Goal: Task Accomplishment & Management: Use online tool/utility

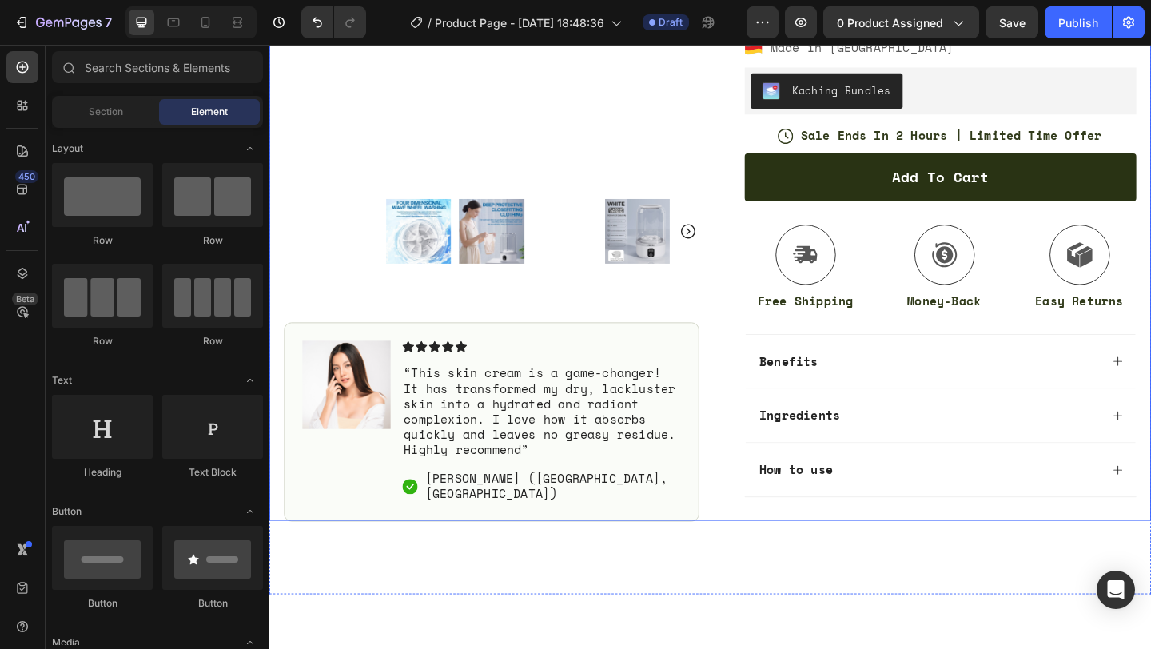
scroll to position [508, 0]
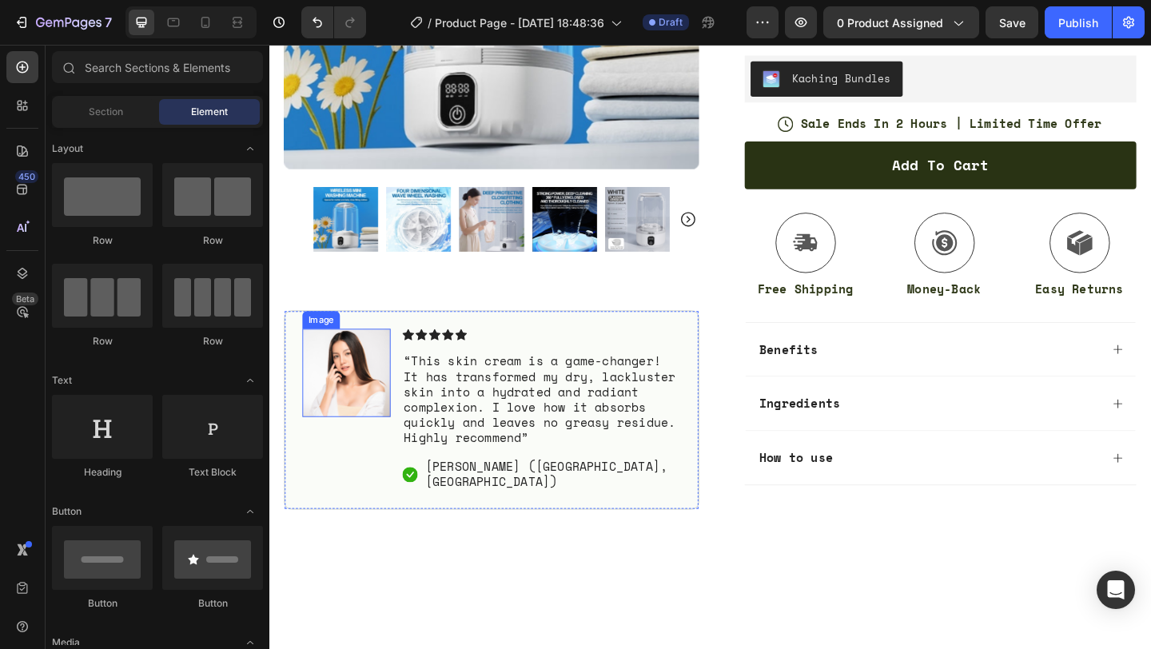
click at [352, 449] on img at bounding box center [353, 401] width 96 height 96
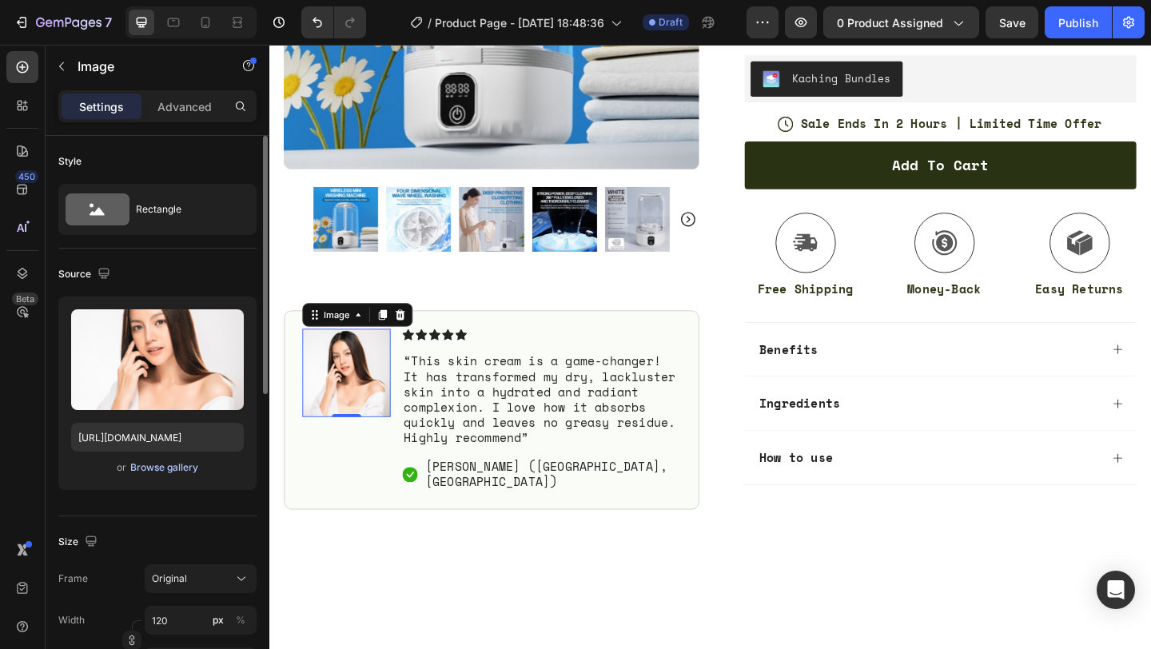
click at [140, 468] on div "Browse gallery" at bounding box center [164, 467] width 68 height 14
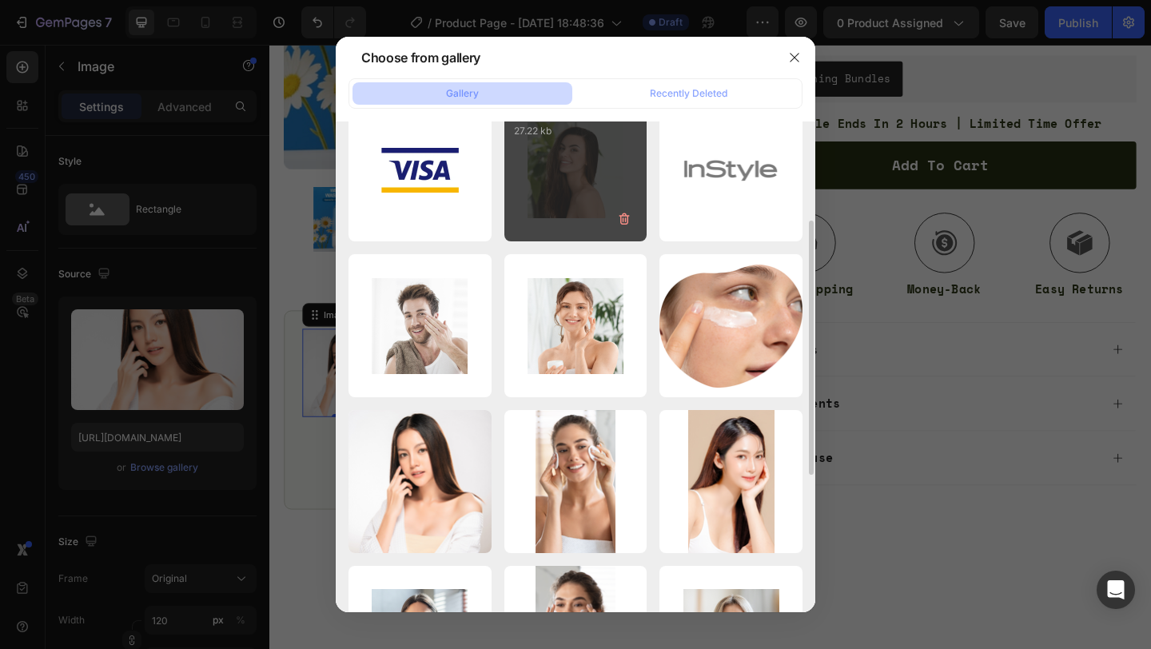
scroll to position [455, 0]
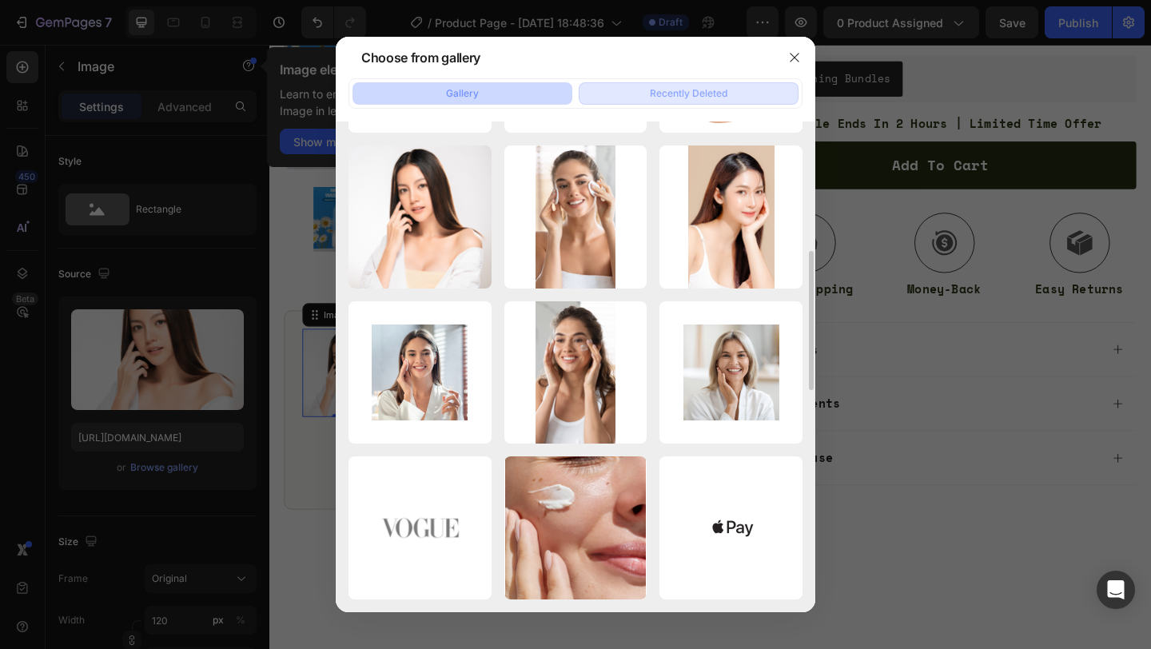
click at [686, 93] on div "Recently Deleted" at bounding box center [689, 93] width 78 height 14
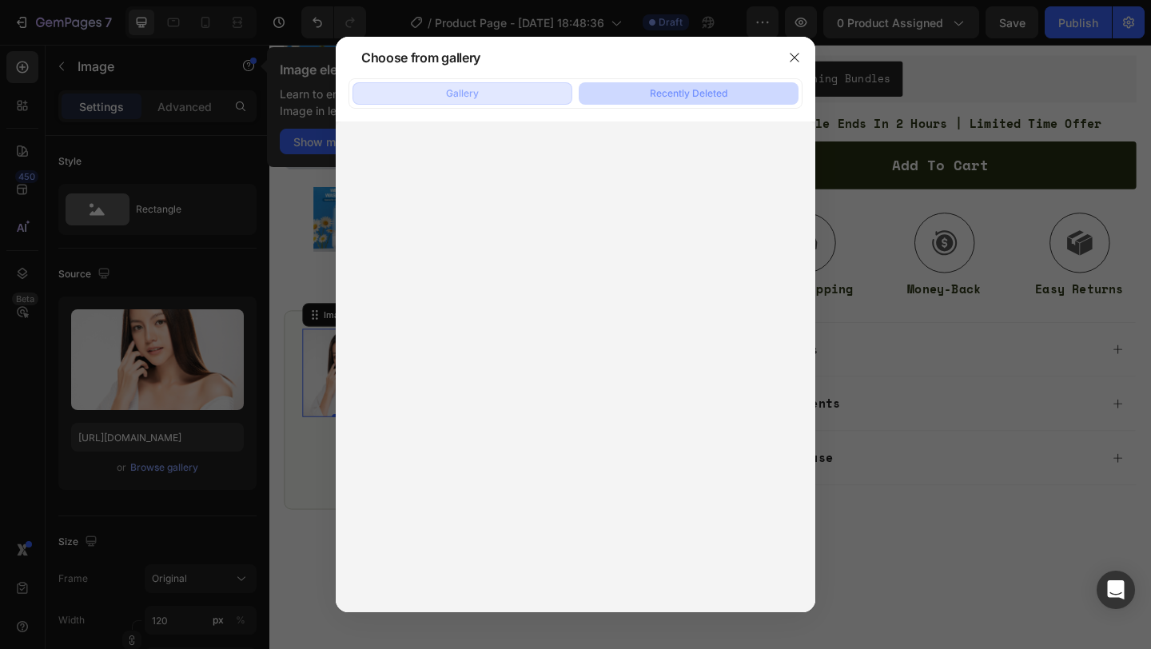
click at [550, 95] on button "Gallery" at bounding box center [462, 93] width 220 height 22
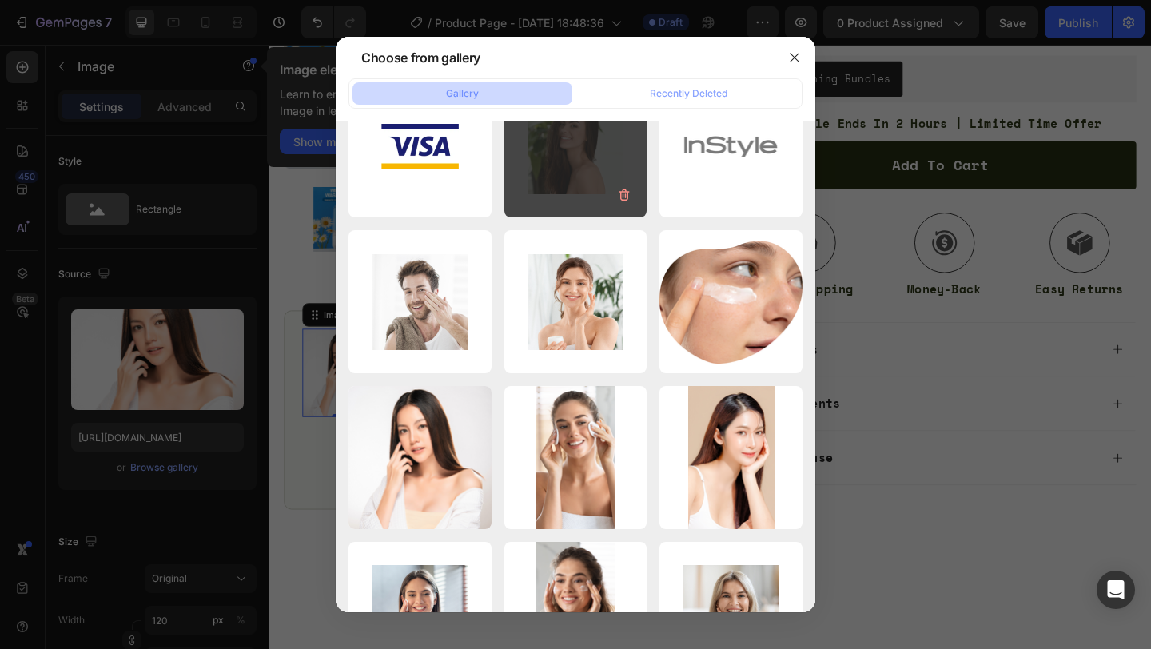
scroll to position [0, 0]
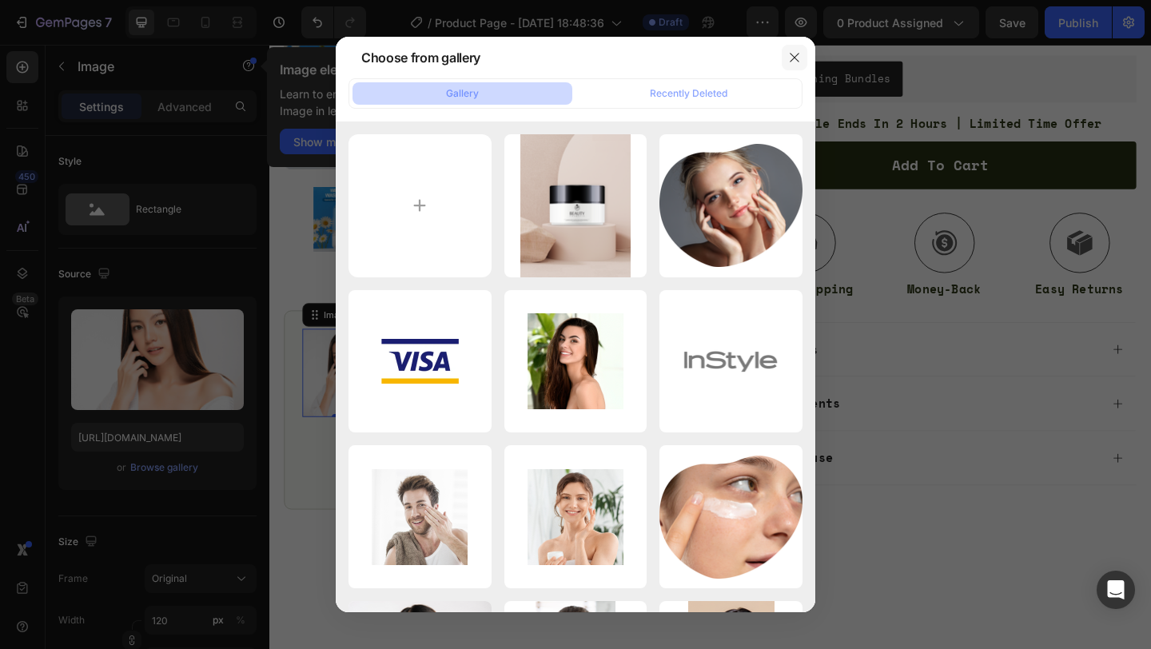
click at [798, 53] on icon "button" at bounding box center [794, 57] width 13 height 13
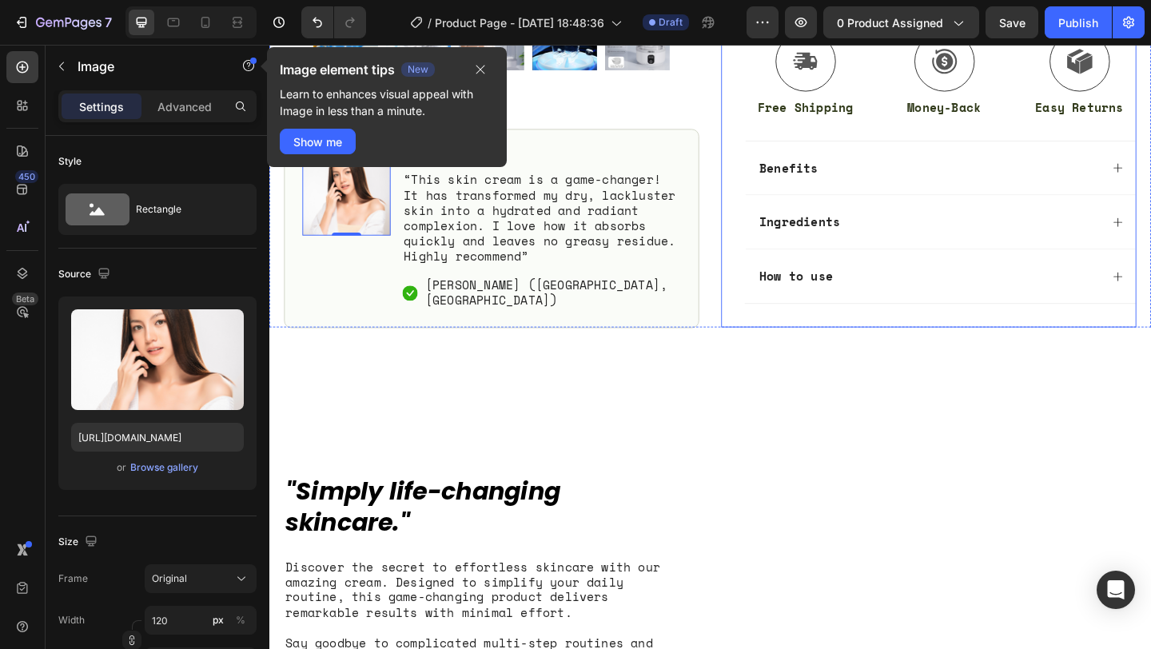
scroll to position [707, 0]
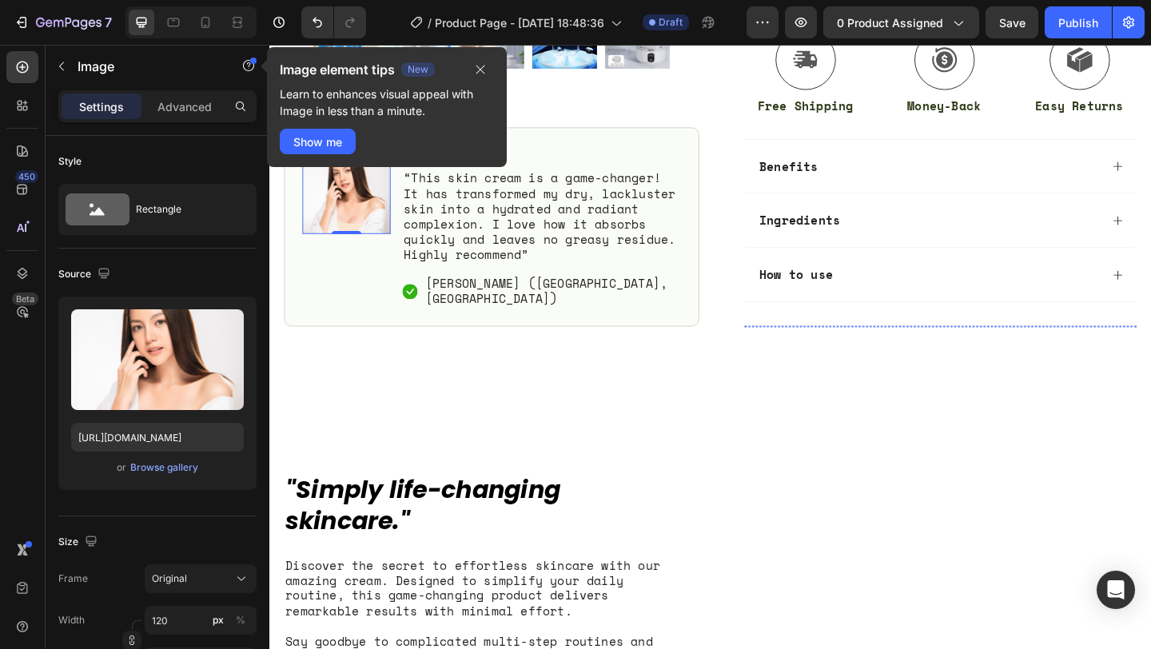
click at [844, 350] on img at bounding box center [836, 350] width 101 height 0
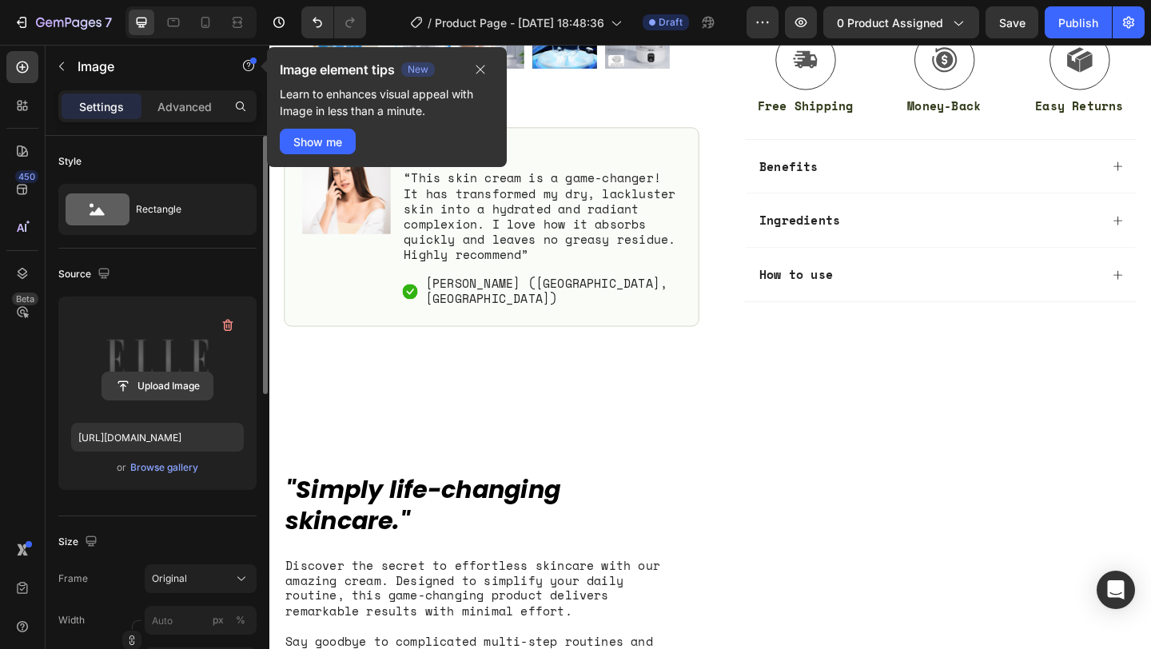
click at [194, 387] on input "file" at bounding box center [157, 385] width 110 height 27
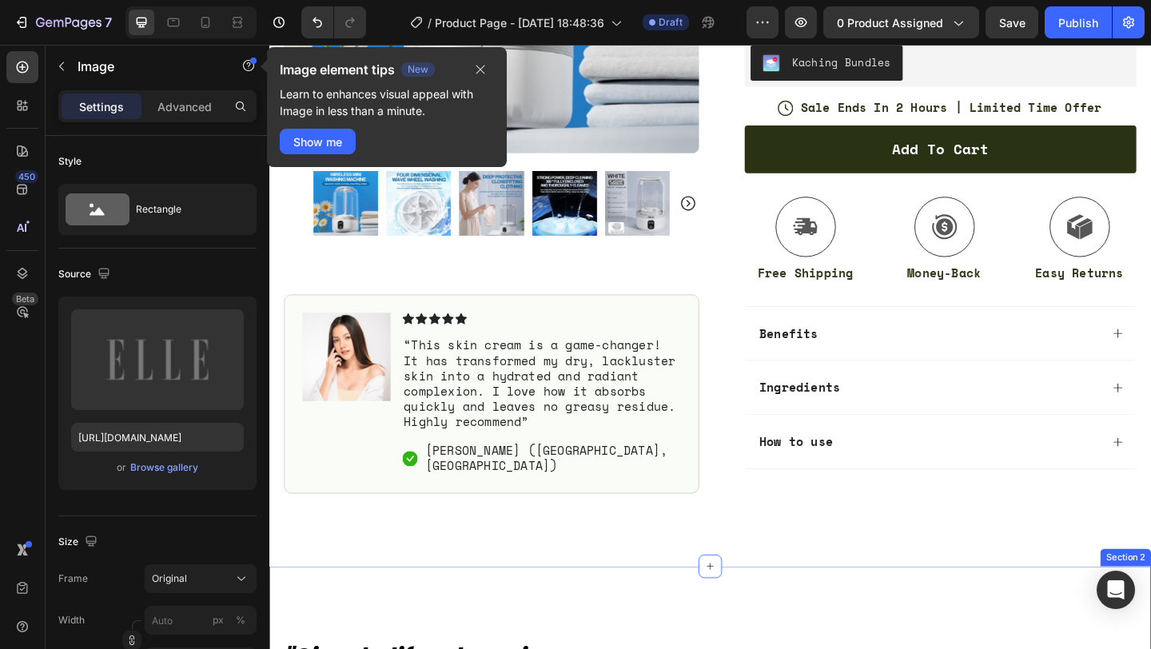
scroll to position [524, 0]
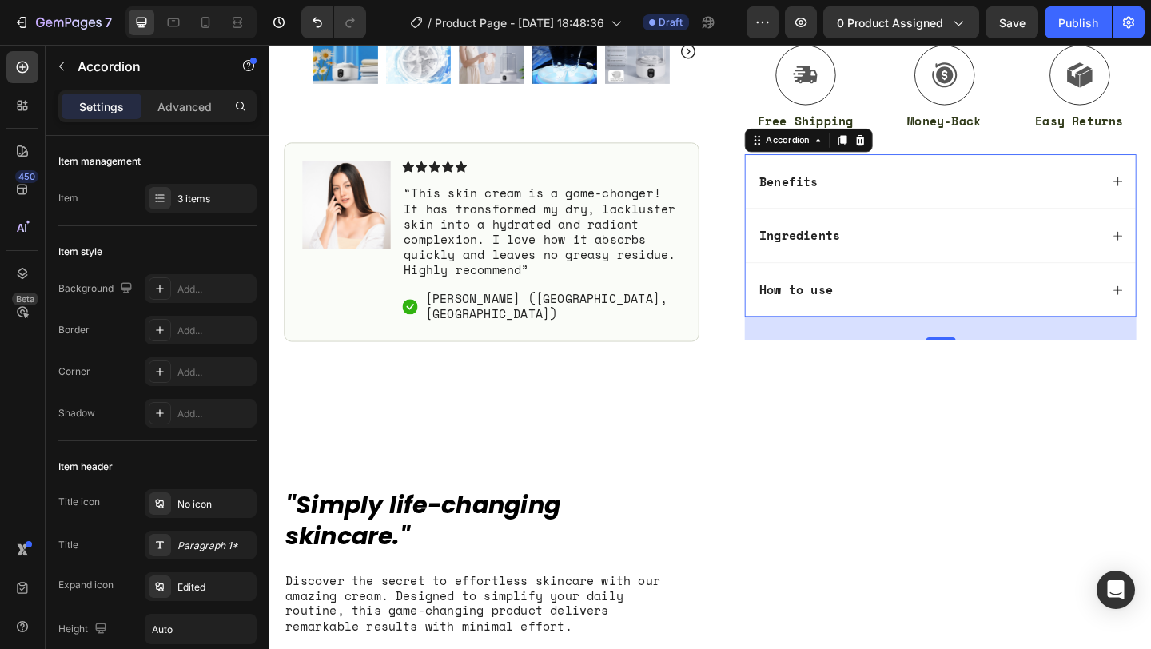
scroll to position [690, 0]
click at [1150, 261] on div "Ingredients" at bounding box center [999, 252] width 424 height 59
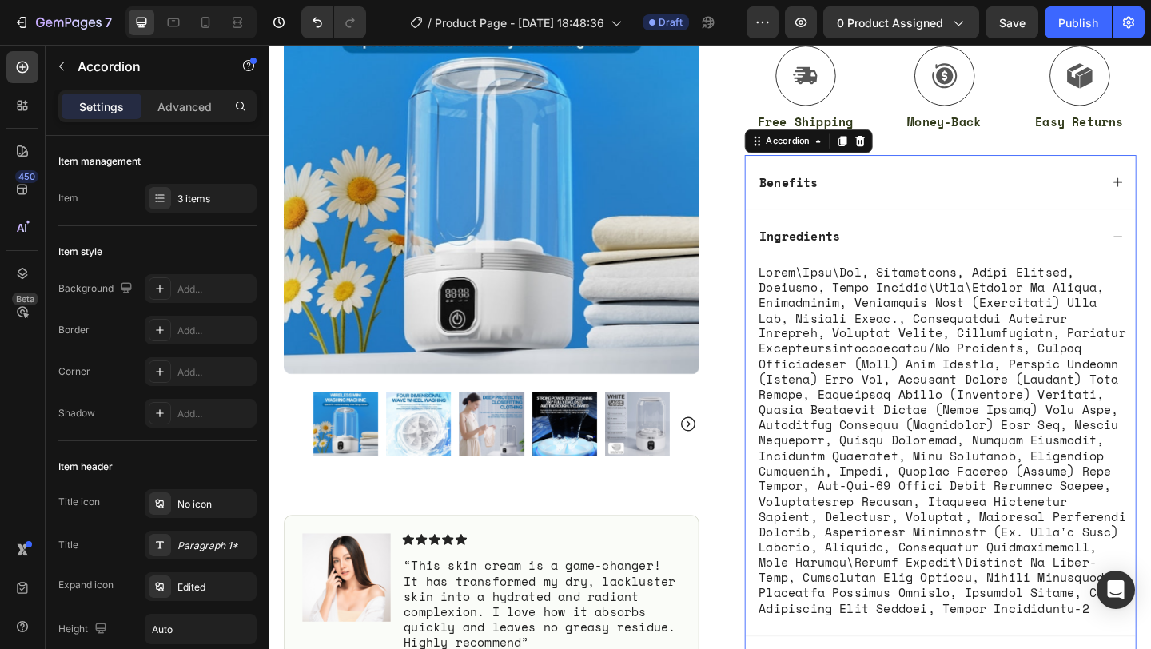
click at [1150, 261] on div "Ingredients" at bounding box center [999, 252] width 424 height 59
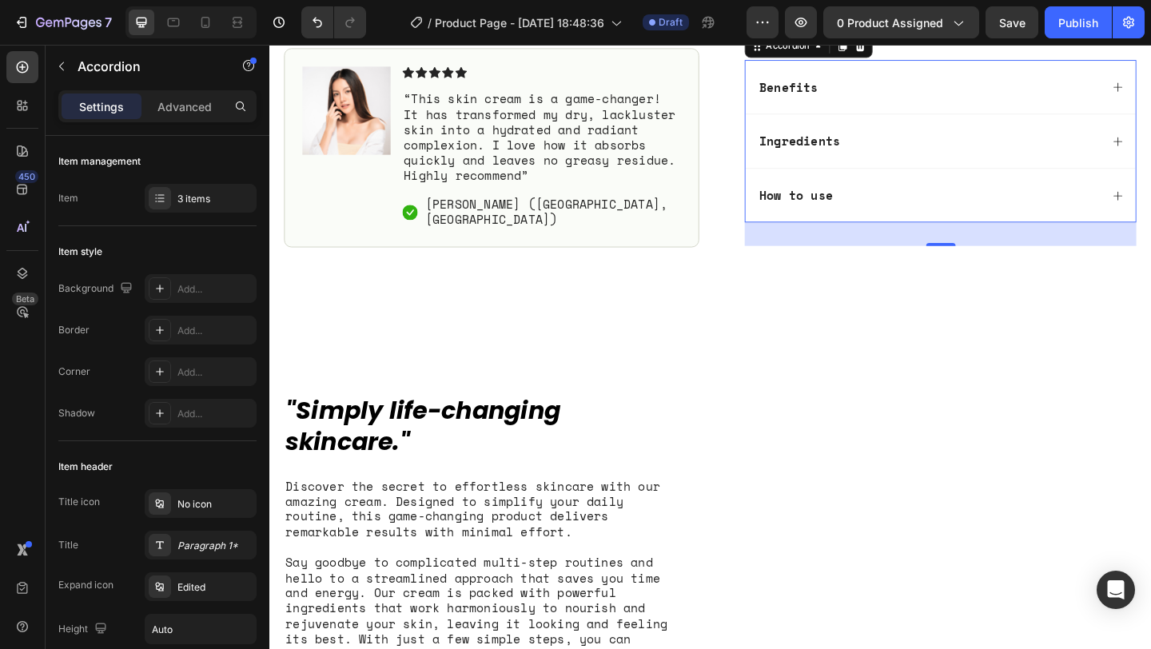
scroll to position [845, 0]
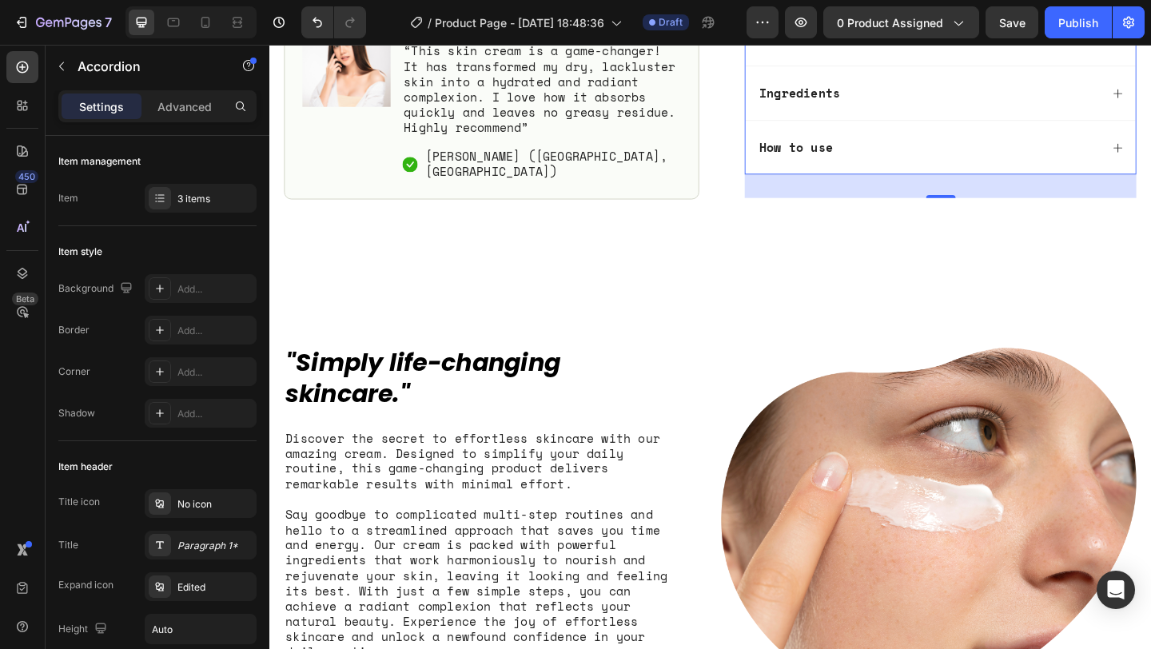
click at [1150, 147] on div "How to use" at bounding box center [999, 155] width 424 height 59
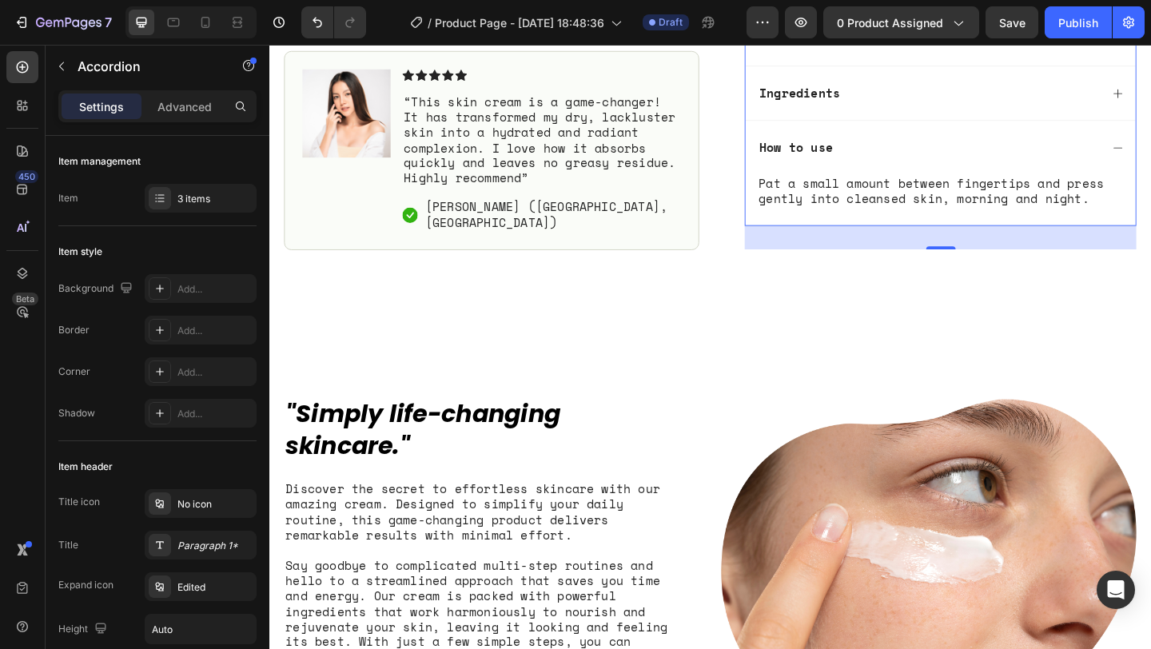
click at [1150, 147] on div "How to use" at bounding box center [999, 155] width 424 height 59
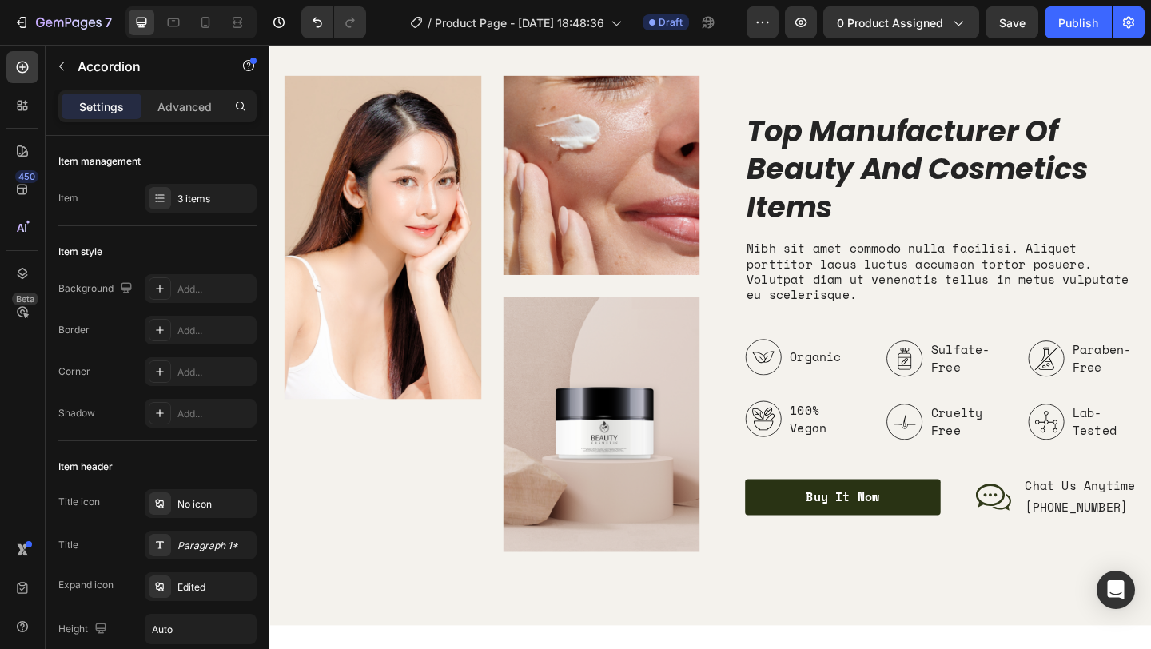
scroll to position [2162, 0]
click at [808, 388] on icon at bounding box center [805, 385] width 23 height 13
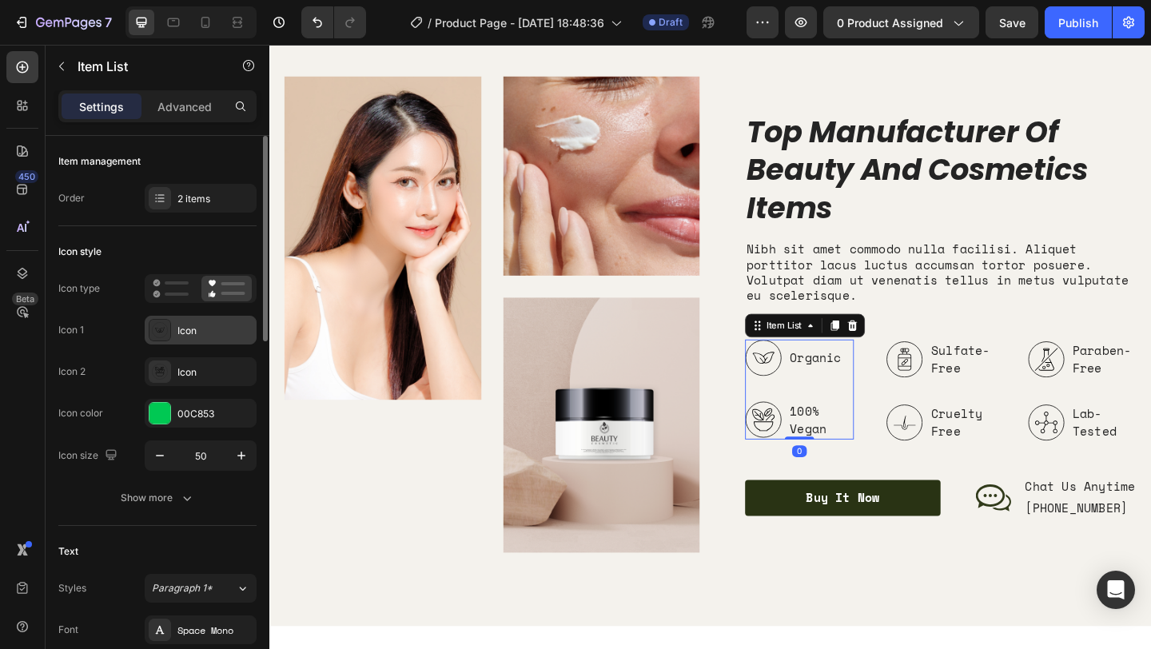
click at [234, 337] on div "Icon" at bounding box center [214, 331] width 75 height 14
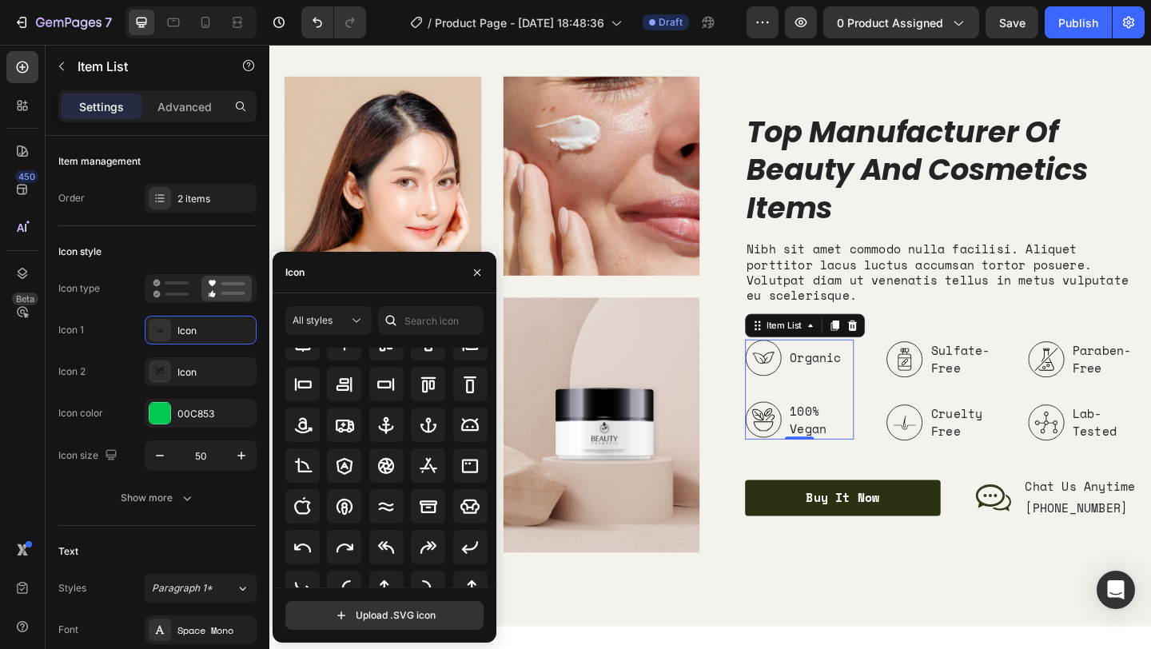
scroll to position [0, 0]
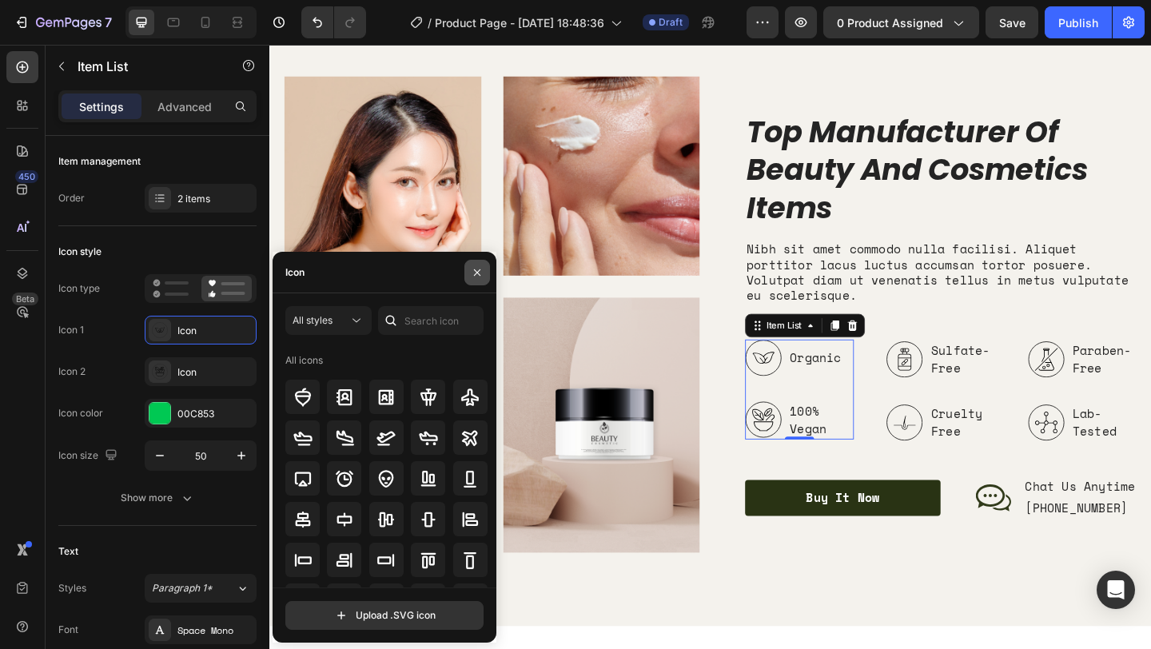
click at [470, 280] on button "button" at bounding box center [477, 273] width 26 height 26
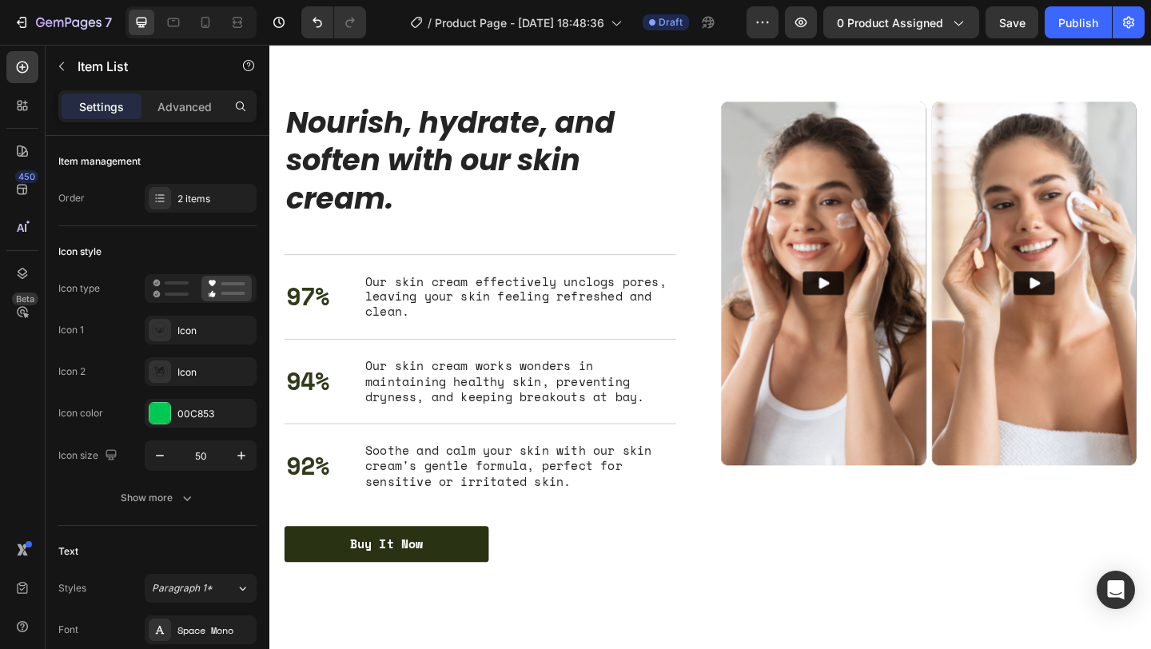
scroll to position [2753, 0]
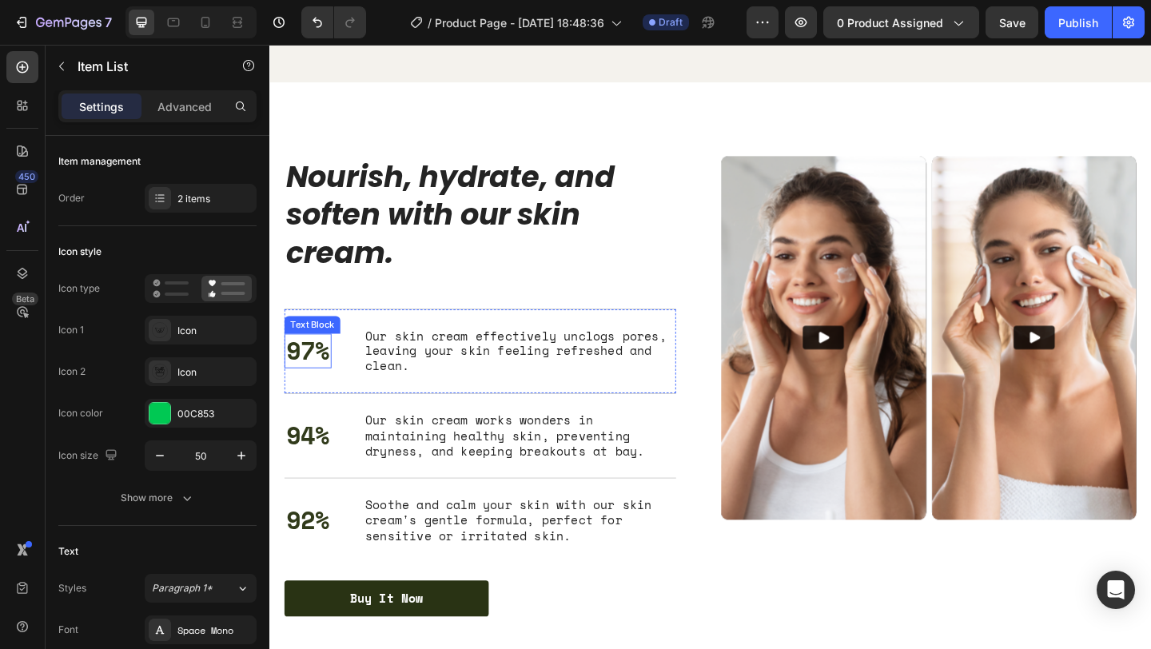
click at [308, 378] on p "97%" at bounding box center [311, 377] width 48 height 34
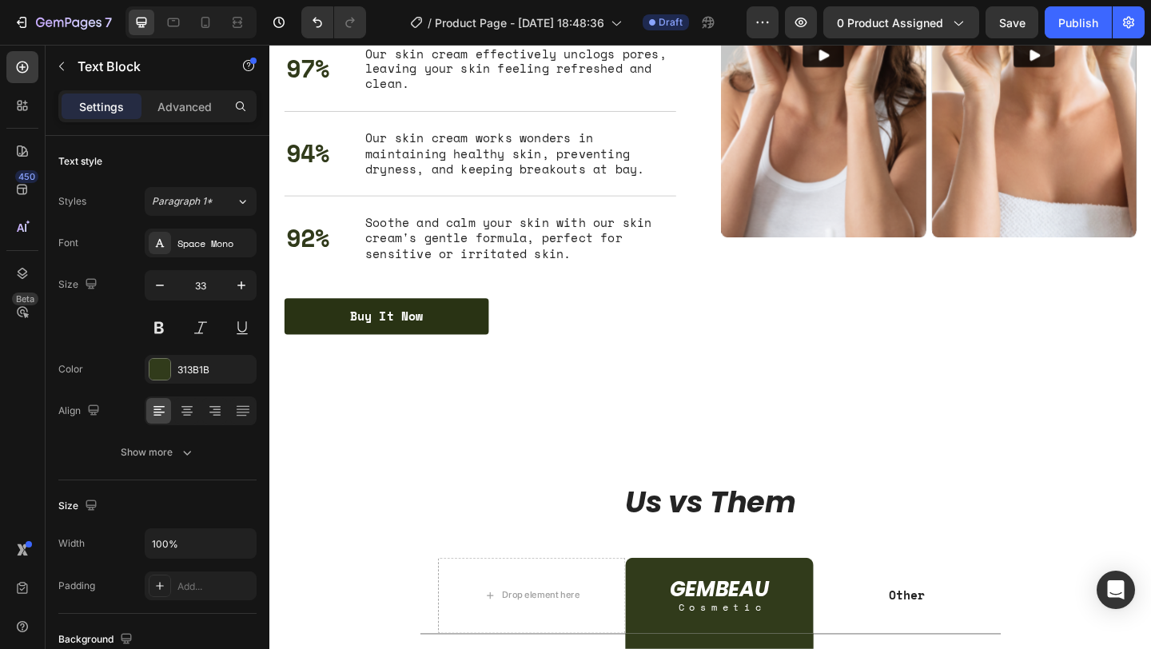
scroll to position [2825, 0]
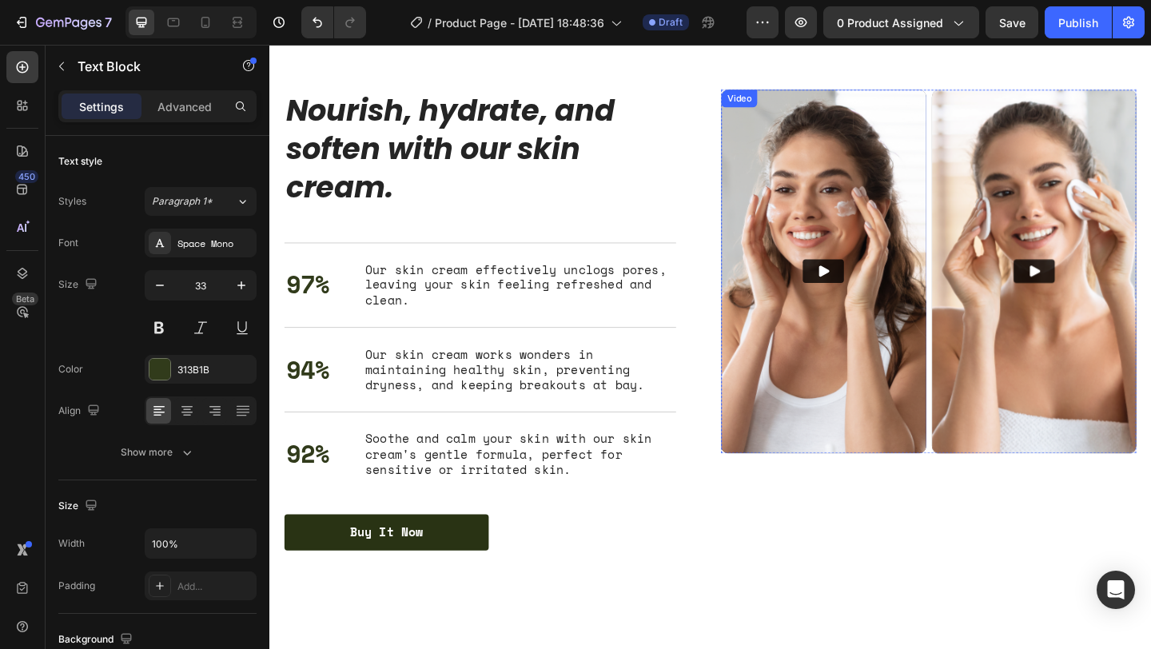
click at [894, 289] on button "Play" at bounding box center [871, 291] width 45 height 26
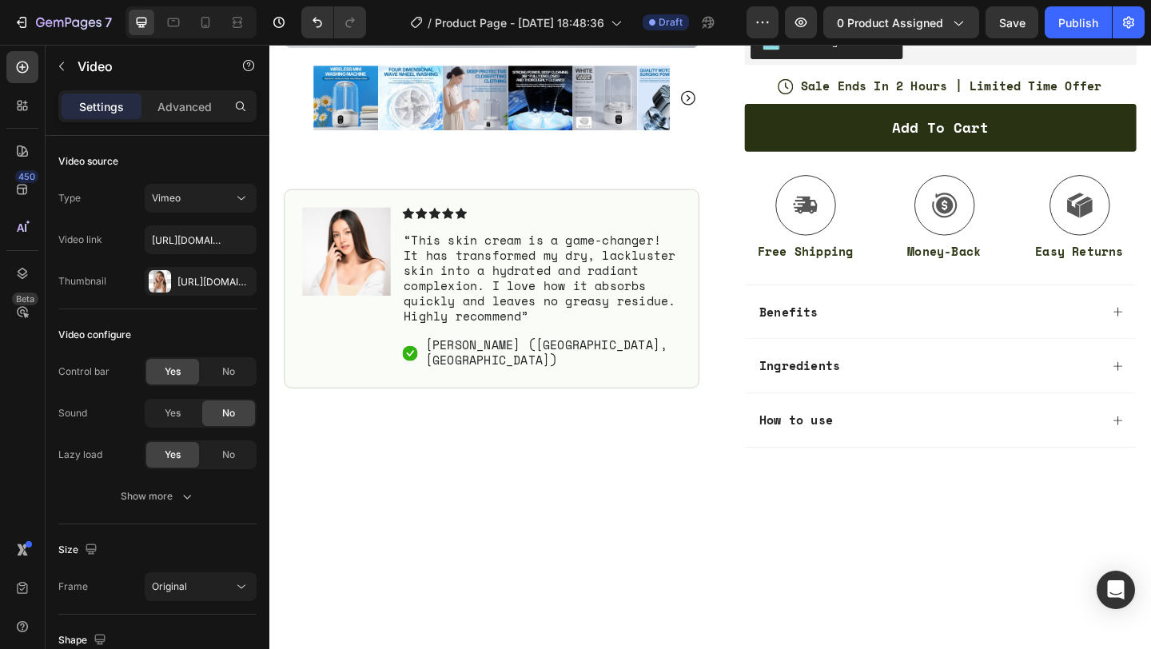
scroll to position [0, 0]
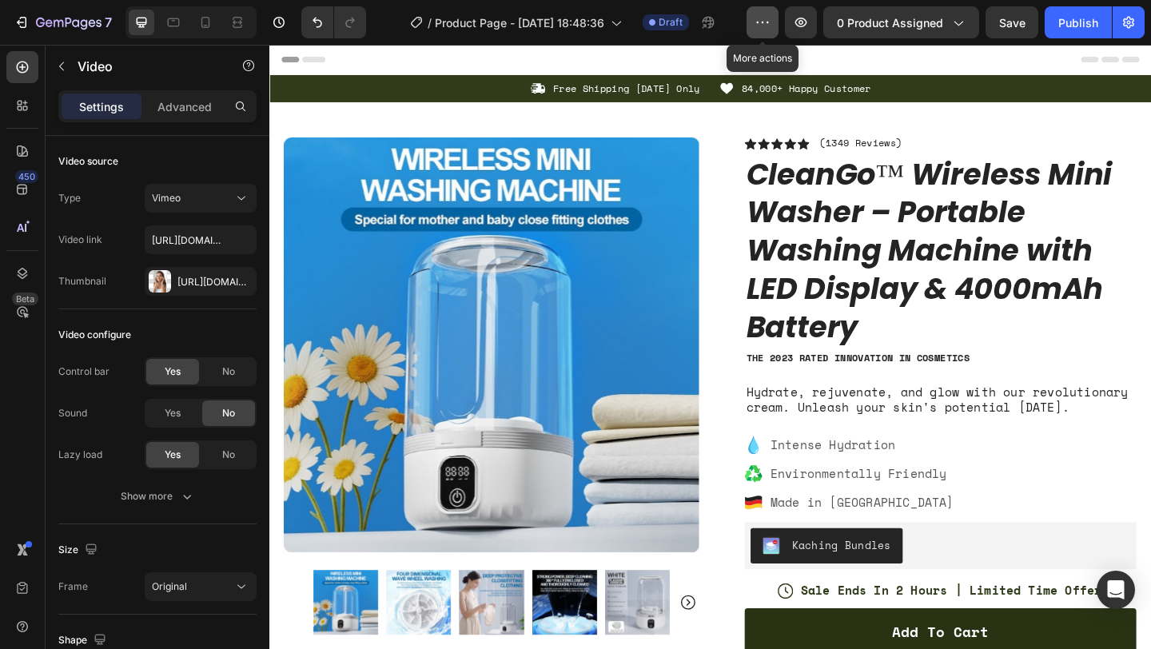
click at [763, 30] on icon "button" at bounding box center [762, 22] width 16 height 16
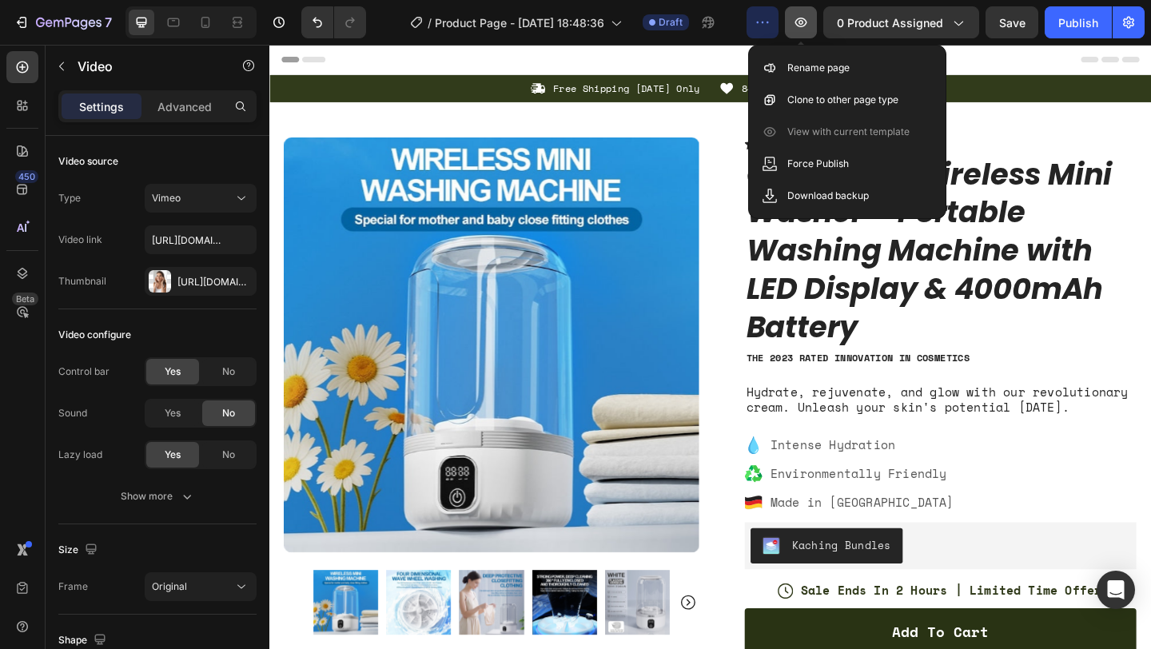
click at [804, 28] on icon "button" at bounding box center [801, 22] width 16 height 16
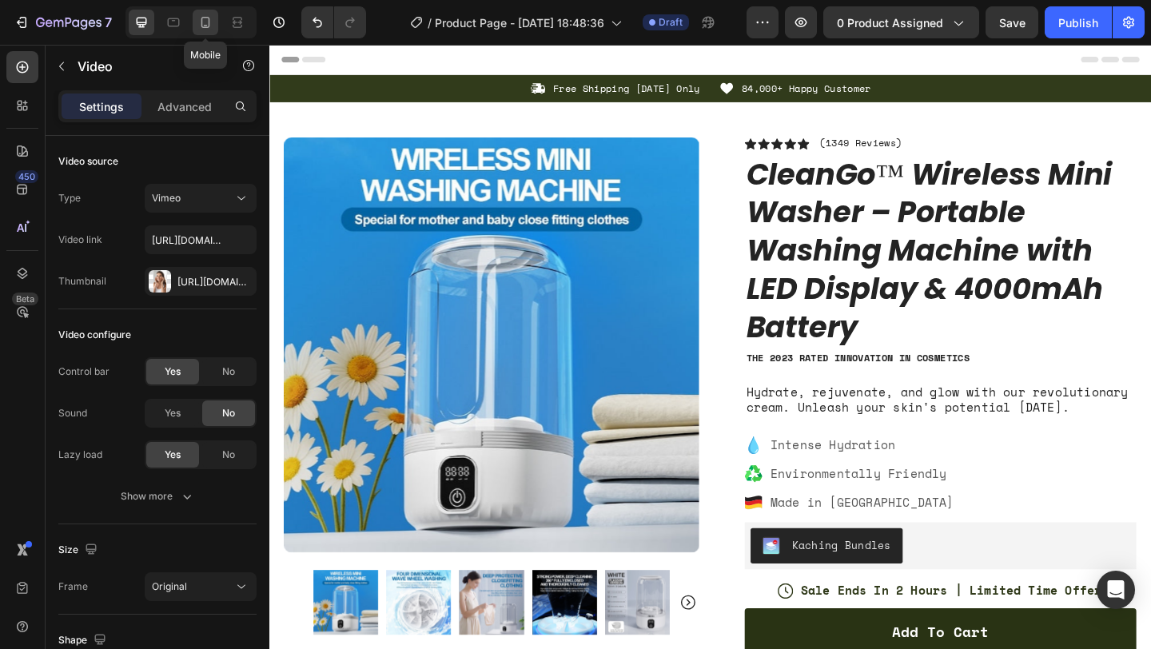
click at [213, 15] on icon at bounding box center [205, 22] width 16 height 16
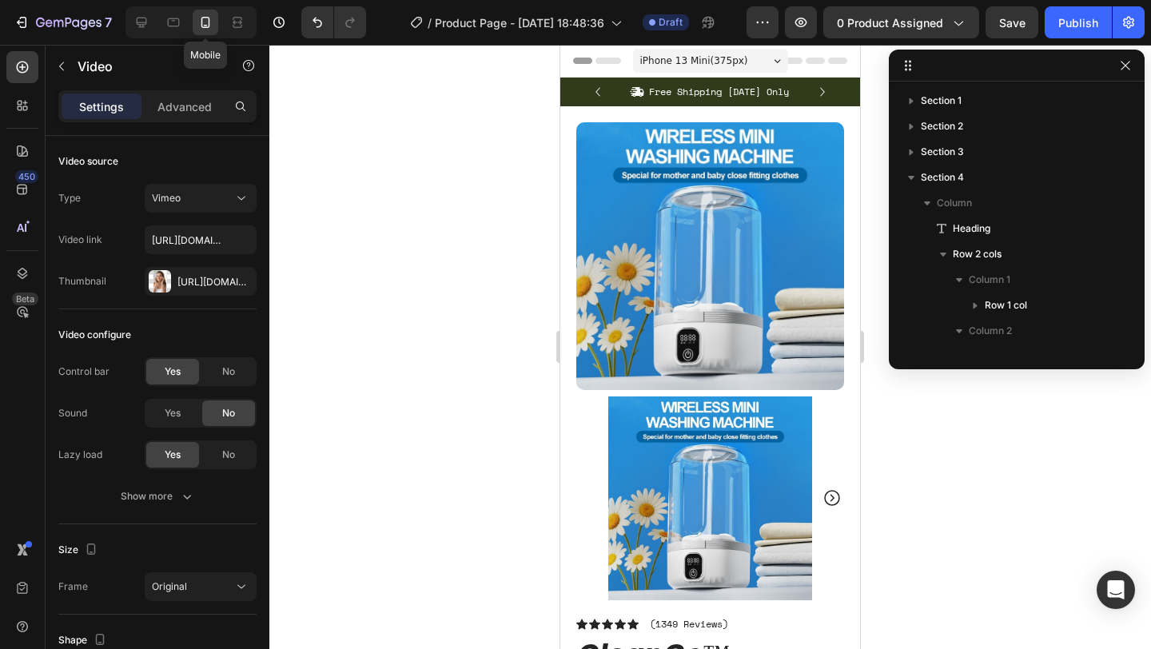
scroll to position [200, 0]
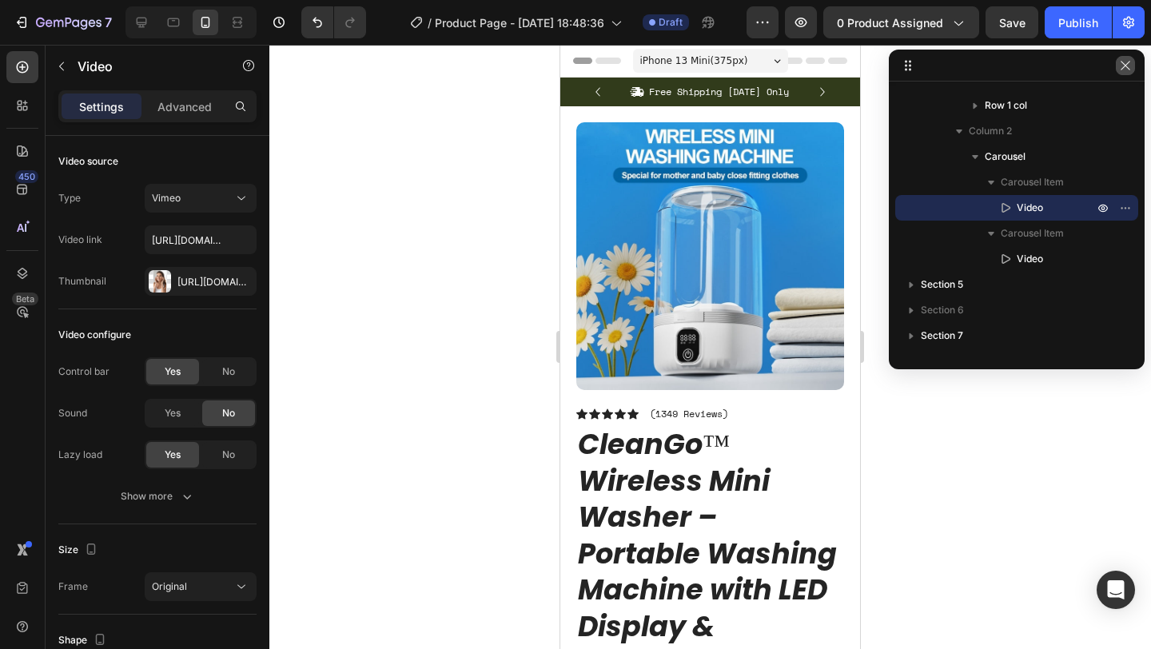
click at [1127, 66] on icon "button" at bounding box center [1125, 65] width 13 height 13
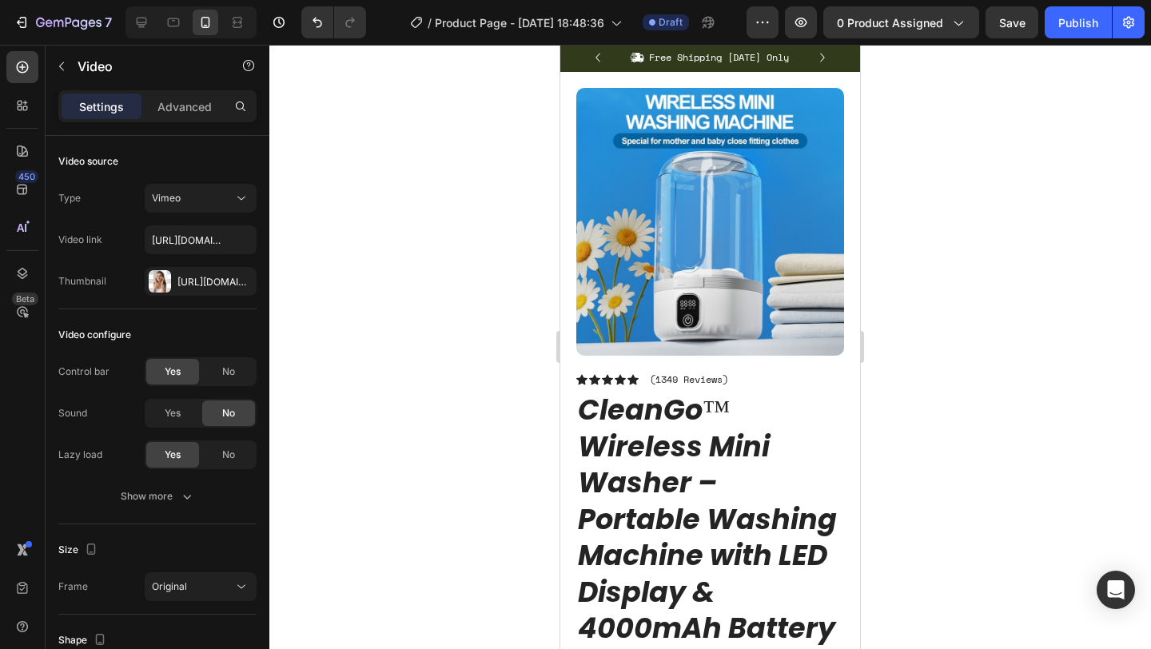
scroll to position [0, 0]
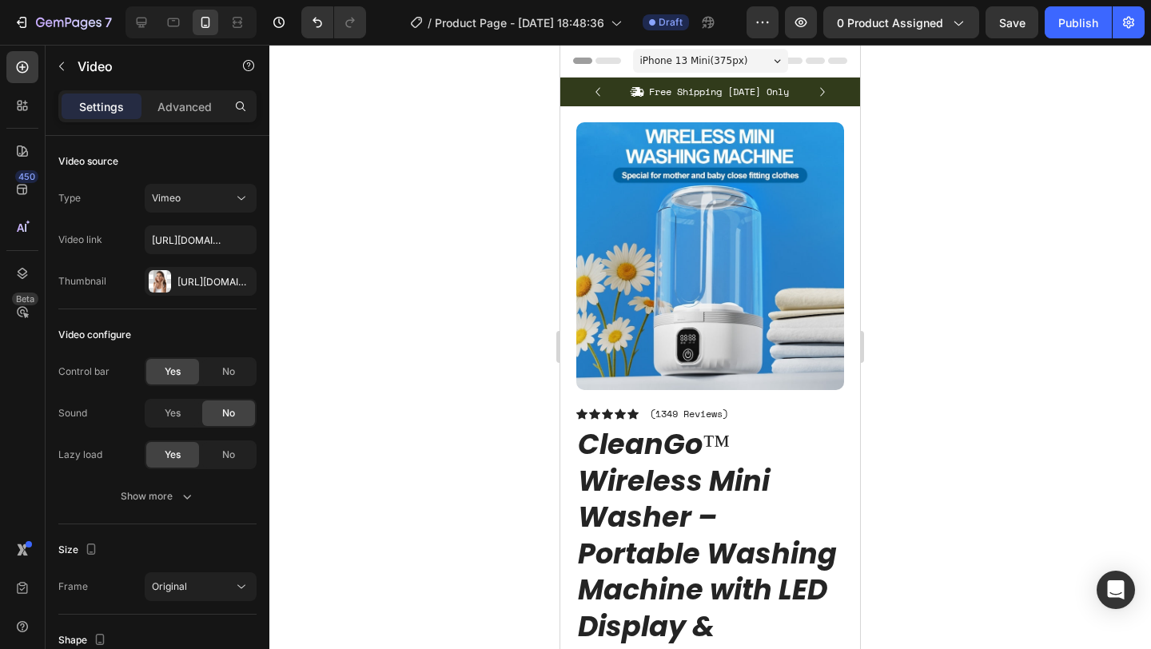
click at [762, 66] on div "iPhone 13 Mini ( 375 px)" at bounding box center [710, 61] width 155 height 24
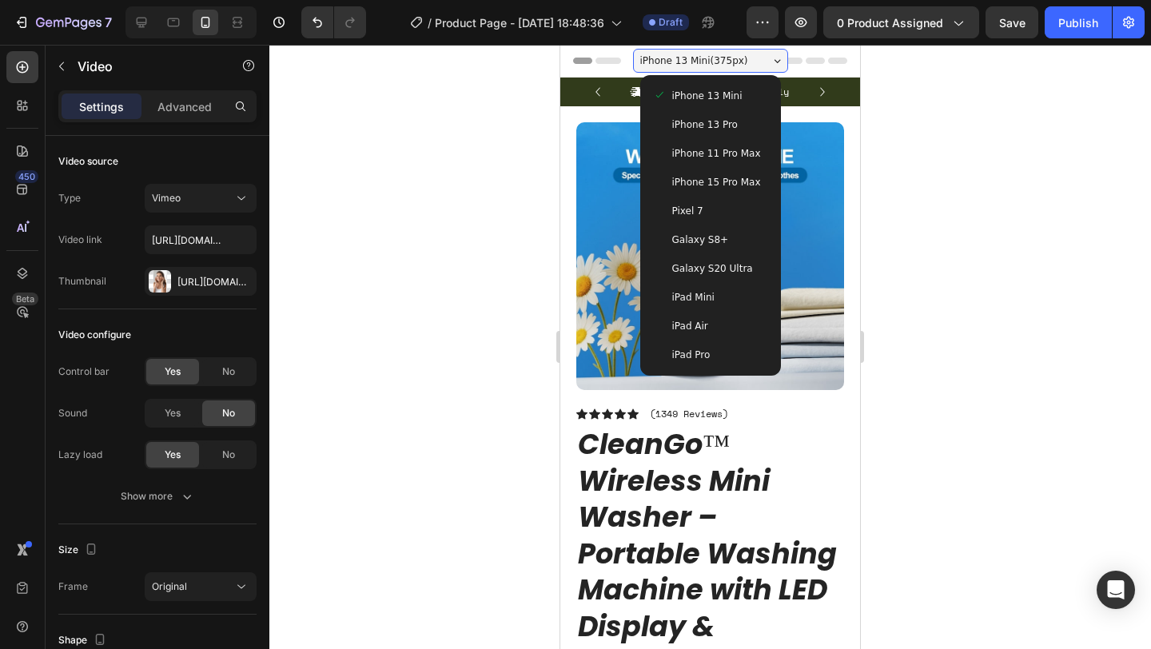
click at [750, 177] on span "iPhone 15 Pro Max" at bounding box center [716, 182] width 89 height 16
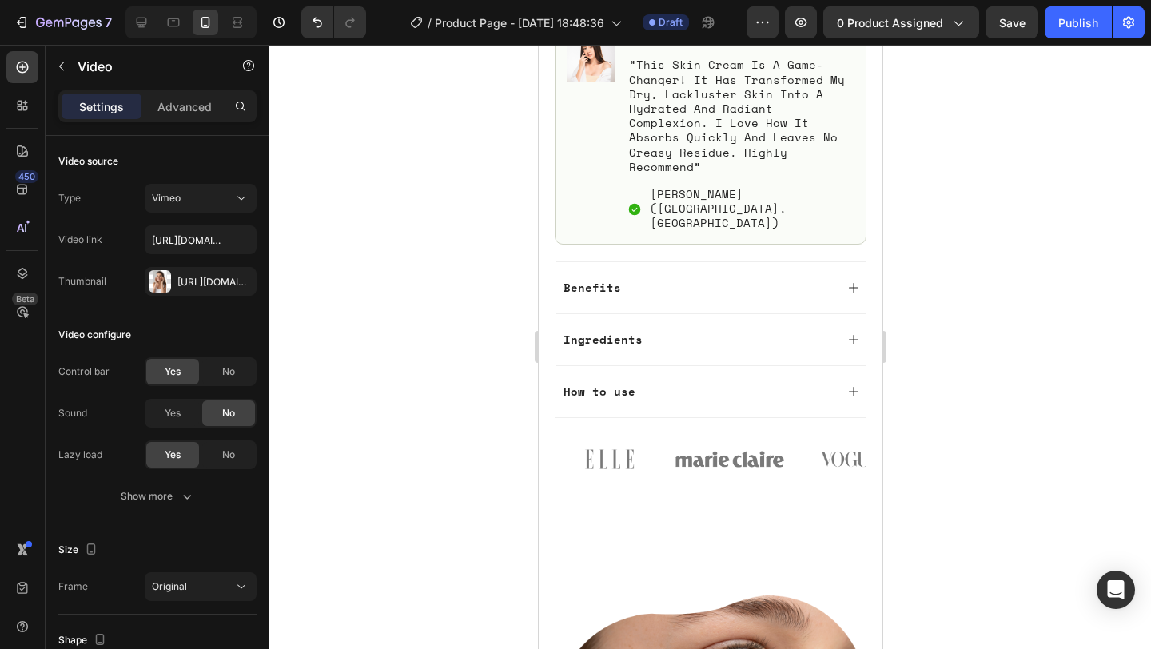
scroll to position [1085, 0]
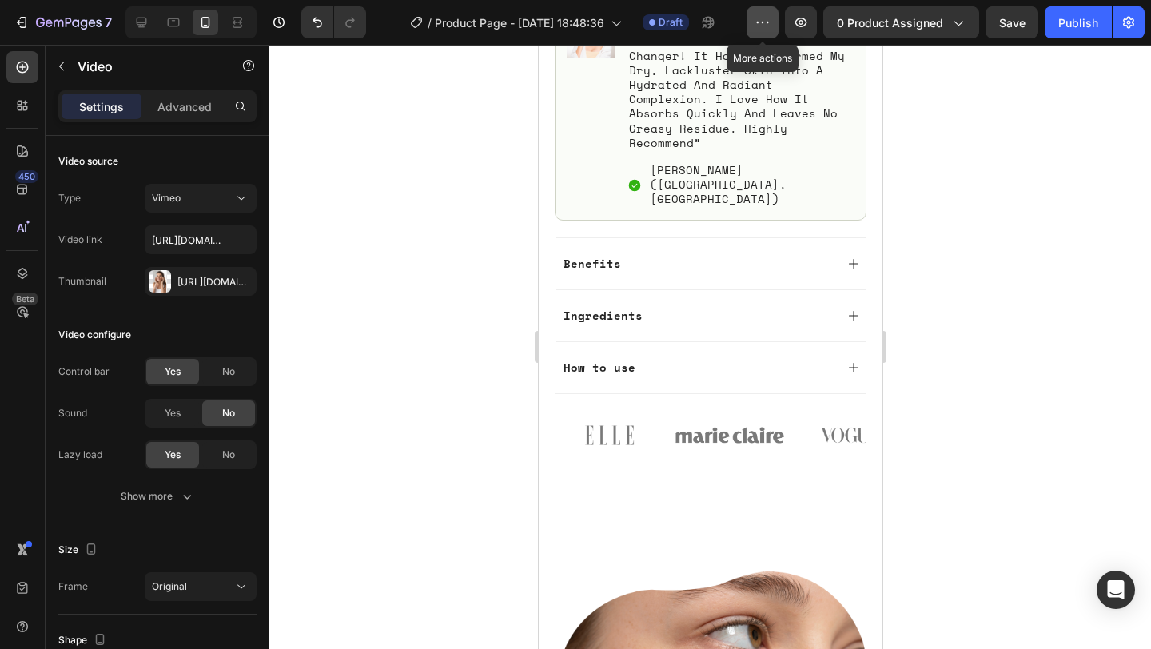
click at [773, 17] on button "button" at bounding box center [762, 22] width 32 height 32
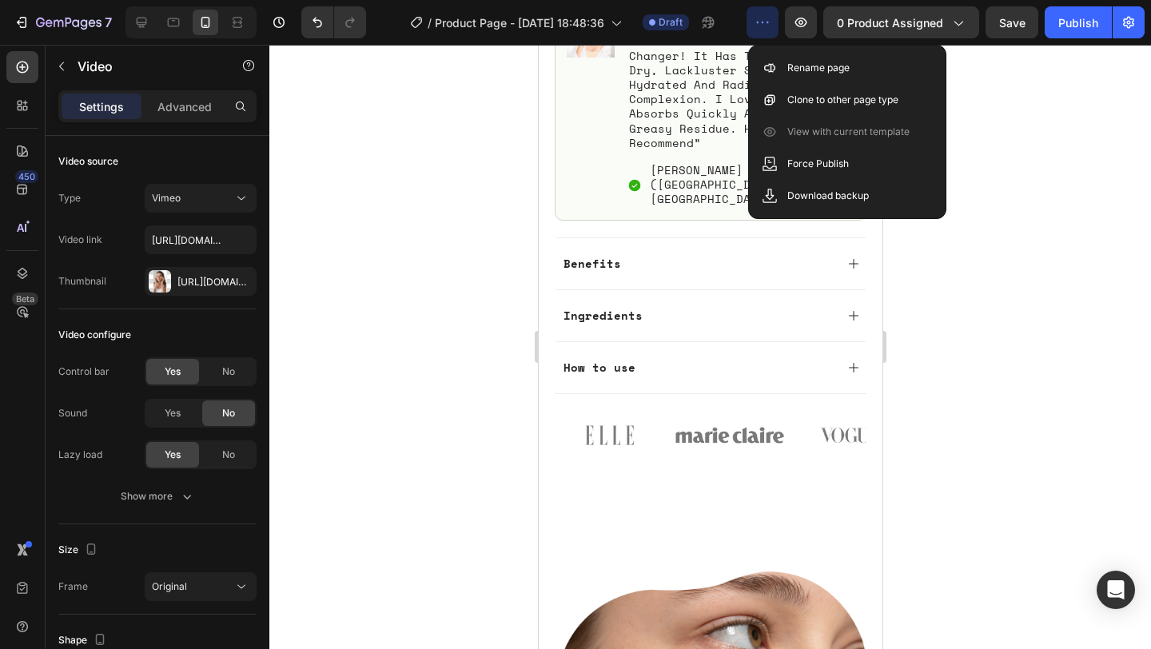
click at [773, 17] on button "button" at bounding box center [762, 22] width 32 height 32
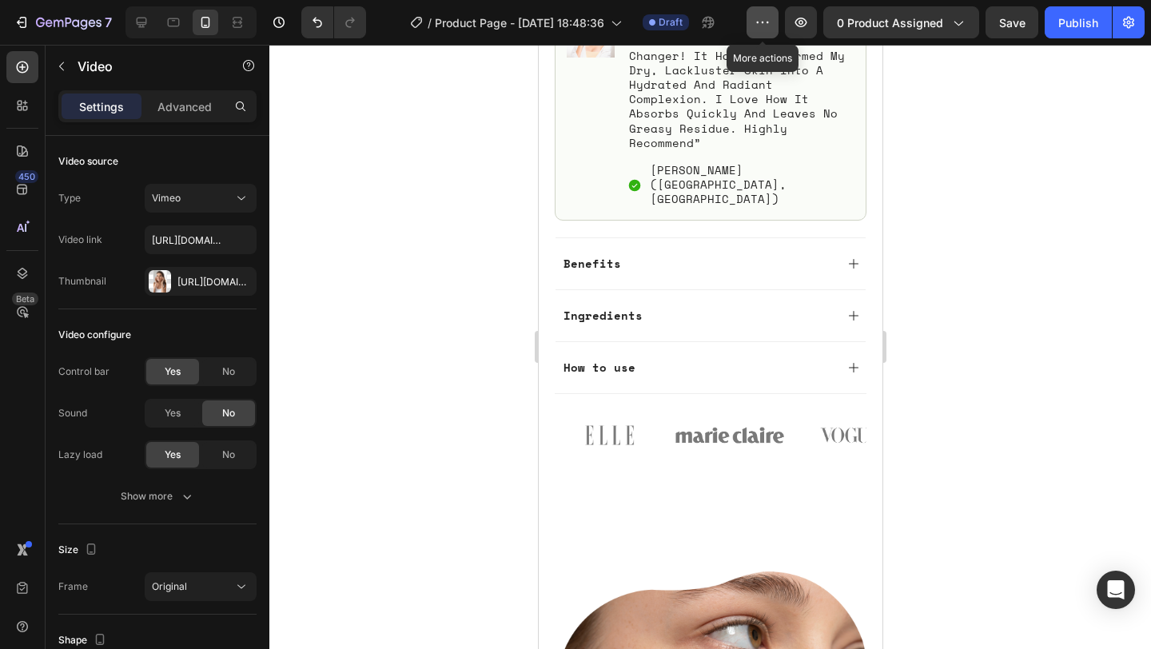
click at [776, 16] on button "button" at bounding box center [762, 22] width 32 height 32
click at [1072, 33] on button "Publish" at bounding box center [1077, 22] width 67 height 32
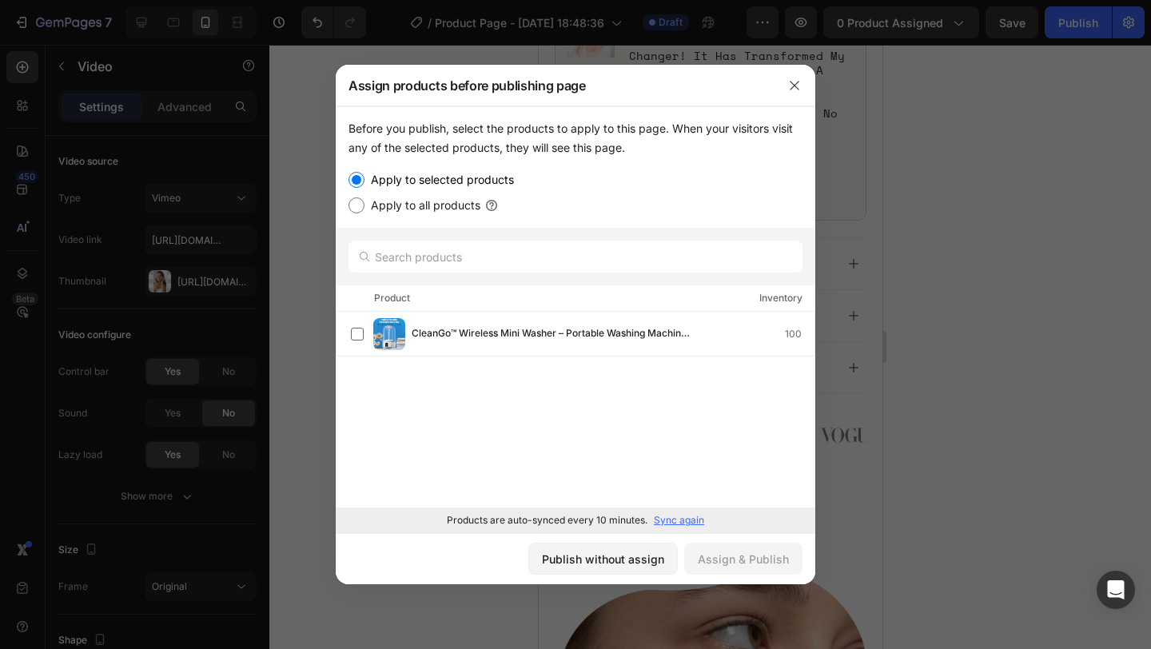
click at [444, 209] on label "Apply to all products" at bounding box center [422, 205] width 116 height 19
click at [364, 209] on input "Apply to all products" at bounding box center [356, 205] width 16 height 16
radio input "true"
click at [434, 184] on label "Apply to selected products" at bounding box center [438, 179] width 149 height 19
click at [364, 184] on input "Apply to selected products" at bounding box center [356, 180] width 16 height 16
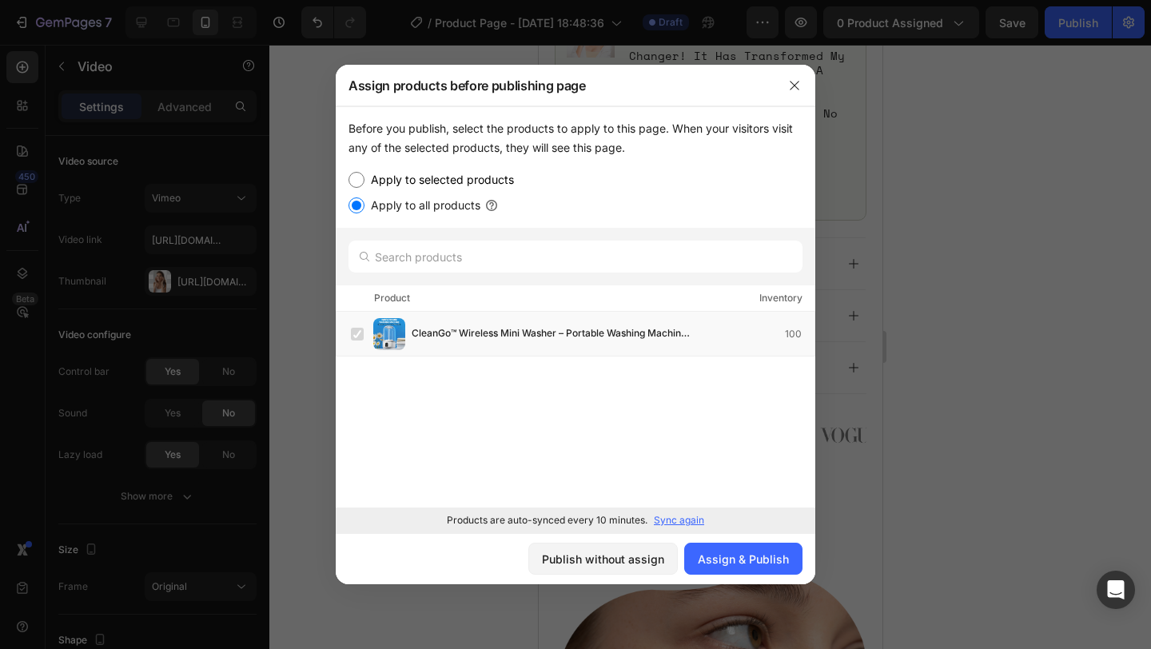
radio input "true"
click at [795, 79] on icon "button" at bounding box center [794, 85] width 13 height 13
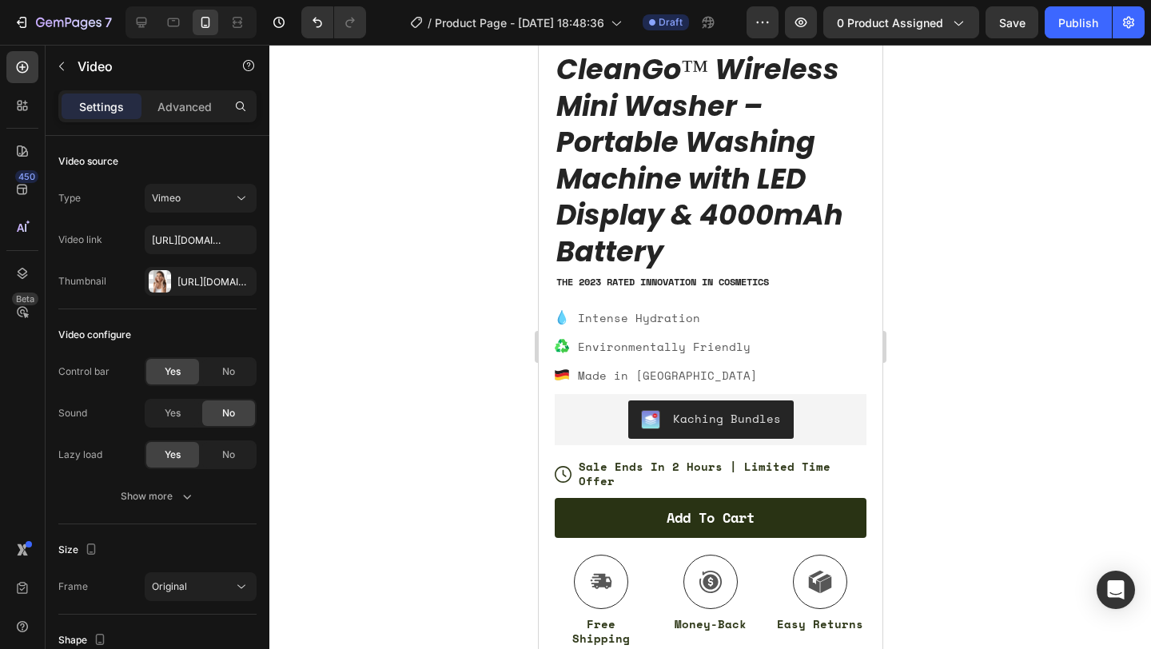
scroll to position [460, 0]
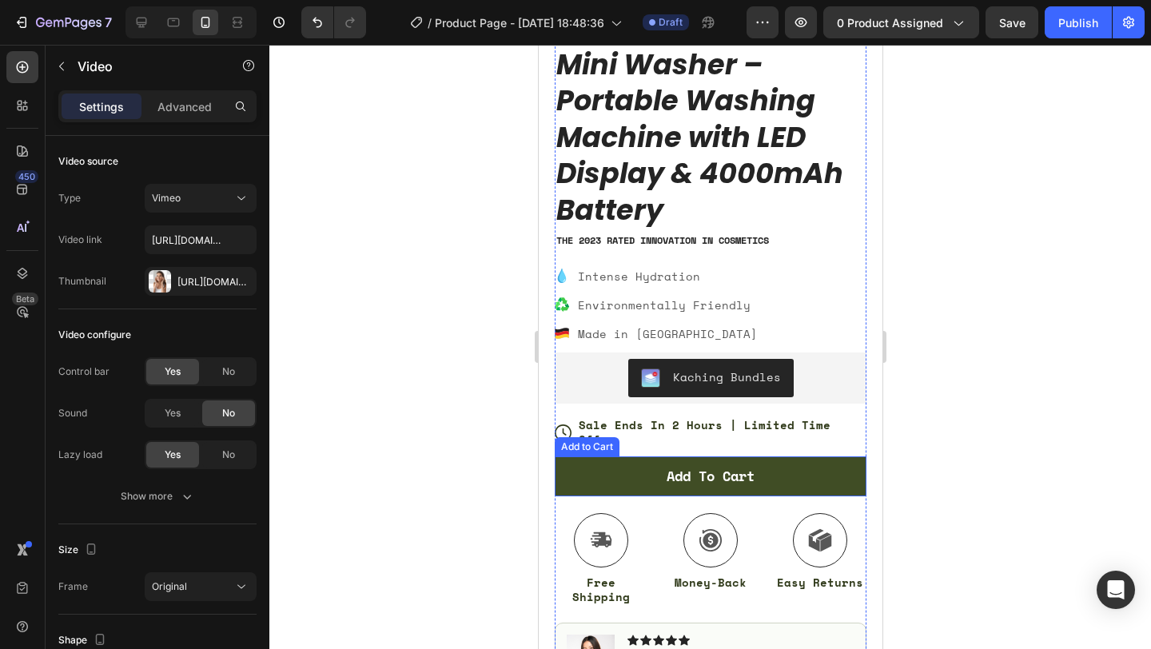
click at [769, 458] on button "Add to cart" at bounding box center [710, 476] width 312 height 40
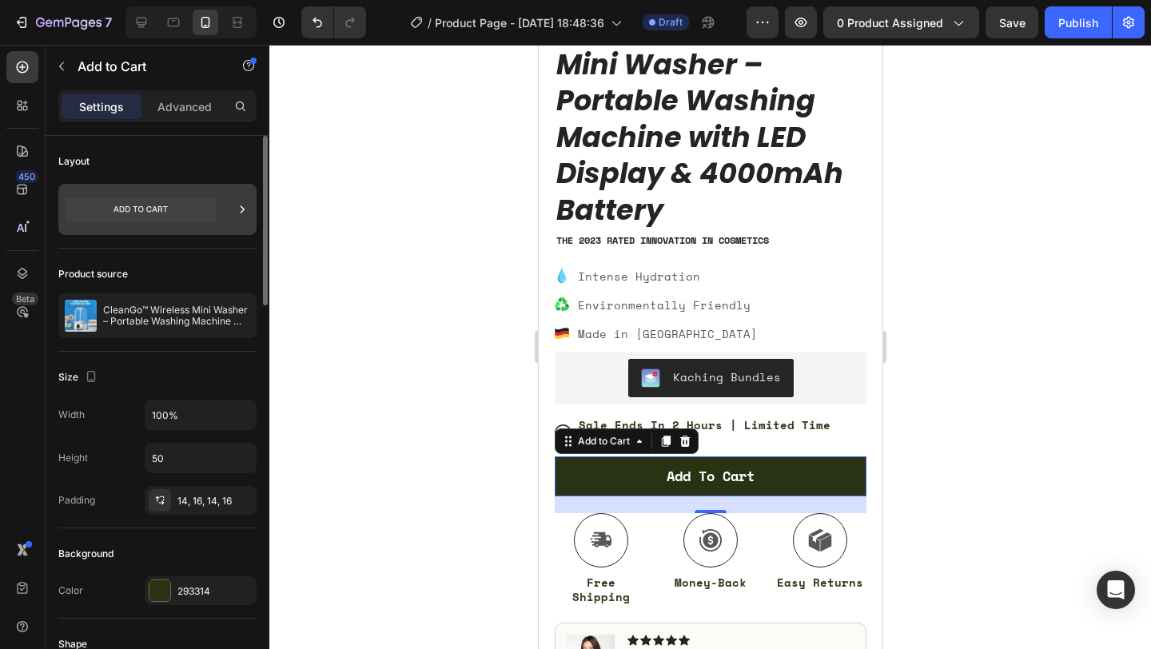
click at [190, 204] on icon at bounding box center [141, 209] width 150 height 24
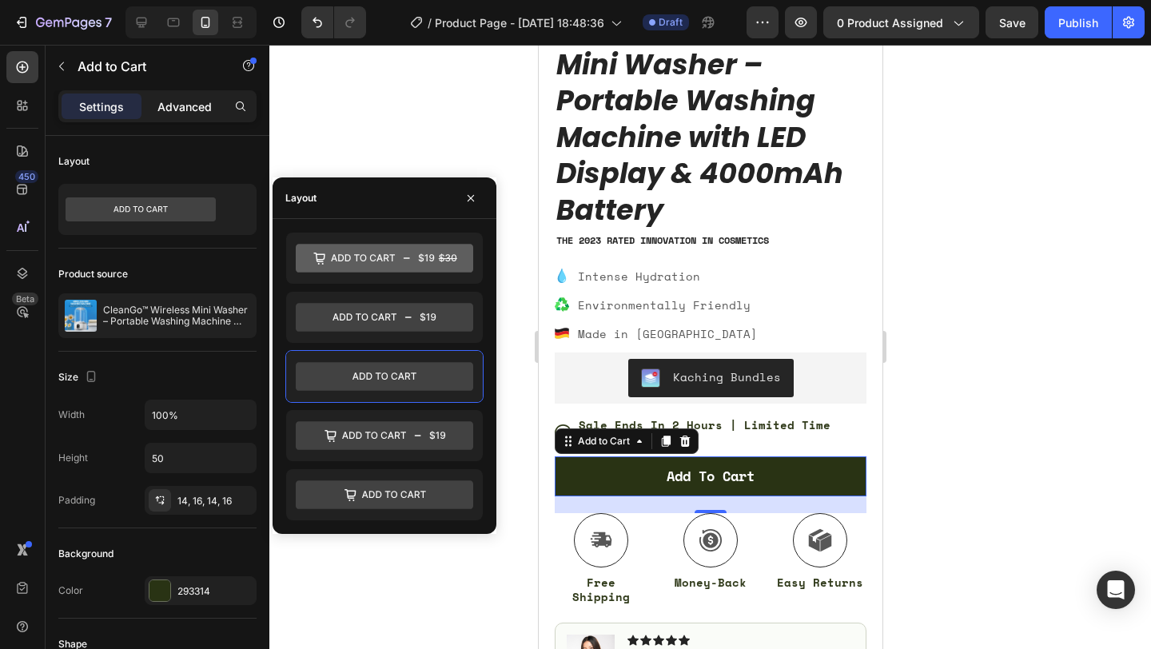
click at [178, 110] on p "Advanced" at bounding box center [184, 106] width 54 height 17
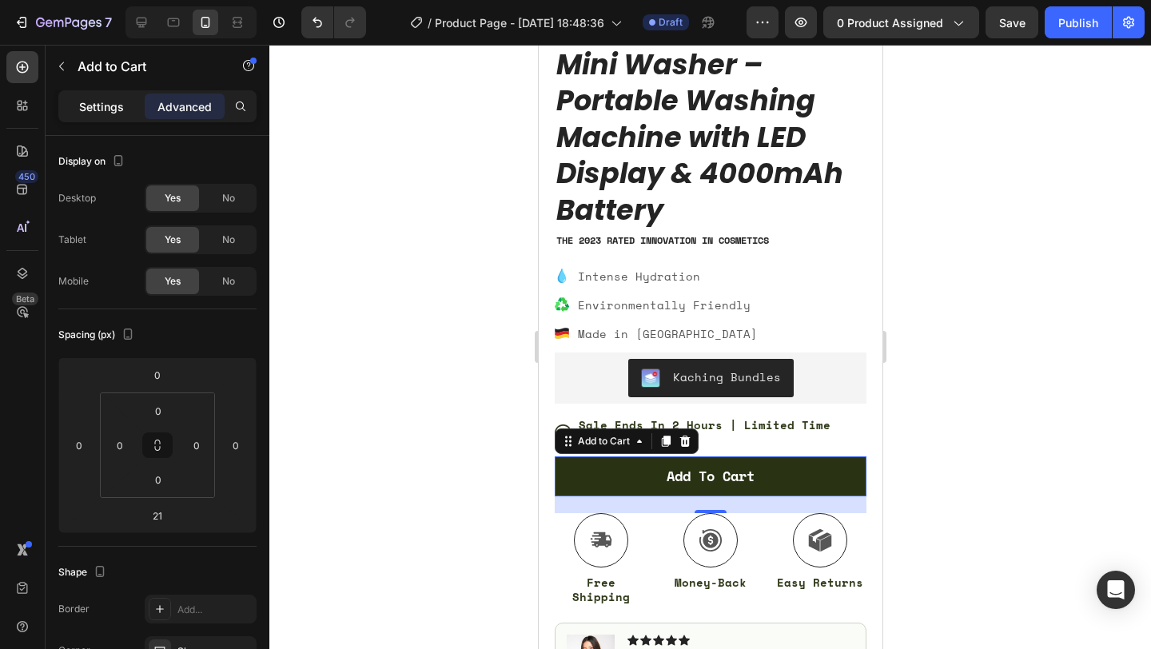
click at [113, 101] on p "Settings" at bounding box center [101, 106] width 45 height 17
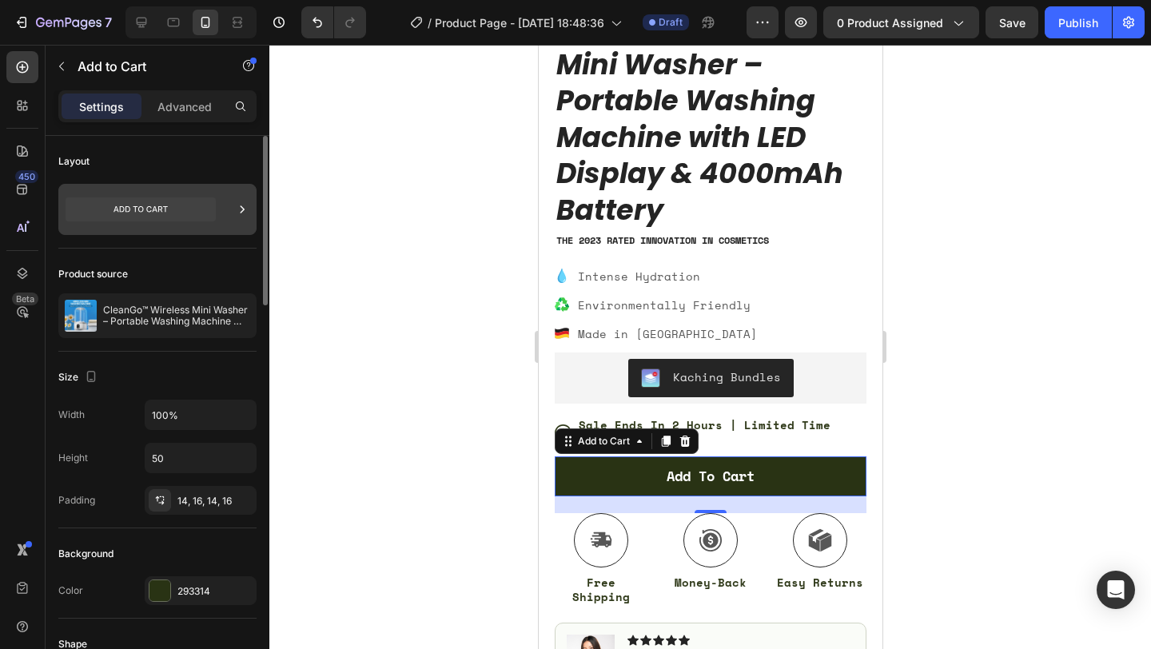
click at [185, 207] on icon at bounding box center [141, 209] width 150 height 24
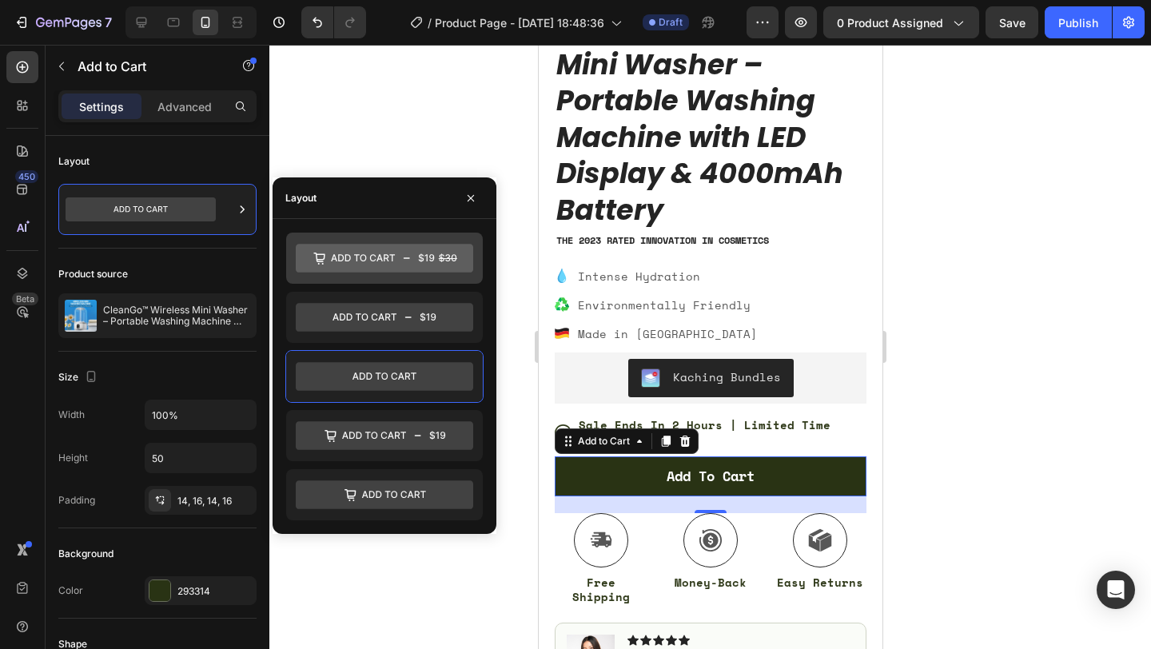
click at [407, 258] on icon at bounding box center [406, 257] width 6 height 1
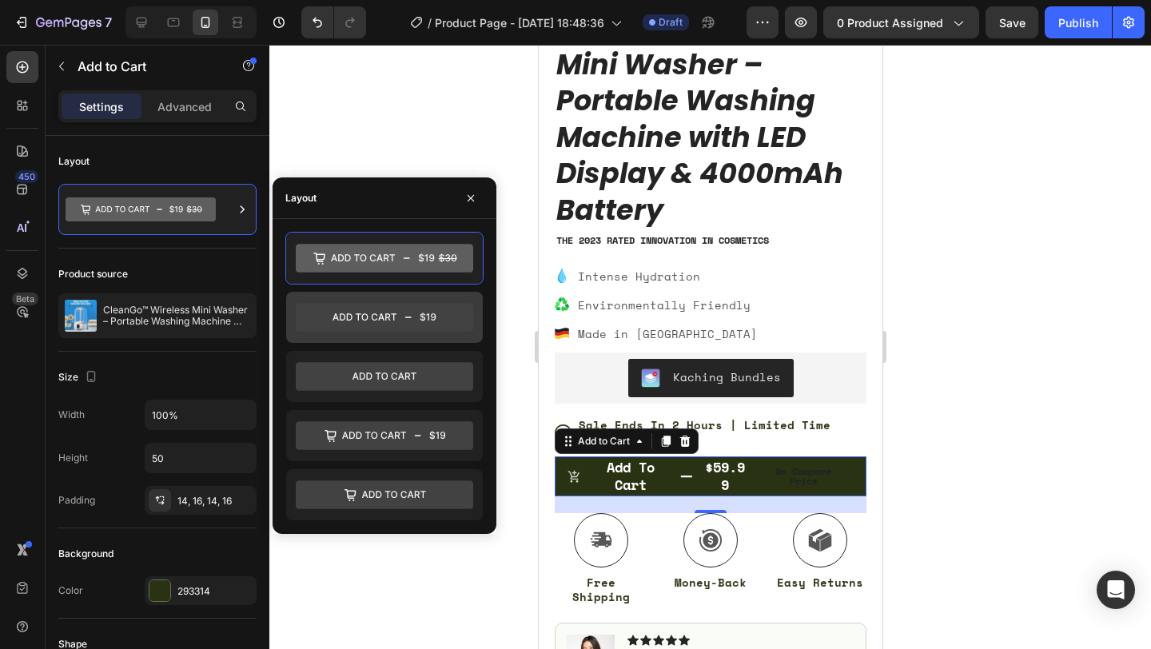
click at [410, 309] on icon at bounding box center [384, 317] width 177 height 29
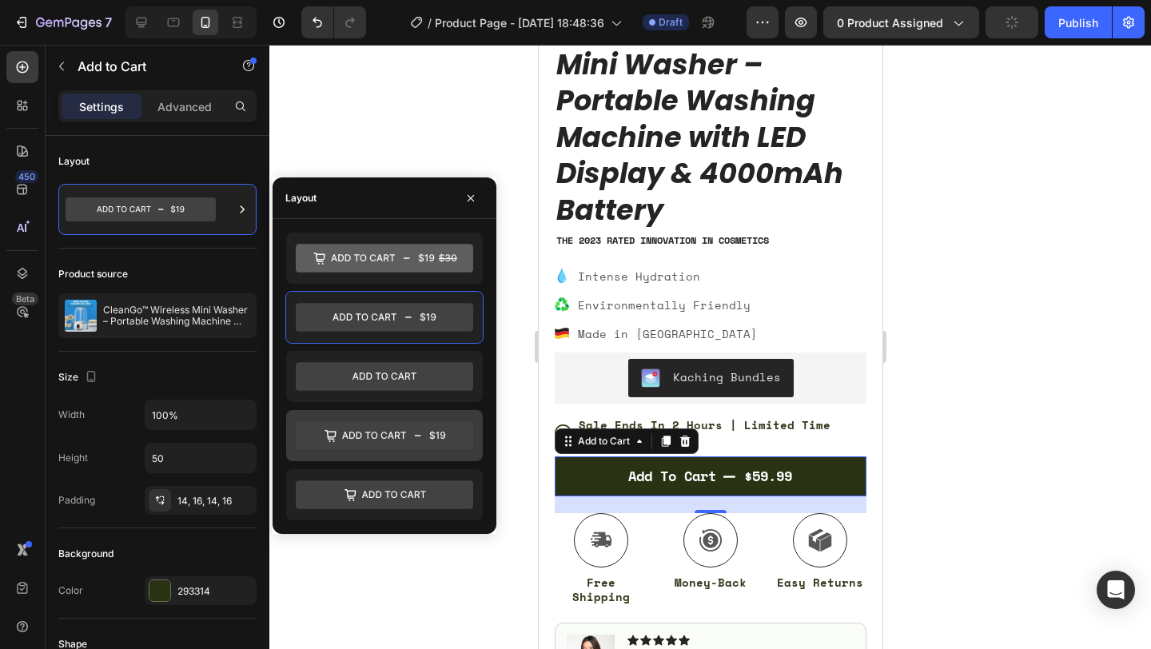
click at [422, 433] on icon at bounding box center [384, 435] width 177 height 29
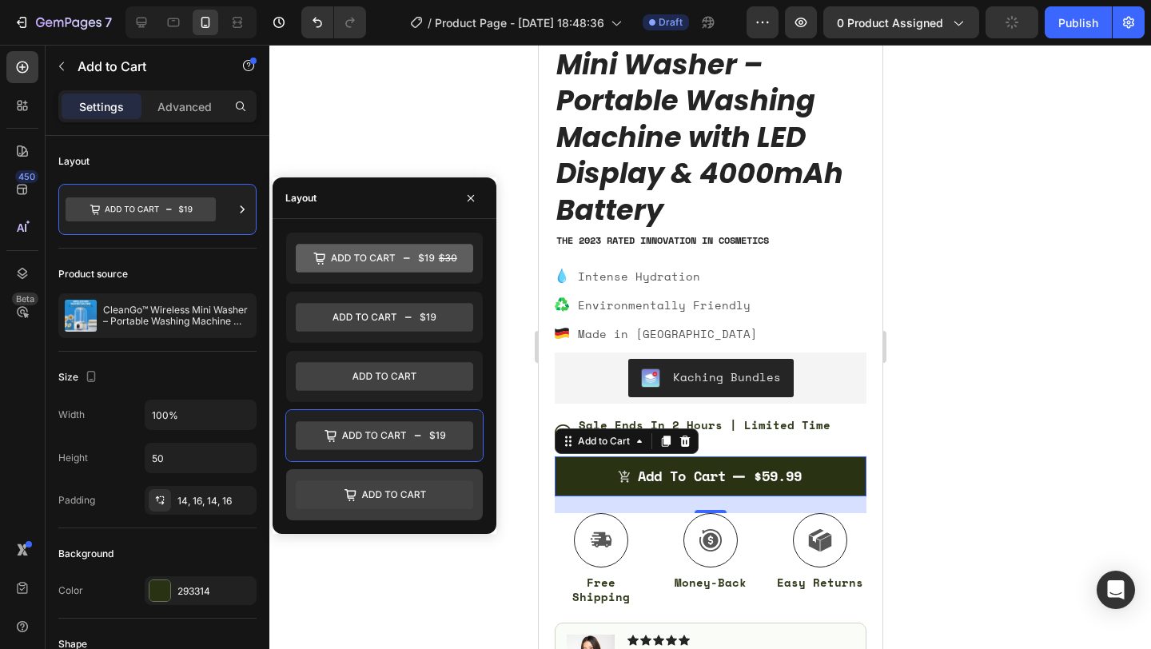
click at [422, 491] on icon at bounding box center [394, 494] width 64 height 7
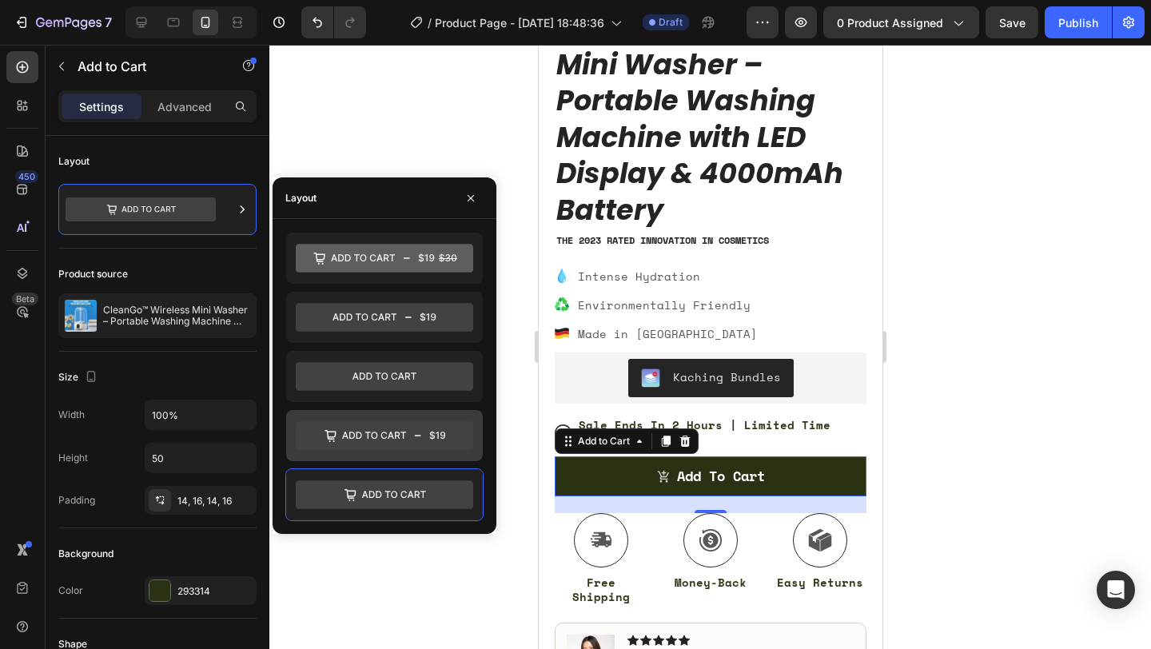
click at [423, 444] on icon at bounding box center [384, 435] width 177 height 29
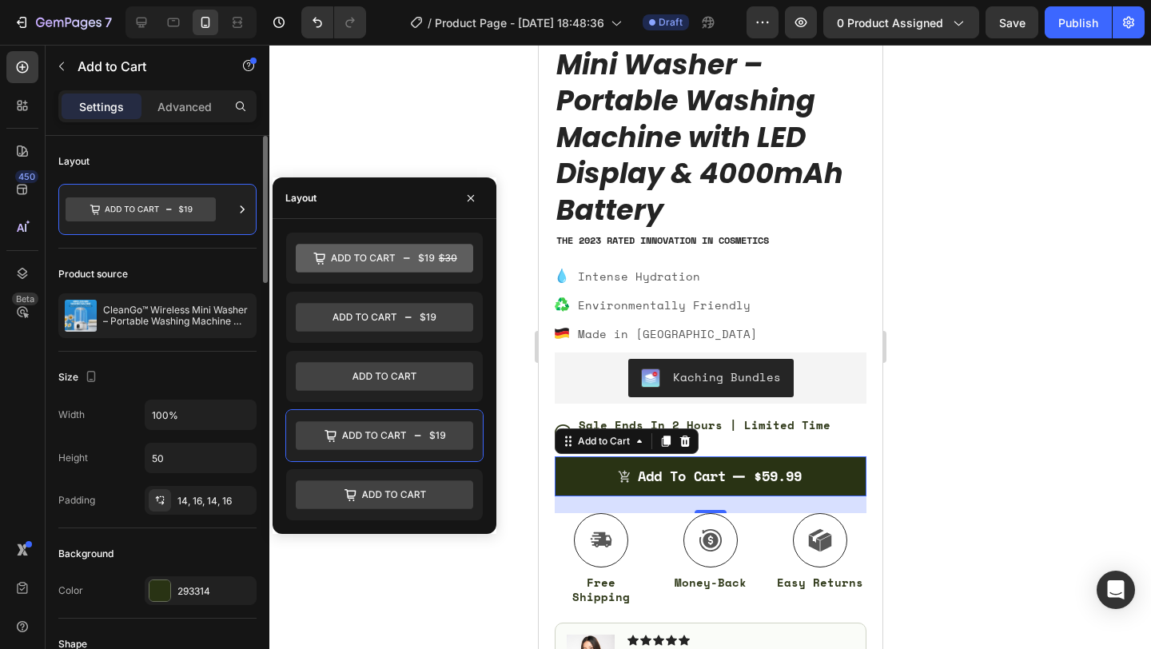
click at [189, 244] on div "Layout" at bounding box center [157, 192] width 198 height 113
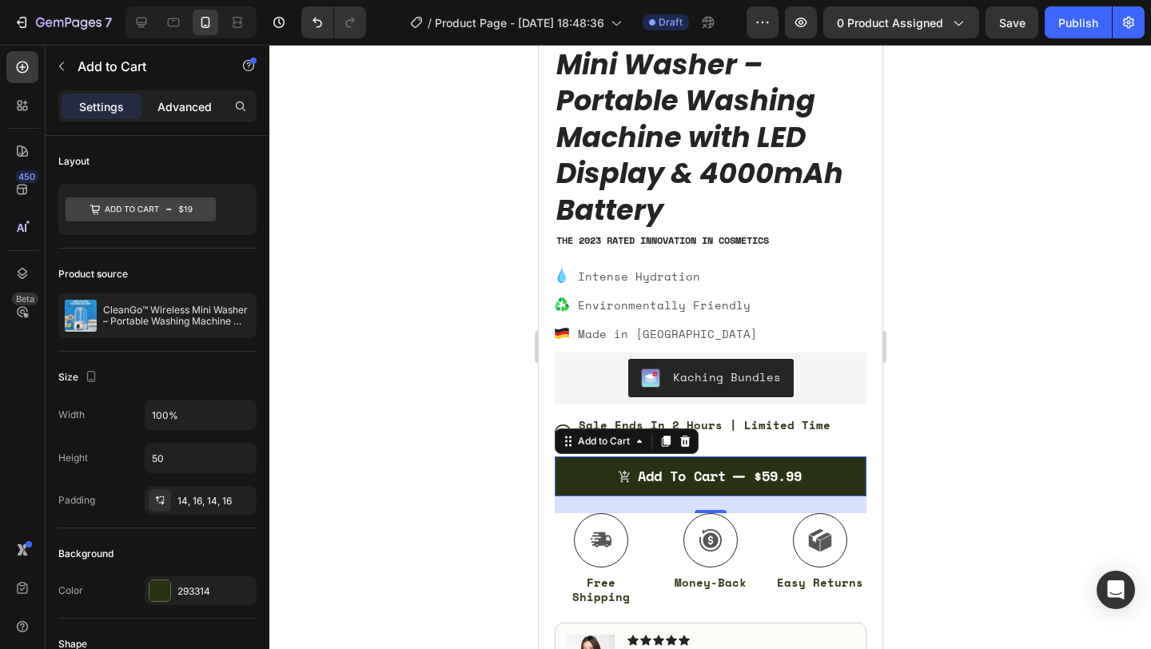
click at [187, 107] on p "Advanced" at bounding box center [184, 106] width 54 height 17
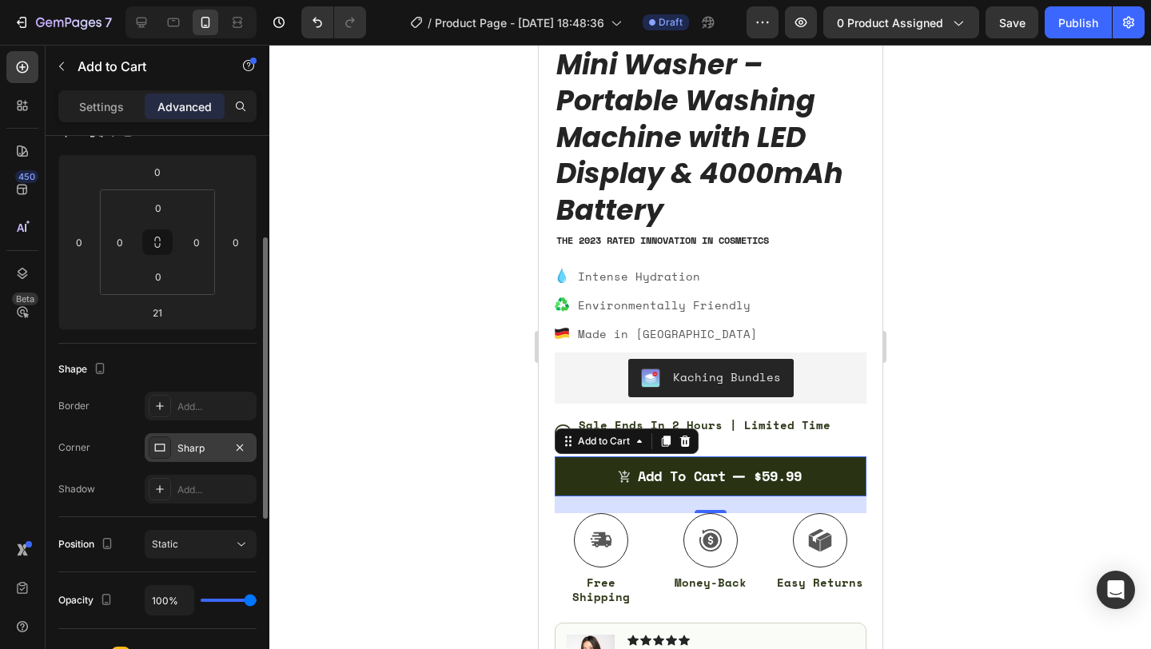
scroll to position [0, 0]
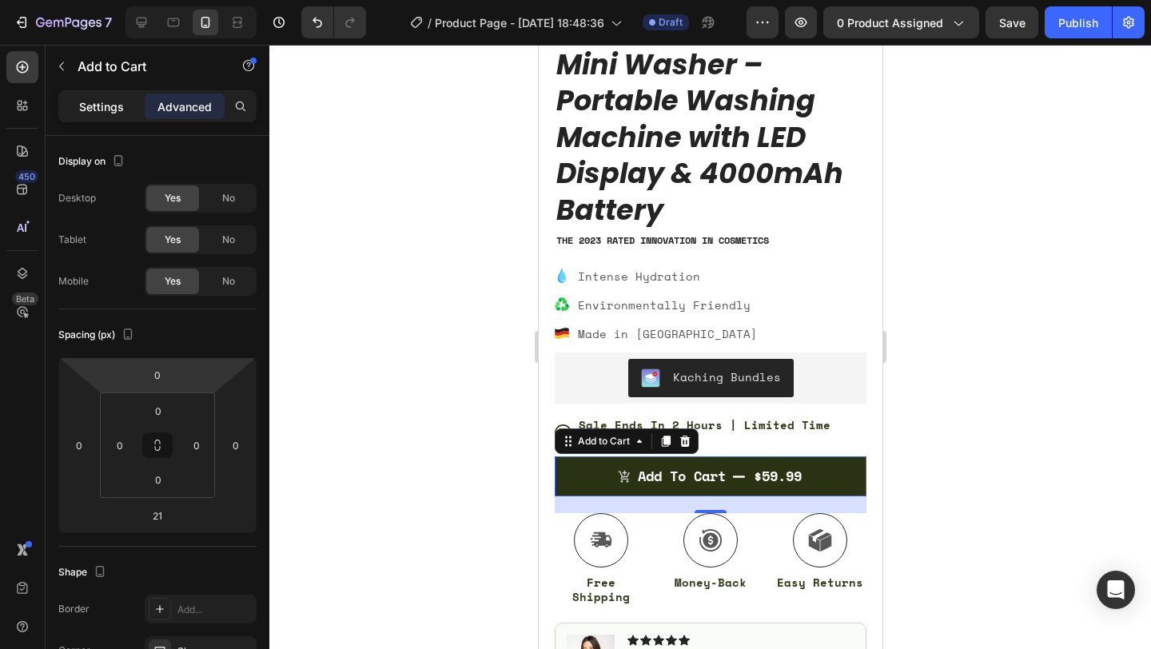
click at [132, 109] on div "Settings" at bounding box center [102, 106] width 80 height 26
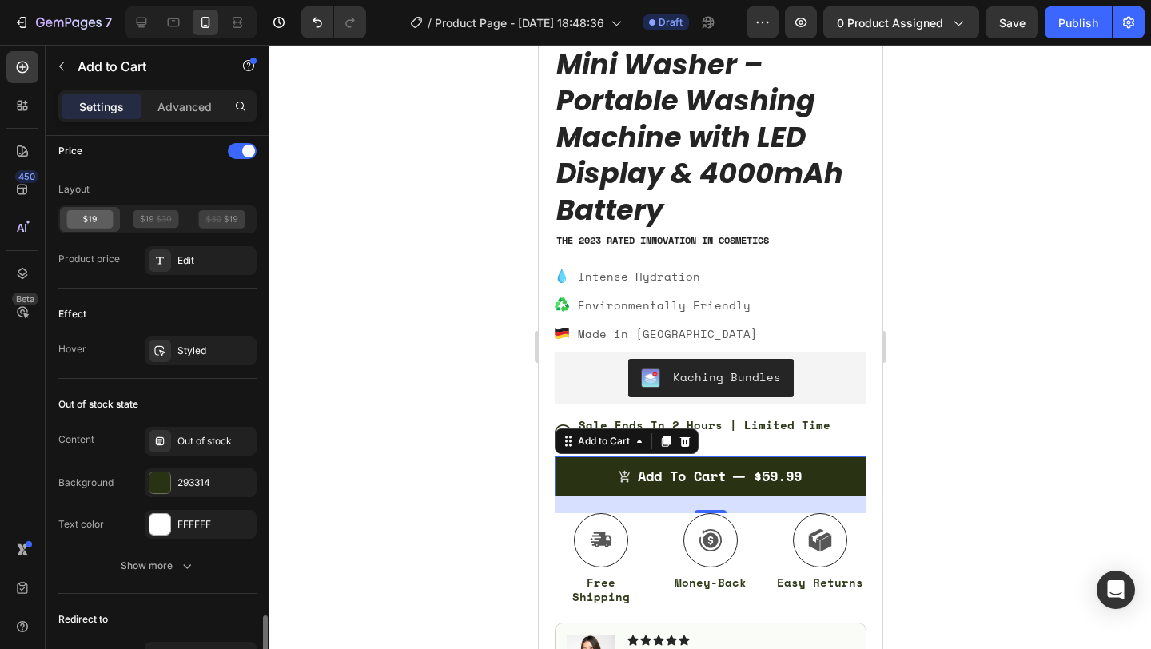
scroll to position [1437, 0]
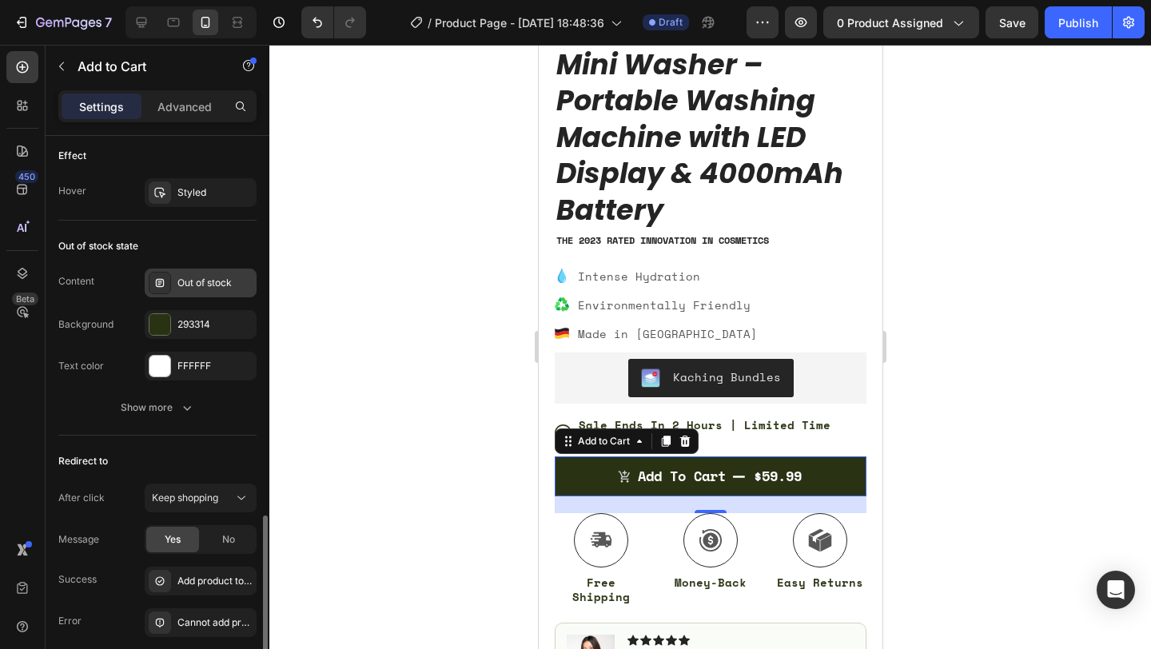
click at [177, 283] on div "Out of stock" at bounding box center [214, 283] width 75 height 14
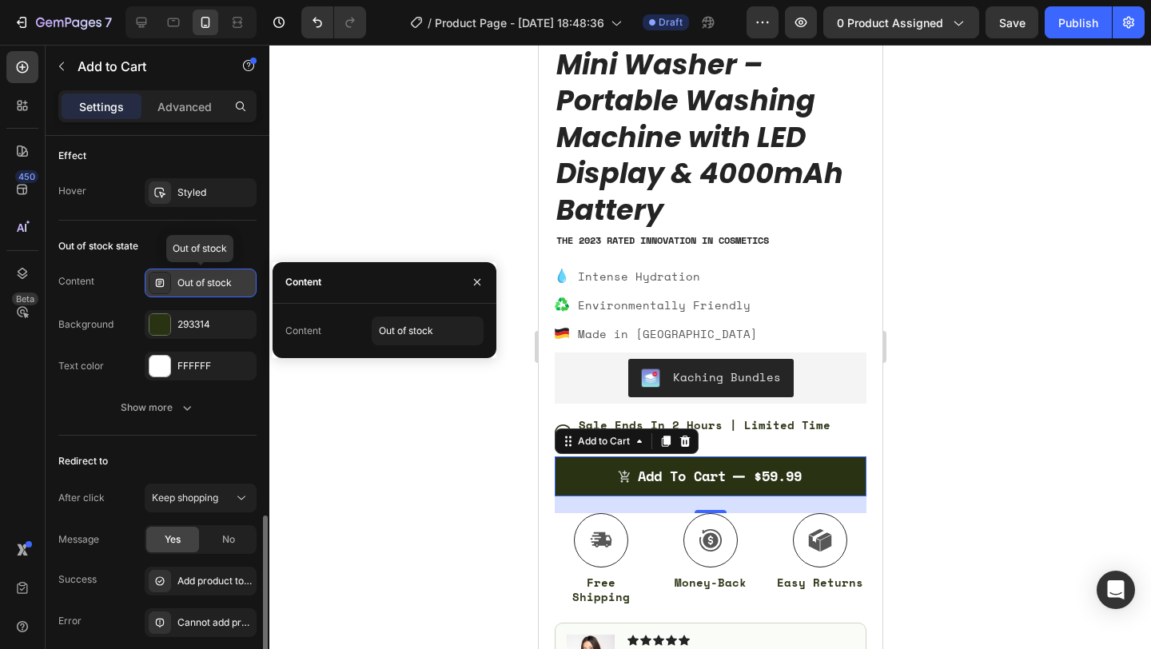
click at [177, 283] on div "Out of stock" at bounding box center [214, 283] width 75 height 14
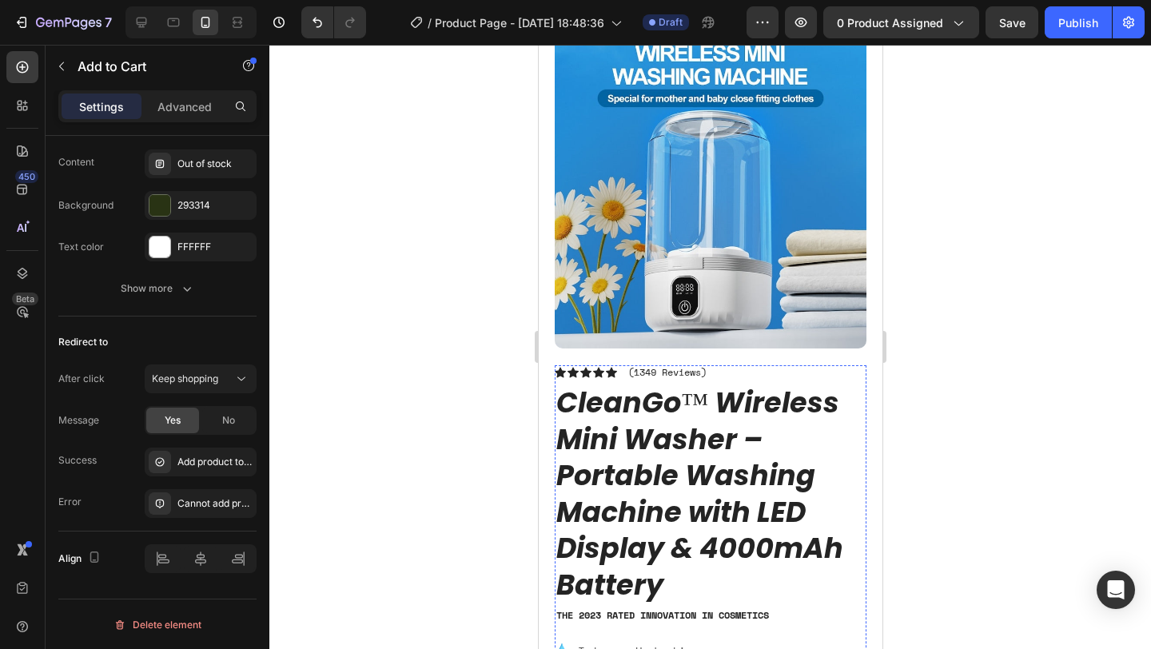
scroll to position [0, 0]
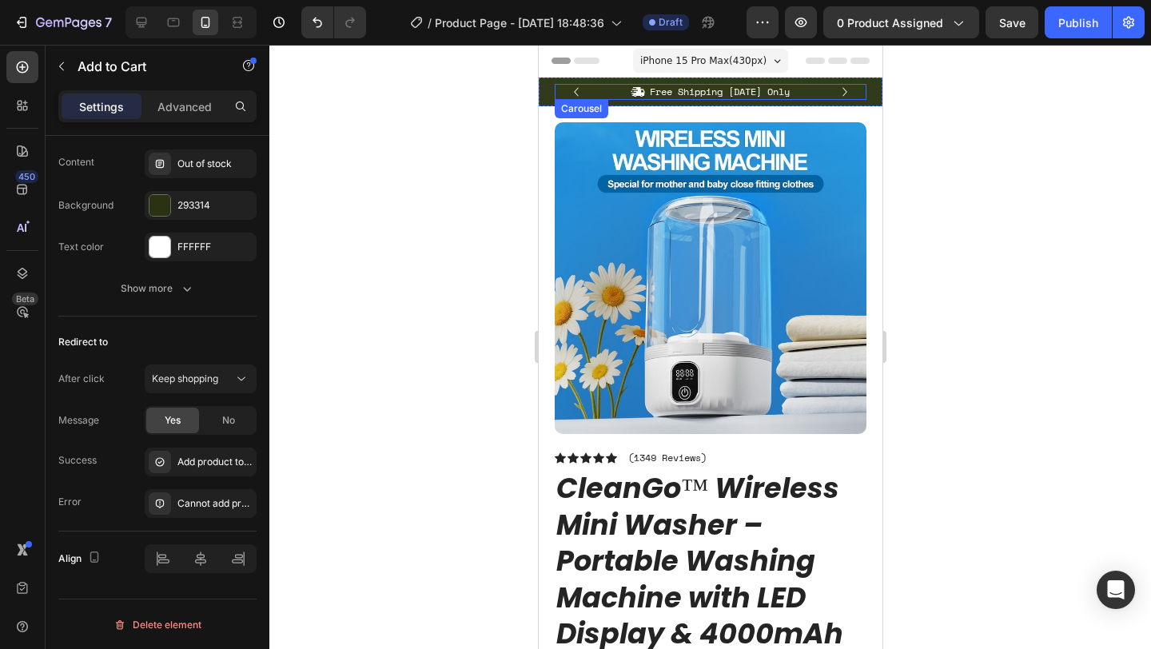
click at [847, 89] on icon "Carousel Next Arrow" at bounding box center [844, 92] width 18 height 18
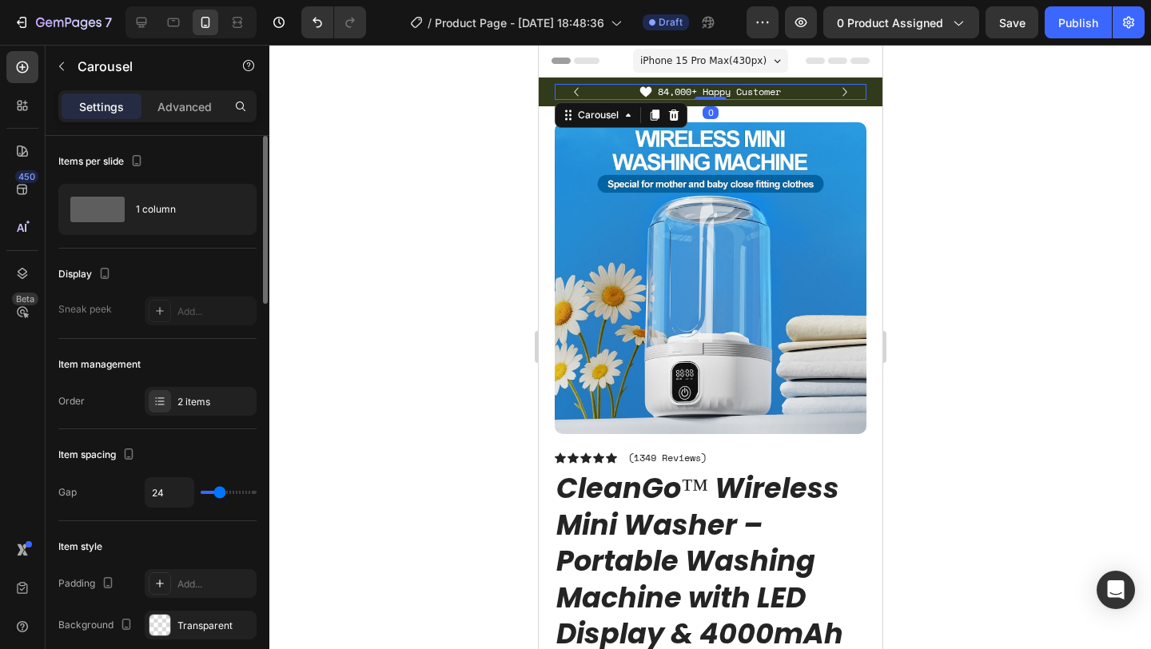
click at [847, 89] on icon "Carousel Next Arrow" at bounding box center [844, 92] width 18 height 18
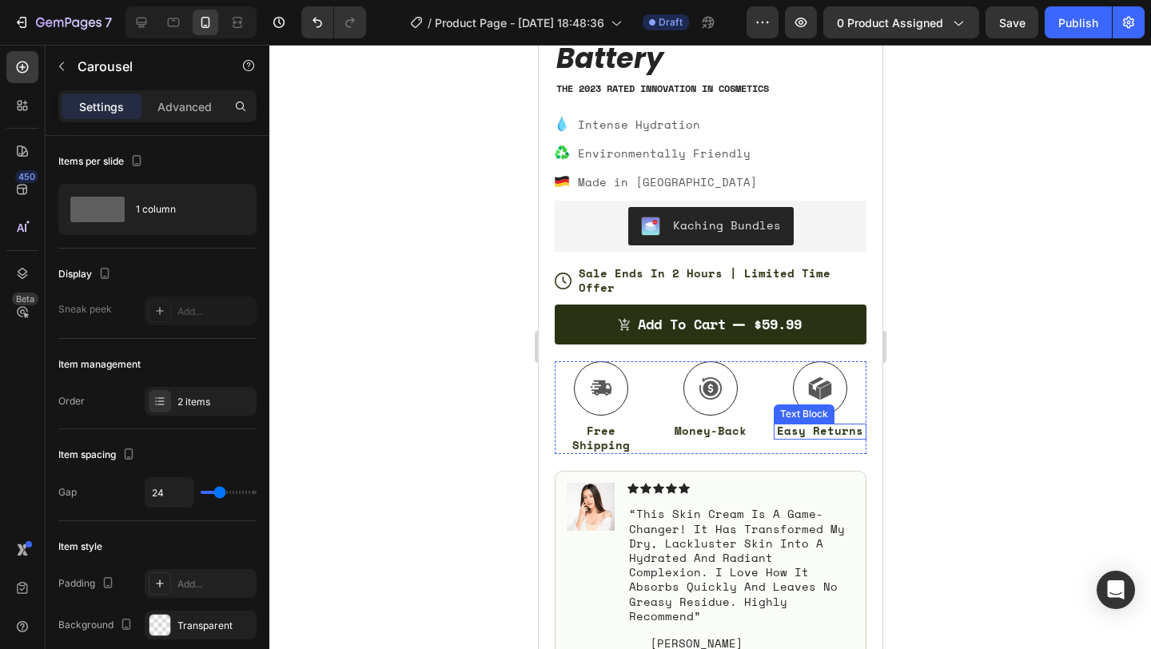
scroll to position [611, 0]
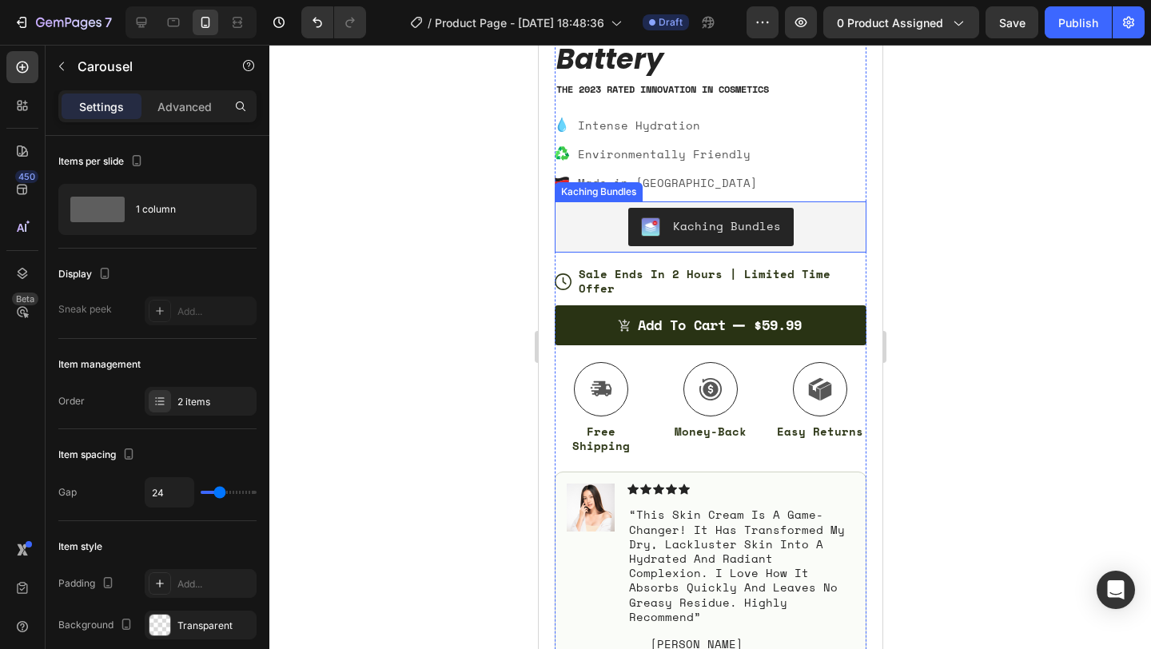
click at [726, 235] on div "Kaching Bundles" at bounding box center [710, 226] width 140 height 19
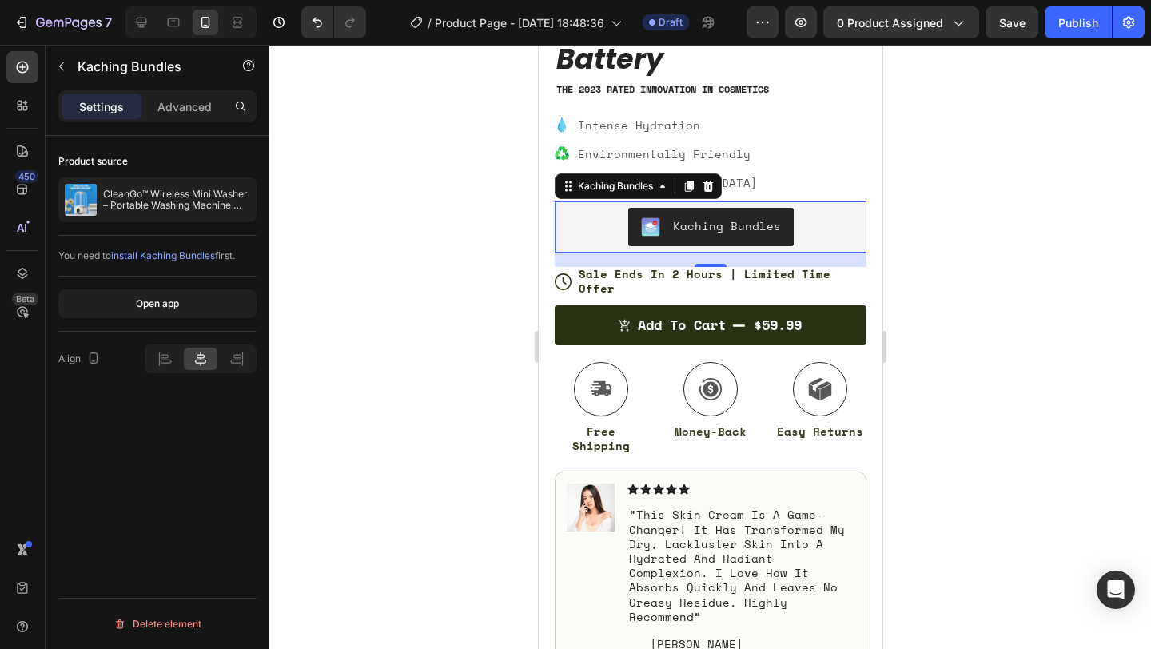
click at [189, 257] on span "install Kaching Bundles" at bounding box center [163, 255] width 104 height 12
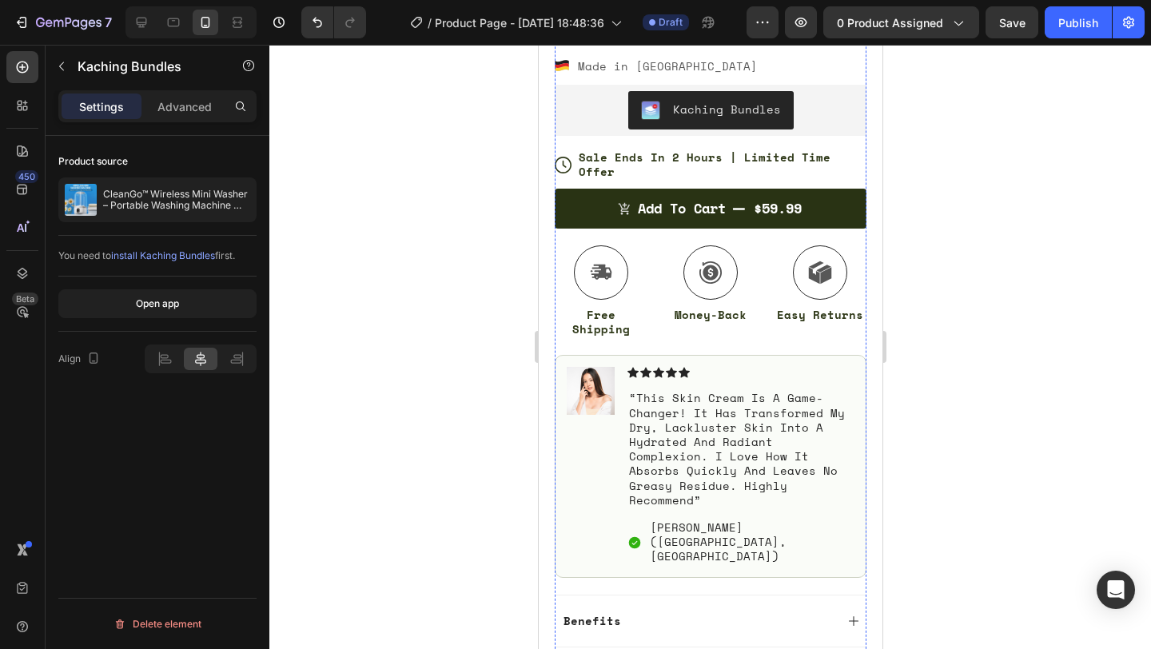
scroll to position [815, 0]
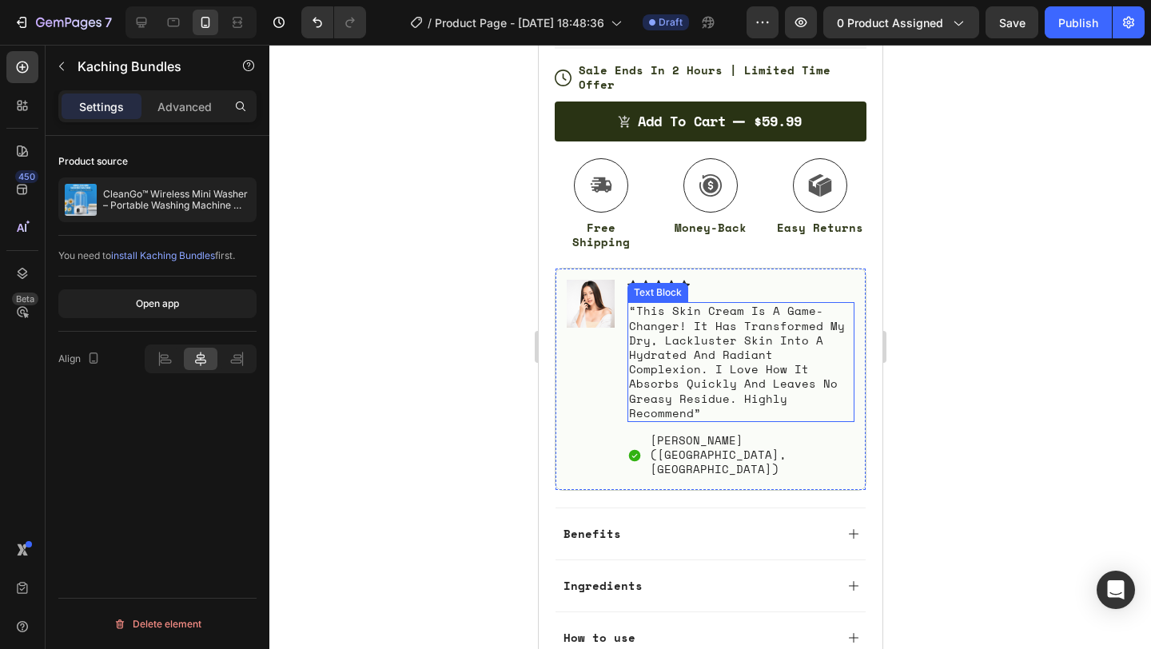
click at [670, 336] on p "“this skin cream is a game-changer! it has transformed my dry, lackluster skin …" at bounding box center [740, 362] width 224 height 117
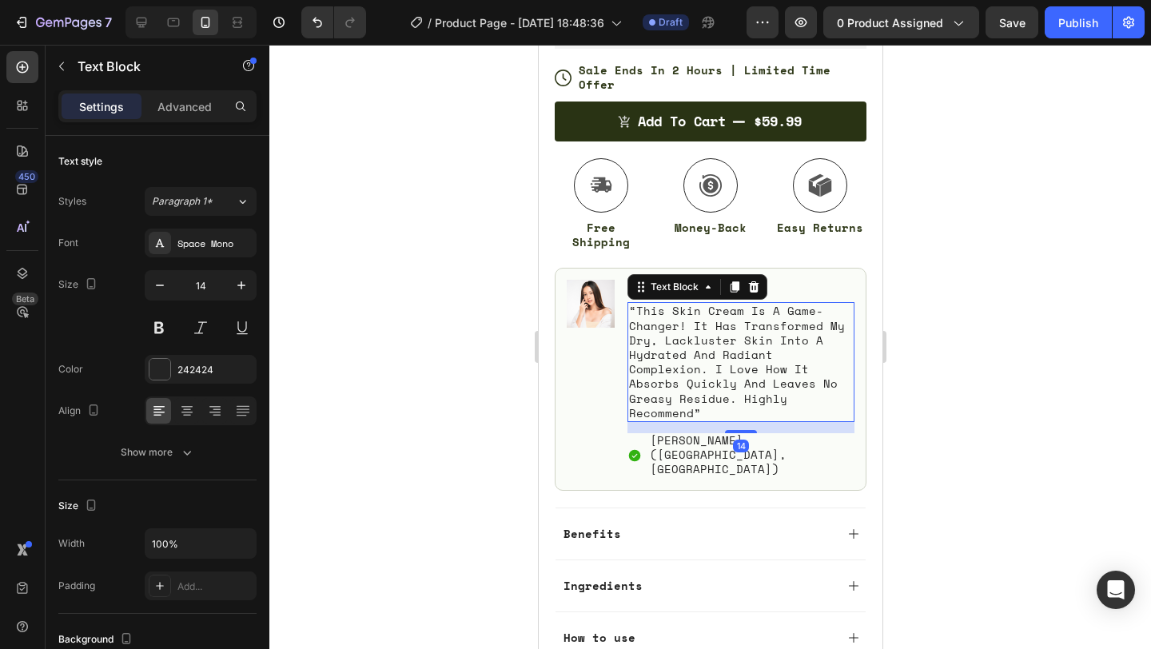
click at [670, 336] on p "“this skin cream is a game-changer! it has transformed my dry, lackluster skin …" at bounding box center [740, 362] width 224 height 117
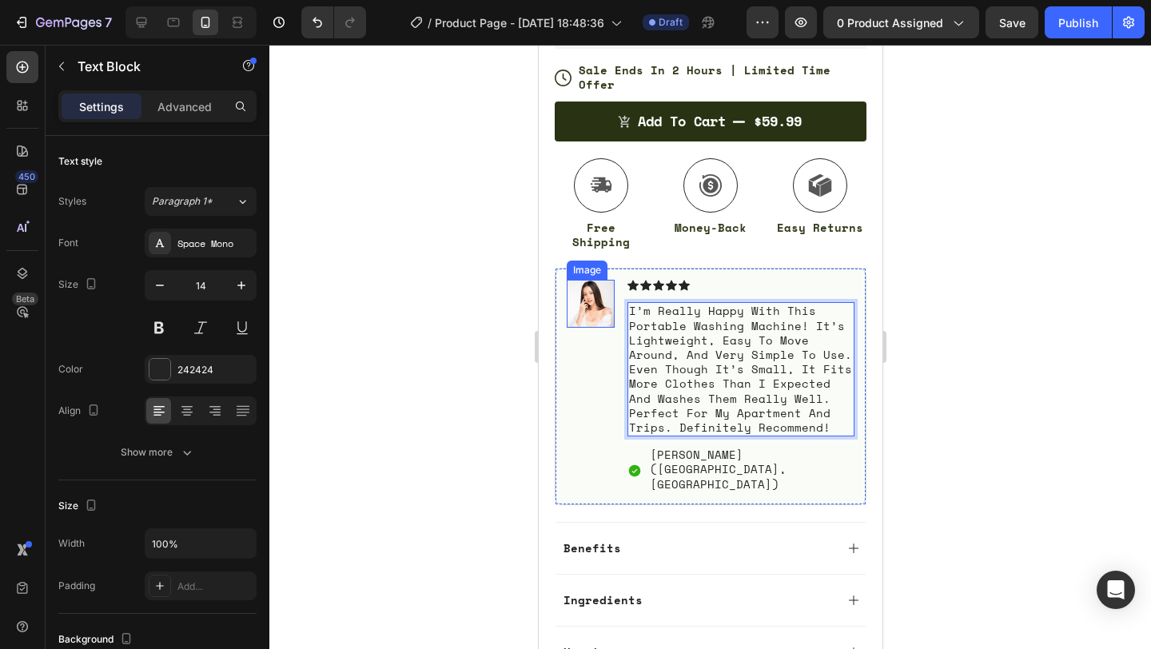
click at [594, 282] on img at bounding box center [590, 304] width 48 height 48
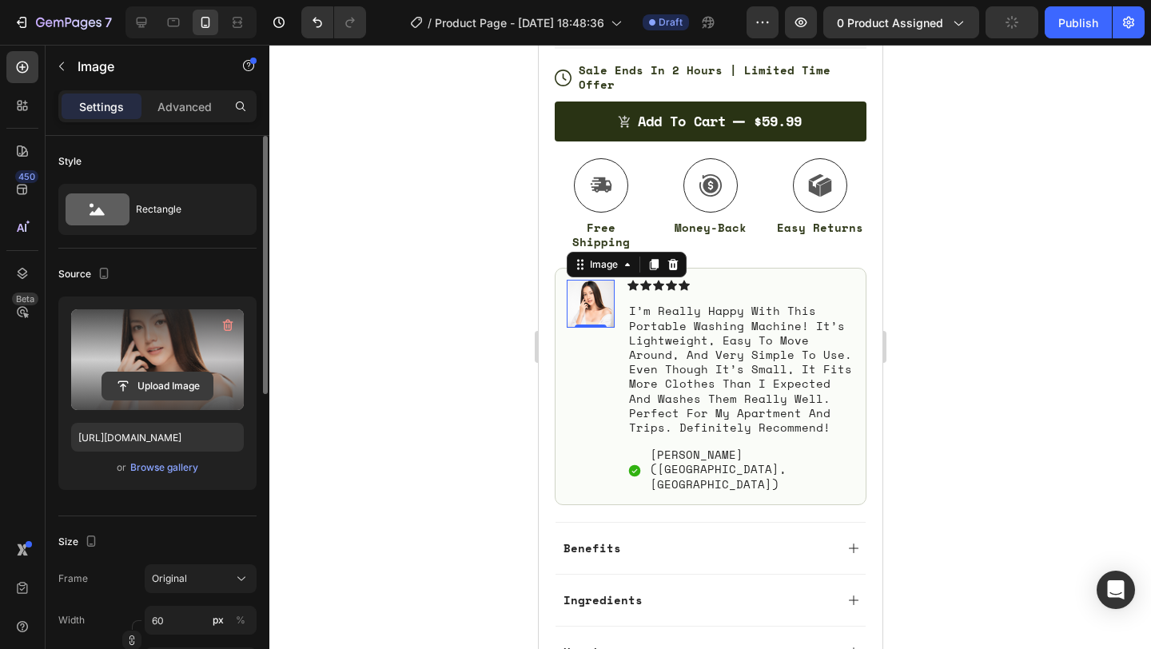
click at [145, 379] on input "file" at bounding box center [157, 385] width 110 height 27
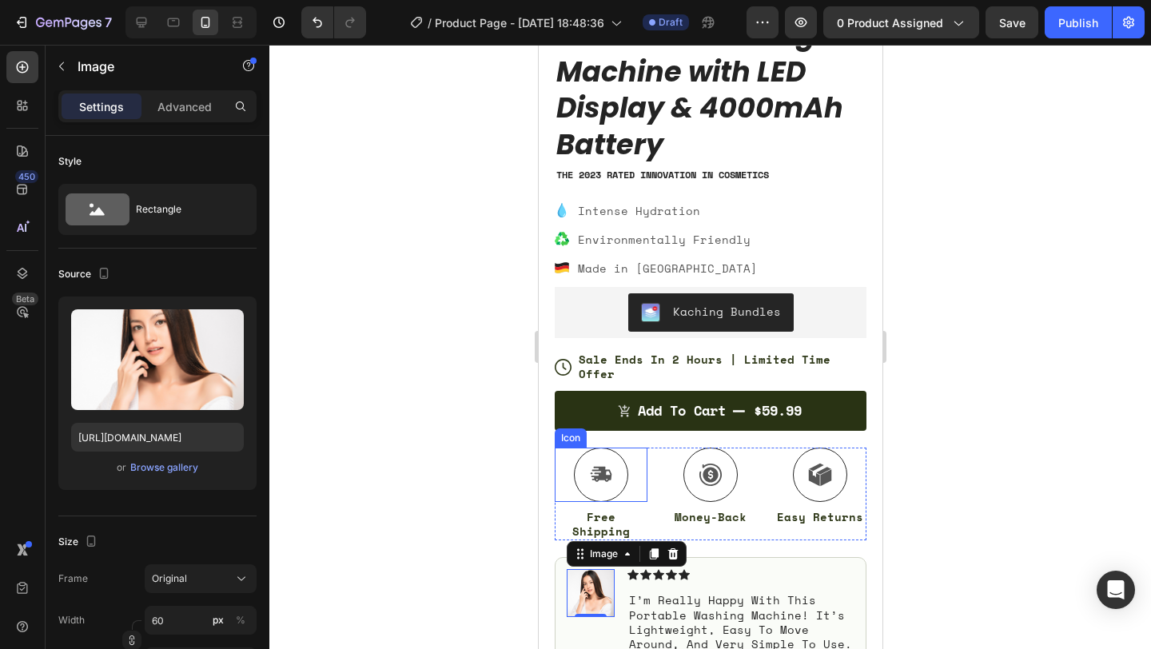
scroll to position [525, 0]
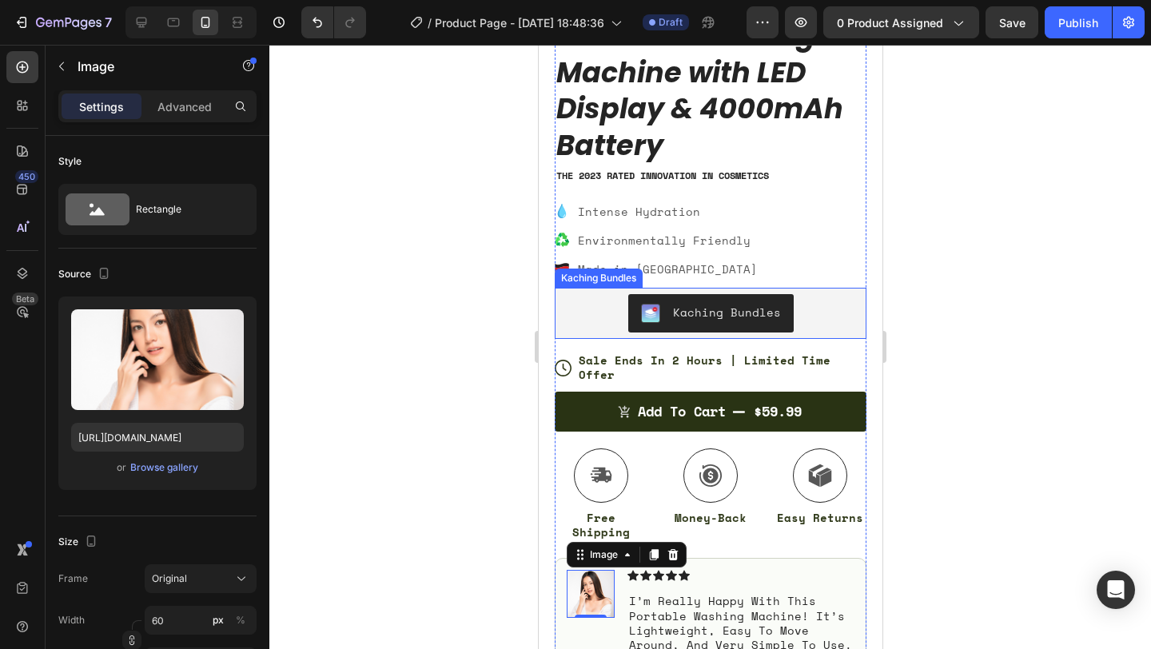
click at [960, 275] on div at bounding box center [709, 347] width 881 height 604
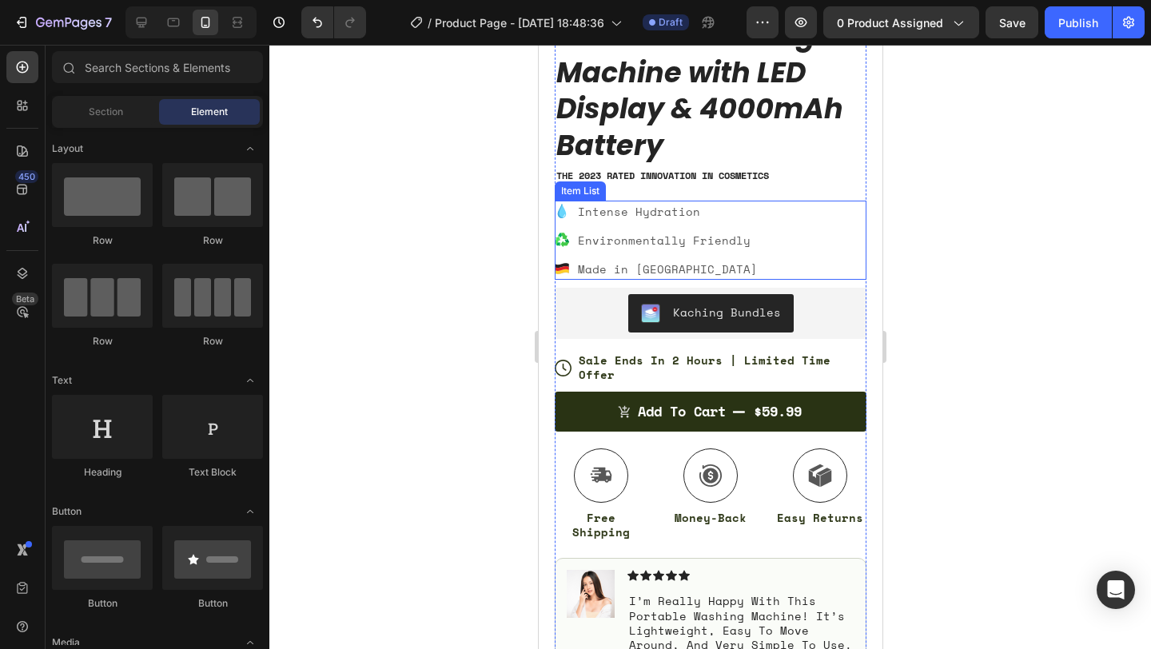
click at [669, 273] on p "Made in Germany" at bounding box center [667, 268] width 180 height 17
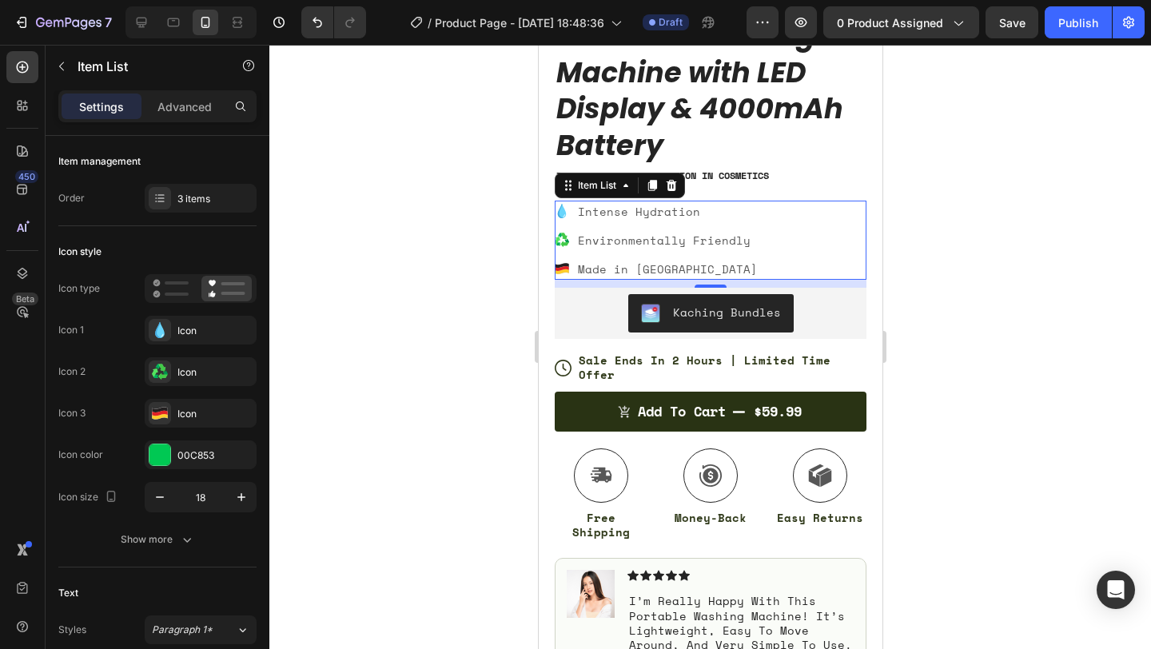
click at [706, 248] on p "Environmentally Friendly" at bounding box center [667, 240] width 180 height 17
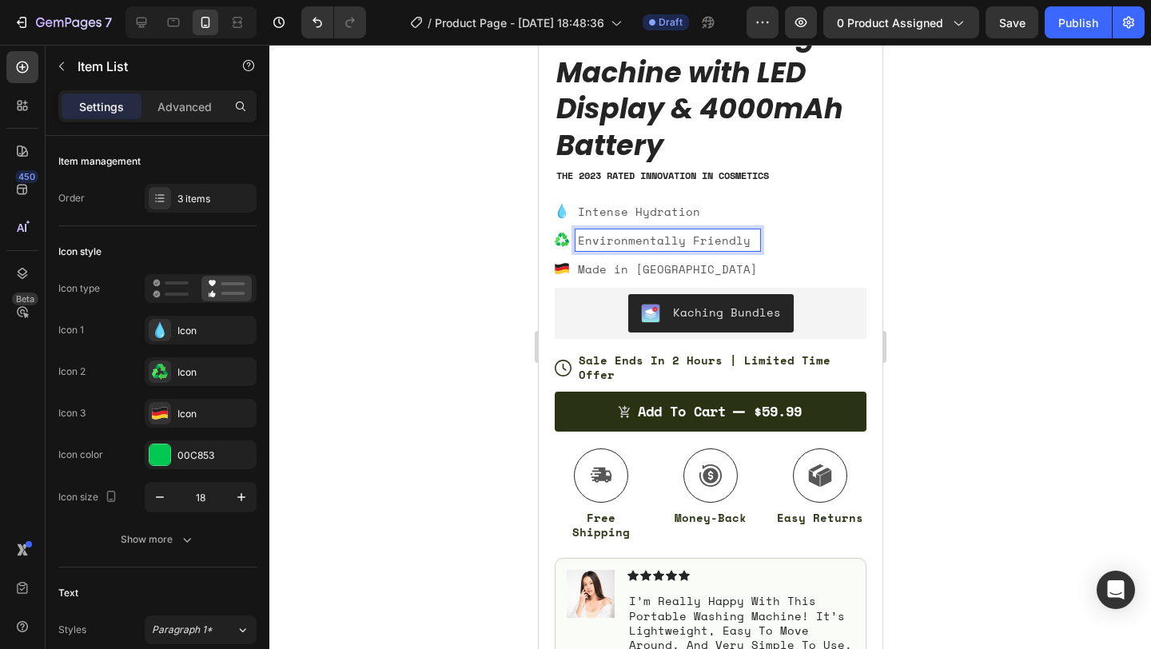
click at [650, 213] on p "Intense Hydration" at bounding box center [667, 211] width 180 height 17
click at [642, 232] on p "Environmentally Friendly" at bounding box center [667, 240] width 180 height 17
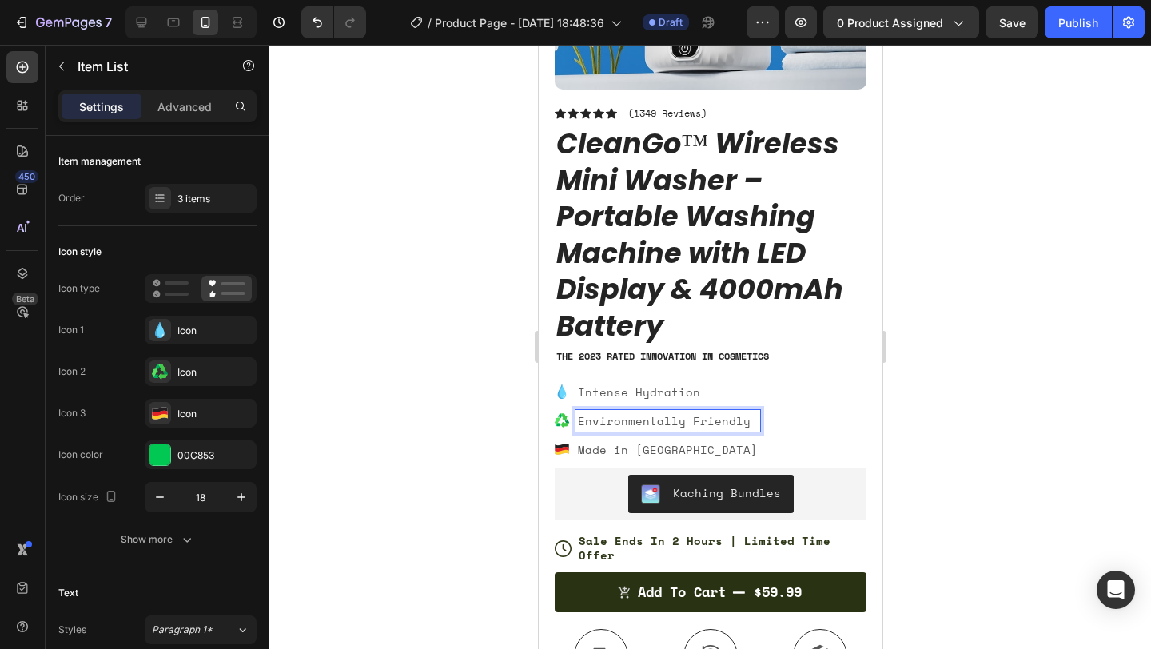
scroll to position [344, 0]
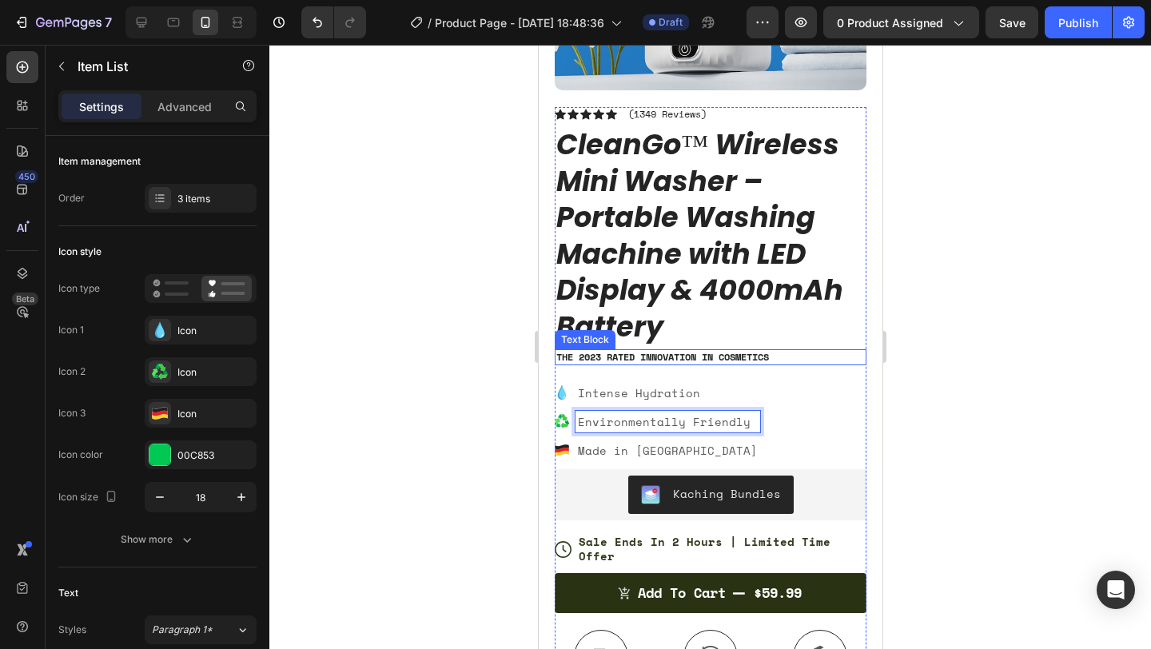
click at [626, 358] on p "The 2023 Rated Innovation in Cosmetics" at bounding box center [709, 357] width 308 height 13
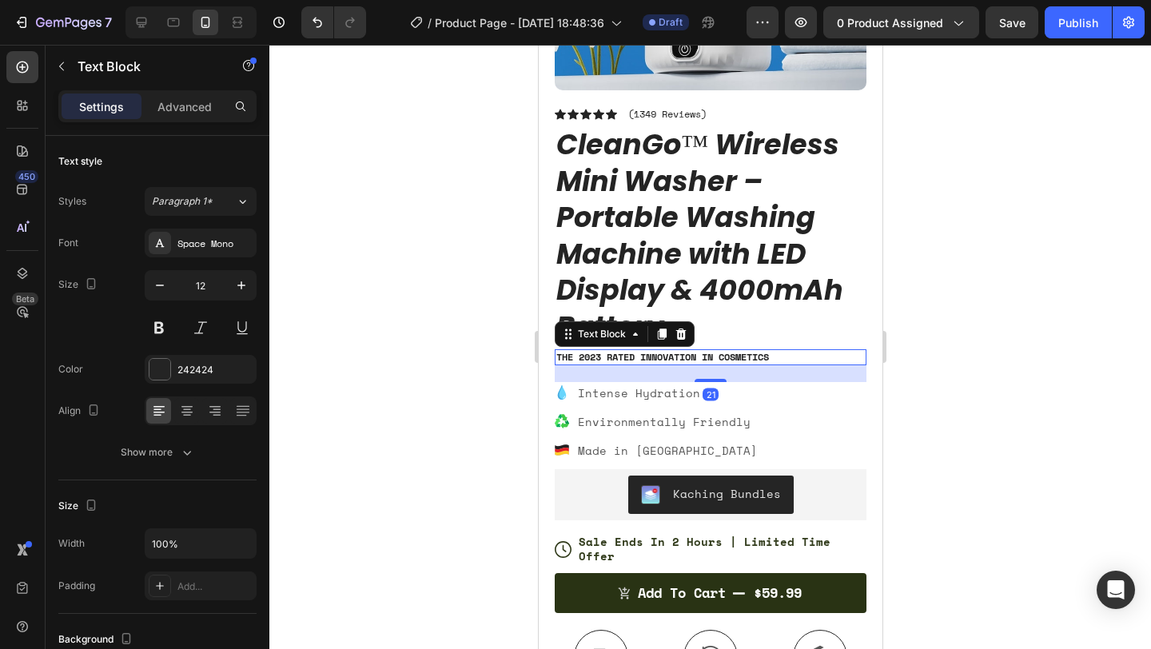
click at [940, 250] on div at bounding box center [709, 347] width 881 height 604
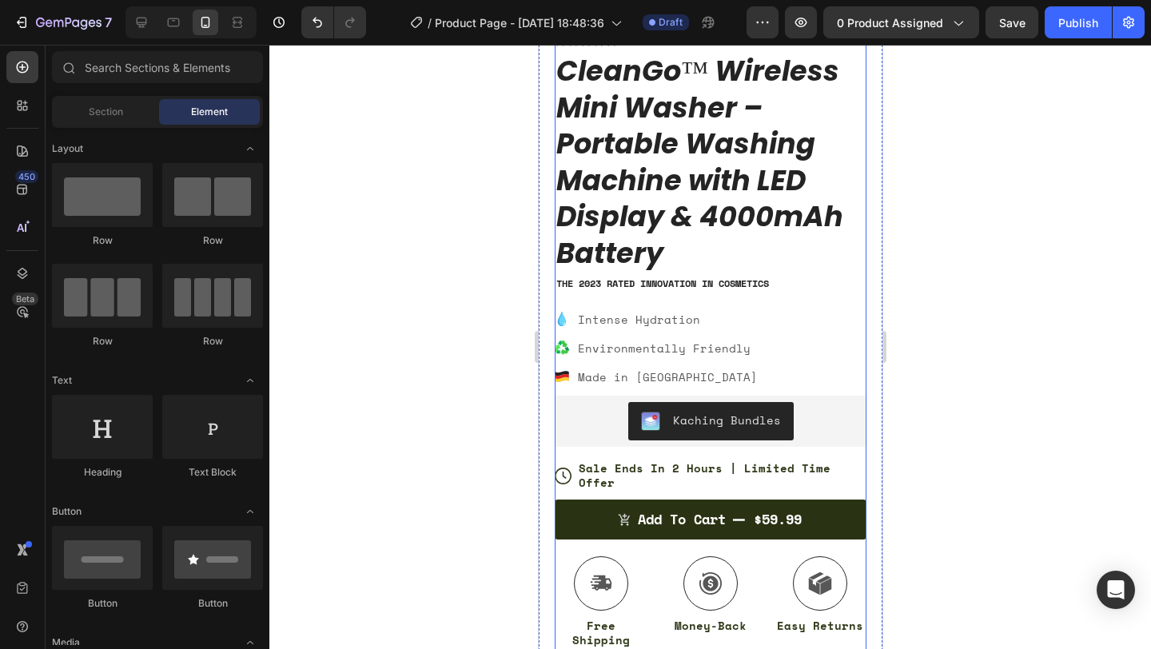
scroll to position [418, 0]
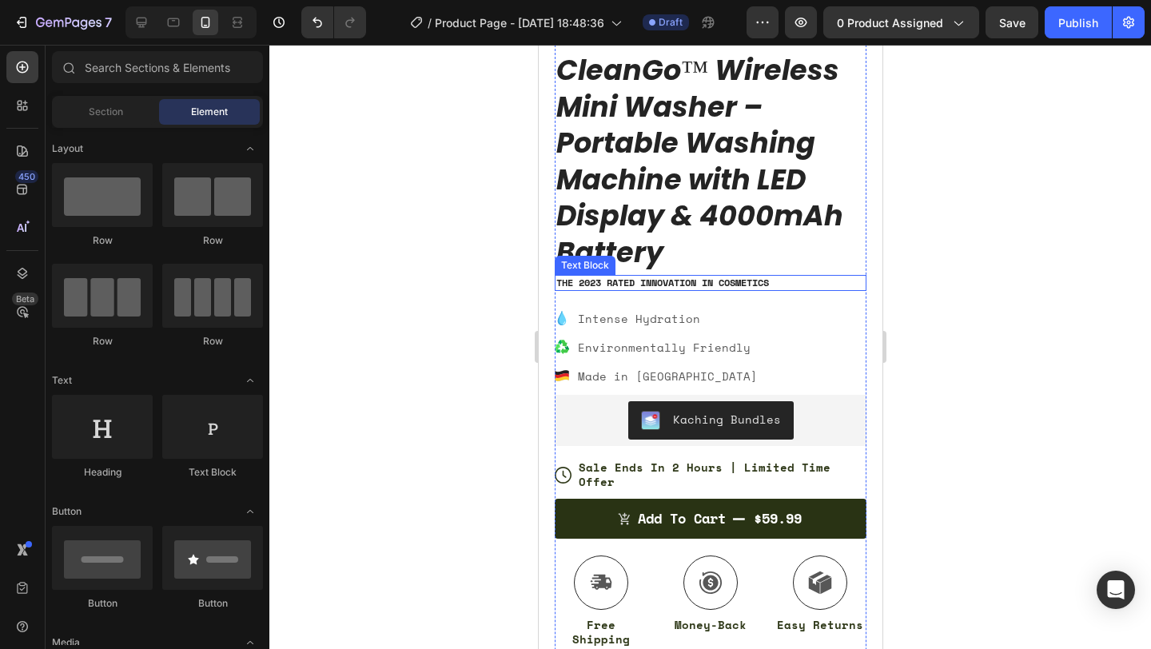
click at [671, 286] on p "The 2023 Rated Innovation in Cosmetics" at bounding box center [709, 282] width 308 height 13
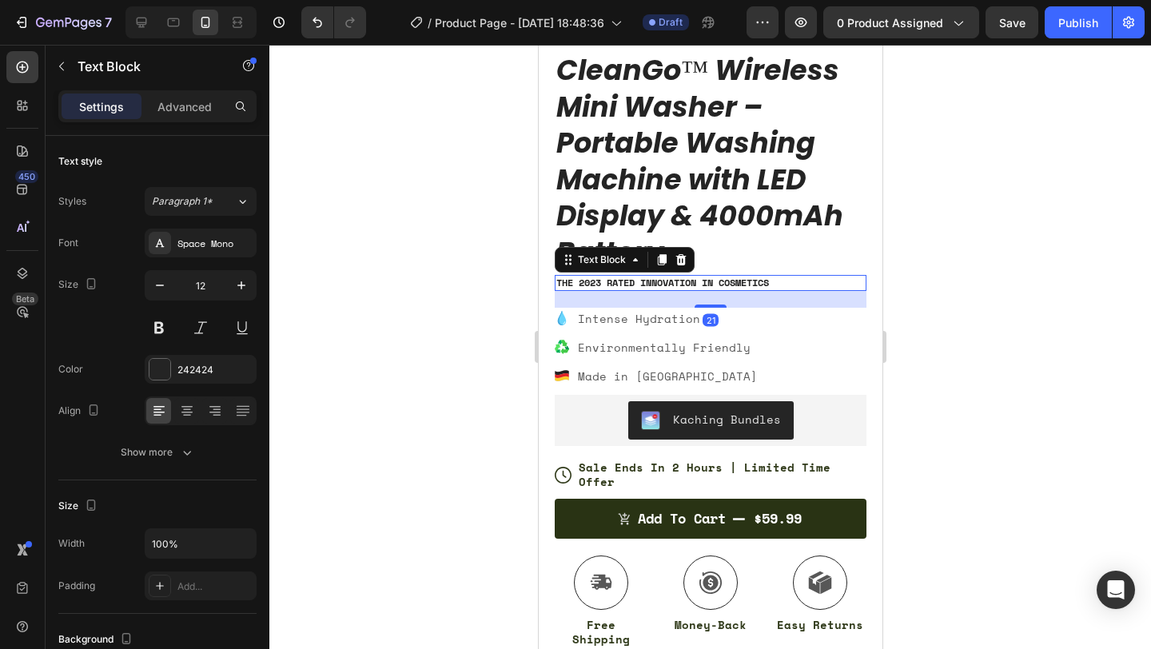
click at [670, 284] on p "The 2023 Rated Innovation in Cosmetics" at bounding box center [709, 282] width 308 height 13
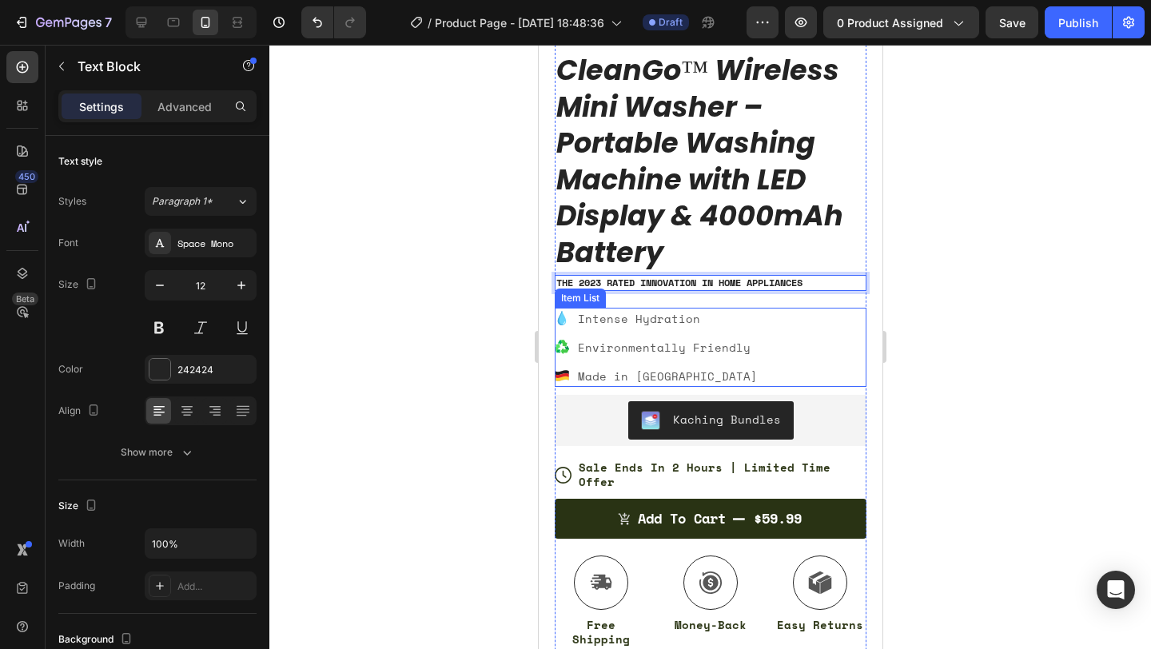
click at [955, 266] on div at bounding box center [709, 347] width 881 height 604
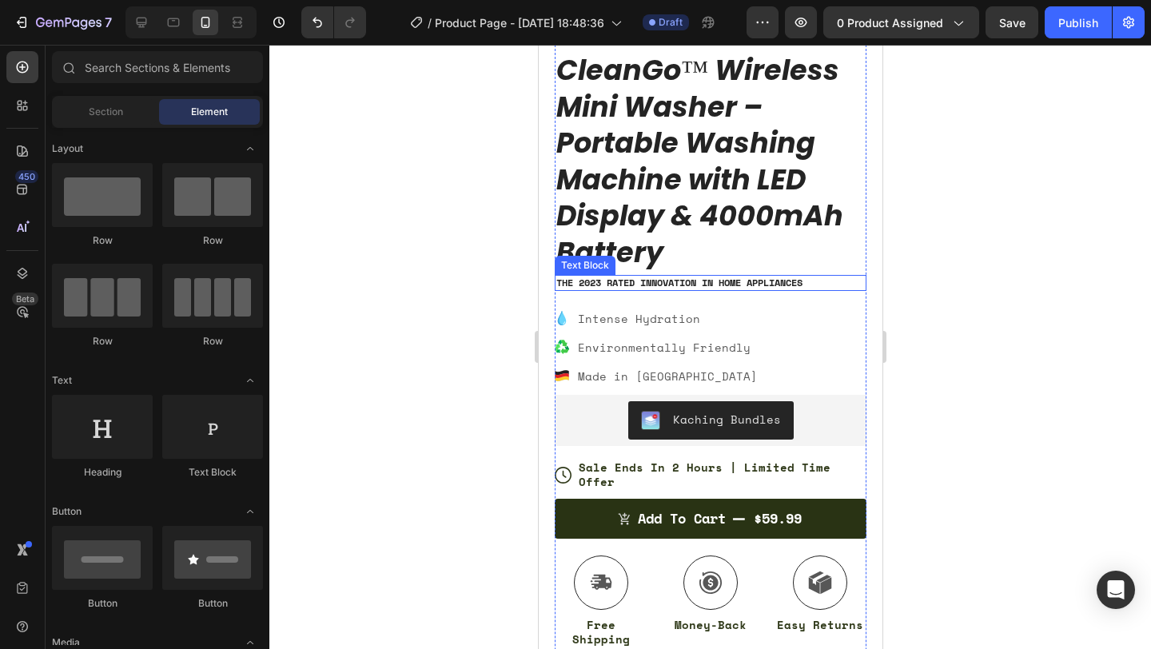
click at [616, 283] on p "The 2023 Rated Innovation in Home Appliances" at bounding box center [709, 282] width 308 height 13
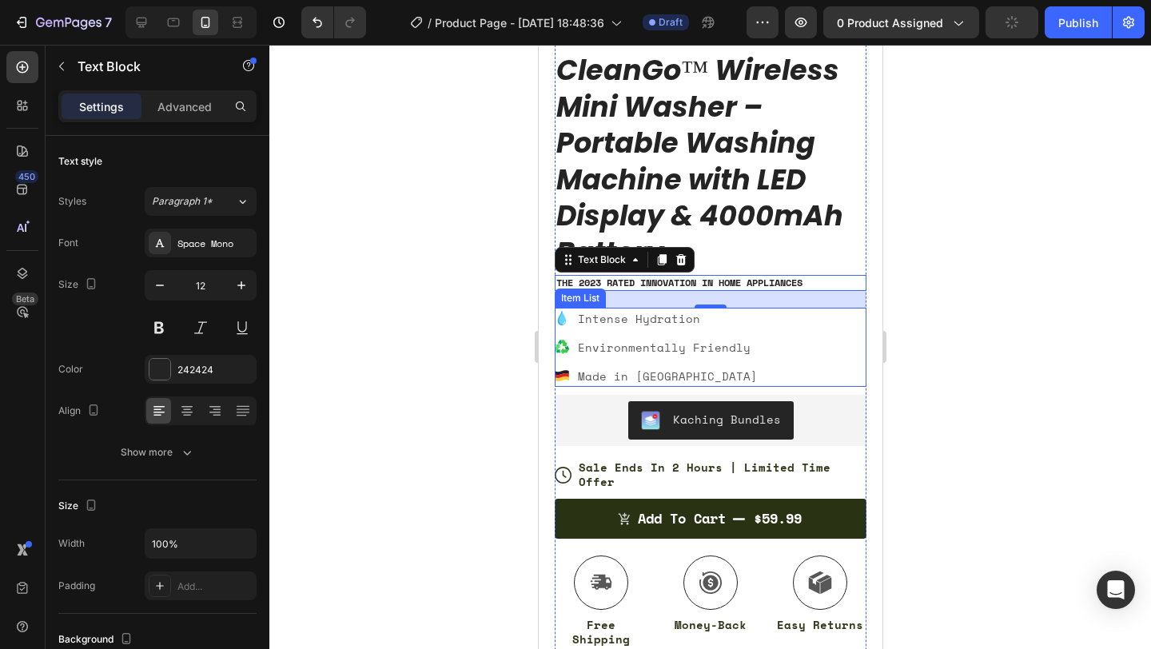
click at [598, 292] on div "Item List" at bounding box center [579, 298] width 45 height 14
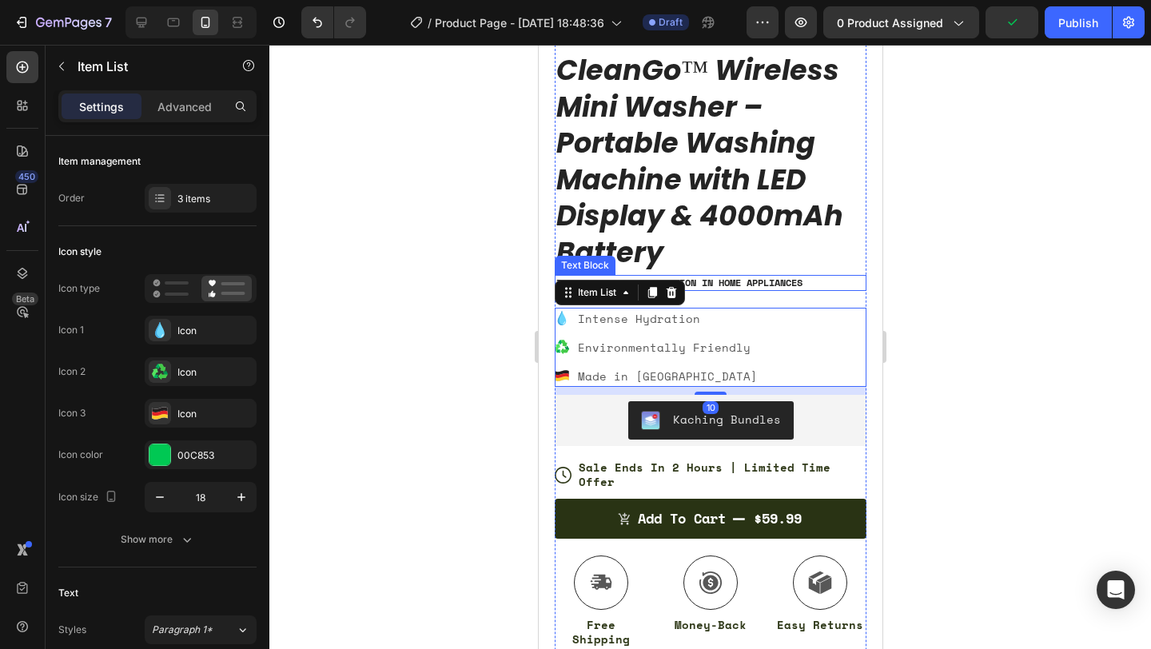
click at [765, 282] on p "The 2023 Rated Innovation in Home Appliances" at bounding box center [709, 282] width 308 height 13
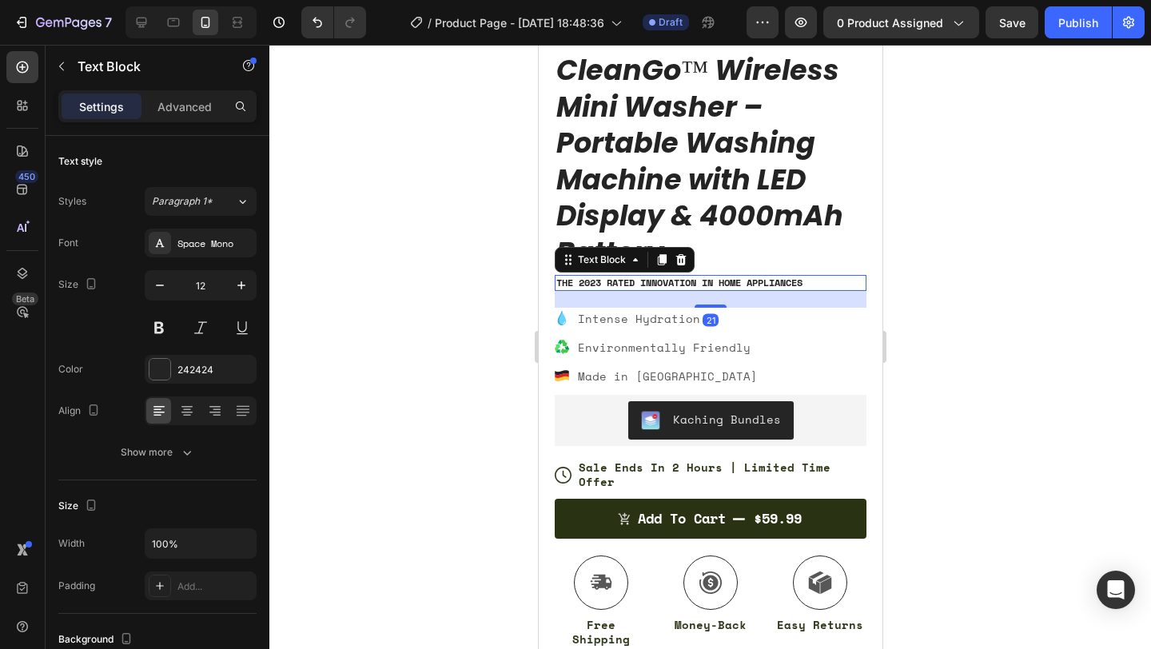
click at [646, 284] on p "The 2023 Rated Innovation in Home Appliances" at bounding box center [709, 282] width 308 height 13
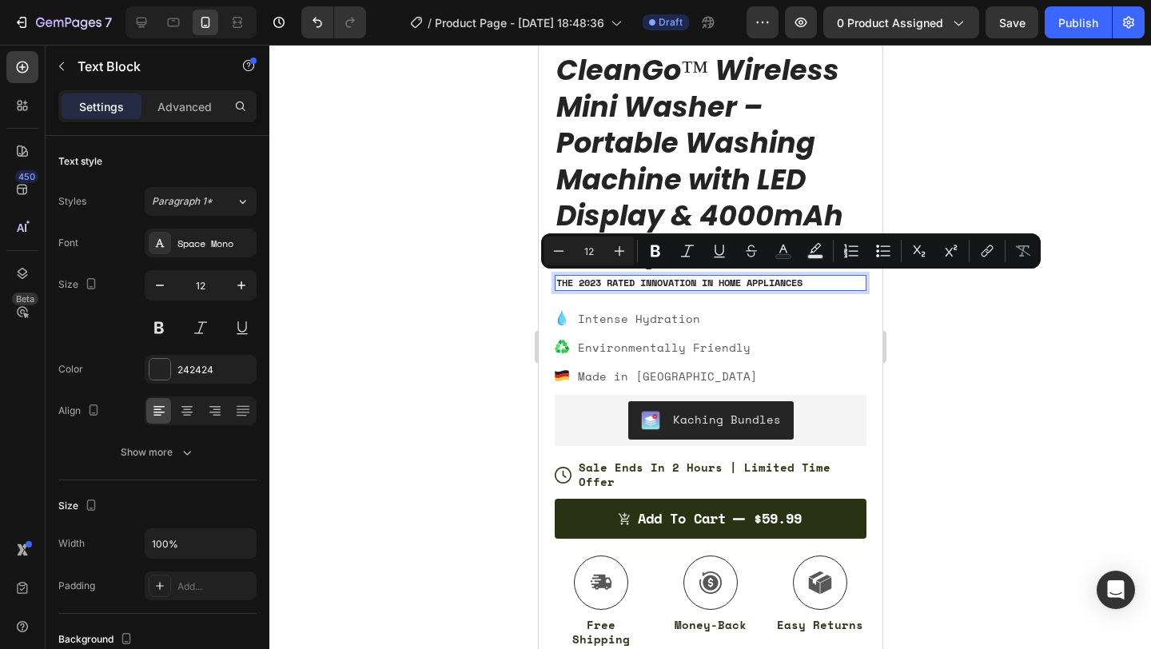
click at [601, 280] on p "The 2023 Rated Innovation in Home Appliances" at bounding box center [709, 282] width 308 height 13
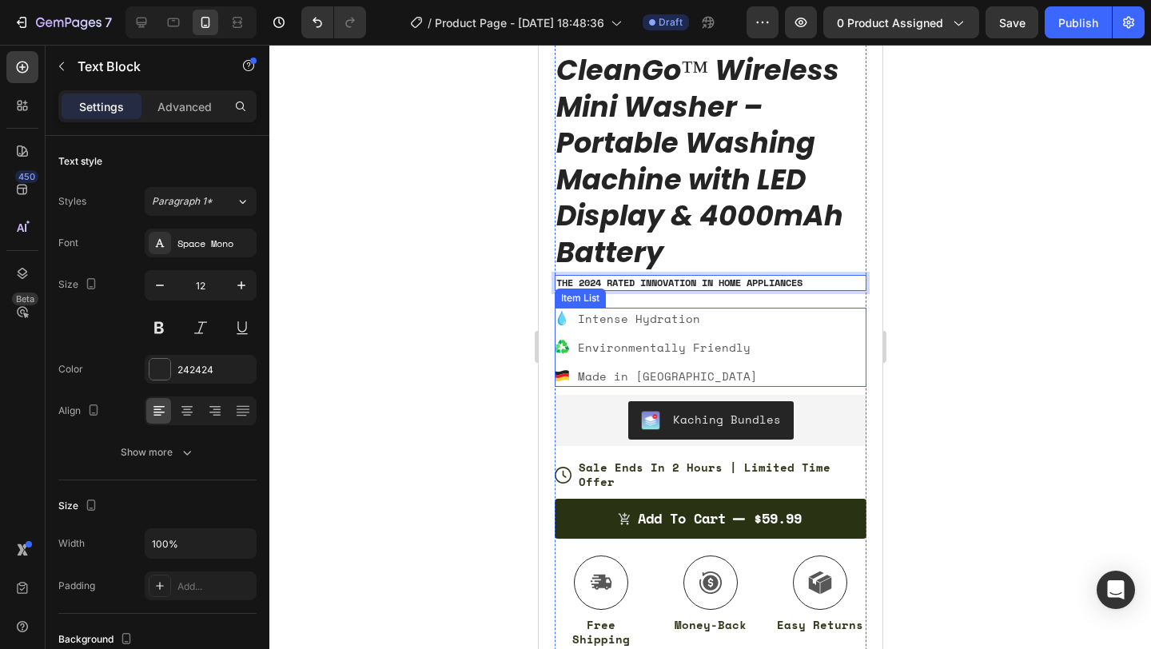
click at [630, 328] on div "Intense Hydration" at bounding box center [666, 319] width 185 height 22
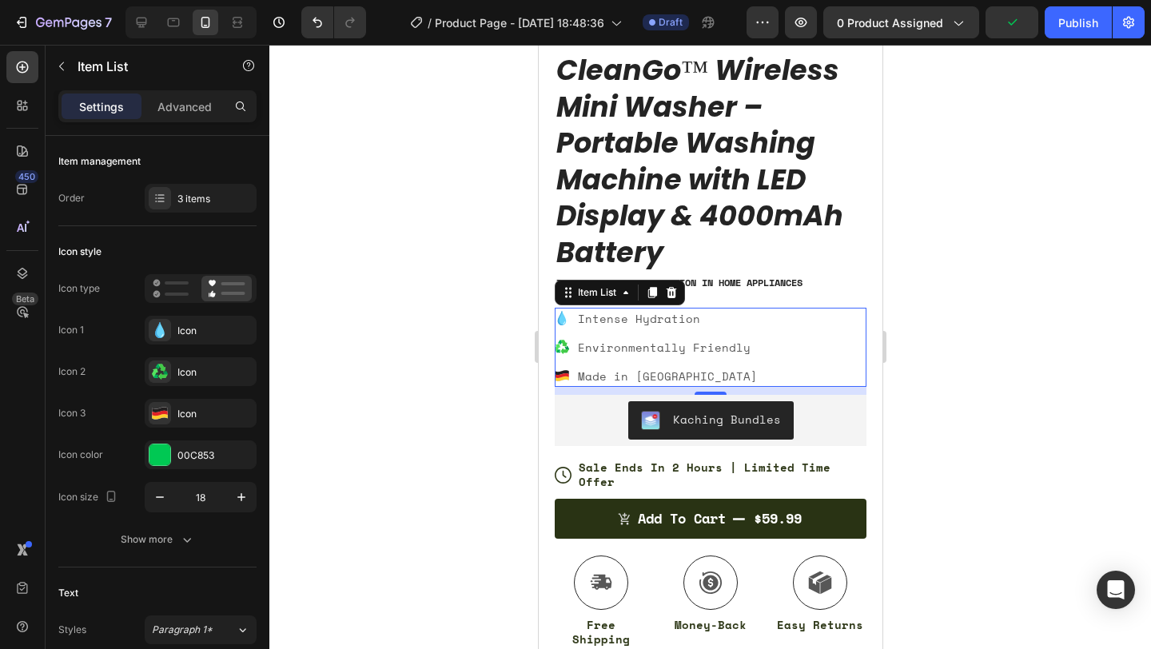
click at [560, 317] on icon at bounding box center [561, 318] width 8 height 14
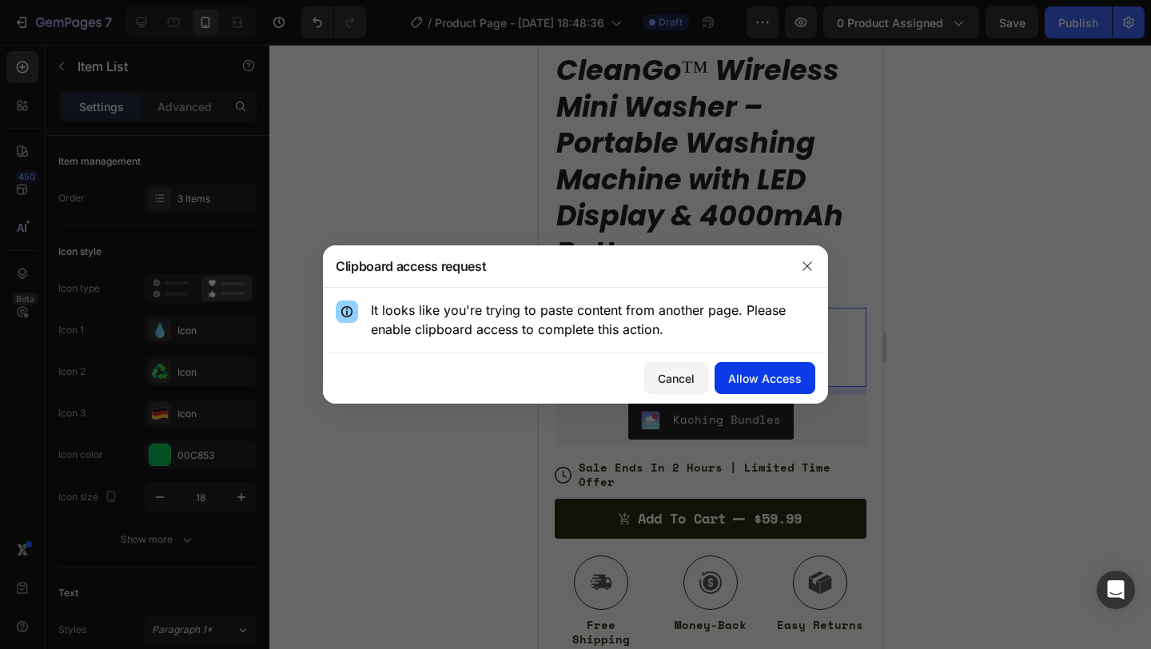
click at [771, 370] on div "Allow Access" at bounding box center [765, 378] width 74 height 17
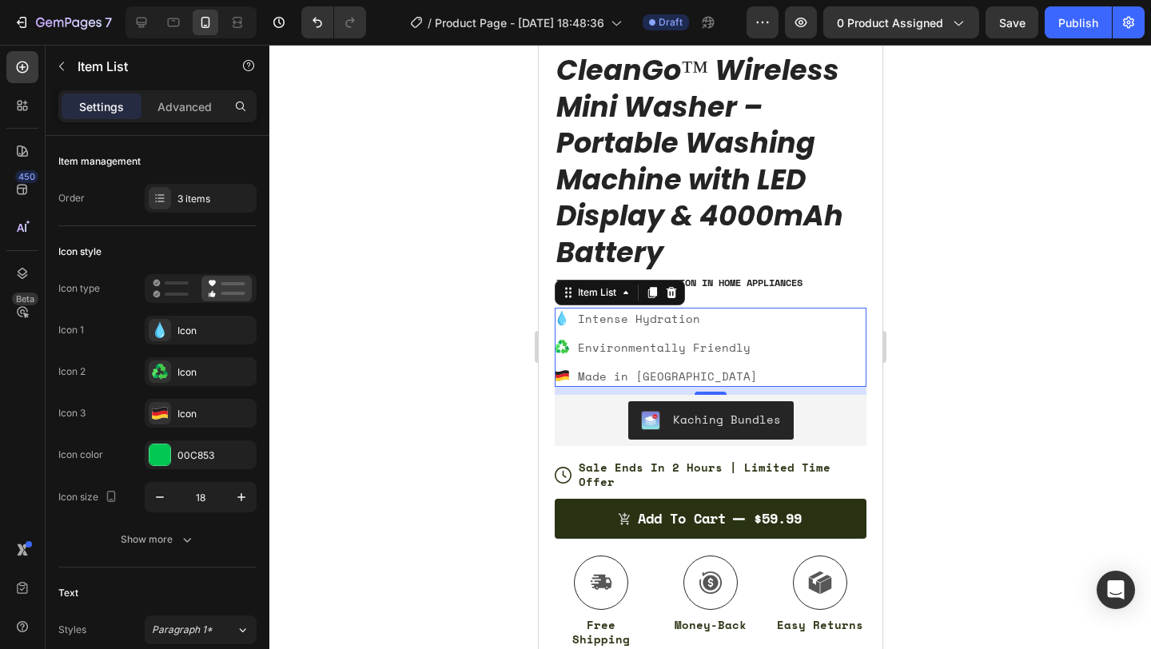
click at [754, 357] on div "Intense Hydration Environmentally Friendly Made in Germany" at bounding box center [710, 347] width 312 height 79
click at [717, 353] on p "Environmentally Friendly" at bounding box center [667, 347] width 180 height 17
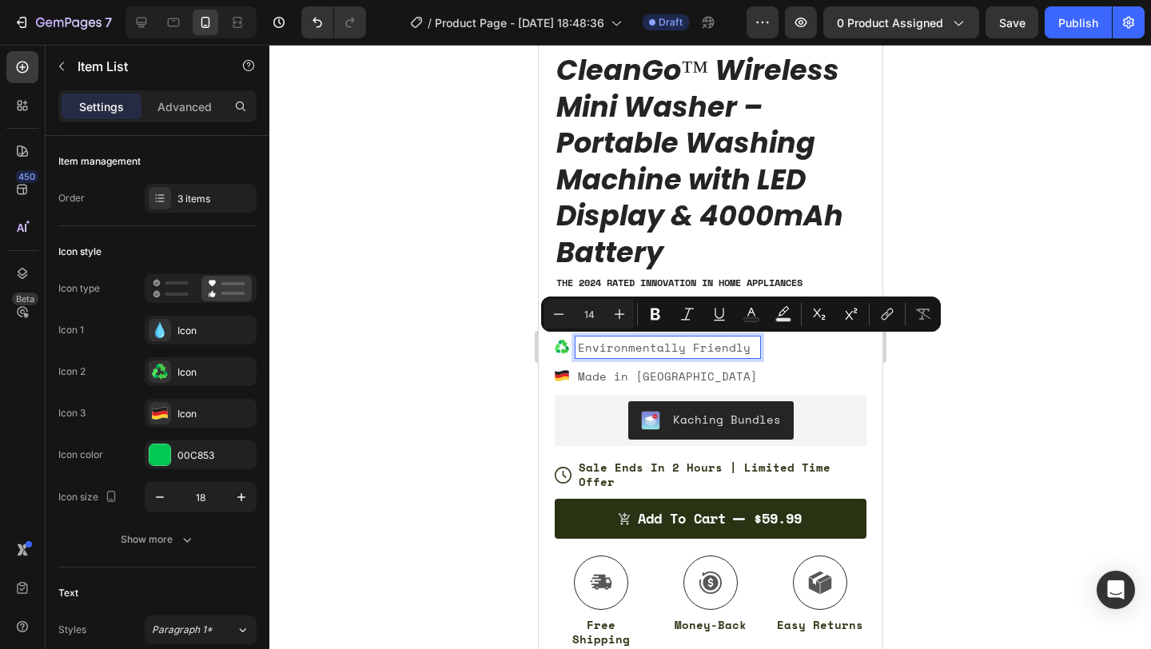
click at [642, 336] on div "Environmentally Friendly" at bounding box center [666, 347] width 185 height 22
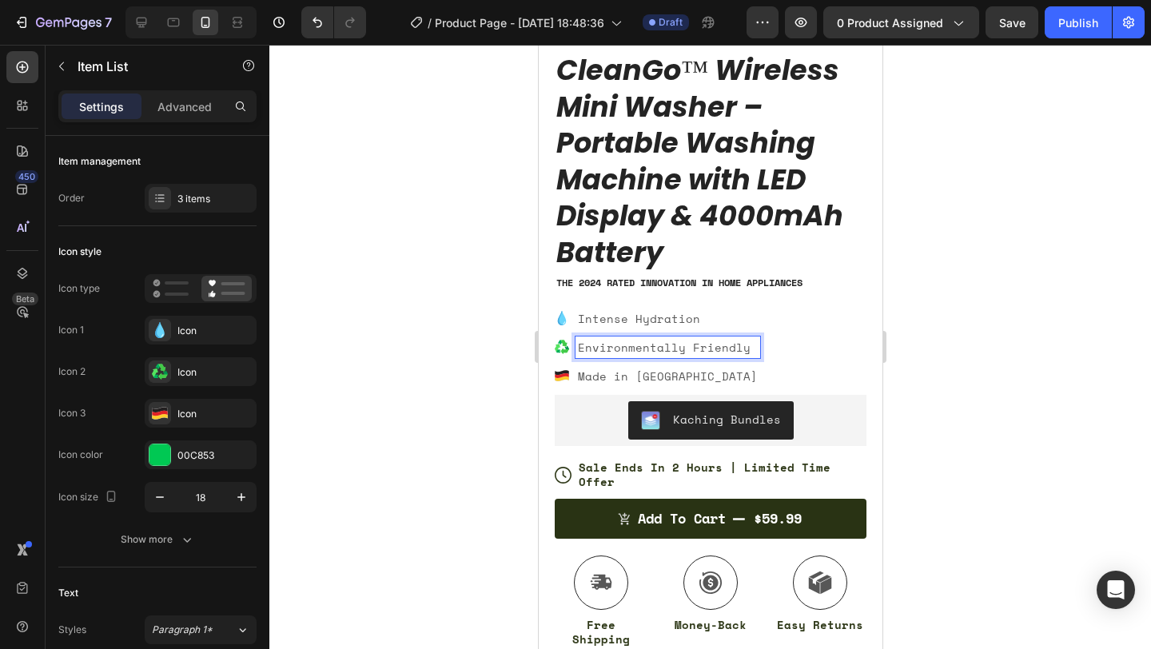
click at [639, 319] on p "Intense Hydration" at bounding box center [667, 318] width 180 height 17
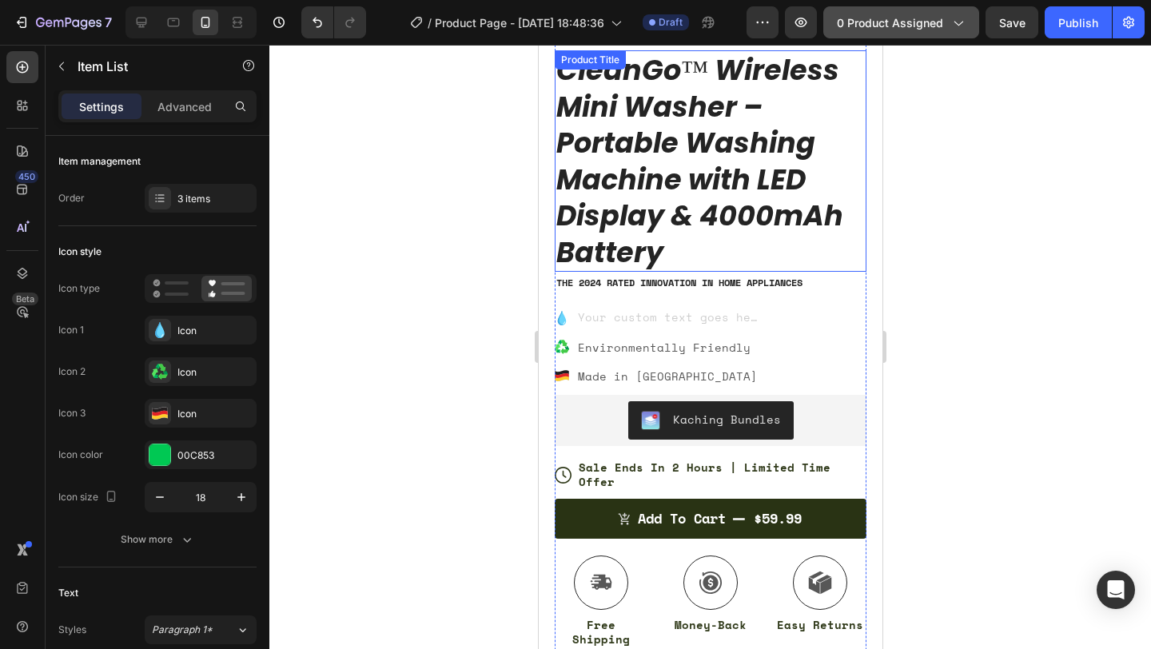
scroll to position [413, 0]
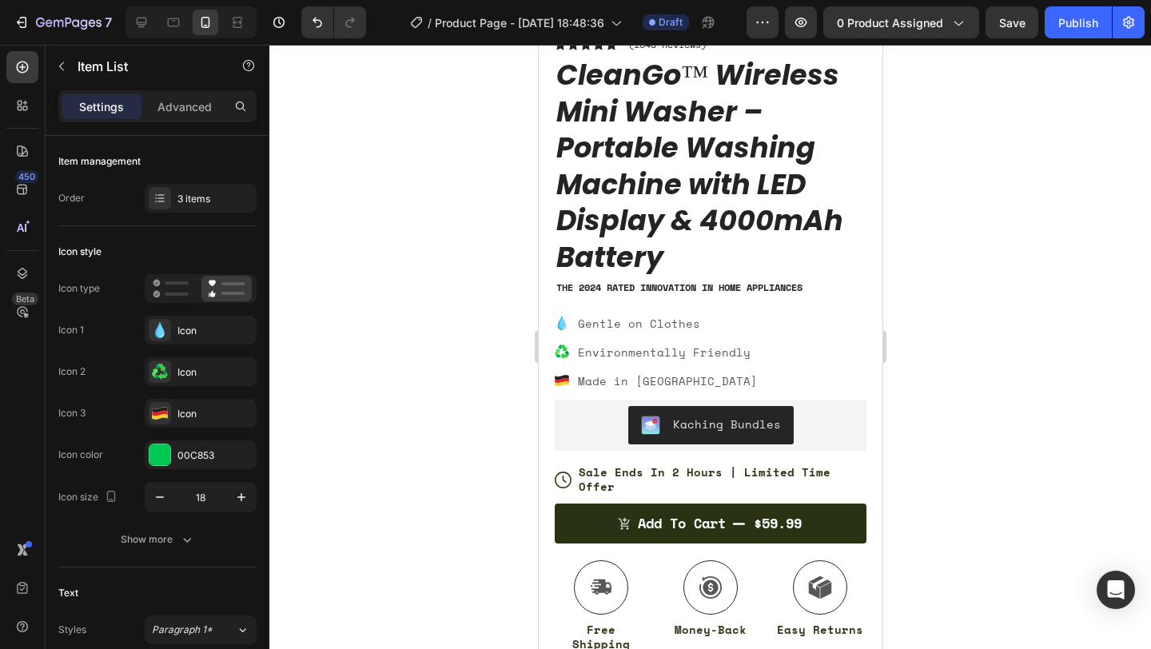
click at [562, 328] on icon at bounding box center [563, 327] width 2 height 2
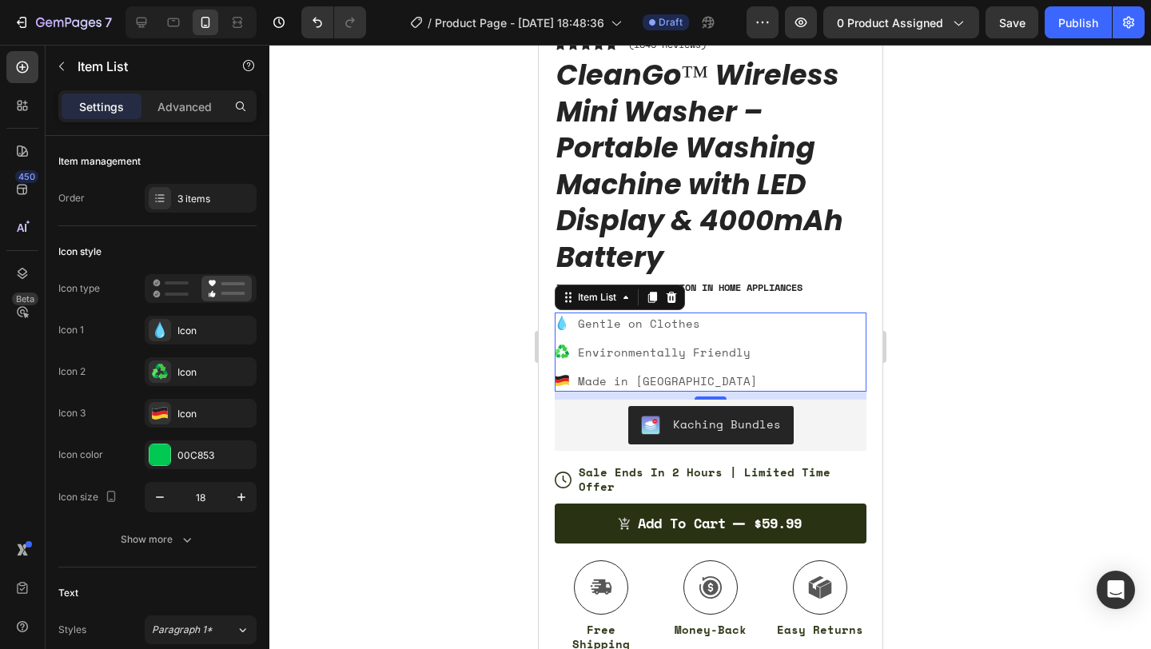
click at [555, 324] on icon at bounding box center [561, 323] width 14 height 14
click at [558, 323] on icon at bounding box center [560, 323] width 6 height 14
click at [584, 323] on p "Gentle on Clothes" at bounding box center [667, 323] width 180 height 17
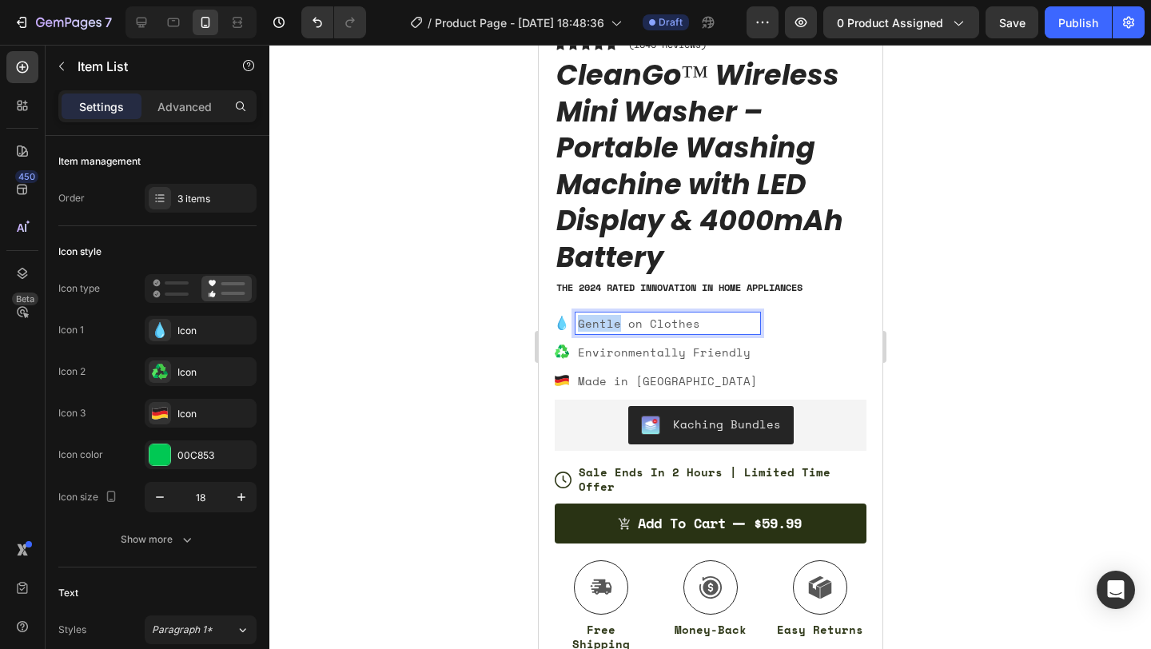
click at [584, 323] on p "Gentle on Clothes" at bounding box center [667, 323] width 180 height 17
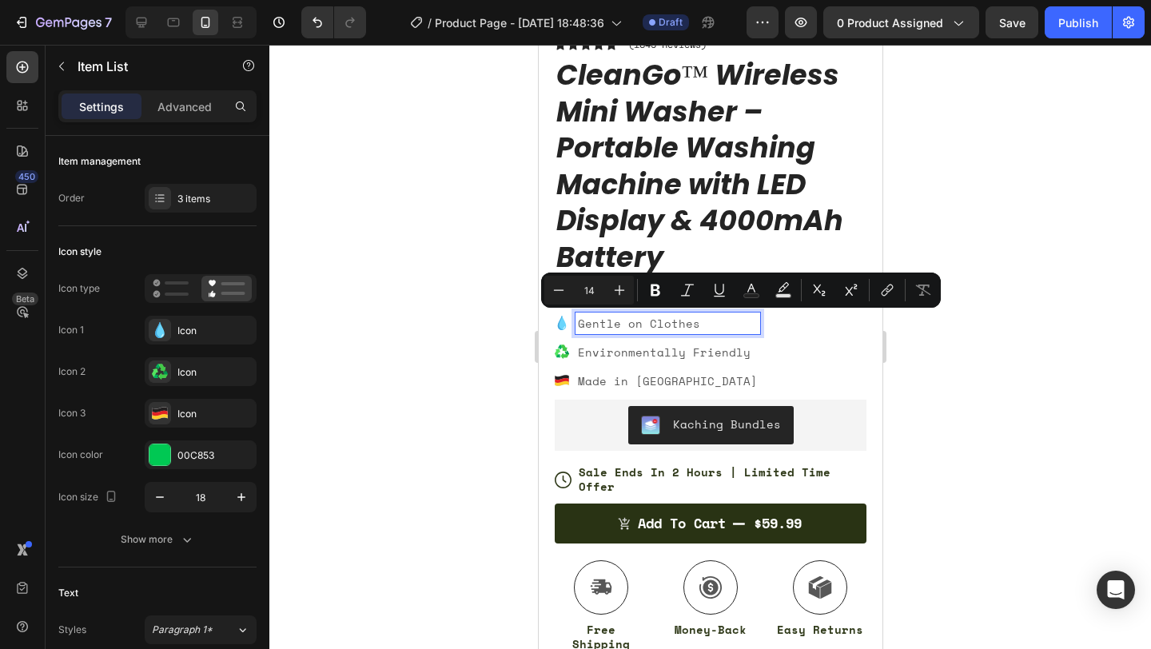
click at [574, 323] on div "Gentle on Clothes" at bounding box center [666, 323] width 185 height 22
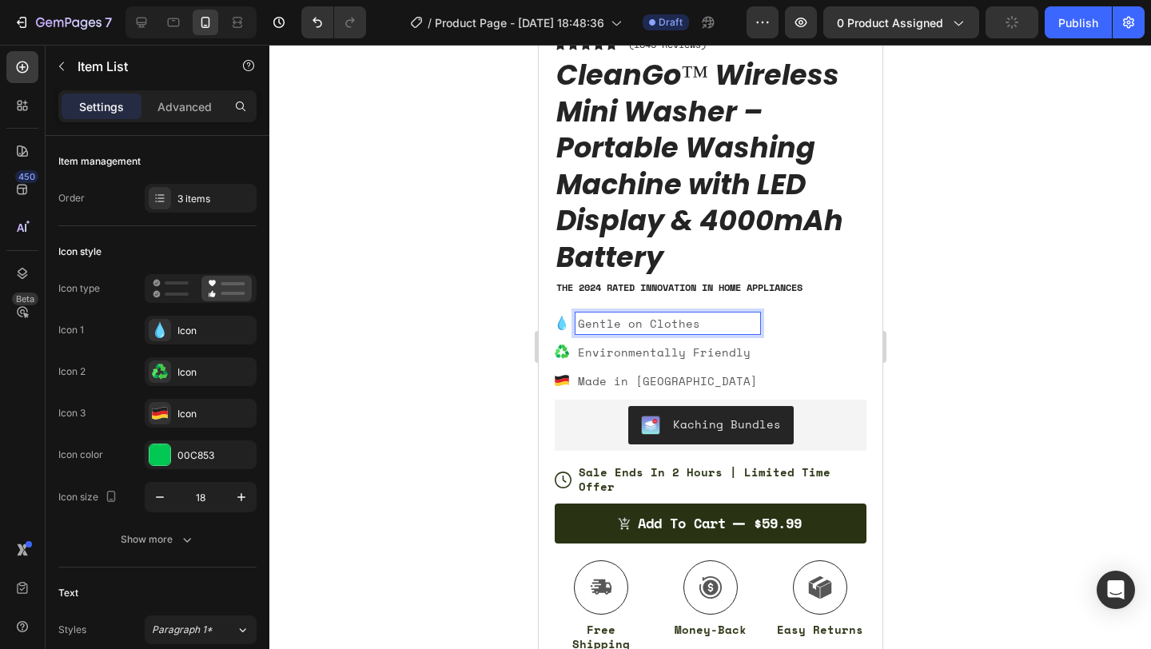
click at [566, 323] on icon at bounding box center [561, 323] width 14 height 14
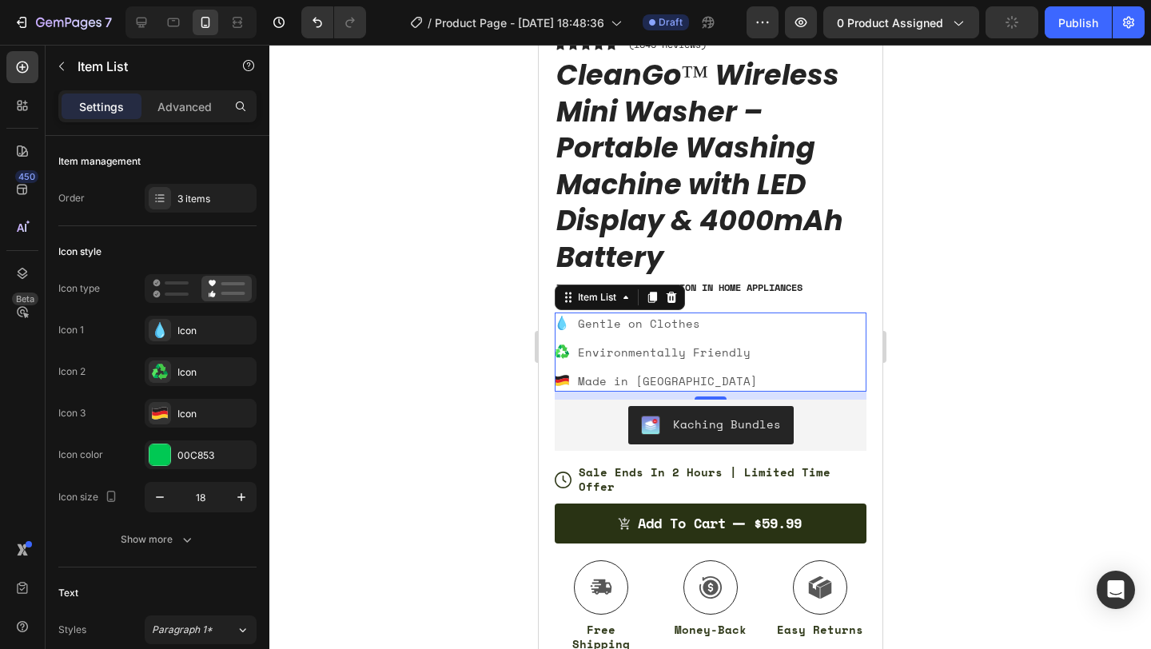
click at [566, 323] on icon at bounding box center [561, 323] width 14 height 14
click at [554, 323] on icon at bounding box center [561, 323] width 14 height 14
click at [586, 352] on p "Environmentally Friendly" at bounding box center [667, 352] width 180 height 17
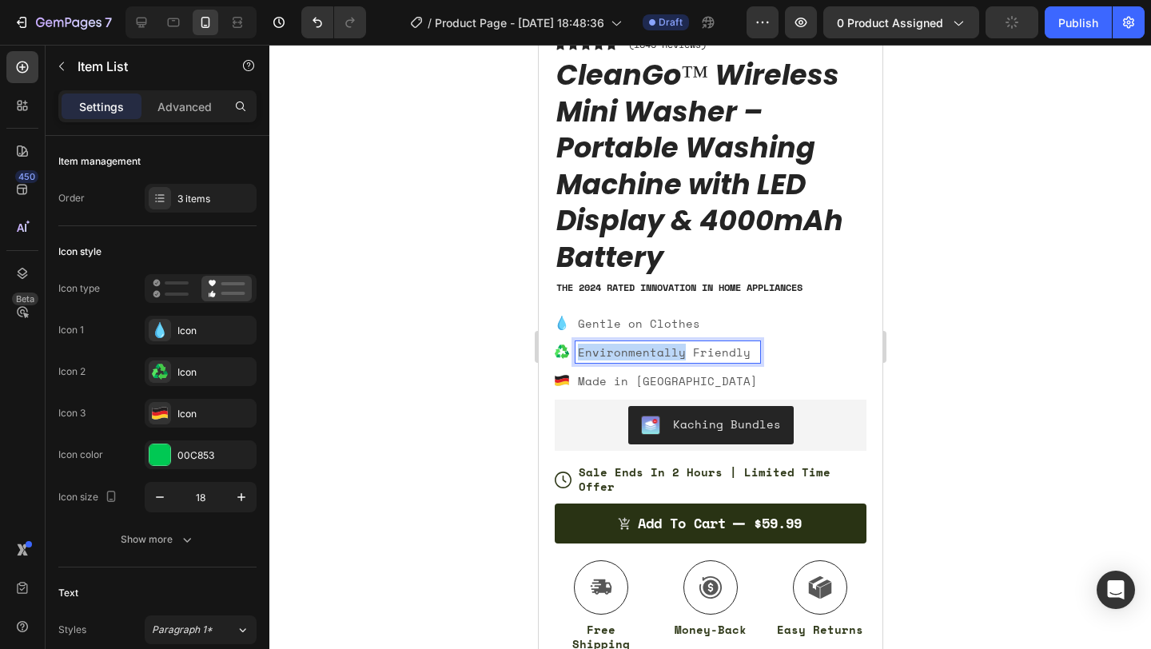
click at [586, 352] on p "Environmentally Friendly" at bounding box center [667, 352] width 180 height 17
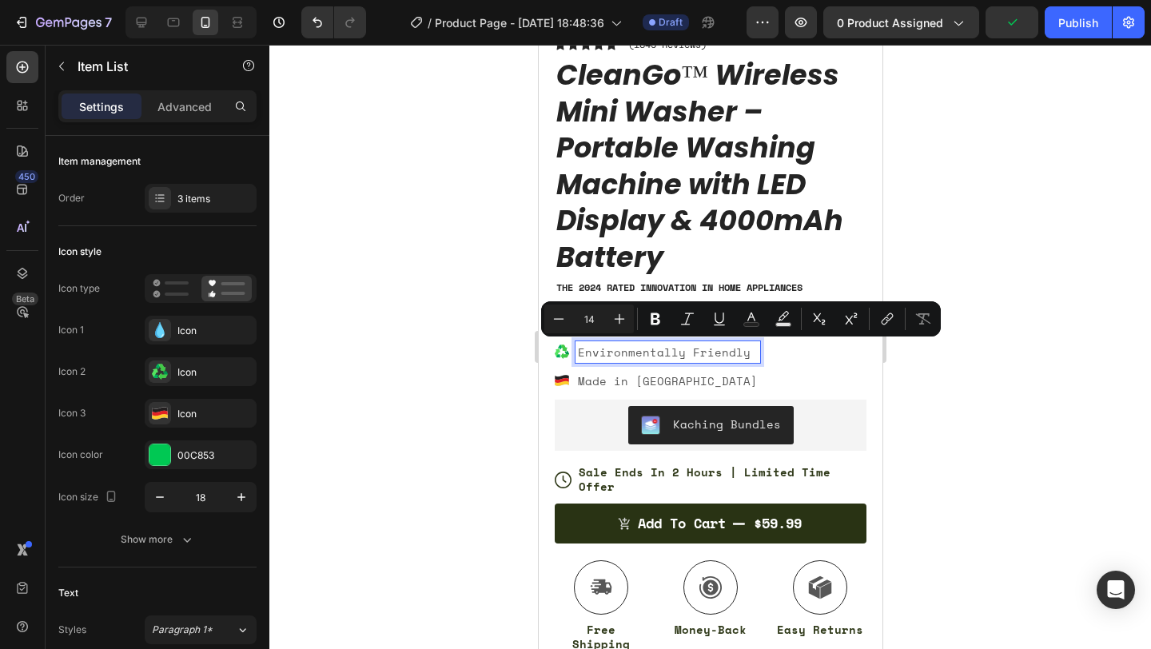
click at [697, 353] on p "Environmentally Friendly" at bounding box center [667, 352] width 180 height 17
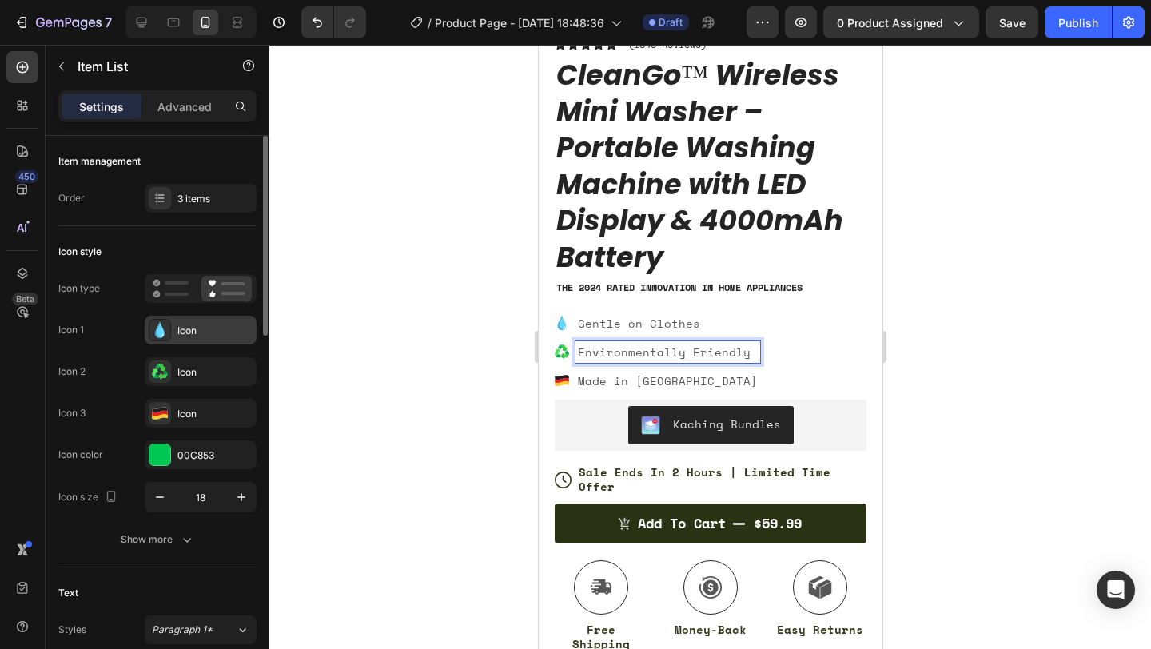
click at [199, 334] on div "Icon" at bounding box center [214, 331] width 75 height 14
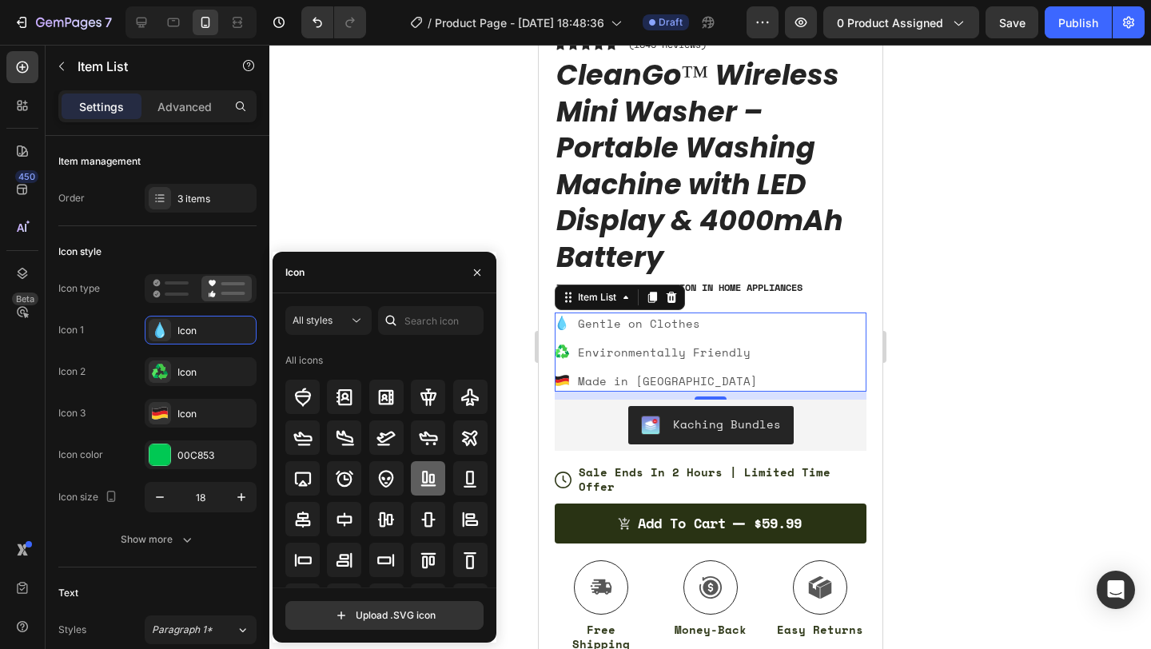
scroll to position [37, 0]
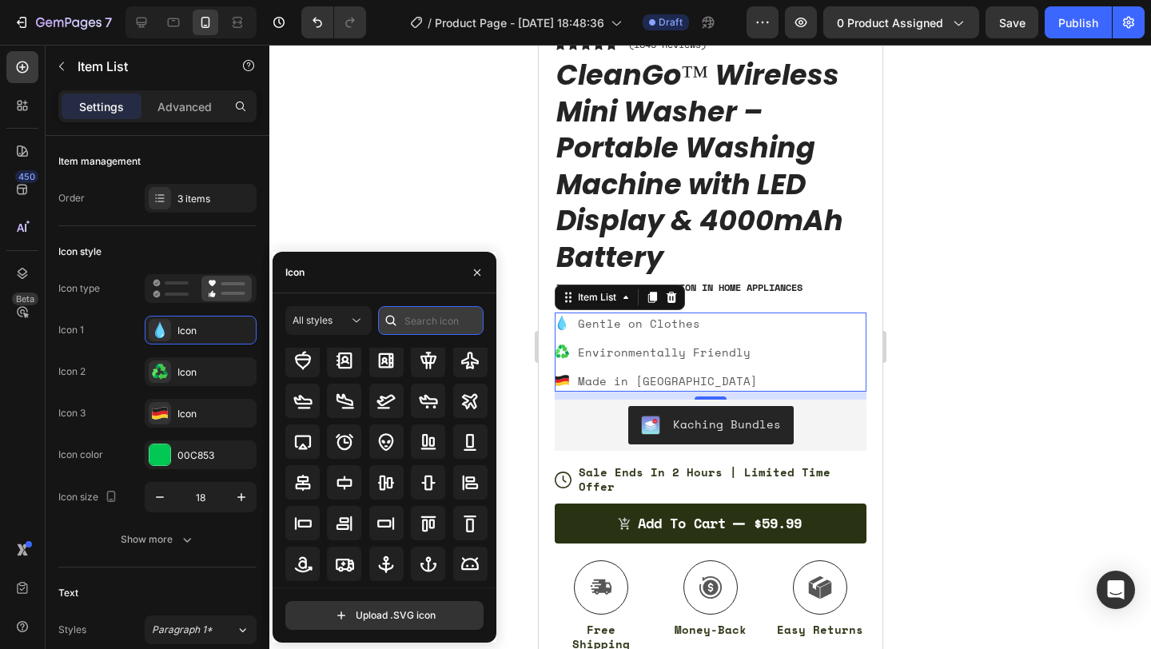
click at [405, 326] on input "text" at bounding box center [430, 320] width 105 height 29
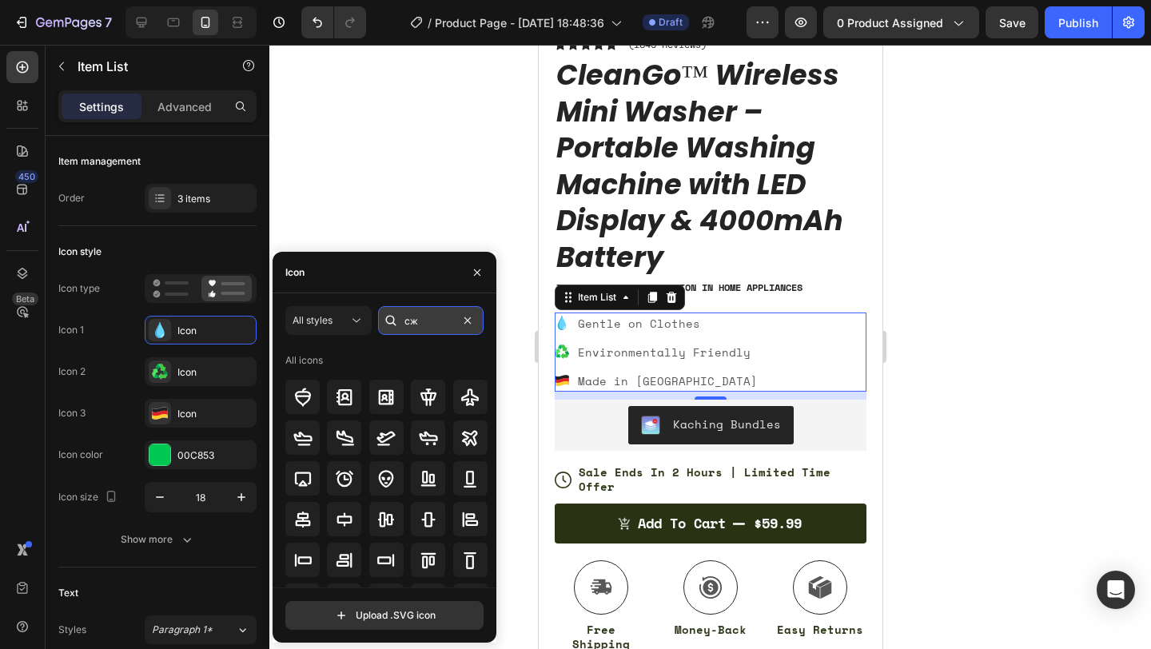
type input "с"
type input "clothes"
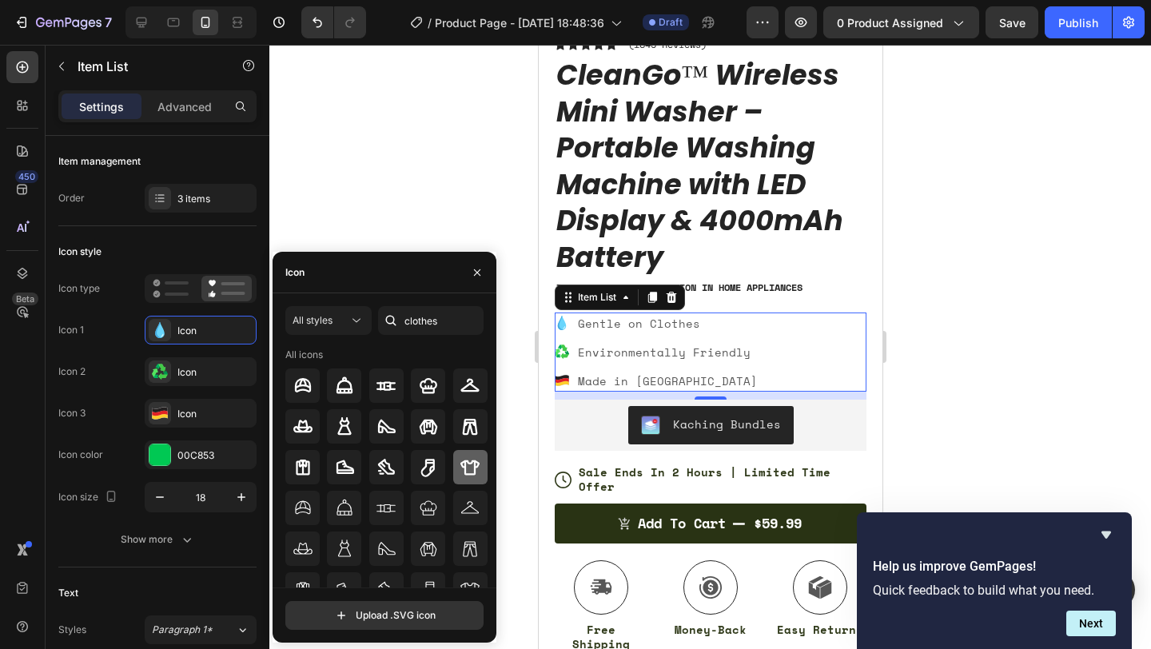
click at [468, 468] on icon at bounding box center [469, 467] width 19 height 19
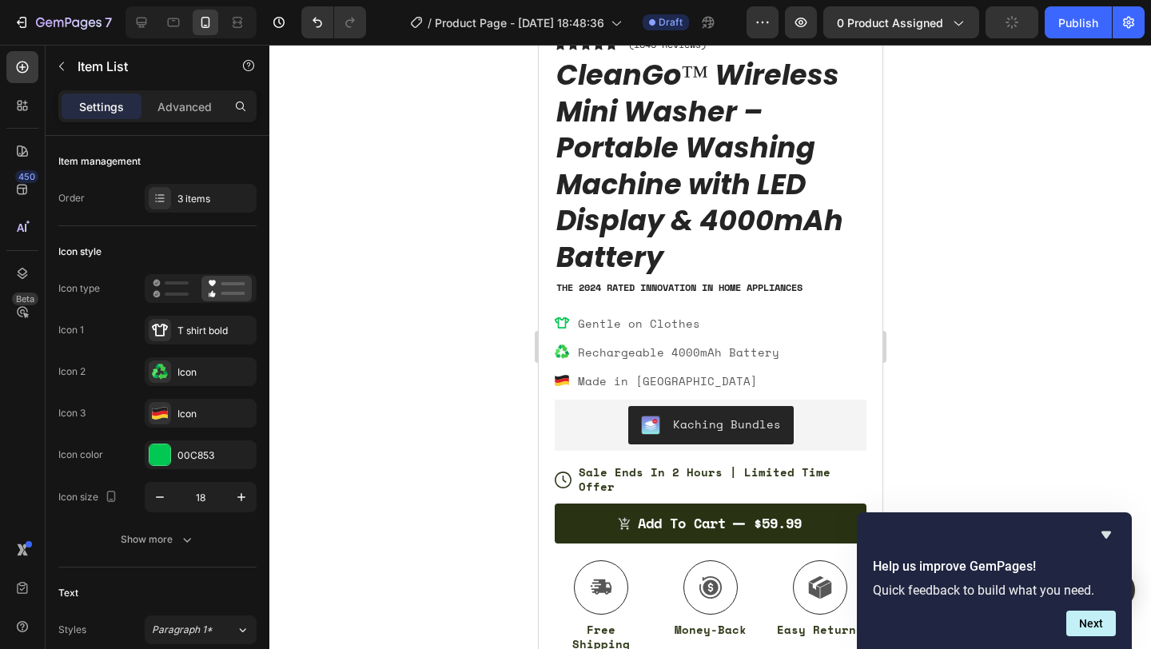
click at [562, 352] on icon at bounding box center [561, 351] width 14 height 14
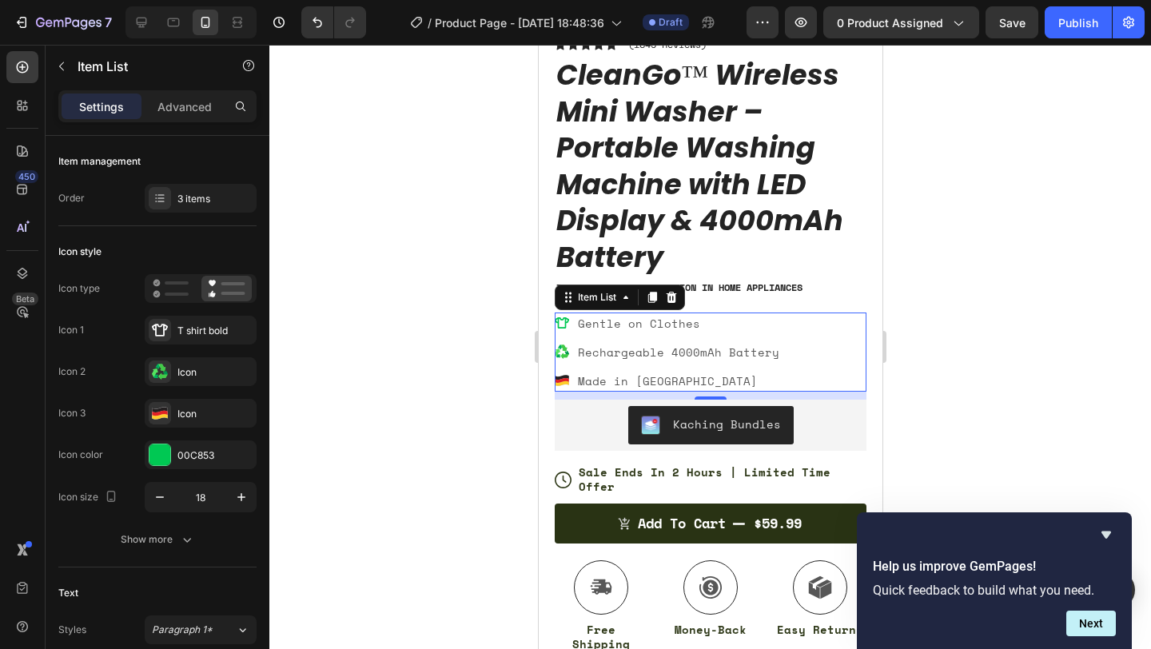
click at [1043, 406] on div at bounding box center [709, 347] width 881 height 604
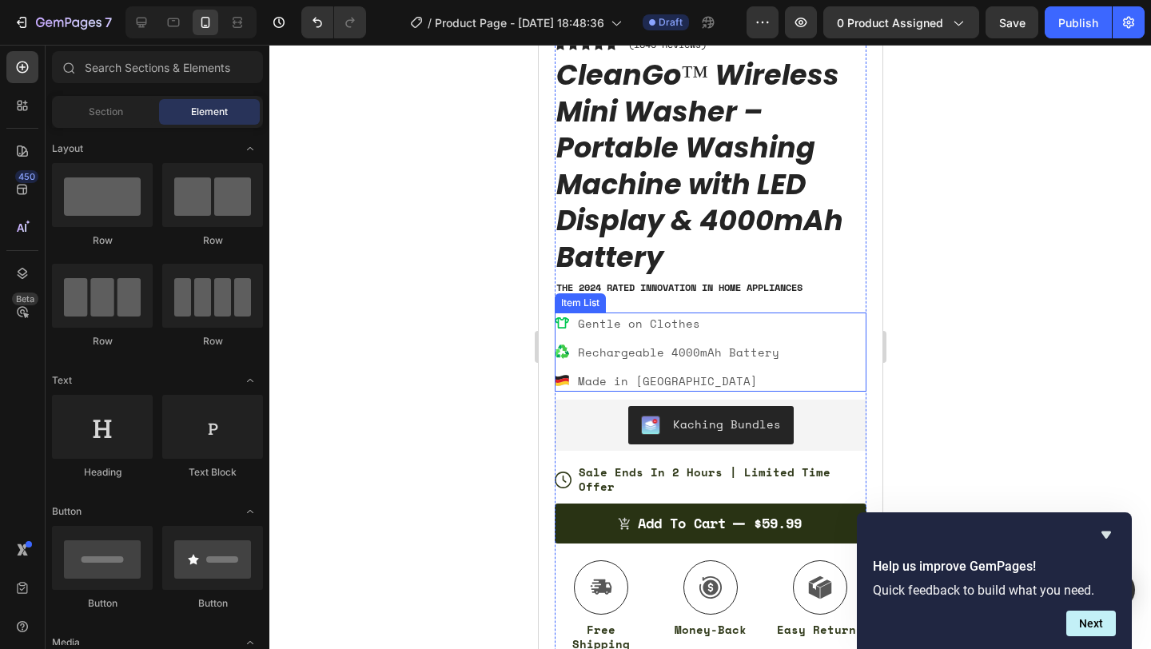
click at [649, 379] on p "Made in Germany" at bounding box center [677, 380] width 201 height 17
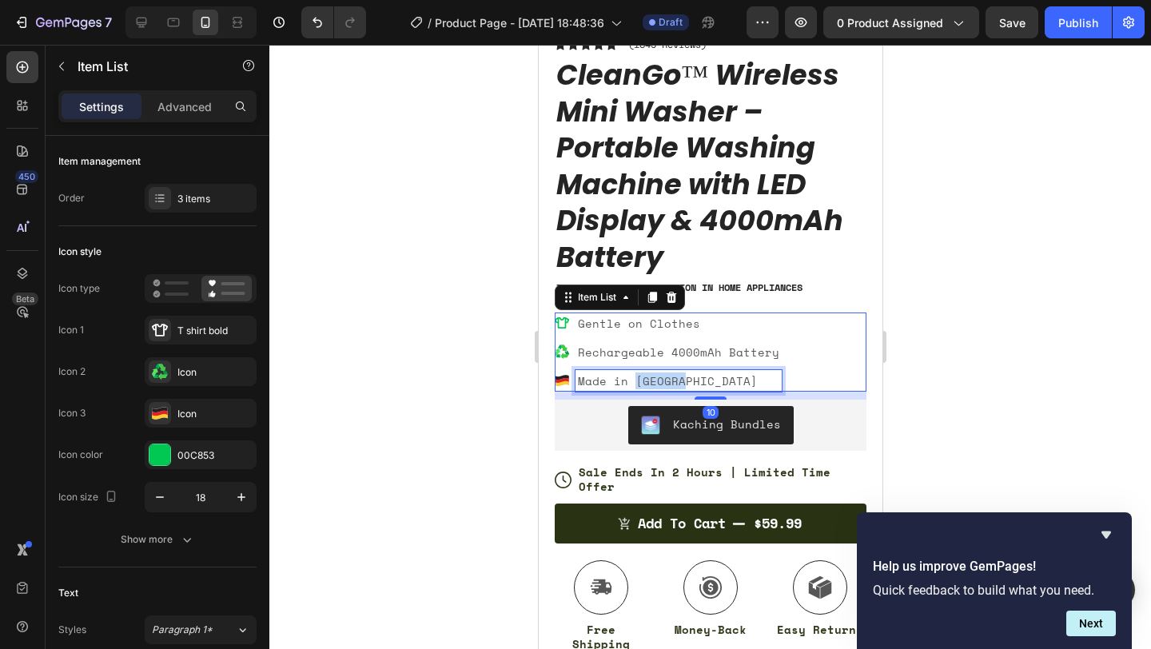
click at [649, 379] on p "Made in Germany" at bounding box center [677, 380] width 201 height 17
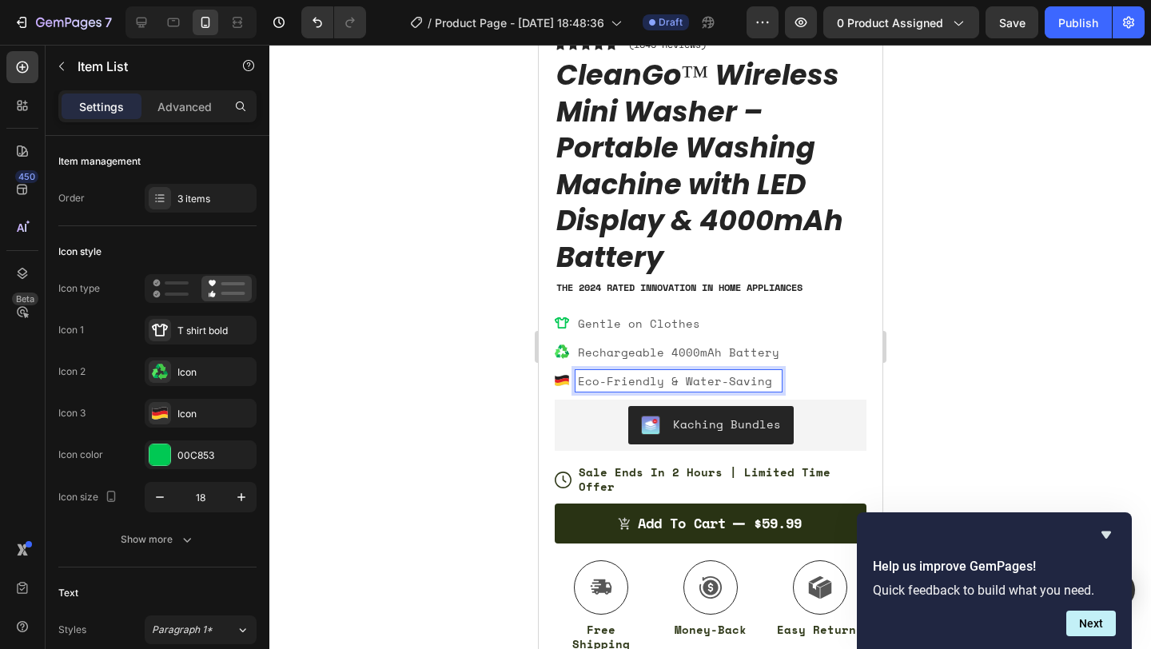
click at [559, 384] on icon at bounding box center [561, 383] width 14 height 5
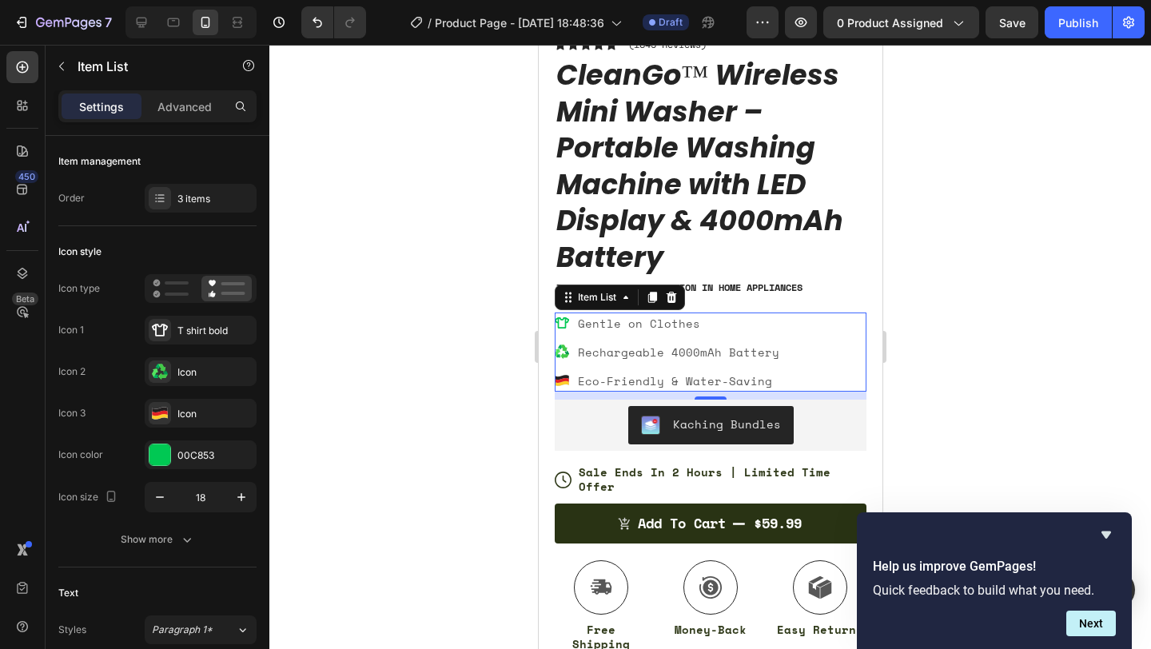
click at [559, 378] on icon at bounding box center [561, 377] width 14 height 5
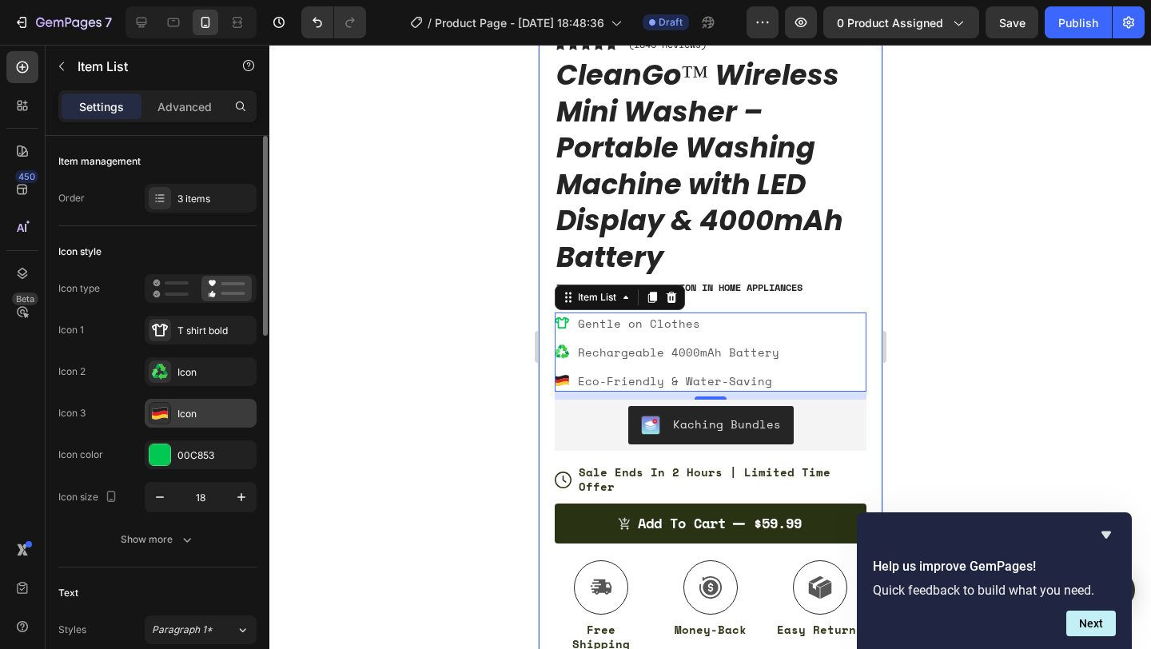
click at [227, 419] on div "Icon" at bounding box center [214, 414] width 75 height 14
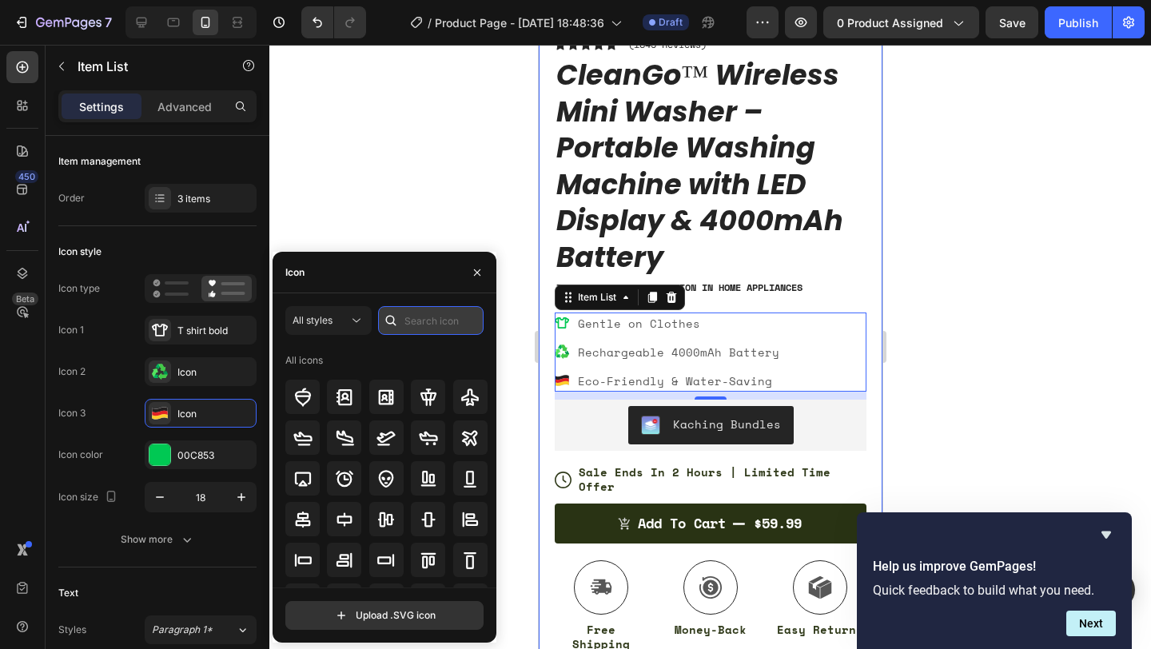
click at [430, 322] on input "text" at bounding box center [430, 320] width 105 height 29
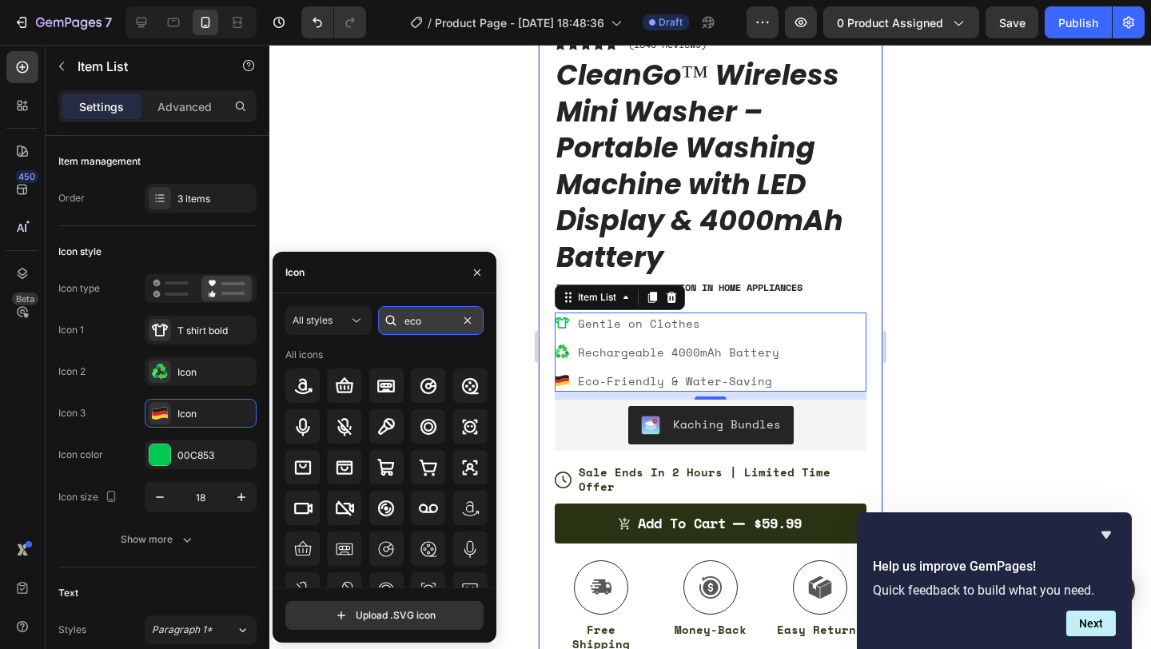
type input "eco"
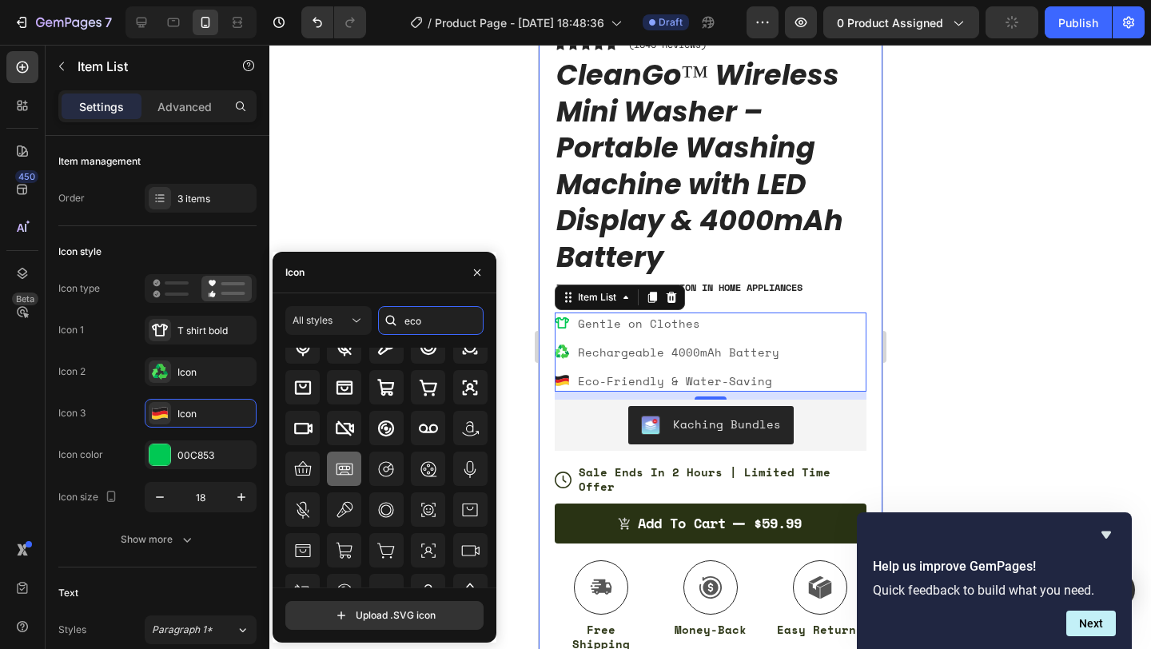
scroll to position [83, 0]
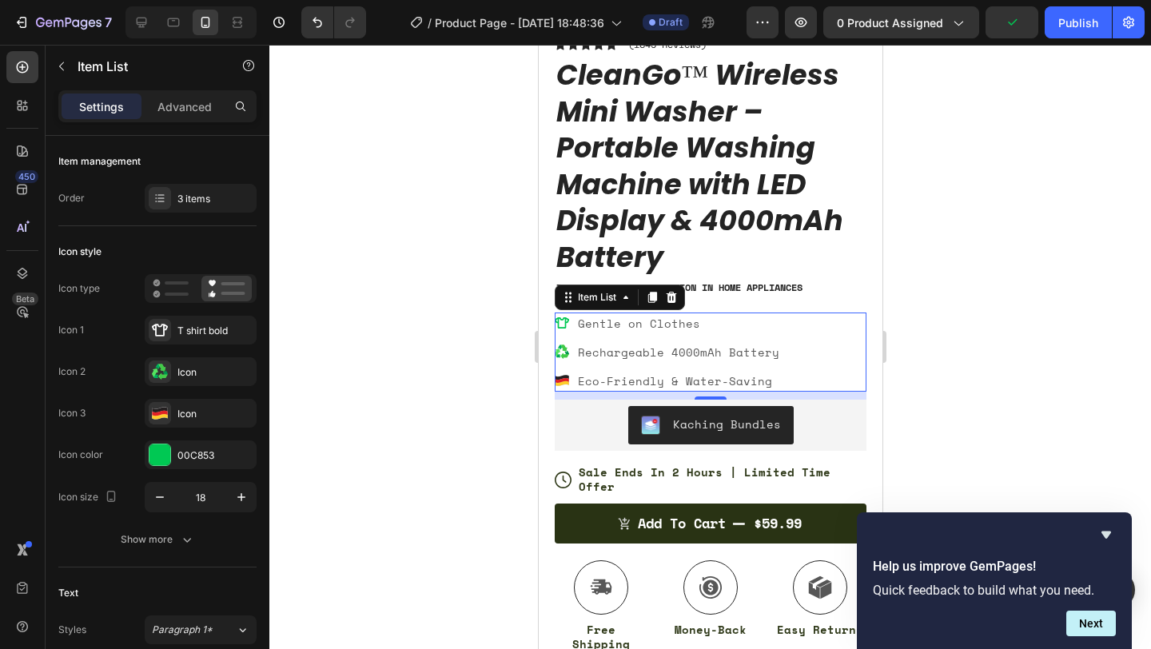
click at [562, 352] on icon at bounding box center [561, 351] width 14 height 14
click at [557, 357] on icon at bounding box center [561, 351] width 14 height 14
click at [182, 372] on div "Icon" at bounding box center [214, 372] width 75 height 14
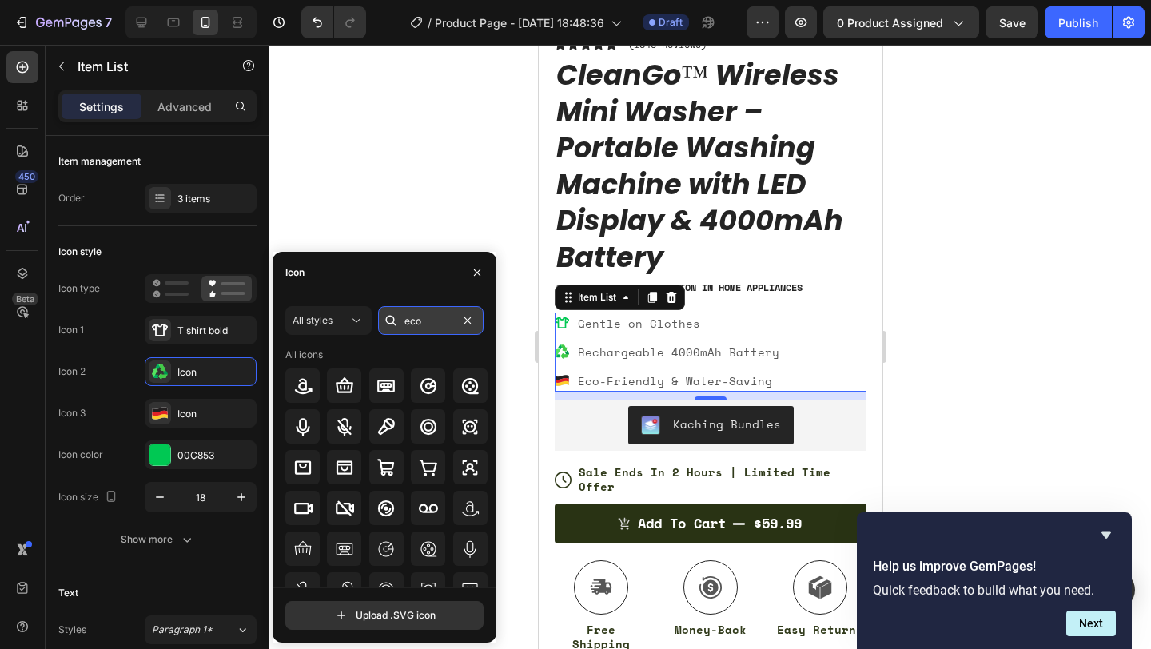
click at [419, 324] on input "eco" at bounding box center [430, 320] width 105 height 29
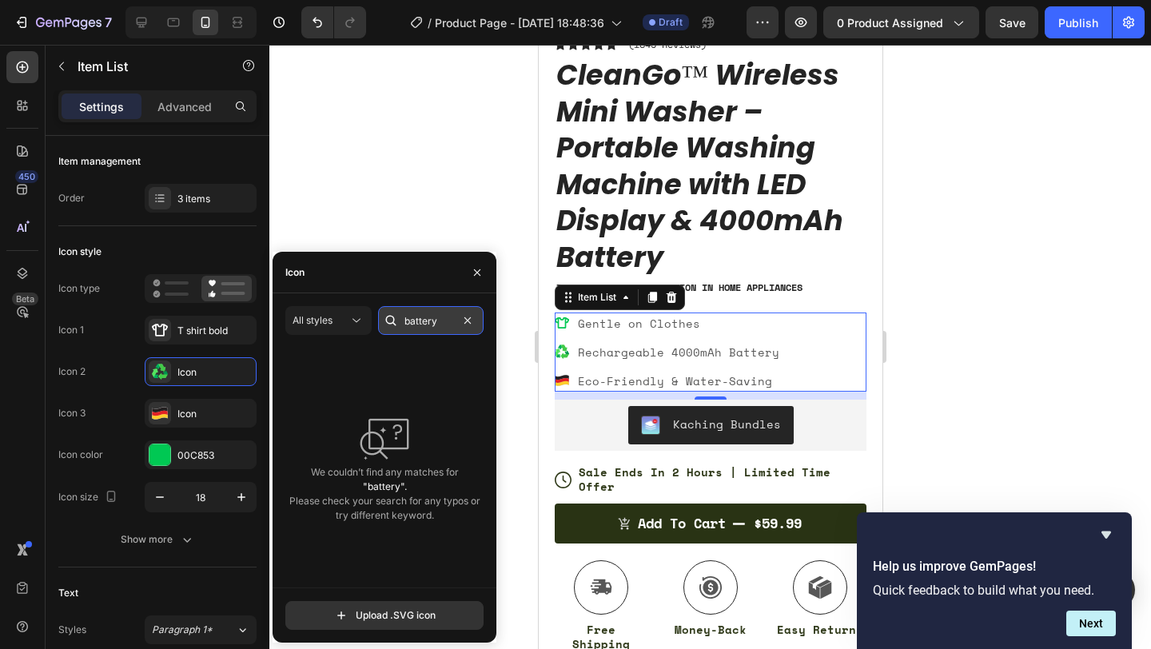
type input "battery"
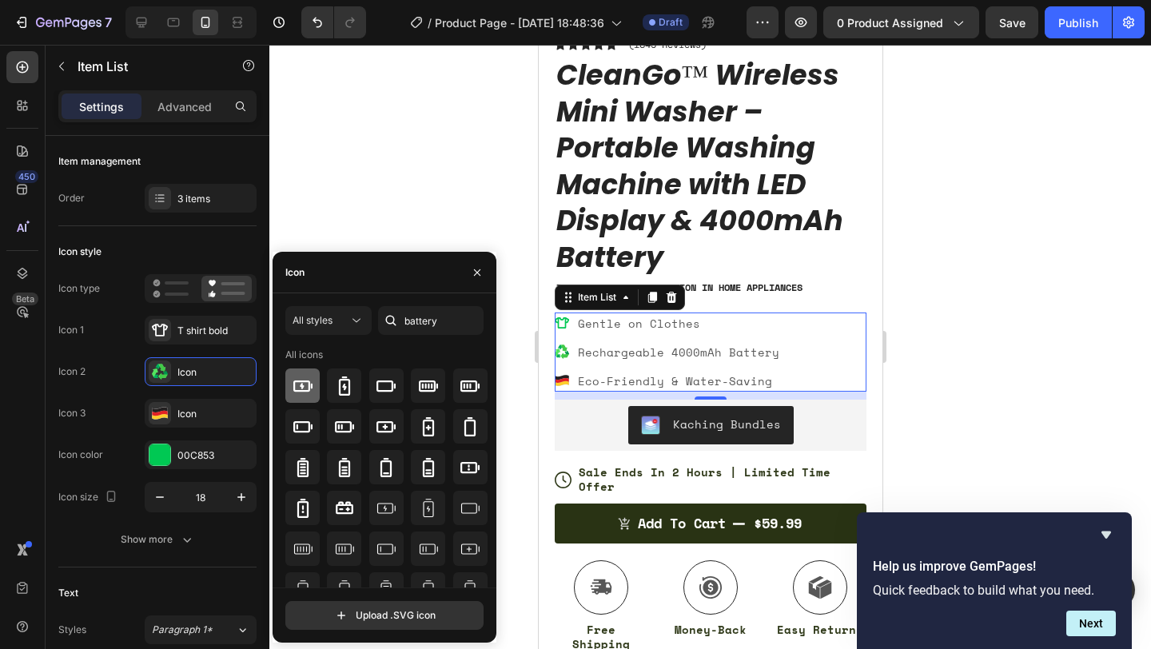
click at [293, 388] on icon at bounding box center [302, 385] width 19 height 11
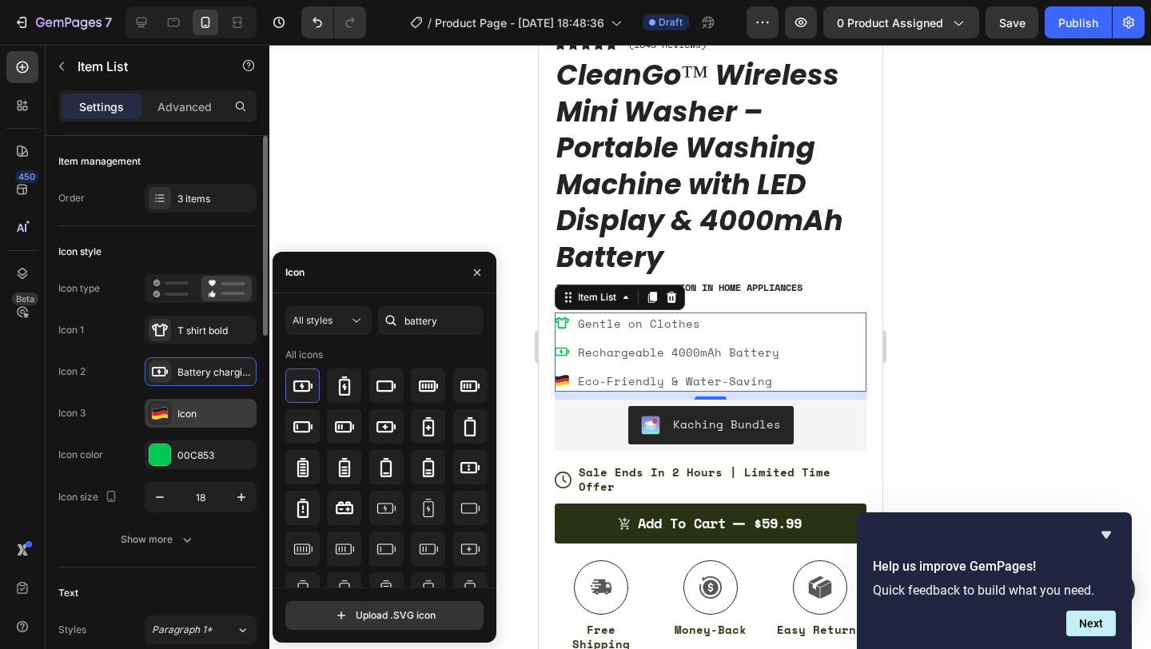
click at [209, 417] on div "Icon" at bounding box center [214, 414] width 75 height 14
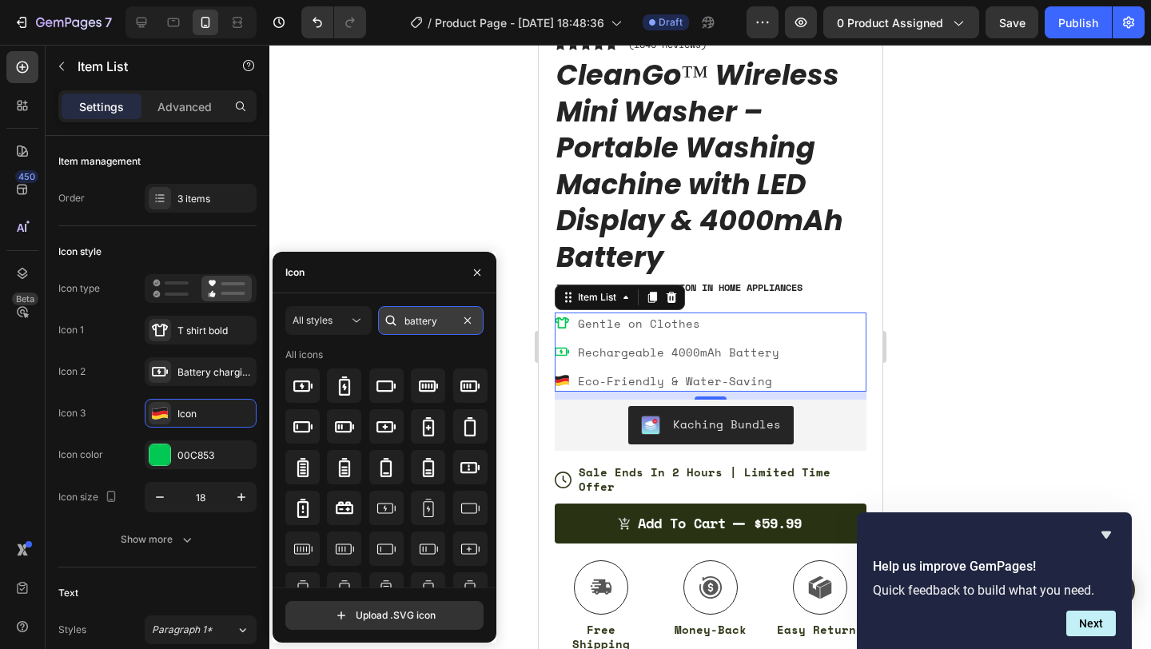
click at [418, 328] on input "battery" at bounding box center [430, 320] width 105 height 29
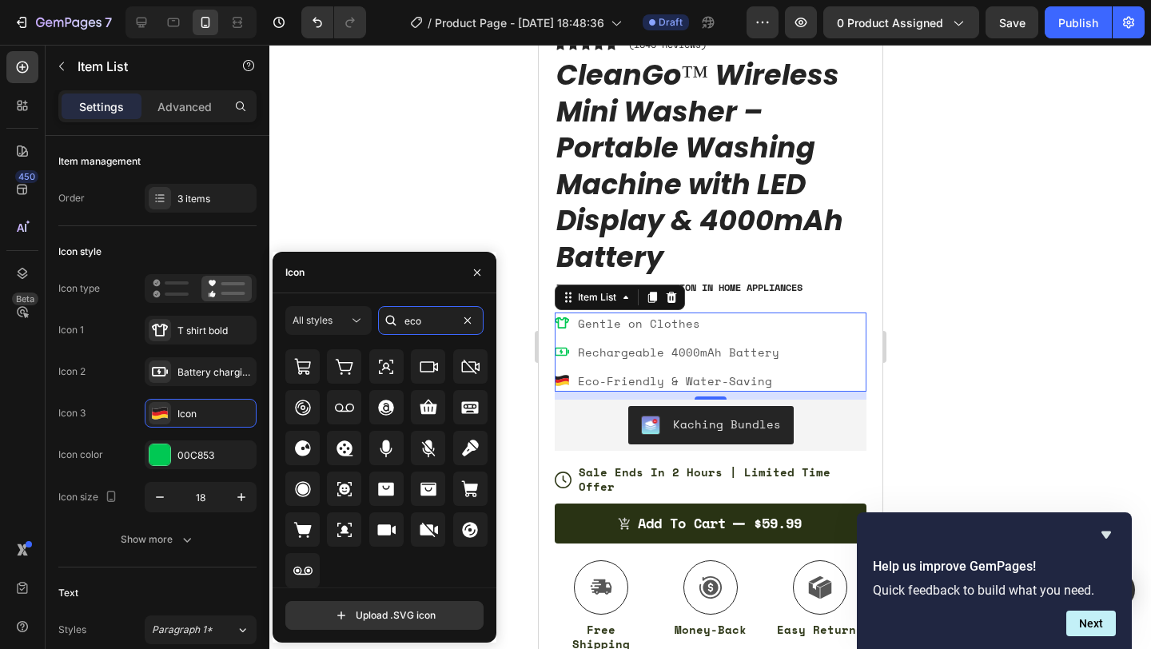
scroll to position [0, 0]
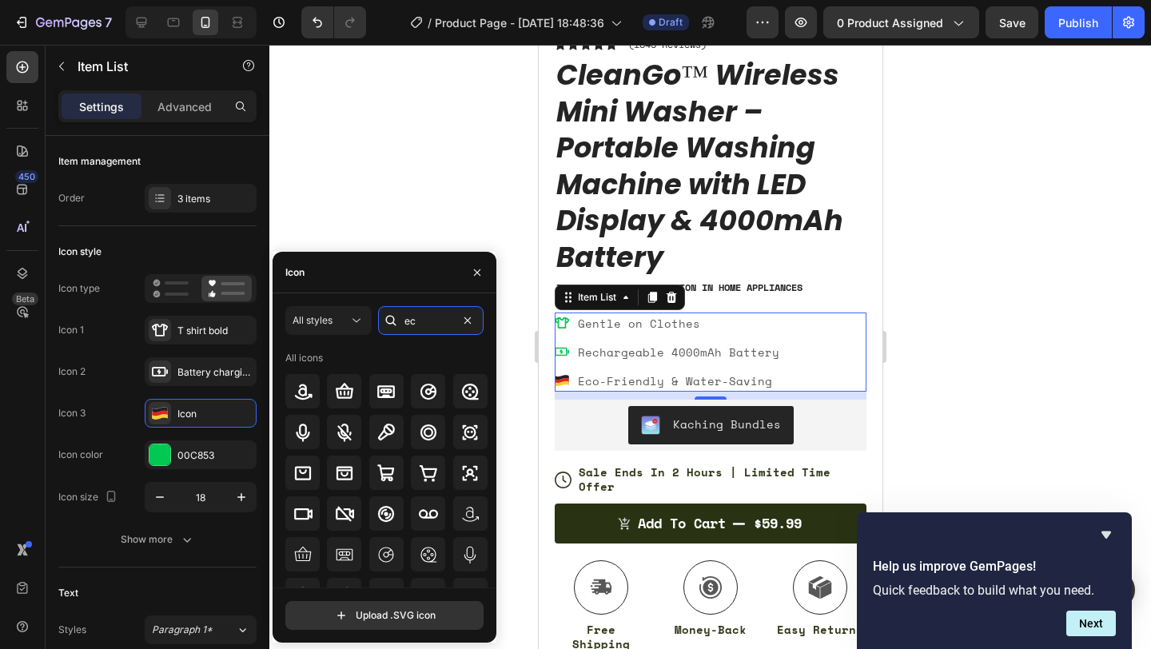
type input "e"
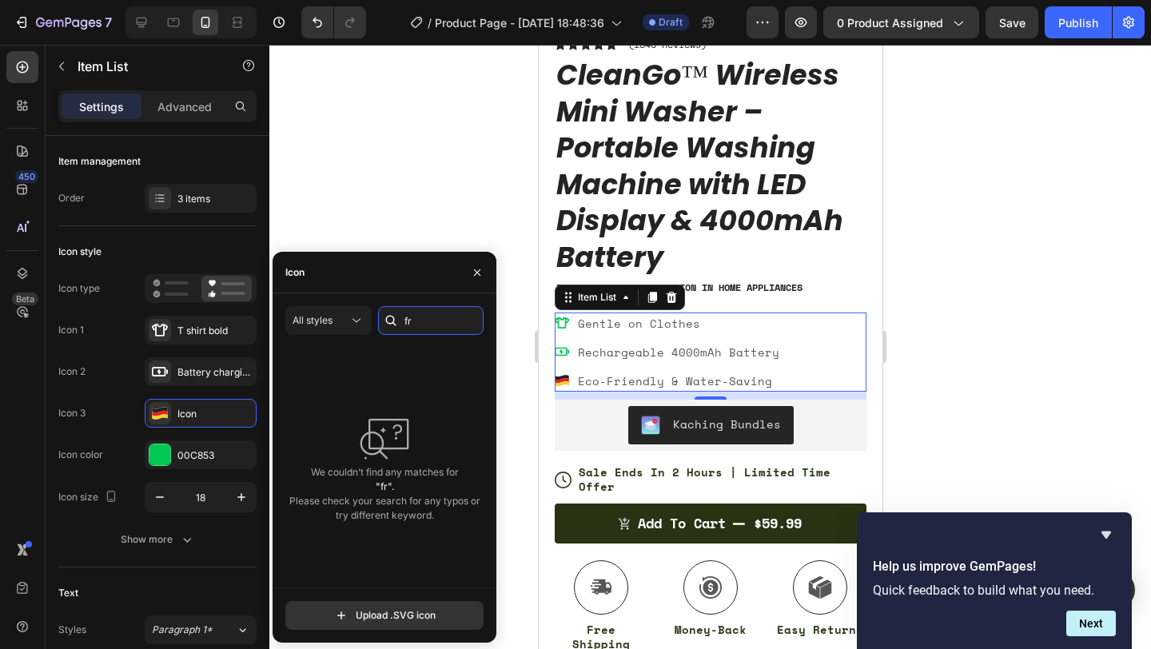
type input "f"
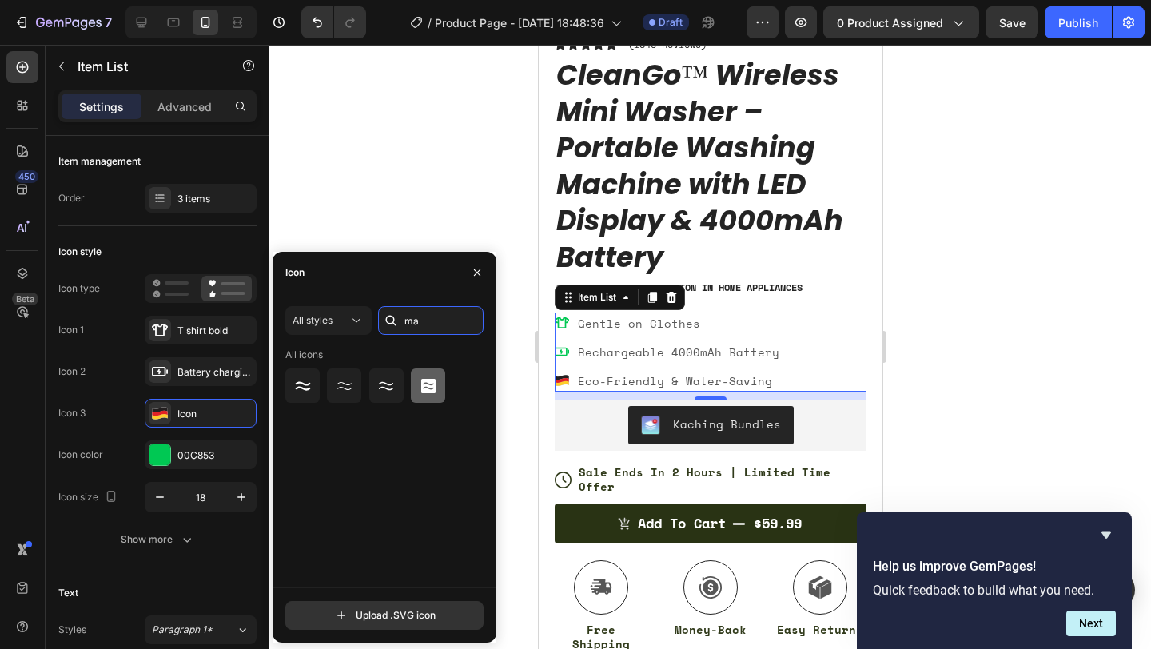
type input "m"
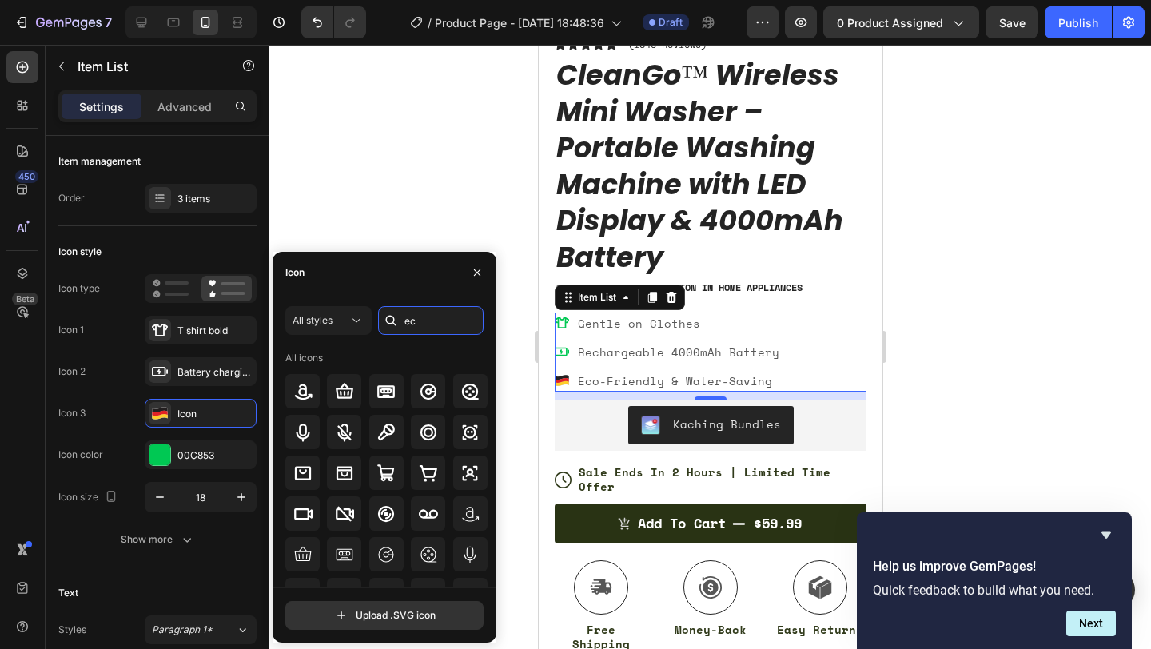
type input "e"
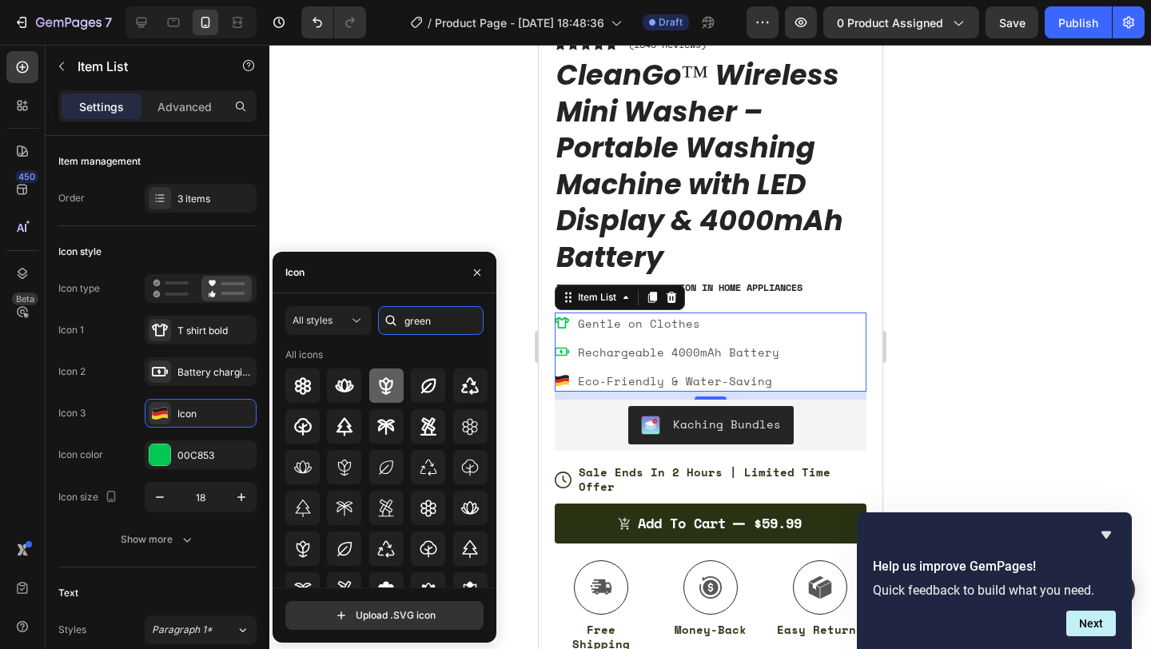
type input "green"
click at [385, 394] on icon at bounding box center [385, 385] width 19 height 19
click at [420, 391] on icon at bounding box center [427, 385] width 15 height 15
click at [1038, 355] on div at bounding box center [709, 347] width 881 height 604
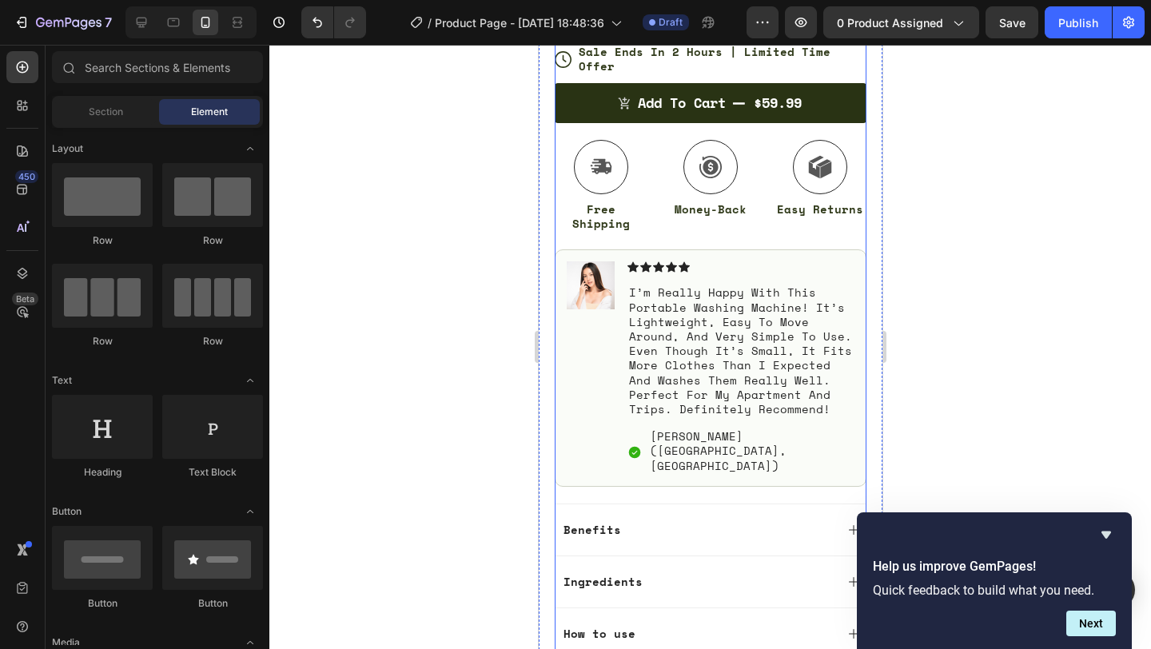
scroll to position [839, 0]
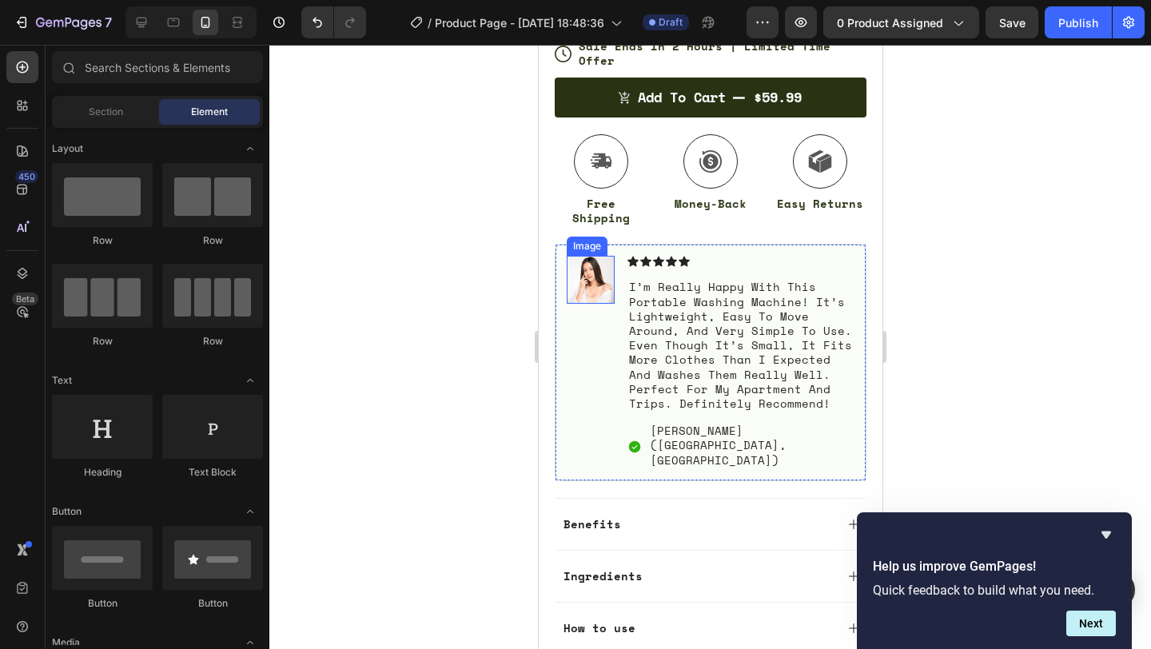
click at [575, 264] on img at bounding box center [590, 280] width 48 height 48
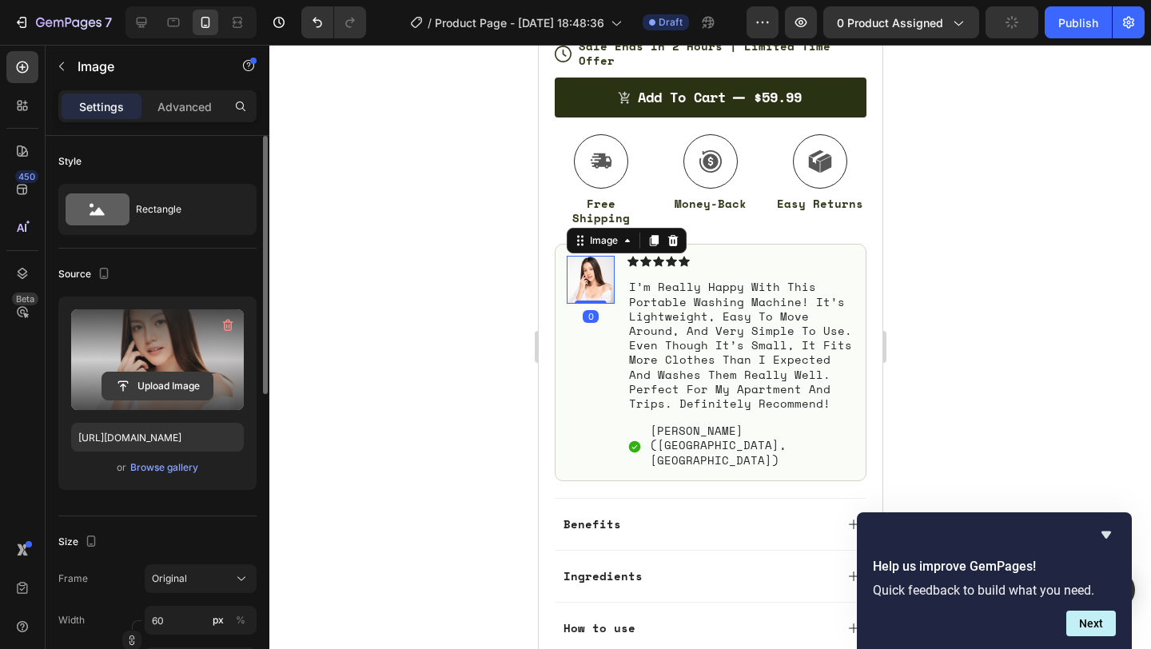
click at [181, 372] on input "file" at bounding box center [157, 385] width 110 height 27
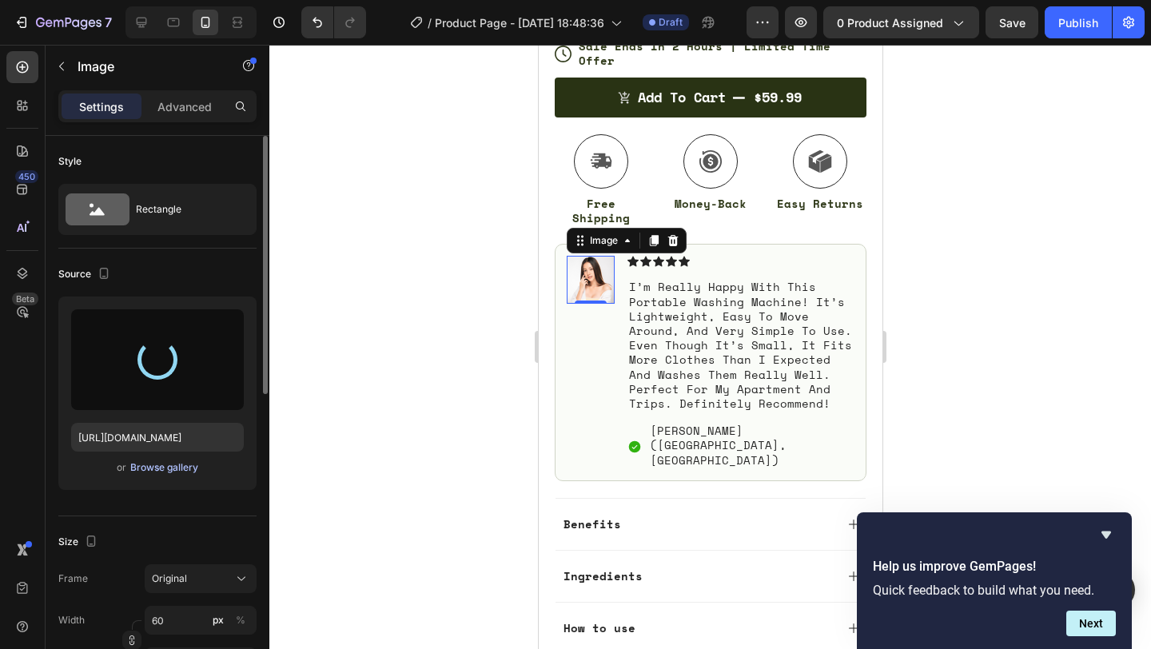
type input "https://cdn.shopify.com/s/files/1/0967/1331/0545/files/gempages_584964275441762…"
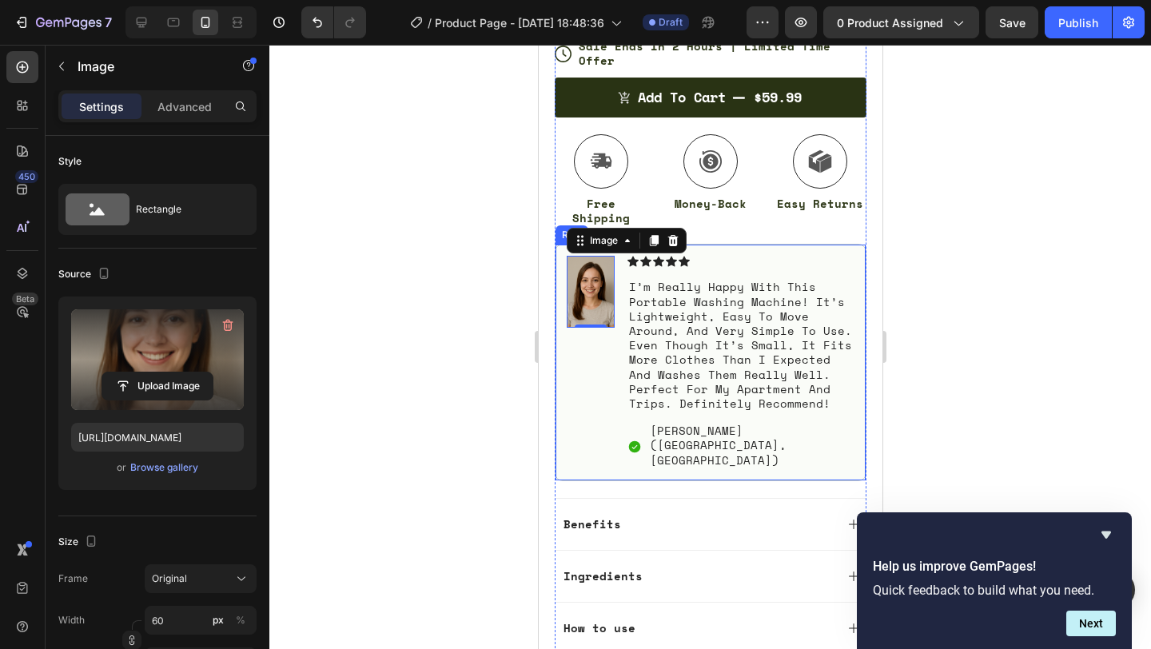
click at [601, 340] on div "Image 0" at bounding box center [590, 362] width 48 height 213
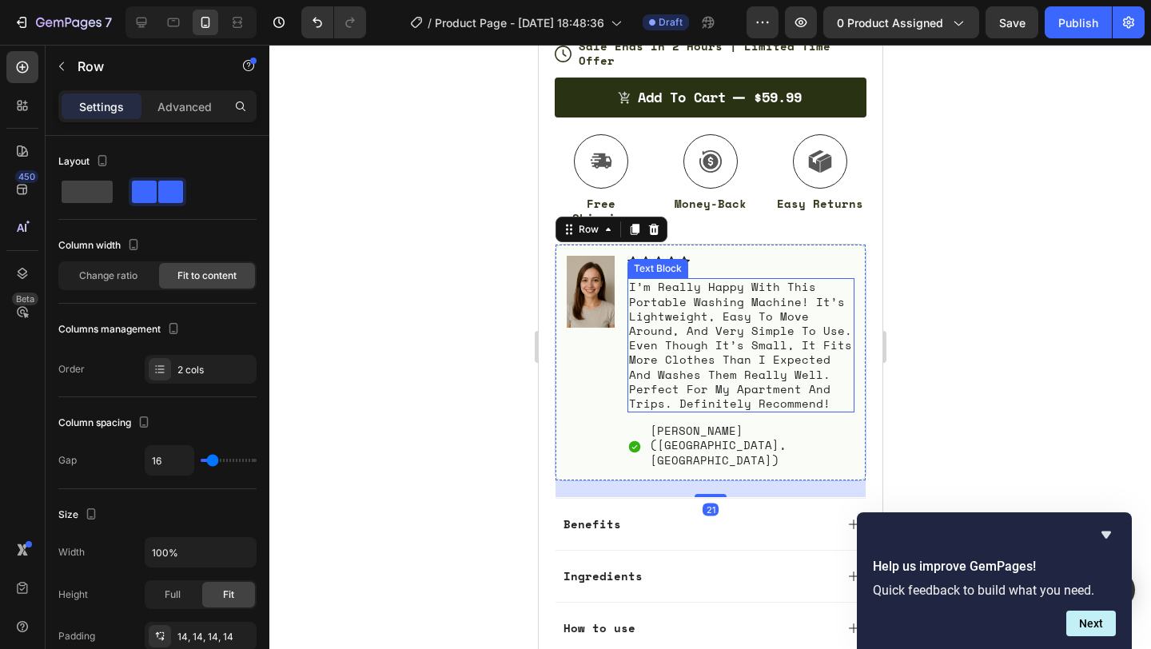
click at [973, 305] on div at bounding box center [709, 347] width 881 height 604
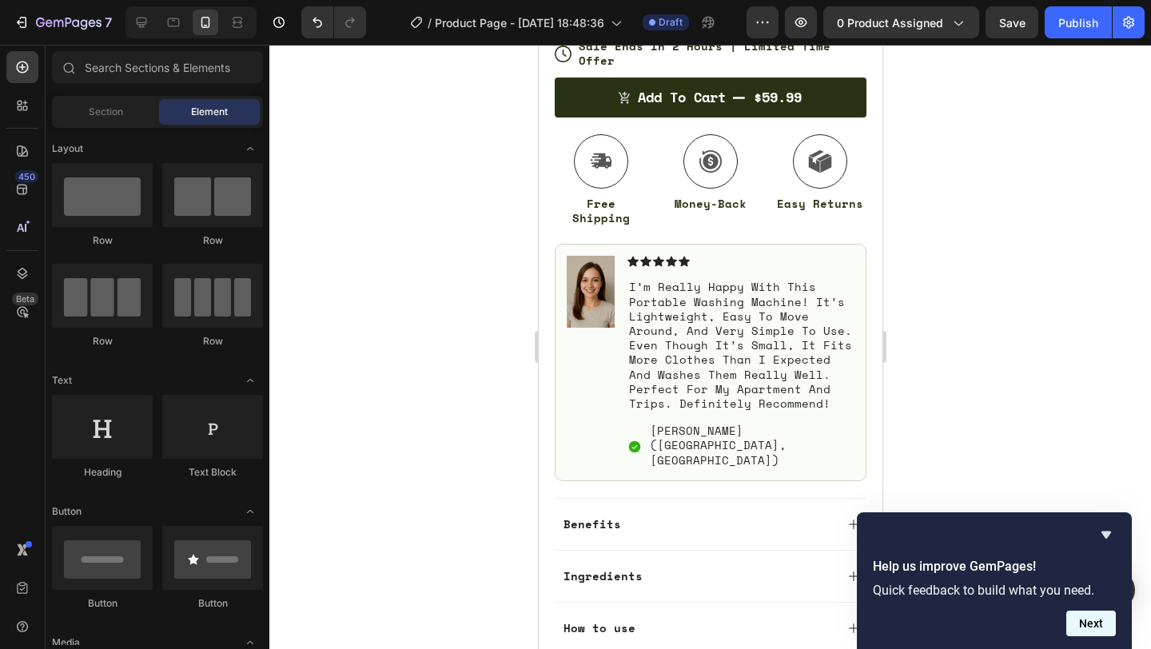
click at [1077, 626] on button "Next" at bounding box center [1091, 623] width 50 height 26
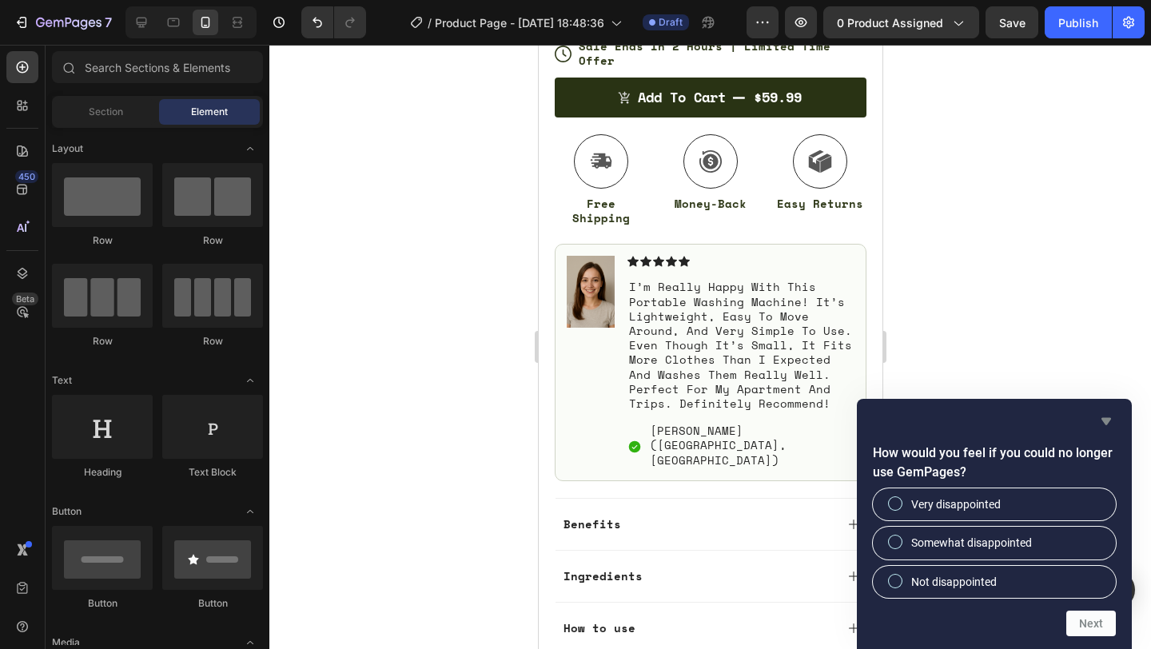
click at [1108, 418] on icon "Hide survey" at bounding box center [1106, 421] width 10 height 7
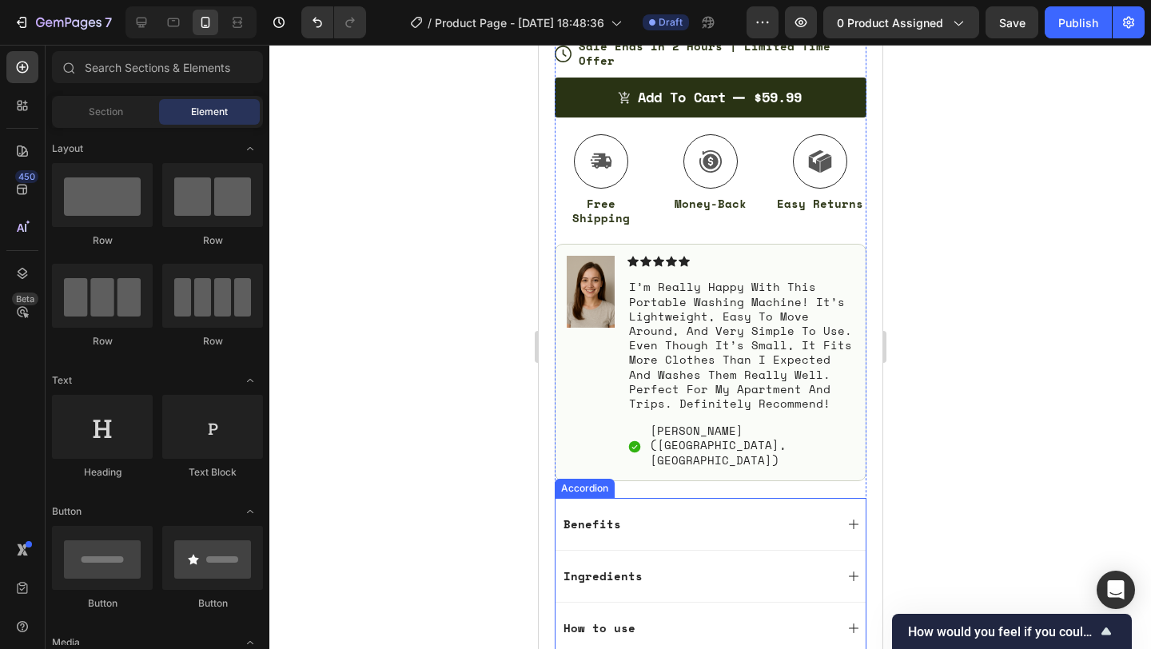
scroll to position [966, 0]
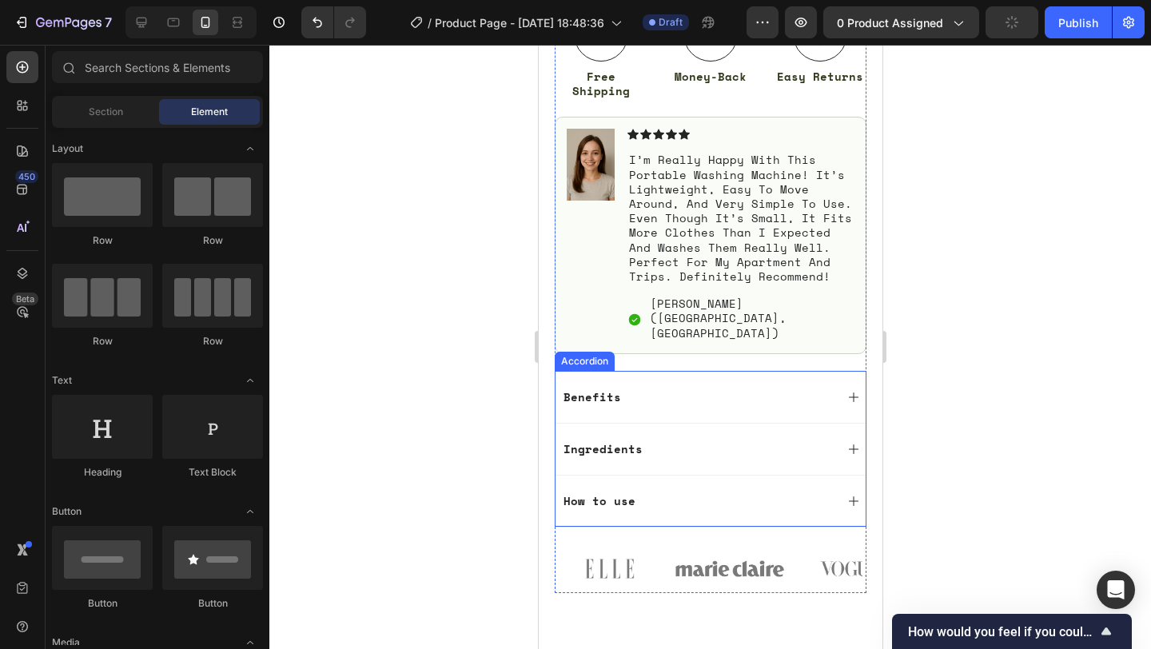
click at [853, 371] on div "Benefits" at bounding box center [709, 397] width 310 height 52
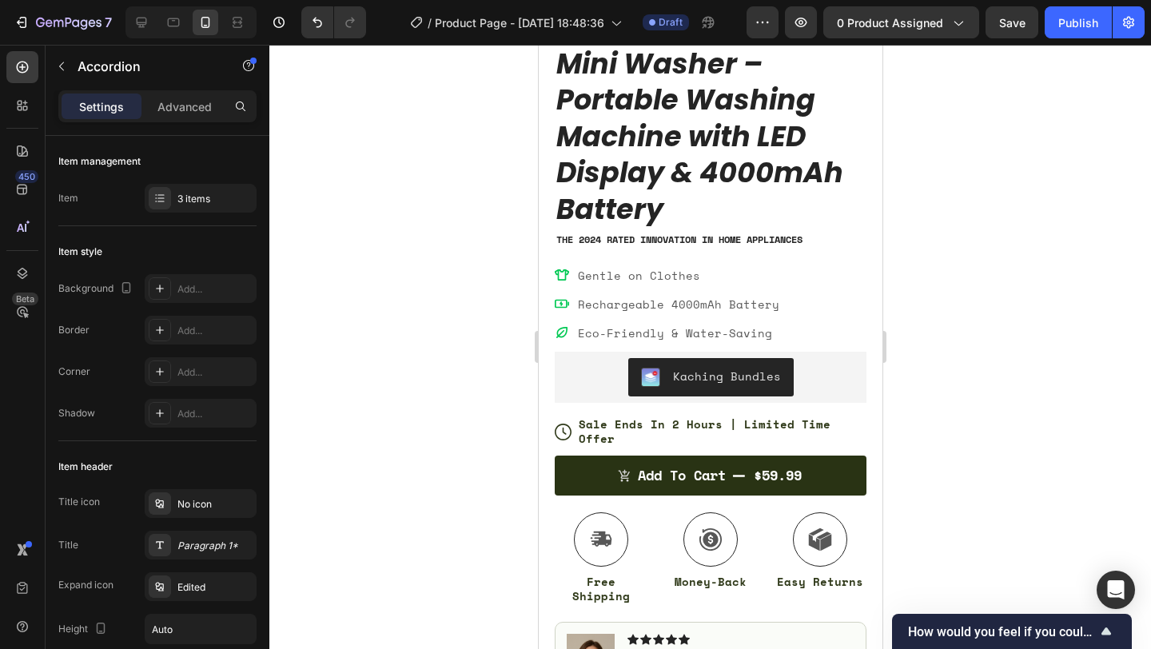
scroll to position [458, 0]
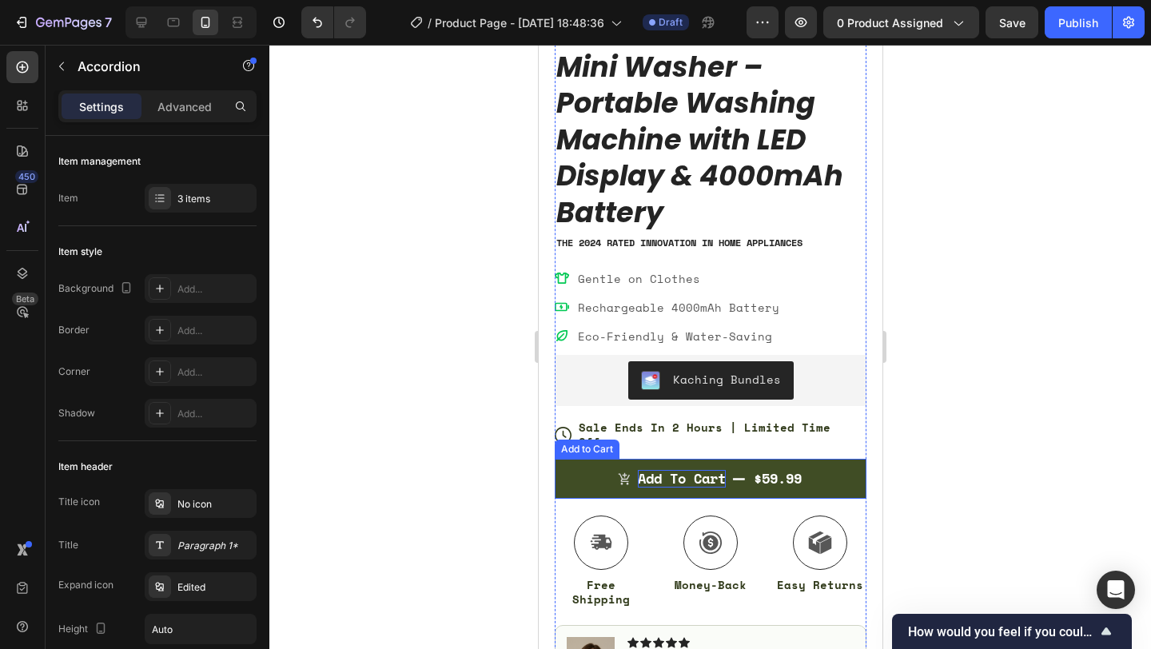
click at [718, 470] on div "Add to cart" at bounding box center [681, 479] width 88 height 18
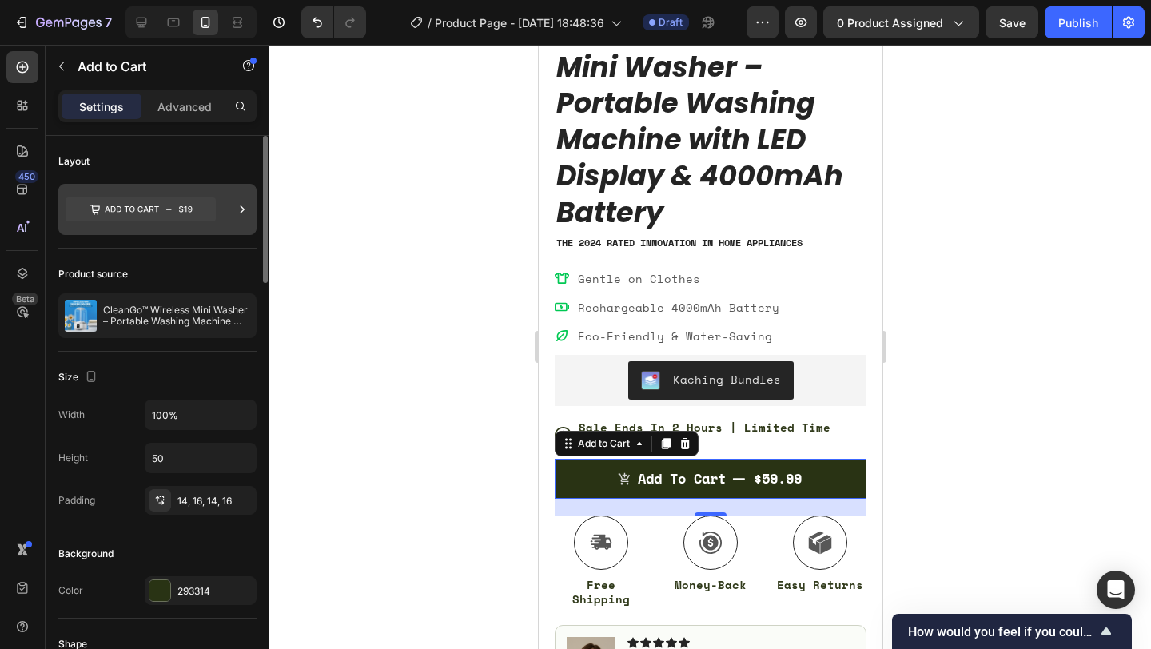
click at [197, 216] on icon at bounding box center [141, 209] width 150 height 24
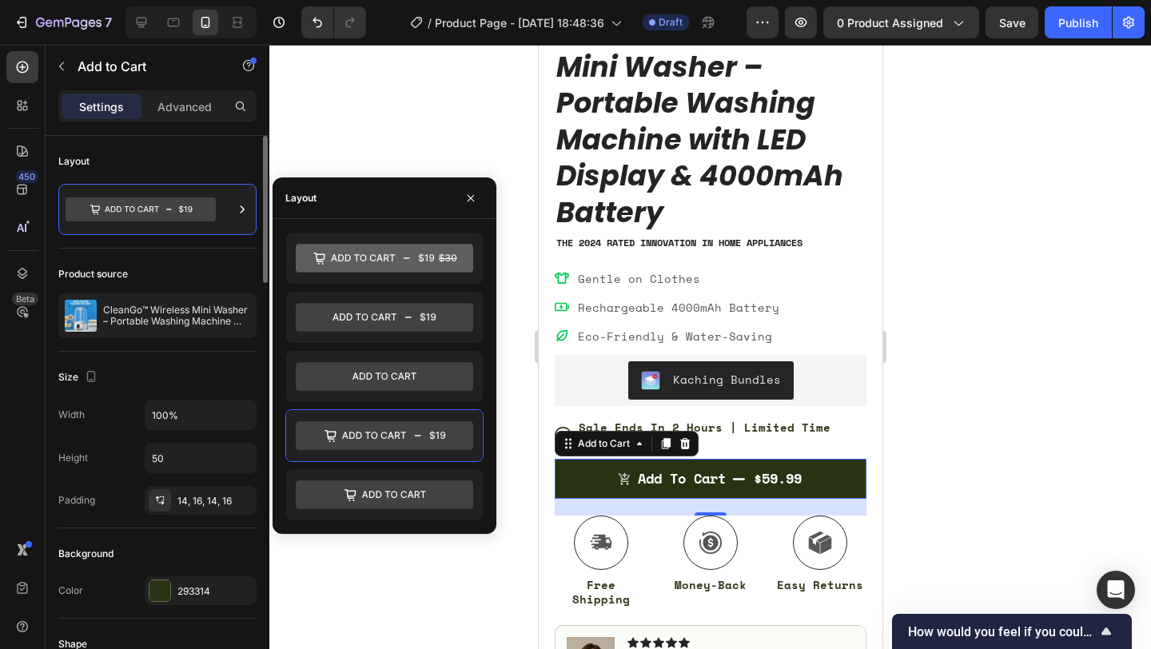
click at [161, 387] on div "Size" at bounding box center [157, 377] width 198 height 26
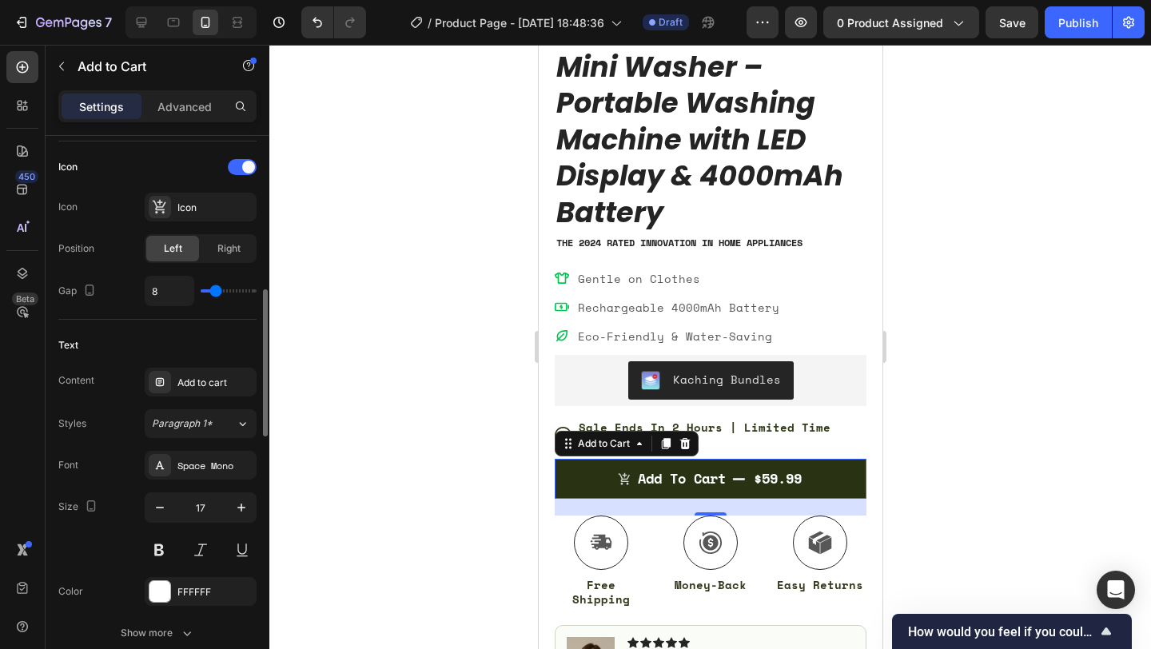
scroll to position [650, 0]
click at [211, 385] on div "Add to cart" at bounding box center [214, 383] width 75 height 14
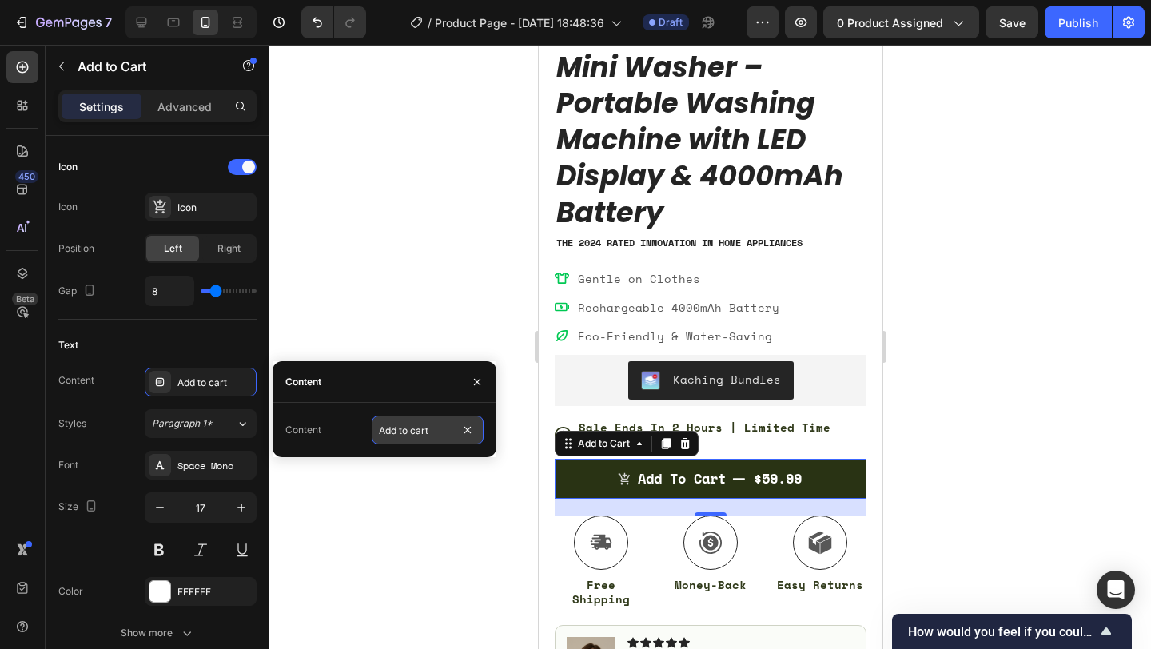
drag, startPoint x: 456, startPoint y: 439, endPoint x: 399, endPoint y: 431, distance: 57.3
type input "Justo cart"
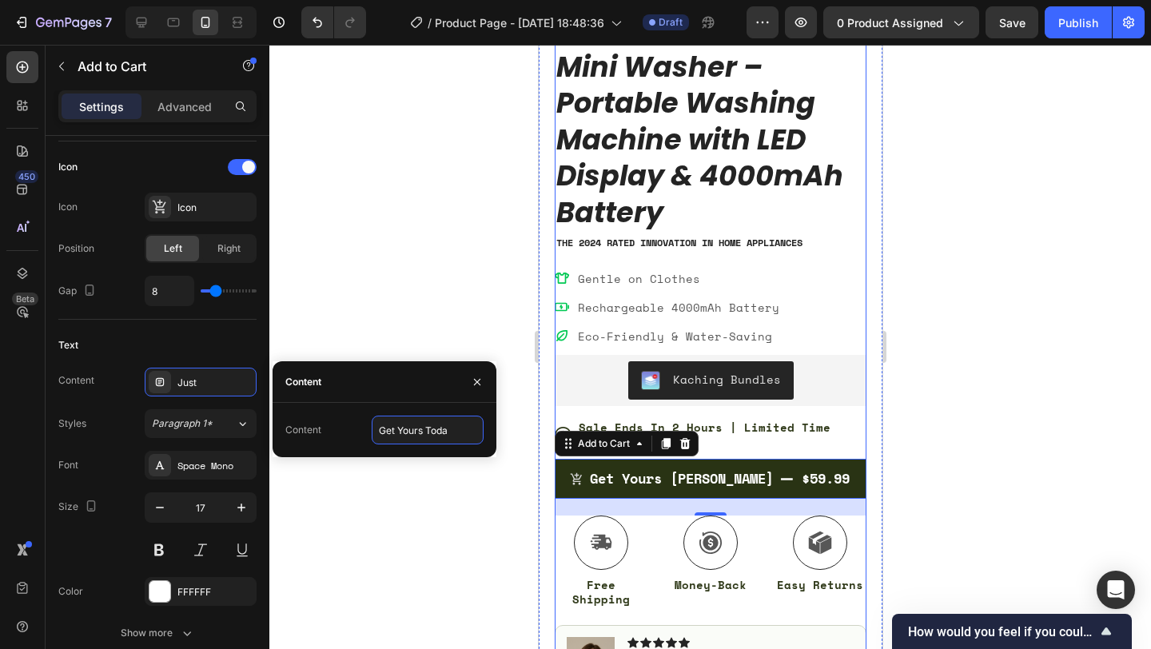
type input "Get Yours Today"
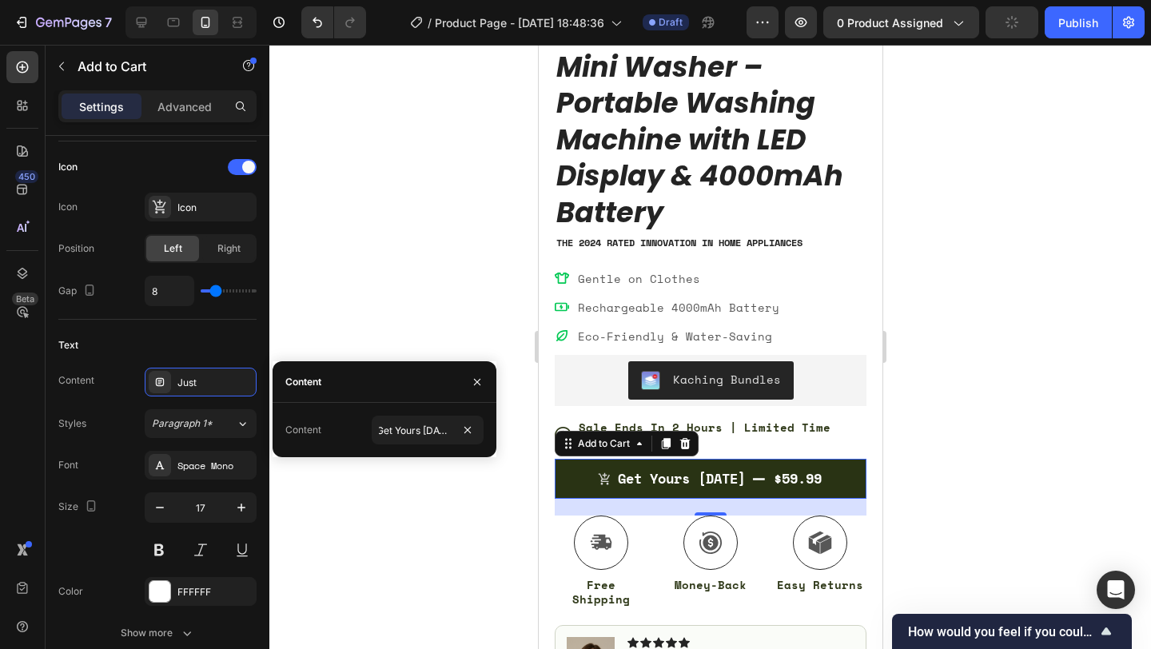
click at [971, 352] on div at bounding box center [709, 347] width 881 height 604
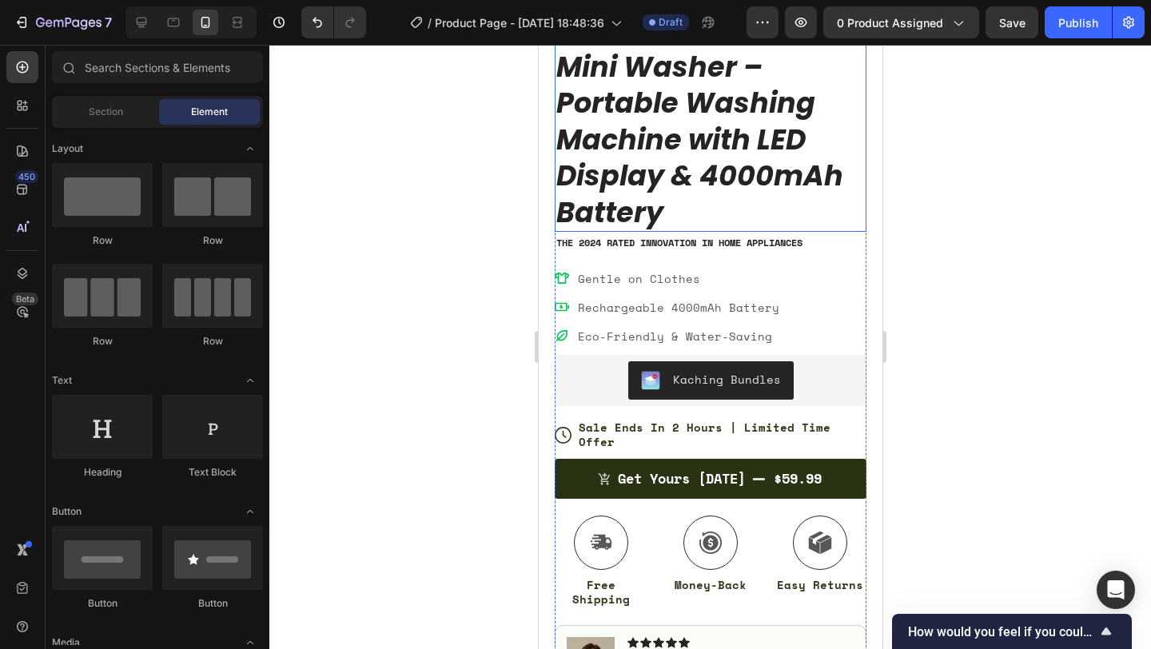
scroll to position [0, 0]
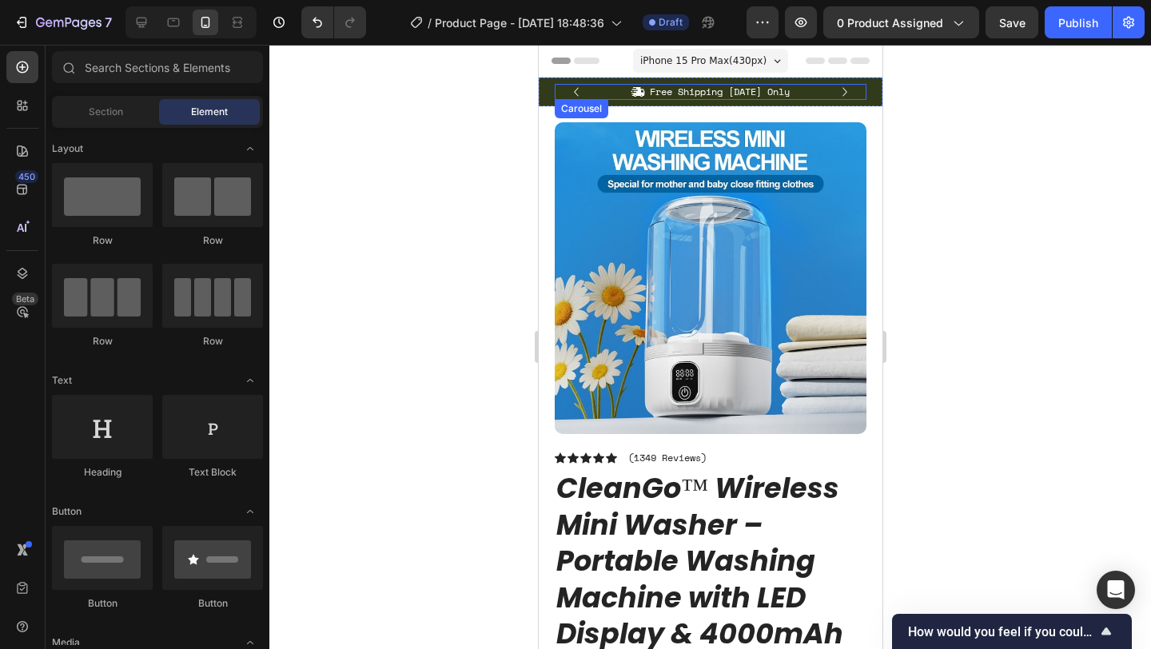
click at [840, 89] on icon "Carousel Next Arrow" at bounding box center [844, 92] width 18 height 18
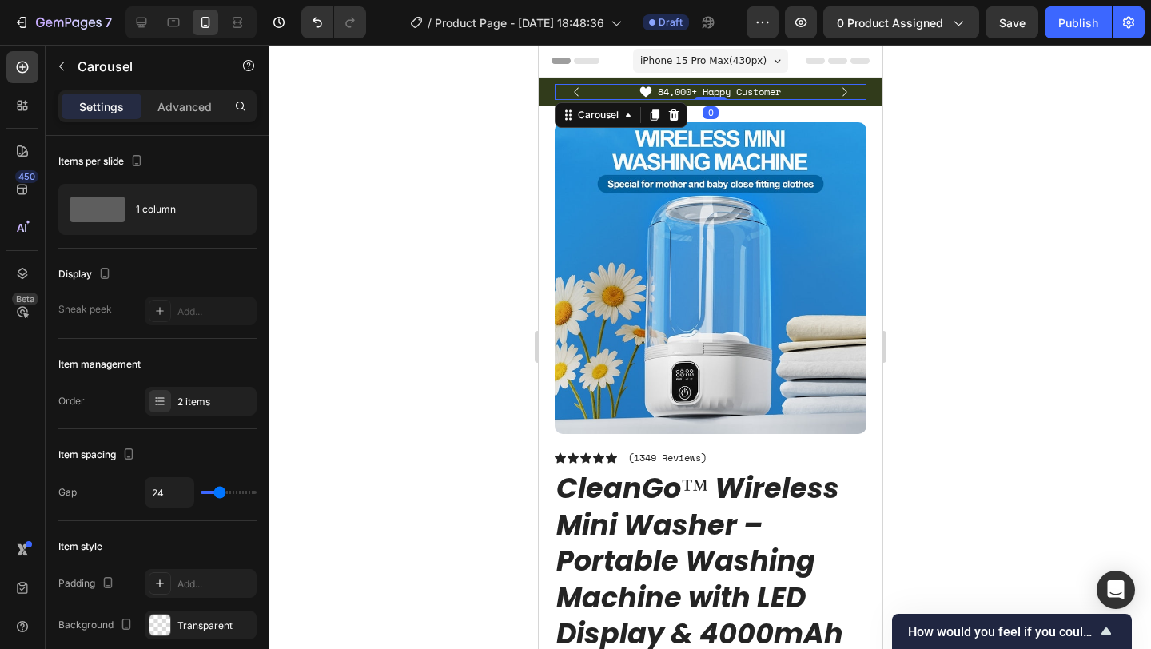
click at [575, 92] on icon "Carousel Back Arrow" at bounding box center [575, 92] width 18 height 18
click at [840, 84] on icon "Carousel Next Arrow" at bounding box center [844, 92] width 18 height 18
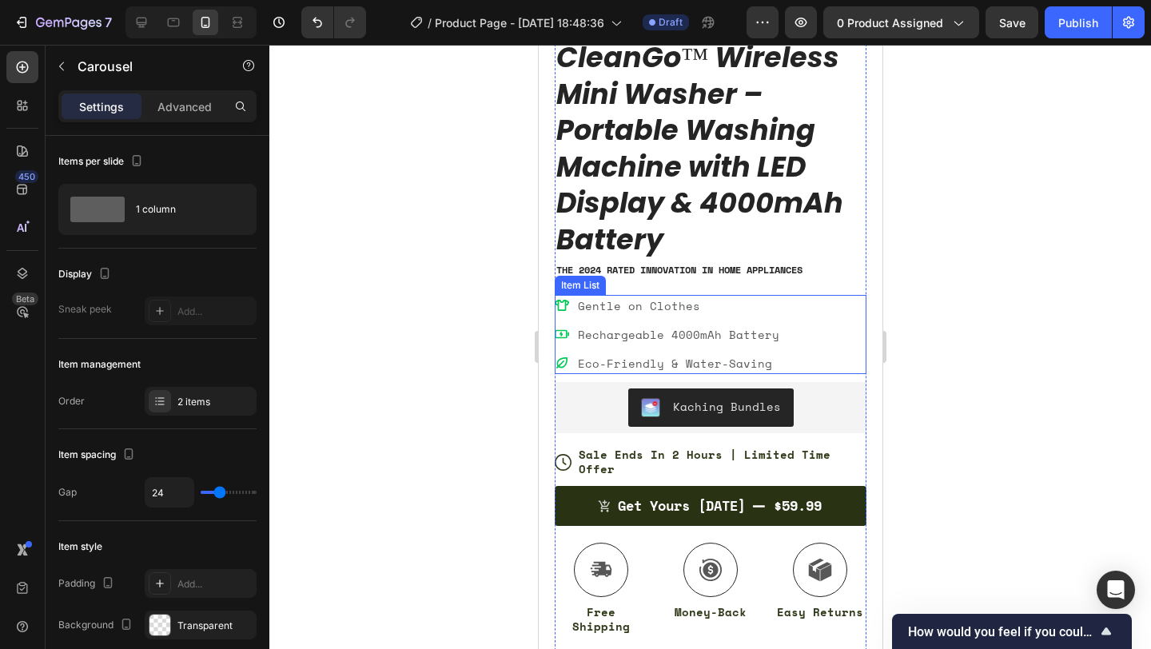
scroll to position [431, 0]
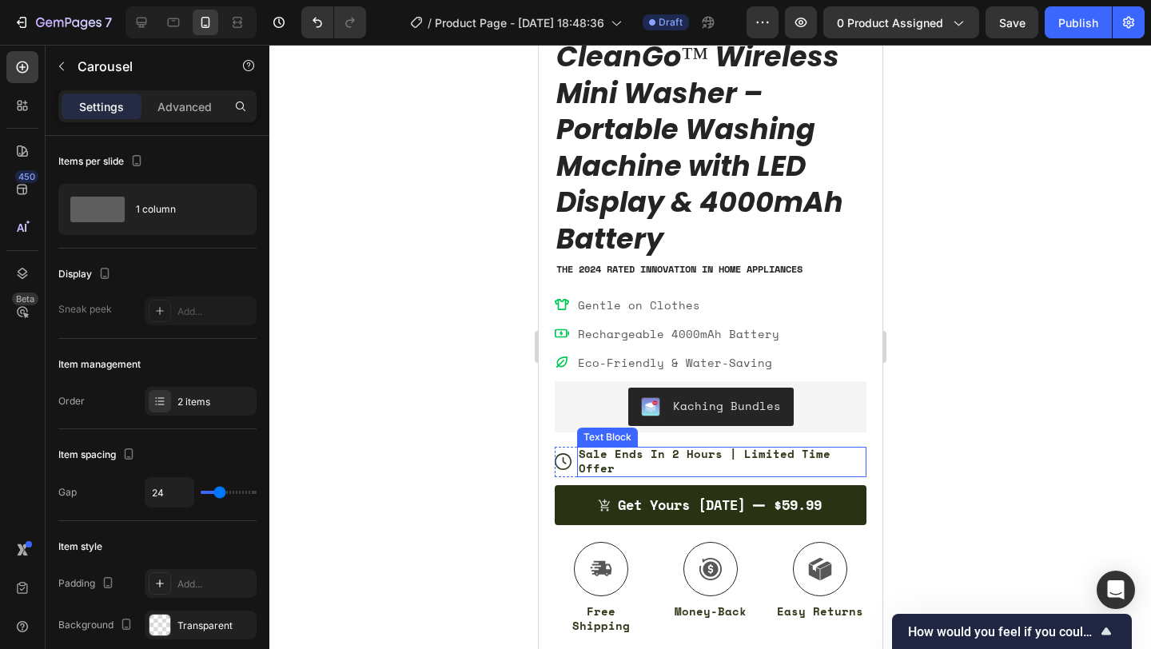
click at [715, 455] on p "Sale Ends In 2 Hours | Limited Time Offer" at bounding box center [721, 461] width 286 height 29
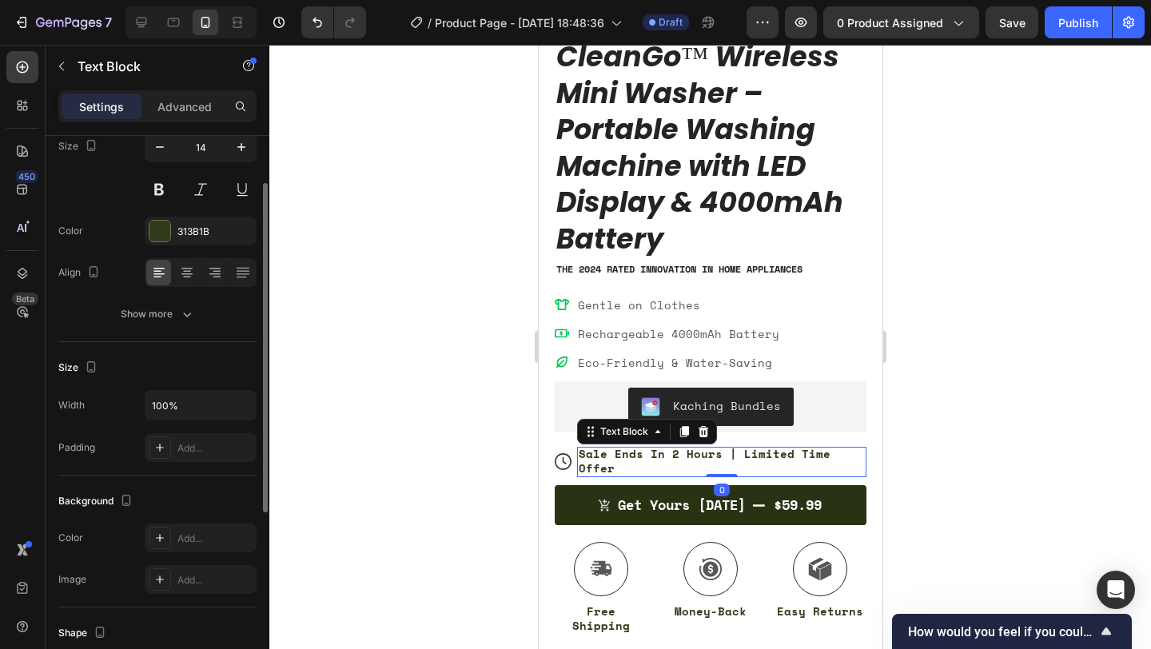
scroll to position [175, 0]
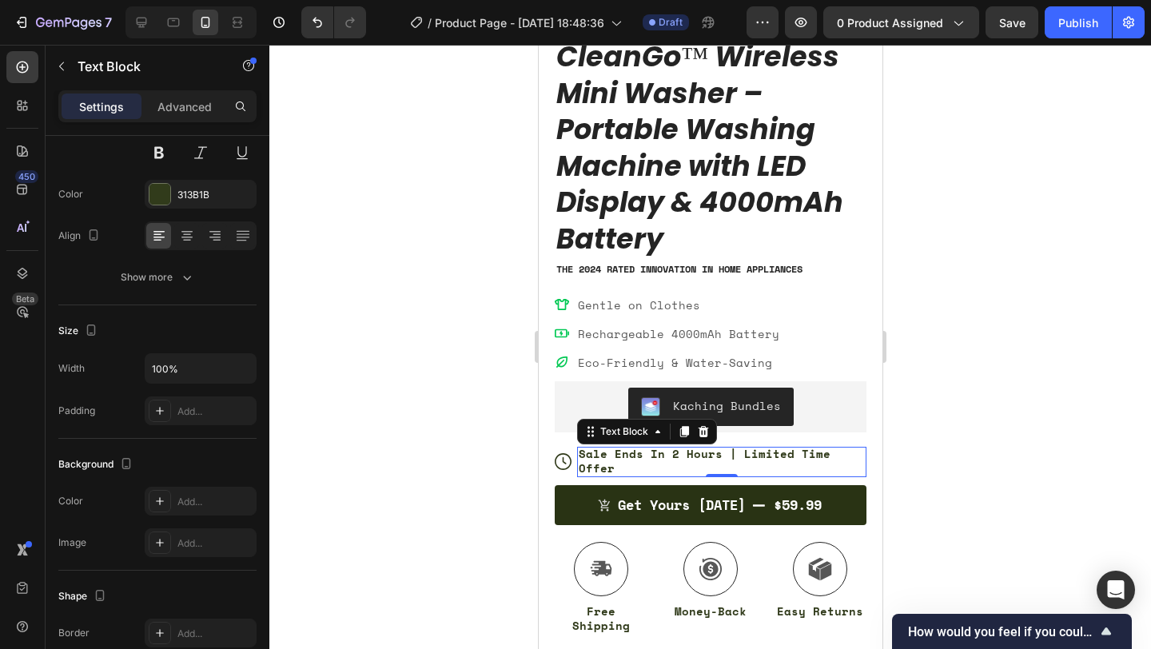
click at [654, 455] on p "Sale Ends In 2 Hours | Limited Time Offer" at bounding box center [721, 461] width 286 height 29
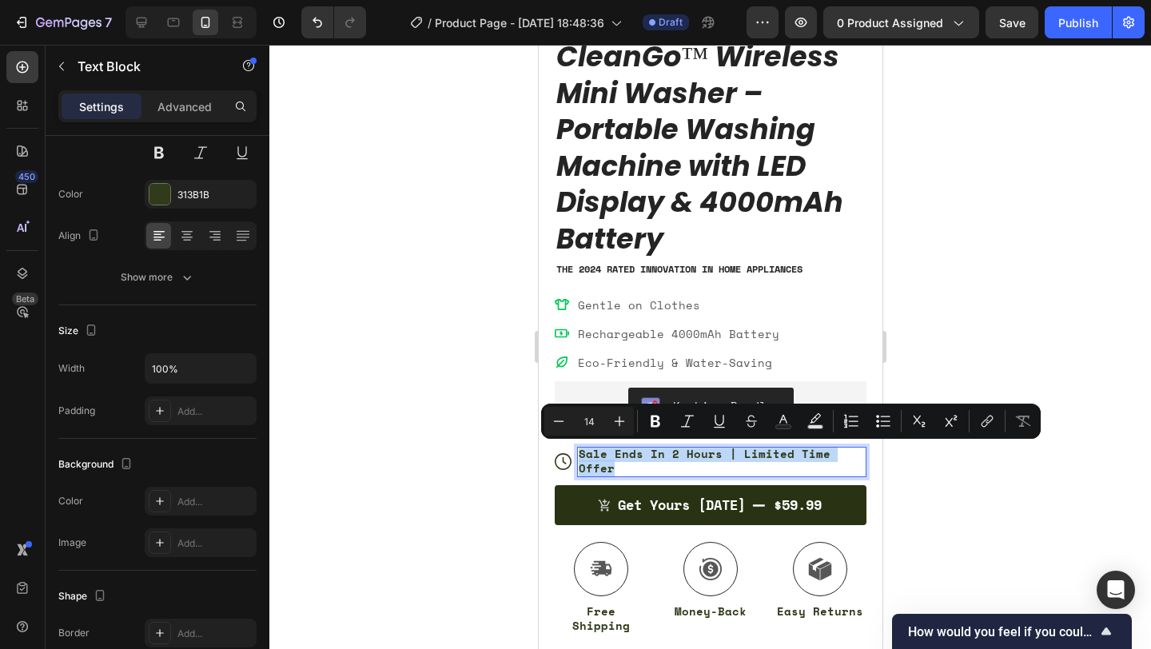
scroll to position [431, 0]
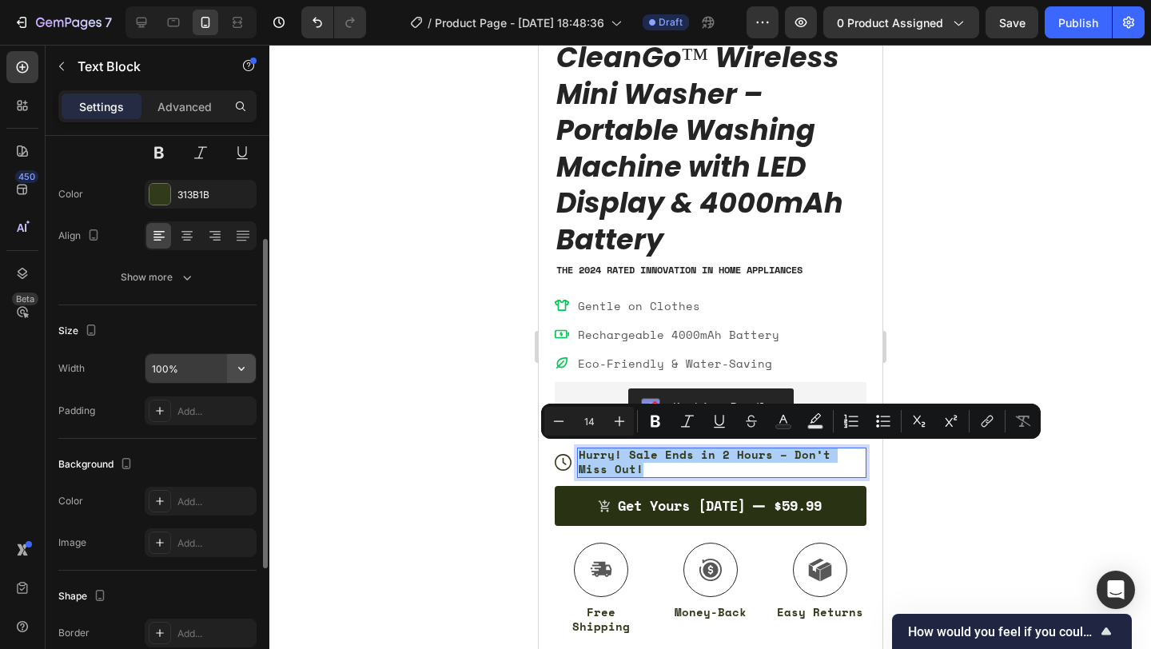
click at [240, 366] on icon "button" at bounding box center [241, 368] width 16 height 16
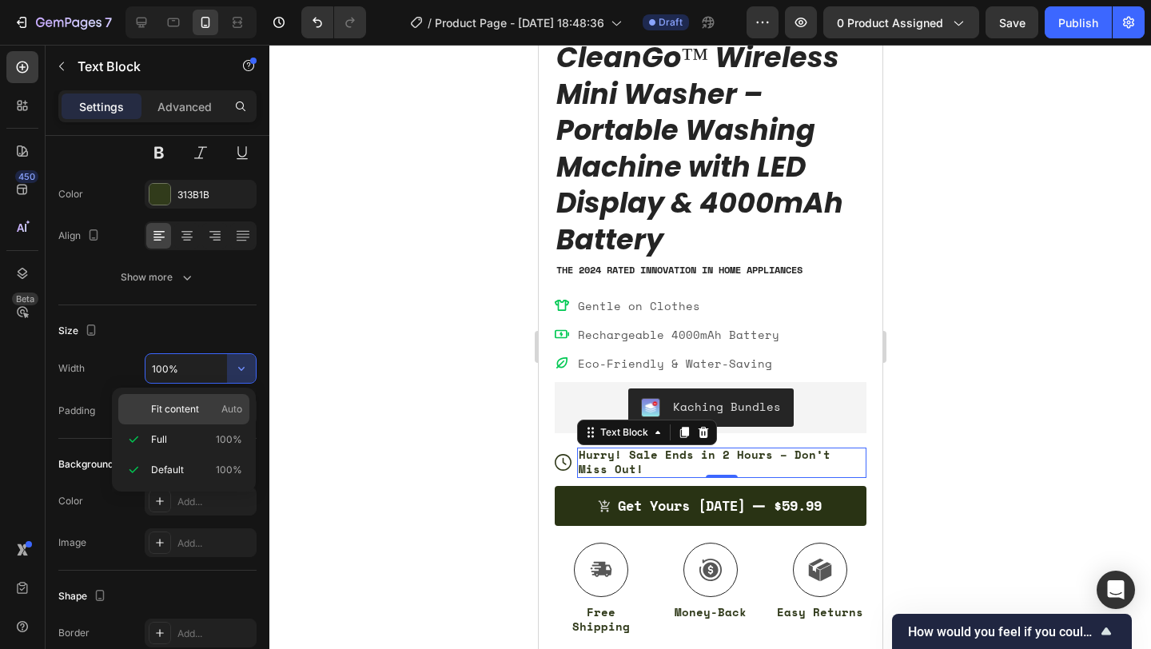
click at [227, 410] on span "Auto" at bounding box center [231, 409] width 21 height 14
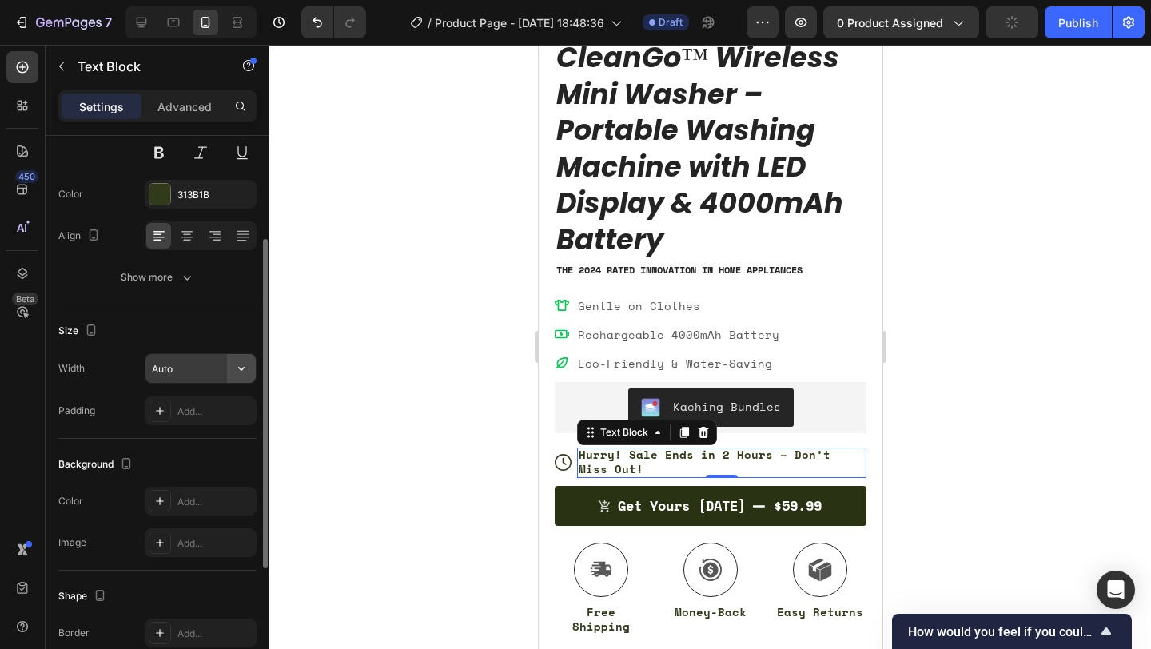
click at [230, 373] on button "button" at bounding box center [241, 368] width 29 height 29
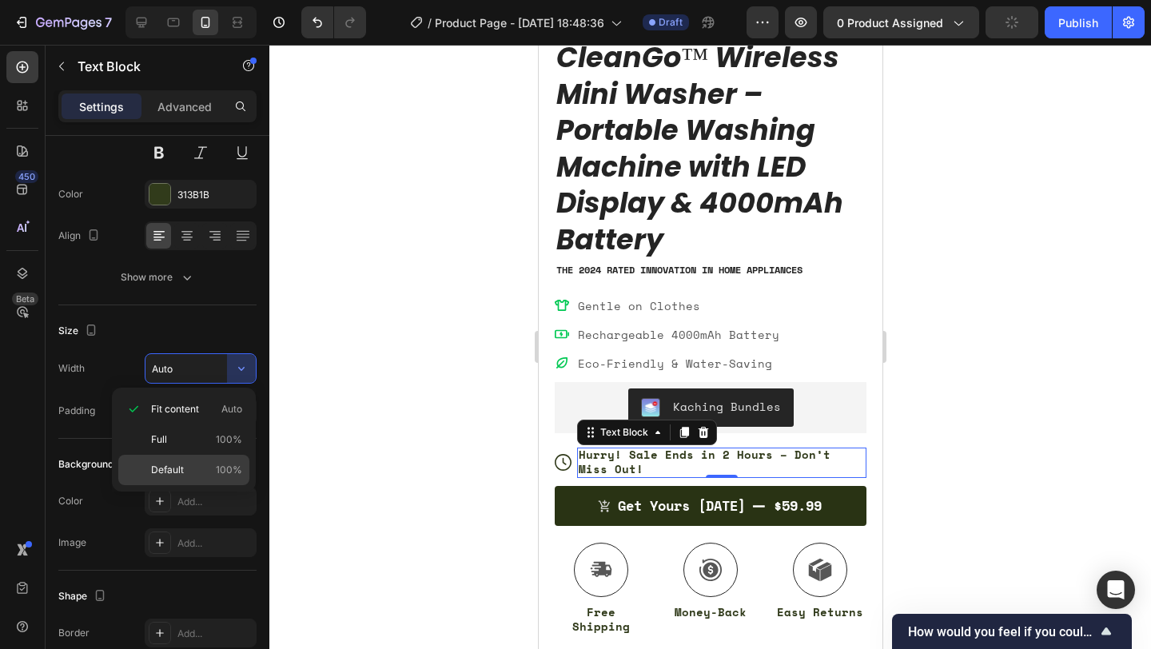
click at [206, 464] on p "Default 100%" at bounding box center [196, 470] width 91 height 14
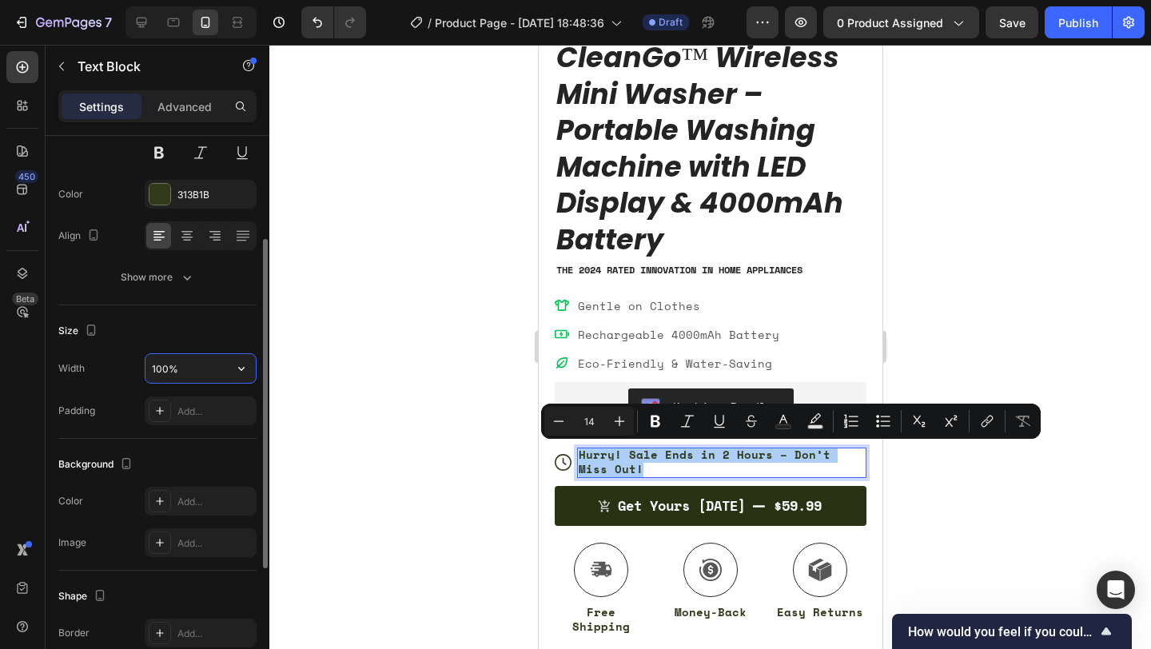
click at [220, 377] on input "100%" at bounding box center [200, 368] width 110 height 29
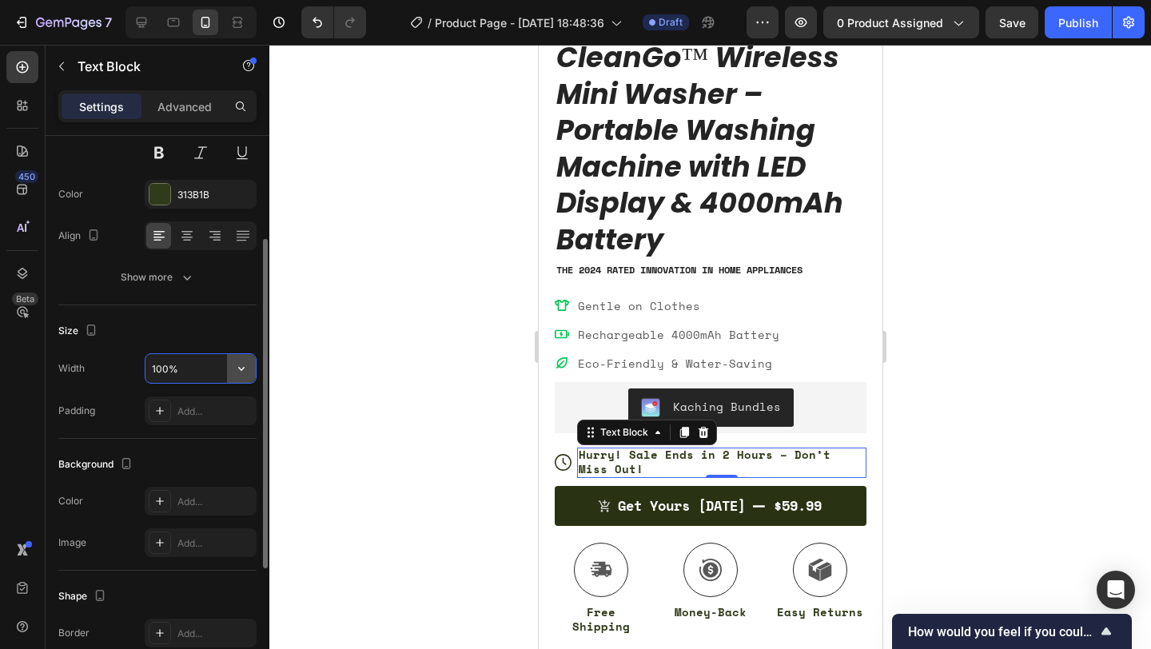
click at [238, 373] on icon "button" at bounding box center [241, 368] width 16 height 16
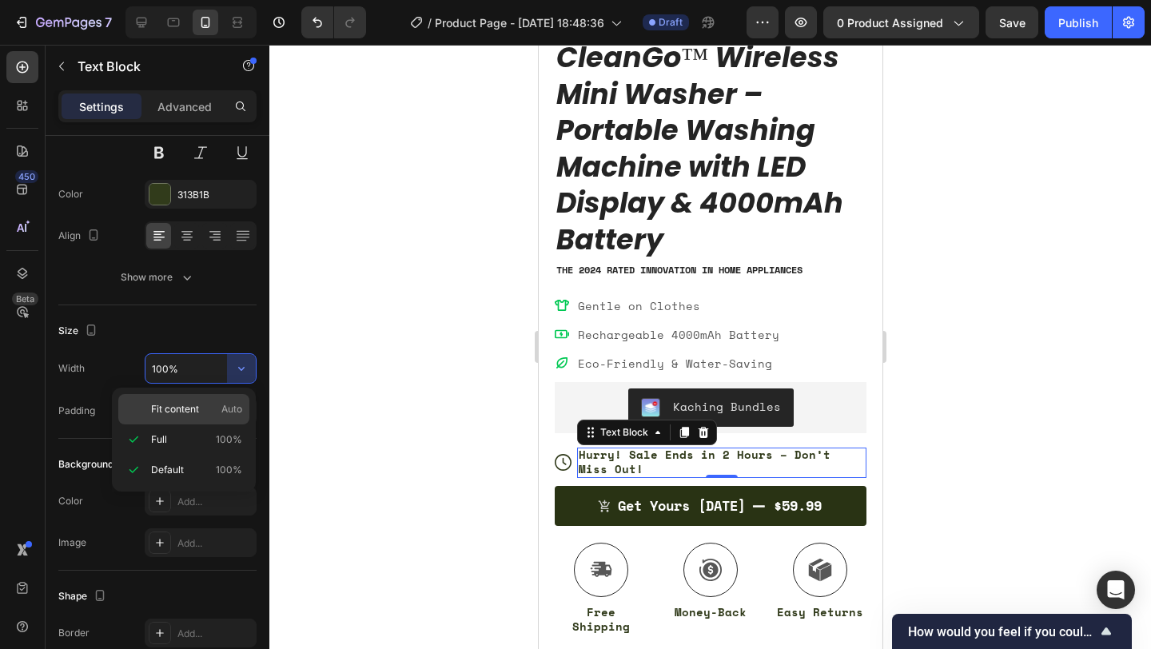
click at [219, 416] on div "Fit content Auto" at bounding box center [183, 409] width 131 height 30
type input "Auto"
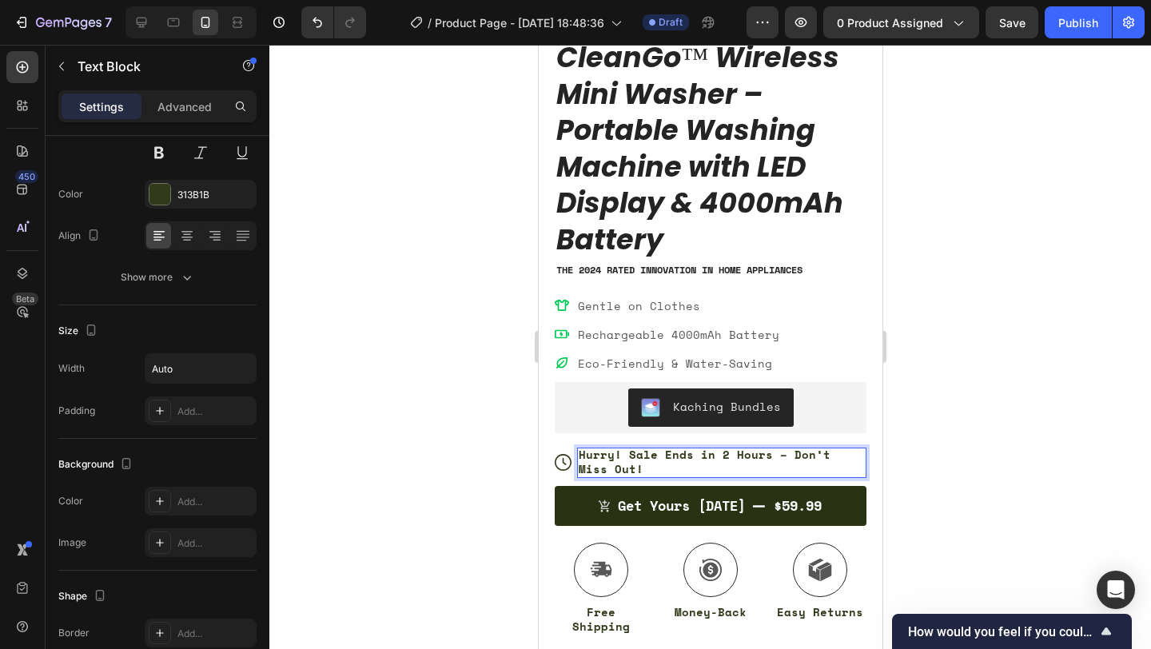
click at [622, 471] on p "Hurry! Sale Ends in 2 Hours – Don’t Miss Out!" at bounding box center [721, 461] width 286 height 29
click at [596, 468] on p "Hurry! Sale Ends in 2 Hours – Don’t Miss Out!" at bounding box center [721, 461] width 286 height 29
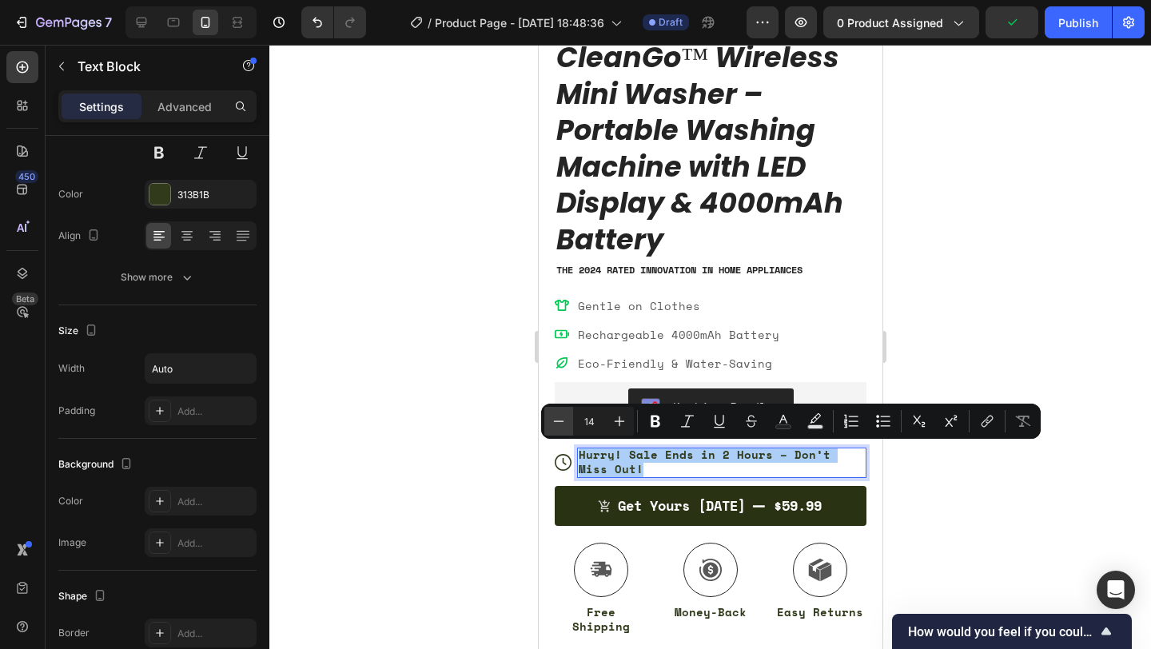
click at [556, 422] on icon "Editor contextual toolbar" at bounding box center [558, 421] width 16 height 16
type input "12"
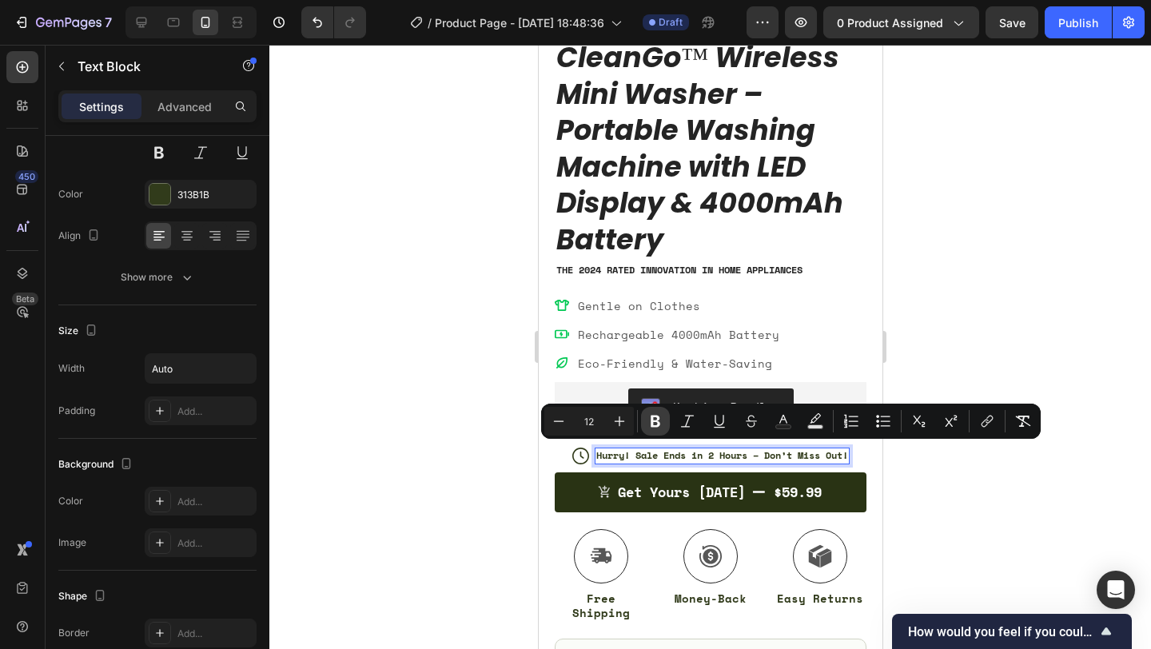
click at [658, 419] on icon "Editor contextual toolbar" at bounding box center [655, 421] width 10 height 12
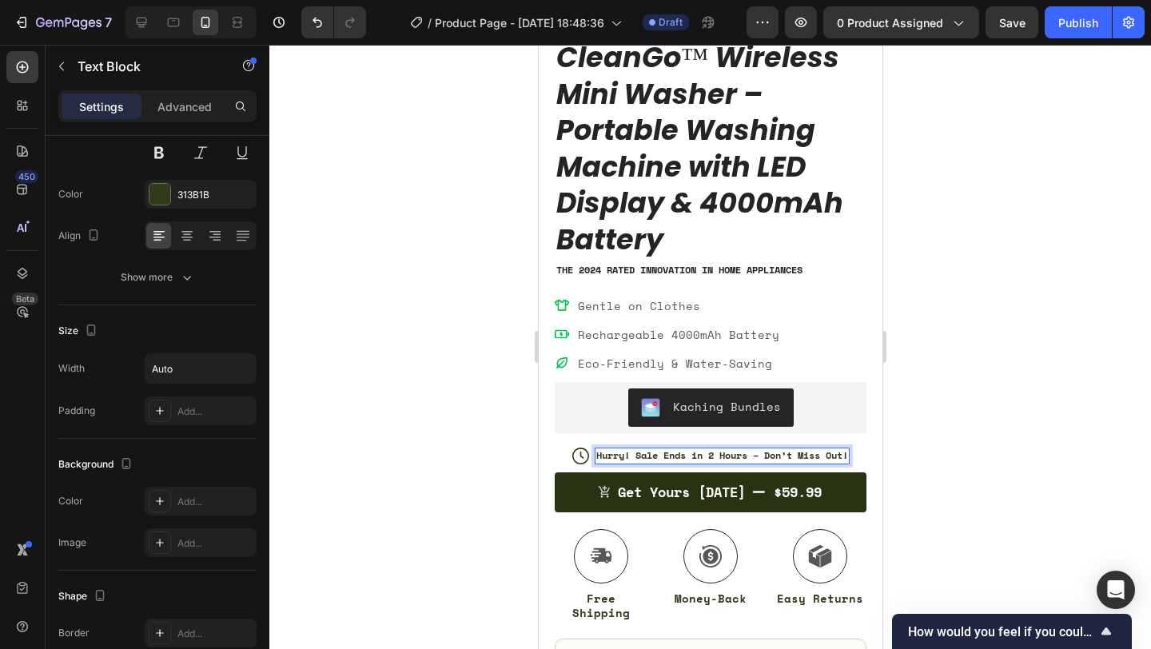
click at [835, 458] on strong "Hurry! Sale Ends in 2 Hours – Don’t Miss Out!" at bounding box center [721, 455] width 252 height 14
click at [800, 451] on strong "Hurry! Sale Ends in 2 Hours – Don’t Miss Out!" at bounding box center [721, 455] width 252 height 14
click at [948, 447] on div at bounding box center [709, 347] width 881 height 604
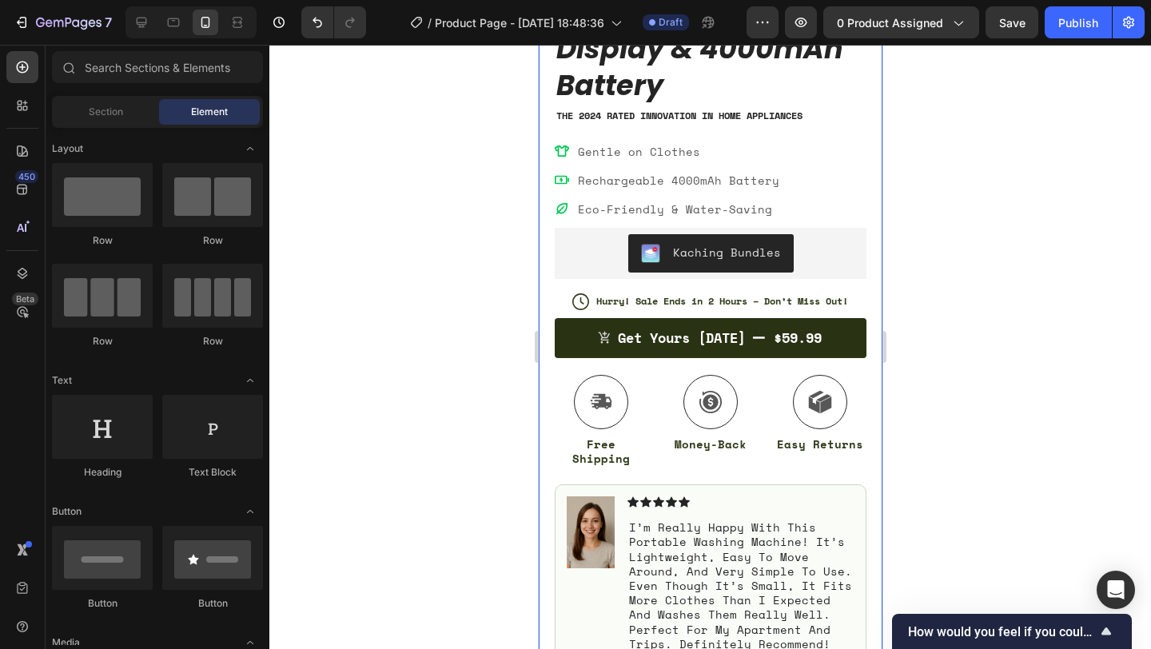
scroll to position [592, 0]
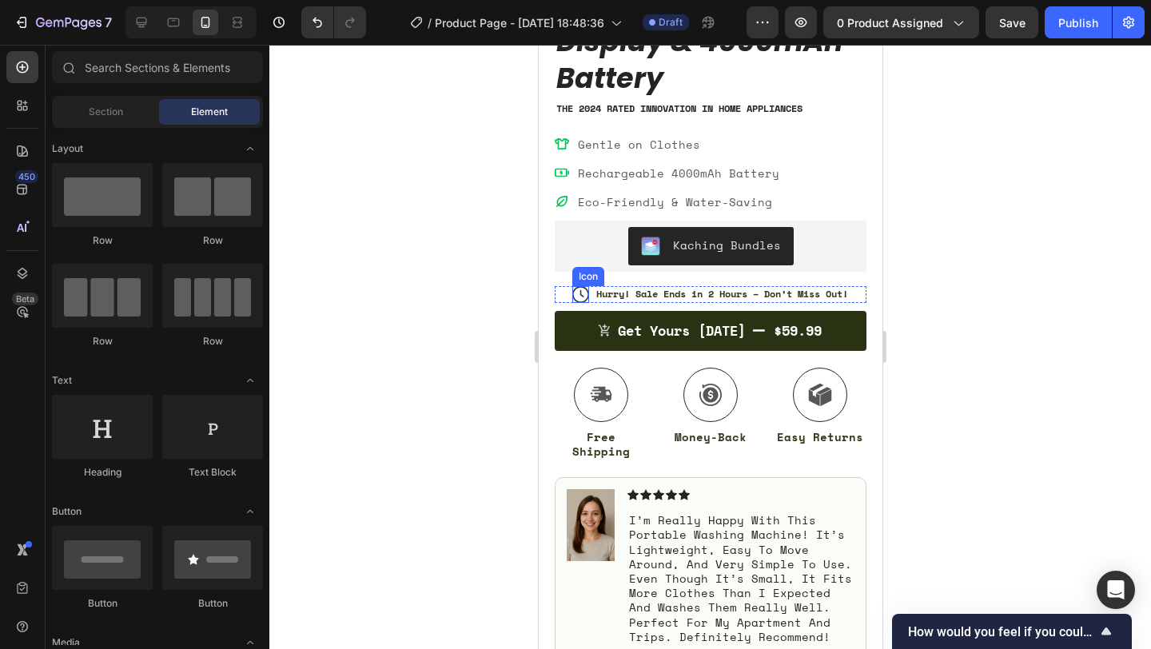
click at [571, 288] on icon at bounding box center [579, 294] width 17 height 17
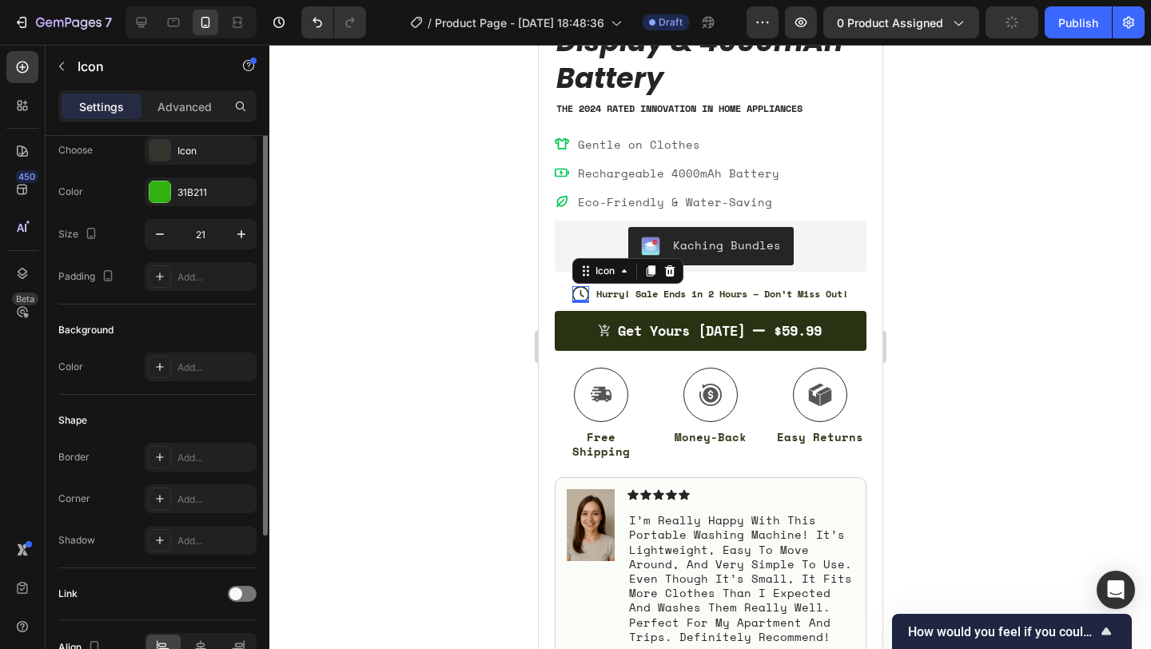
scroll to position [0, 0]
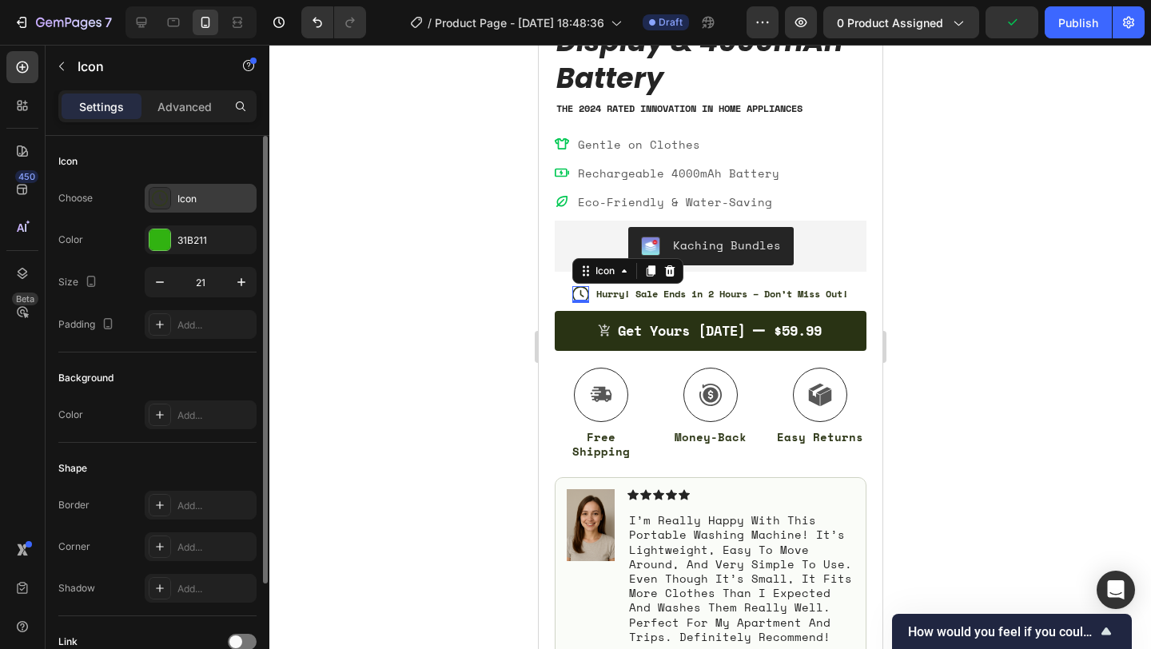
click at [206, 201] on div "Icon" at bounding box center [214, 199] width 75 height 14
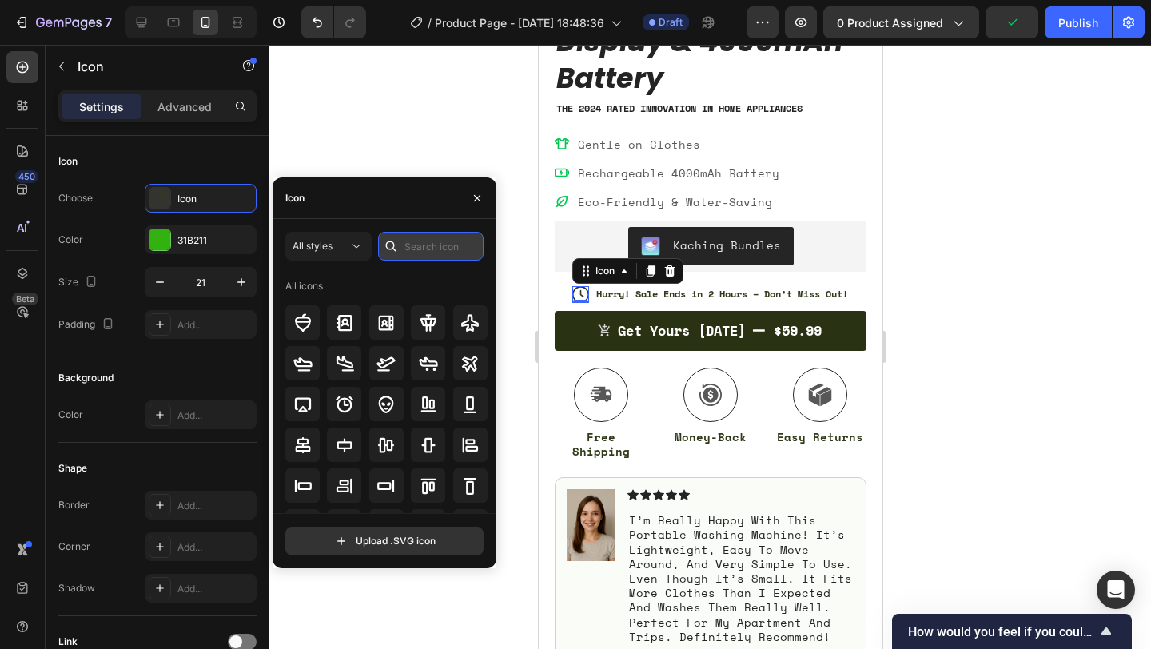
click at [421, 233] on input "text" at bounding box center [430, 246] width 105 height 29
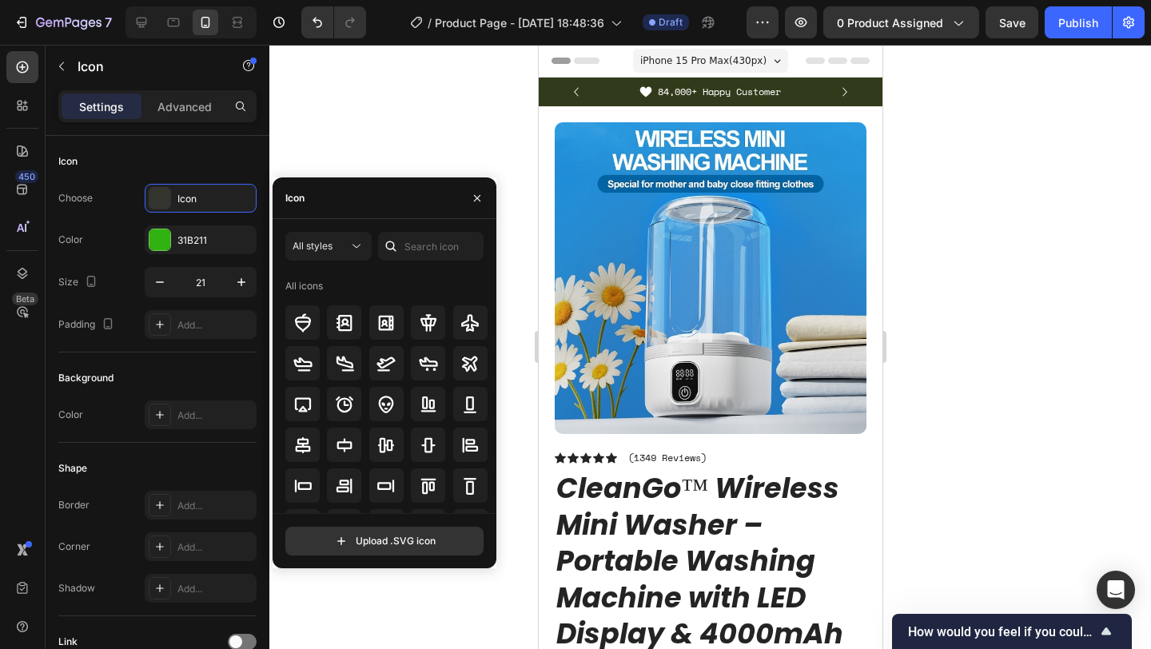
scroll to position [592, 0]
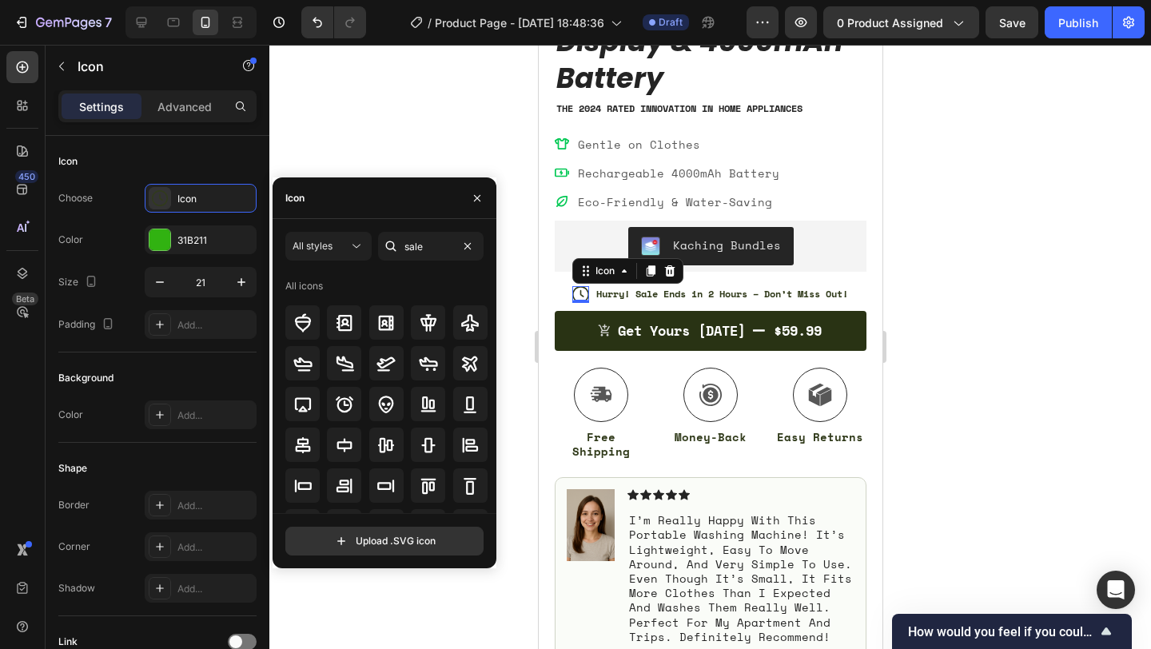
type input "sale"
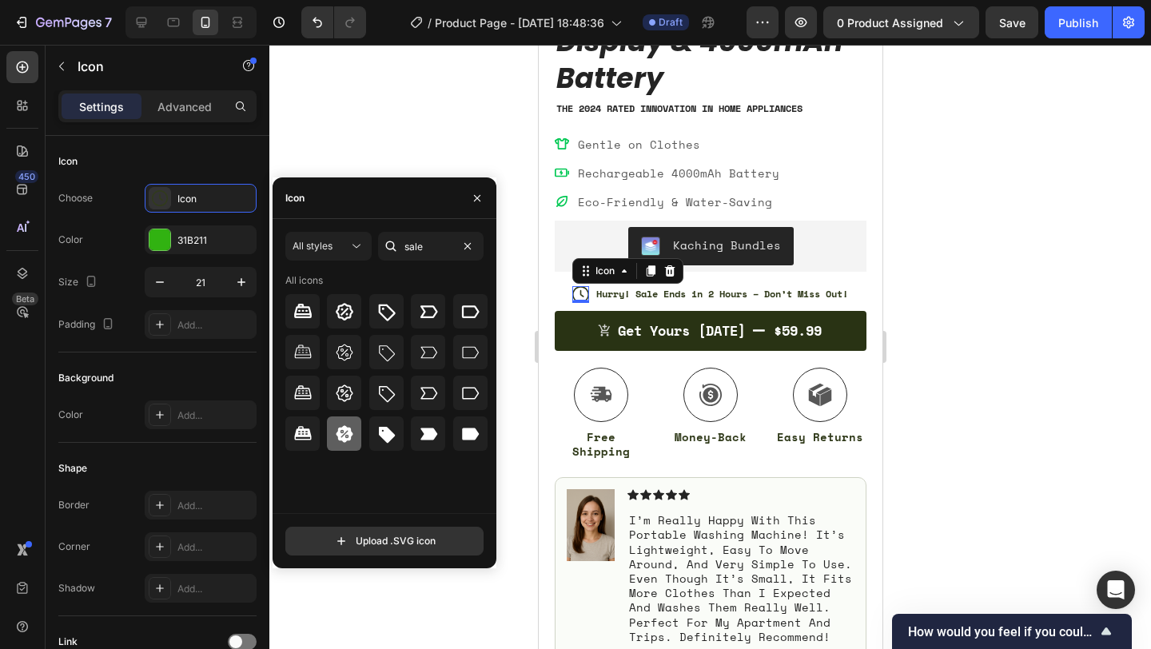
click at [351, 435] on icon at bounding box center [344, 433] width 17 height 17
click at [348, 403] on div at bounding box center [344, 393] width 34 height 34
click at [349, 353] on icon at bounding box center [344, 352] width 19 height 19
click at [348, 308] on icon at bounding box center [344, 311] width 19 height 19
click at [350, 425] on icon at bounding box center [344, 433] width 19 height 19
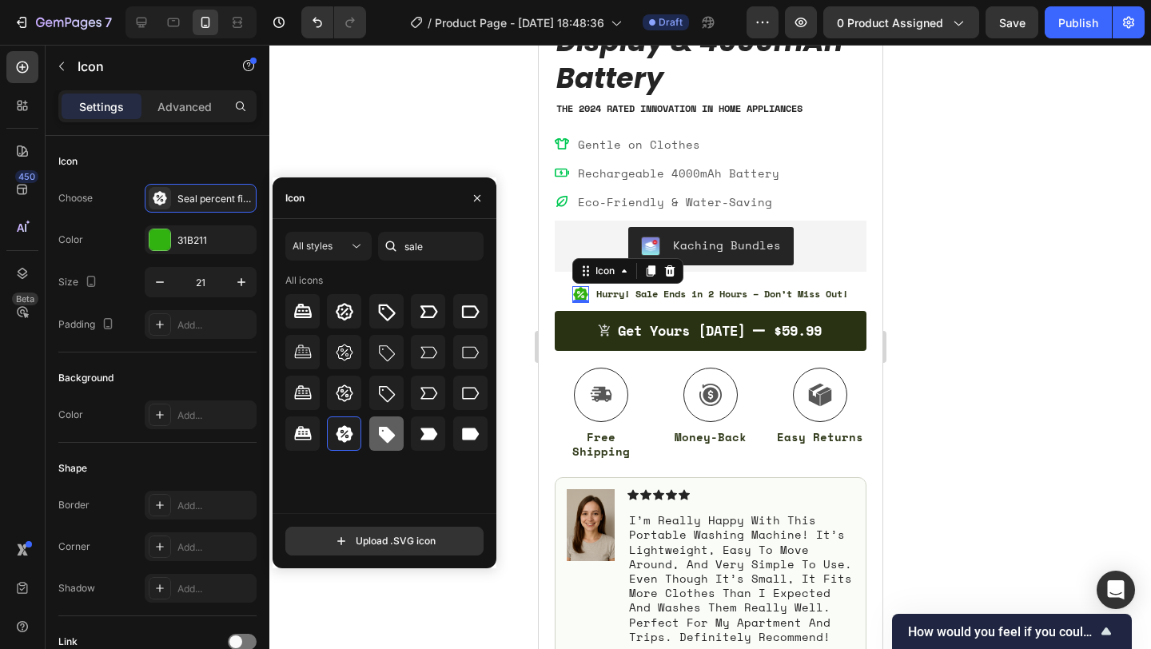
click at [386, 427] on icon at bounding box center [387, 435] width 16 height 16
click at [361, 427] on div at bounding box center [386, 433] width 203 height 34
click at [351, 439] on icon at bounding box center [344, 433] width 19 height 19
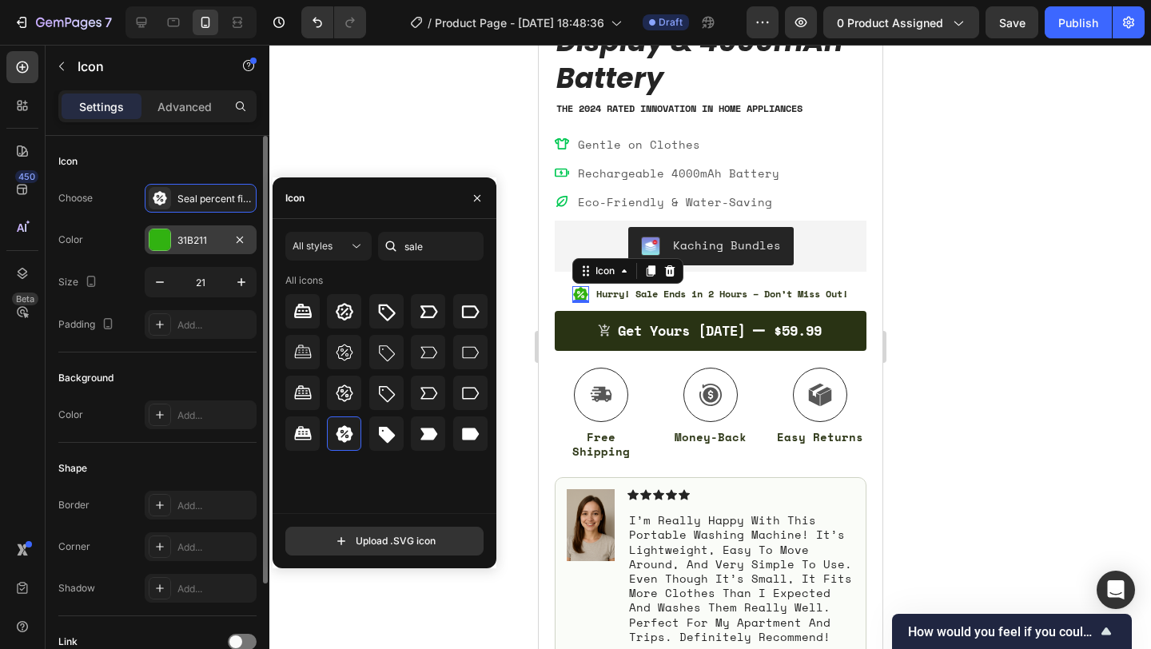
click at [161, 249] on div at bounding box center [159, 239] width 21 height 21
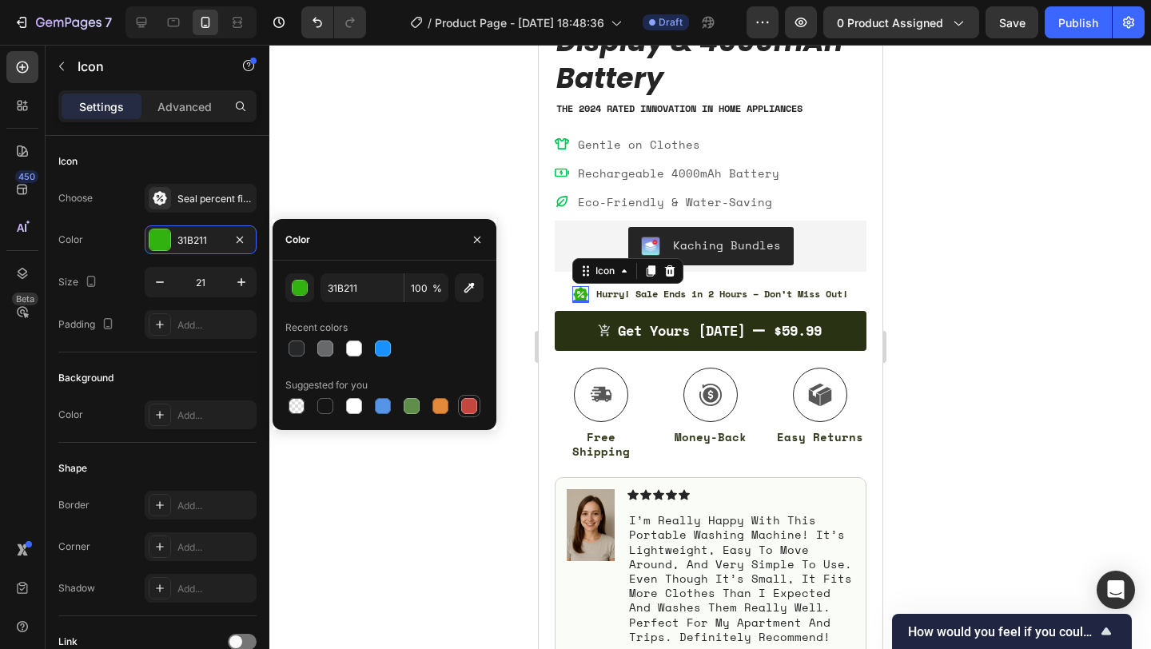
click at [473, 400] on div at bounding box center [469, 406] width 16 height 16
type input "C5453F"
click at [923, 356] on div at bounding box center [709, 347] width 881 height 604
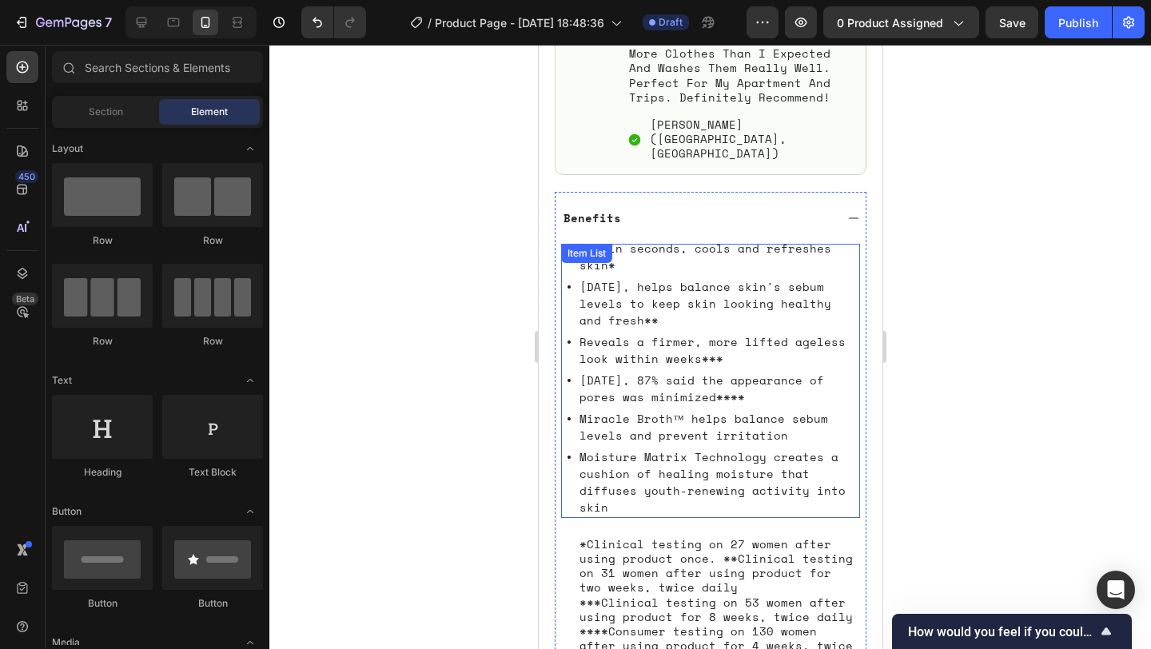
scroll to position [1116, 0]
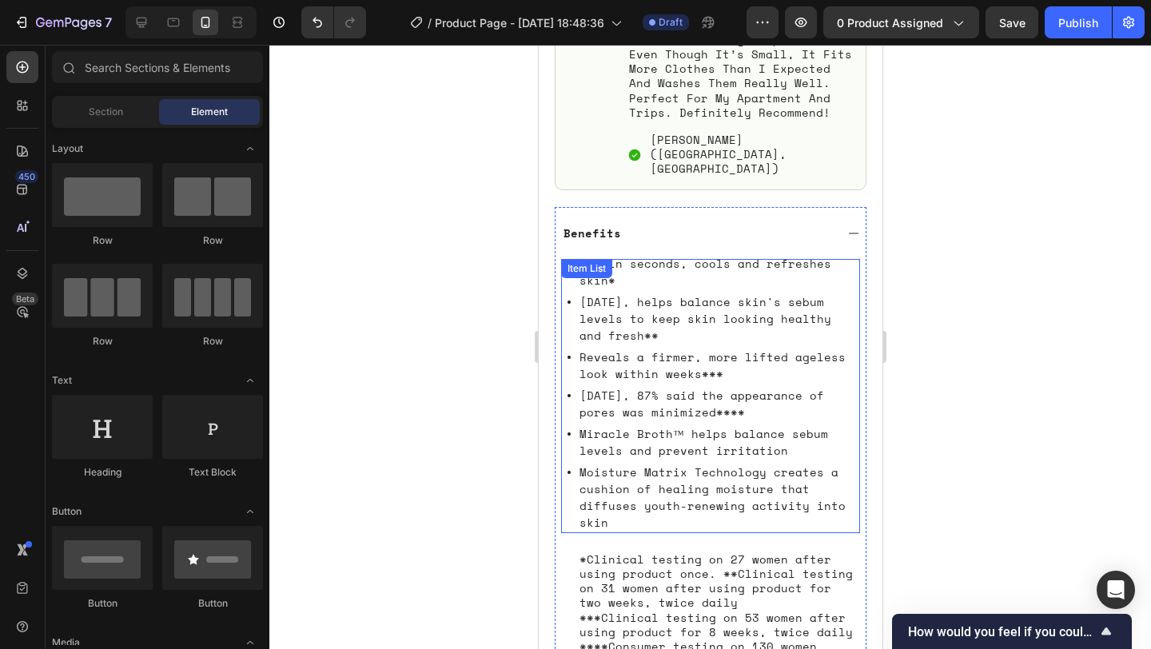
click at [610, 259] on div "Within seconds, cools and refreshes skin* In 2 weeks, helps balance skin's sebu…" at bounding box center [709, 396] width 299 height 274
click at [608, 261] on div "Item List" at bounding box center [585, 268] width 45 height 14
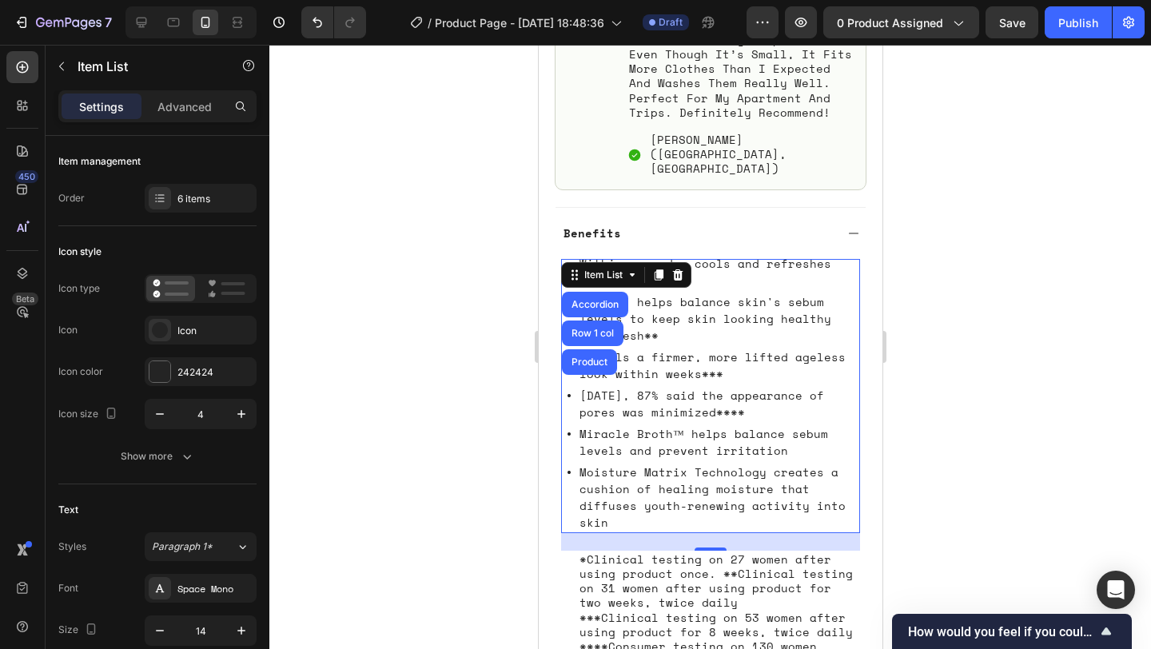
click at [721, 293] on p "In 2 weeks, helps balance skin's sebum levels to keep skin looking healthy and …" at bounding box center [717, 318] width 278 height 50
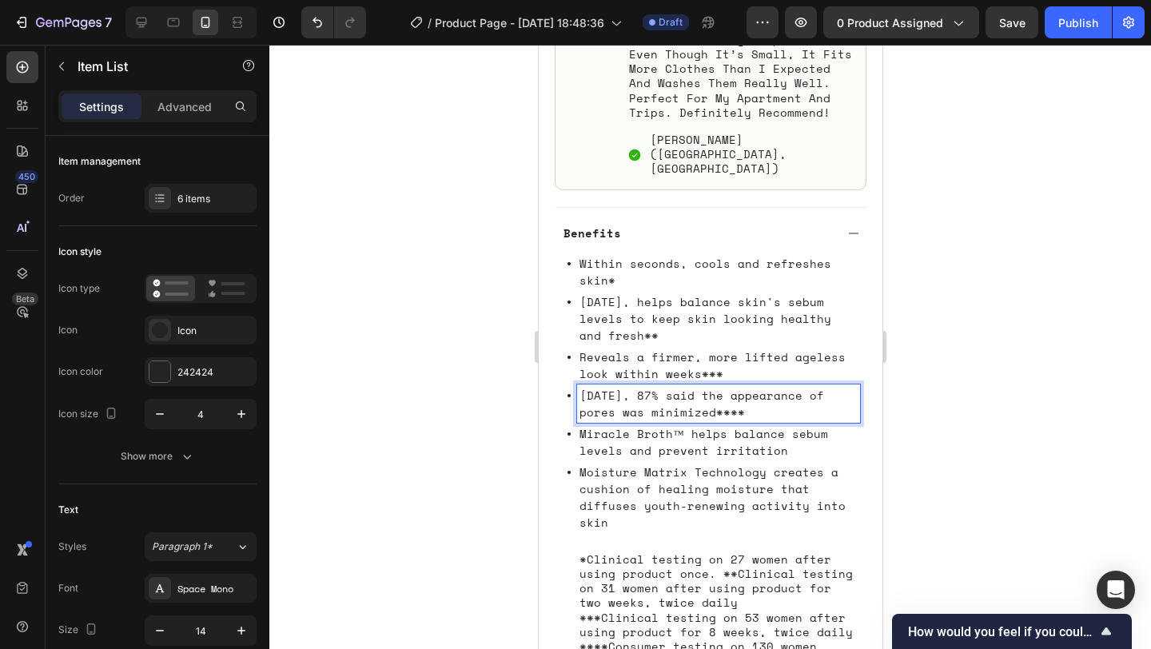
click at [709, 387] on p "In 4 weeks, 87% said the appearance of pores was minimized****" at bounding box center [717, 404] width 278 height 34
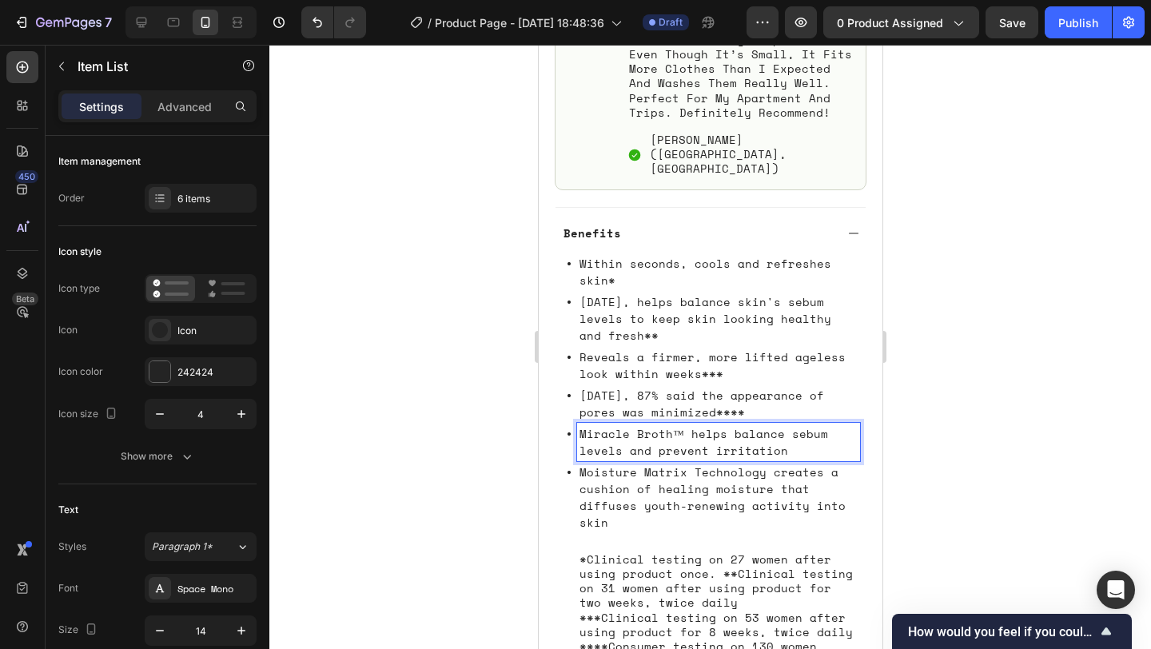
click at [700, 425] on p "Miracle Broth™ helps balance sebum levels and prevent irritation" at bounding box center [717, 442] width 278 height 34
click at [691, 463] on p "Moisture Matrix Technology creates a cushion of healing moisture that diffuses …" at bounding box center [717, 496] width 278 height 67
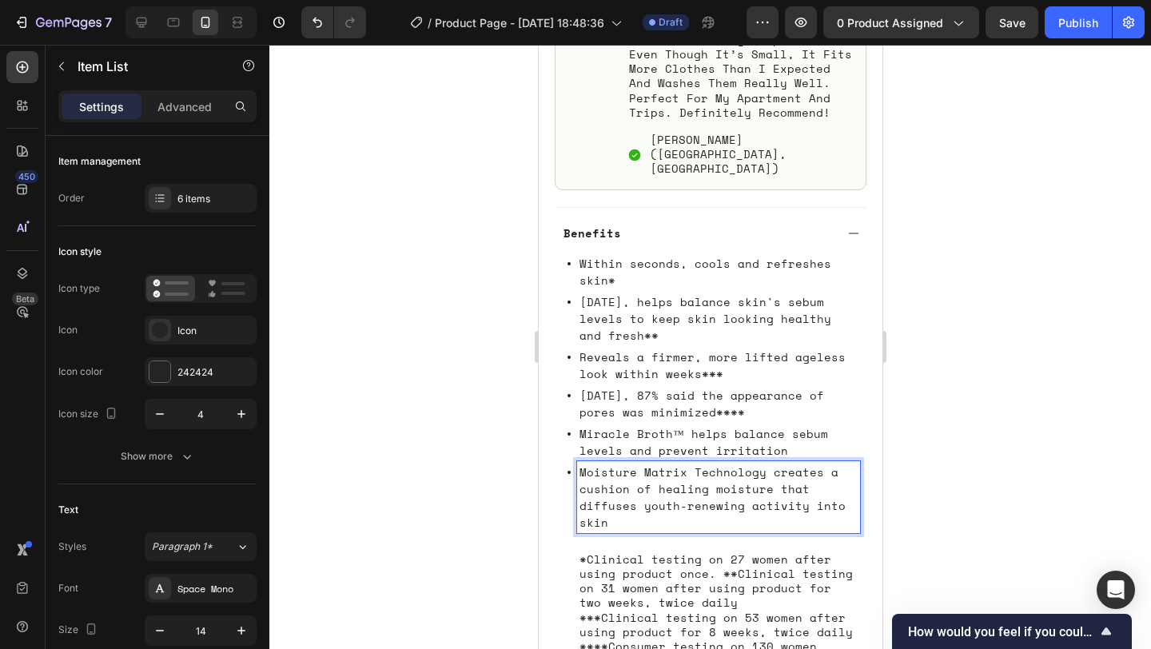
click at [658, 255] on p "Within seconds, cools and refreshes skin*" at bounding box center [717, 272] width 278 height 34
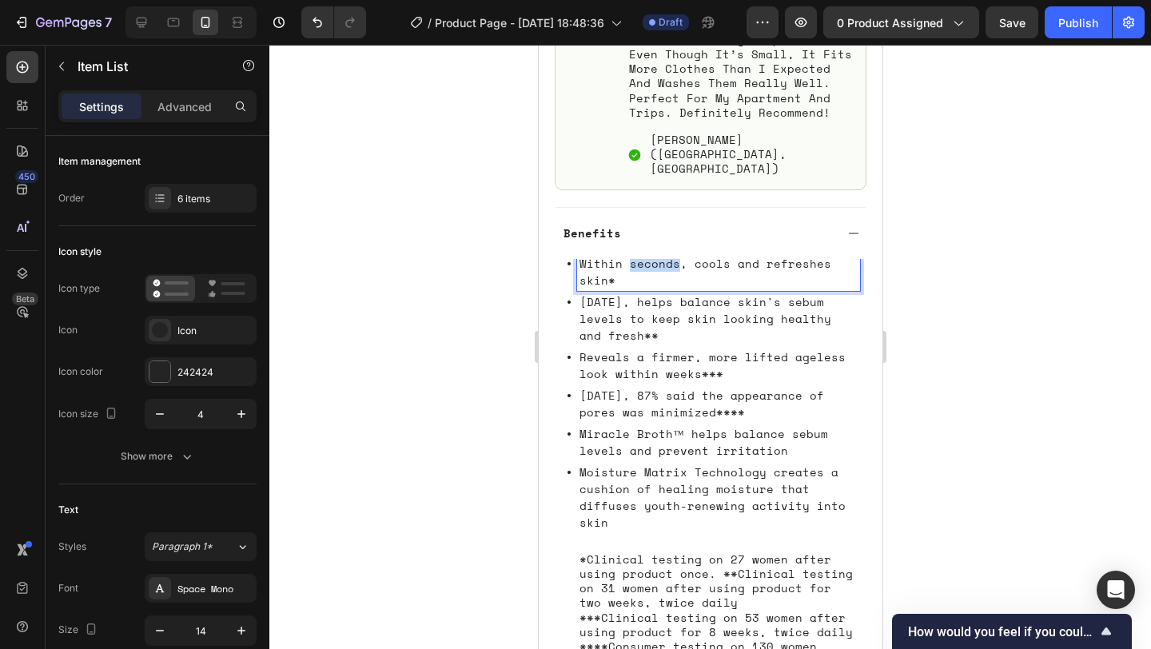
click at [658, 255] on p "Within seconds, cools and refreshes skin*" at bounding box center [717, 272] width 278 height 34
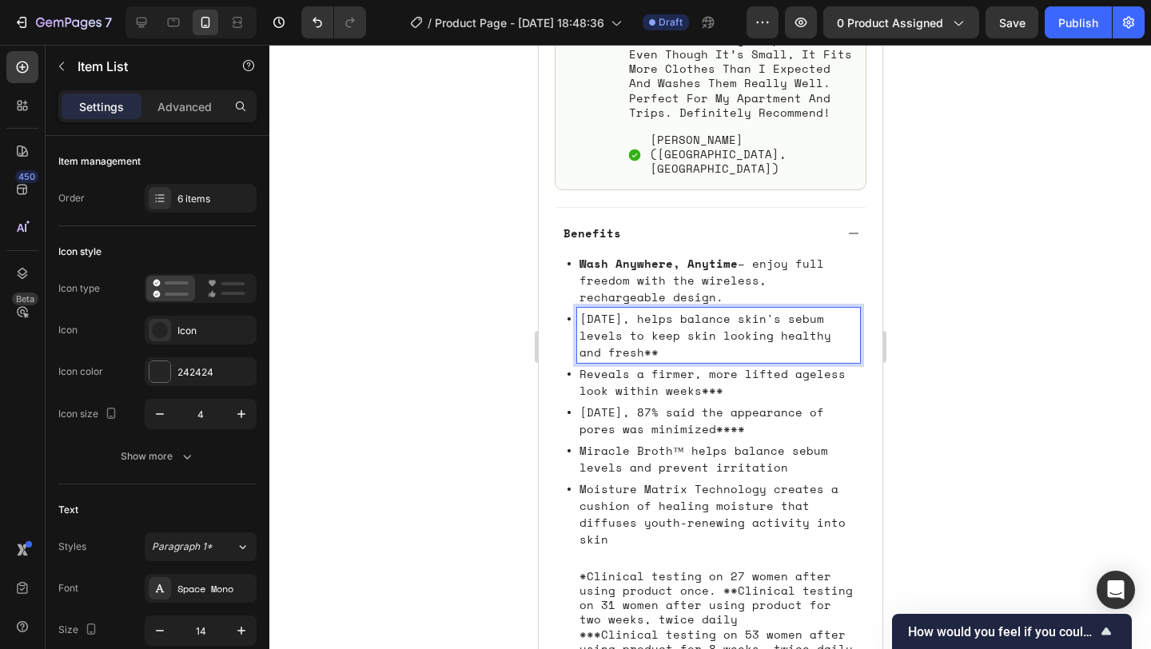
click at [625, 310] on p "In 2 weeks, helps balance skin's sebum levels to keep skin looking healthy and …" at bounding box center [717, 335] width 278 height 50
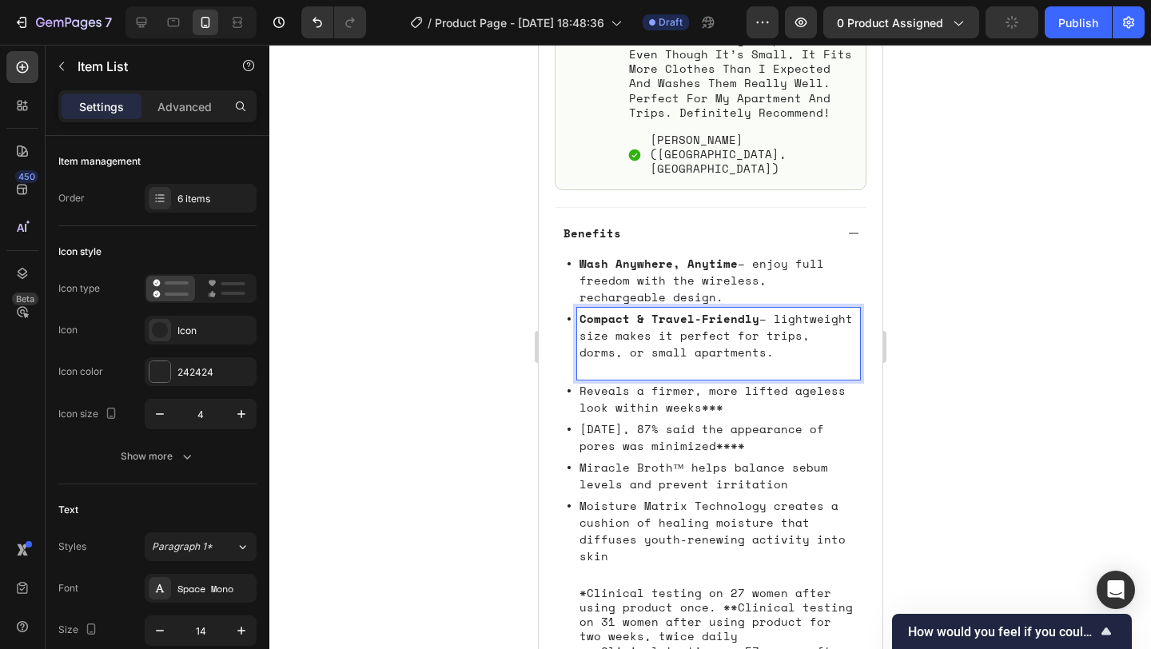
click at [682, 382] on p "Reveals a firmer, more lifted ageless look within weeks***" at bounding box center [717, 399] width 278 height 34
click at [654, 360] on p "Rich Text Editor. Editing area: main" at bounding box center [717, 368] width 278 height 17
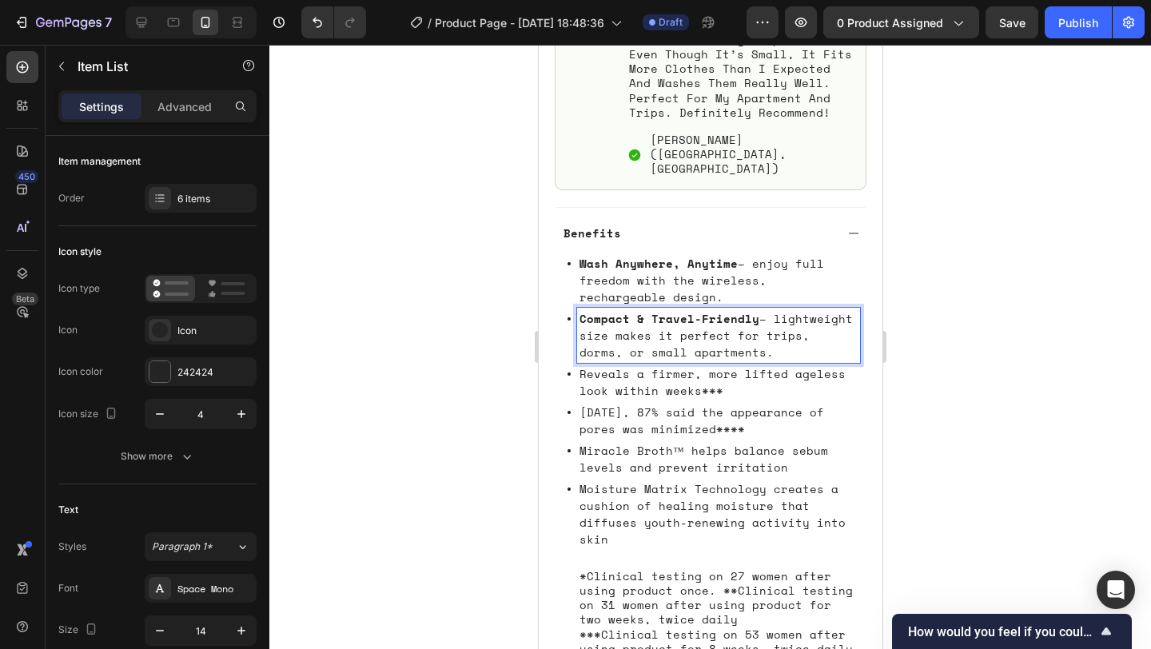
click at [665, 365] on p "Reveals a firmer, more lifted ageless look within weeks***" at bounding box center [717, 382] width 278 height 34
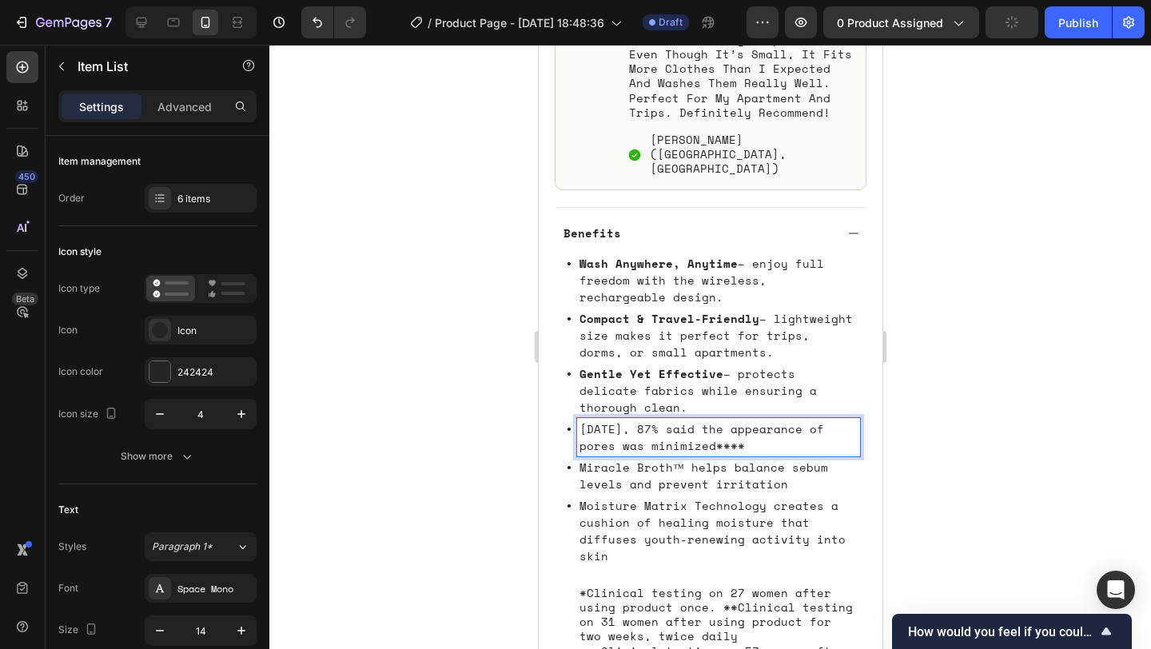
click at [714, 420] on p "In 4 weeks, 87% said the appearance of pores was minimized****" at bounding box center [717, 437] width 278 height 34
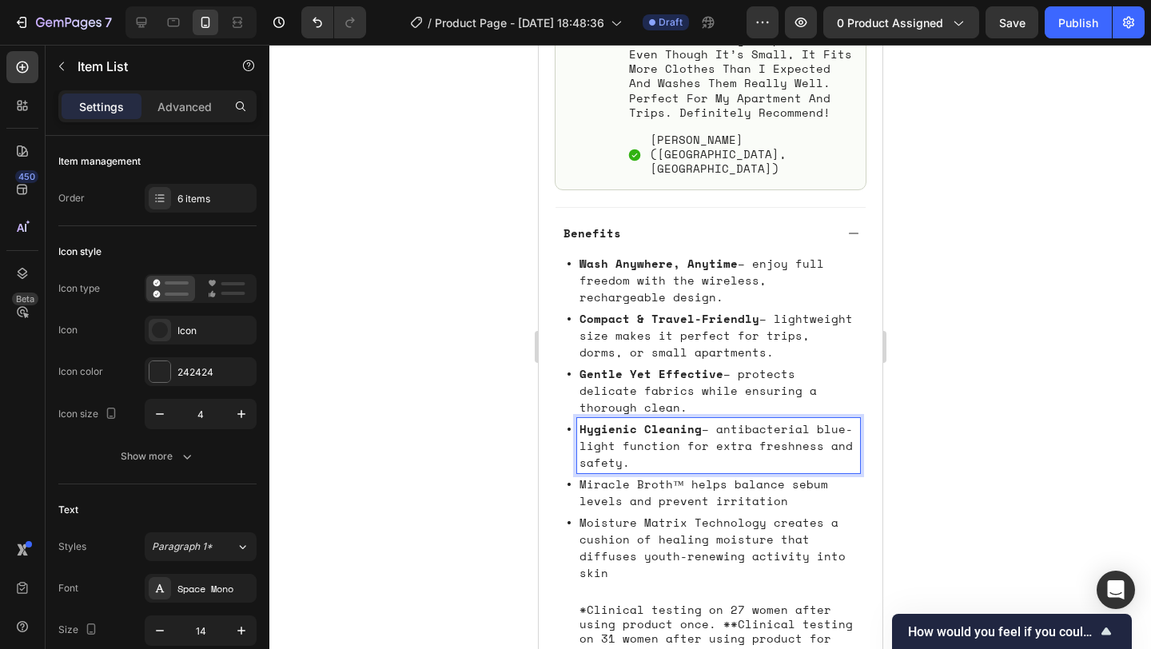
click at [610, 475] on p "Miracle Broth™ helps balance sebum levels and prevent irritation" at bounding box center [717, 492] width 278 height 34
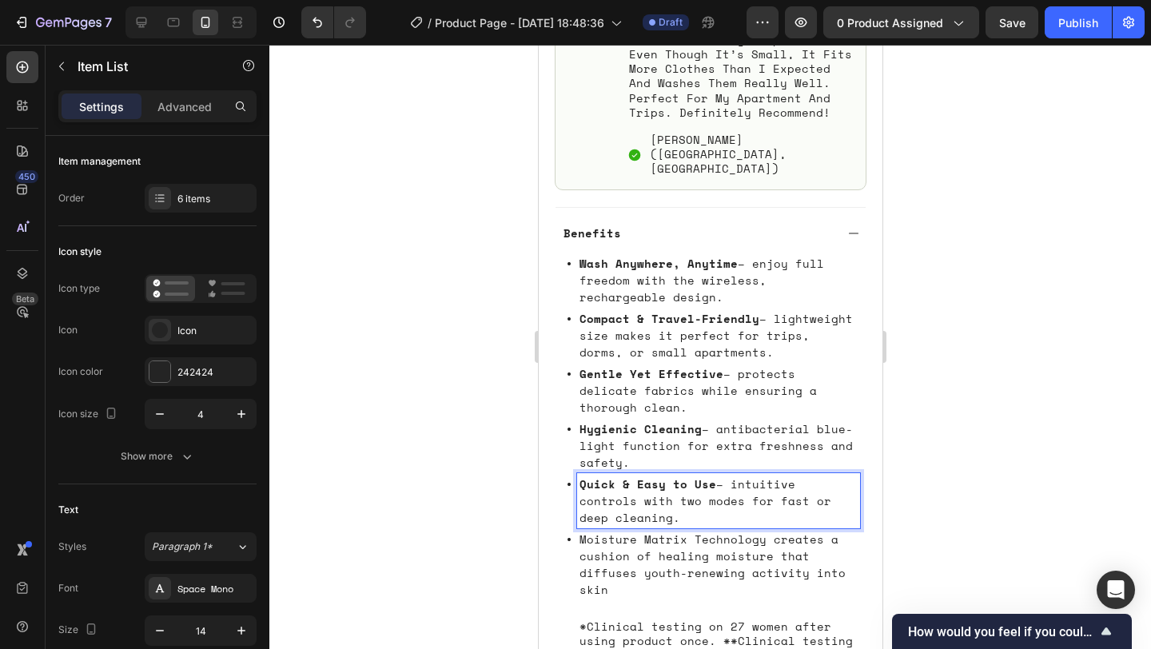
click at [672, 531] on p "Moisture Matrix Technology creates a cushion of healing moisture that diffuses …" at bounding box center [717, 564] width 278 height 67
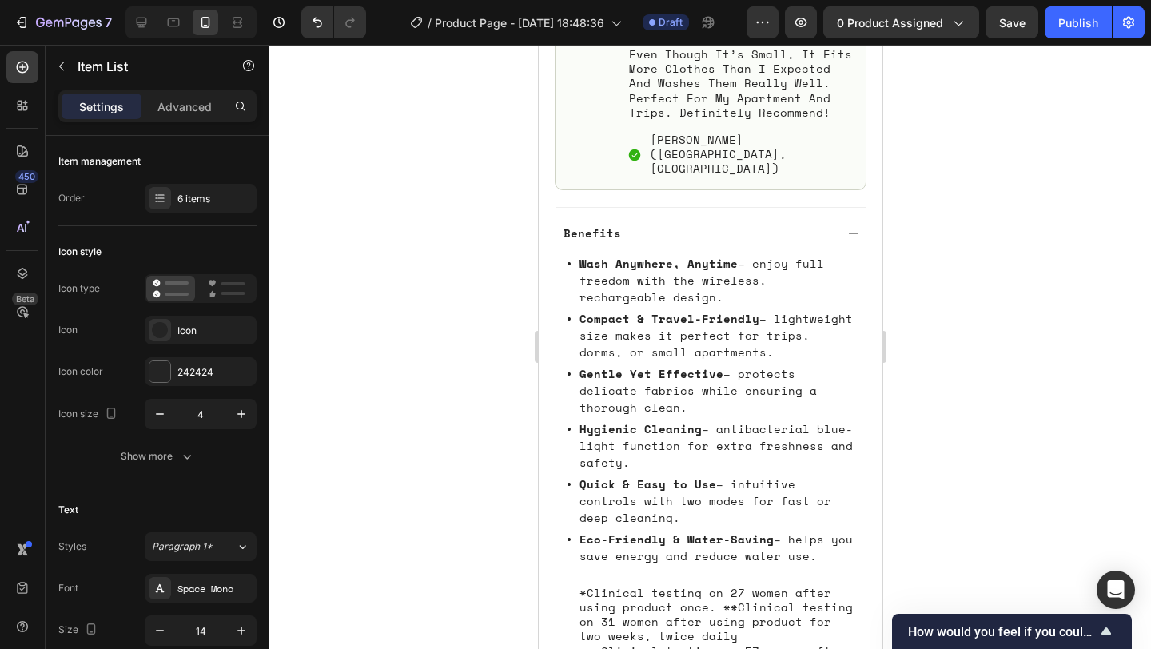
click at [984, 483] on div at bounding box center [709, 347] width 881 height 604
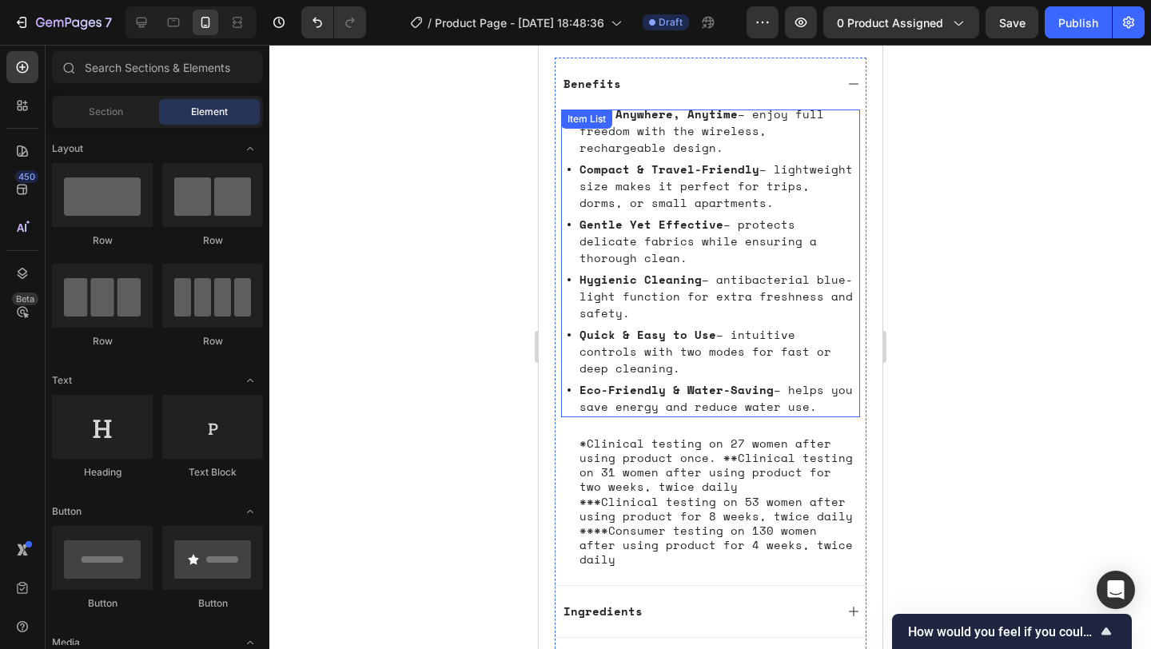
scroll to position [1289, 0]
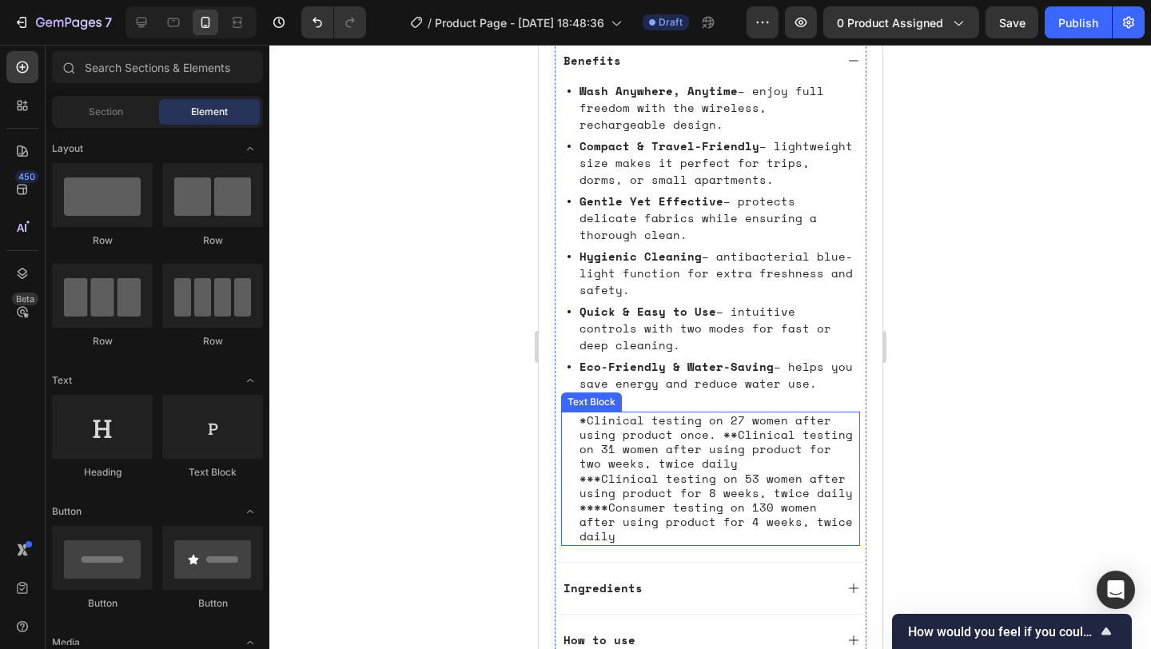
click at [749, 471] on p "***Clinical testing on 53 women after using product for 8 weeks, twice daily" at bounding box center [717, 485] width 279 height 29
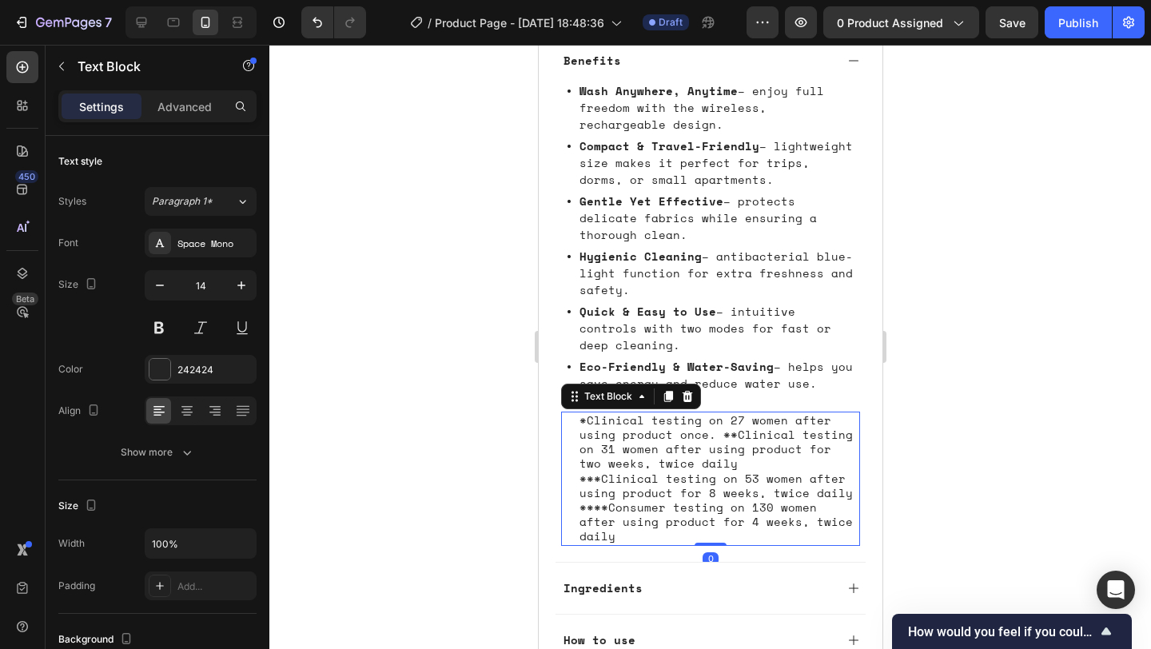
click at [749, 471] on p "***Clinical testing on 53 women after using product for 8 weeks, twice daily" at bounding box center [717, 485] width 279 height 29
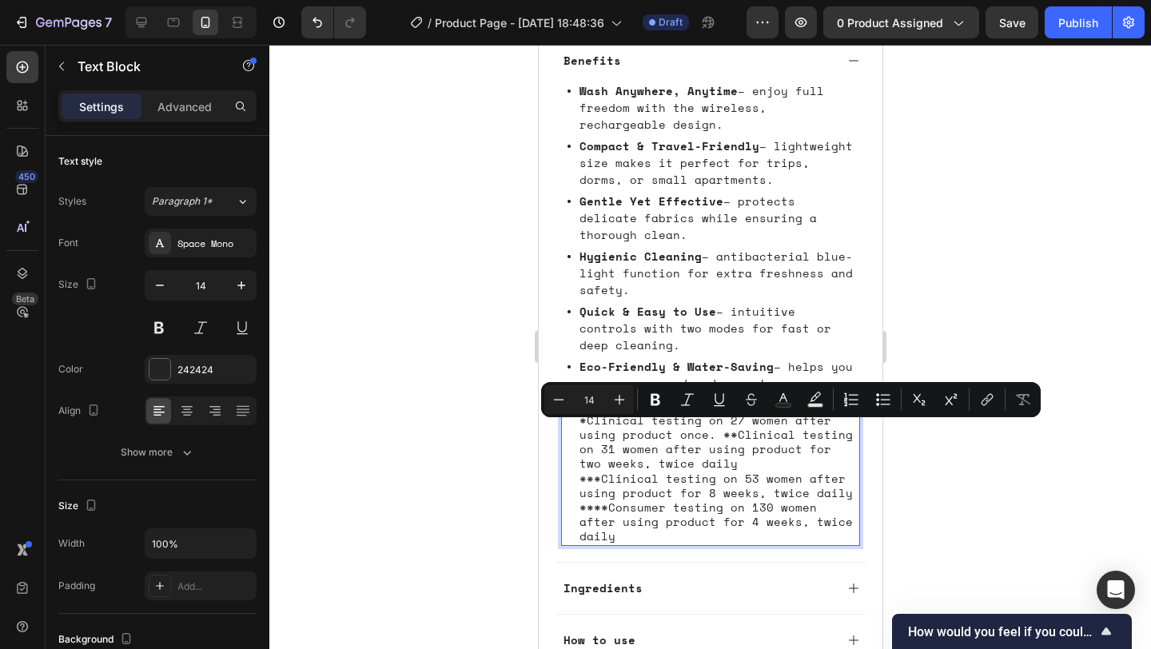
click at [705, 413] on p "*Clinical testing on 27 women after using product once. **Clinical testing on 3…" at bounding box center [717, 442] width 279 height 58
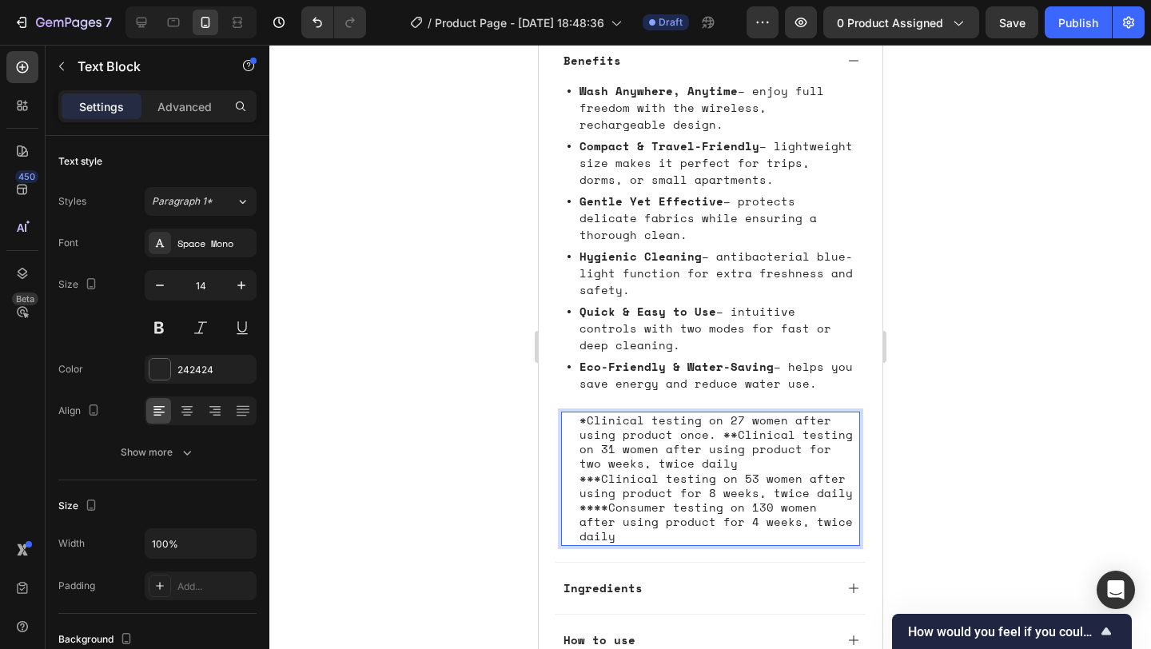
click at [686, 471] on p "***Clinical testing on 53 women after using product for 8 weeks, twice daily" at bounding box center [717, 485] width 279 height 29
click at [948, 415] on div at bounding box center [709, 347] width 881 height 604
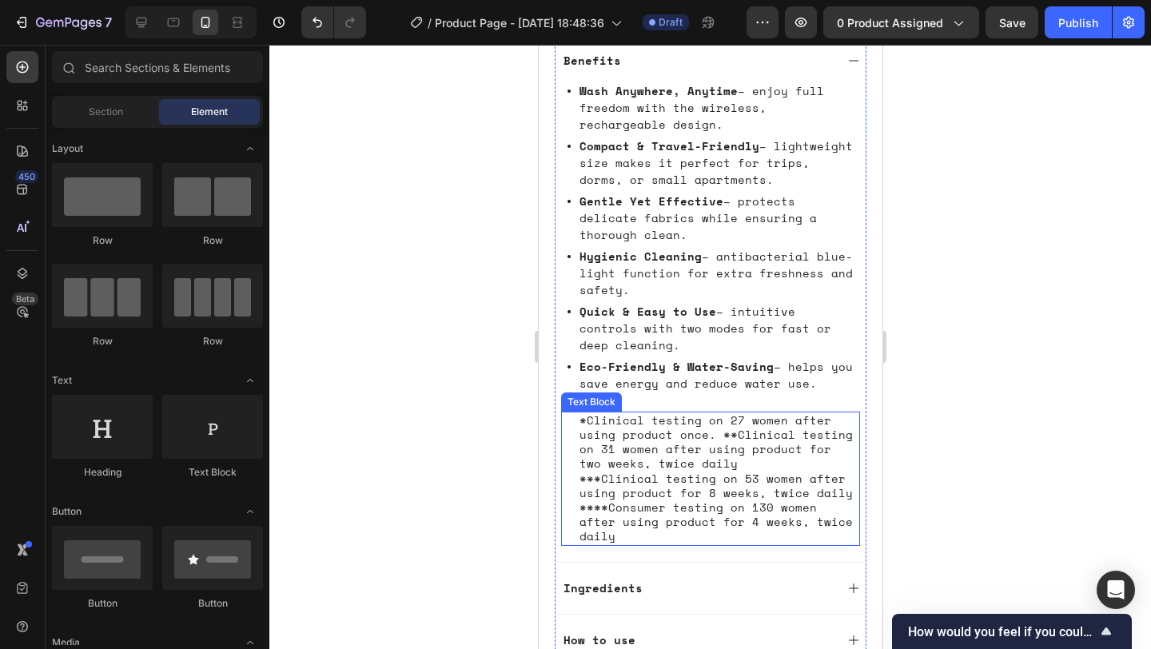
click at [791, 413] on p "*Clinical testing on 27 women after using product once. **Clinical testing on 3…" at bounding box center [717, 442] width 279 height 58
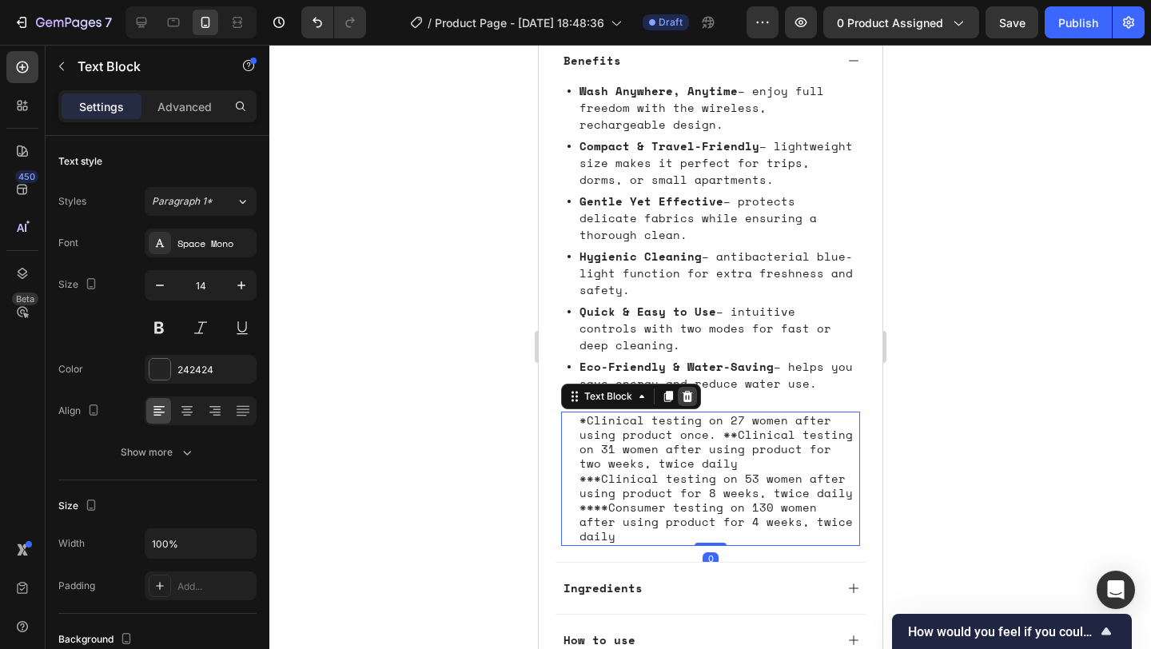
click at [686, 391] on icon at bounding box center [687, 396] width 10 height 11
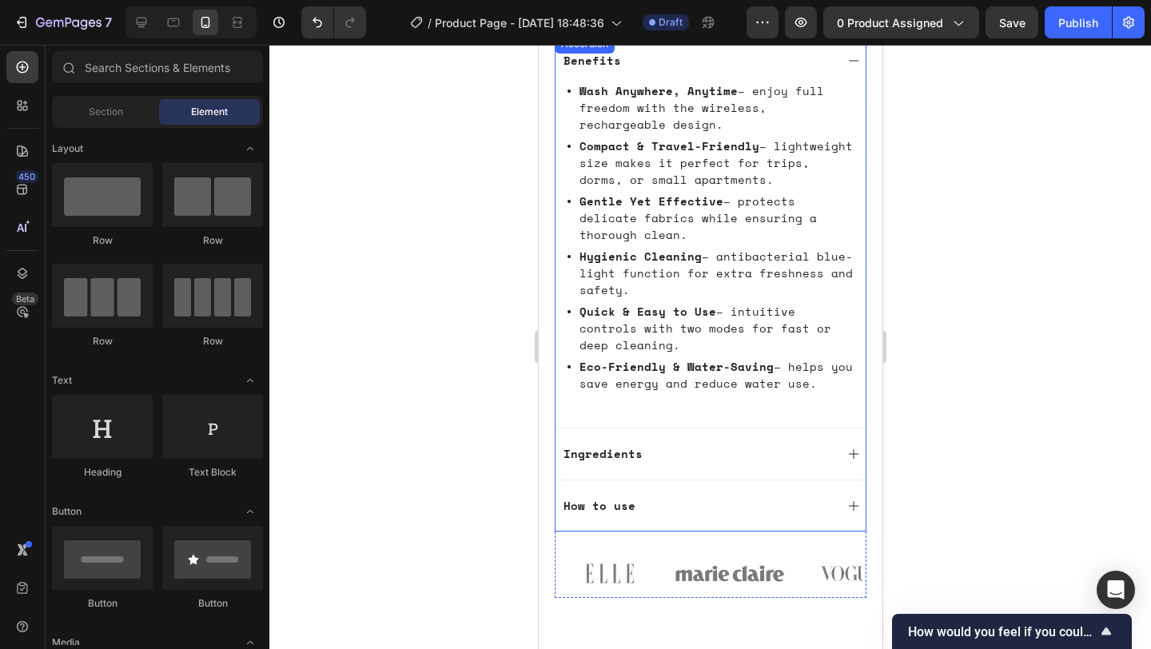
click at [645, 349] on div "Wash Anywhere, Anytime – enjoy full freedom with the wireless, rechargeable des…" at bounding box center [709, 248] width 299 height 325
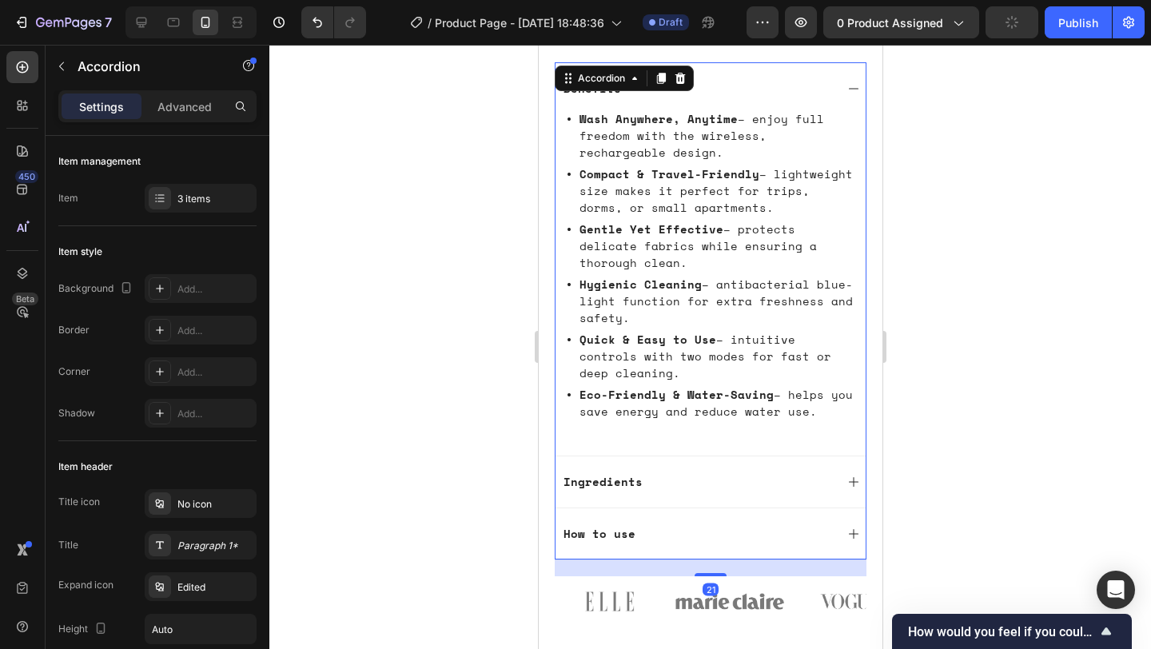
scroll to position [1259, 0]
click at [657, 457] on div "Ingredients" at bounding box center [709, 483] width 310 height 52
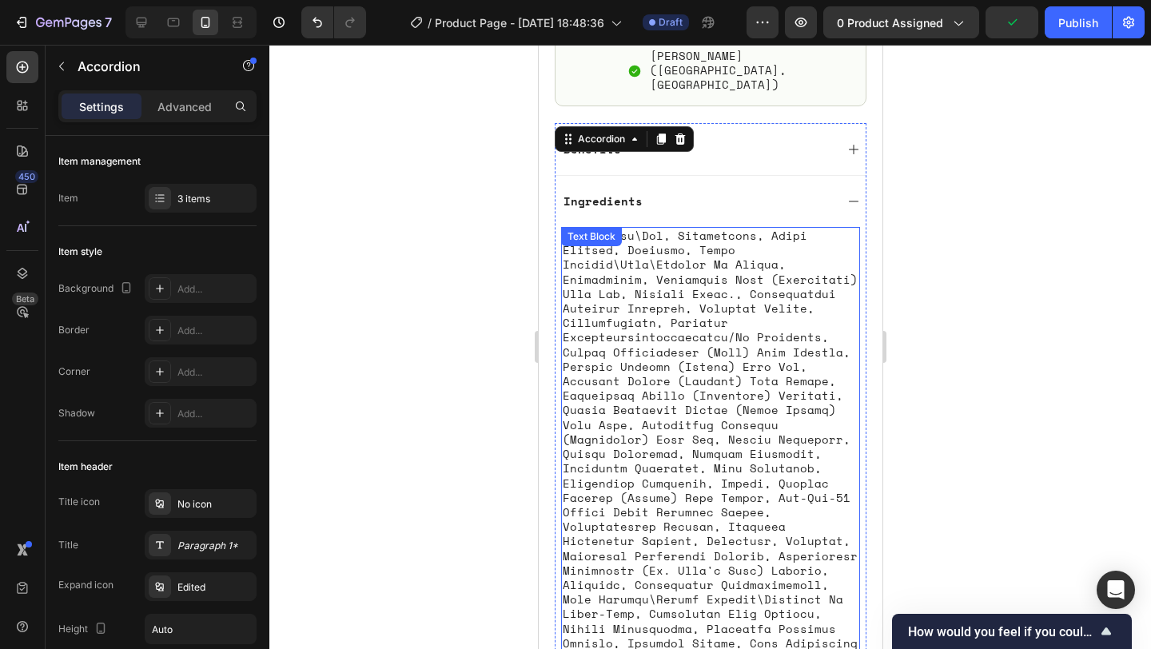
scroll to position [1194, 0]
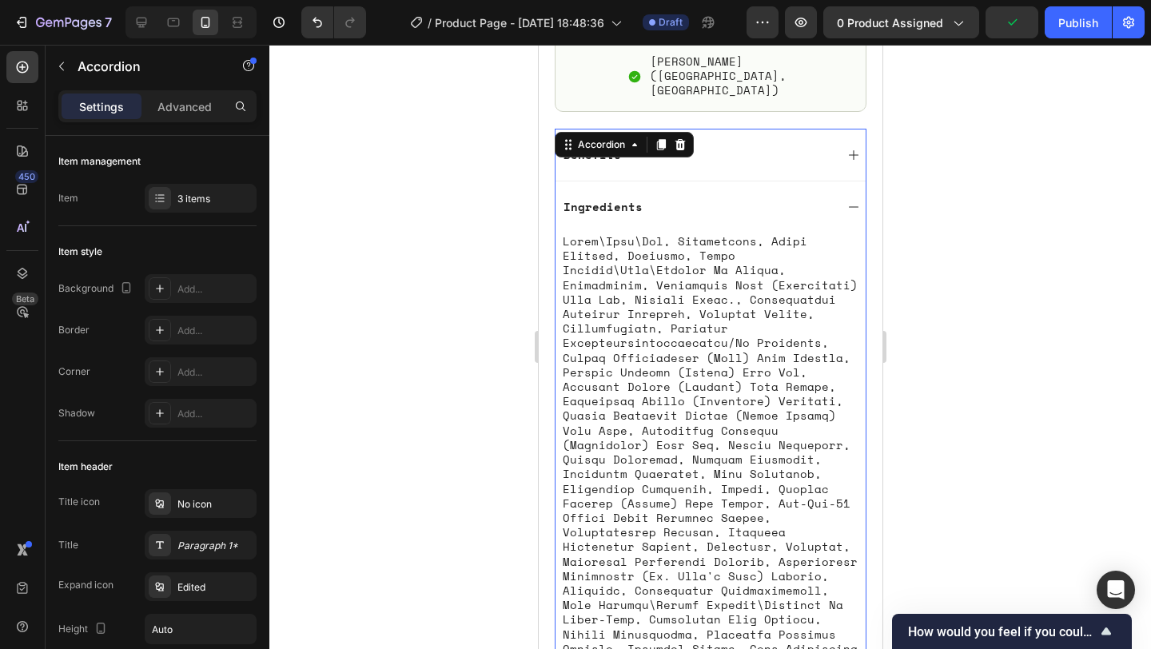
click at [721, 197] on div "Ingredients" at bounding box center [696, 206] width 273 height 19
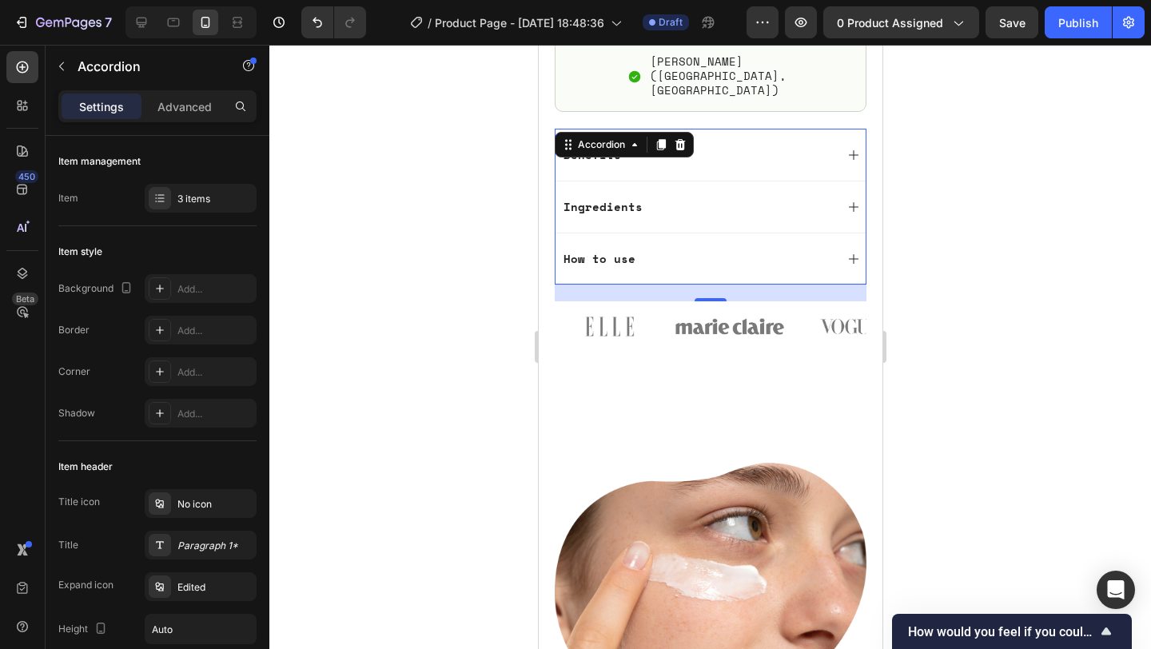
scroll to position [1112, 0]
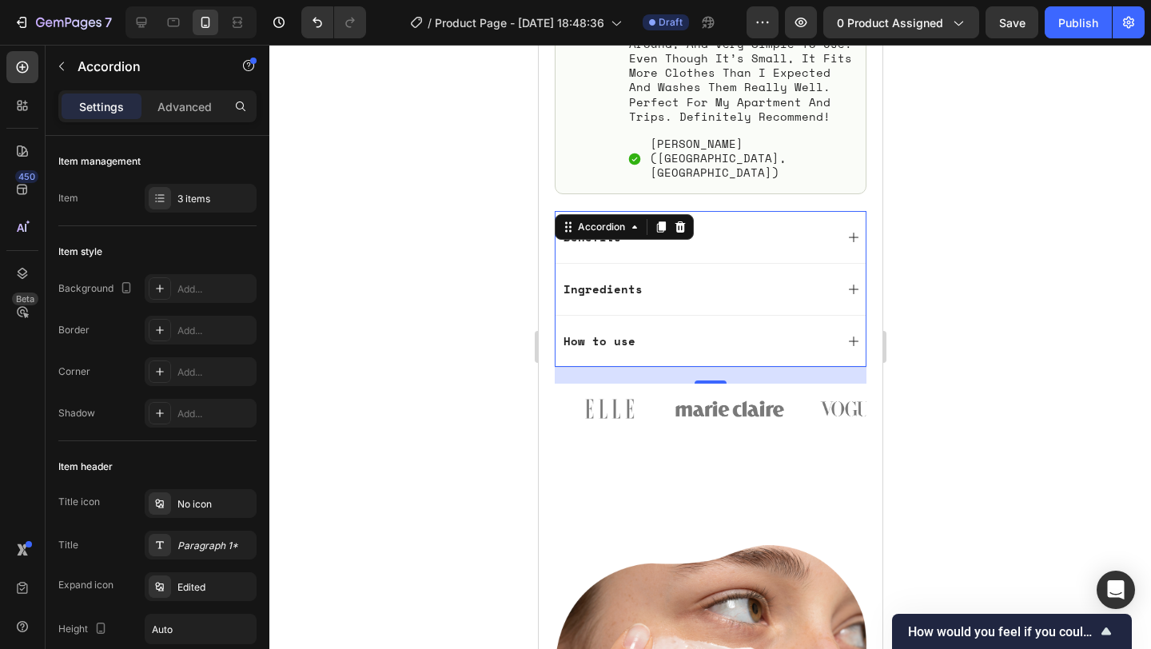
click at [996, 241] on div at bounding box center [709, 347] width 881 height 604
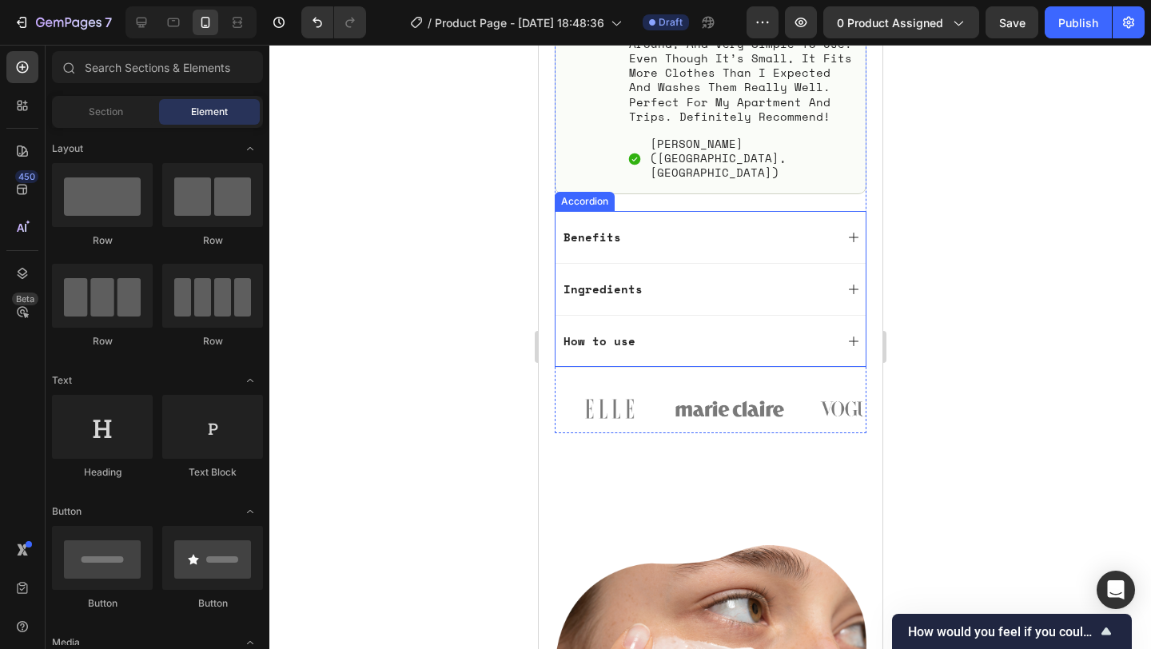
click at [629, 334] on p "How to use" at bounding box center [598, 341] width 72 height 14
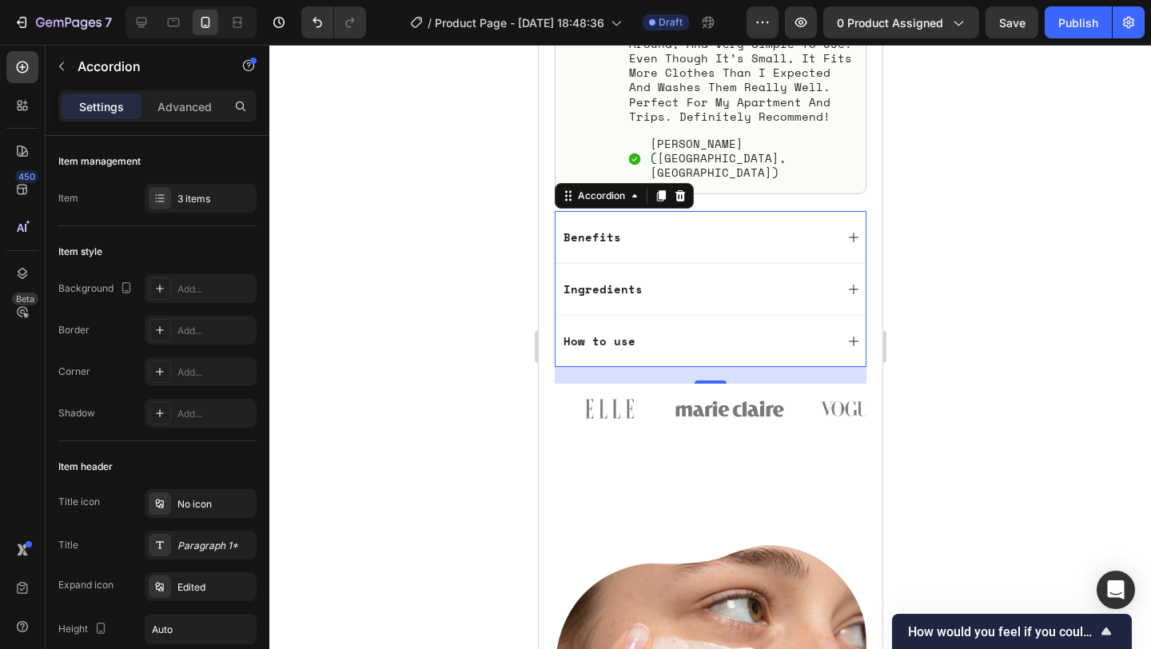
click at [627, 315] on div "How to use" at bounding box center [709, 341] width 310 height 52
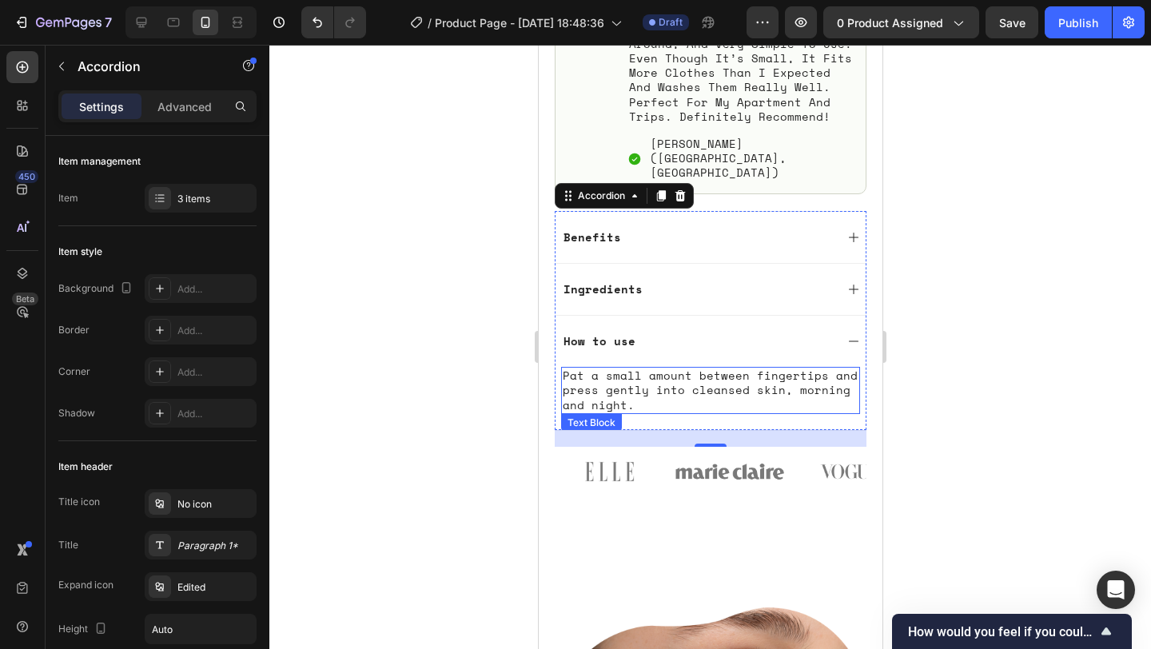
click at [632, 368] on p "Pat a small amount between fingertips and press gently into cleansed skin, morn…" at bounding box center [710, 390] width 296 height 44
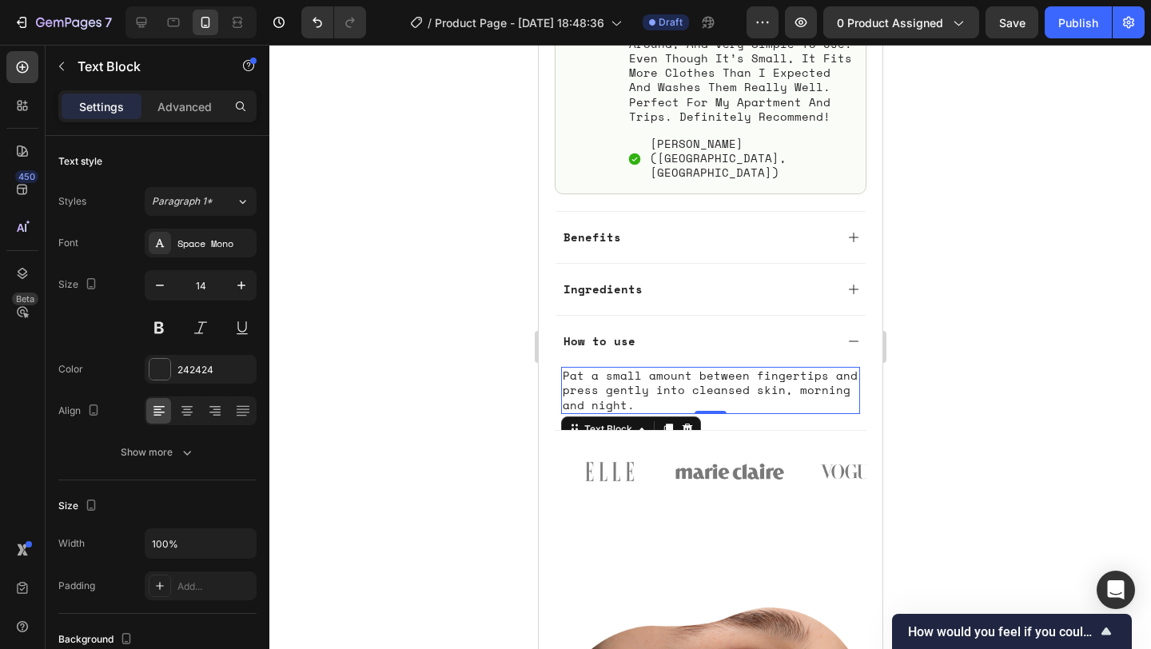
click at [632, 368] on p "Pat a small amount between fingertips and press gently into cleansed skin, morn…" at bounding box center [710, 390] width 296 height 44
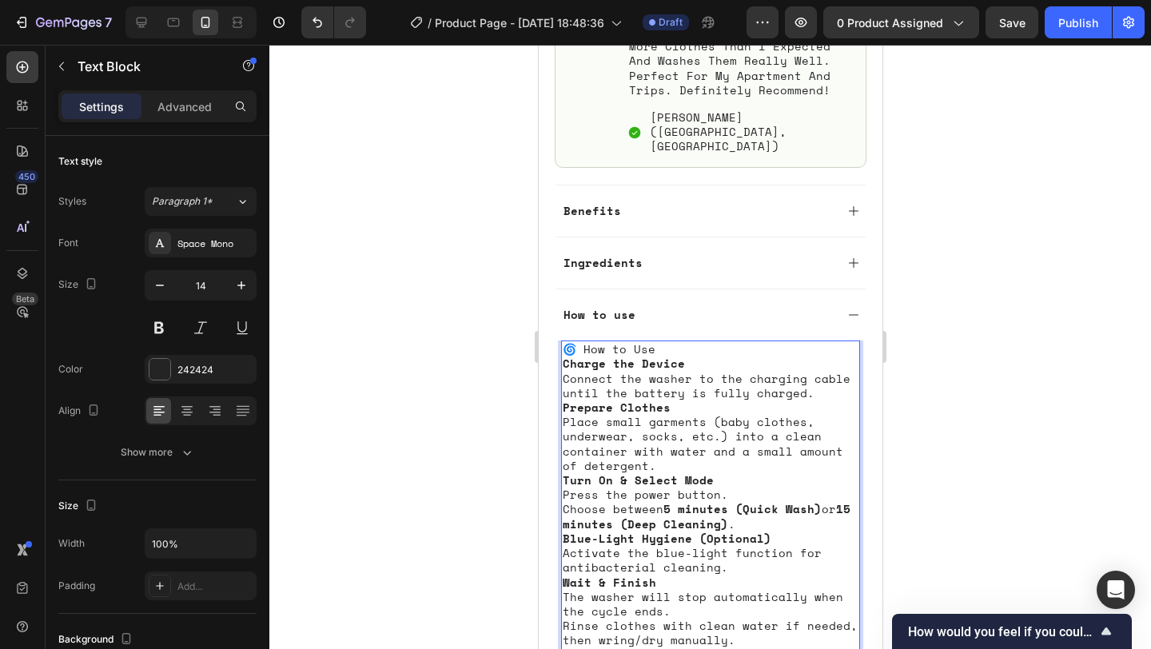
scroll to position [1139, 0]
click at [1031, 291] on div at bounding box center [709, 347] width 881 height 604
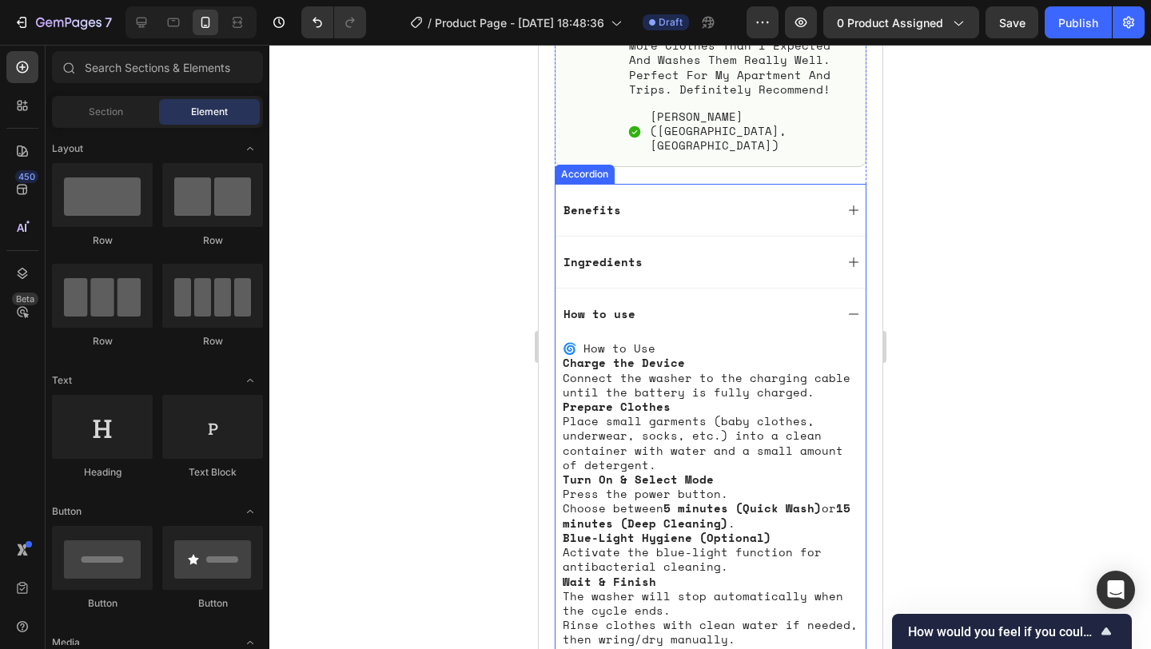
click at [652, 252] on div "Ingredients" at bounding box center [696, 261] width 273 height 19
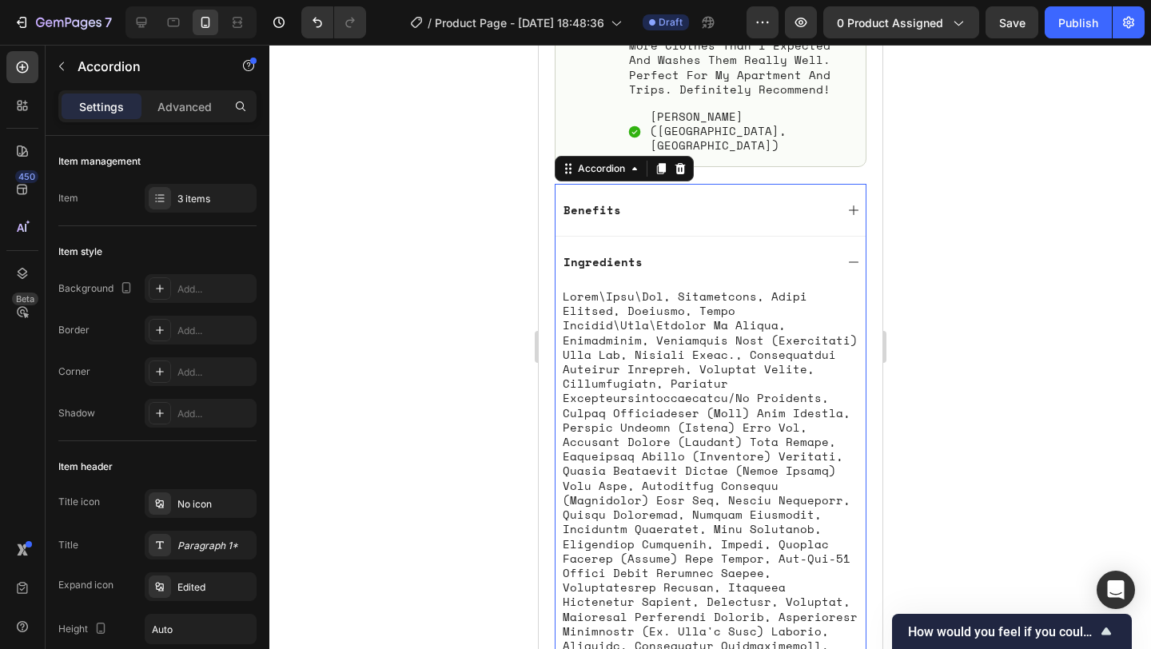
click at [614, 255] on p "Ingredients" at bounding box center [601, 262] width 79 height 14
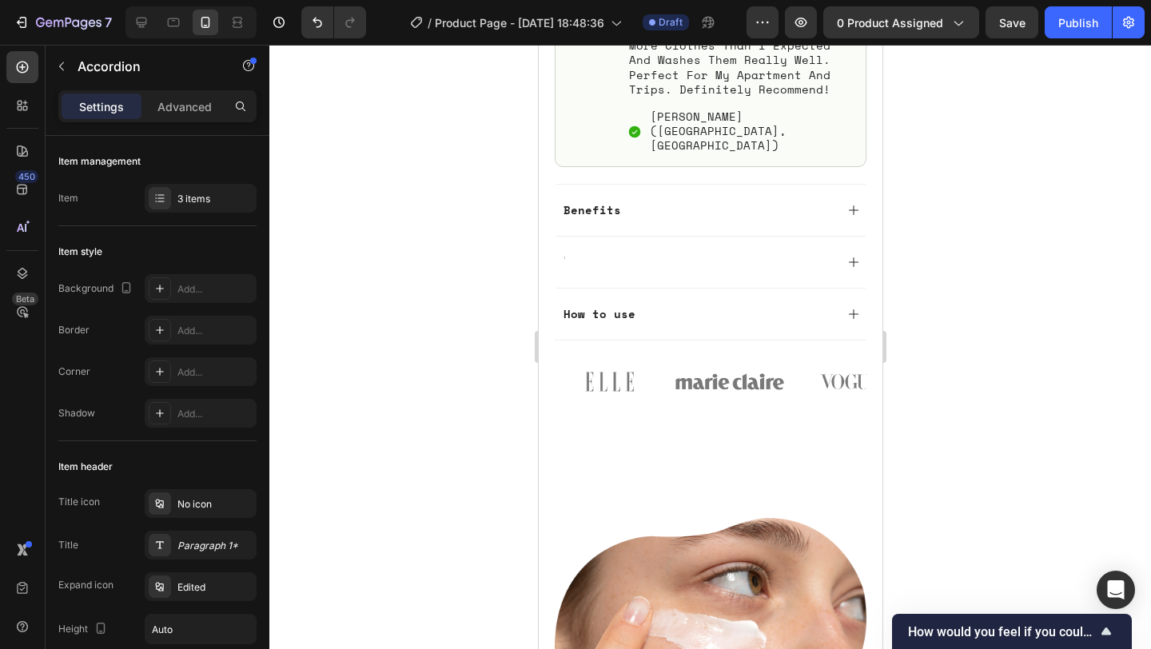
scroll to position [1135, 0]
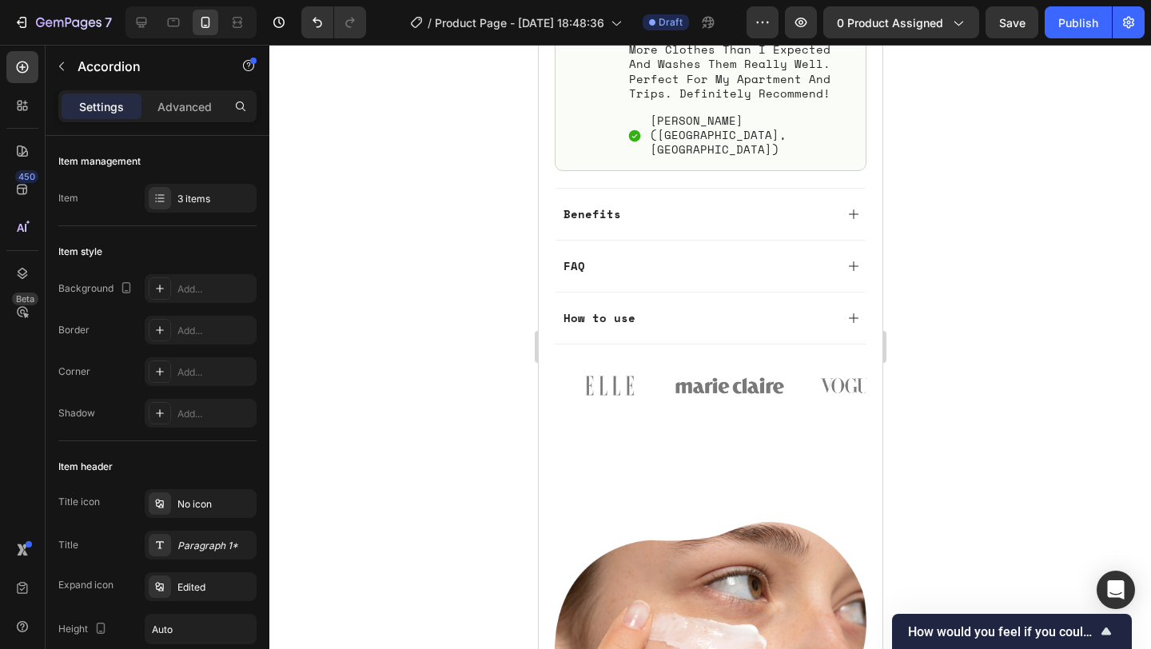
click at [848, 260] on icon at bounding box center [852, 266] width 13 height 13
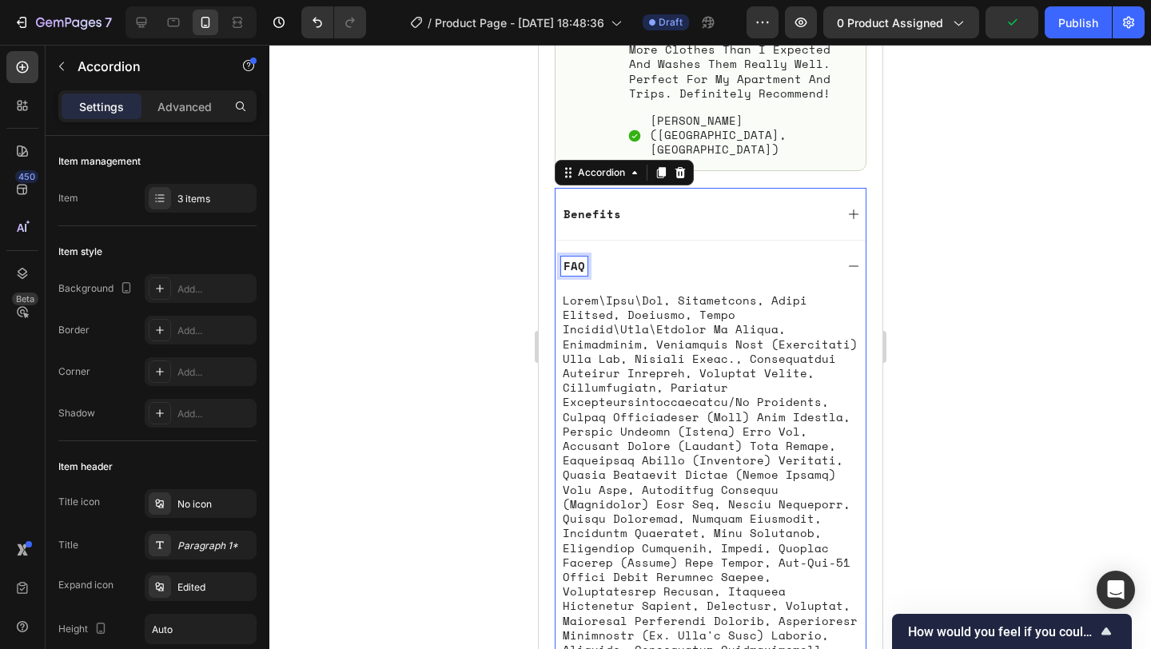
click at [575, 259] on p "FAQ" at bounding box center [573, 266] width 22 height 14
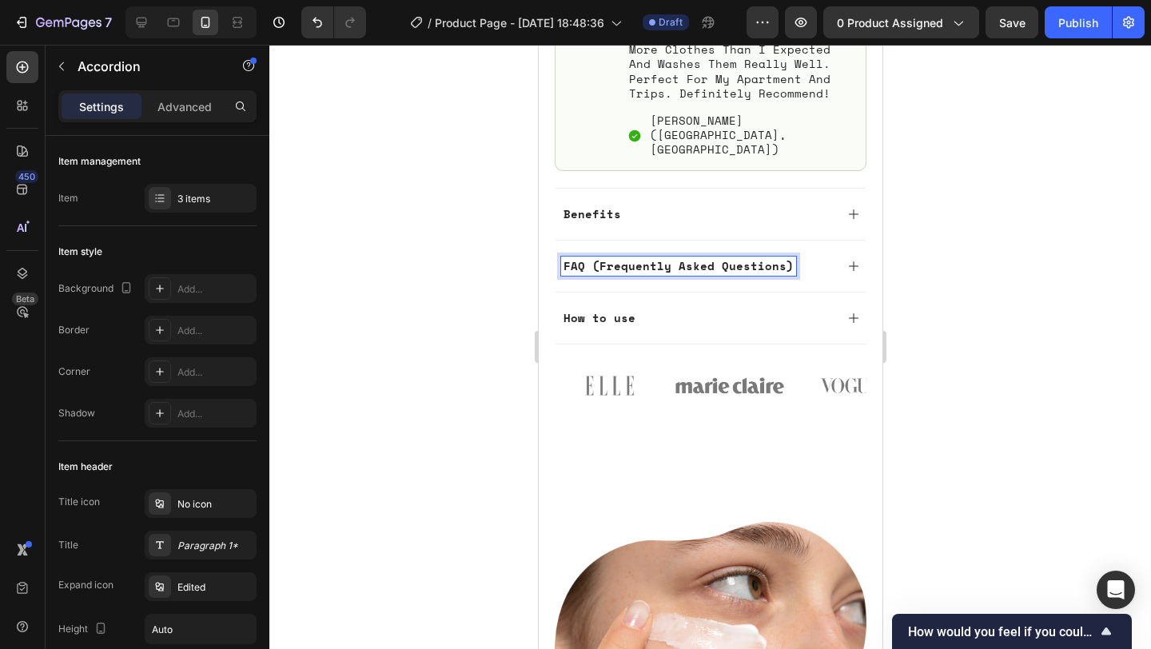
click at [1040, 240] on div at bounding box center [709, 347] width 881 height 604
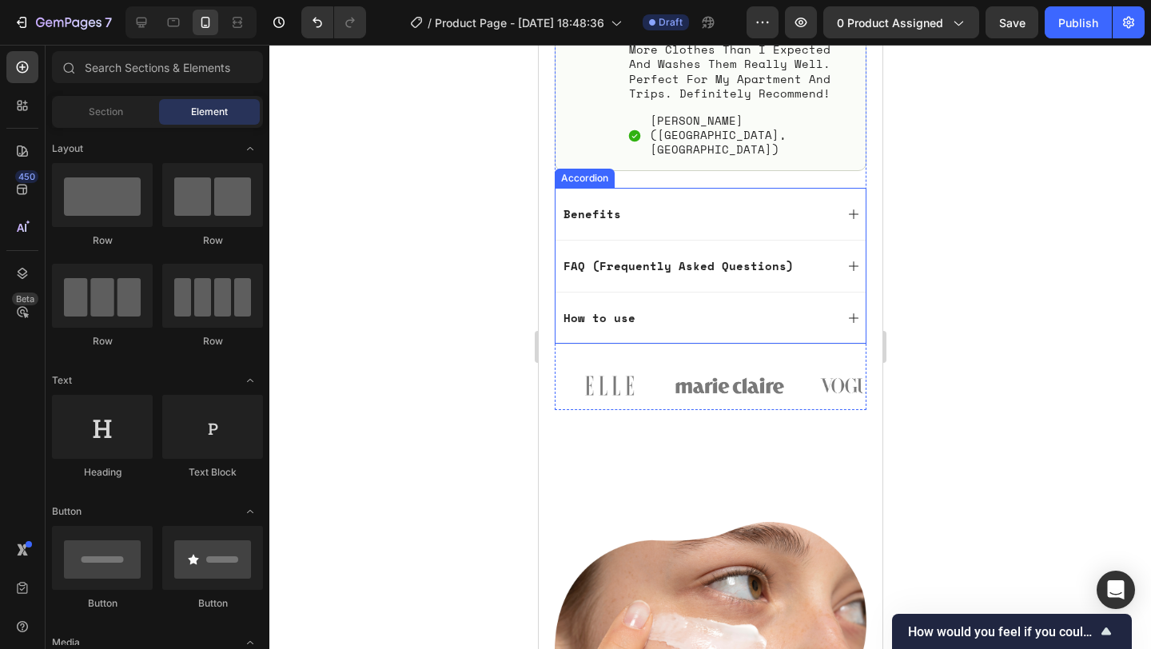
click at [834, 240] on div "FAQ (Frequently Asked Questions)" at bounding box center [709, 266] width 310 height 52
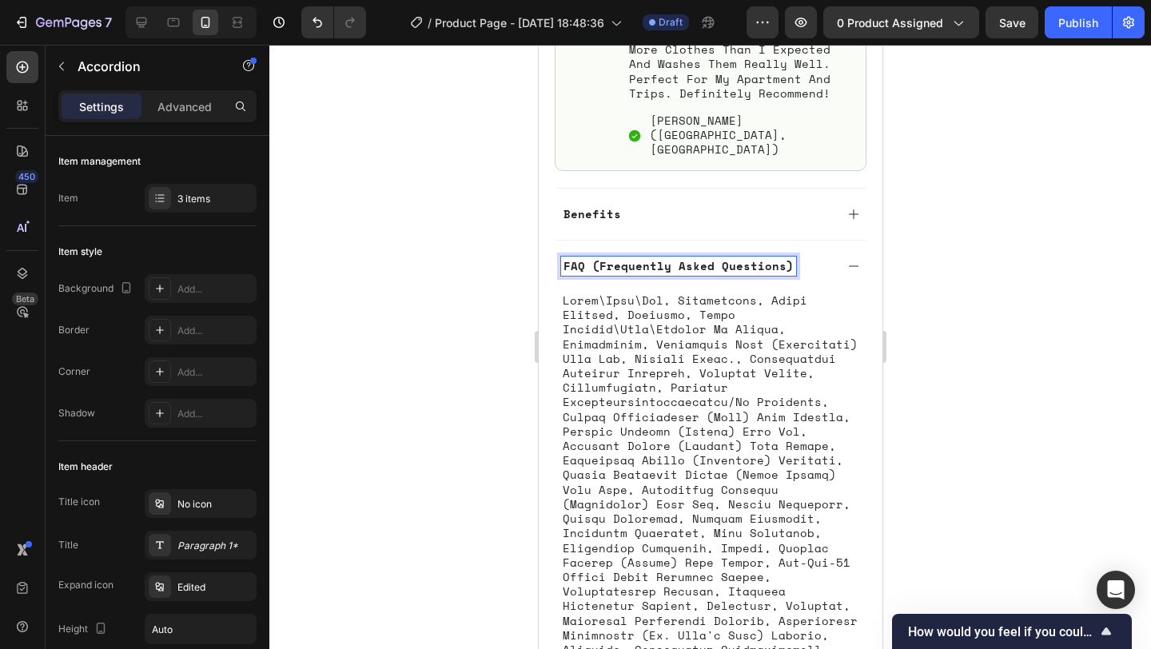
click at [598, 259] on p "FAQ (Frequently Asked Questions)" at bounding box center [677, 266] width 230 height 14
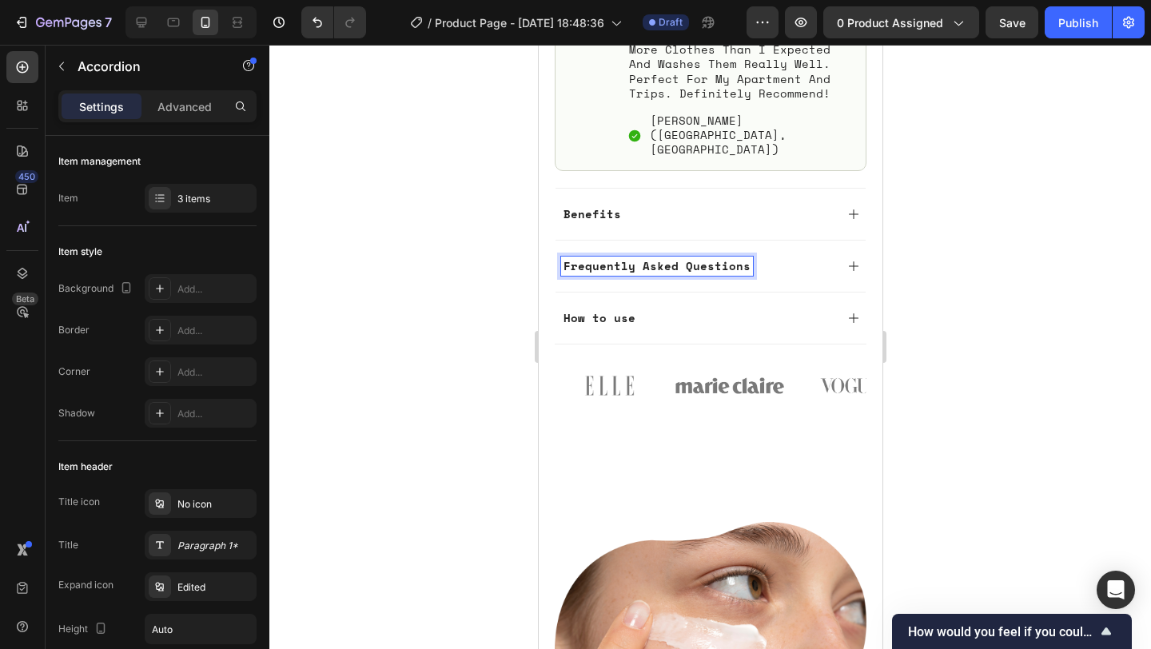
click at [912, 215] on div at bounding box center [709, 347] width 881 height 604
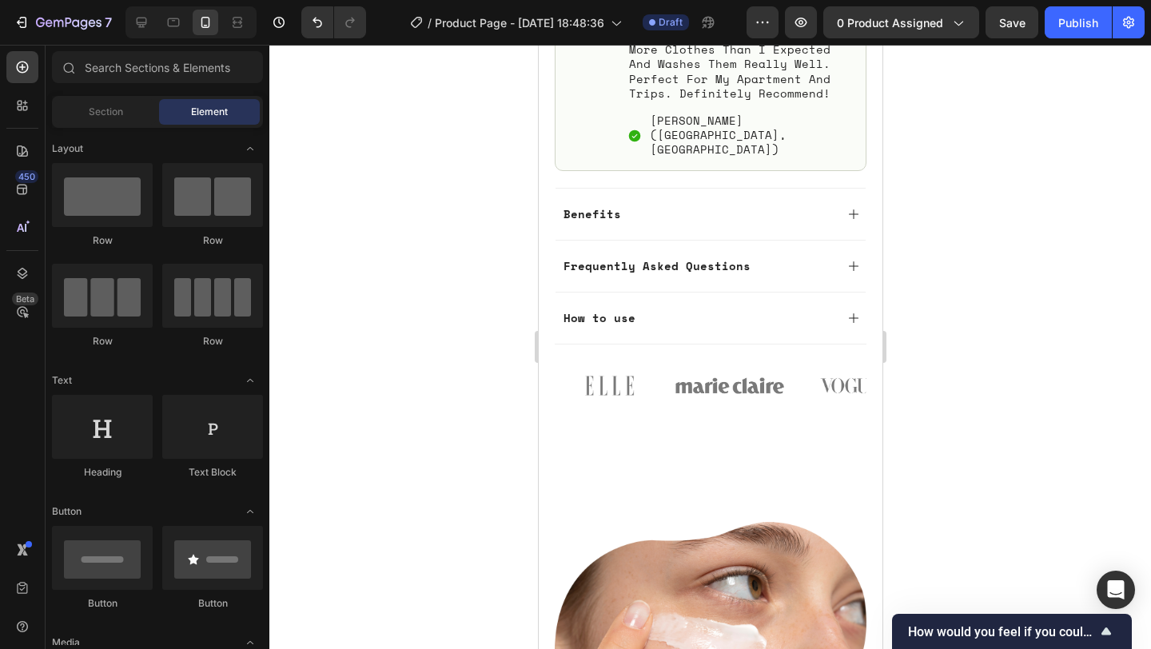
click at [858, 260] on icon at bounding box center [852, 266] width 13 height 13
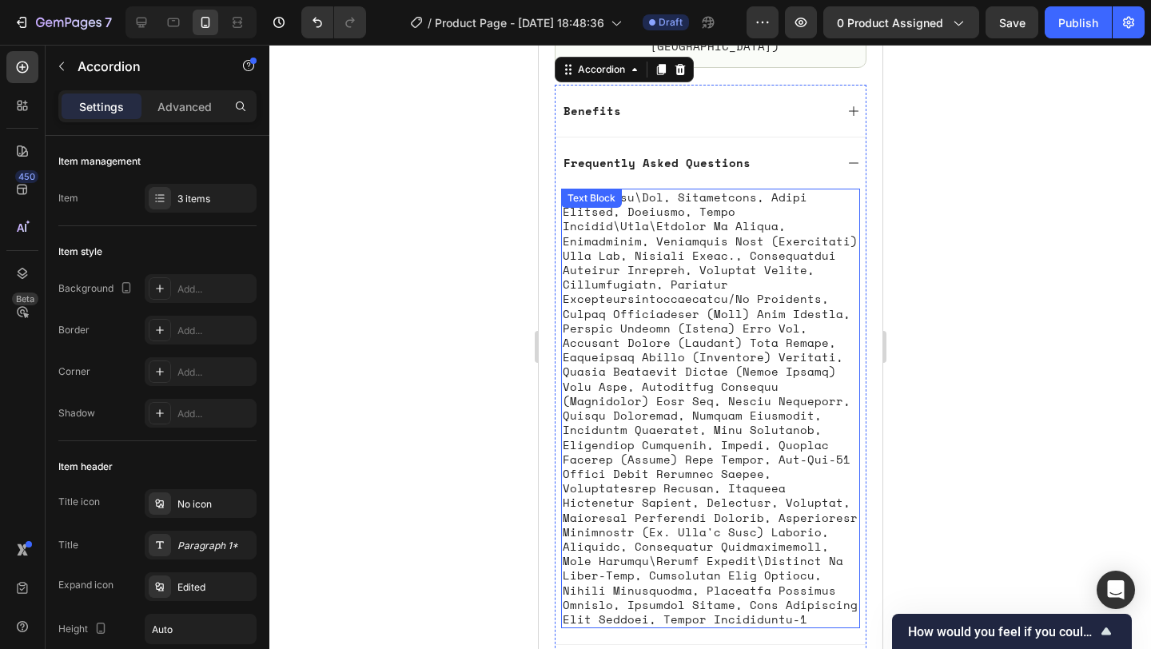
scroll to position [1255, 0]
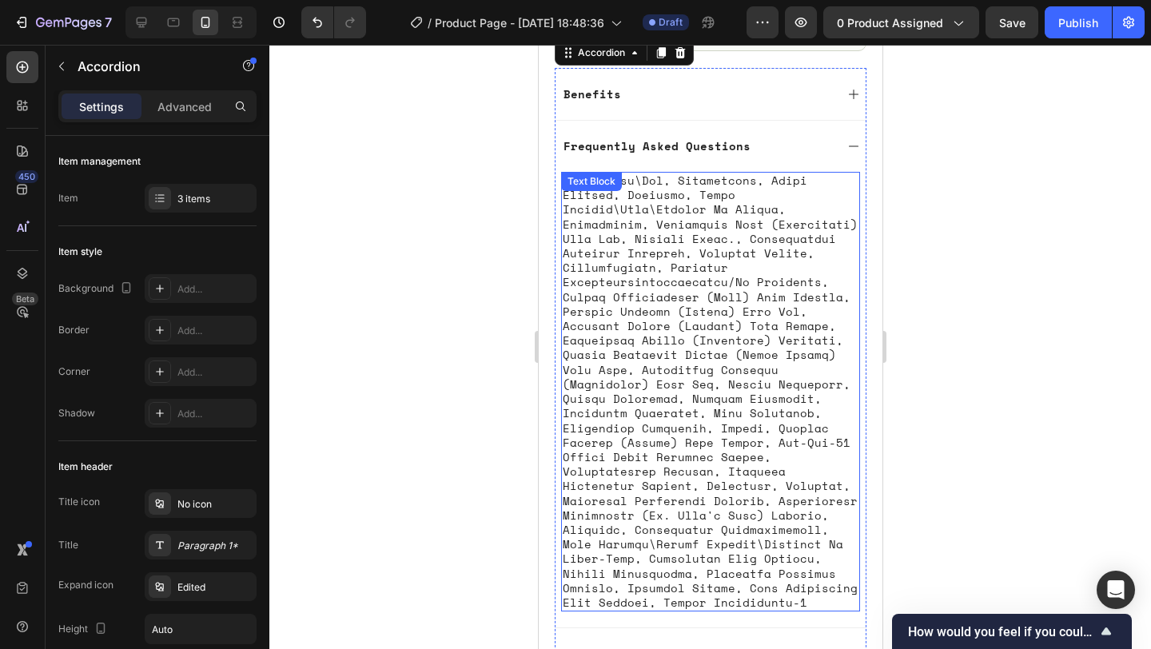
click at [817, 308] on p at bounding box center [710, 391] width 296 height 436
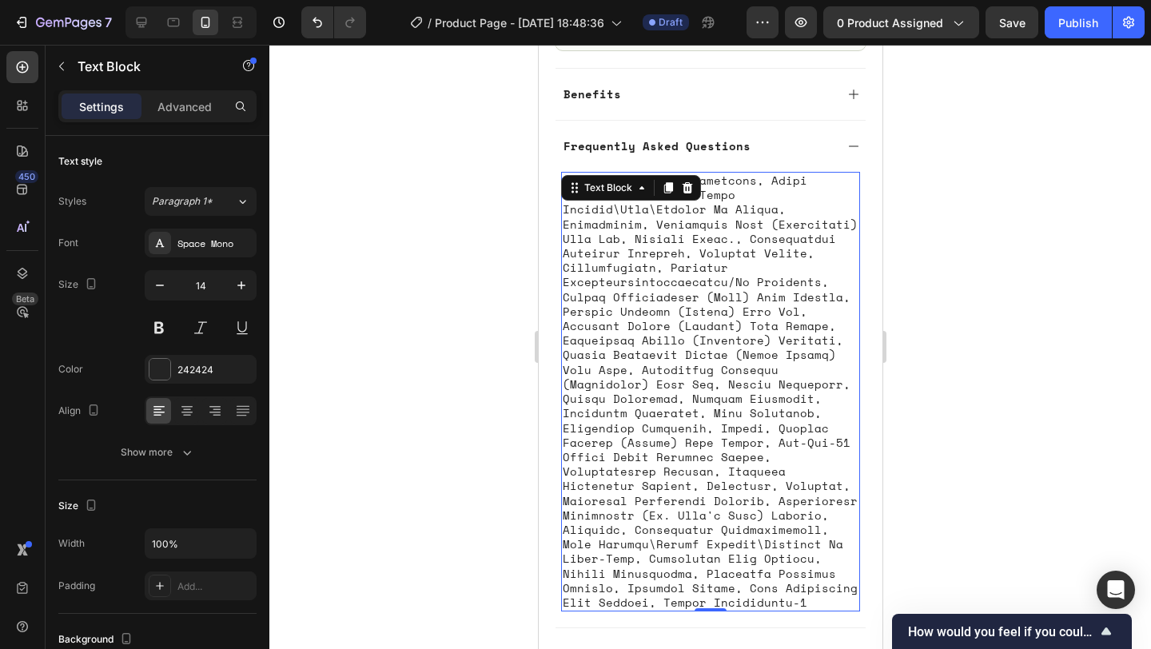
click at [640, 294] on p at bounding box center [710, 391] width 296 height 436
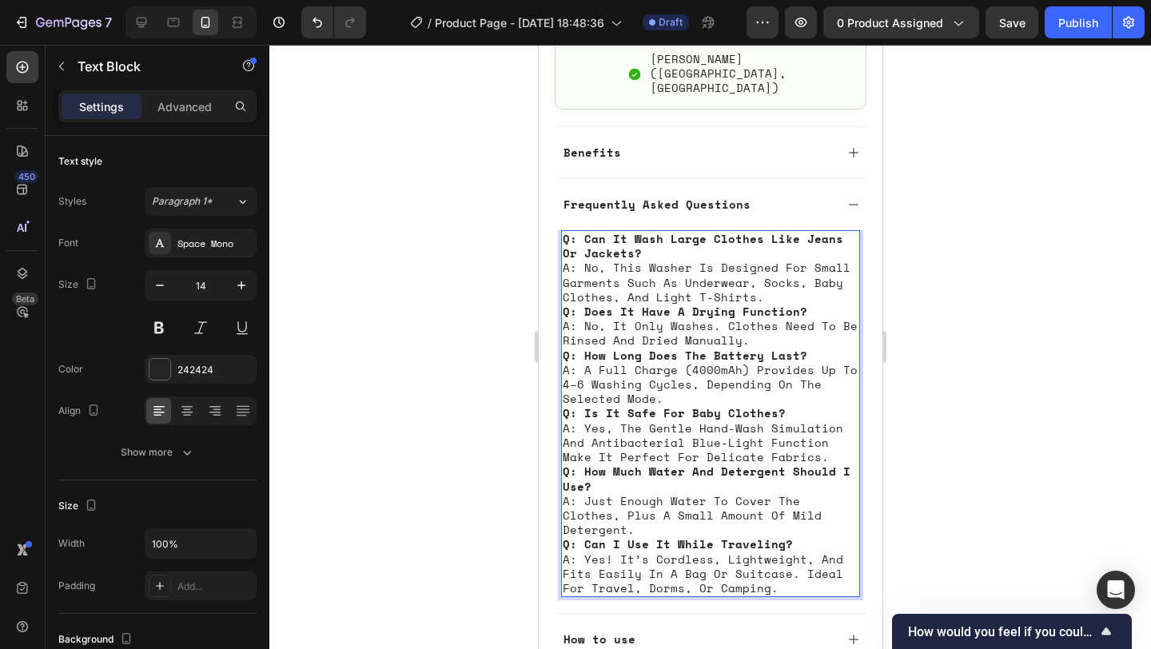
scroll to position [1261, 0]
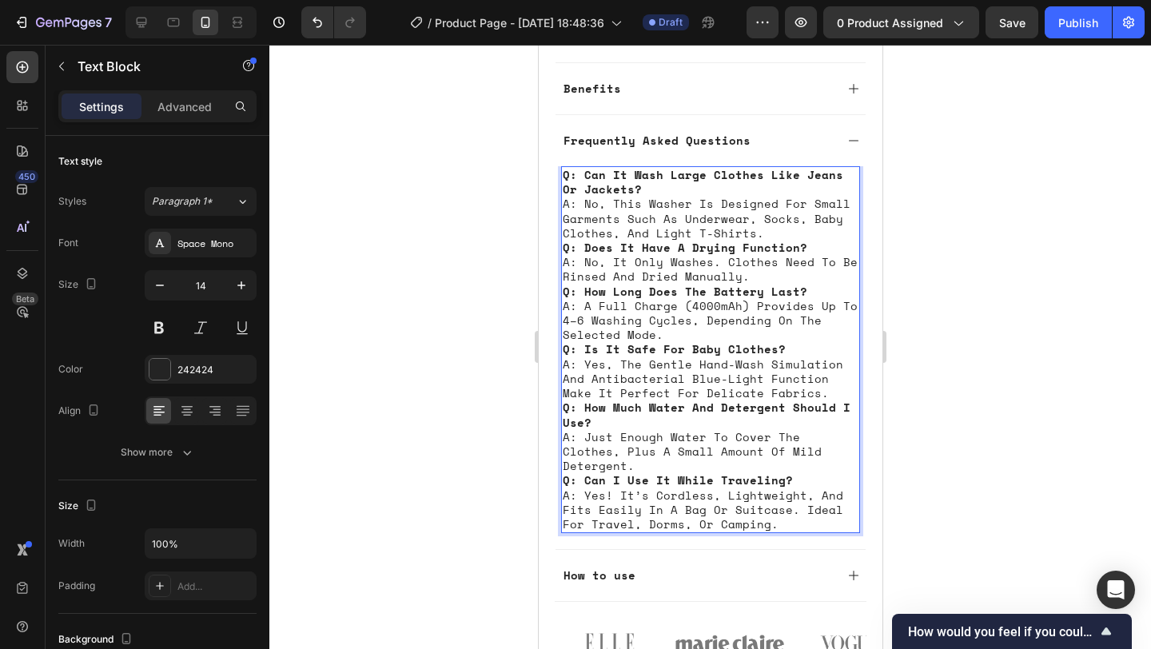
click at [1052, 316] on div at bounding box center [709, 347] width 881 height 604
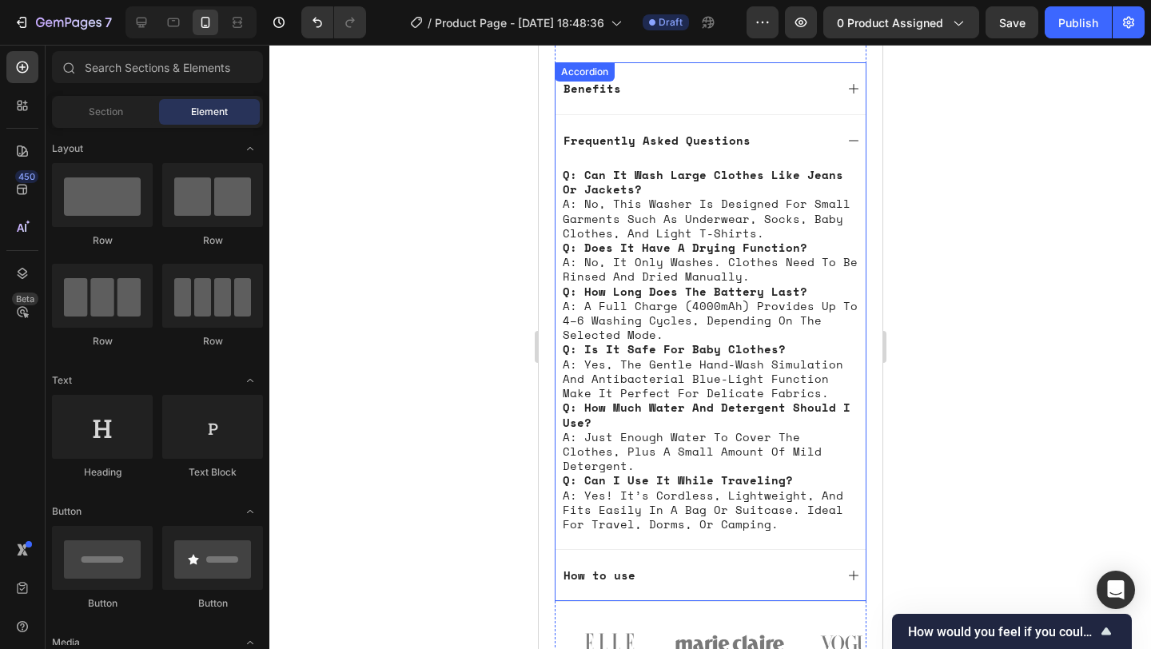
click at [847, 134] on icon at bounding box center [852, 140] width 13 height 13
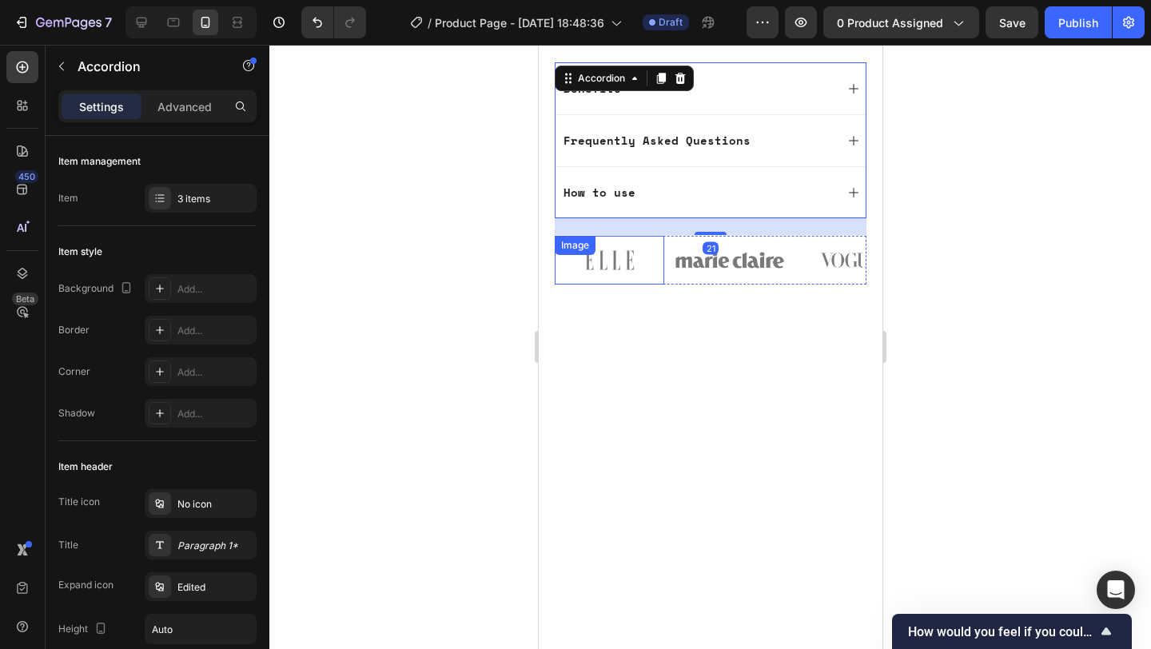
click at [618, 236] on img at bounding box center [608, 260] width 109 height 48
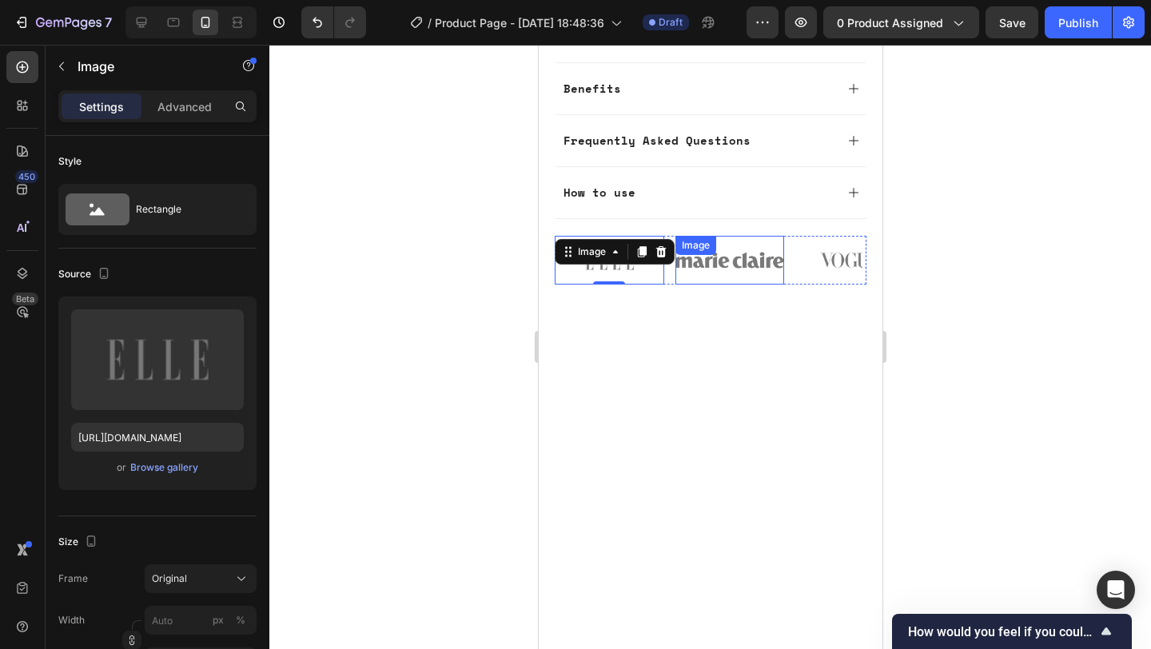
click at [753, 236] on img at bounding box center [728, 260] width 109 height 48
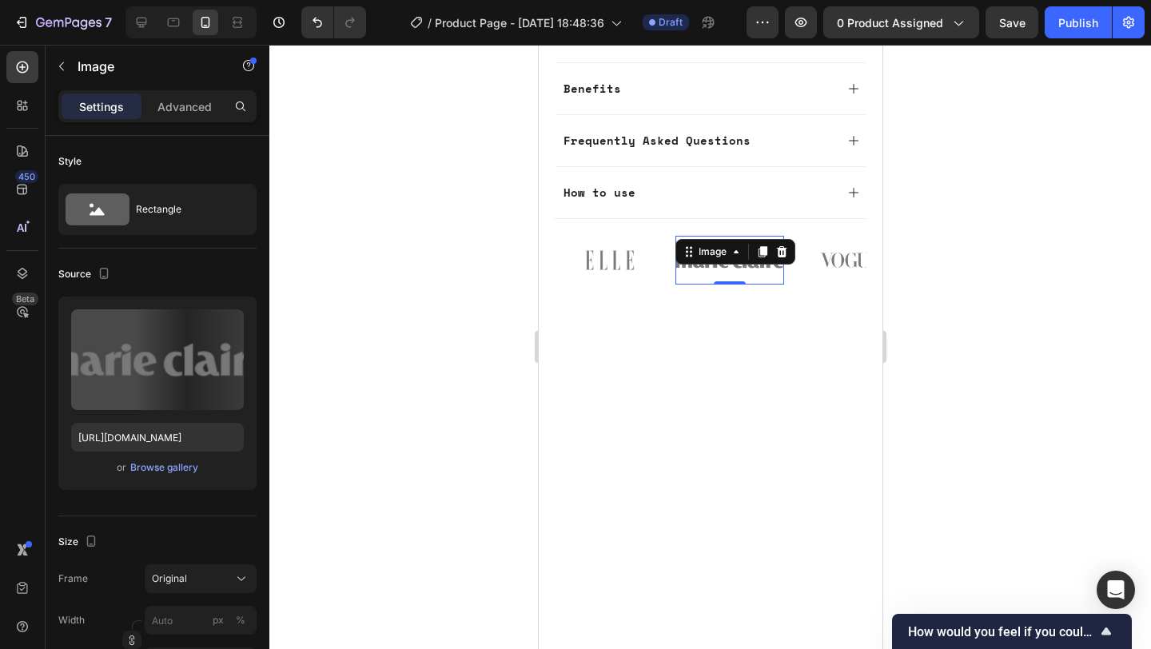
click at [996, 225] on div at bounding box center [709, 347] width 881 height 604
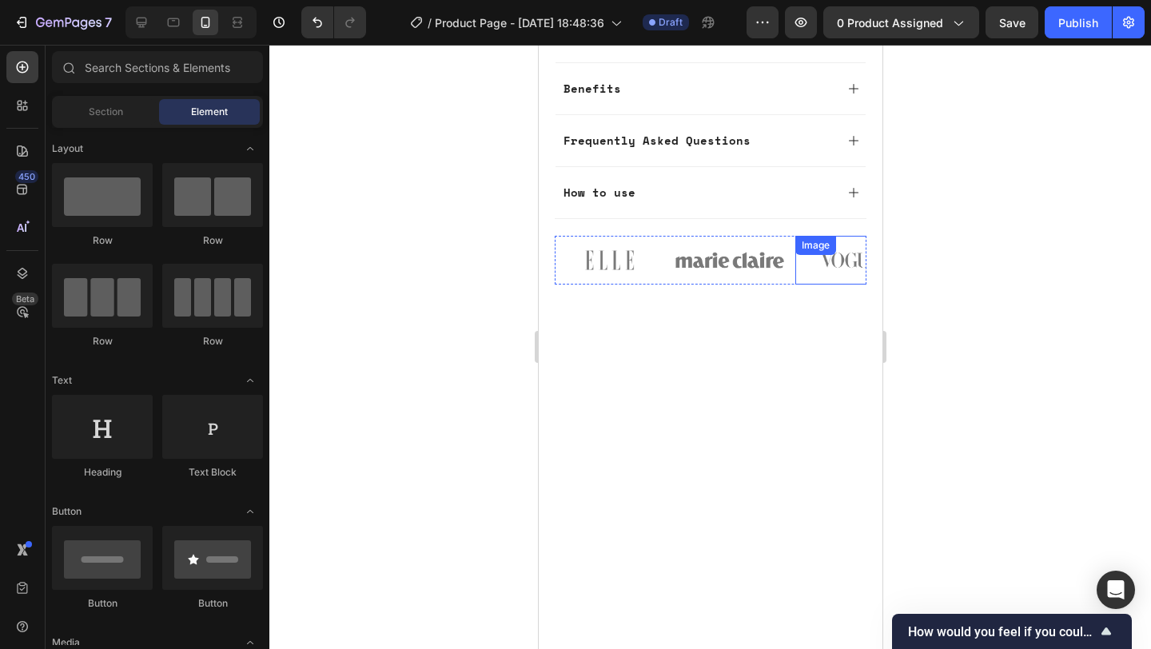
scroll to position [1201, 0]
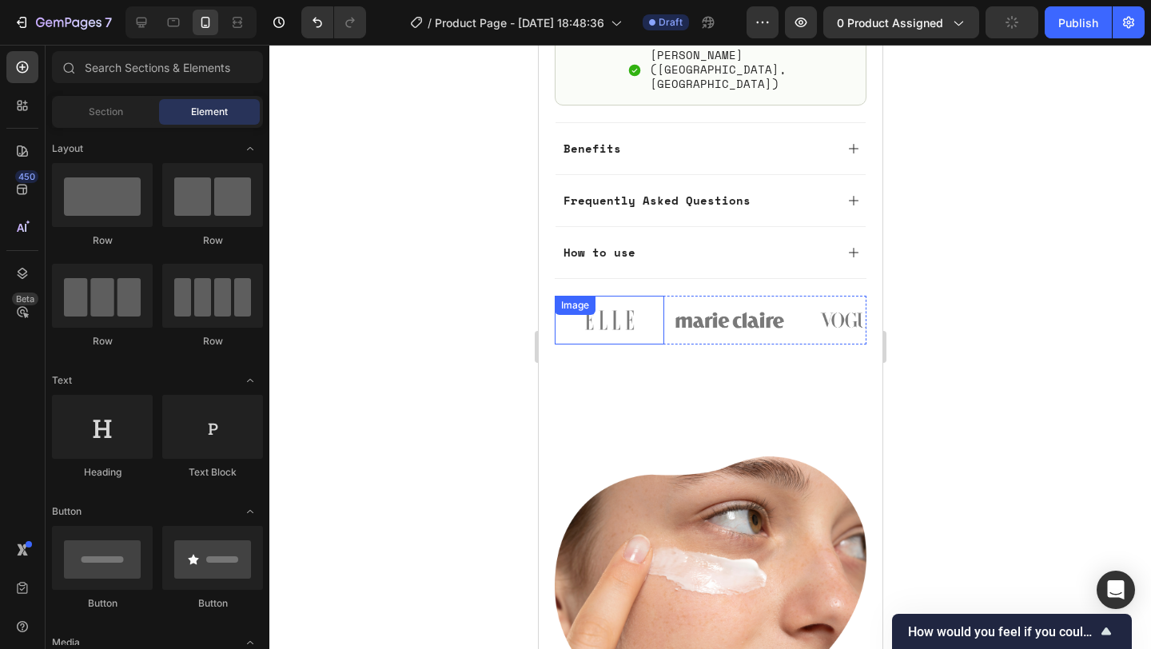
click at [614, 296] on img at bounding box center [608, 320] width 109 height 48
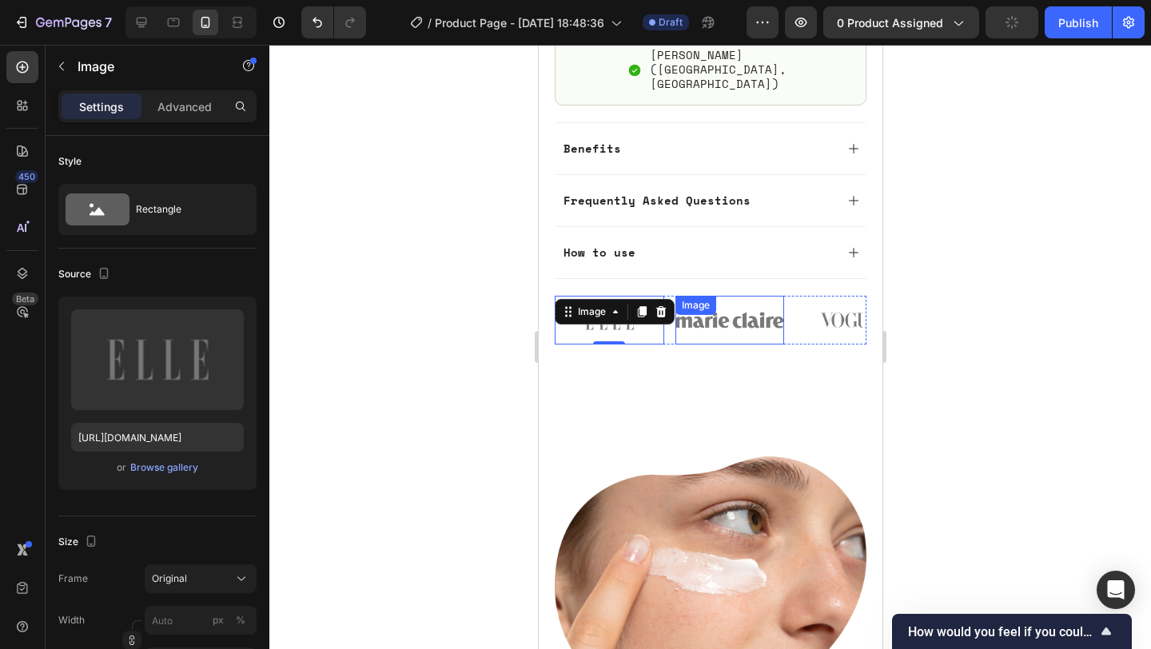
click at [747, 296] on img at bounding box center [728, 320] width 109 height 48
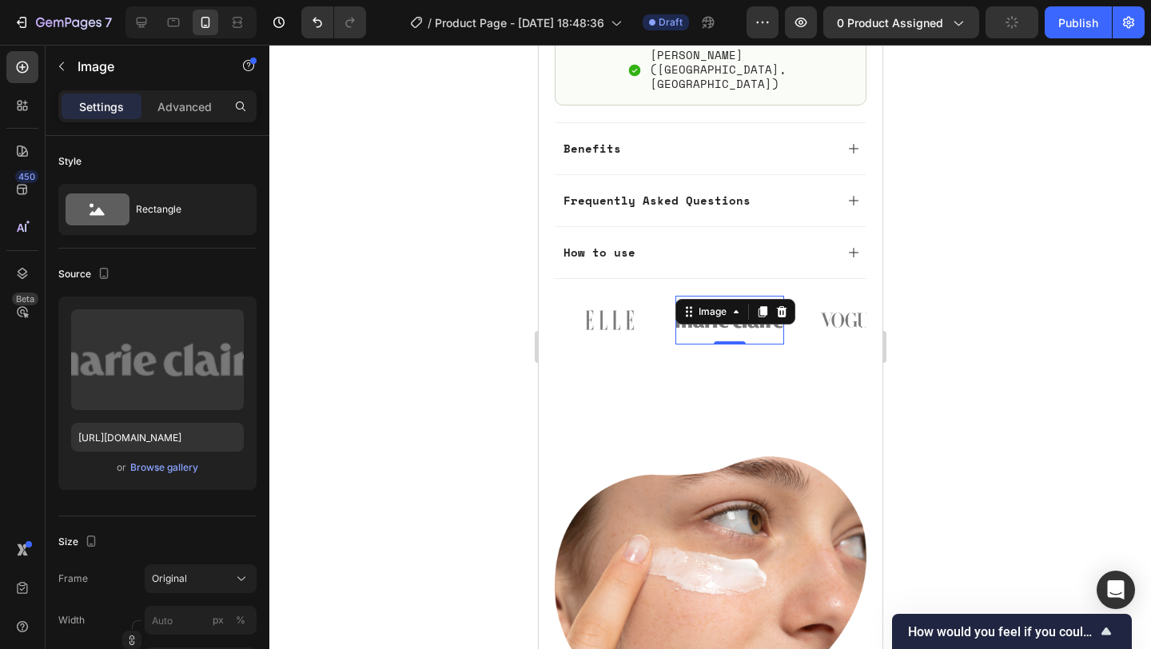
click at [826, 296] on div "Image" at bounding box center [848, 320] width 109 height 48
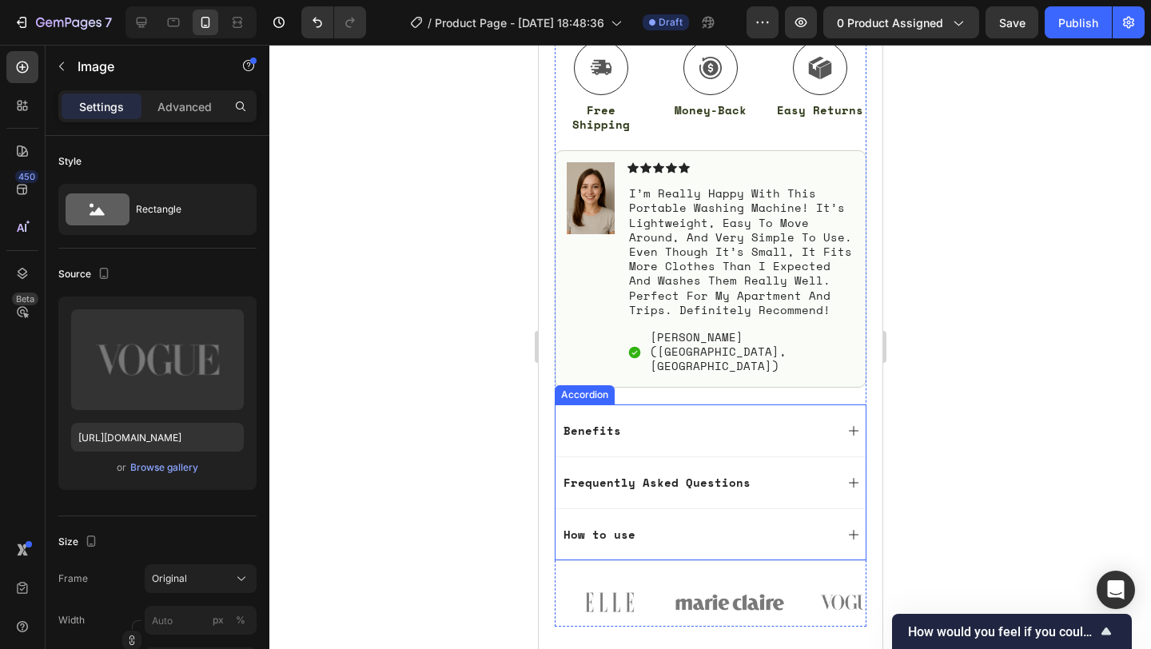
scroll to position [946, 0]
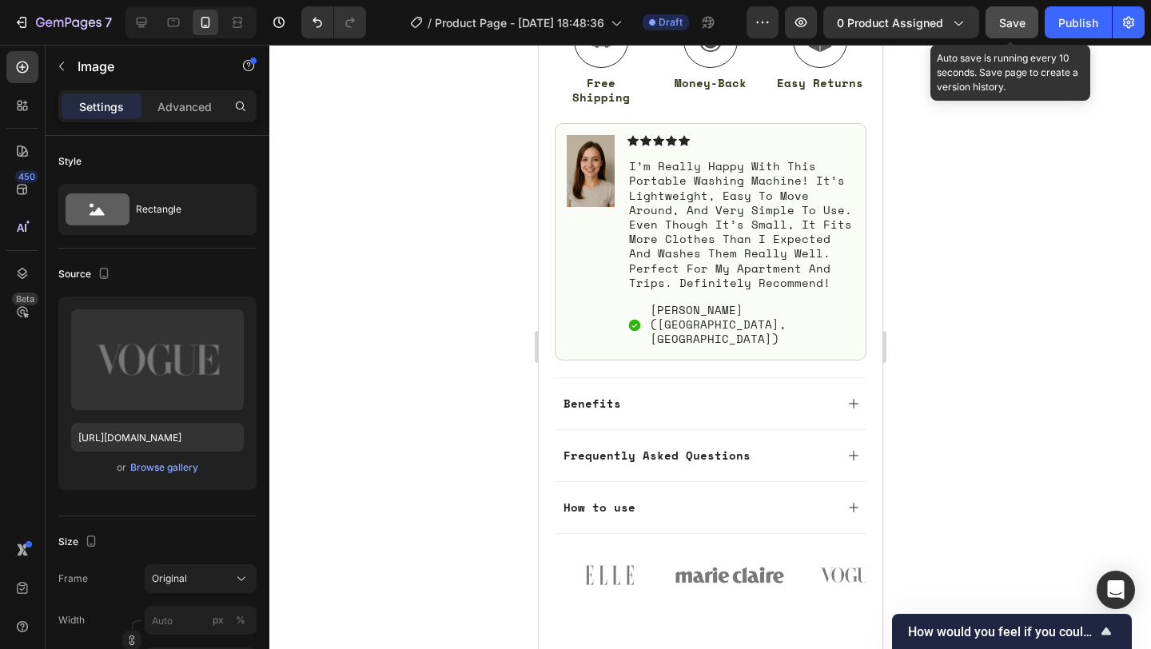
click at [1004, 18] on span "Save" at bounding box center [1012, 23] width 26 height 14
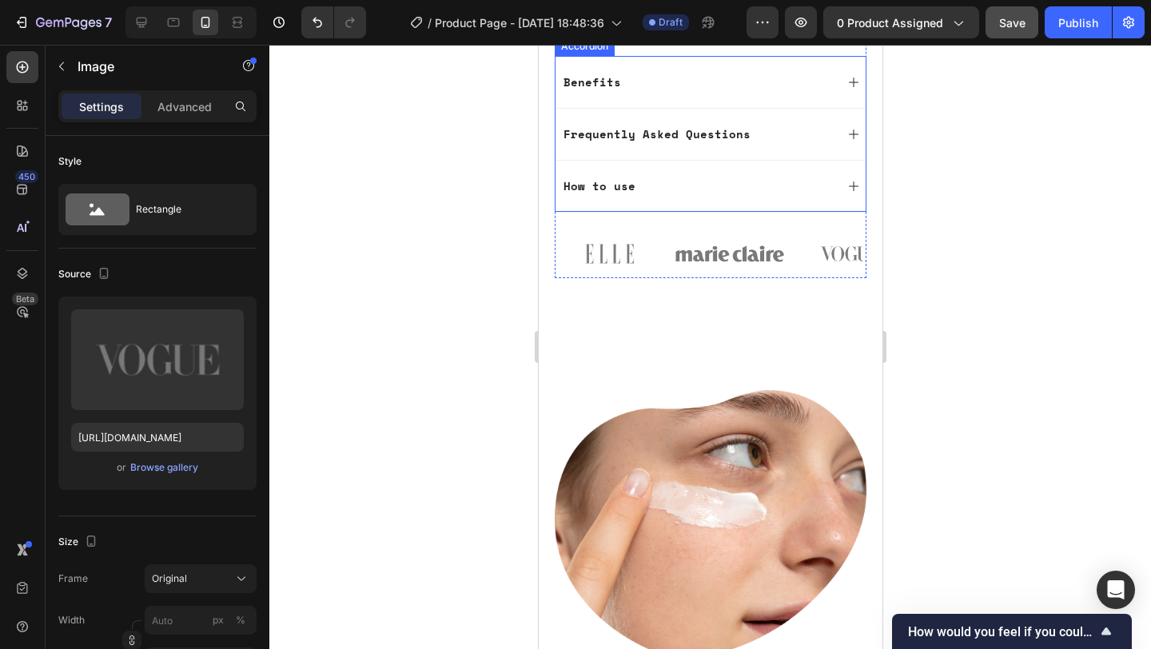
scroll to position [1273, 0]
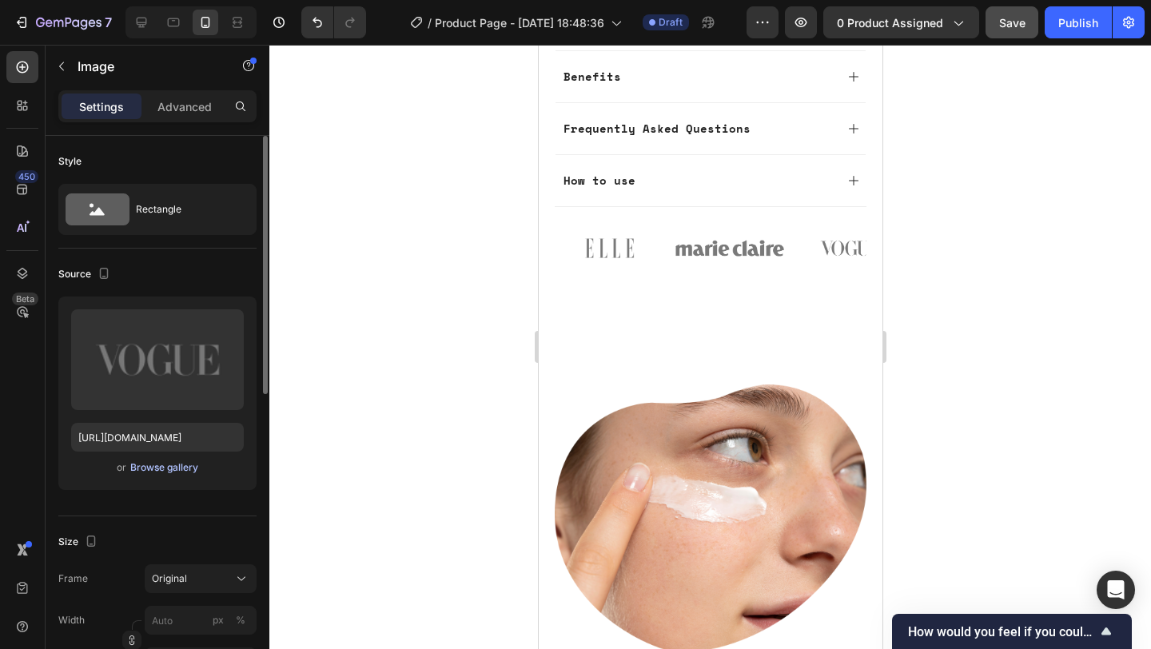
click at [159, 472] on div "Browse gallery" at bounding box center [164, 467] width 68 height 14
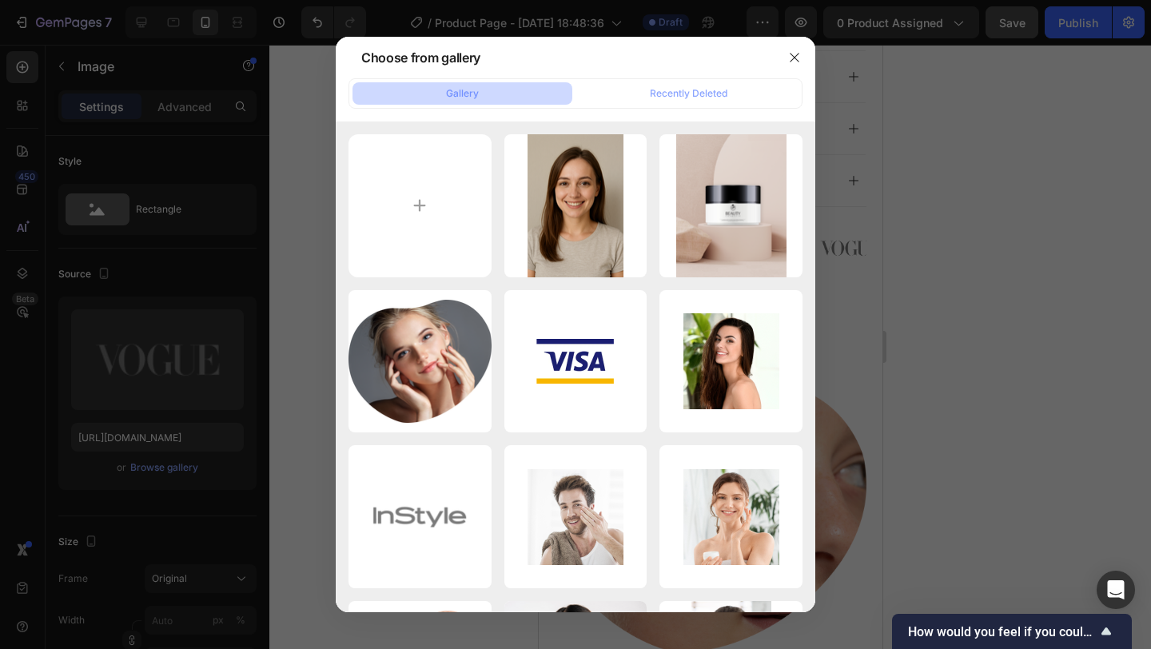
click at [181, 374] on div at bounding box center [575, 324] width 1151 height 649
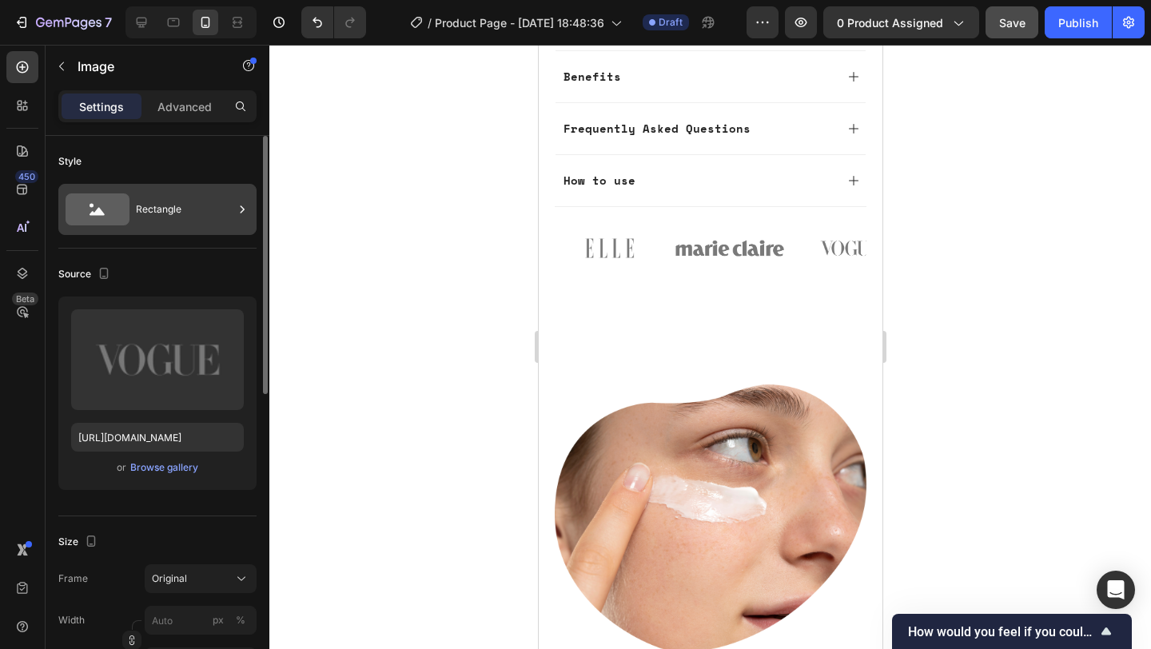
click at [116, 210] on icon at bounding box center [98, 209] width 64 height 32
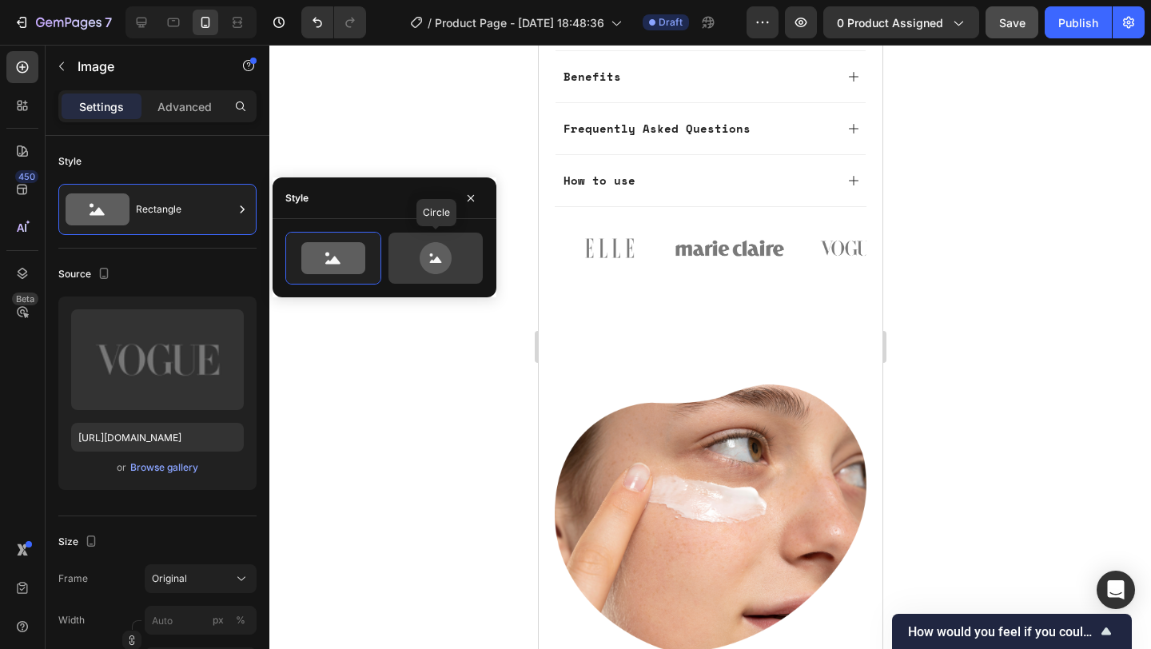
click at [415, 252] on icon at bounding box center [435, 258] width 75 height 32
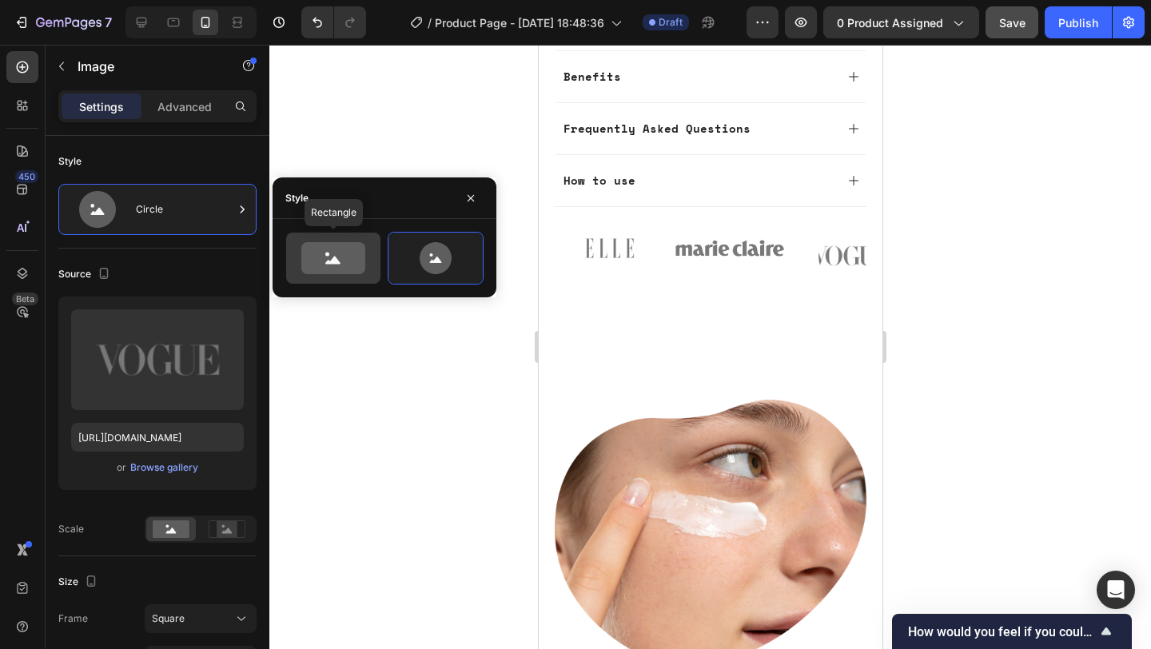
click at [331, 260] on icon at bounding box center [332, 260] width 15 height 8
type input "100"
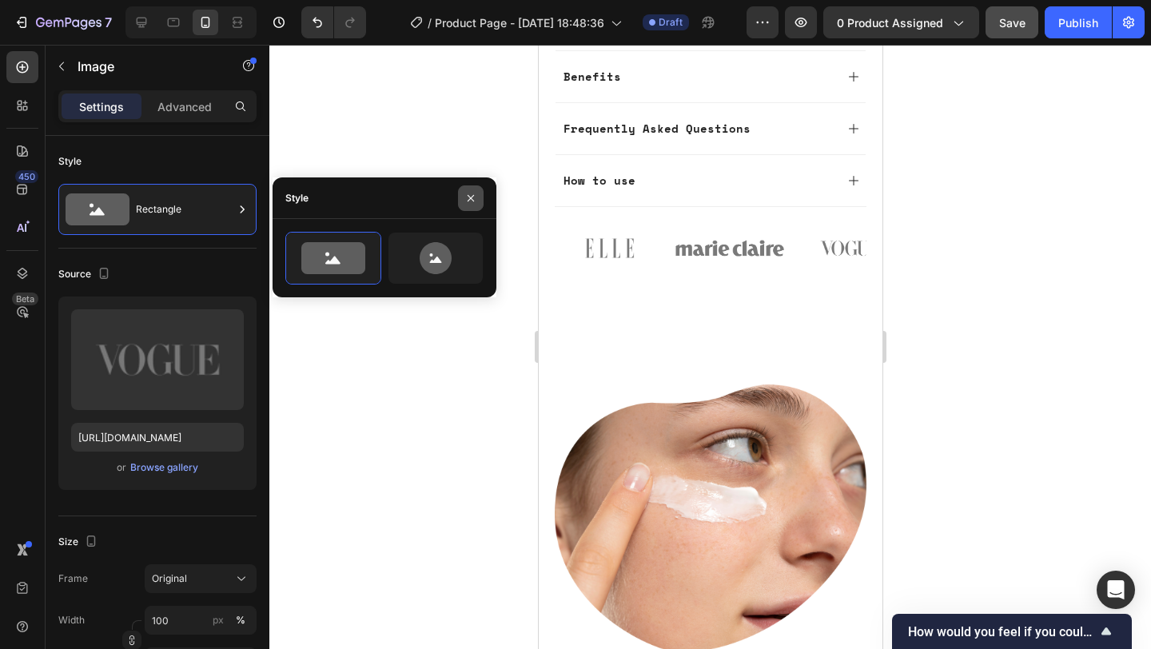
click at [467, 205] on button "button" at bounding box center [471, 198] width 26 height 26
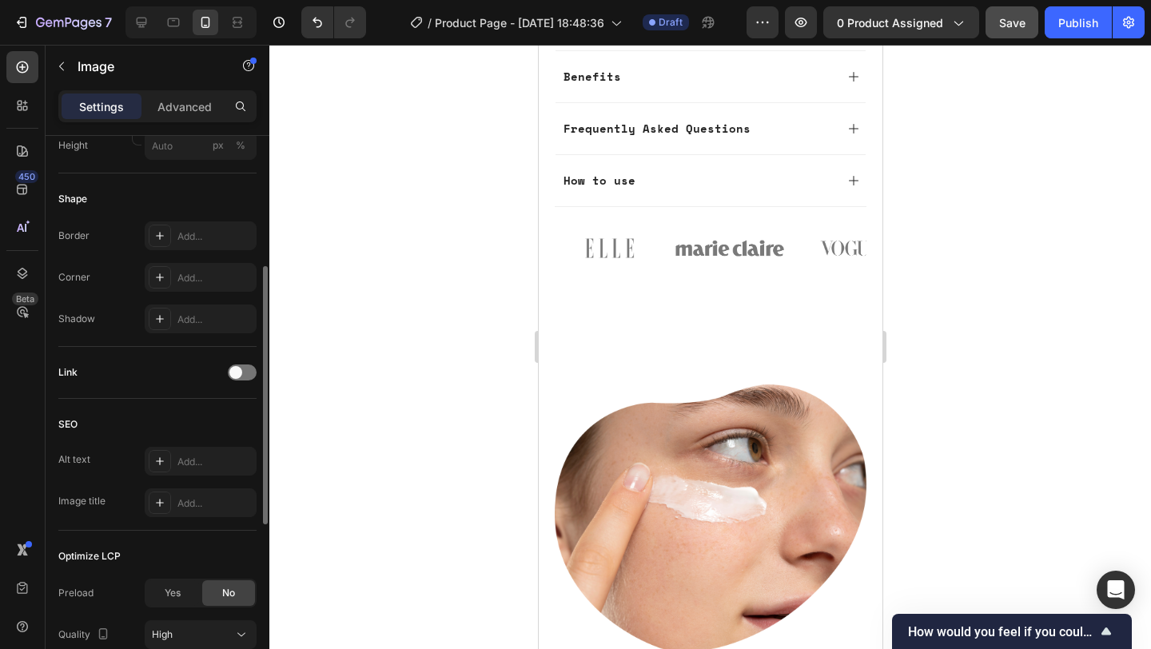
scroll to position [648, 0]
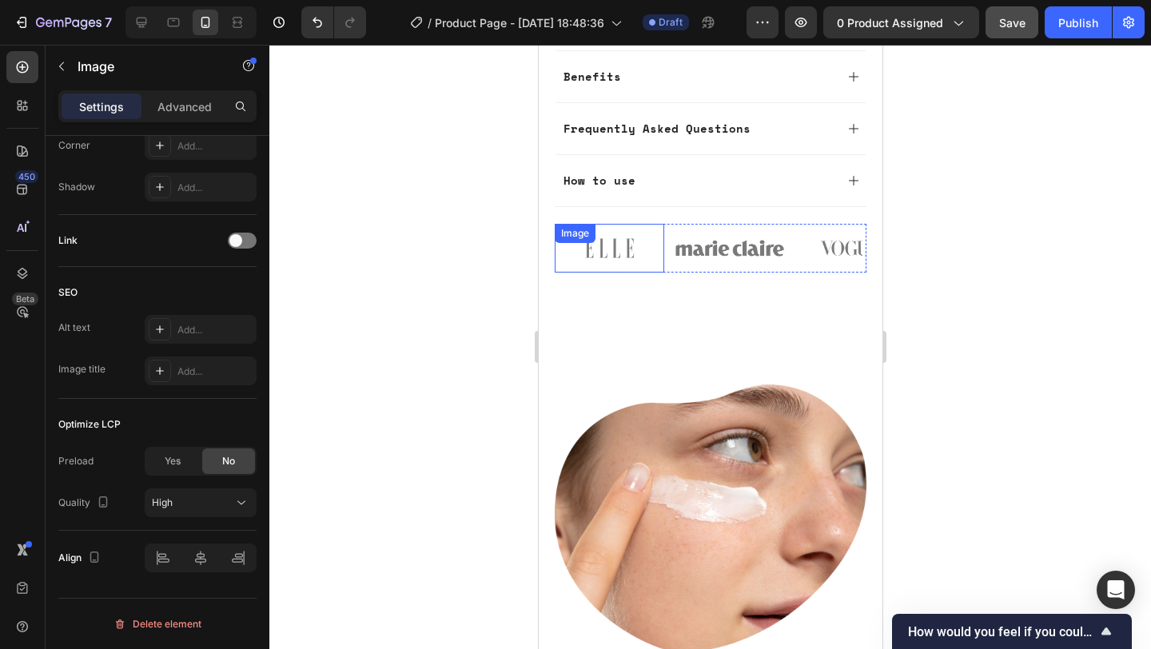
click at [602, 224] on div "Image" at bounding box center [608, 248] width 109 height 48
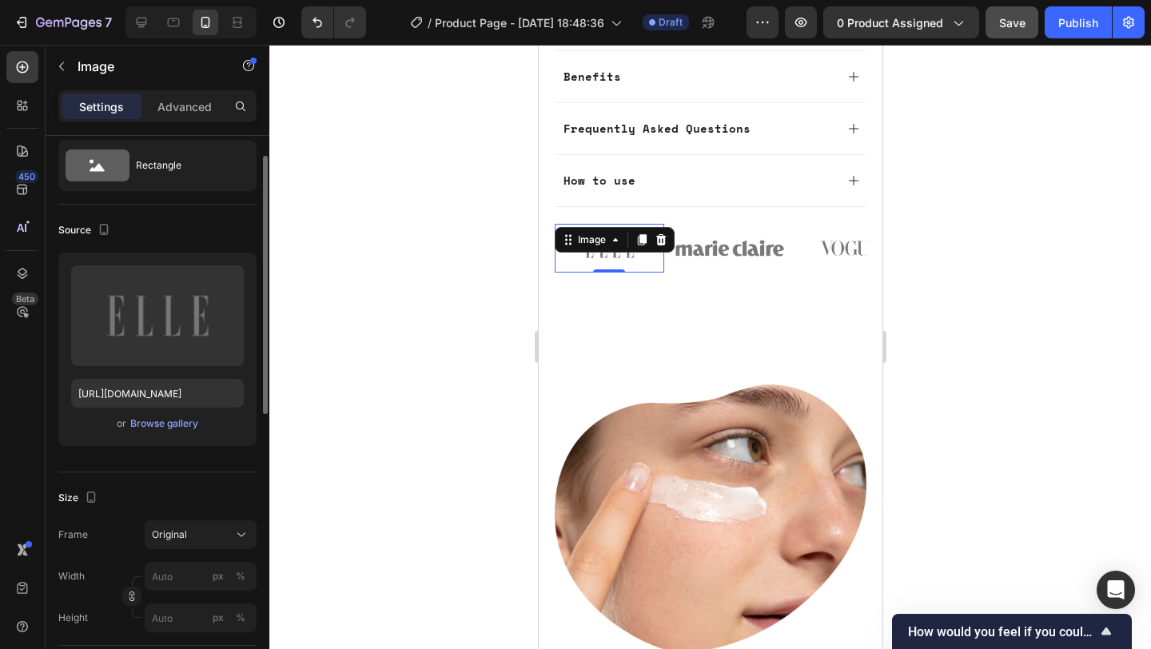
scroll to position [0, 0]
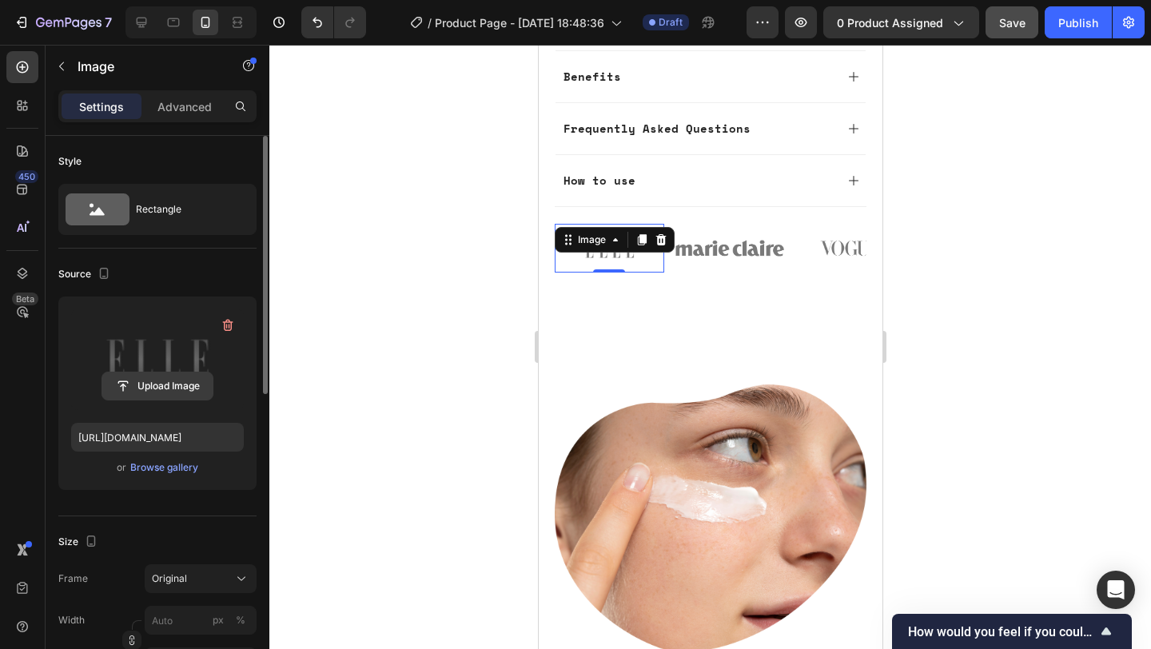
click at [156, 383] on input "file" at bounding box center [157, 385] width 110 height 27
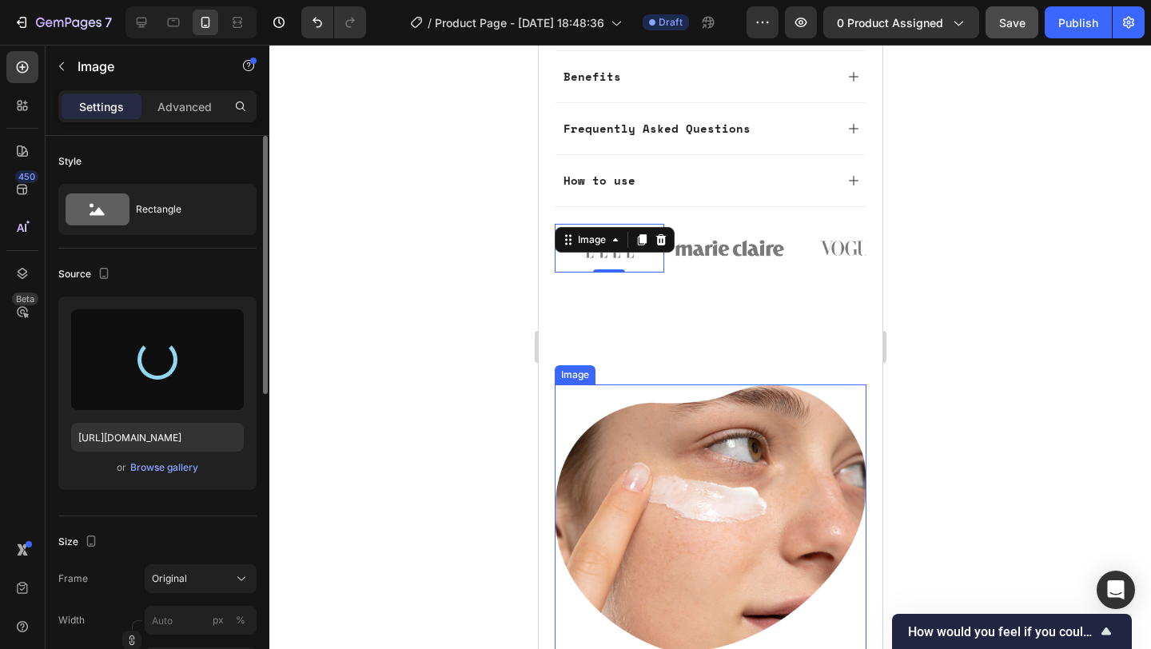
type input "https://cdn.shopify.com/s/files/1/0967/1331/0545/files/gempages_584964275441762…"
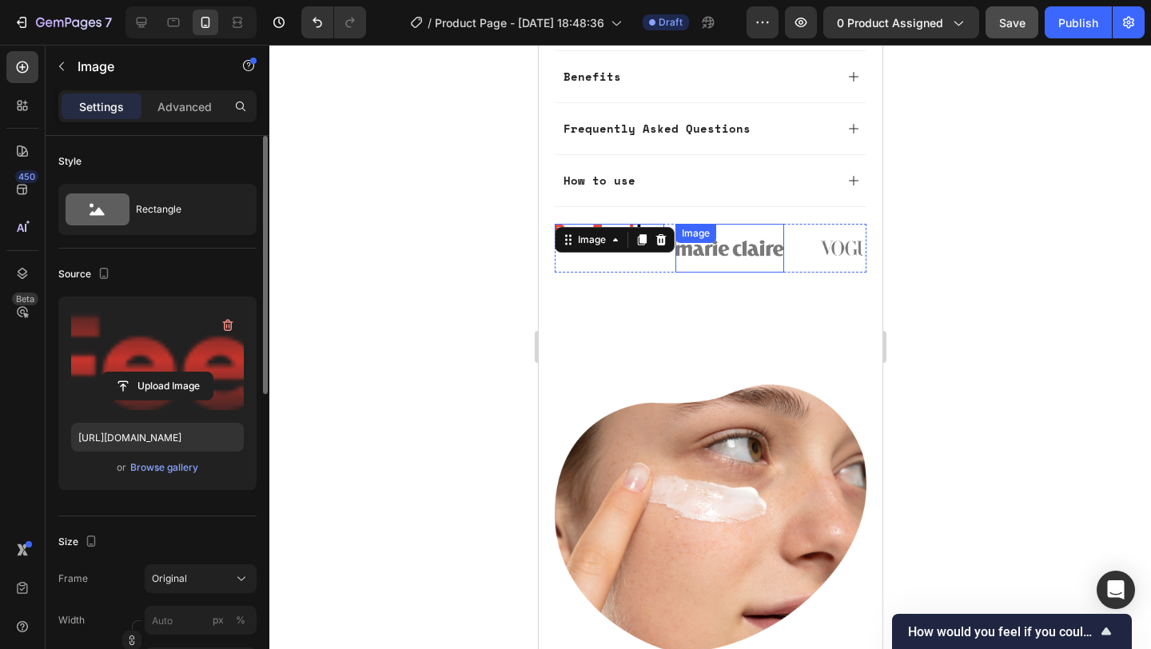
click at [725, 224] on div "Image" at bounding box center [728, 248] width 109 height 48
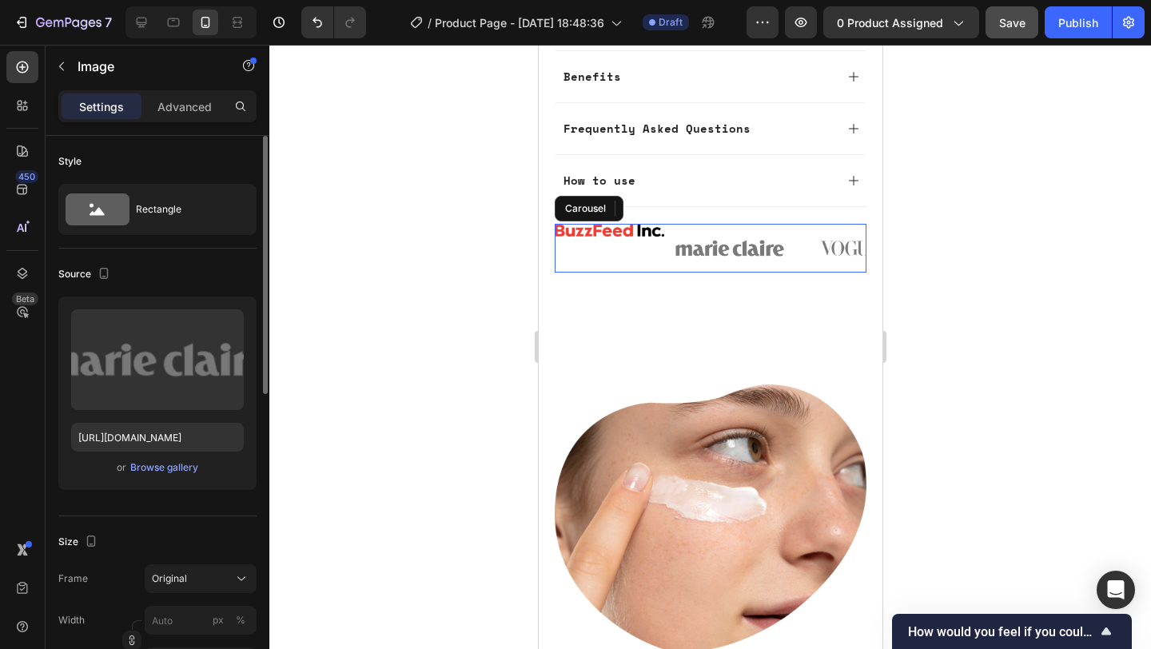
click at [617, 224] on div "Image" at bounding box center [608, 248] width 109 height 48
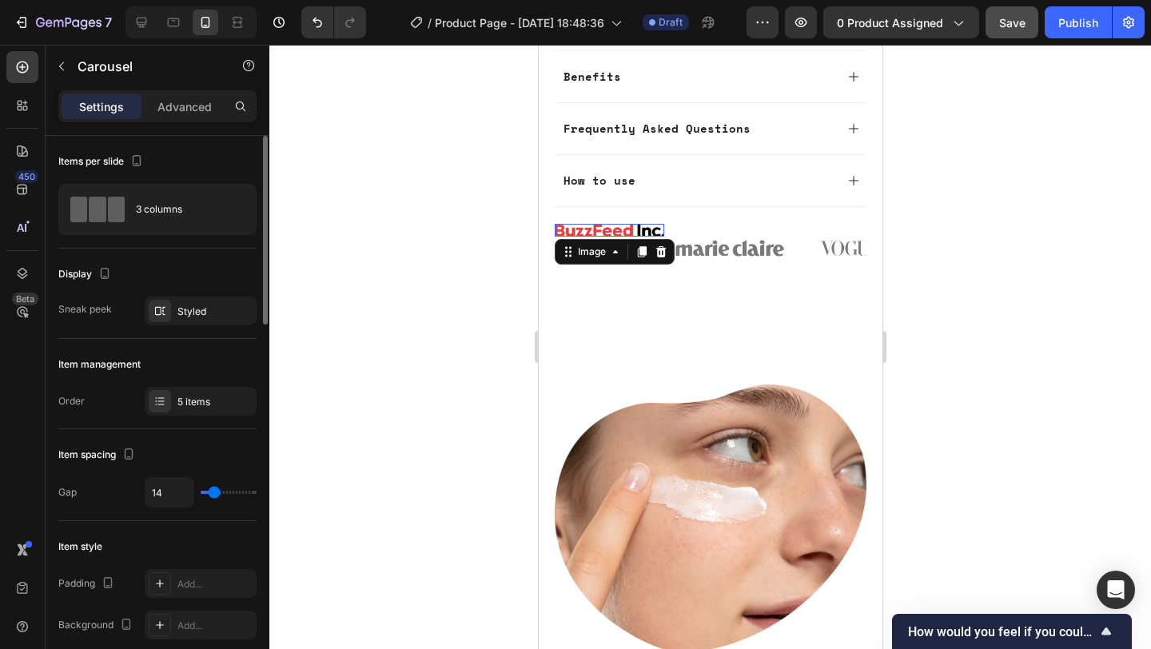
click at [602, 224] on img at bounding box center [608, 230] width 109 height 13
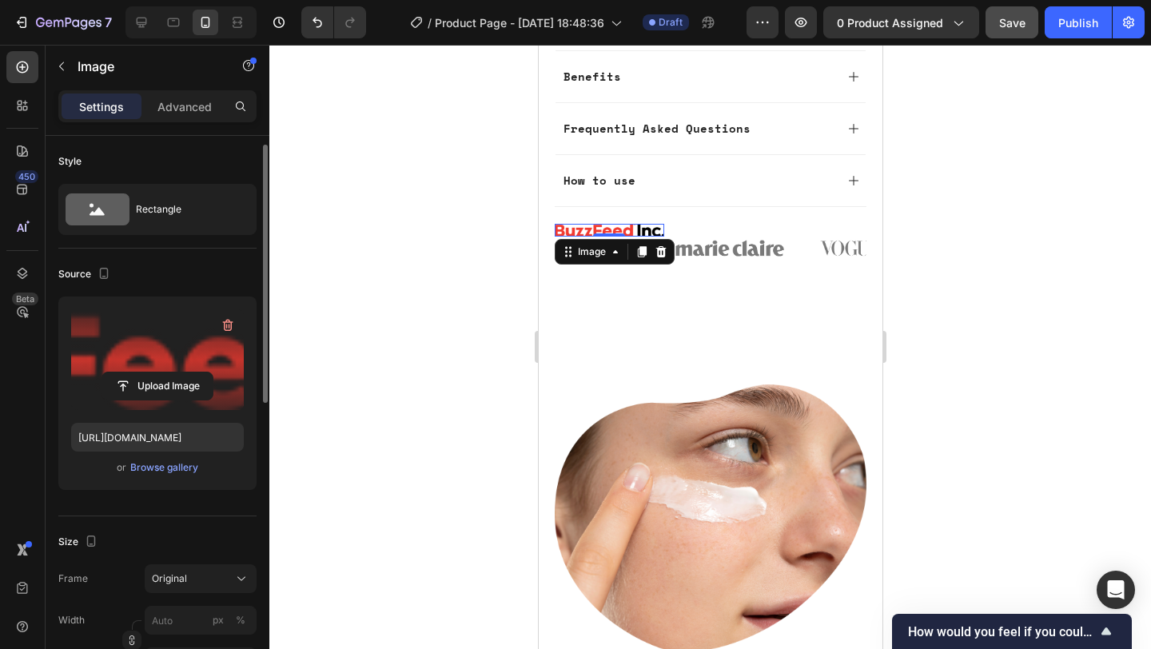
scroll to position [89, 0]
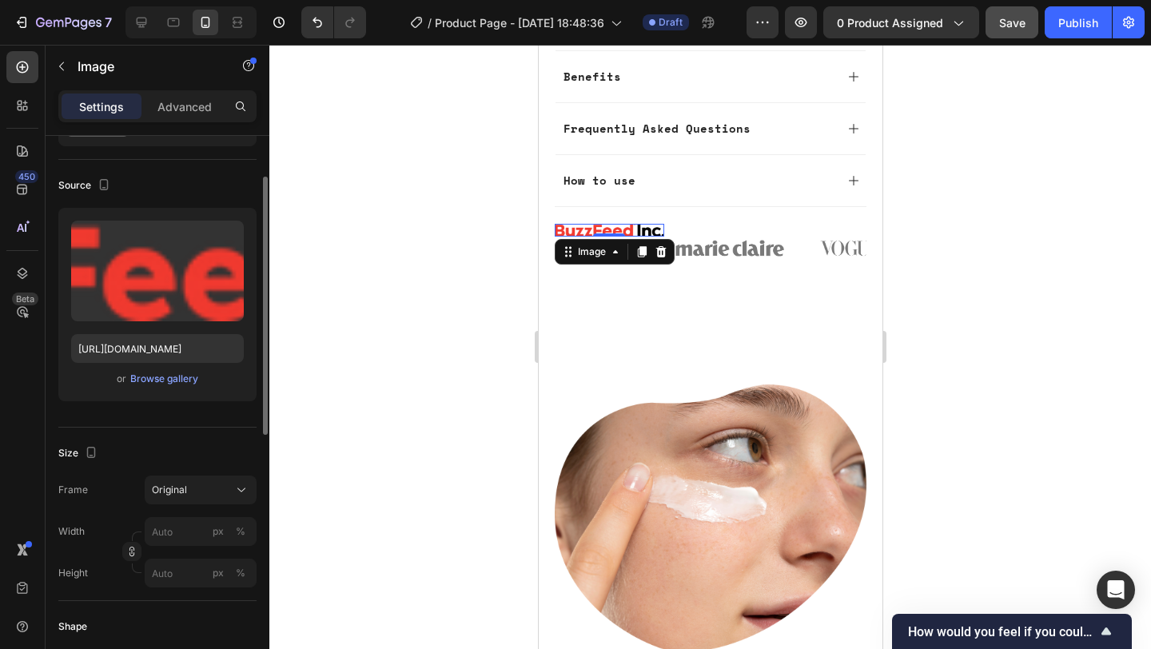
click at [200, 504] on div "Frame Original Width px % Height px %" at bounding box center [157, 531] width 198 height 112
click at [201, 492] on div "Original" at bounding box center [191, 490] width 78 height 14
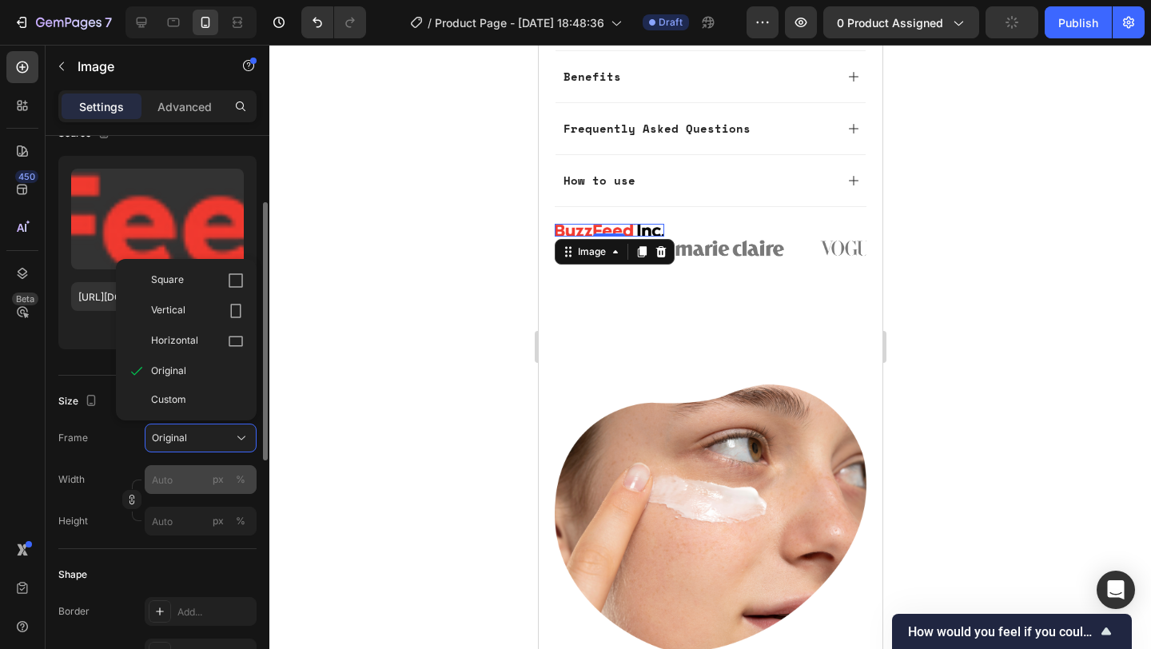
scroll to position [141, 0]
click at [188, 396] on div "Custom" at bounding box center [197, 398] width 93 height 14
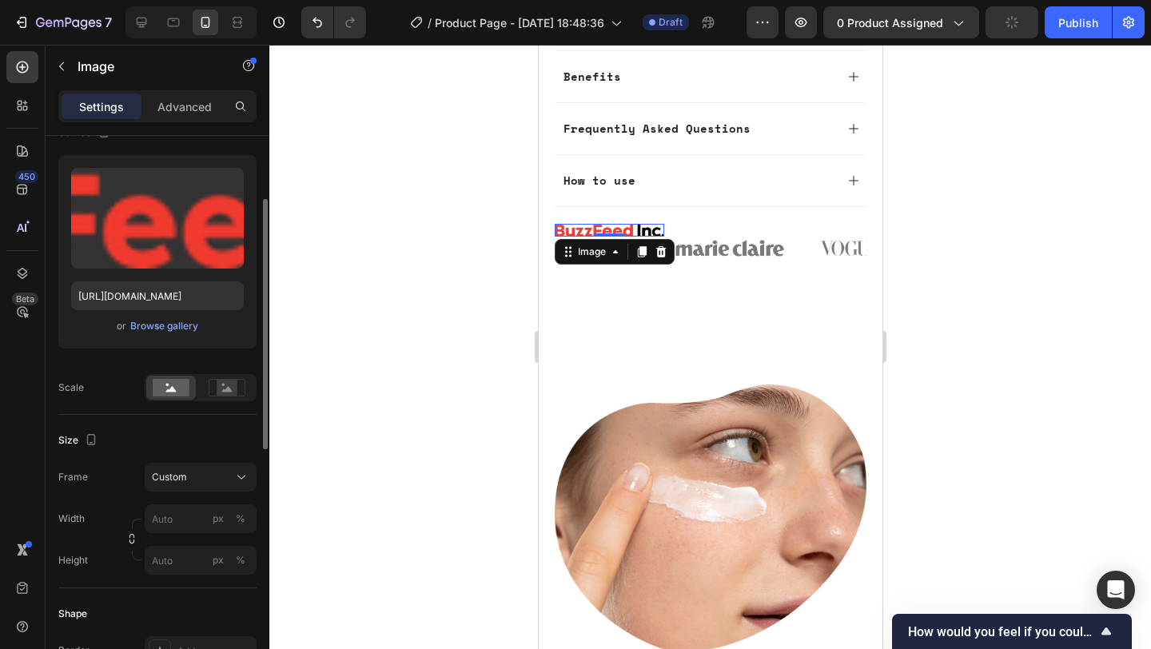
click at [173, 437] on div "Size" at bounding box center [157, 440] width 198 height 26
click at [188, 491] on div "Frame Custom Width px % Height px %" at bounding box center [157, 519] width 198 height 112
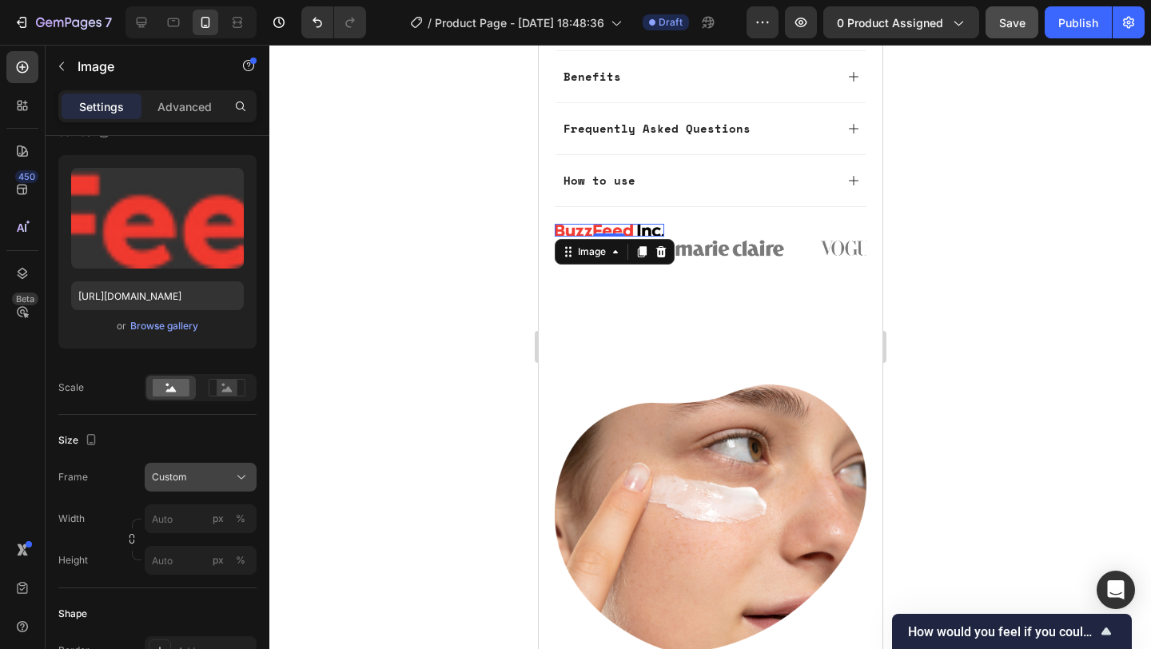
click at [197, 483] on div "Custom" at bounding box center [191, 477] width 78 height 14
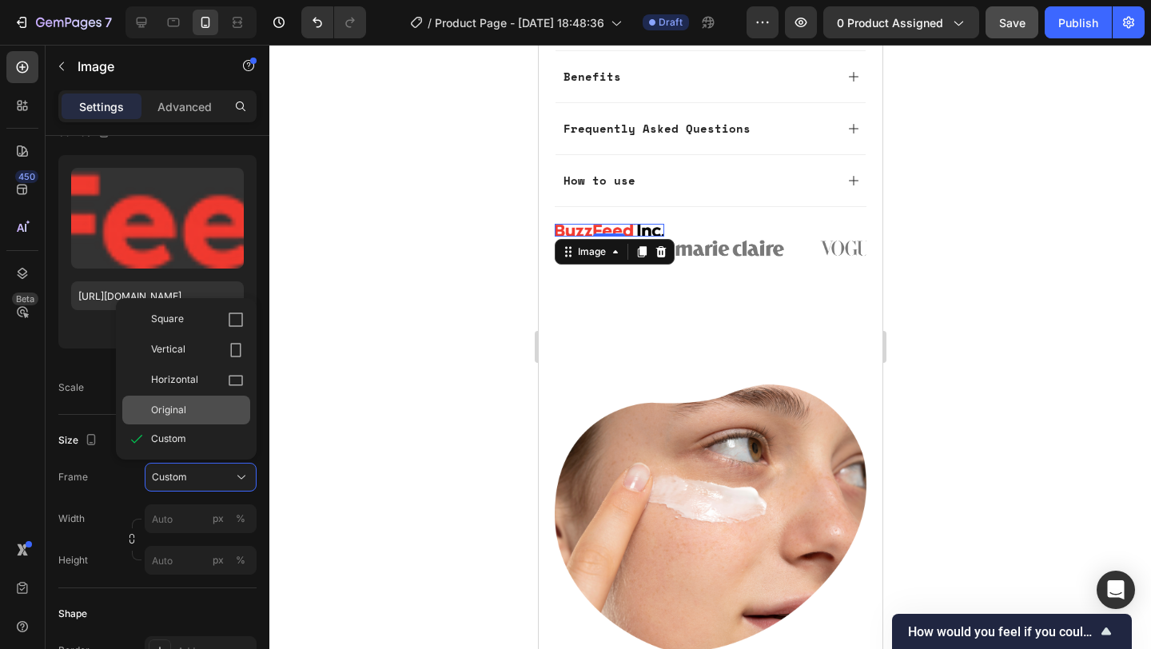
click at [195, 403] on div "Original" at bounding box center [197, 410] width 93 height 14
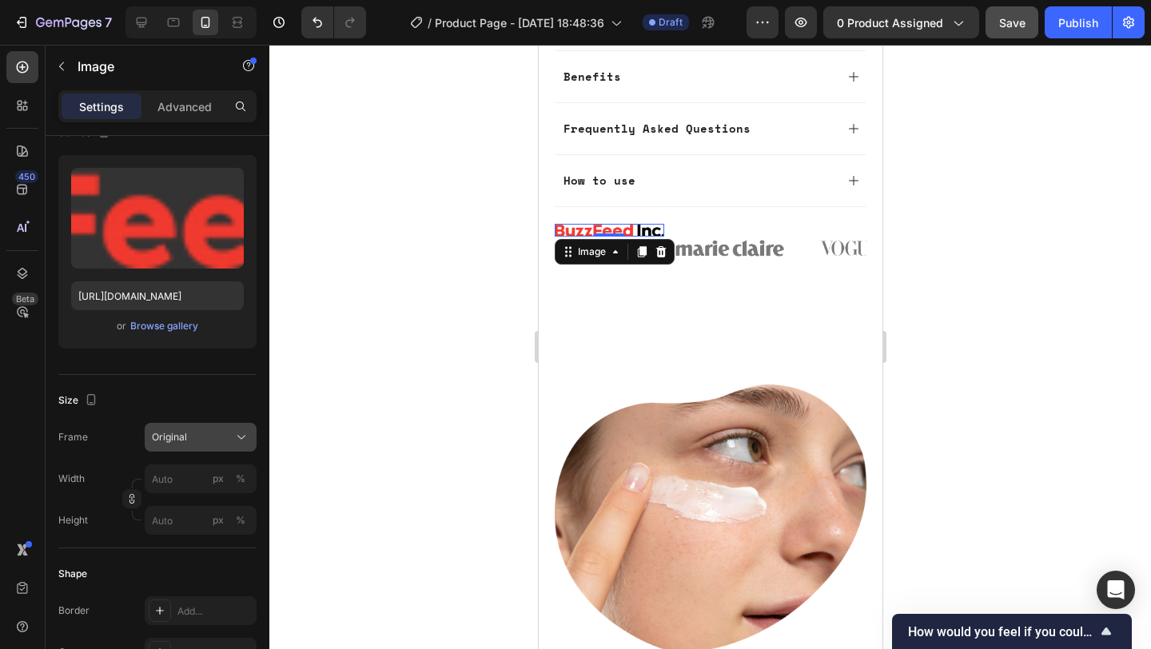
click at [204, 430] on div "Original" at bounding box center [191, 437] width 78 height 14
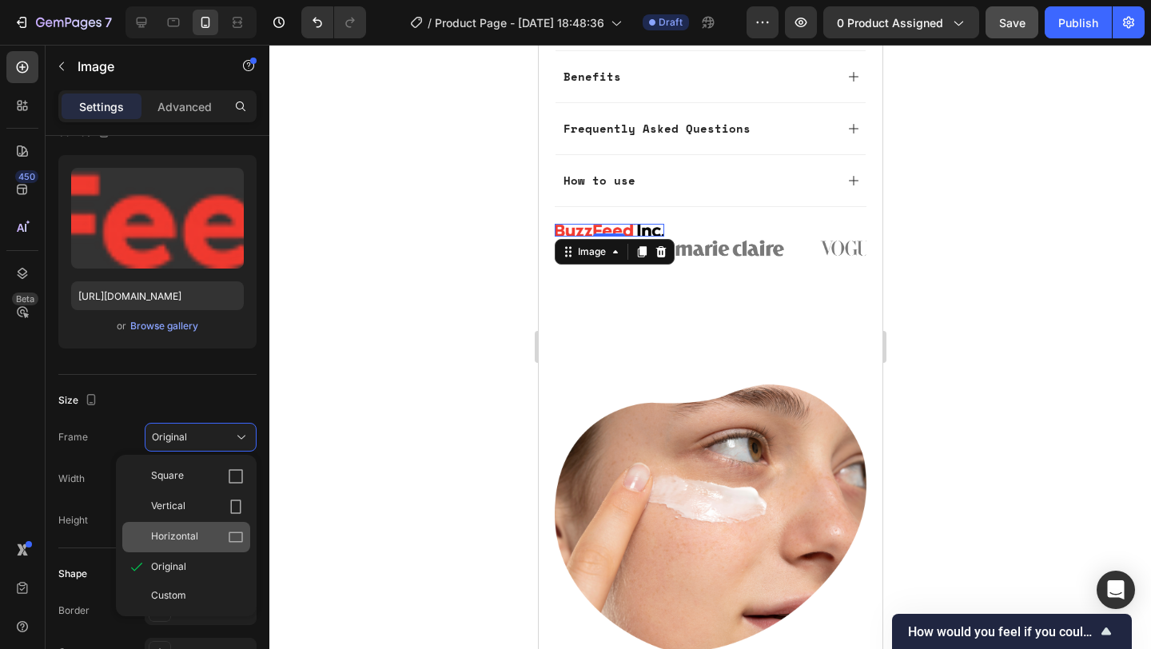
click at [207, 534] on div "Horizontal" at bounding box center [197, 537] width 93 height 16
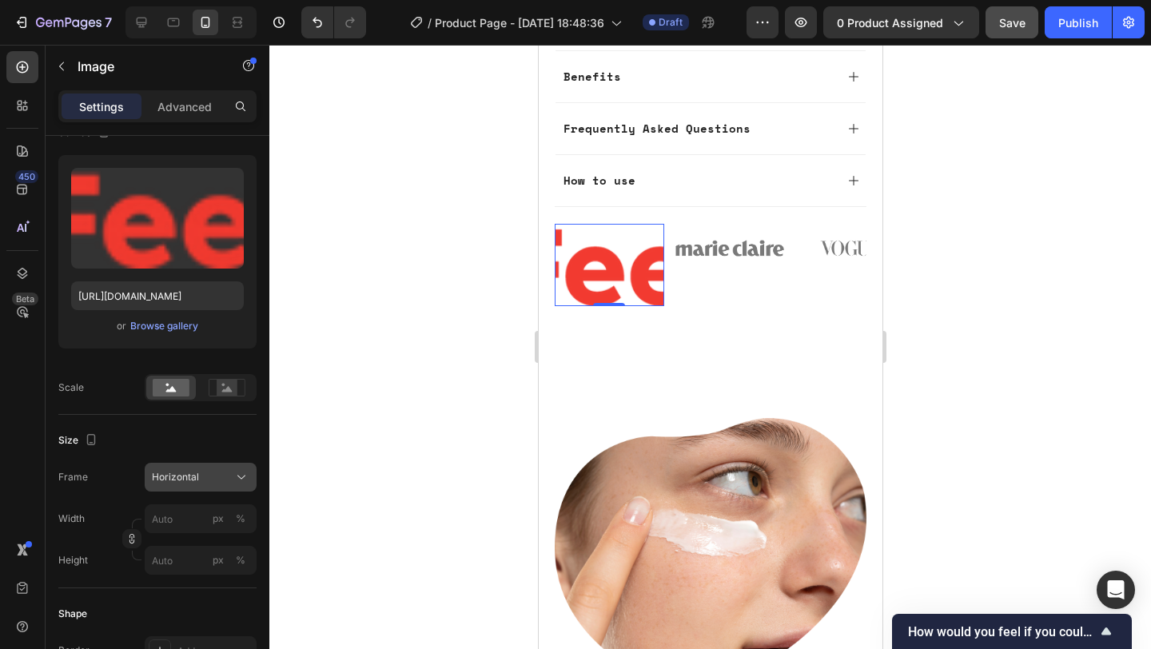
click at [213, 487] on button "Horizontal" at bounding box center [201, 477] width 112 height 29
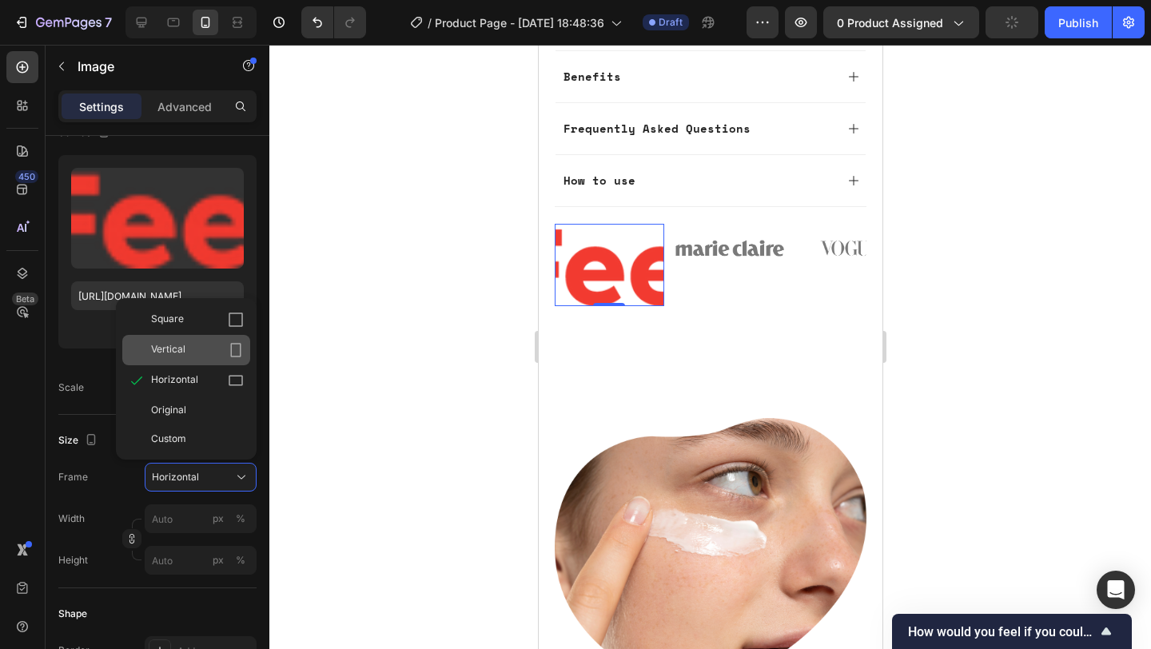
click at [205, 359] on div "Vertical" at bounding box center [186, 350] width 128 height 30
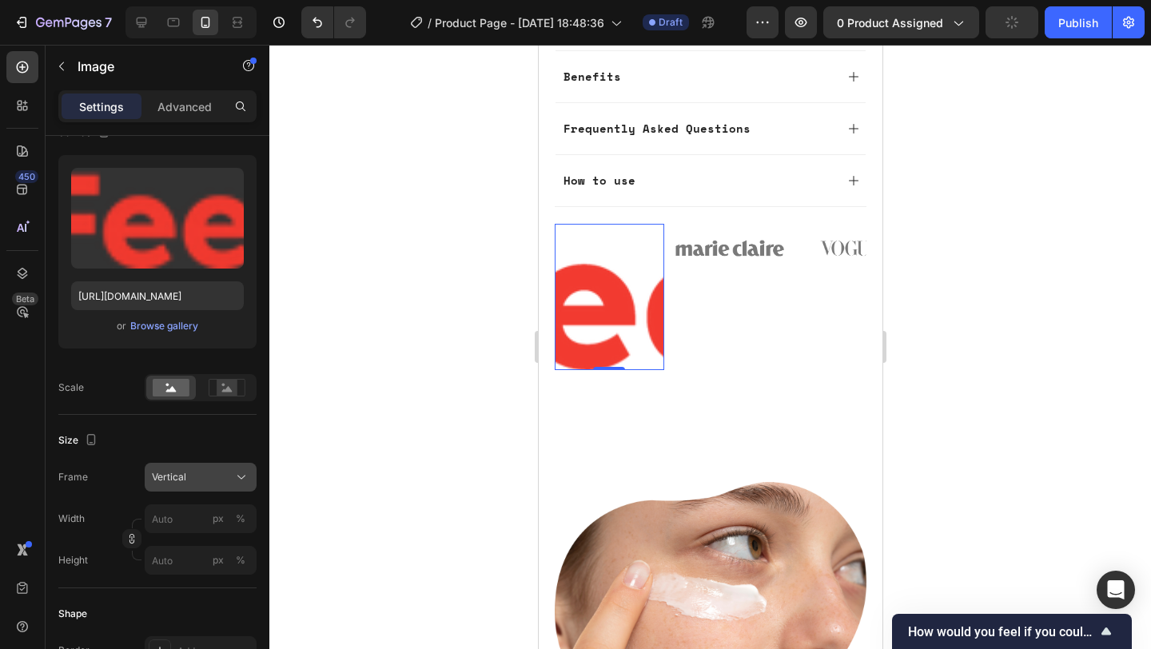
click at [206, 480] on div "Vertical" at bounding box center [191, 477] width 78 height 14
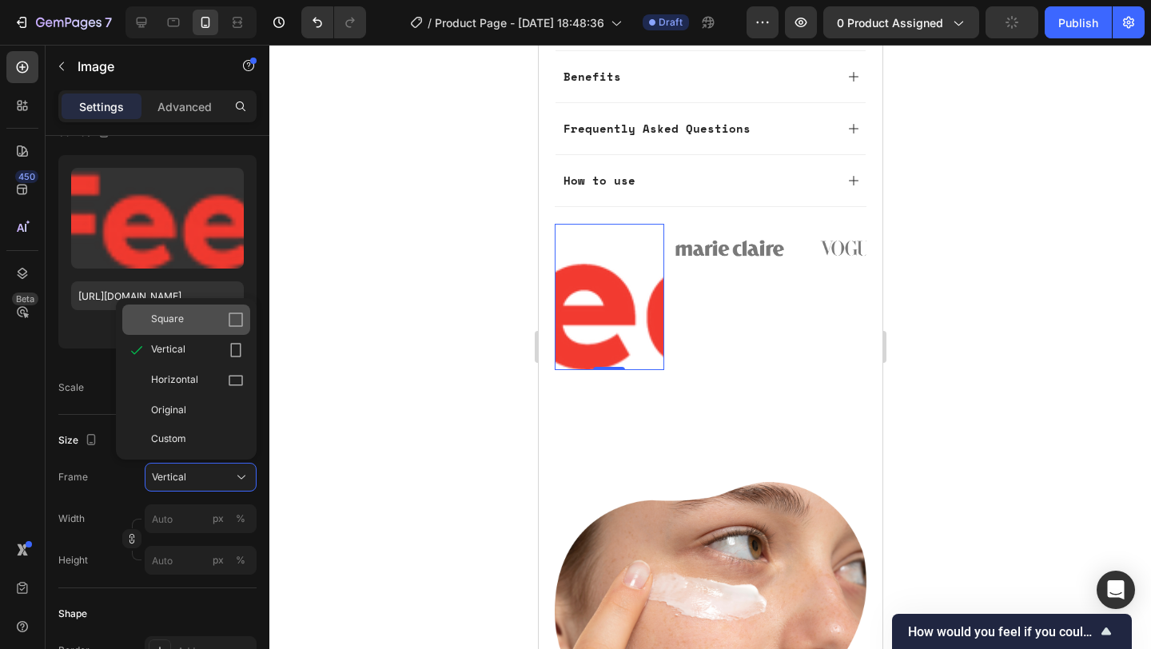
click at [200, 325] on div "Square" at bounding box center [197, 320] width 93 height 16
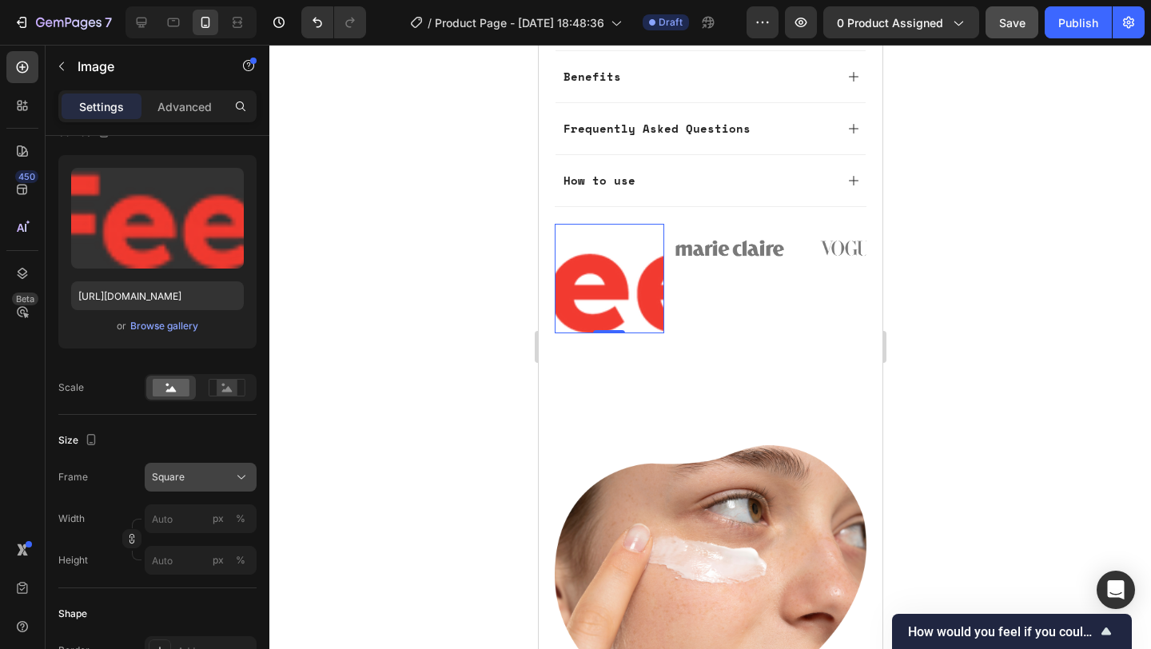
click at [206, 474] on div "Square" at bounding box center [191, 477] width 78 height 14
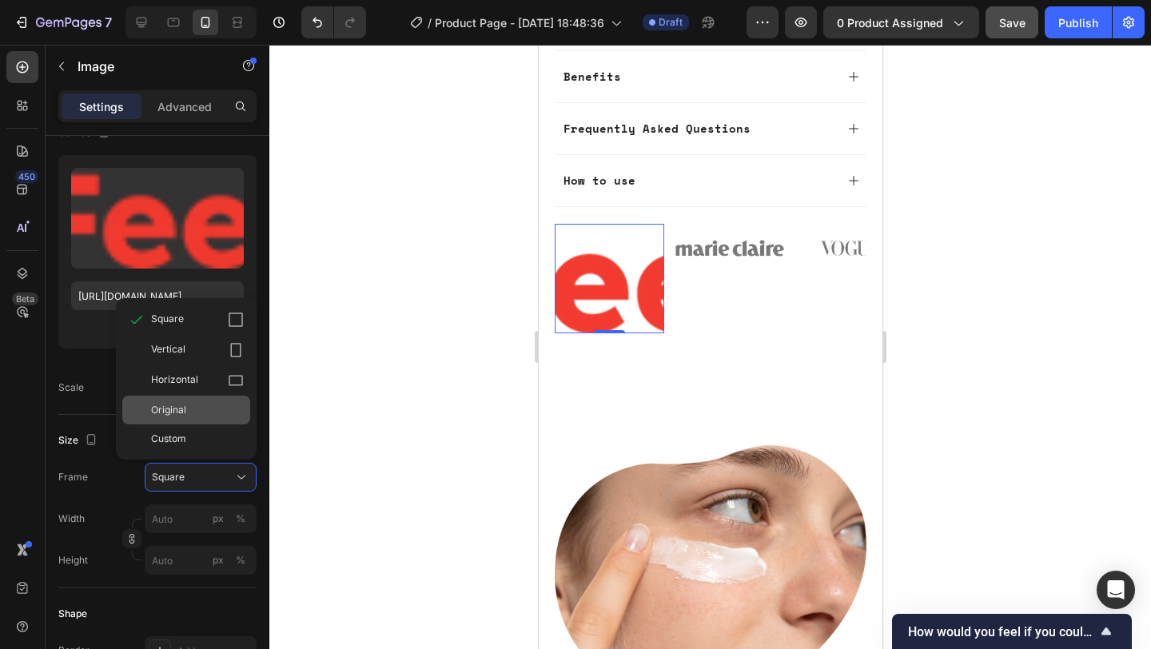
click at [192, 415] on div "Original" at bounding box center [197, 410] width 93 height 14
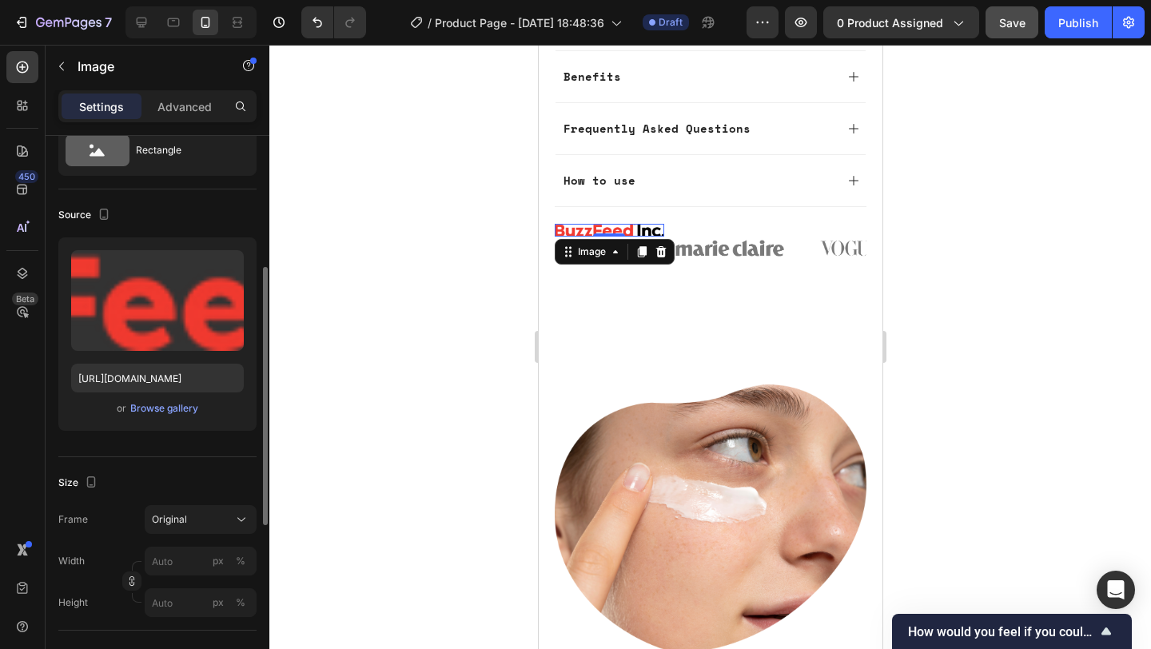
scroll to position [0, 0]
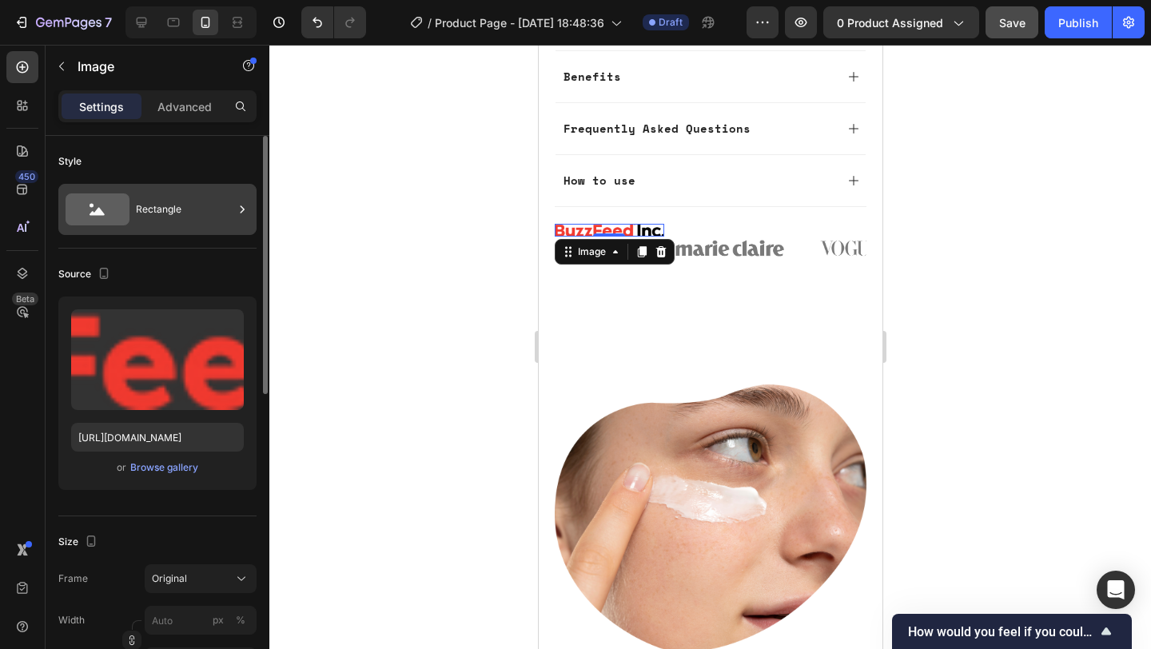
click at [125, 214] on icon at bounding box center [98, 209] width 64 height 32
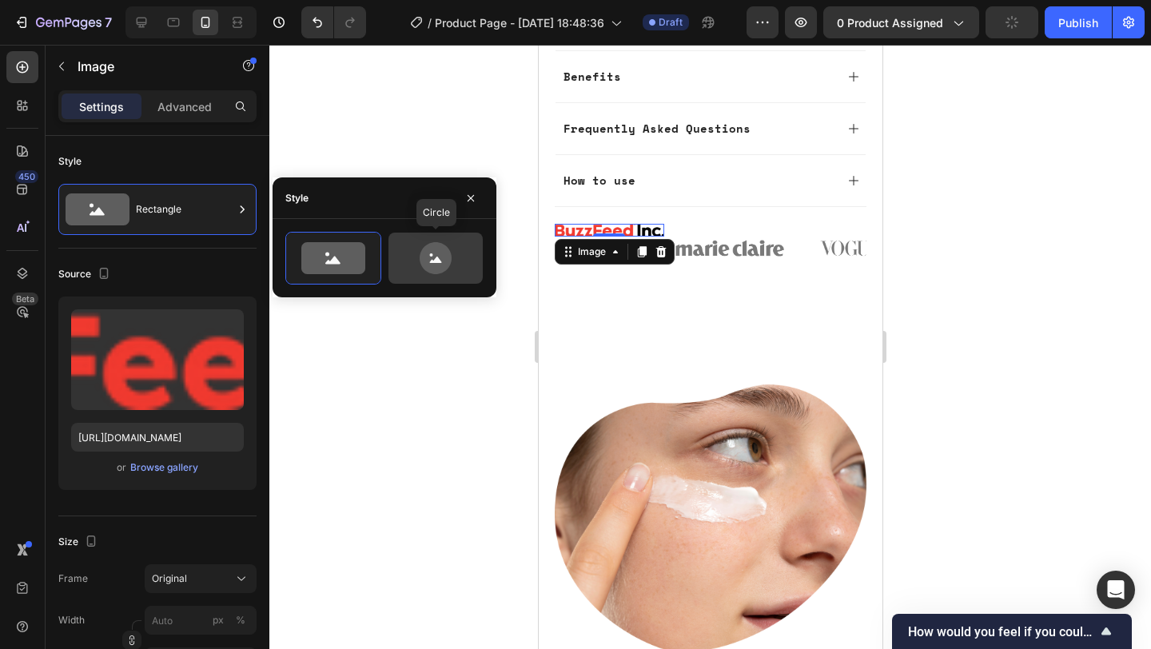
click at [431, 242] on icon at bounding box center [435, 258] width 75 height 32
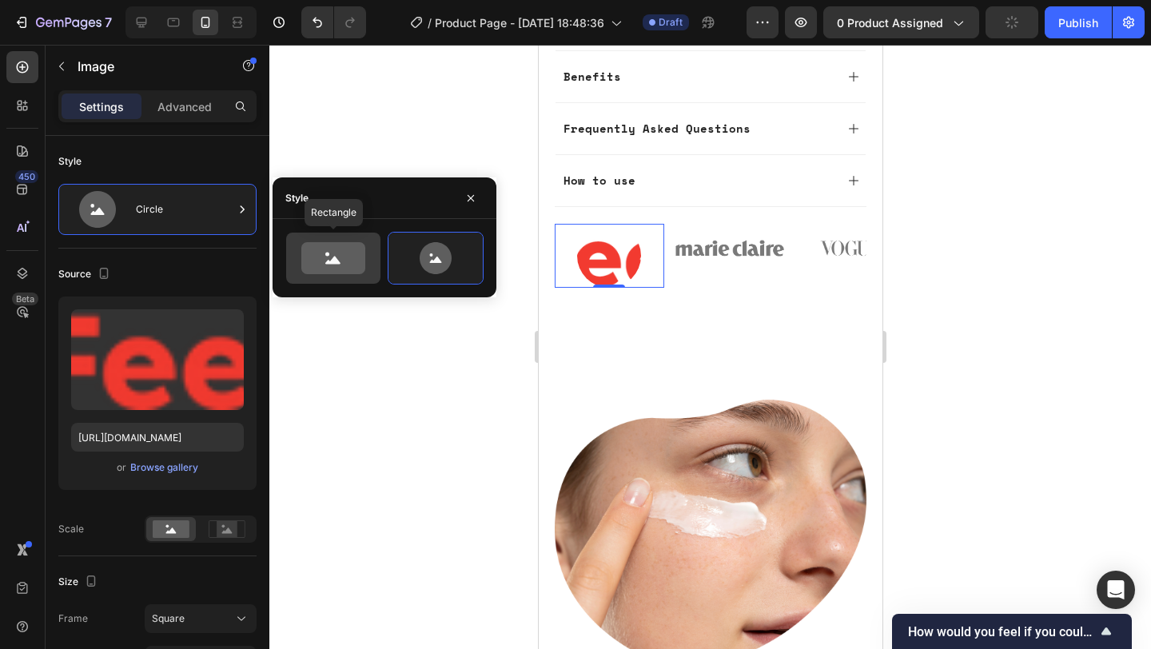
click at [344, 257] on icon at bounding box center [333, 258] width 64 height 32
type input "100"
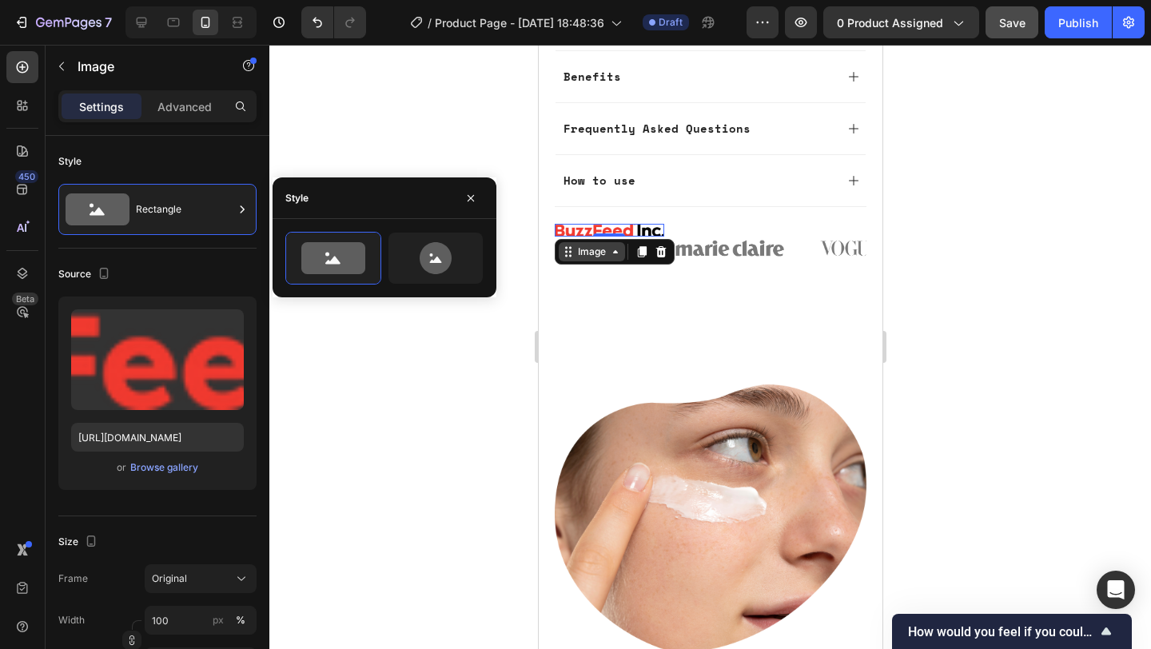
click at [598, 242] on div "Image" at bounding box center [591, 251] width 66 height 19
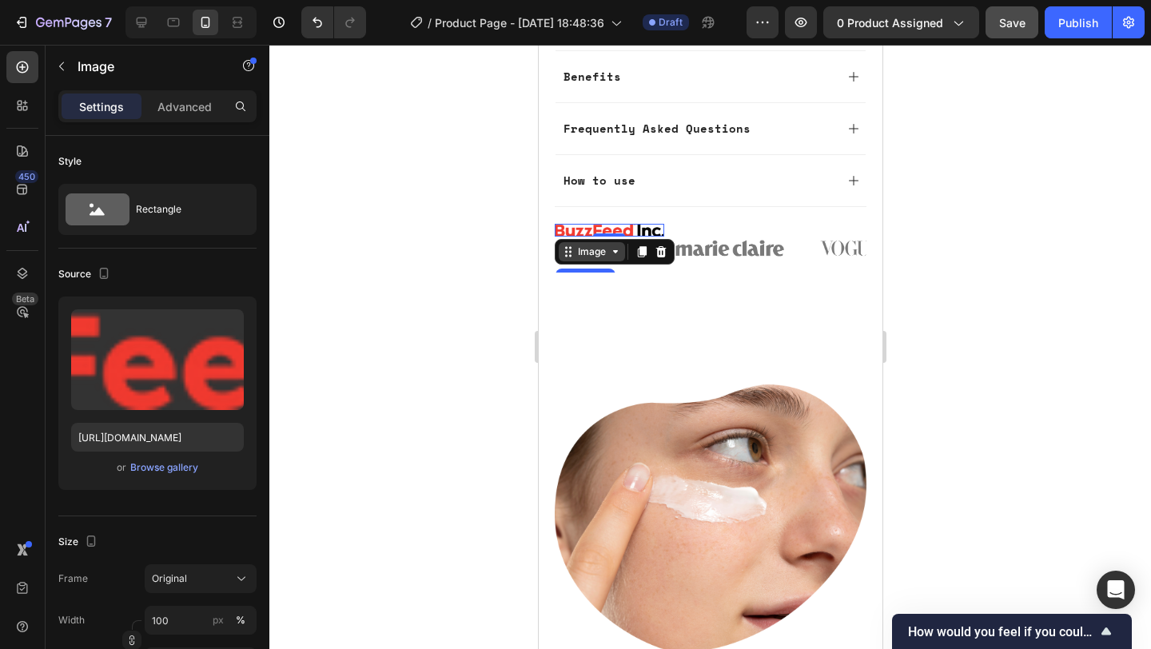
click at [610, 245] on icon at bounding box center [614, 251] width 13 height 13
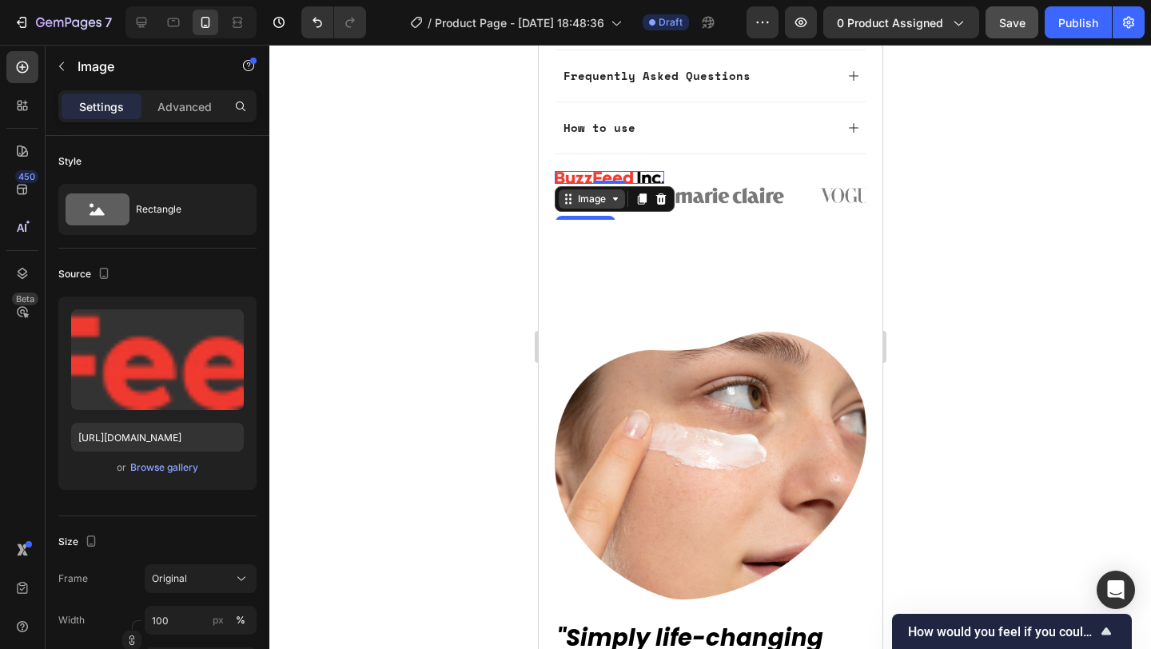
scroll to position [1272, 0]
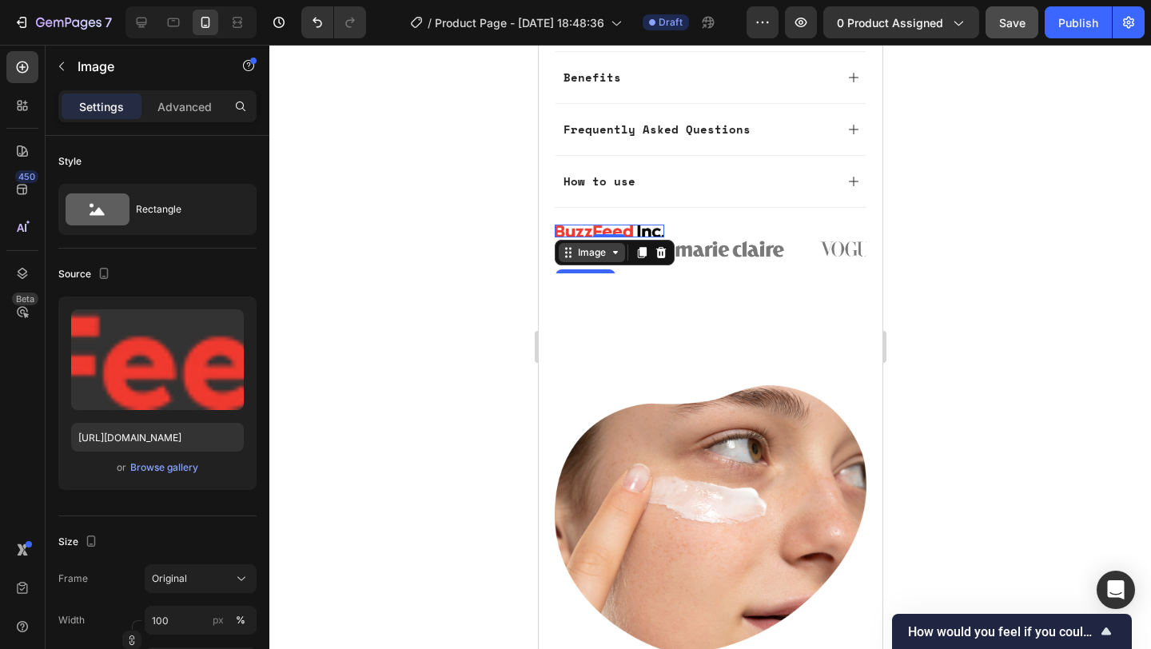
click at [610, 246] on icon at bounding box center [614, 252] width 13 height 13
click at [193, 119] on div "Settings Advanced" at bounding box center [157, 106] width 198 height 32
click at [192, 112] on p "Advanced" at bounding box center [184, 106] width 54 height 17
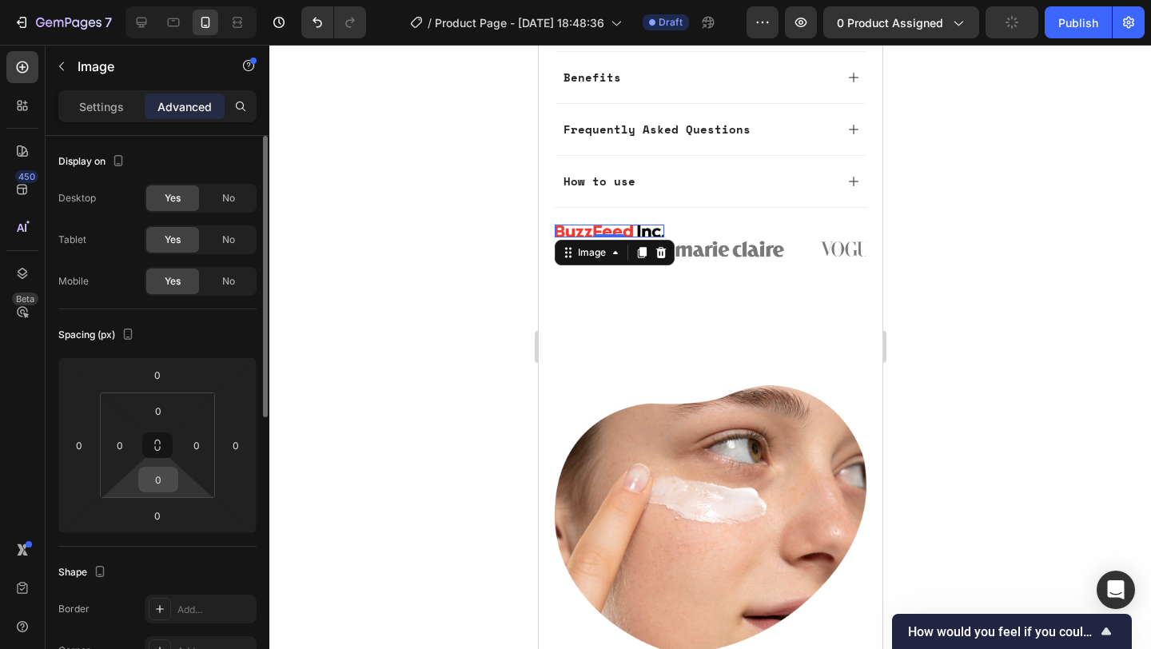
click at [161, 479] on input "0" at bounding box center [158, 479] width 32 height 24
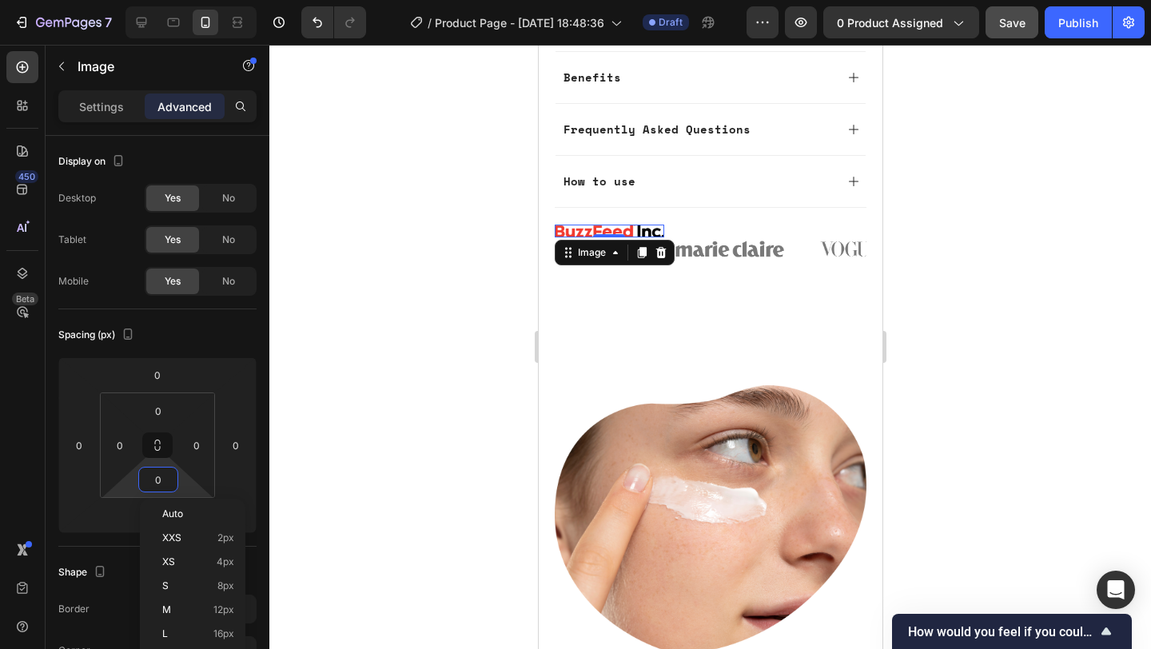
click at [209, 0] on html "7 / Product Page - Sep 28, 18:48:36 Draft Preview 0 product assigned Save Publi…" at bounding box center [575, 0] width 1151 height 0
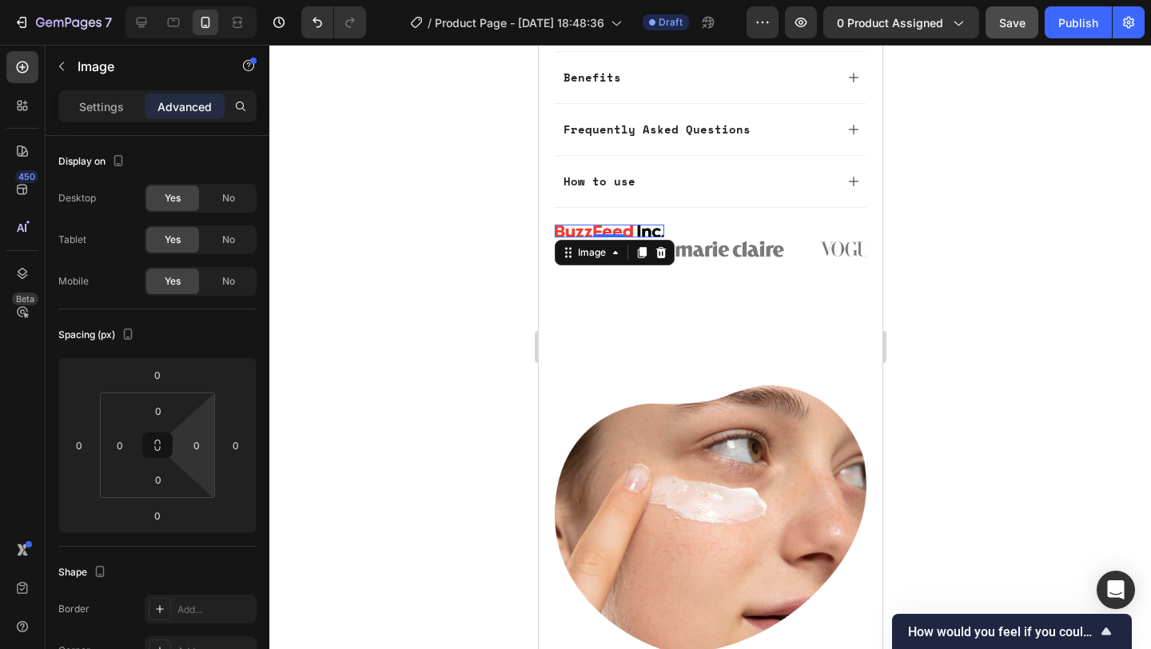
click at [201, 0] on html "7 / Product Page - Sep 28, 18:48:36 Draft Preview 0 product assigned Save Publi…" at bounding box center [575, 0] width 1151 height 0
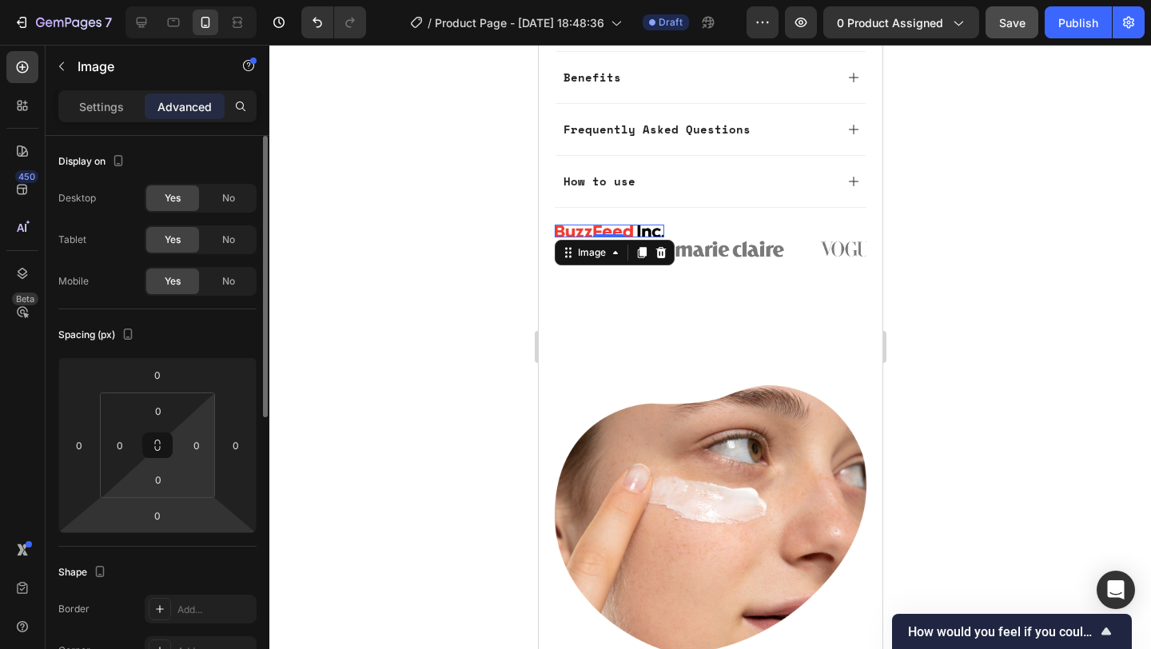
click at [181, 0] on html "7 / Product Page - Sep 28, 18:48:36 Draft Preview 0 product assigned Save Publi…" at bounding box center [575, 0] width 1151 height 0
click at [183, 0] on html "7 / Product Page - Sep 28, 18:48:36 Draft Preview 0 product assigned Save Publi…" at bounding box center [575, 0] width 1151 height 0
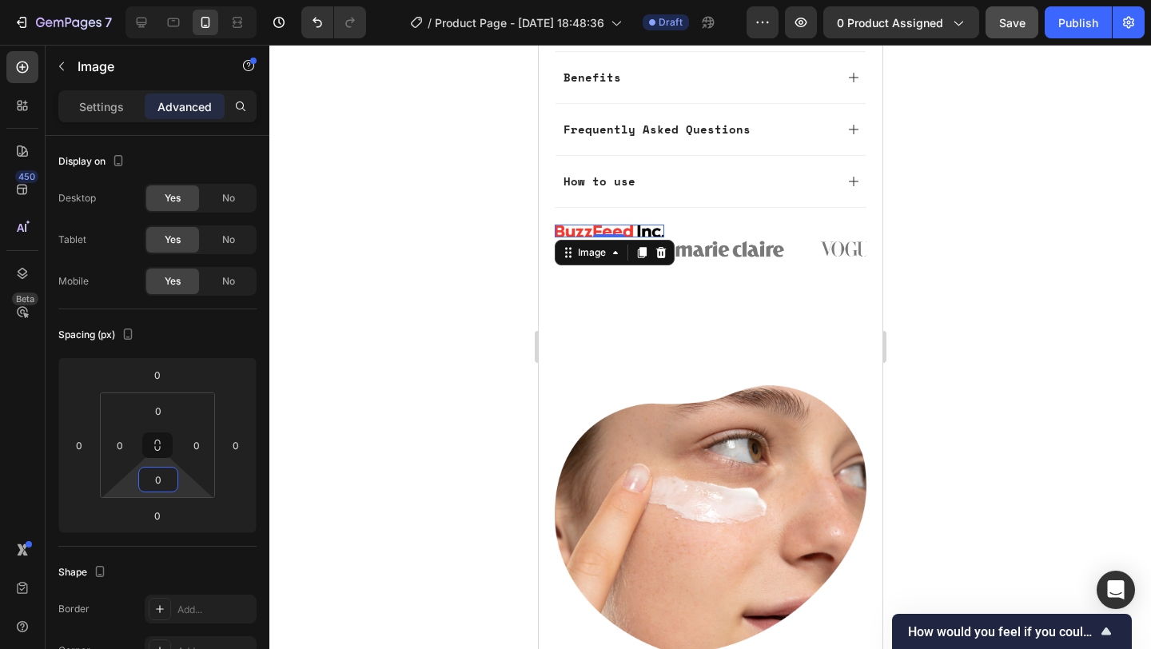
click at [183, 0] on html "7 / Product Page - Sep 28, 18:48:36 Draft Preview 0 product assigned Save Publi…" at bounding box center [575, 0] width 1151 height 0
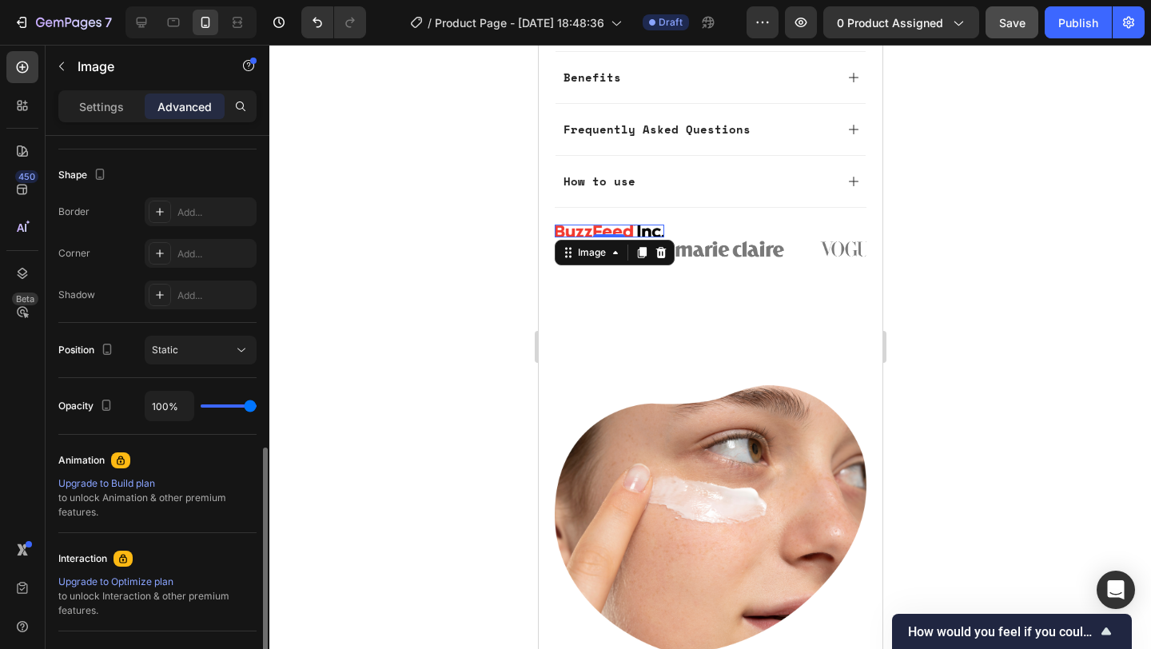
scroll to position [550, 0]
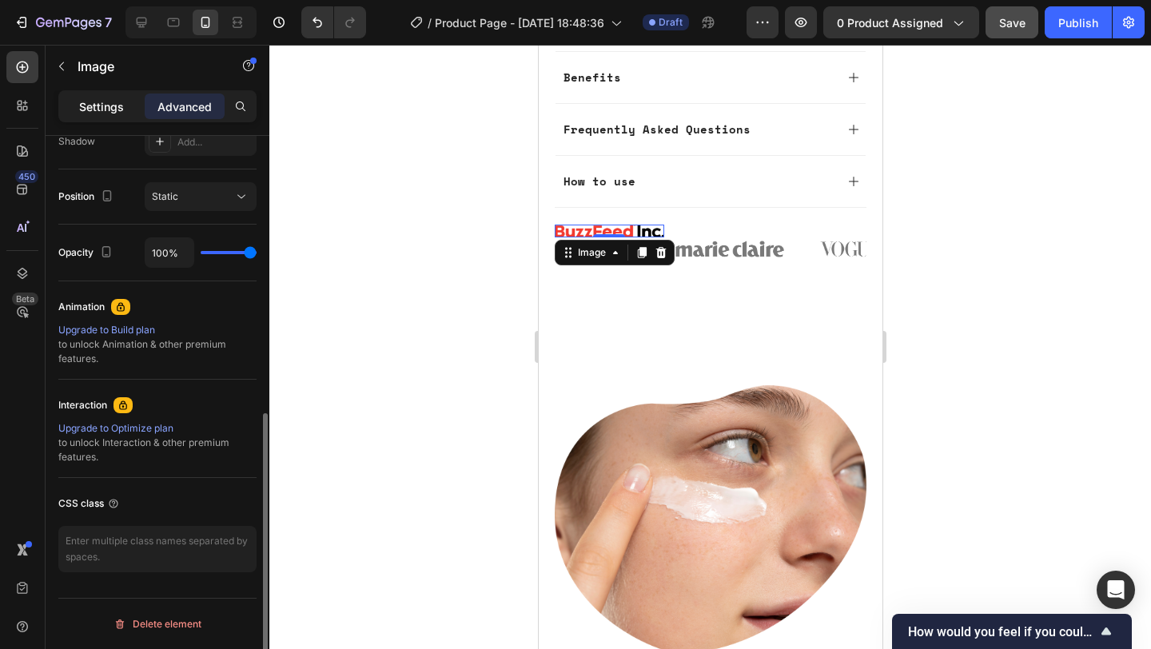
click at [125, 98] on div "Settings" at bounding box center [102, 106] width 80 height 26
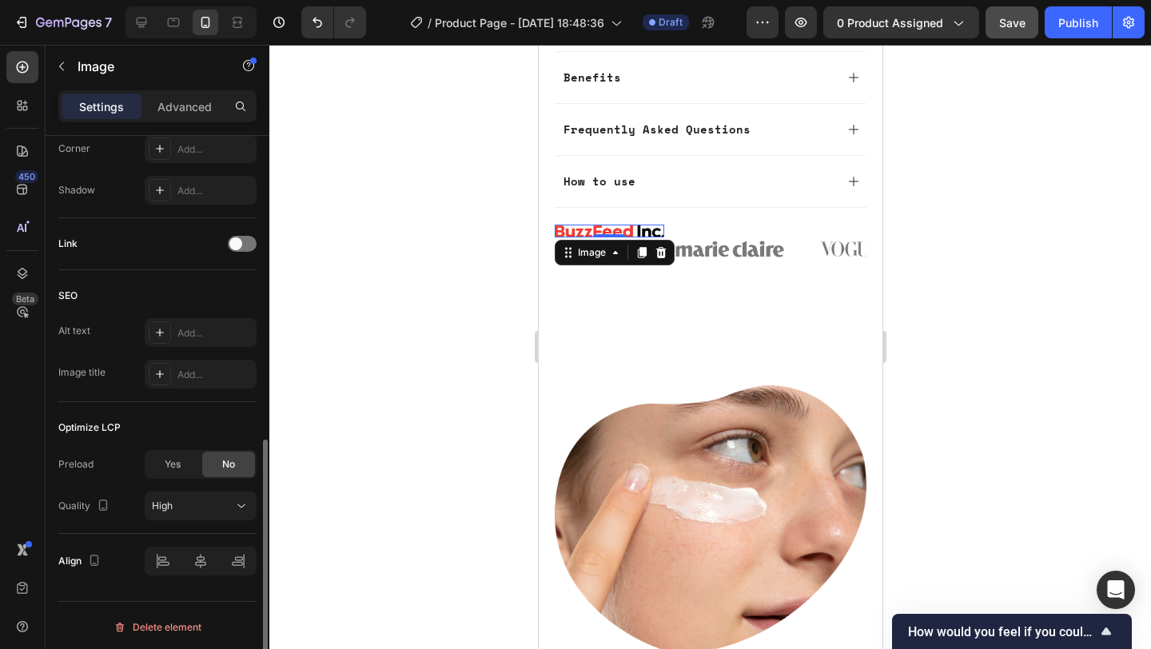
scroll to position [648, 0]
click at [180, 464] on span "Yes" at bounding box center [173, 461] width 16 height 14
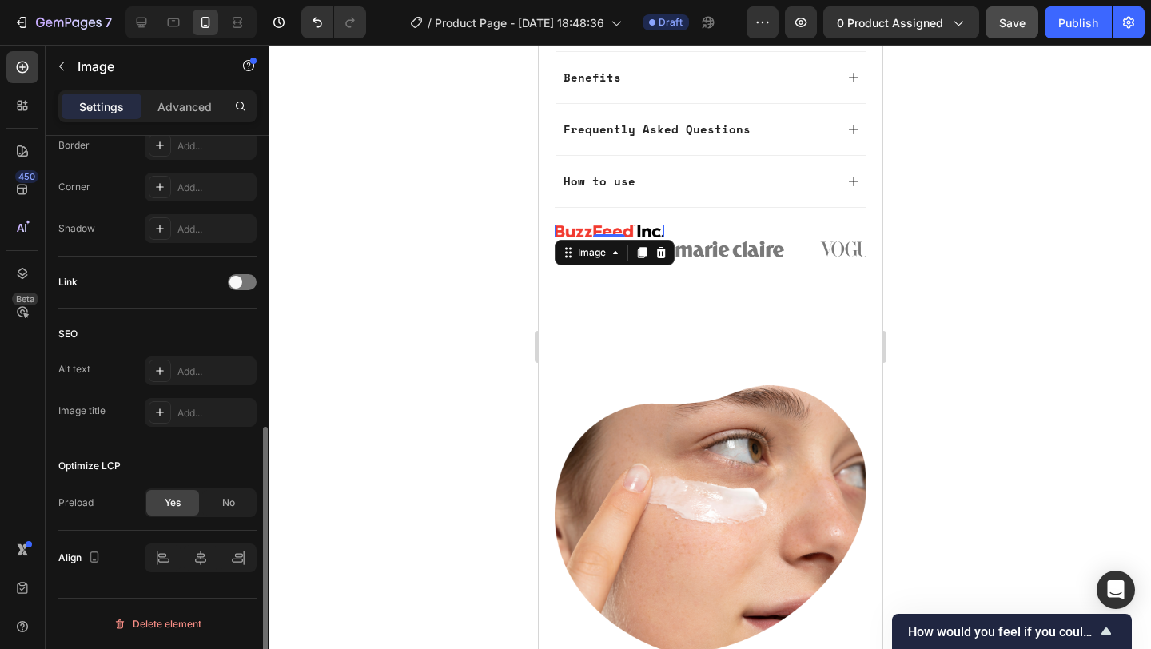
scroll to position [606, 0]
click at [226, 503] on span "No" at bounding box center [228, 502] width 13 height 14
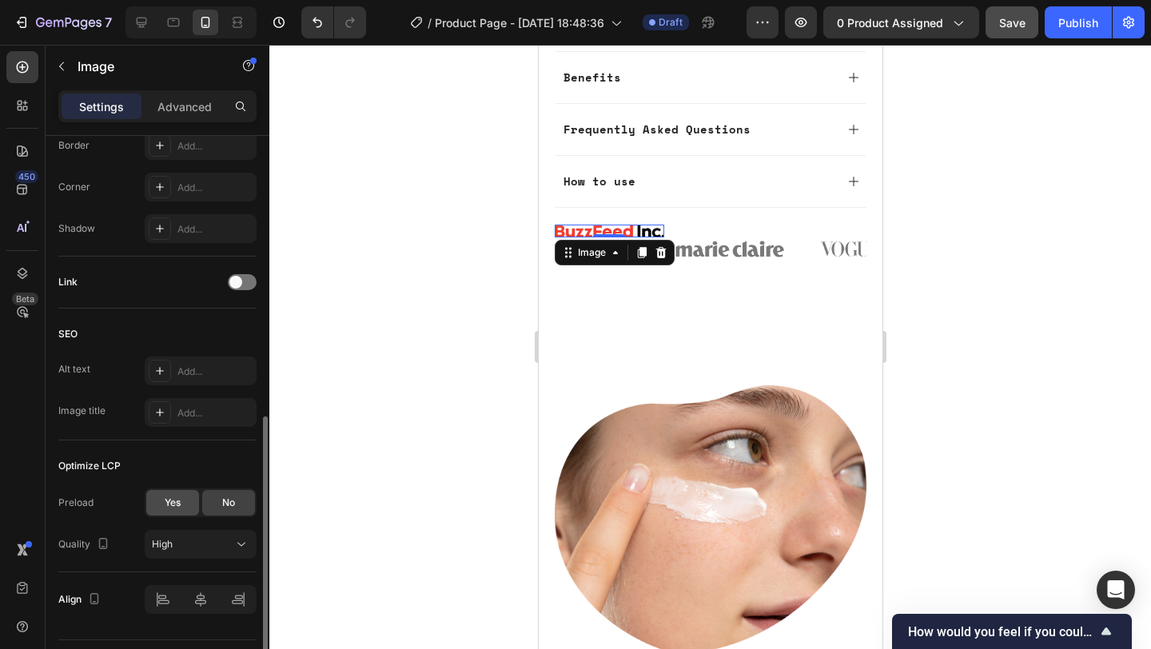
click at [186, 503] on div "Yes" at bounding box center [172, 503] width 53 height 26
click at [229, 504] on span "No" at bounding box center [228, 502] width 13 height 14
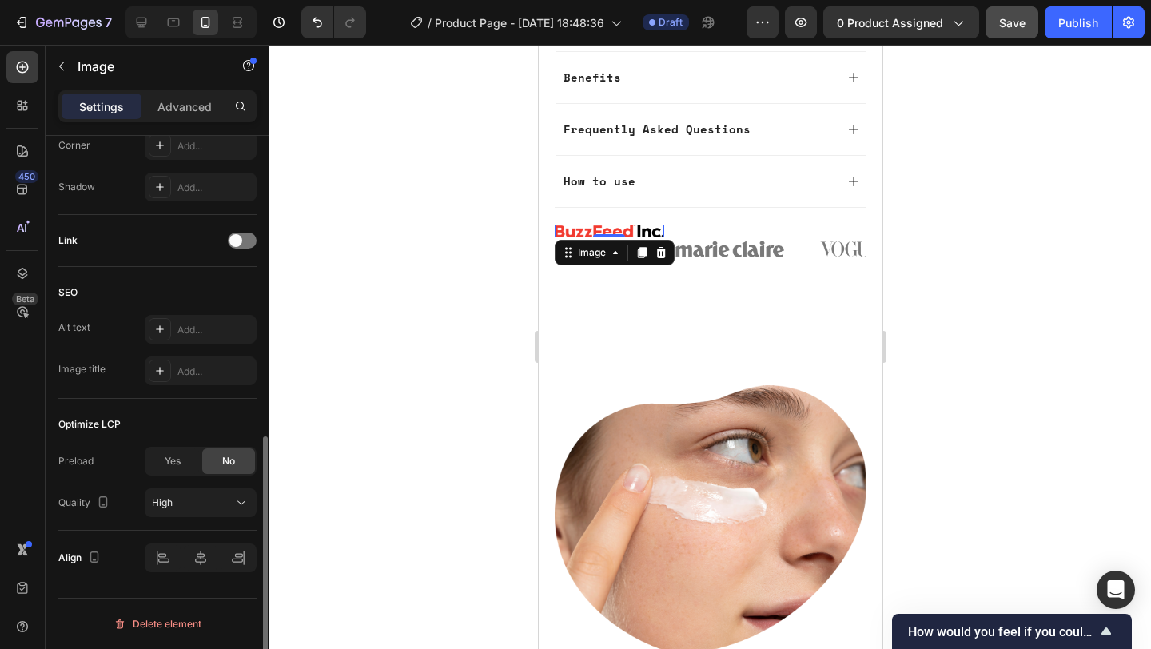
scroll to position [0, 0]
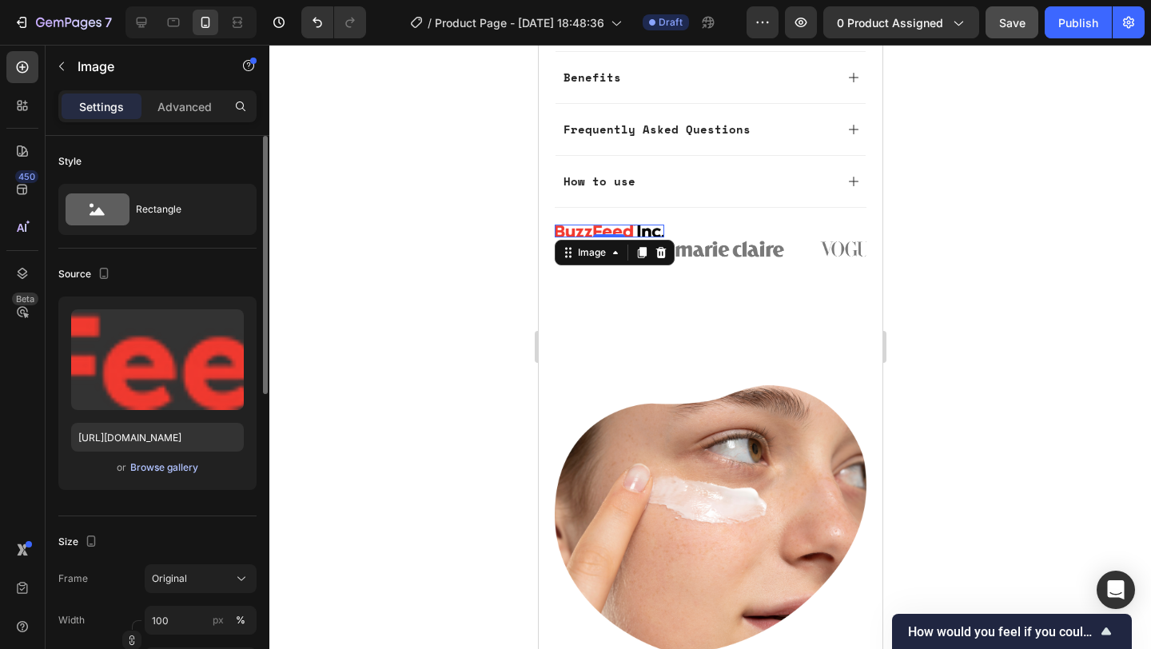
click at [178, 467] on div "Browse gallery" at bounding box center [164, 467] width 68 height 14
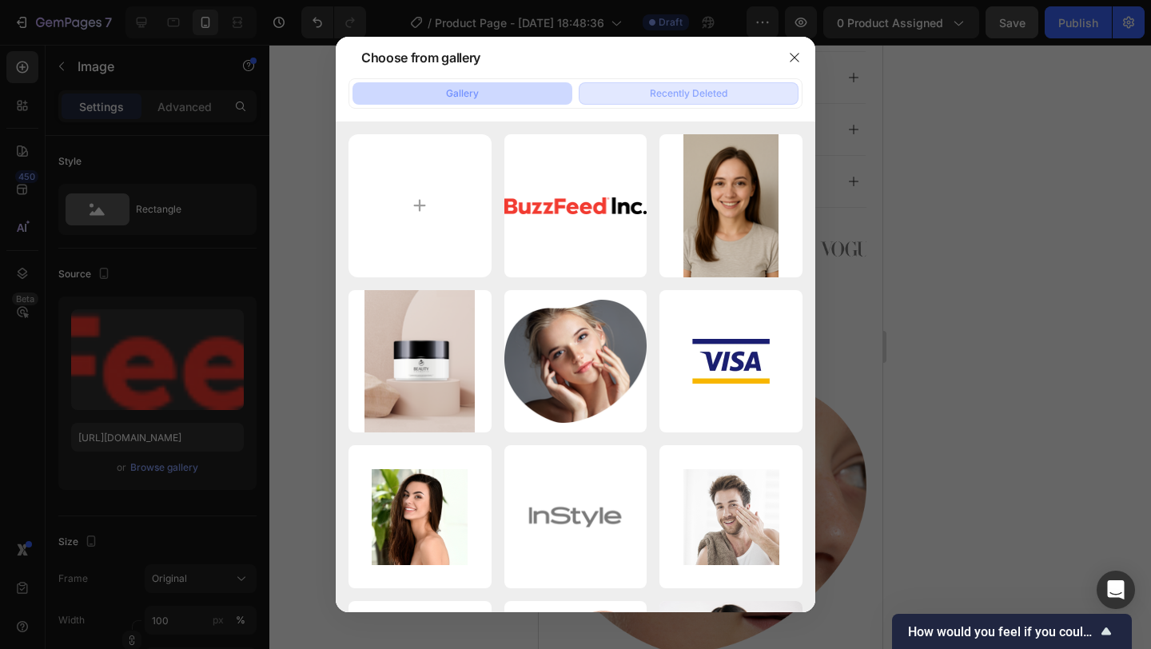
click at [740, 98] on button "Recently Deleted" at bounding box center [688, 93] width 220 height 22
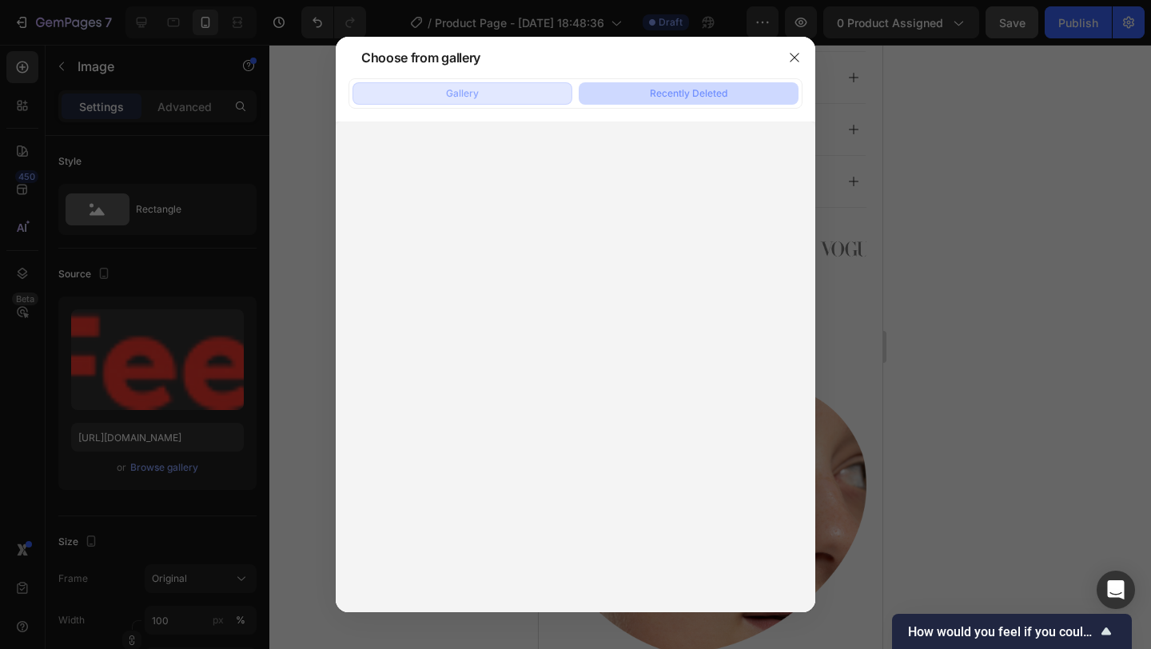
click at [527, 83] on button "Gallery" at bounding box center [462, 93] width 220 height 22
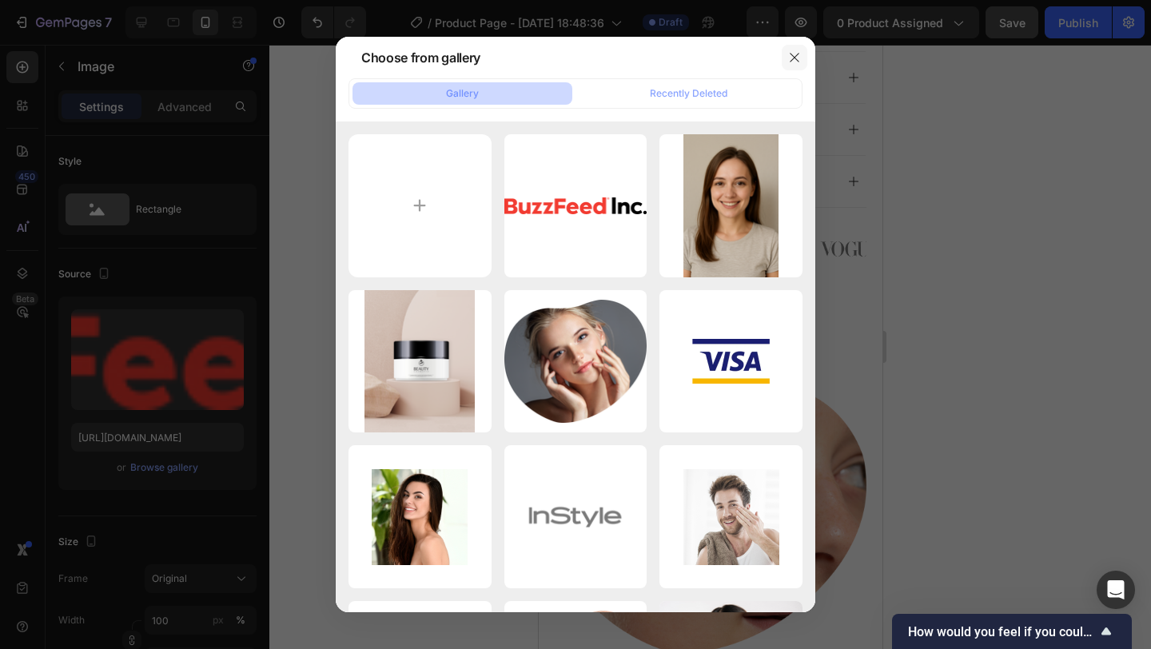
click at [803, 63] on button "button" at bounding box center [794, 58] width 26 height 26
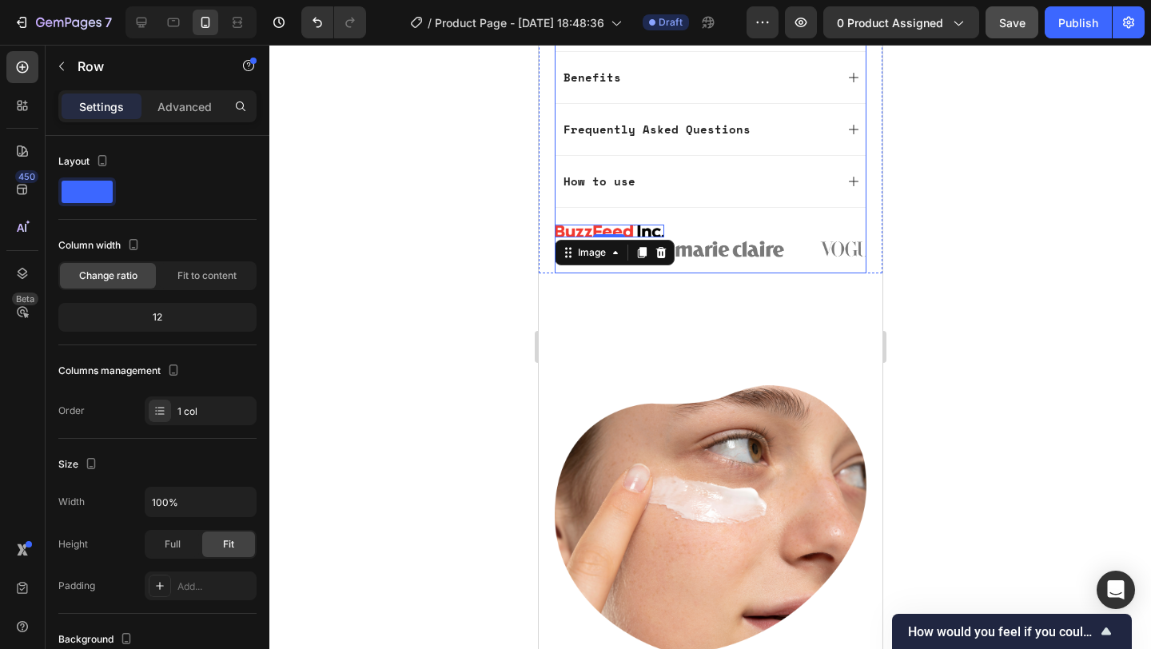
click at [737, 225] on div "Image" at bounding box center [728, 249] width 109 height 48
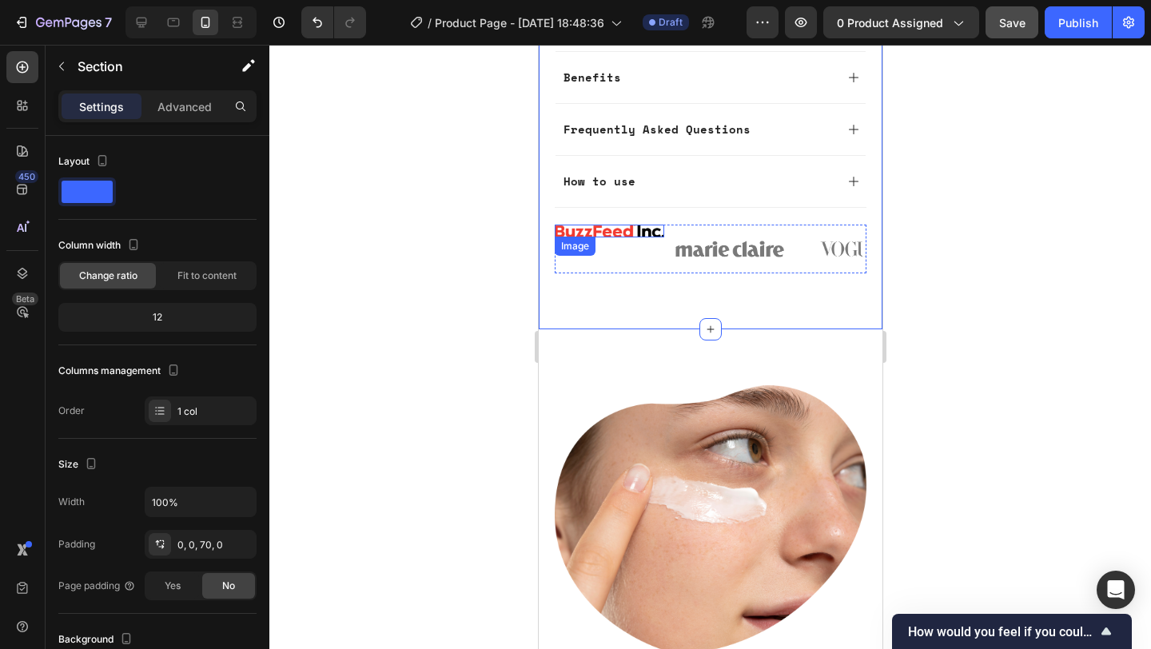
click at [614, 225] on img at bounding box center [608, 231] width 109 height 13
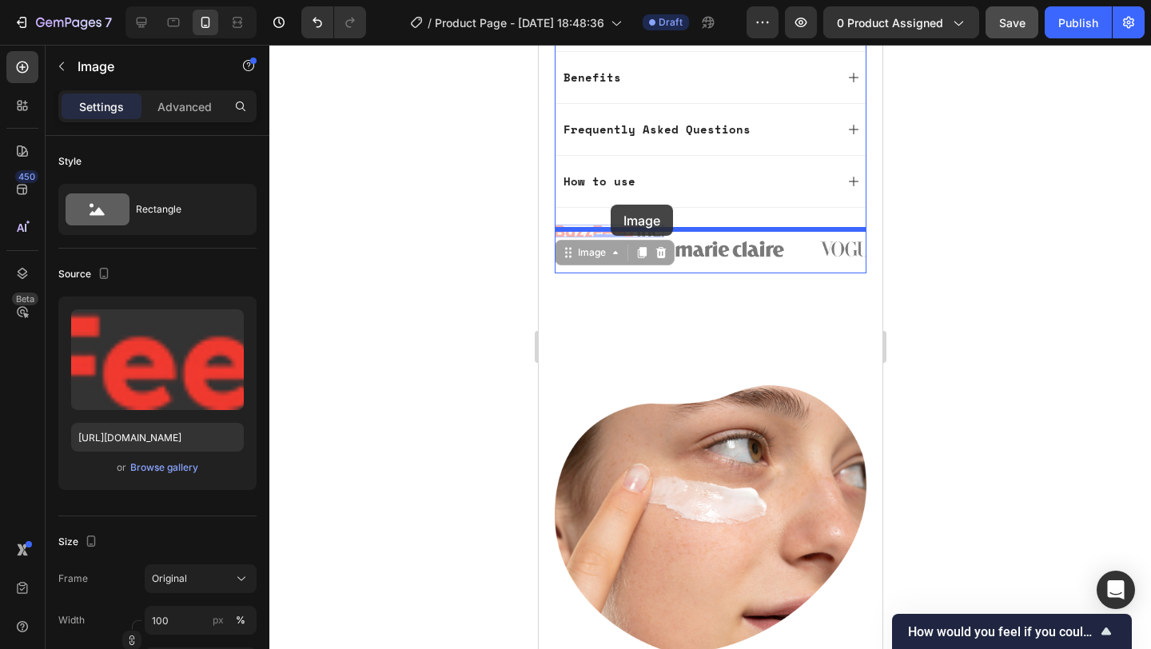
drag, startPoint x: 614, startPoint y: 186, endPoint x: 610, endPoint y: 205, distance: 18.8
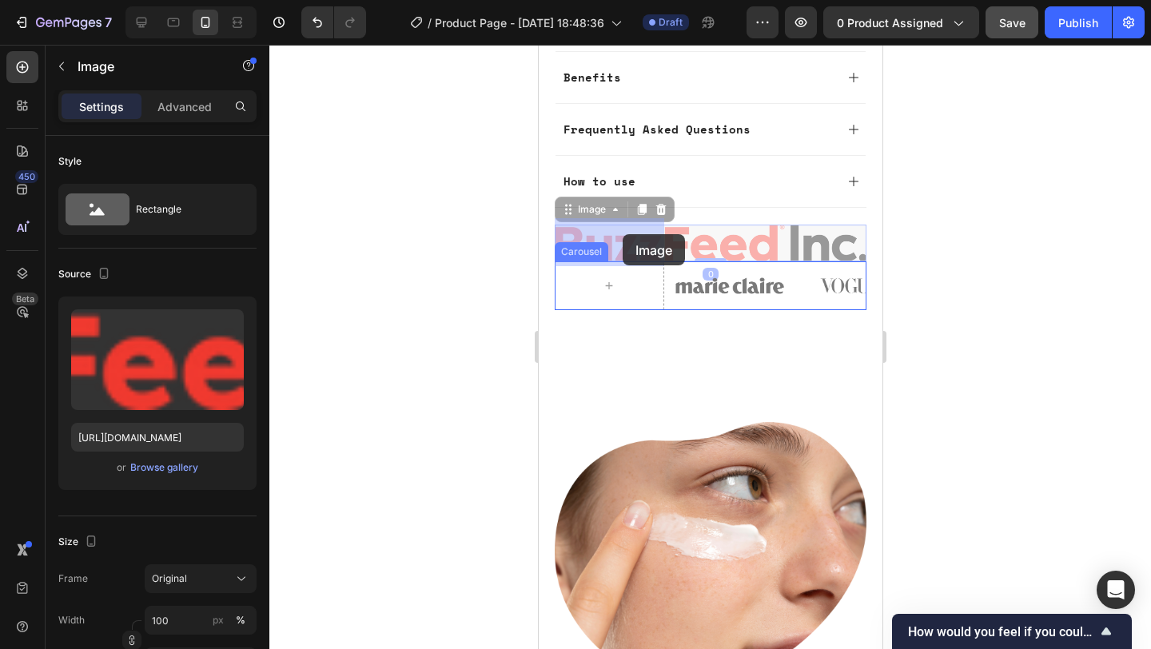
drag, startPoint x: 629, startPoint y: 205, endPoint x: 620, endPoint y: 234, distance: 30.8
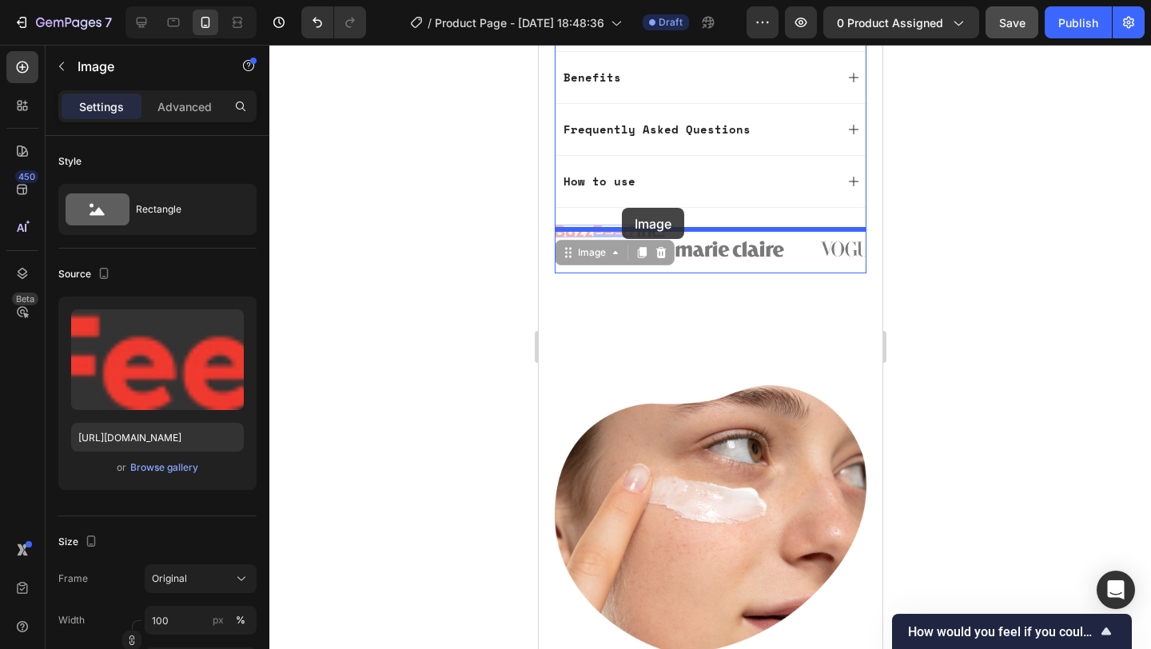
drag, startPoint x: 637, startPoint y: 183, endPoint x: 621, endPoint y: 208, distance: 29.5
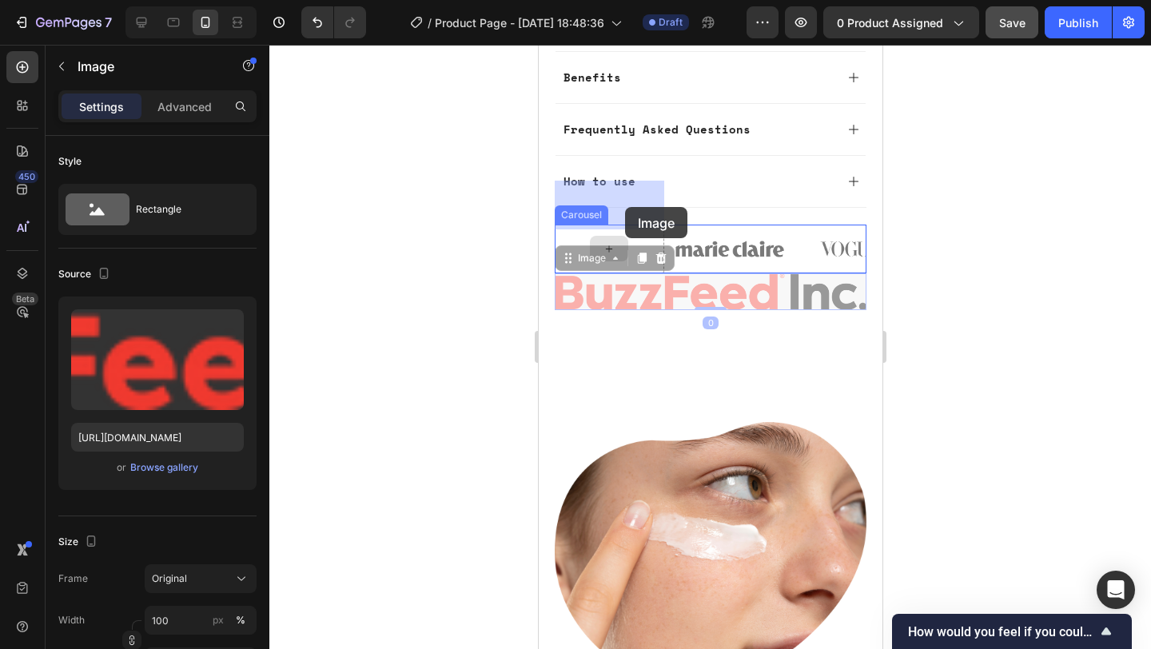
drag, startPoint x: 642, startPoint y: 248, endPoint x: 624, endPoint y: 207, distance: 44.4
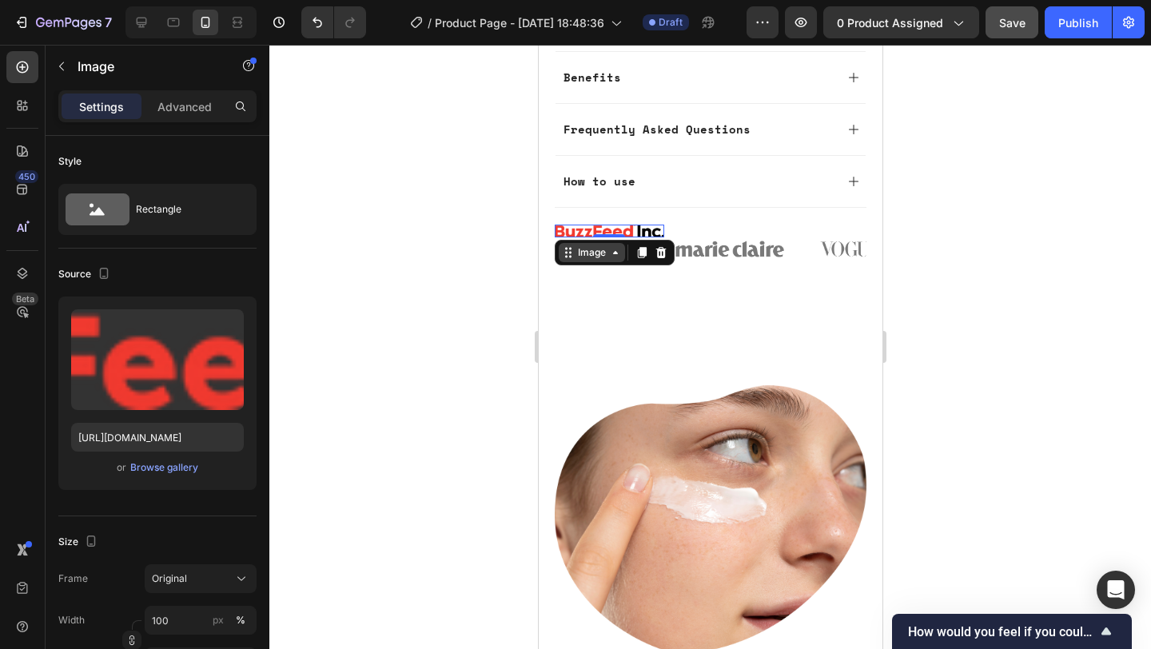
click at [610, 246] on icon at bounding box center [614, 252] width 13 height 13
click at [614, 246] on icon at bounding box center [614, 252] width 13 height 13
click at [185, 260] on div "Source Upload Image https://cdn.shopify.com/s/files/1/0967/1331/0545/files/gemp…" at bounding box center [157, 382] width 198 height 268
click at [146, 22] on icon at bounding box center [142, 23] width 10 height 10
type input "https://cdn.shopify.com/s/files/1/0967/1331/0545/files/gempages_584964275441762…"
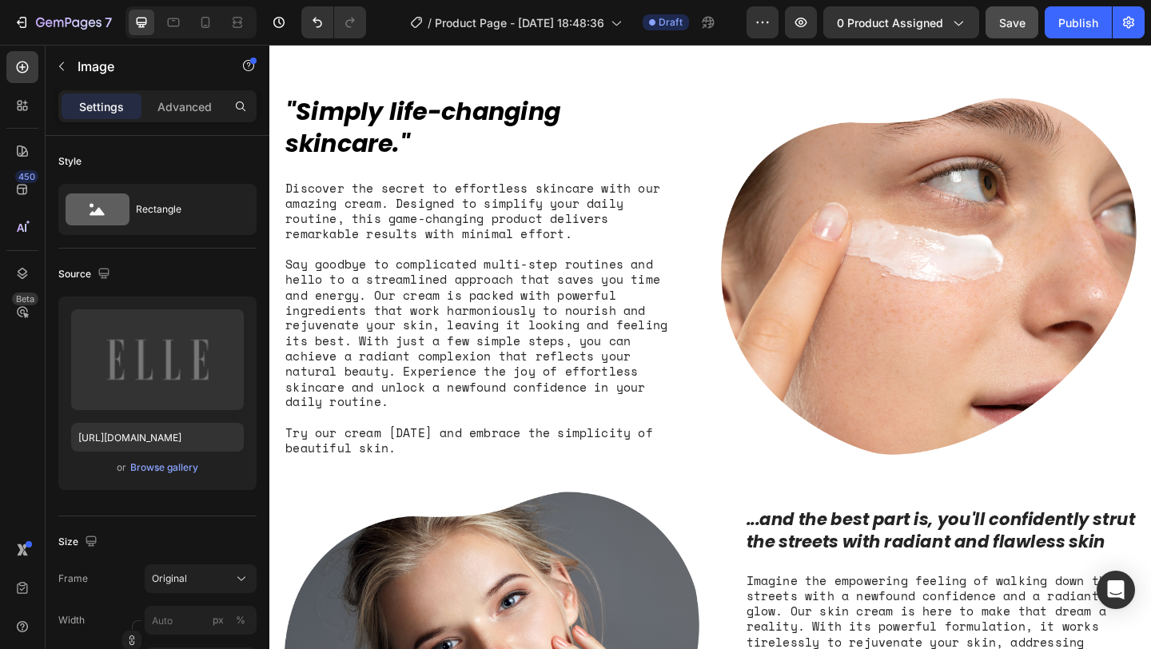
scroll to position [737, 0]
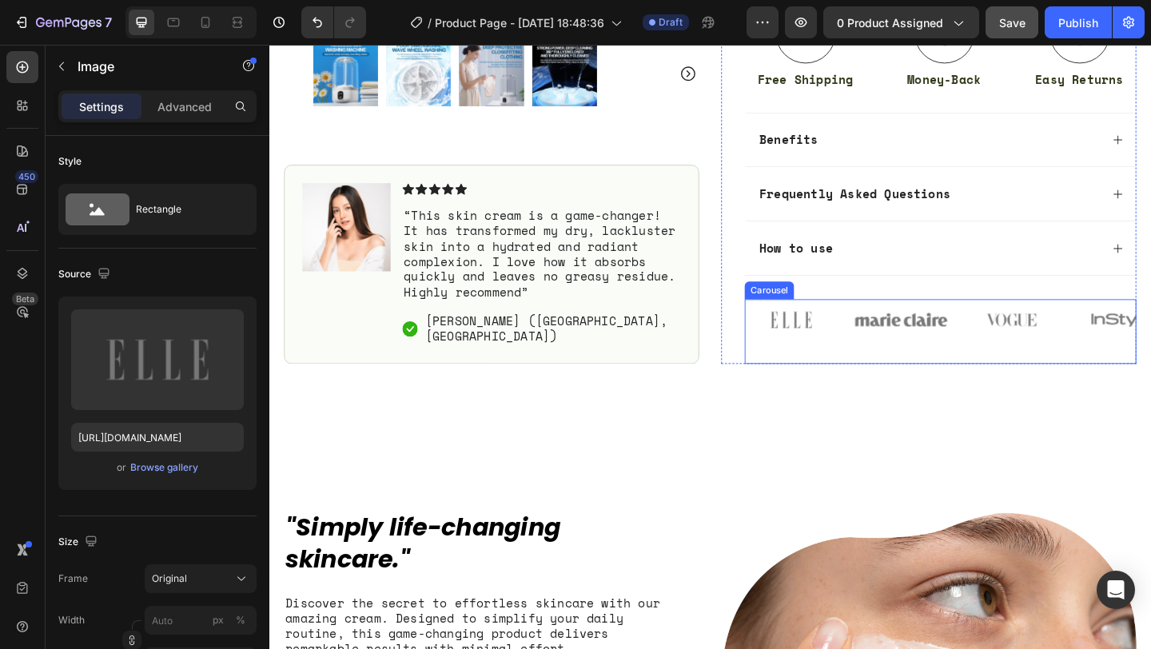
click at [976, 377] on div "Image" at bounding box center [956, 356] width 101 height 70
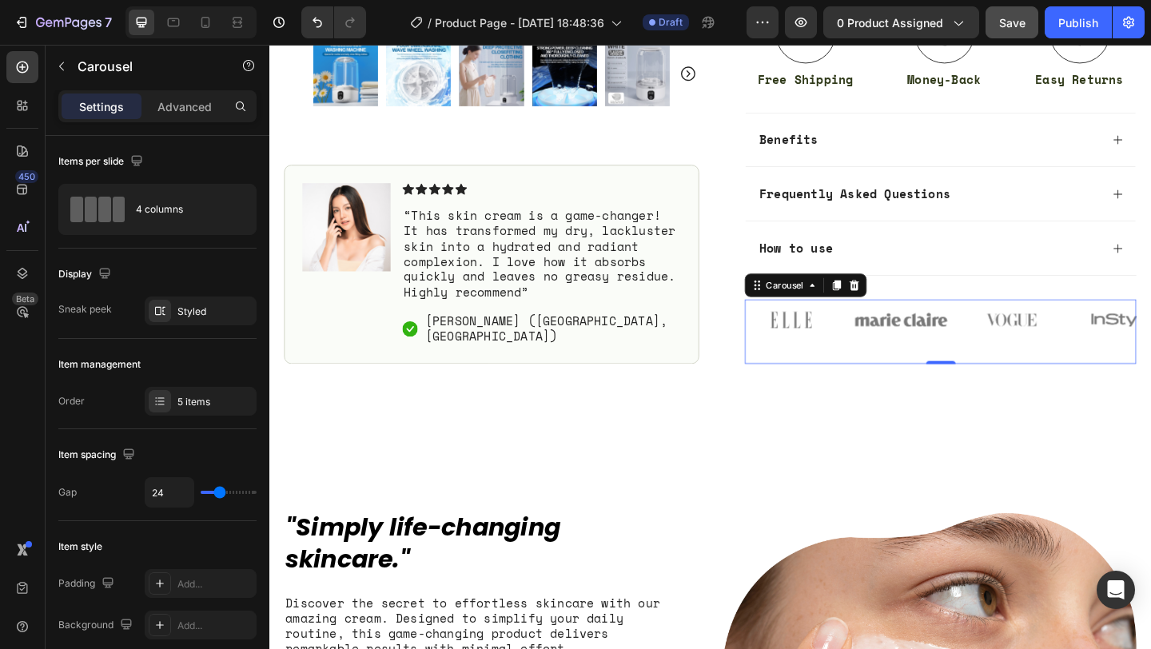
click at [931, 372] on div "Image" at bounding box center [956, 356] width 101 height 70
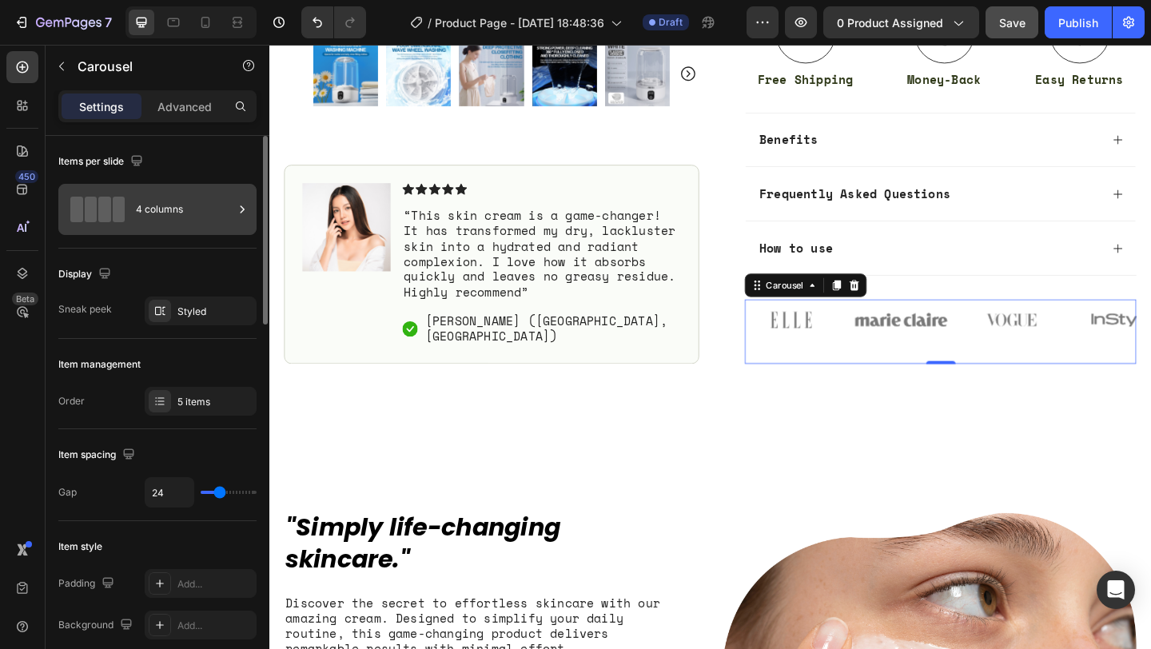
click at [149, 201] on div "4 columns" at bounding box center [184, 209] width 97 height 37
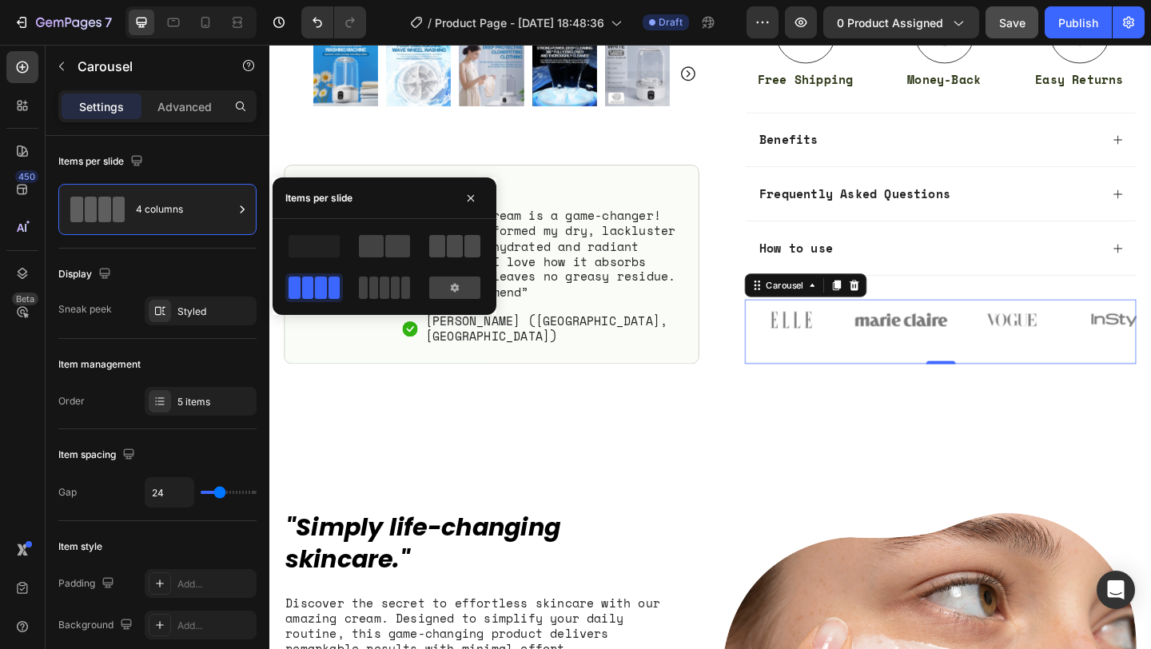
click at [466, 240] on span at bounding box center [472, 246] width 16 height 22
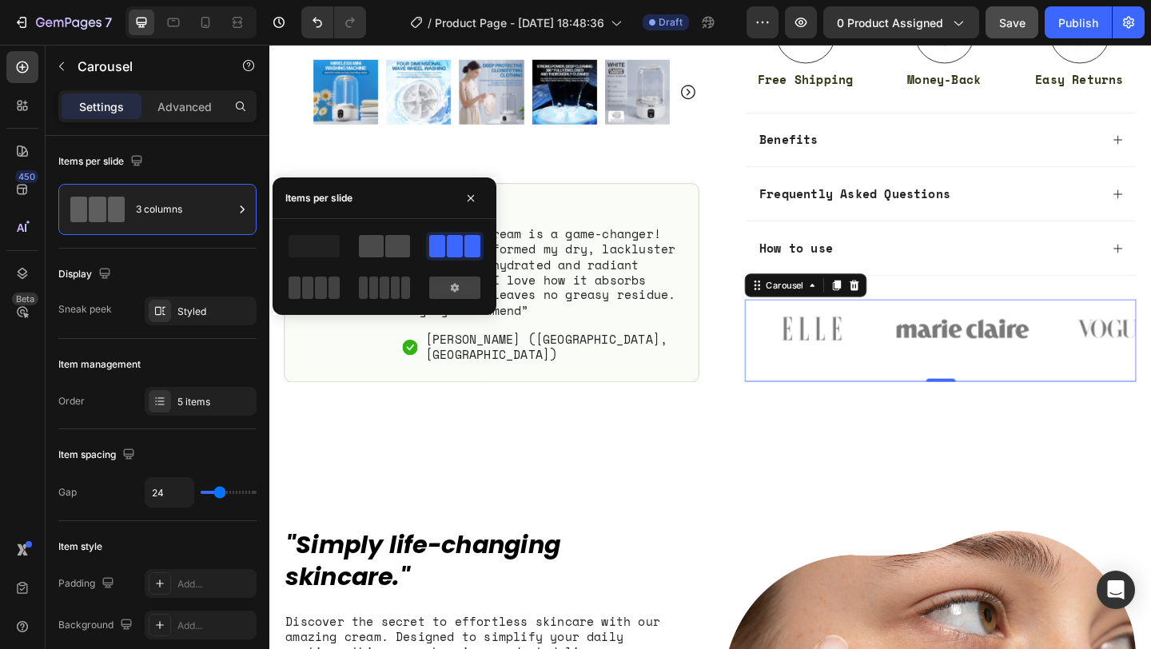
click at [390, 252] on span at bounding box center [397, 246] width 25 height 22
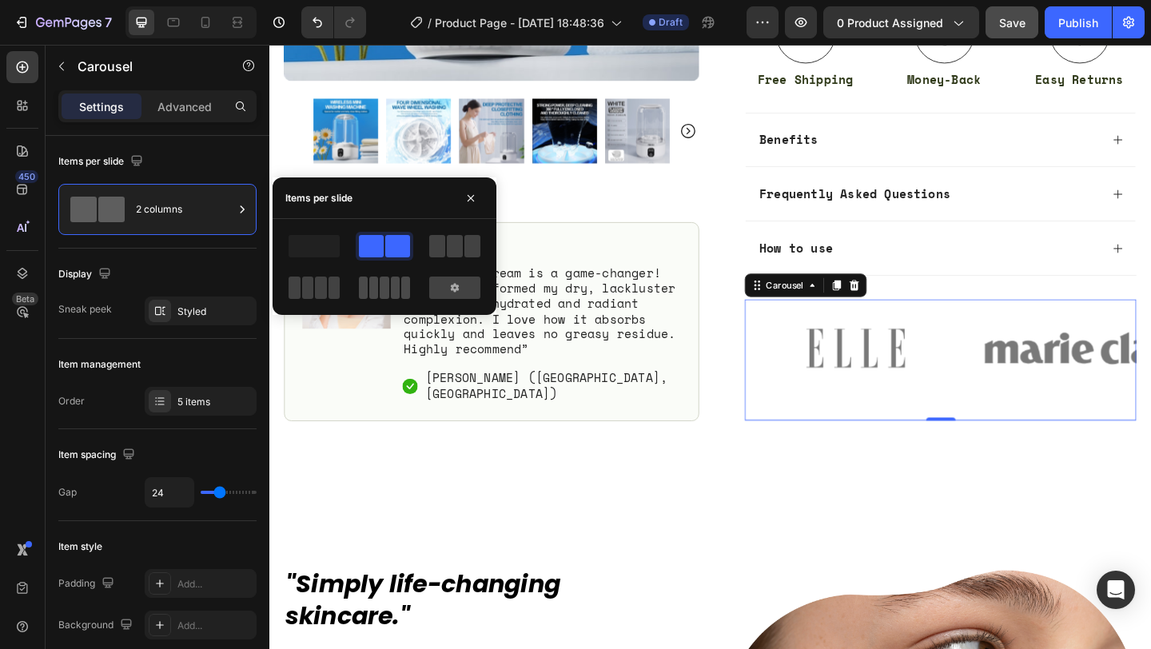
click at [388, 284] on span at bounding box center [384, 287] width 9 height 22
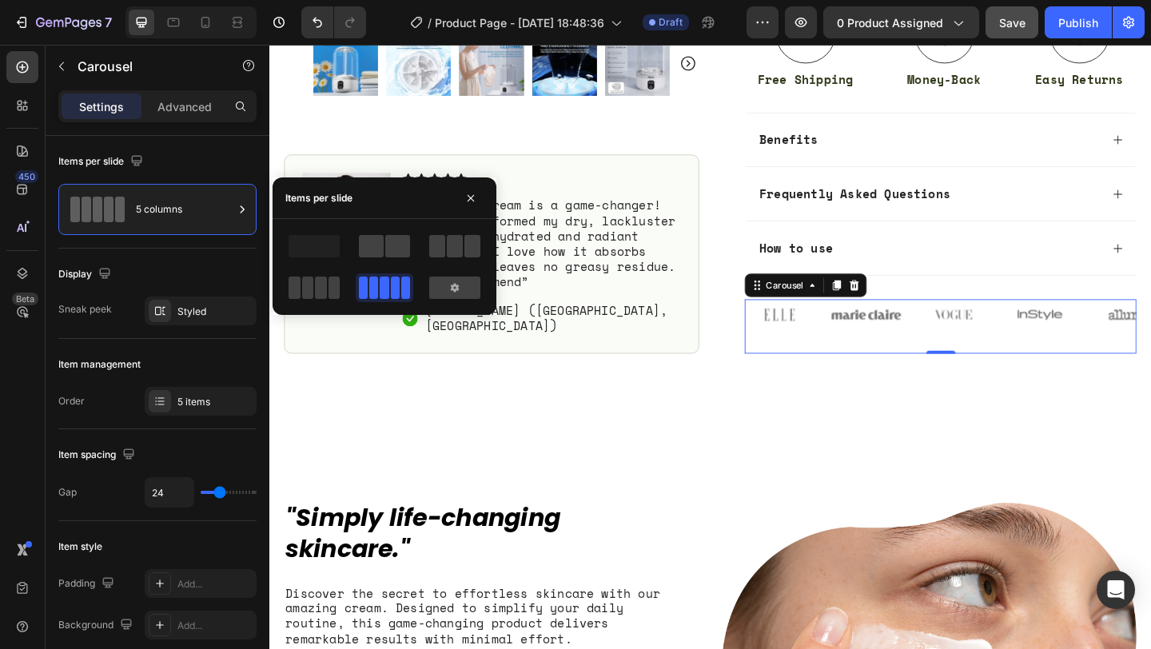
click at [340, 293] on div at bounding box center [314, 287] width 58 height 29
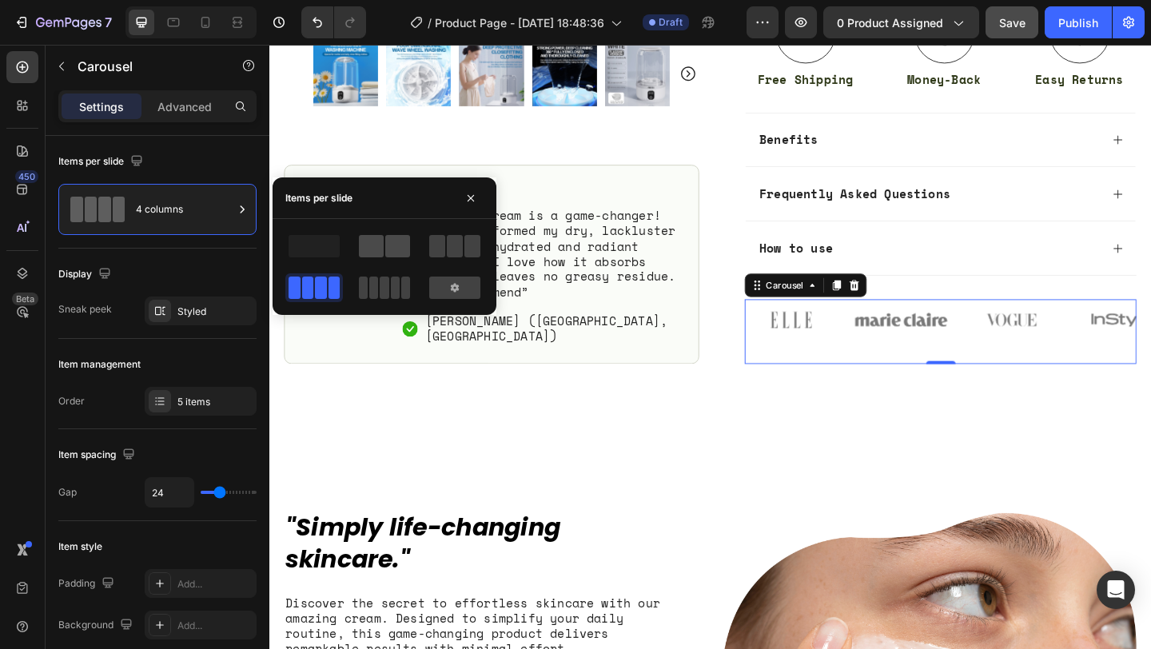
click at [395, 246] on span at bounding box center [397, 246] width 25 height 22
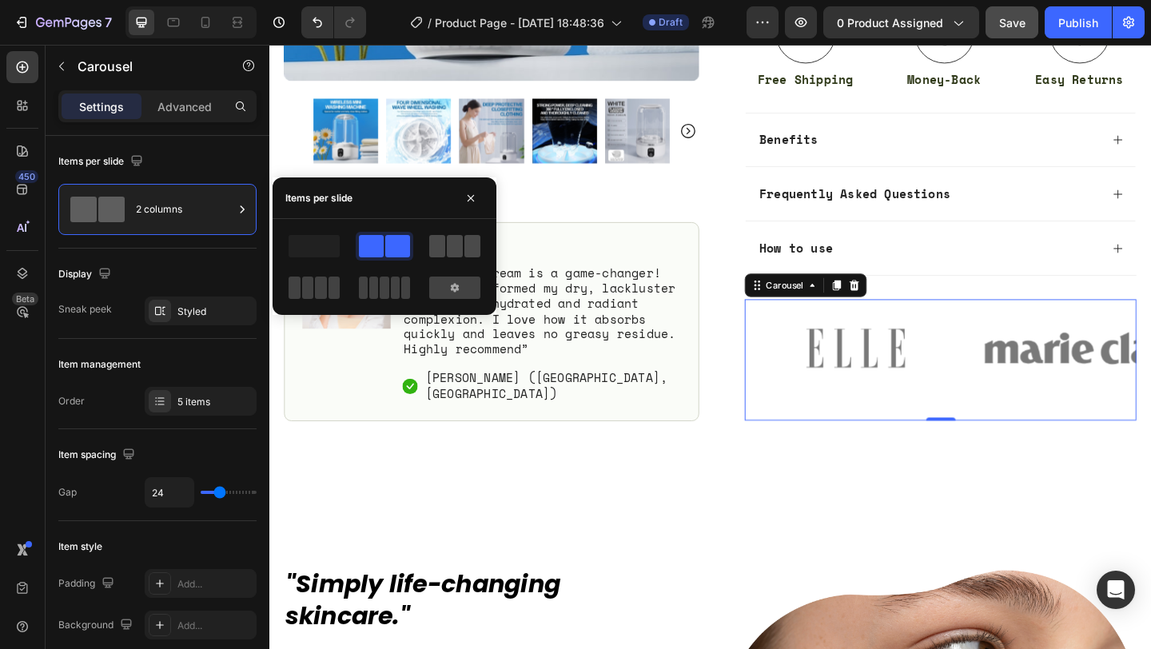
click at [447, 240] on span at bounding box center [455, 246] width 16 height 22
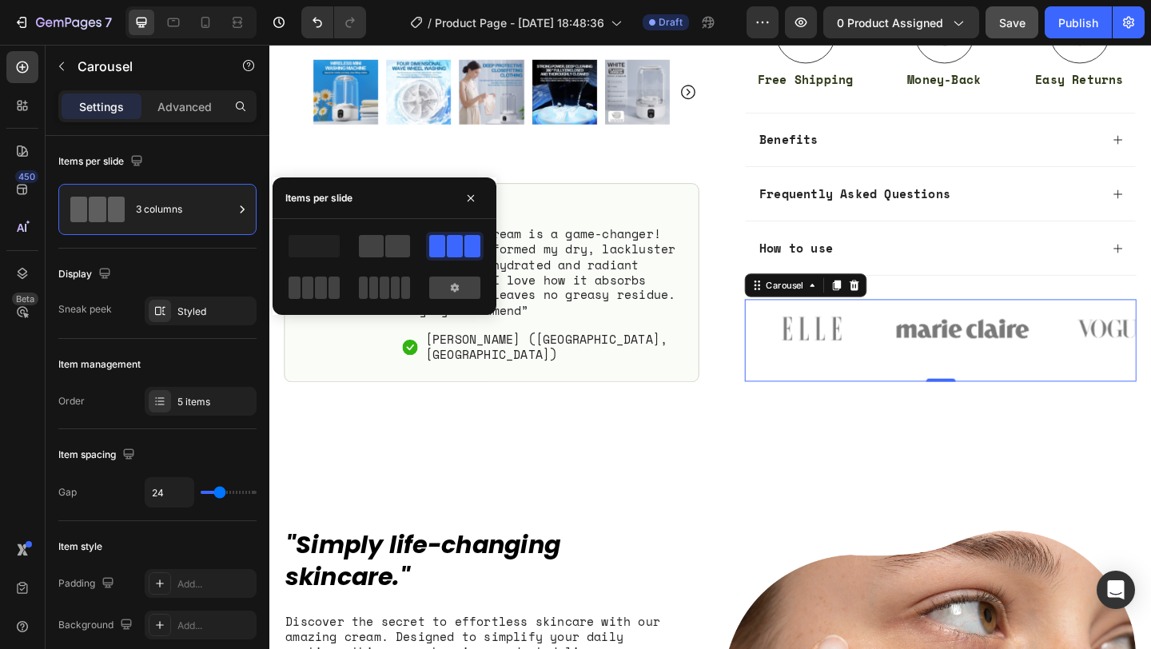
click at [348, 277] on div at bounding box center [384, 267] width 198 height 70
click at [326, 284] on div at bounding box center [313, 287] width 51 height 22
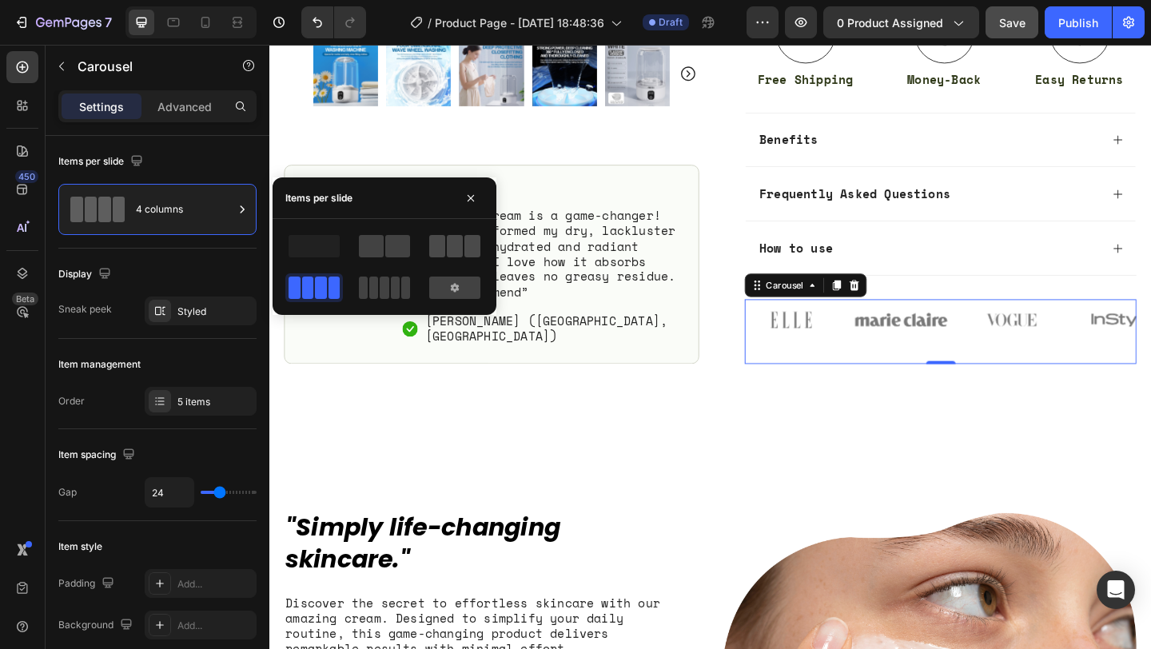
click at [463, 254] on div at bounding box center [454, 246] width 51 height 22
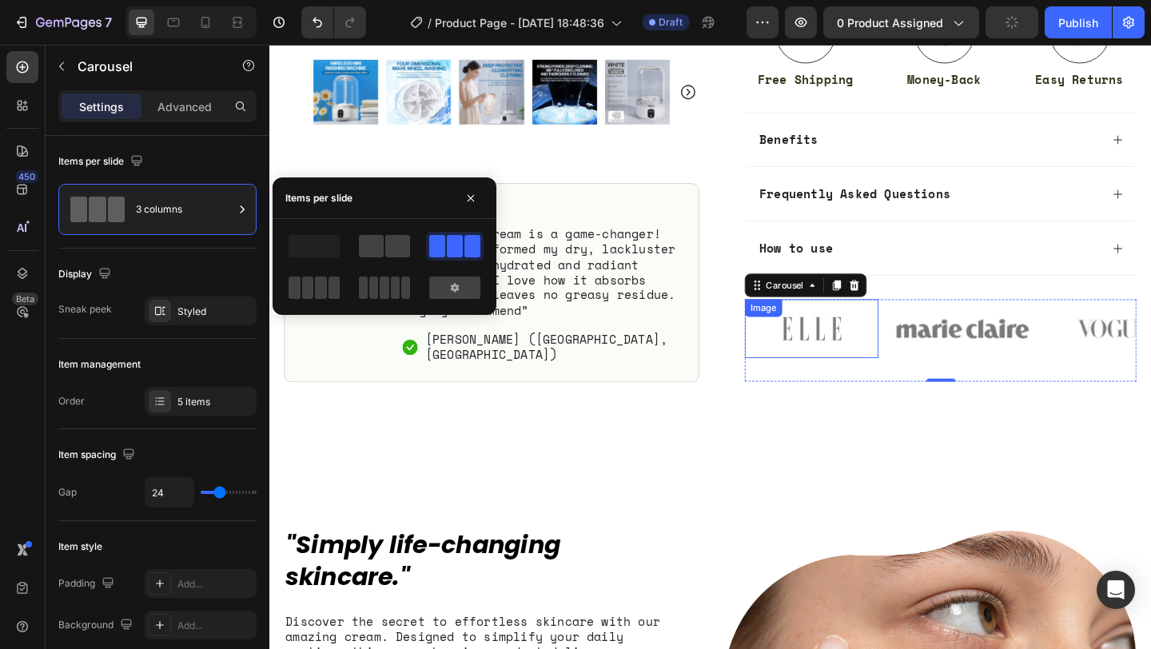
click at [836, 354] on img at bounding box center [858, 353] width 145 height 64
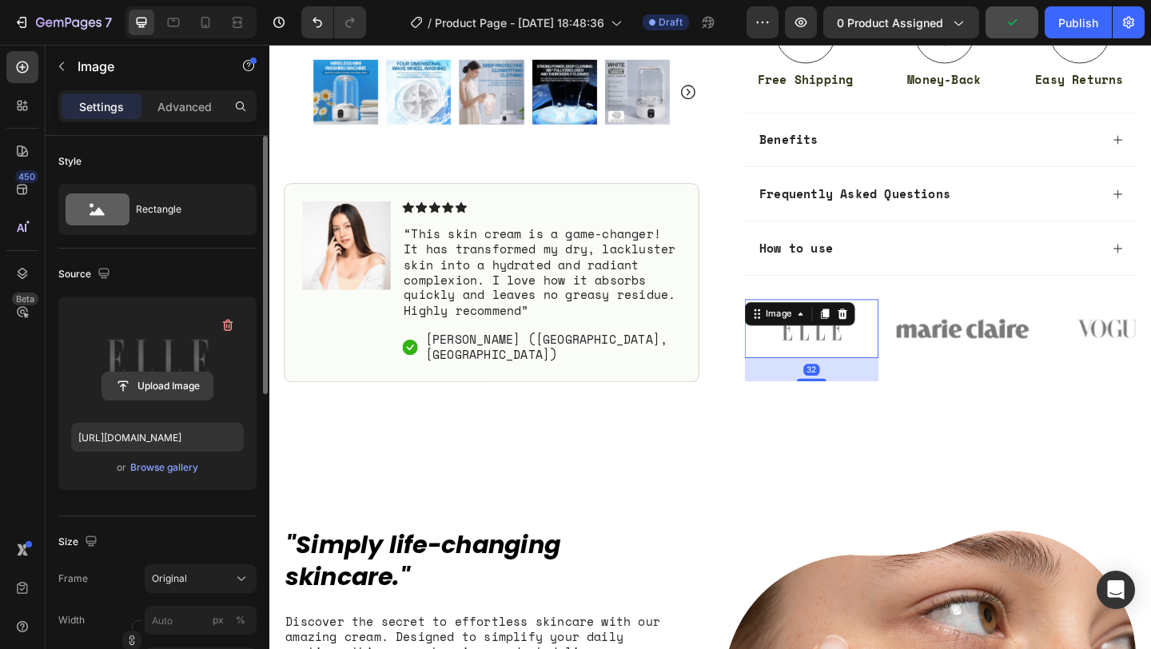
click at [172, 381] on input "file" at bounding box center [157, 385] width 110 height 27
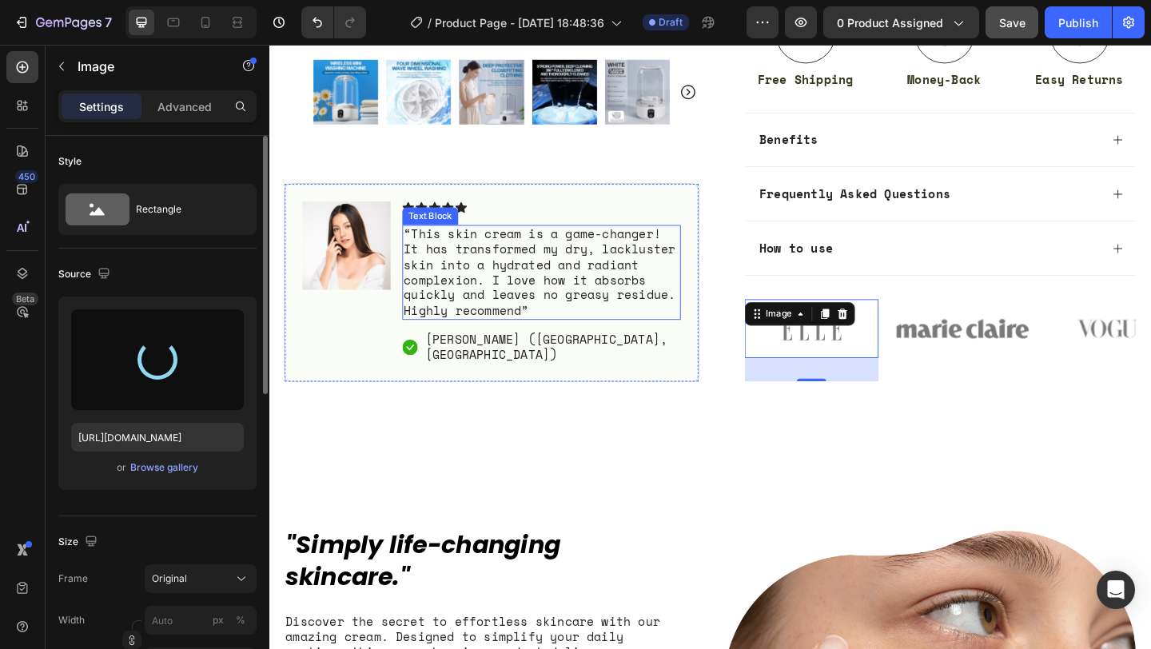
type input "https://cdn.shopify.com/s/files/1/0967/1331/0545/files/gempages_584964275441762…"
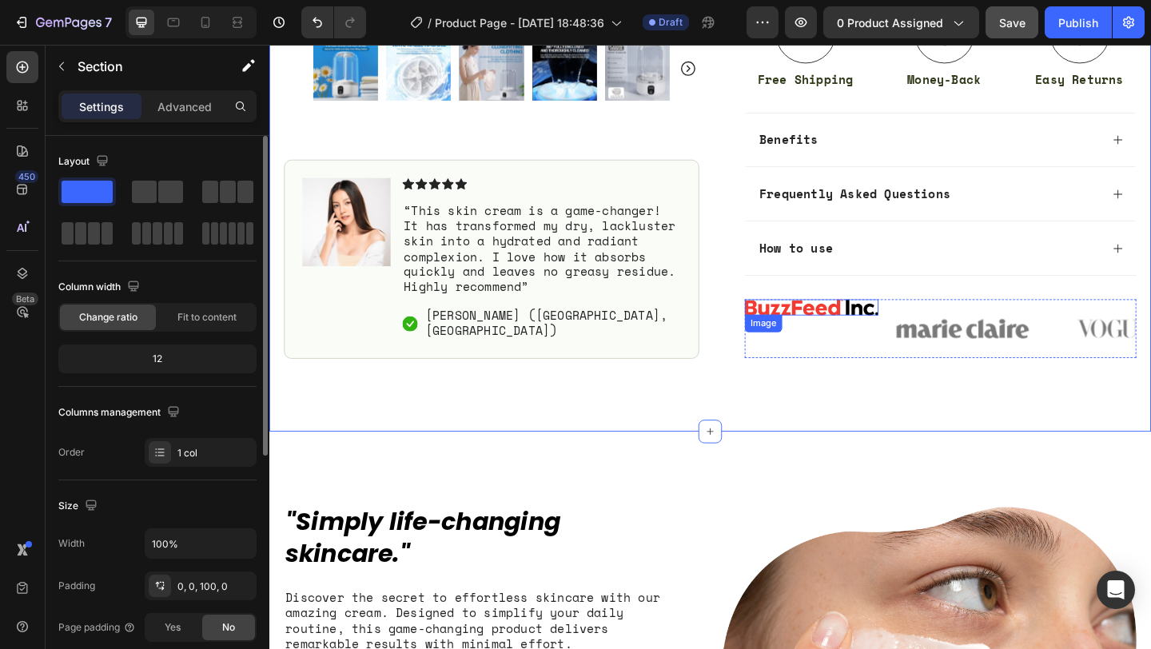
click at [984, 357] on img at bounding box center [1023, 353] width 145 height 64
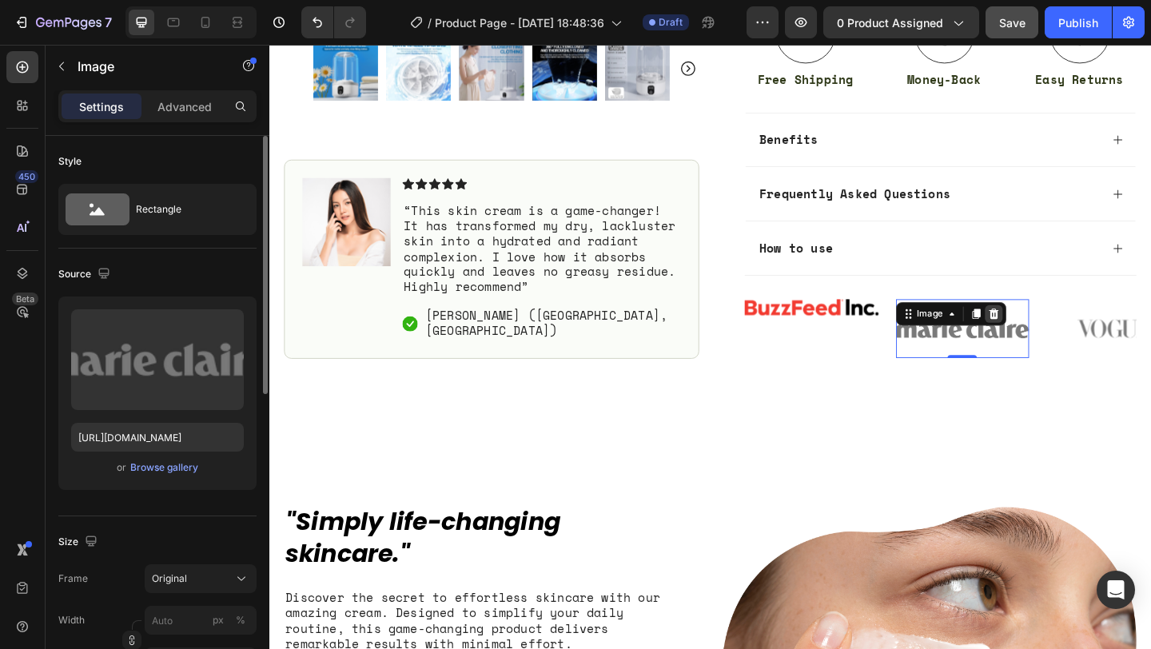
click at [1059, 341] on icon at bounding box center [1056, 337] width 10 height 11
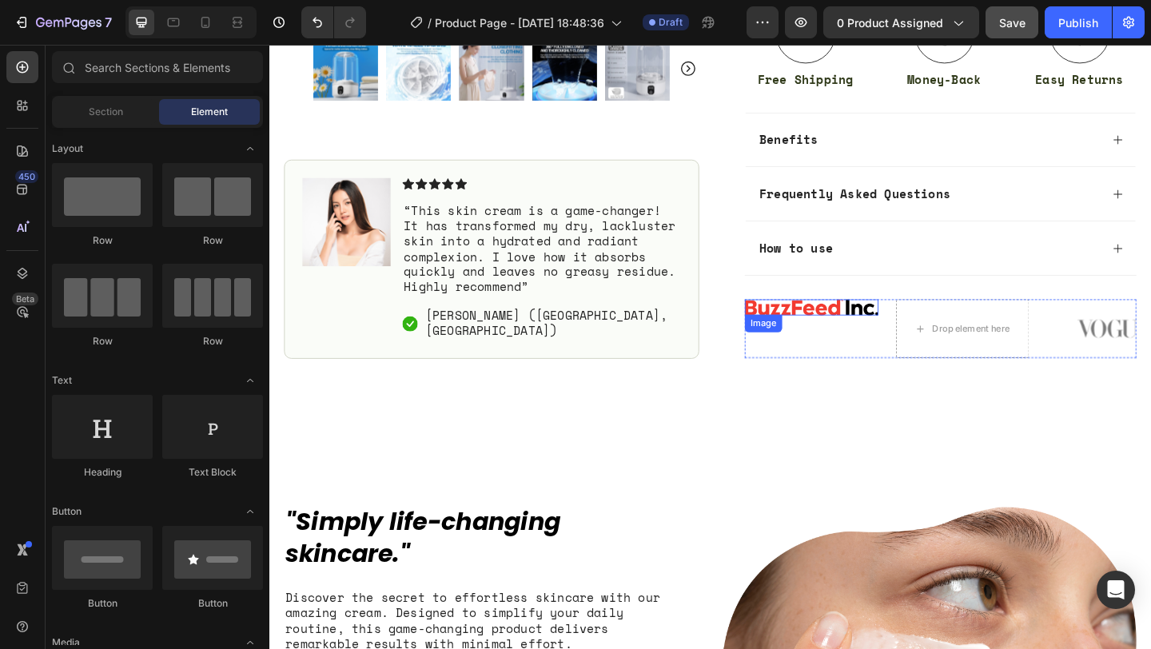
click at [916, 332] on img at bounding box center [858, 330] width 145 height 18
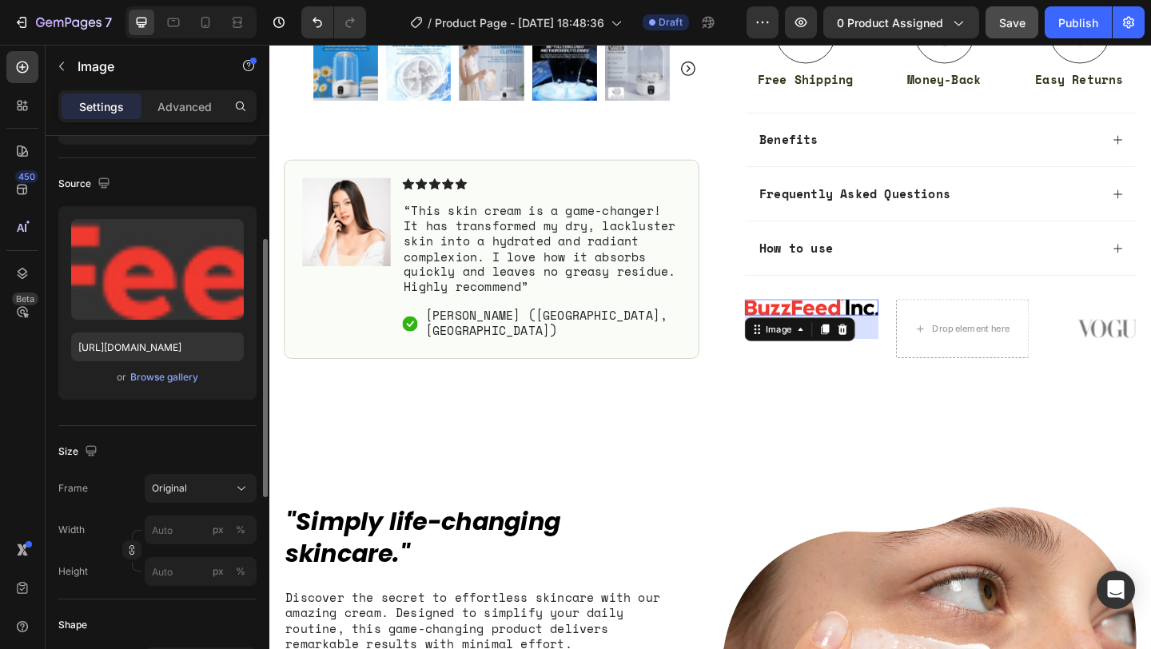
scroll to position [145, 0]
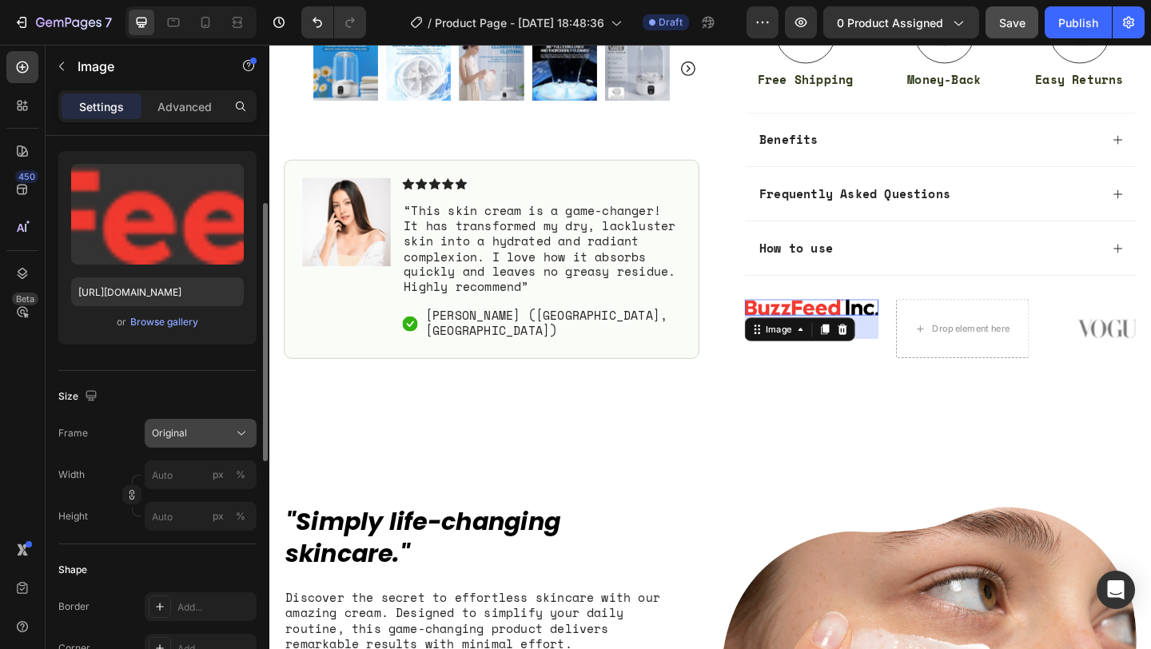
click at [189, 430] on div "Original" at bounding box center [191, 433] width 78 height 14
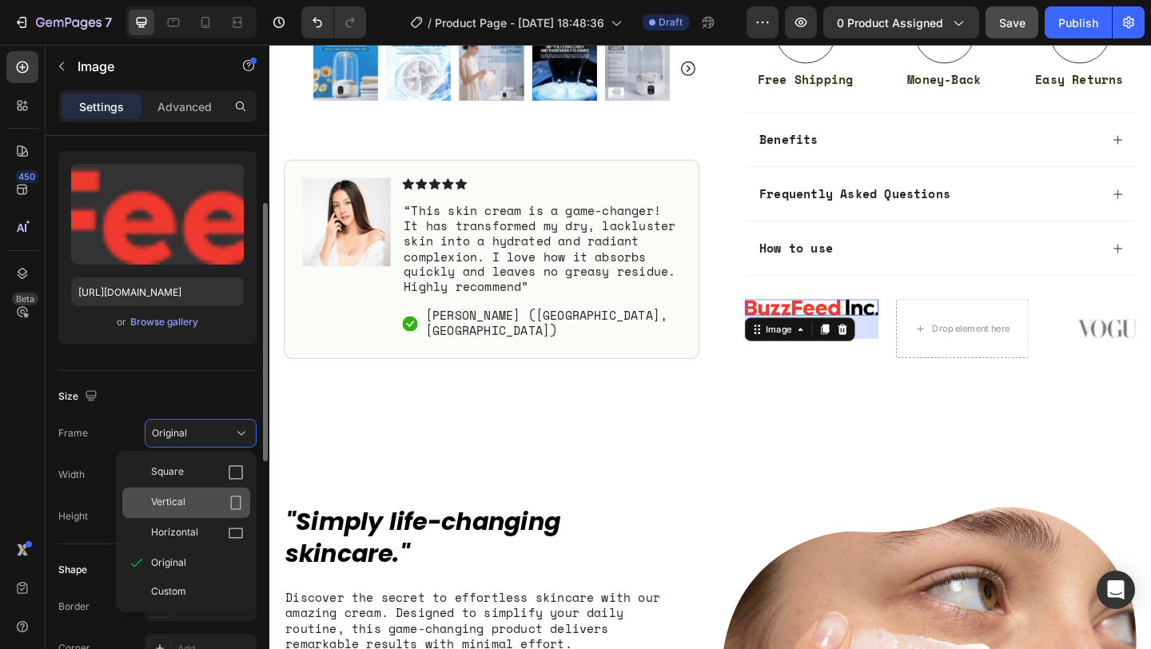
click at [197, 507] on div "Vertical" at bounding box center [197, 503] width 93 height 16
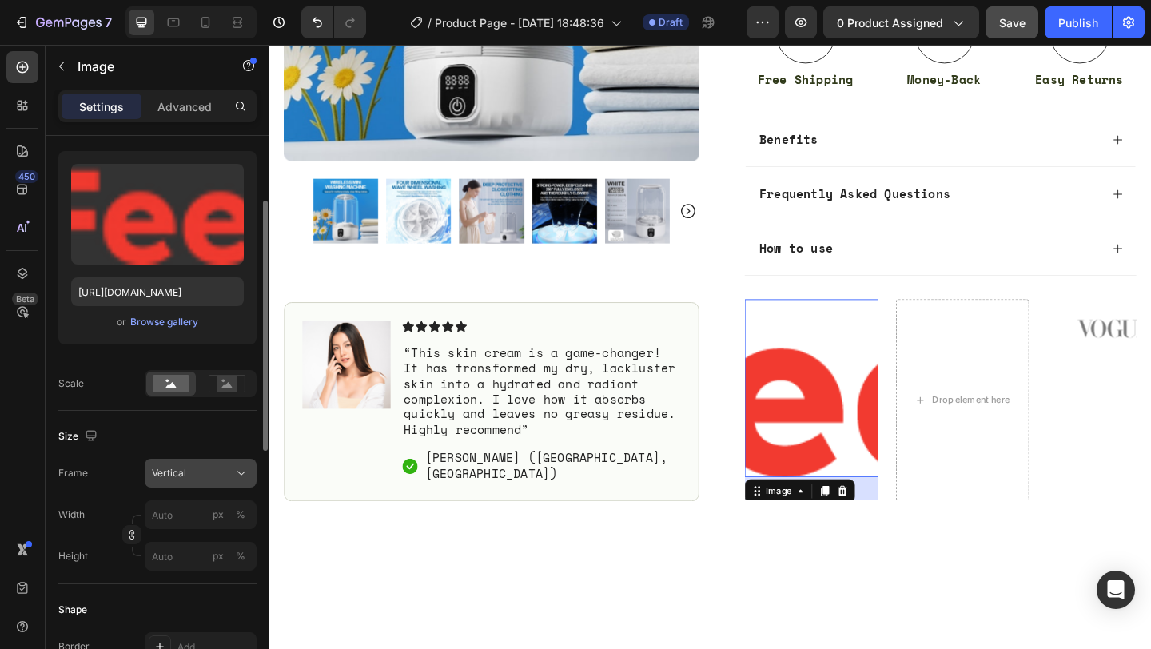
click at [203, 471] on div "Vertical" at bounding box center [191, 473] width 78 height 14
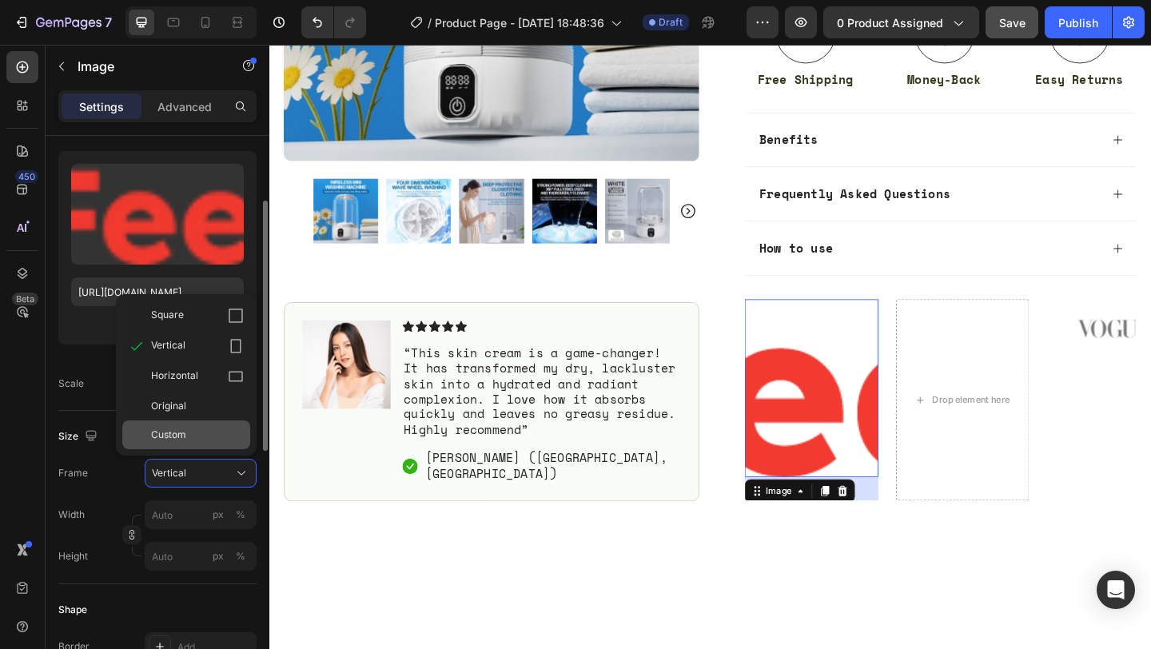
click at [198, 420] on div "Custom" at bounding box center [186, 434] width 128 height 29
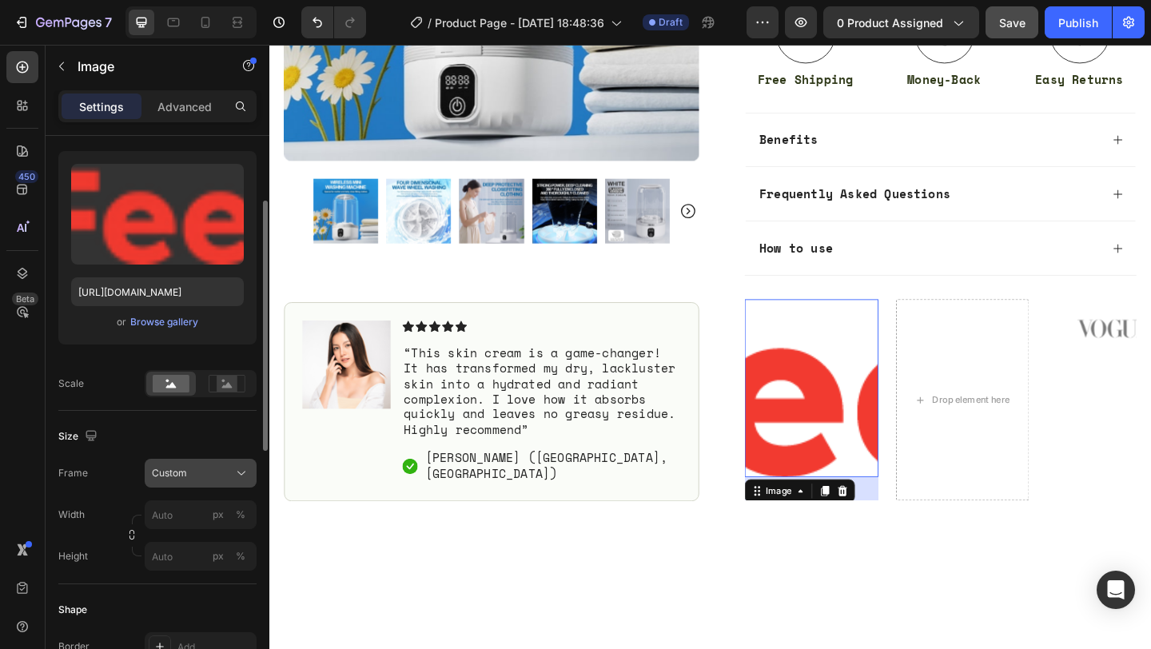
click at [195, 464] on button "Custom" at bounding box center [201, 473] width 112 height 29
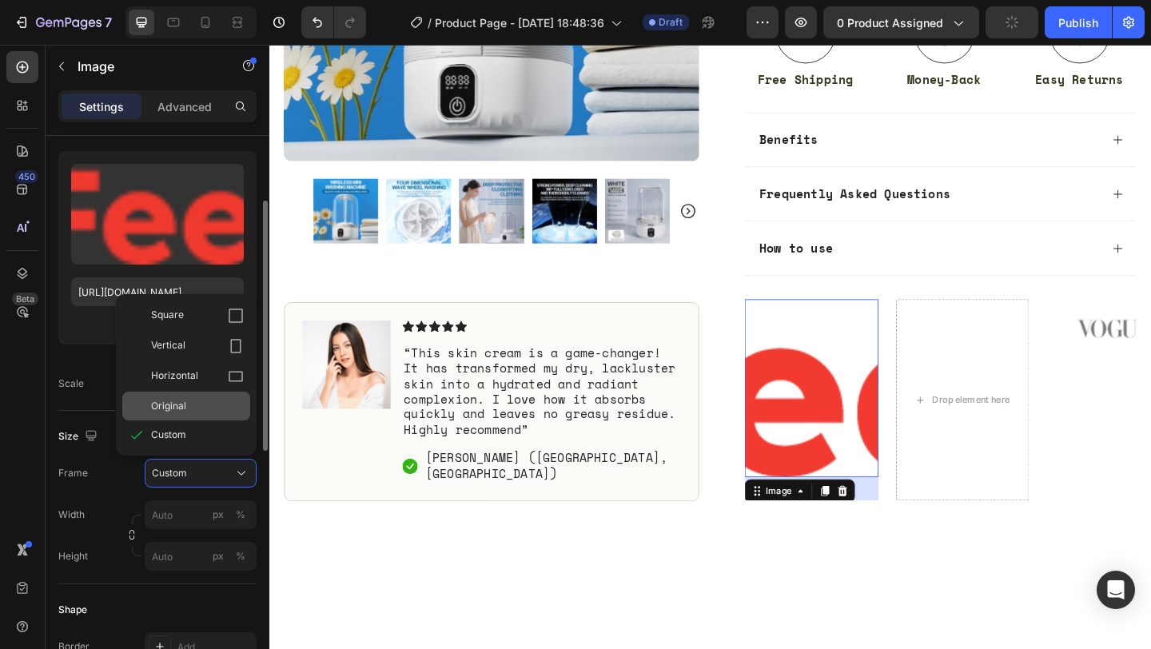
click at [206, 408] on div "Original" at bounding box center [197, 406] width 93 height 14
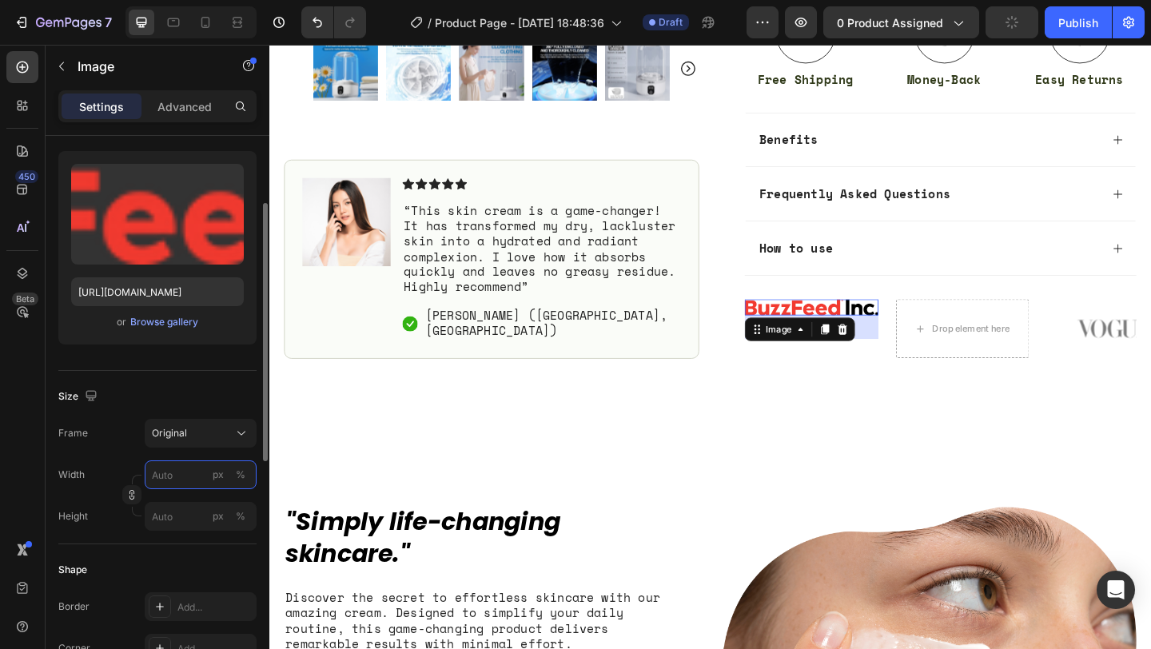
click at [177, 479] on input "px %" at bounding box center [201, 474] width 112 height 29
type input "1"
type input "2"
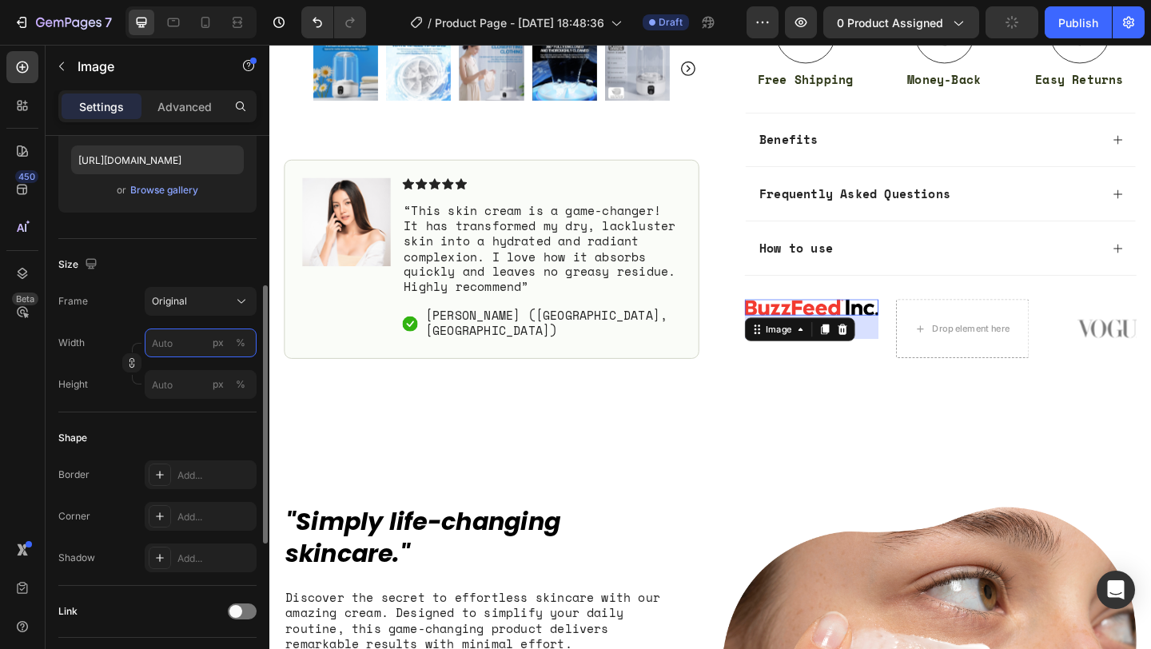
scroll to position [292, 0]
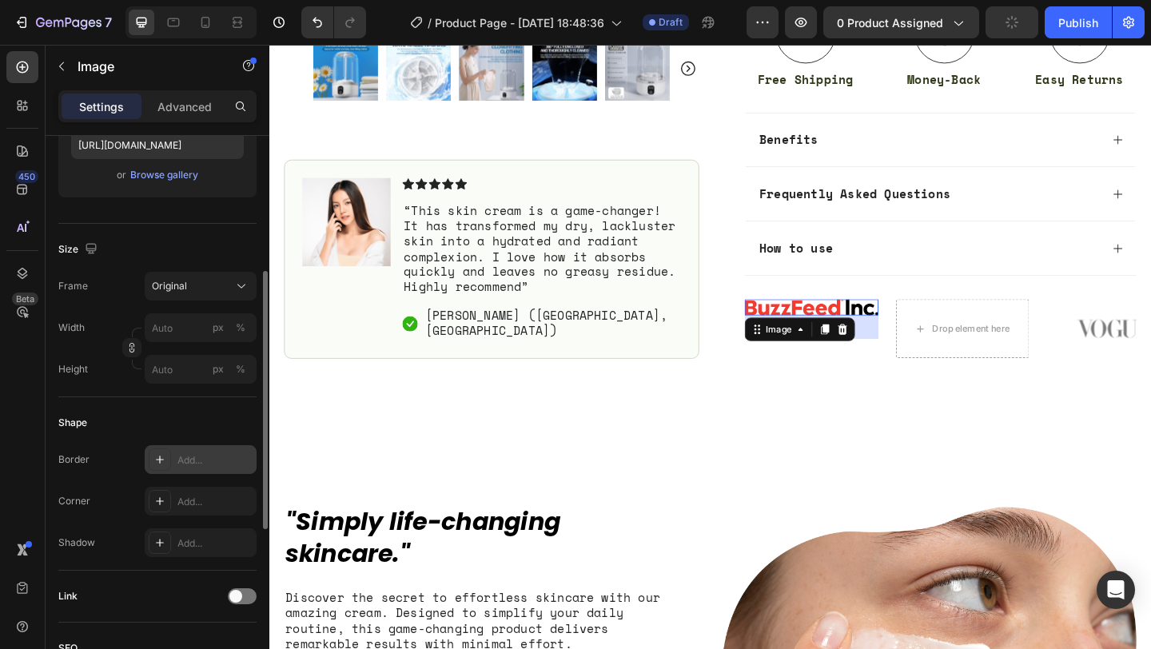
click at [210, 457] on div "Add..." at bounding box center [214, 460] width 75 height 14
type input "2"
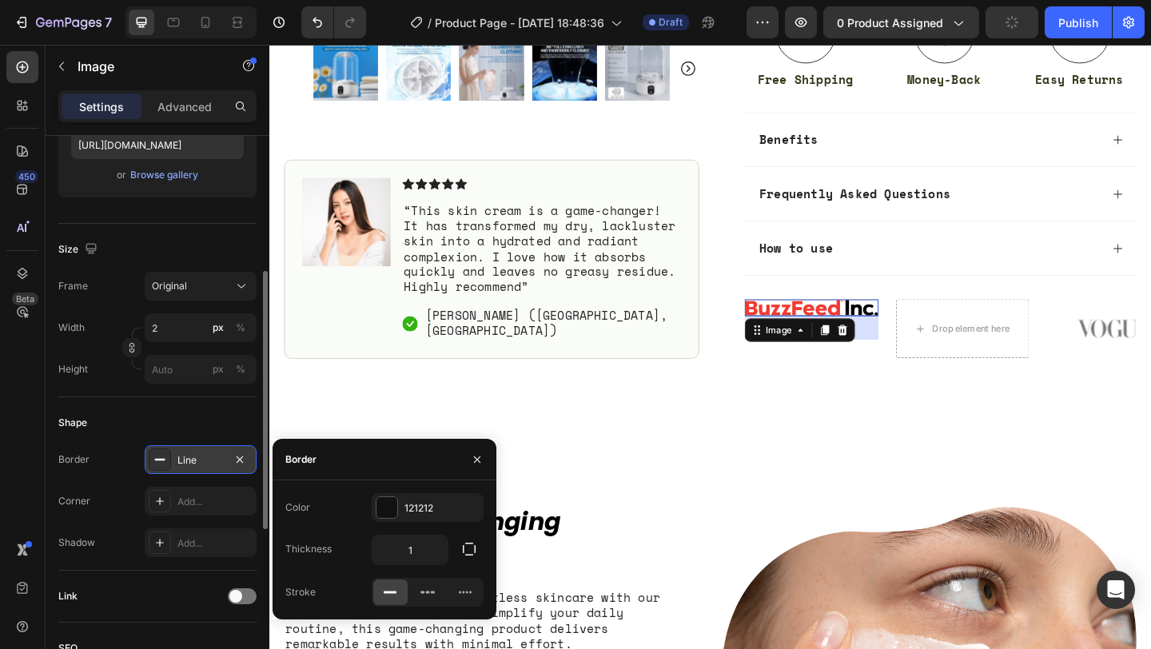
click at [210, 457] on div "Line" at bounding box center [200, 460] width 46 height 14
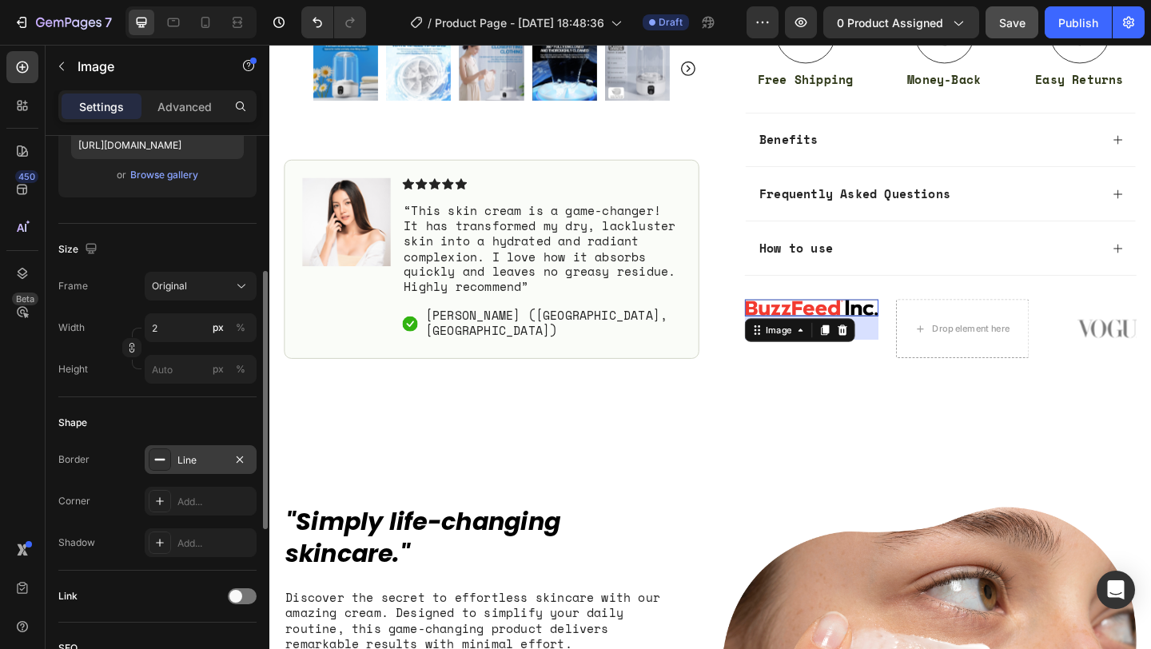
click at [197, 422] on div "Shape" at bounding box center [157, 423] width 198 height 26
click at [153, 460] on div at bounding box center [160, 459] width 22 height 22
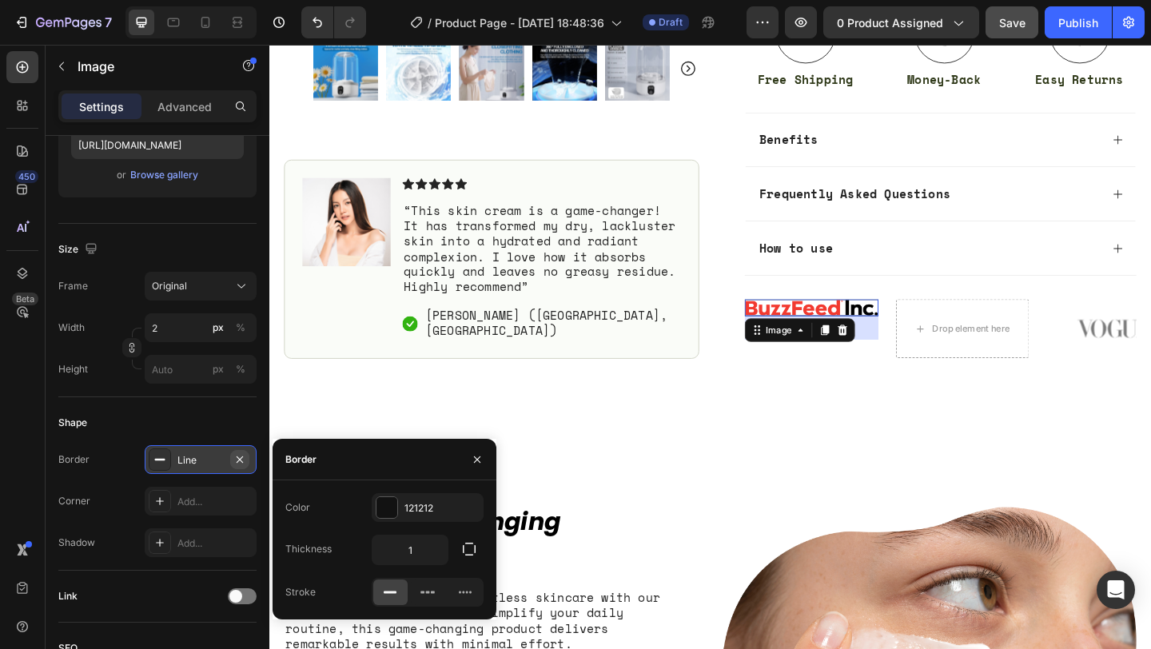
click at [243, 455] on icon "button" at bounding box center [239, 459] width 13 height 13
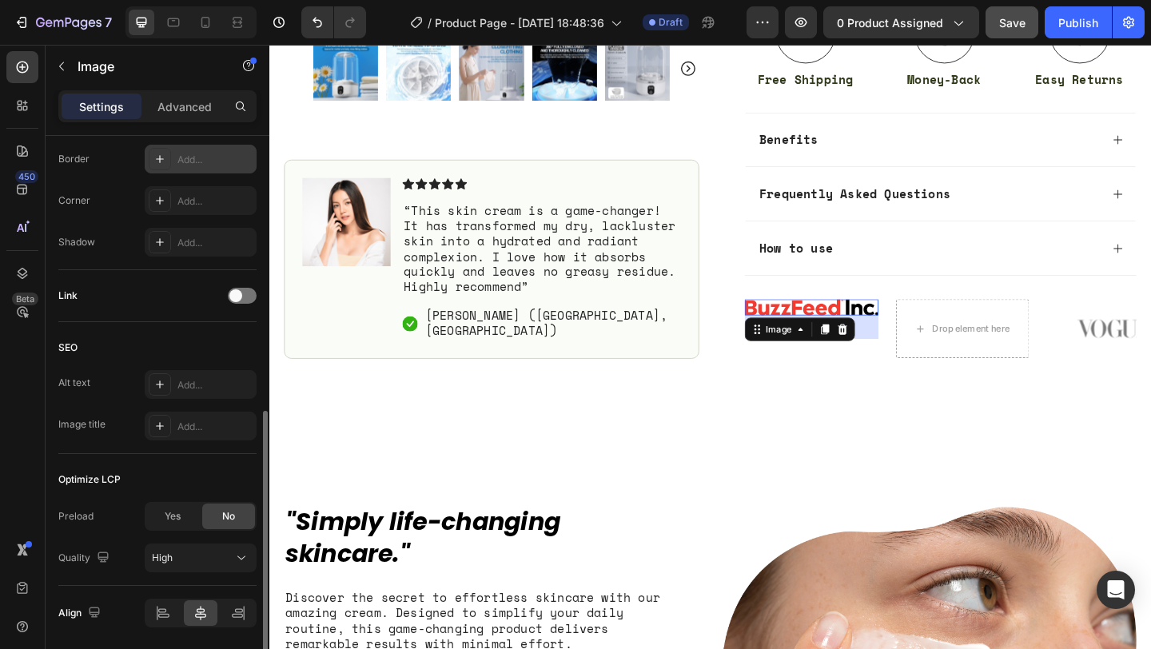
scroll to position [648, 0]
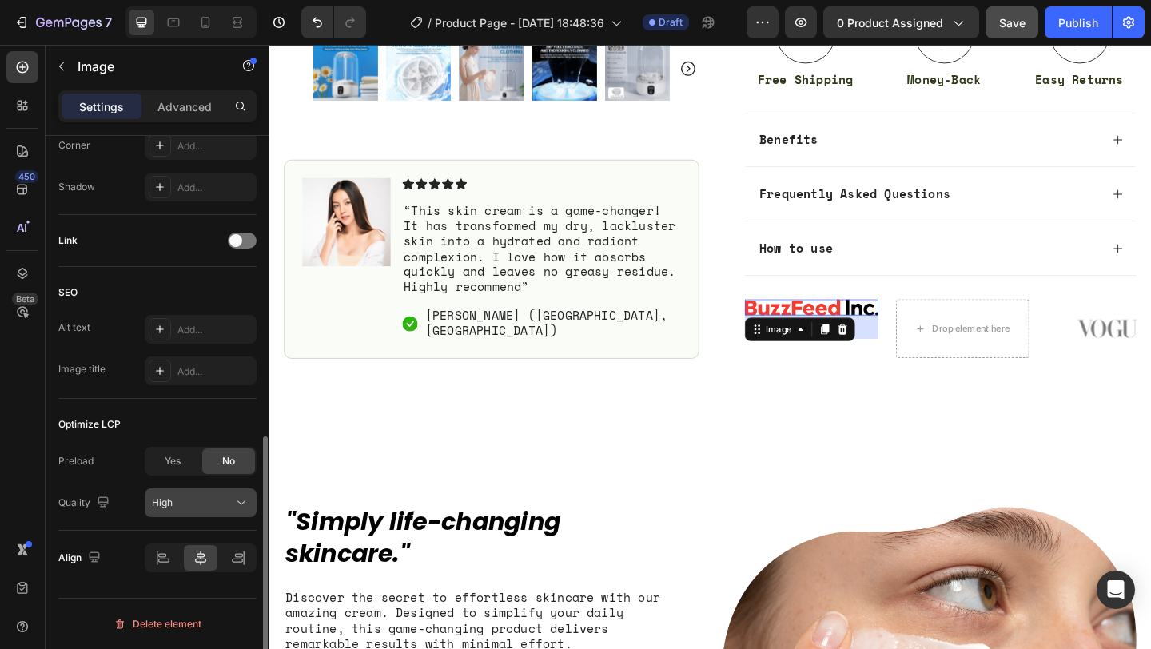
click at [193, 504] on div "High" at bounding box center [192, 502] width 81 height 14
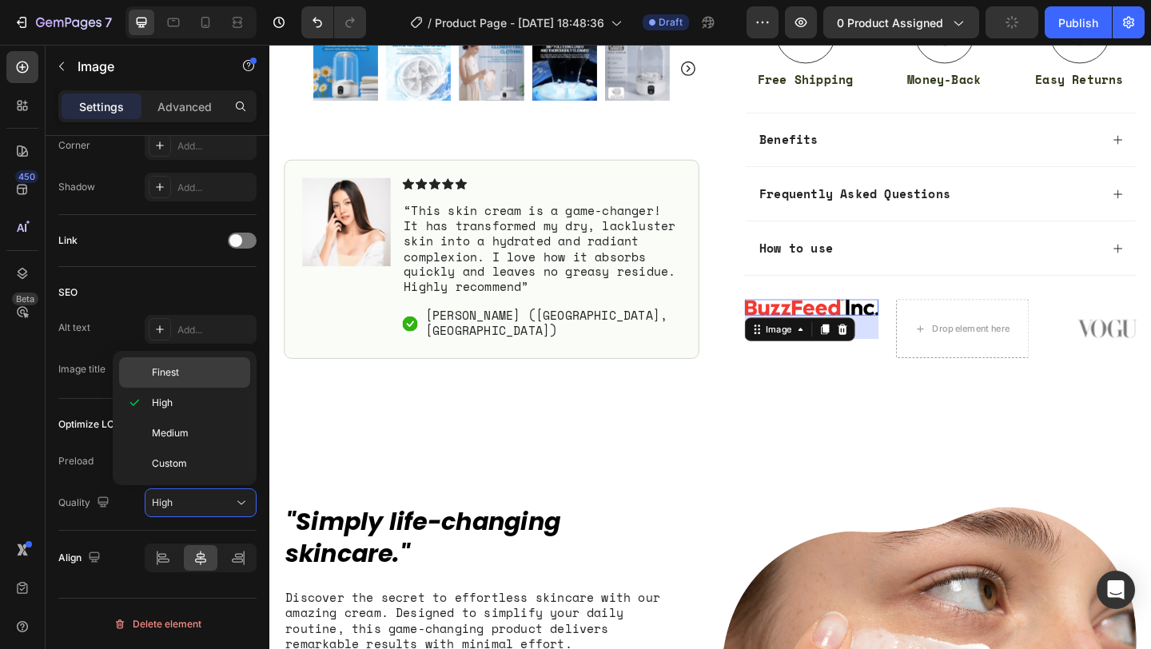
click at [187, 376] on p "Finest" at bounding box center [197, 372] width 91 height 14
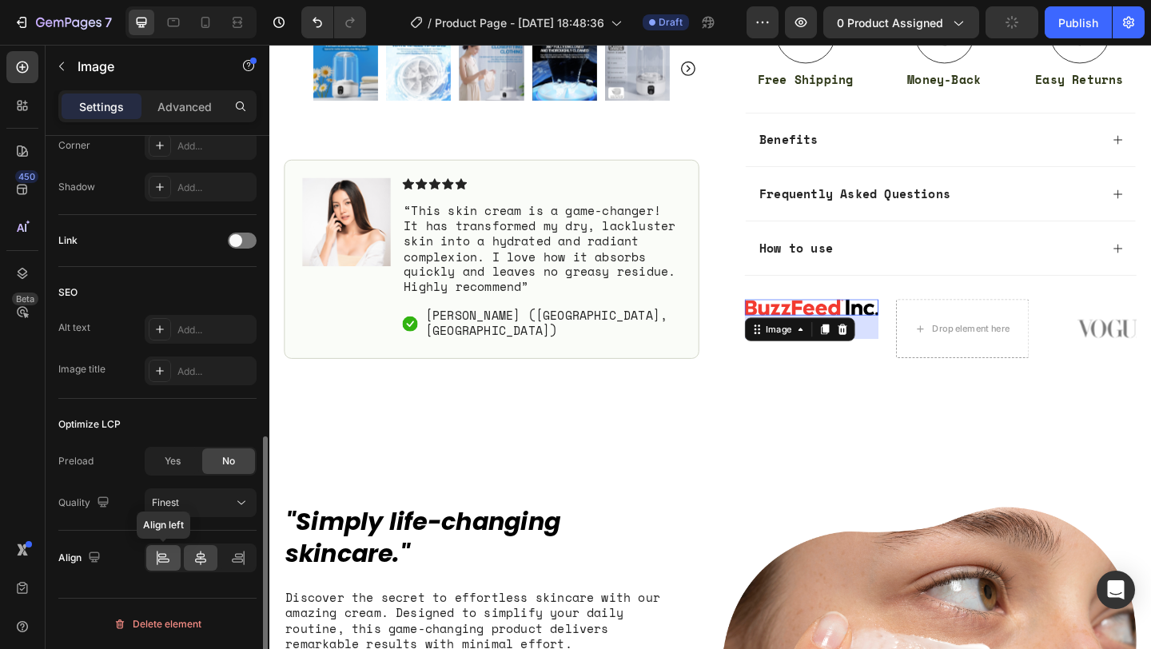
click at [150, 563] on div at bounding box center [163, 558] width 34 height 26
click at [232, 556] on icon at bounding box center [238, 558] width 16 height 16
click at [209, 557] on div at bounding box center [201, 558] width 34 height 26
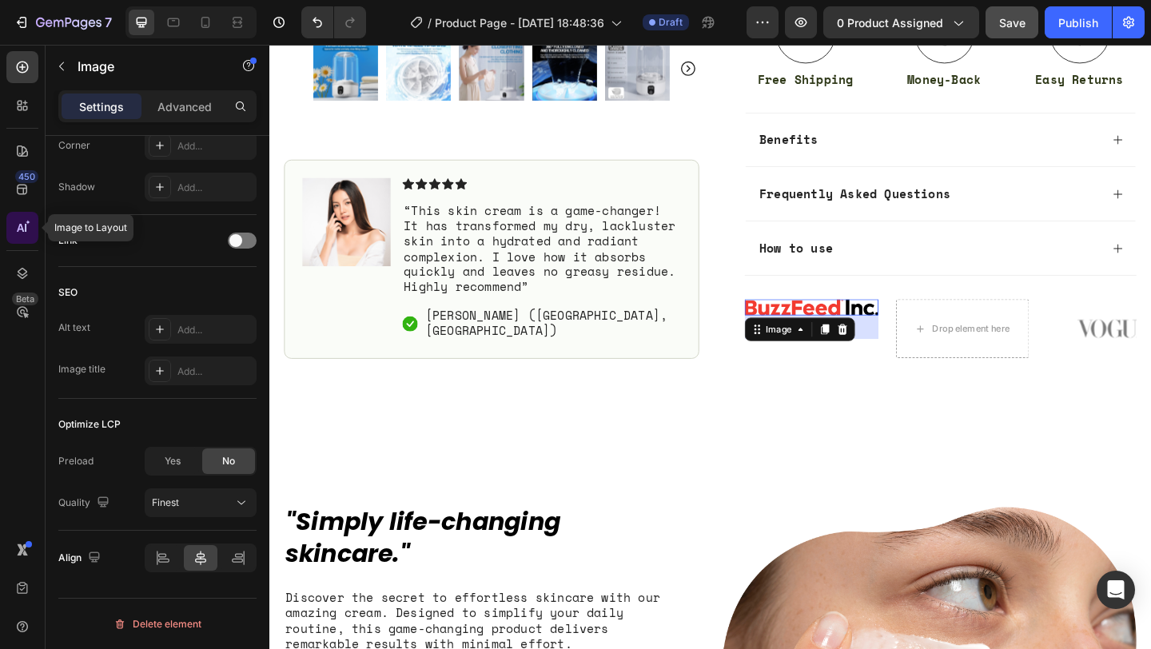
click at [26, 221] on icon at bounding box center [22, 228] width 16 height 16
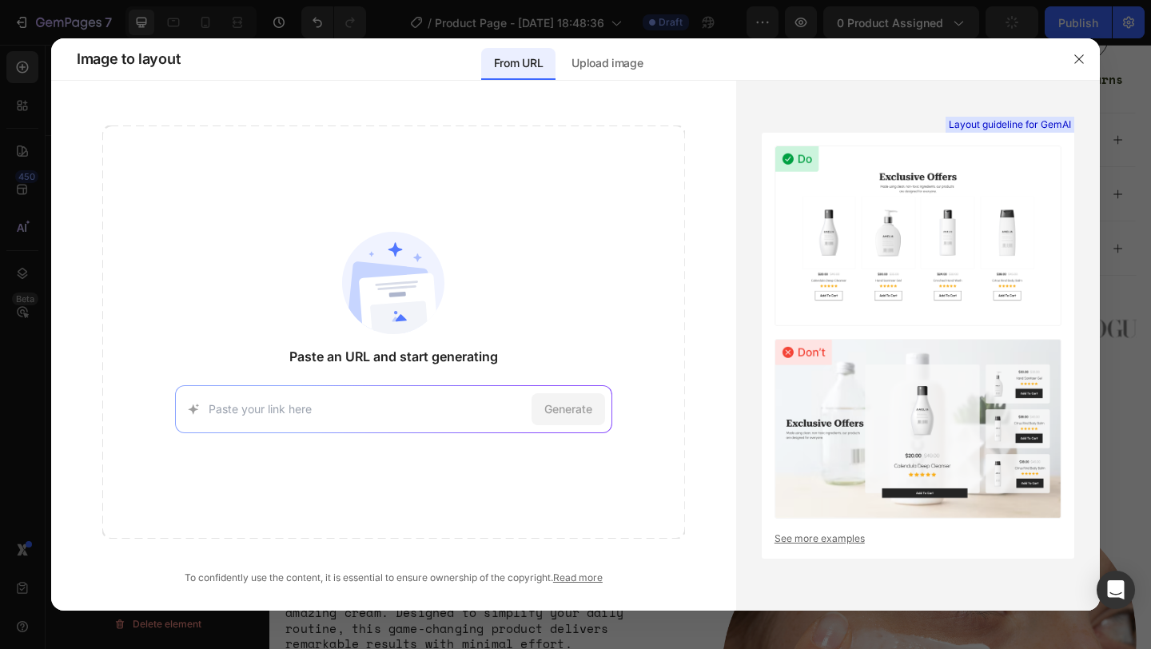
click at [280, 417] on div "Generate" at bounding box center [393, 409] width 437 height 48
click at [280, 409] on input at bounding box center [367, 408] width 316 height 17
click at [594, 73] on div "Upload image" at bounding box center [606, 64] width 97 height 32
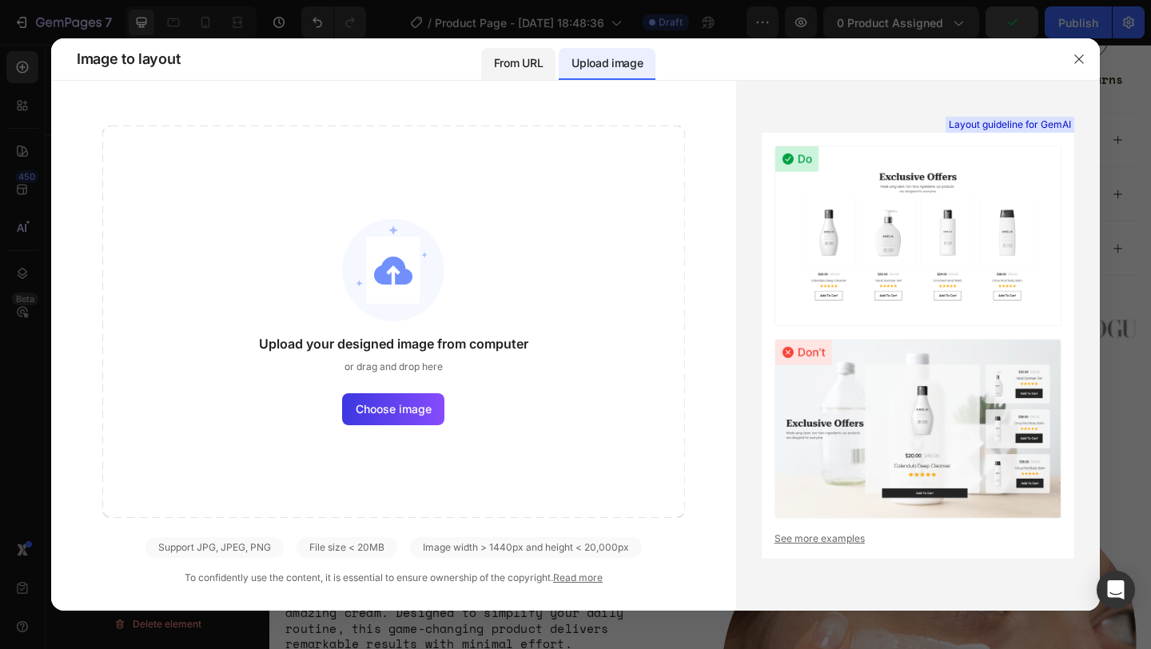
click at [545, 70] on div "From URL" at bounding box center [518, 64] width 74 height 32
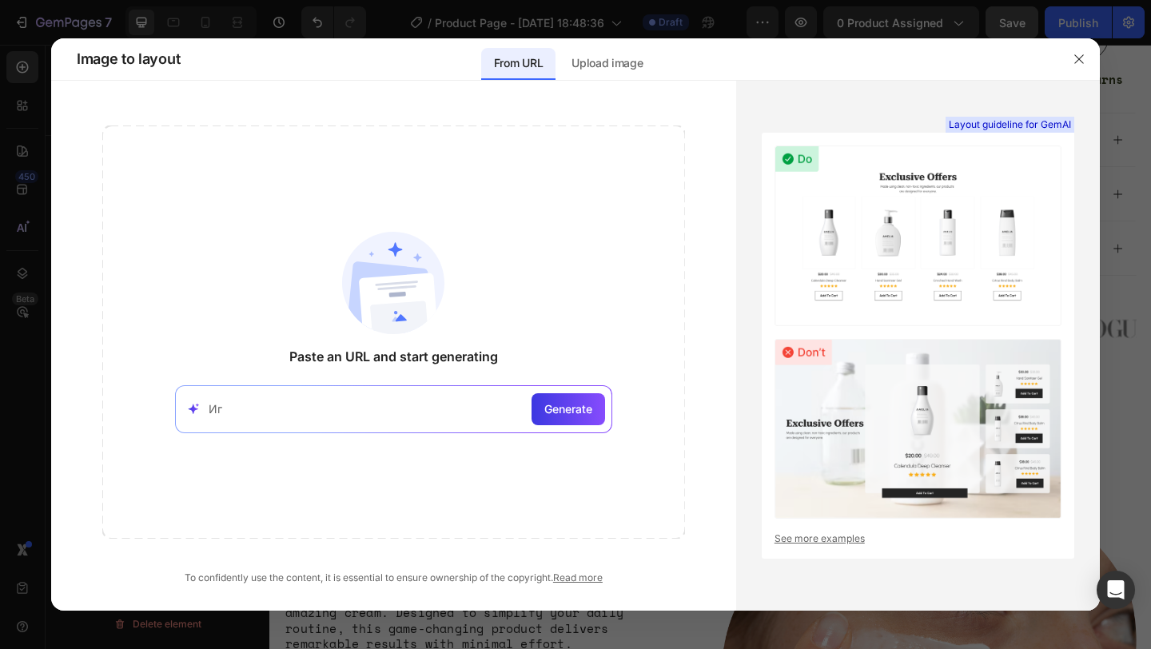
type input "И"
type input "N"
type input "BuzzFeed"
click at [571, 425] on div "BuzzFeed Generate" at bounding box center [393, 409] width 437 height 48
click at [572, 419] on div "Generate" at bounding box center [568, 409] width 74 height 32
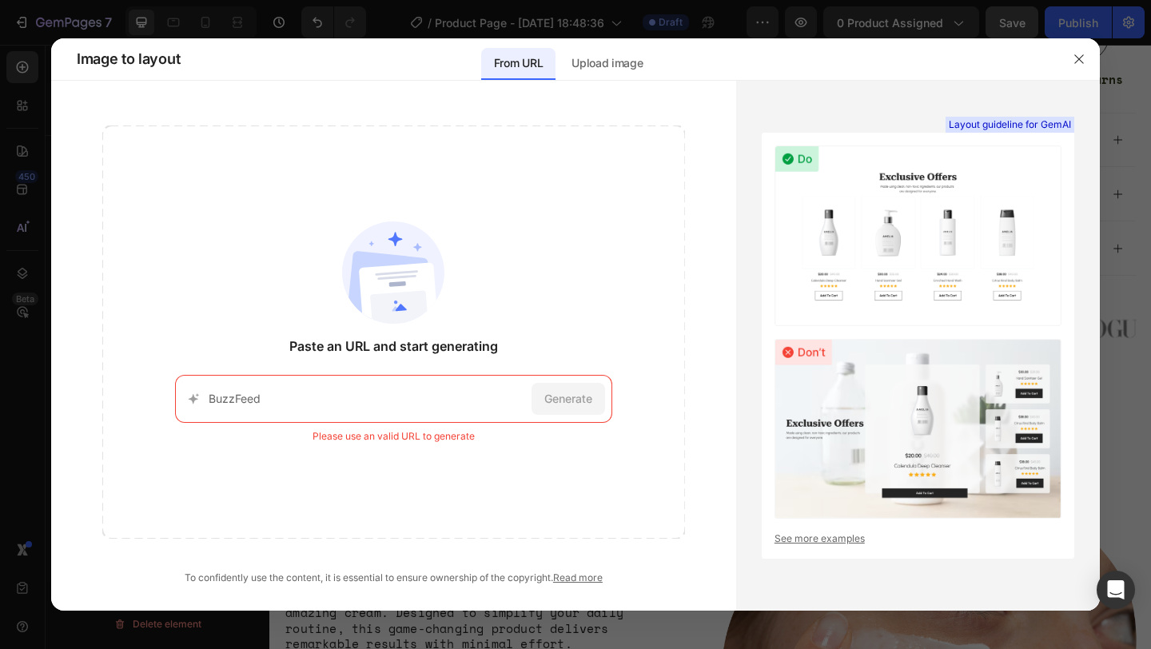
click at [491, 391] on input "BuzzFeed" at bounding box center [367, 398] width 316 height 17
click at [1074, 67] on button "button" at bounding box center [1079, 59] width 26 height 26
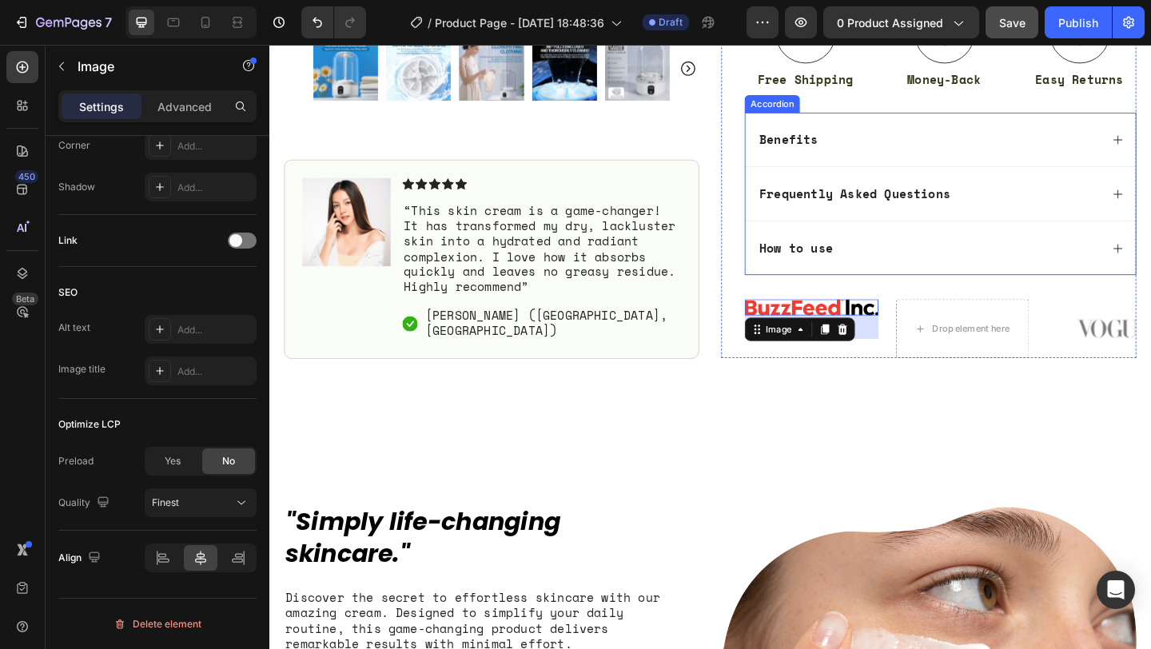
scroll to position [695, 0]
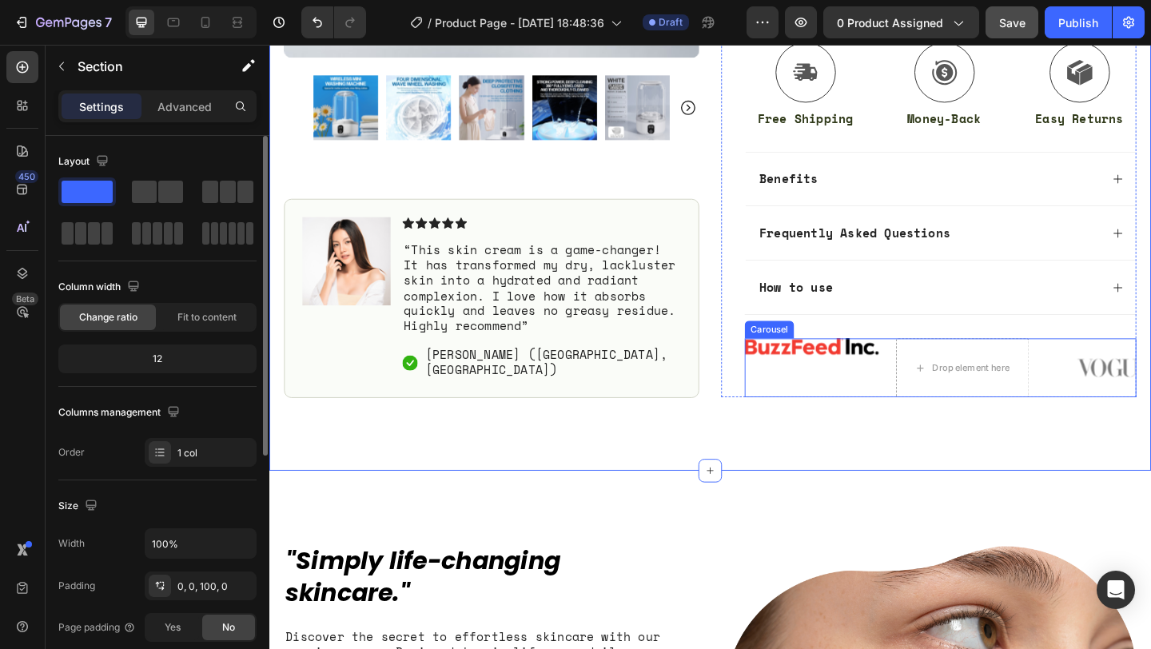
click at [855, 400] on div "Image" at bounding box center [858, 396] width 145 height 64
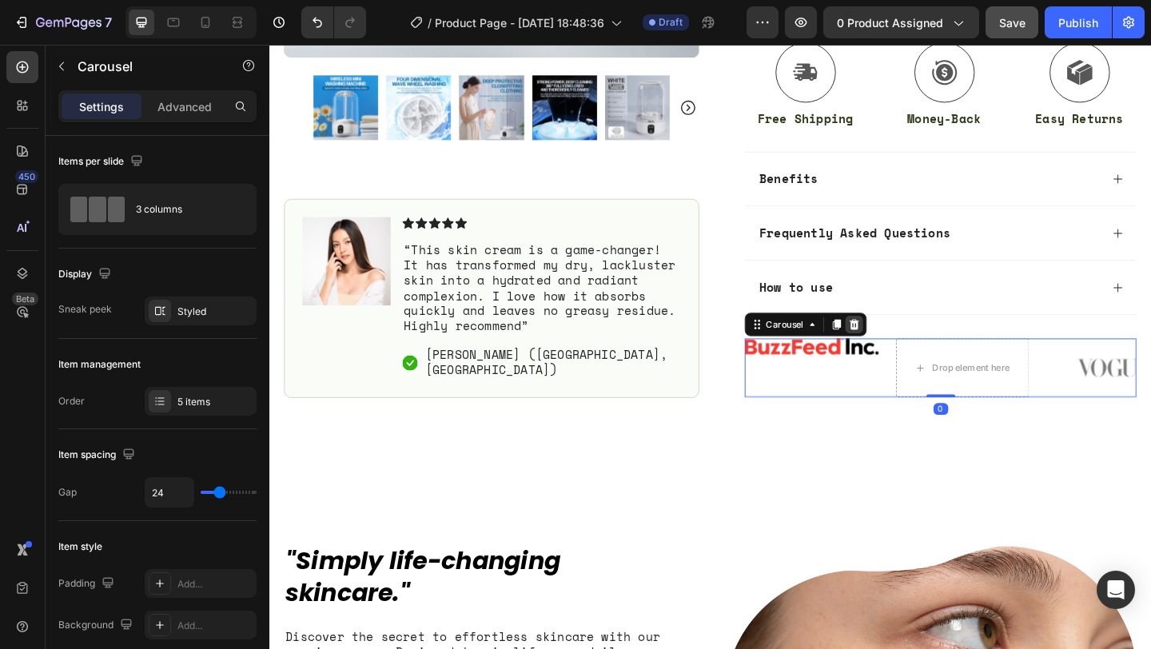
click at [904, 350] on icon at bounding box center [905, 348] width 13 height 13
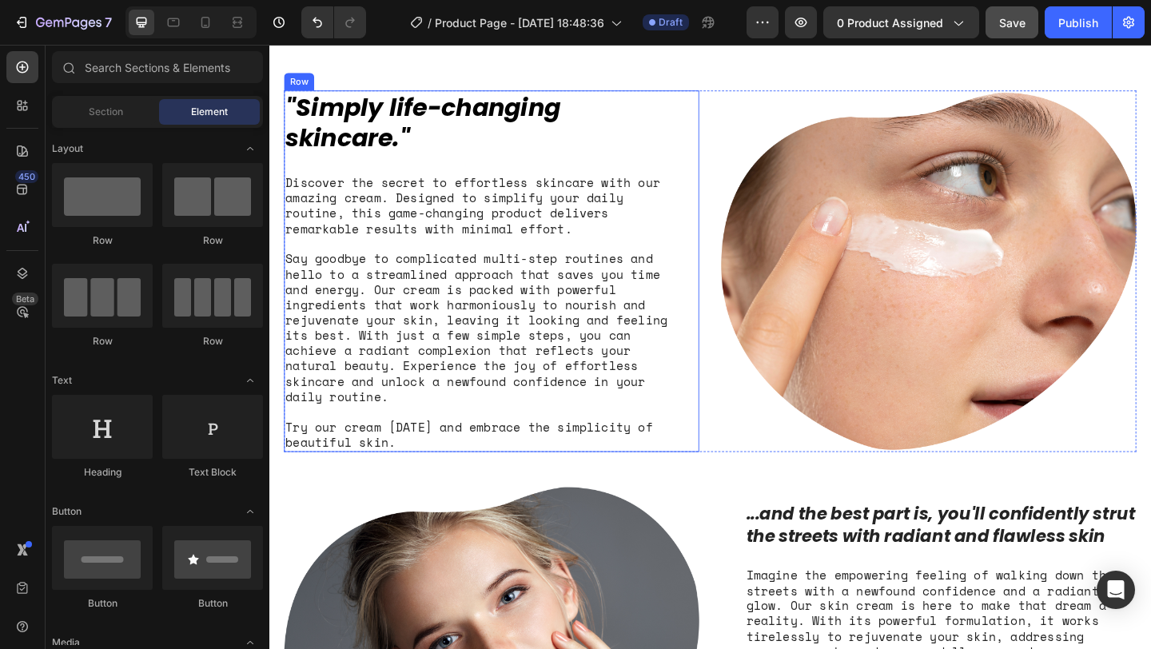
scroll to position [660, 0]
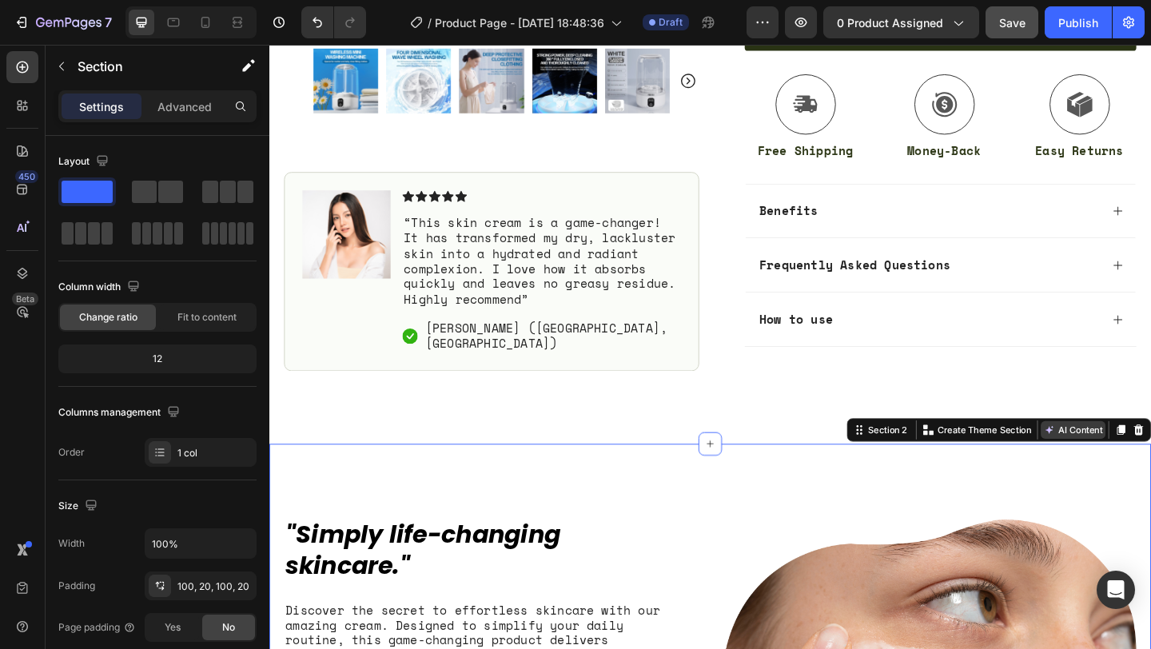
click at [1150, 461] on button "AI Content" at bounding box center [1143, 463] width 70 height 19
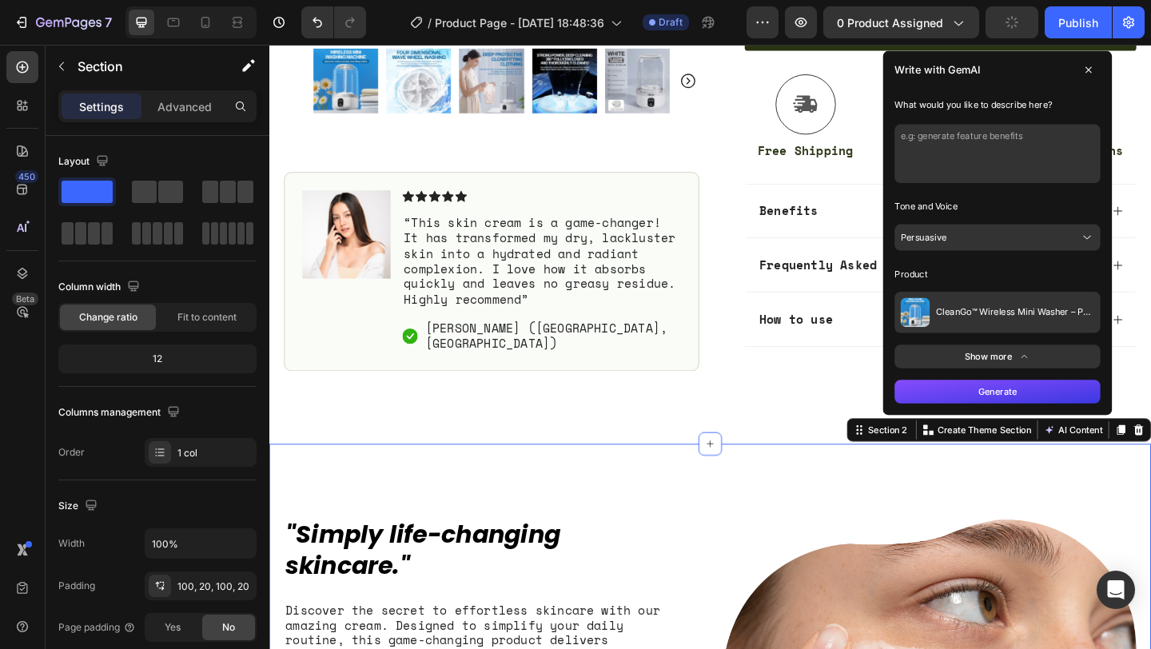
click at [1043, 179] on textarea at bounding box center [1061, 163] width 224 height 64
type textarea "as seen on"
click at [1072, 411] on button "Generate" at bounding box center [1061, 422] width 224 height 26
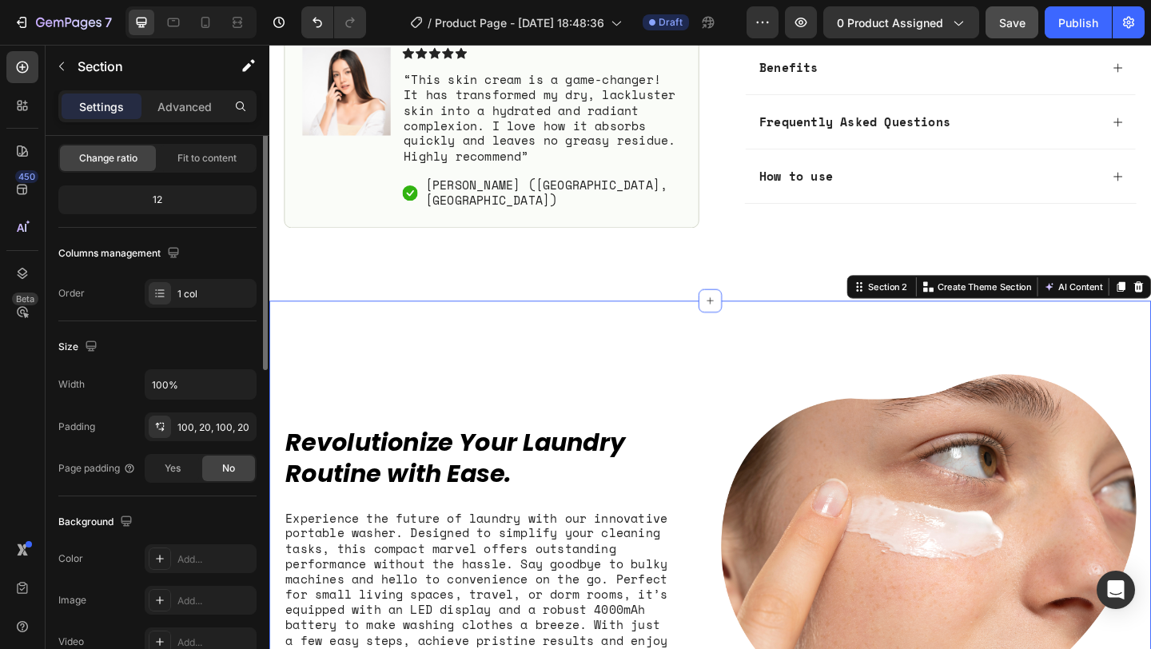
scroll to position [0, 0]
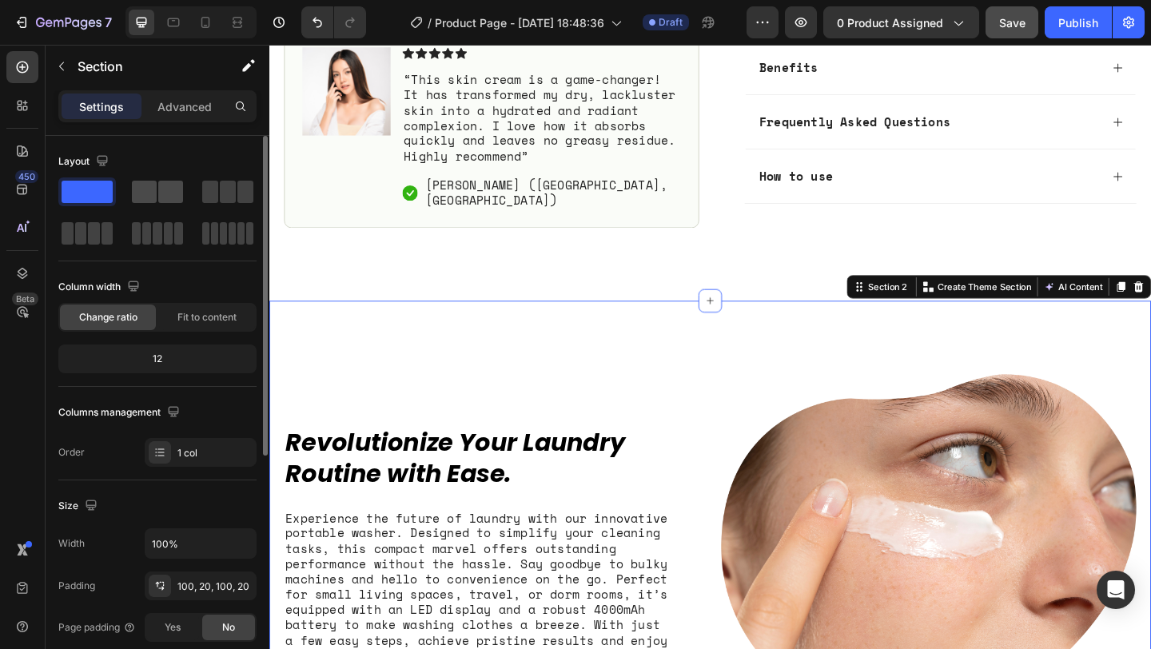
click at [168, 192] on span at bounding box center [170, 192] width 25 height 22
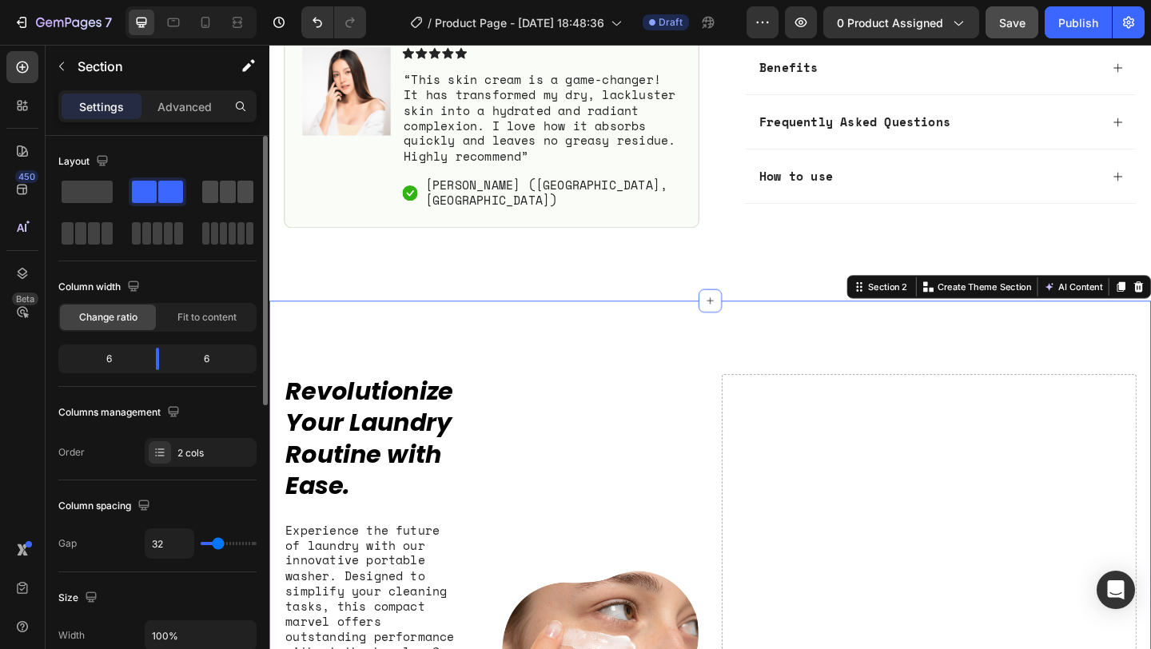
click at [237, 192] on span at bounding box center [245, 192] width 16 height 22
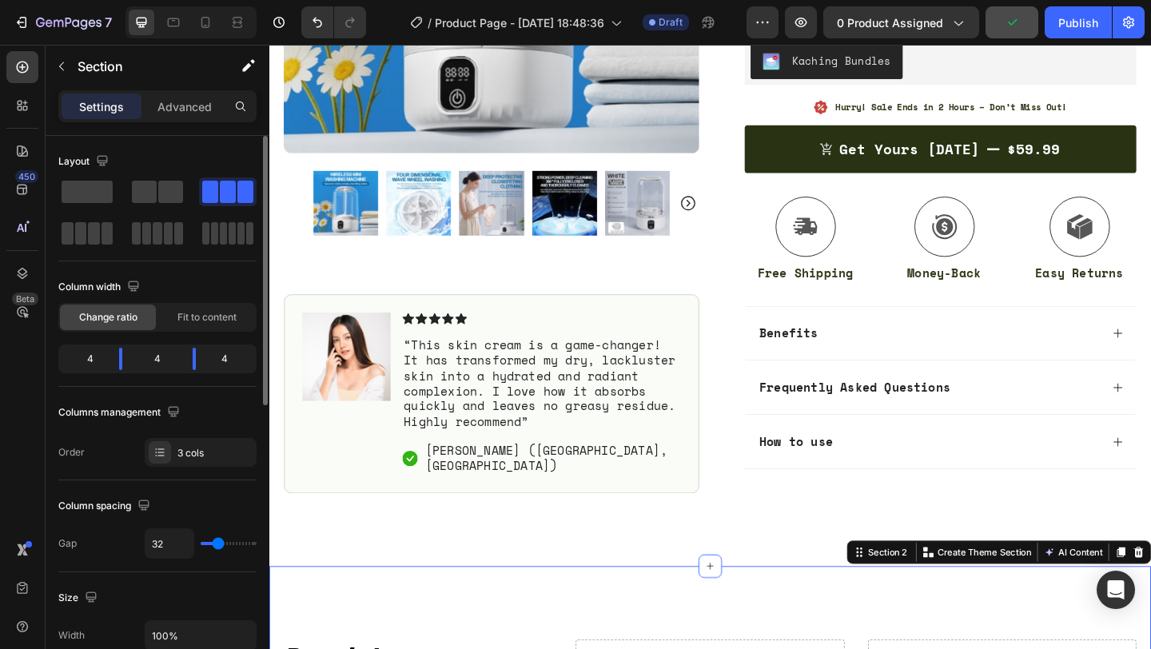
click at [90, 172] on div "Layout" at bounding box center [85, 162] width 54 height 22
click at [90, 186] on span at bounding box center [87, 192] width 51 height 22
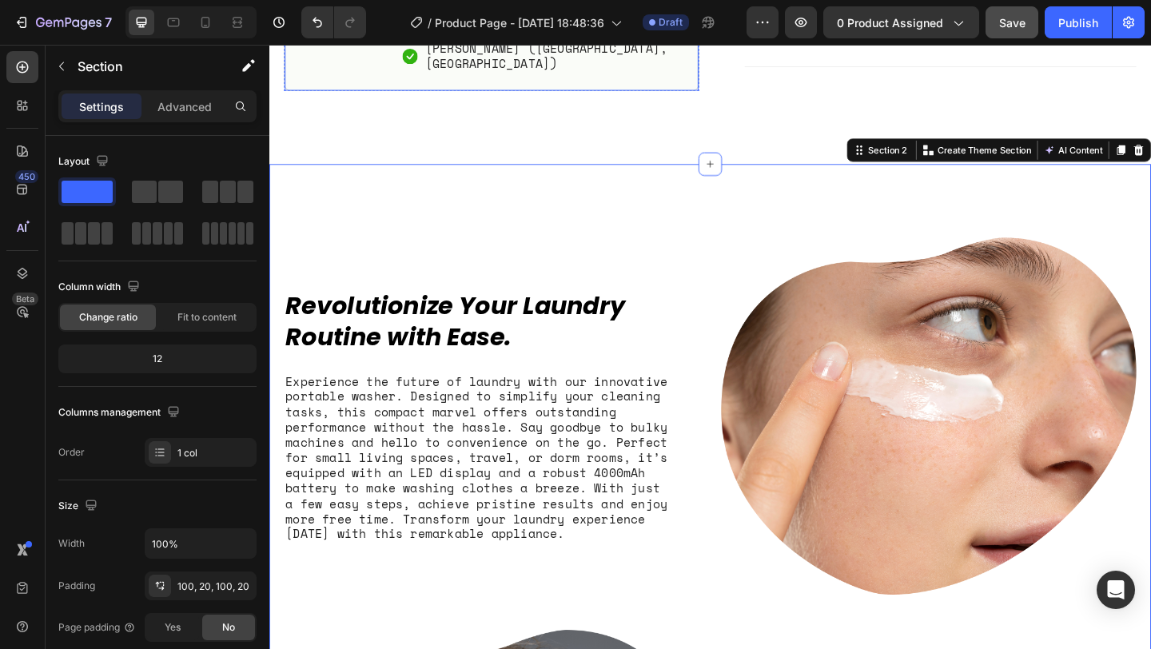
scroll to position [963, 0]
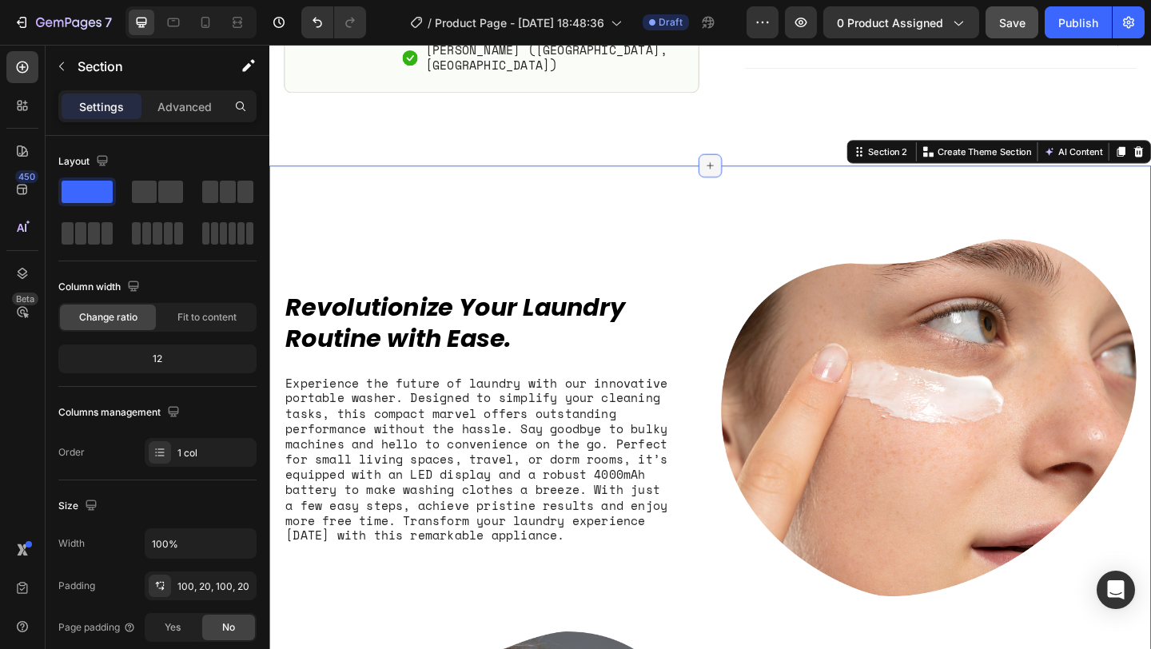
click at [749, 177] on icon at bounding box center [748, 175] width 13 height 13
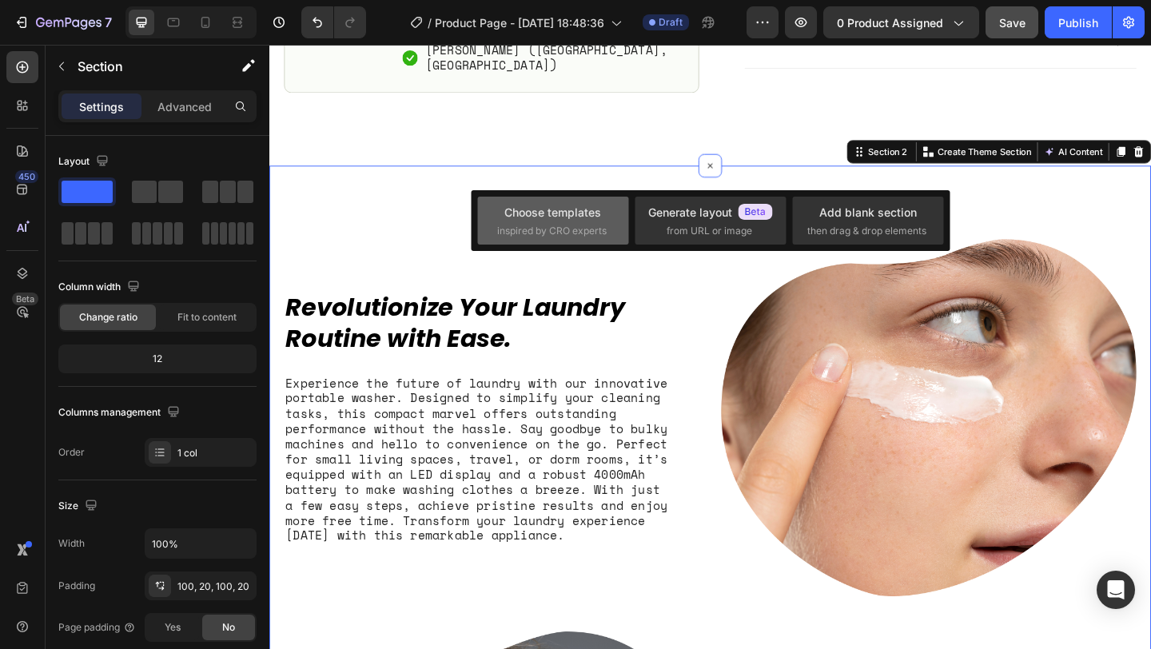
click at [592, 231] on span "inspired by CRO experts" at bounding box center [551, 231] width 109 height 14
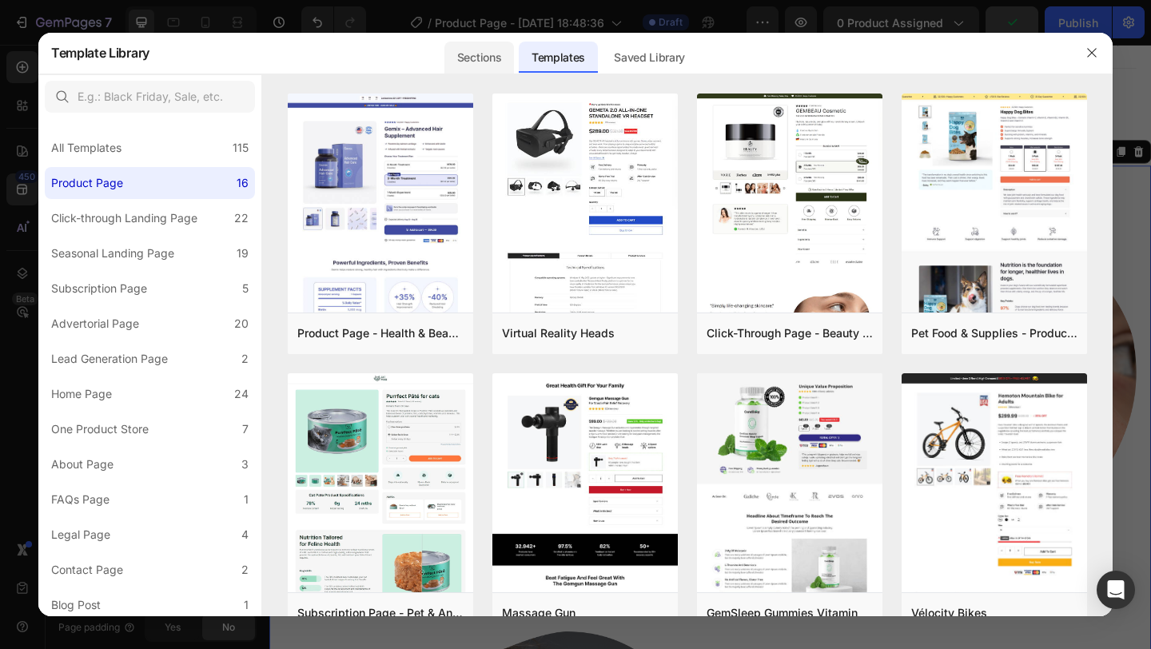
click at [500, 54] on div "Sections" at bounding box center [479, 58] width 70 height 32
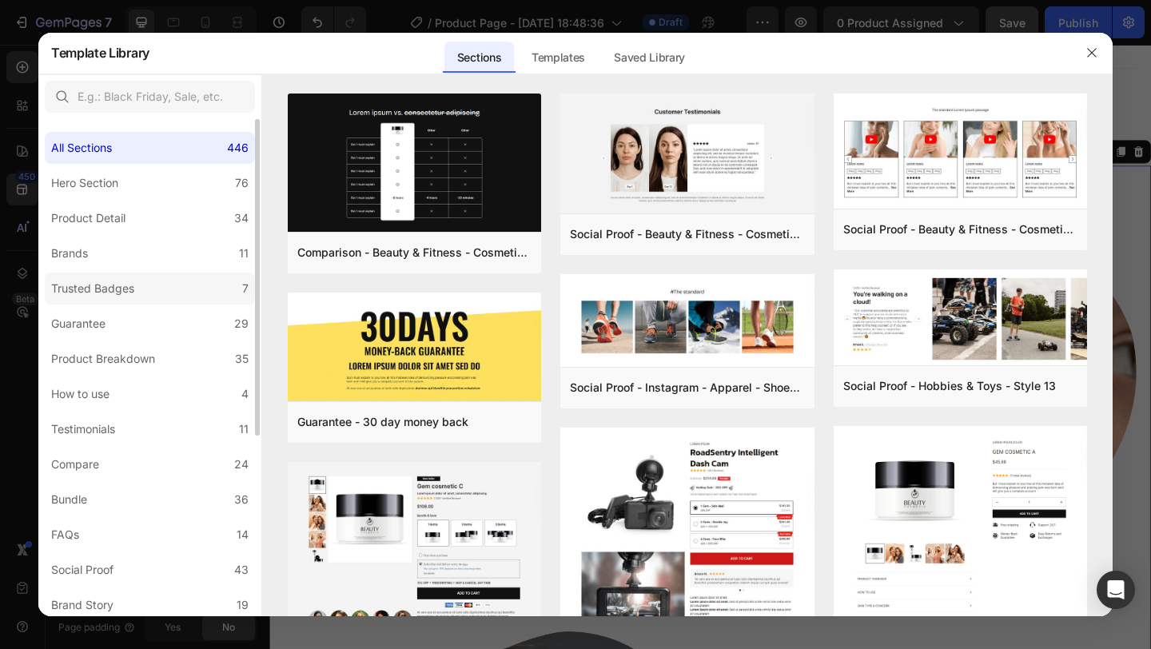
click at [214, 276] on label "Trusted Badges 7" at bounding box center [150, 288] width 210 height 32
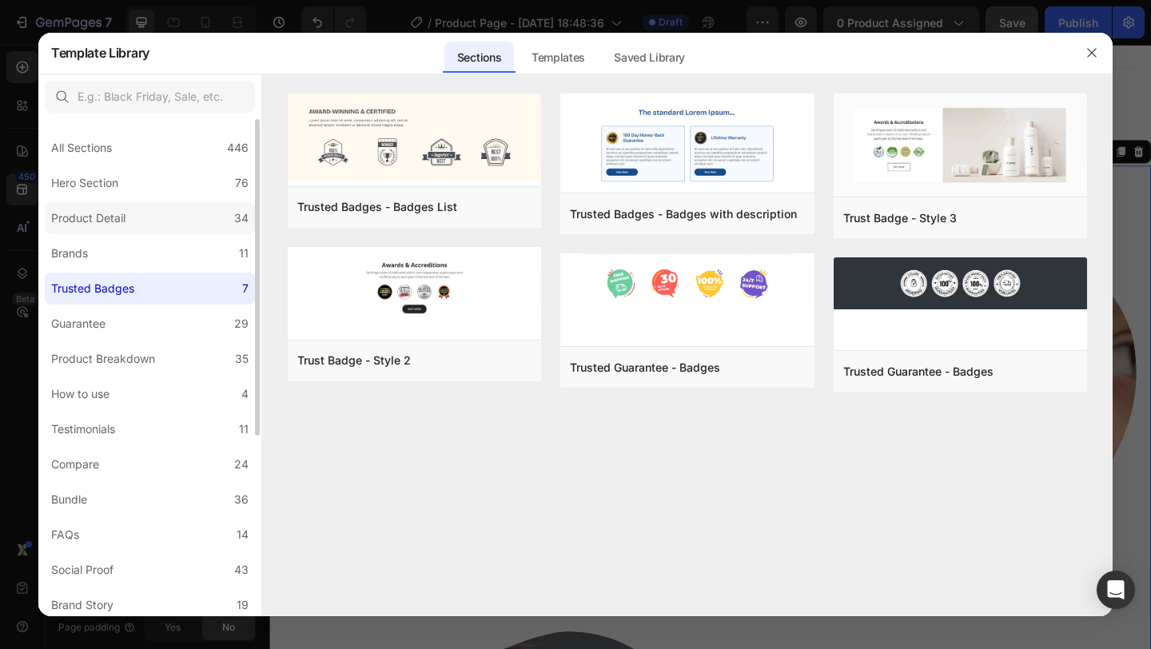
click at [202, 232] on label "Product Detail 34" at bounding box center [150, 218] width 210 height 32
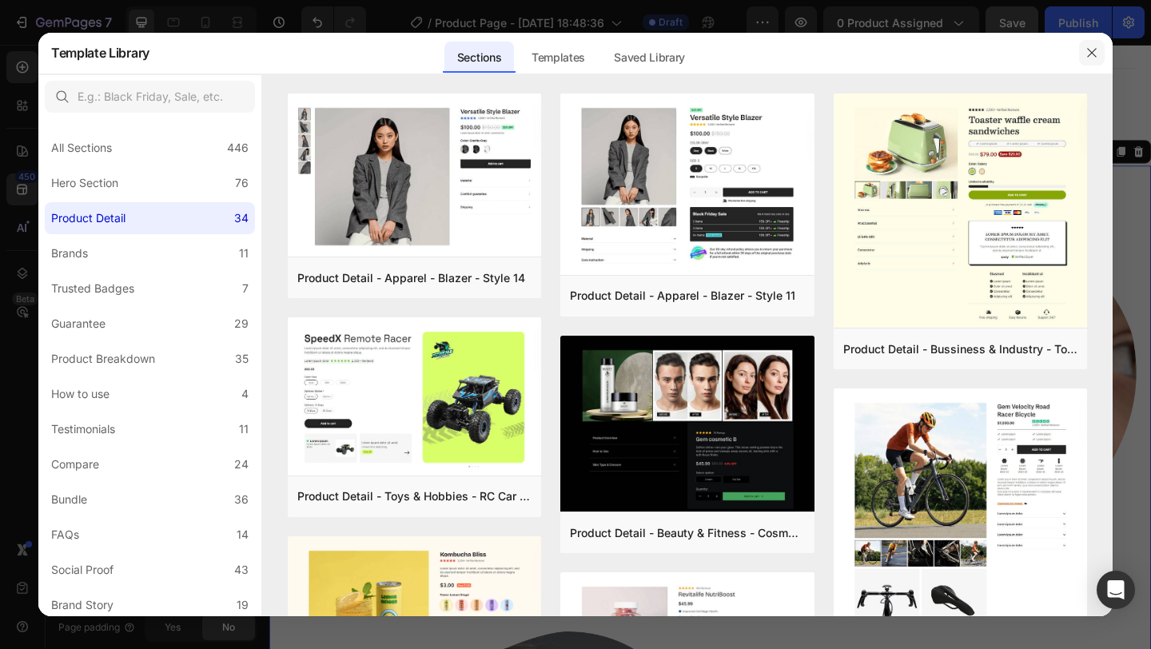
click at [1087, 54] on icon "button" at bounding box center [1091, 52] width 13 height 13
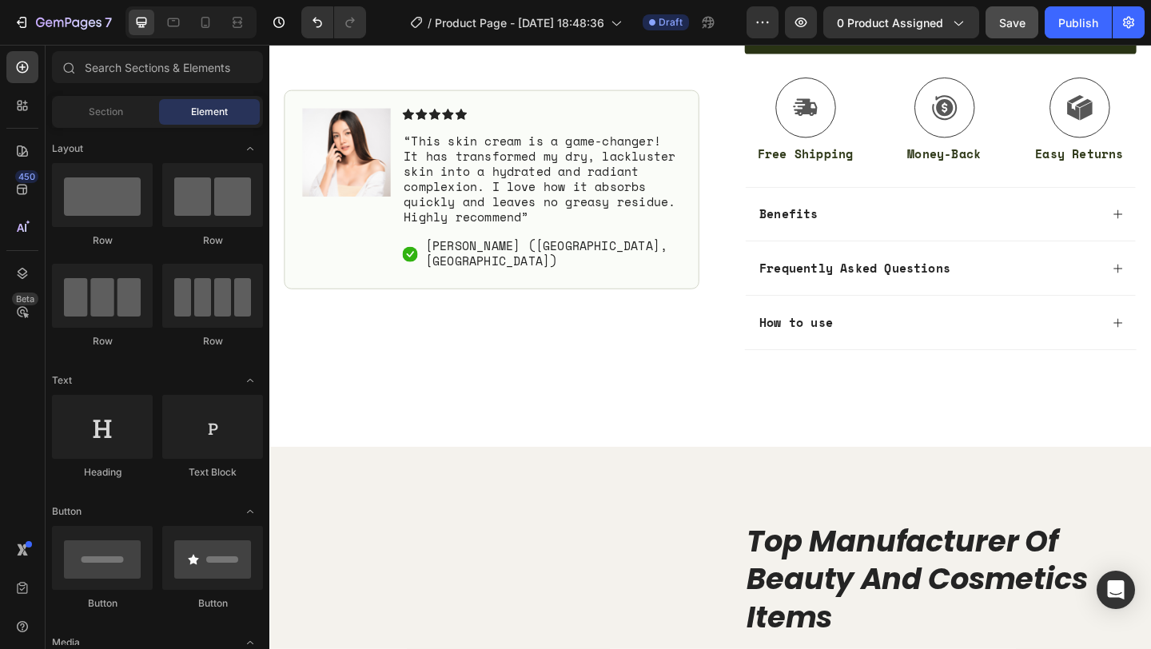
scroll to position [658, 0]
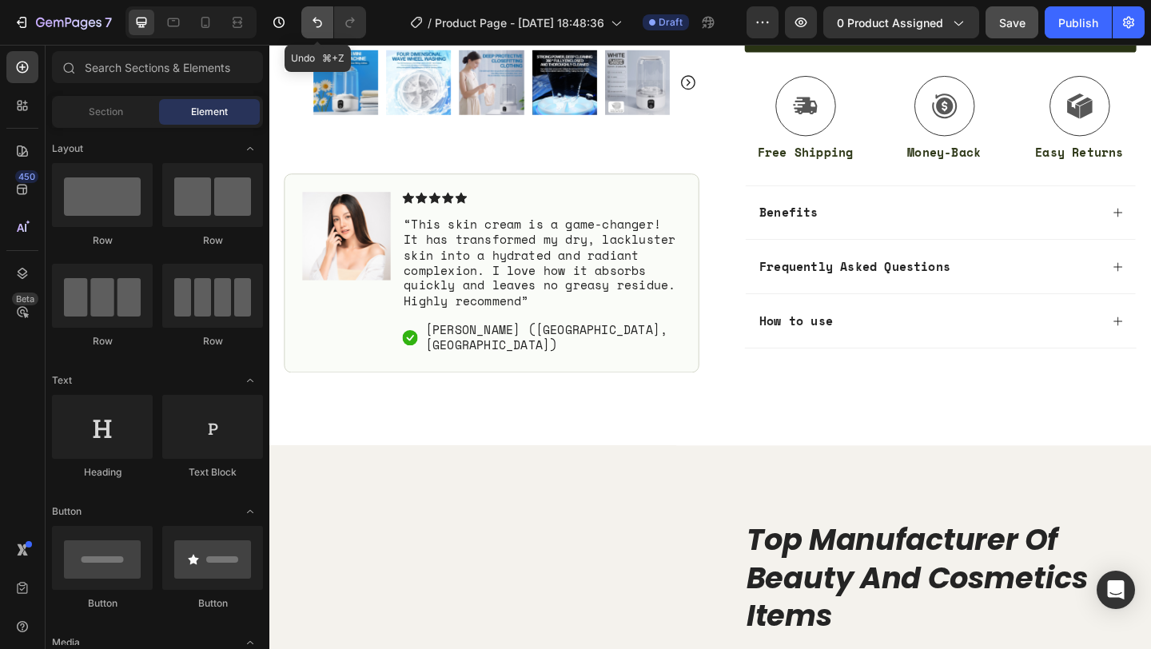
click at [318, 15] on icon "Undo/Redo" at bounding box center [317, 22] width 16 height 16
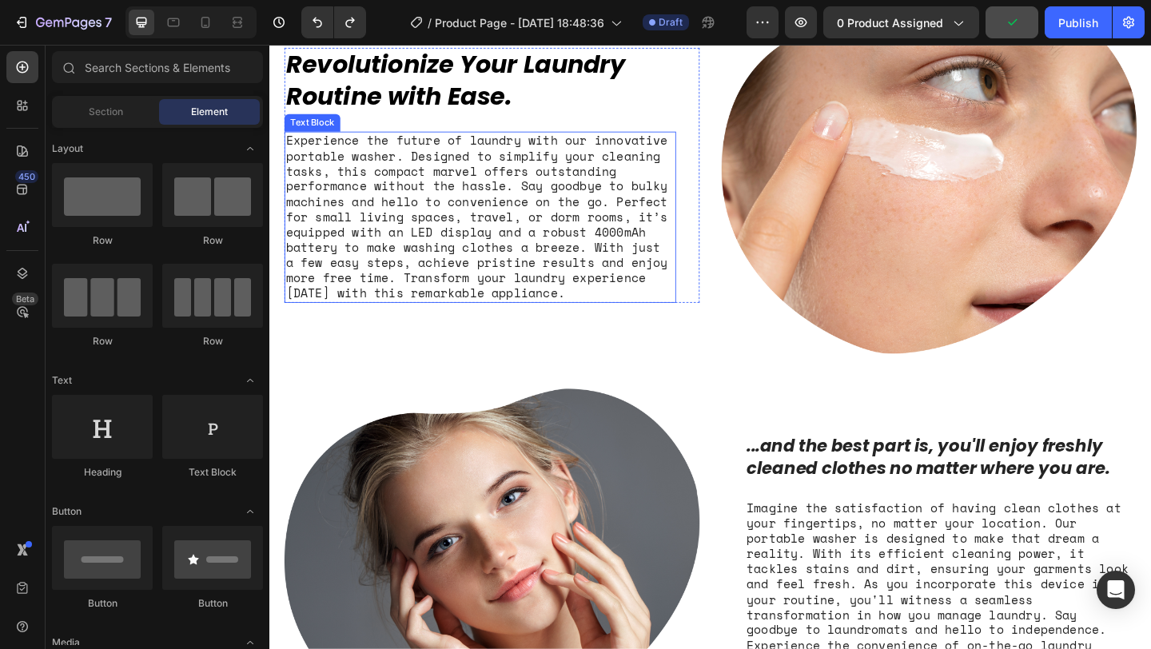
scroll to position [1222, 0]
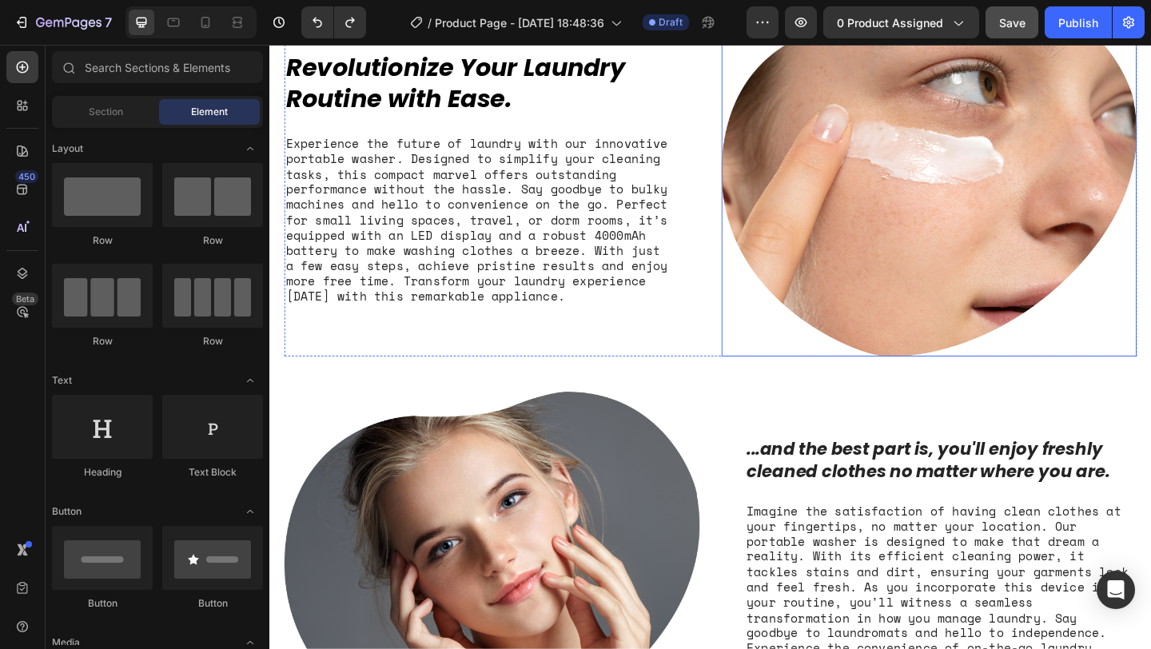
click at [913, 222] on img at bounding box center [986, 190] width 451 height 388
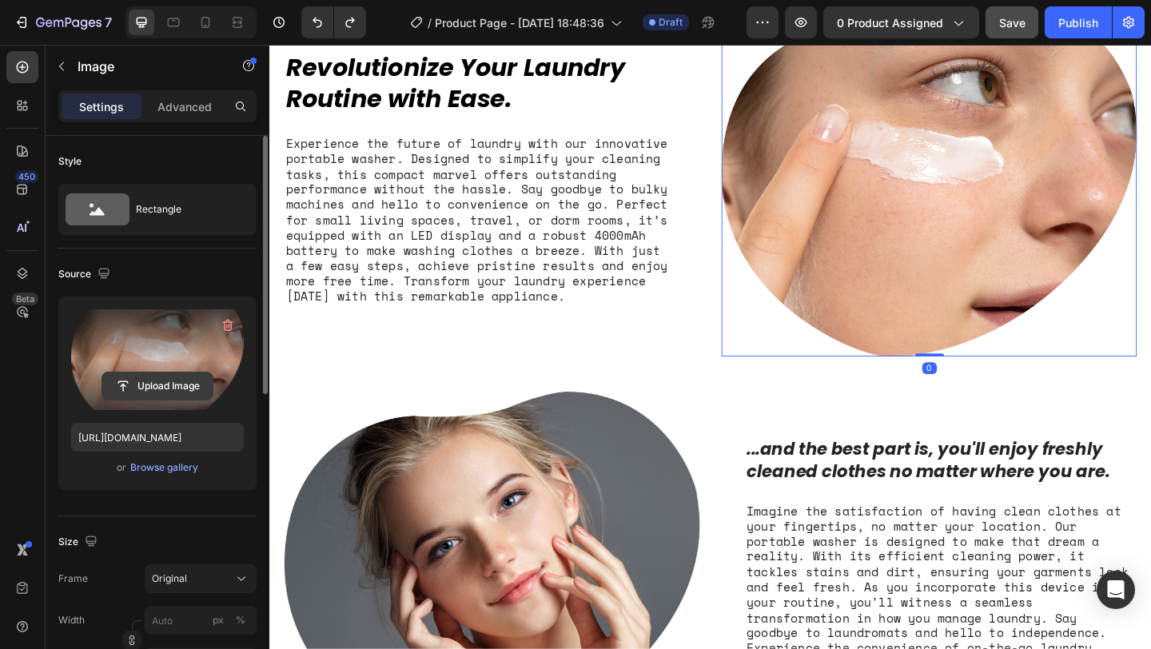
click at [177, 388] on input "file" at bounding box center [157, 385] width 110 height 27
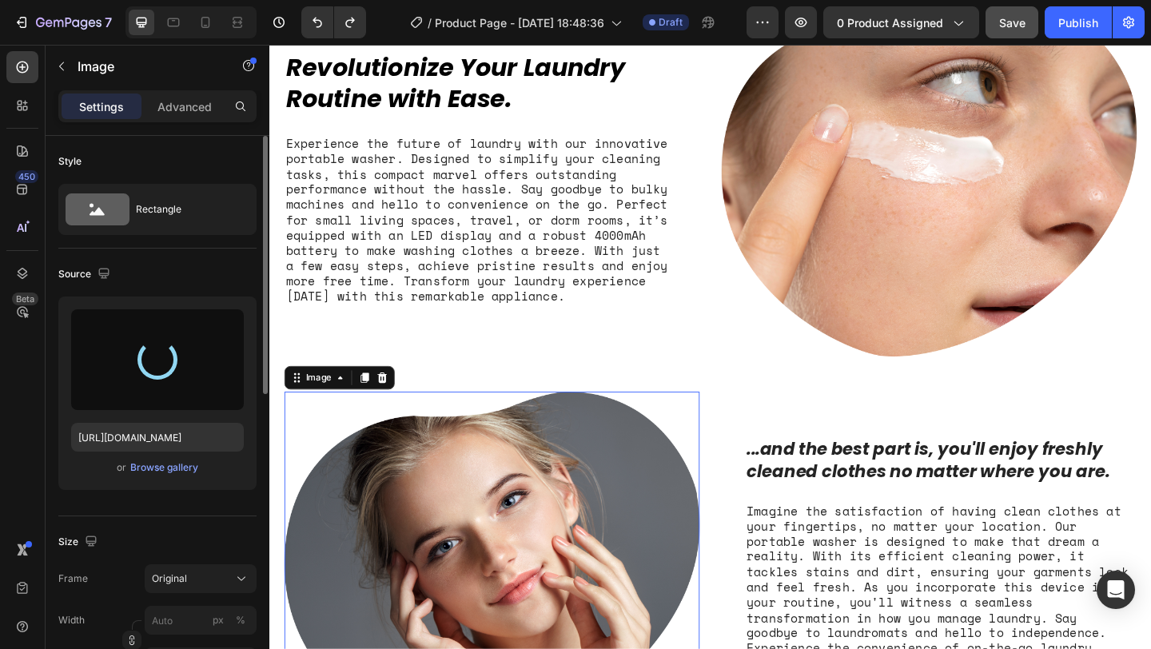
click at [501, 516] on img at bounding box center [510, 616] width 451 height 388
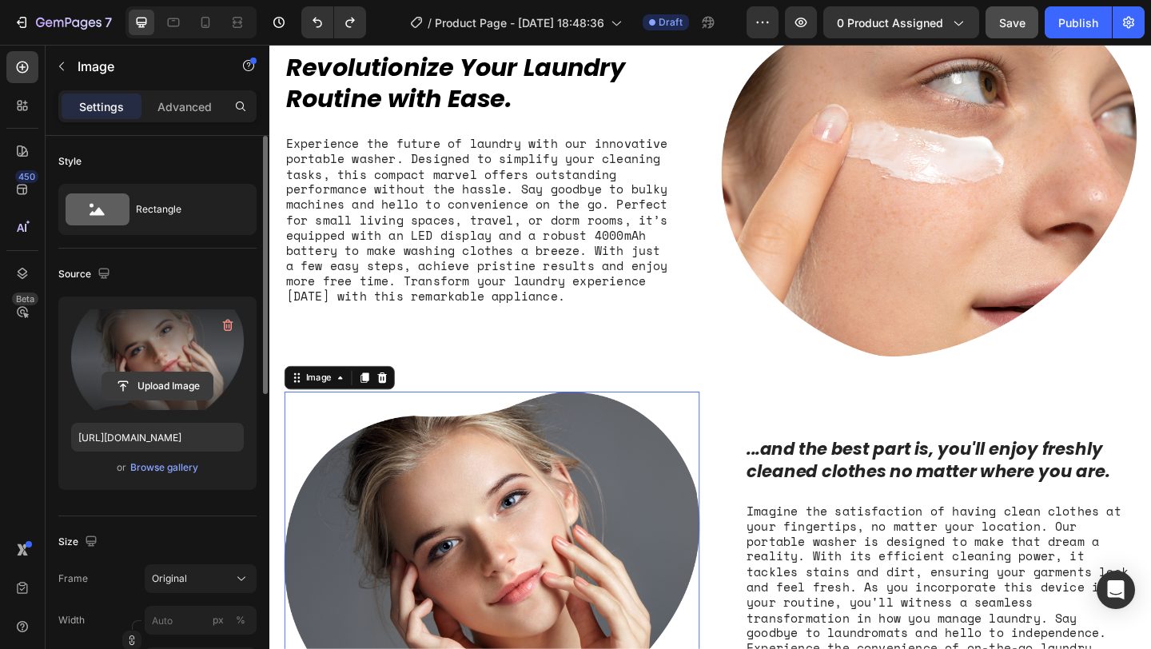
click at [177, 372] on input "file" at bounding box center [157, 385] width 110 height 27
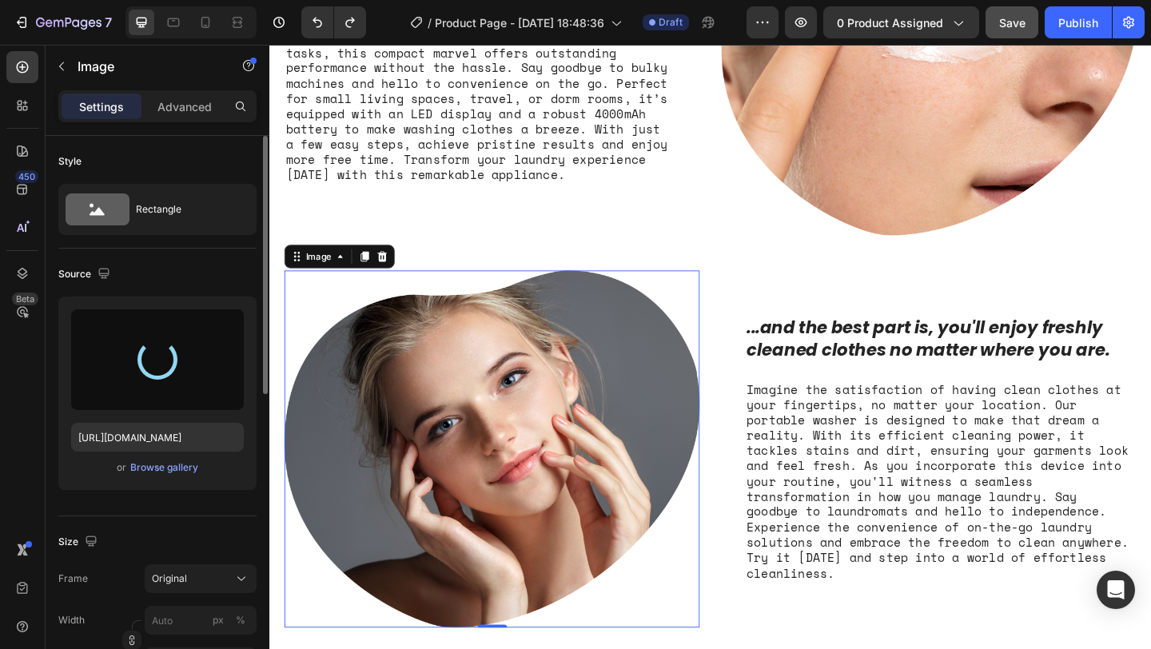
scroll to position [1345, 0]
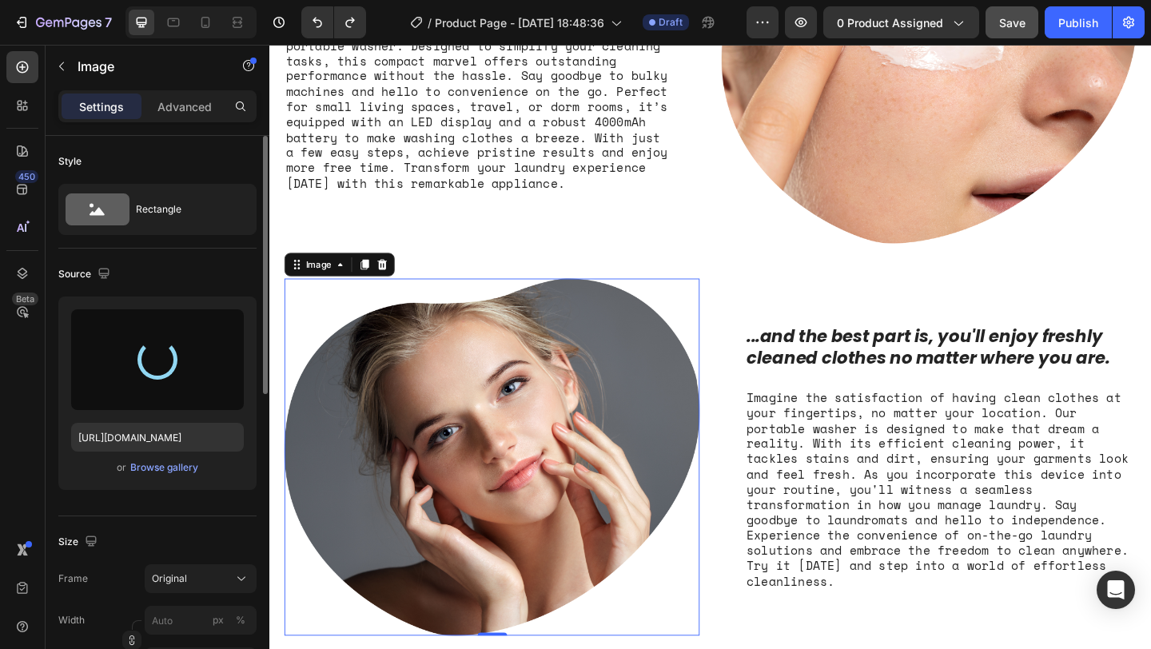
type input "https://cdn.shopify.com/s/files/1/0967/1331/0545/files/gempages_584964275441762…"
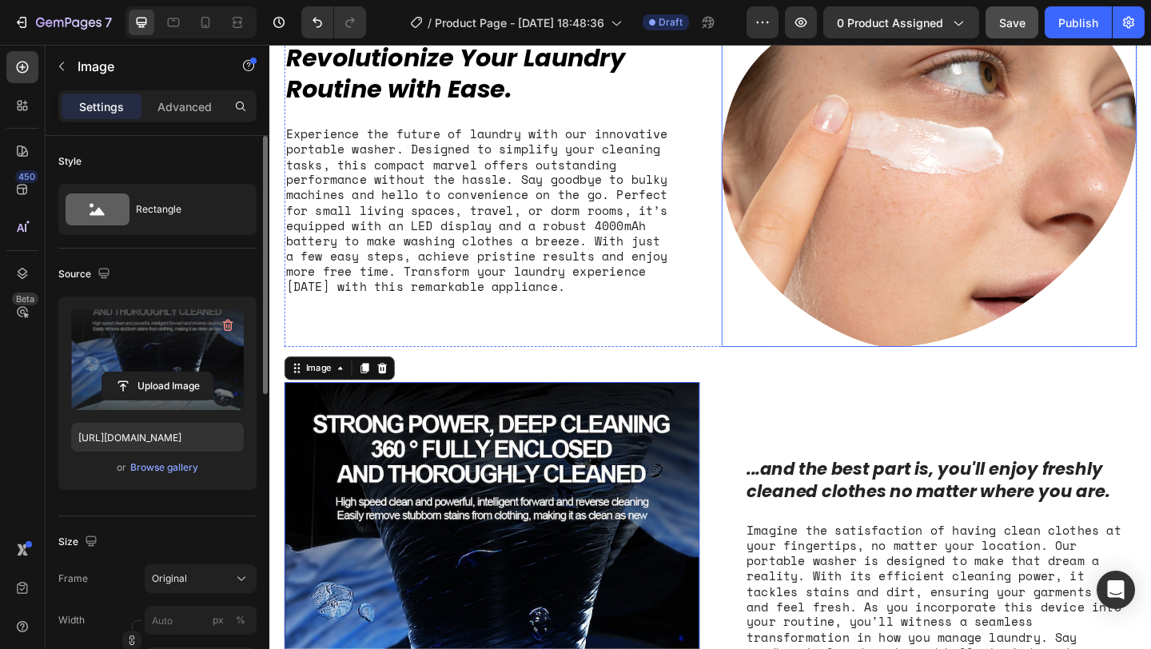
scroll to position [1227, 0]
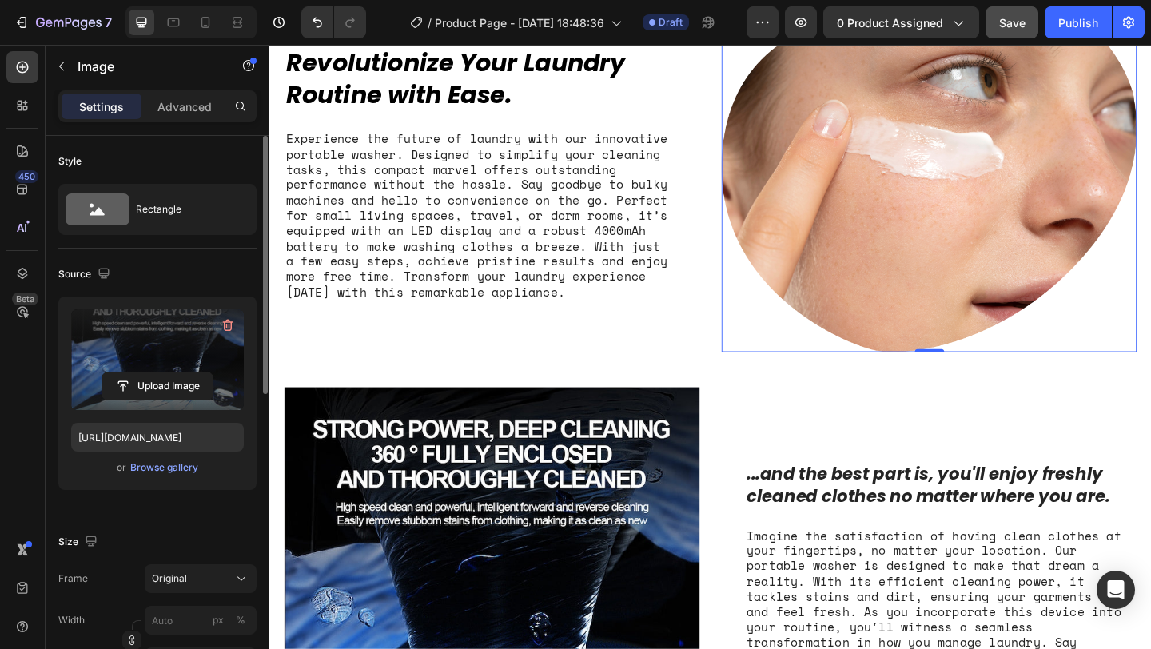
click at [920, 278] on img at bounding box center [986, 185] width 451 height 388
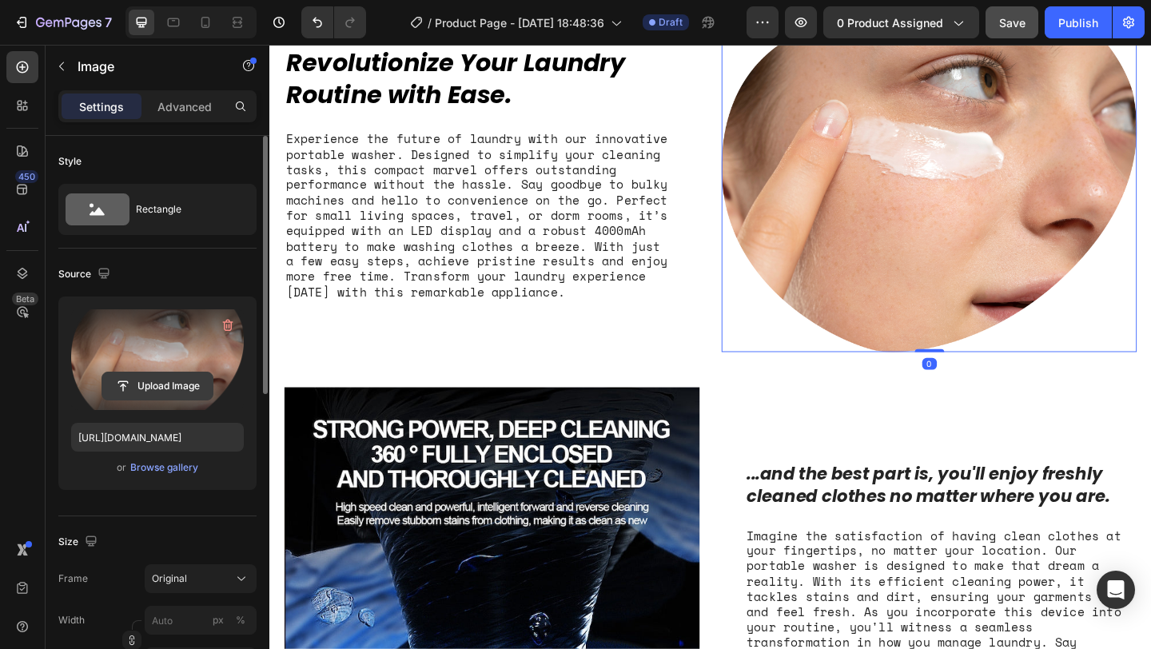
click at [173, 380] on input "file" at bounding box center [157, 385] width 110 height 27
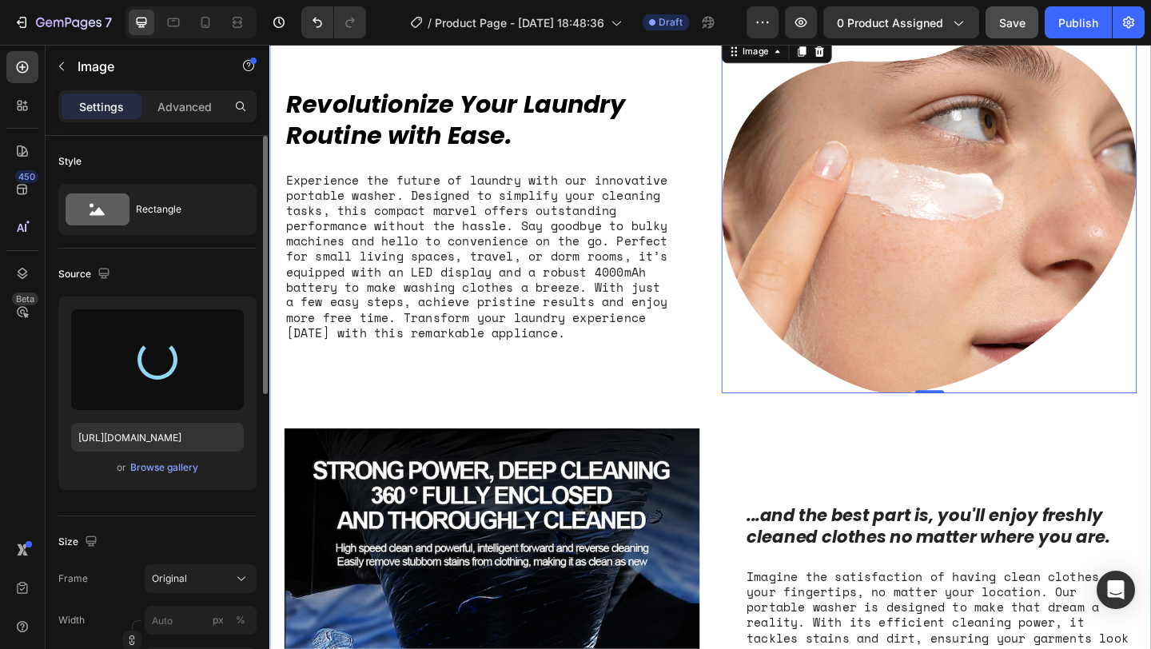
type input "https://cdn.shopify.com/s/files/1/0967/1331/0545/files/gempages_584964275441762…"
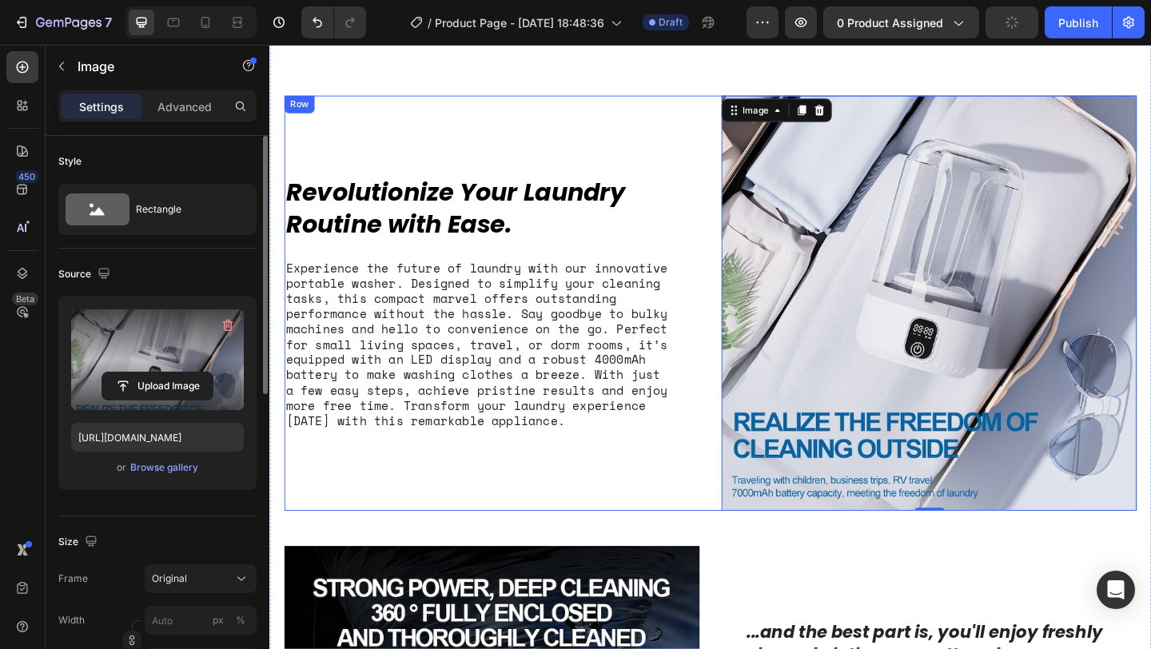
scroll to position [1115, 0]
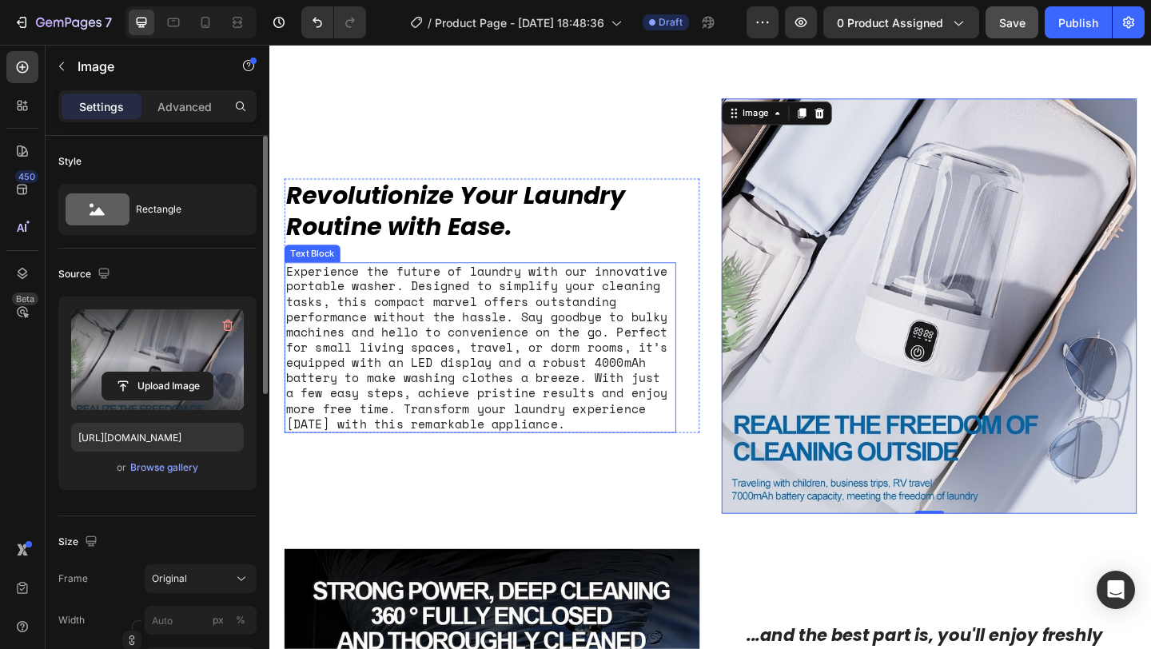
click at [451, 356] on div "Experience the future of laundry with our innovative portable washer. Designed …" at bounding box center [498, 374] width 426 height 186
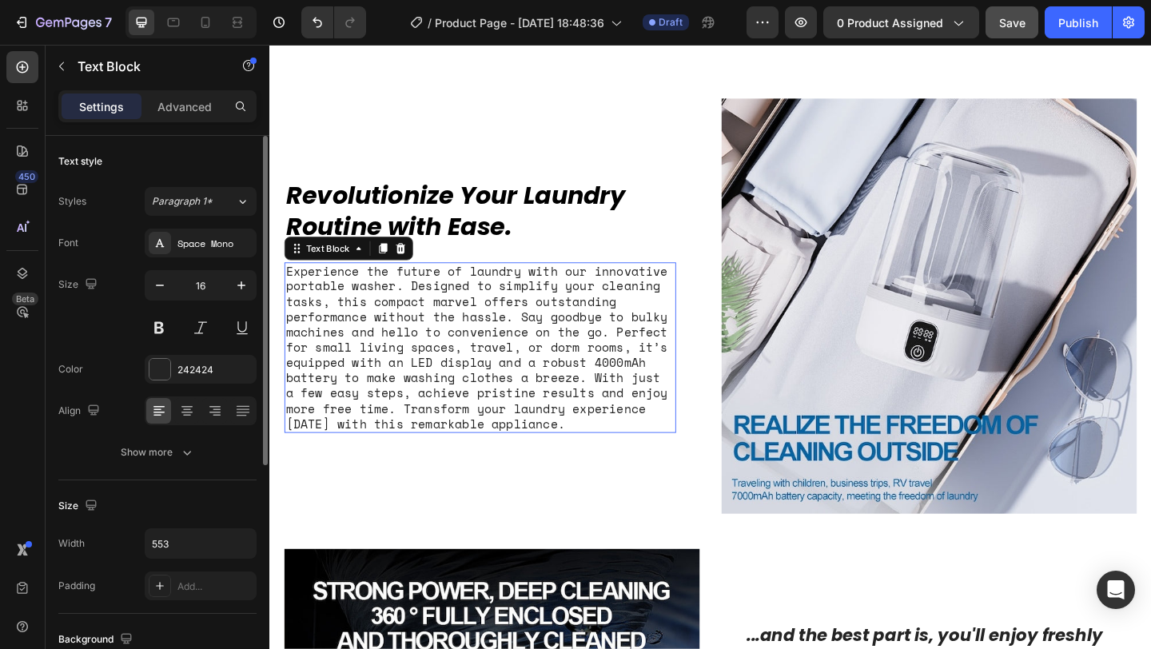
click at [451, 356] on div "Experience the future of laundry with our innovative portable washer. Designed …" at bounding box center [498, 374] width 426 height 186
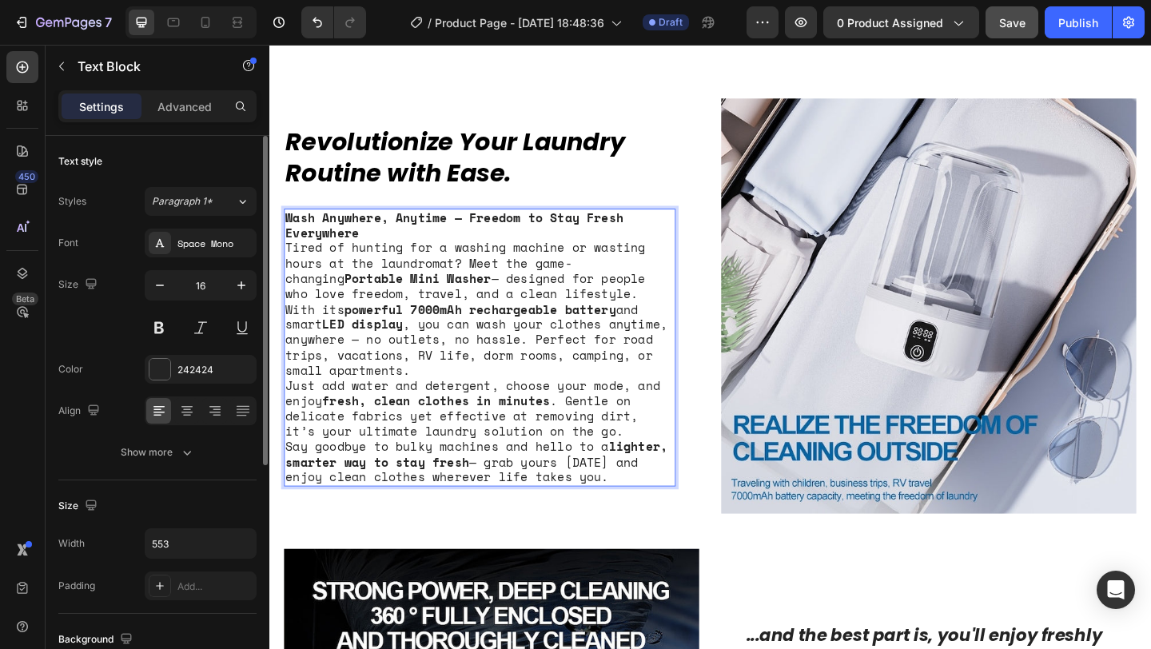
scroll to position [1057, 0]
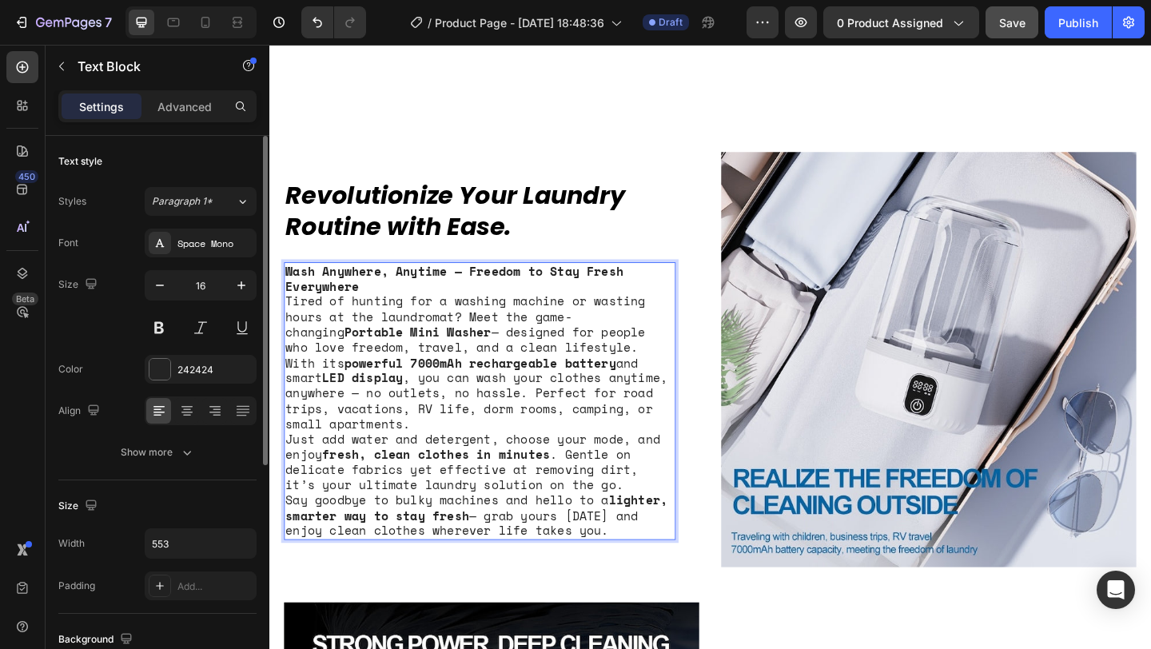
click at [374, 306] on p "Wash Anywhere, Anytime — Freedom to Stay Fresh Everywhere Tired of hunting for …" at bounding box center [498, 374] width 423 height 183
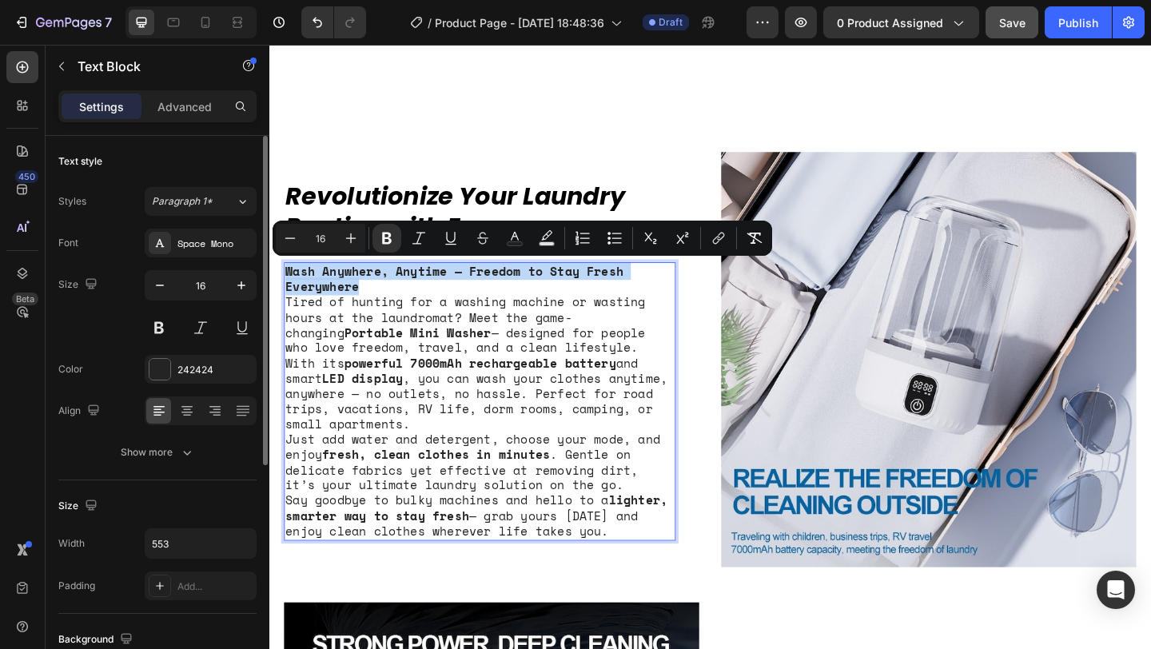
drag, startPoint x: 374, startPoint y: 306, endPoint x: 286, endPoint y: 288, distance: 89.6
click at [286, 288] on div "Wash Anywhere, Anytime — Freedom to Stay Fresh Everywhere Tired of hunting for …" at bounding box center [498, 432] width 426 height 302
copy strong "Wash Anywhere, Anytime — Freedom to Stay Fresh Everywhere"
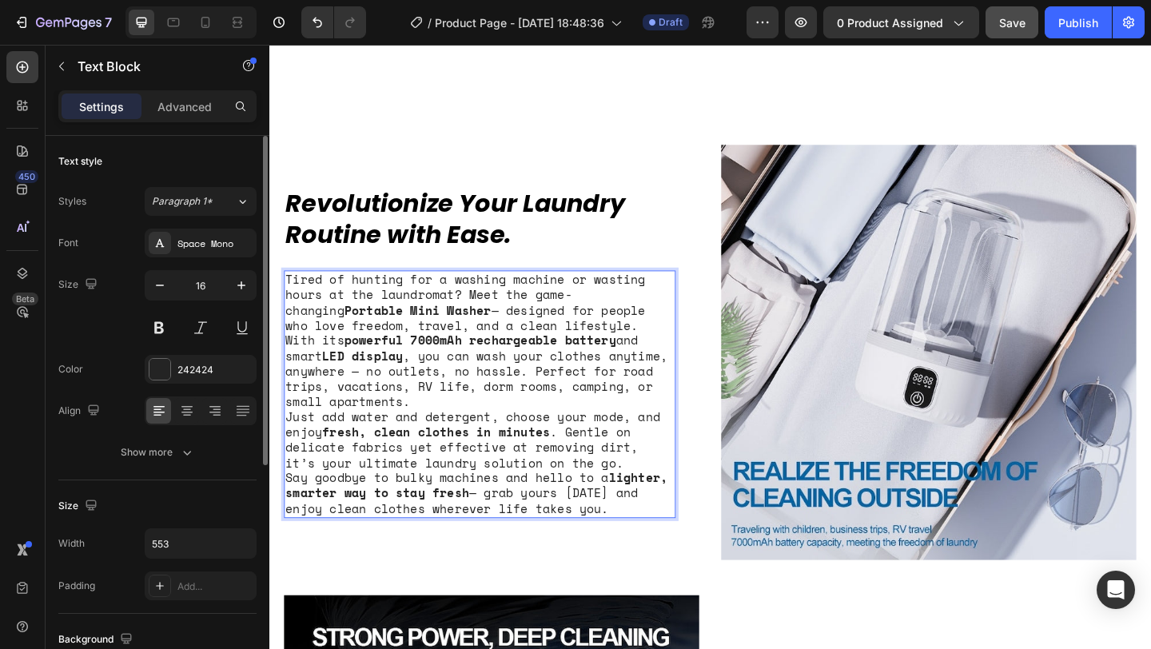
scroll to position [1074, 0]
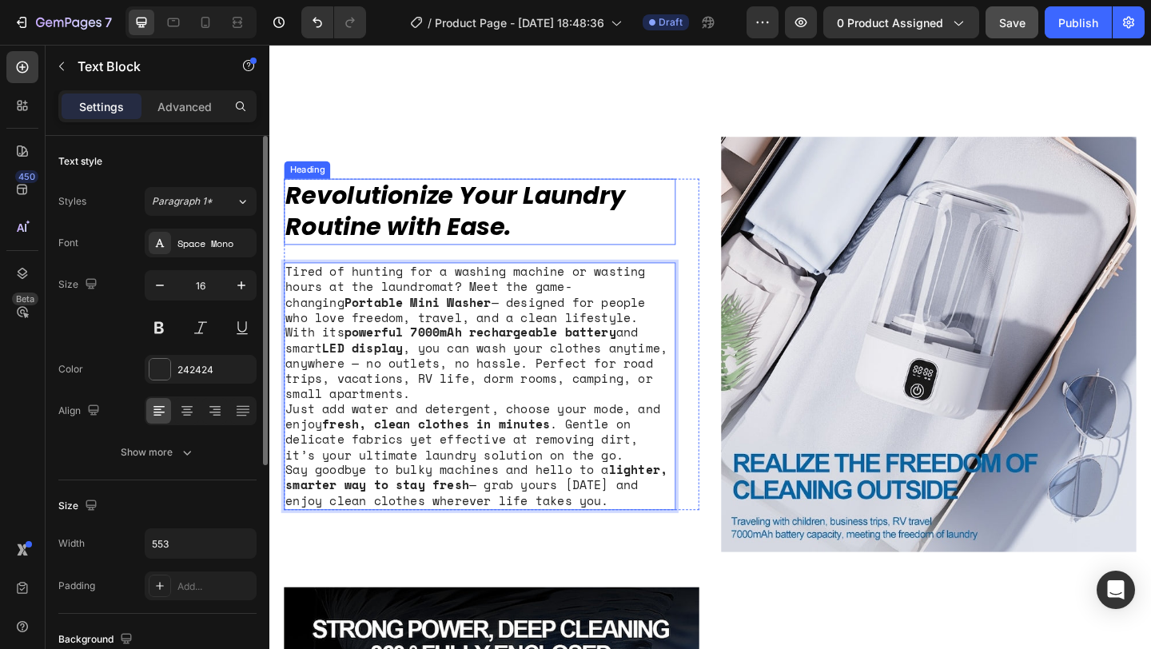
click at [456, 217] on h2 "Revolutionize Your Laundry Routine with Ease." at bounding box center [498, 226] width 426 height 72
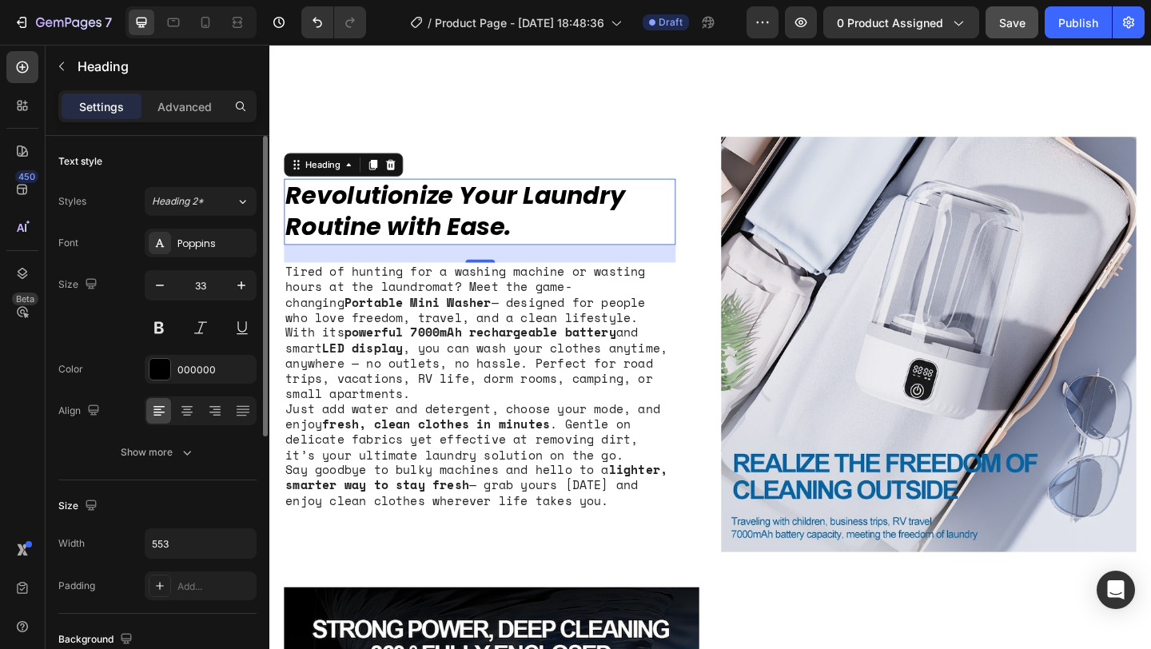
click at [502, 239] on h2 "Revolutionize Your Laundry Routine with Ease." at bounding box center [498, 226] width 426 height 72
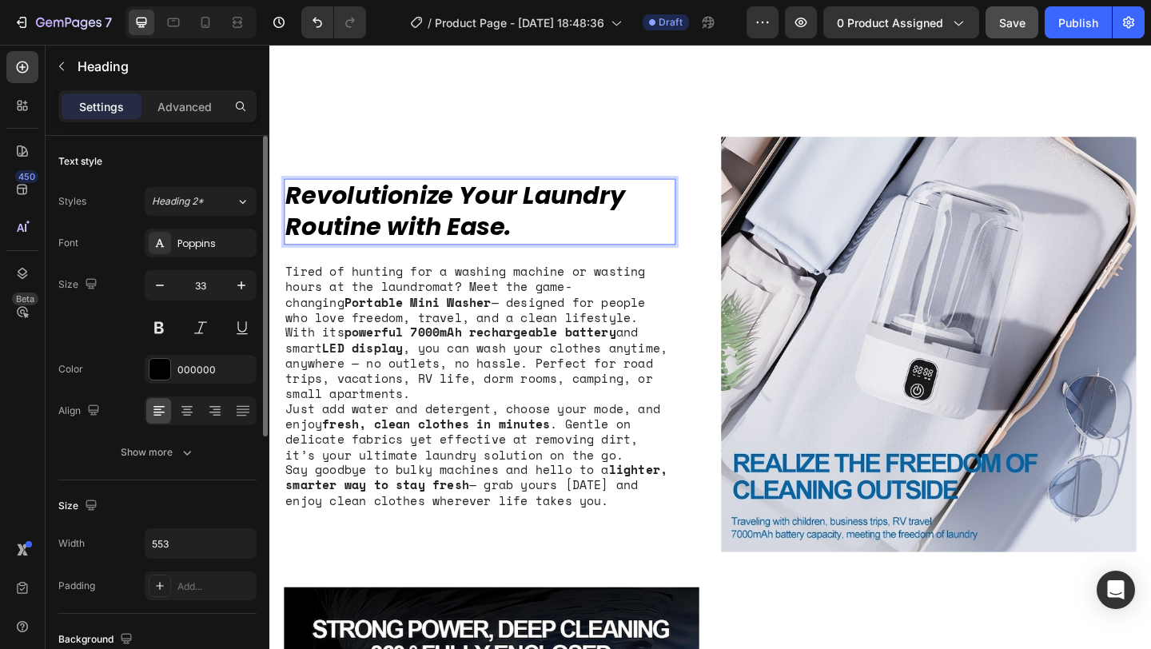
click at [502, 239] on p "Revolutionize Your Laundry Routine with Ease." at bounding box center [498, 226] width 423 height 69
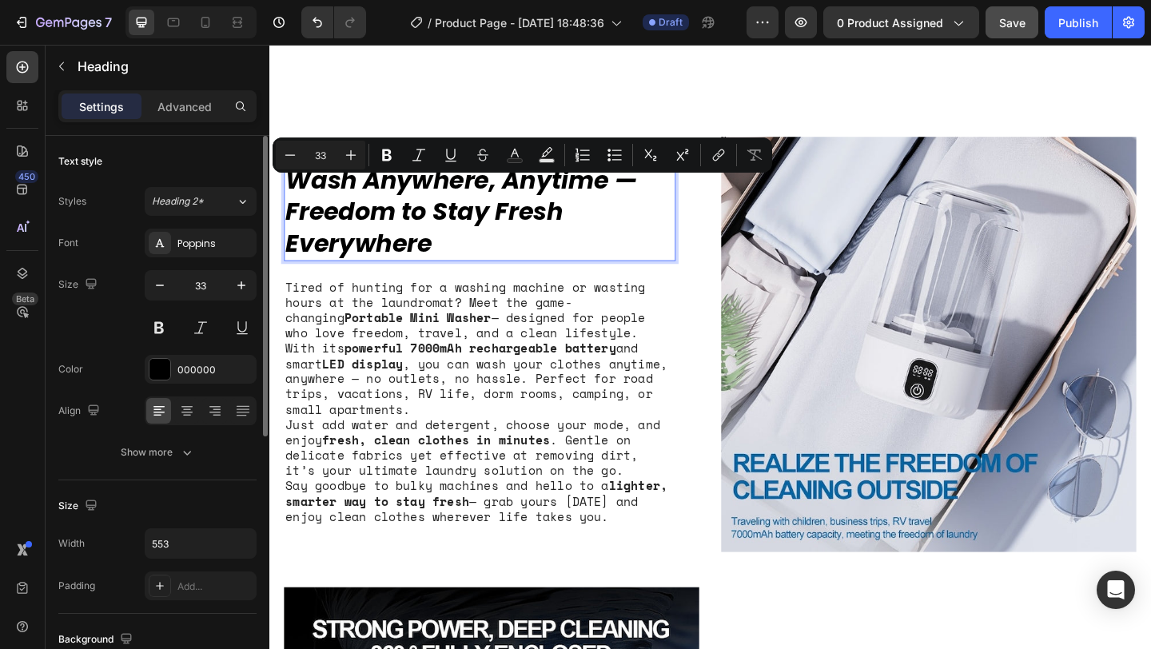
scroll to position [1056, 0]
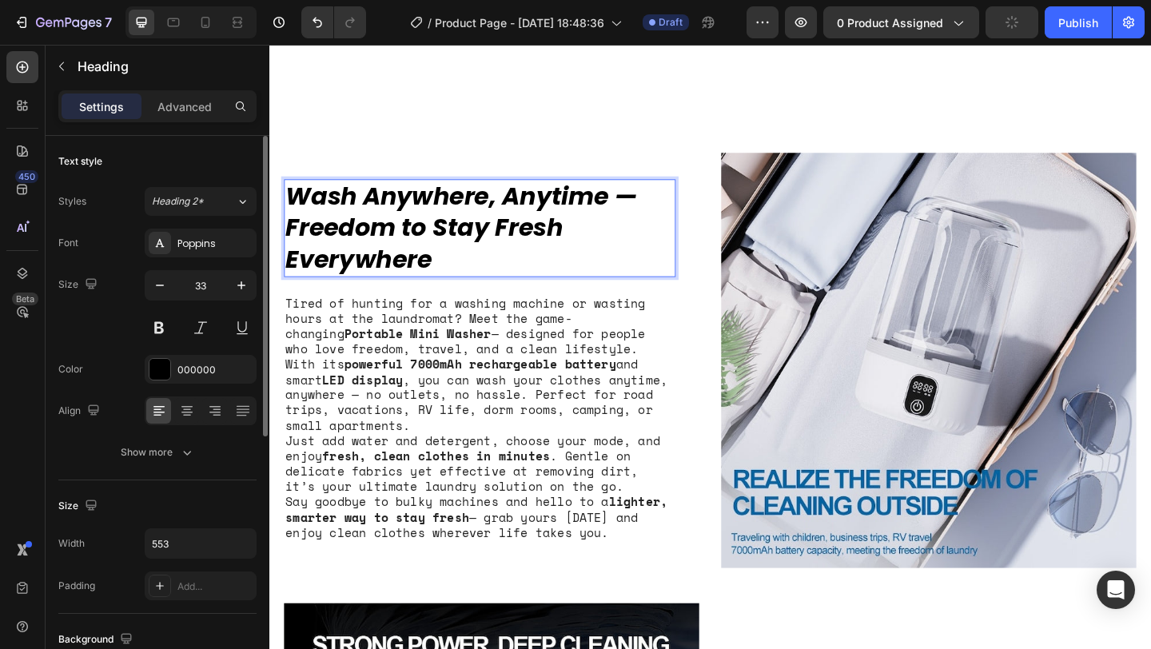
click at [501, 331] on p "Tired of hunting for a washing machine or wasting hours at the laundromat? Meet…" at bounding box center [498, 392] width 423 height 149
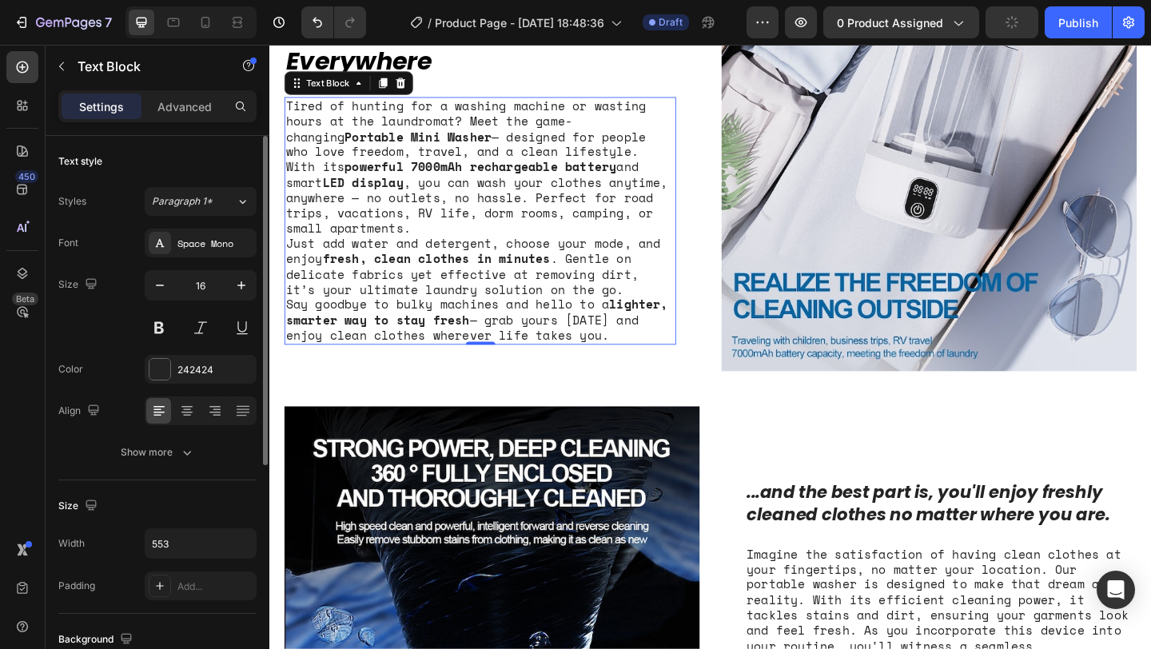
scroll to position [1267, 0]
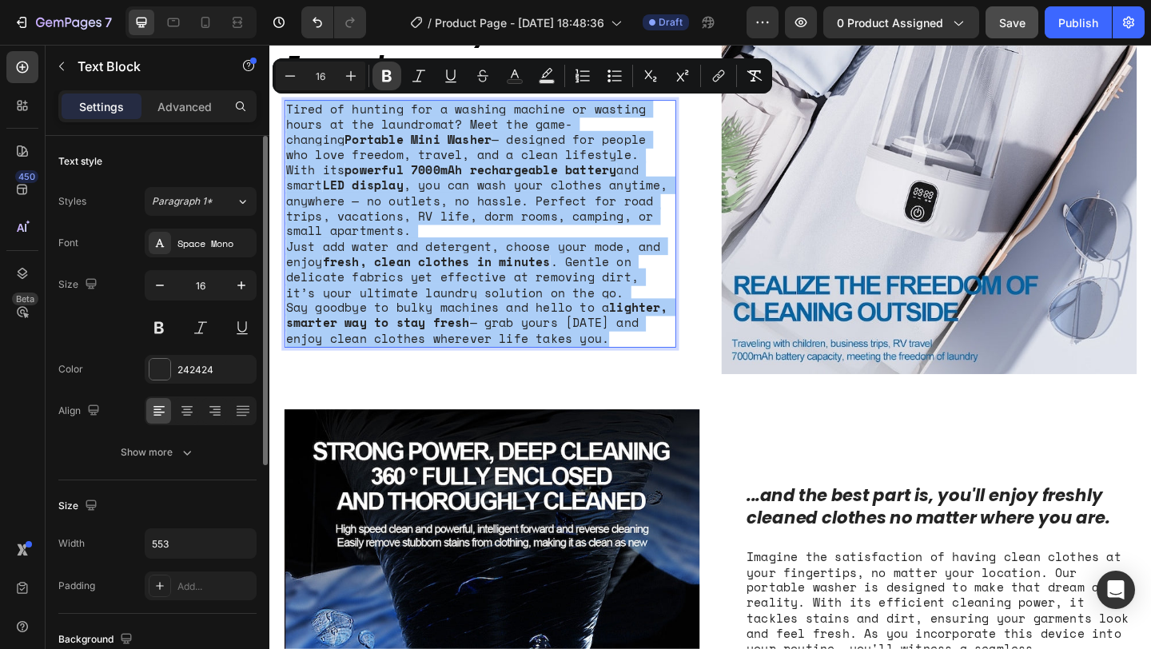
click at [392, 70] on icon "Editor contextual toolbar" at bounding box center [387, 76] width 16 height 16
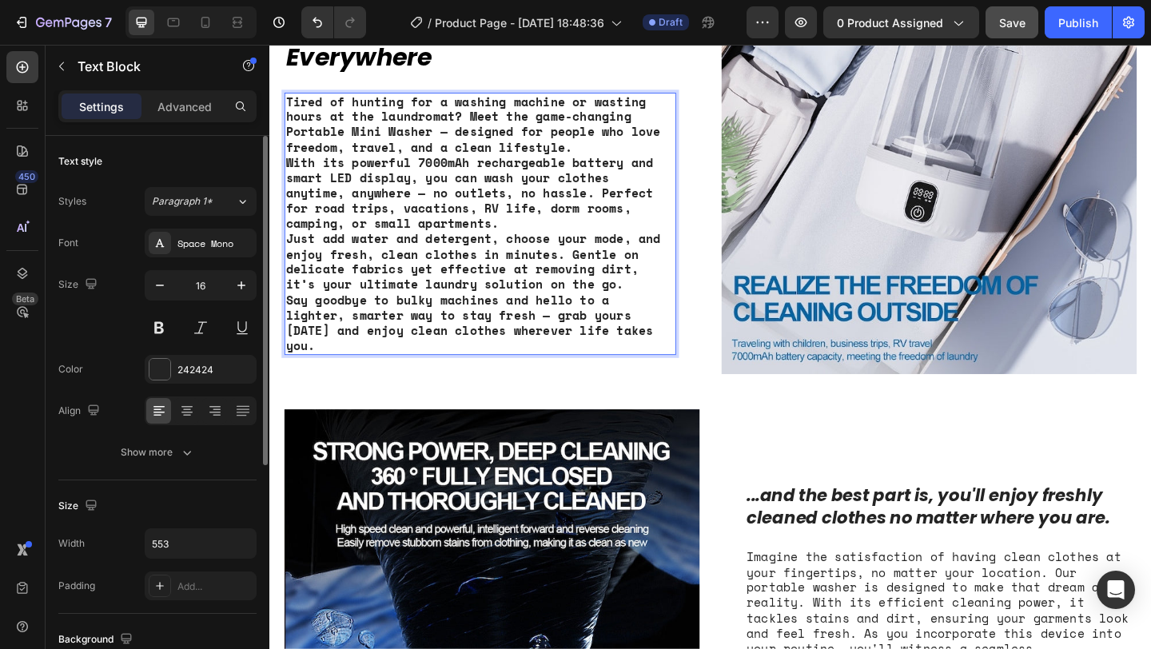
click at [444, 206] on strong "With its powerful 7000mAh rechargeable battery and smart LED display, you can w…" at bounding box center [486, 205] width 399 height 85
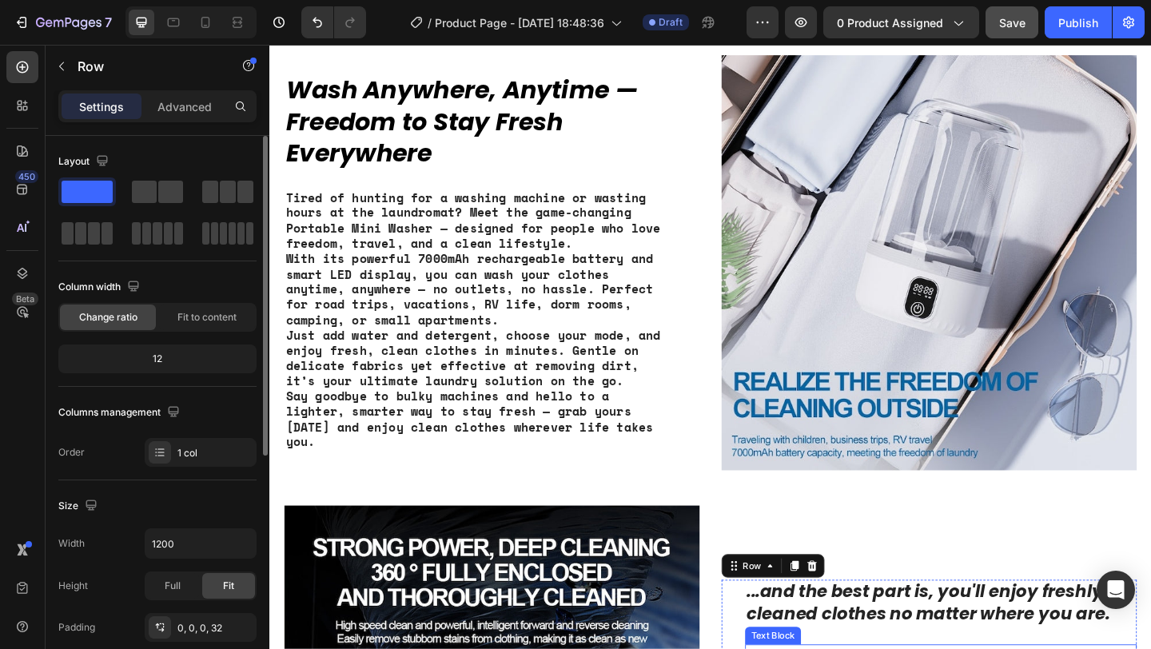
scroll to position [1163, 0]
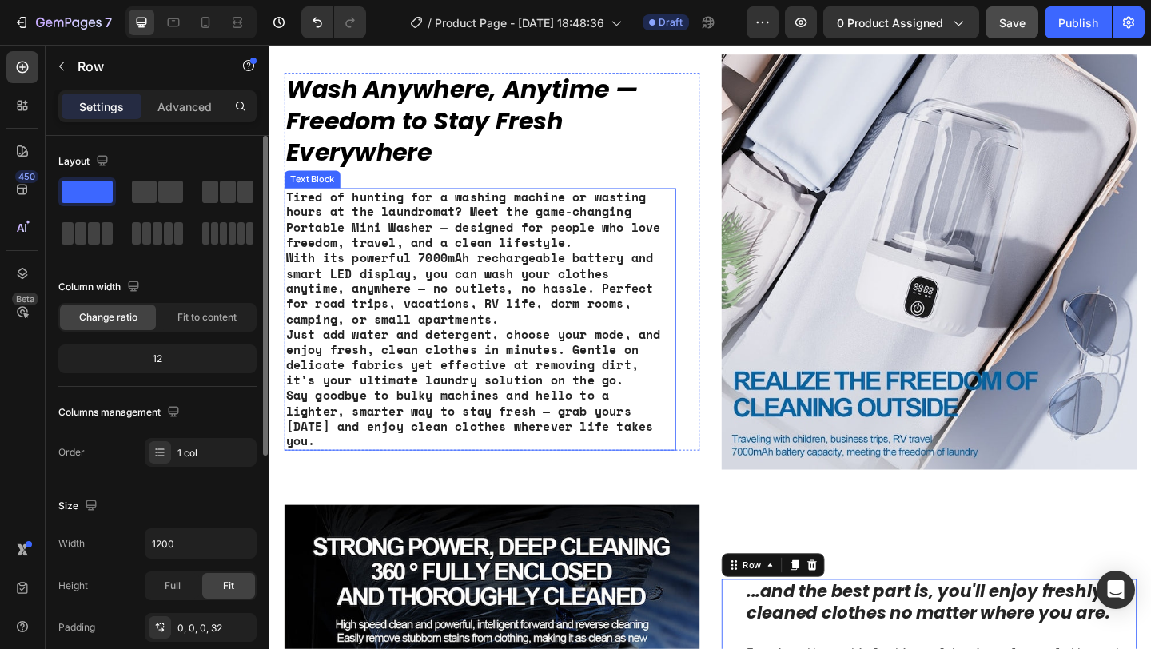
click at [470, 332] on strong "With its powerful 7000mAh rechargeable battery and smart LED display, you can w…" at bounding box center [486, 309] width 399 height 85
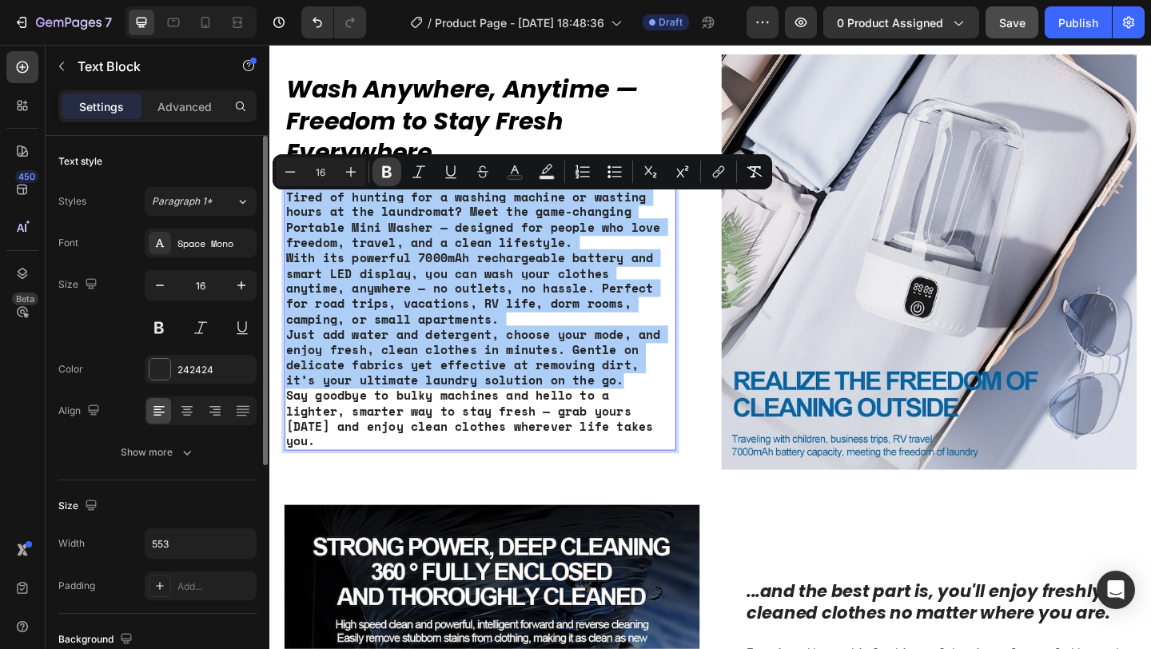
click at [390, 165] on icon "Editor contextual toolbar" at bounding box center [387, 172] width 16 height 16
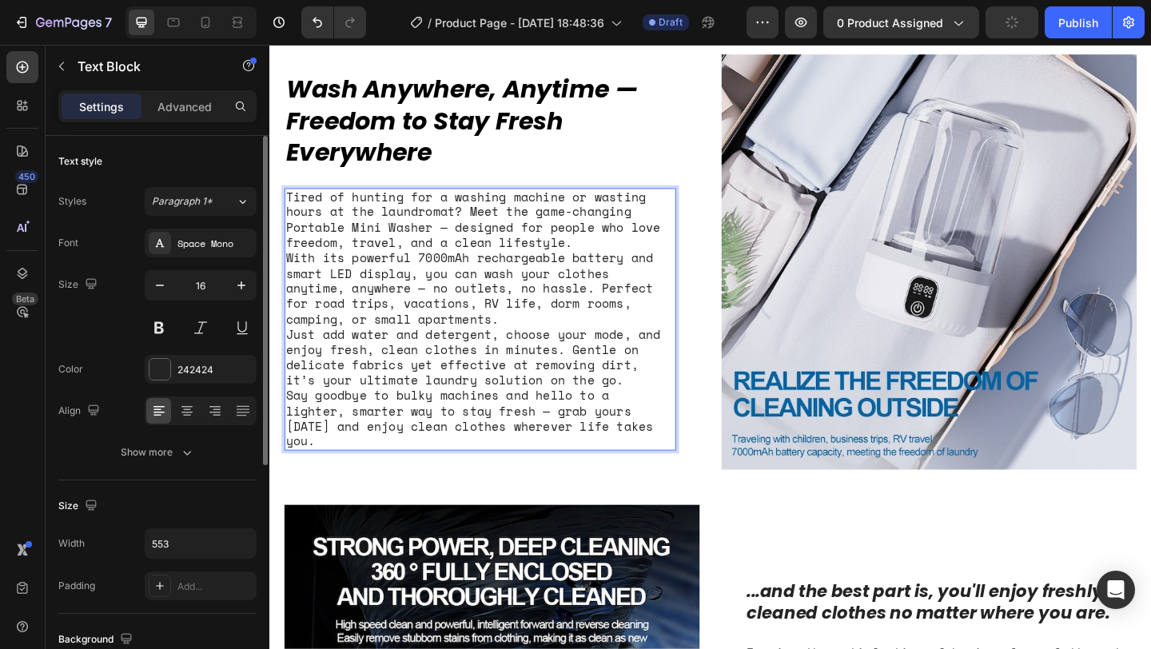
click at [485, 400] on p "Just add water and detergent, choose your mode, and enjoy fresh, clean clothes …" at bounding box center [498, 385] width 423 height 66
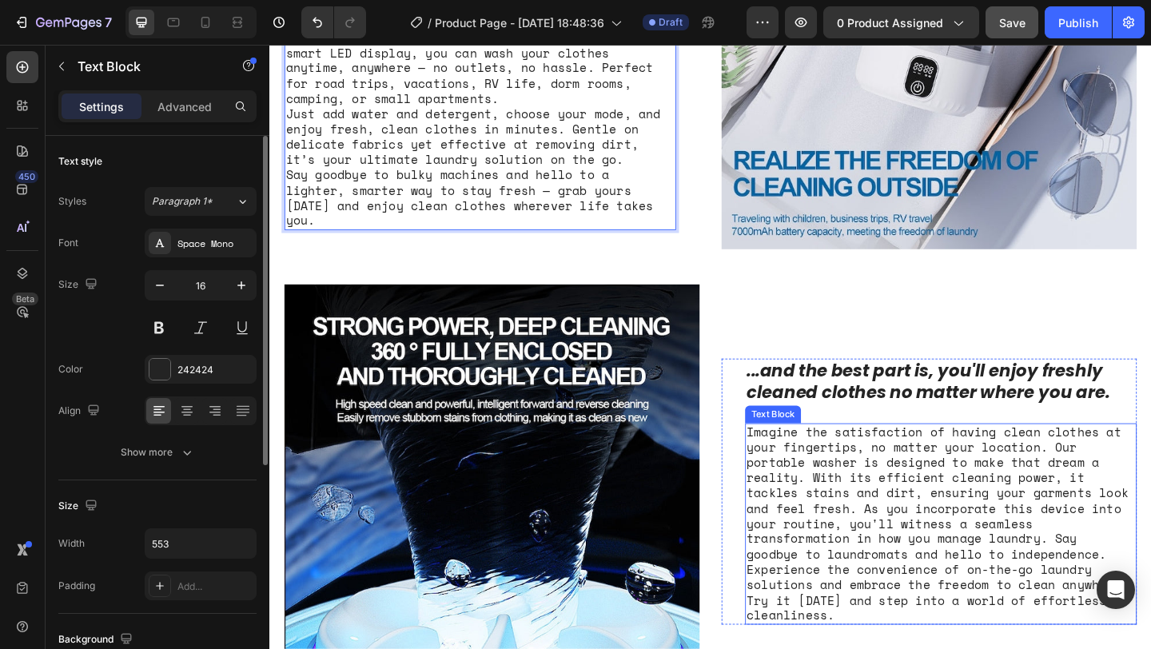
click at [885, 554] on div "Imagine the satisfaction of having clean clothes at your fingertips, no matter …" at bounding box center [999, 565] width 426 height 219
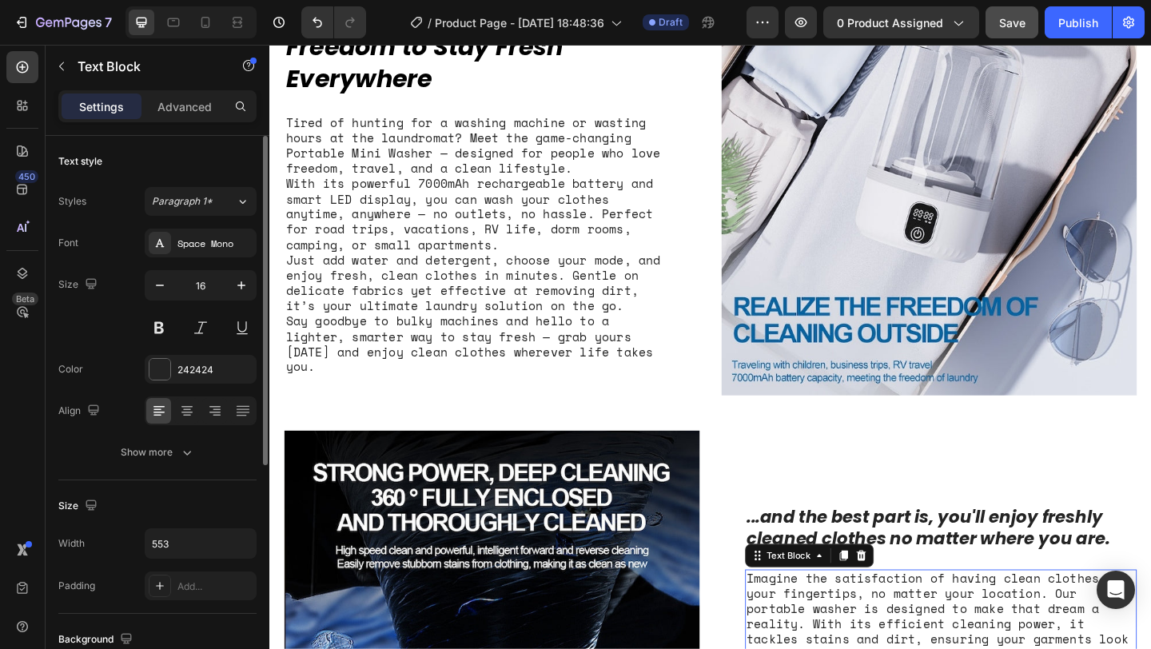
scroll to position [1205, 0]
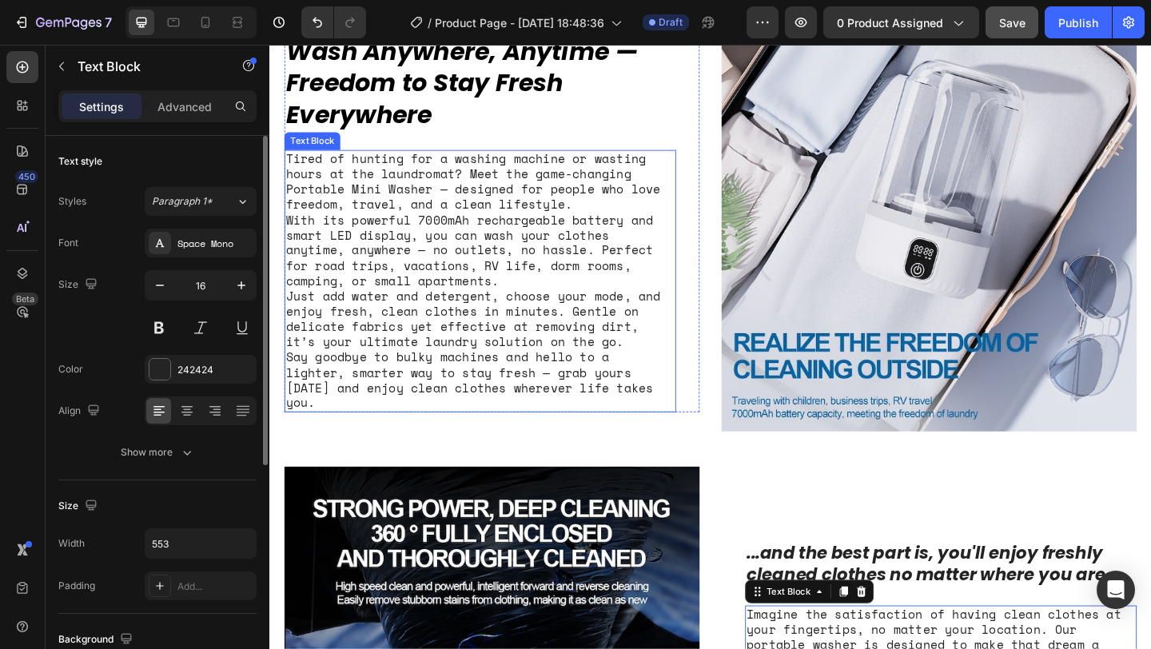
click at [570, 307] on p "Tired of hunting for a washing machine or wasting hours at the laundromat? Meet…" at bounding box center [498, 235] width 423 height 149
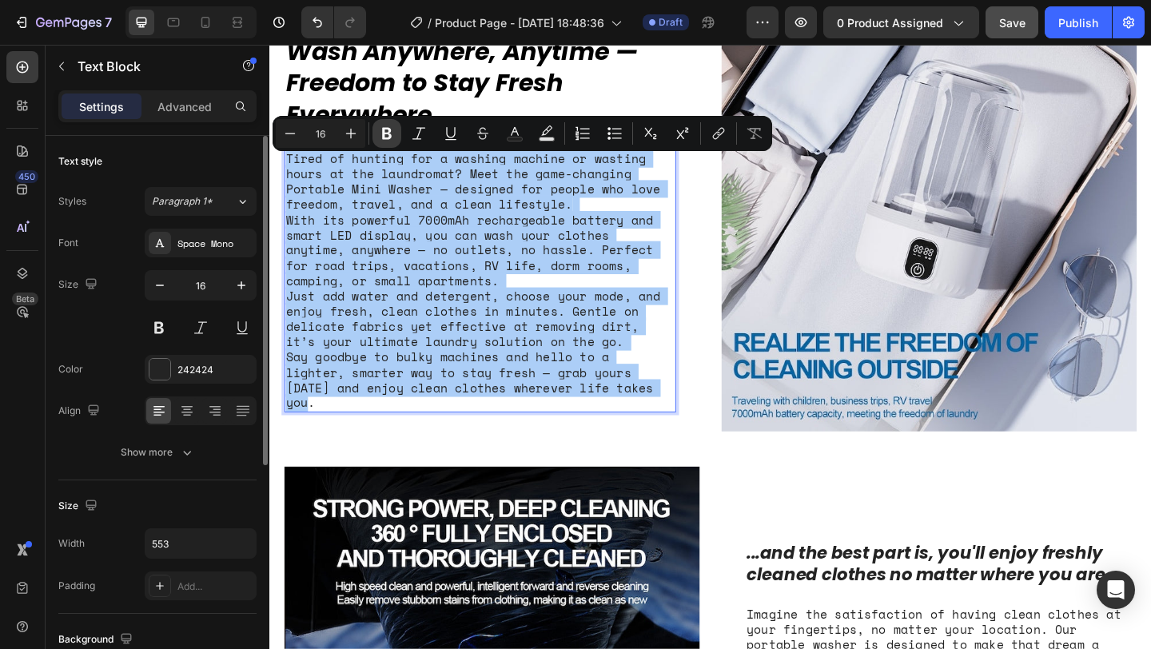
click at [391, 143] on button "Bold" at bounding box center [386, 133] width 29 height 29
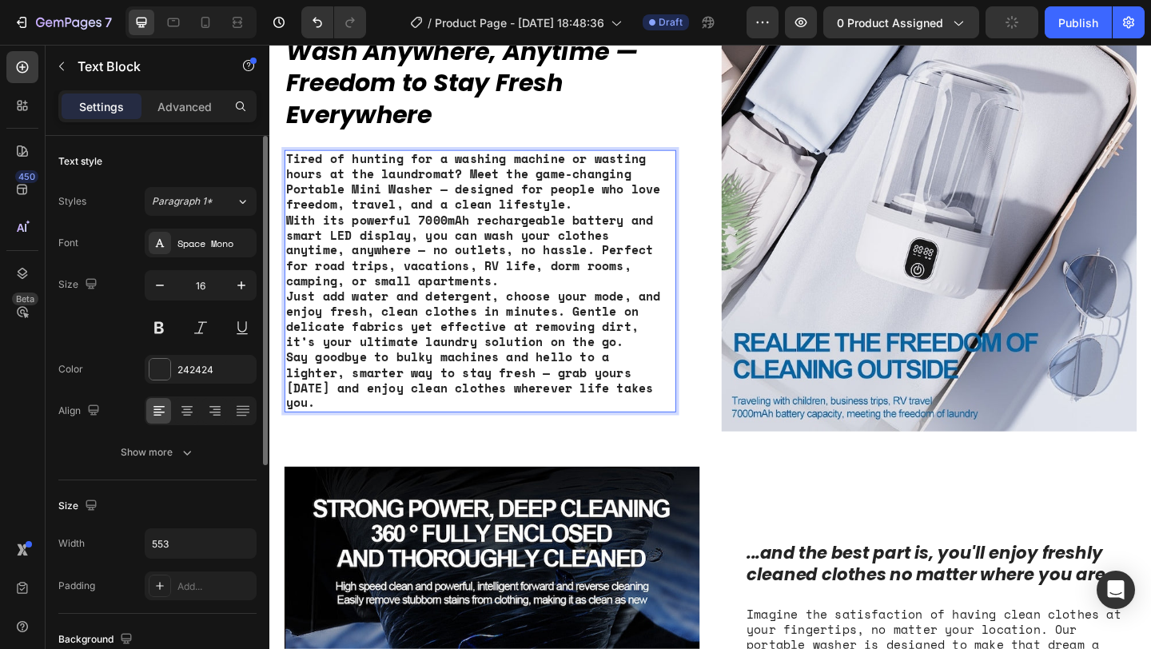
click at [461, 300] on strong "With its powerful 7000mAh rechargeable battery and smart LED display, you can w…" at bounding box center [486, 267] width 399 height 85
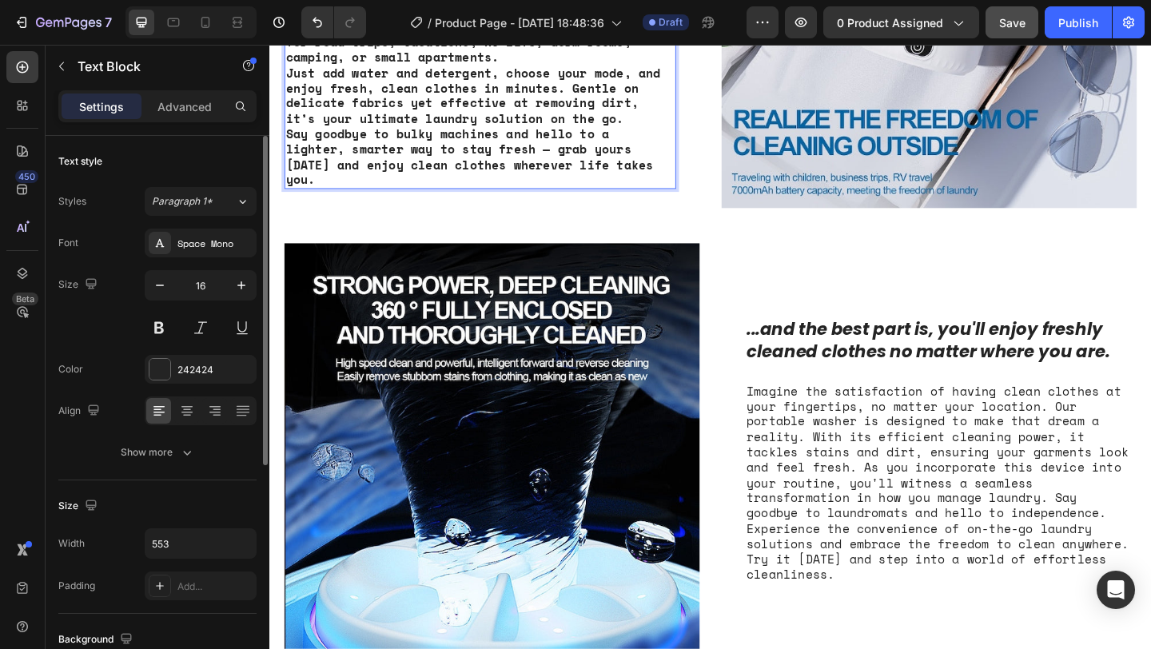
scroll to position [1477, 0]
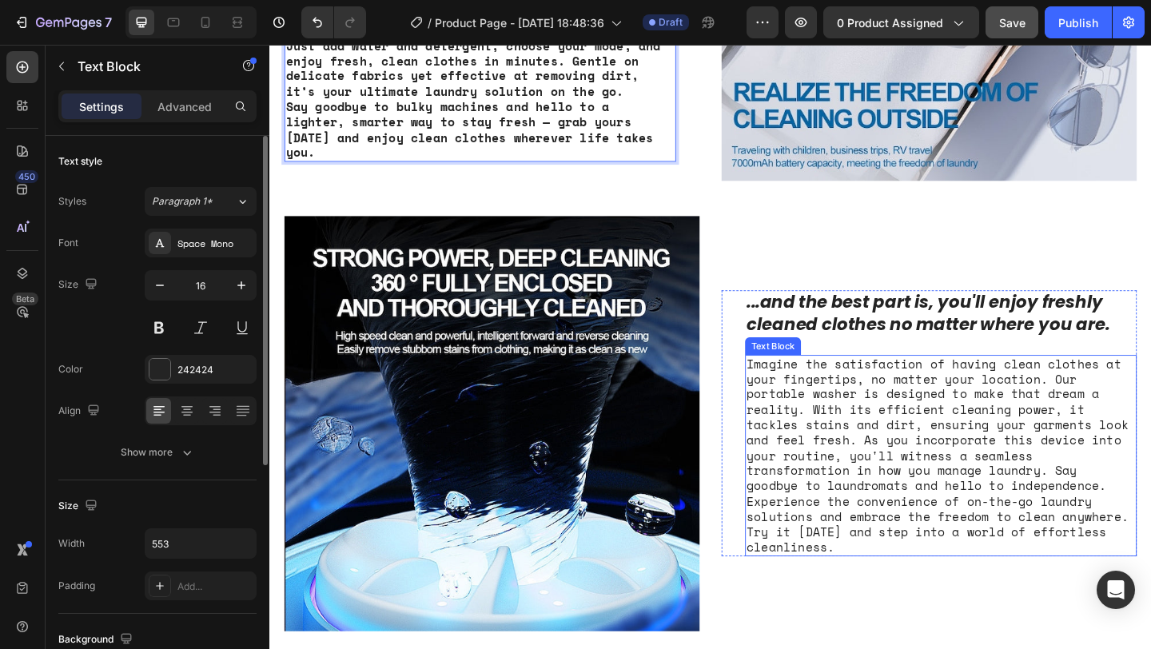
click at [908, 466] on div "Imagine the satisfaction of having clean clothes at your fingertips, no matter …" at bounding box center [999, 491] width 426 height 219
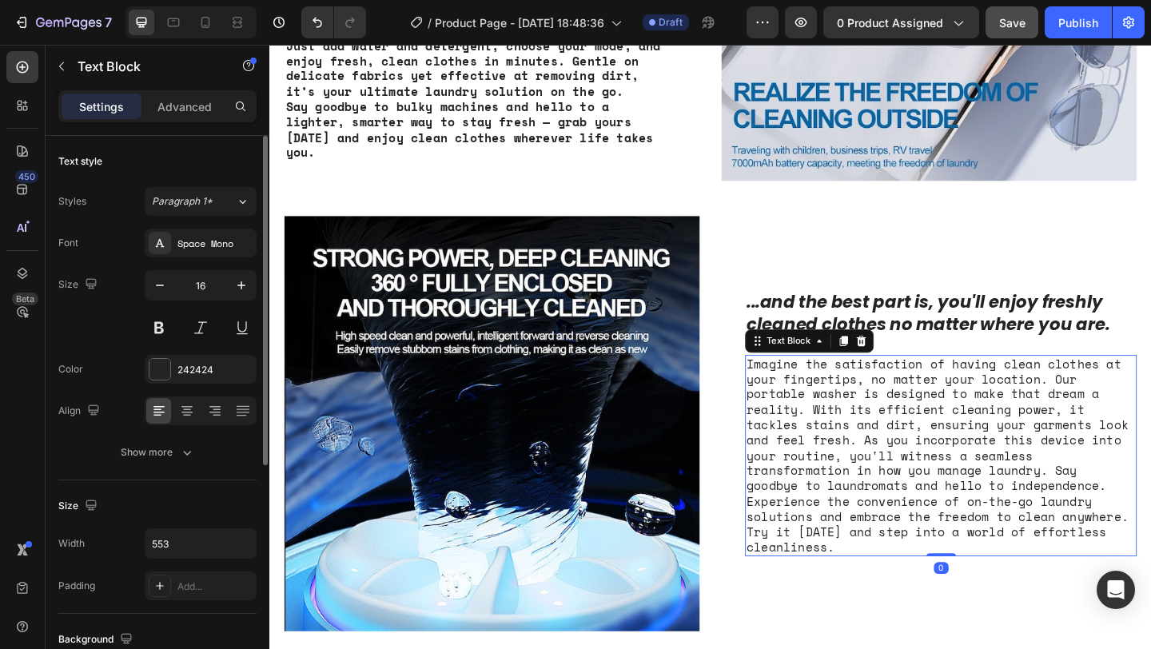
click at [924, 359] on h2 "...and the best part is, you'll enjoy freshly cleaned clothes no matter where y…" at bounding box center [999, 337] width 426 height 51
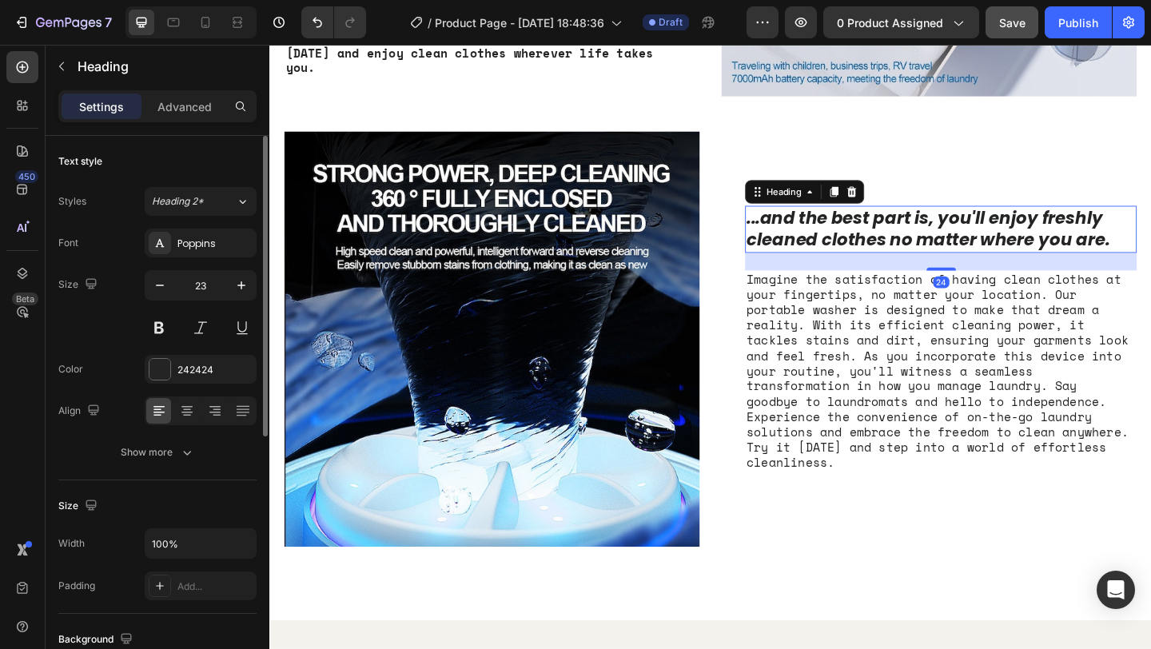
scroll to position [1572, 0]
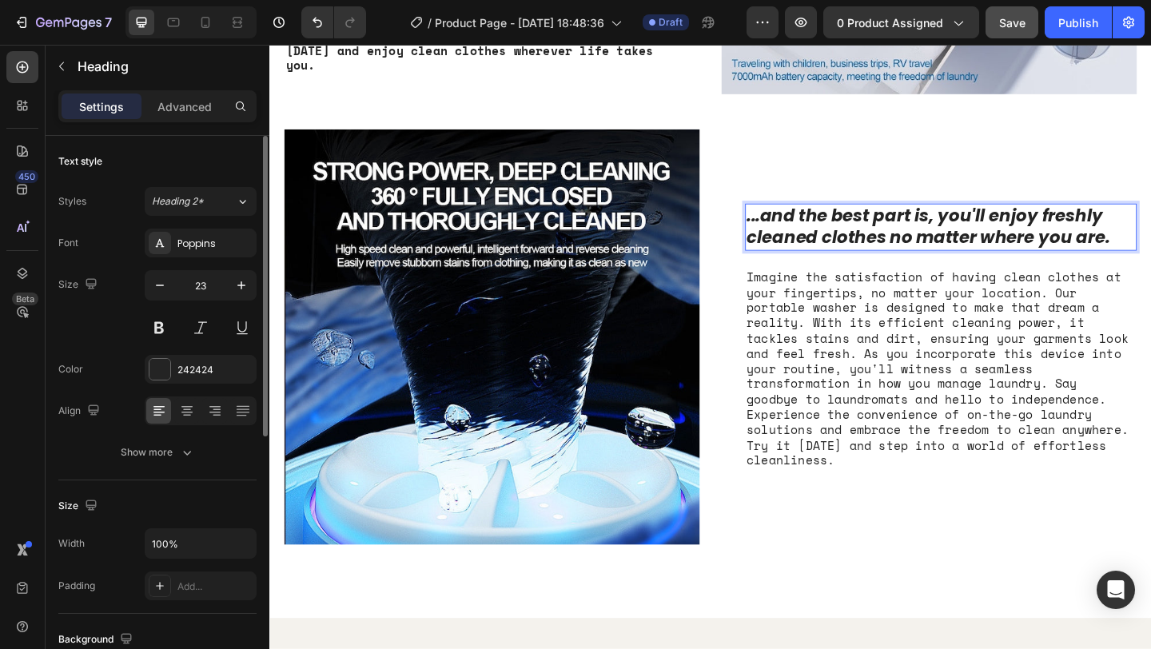
click at [859, 251] on h2 "...and the best part is, you'll enjoy freshly cleaned clothes no matter where y…" at bounding box center [999, 242] width 426 height 51
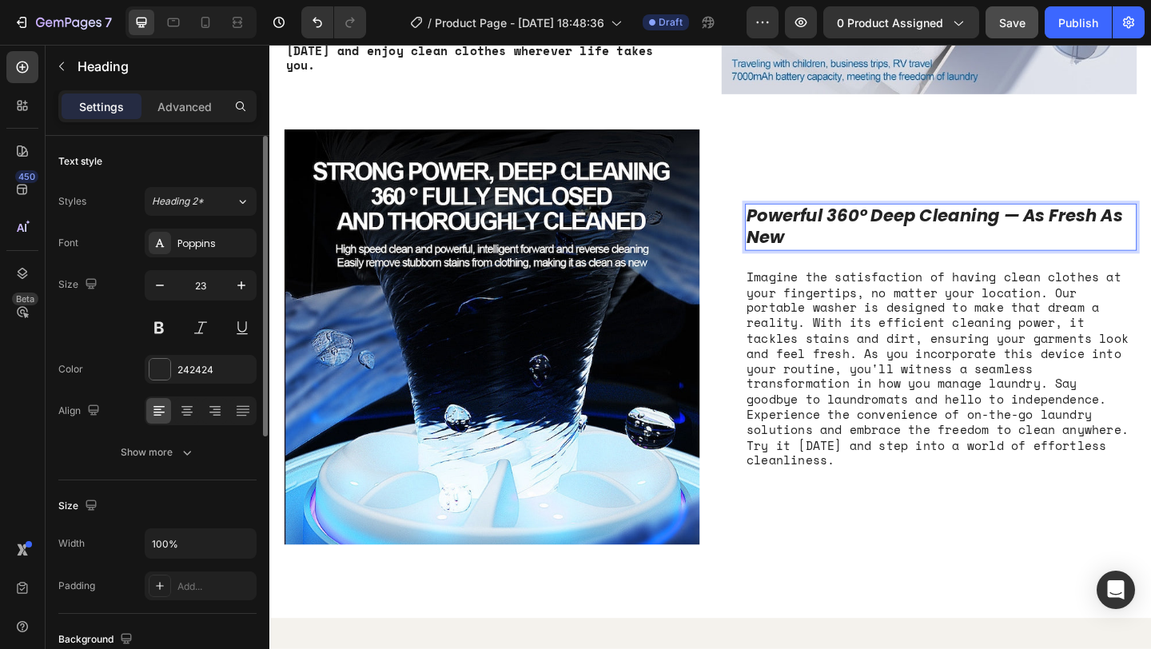
click at [870, 252] on p "Powerful 360° Deep Cleaning — As Fresh As New" at bounding box center [999, 243] width 423 height 48
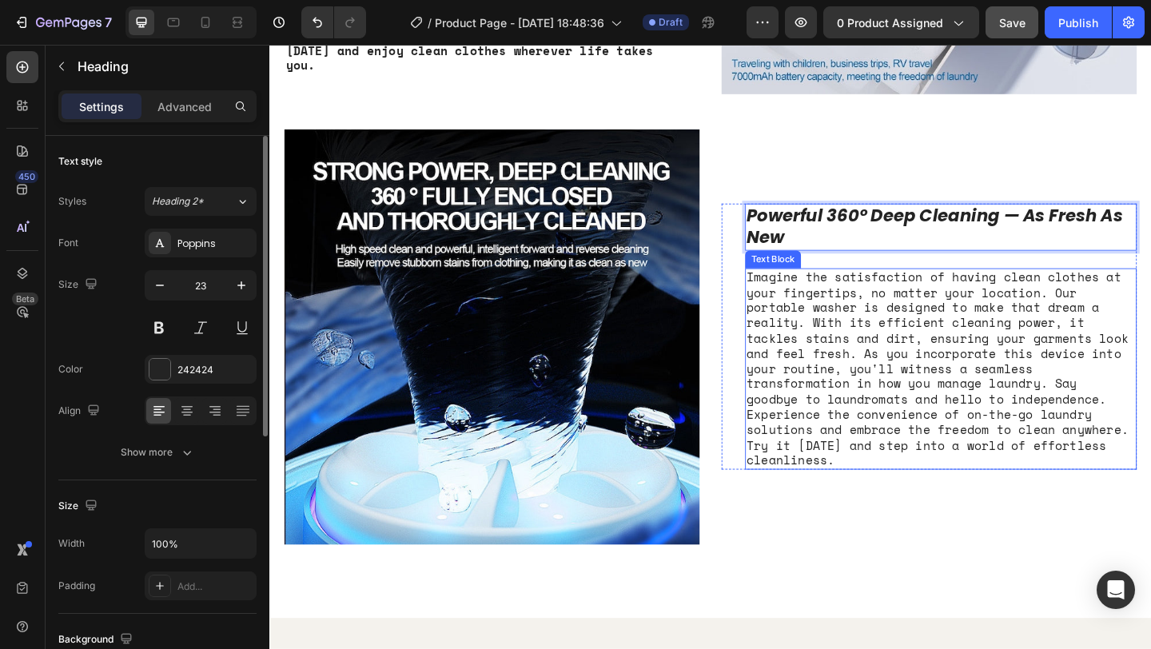
click at [829, 311] on div "Imagine the satisfaction of having clean clothes at your fingertips, no matter …" at bounding box center [999, 397] width 426 height 219
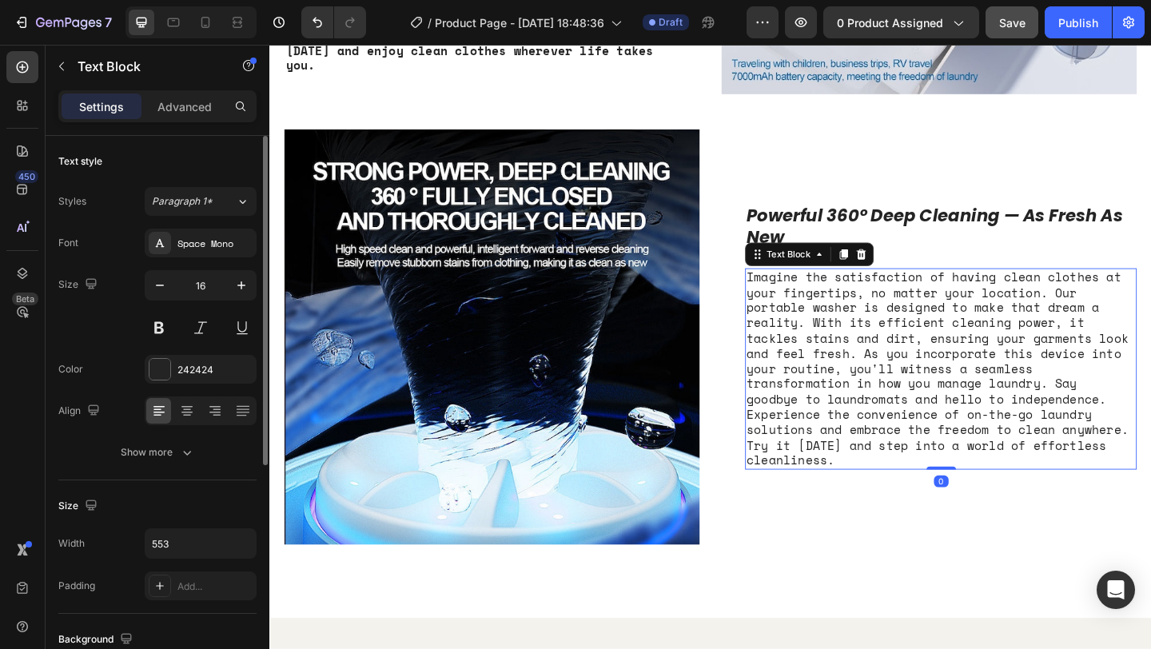
click at [857, 252] on p "Powerful 360° Deep Cleaning — As Fresh As New" at bounding box center [999, 243] width 423 height 48
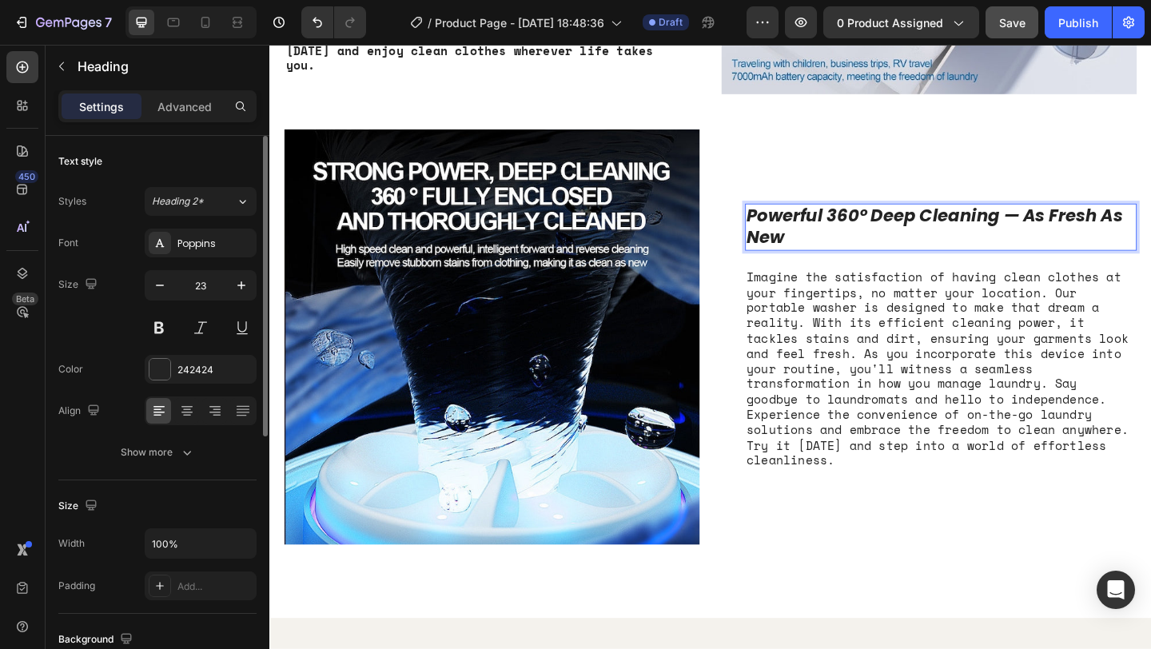
click at [830, 245] on p "Powerful 360° Deep Cleaning — As Fresh As New" at bounding box center [999, 243] width 423 height 48
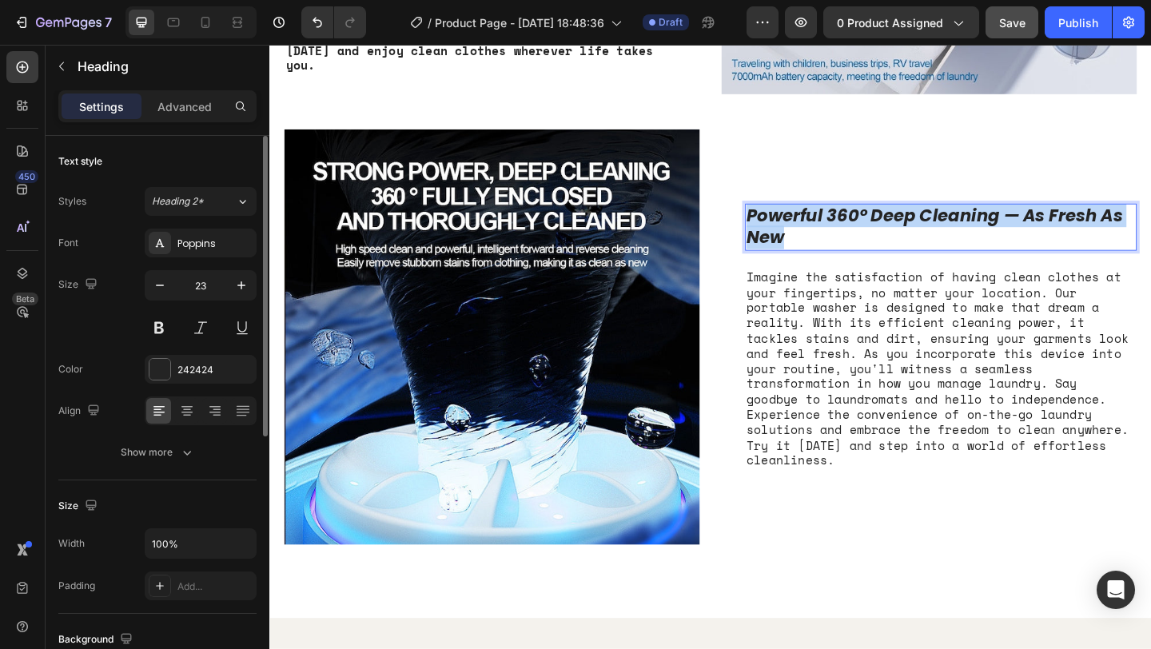
click at [830, 245] on p "Powerful 360° Deep Cleaning — As Fresh As New" at bounding box center [999, 243] width 423 height 48
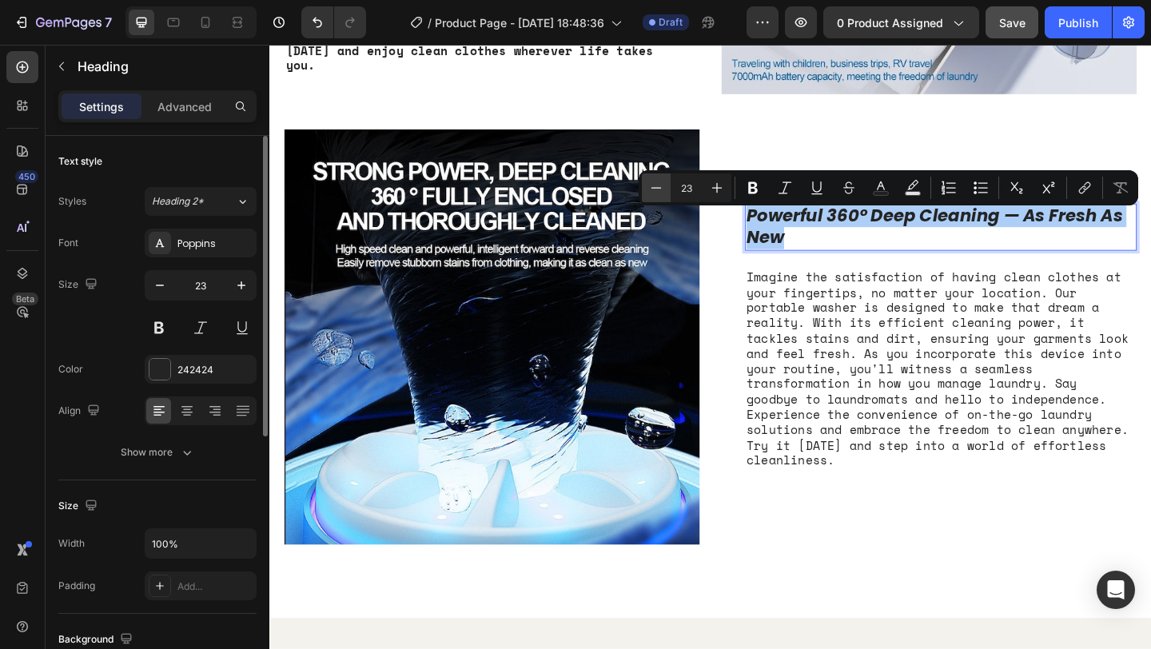
click at [666, 189] on button "Minus" at bounding box center [656, 187] width 29 height 29
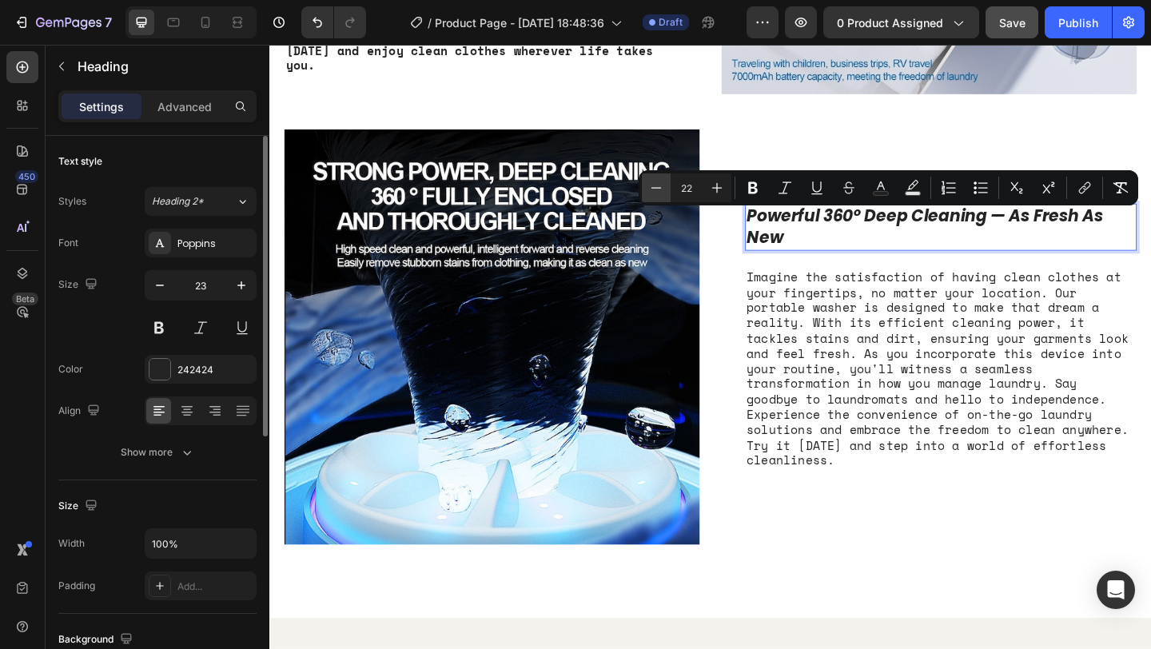
click at [666, 189] on button "Minus" at bounding box center [656, 187] width 29 height 29
type input "21"
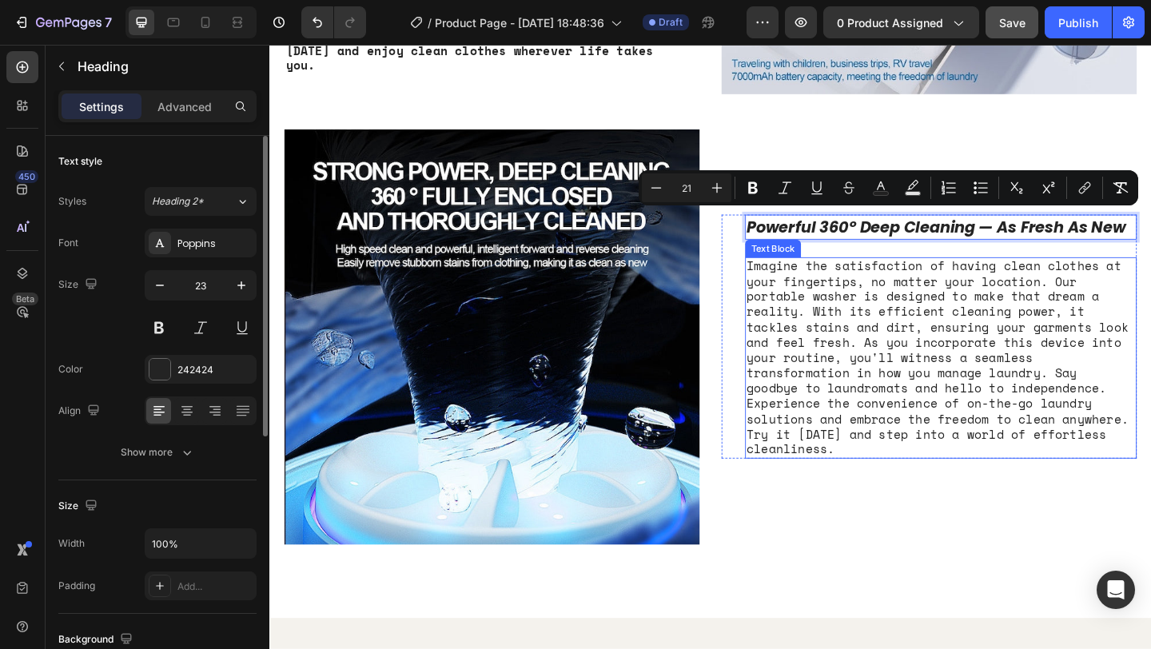
click at [964, 407] on div "Imagine the satisfaction of having clean clothes at your fingertips, no matter …" at bounding box center [999, 385] width 426 height 219
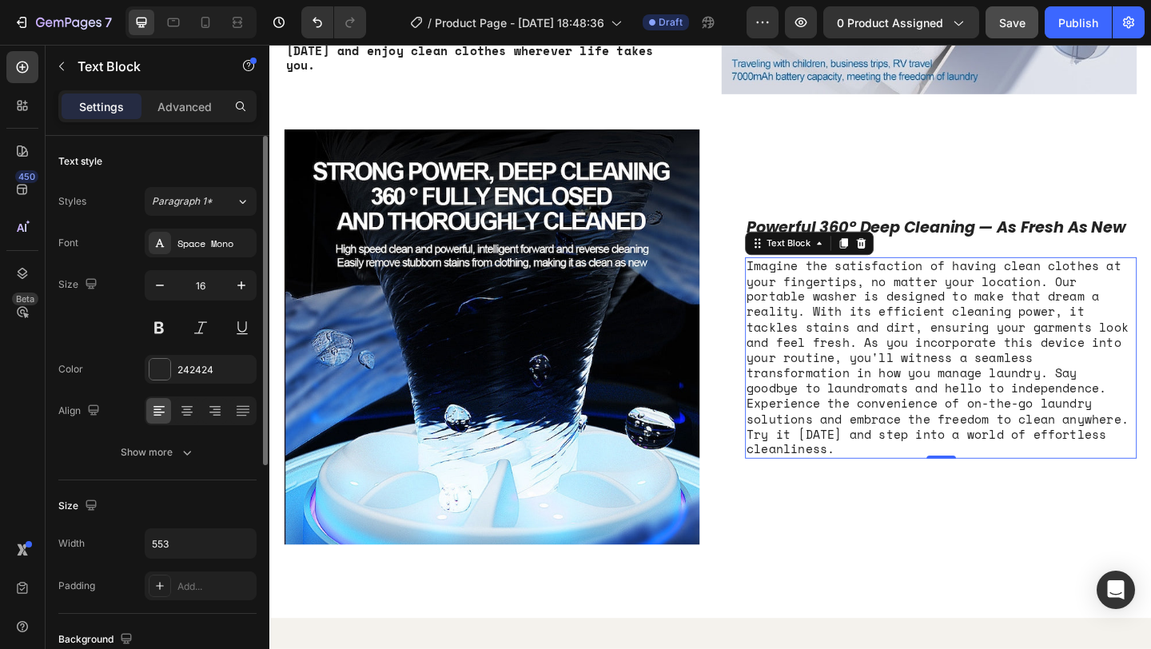
click at [840, 378] on div "Imagine the satisfaction of having clean clothes at your fingertips, no matter …" at bounding box center [999, 385] width 426 height 219
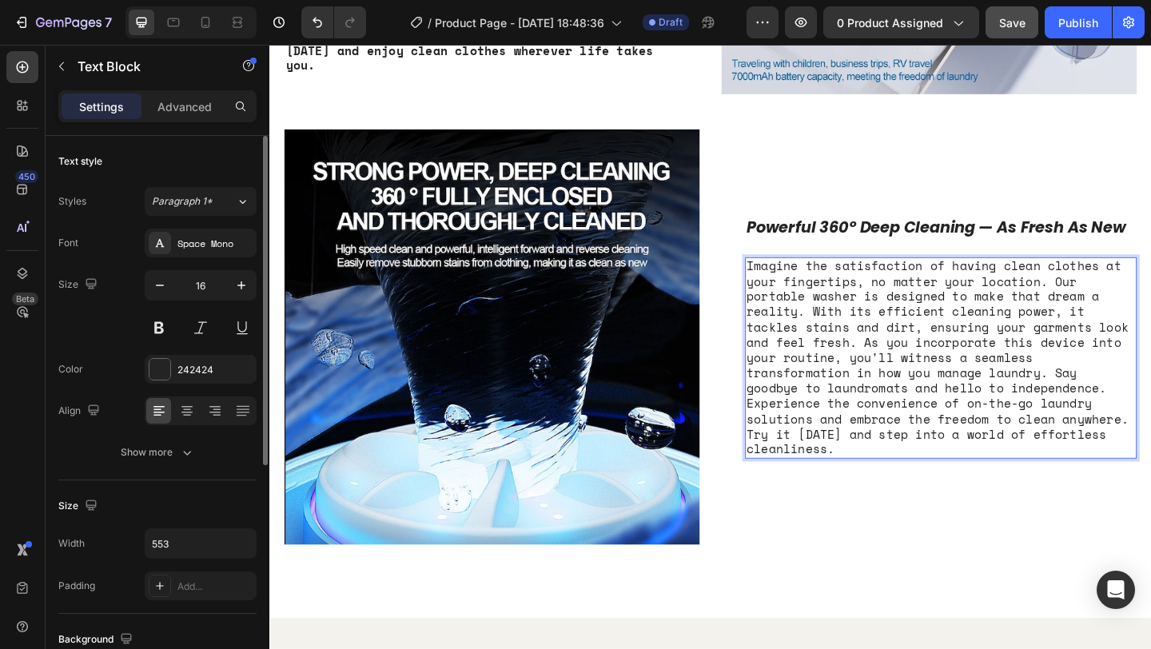
scroll to position [1596, 0]
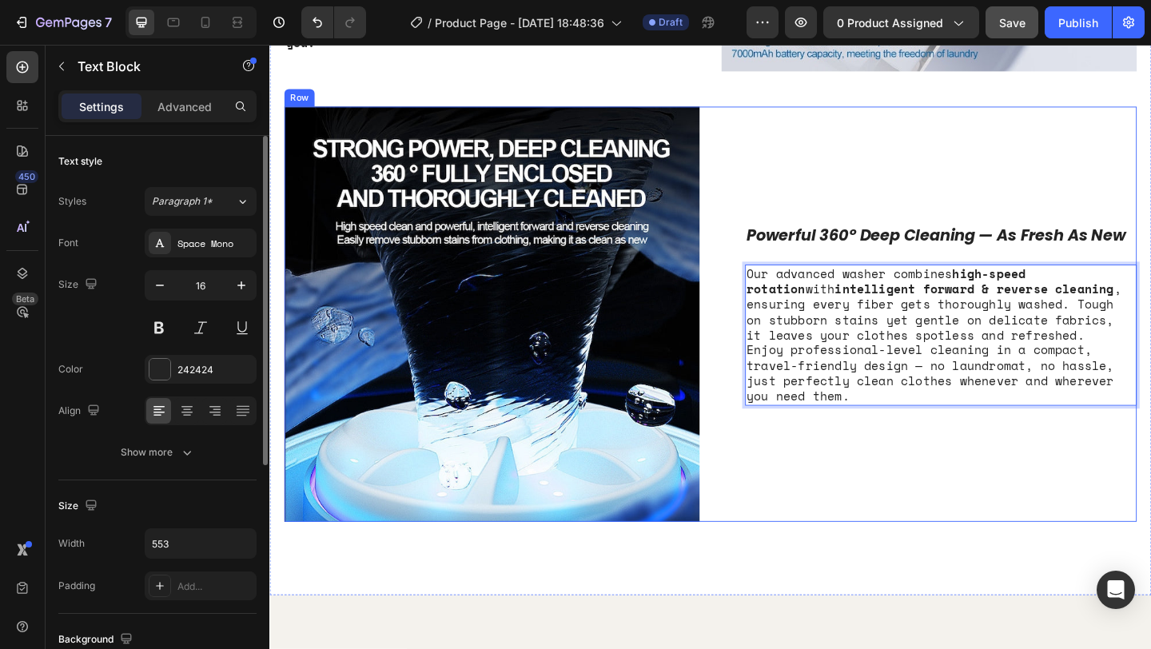
click at [925, 510] on div "⁠⁠⁠⁠⁠⁠⁠ Powerful 360° Deep Cleaning — As Fresh As New Heading Our advanced wash…" at bounding box center [986, 337] width 451 height 451
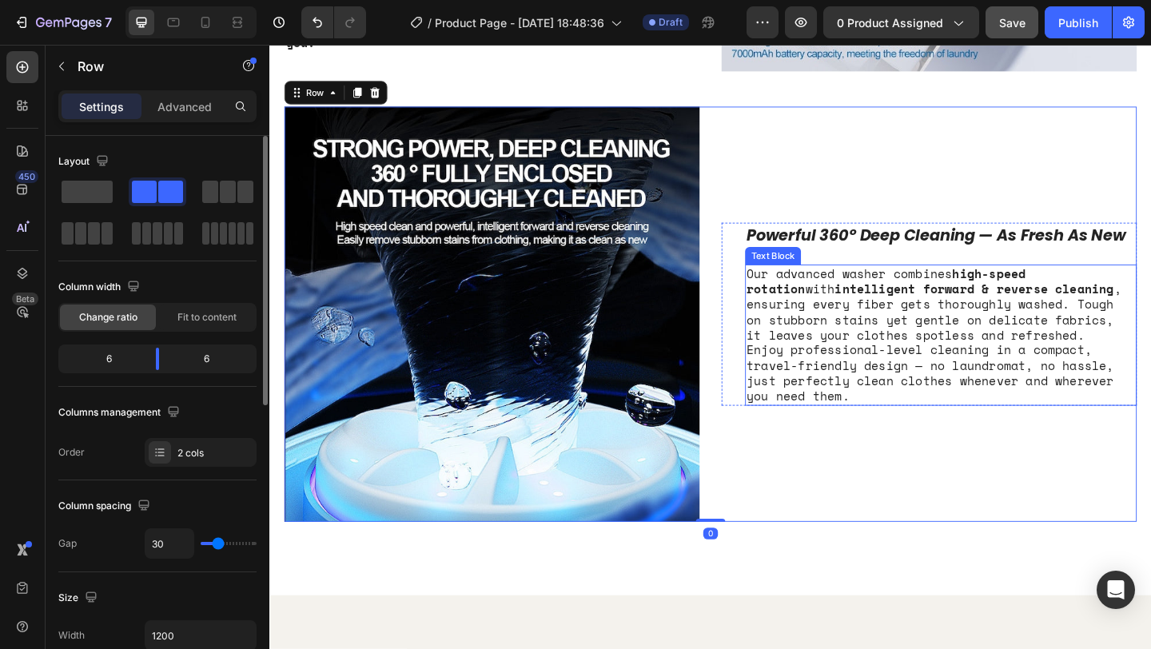
click at [940, 384] on p "Our advanced washer combines high-speed rotation with intelligent forward & rev…" at bounding box center [999, 359] width 423 height 149
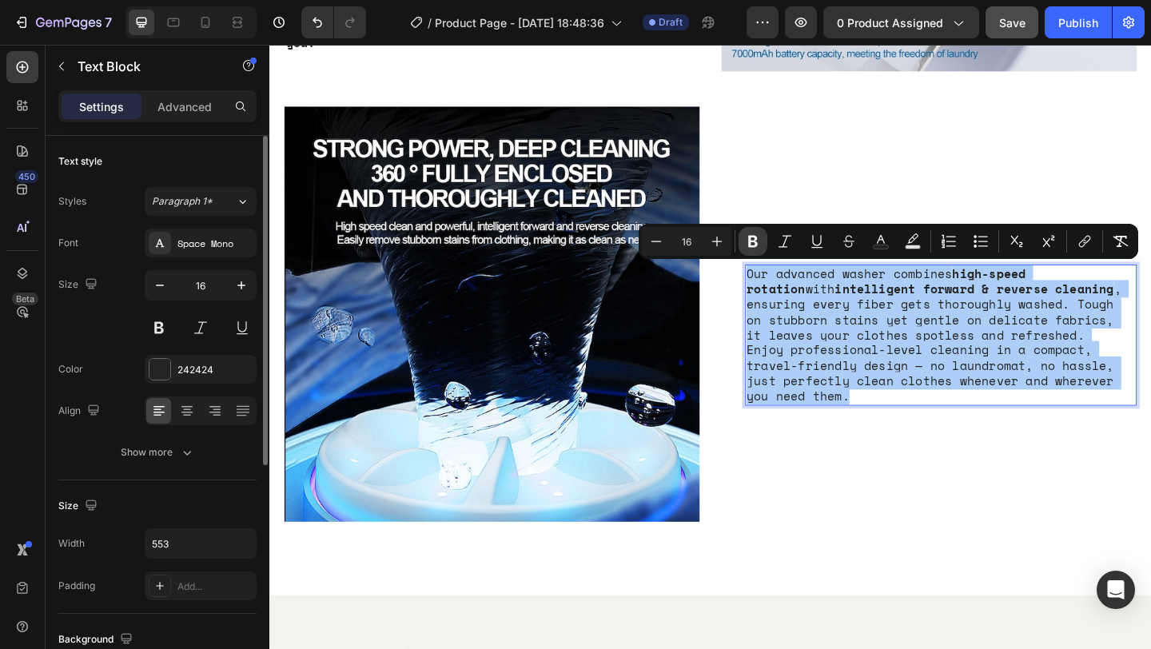
click at [753, 237] on icon "Editor contextual toolbar" at bounding box center [753, 242] width 10 height 12
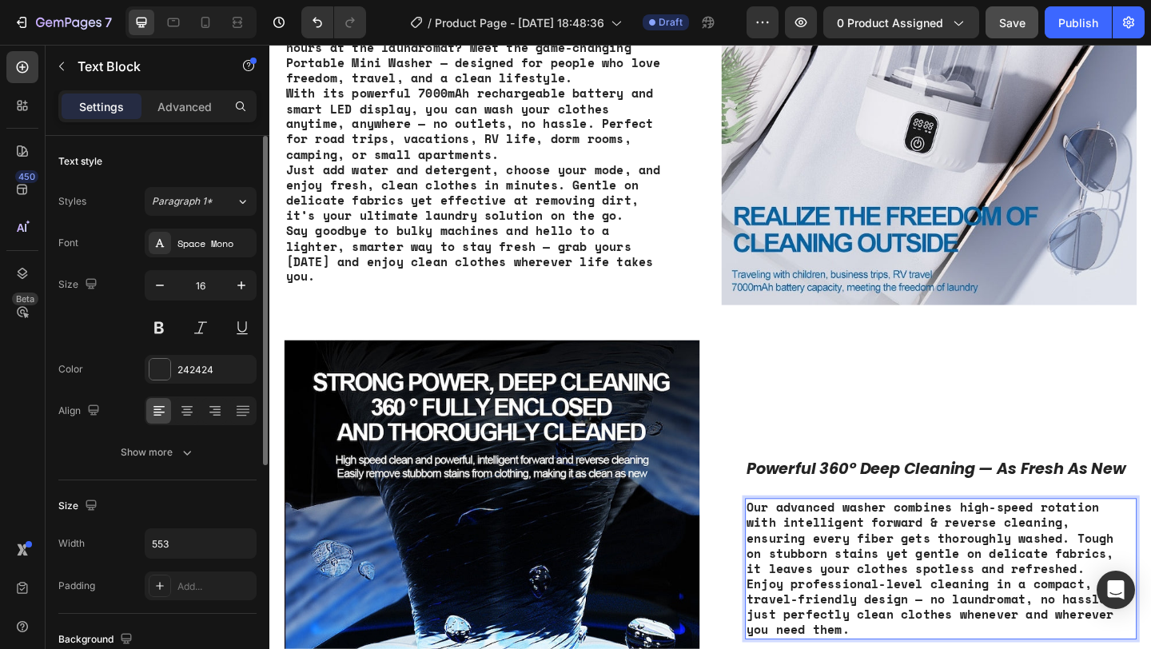
scroll to position [1341, 0]
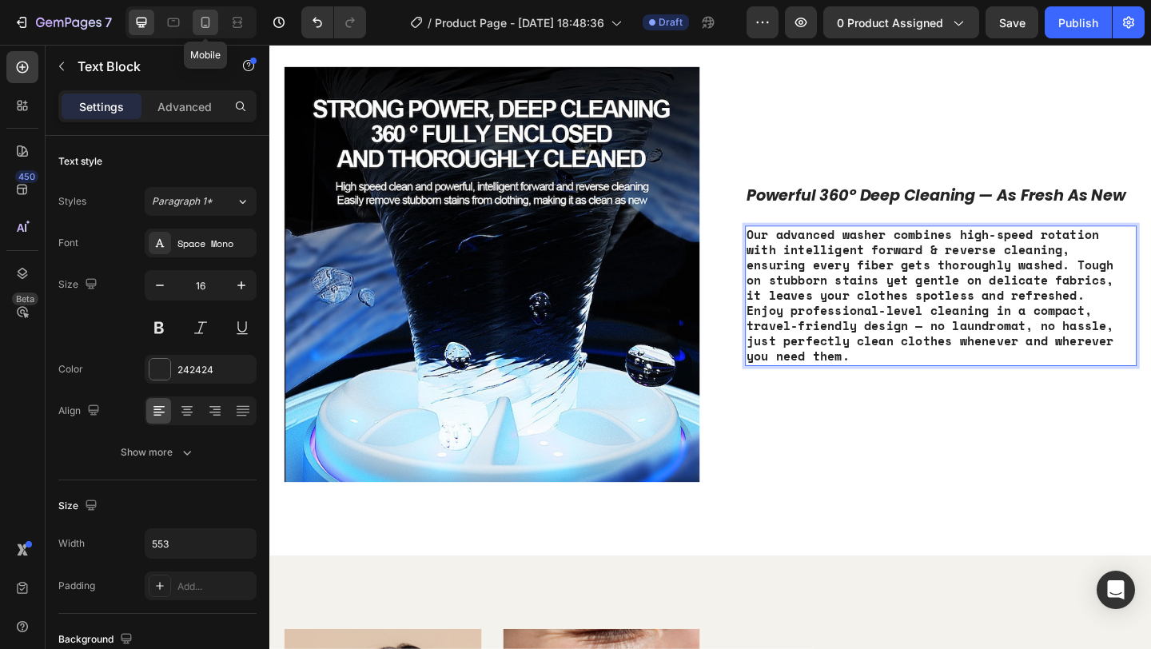
click at [202, 20] on icon at bounding box center [205, 22] width 16 height 16
type input "14"
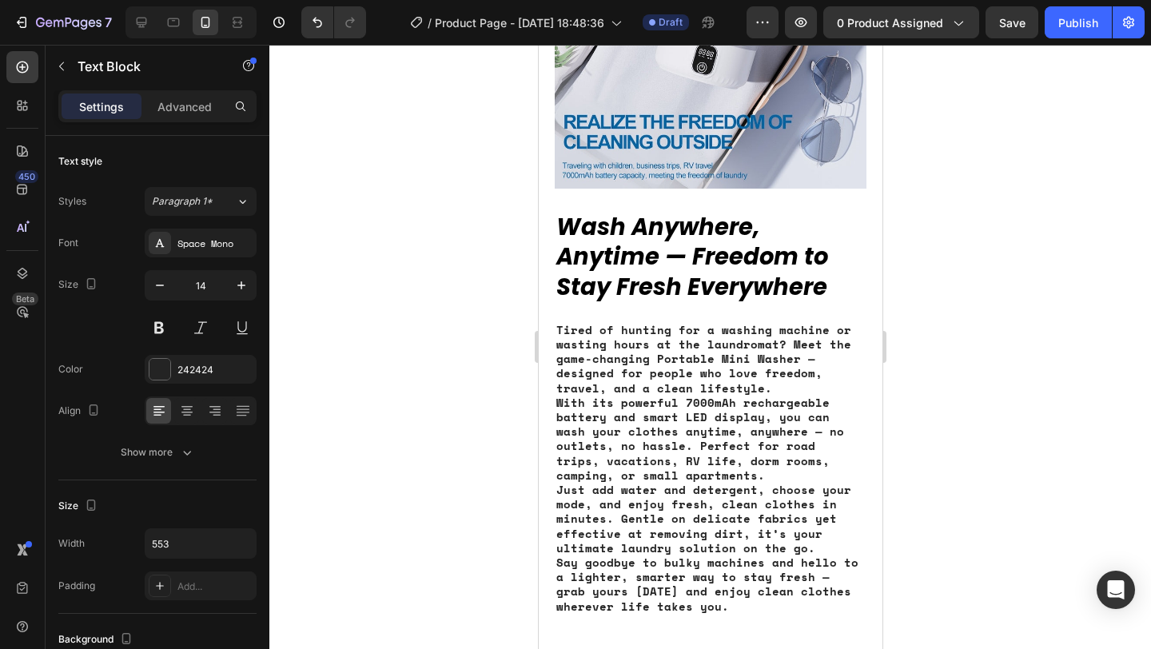
scroll to position [1329, 0]
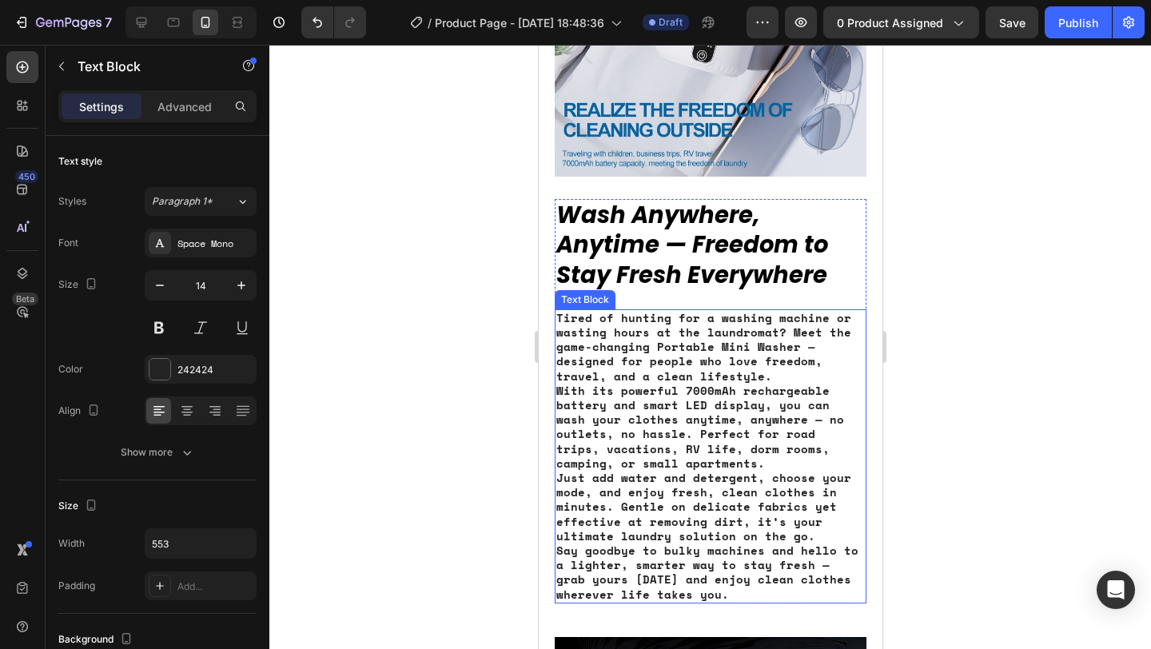
click at [632, 398] on strong "With its powerful 7000mAh rechargeable battery and smart LED display, you can w…" at bounding box center [699, 426] width 288 height 89
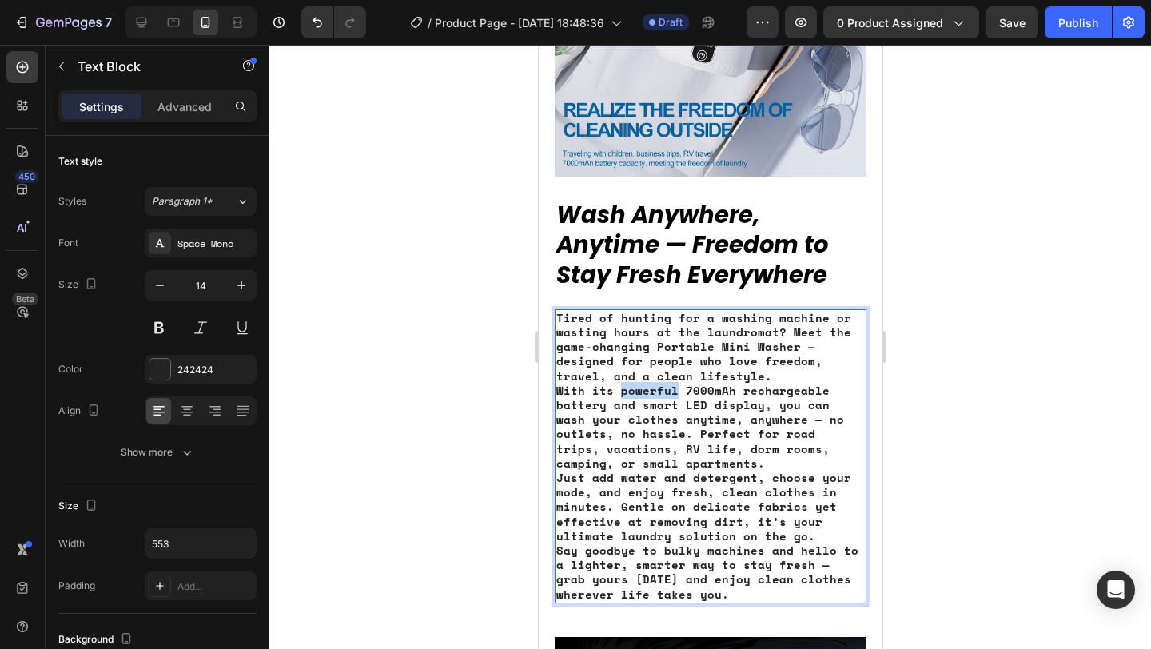
click at [632, 398] on strong "With its powerful 7000mAh rechargeable battery and smart LED display, you can w…" at bounding box center [699, 426] width 288 height 89
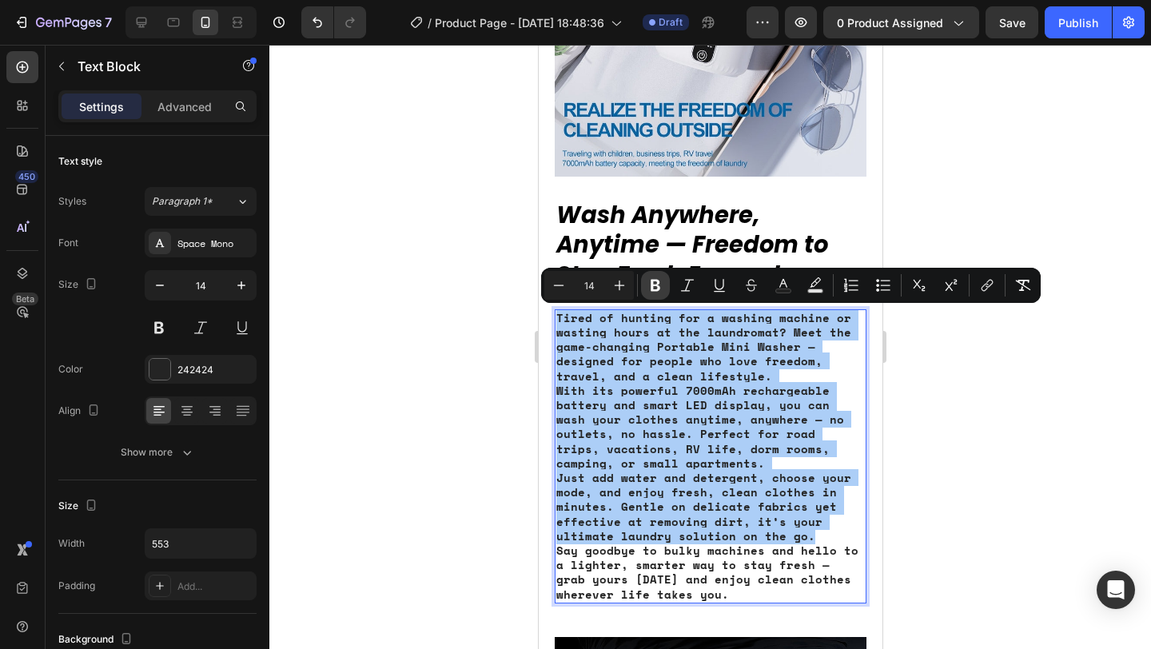
click at [656, 284] on icon "Editor contextual toolbar" at bounding box center [655, 286] width 10 height 12
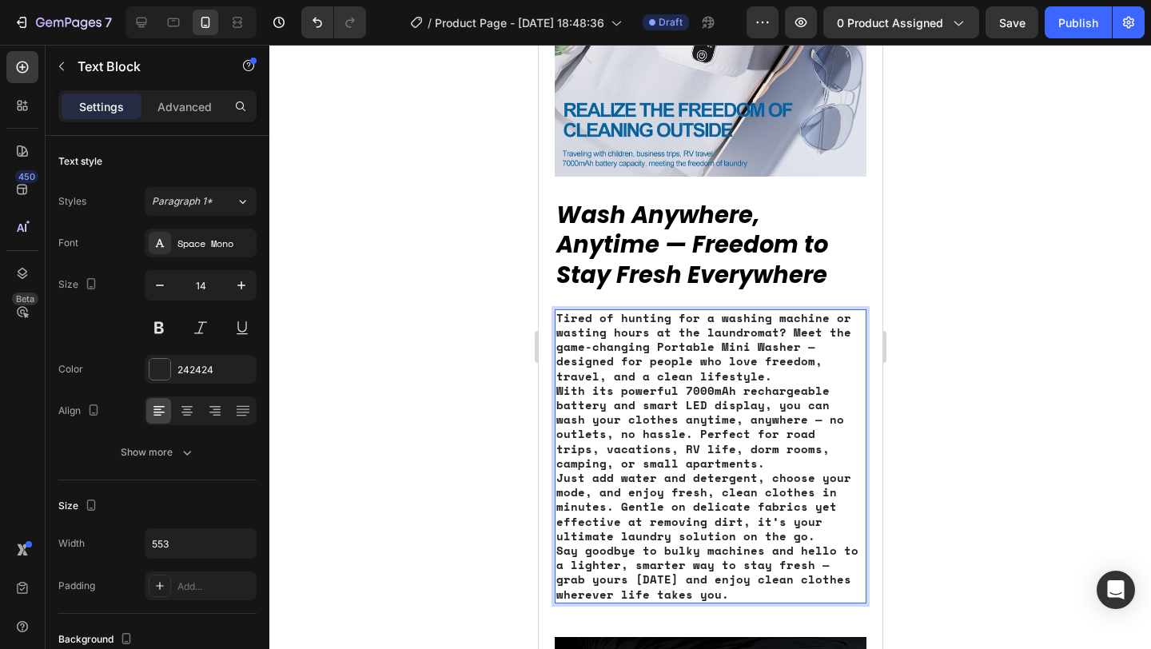
click at [660, 341] on strong "Tired of hunting for a washing machine or wasting hours at the laundromat? Meet…" at bounding box center [702, 346] width 295 height 75
click at [640, 411] on strong "With its powerful 7000mAh rechargeable battery and smart LED display, you can w…" at bounding box center [699, 426] width 288 height 89
click at [675, 381] on p "Tired of hunting for a washing machine or wasting hours at the laundromat? Meet…" at bounding box center [709, 391] width 308 height 160
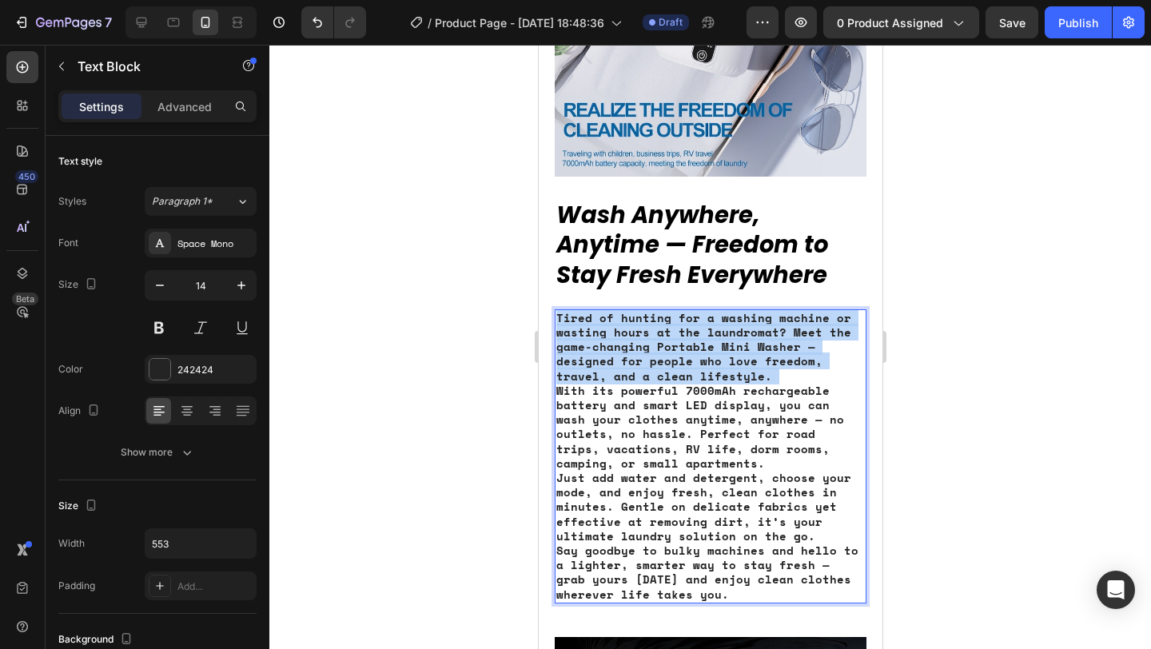
click at [675, 381] on p "Tired of hunting for a washing machine or wasting hours at the laundromat? Meet…" at bounding box center [709, 391] width 308 height 160
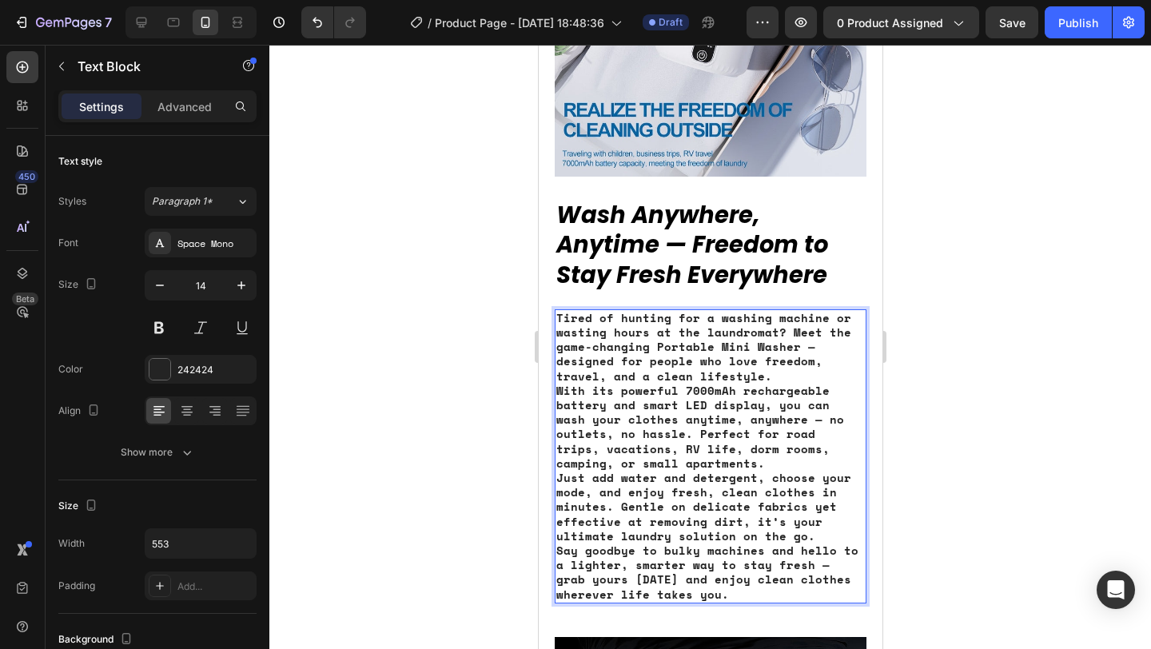
click at [674, 475] on strong "Just add water and detergent, choose your mode, and enjoy fresh, clean clothes …" at bounding box center [702, 506] width 295 height 75
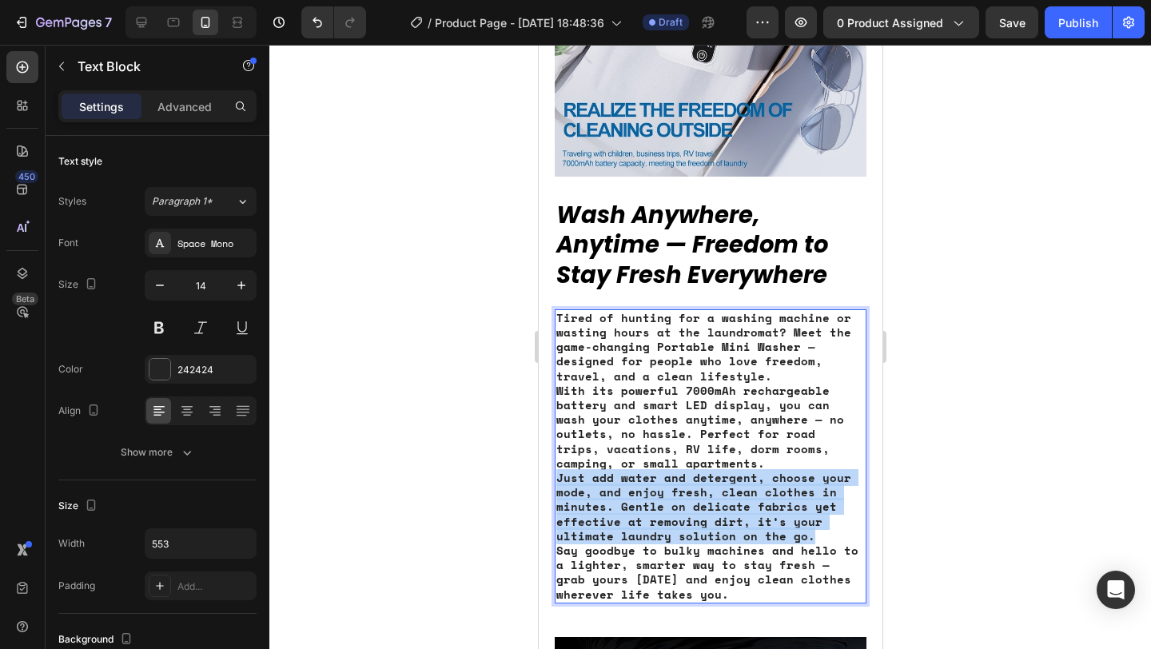
click at [674, 475] on strong "Just add water and detergent, choose your mode, and enjoy fresh, clean clothes …" at bounding box center [702, 506] width 295 height 75
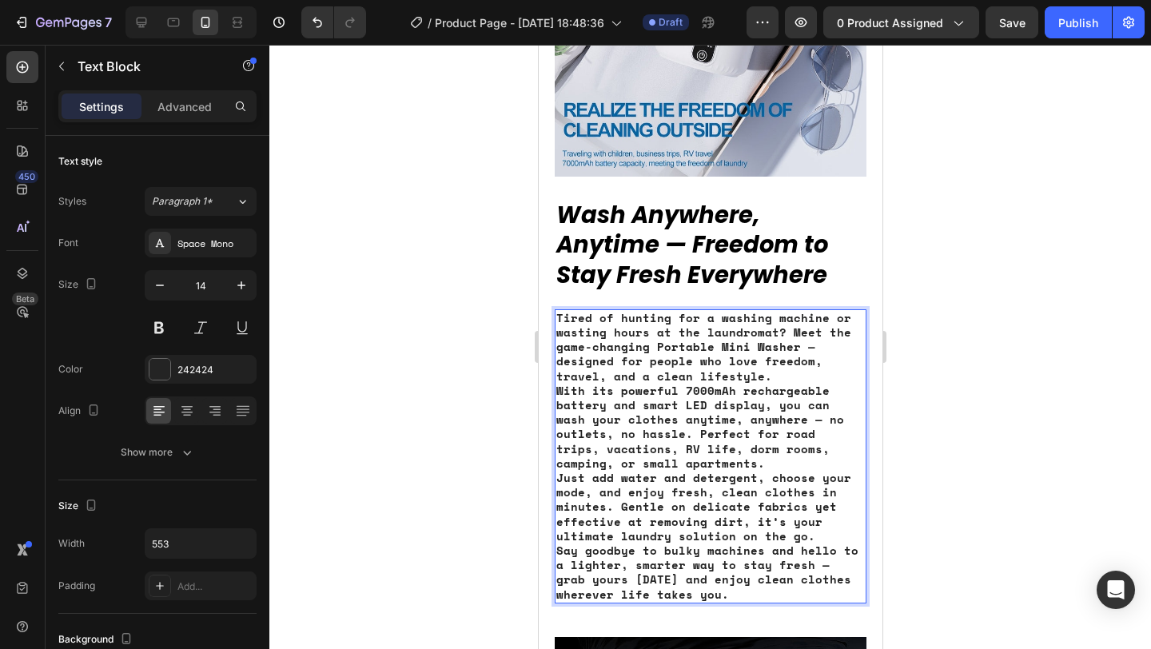
click at [611, 467] on strong "With its powerful 7000mAh rechargeable battery and smart LED display, you can w…" at bounding box center [699, 426] width 288 height 89
click at [747, 289] on strong "Wash Anywhere, Anytime — Freedom to Stay Fresh Everywhere" at bounding box center [691, 245] width 272 height 92
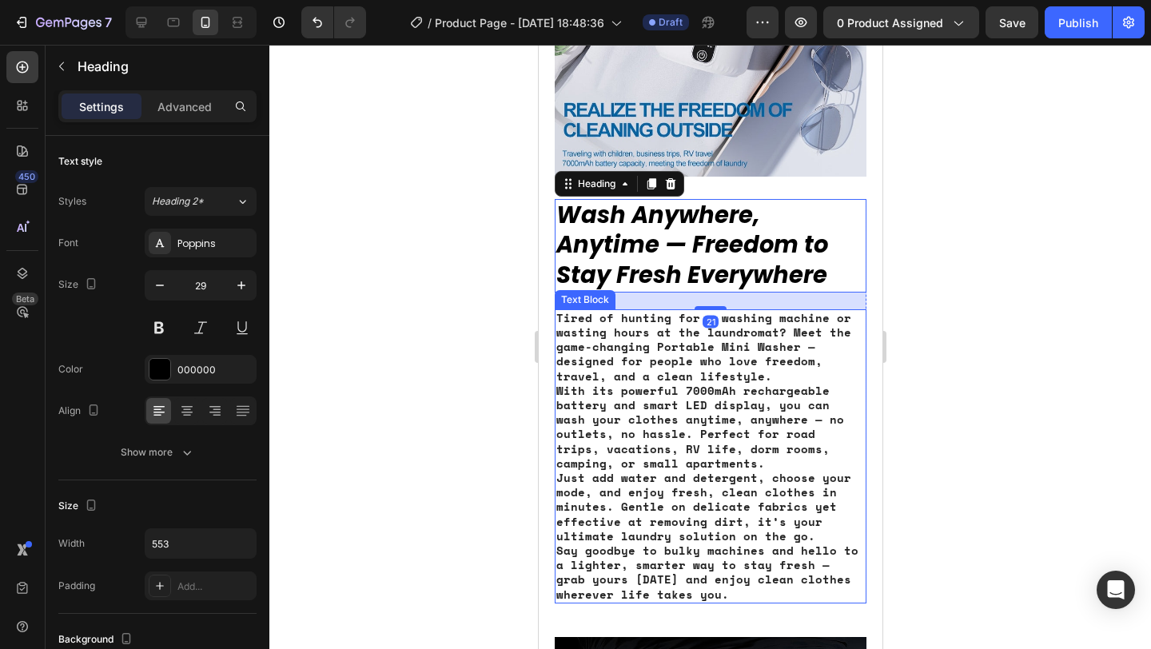
click at [717, 437] on strong "With its powerful 7000mAh rechargeable battery and smart LED display, you can w…" at bounding box center [699, 426] width 288 height 89
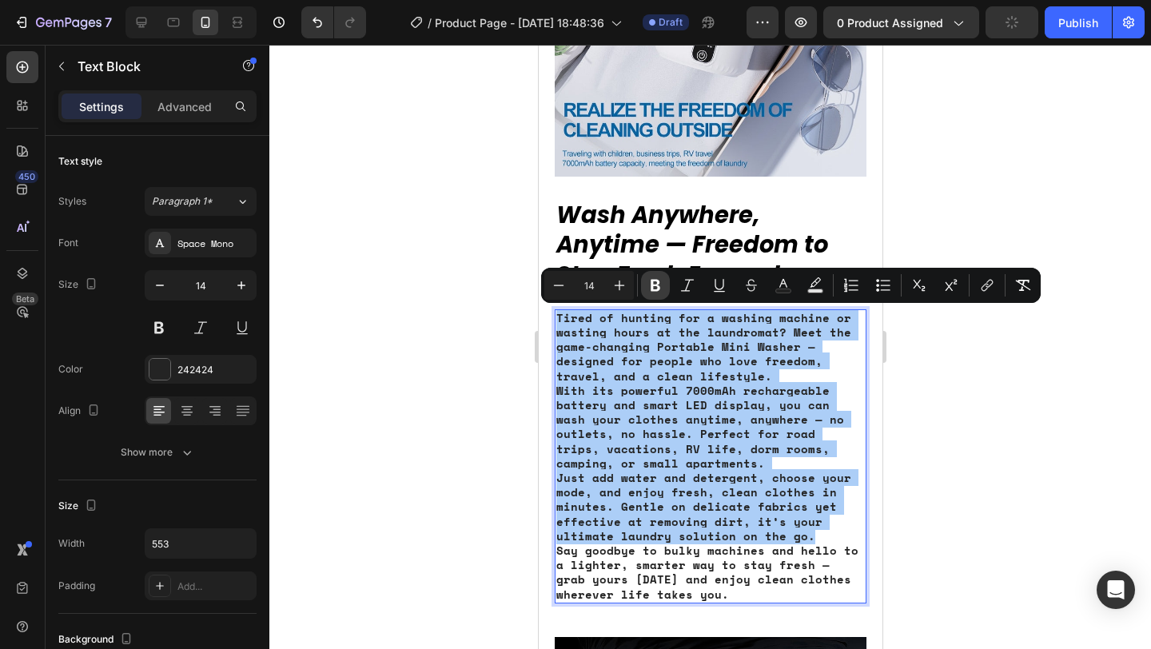
click at [664, 283] on button "Bold" at bounding box center [655, 285] width 29 height 29
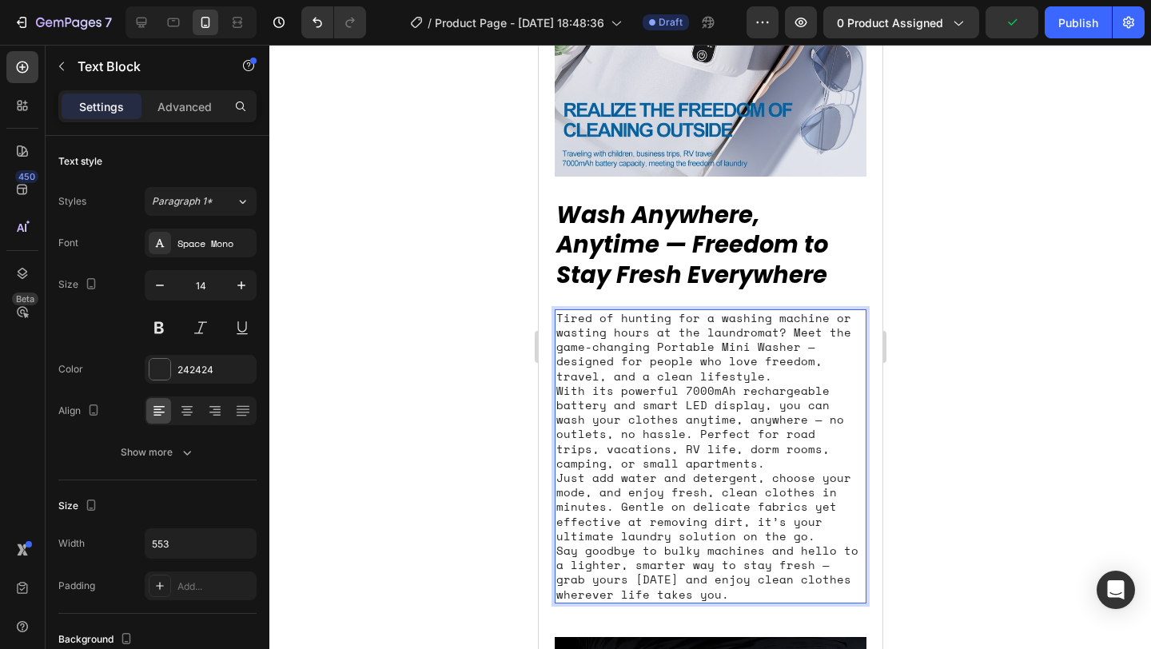
click at [674, 395] on p "Tired of hunting for a washing machine or wasting hours at the laundromat? Meet…" at bounding box center [709, 391] width 308 height 160
click at [791, 273] on strong "Wash Anywhere, Anytime — Freedom to Stay Fresh Everywhere" at bounding box center [691, 245] width 272 height 92
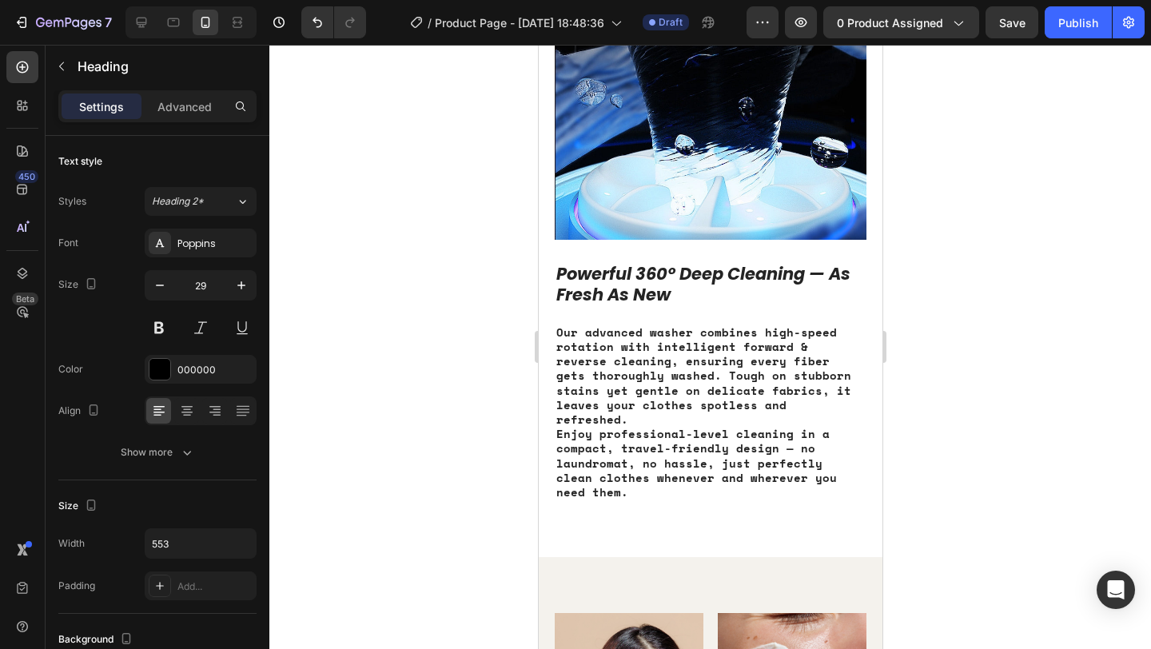
scroll to position [2062, 0]
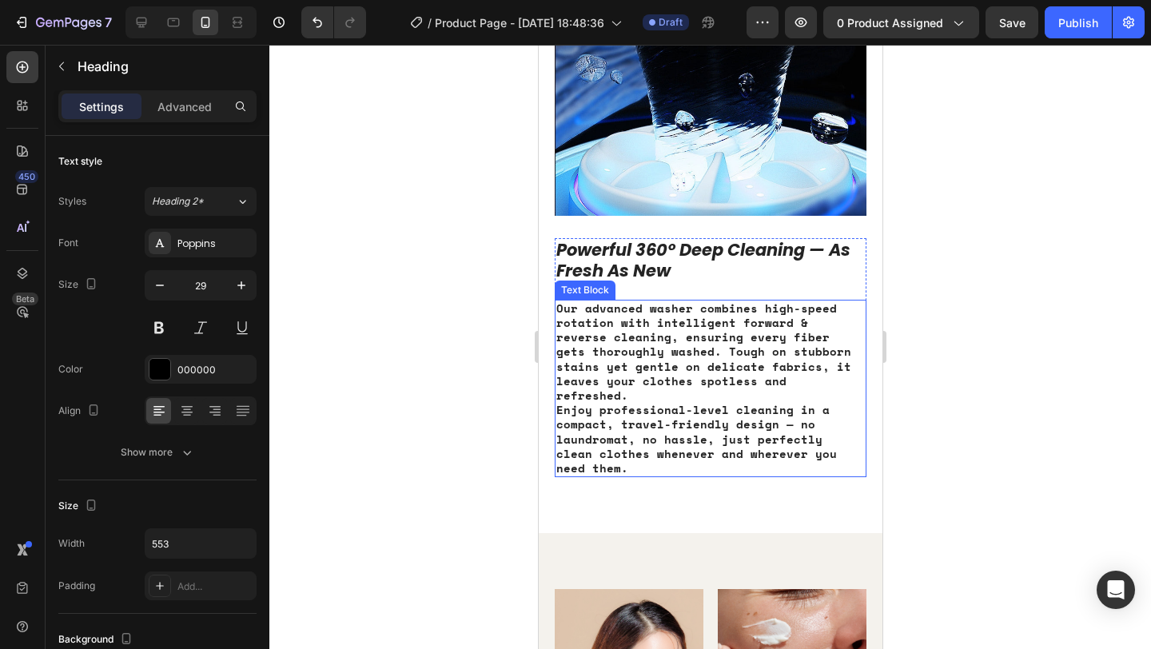
click at [756, 401] on strong "Enjoy professional-level cleaning in a compact, travel-friendly design — no lau…" at bounding box center [695, 438] width 280 height 75
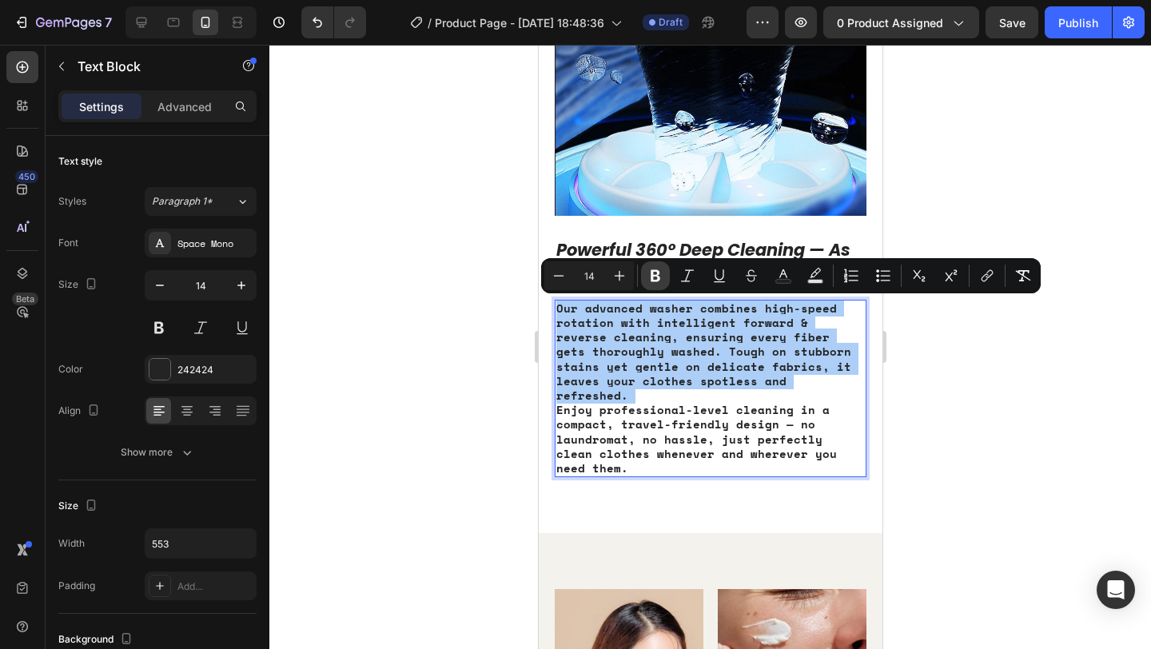
click at [656, 273] on icon "Editor contextual toolbar" at bounding box center [655, 276] width 16 height 16
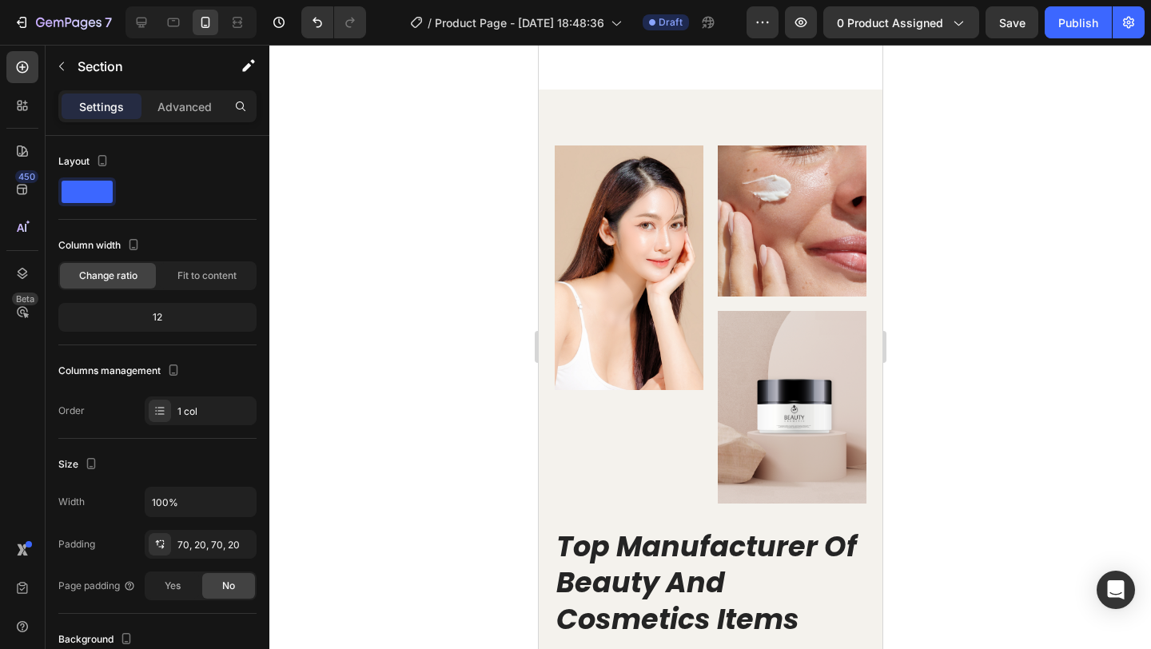
scroll to position [2889, 0]
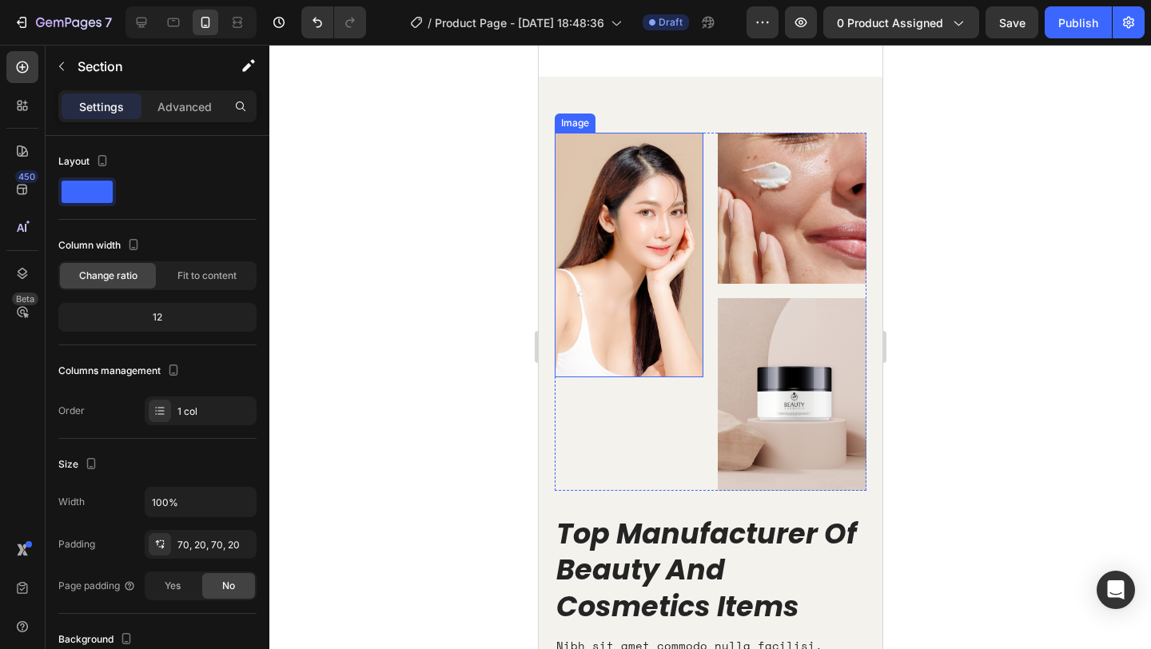
click at [649, 257] on img at bounding box center [628, 255] width 149 height 244
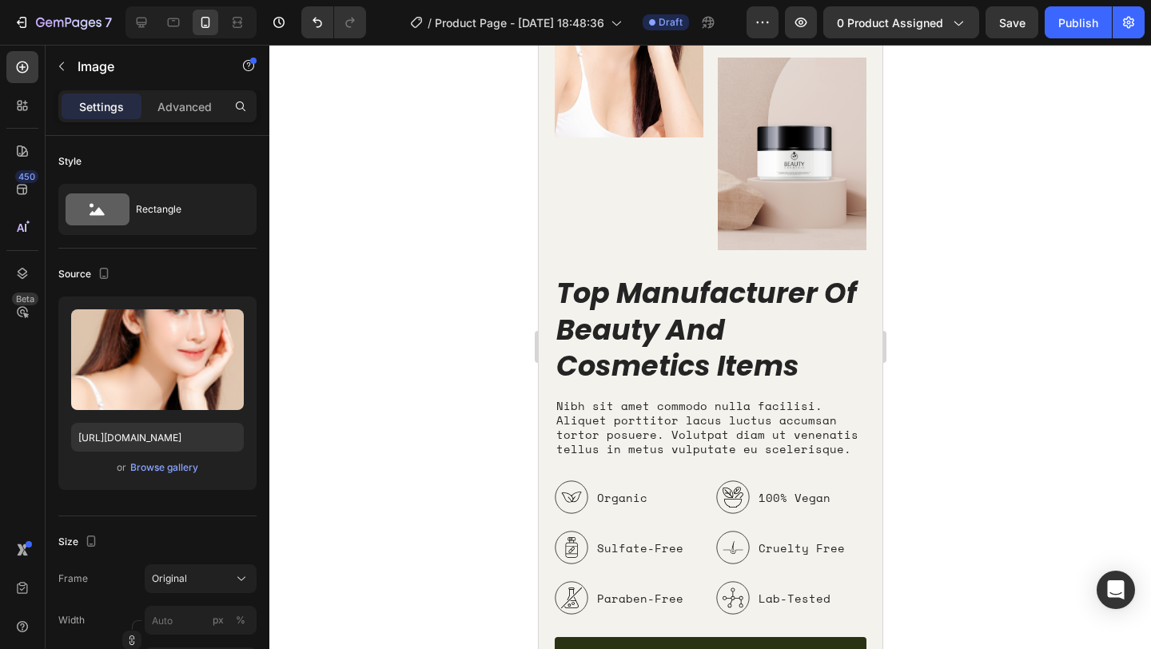
scroll to position [2999, 0]
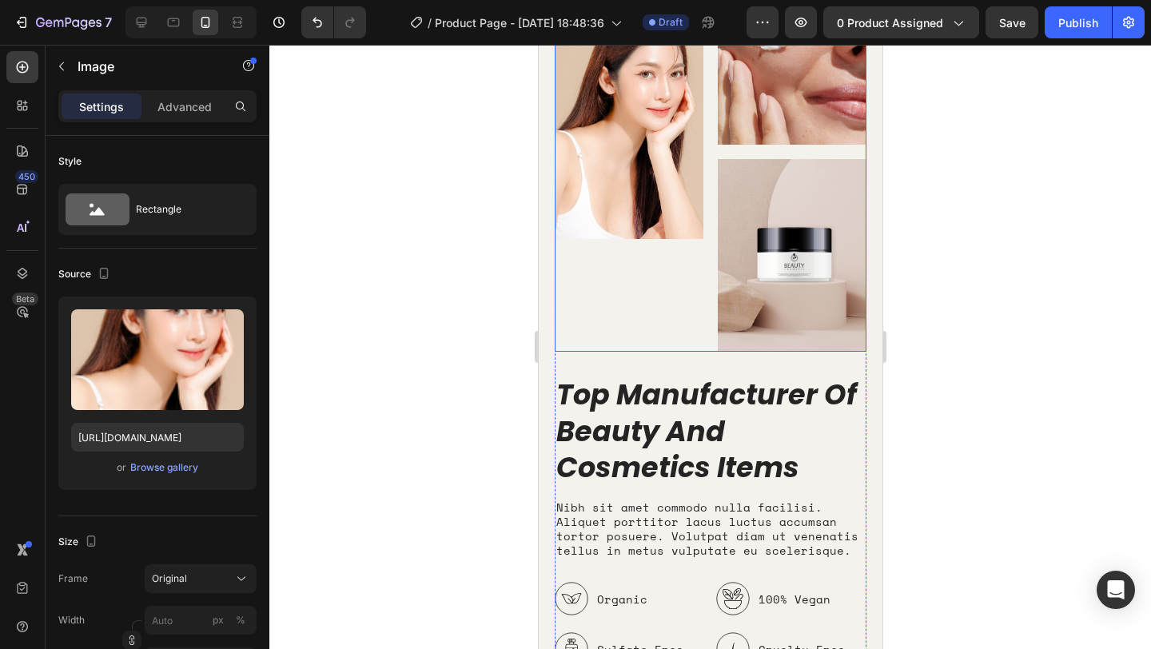
click at [658, 374] on div "Top Manufacturer Of Beauty And Cosmetics Items Heading Nibh sit amet commodo nu…" at bounding box center [710, 587] width 312 height 471
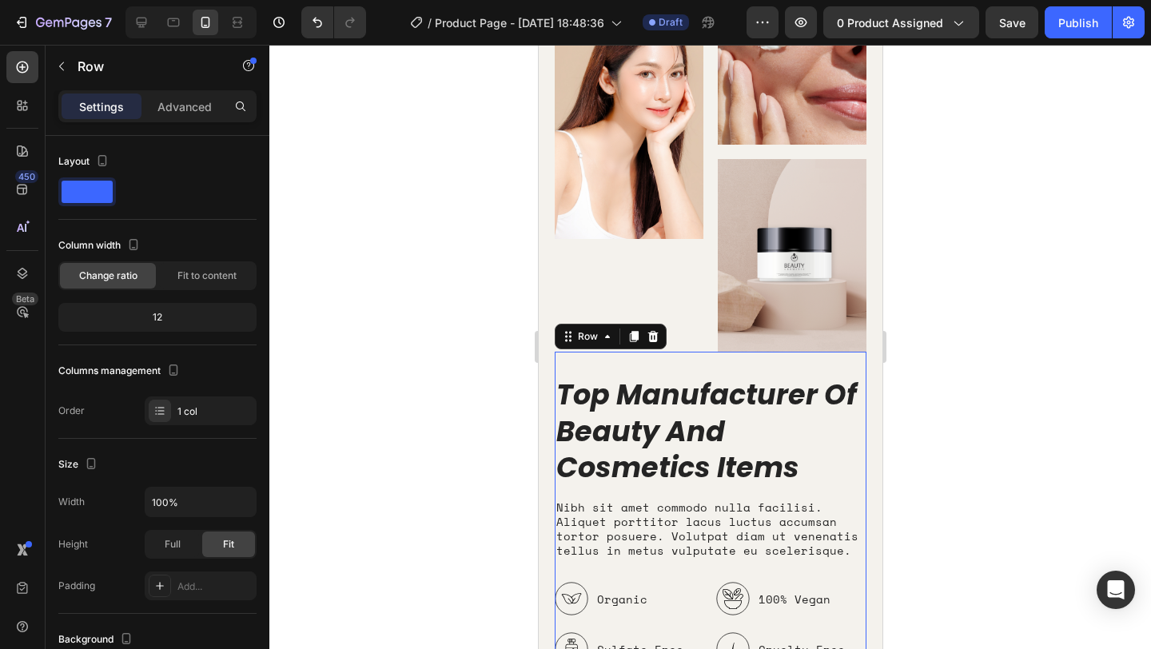
click at [654, 312] on div "Image" at bounding box center [628, 173] width 149 height 358
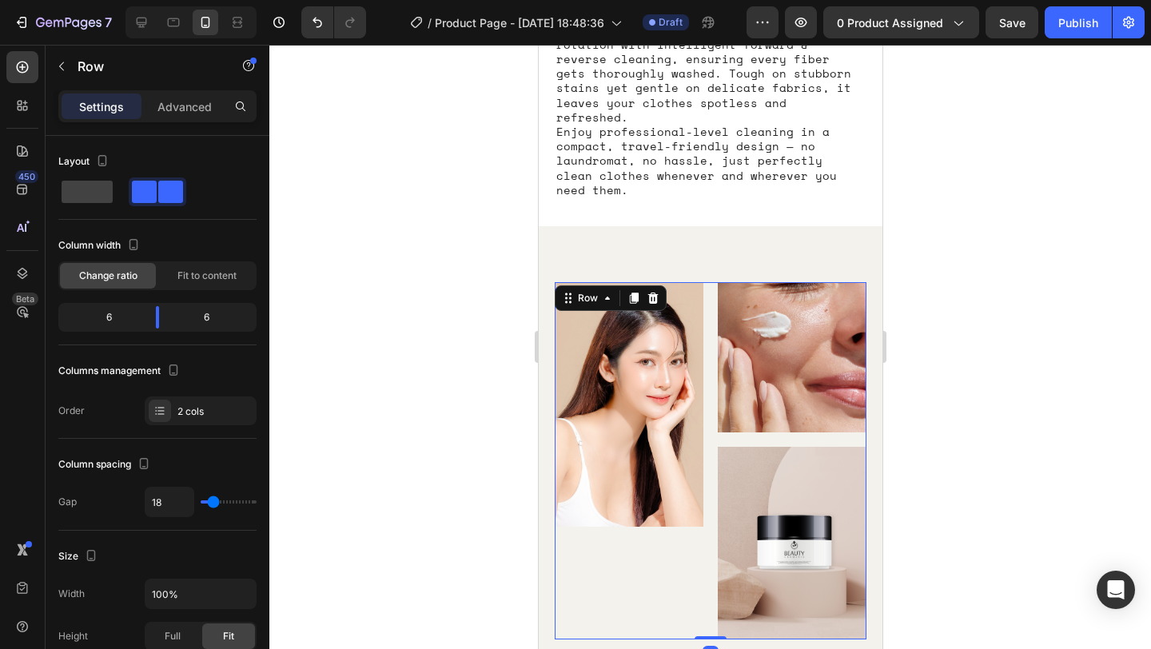
scroll to position [2673, 0]
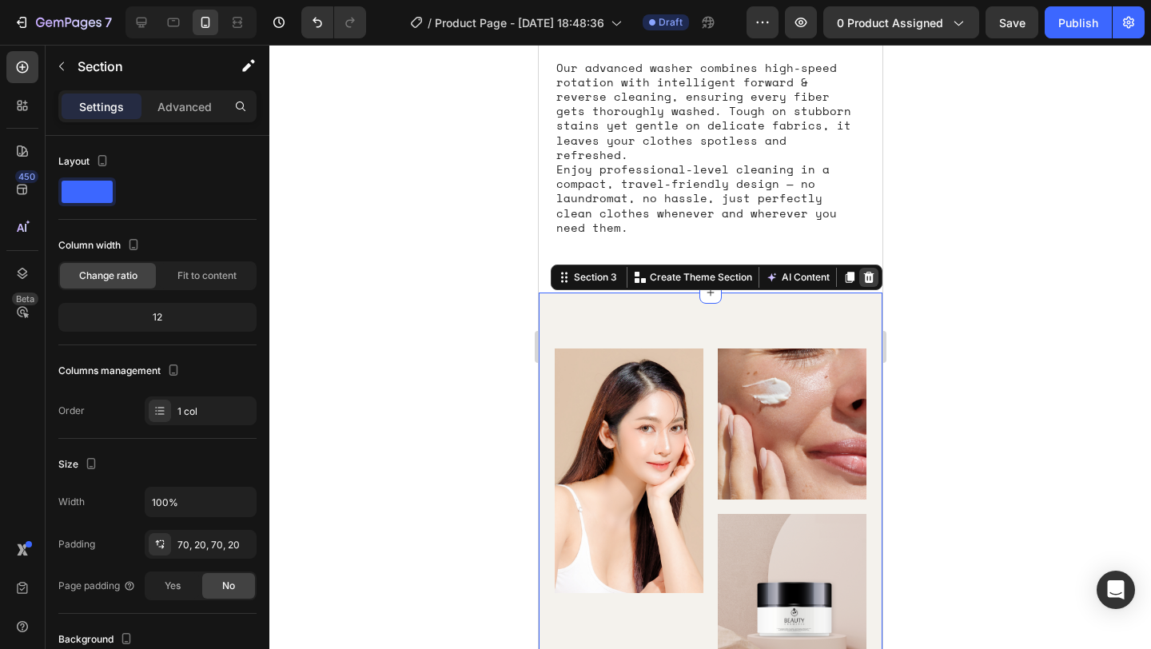
click at [865, 272] on icon at bounding box center [868, 277] width 10 height 11
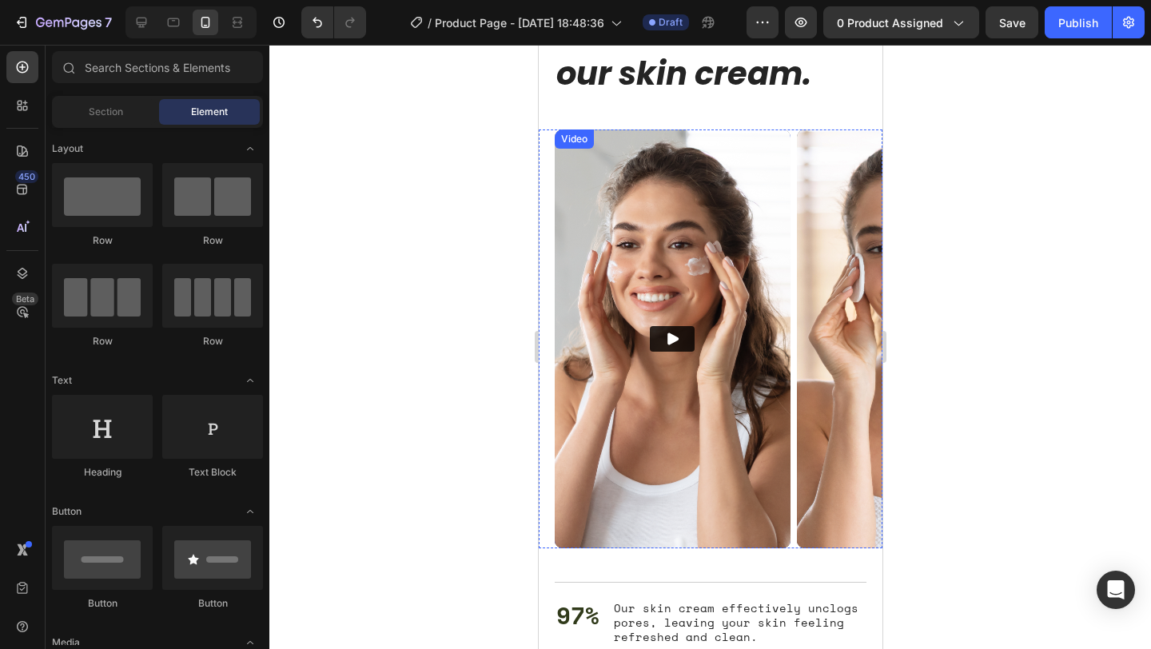
scroll to position [3024, 0]
click at [686, 364] on img at bounding box center [672, 339] width 236 height 419
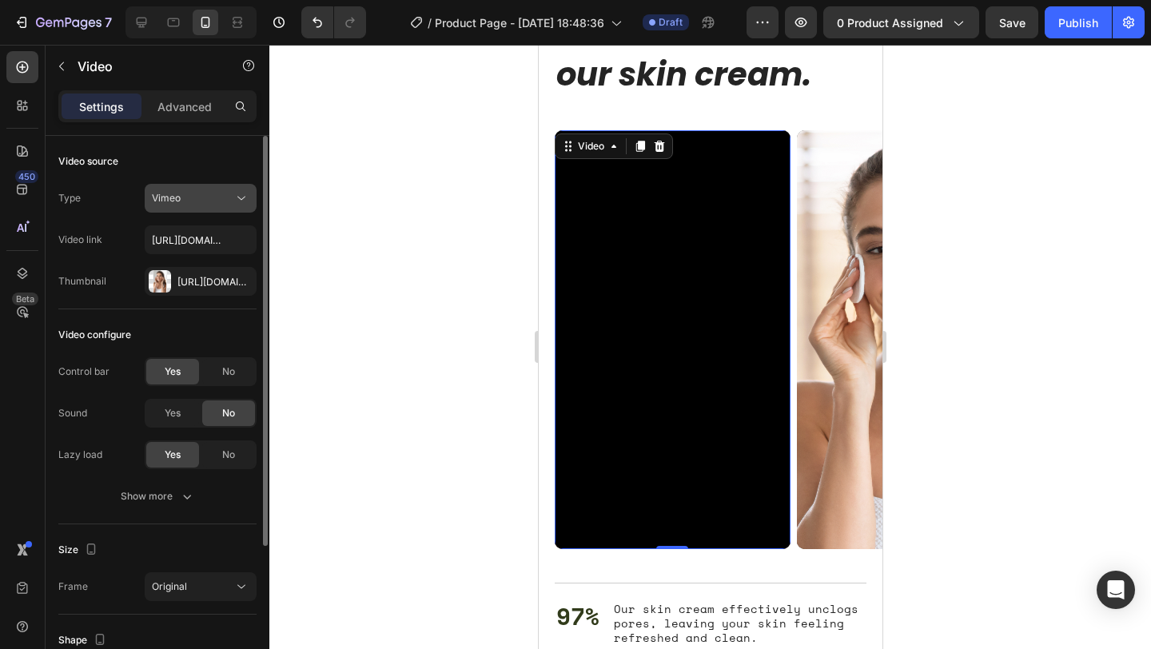
click at [198, 206] on button "Vimeo" at bounding box center [201, 198] width 112 height 29
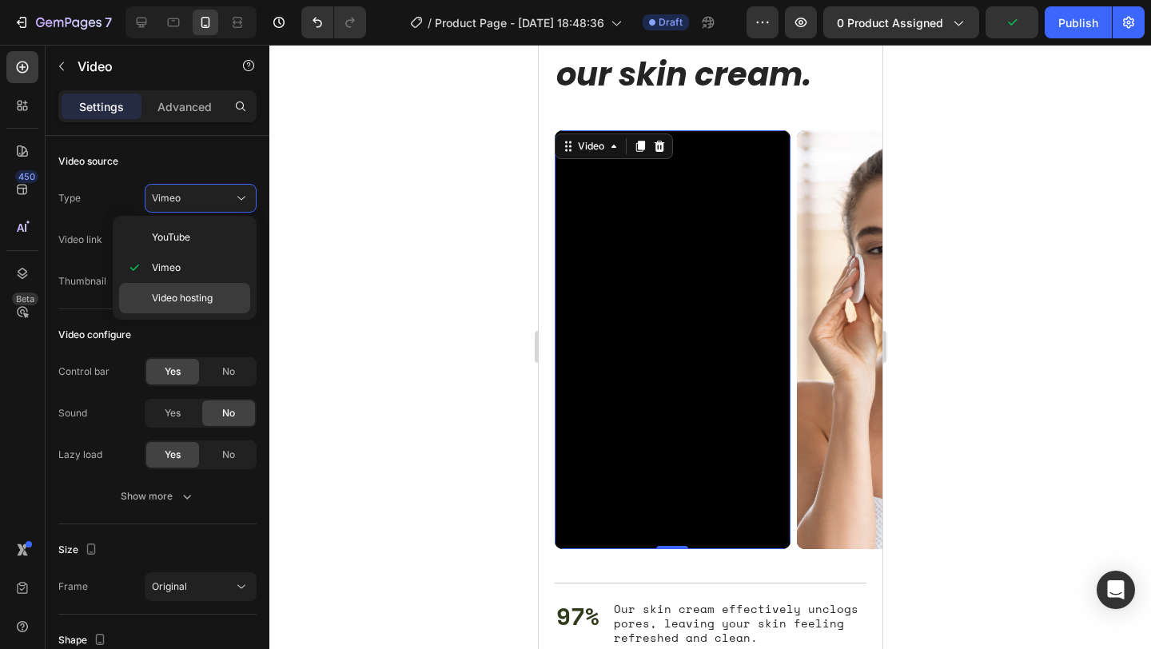
click at [193, 298] on span "Video hosting" at bounding box center [182, 298] width 61 height 14
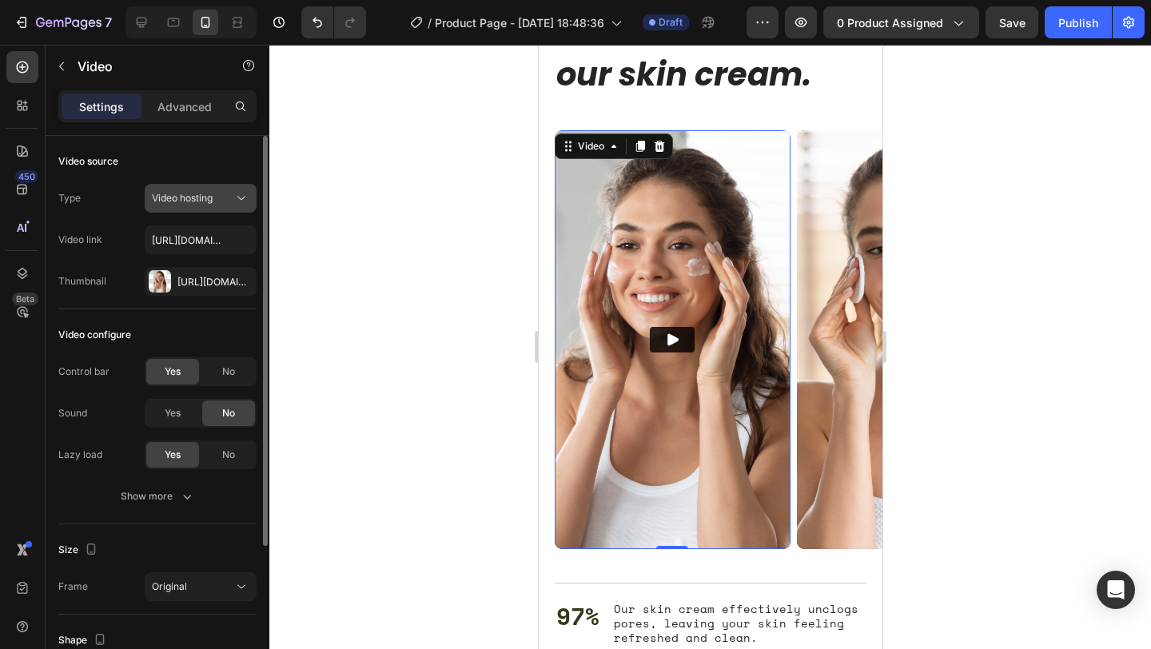
click at [213, 196] on span "Video hosting" at bounding box center [182, 198] width 61 height 12
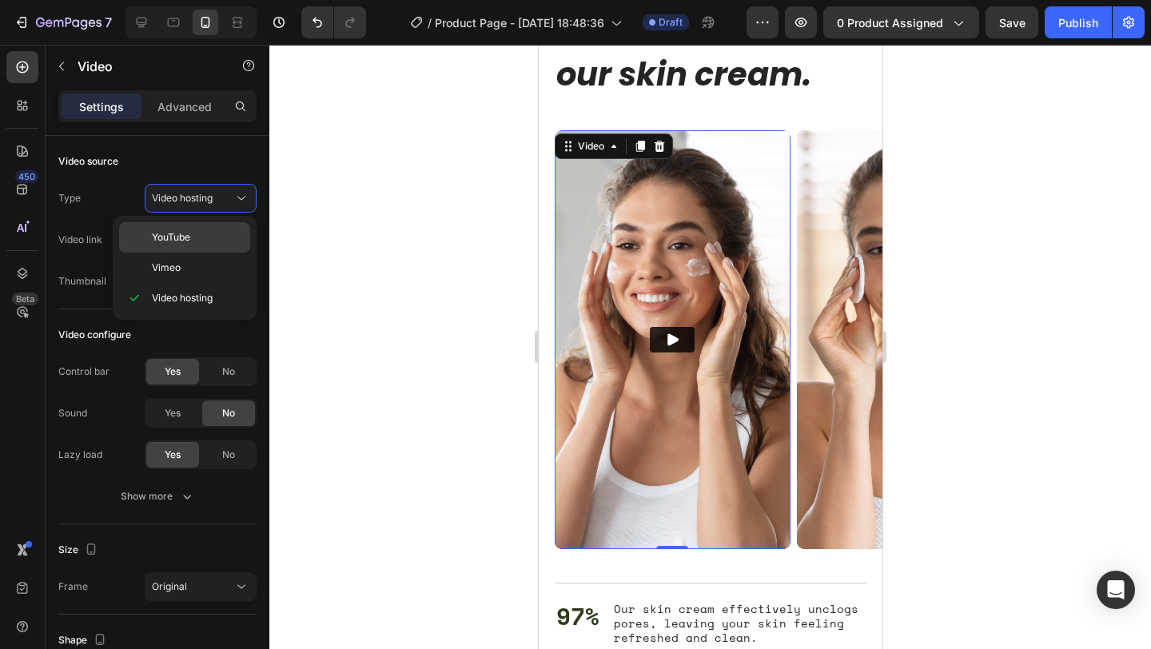
click at [206, 232] on p "YouTube" at bounding box center [197, 237] width 91 height 14
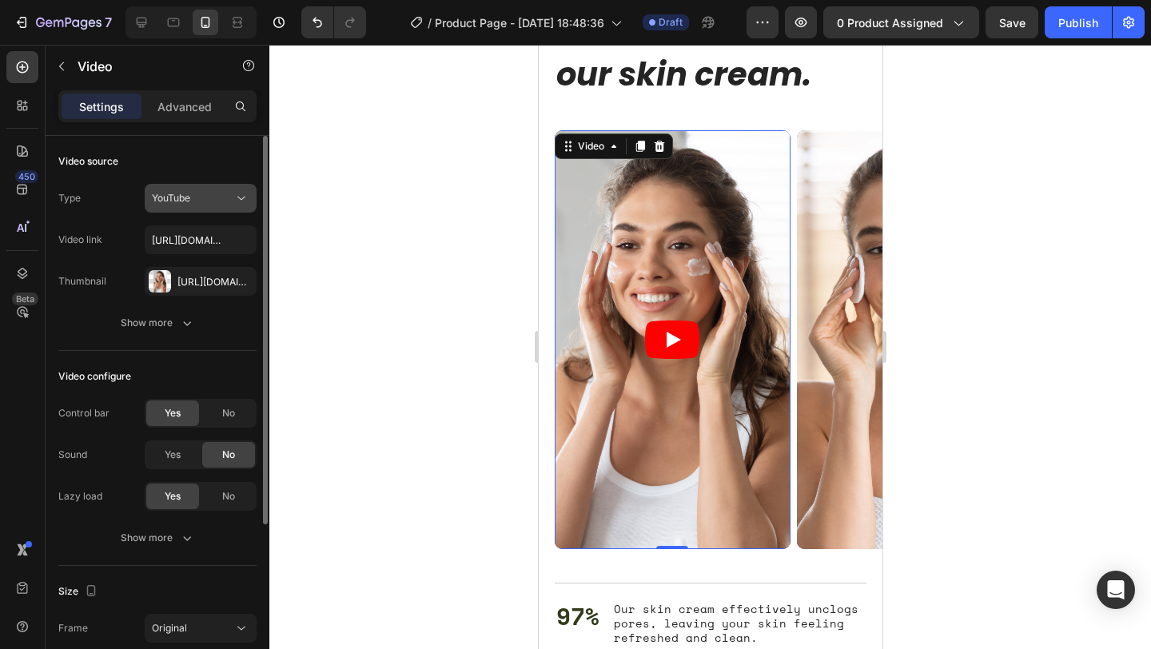
click at [209, 205] on div "YouTube" at bounding box center [200, 198] width 97 height 16
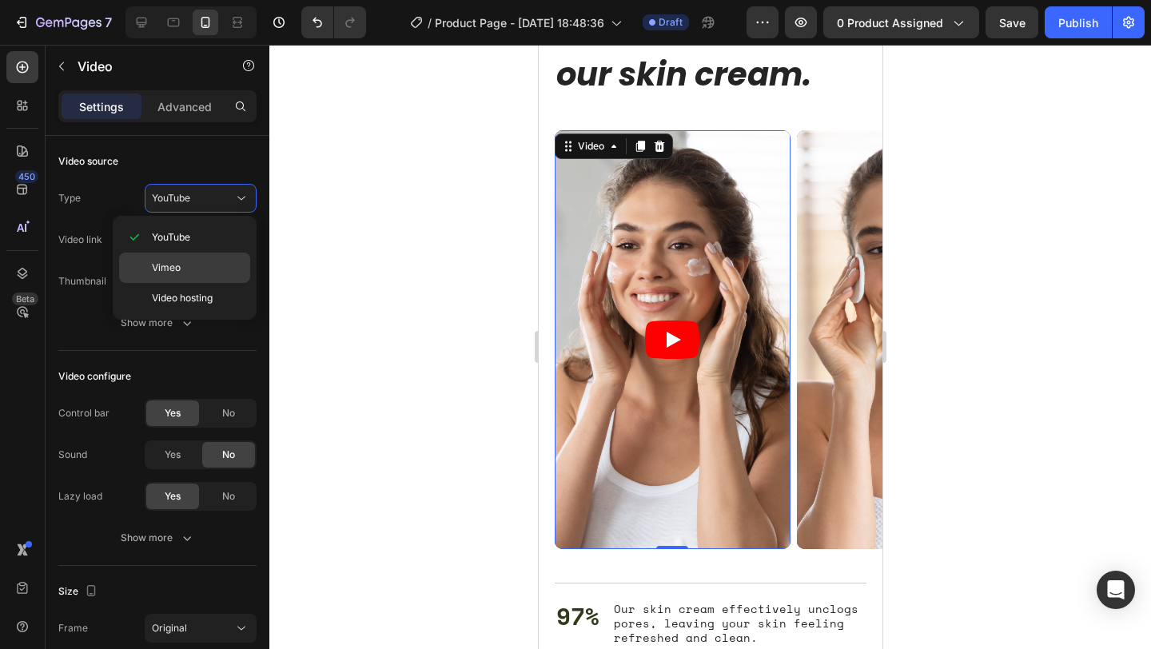
click at [204, 264] on p "Vimeo" at bounding box center [197, 267] width 91 height 14
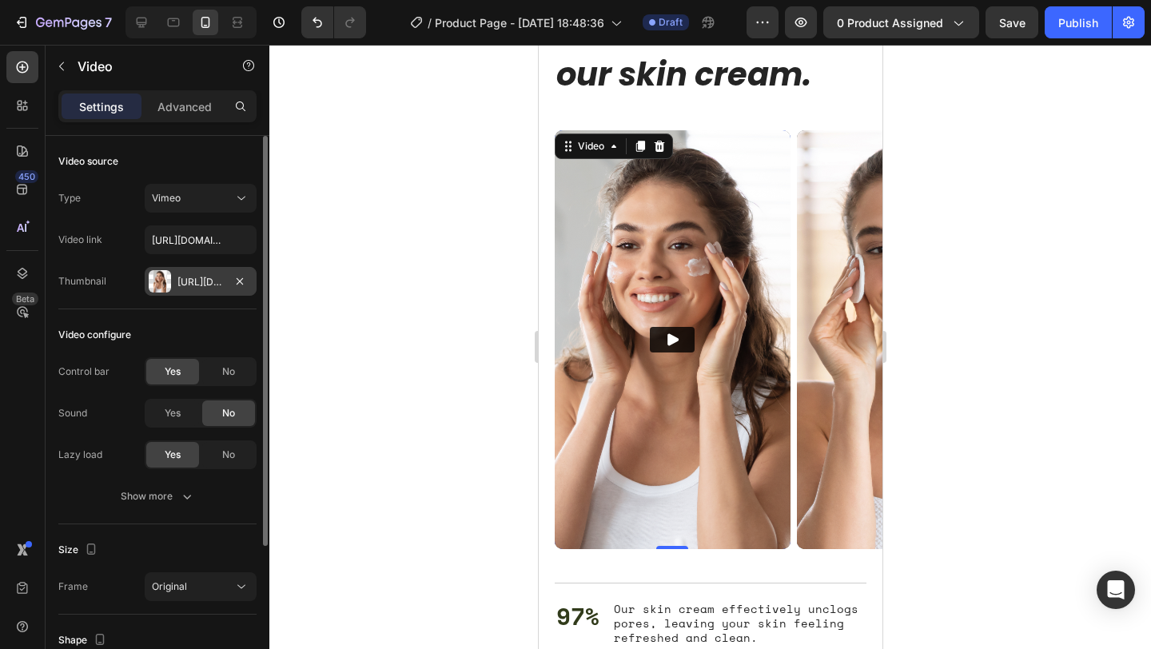
click at [168, 280] on div at bounding box center [160, 281] width 22 height 22
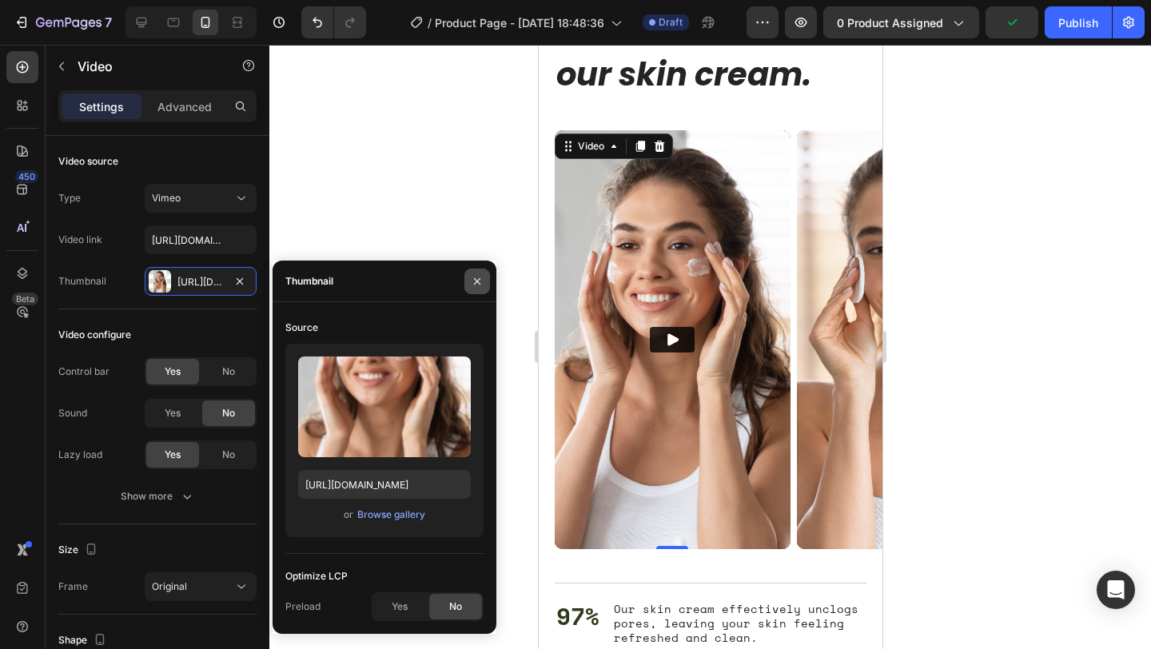
click at [475, 283] on icon "button" at bounding box center [477, 280] width 6 height 6
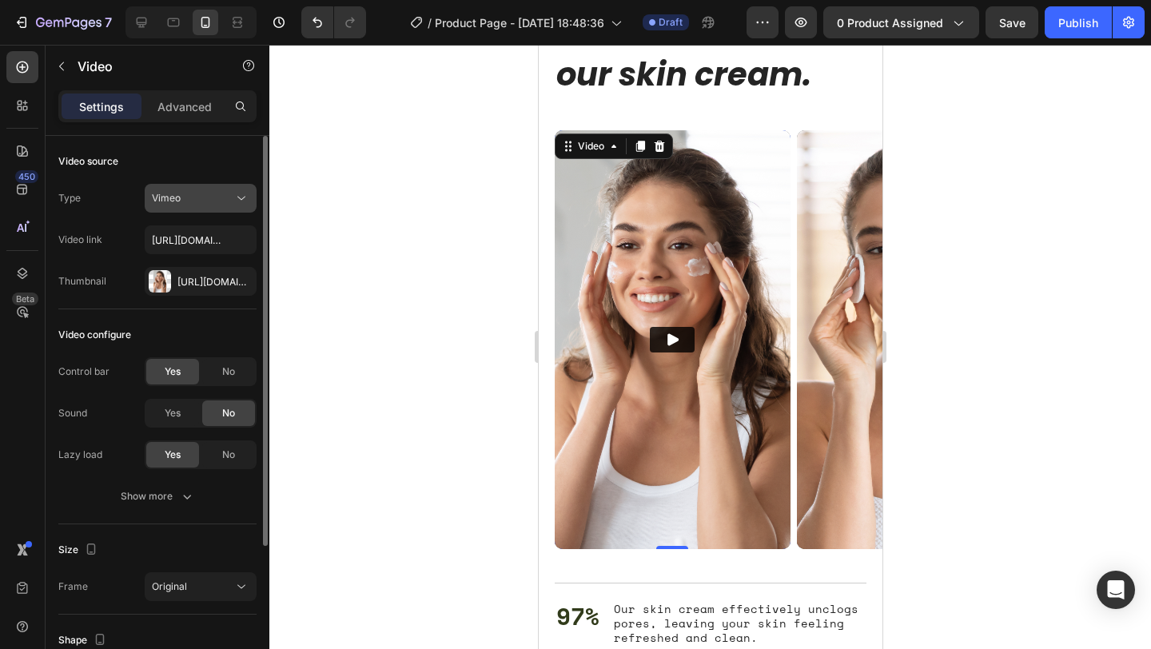
click at [196, 206] on button "Vimeo" at bounding box center [201, 198] width 112 height 29
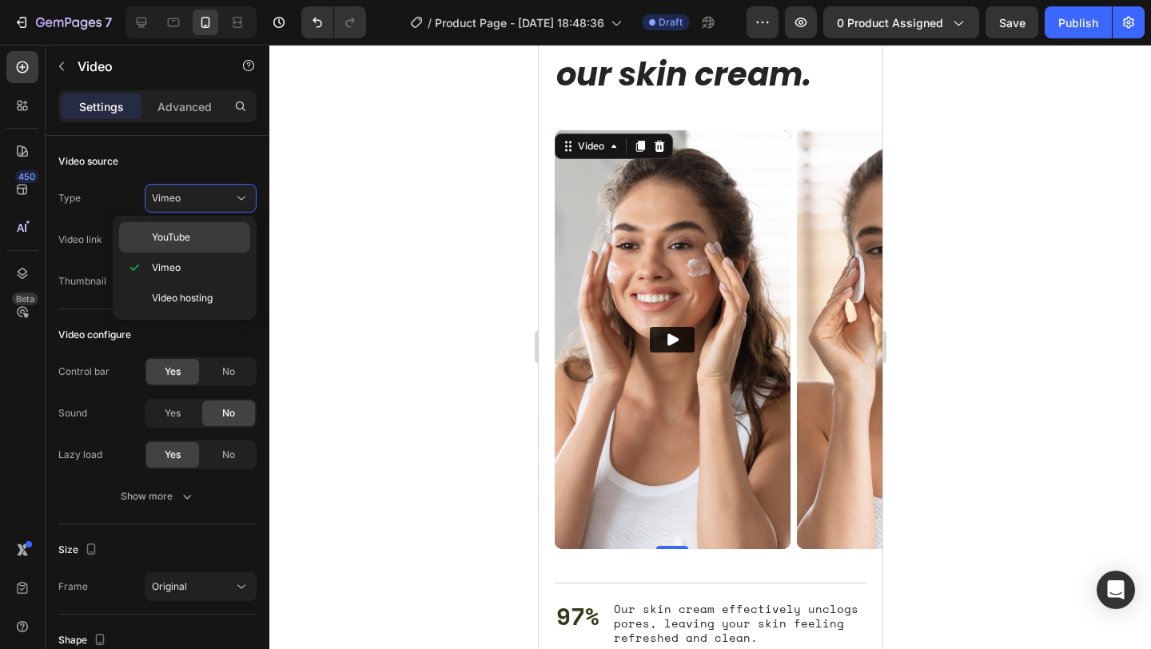
click at [204, 238] on p "YouTube" at bounding box center [197, 237] width 91 height 14
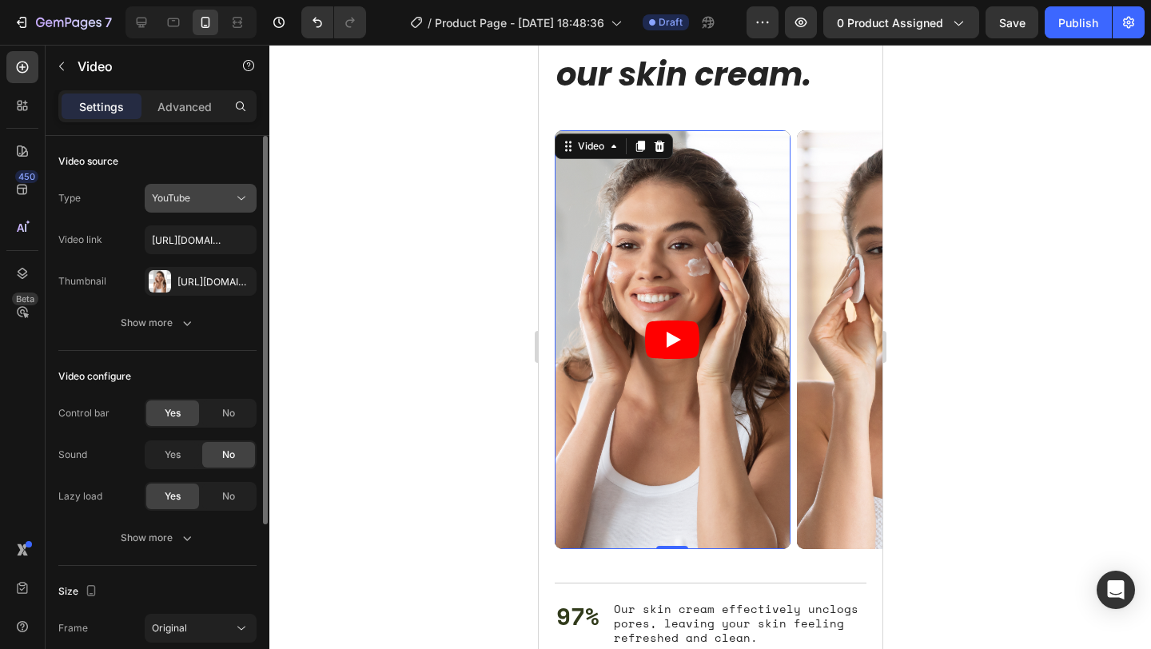
click at [209, 198] on div "YouTube" at bounding box center [192, 198] width 81 height 14
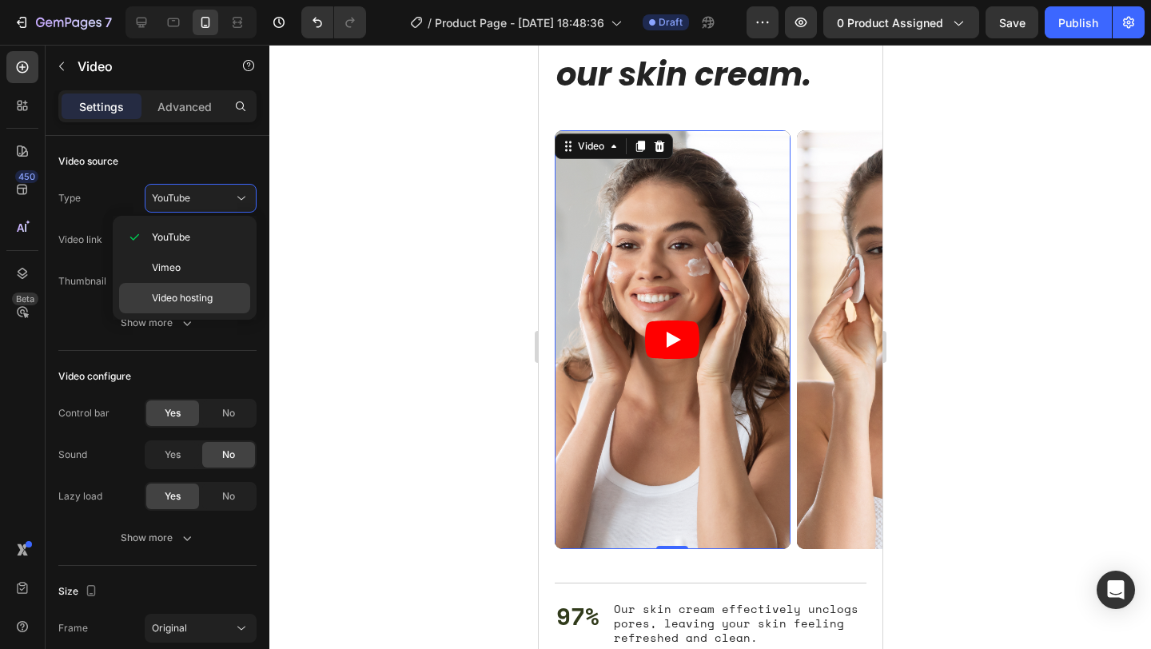
click at [200, 300] on span "Video hosting" at bounding box center [182, 298] width 61 height 14
type input "[URL][DOMAIN_NAME]"
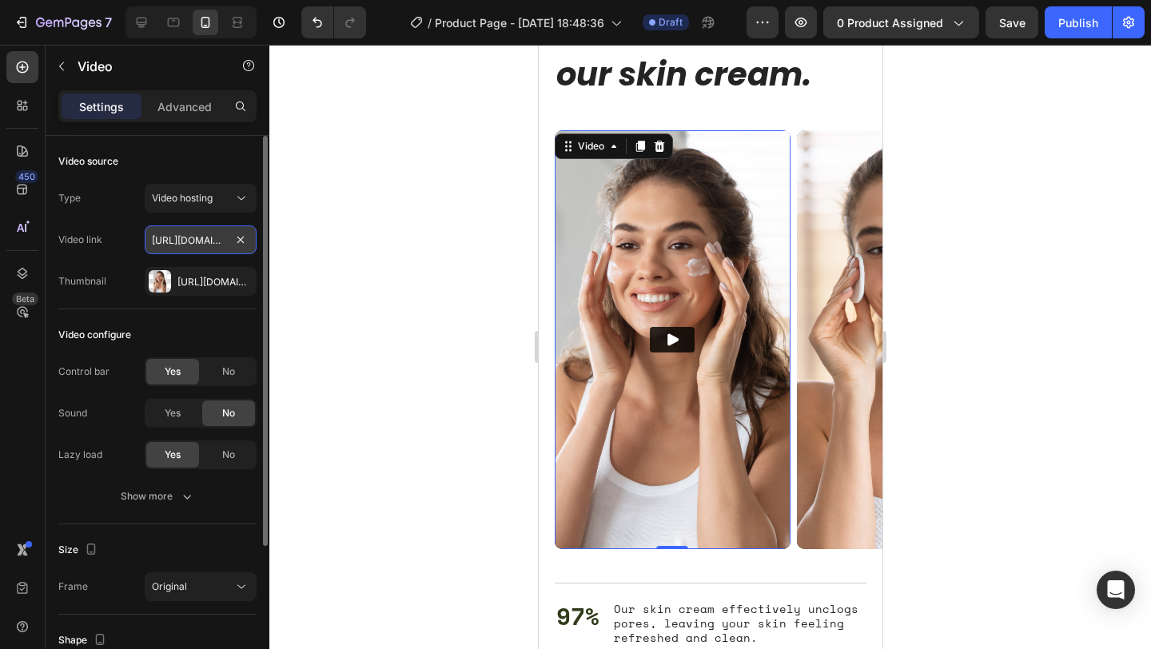
click at [194, 244] on input "[URL][DOMAIN_NAME]" at bounding box center [201, 239] width 112 height 29
click at [197, 247] on input "[URL][DOMAIN_NAME]" at bounding box center [201, 239] width 112 height 29
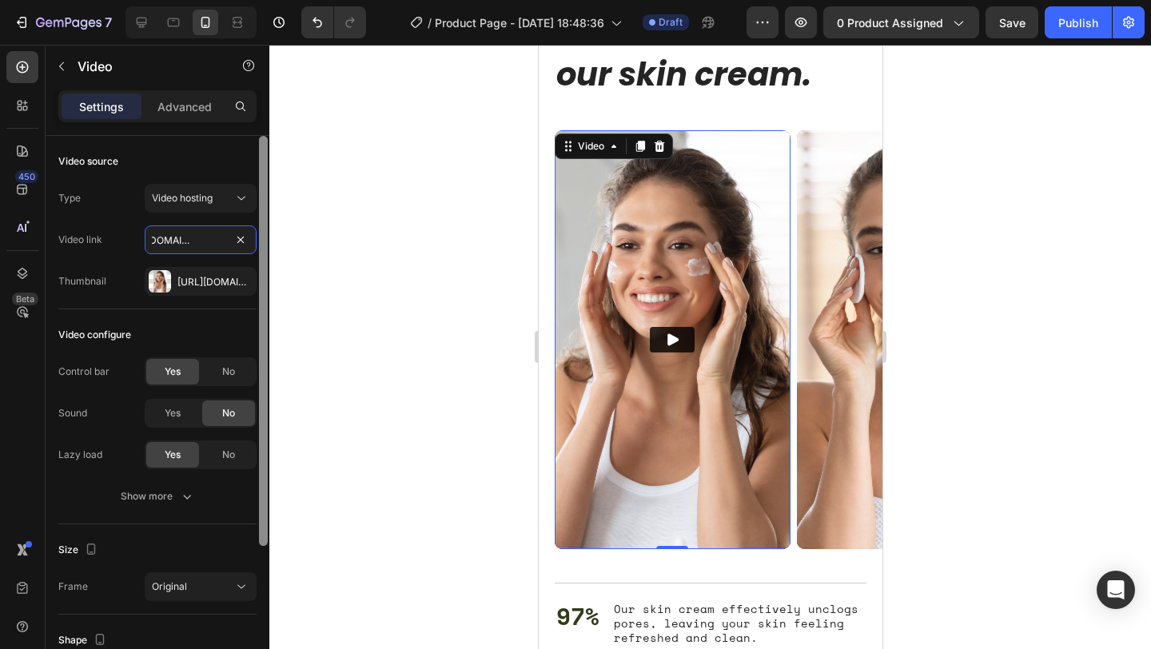
scroll to position [0, 142]
drag, startPoint x: 181, startPoint y: 242, endPoint x: 271, endPoint y: 244, distance: 90.3
click at [271, 0] on div "7 / Product Page - [DATE] 18:48:36 Draft Preview 0 product assigned Save Publis…" at bounding box center [575, 0] width 1151 height 0
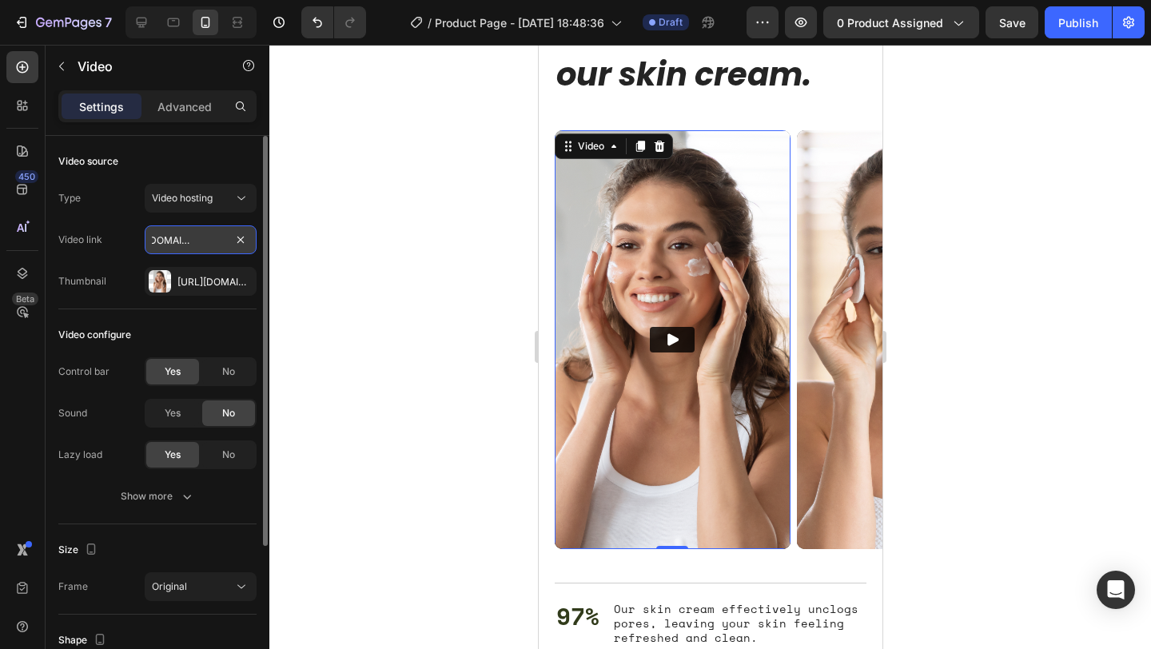
click at [184, 235] on input "[URL][DOMAIN_NAME]" at bounding box center [201, 239] width 112 height 29
drag, startPoint x: 186, startPoint y: 242, endPoint x: 123, endPoint y: 236, distance: 63.4
click at [122, 236] on div "Video link [URL][DOMAIN_NAME]" at bounding box center [157, 239] width 198 height 29
click at [141, 237] on div "Video link [URL][DOMAIN_NAME]" at bounding box center [157, 239] width 198 height 29
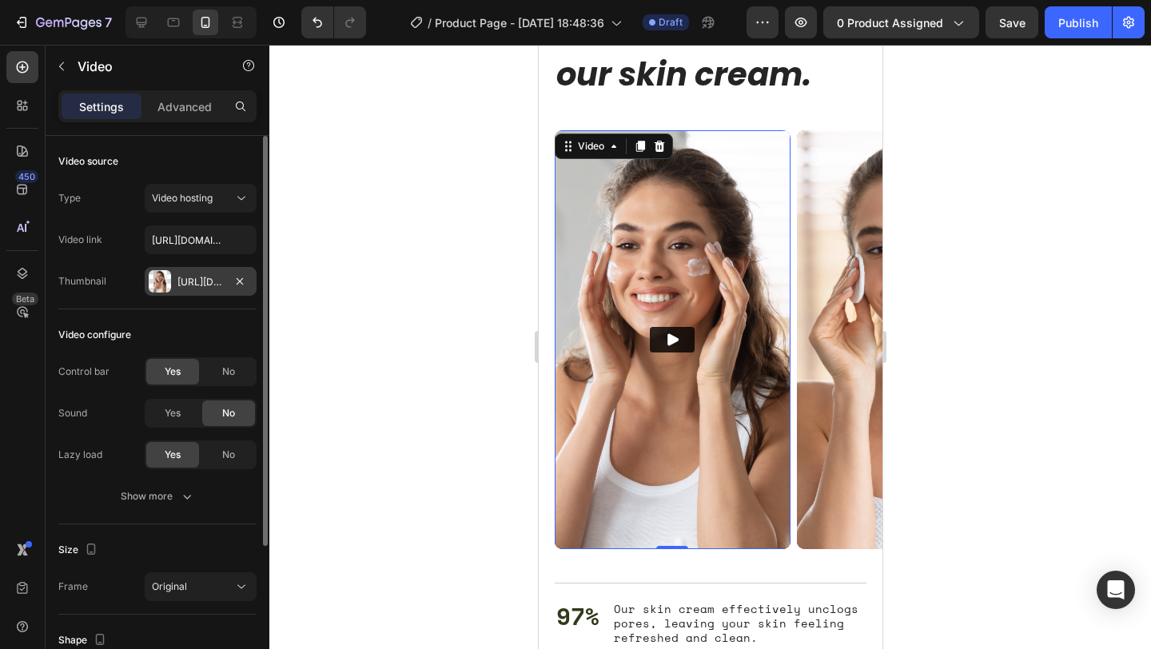
click at [192, 286] on div "[URL][DOMAIN_NAME]" at bounding box center [200, 282] width 46 height 14
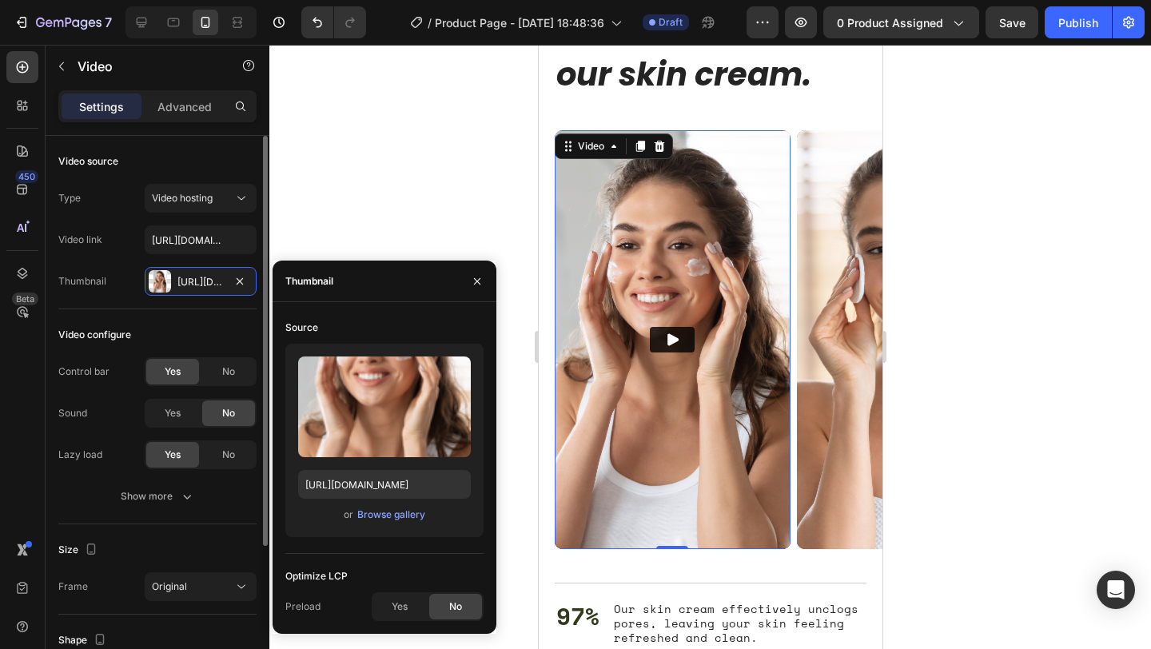
click at [189, 331] on div "Video configure" at bounding box center [157, 335] width 198 height 26
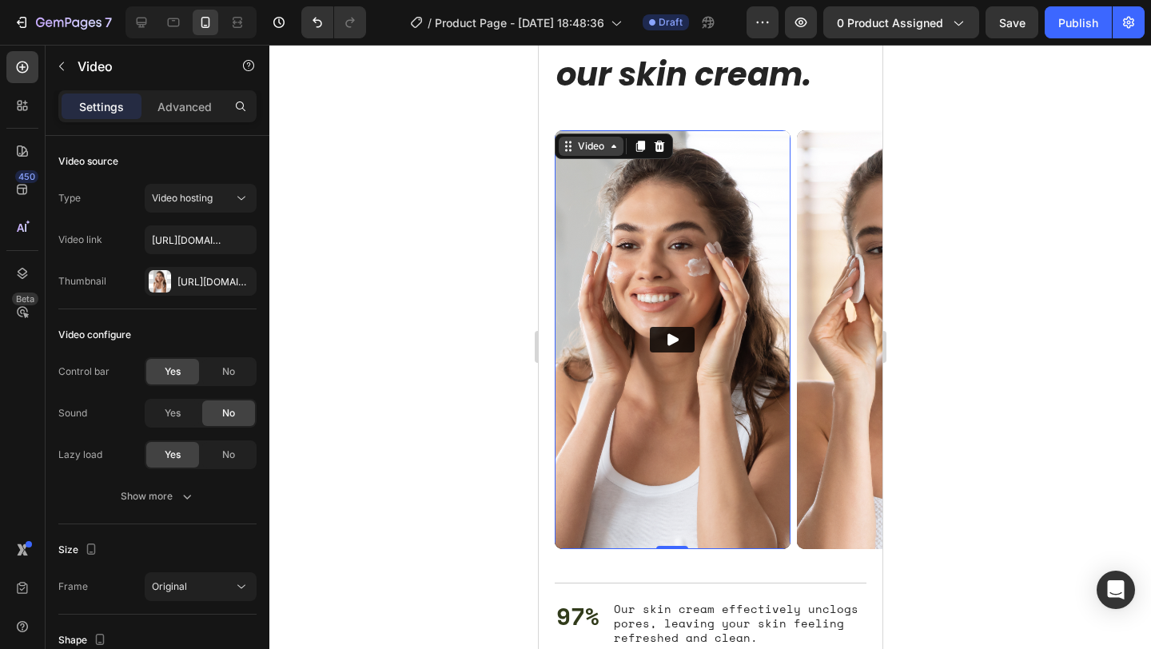
click at [606, 146] on div "Video" at bounding box center [590, 146] width 33 height 14
click at [1026, 240] on div at bounding box center [709, 347] width 881 height 604
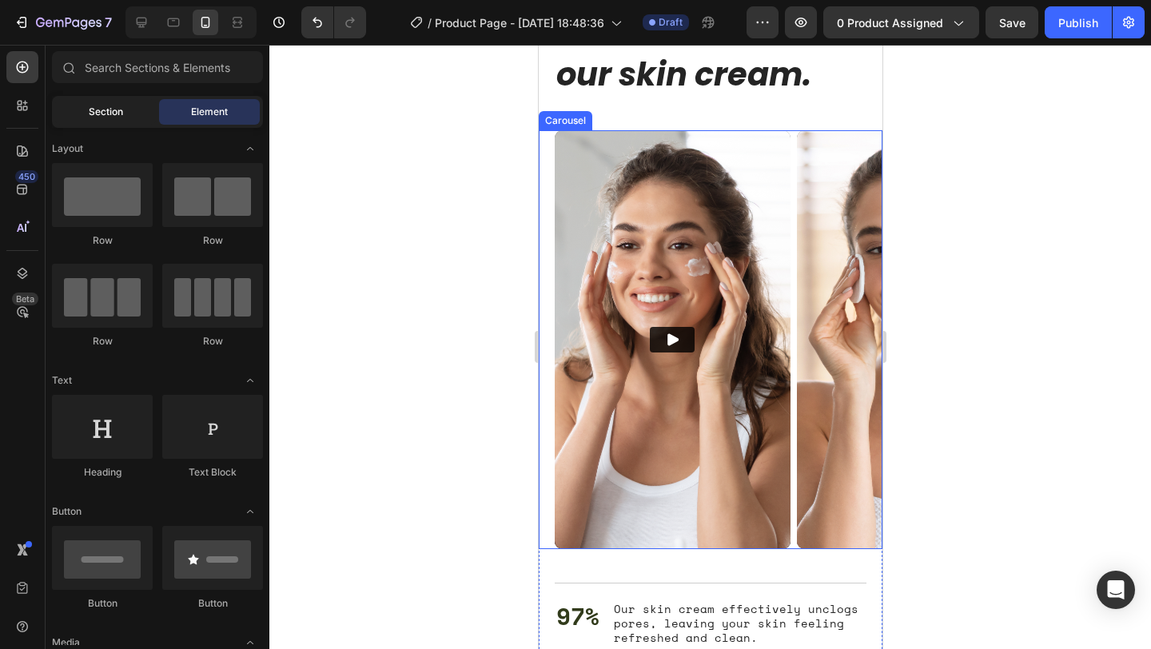
click at [133, 117] on div "Section" at bounding box center [105, 112] width 101 height 26
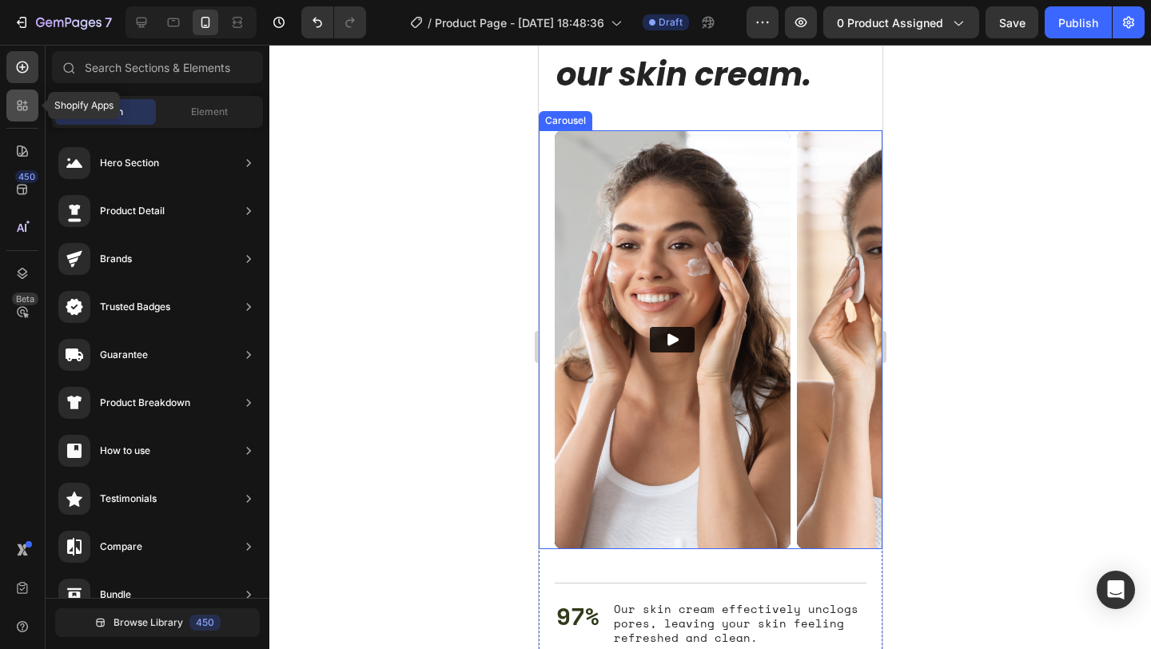
click at [17, 105] on icon at bounding box center [22, 105] width 16 height 16
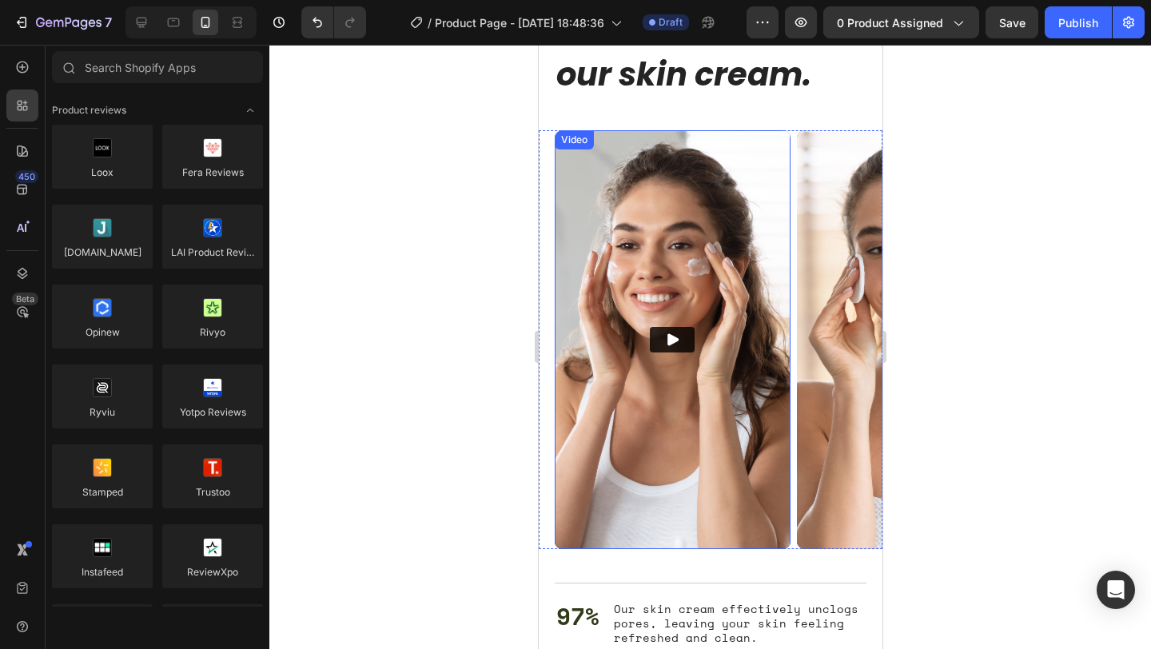
click at [692, 350] on button "Play" at bounding box center [671, 340] width 45 height 26
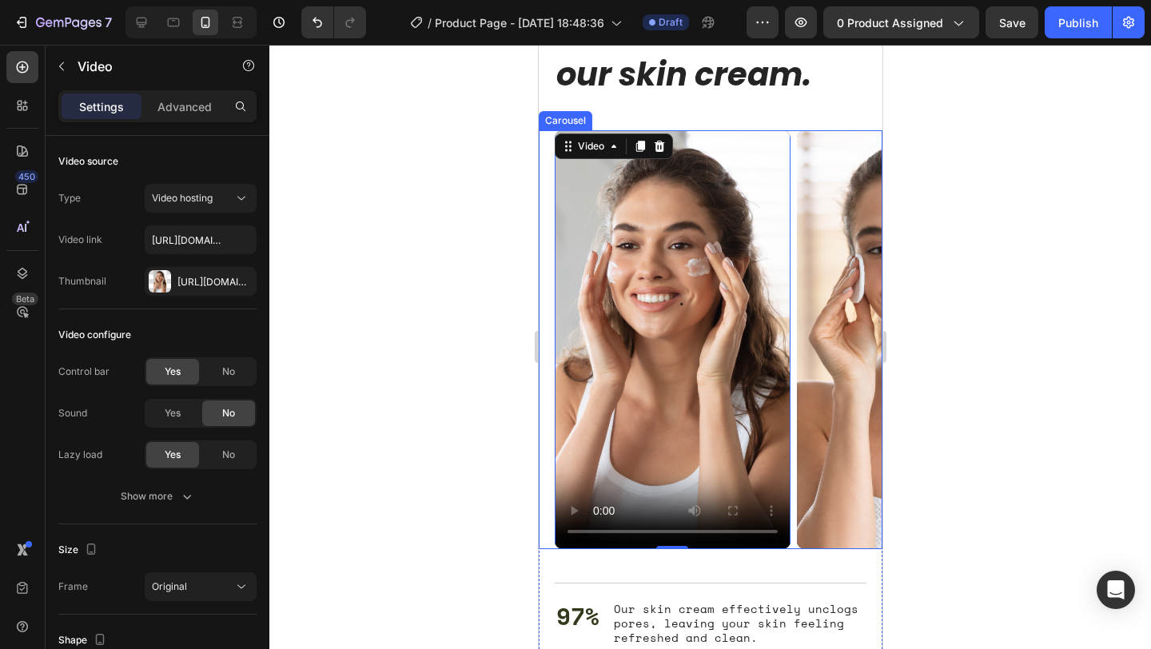
click at [636, 459] on div "Video 0" at bounding box center [672, 339] width 236 height 419
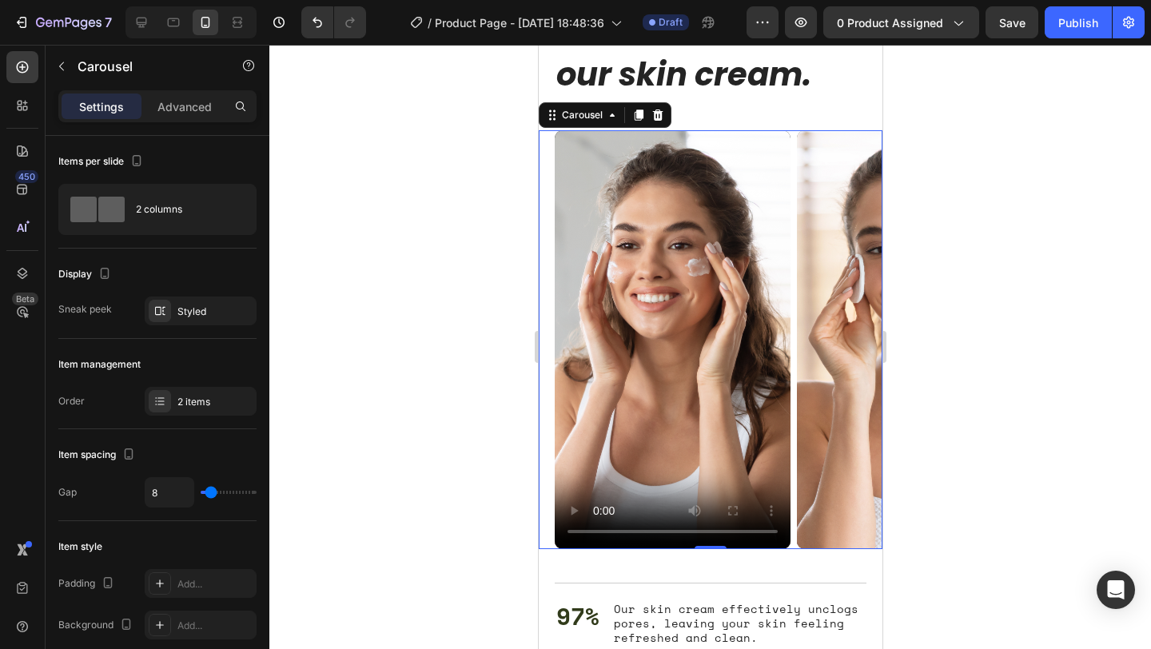
scroll to position [2983, 0]
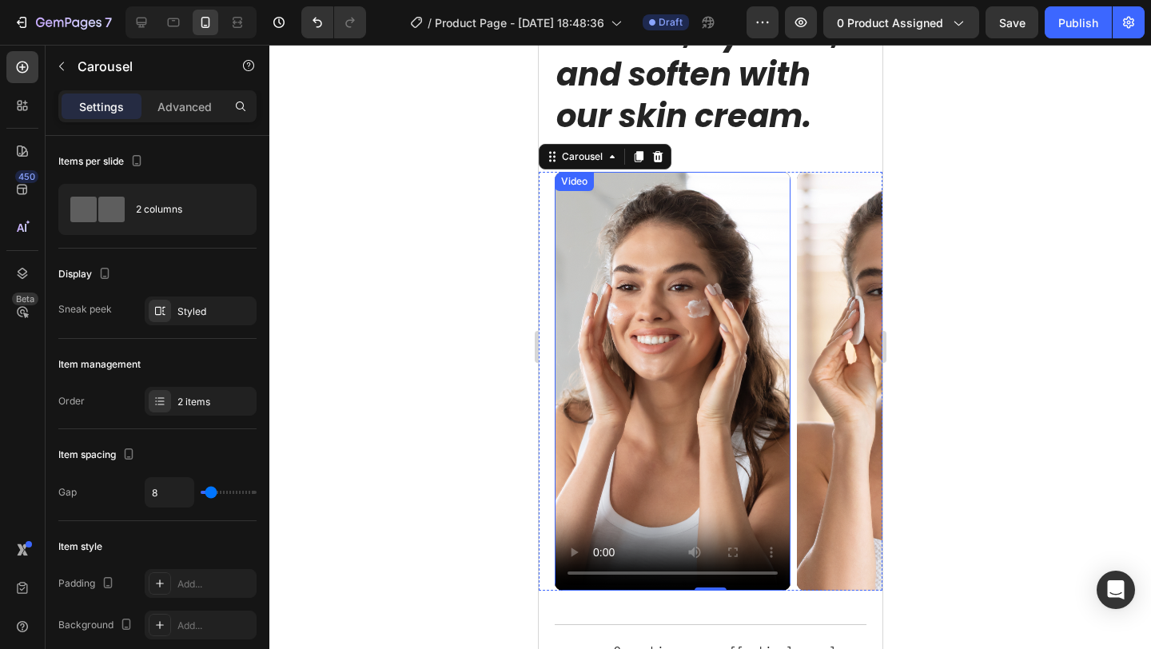
click at [613, 221] on video at bounding box center [672, 381] width 236 height 419
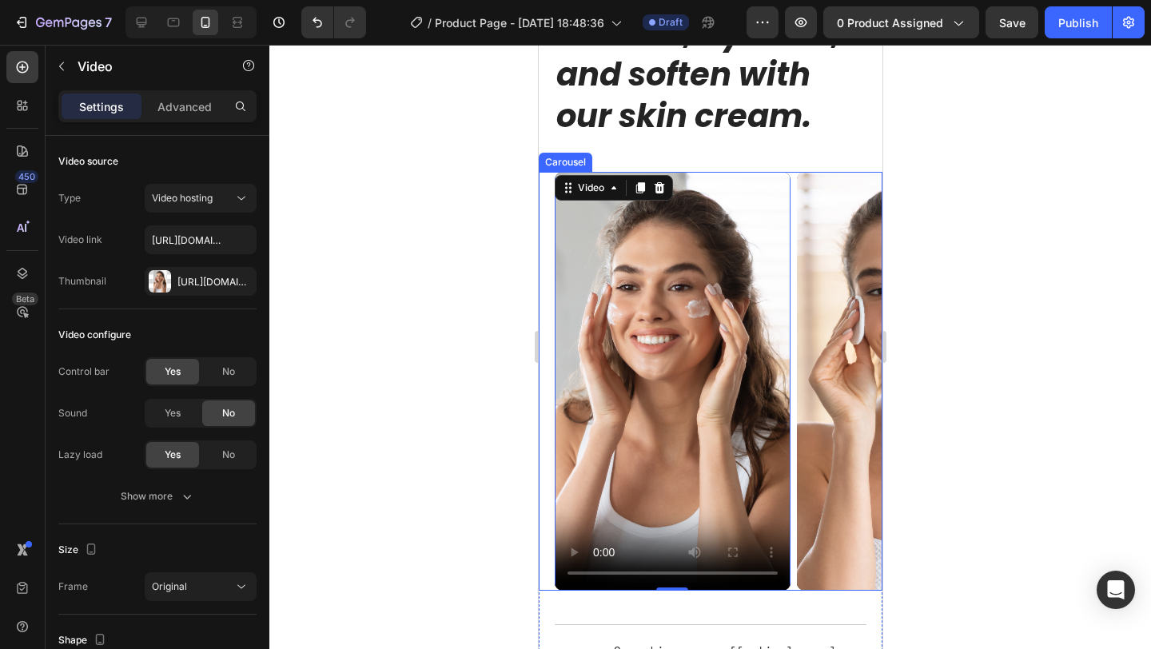
click at [658, 361] on div "Video 0" at bounding box center [672, 381] width 236 height 419
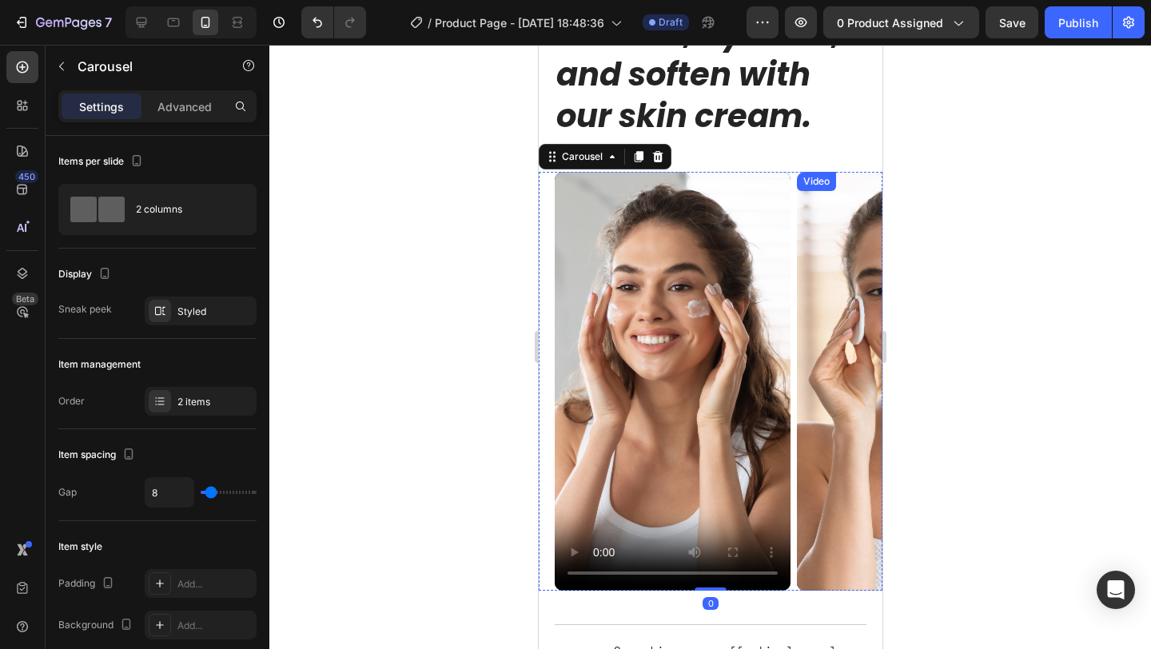
click at [816, 370] on img at bounding box center [914, 381] width 236 height 419
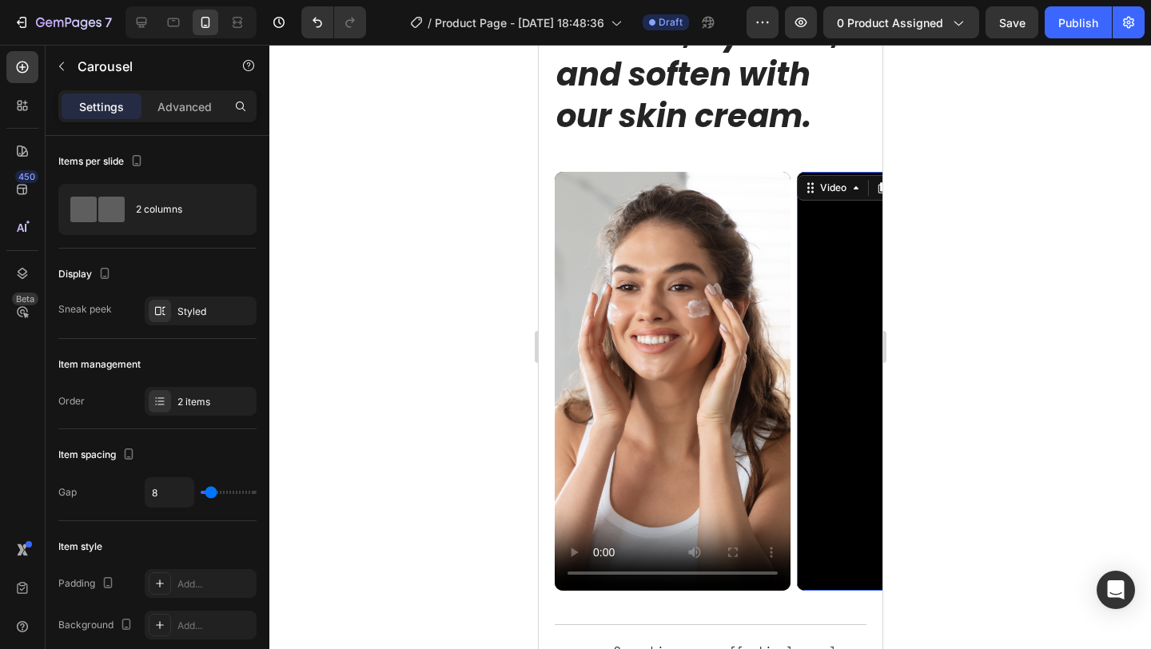
click at [711, 391] on div "Video" at bounding box center [672, 381] width 236 height 419
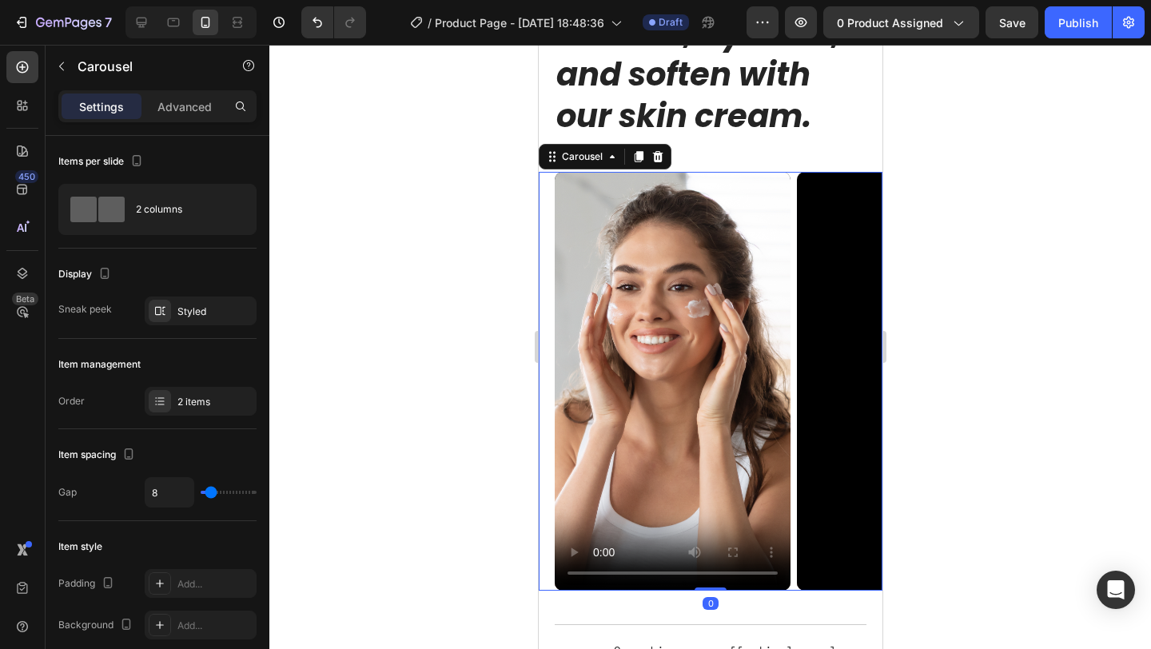
click at [693, 442] on div "Video" at bounding box center [672, 381] width 236 height 419
click at [662, 225] on video at bounding box center [672, 381] width 236 height 419
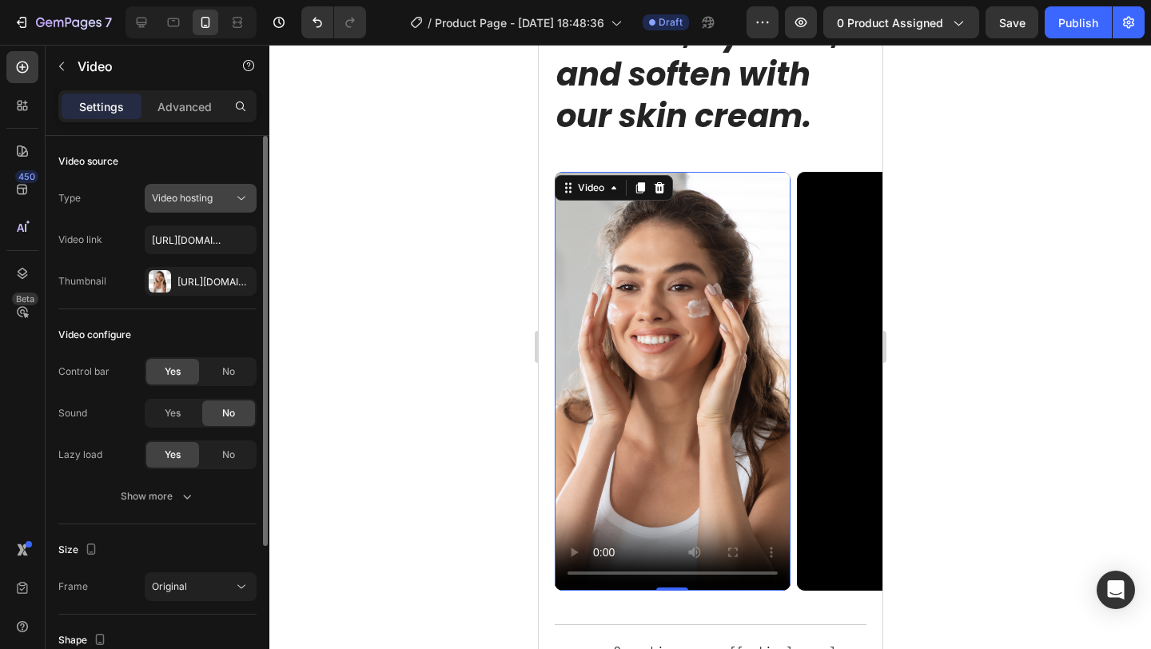
click at [209, 187] on button "Video hosting" at bounding box center [201, 198] width 112 height 29
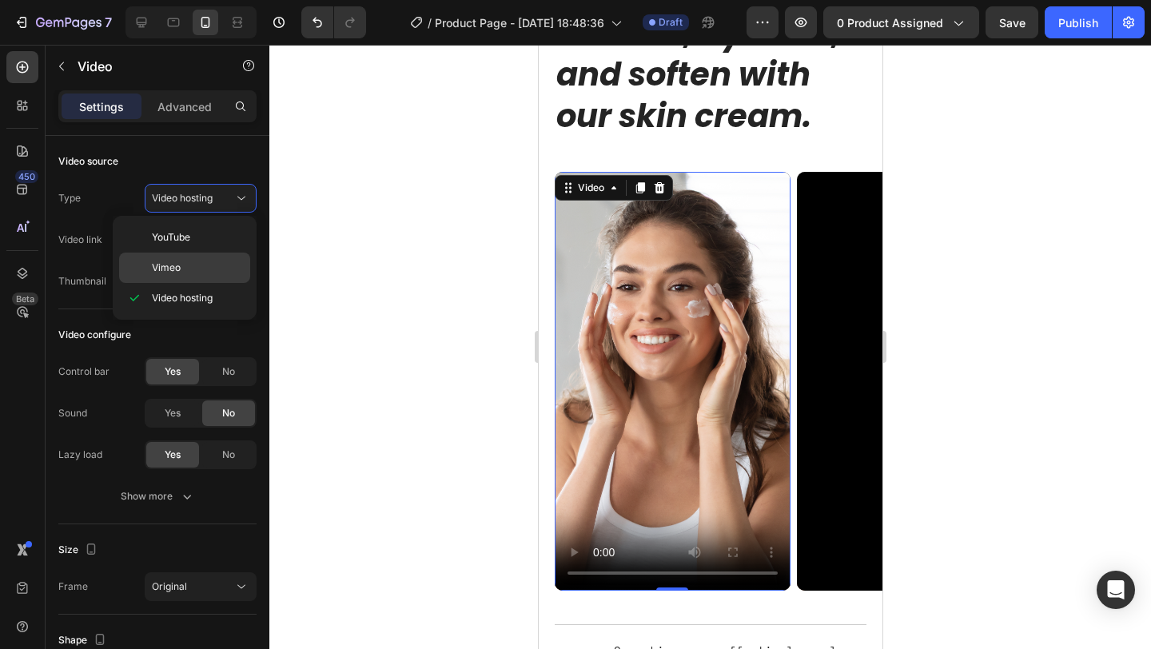
click at [196, 266] on p "Vimeo" at bounding box center [197, 267] width 91 height 14
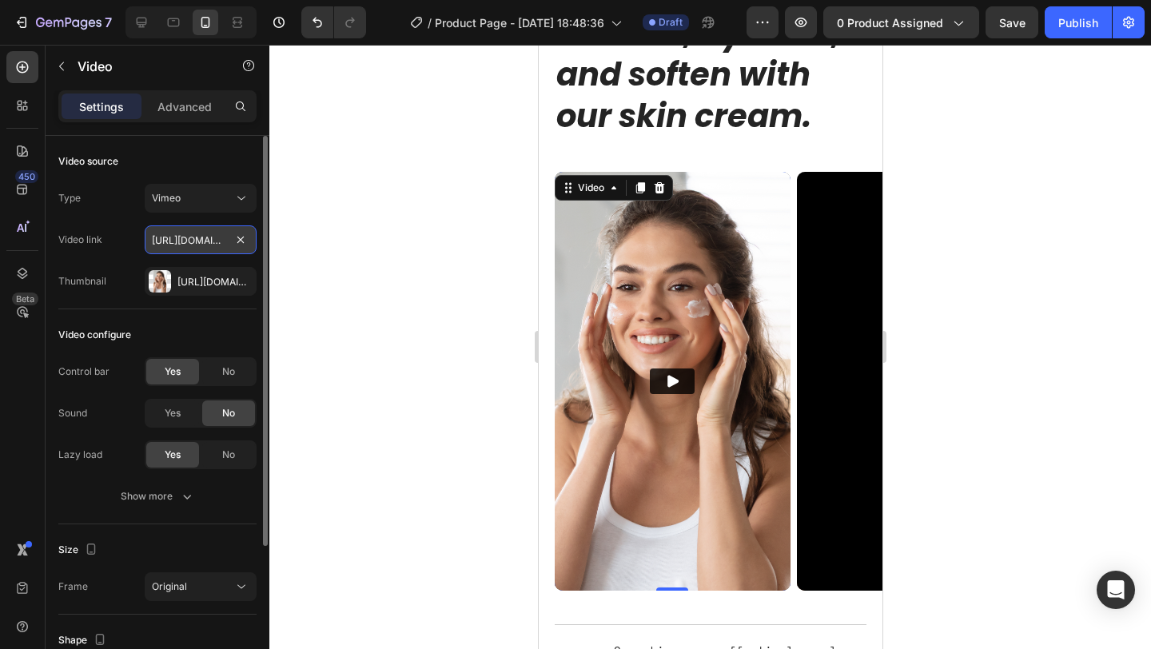
click at [207, 233] on input "[URL][DOMAIN_NAME]" at bounding box center [201, 239] width 112 height 29
paste input "1122637269?share=copy"
type input "[URL][DOMAIN_NAME]"
click at [199, 284] on div "[URL][DOMAIN_NAME]" at bounding box center [200, 282] width 46 height 14
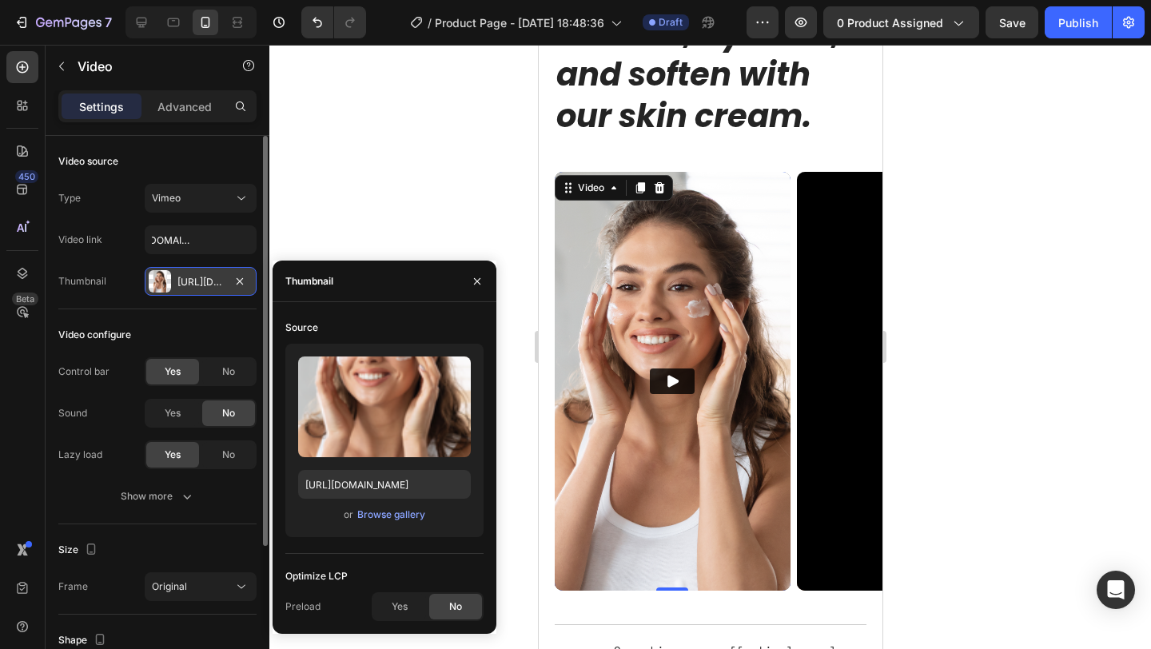
scroll to position [0, 0]
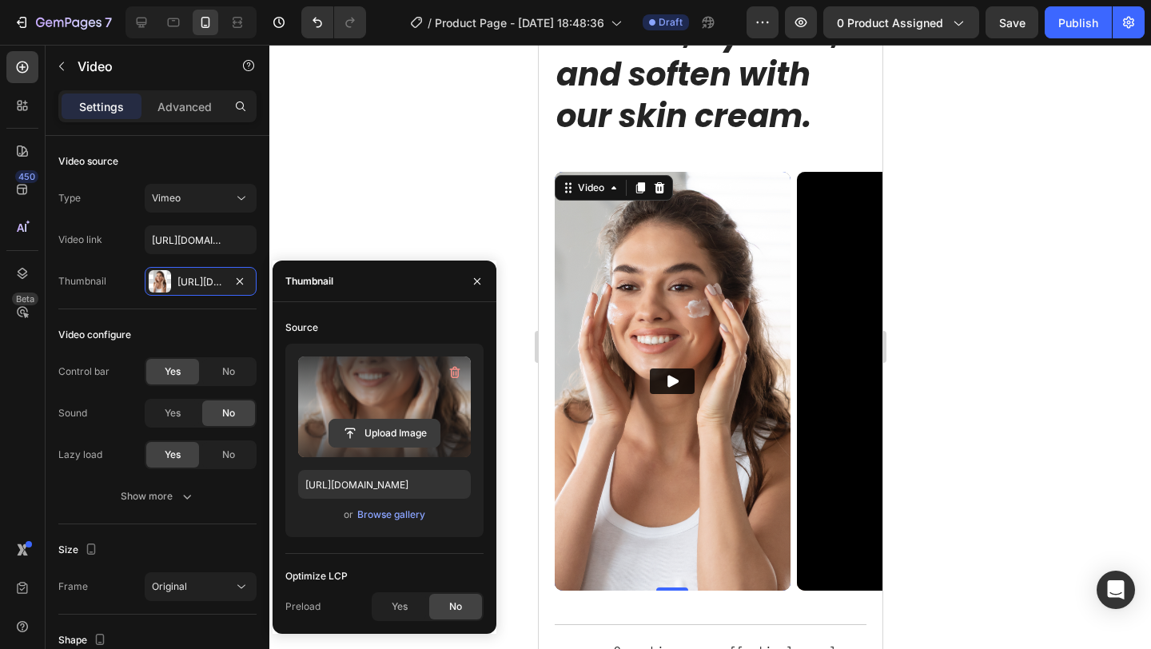
click at [376, 435] on input "file" at bounding box center [384, 432] width 110 height 27
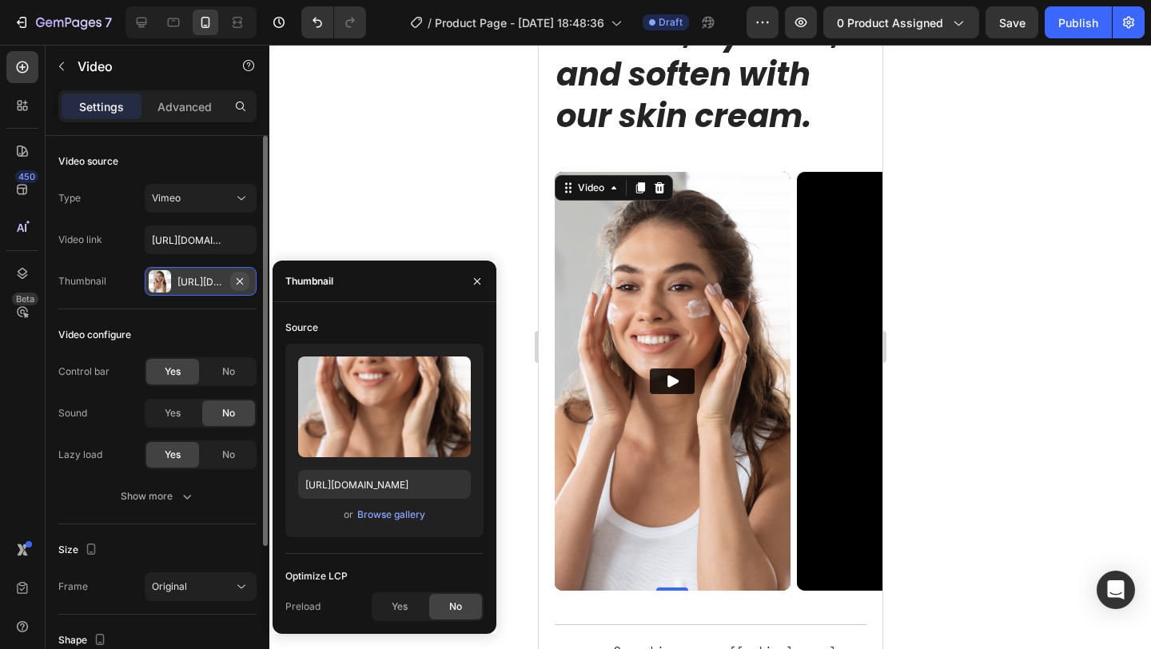
click at [240, 284] on icon "button" at bounding box center [239, 281] width 13 height 13
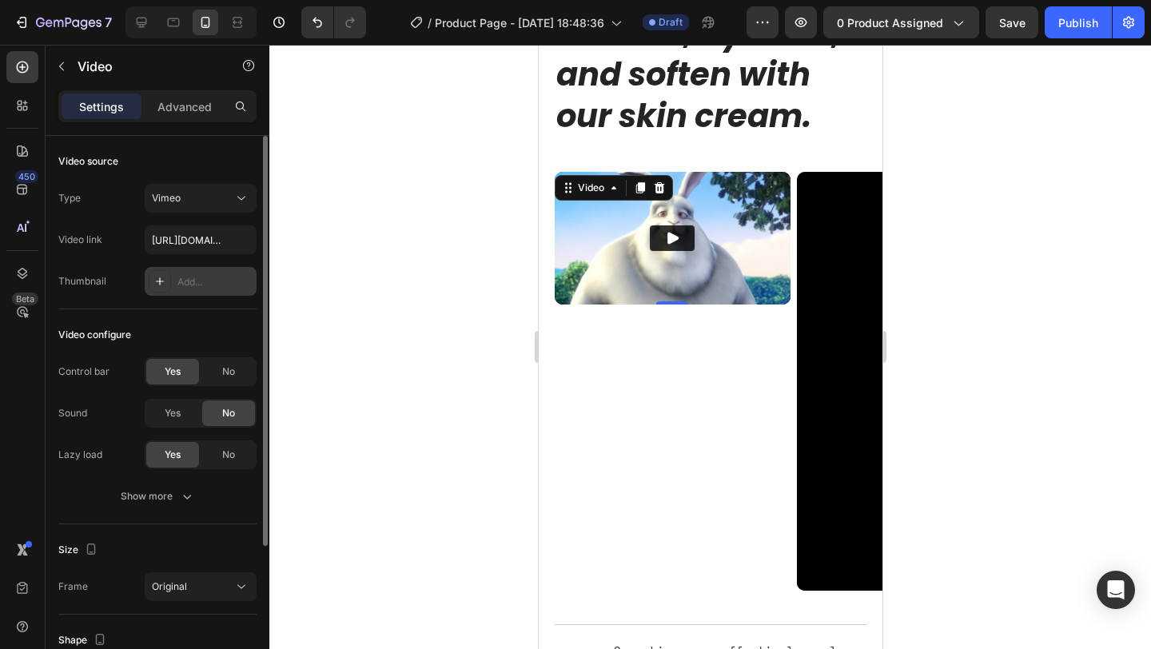
click at [162, 281] on icon at bounding box center [159, 281] width 13 height 13
type input "[URL][DOMAIN_NAME]"
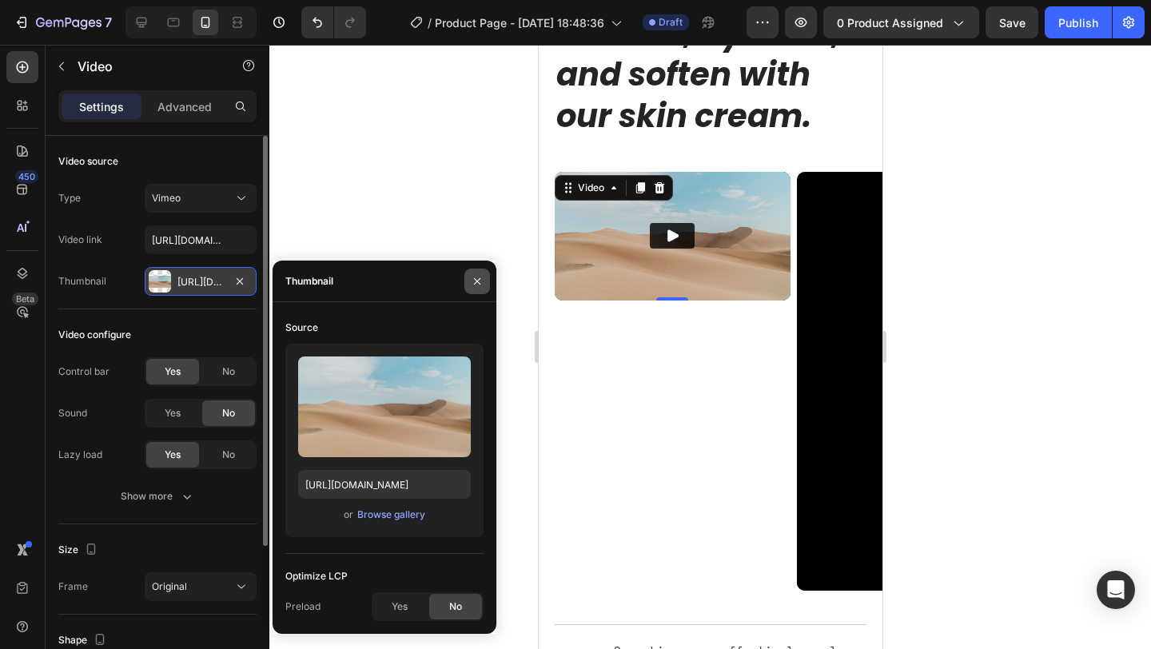
click at [478, 282] on icon "button" at bounding box center [477, 280] width 6 height 6
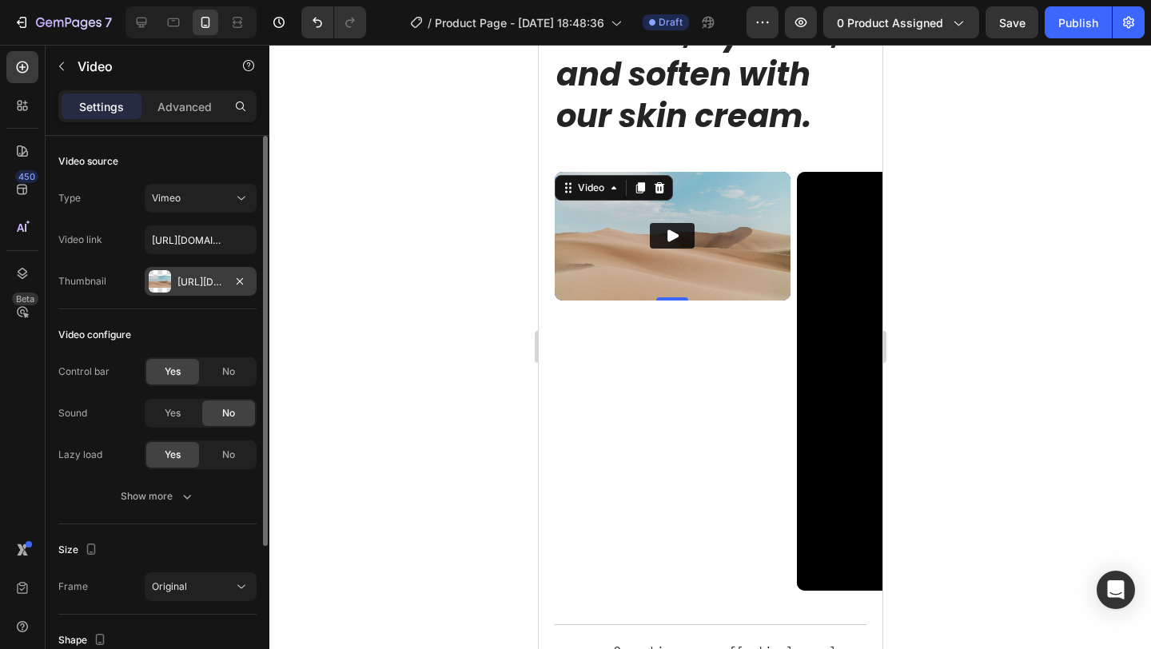
click at [683, 238] on button "Play" at bounding box center [671, 236] width 45 height 26
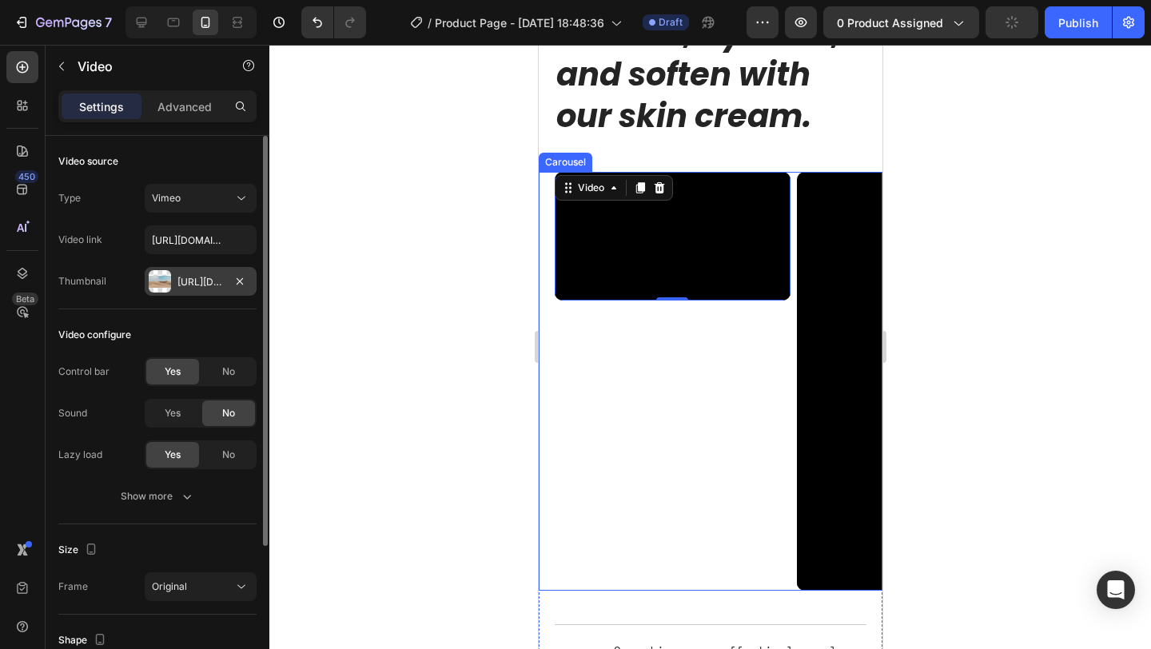
click at [715, 374] on div "Video 0" at bounding box center [672, 381] width 236 height 419
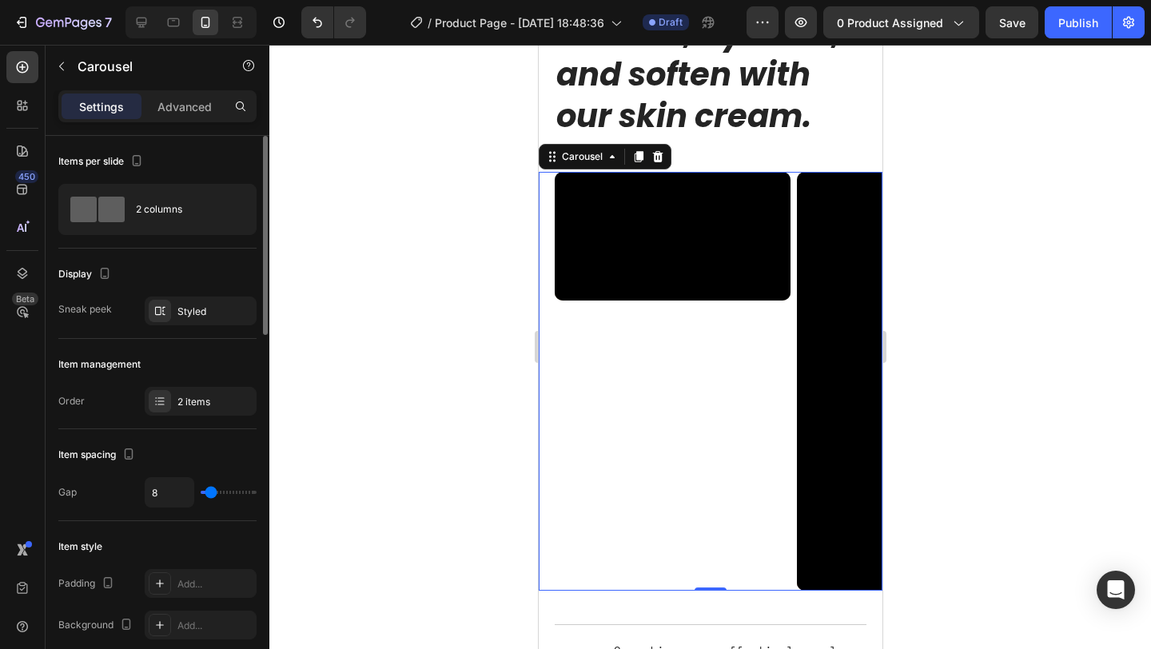
click at [936, 485] on div at bounding box center [709, 347] width 881 height 604
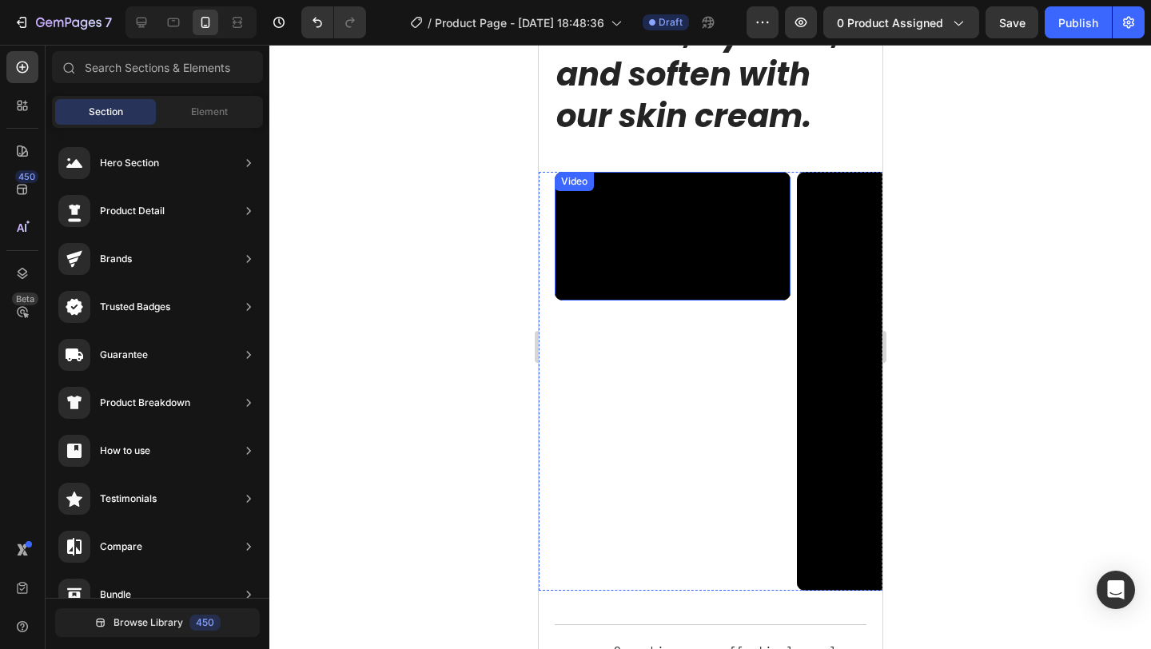
click at [582, 178] on div "Video" at bounding box center [573, 181] width 33 height 14
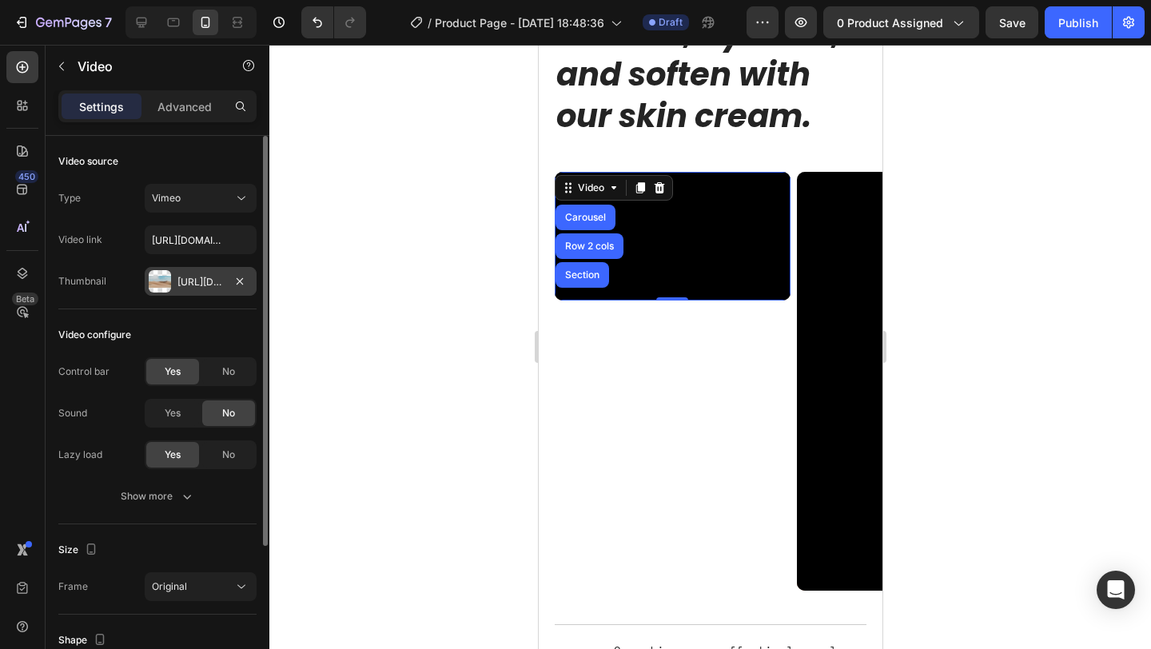
click at [197, 280] on div "Https://ucarecdn.Com/06075225-af9e-460c-8e3c-6be63c0b773a/-/format/auto/" at bounding box center [200, 282] width 46 height 14
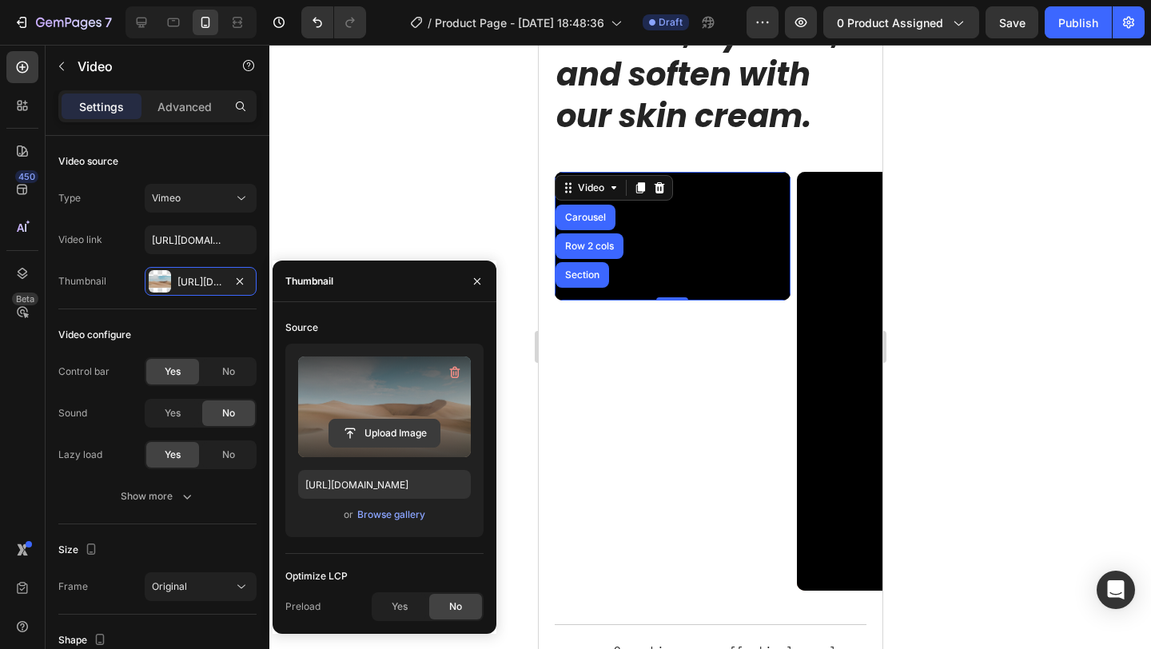
click at [372, 424] on input "file" at bounding box center [384, 432] width 110 height 27
click at [349, 427] on input "file" at bounding box center [384, 432] width 110 height 27
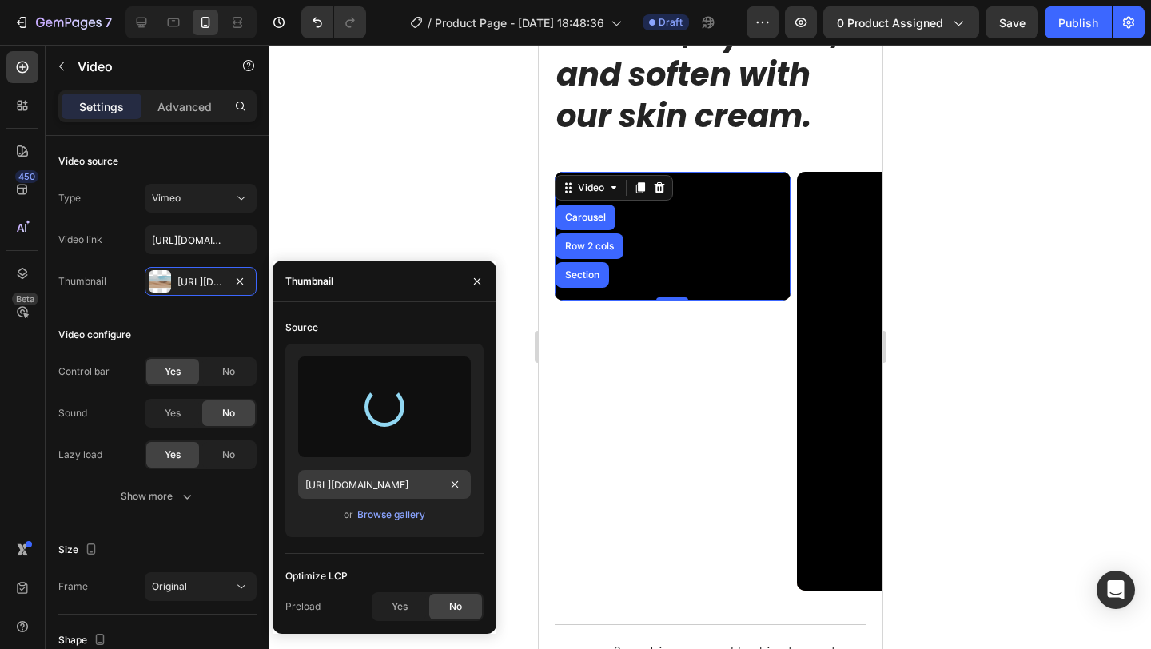
type input "https://cdn.shopify.com/s/files/1/0967/1331/0545/files/gempages_584964275441762…"
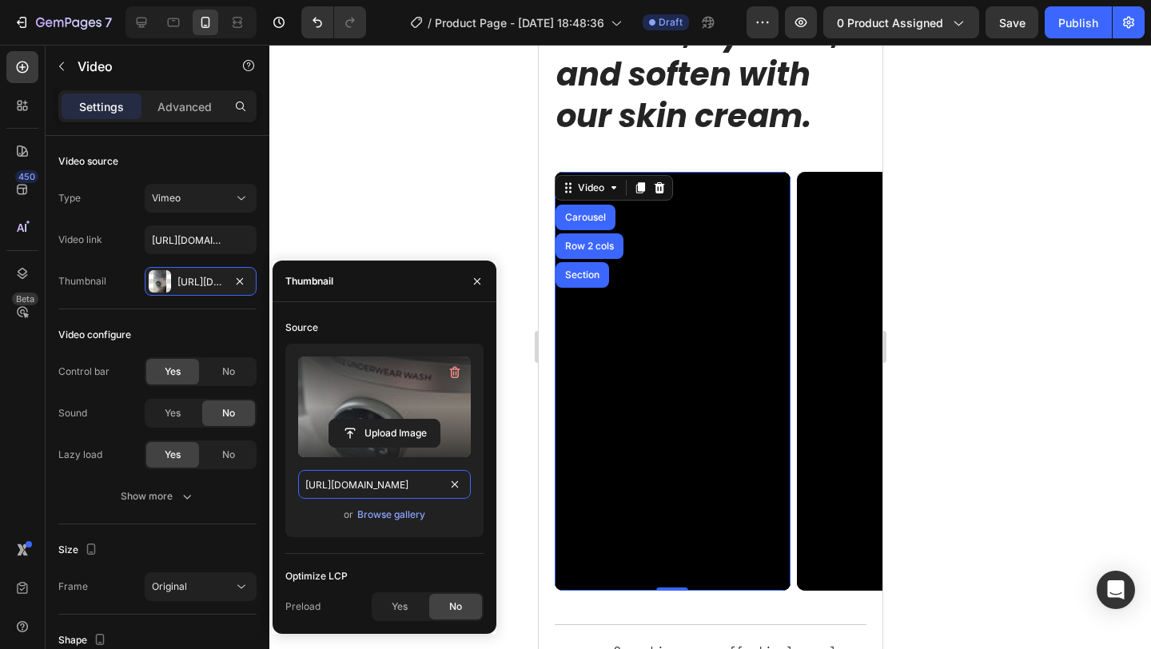
click at [416, 484] on input "https://cdn.shopify.com/s/files/1/0967/1331/0545/files/gempages_584964275441762…" at bounding box center [384, 484] width 173 height 29
click at [409, 479] on input "https://cdn.shopify.com/s/files/1/0967/1331/0545/files/gempages_584964275441762…" at bounding box center [384, 484] width 173 height 29
drag, startPoint x: 407, startPoint y: 483, endPoint x: 468, endPoint y: 483, distance: 60.7
click at [470, 483] on input "https://cdn.shopify.com/s/files/1/0967/1331/0545/files/gempages_584964275441762…" at bounding box center [384, 484] width 173 height 29
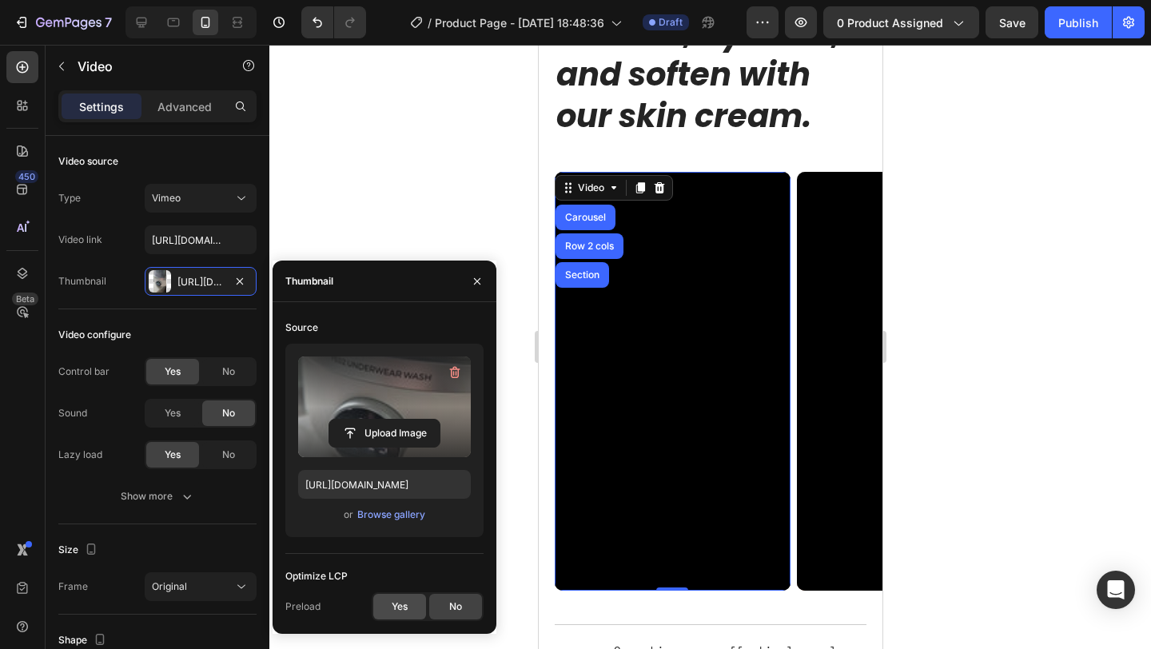
click at [407, 606] on span "Yes" at bounding box center [399, 606] width 16 height 14
click at [471, 276] on icon "button" at bounding box center [477, 281] width 13 height 13
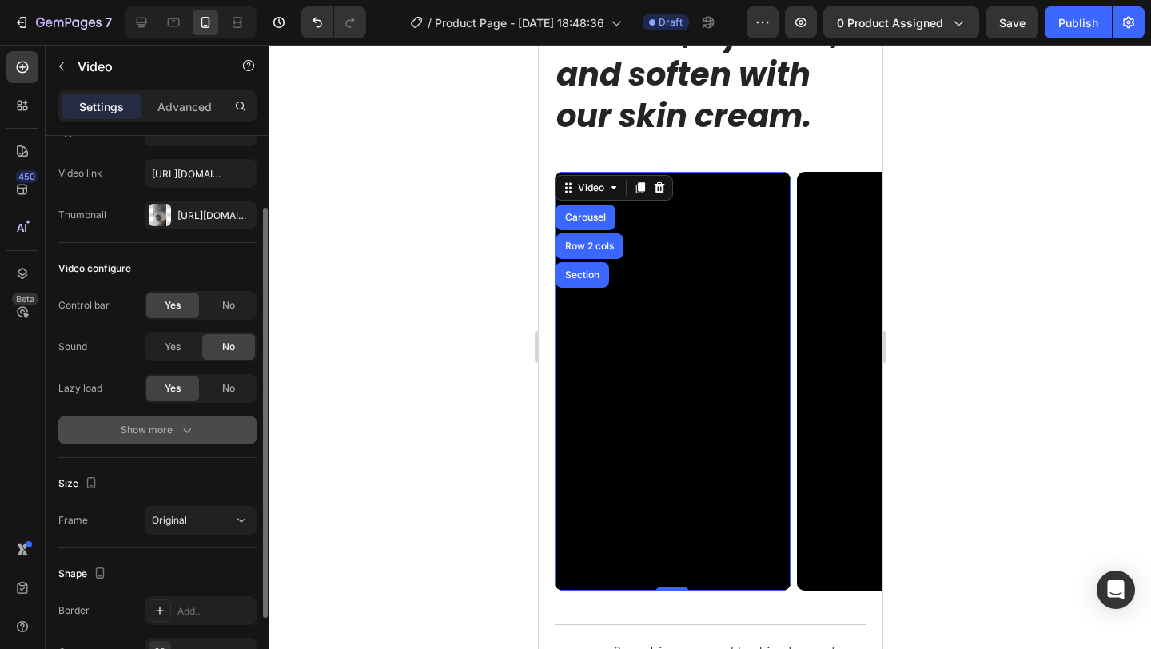
scroll to position [112, 0]
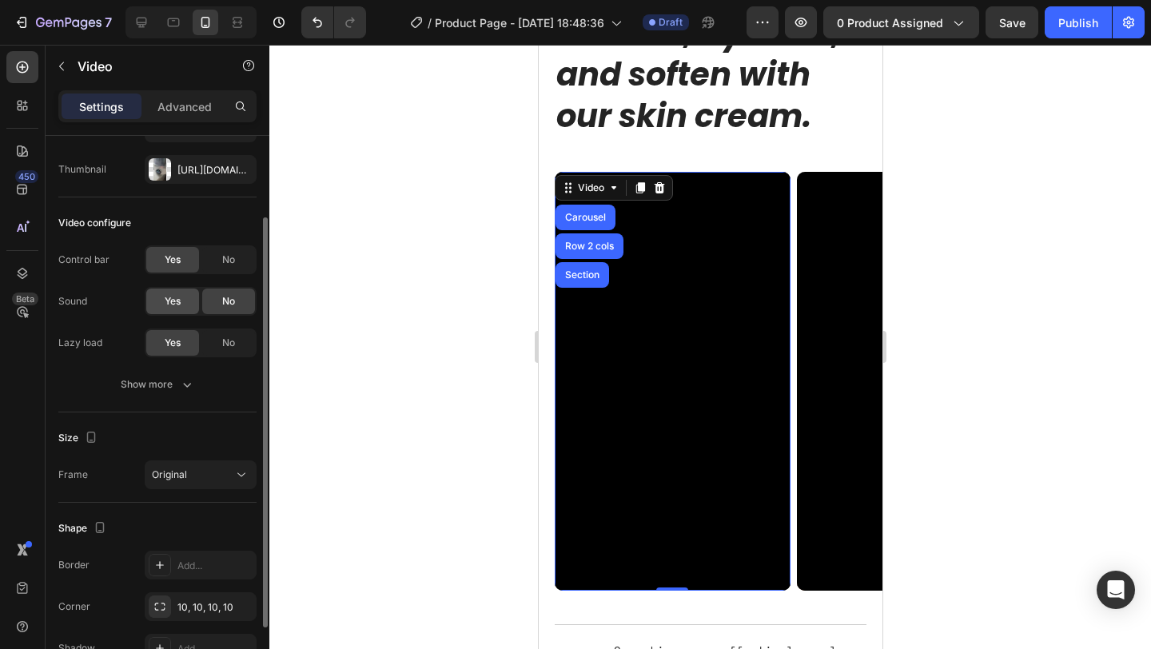
click at [180, 305] on span "Yes" at bounding box center [173, 301] width 16 height 14
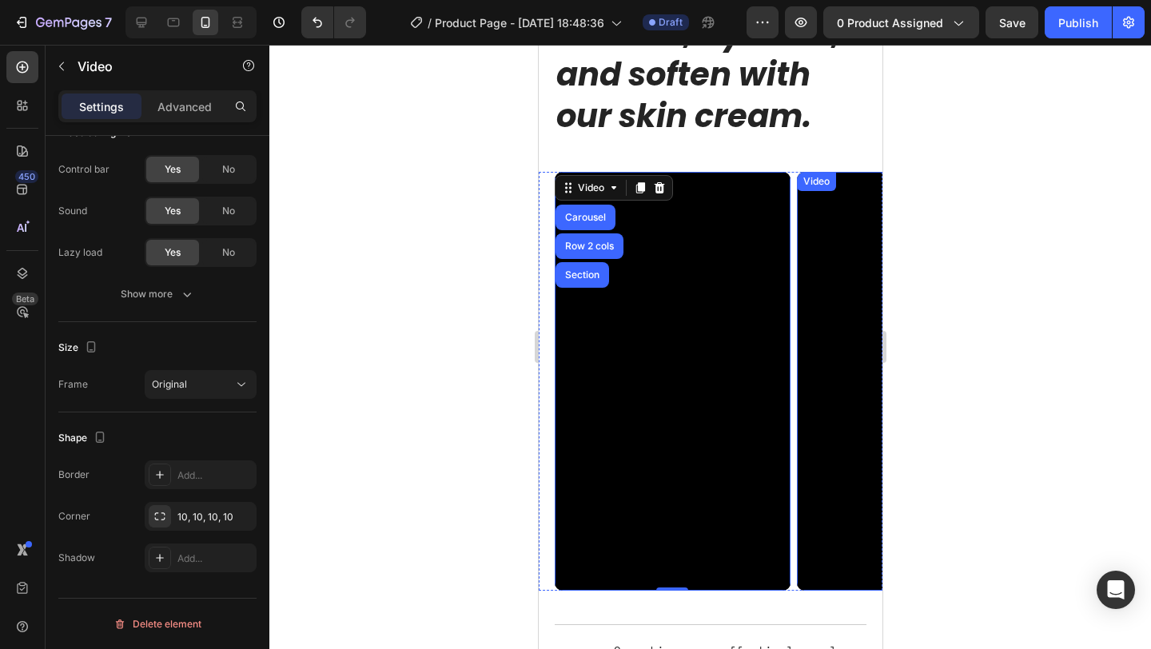
click at [819, 185] on div "Video" at bounding box center [815, 181] width 33 height 14
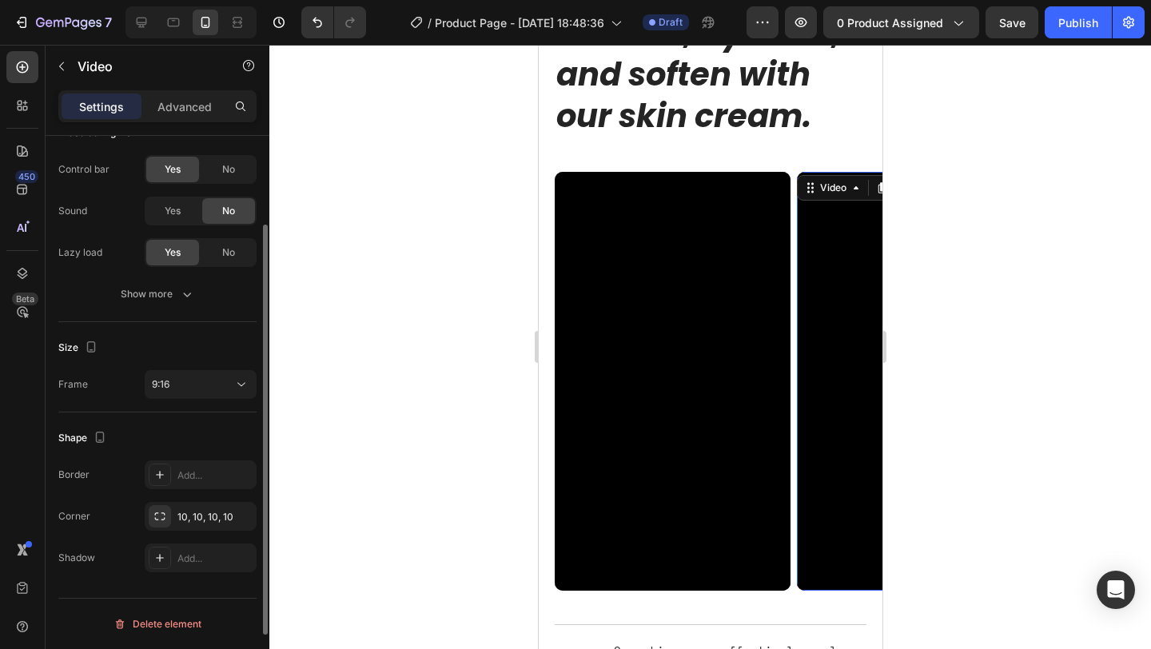
scroll to position [0, 0]
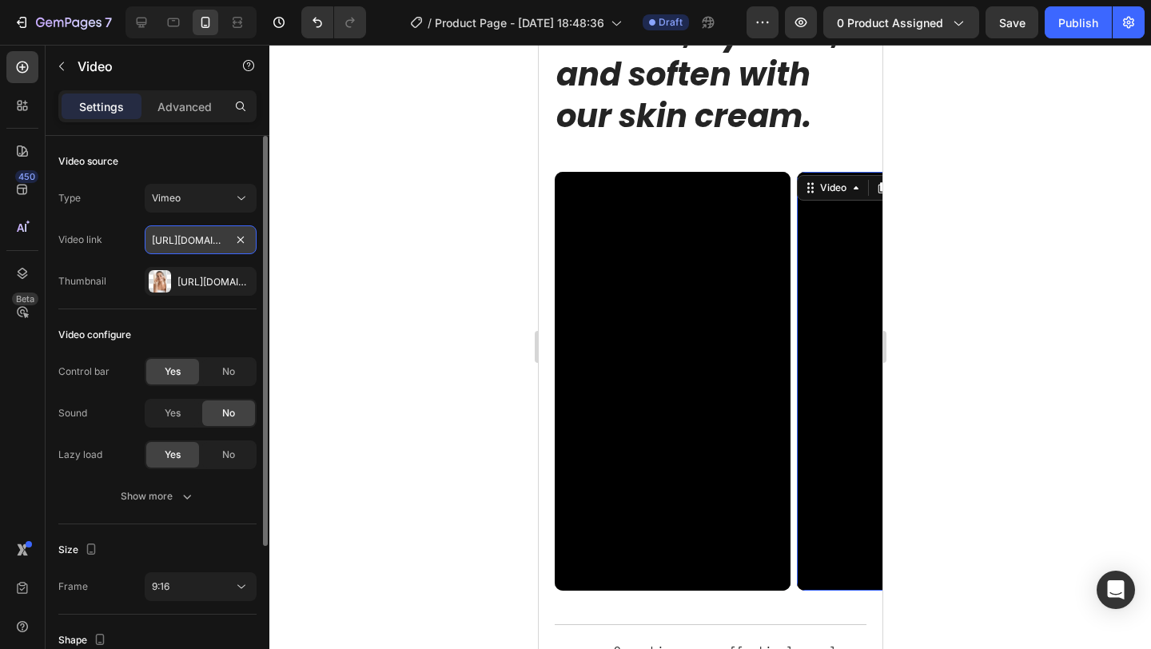
click at [193, 242] on input "https://vimeo.com/347119375" at bounding box center [201, 239] width 112 height 29
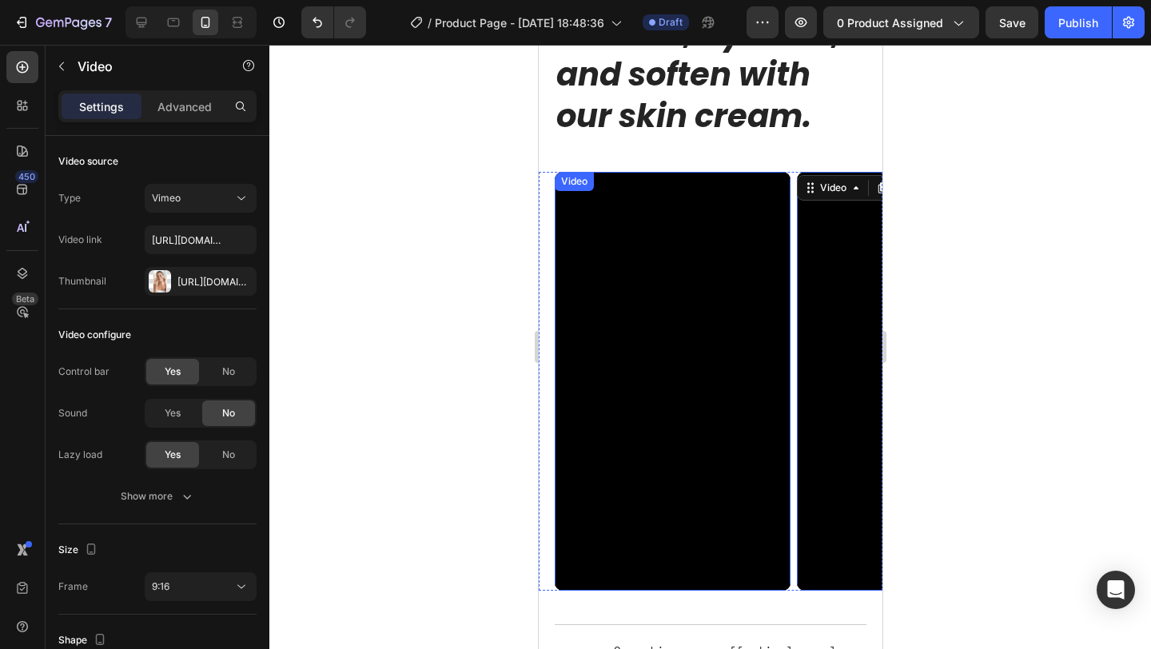
click at [556, 181] on div "Video" at bounding box center [573, 181] width 39 height 19
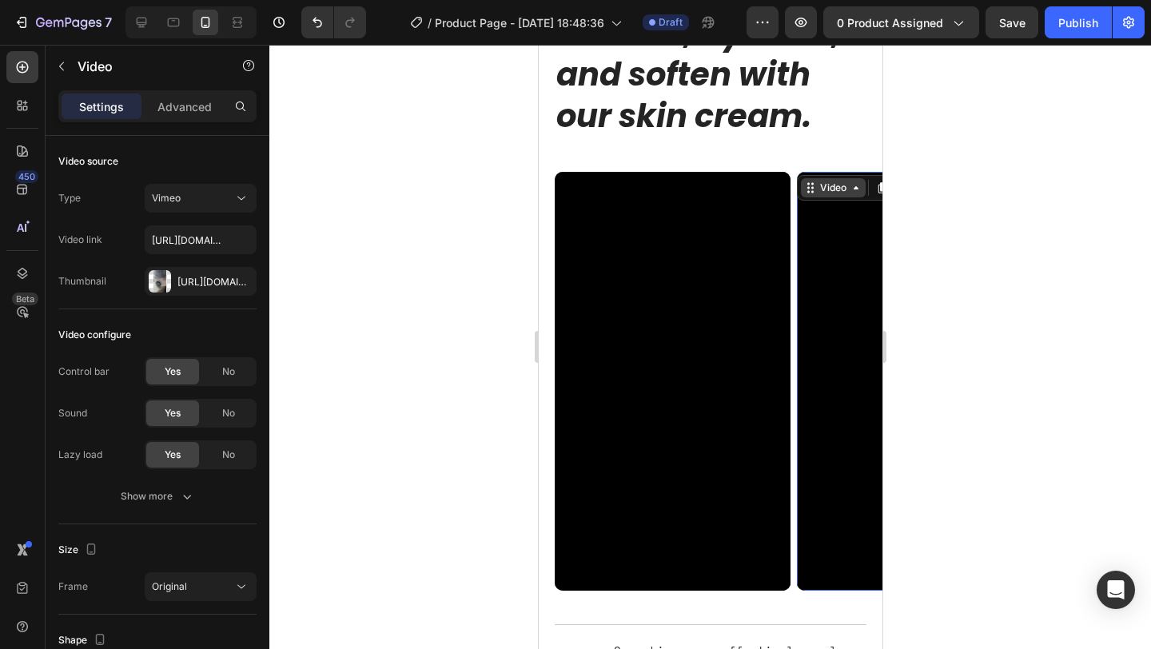
click at [825, 181] on div "Video" at bounding box center [832, 188] width 33 height 14
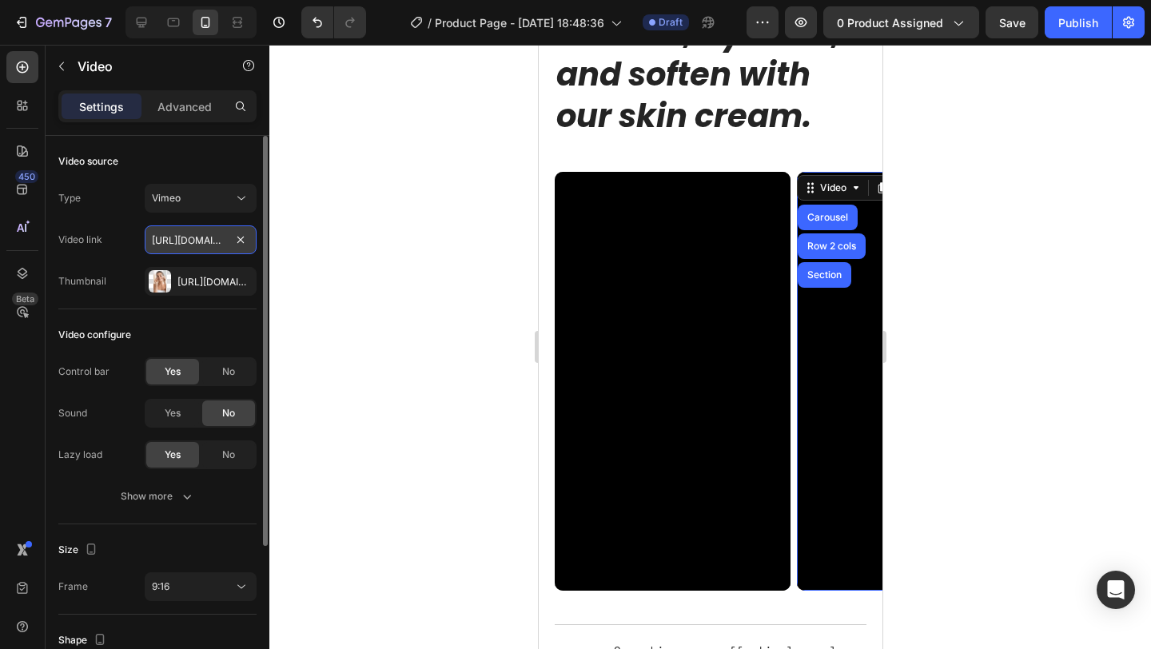
click at [193, 237] on input "https://vimeo.com/347119375" at bounding box center [201, 239] width 112 height 29
paste input "1122638348?share=copy"
type input "https://vimeo.com/1122638348?share=copy"
click at [211, 281] on div "Https://cdn.Shopify.Com/s/files/1/0967/1331/0545/files/gempages_584964275441762…" at bounding box center [200, 282] width 46 height 14
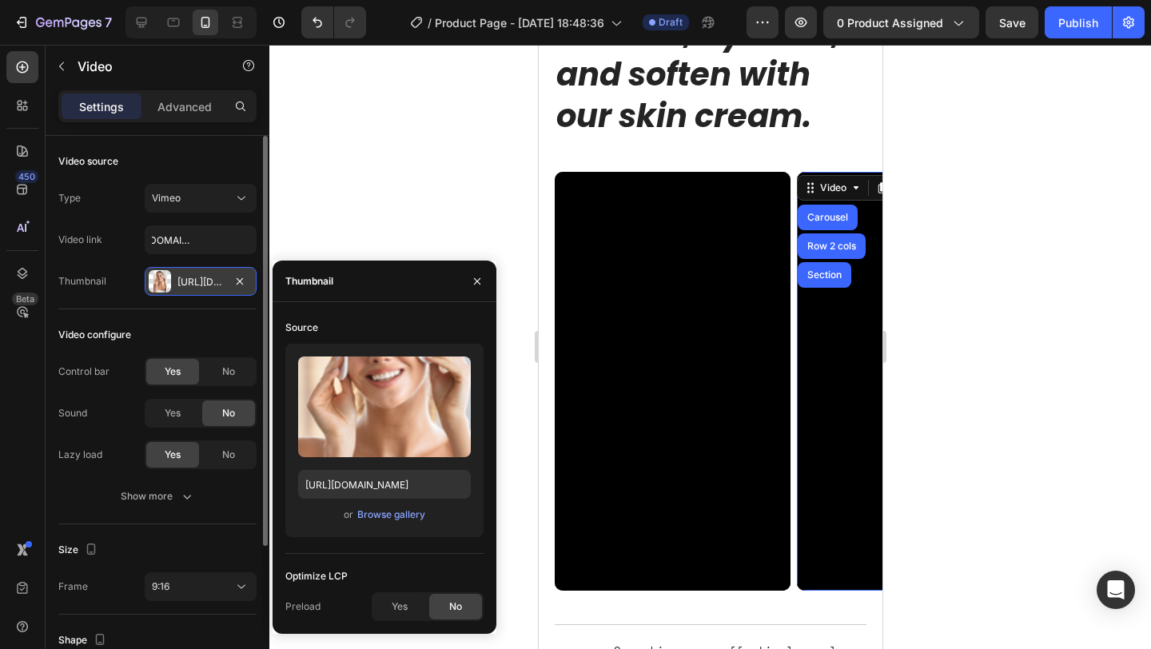
scroll to position [0, 0]
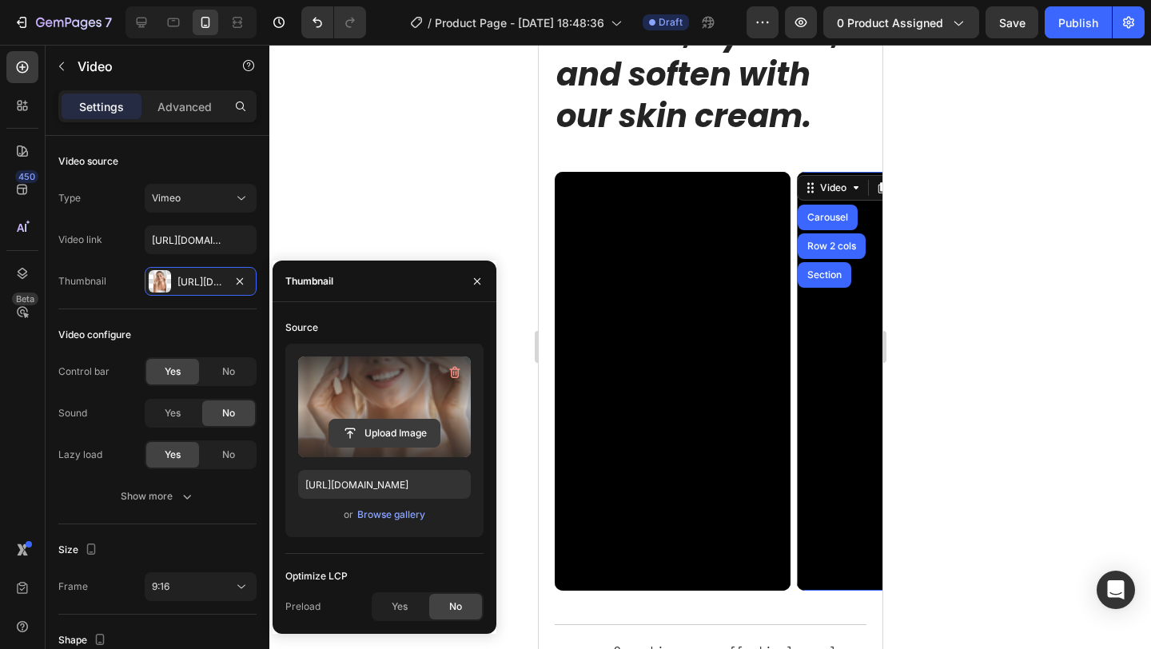
click at [391, 421] on input "file" at bounding box center [384, 432] width 110 height 27
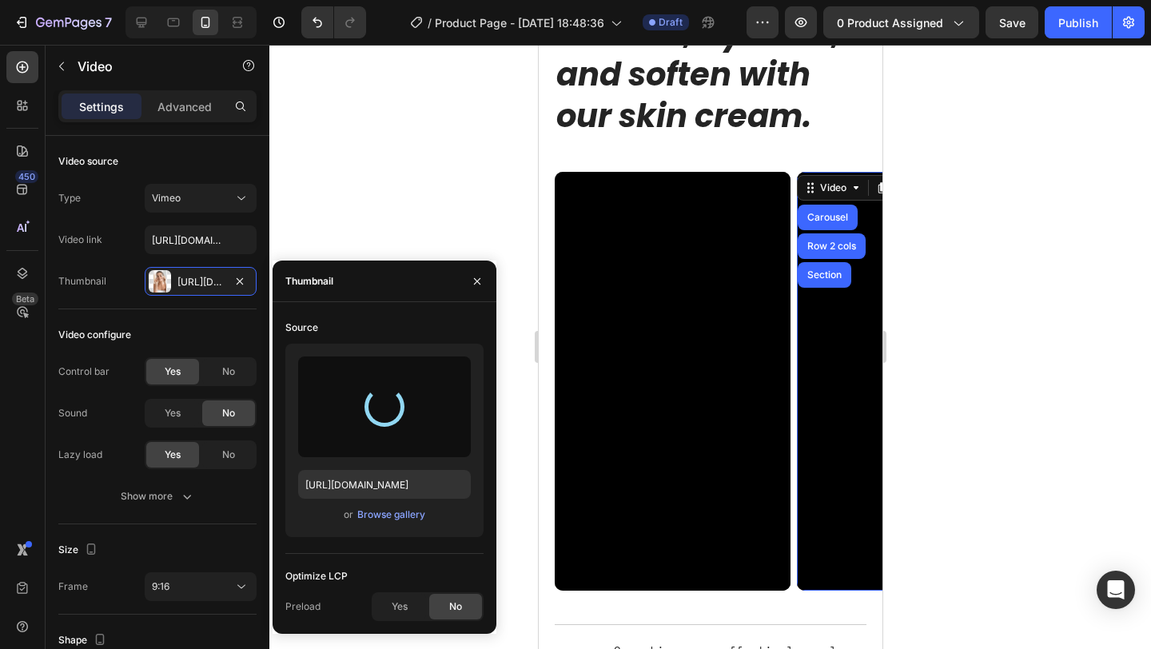
type input "https://cdn.shopify.com/s/files/1/0967/1331/0545/files/gempages_584964275441762…"
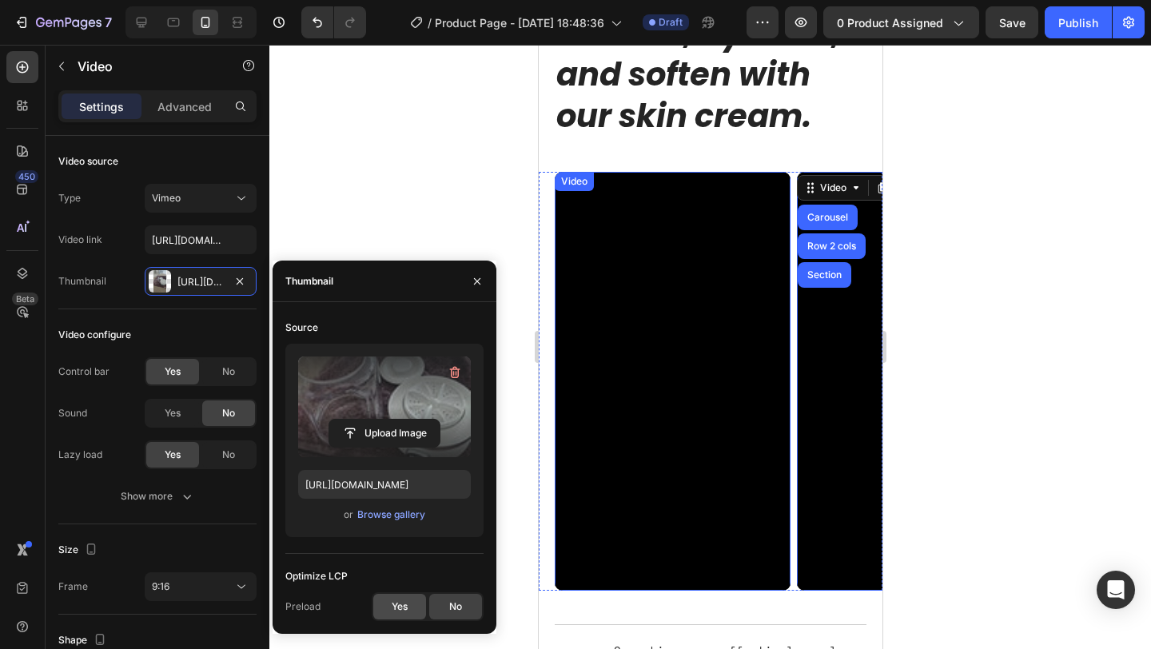
click at [393, 600] on span "Yes" at bounding box center [399, 606] width 16 height 14
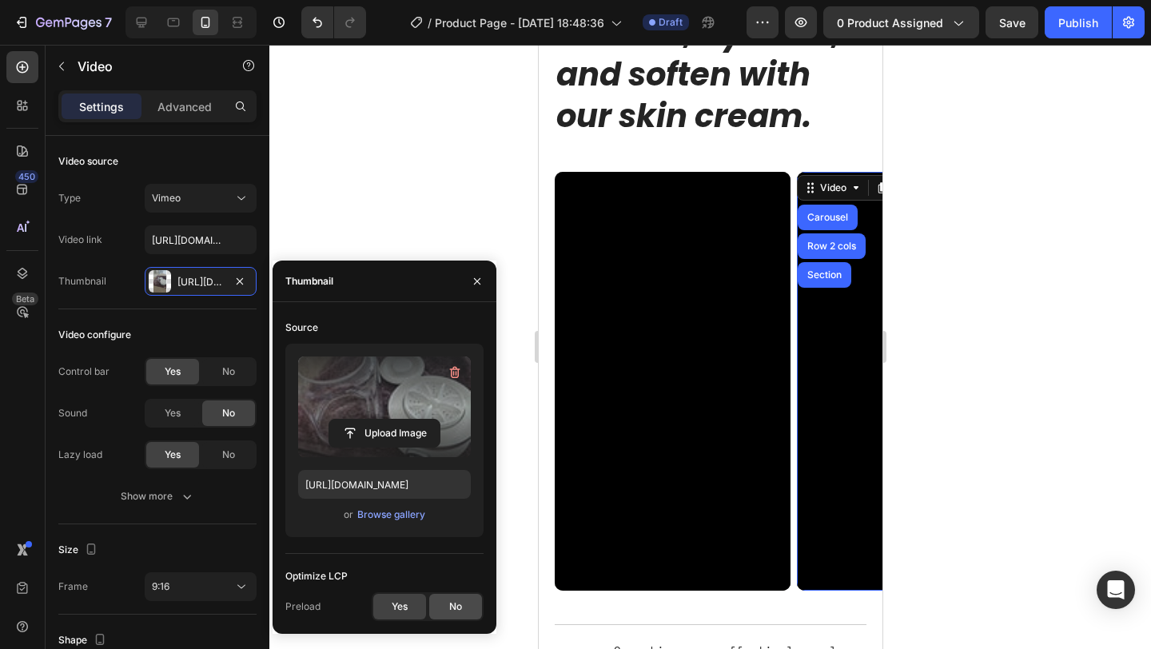
click at [451, 610] on span "No" at bounding box center [455, 606] width 13 height 14
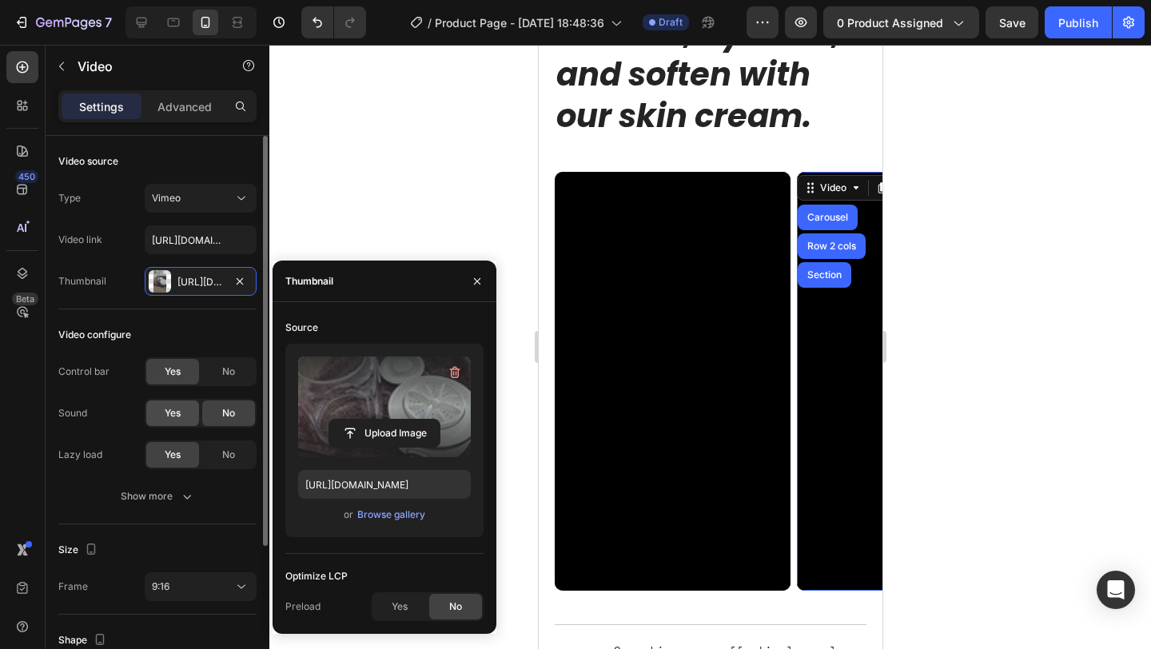
click at [179, 419] on span "Yes" at bounding box center [173, 413] width 16 height 14
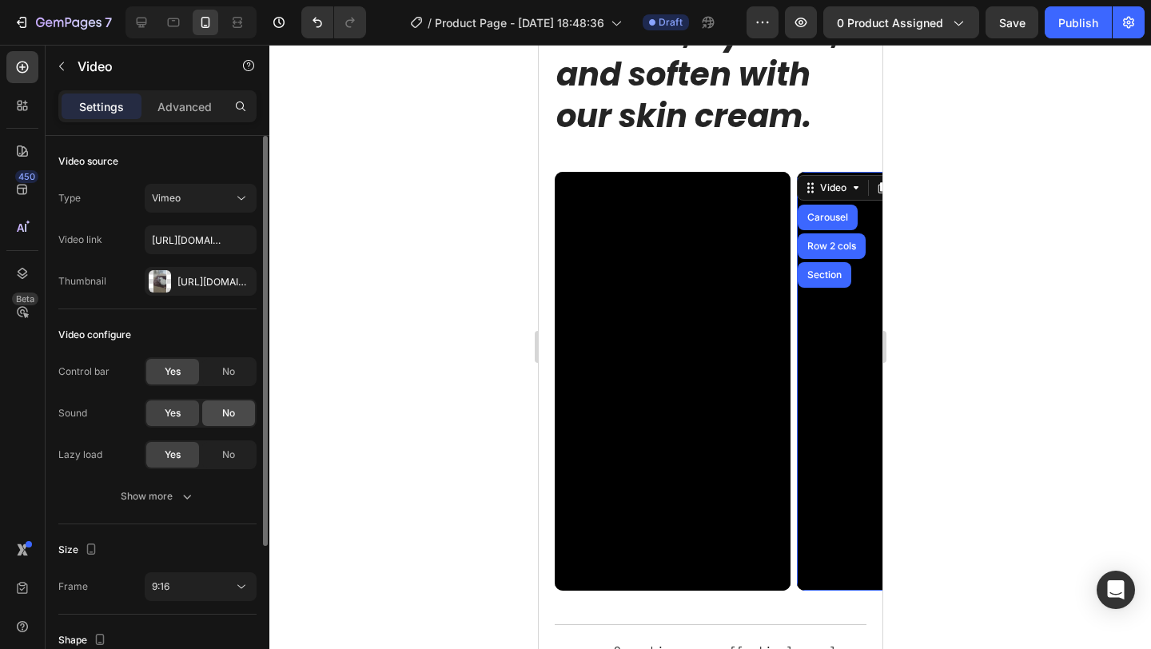
click at [225, 417] on span "No" at bounding box center [228, 413] width 13 height 14
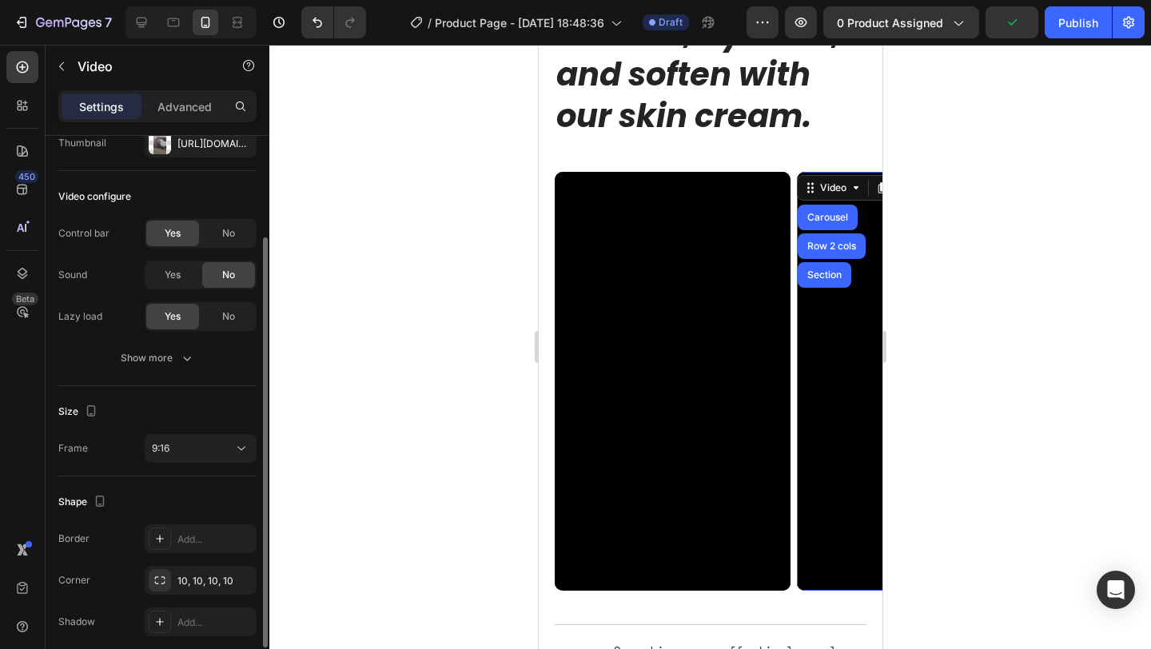
scroll to position [202, 0]
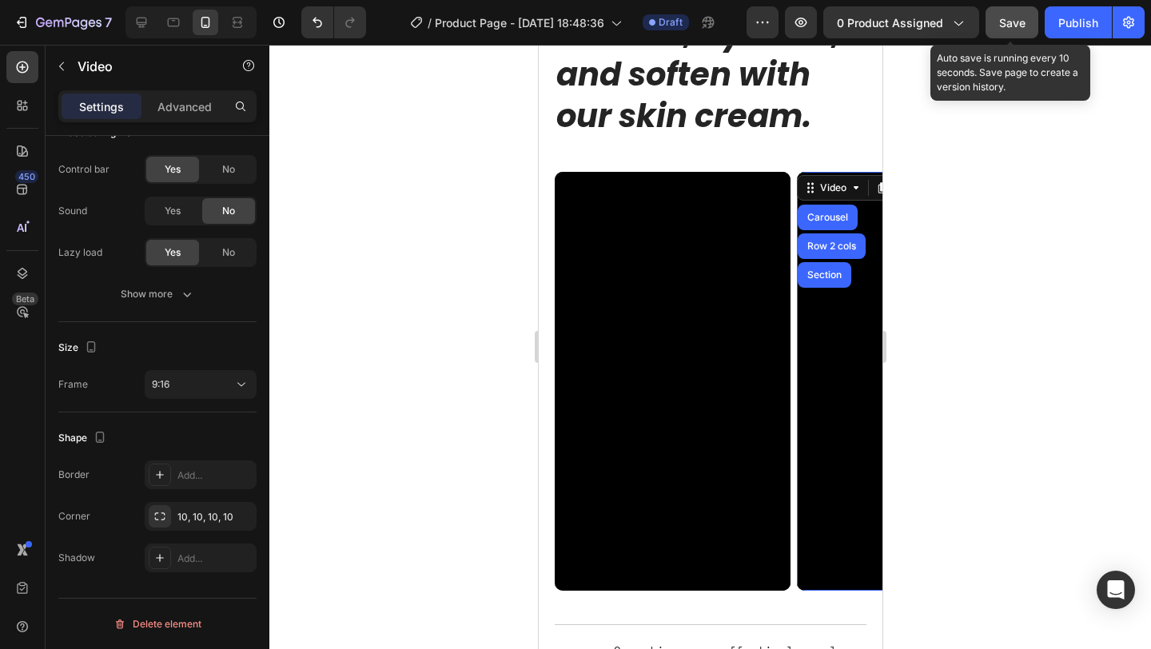
click at [1019, 19] on span "Save" at bounding box center [1012, 23] width 26 height 14
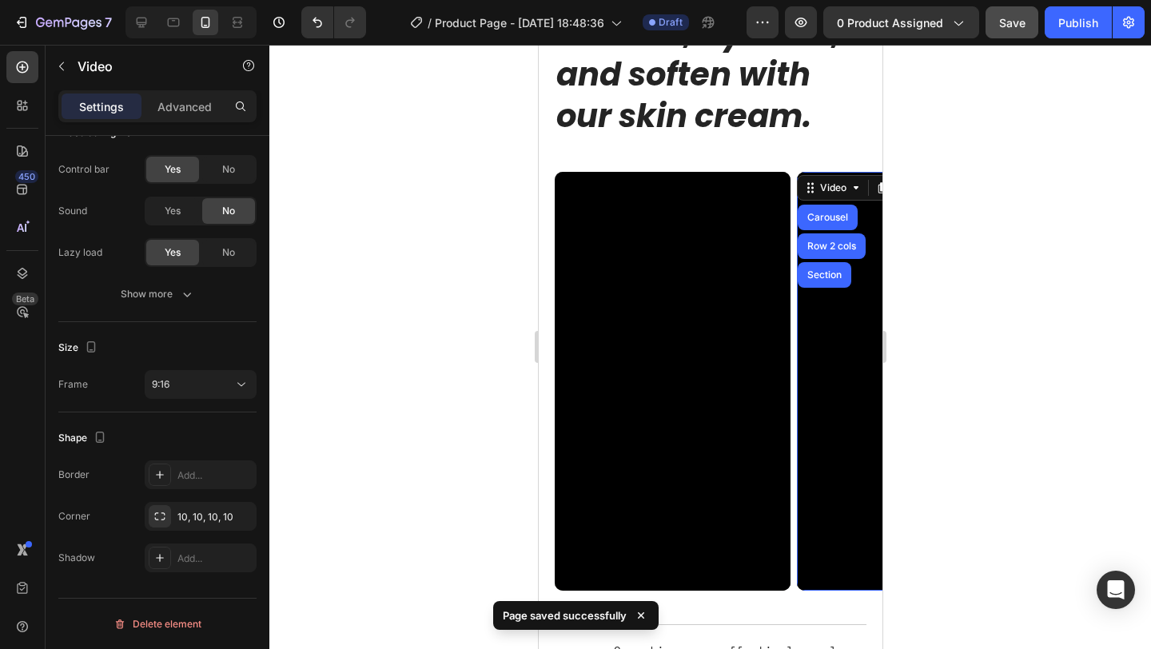
click at [977, 384] on div at bounding box center [709, 347] width 881 height 604
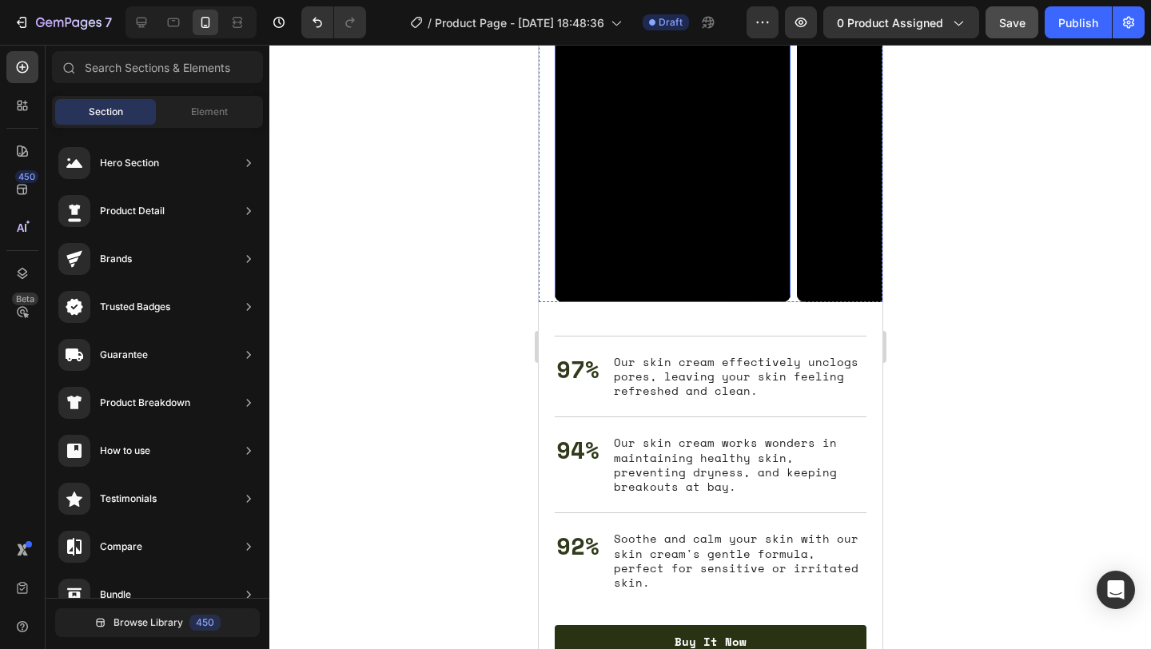
scroll to position [3272, 0]
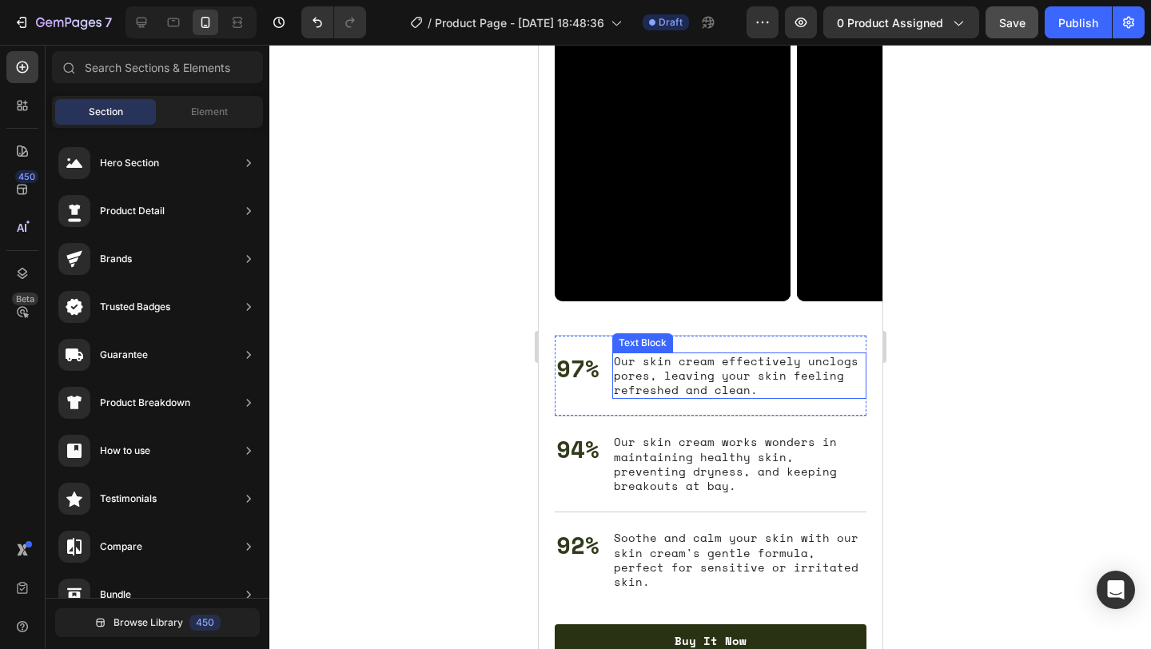
click at [637, 378] on p "Our skin cream effectively unclogs pores, leaving your skin feeling refreshed a…" at bounding box center [738, 376] width 251 height 44
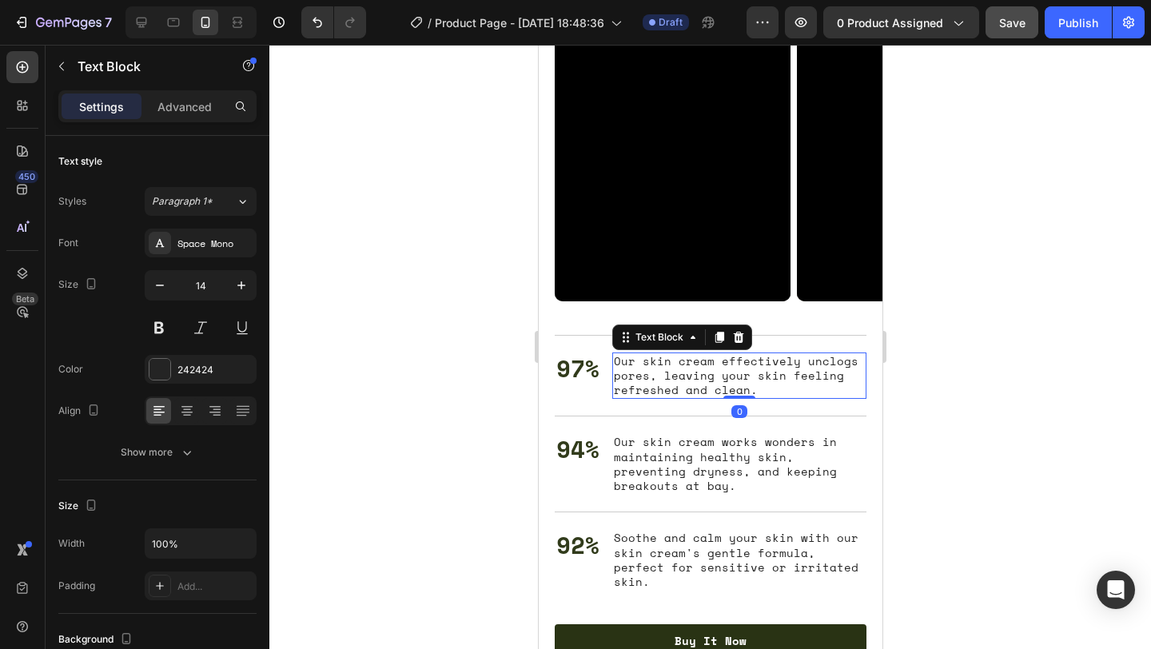
click at [637, 378] on p "Our skin cream effectively unclogs pores, leaving your skin feeling refreshed a…" at bounding box center [738, 376] width 251 height 44
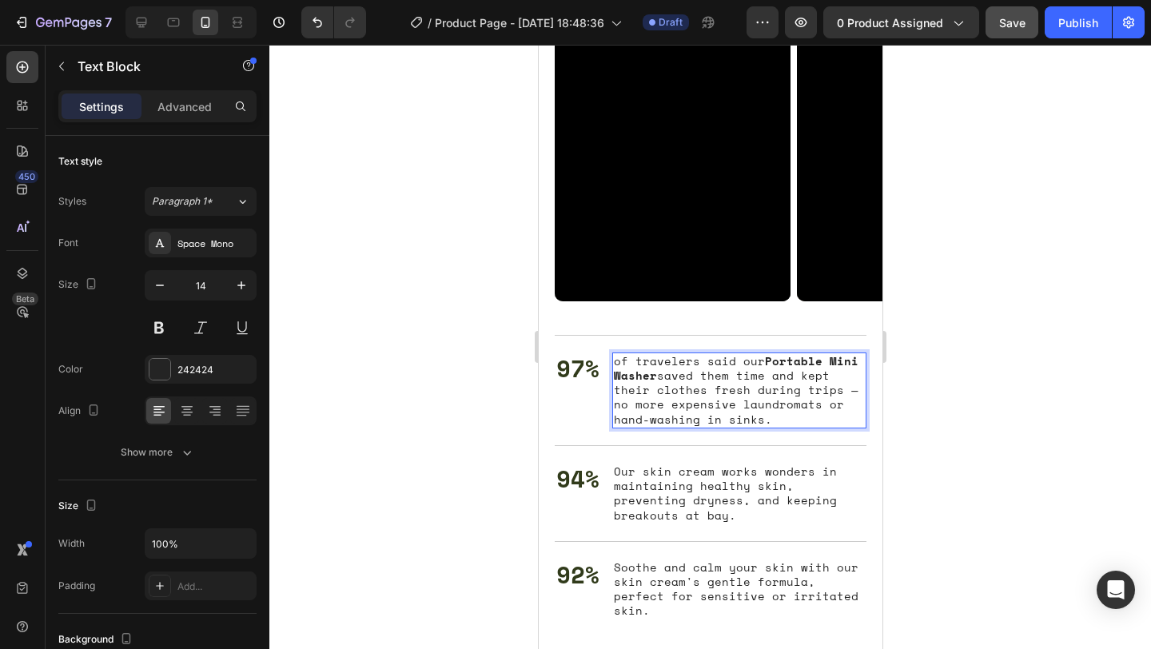
click at [745, 388] on p "of travelers said our Portable Mini Washer saved them time and kept their cloth…" at bounding box center [738, 390] width 251 height 73
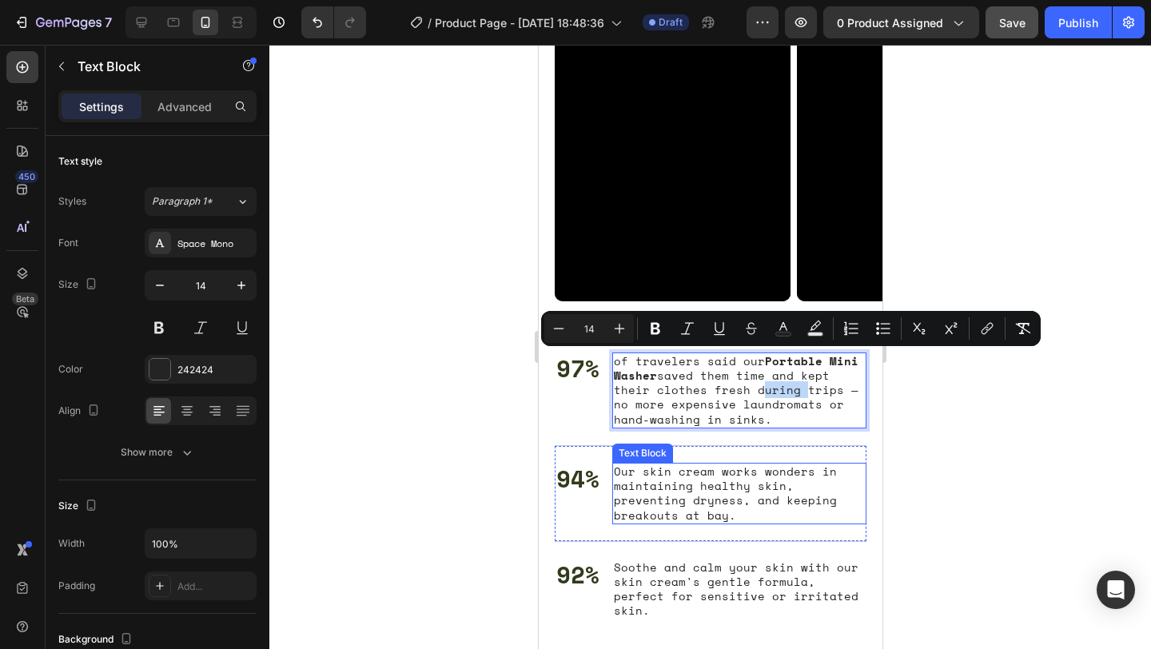
click at [687, 491] on p "Our skin cream works wonders in maintaining healthy skin, preventing dryness, a…" at bounding box center [738, 493] width 251 height 58
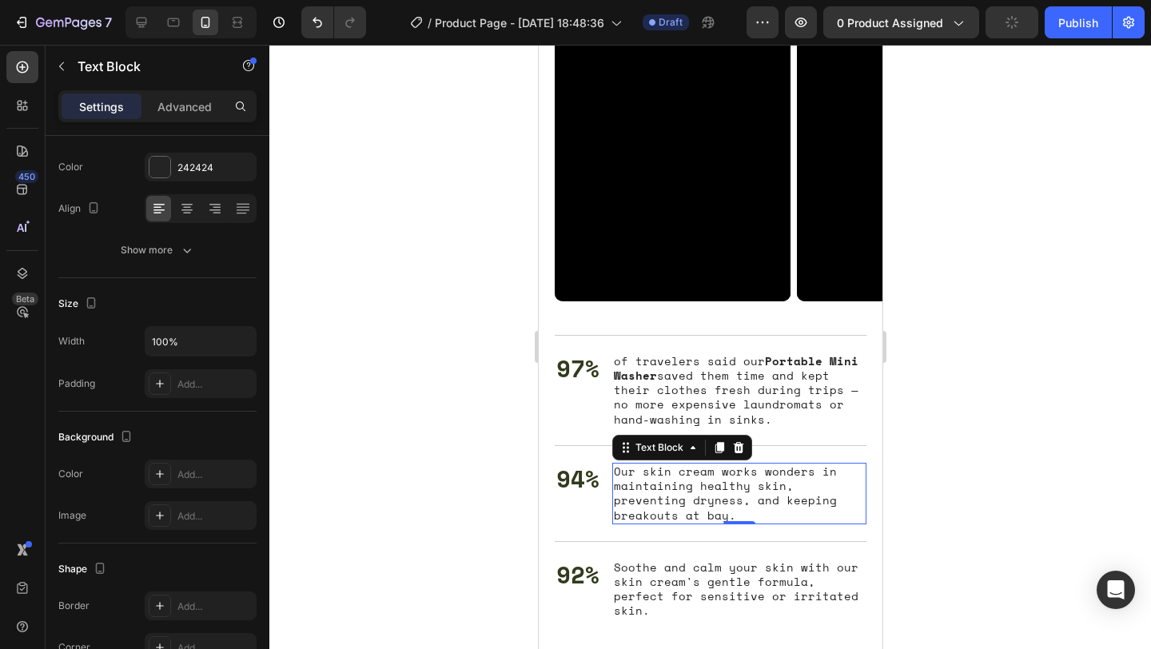
click at [653, 490] on p "Our skin cream works wonders in maintaining healthy skin, preventing dryness, a…" at bounding box center [738, 493] width 251 height 58
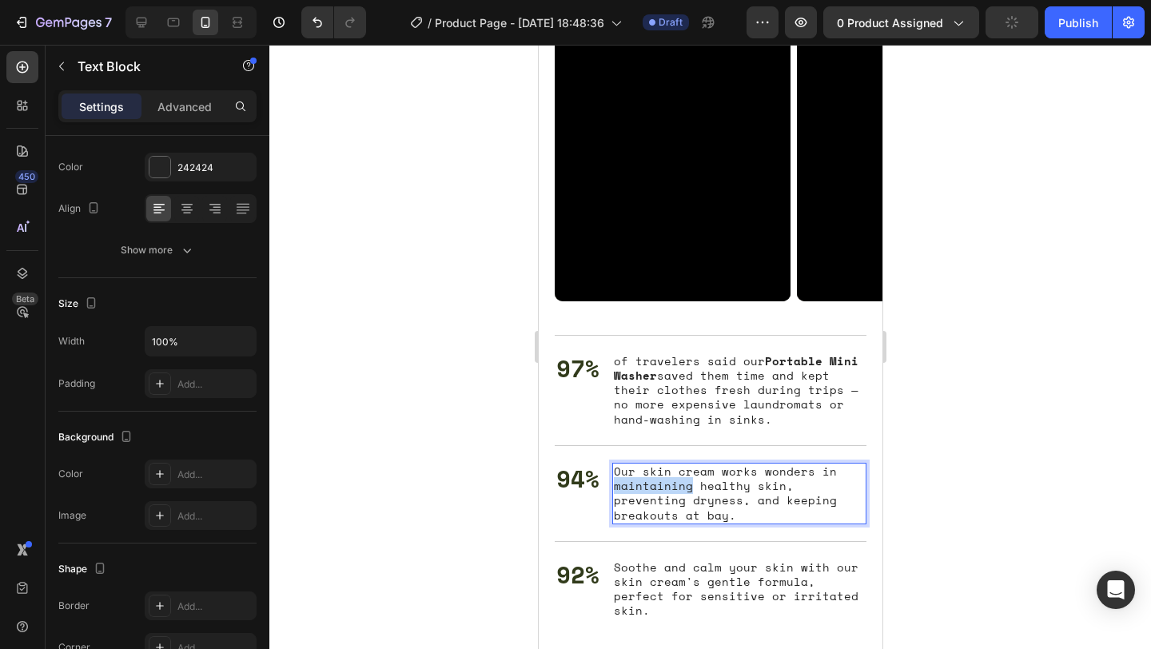
click at [653, 490] on p "Our skin cream works wonders in maintaining healthy skin, preventing dryness, a…" at bounding box center [738, 493] width 251 height 58
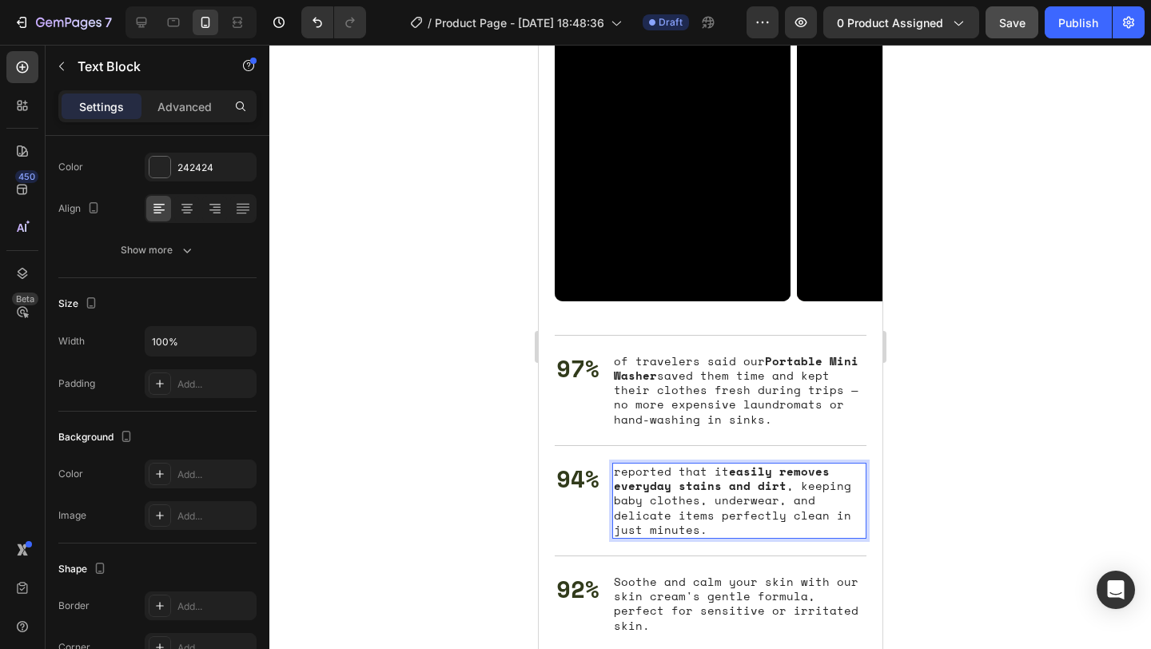
click at [718, 523] on p "reported that it easily removes everyday stains and dirt , keeping baby clothes…" at bounding box center [738, 500] width 251 height 73
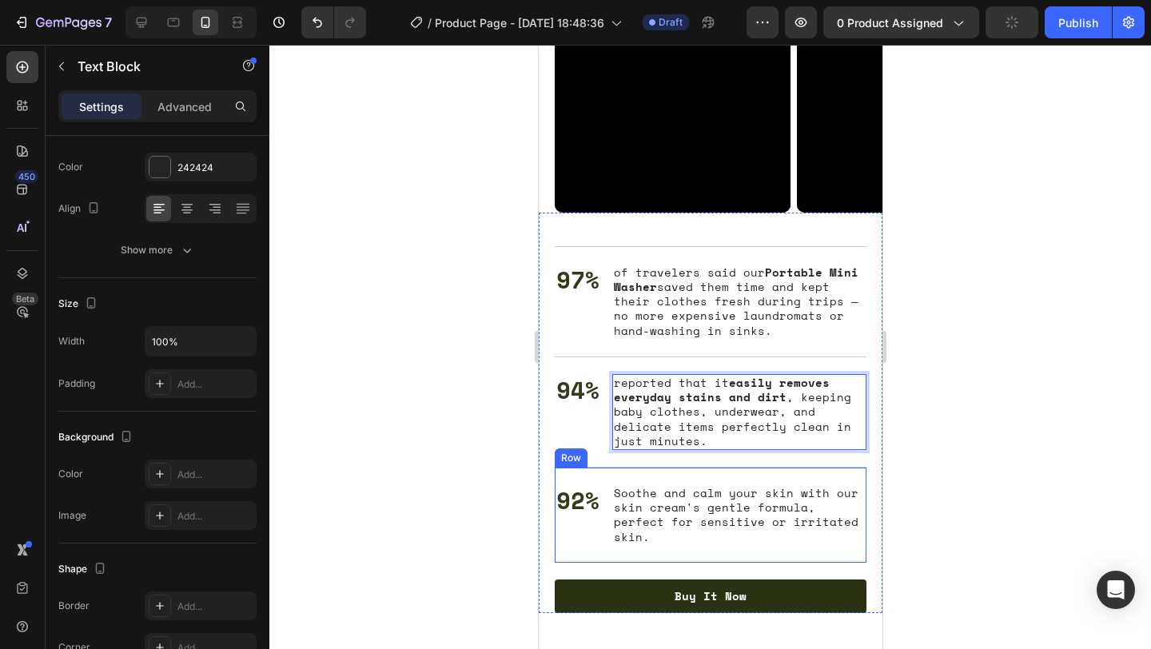
scroll to position [3409, 0]
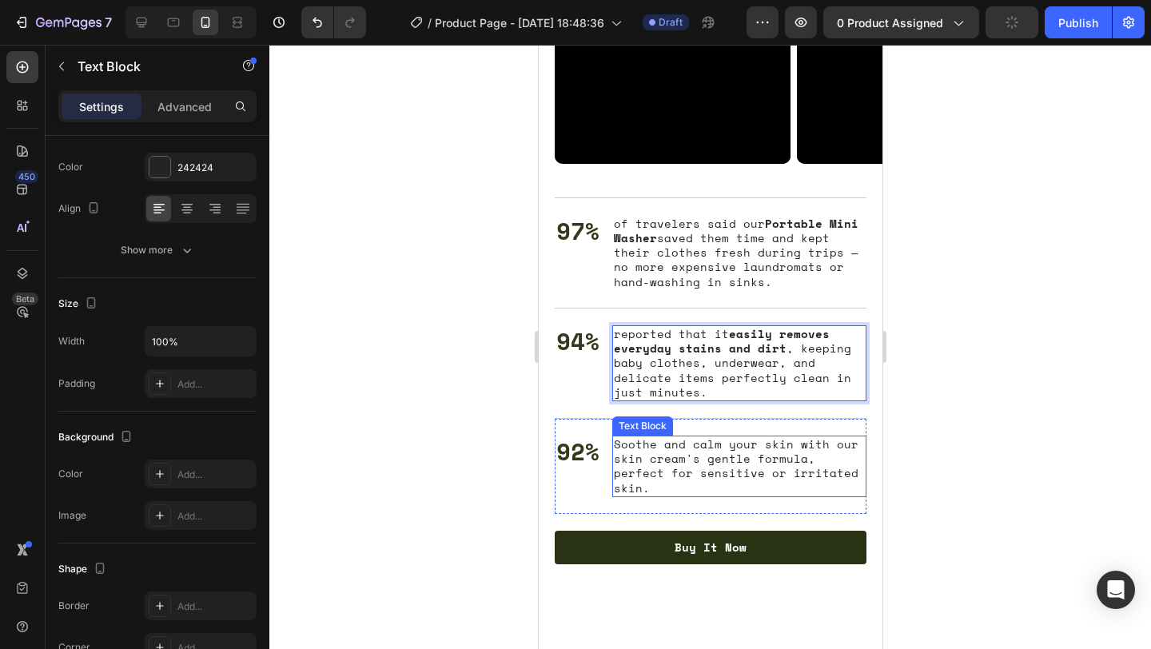
click at [679, 455] on p "Soothe and calm your skin with our skin cream's gentle formula, perfect for sen…" at bounding box center [738, 466] width 251 height 58
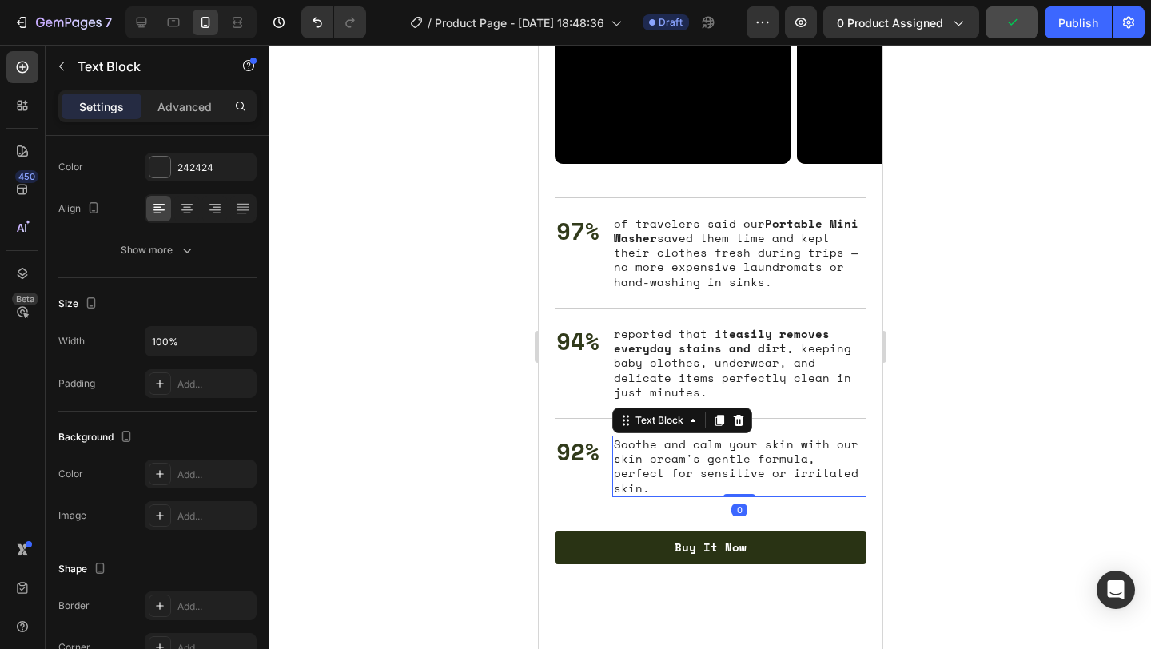
click at [679, 455] on p "Soothe and calm your skin with our skin cream's gentle formula, perfect for sen…" at bounding box center [738, 466] width 251 height 58
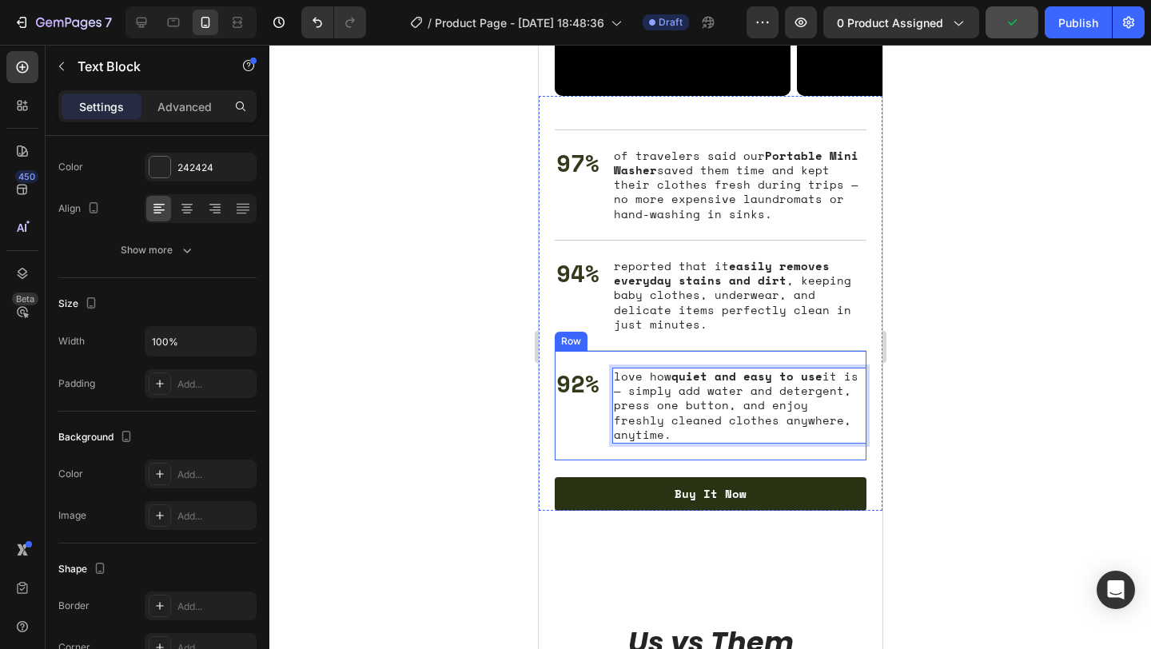
scroll to position [3480, 0]
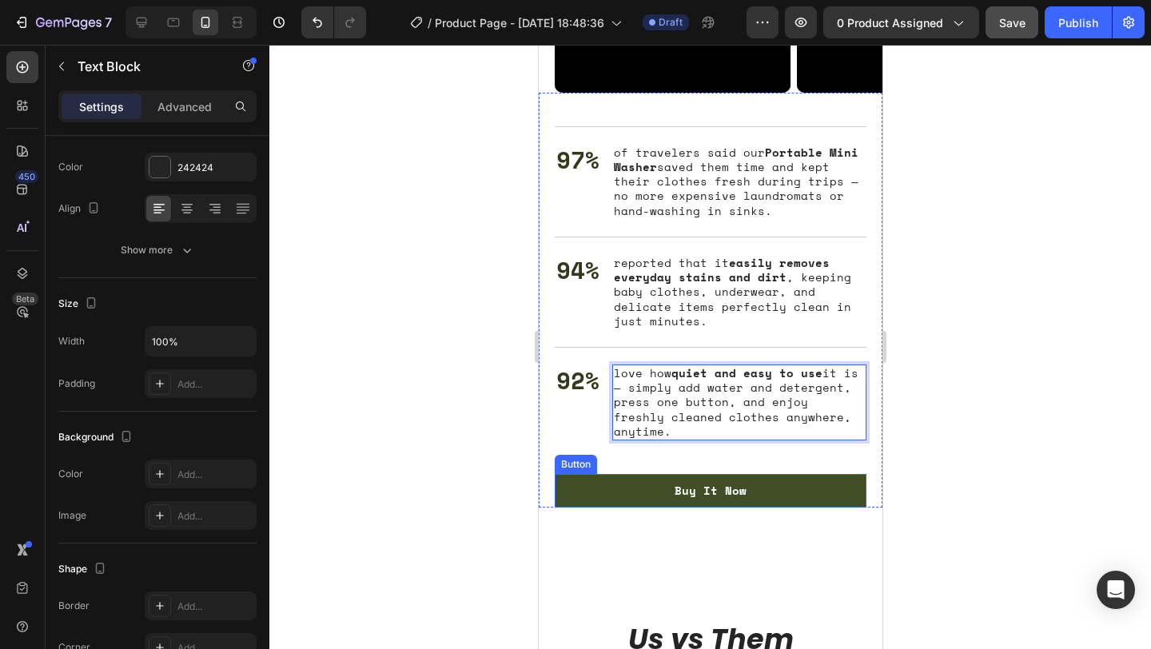
click at [673, 474] on link "Buy It Now" at bounding box center [710, 491] width 312 height 34
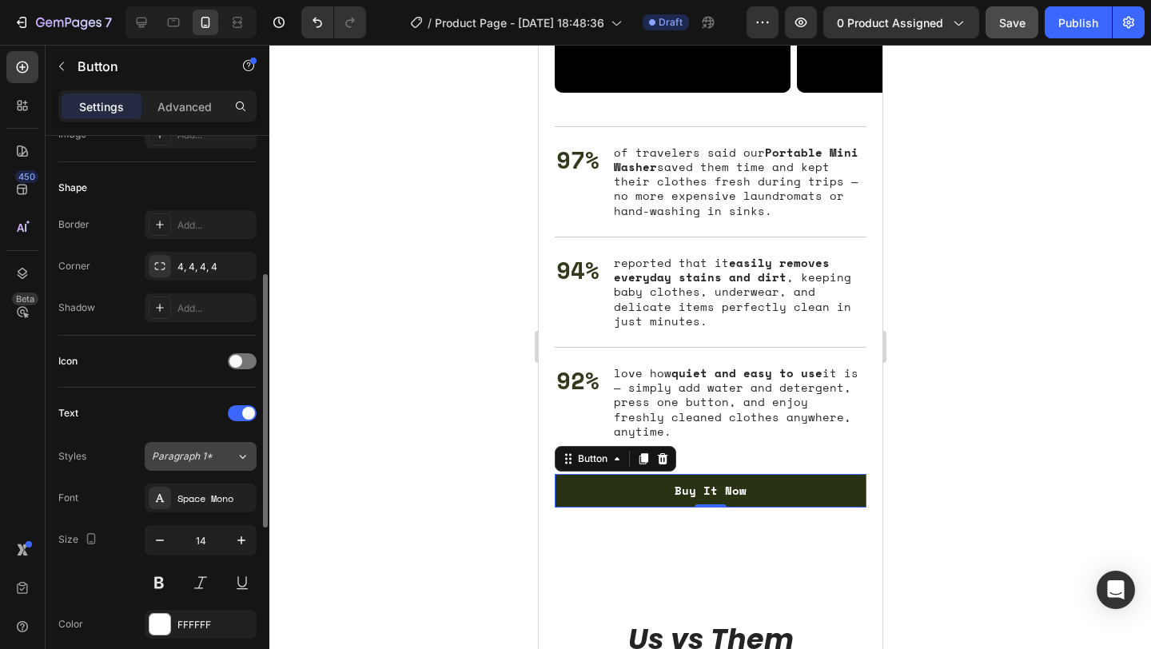
scroll to position [313, 0]
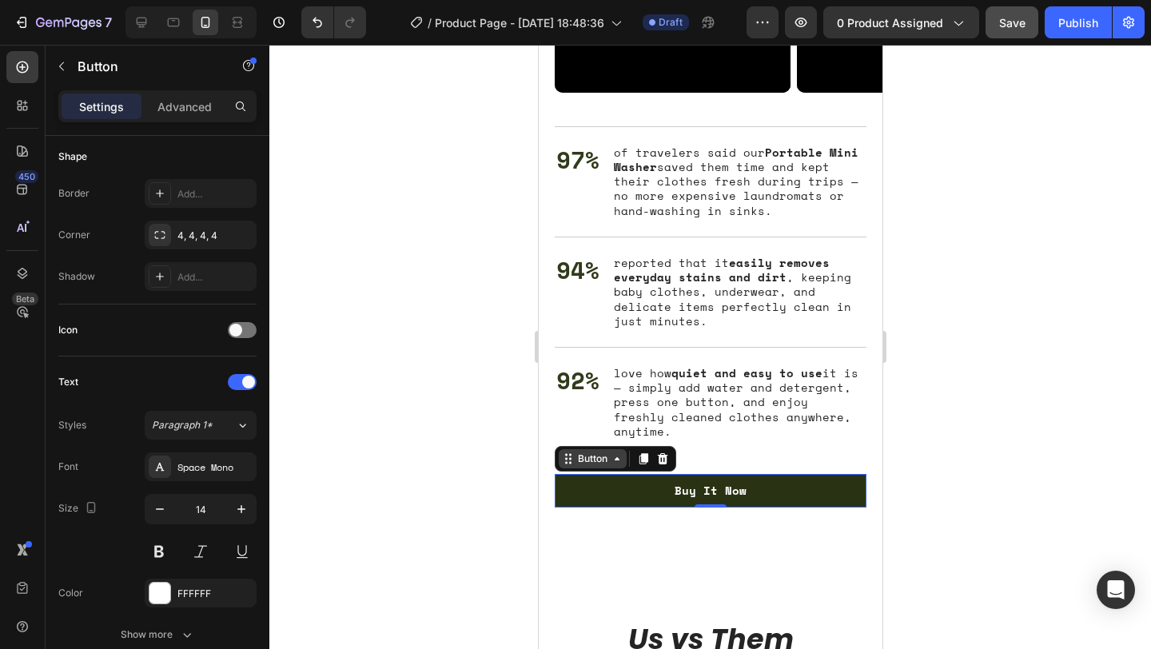
click at [585, 451] on div "Button" at bounding box center [592, 458] width 36 height 14
click at [586, 451] on div "Button" at bounding box center [592, 458] width 36 height 14
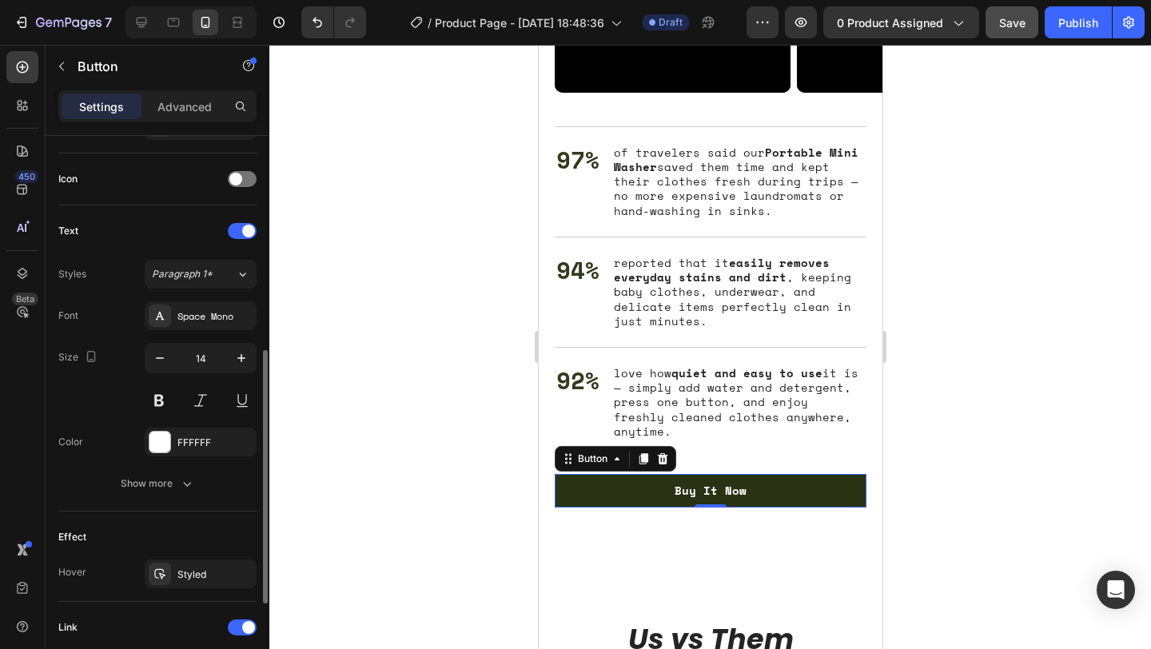
scroll to position [467, 0]
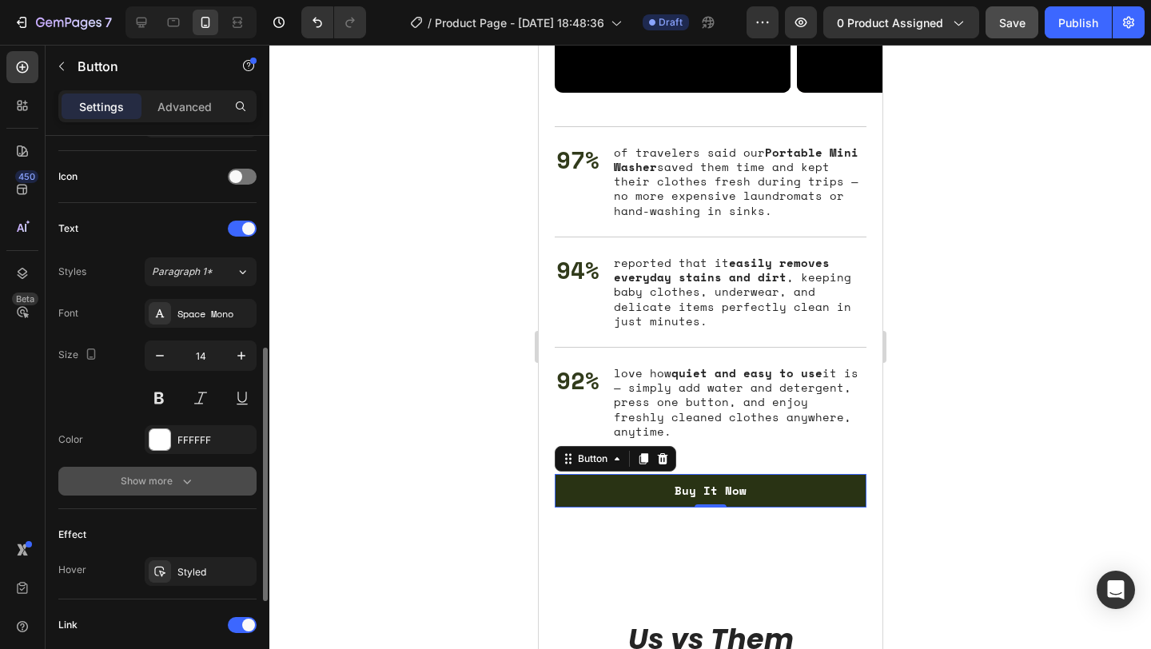
click at [187, 491] on button "Show more" at bounding box center [157, 481] width 198 height 29
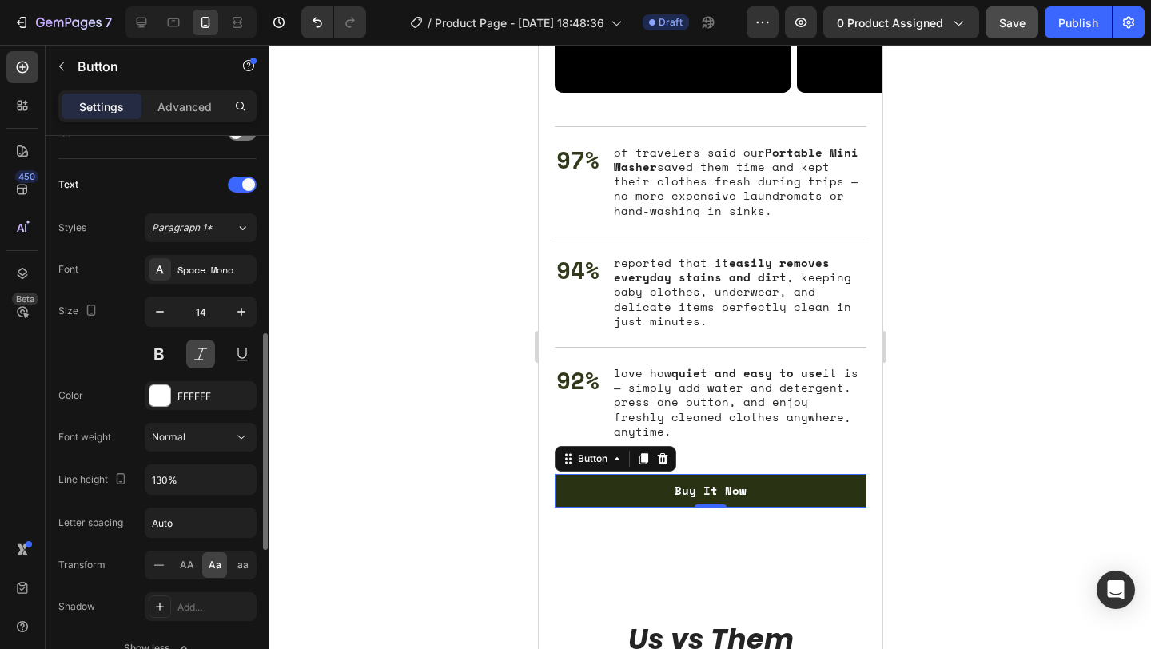
scroll to position [527, 0]
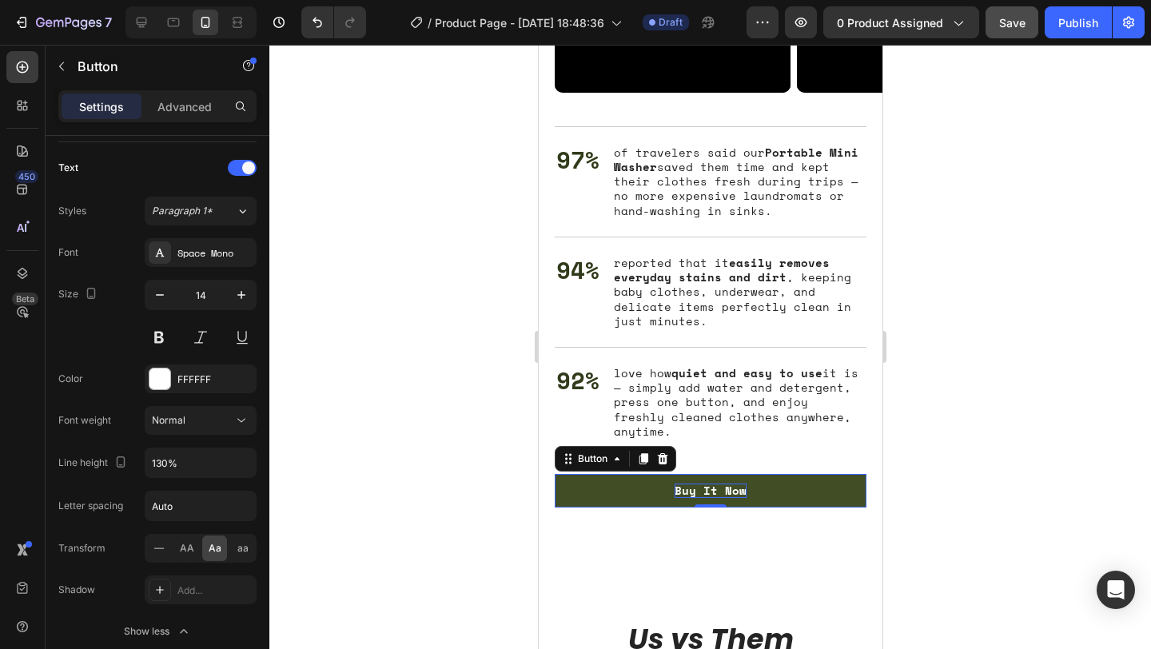
click at [721, 483] on div "Buy It Now" at bounding box center [710, 490] width 72 height 14
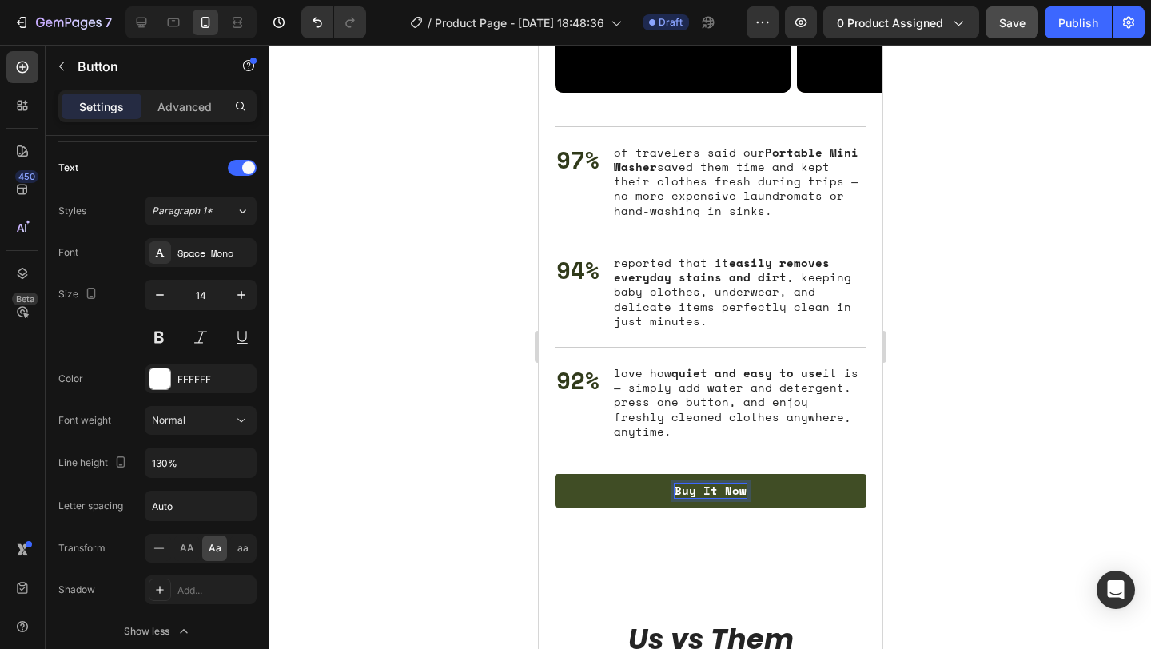
click at [721, 483] on p "Buy It Now" at bounding box center [710, 490] width 72 height 14
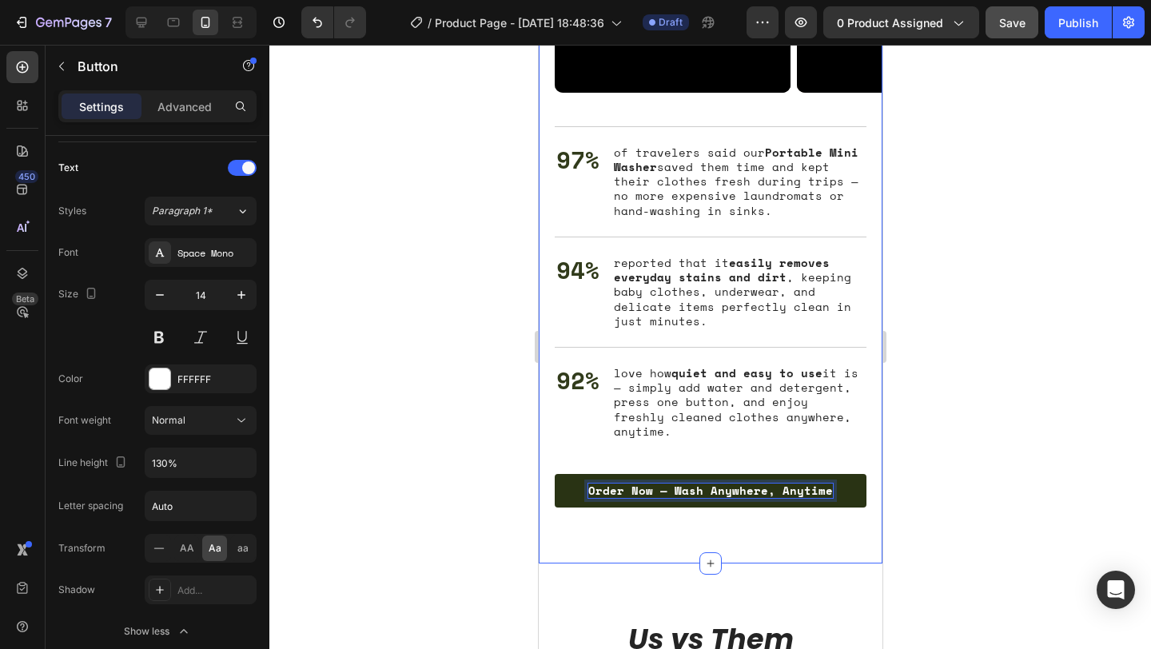
click at [969, 482] on div at bounding box center [709, 347] width 881 height 604
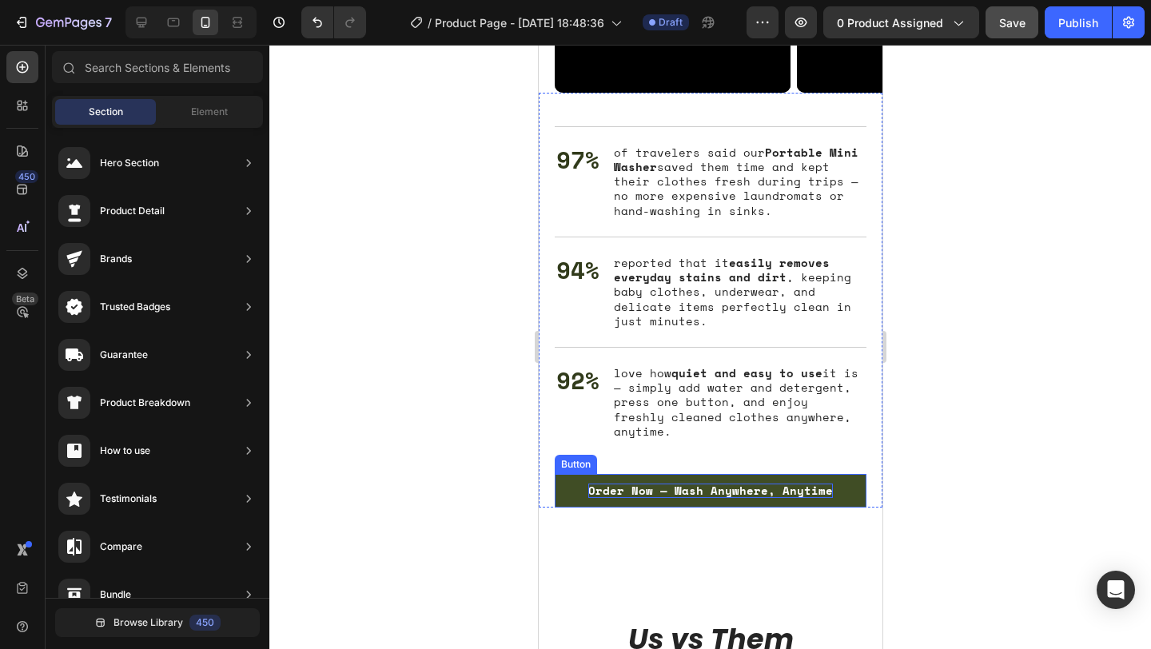
click at [784, 483] on p "Order Now — Wash Anywhere, Anytime" at bounding box center [709, 490] width 244 height 14
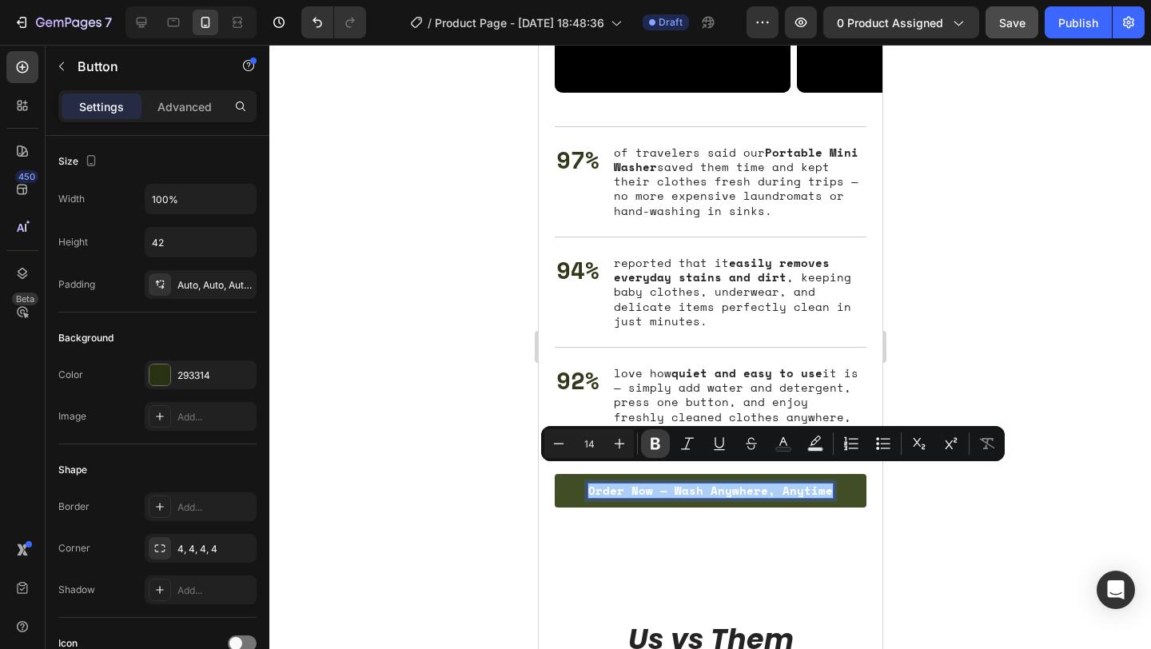
click at [647, 443] on icon "Editor contextual toolbar" at bounding box center [655, 443] width 16 height 16
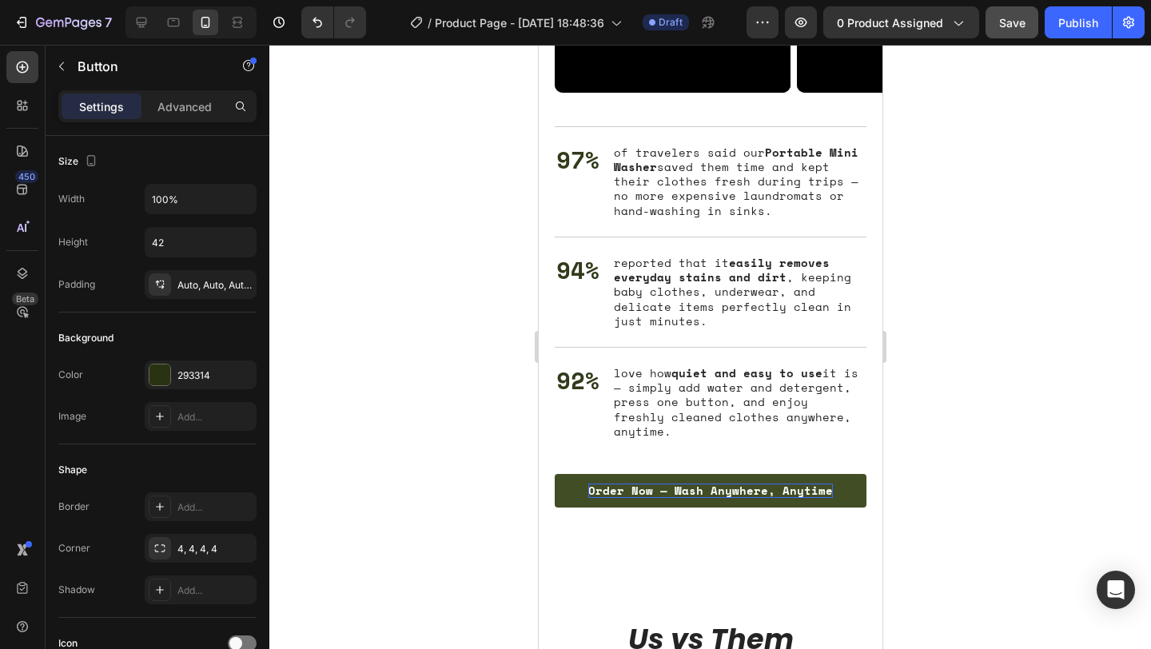
click at [986, 565] on div at bounding box center [709, 347] width 881 height 604
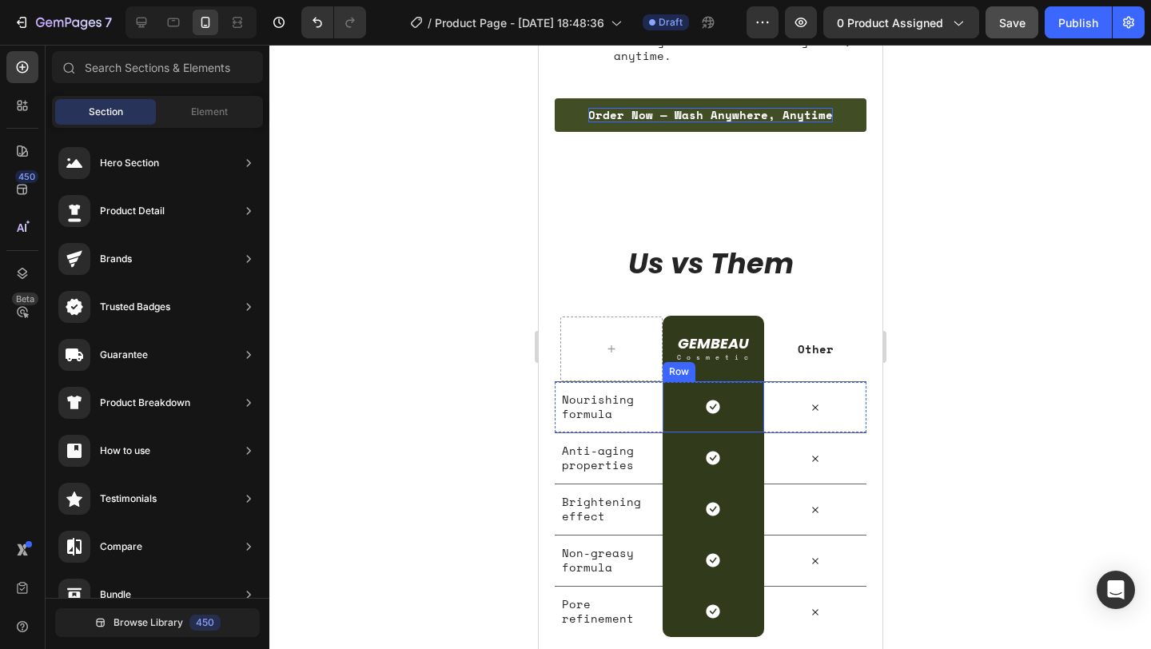
scroll to position [3917, 0]
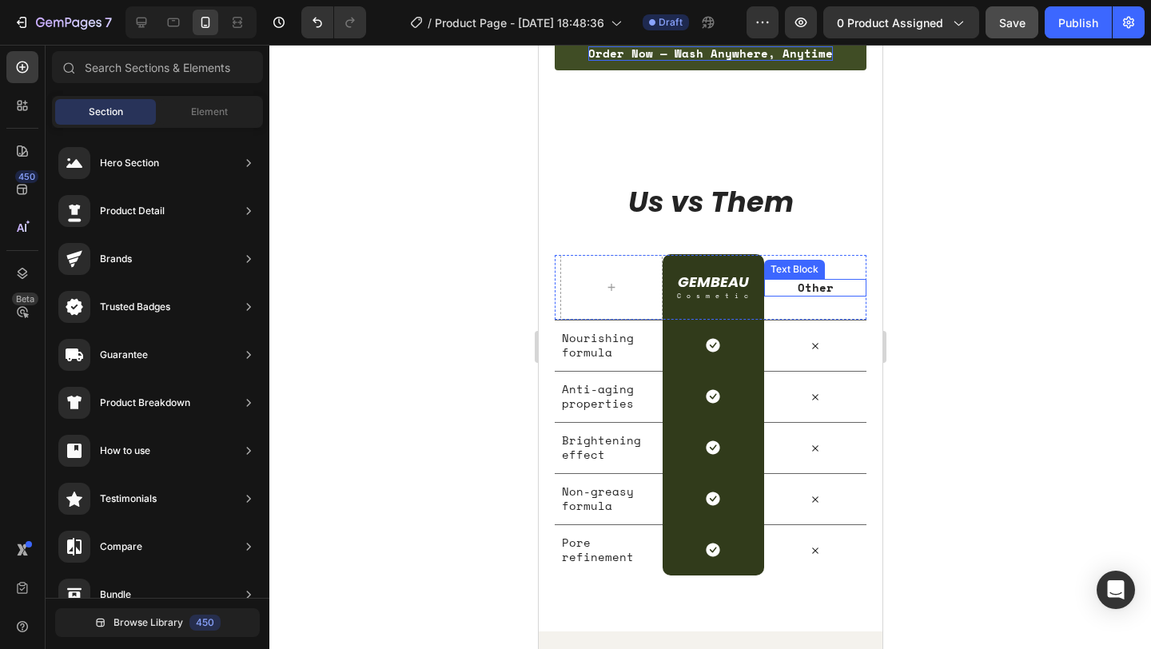
click at [824, 280] on p "Other" at bounding box center [814, 287] width 99 height 14
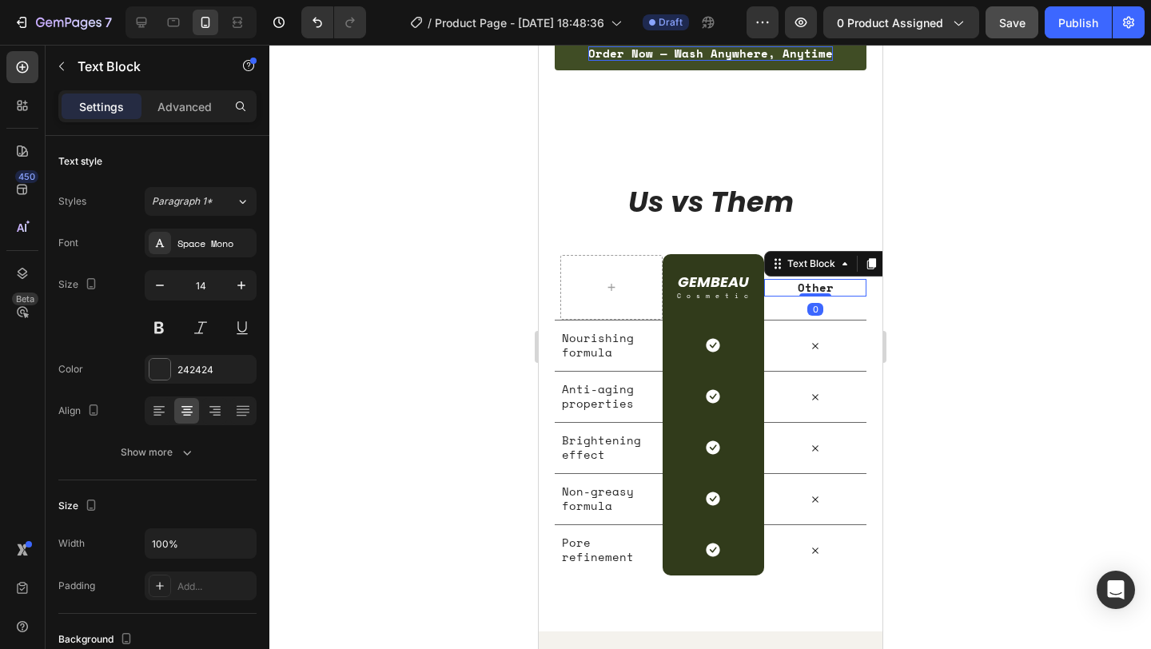
click at [833, 280] on p "Other" at bounding box center [814, 287] width 99 height 14
click at [829, 280] on p "Other Washers" at bounding box center [814, 287] width 99 height 14
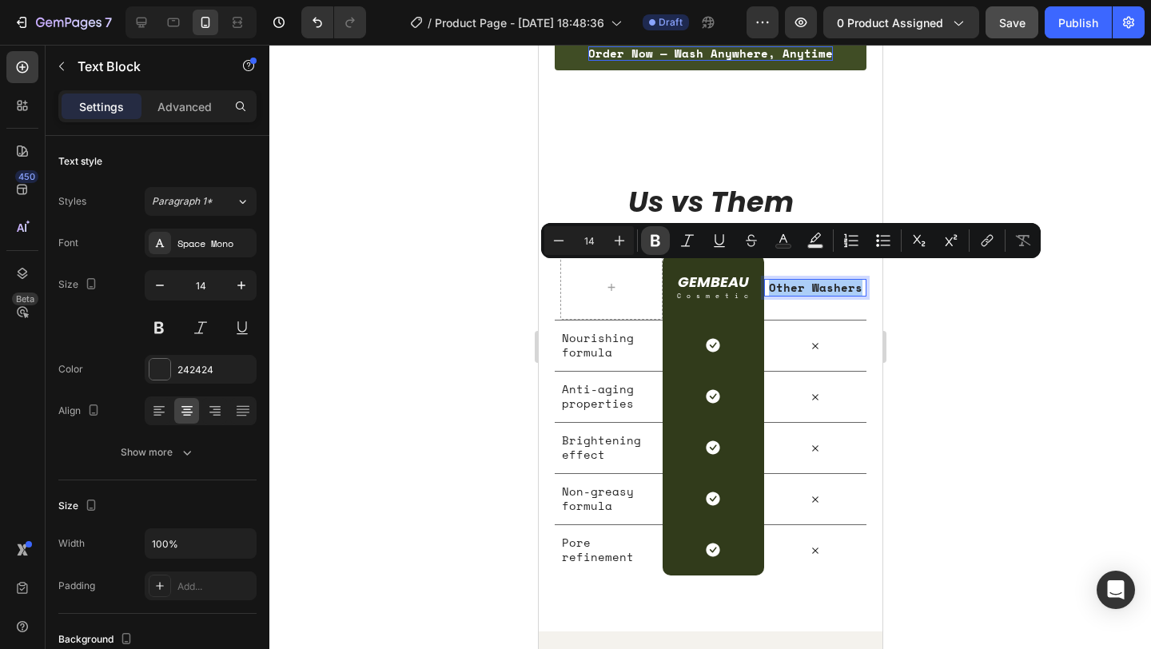
click at [648, 236] on icon "Editor contextual toolbar" at bounding box center [655, 241] width 16 height 16
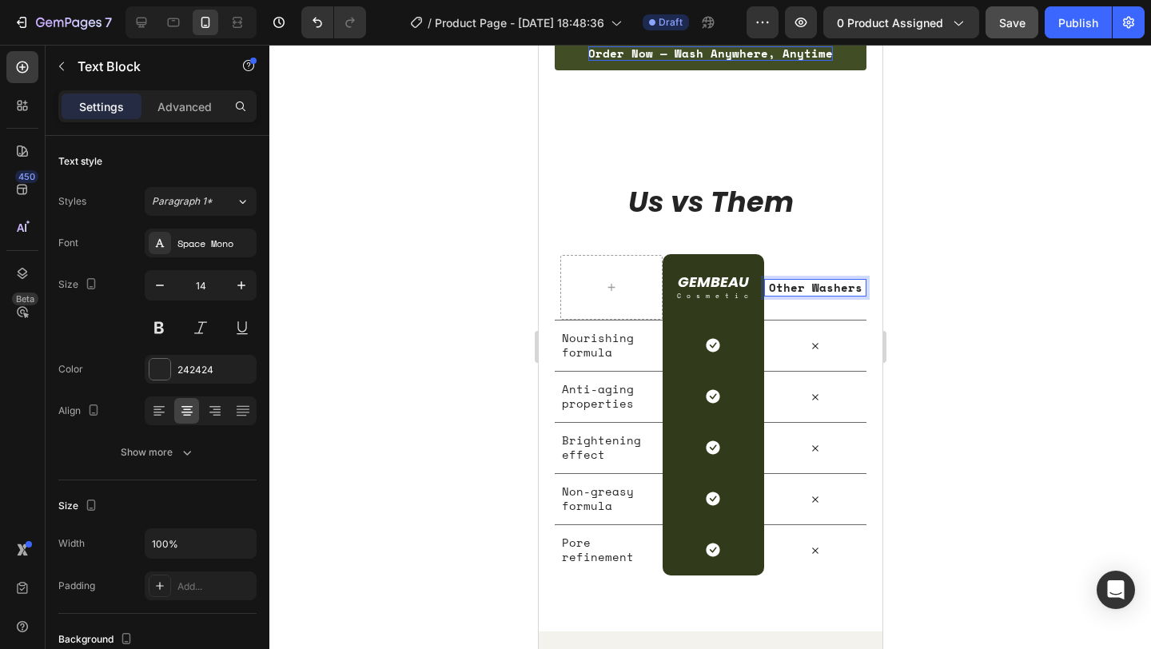
click at [959, 314] on div at bounding box center [709, 347] width 881 height 604
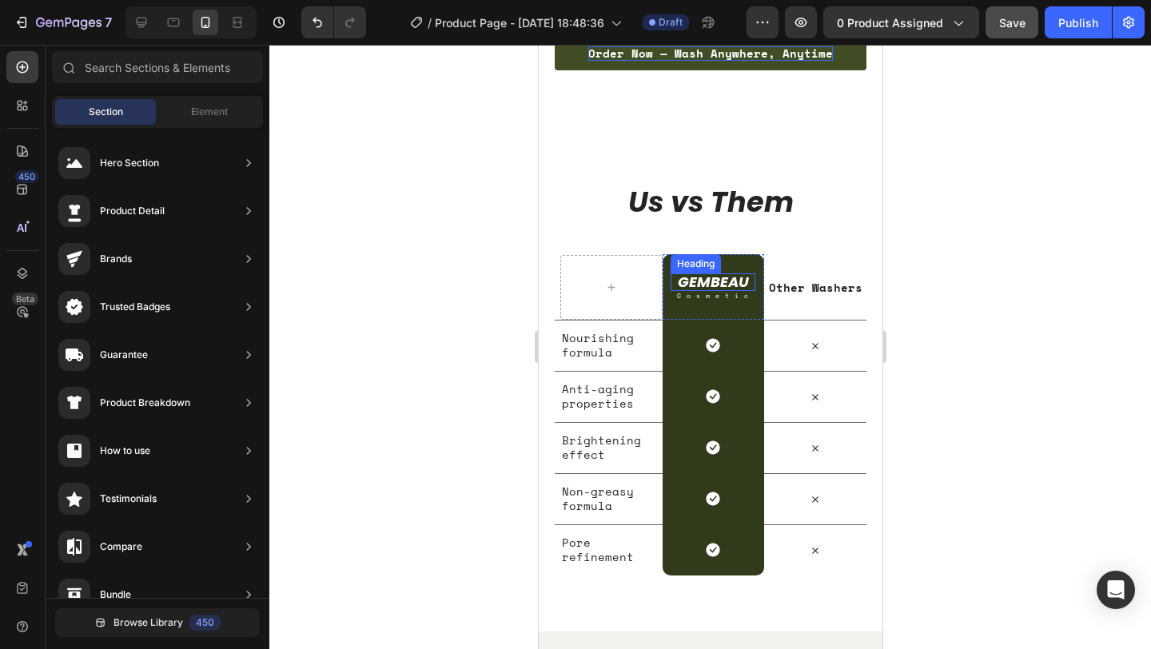
click at [736, 273] on h2 "GEMBEAU" at bounding box center [712, 282] width 85 height 18
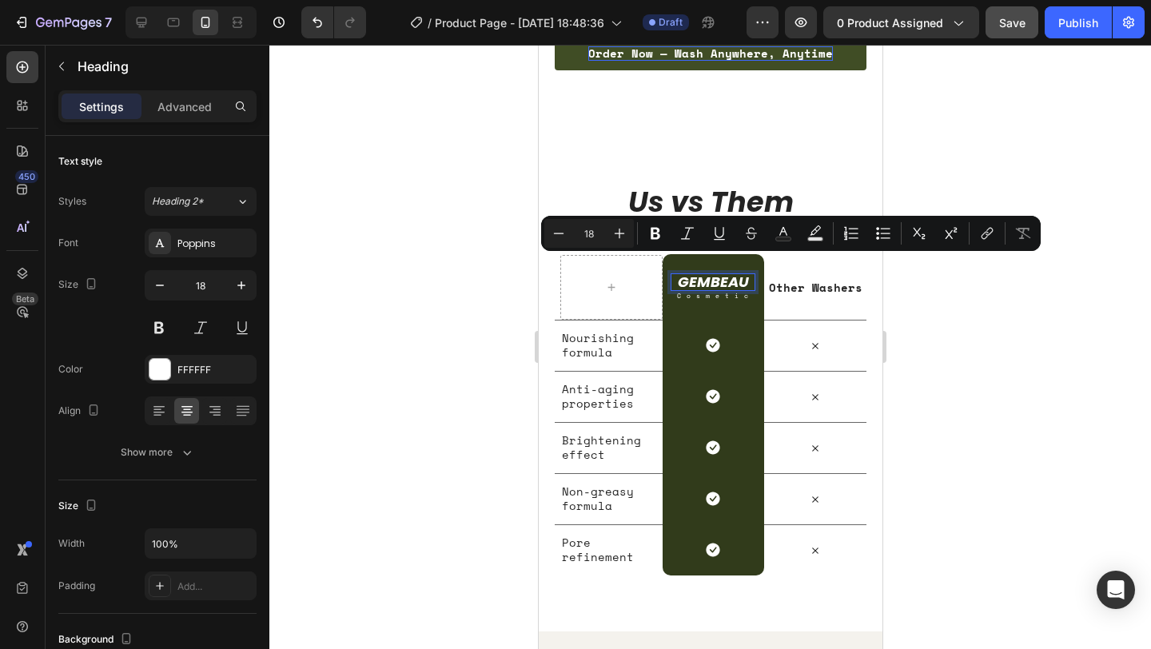
scroll to position [1, 0]
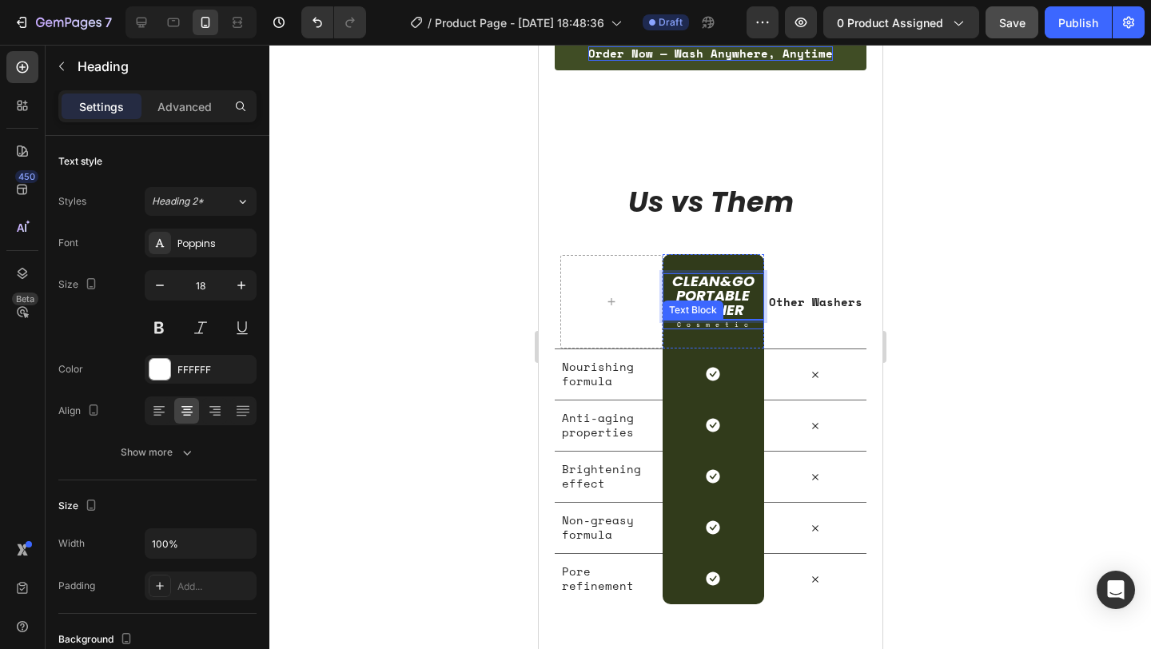
click at [690, 321] on p "Cosmetic" at bounding box center [715, 324] width 94 height 6
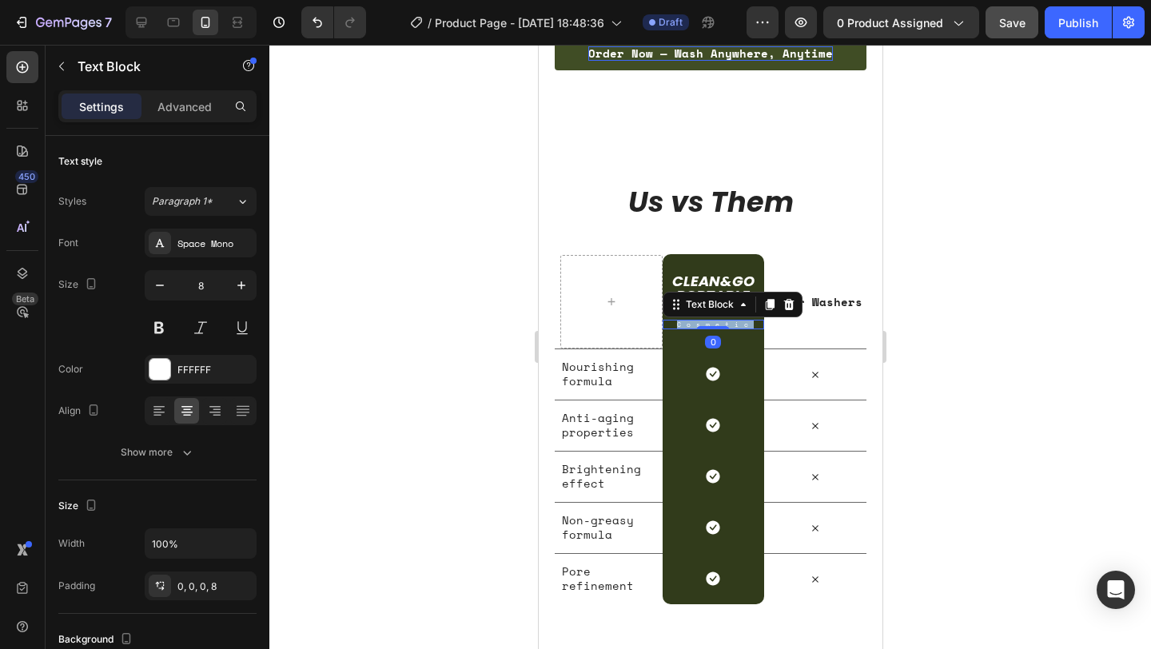
click at [690, 321] on p "Cosmetic" at bounding box center [715, 324] width 94 height 6
click at [718, 282] on p "Clean&Go Portable Washer" at bounding box center [712, 295] width 99 height 43
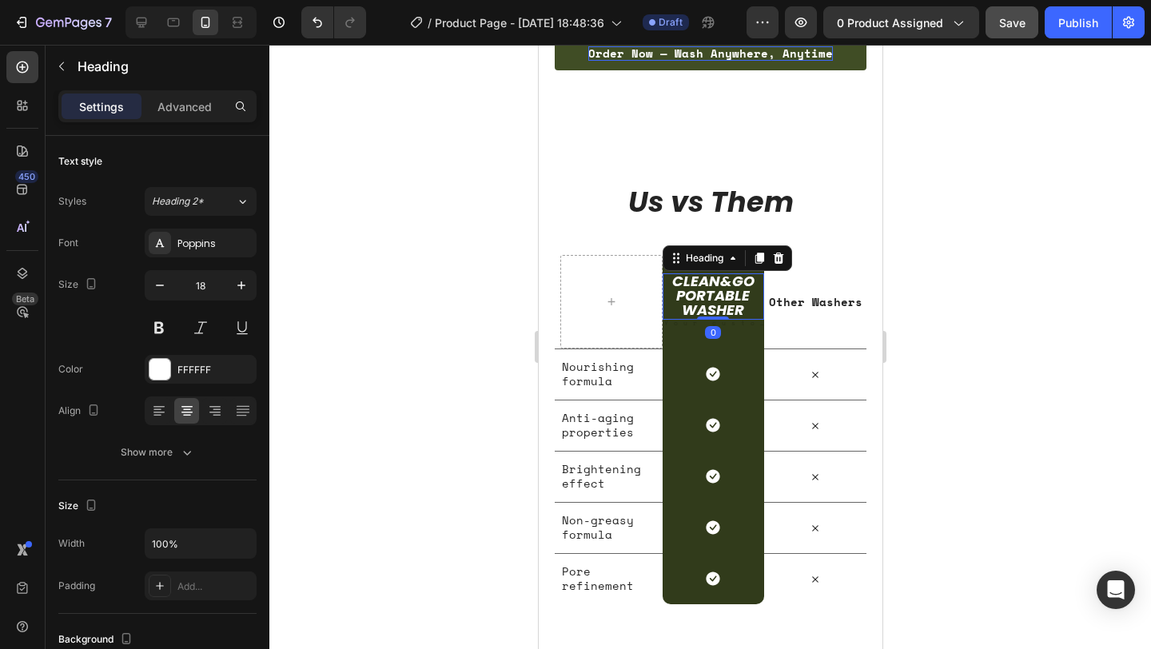
click at [709, 326] on div "0" at bounding box center [712, 332] width 16 height 13
click at [691, 321] on p "Rich Text Editor. Editing area: main" at bounding box center [715, 324] width 94 height 6
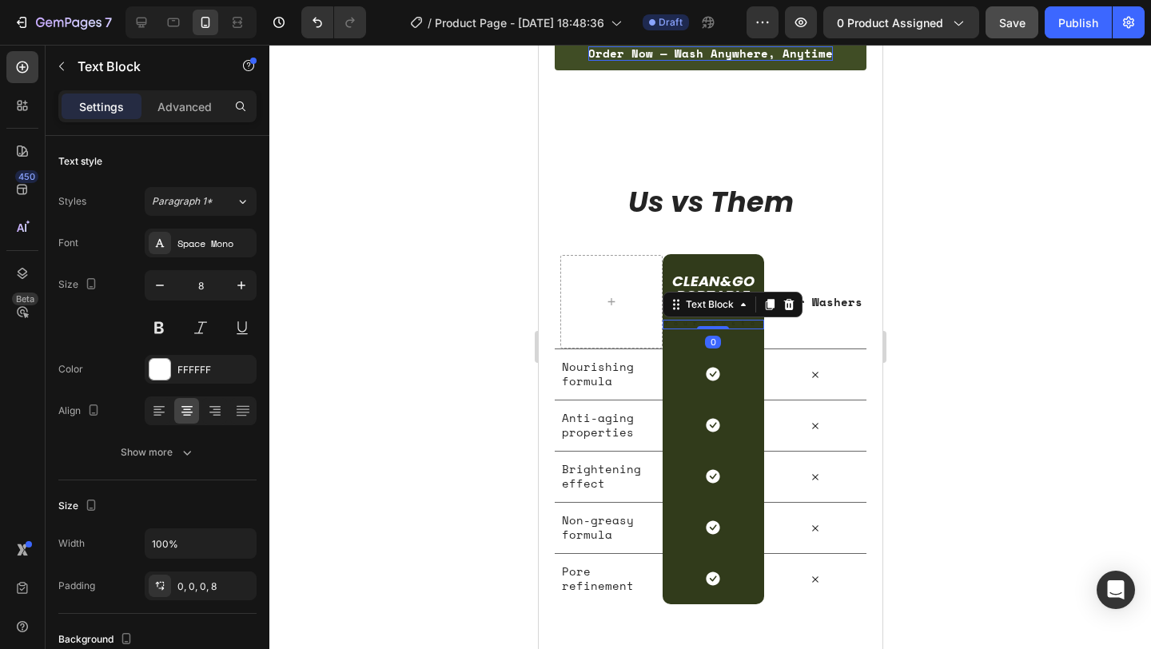
click at [691, 321] on p "Rich Text Editor. Editing area: main" at bounding box center [715, 324] width 94 height 6
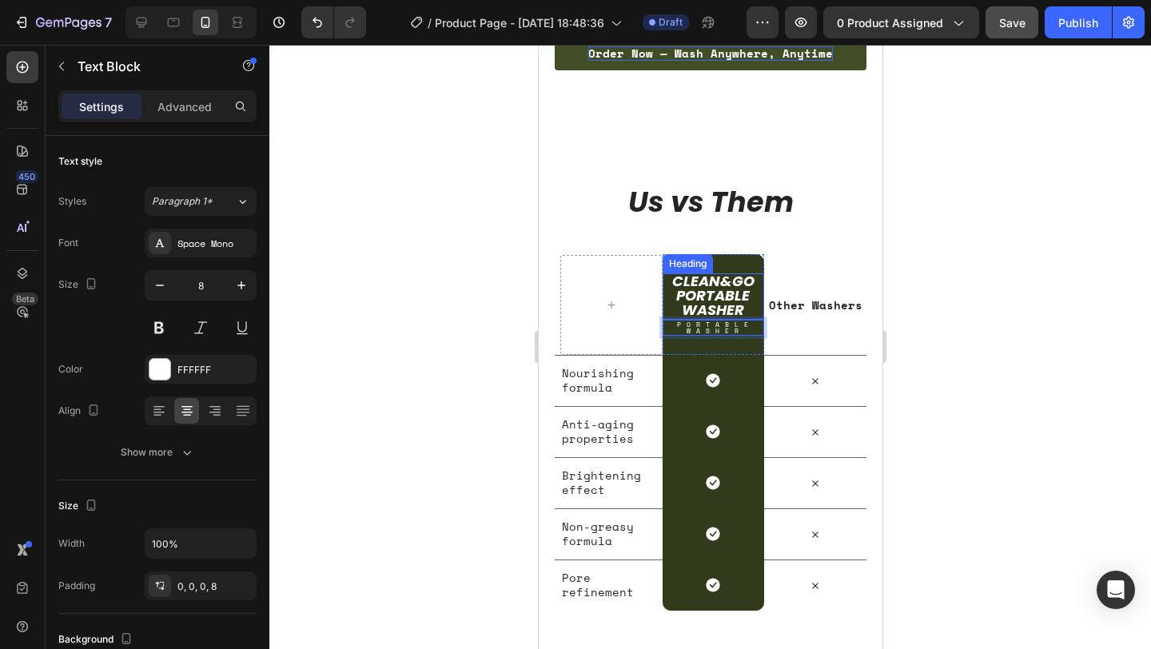
click at [728, 282] on p "Clean&Go Portable Washer" at bounding box center [712, 295] width 99 height 43
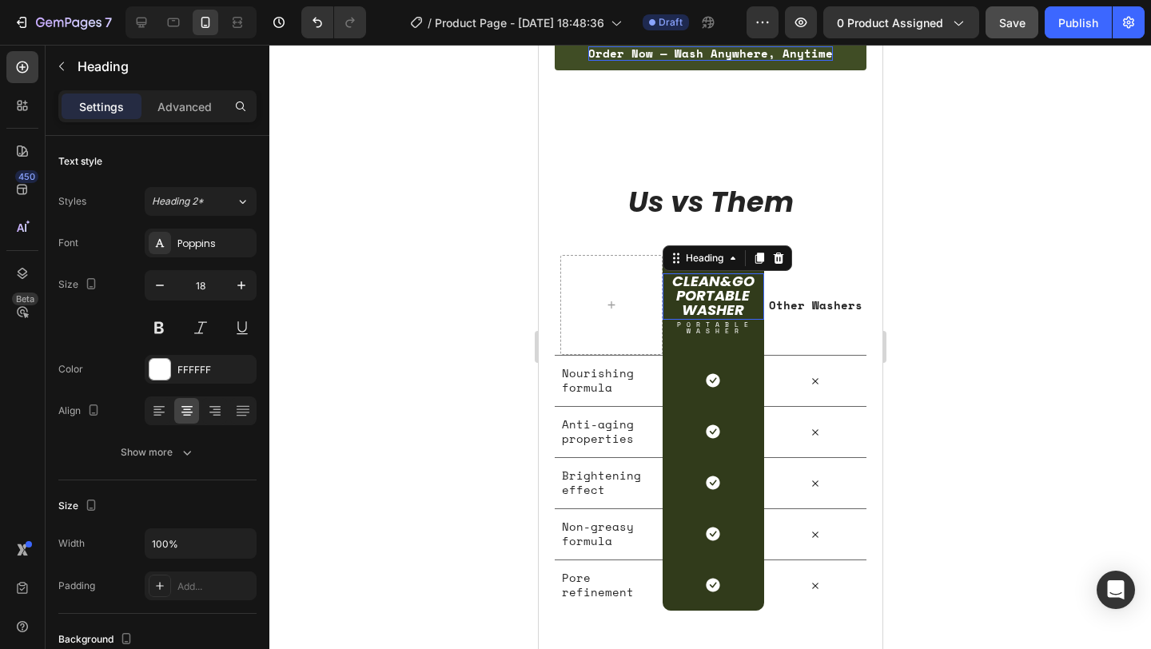
scroll to position [0, 0]
click at [717, 291] on p "Clean&Go Portable Washer" at bounding box center [712, 296] width 99 height 43
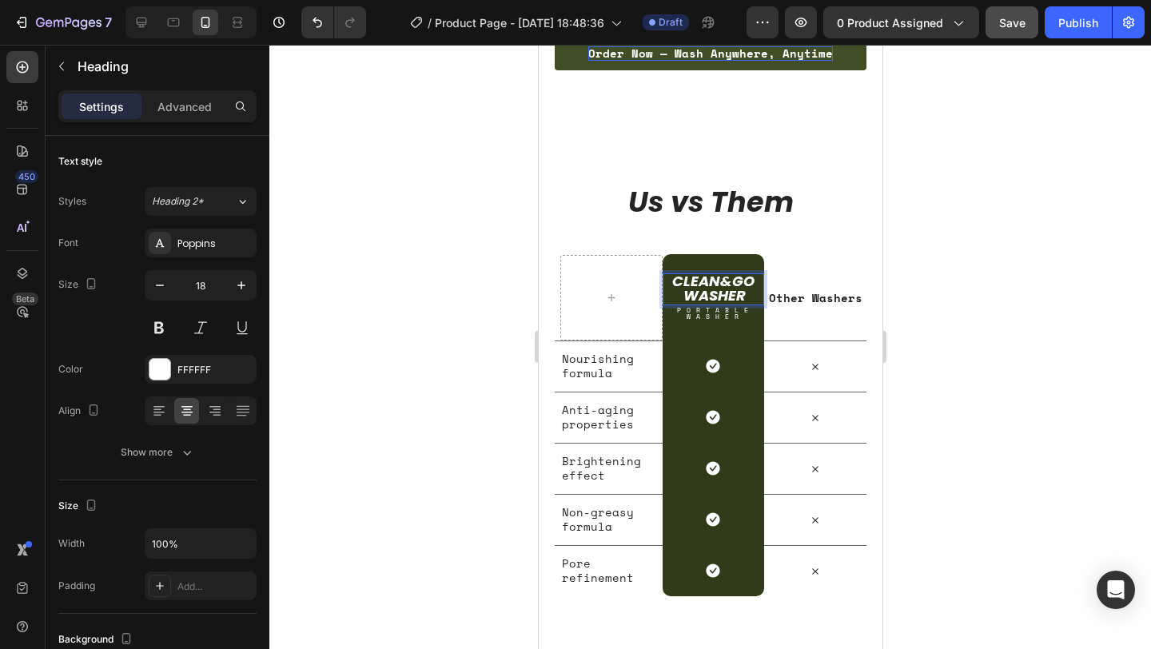
click at [726, 277] on p "Clean&Go Washer" at bounding box center [712, 288] width 99 height 29
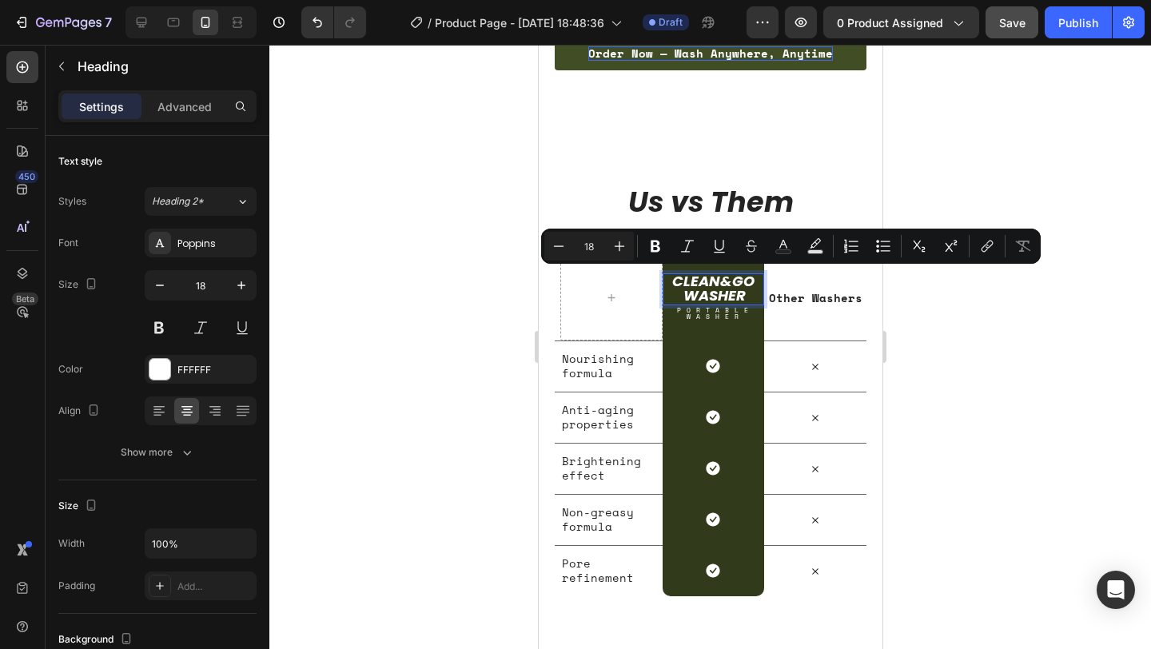
scroll to position [0, 0]
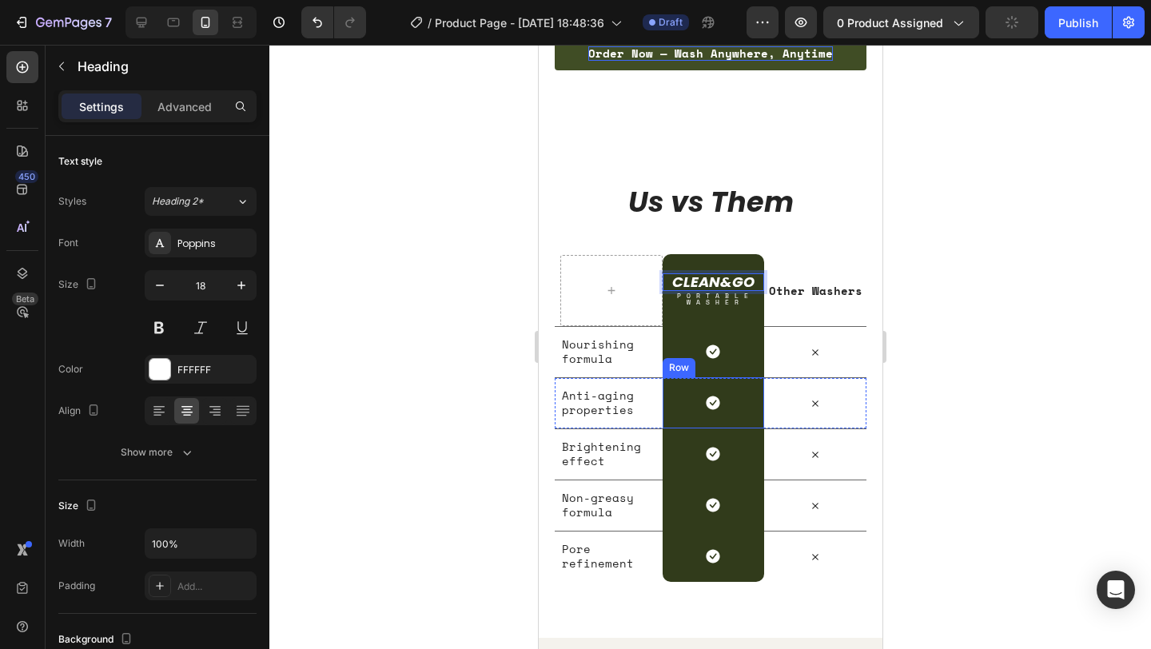
click at [687, 377] on div "Icon Row" at bounding box center [713, 402] width 102 height 51
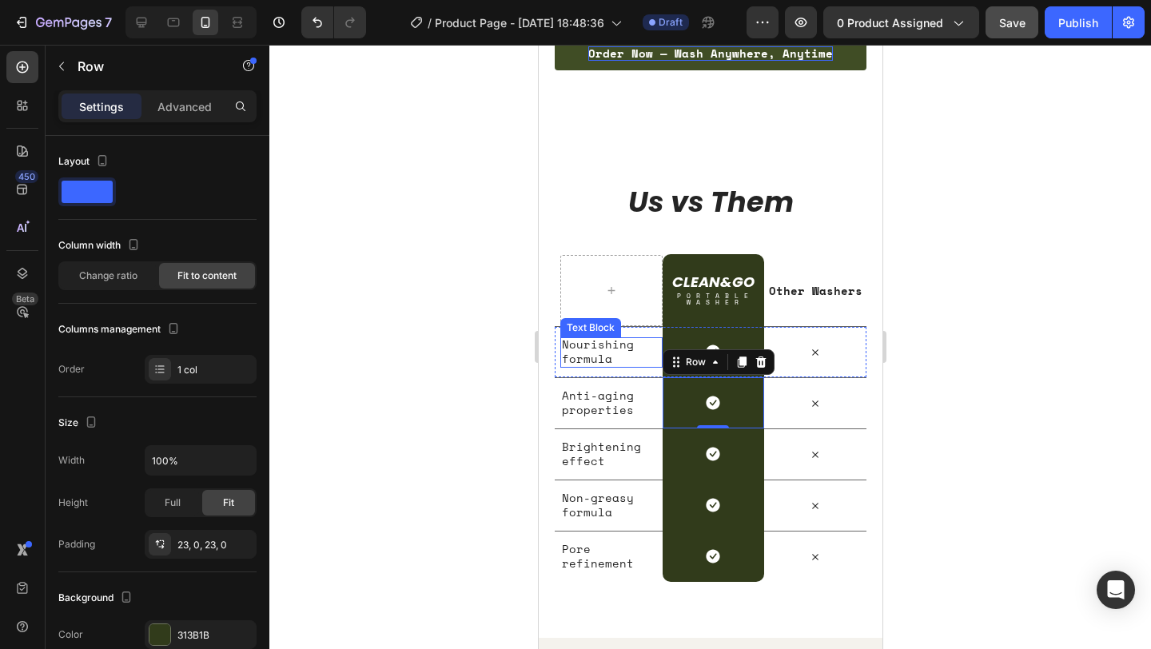
click at [582, 342] on p "Nourishing formula" at bounding box center [607, 351] width 93 height 29
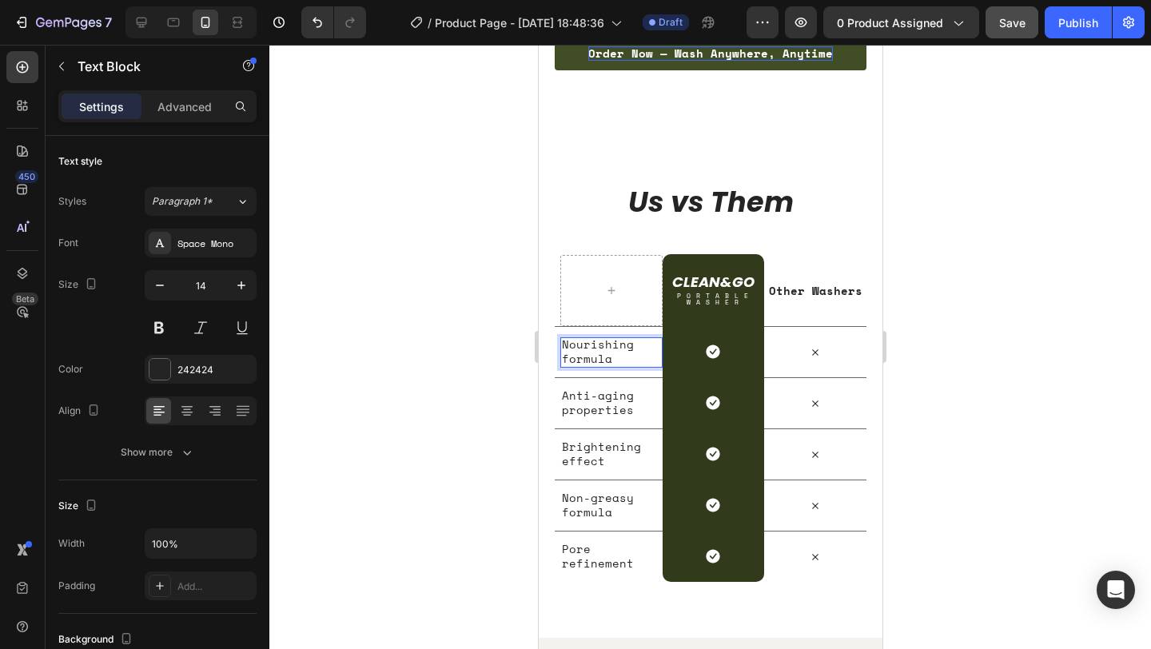
click at [582, 342] on p "Nourishing formula" at bounding box center [607, 351] width 93 height 29
click at [614, 341] on strong "Cordless & Rechargeable" at bounding box center [604, 351] width 86 height 31
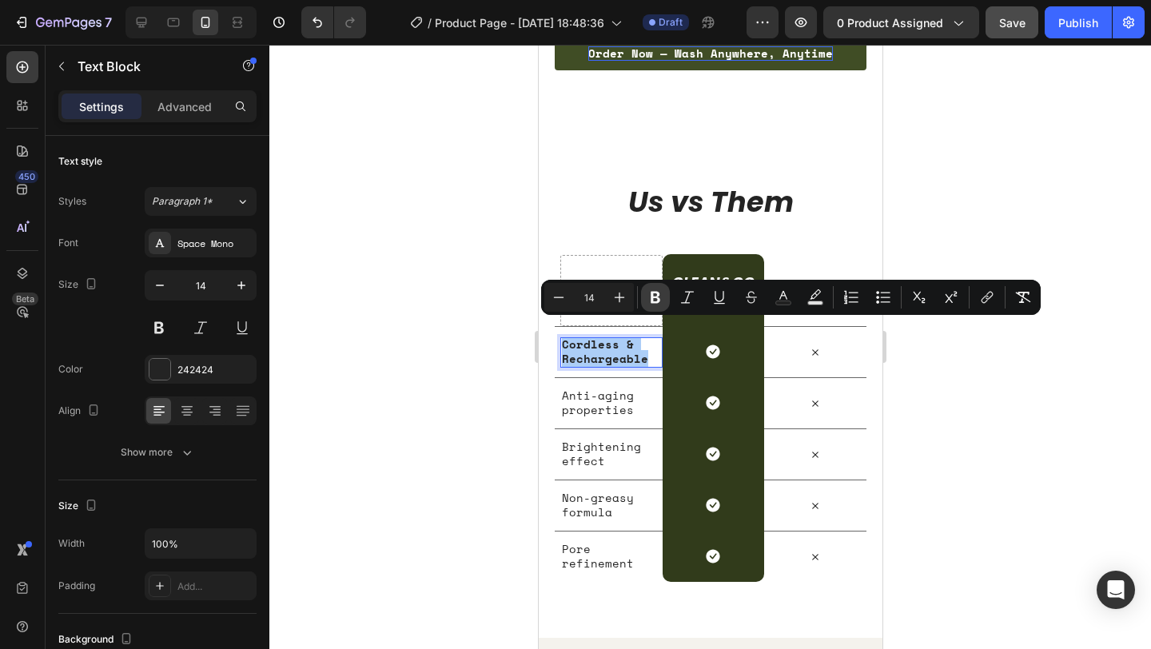
click at [653, 294] on icon "Editor contextual toolbar" at bounding box center [655, 297] width 16 height 16
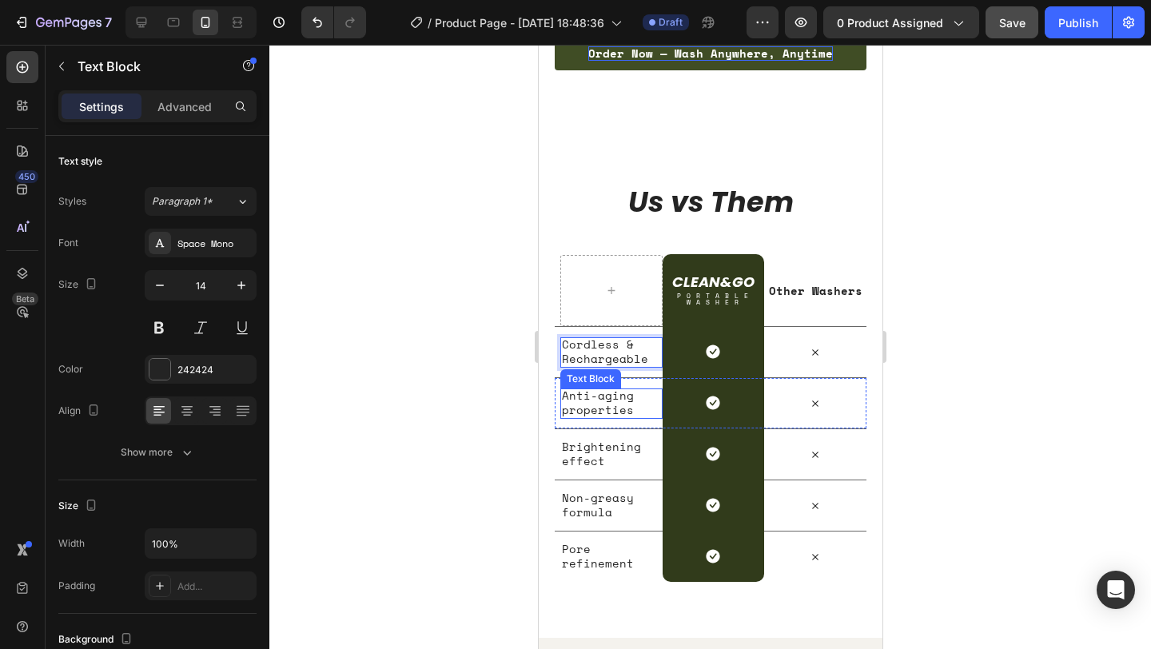
click at [602, 389] on p "Anti-aging properties" at bounding box center [607, 402] width 93 height 29
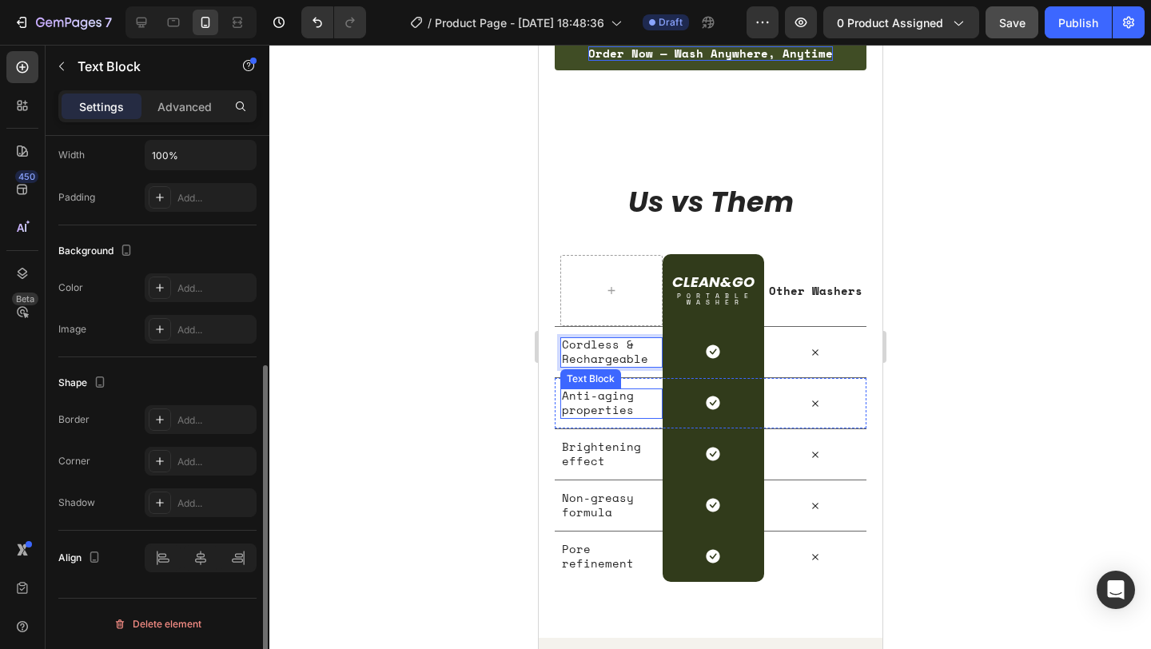
click at [602, 389] on p "Anti-aging properties" at bounding box center [607, 402] width 93 height 29
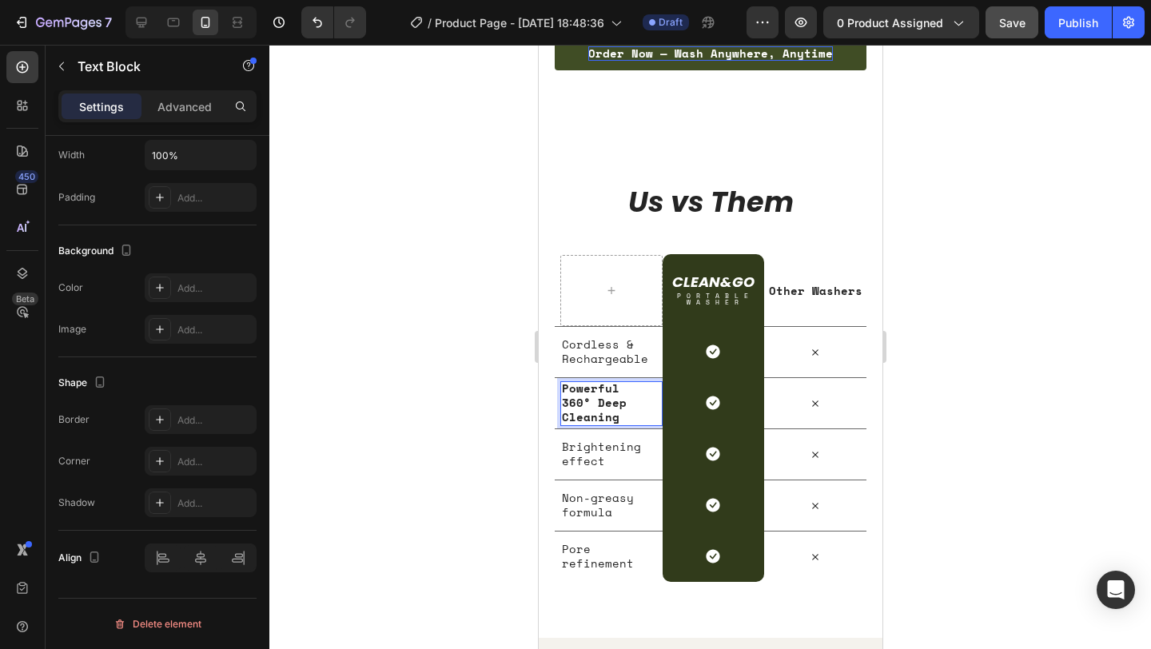
click at [626, 394] on strong "Powerful 360° Deep Cleaning" at bounding box center [593, 403] width 65 height 46
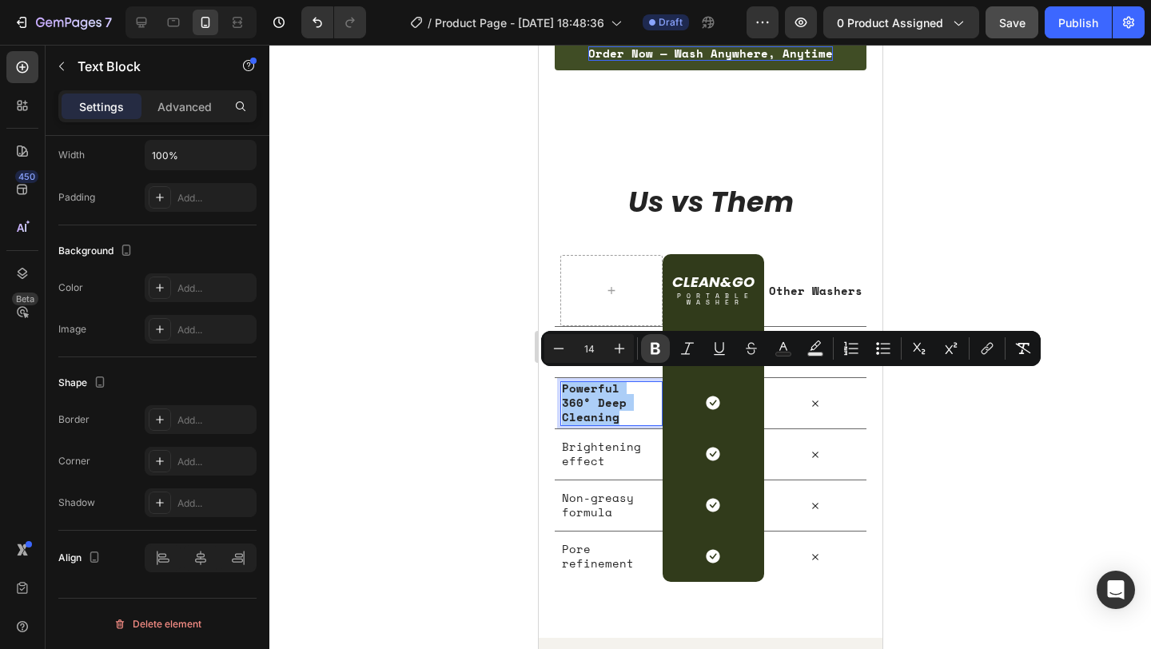
click at [654, 352] on icon "Editor contextual toolbar" at bounding box center [655, 348] width 16 height 16
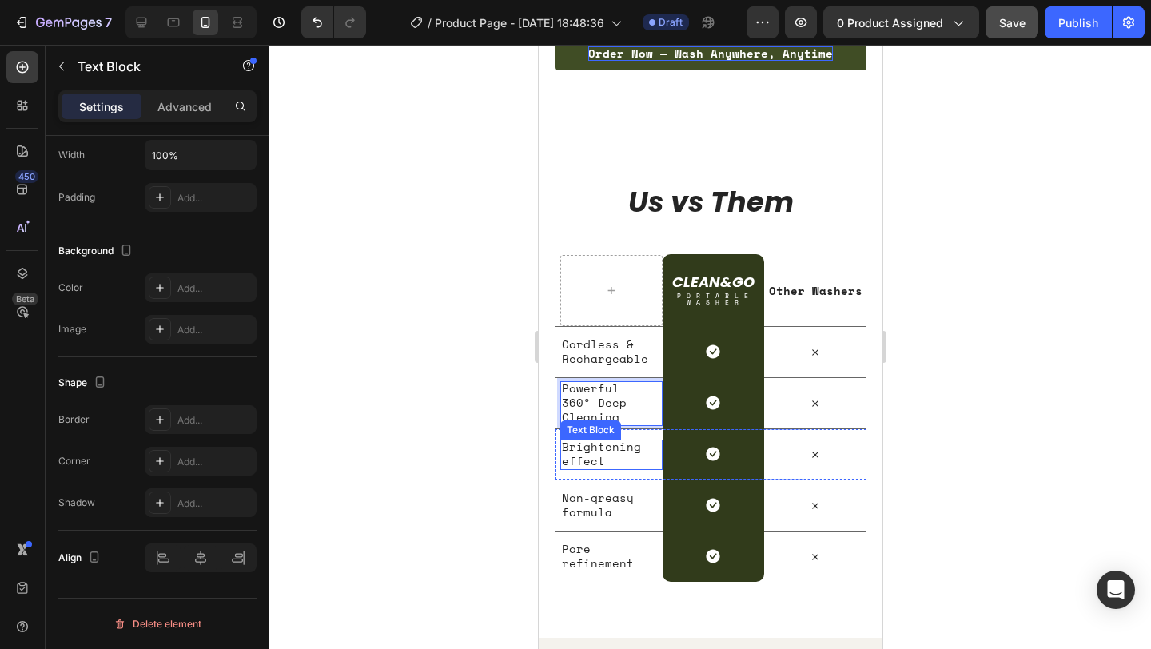
click at [589, 442] on p "Brightening effect" at bounding box center [607, 453] width 93 height 29
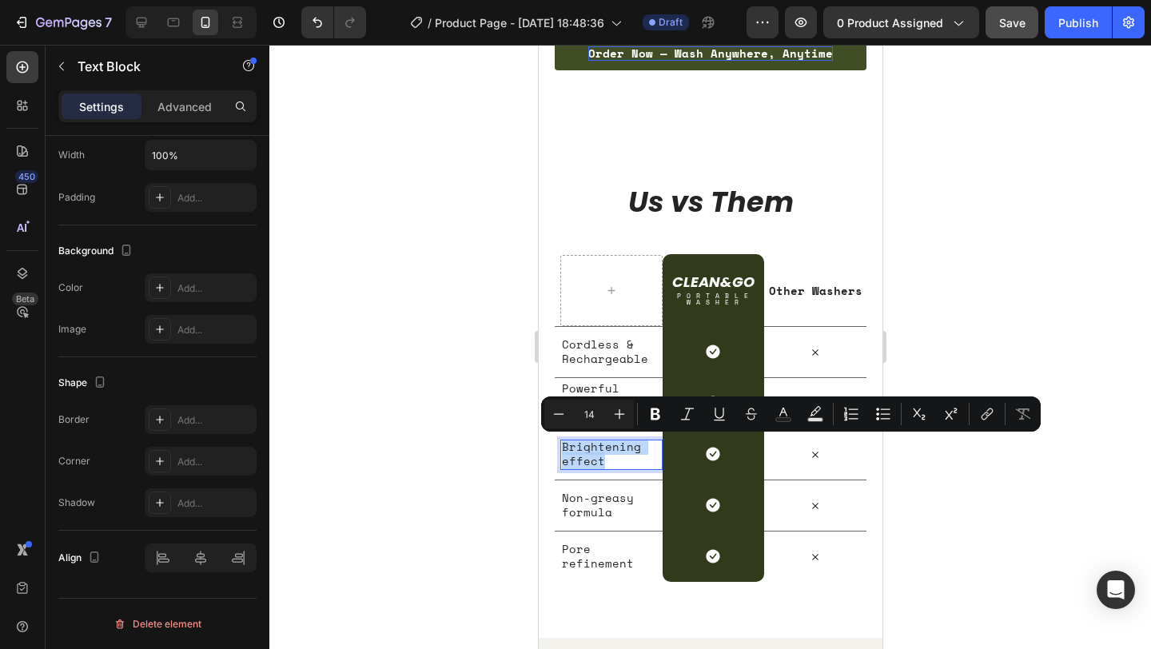
click at [589, 442] on p "Brightening effect" at bounding box center [607, 453] width 93 height 29
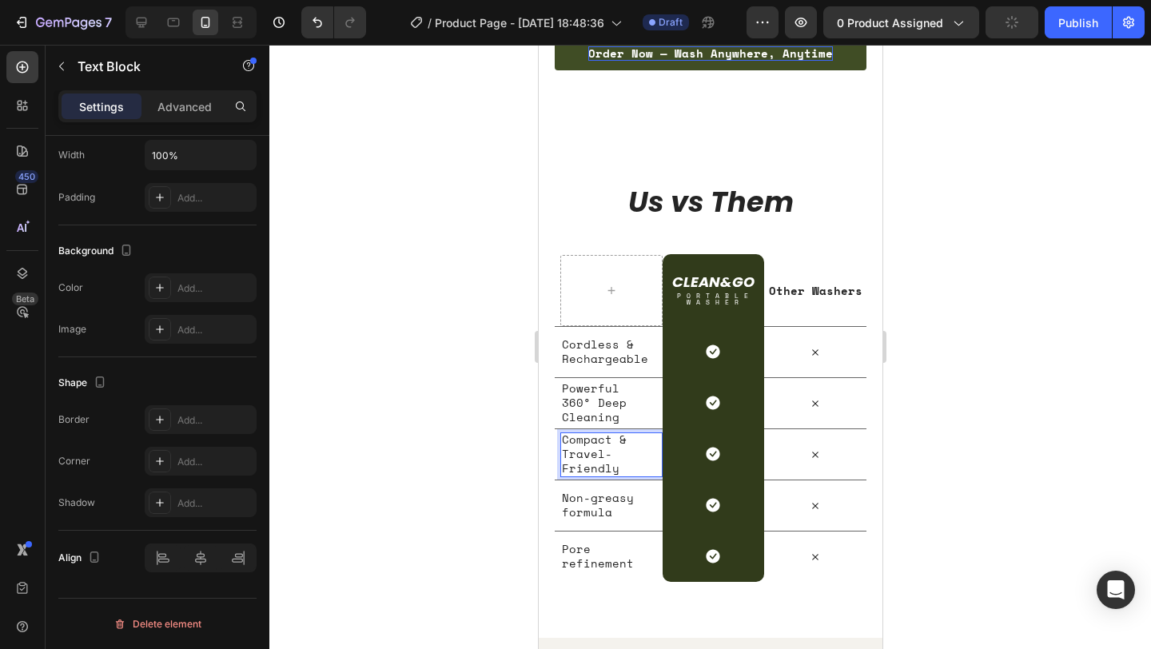
scroll to position [3910, 0]
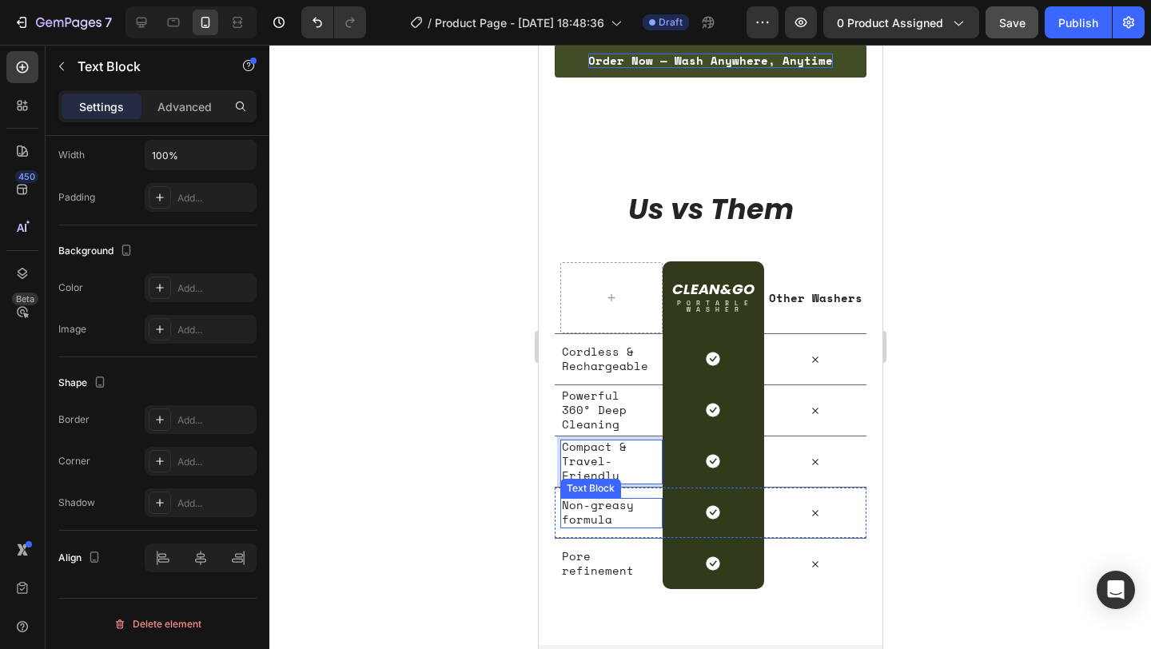
click at [601, 503] on p "Non-greasy formula" at bounding box center [607, 512] width 93 height 29
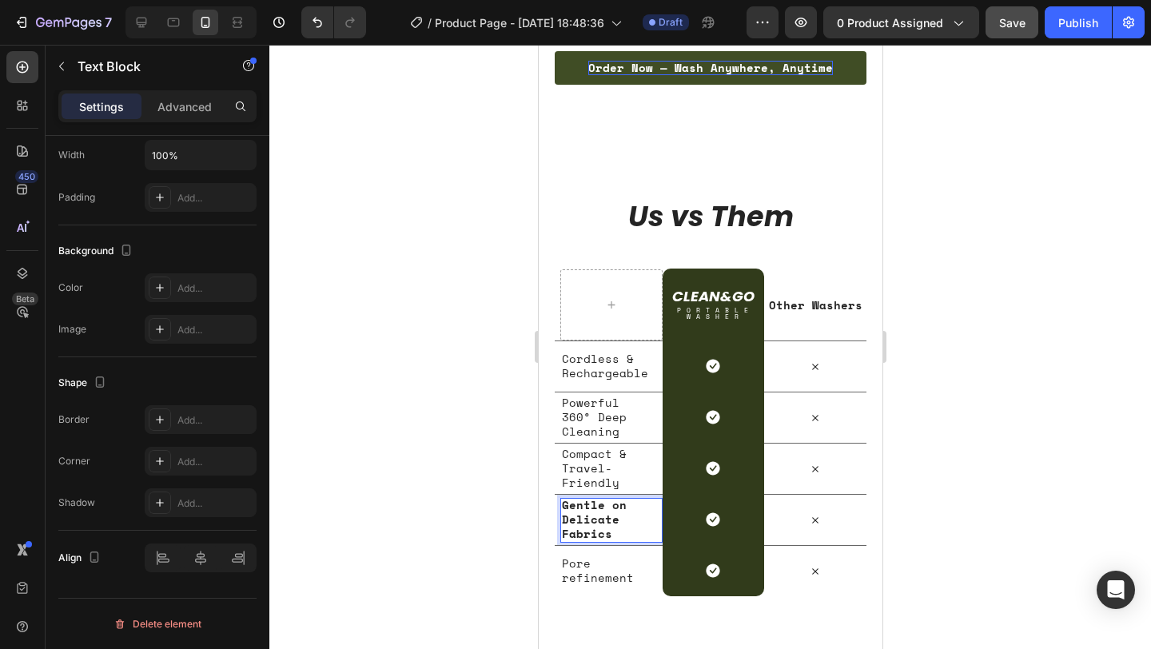
click at [595, 519] on strong "Gentle on Delicate Fabrics" at bounding box center [593, 519] width 65 height 46
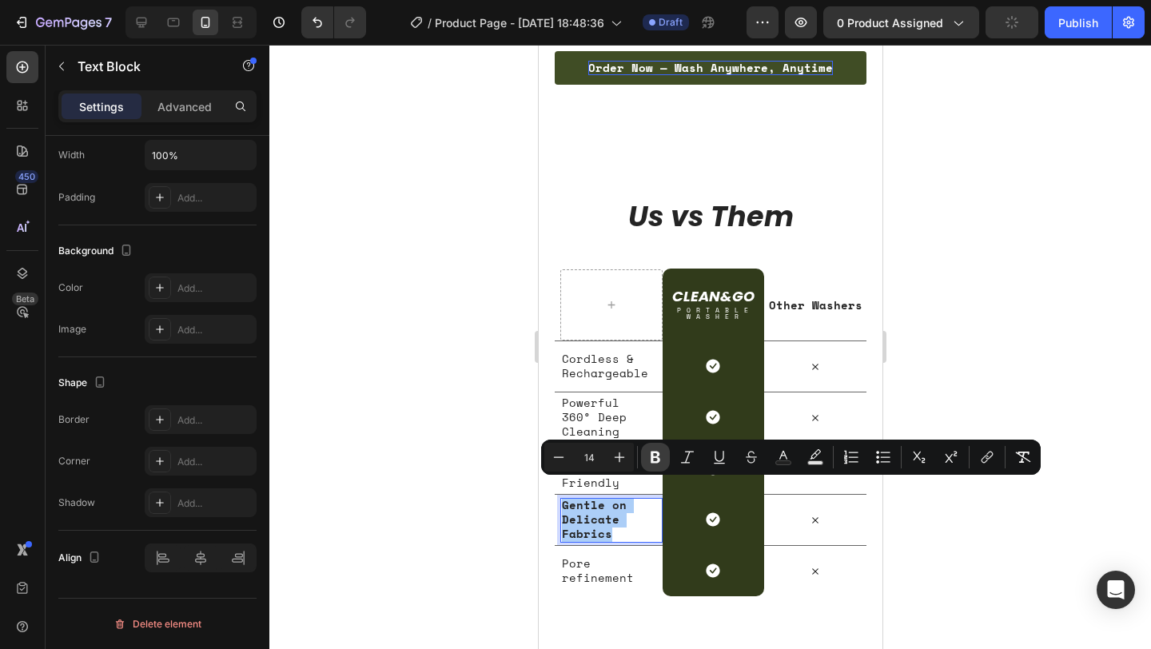
click at [661, 456] on icon "Editor contextual toolbar" at bounding box center [655, 457] width 16 height 16
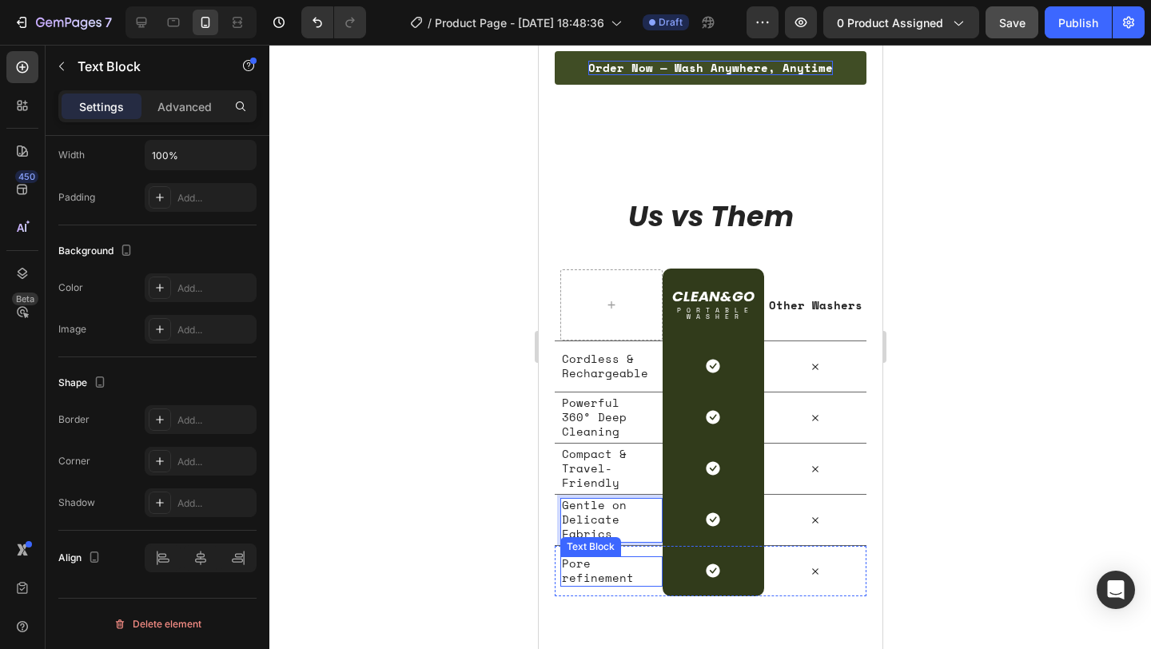
click at [584, 563] on p "Pore refinement" at bounding box center [607, 570] width 93 height 29
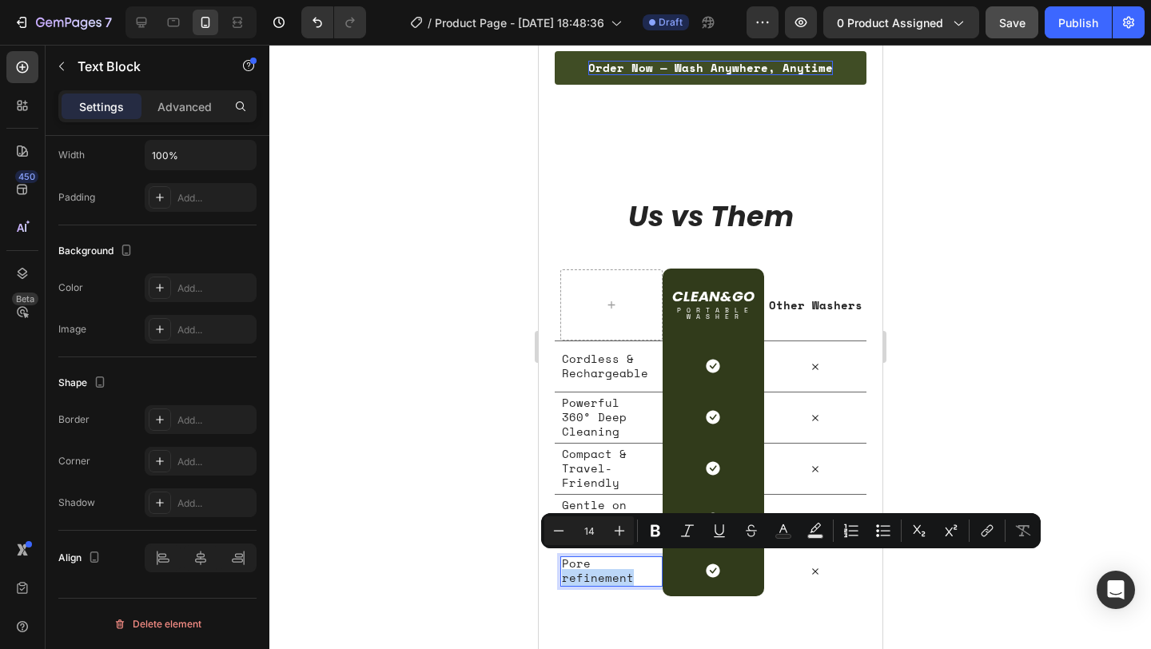
click at [584, 563] on p "Pore refinement" at bounding box center [607, 570] width 93 height 29
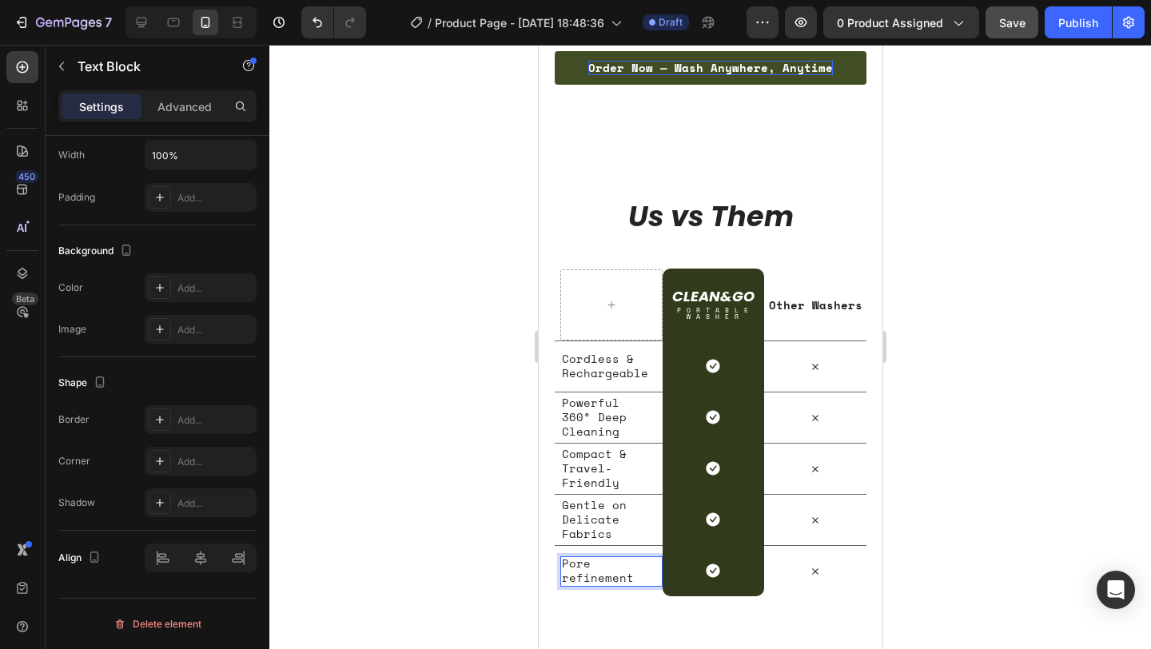
click at [594, 562] on p "Pore refinement" at bounding box center [607, 570] width 93 height 29
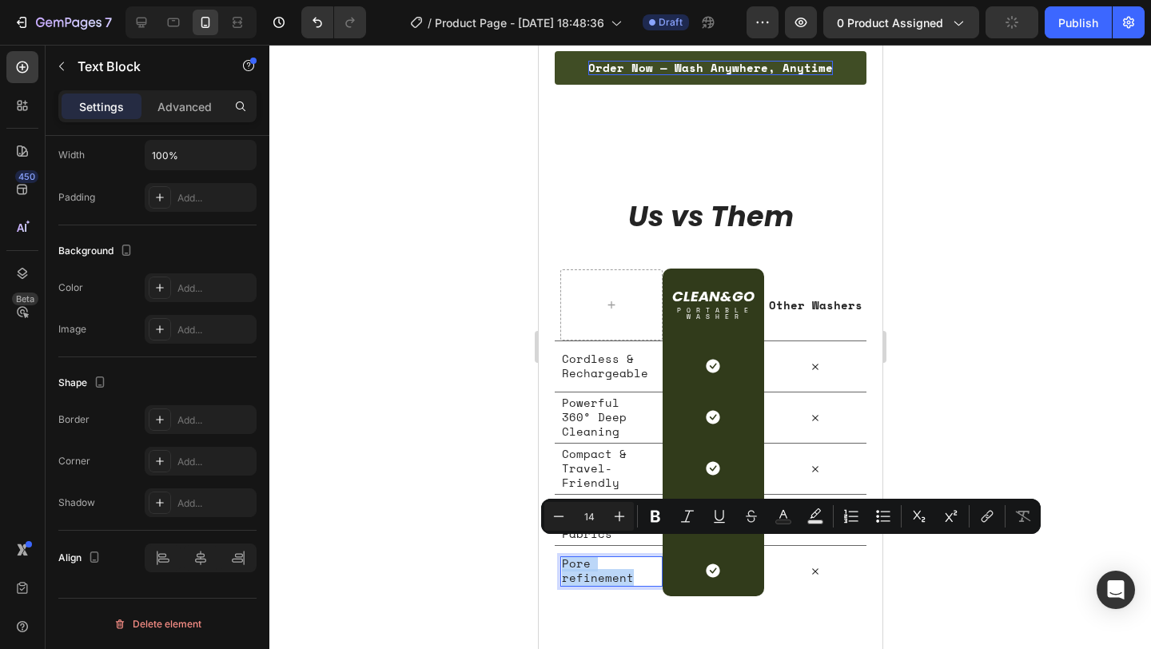
scroll to position [3896, 0]
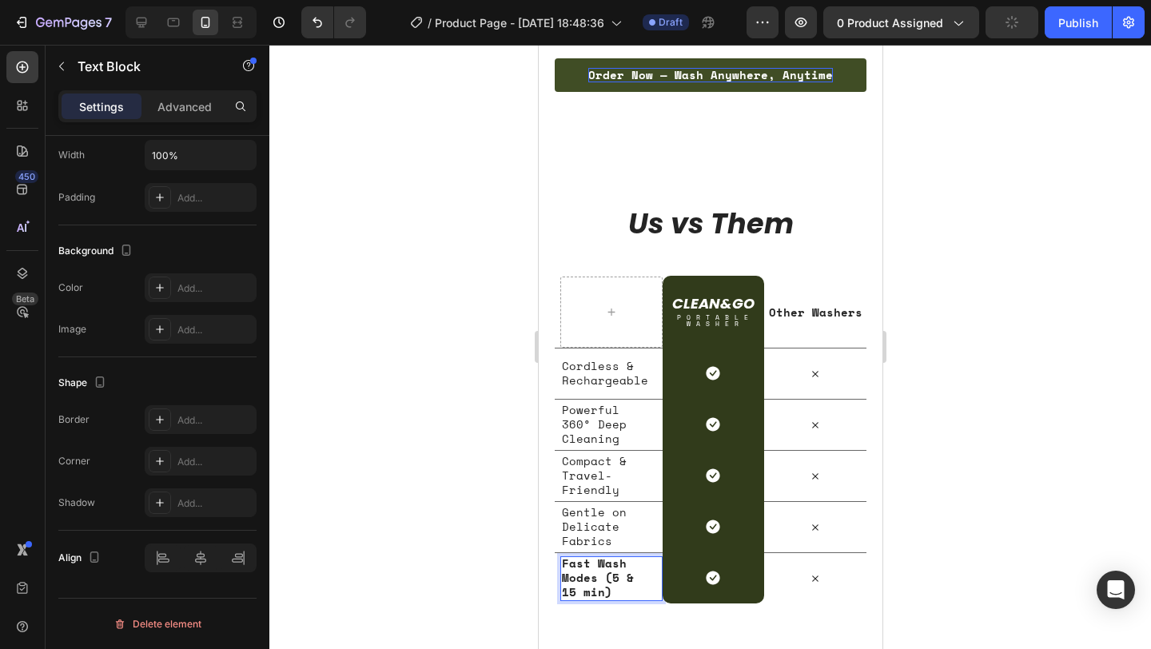
click at [585, 575] on strong "Fast Wash Modes (5 & 15 min)" at bounding box center [597, 577] width 72 height 46
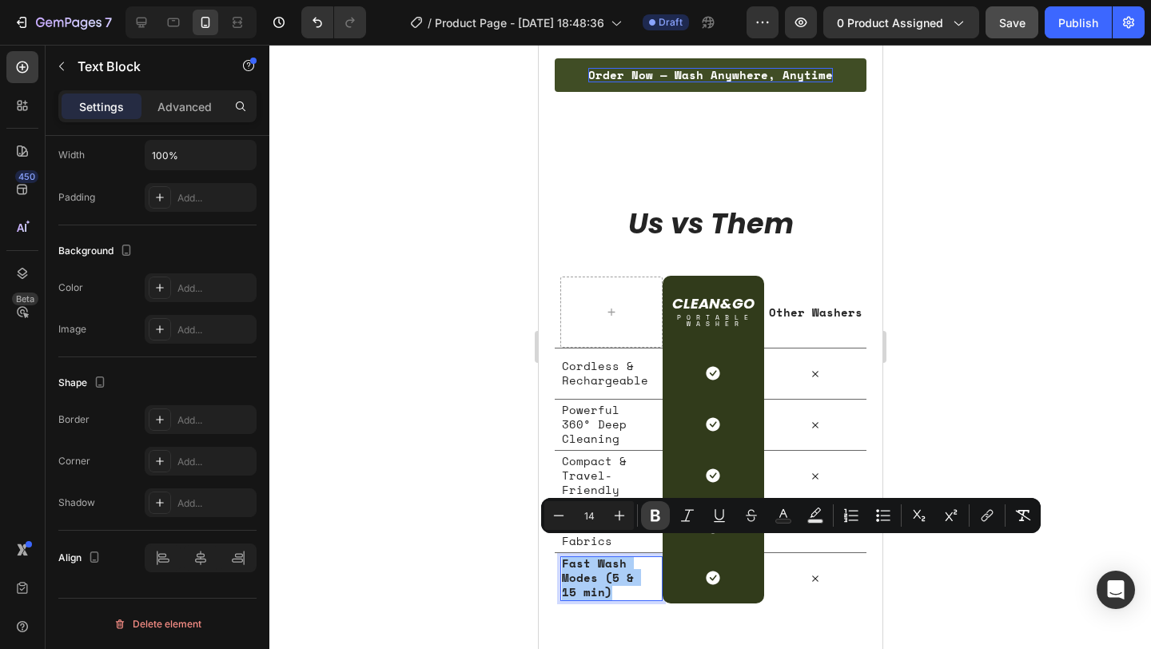
click at [660, 516] on icon "Editor contextual toolbar" at bounding box center [655, 515] width 16 height 16
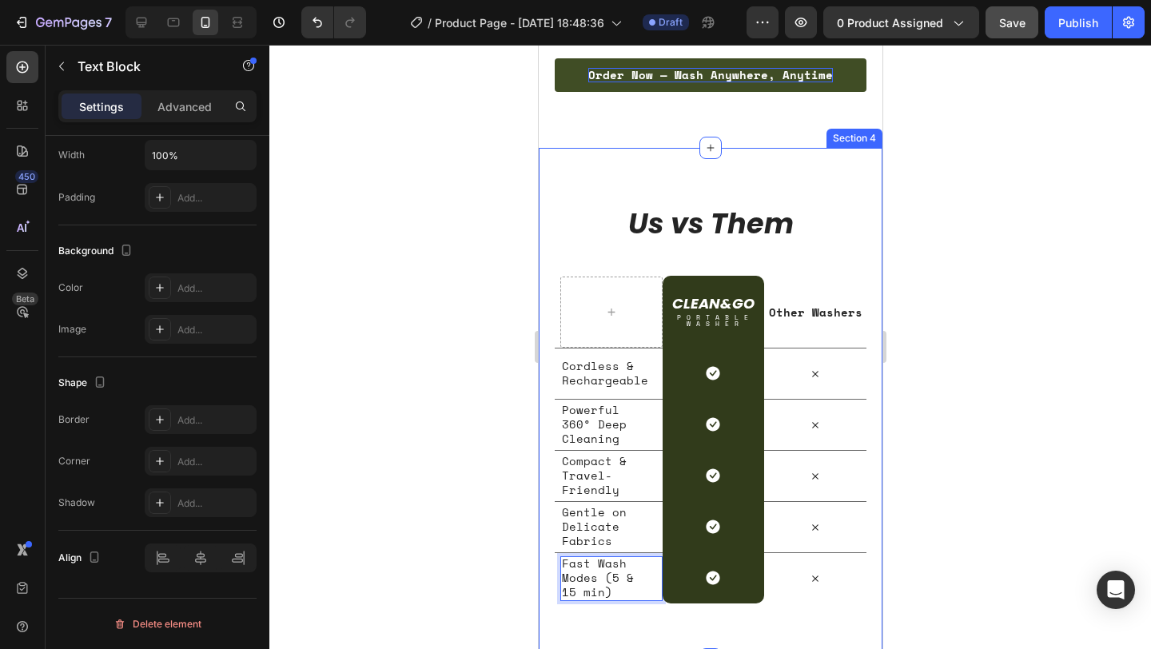
click at [1011, 443] on div at bounding box center [709, 347] width 881 height 604
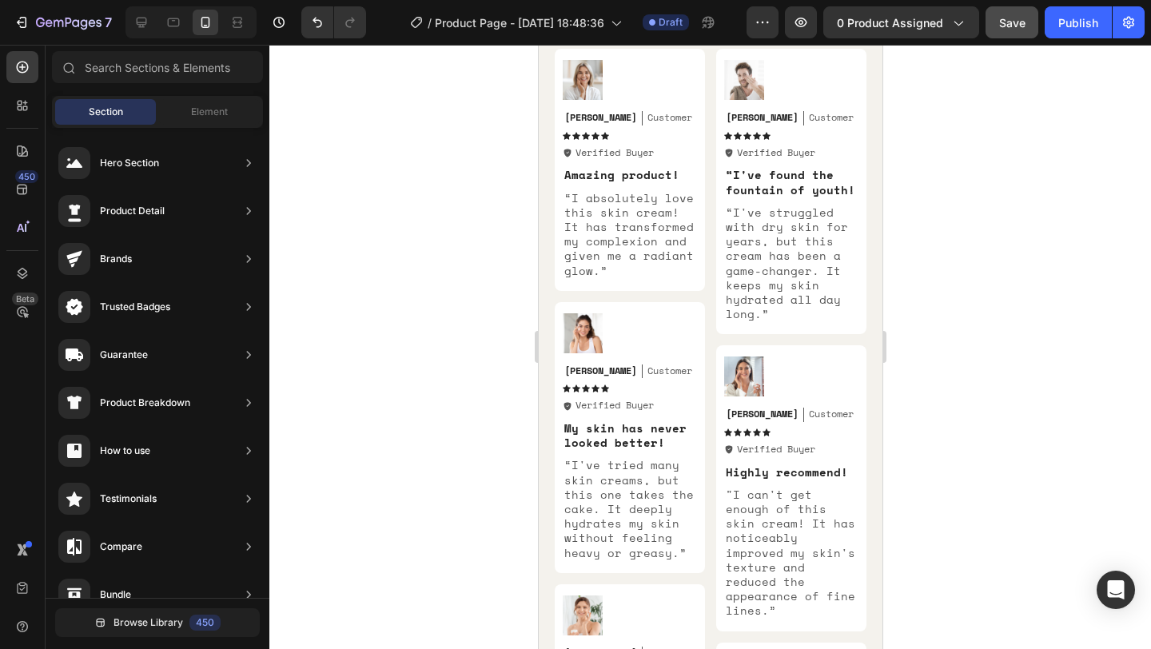
scroll to position [4684, 0]
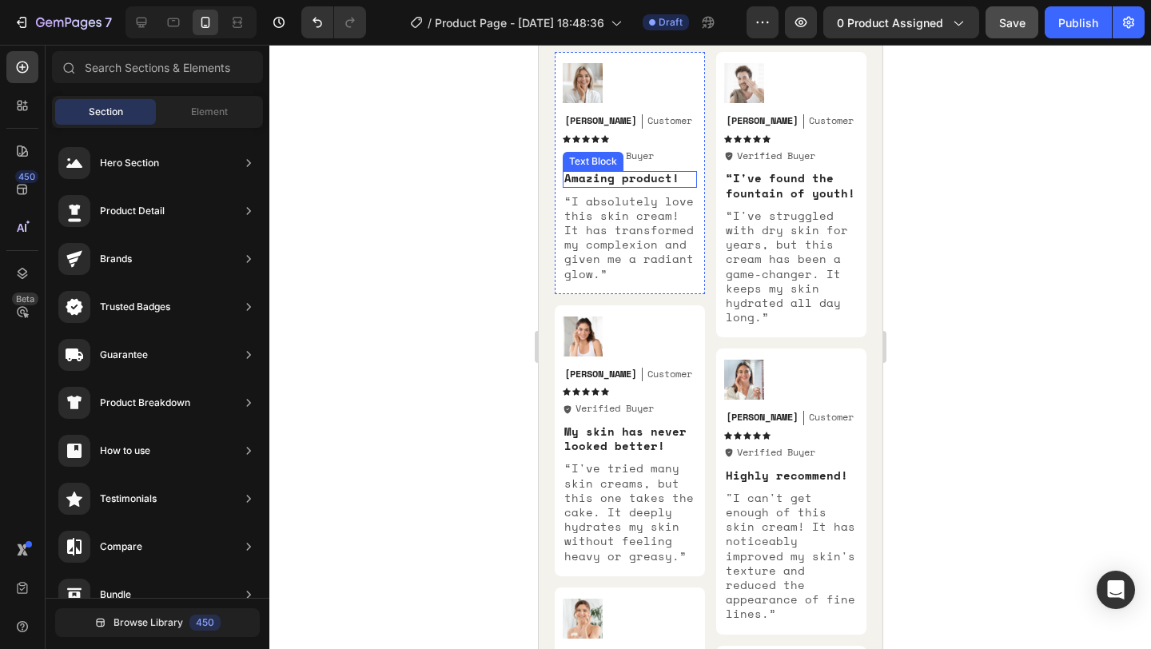
click at [630, 176] on p "Amazing product!" at bounding box center [628, 178] width 131 height 14
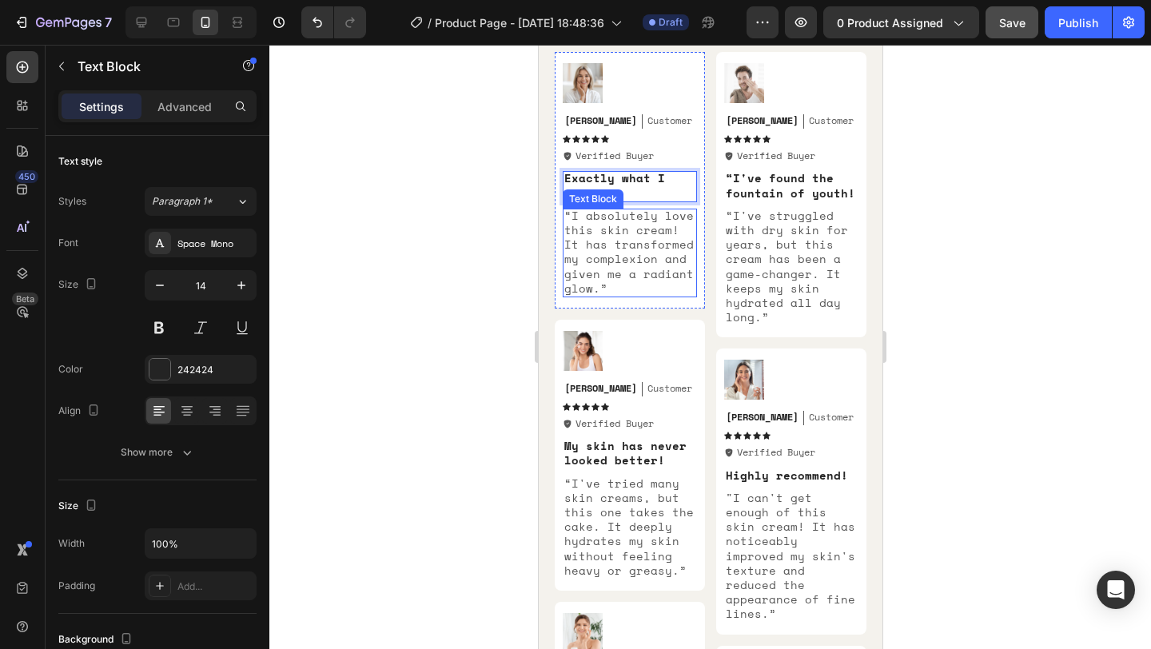
click at [630, 215] on p "“I absolutely love this skin cream! It has transformed my complexion and given …" at bounding box center [628, 252] width 131 height 87
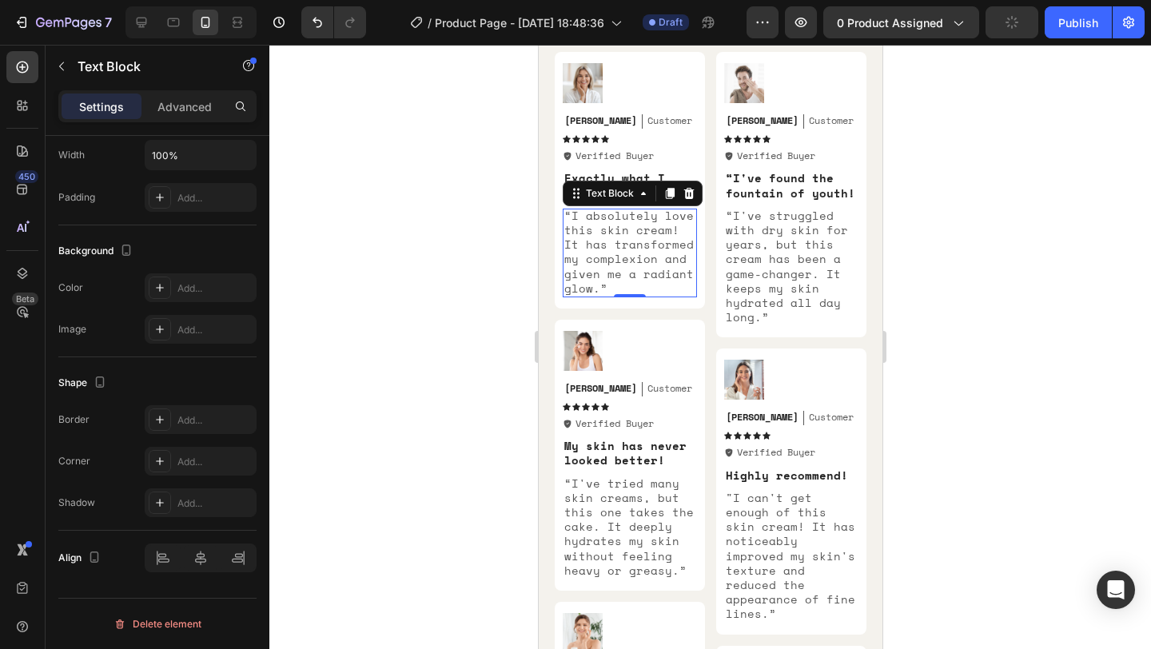
click at [623, 232] on p "“I absolutely love this skin cream! It has transformed my complexion and given …" at bounding box center [628, 252] width 131 height 87
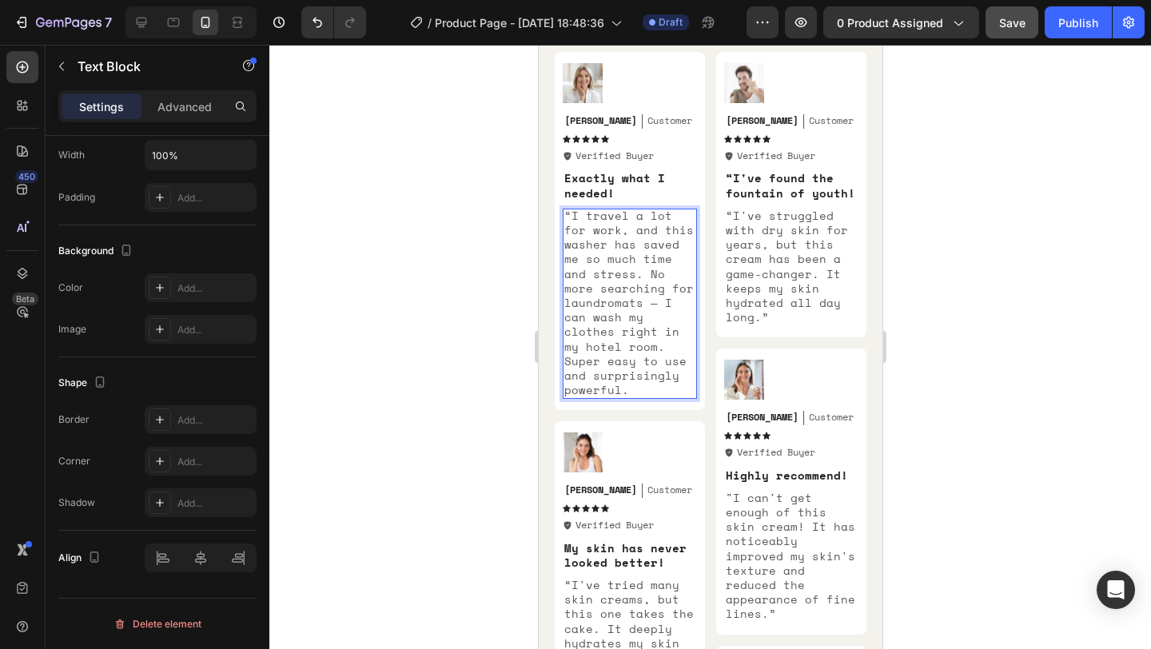
click at [570, 217] on p "“I travel a lot for work, and this washer has saved me so much time and stress.…" at bounding box center [628, 303] width 131 height 189
click at [787, 189] on p "“I've found the fountain of youth!" at bounding box center [790, 185] width 131 height 29
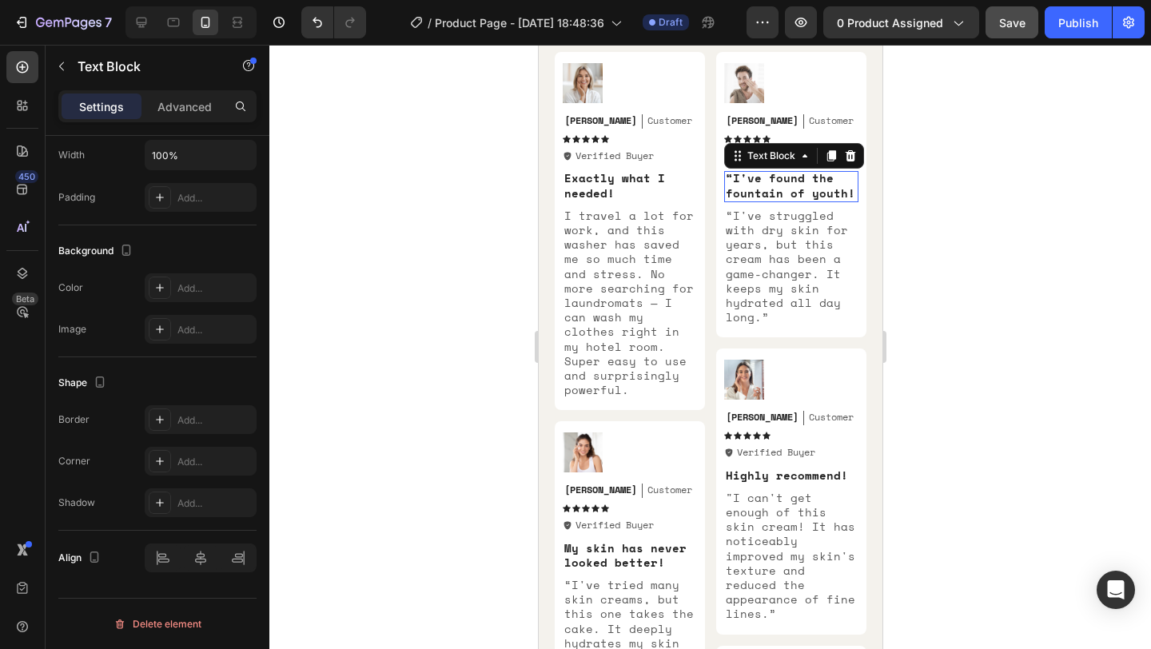
click at [787, 189] on p "“I've found the fountain of youth!" at bounding box center [790, 185] width 131 height 29
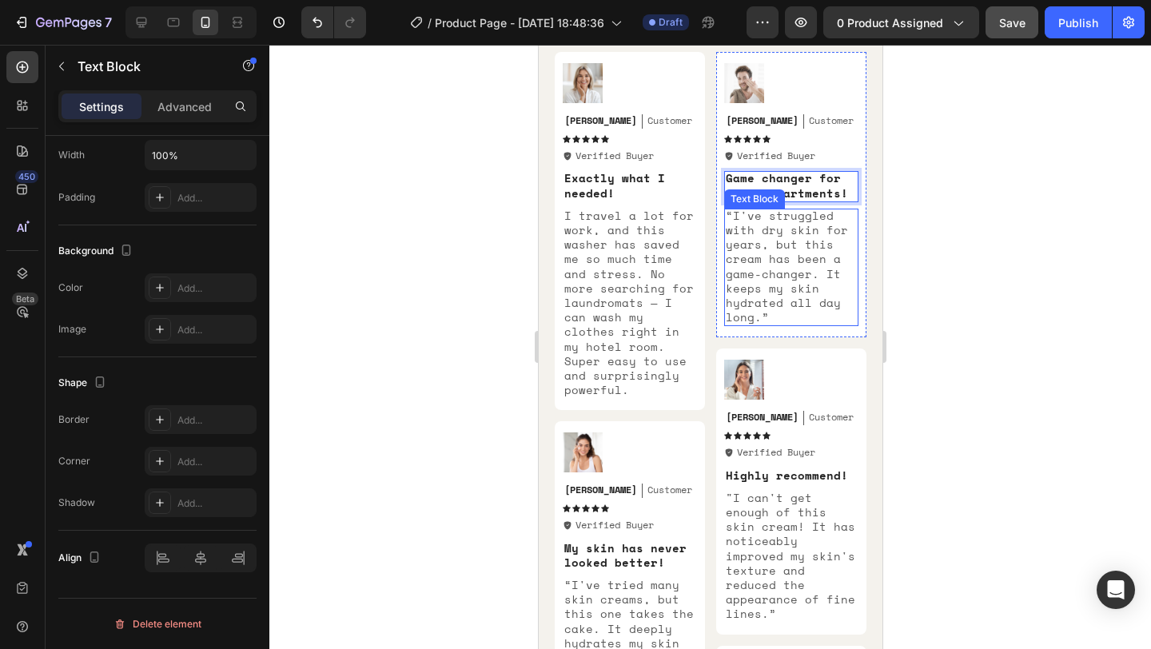
click at [787, 225] on p "“I've struggled with dry skin for years, but this cream has been a game-changer…" at bounding box center [790, 267] width 131 height 117
click at [750, 292] on p "“I've struggled with dry skin for years, but this cream has been a game-changer…" at bounding box center [790, 267] width 131 height 117
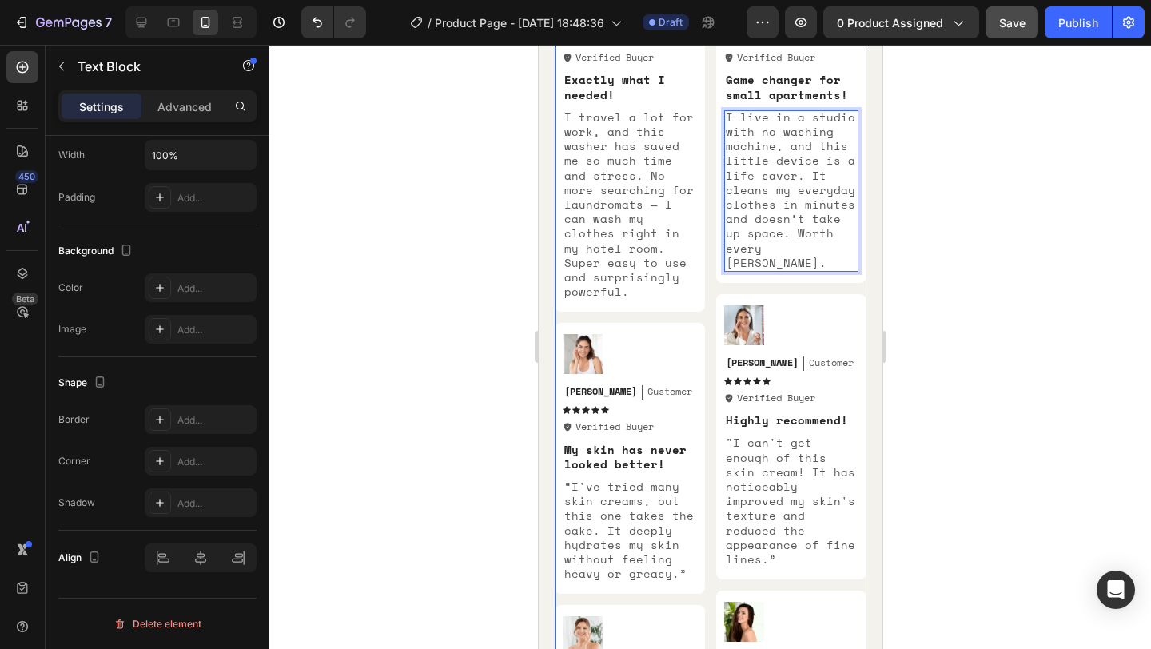
scroll to position [4790, 0]
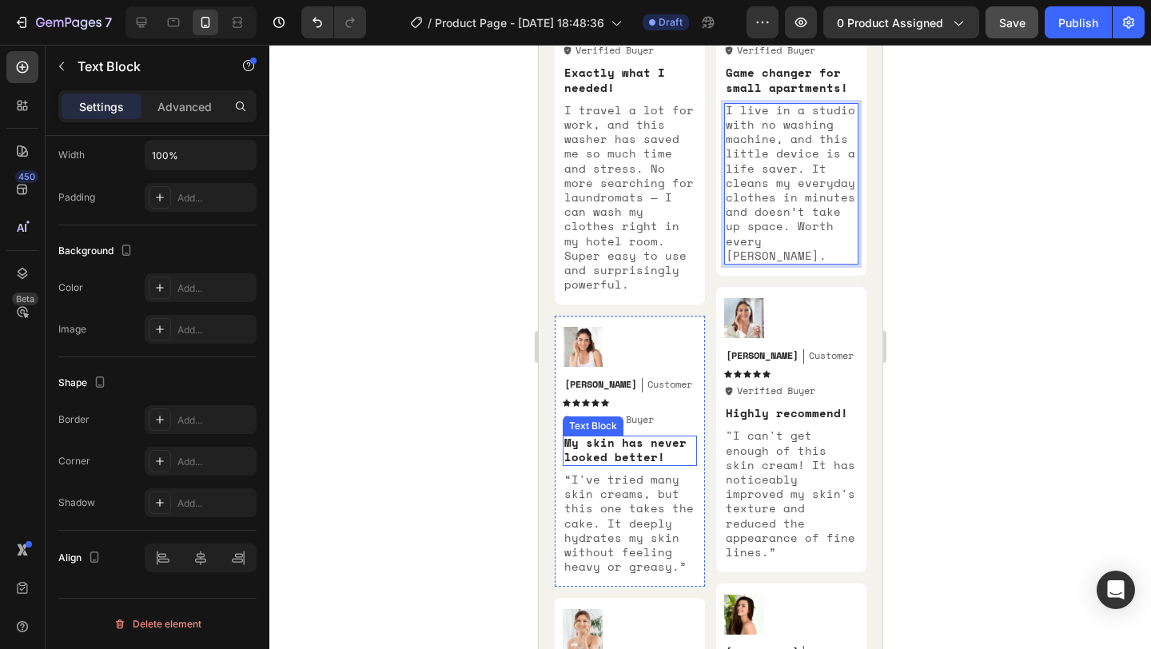
click at [583, 448] on p "My skin has never looked better!" at bounding box center [628, 449] width 131 height 29
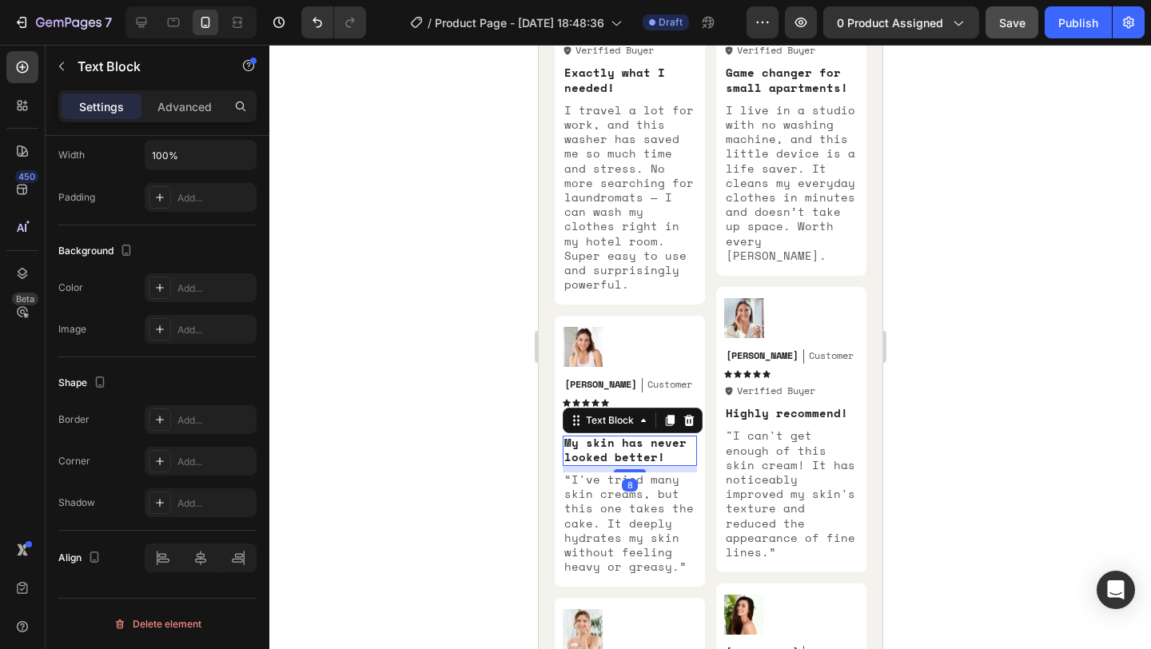
click at [583, 448] on p "My skin has never looked better!" at bounding box center [628, 449] width 131 height 29
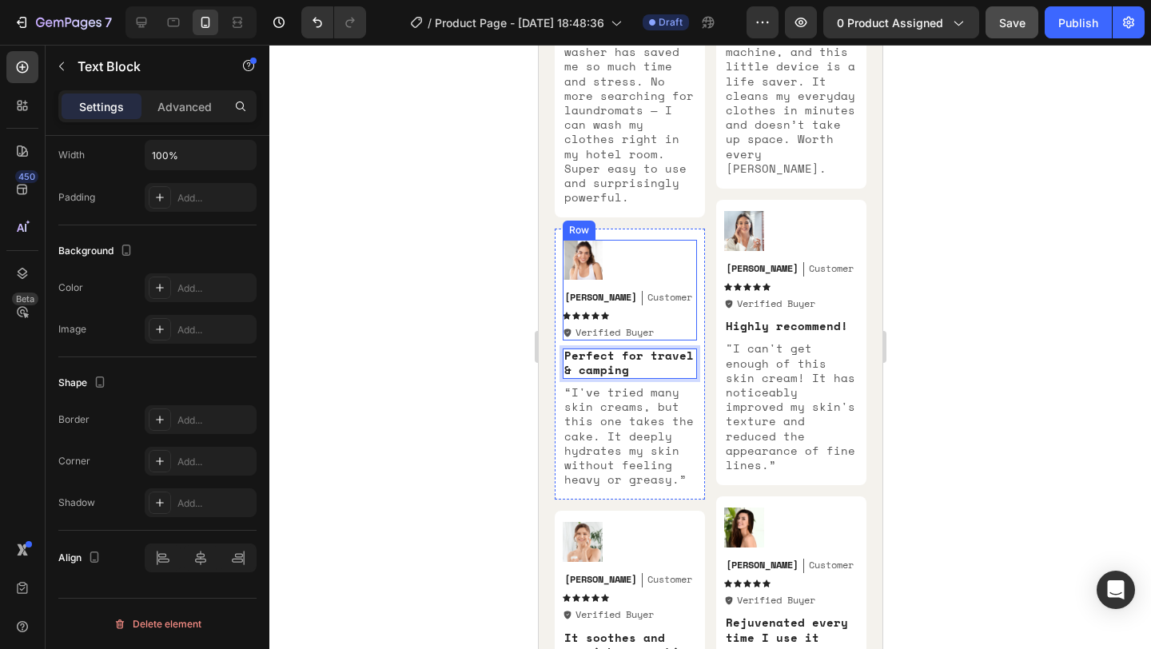
scroll to position [4926, 0]
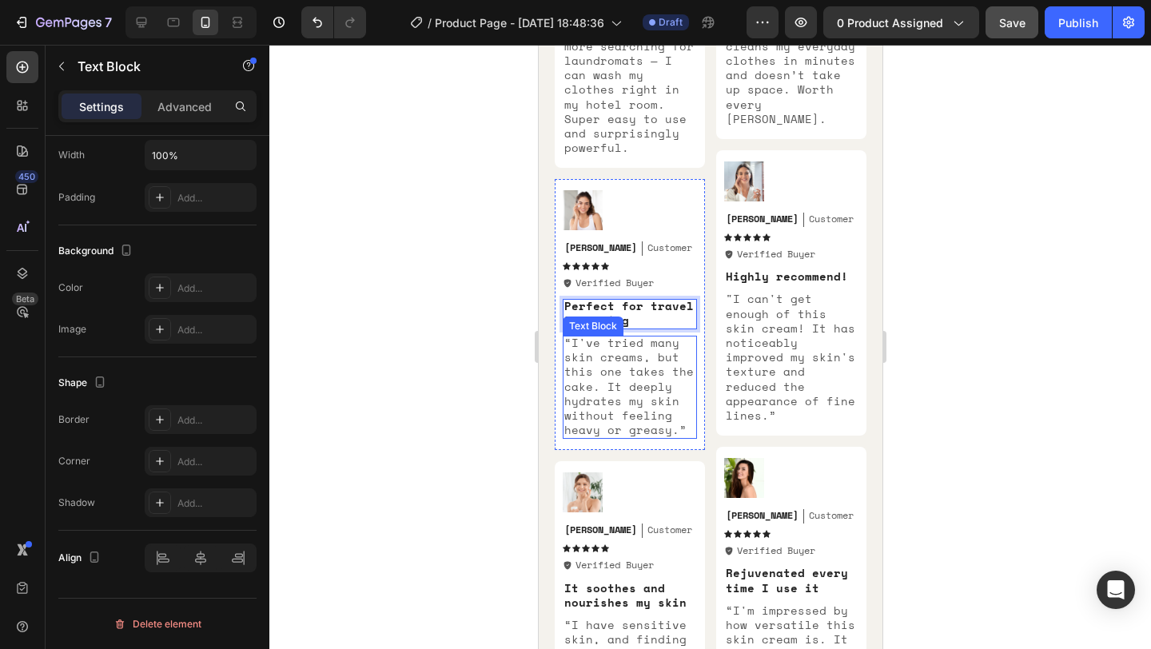
click at [624, 410] on p "“I've tried many skin creams, but this one takes the cake. It deeply hydrates m…" at bounding box center [628, 386] width 131 height 101
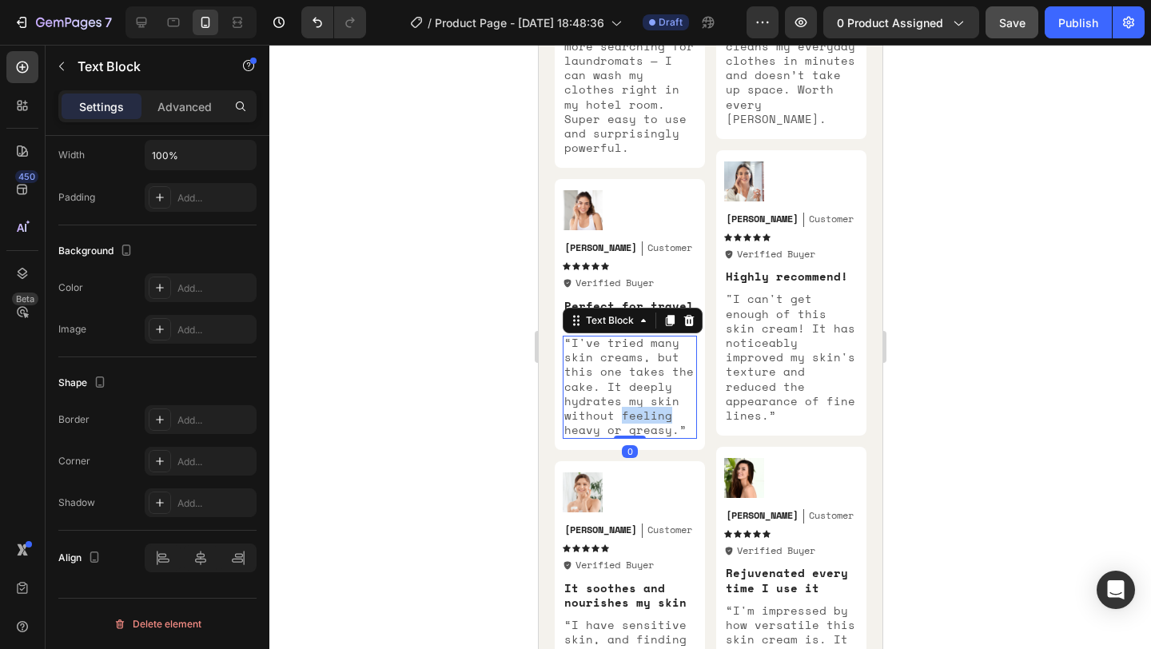
click at [624, 410] on p "“I've tried many skin creams, but this one takes the cake. It deeply hydrates m…" at bounding box center [628, 386] width 131 height 101
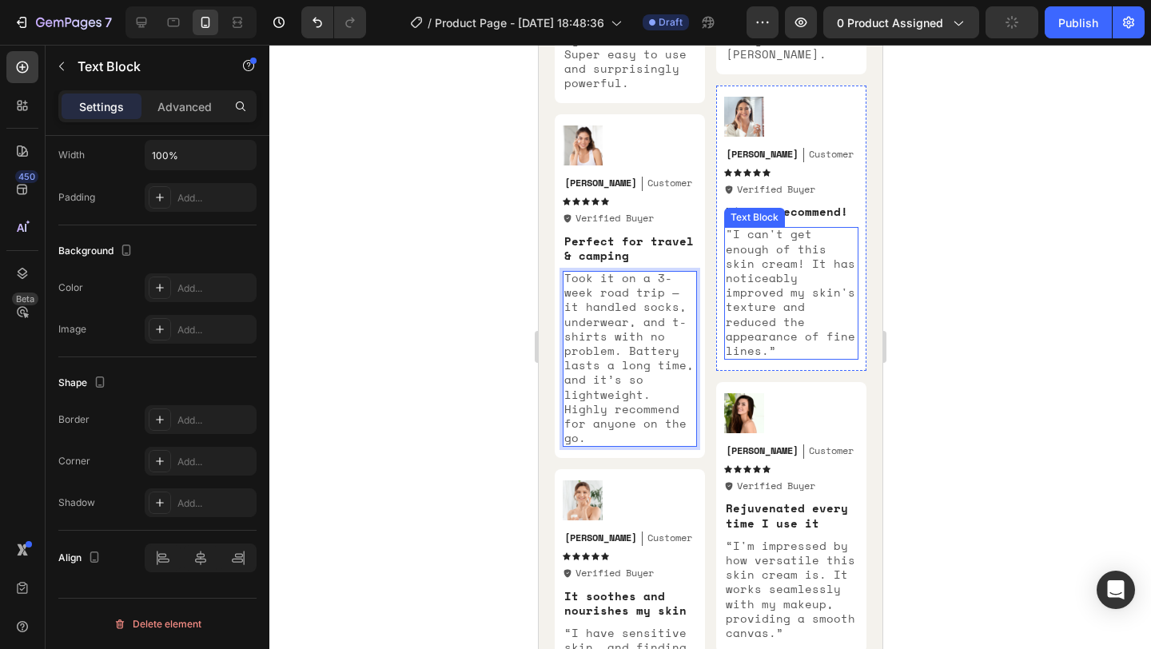
scroll to position [4990, 0]
click at [758, 205] on p "Highly recommend!" at bounding box center [790, 212] width 131 height 14
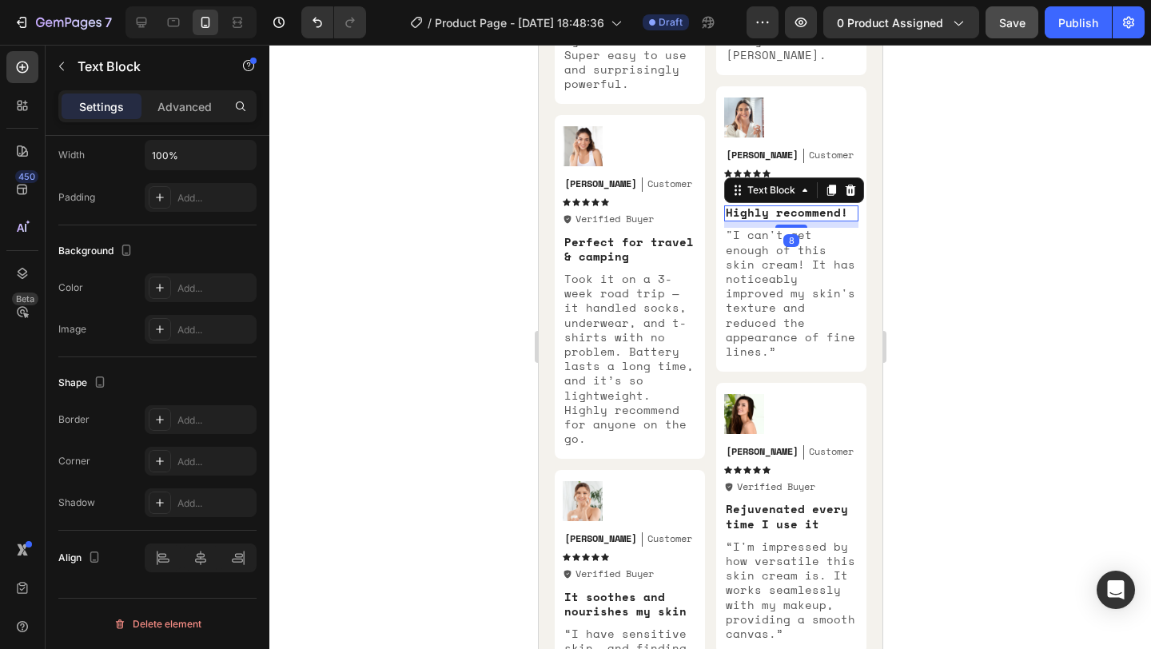
click at [758, 205] on p "Highly recommend!" at bounding box center [790, 212] width 131 height 14
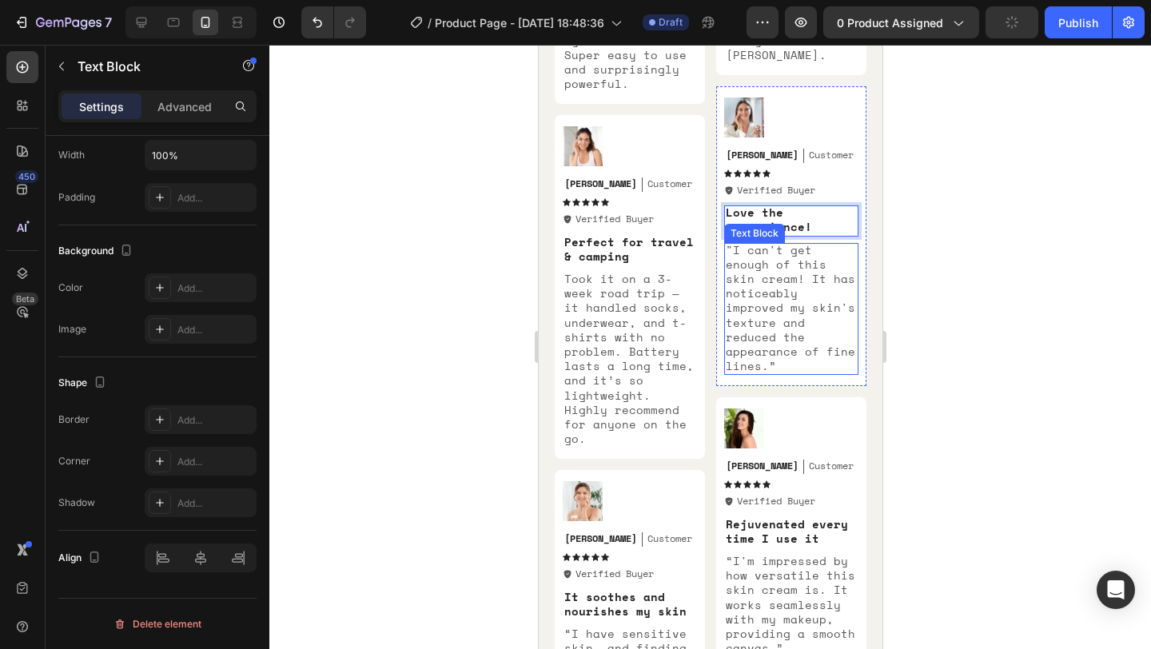
click at [779, 269] on p ""I can't get enough of this skin cream! It has noticeably improved my skin's te…" at bounding box center [790, 308] width 131 height 131
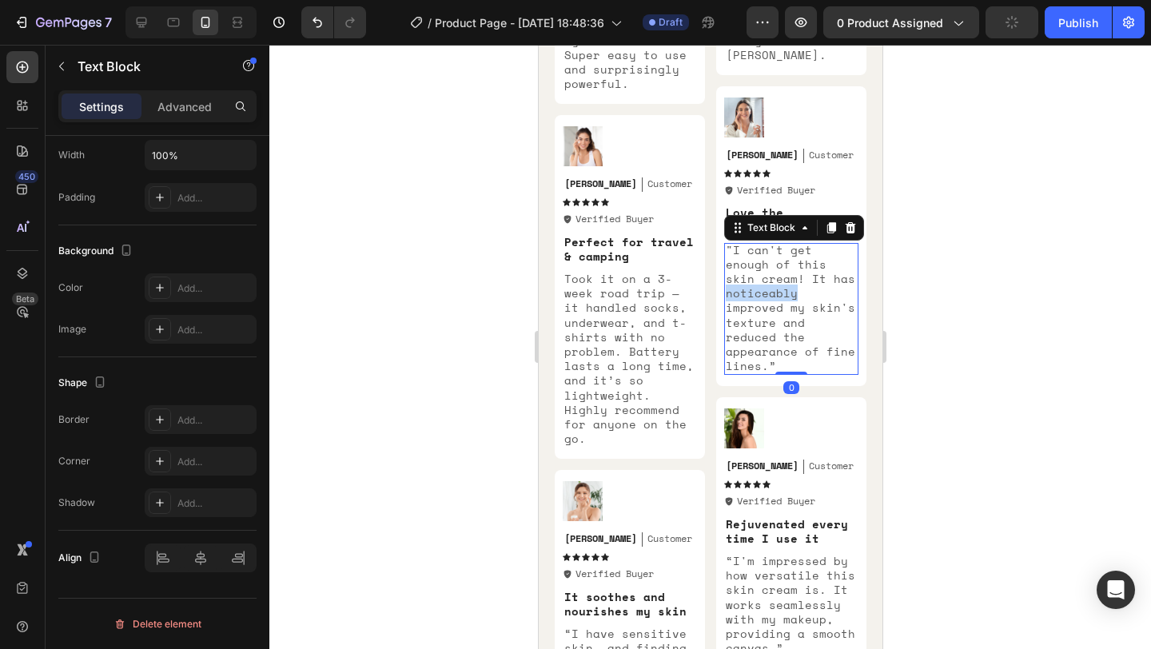
click at [779, 269] on p ""I can't get enough of this skin cream! It has noticeably improved my skin's te…" at bounding box center [790, 308] width 131 height 131
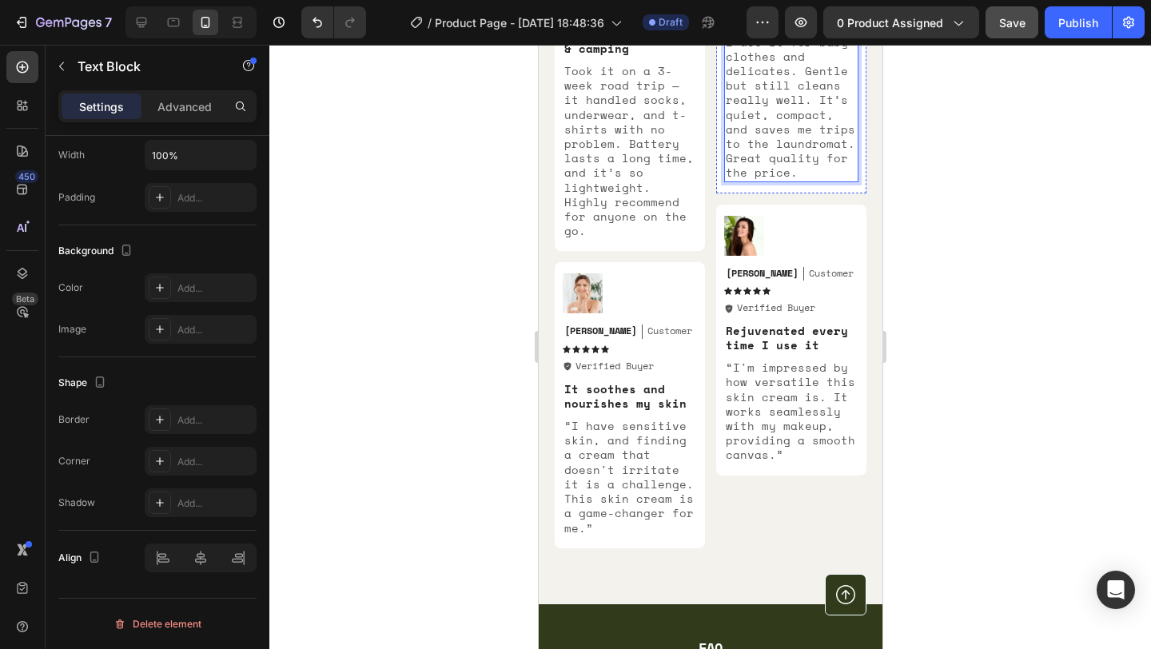
scroll to position [5202, 0]
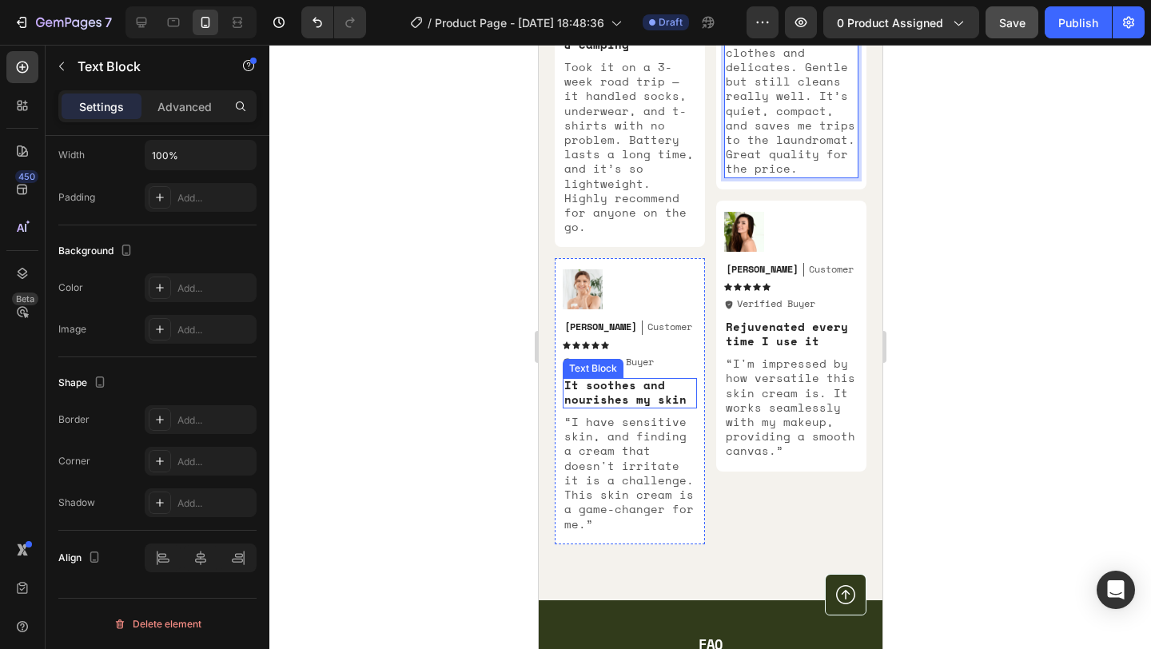
click at [602, 380] on p "It soothes and nourishes my skin" at bounding box center [628, 392] width 131 height 29
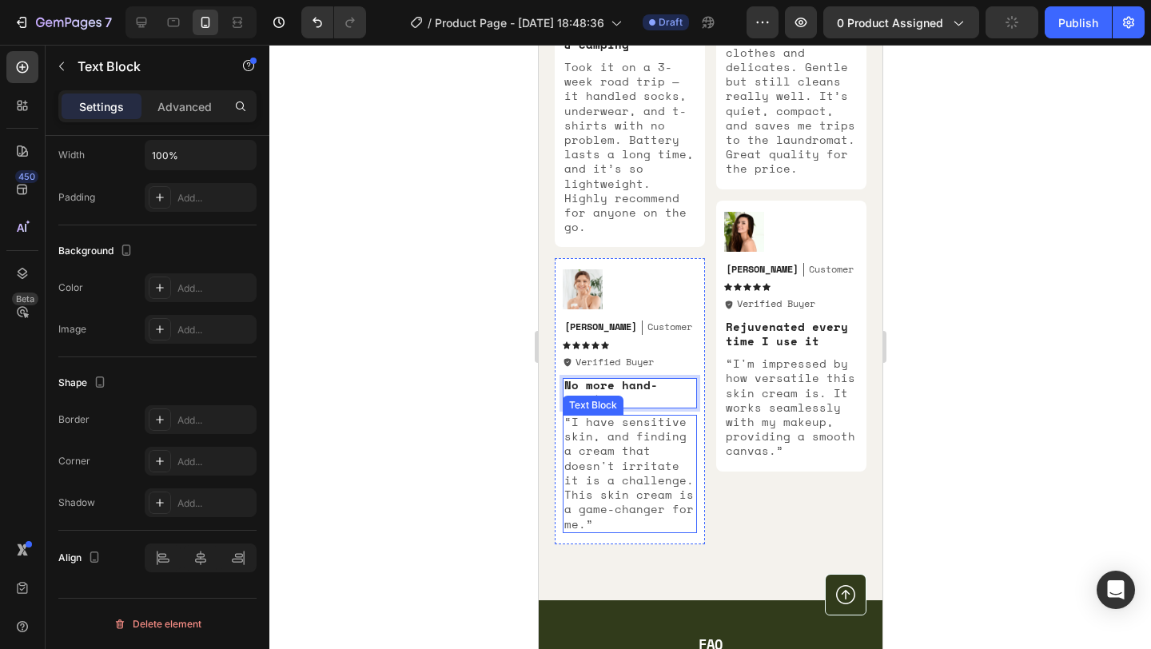
click at [593, 431] on p "“I have sensitive skin, and finding a cream that doesn't irritate it is a chall…" at bounding box center [628, 473] width 131 height 117
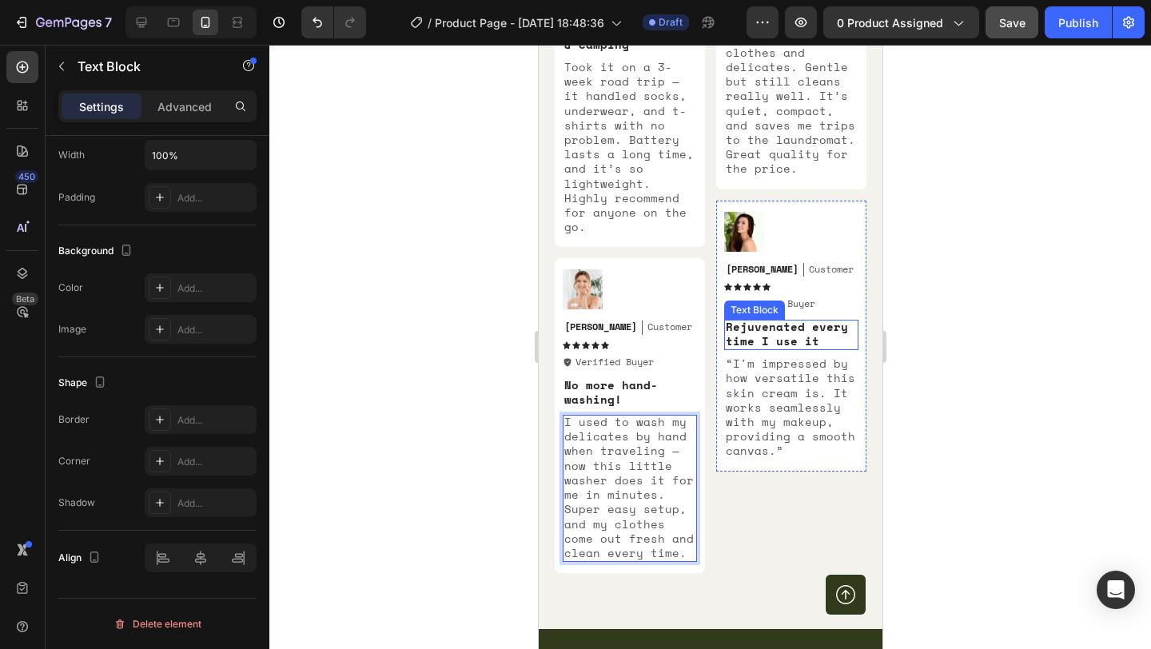
click at [762, 323] on p "Rejuvenated every time I use it" at bounding box center [790, 334] width 131 height 29
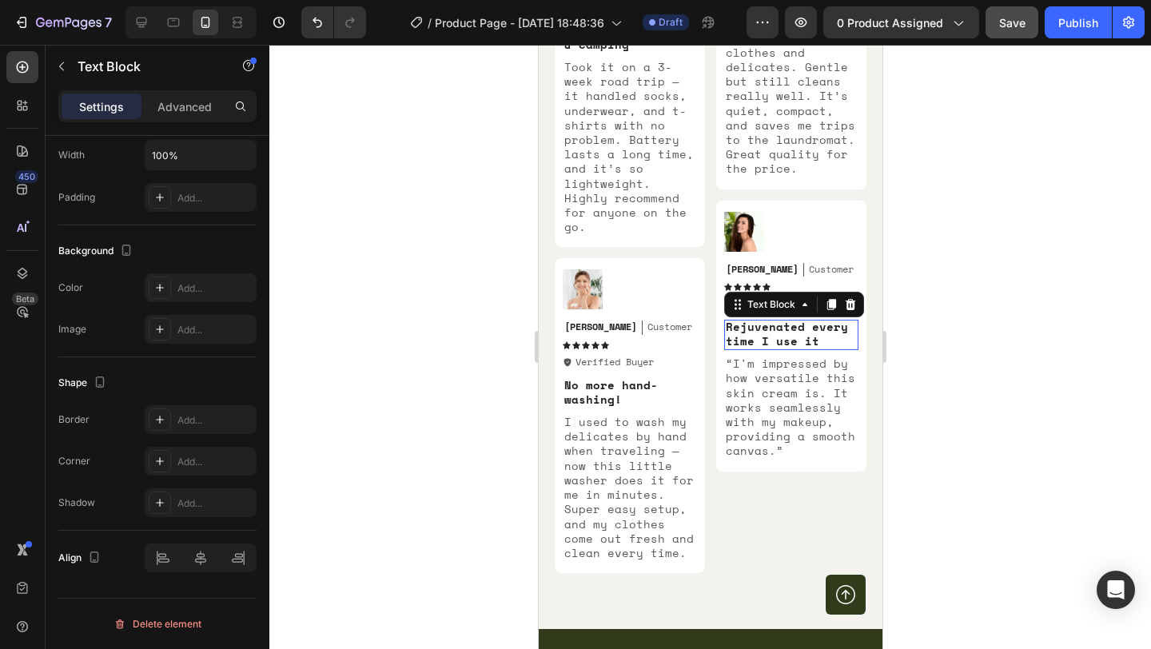
click at [762, 323] on p "Rejuvenated every time I use it" at bounding box center [790, 334] width 131 height 29
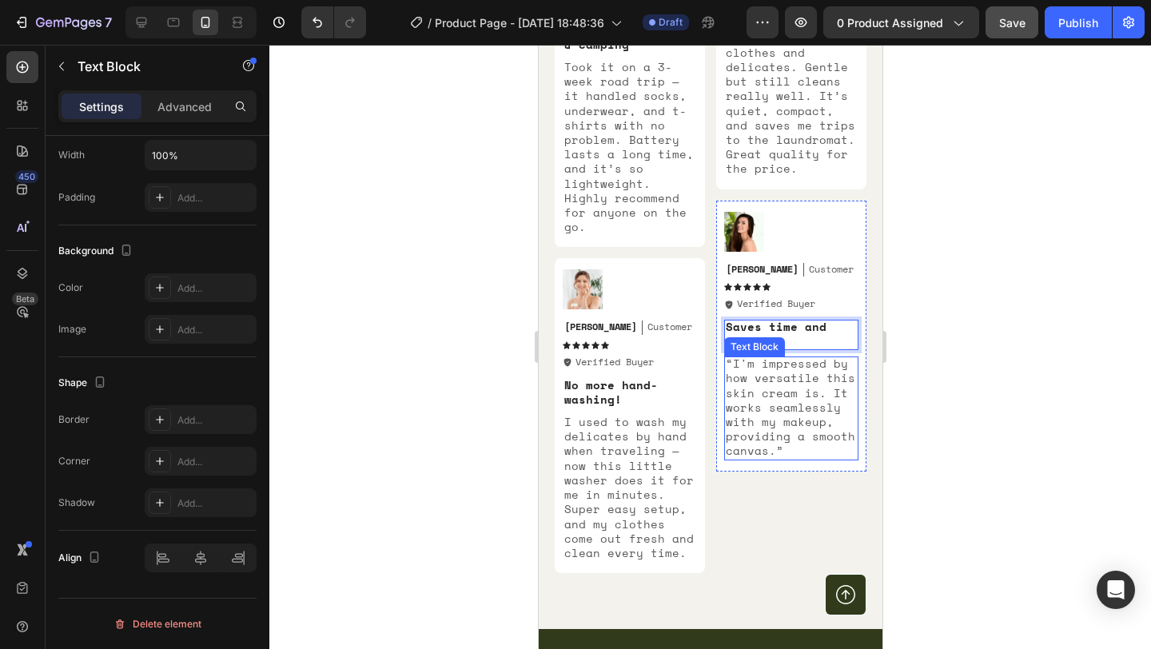
click at [753, 377] on p "“I'm impressed by how versatile this skin cream is. It works seamlessly with my…" at bounding box center [790, 406] width 131 height 101
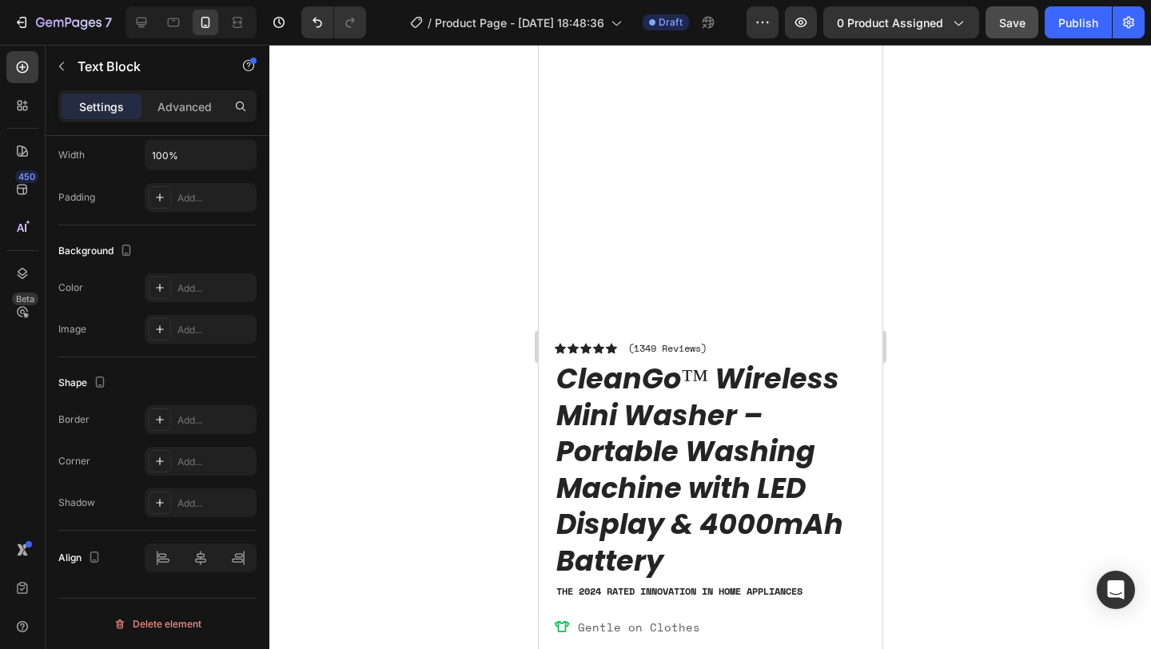
scroll to position [0, 0]
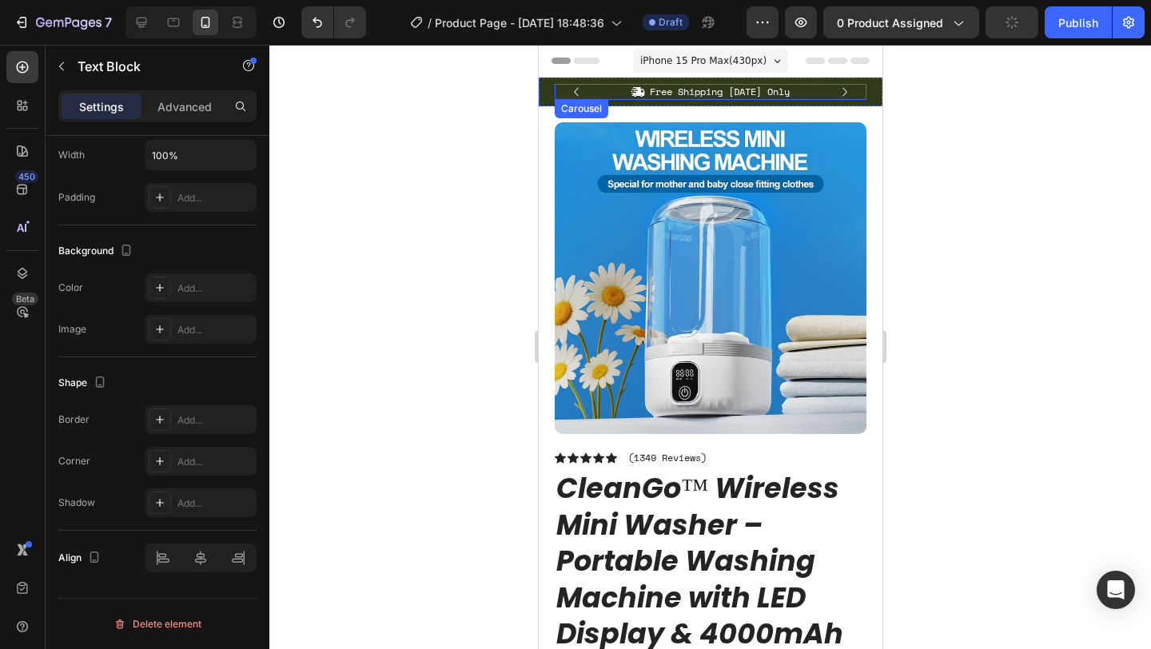
click at [844, 89] on icon "Carousel Next Arrow" at bounding box center [844, 92] width 18 height 18
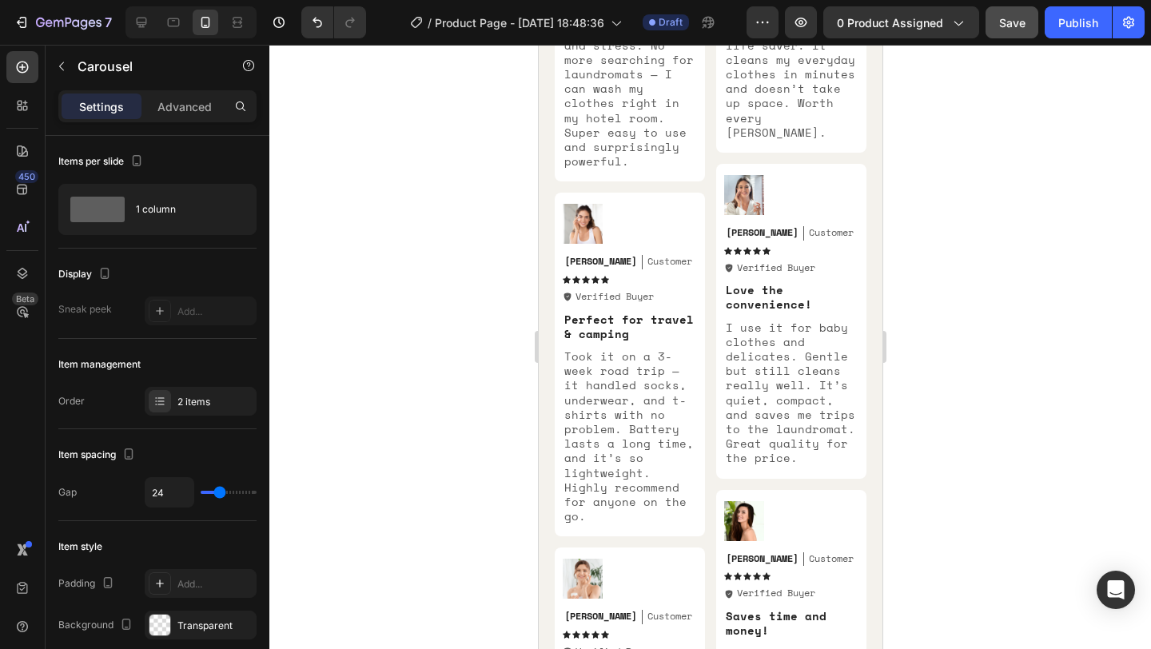
scroll to position [4984, 0]
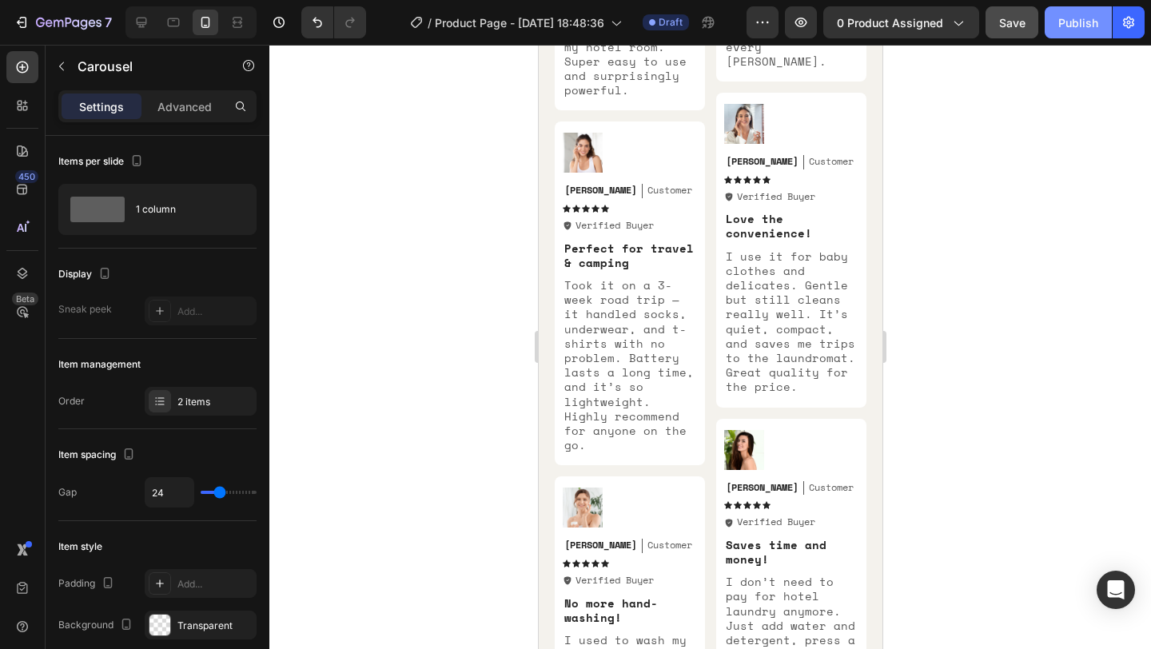
click at [1062, 20] on div "Publish" at bounding box center [1078, 22] width 40 height 17
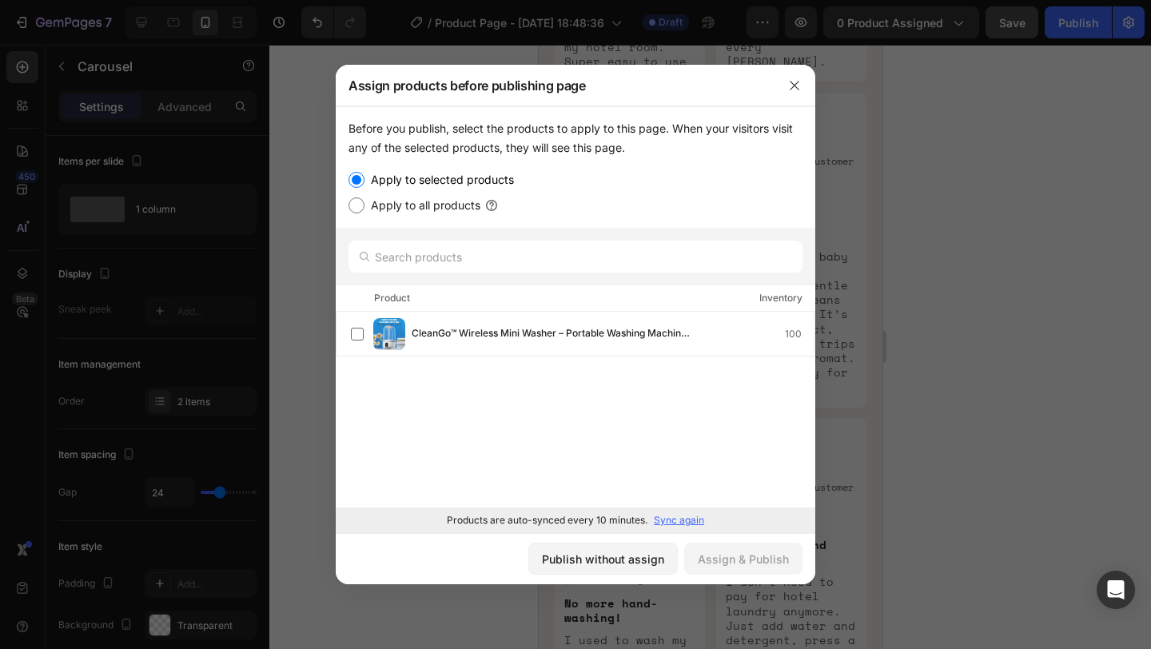
click at [424, 203] on label "Apply to all products" at bounding box center [422, 205] width 116 height 19
click at [364, 203] on input "Apply to all products" at bounding box center [356, 205] width 16 height 16
radio input "true"
click at [709, 561] on div "Assign & Publish" at bounding box center [743, 558] width 91 height 17
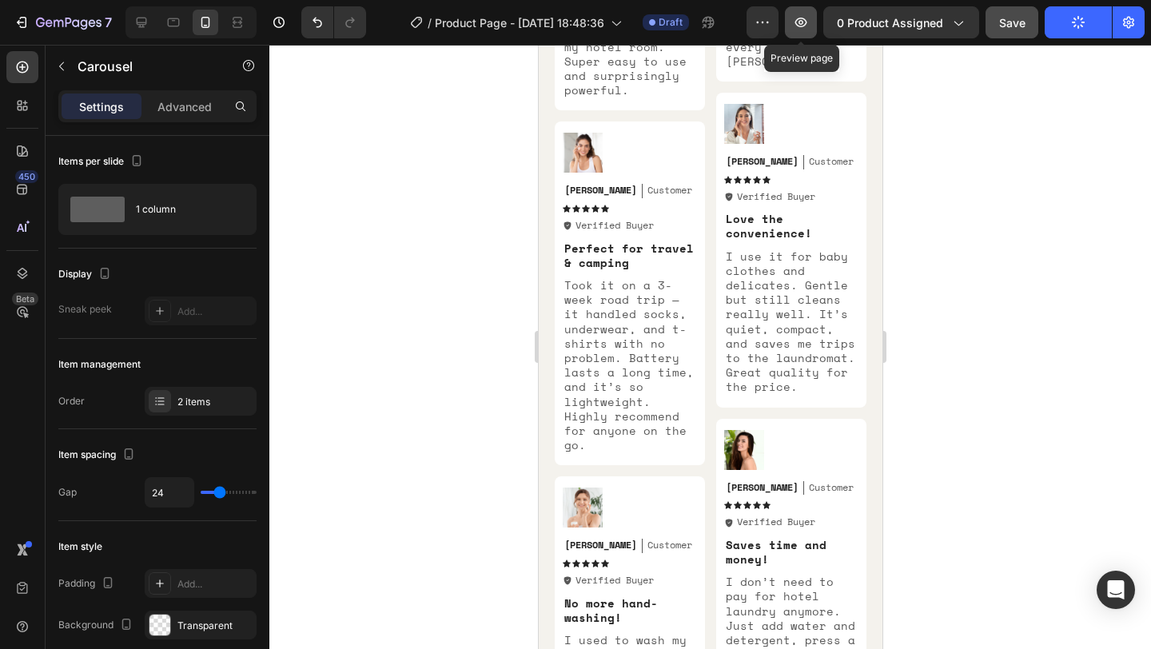
click at [796, 22] on icon "button" at bounding box center [801, 22] width 16 height 16
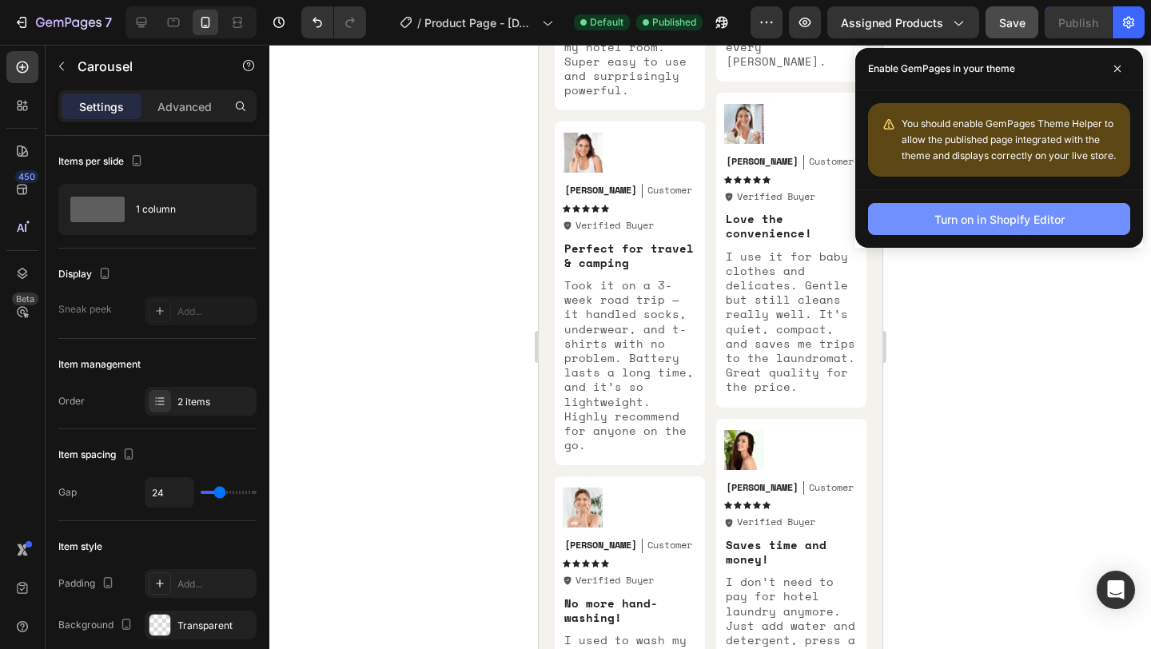
click at [934, 225] on div "Turn on in Shopify Editor" at bounding box center [999, 219] width 130 height 17
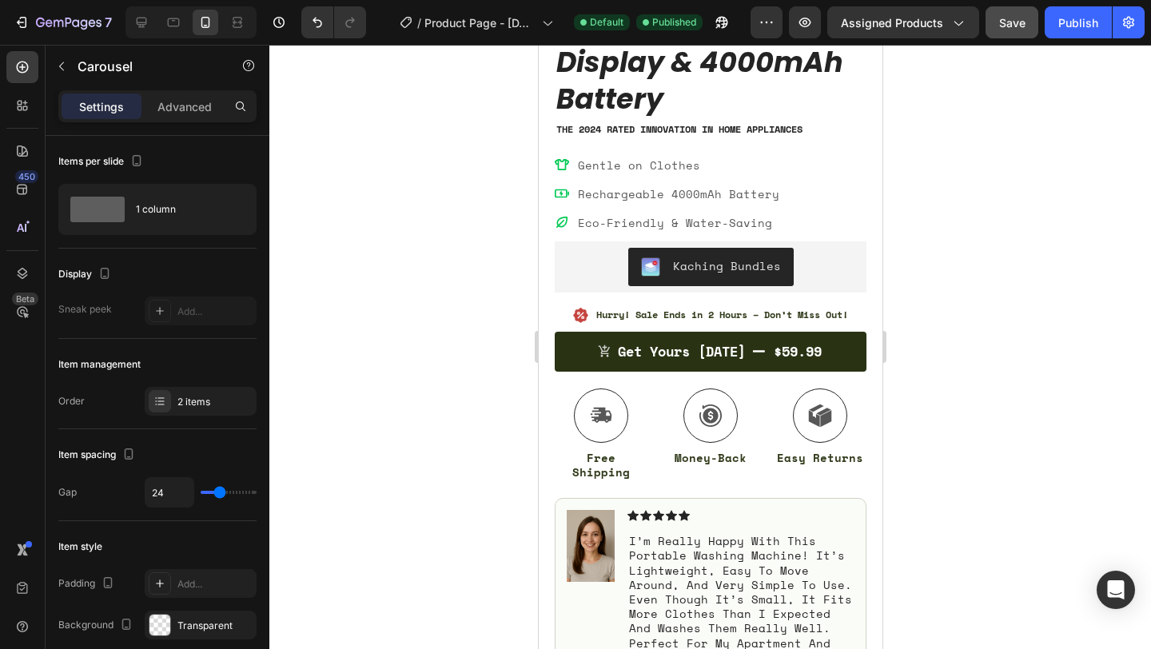
scroll to position [574, 0]
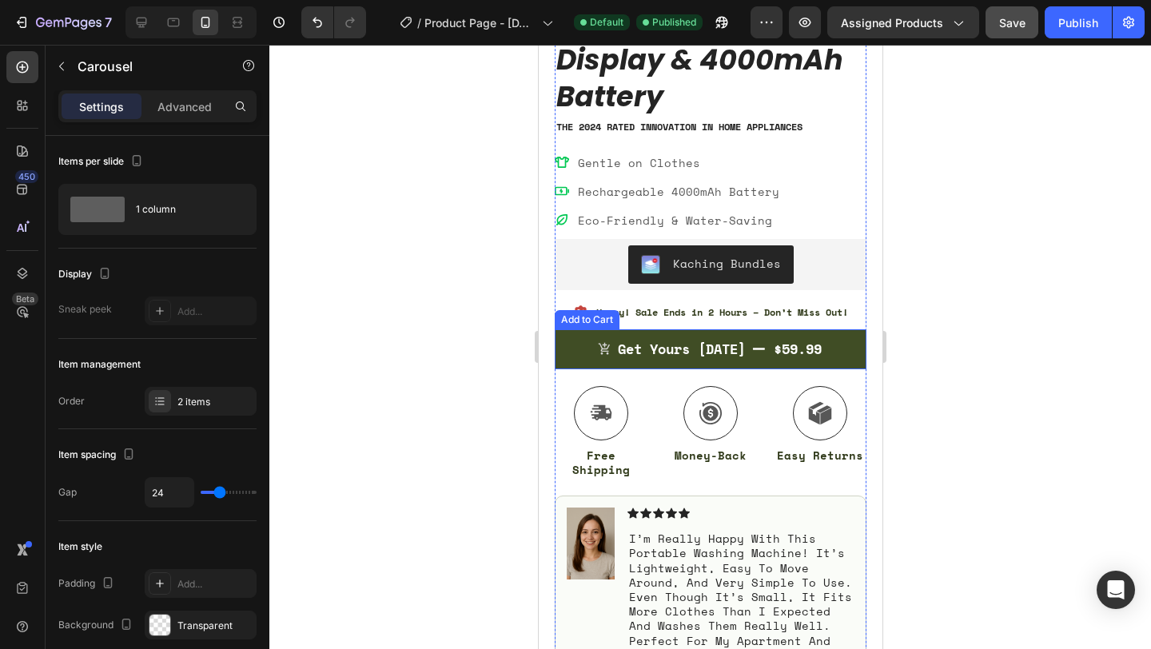
click at [713, 337] on button "Get Yours Today $59.99" at bounding box center [710, 349] width 312 height 40
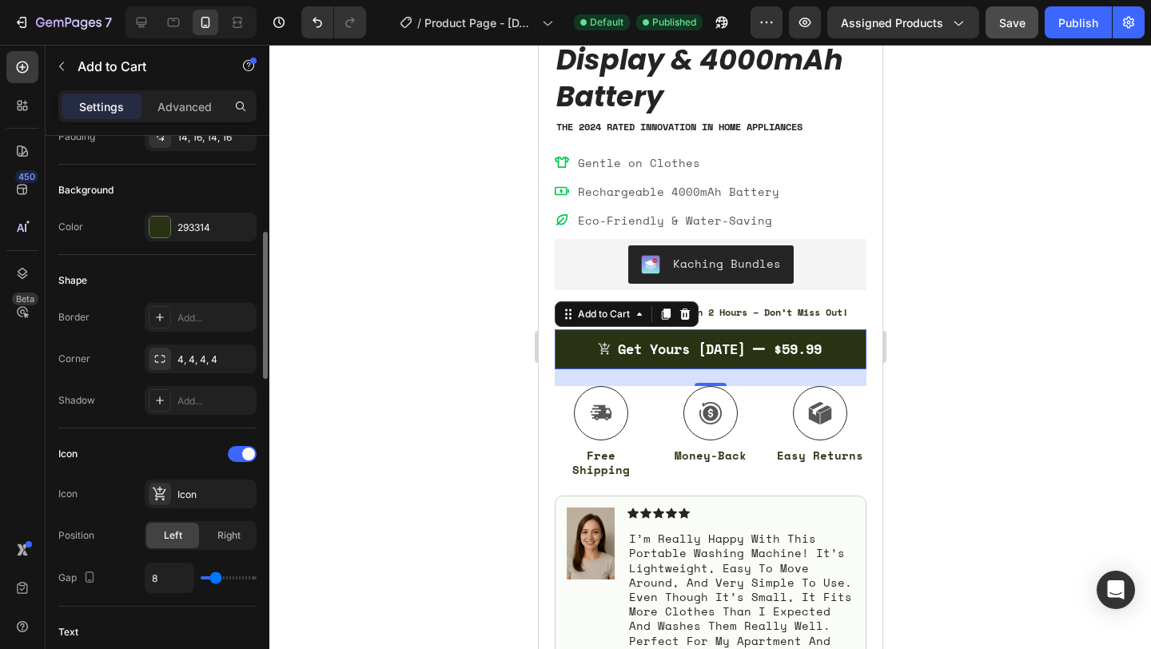
scroll to position [0, 0]
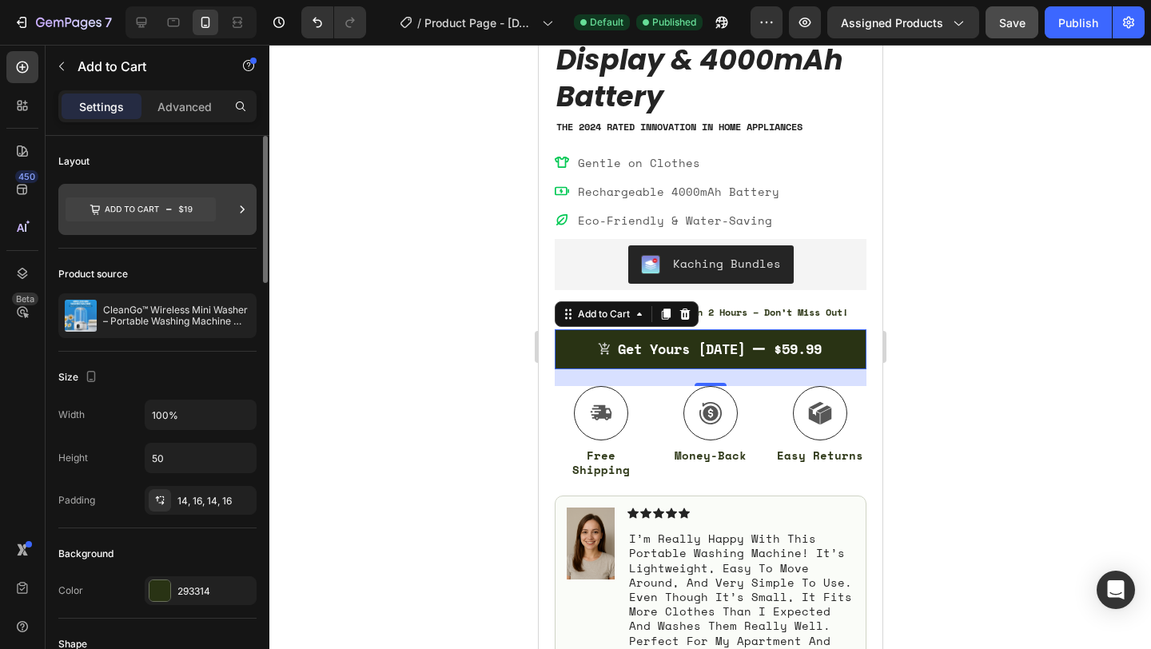
click at [179, 221] on icon at bounding box center [141, 209] width 150 height 37
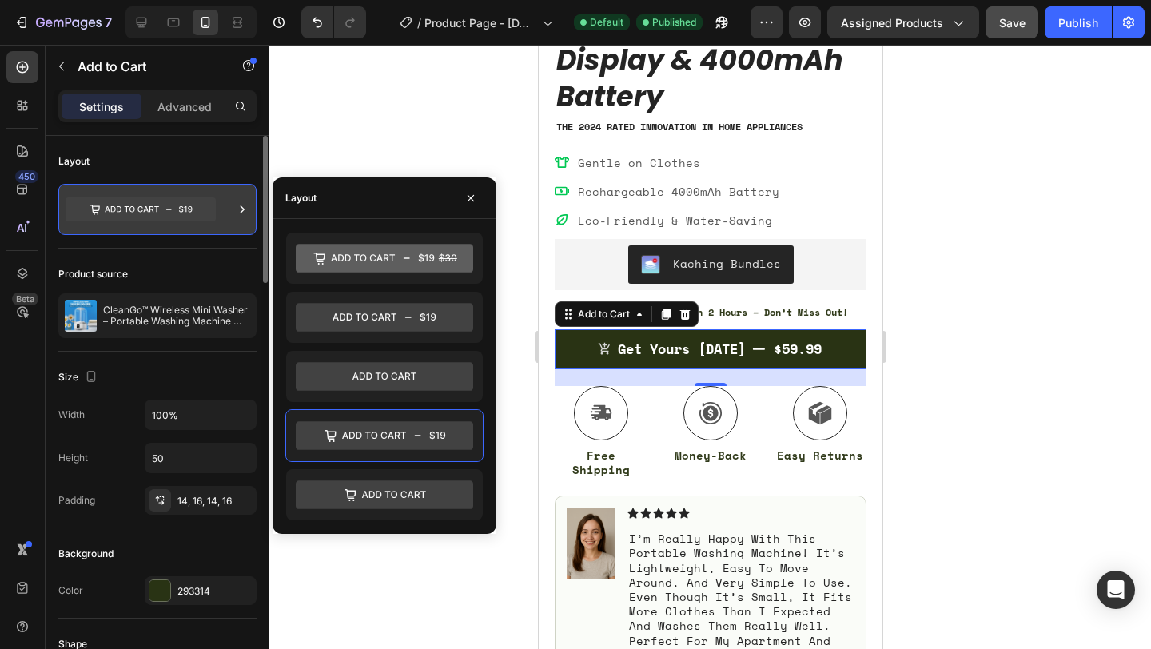
click at [179, 221] on icon at bounding box center [141, 209] width 150 height 24
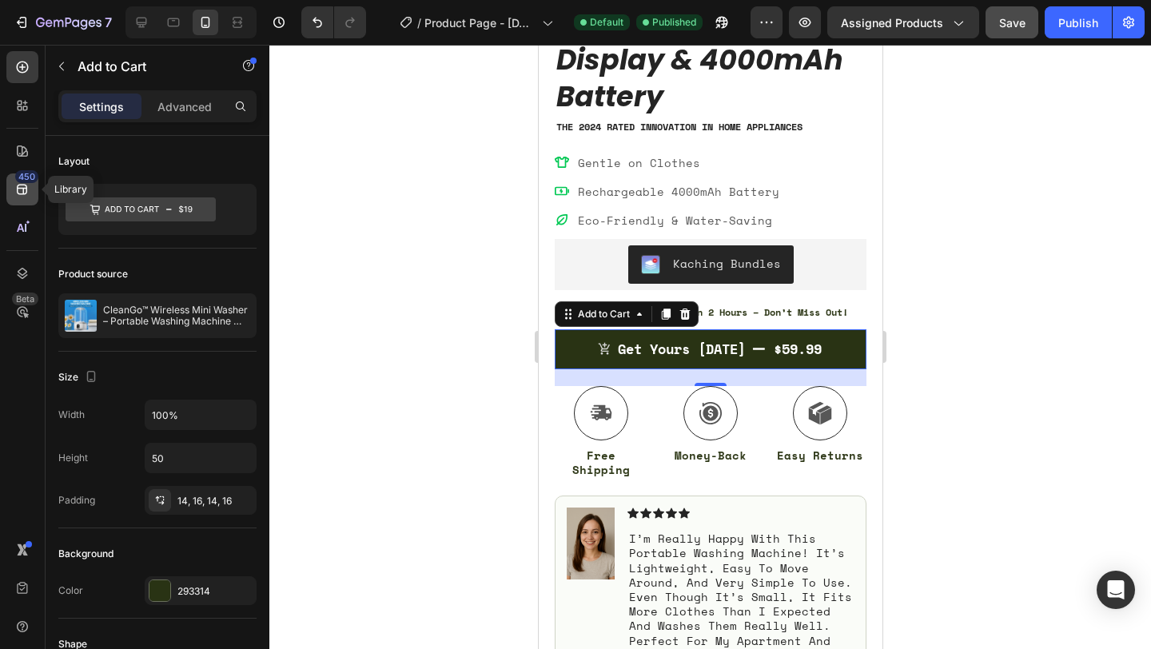
click at [14, 181] on icon at bounding box center [22, 189] width 16 height 16
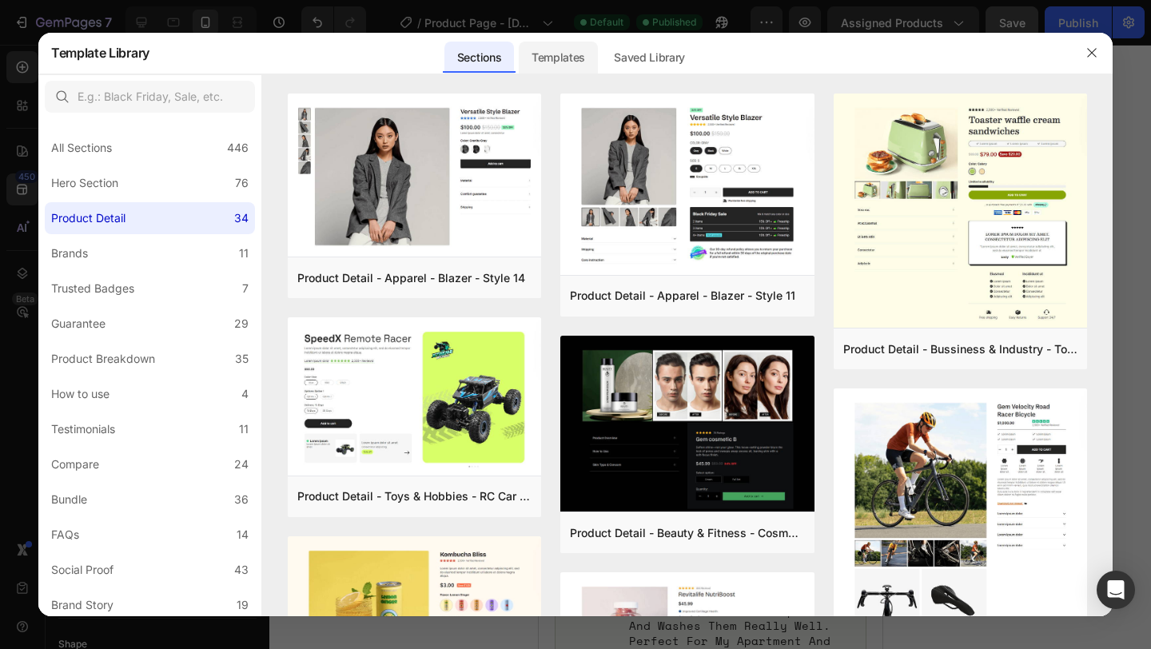
click at [582, 54] on div "Templates" at bounding box center [558, 58] width 79 height 32
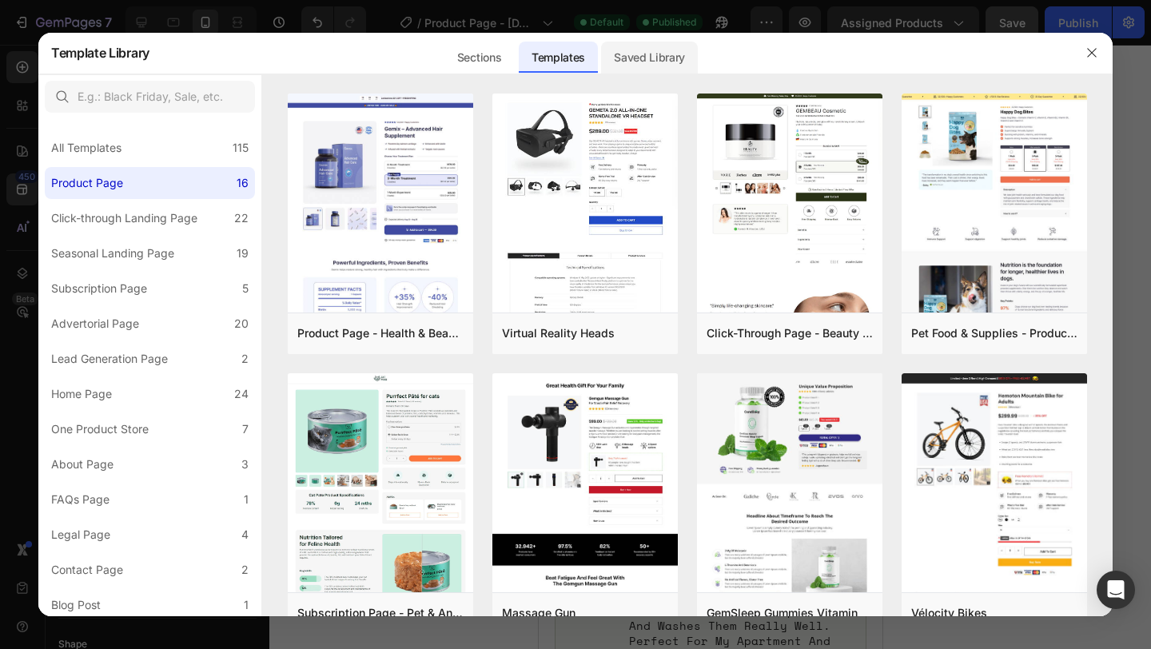
click at [626, 54] on div "Saved Library" at bounding box center [649, 58] width 97 height 32
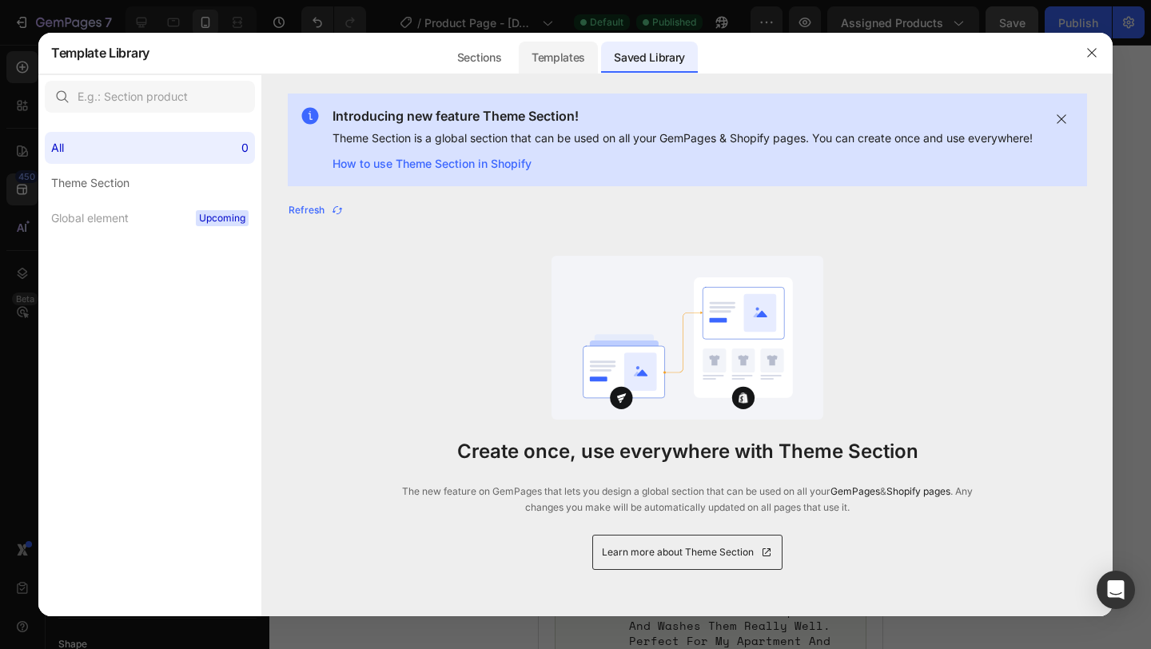
click at [562, 55] on div "Templates" at bounding box center [558, 58] width 79 height 32
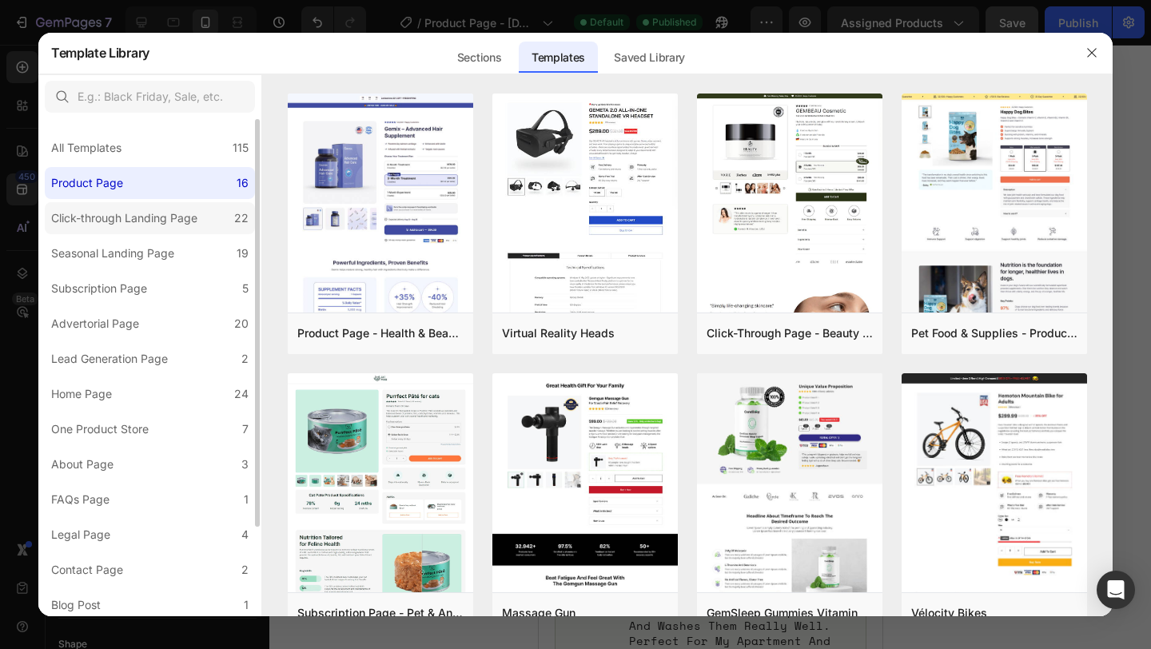
click at [211, 205] on label "Click-through Landing Page 22" at bounding box center [150, 218] width 210 height 32
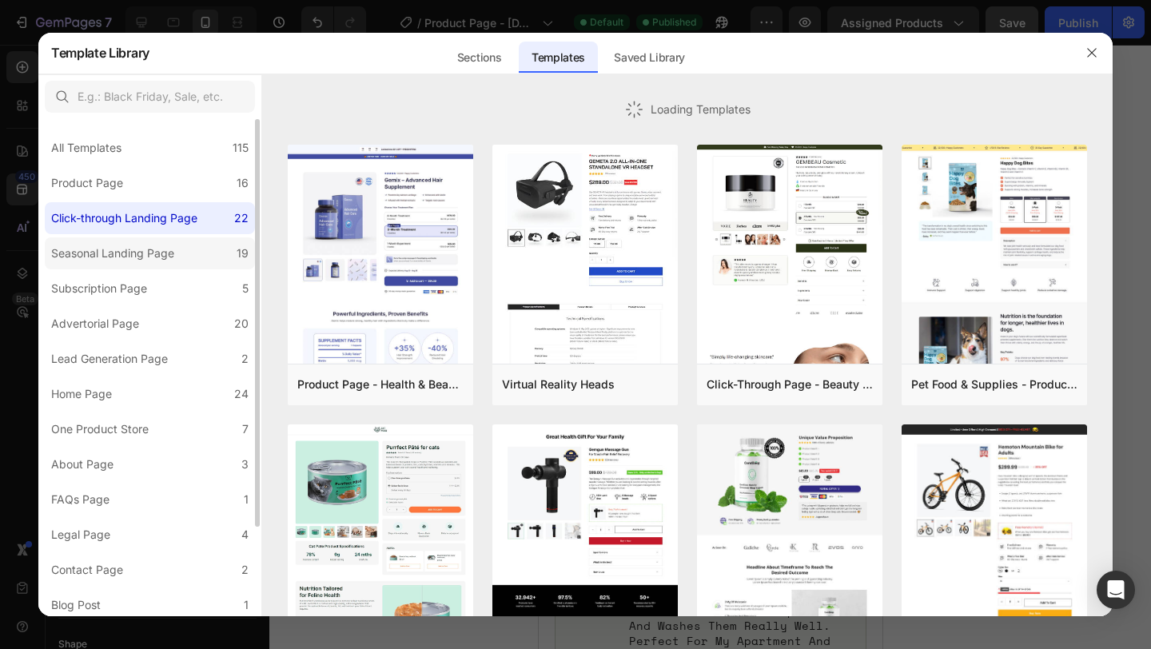
click at [194, 267] on label "Seasonal Landing Page 19" at bounding box center [150, 253] width 210 height 32
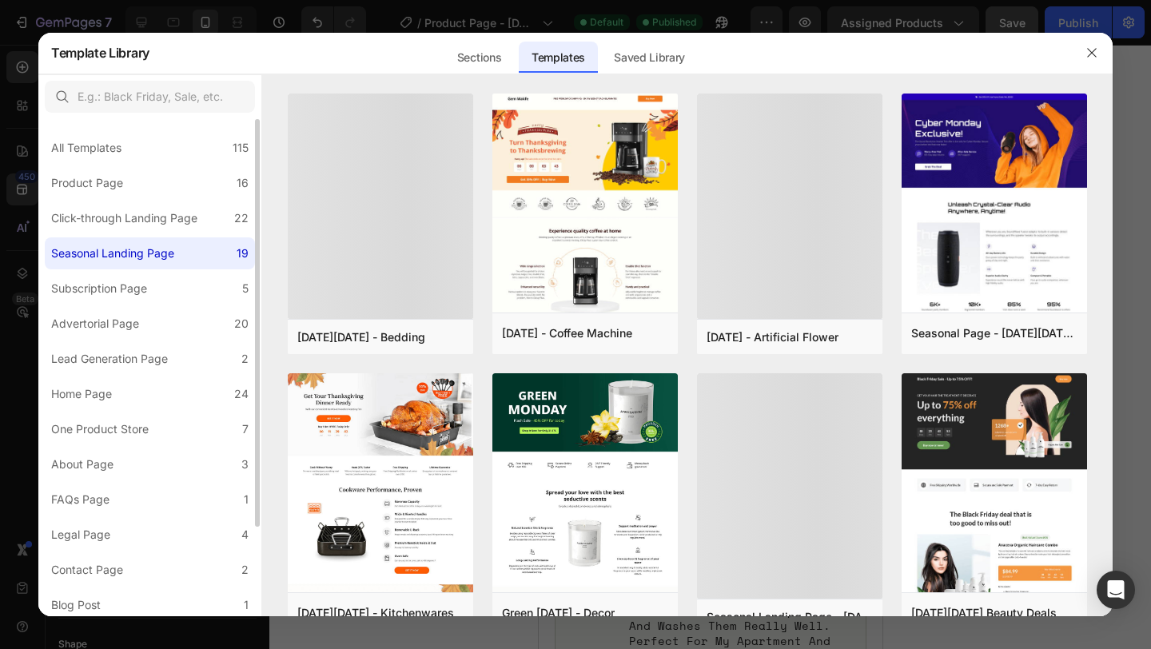
click at [168, 376] on div "All Templates 115 Product Page 16 Click-through Landing Page 22 Seasonal Landin…" at bounding box center [149, 422] width 223 height 607
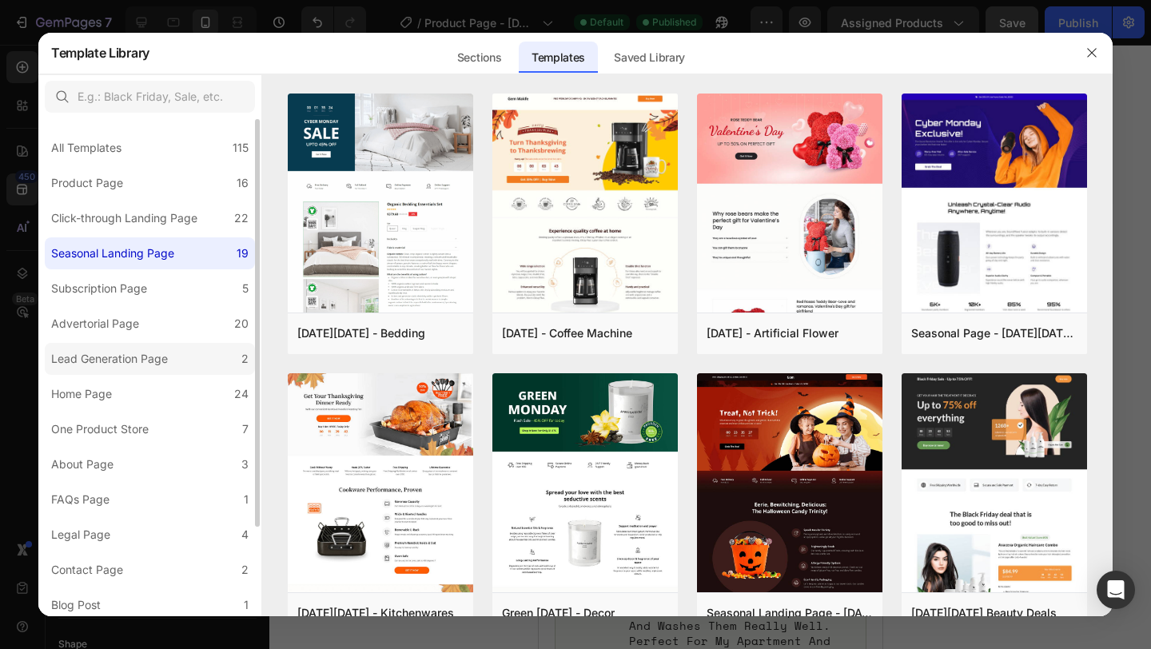
click at [168, 356] on div "Lead Generation Page" at bounding box center [109, 358] width 117 height 19
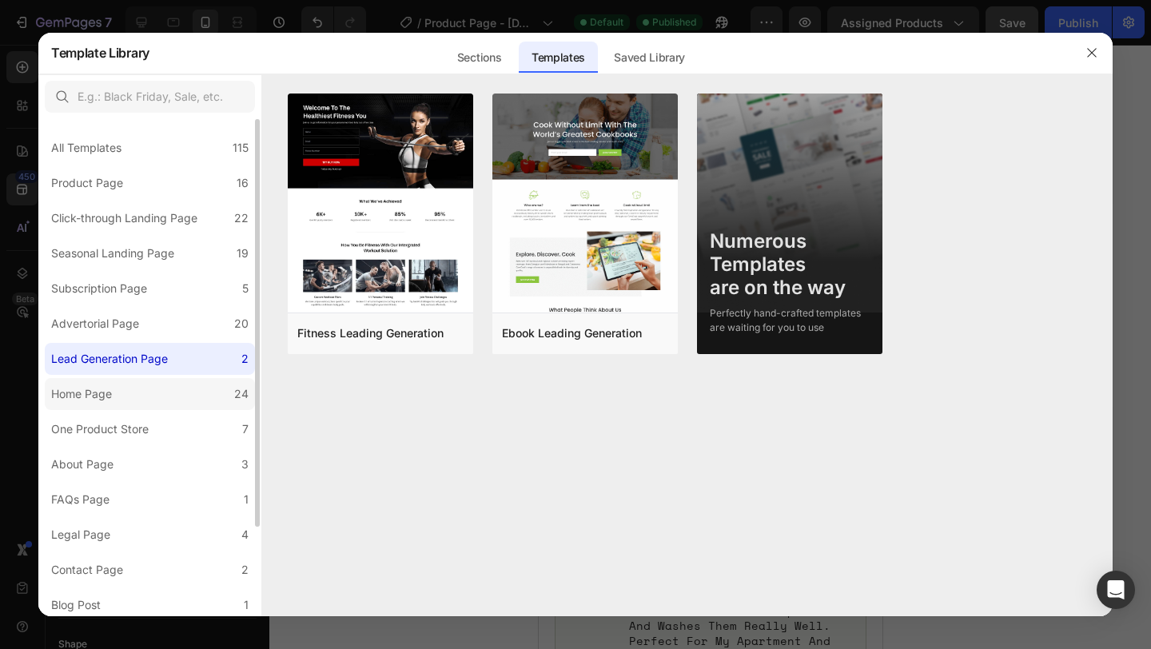
click at [159, 385] on label "Home Page 24" at bounding box center [150, 394] width 210 height 32
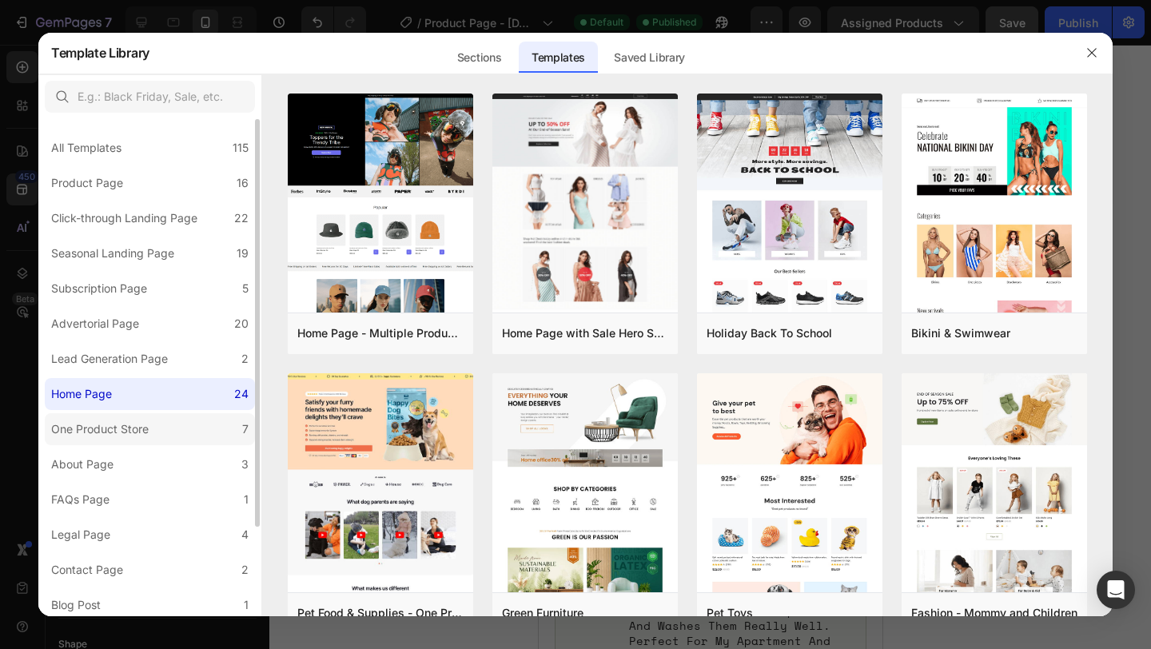
click at [157, 436] on label "One Product Store 7" at bounding box center [150, 429] width 210 height 32
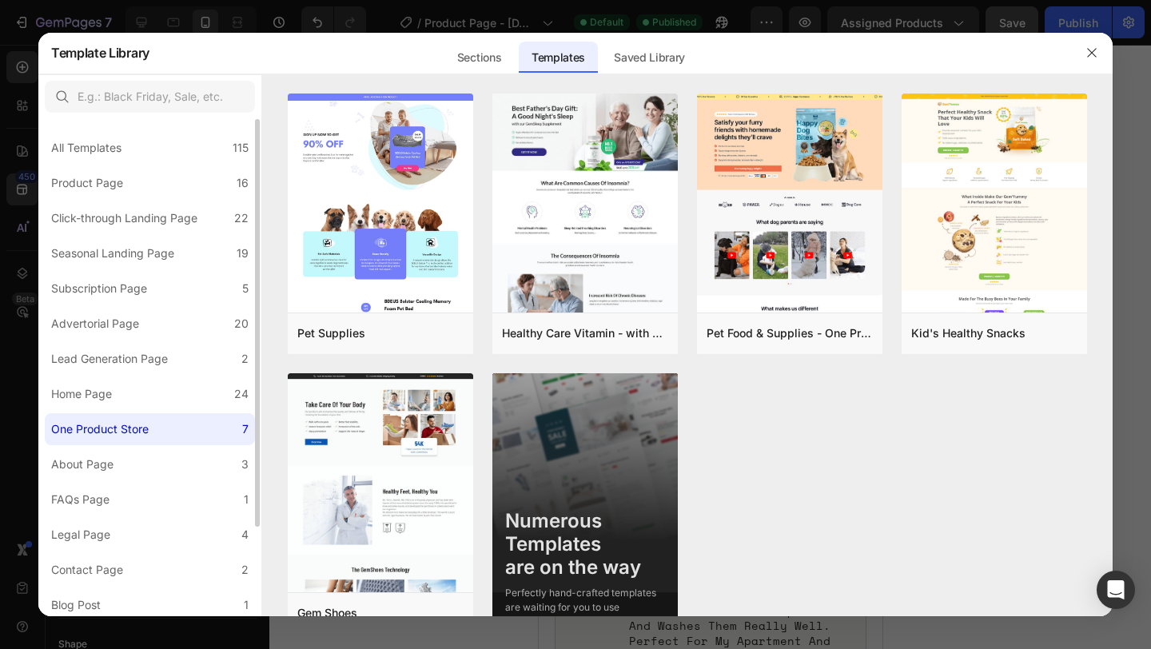
scroll to position [109, 0]
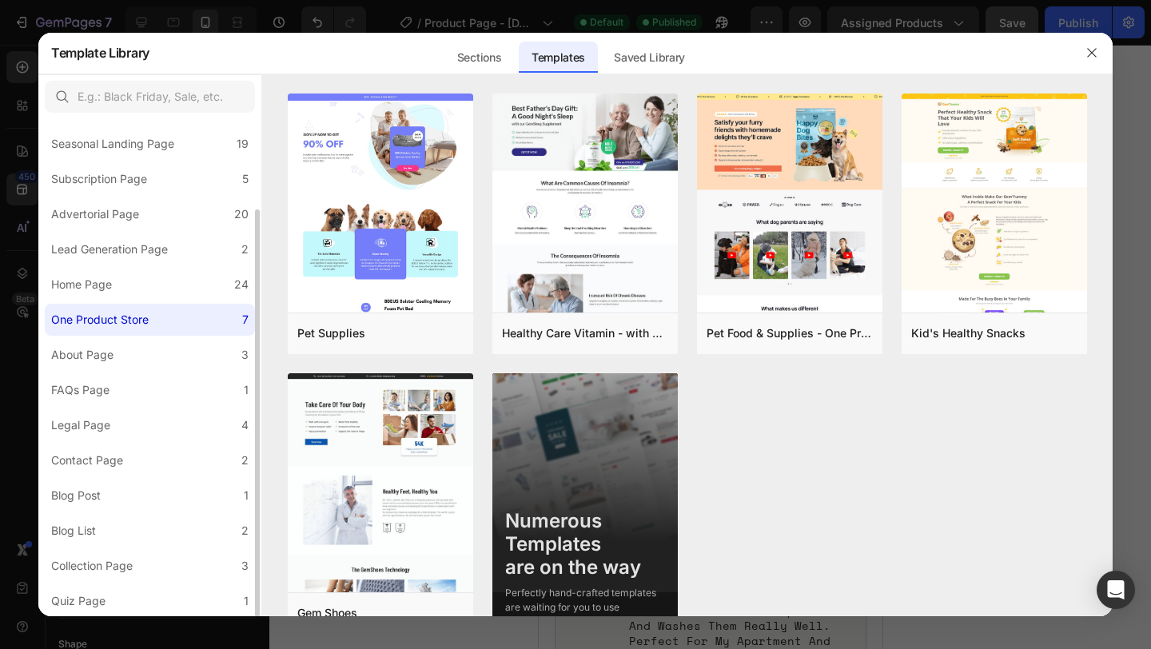
click at [158, 406] on div "All Templates 115 Product Page 16 Click-through Landing Page 22 Seasonal Landin…" at bounding box center [149, 313] width 223 height 607
click at [158, 396] on label "FAQs Page 1" at bounding box center [150, 390] width 210 height 32
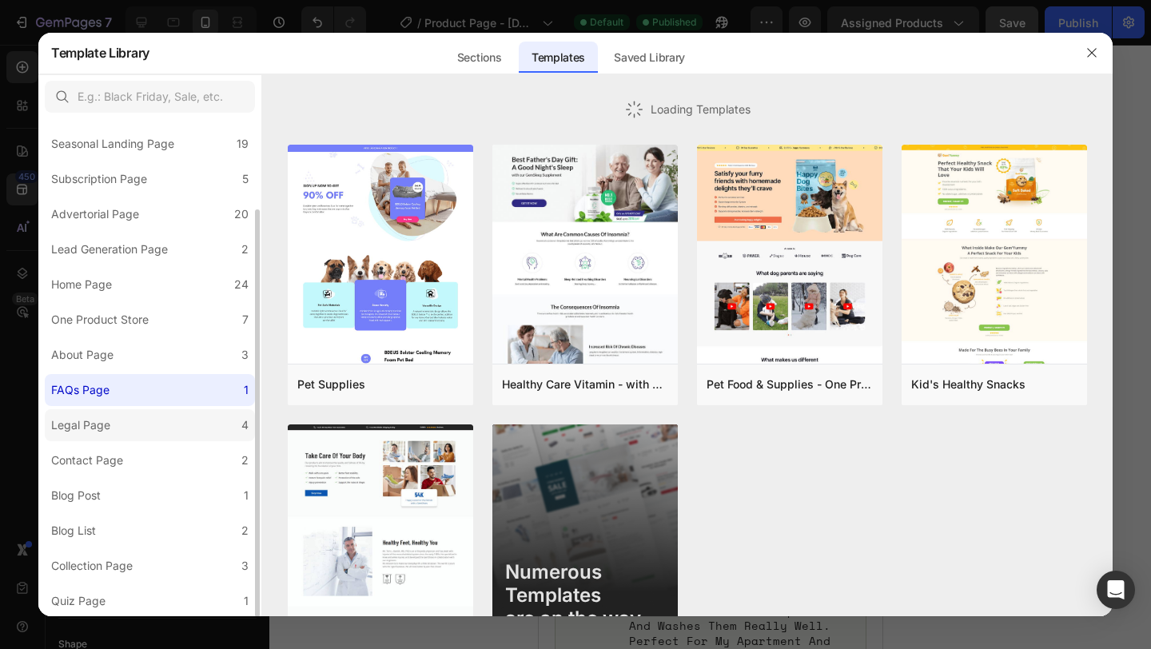
click at [158, 427] on label "Legal Page 4" at bounding box center [150, 425] width 210 height 32
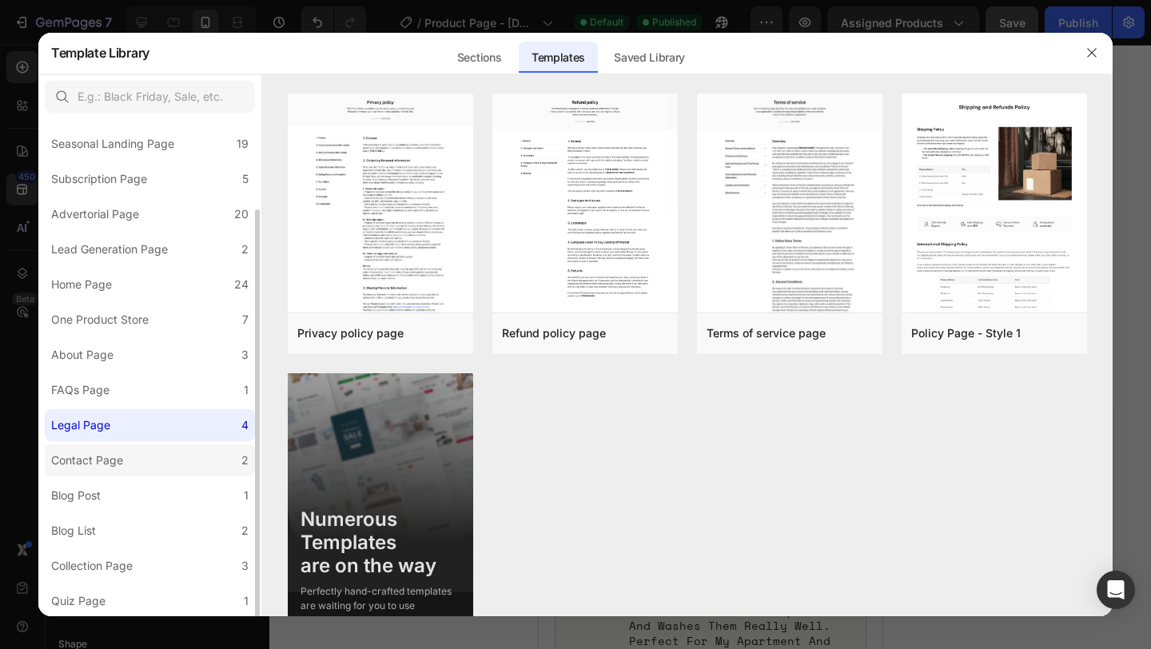
click at [156, 475] on label "Contact Page 2" at bounding box center [150, 460] width 210 height 32
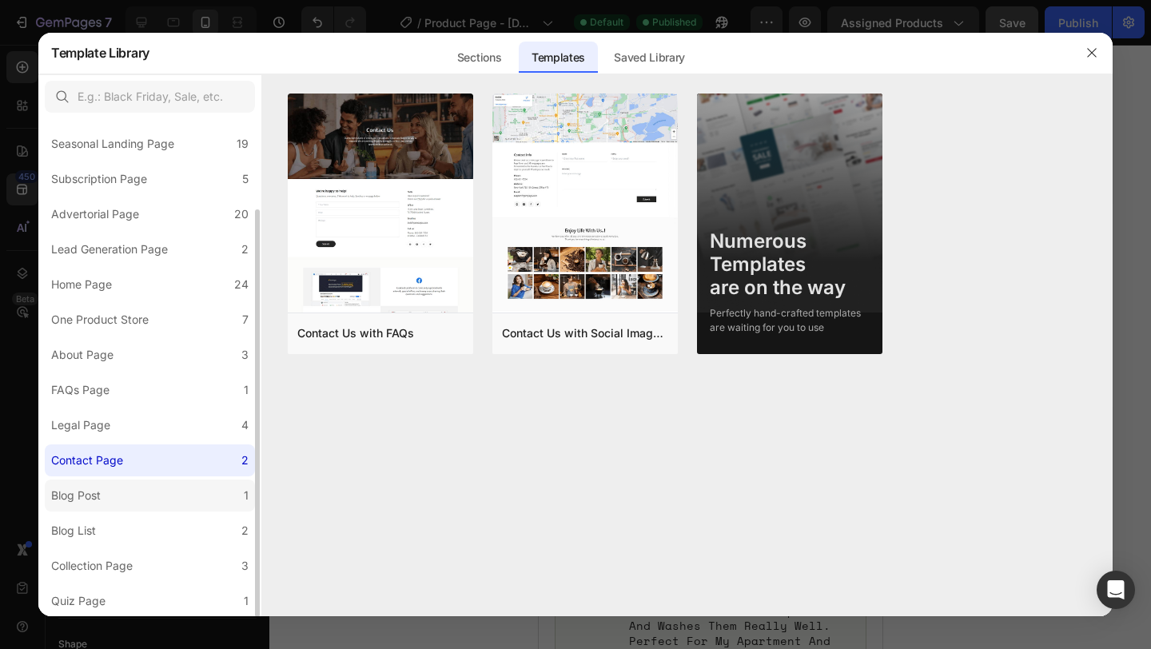
click at [153, 505] on label "Blog Post 1" at bounding box center [150, 495] width 210 height 32
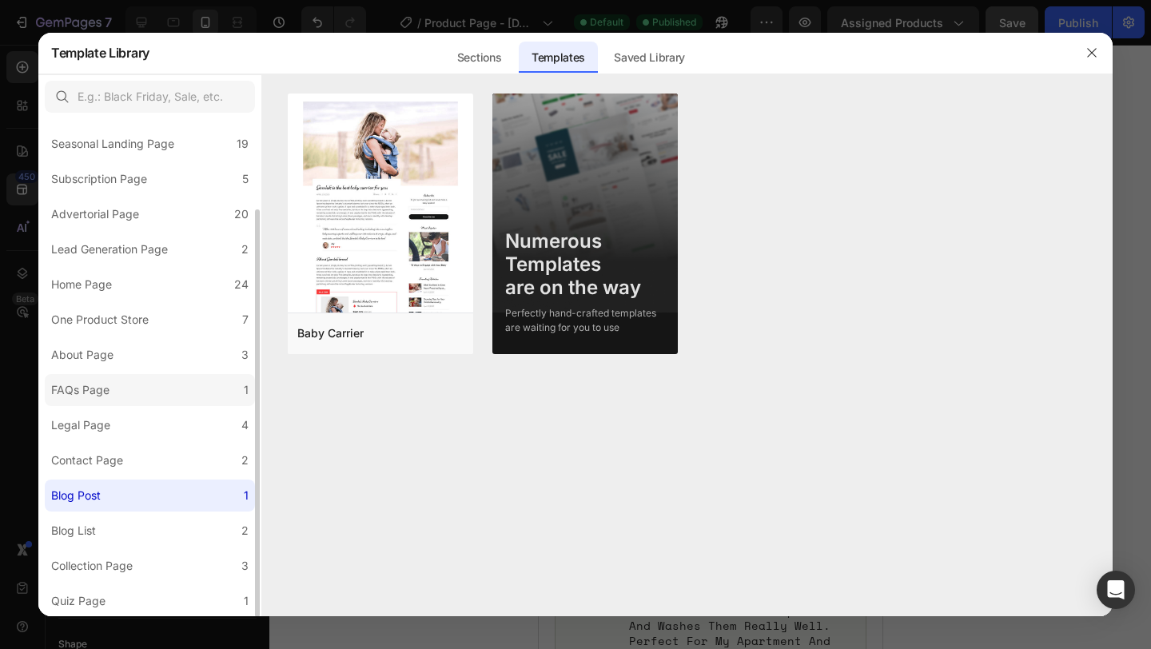
click at [145, 374] on label "FAQs Page 1" at bounding box center [150, 390] width 210 height 32
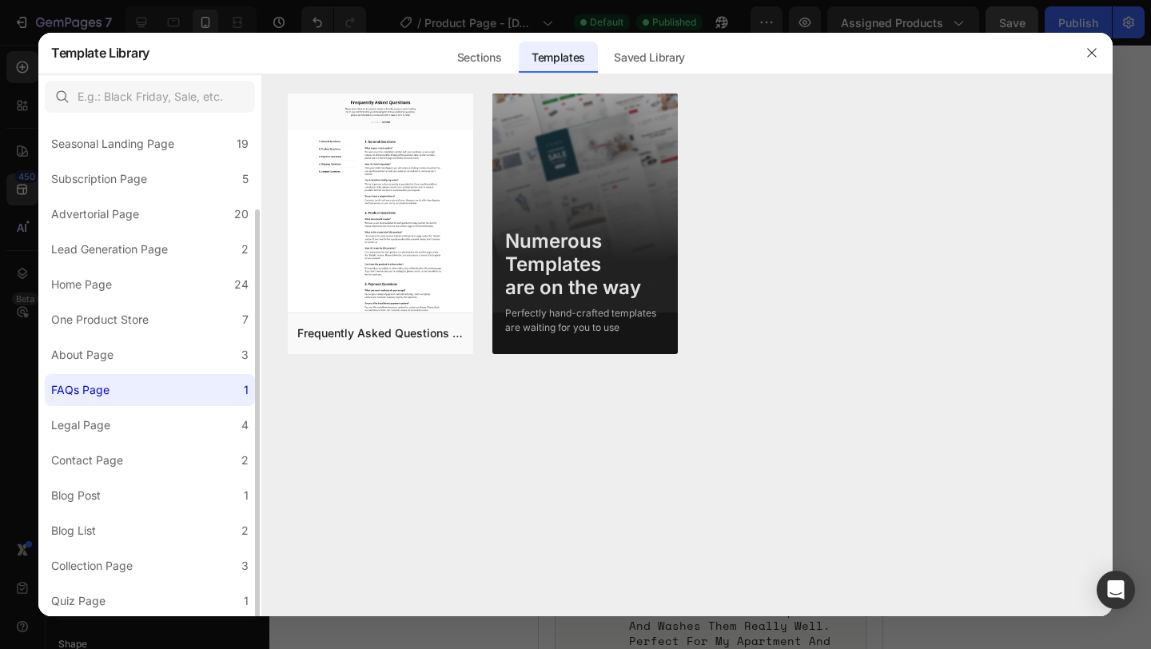
click at [145, 336] on div "All Templates 115 Product Page 16 Click-through Landing Page 22 Seasonal Landin…" at bounding box center [149, 313] width 223 height 607
click at [156, 316] on label "One Product Store 7" at bounding box center [150, 320] width 210 height 32
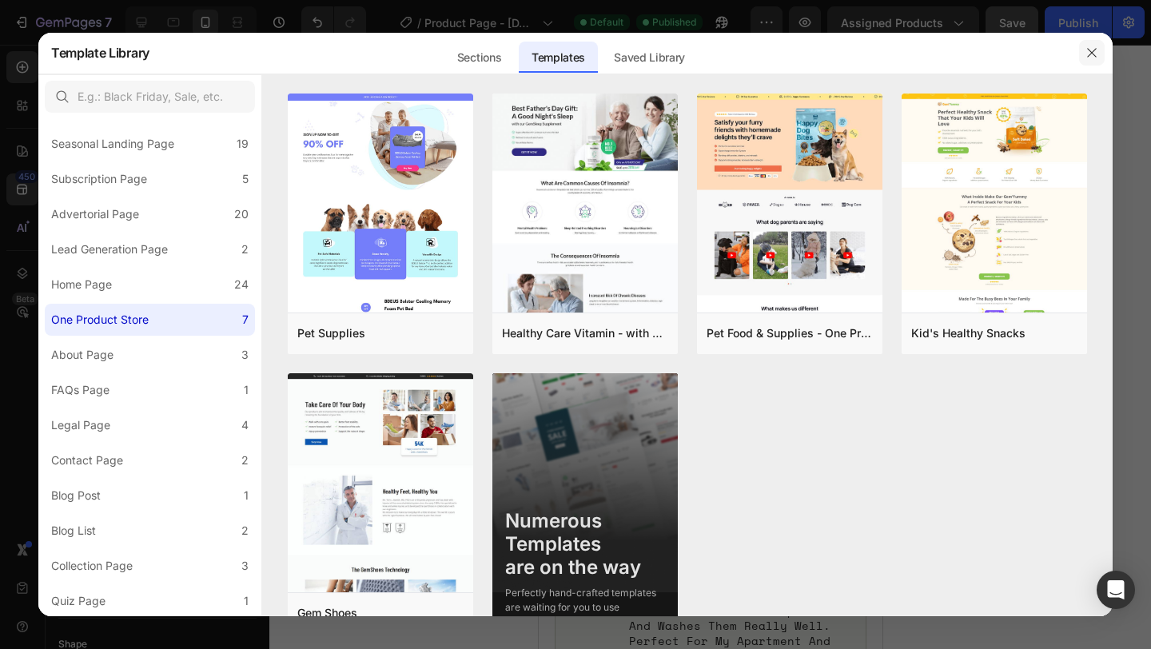
click at [1087, 50] on icon "button" at bounding box center [1091, 52] width 13 height 13
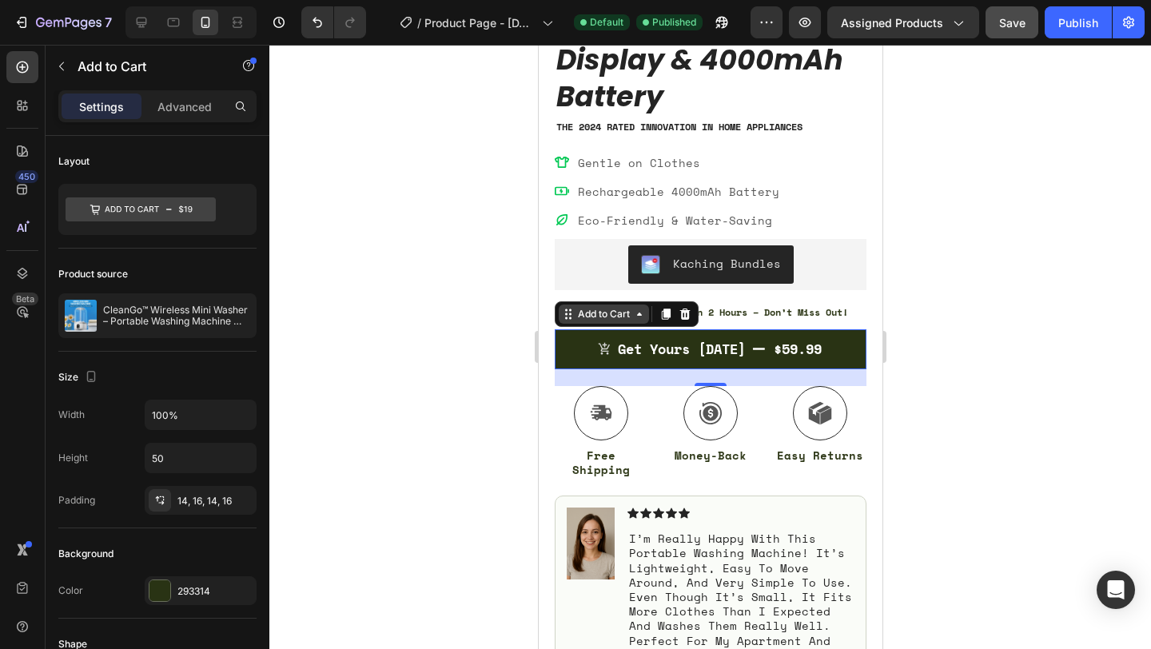
click at [637, 312] on icon at bounding box center [638, 314] width 13 height 13
click at [185, 99] on p "Advanced" at bounding box center [184, 106] width 54 height 17
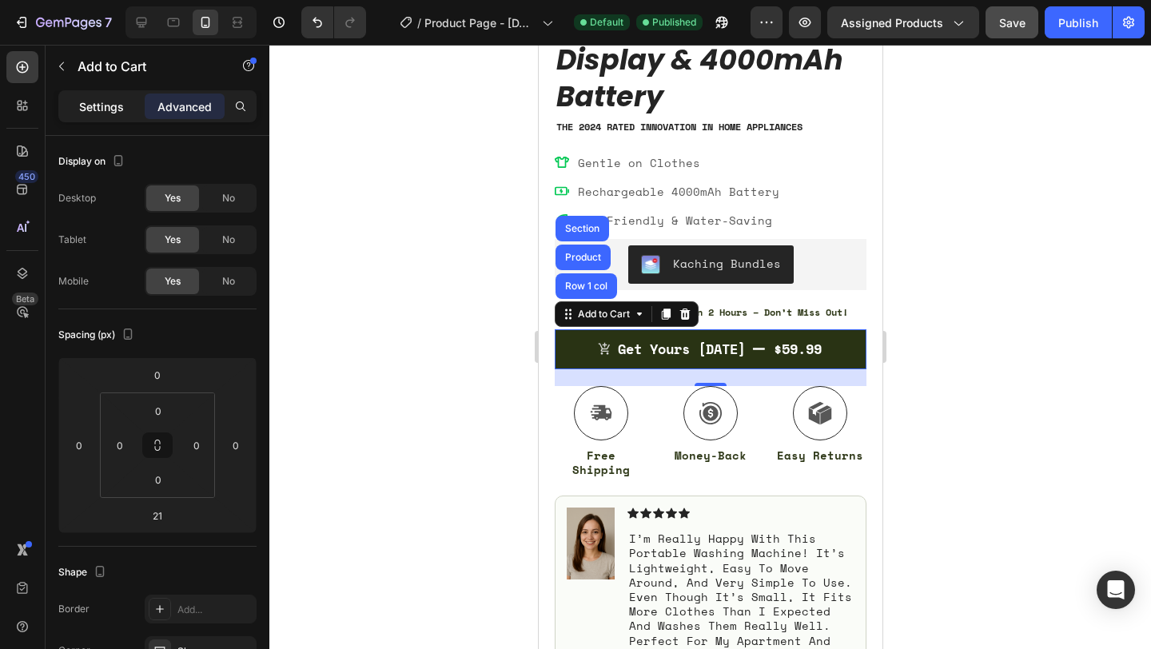
click at [140, 109] on div "Settings" at bounding box center [102, 106] width 80 height 26
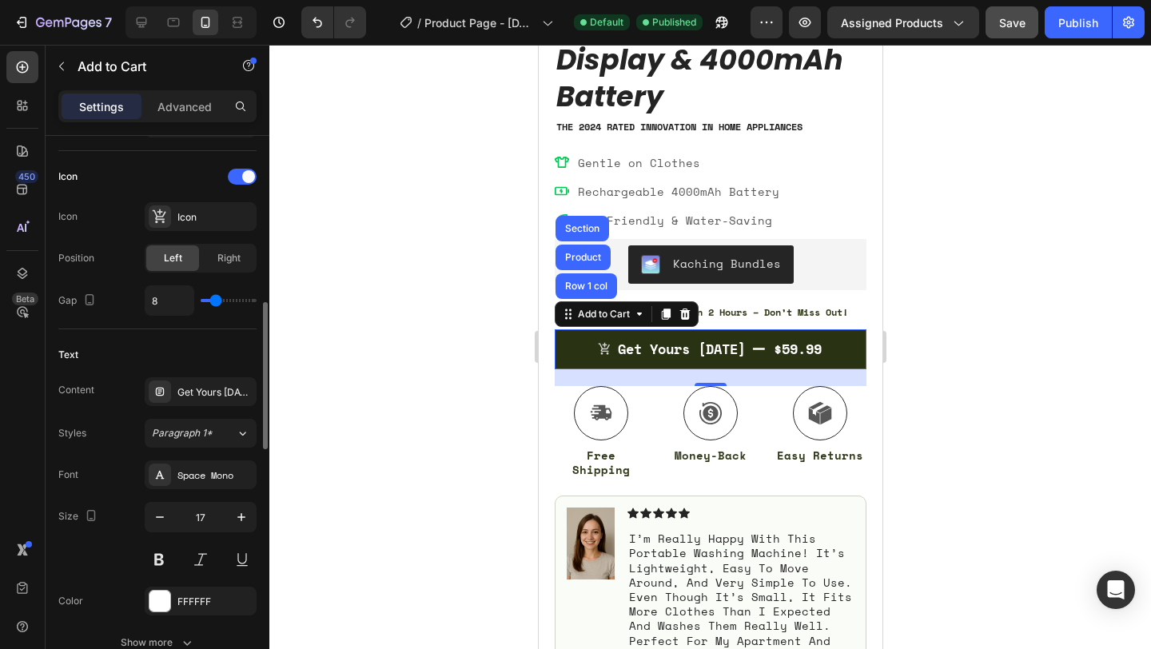
scroll to position [638, 0]
click at [197, 423] on button "Paragraph 1*" at bounding box center [201, 435] width 112 height 29
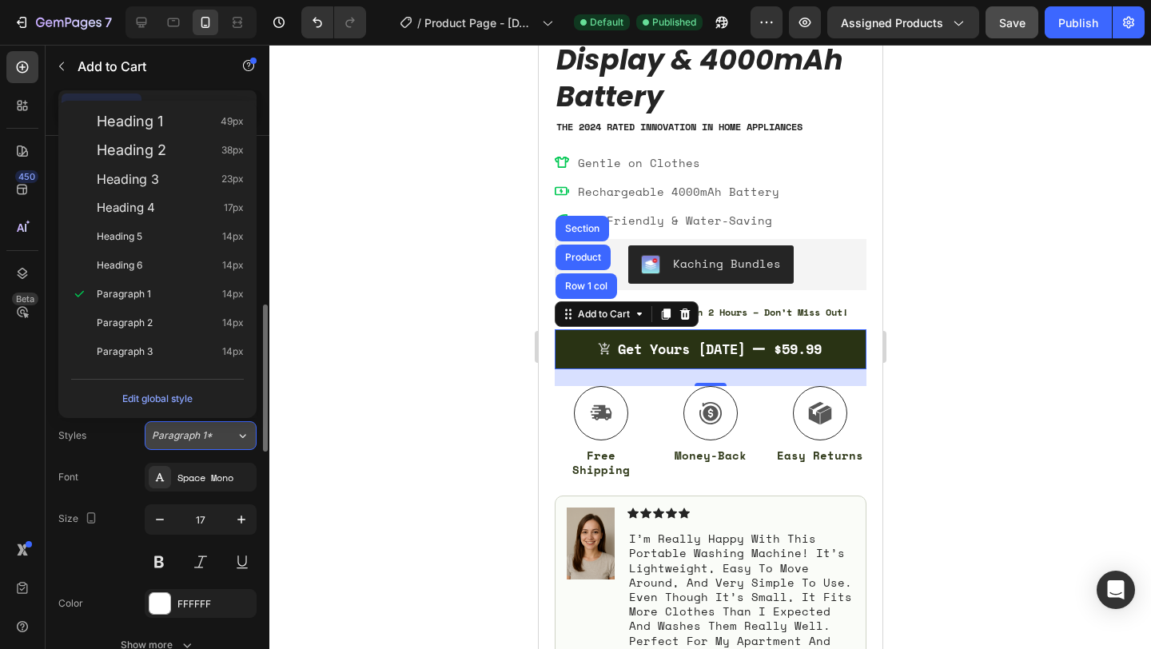
click at [197, 423] on button "Paragraph 1*" at bounding box center [201, 435] width 112 height 29
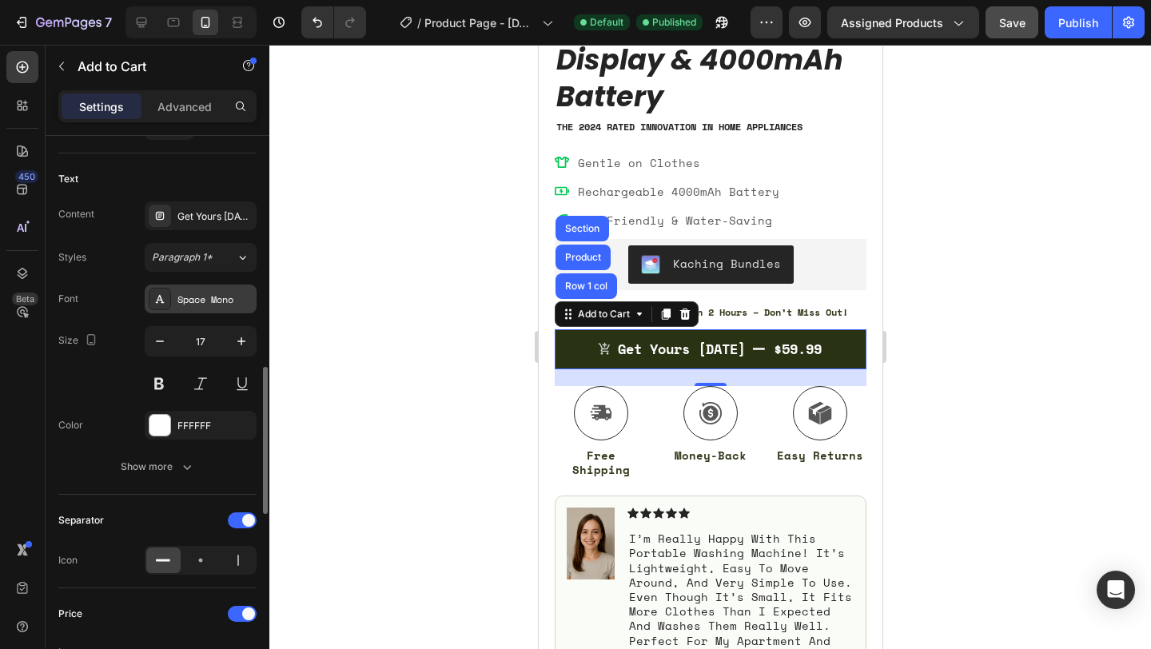
scroll to position [837, 0]
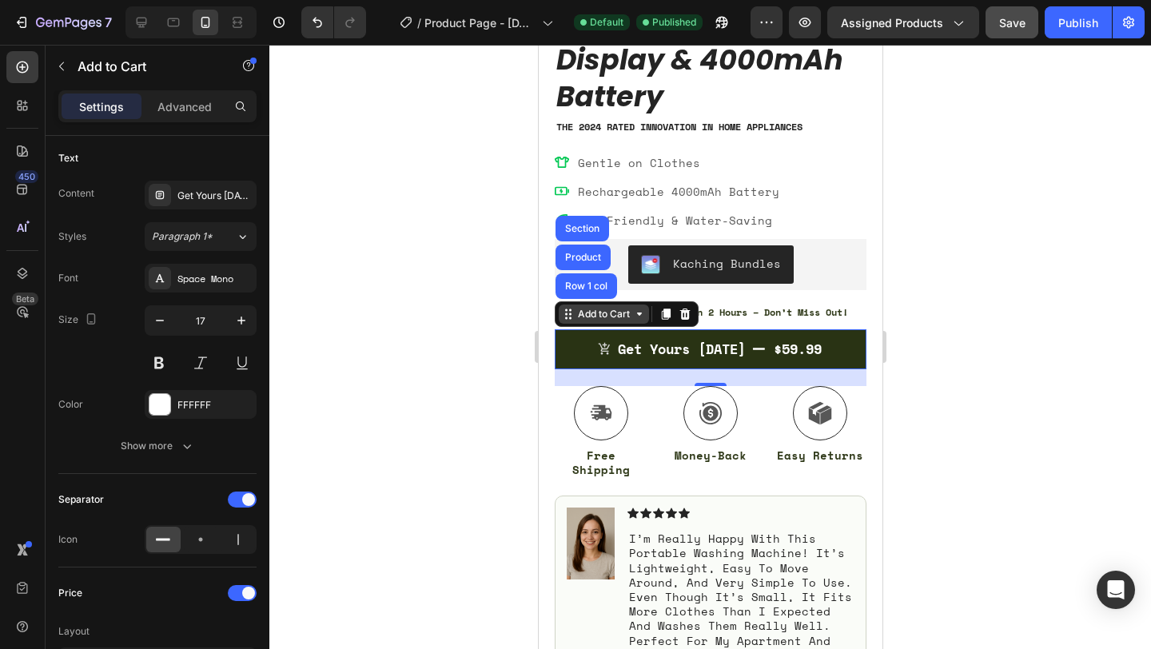
click at [641, 312] on icon at bounding box center [638, 313] width 5 height 3
click at [638, 314] on icon at bounding box center [638, 313] width 5 height 3
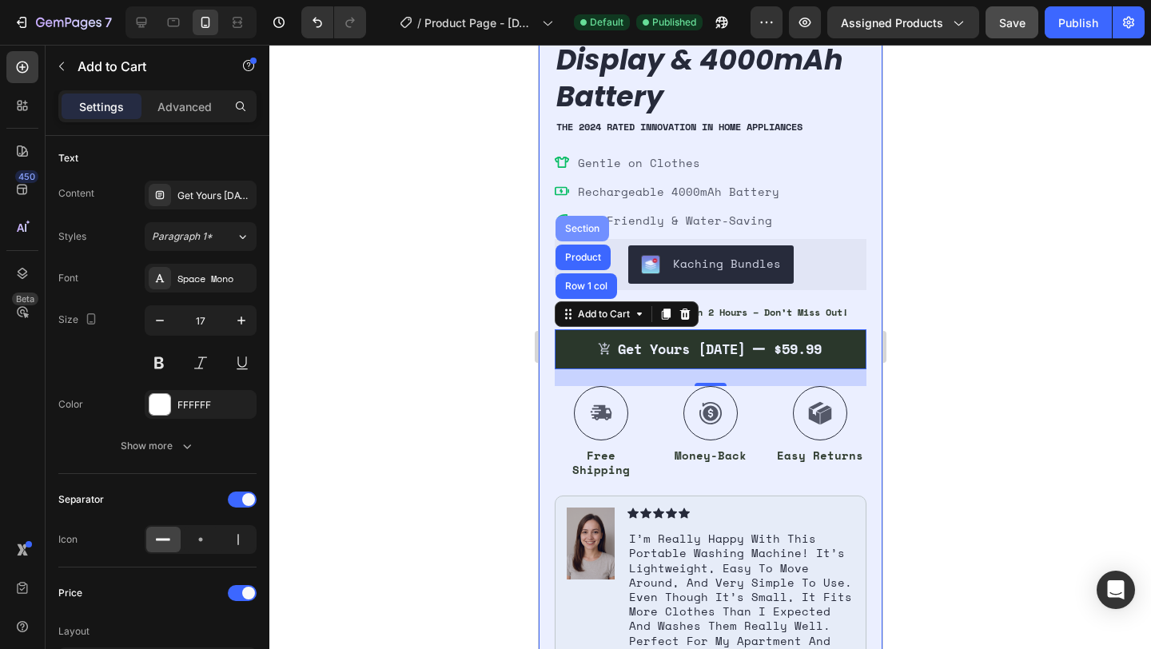
click at [590, 229] on div "Section" at bounding box center [581, 229] width 41 height 10
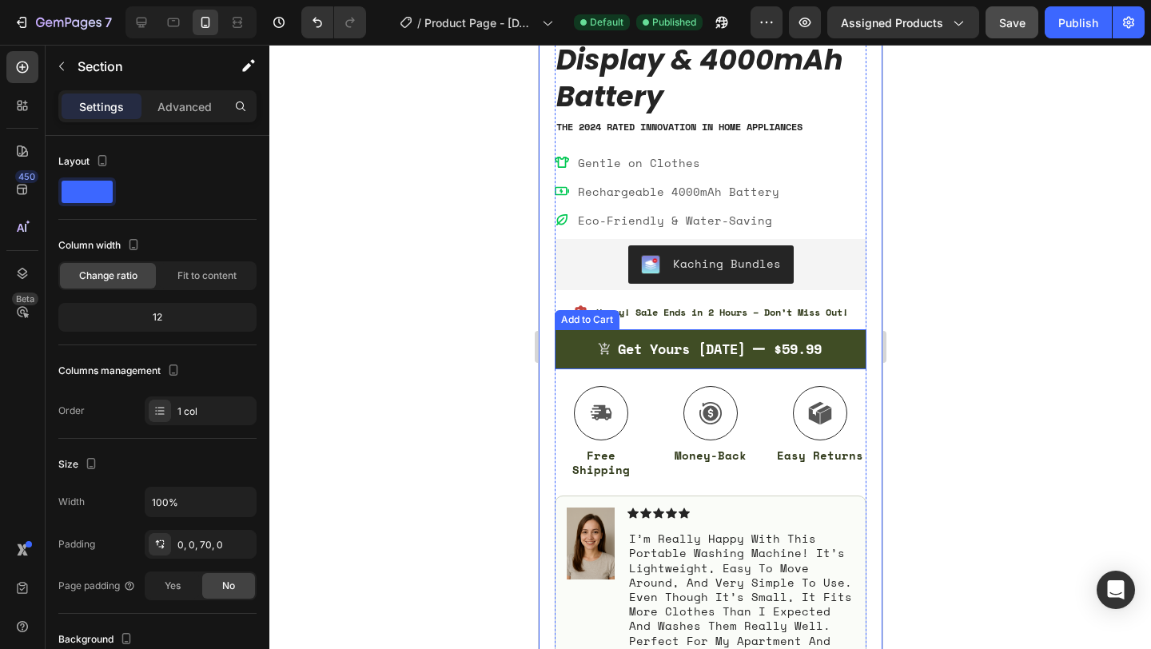
click at [596, 336] on button "Get Yours Today $59.99" at bounding box center [710, 349] width 312 height 40
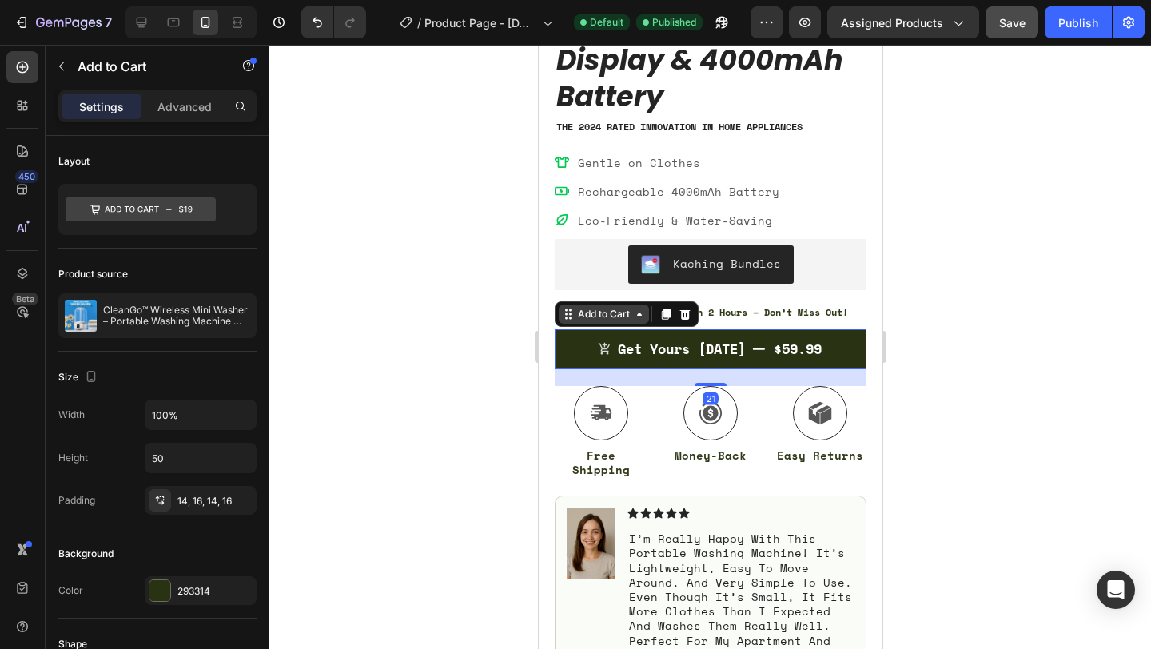
click at [598, 316] on div "Add to Cart" at bounding box center [603, 314] width 58 height 14
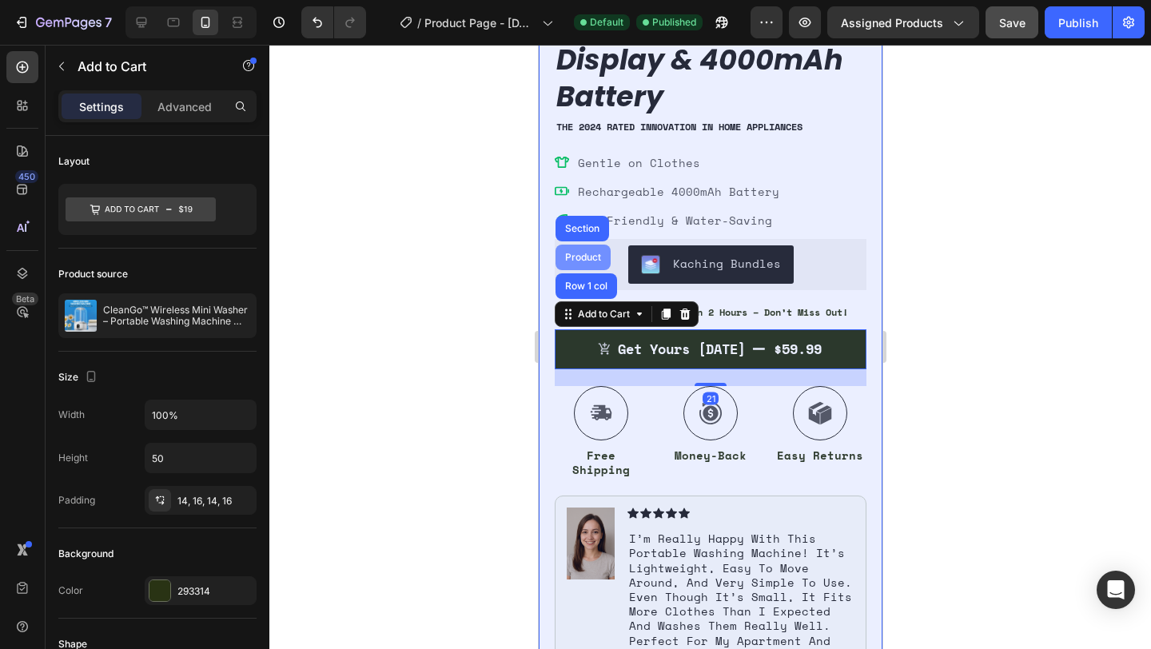
click at [584, 268] on div "Product" at bounding box center [581, 257] width 55 height 26
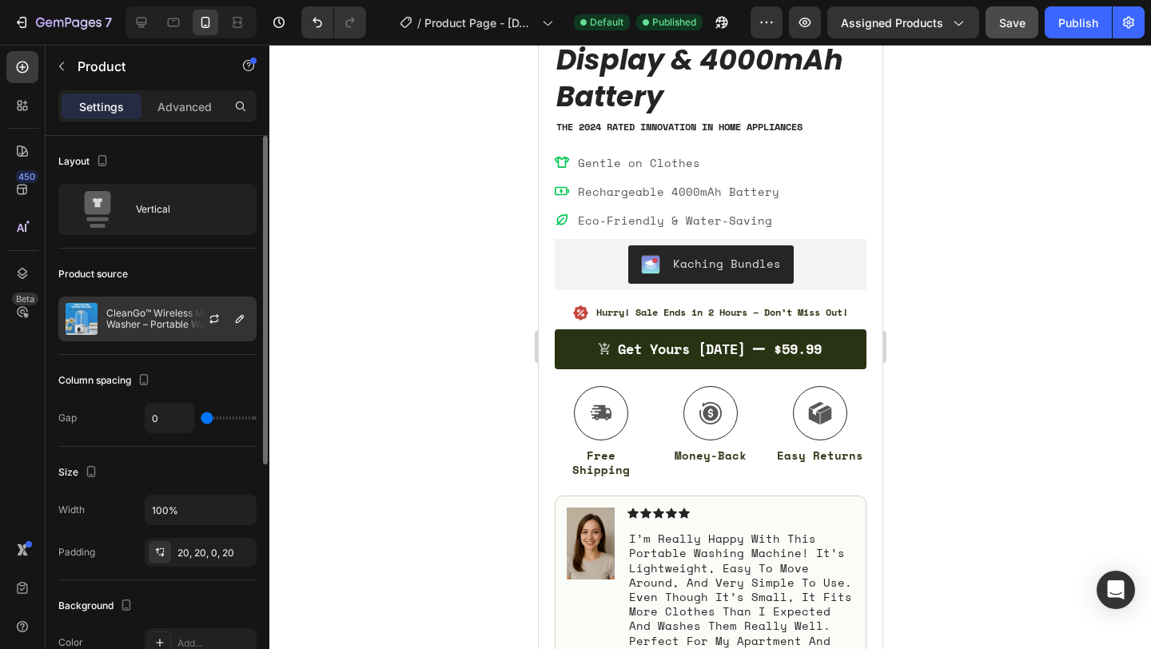
click at [189, 323] on div at bounding box center [220, 318] width 70 height 43
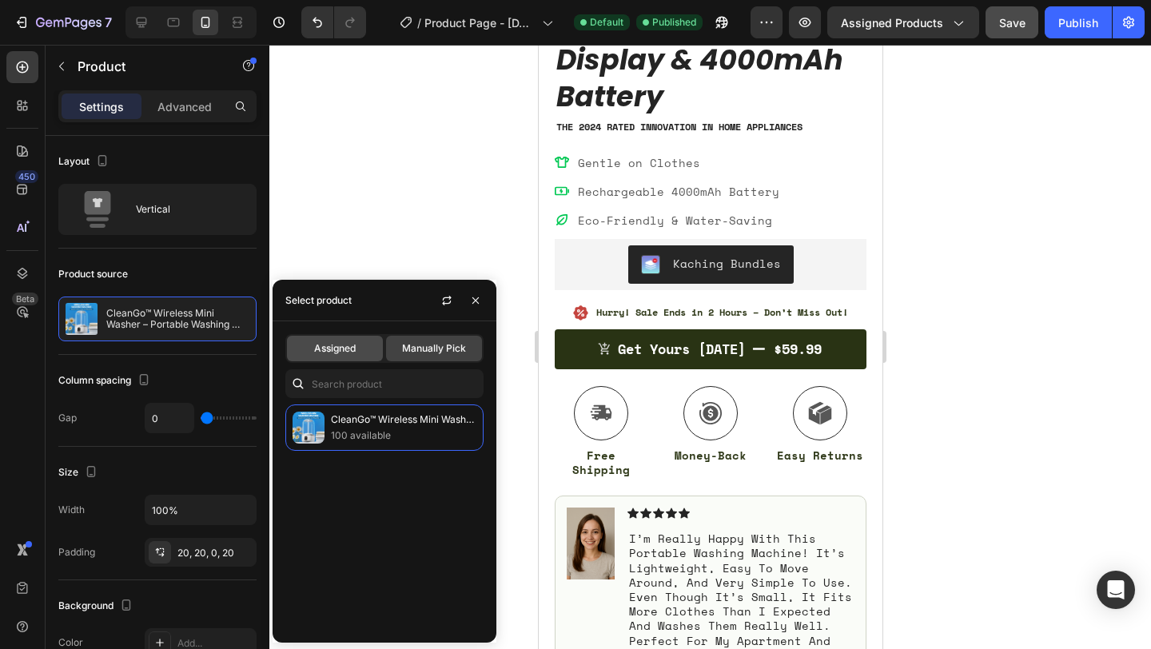
click at [318, 353] on span "Assigned" at bounding box center [335, 348] width 42 height 14
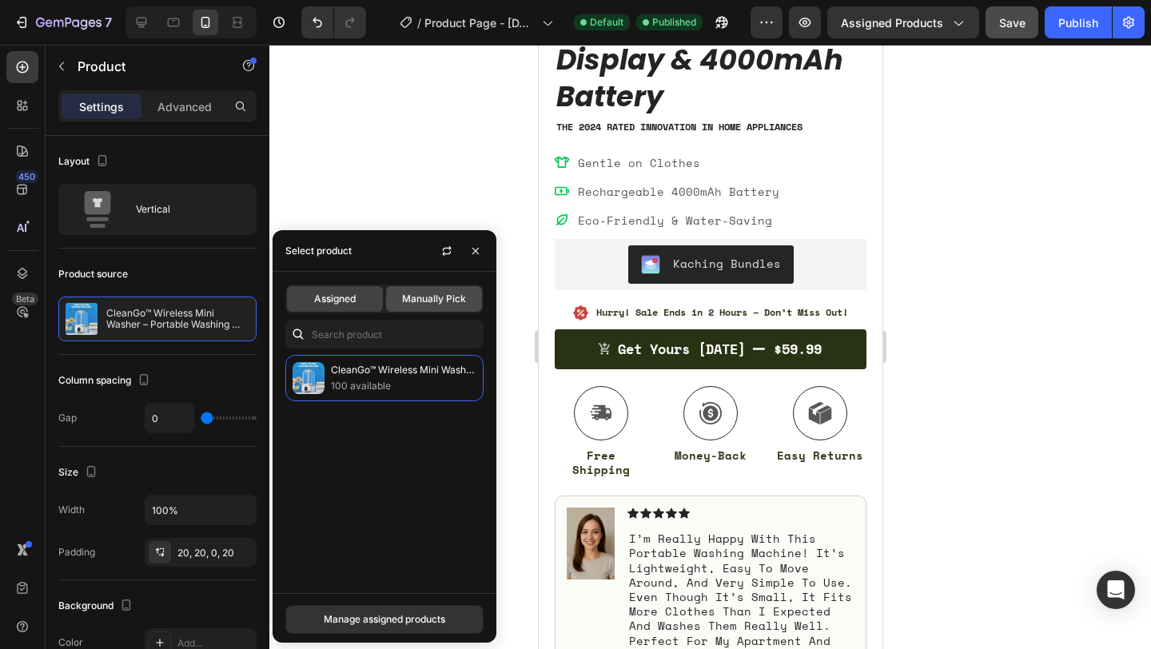
click at [429, 304] on span "Manually Pick" at bounding box center [434, 299] width 64 height 14
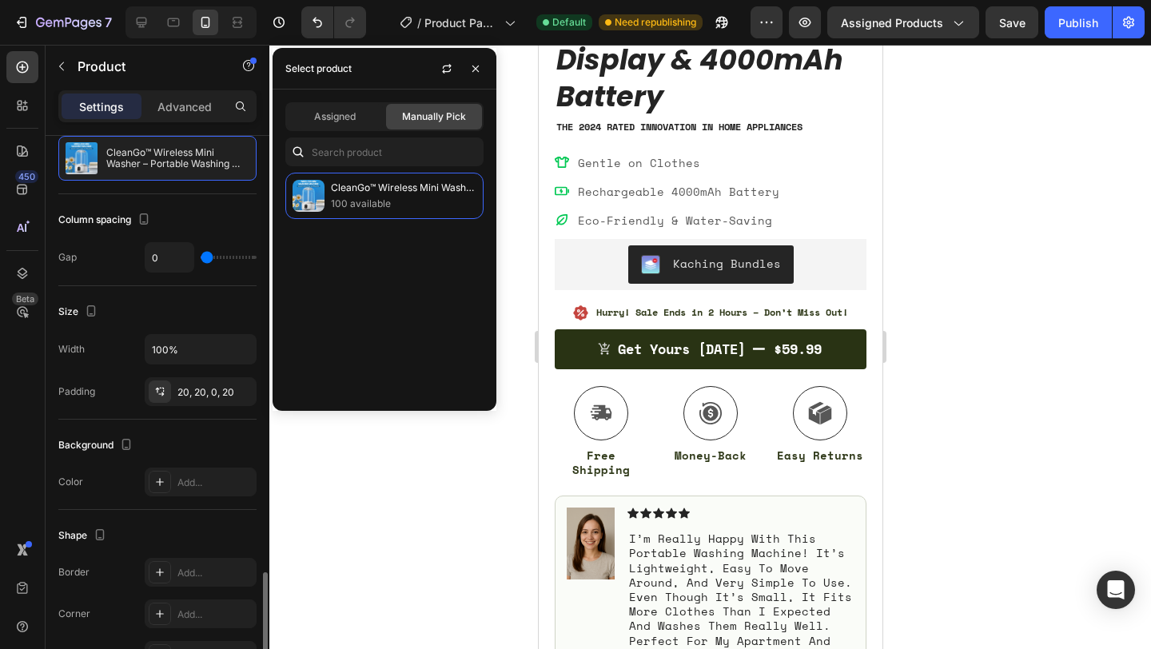
scroll to position [390, 0]
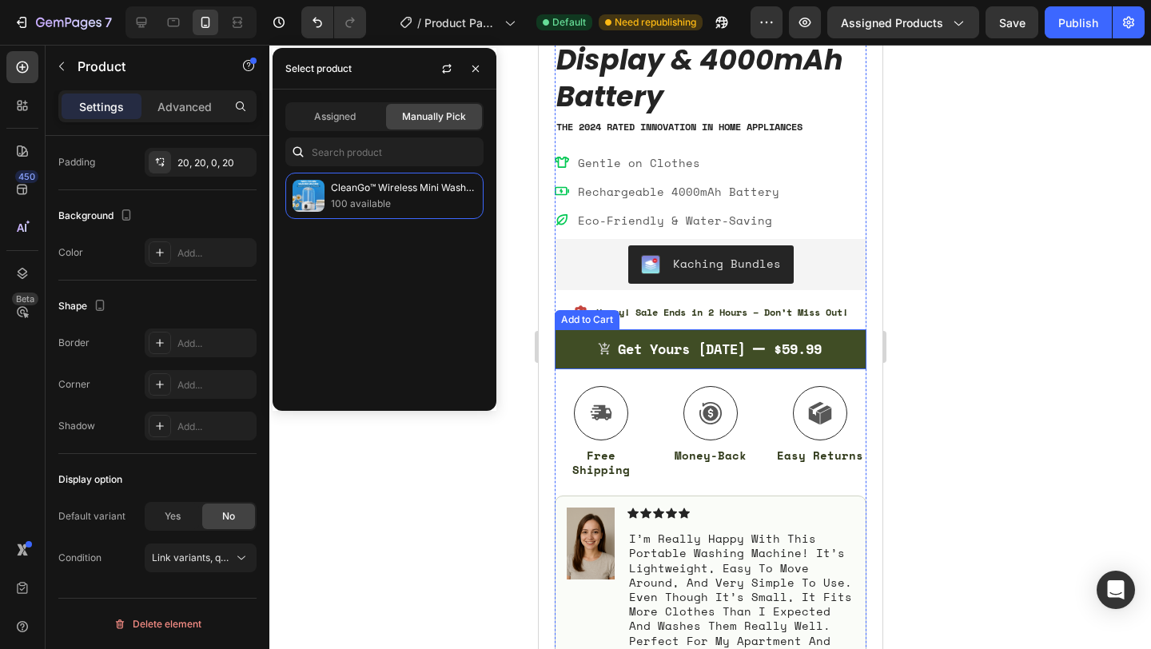
click at [581, 348] on button "Get Yours [DATE] $59.99" at bounding box center [710, 349] width 312 height 40
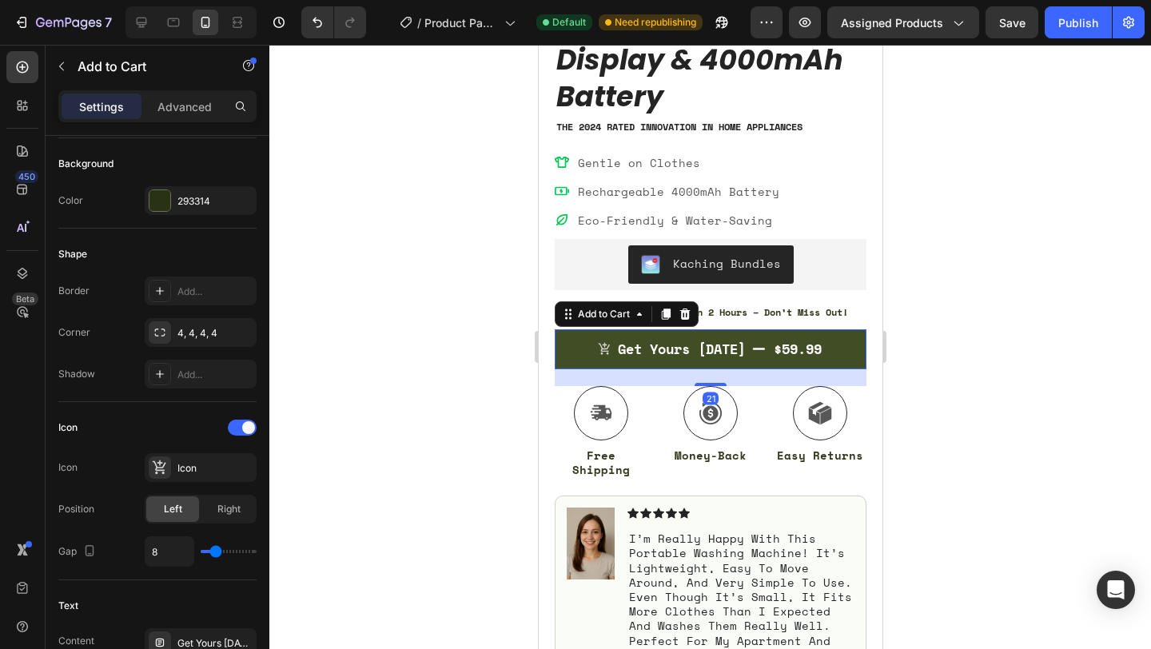
scroll to position [0, 0]
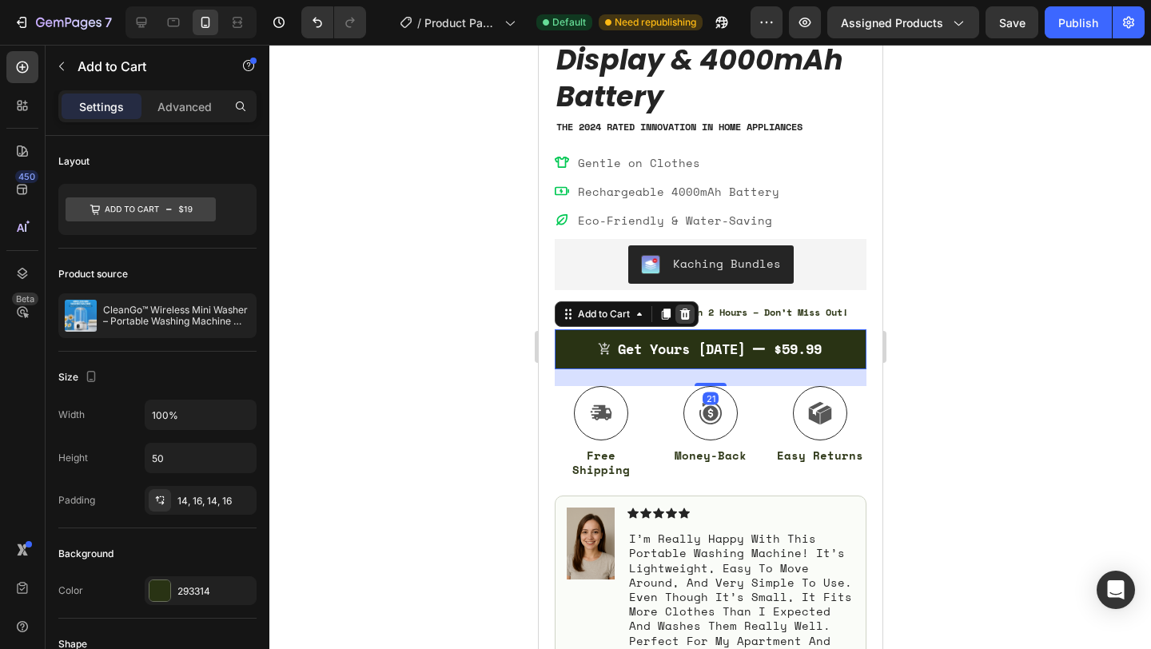
click at [682, 312] on icon at bounding box center [684, 314] width 13 height 13
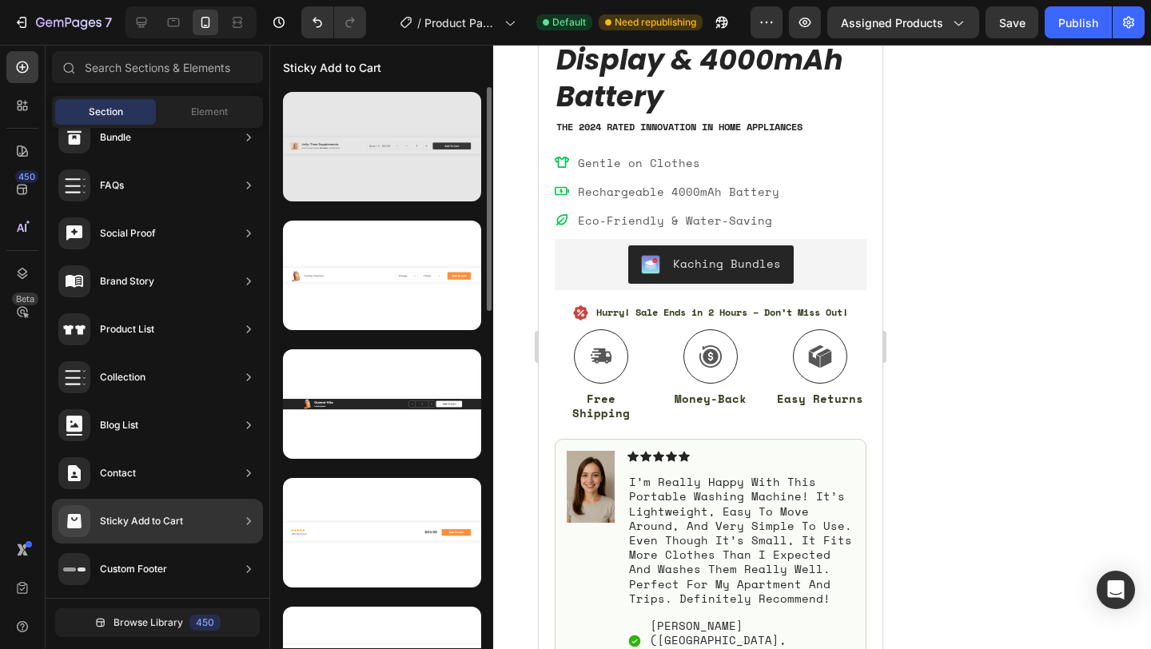
click at [390, 160] on div at bounding box center [382, 146] width 198 height 109
click at [405, 159] on div at bounding box center [382, 146] width 198 height 109
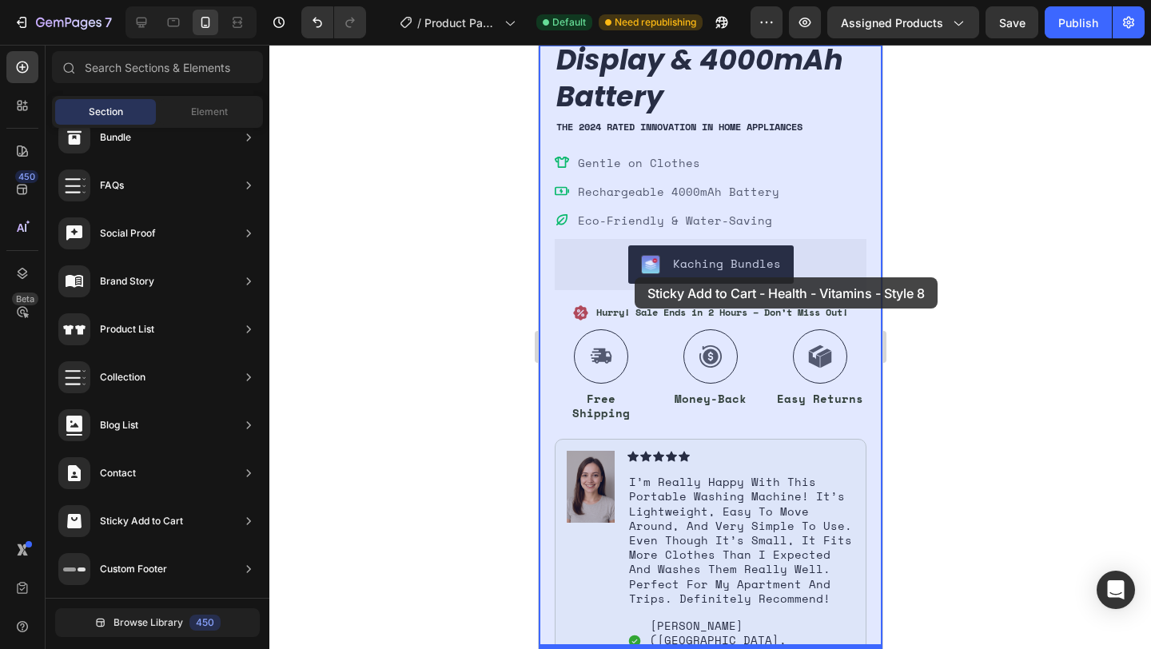
drag, startPoint x: 920, startPoint y: 206, endPoint x: 626, endPoint y: 312, distance: 312.4
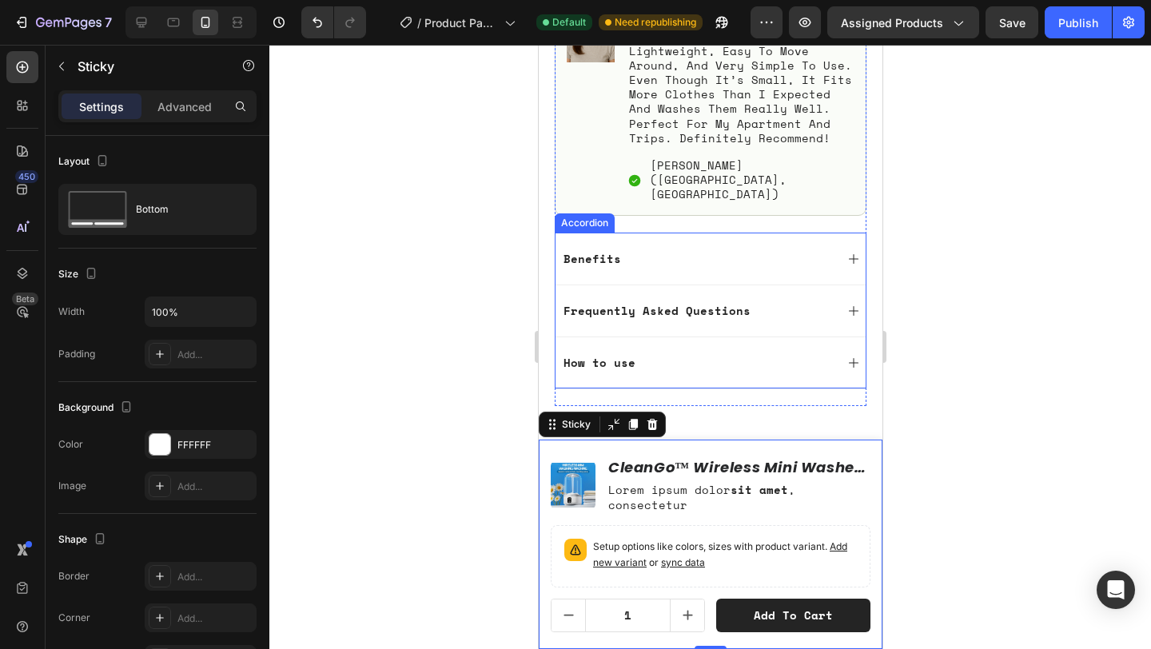
scroll to position [1035, 0]
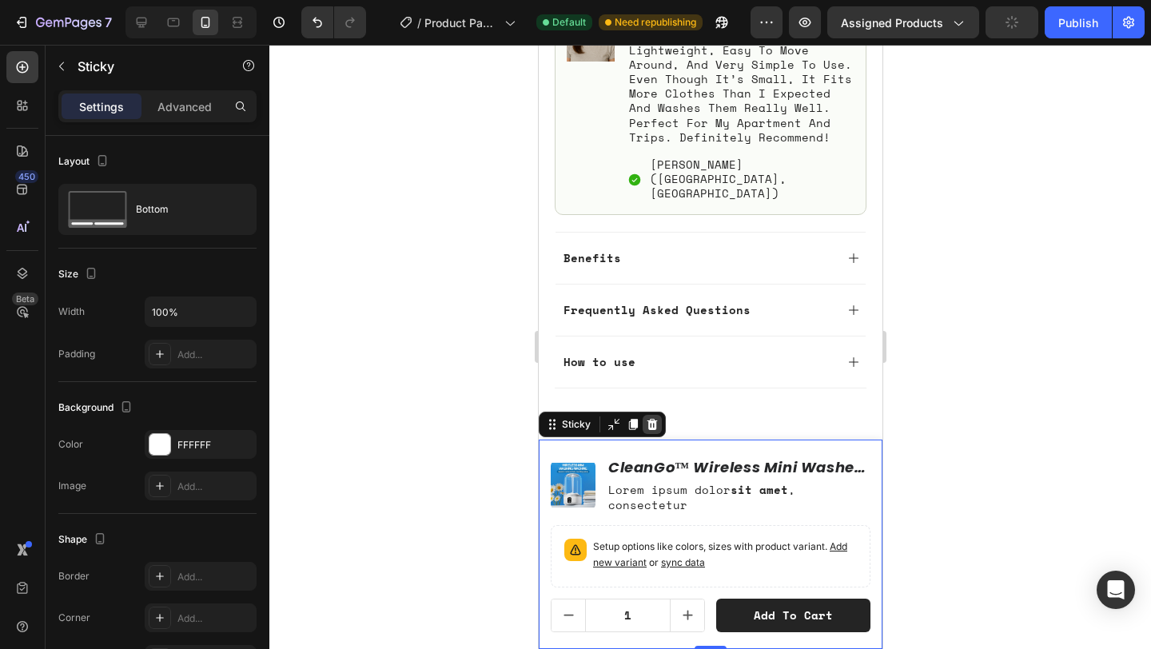
click at [654, 425] on icon at bounding box center [651, 424] width 10 height 11
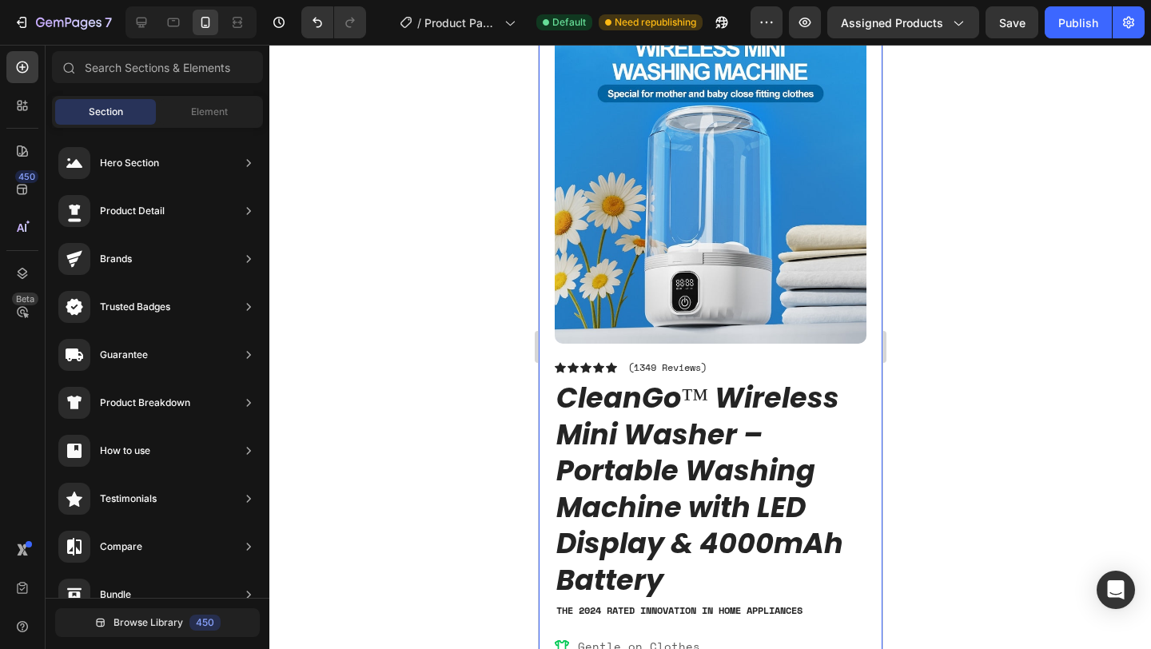
scroll to position [0, 0]
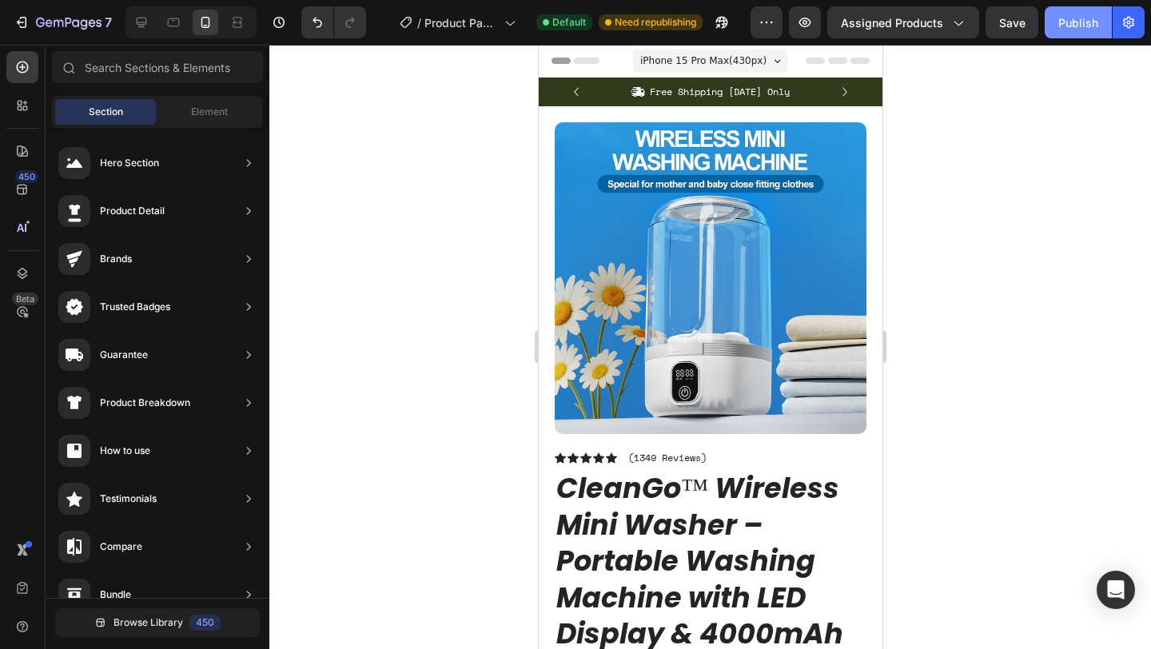
click at [1084, 27] on div "Publish" at bounding box center [1078, 22] width 40 height 17
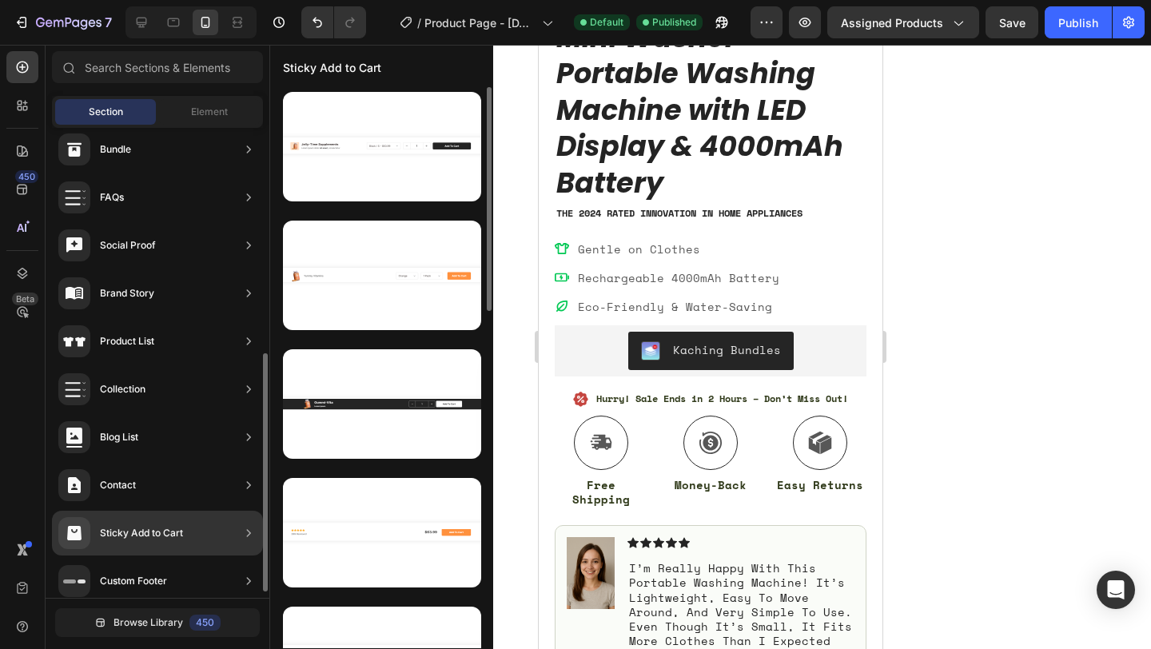
scroll to position [457, 0]
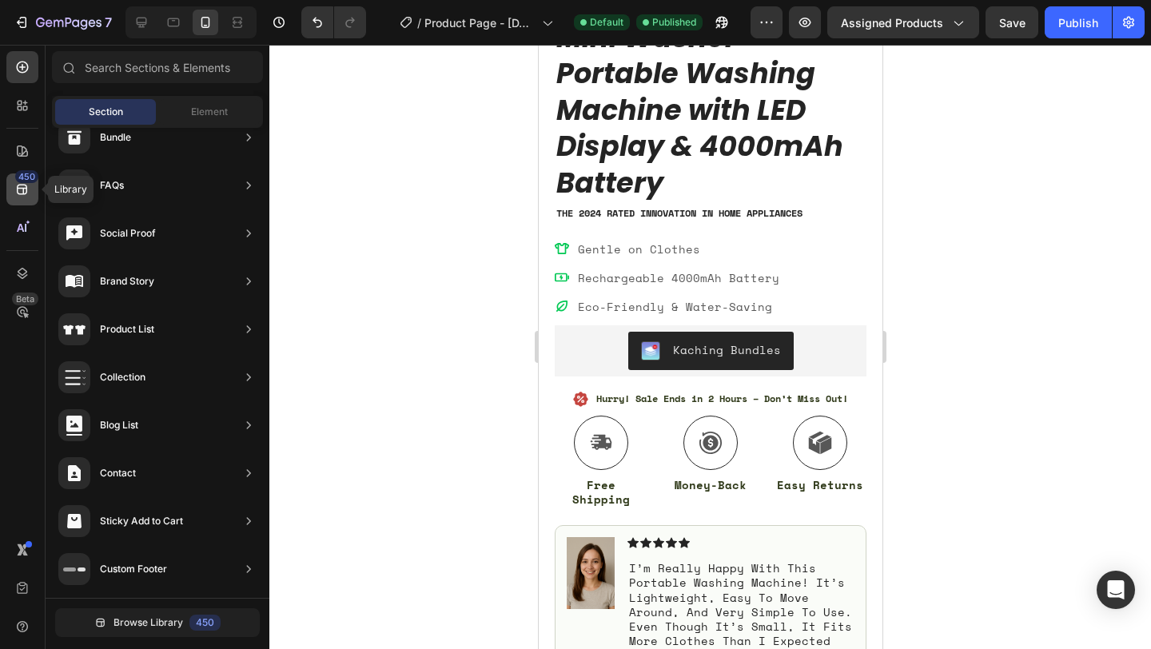
click at [19, 197] on div "450" at bounding box center [22, 189] width 32 height 32
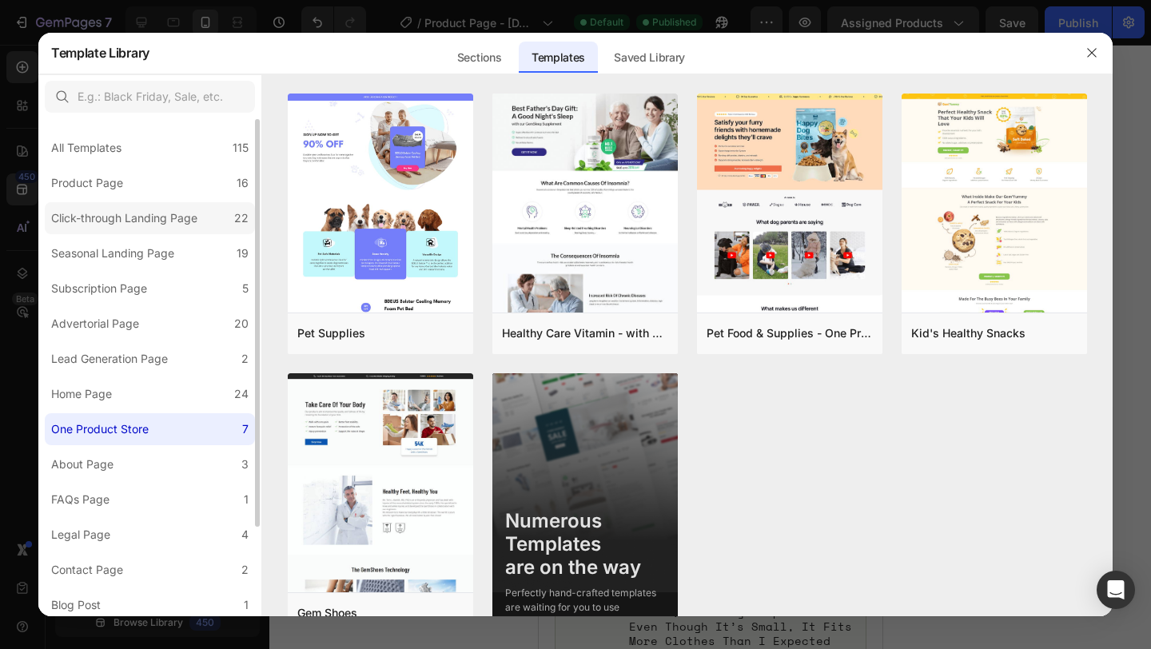
scroll to position [109, 0]
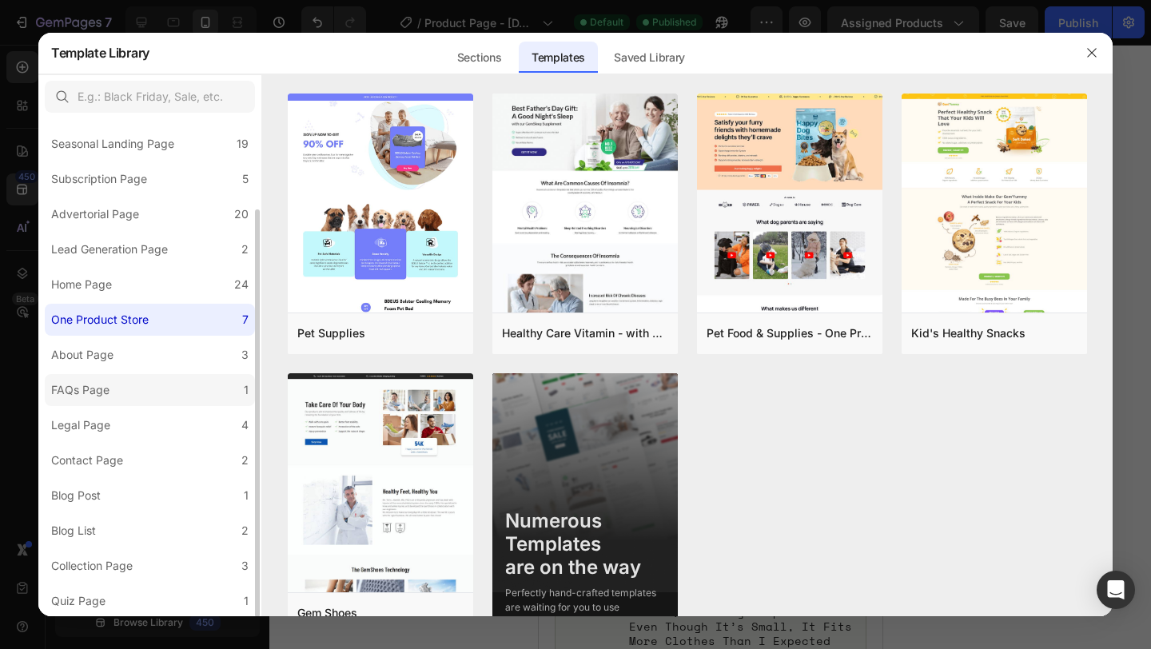
click at [124, 394] on label "FAQs Page 1" at bounding box center [150, 390] width 210 height 32
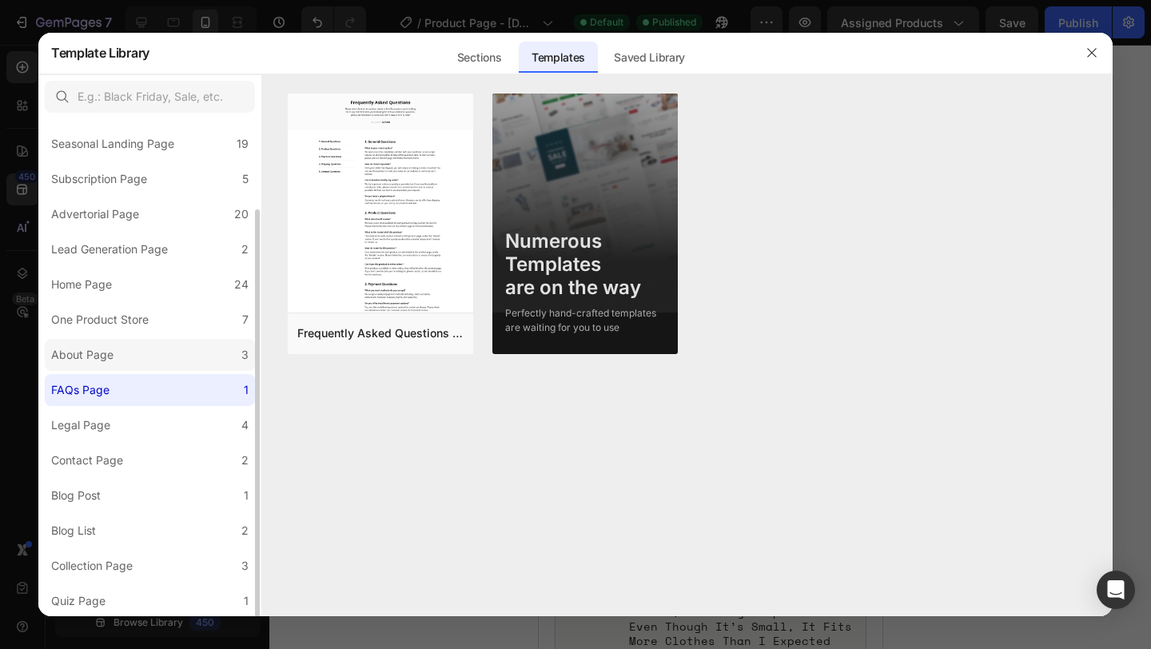
click at [133, 356] on label "About Page 3" at bounding box center [150, 355] width 210 height 32
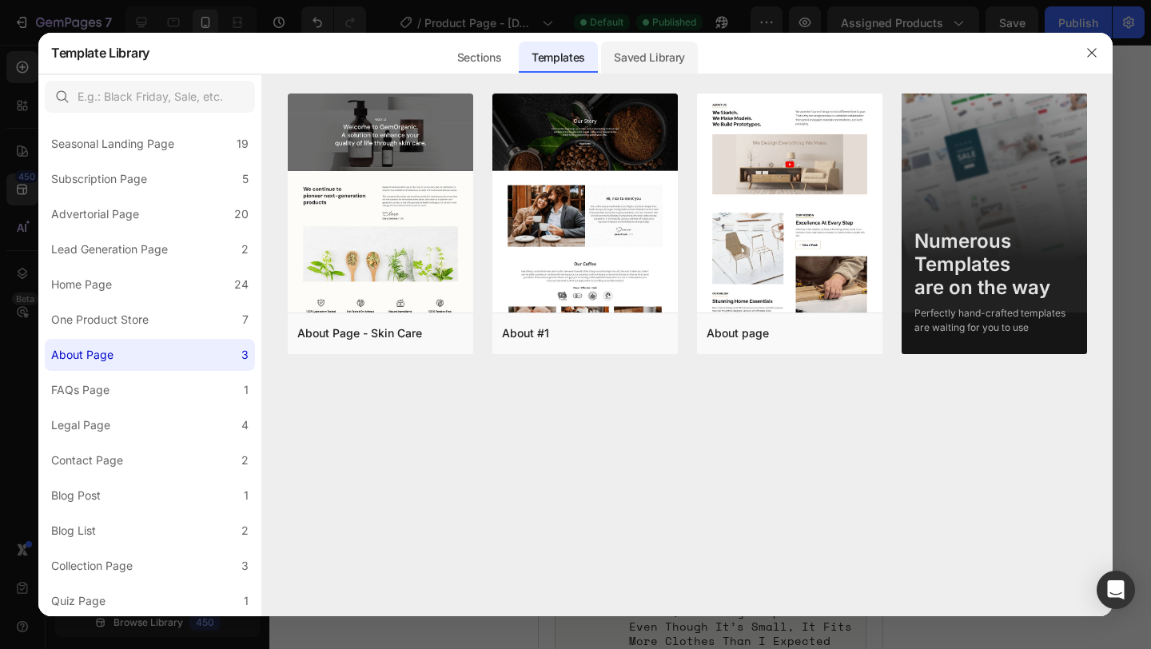
click at [629, 49] on div "Saved Library" at bounding box center [649, 58] width 97 height 32
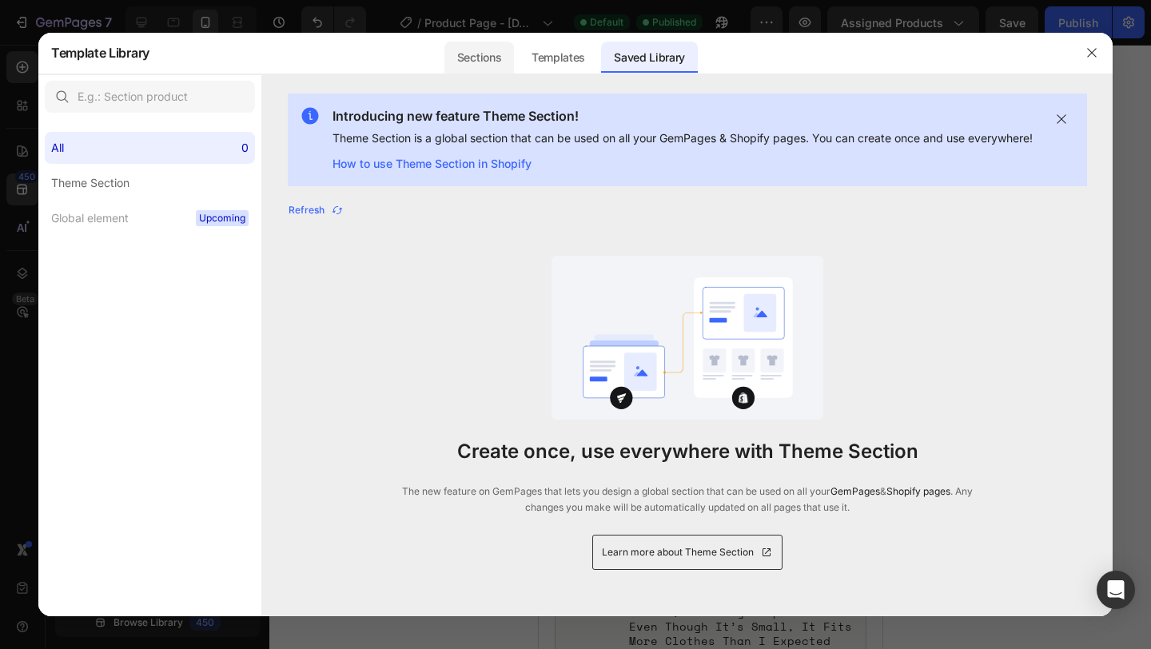
click at [471, 58] on div "Sections" at bounding box center [479, 58] width 70 height 32
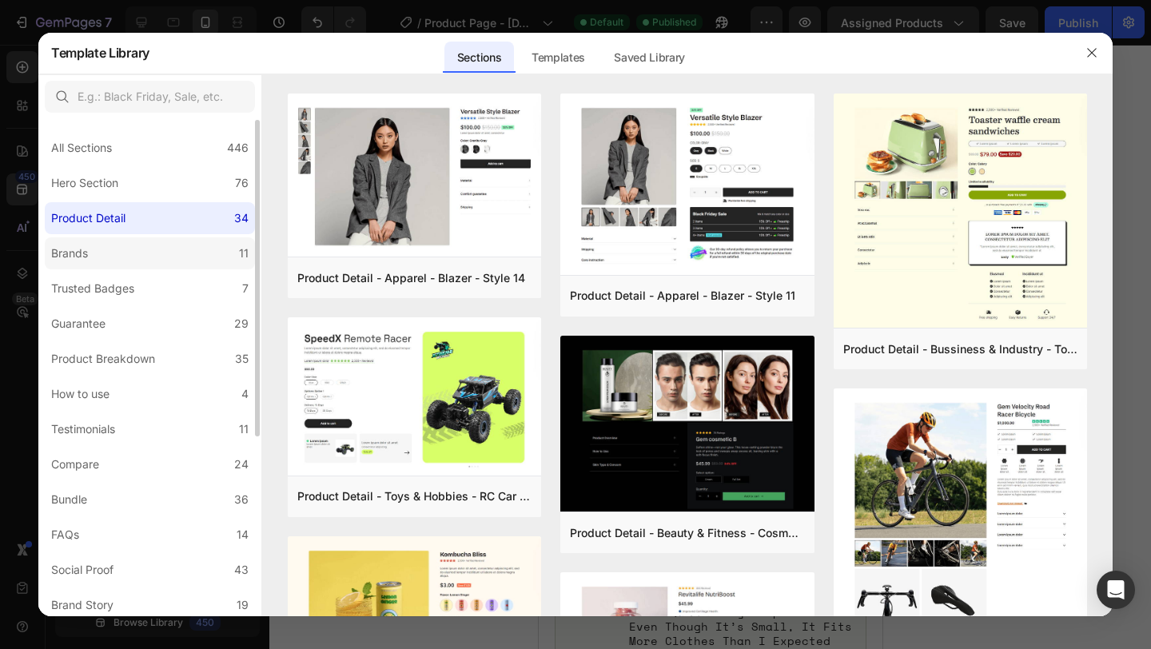
scroll to position [285, 0]
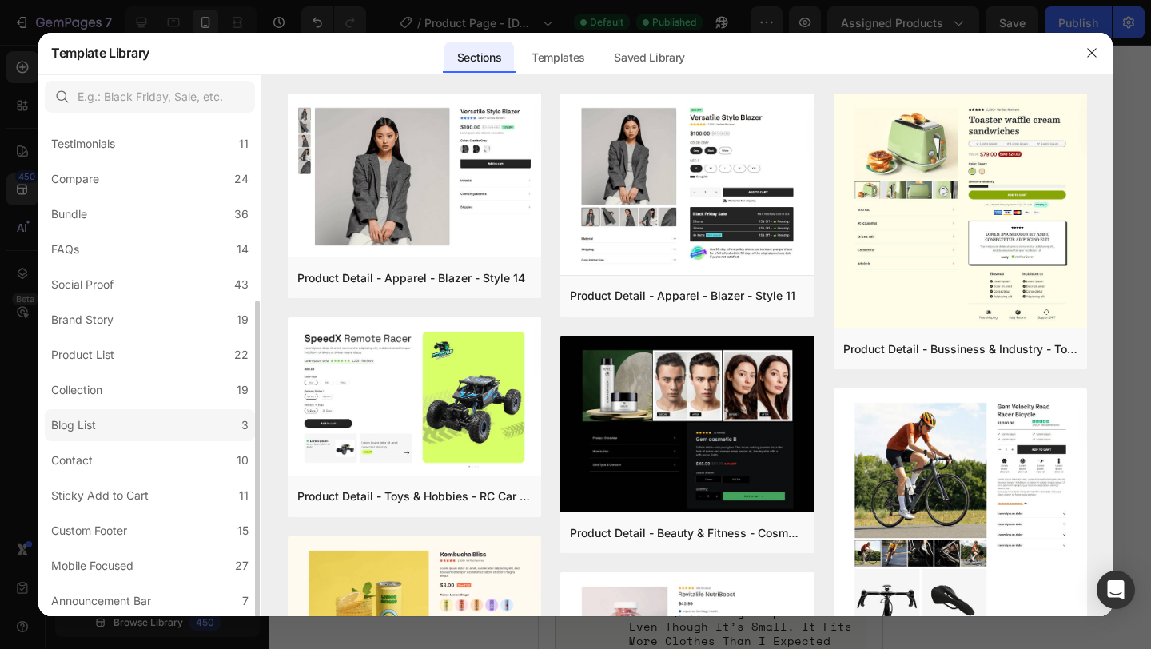
click at [145, 434] on label "Blog List 3" at bounding box center [150, 425] width 210 height 32
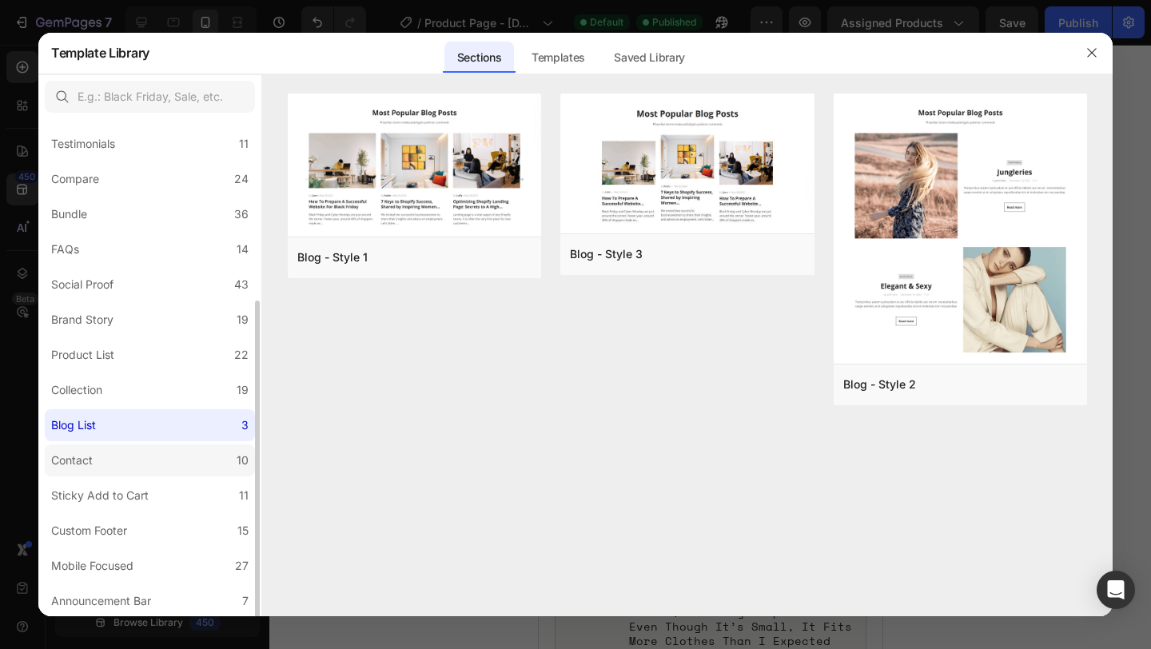
click at [129, 455] on label "Contact 10" at bounding box center [150, 460] width 210 height 32
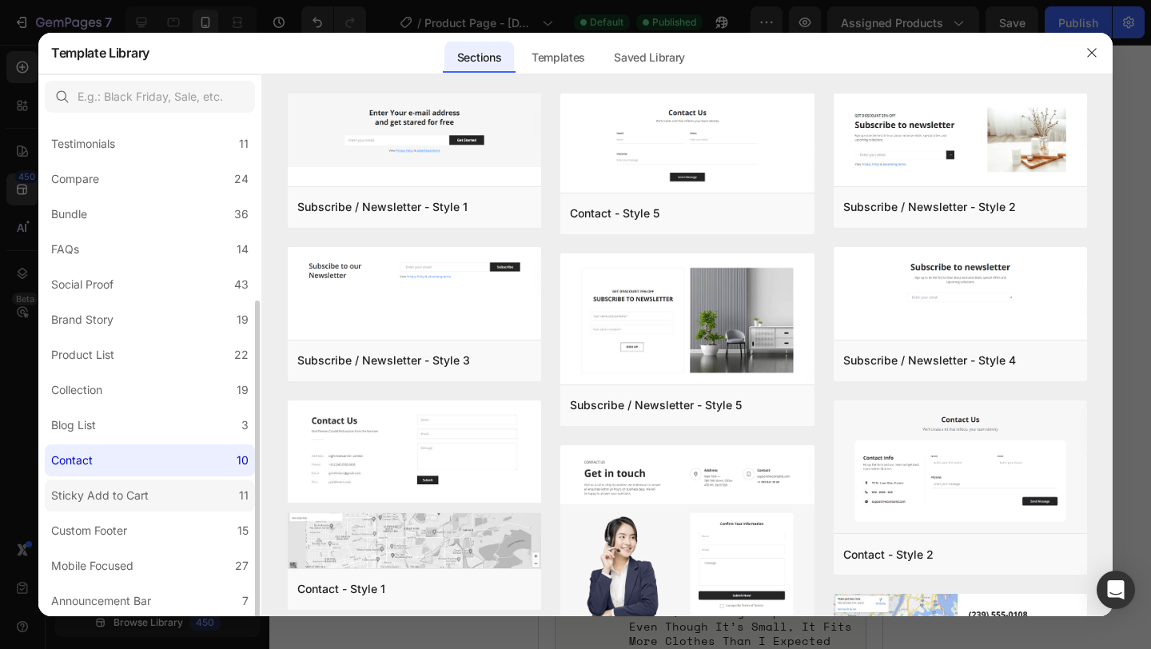
click at [129, 503] on div "Sticky Add to Cart" at bounding box center [99, 495] width 97 height 19
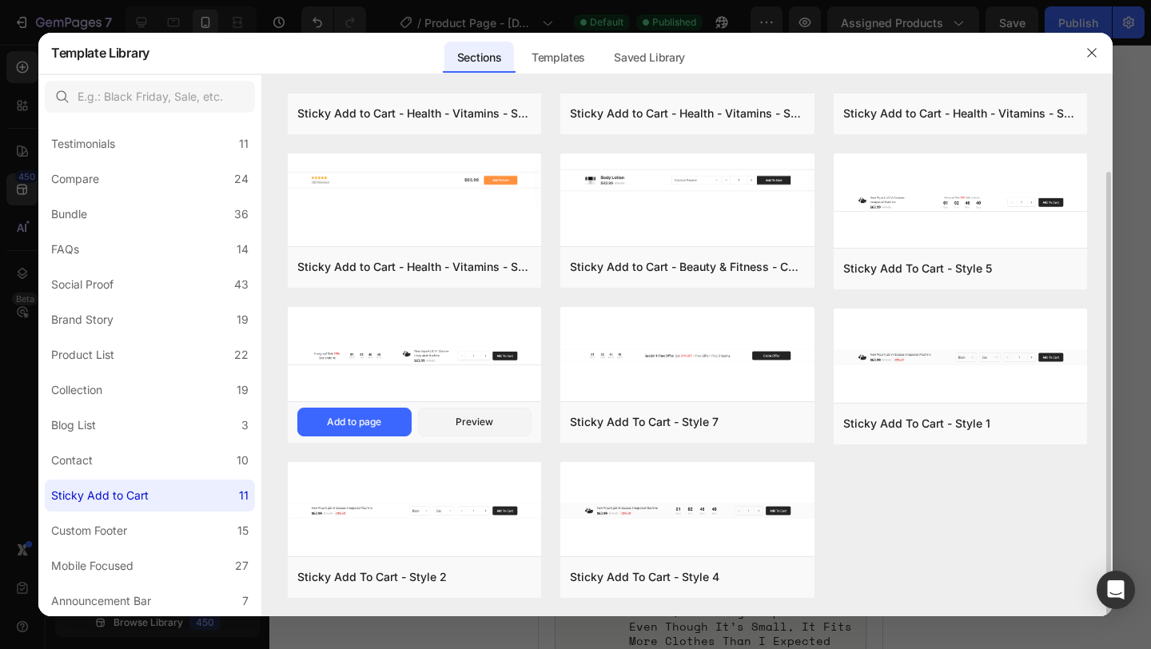
scroll to position [93, 0]
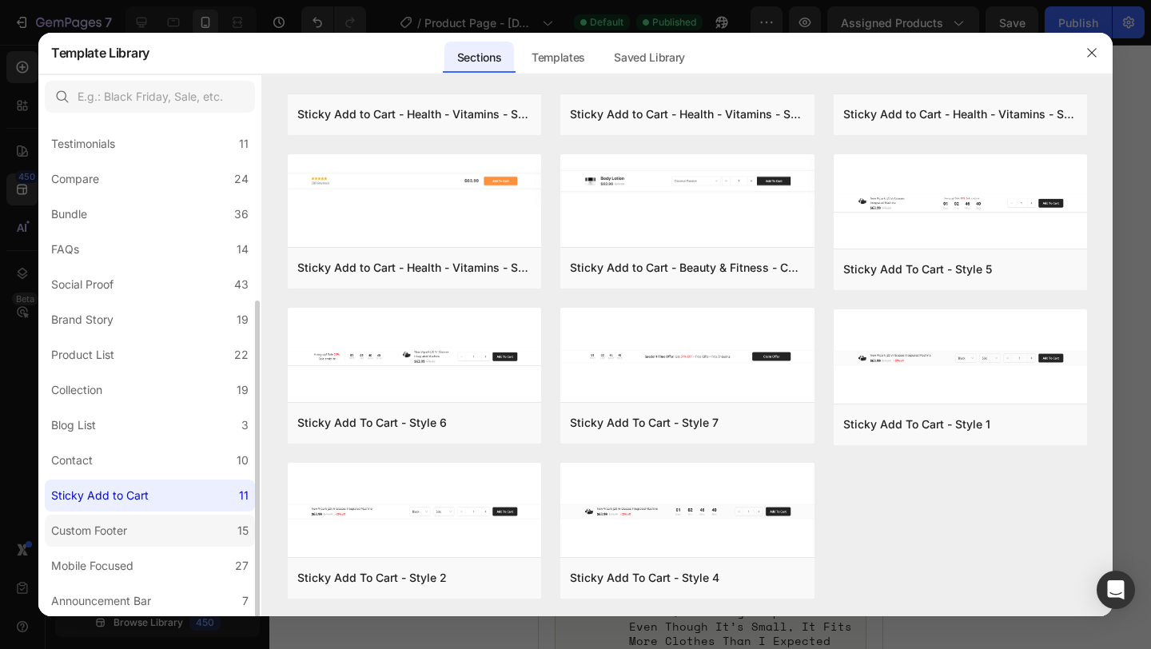
click at [212, 533] on label "Custom Footer 15" at bounding box center [150, 531] width 210 height 32
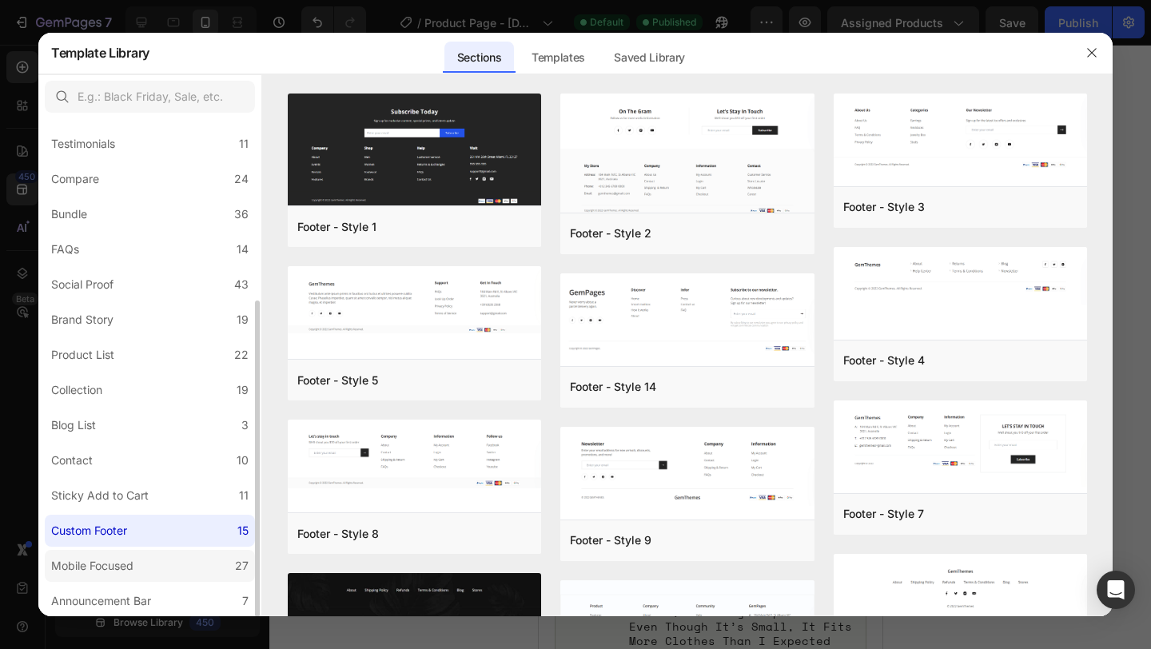
click at [197, 562] on label "Mobile Focused 27" at bounding box center [150, 566] width 210 height 32
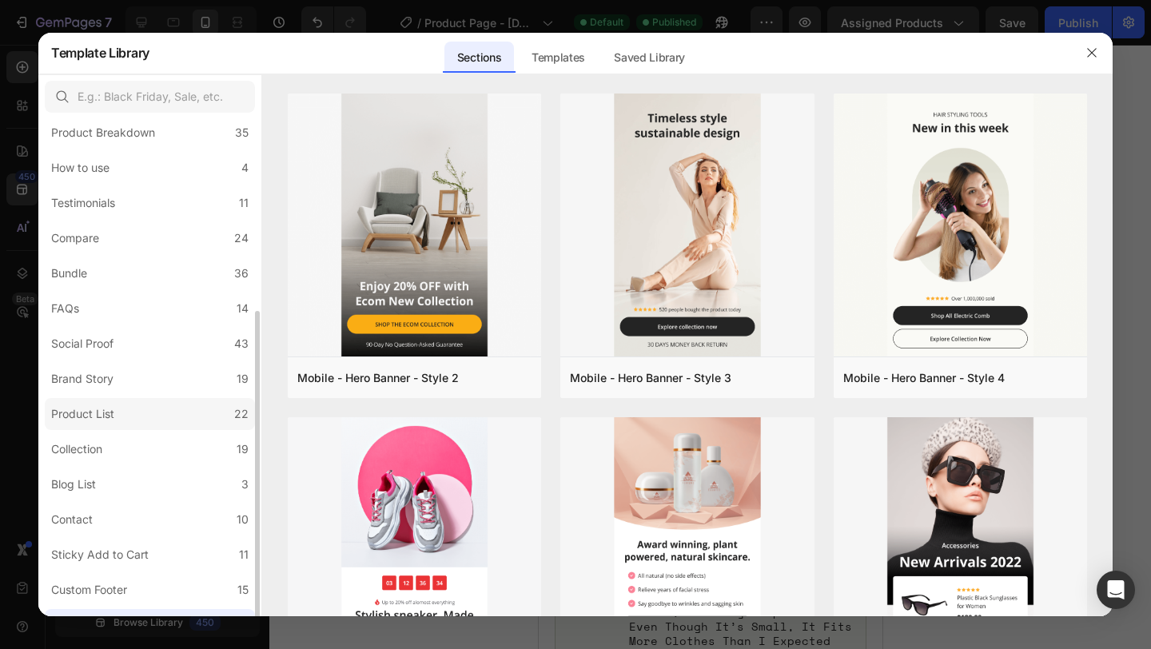
scroll to position [217, 0]
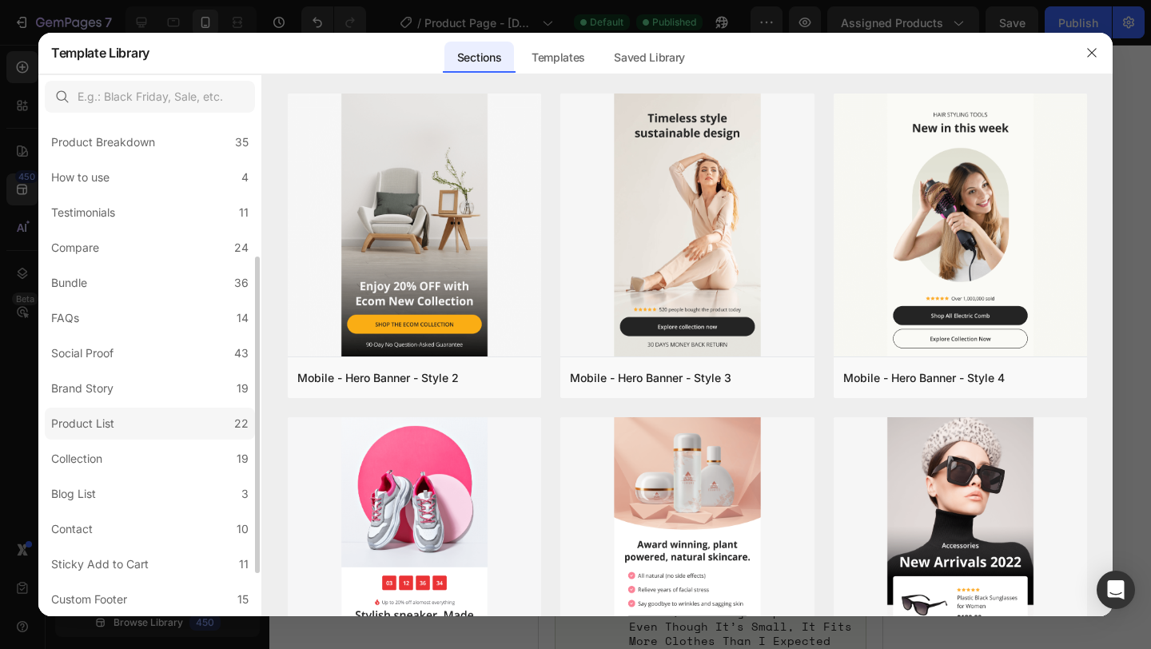
click at [228, 416] on label "Product List 22" at bounding box center [150, 423] width 210 height 32
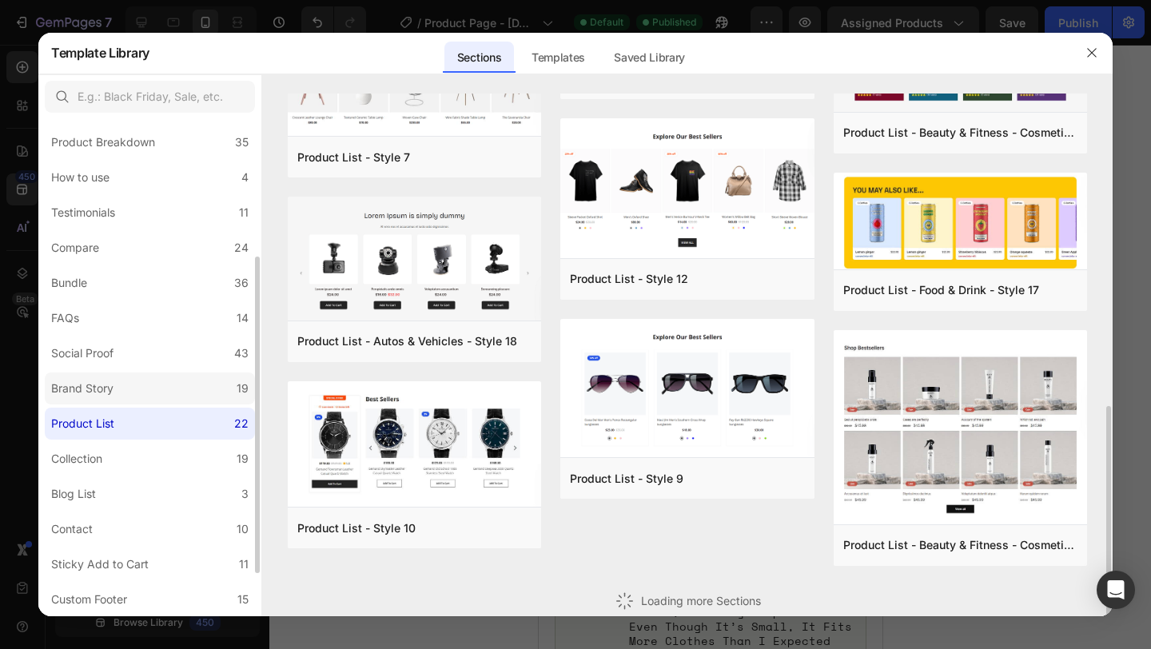
scroll to position [475, 0]
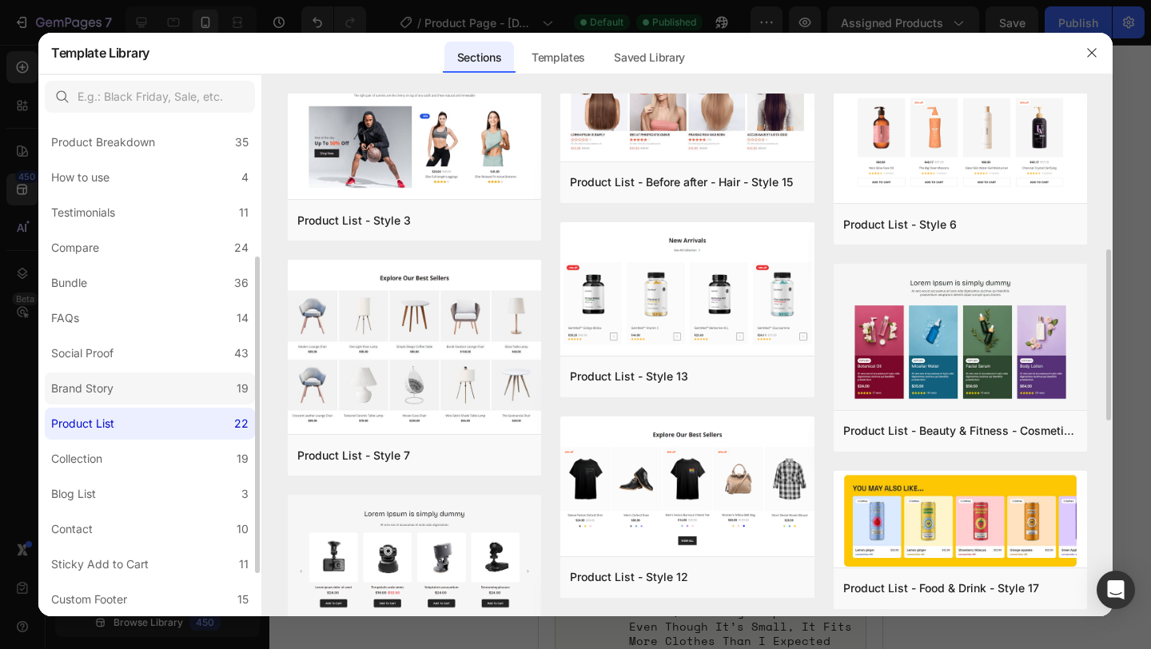
click at [161, 396] on label "Brand Story 19" at bounding box center [150, 388] width 210 height 32
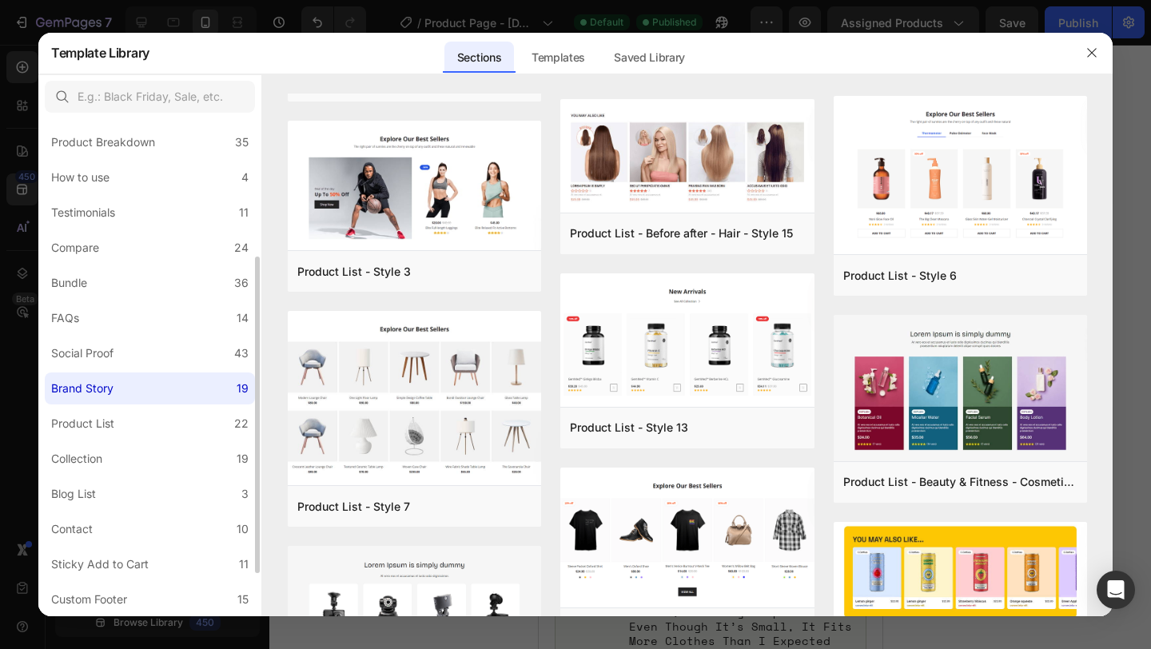
scroll to position [0, 0]
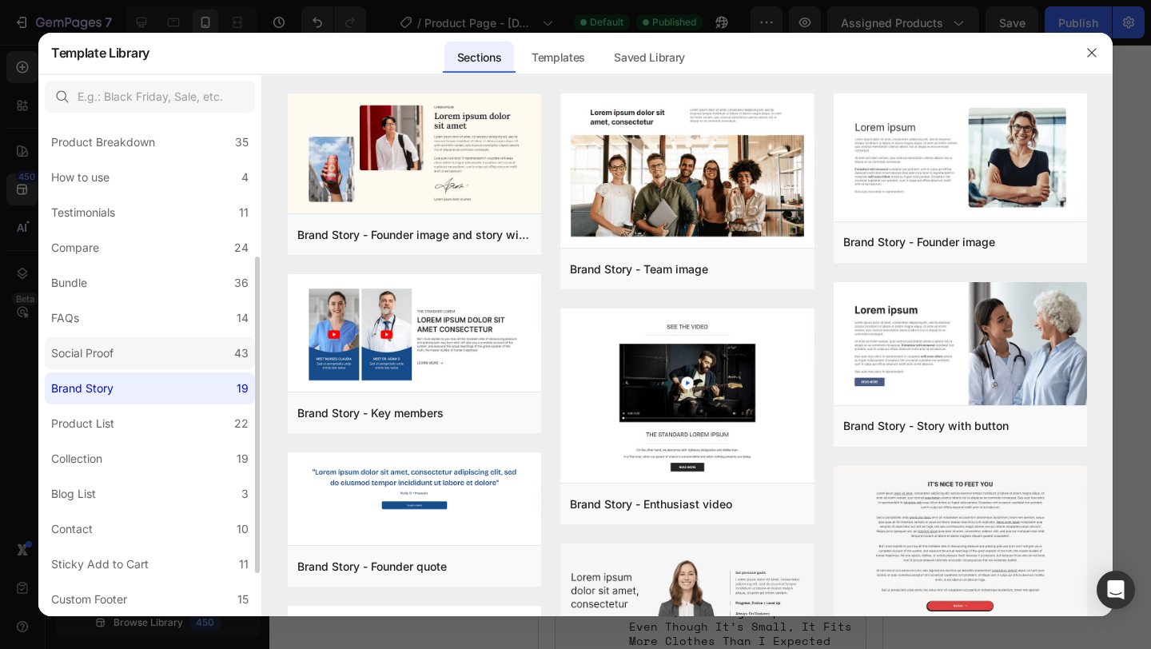
click at [160, 353] on label "Social Proof 43" at bounding box center [150, 353] width 210 height 32
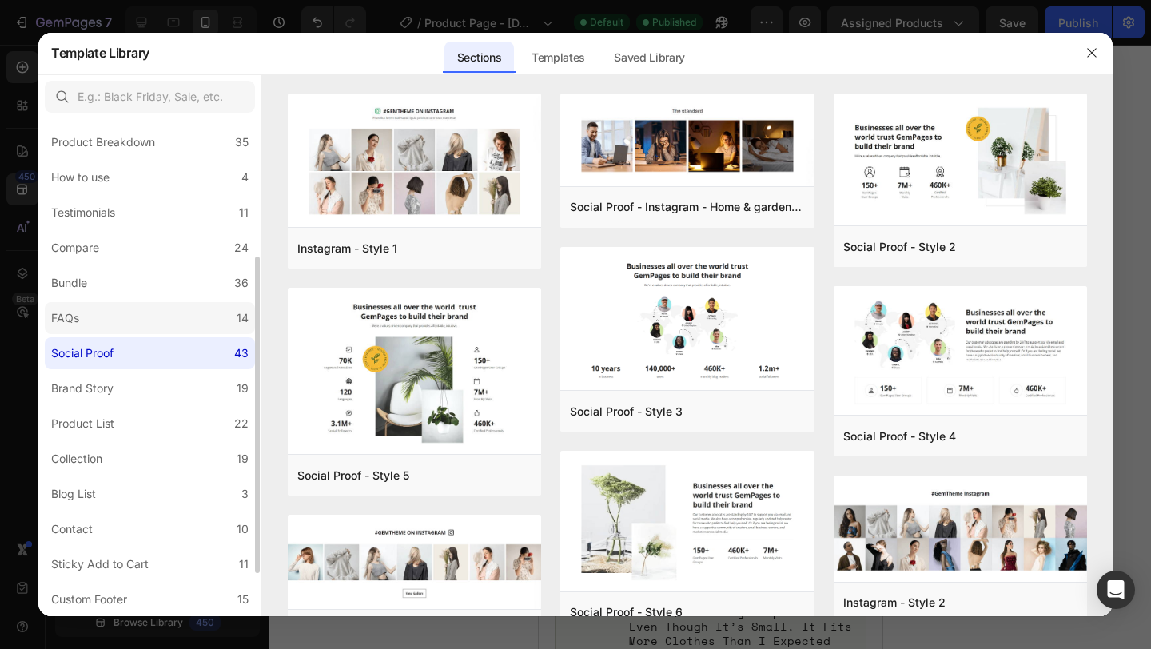
click at [163, 316] on label "FAQs 14" at bounding box center [150, 318] width 210 height 32
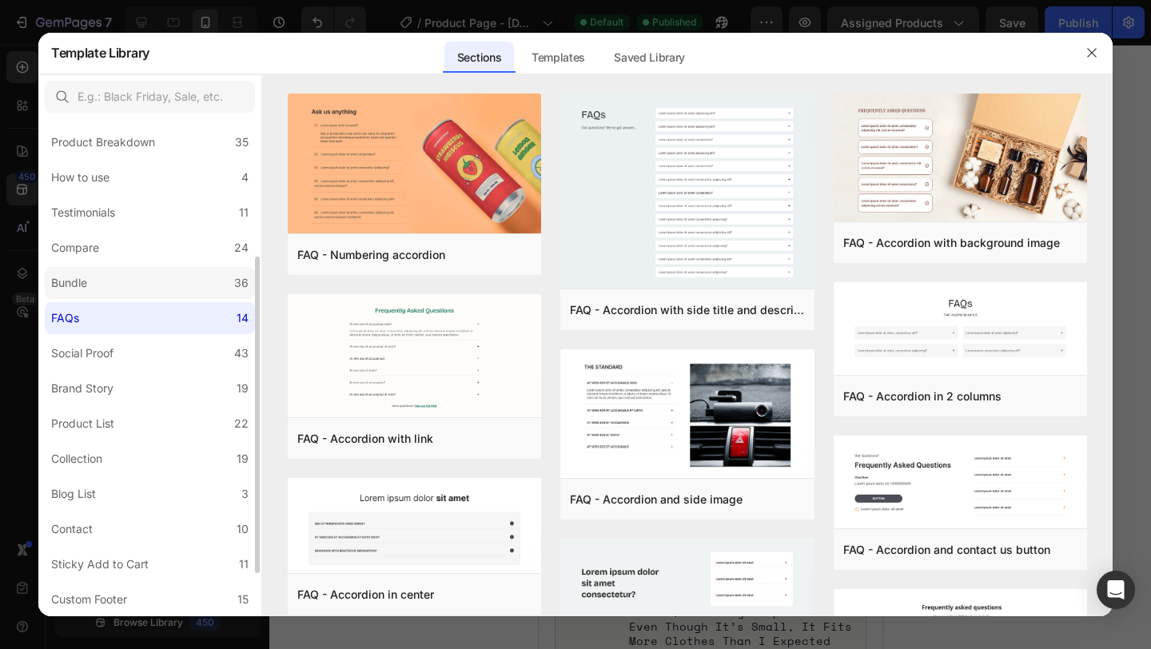
click at [167, 289] on label "Bundle 36" at bounding box center [150, 283] width 210 height 32
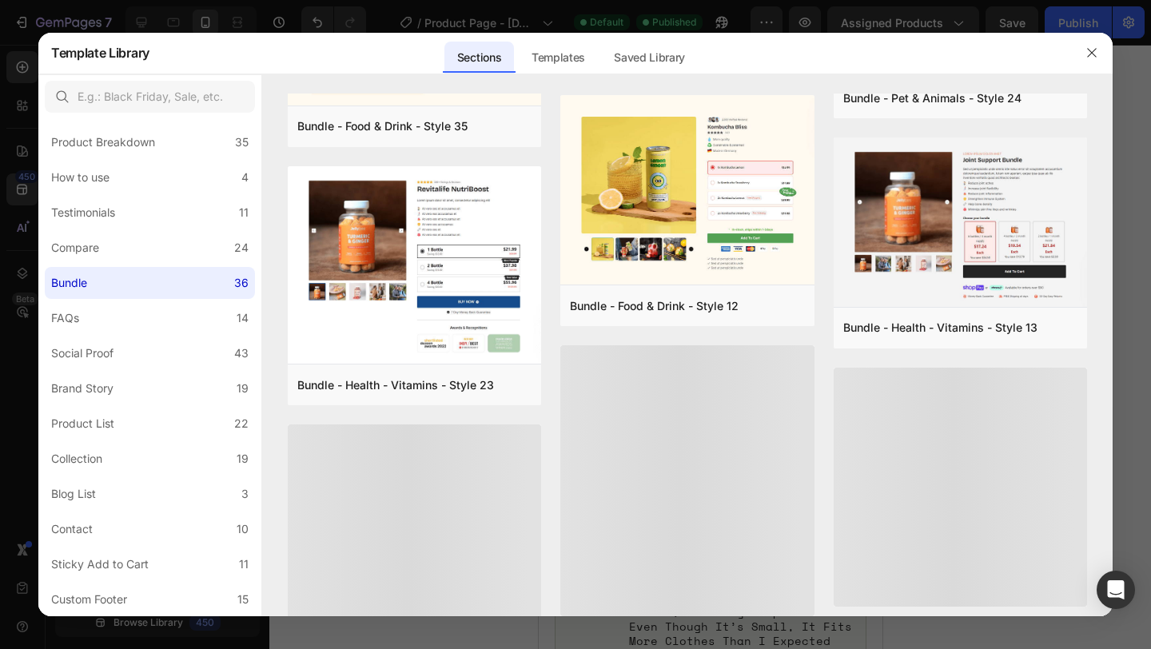
scroll to position [887, 0]
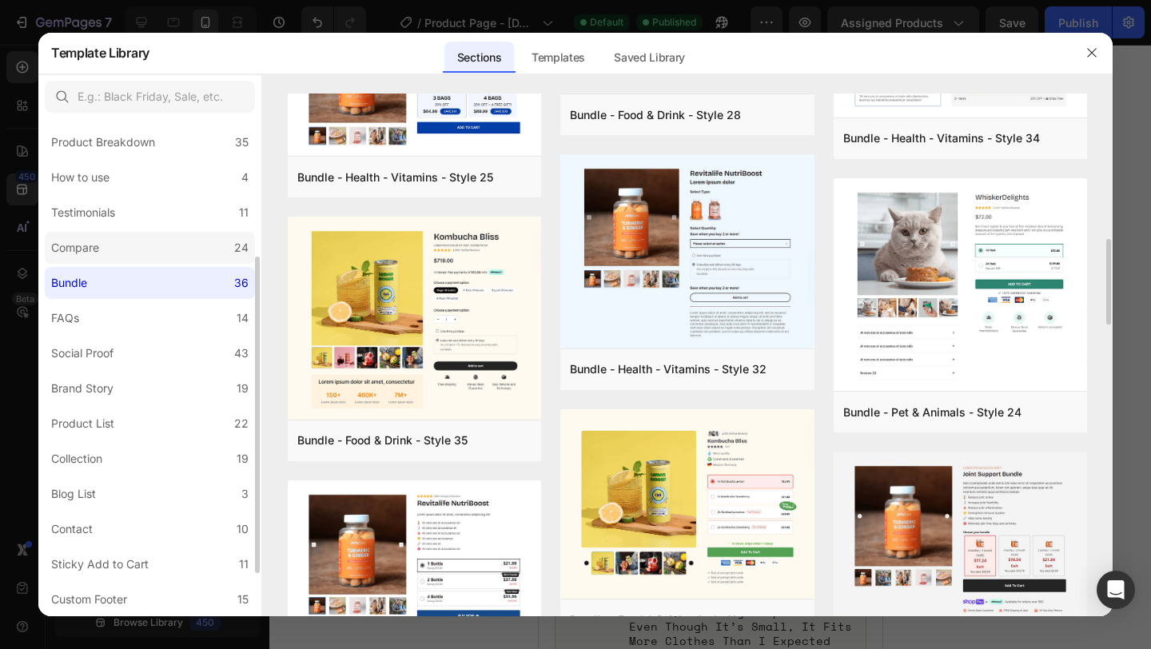
click at [193, 240] on label "Compare 24" at bounding box center [150, 248] width 210 height 32
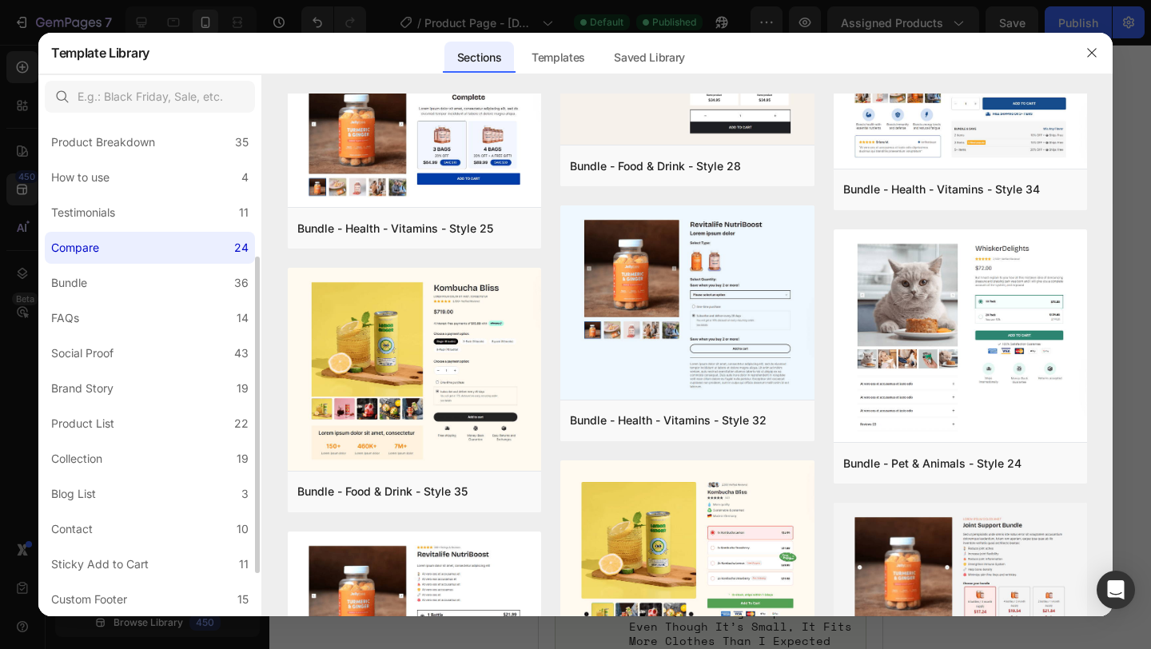
scroll to position [0, 0]
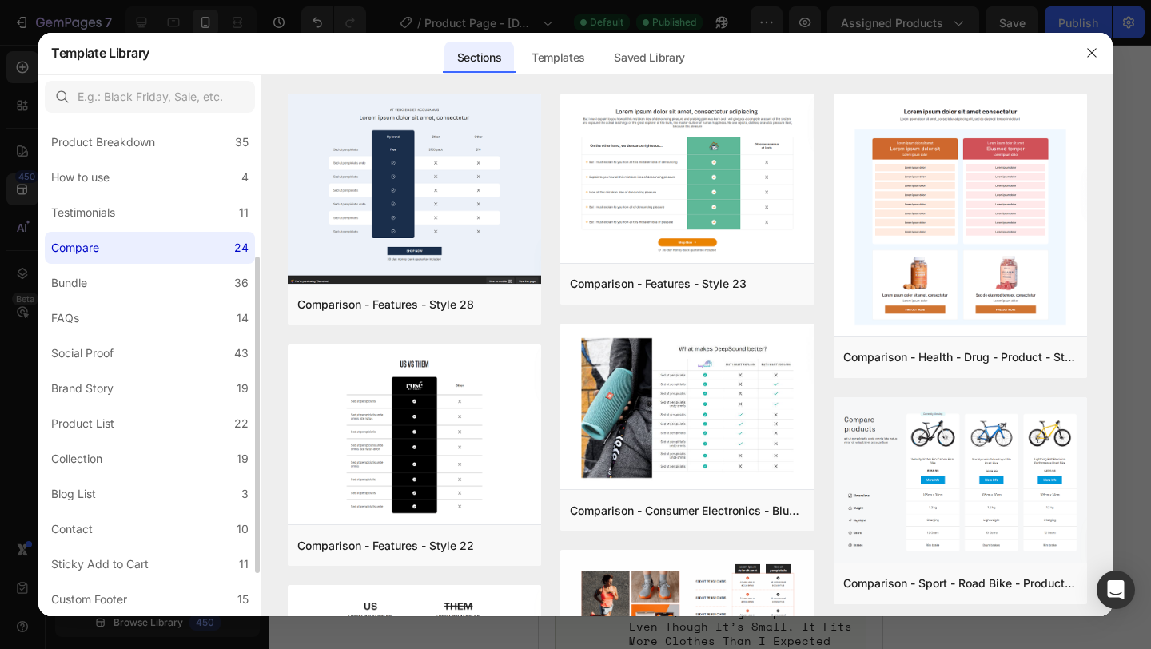
click at [151, 193] on div "All Sections 446 Hero Section 76 Product Detail 34 Brands 11 Trusted Badges 7 G…" at bounding box center [149, 294] width 223 height 783
click at [148, 206] on label "Testimonials 11" at bounding box center [150, 213] width 210 height 32
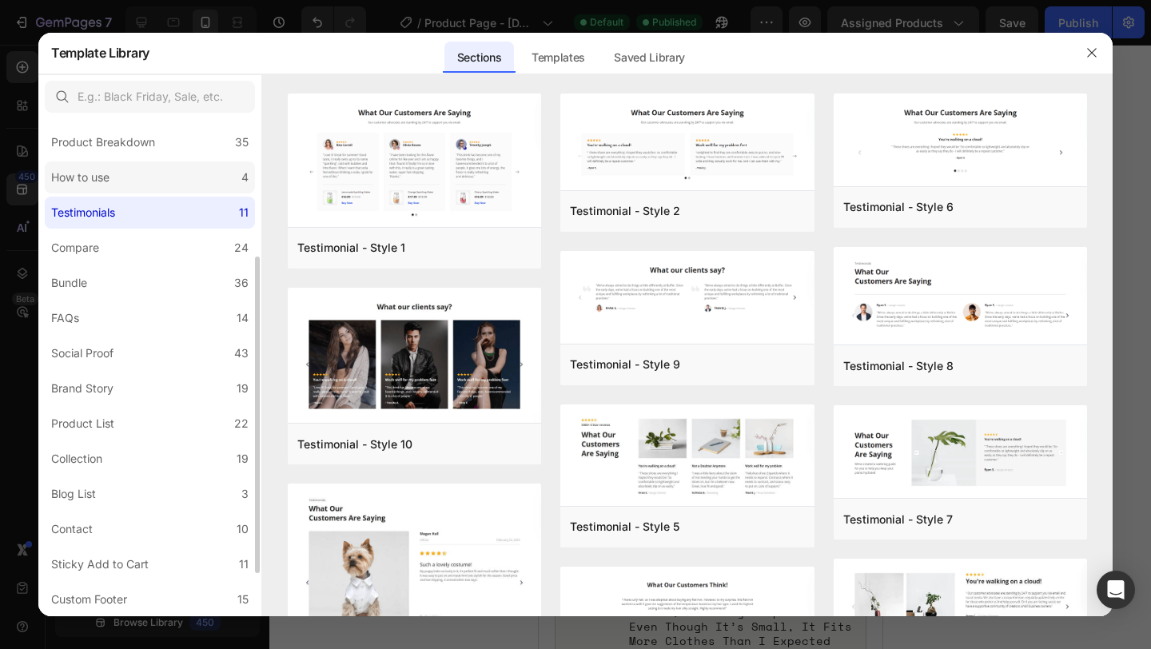
click at [145, 189] on label "How to use 4" at bounding box center [150, 177] width 210 height 32
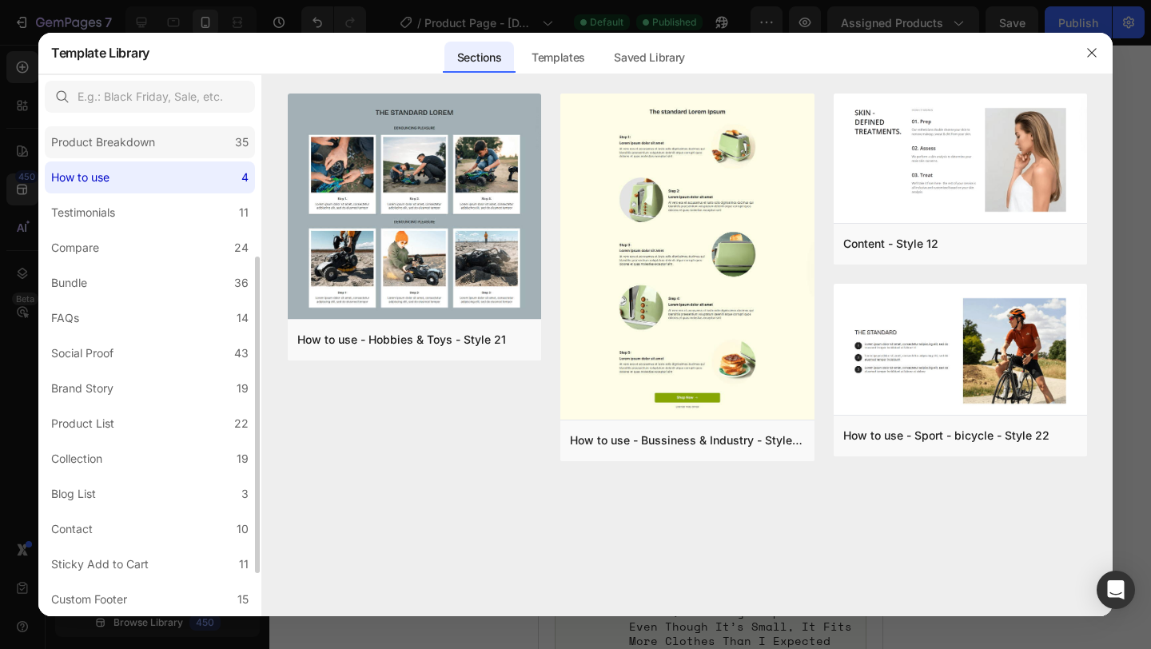
click at [138, 139] on div "Product Breakdown" at bounding box center [103, 142] width 104 height 19
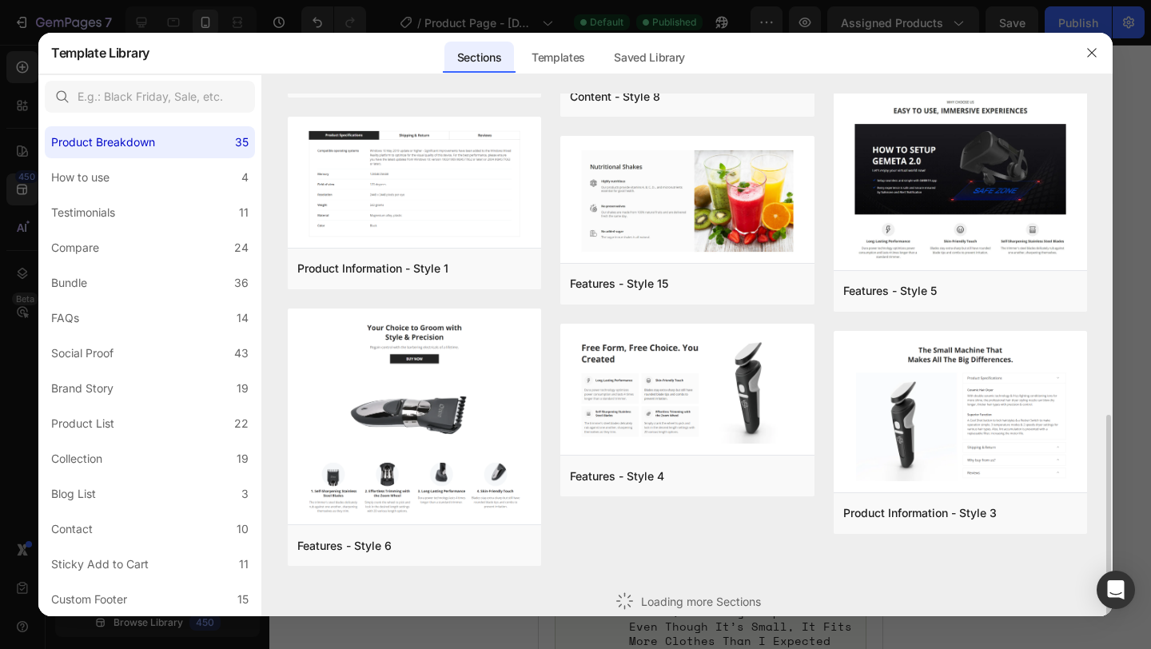
scroll to position [509, 0]
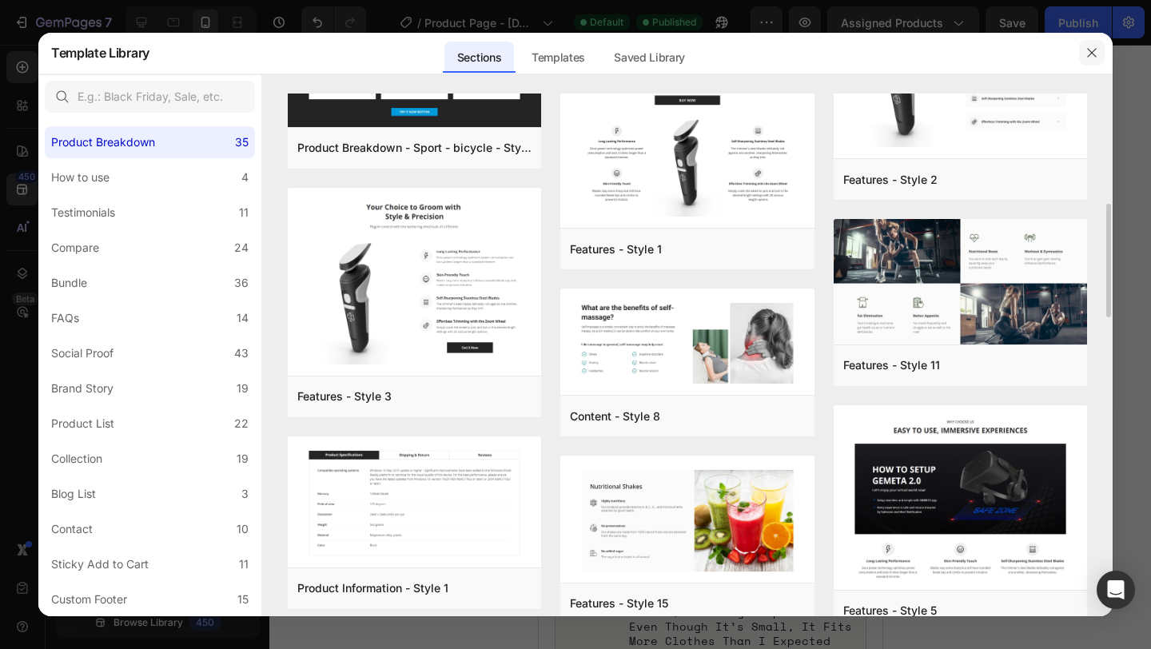
click at [1092, 58] on icon "button" at bounding box center [1091, 52] width 13 height 13
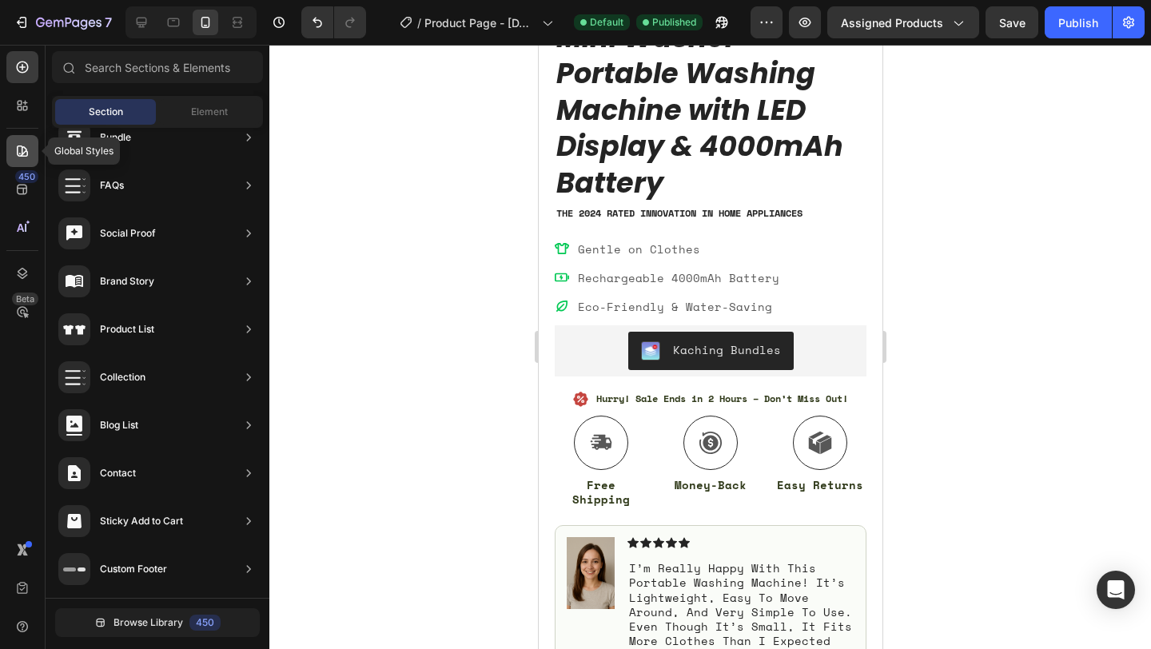
click at [13, 161] on div at bounding box center [22, 151] width 32 height 32
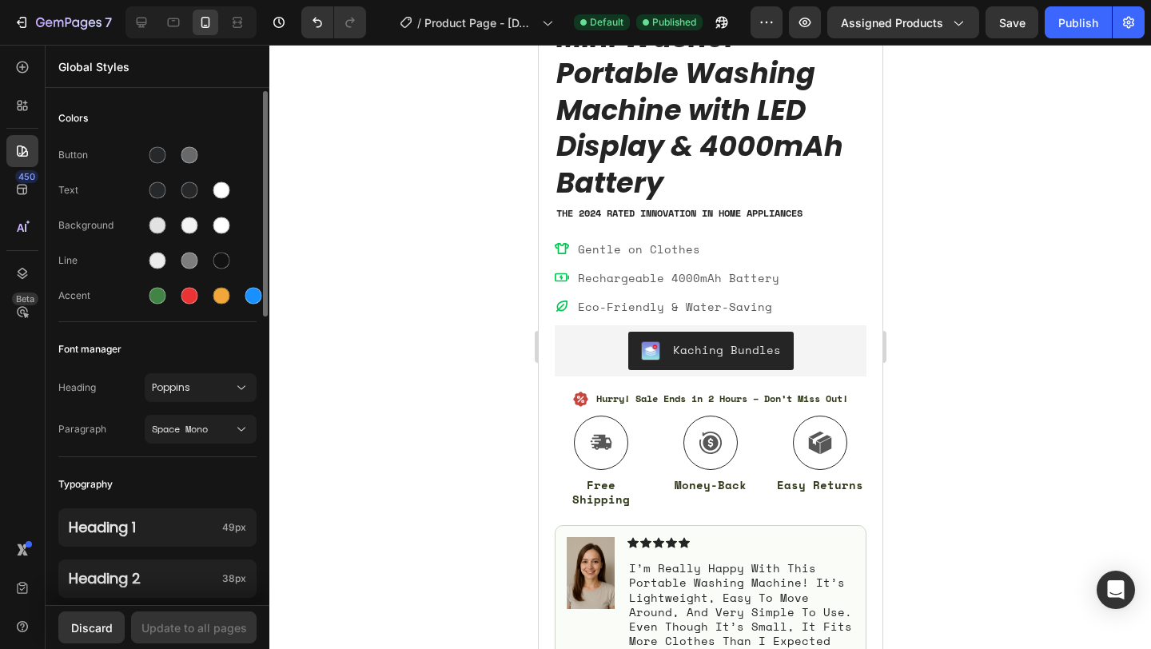
scroll to position [656, 0]
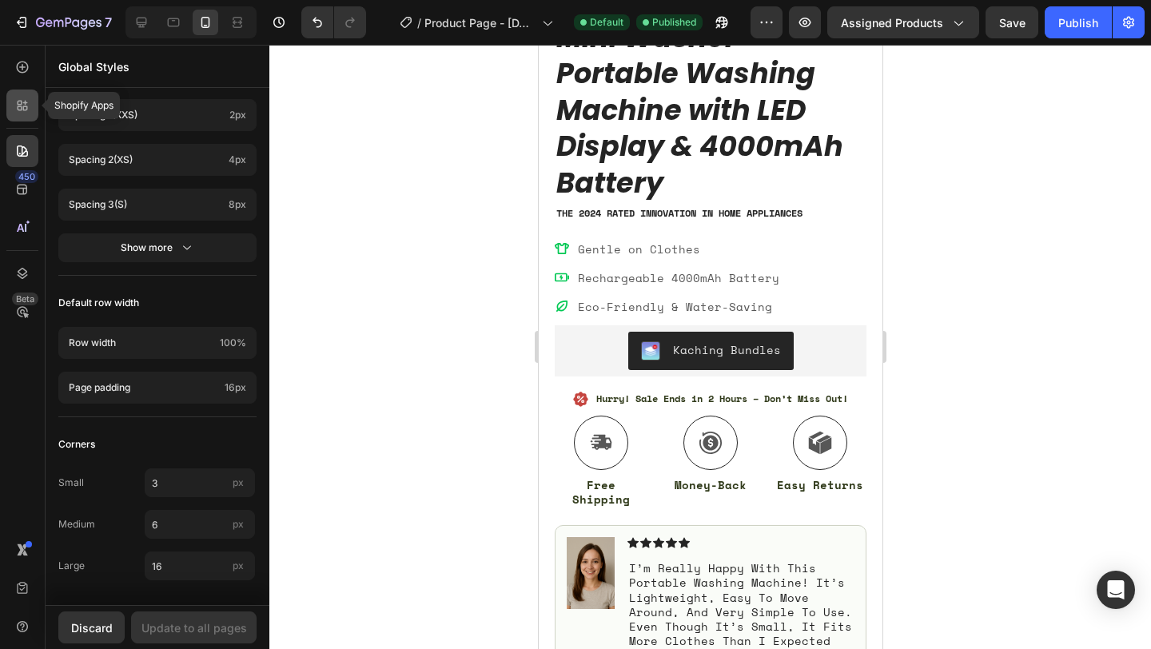
click at [23, 105] on icon at bounding box center [22, 105] width 16 height 16
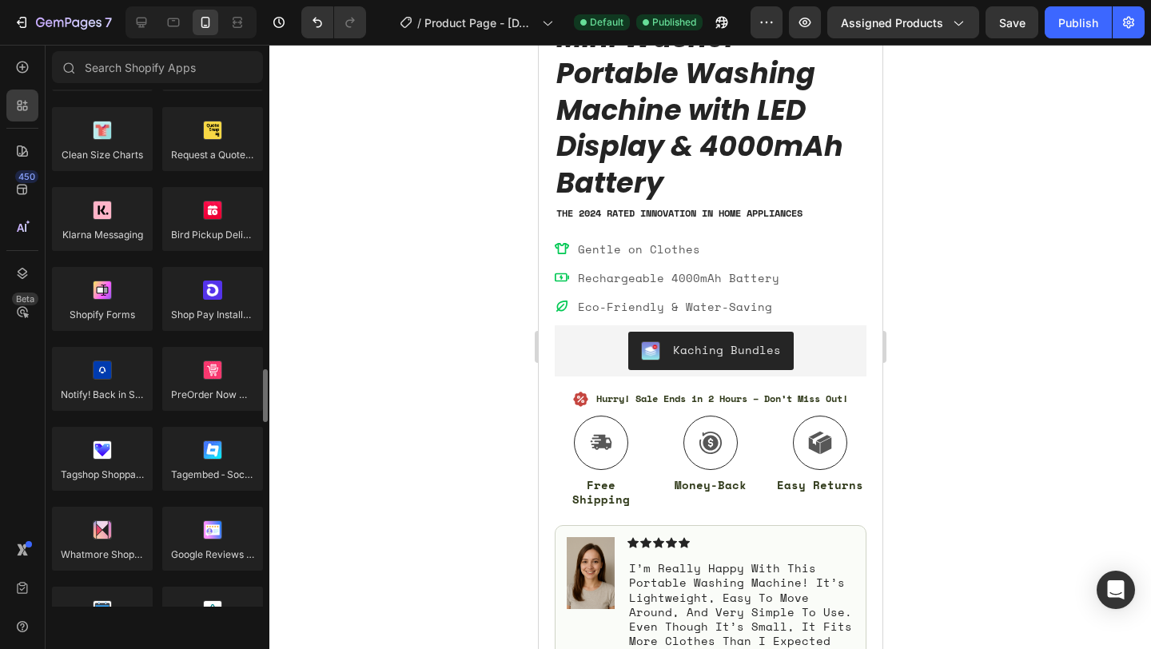
scroll to position [3498, 0]
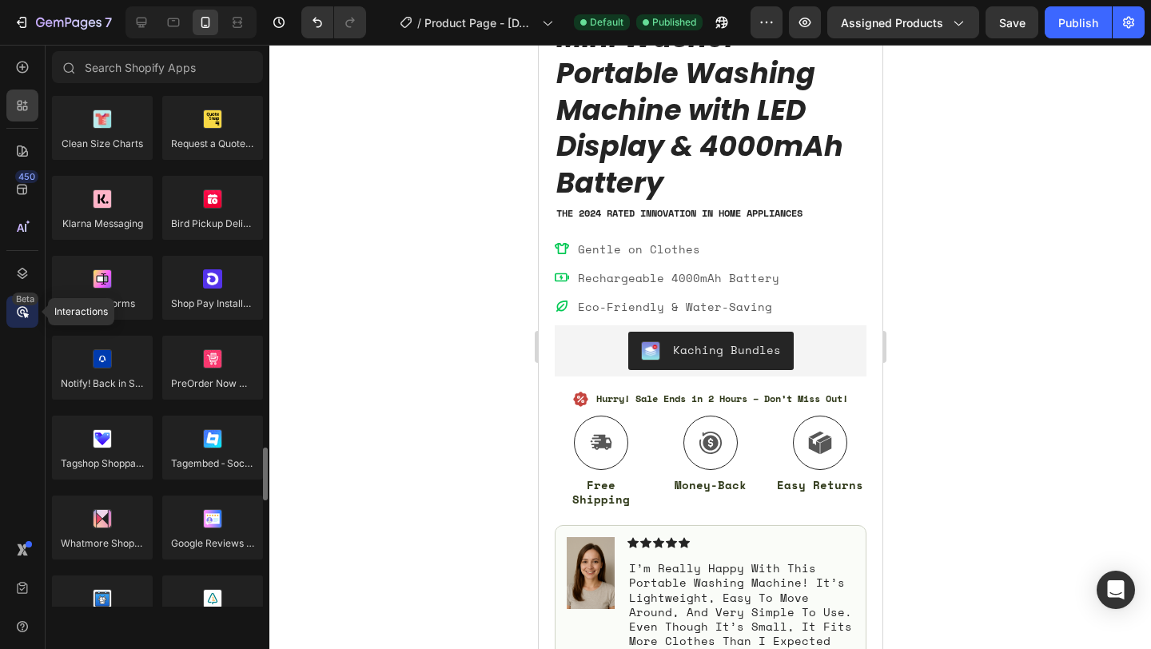
click at [17, 322] on div "Beta" at bounding box center [22, 312] width 32 height 32
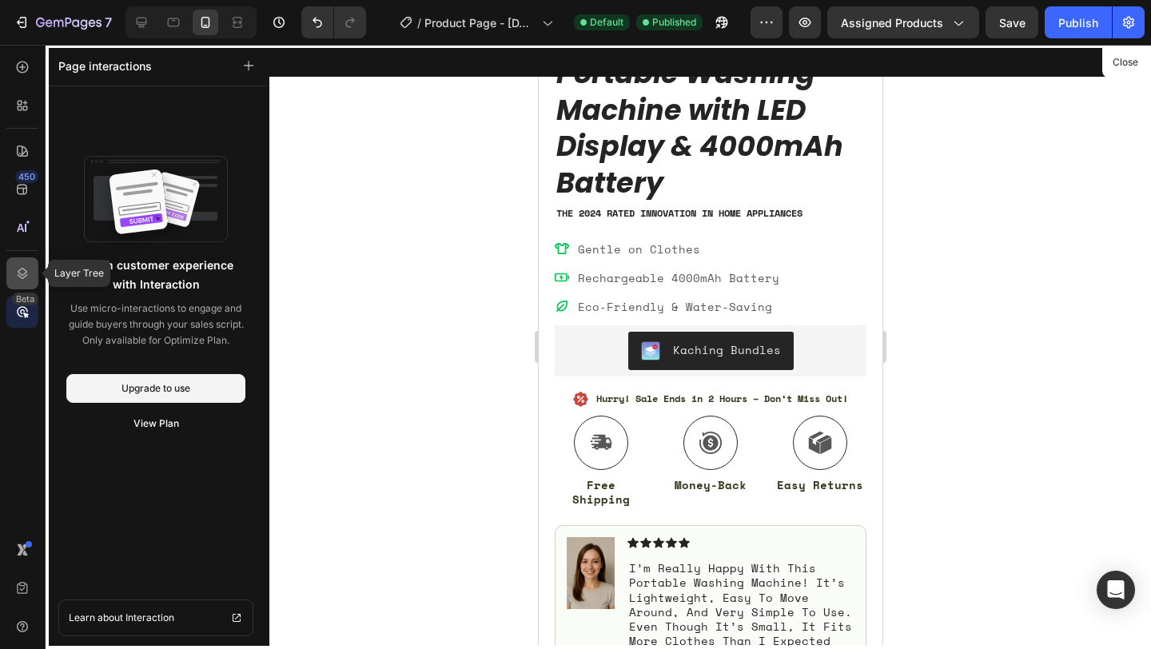
click at [22, 280] on icon at bounding box center [22, 273] width 16 height 16
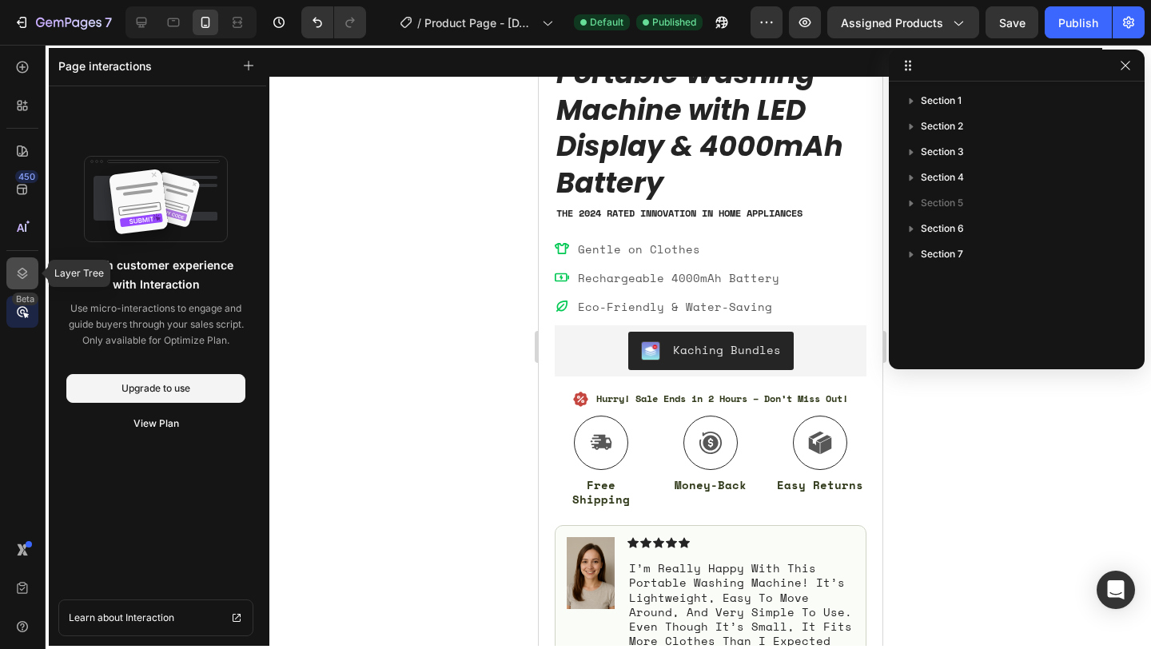
click at [22, 280] on icon at bounding box center [22, 273] width 16 height 16
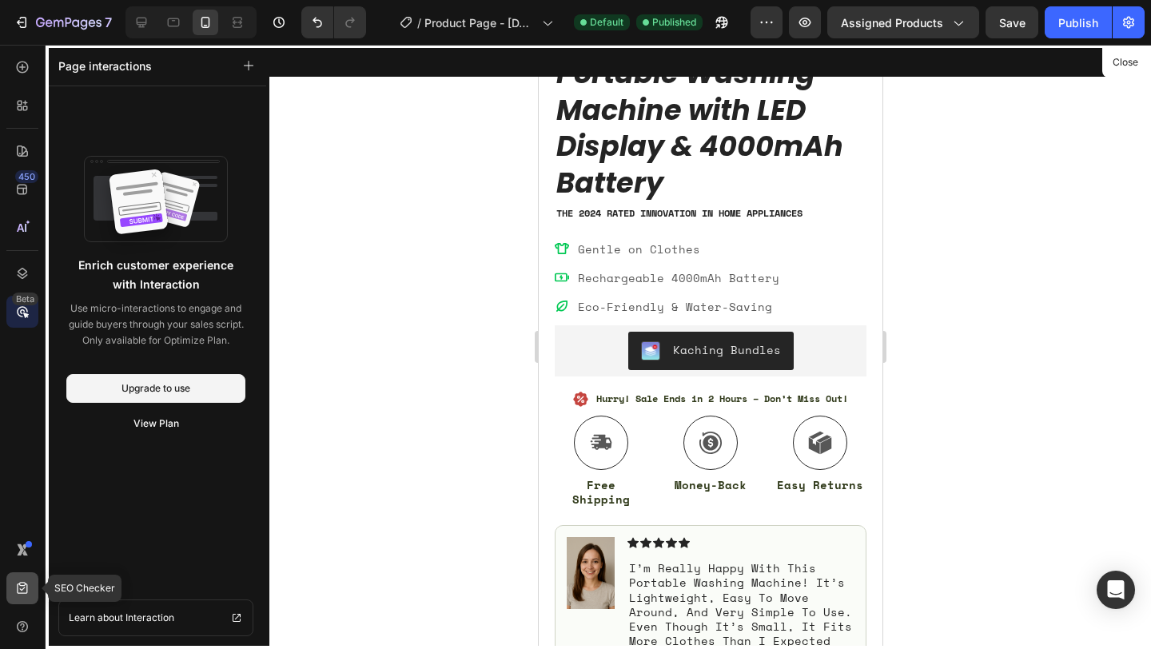
click at [25, 580] on icon at bounding box center [22, 588] width 16 height 16
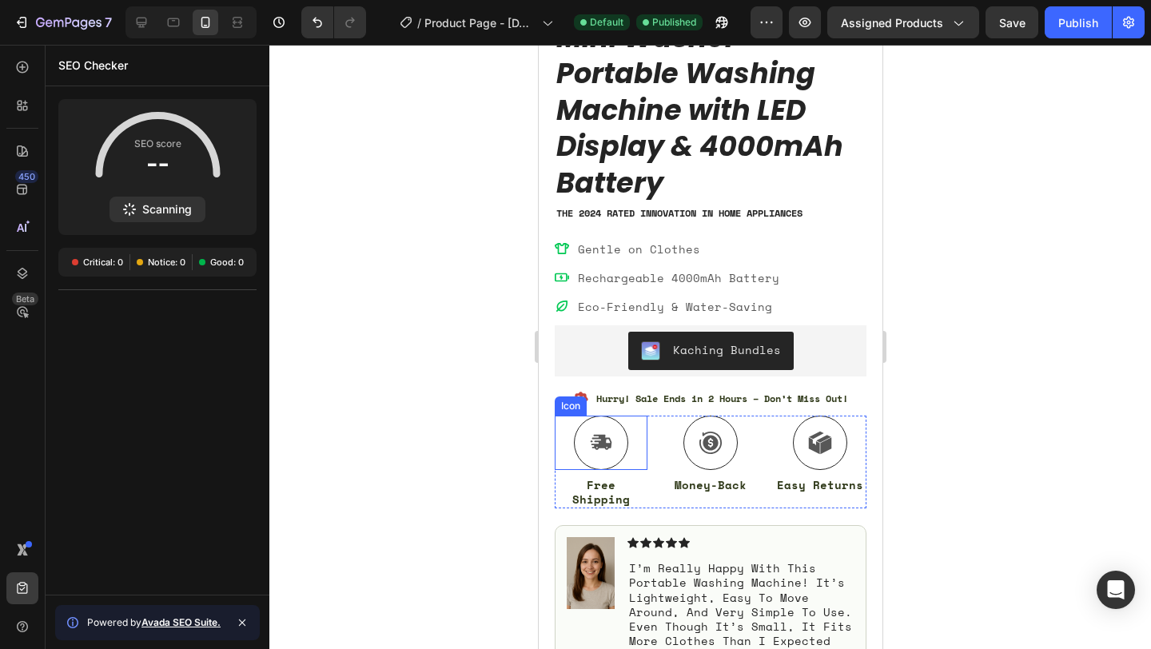
scroll to position [0, 0]
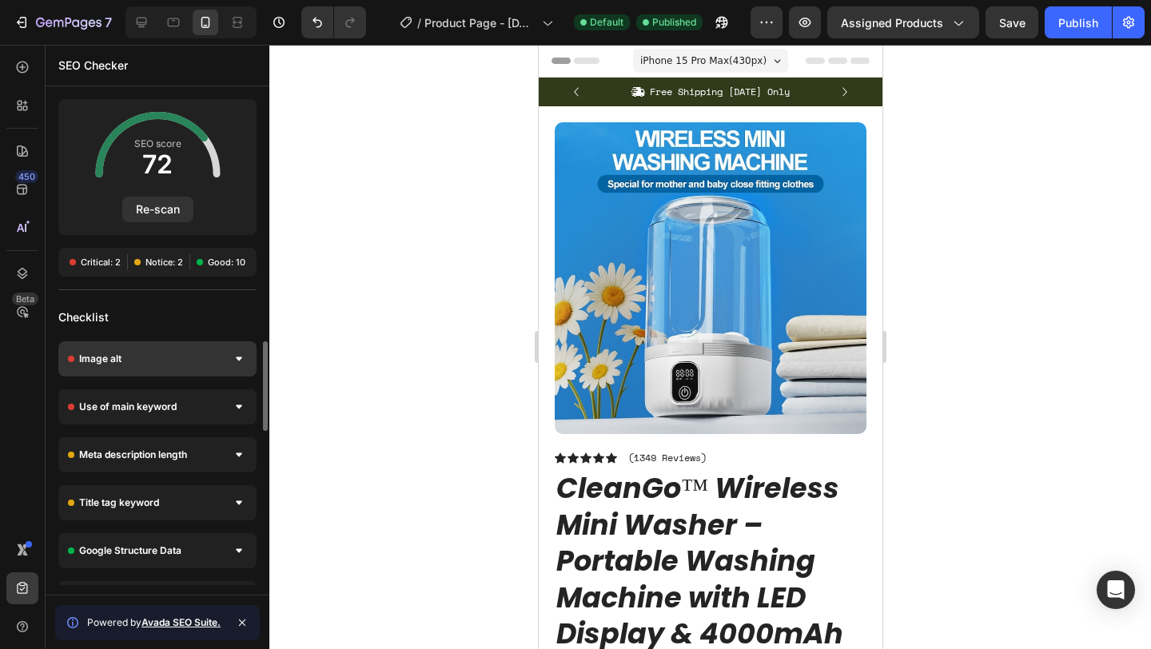
click at [252, 353] on div "Image alt" at bounding box center [157, 358] width 198 height 35
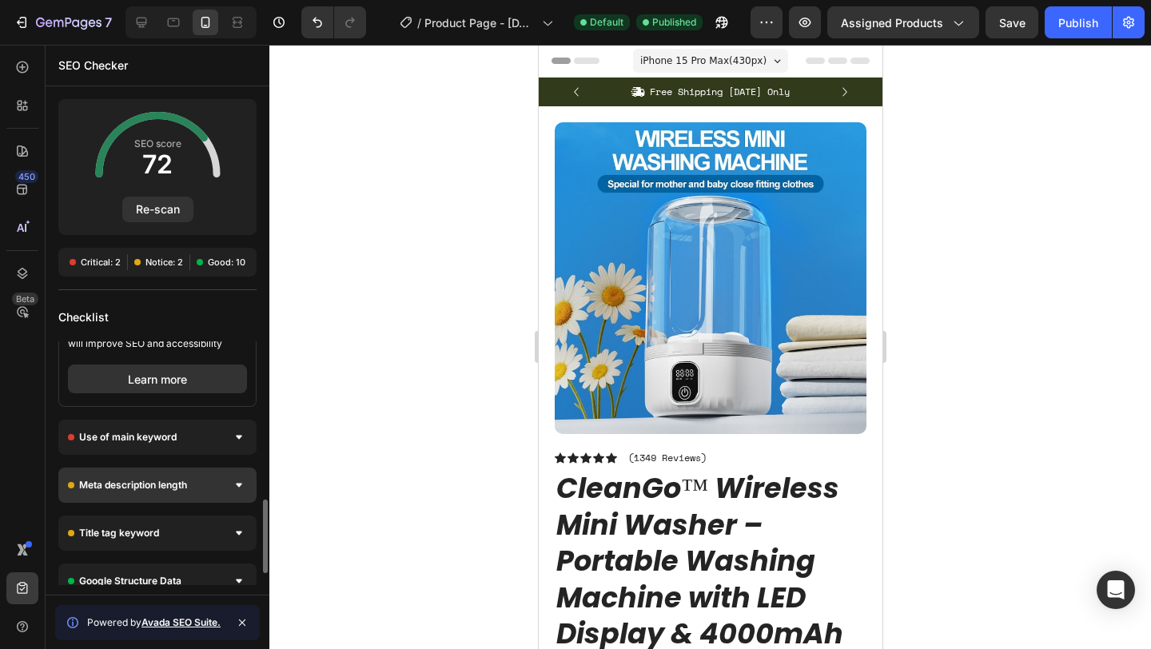
scroll to position [311, 0]
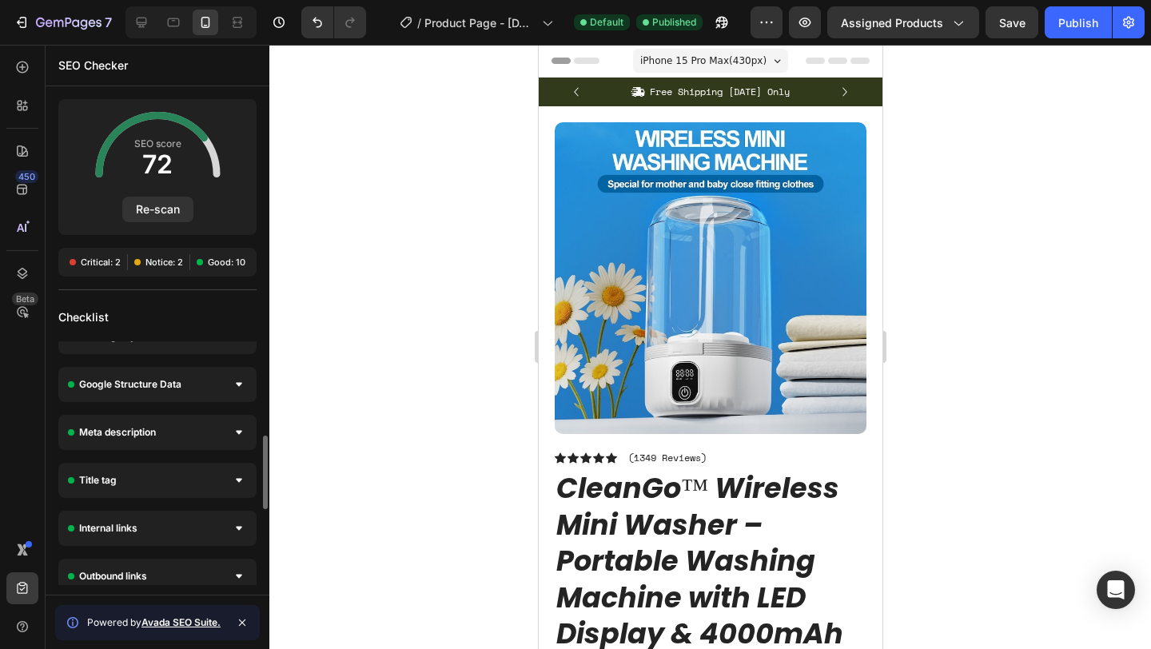
click at [190, 407] on div "Image alt high priority Missing alt attribute An image lacks alt text. Adding a…" at bounding box center [158, 431] width 224 height 803
click at [105, 262] on span "Critical: 2" at bounding box center [101, 262] width 40 height 13
click at [78, 262] on div at bounding box center [72, 262] width 13 height 13
click at [74, 262] on span at bounding box center [73, 262] width 6 height 6
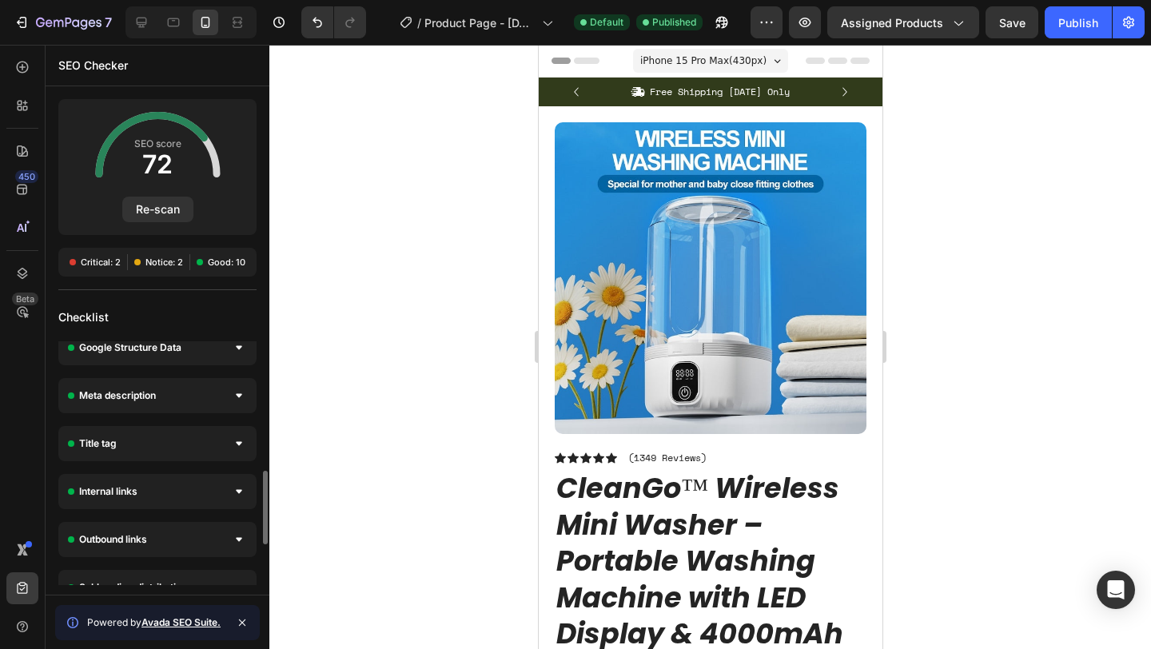
scroll to position [559, 0]
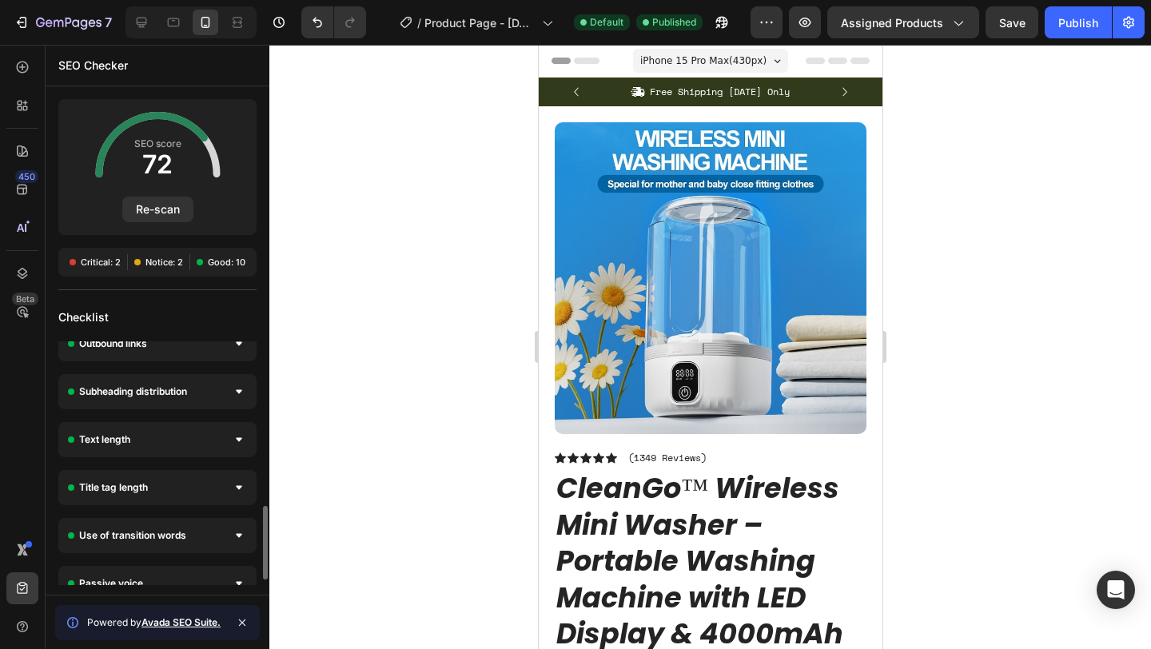
click at [133, 528] on span "Use of transition words" at bounding box center [132, 535] width 107 height 16
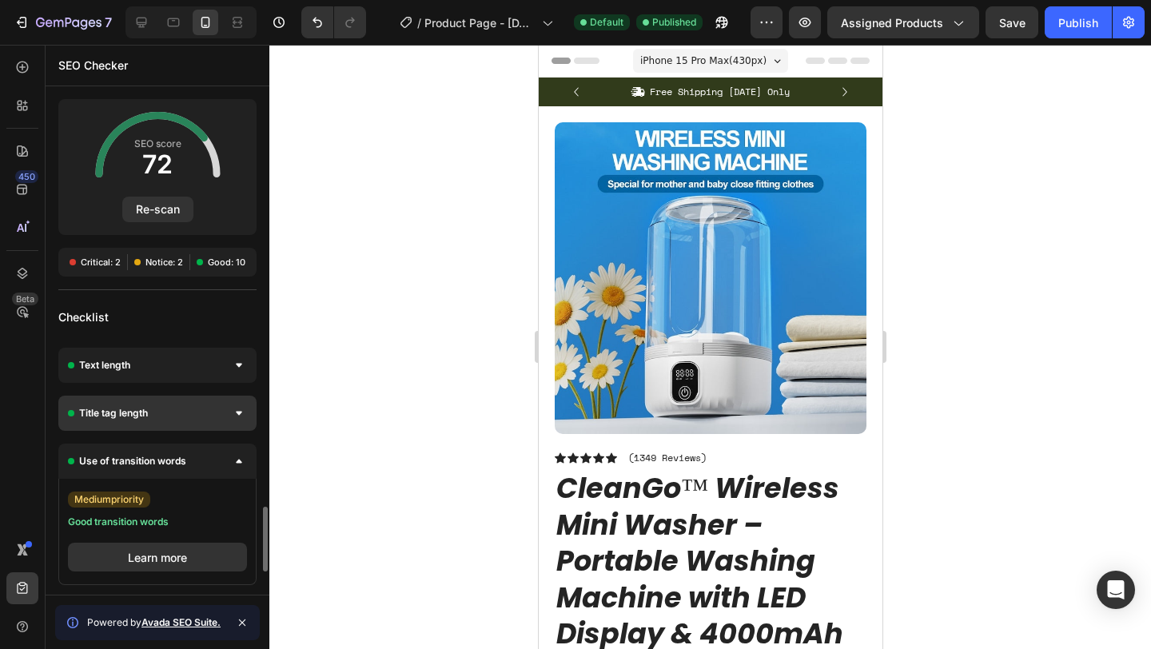
click at [182, 415] on div "Title tag length" at bounding box center [157, 412] width 198 height 35
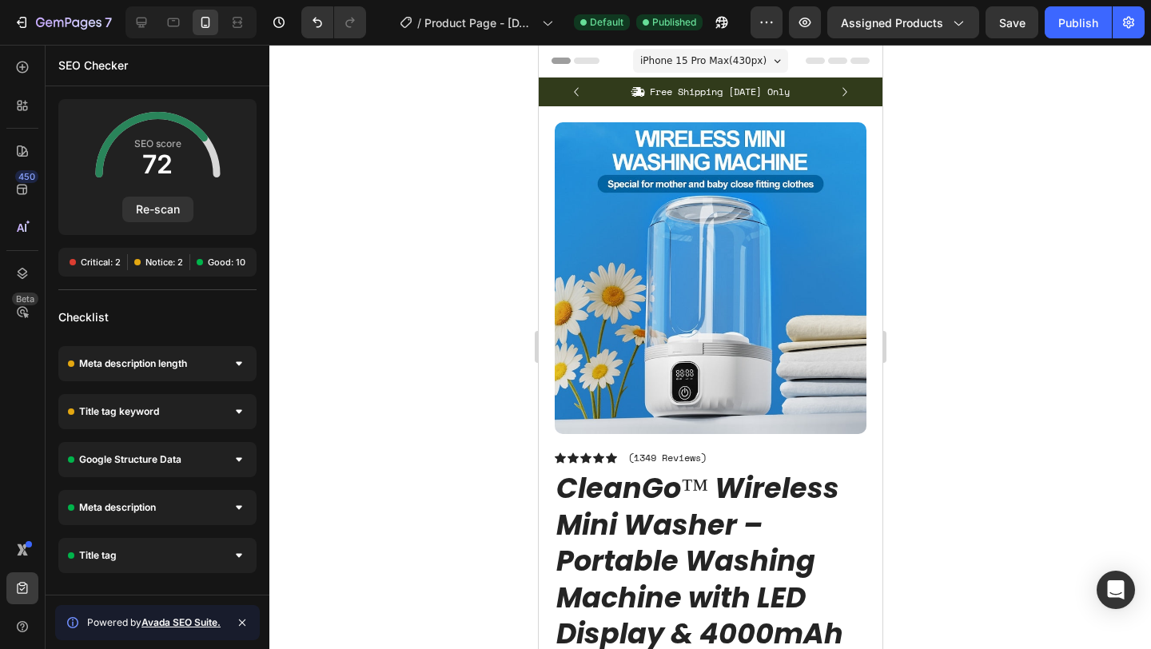
scroll to position [0, 0]
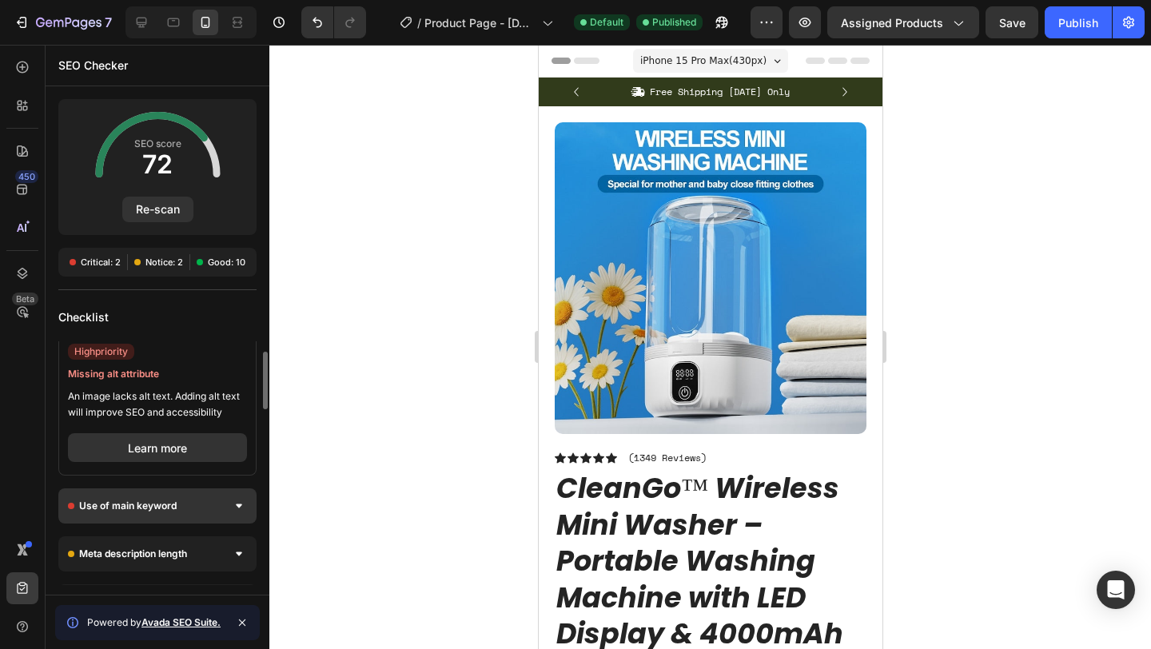
click at [153, 503] on span "Use of main keyword" at bounding box center [127, 506] width 97 height 16
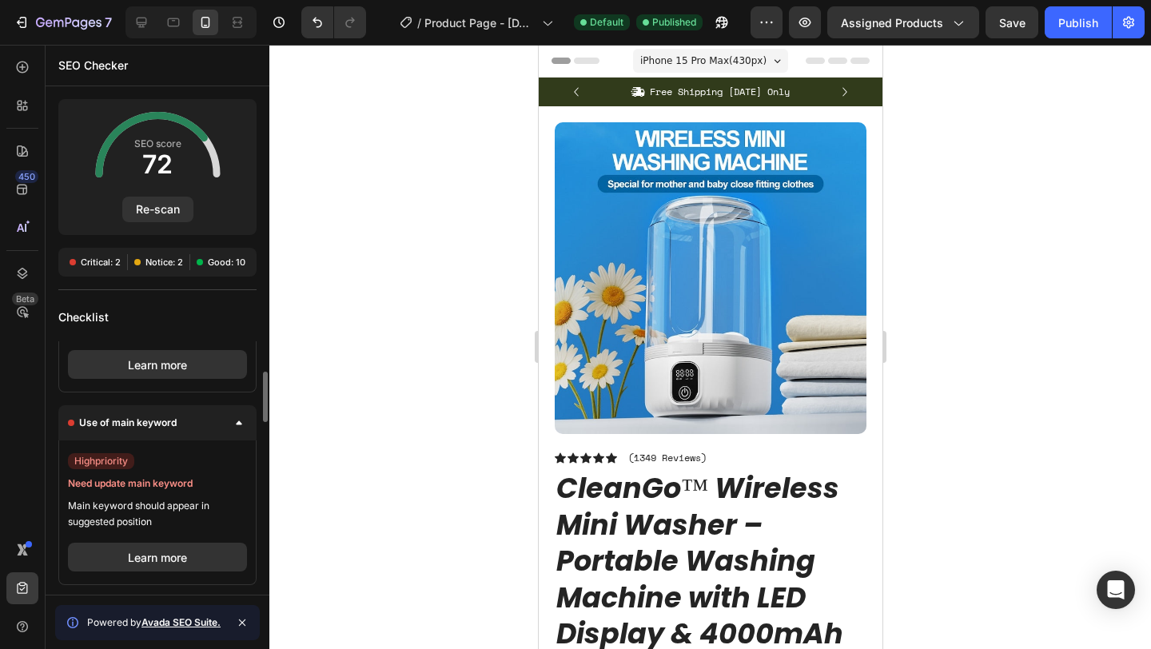
scroll to position [173, 0]
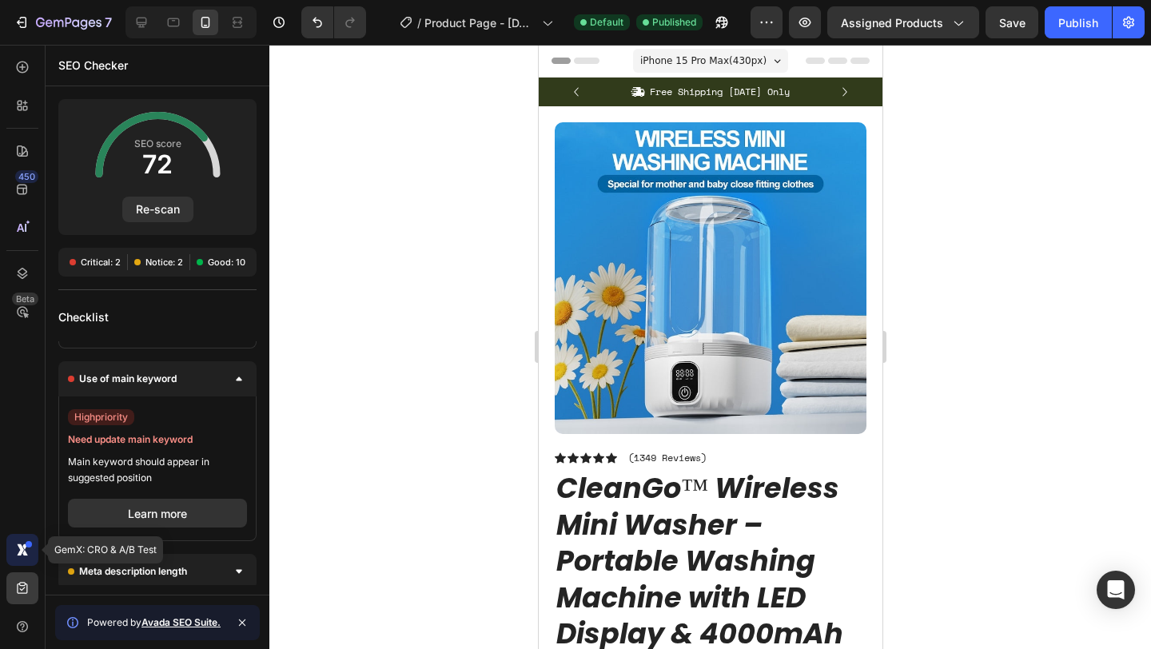
click at [20, 550] on icon at bounding box center [20, 549] width 7 height 12
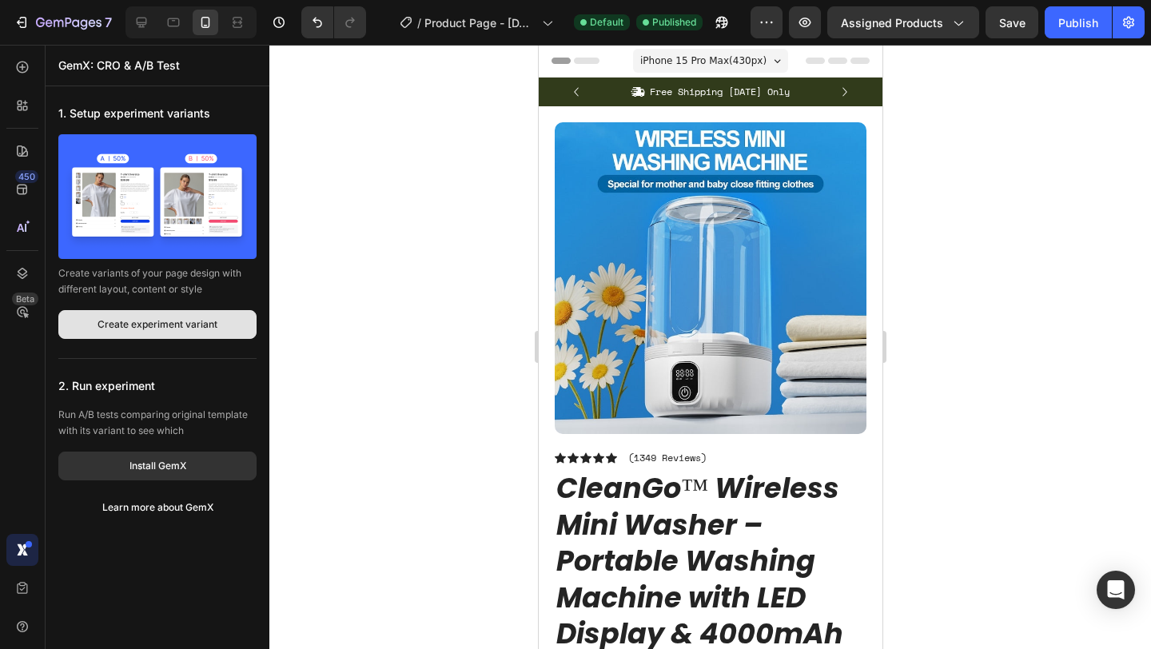
click at [179, 320] on div "Create experiment variant" at bounding box center [157, 324] width 120 height 14
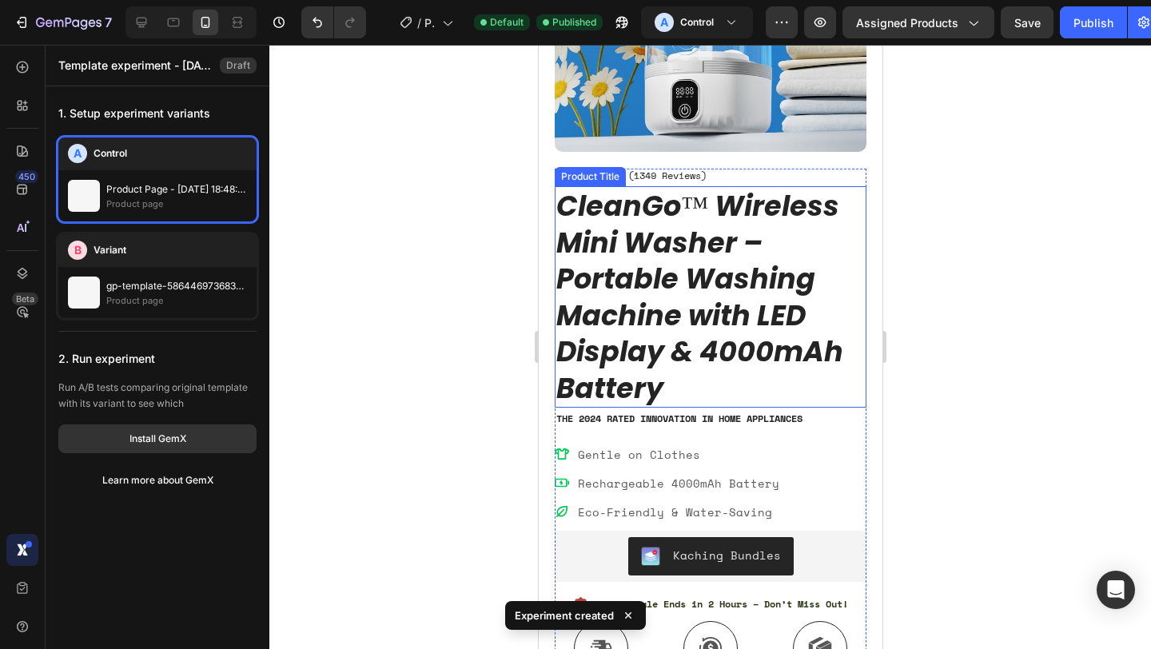
scroll to position [325, 0]
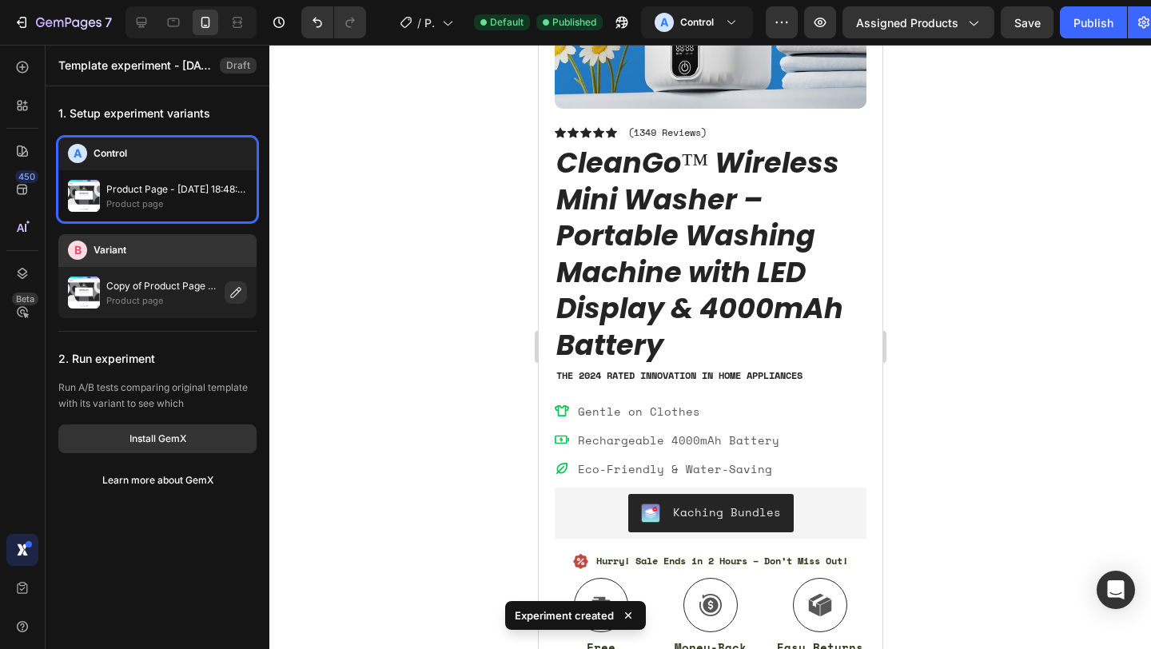
click at [177, 280] on p "Copy of Product Page - Sep 28, 18:48:36" at bounding box center [162, 286] width 112 height 16
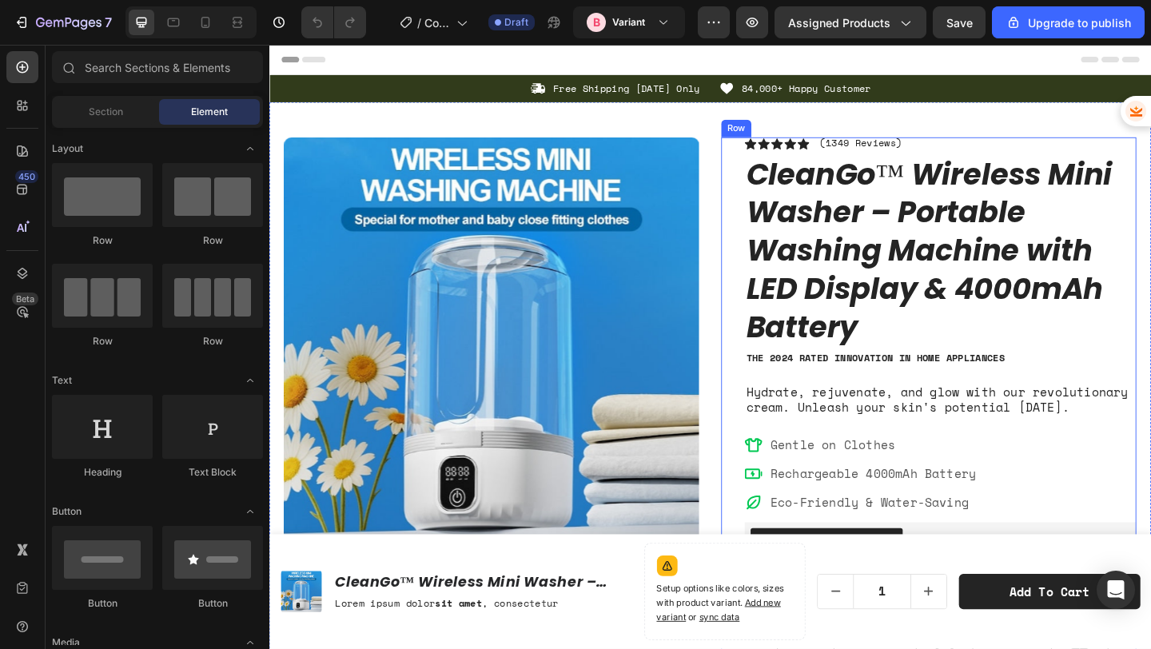
click at [919, 465] on div "Icon Icon Icon Icon Icon Icon List (1349 Reviews) Text Block Row CleanGo™ Wirel…" at bounding box center [999, 563] width 426 height 836
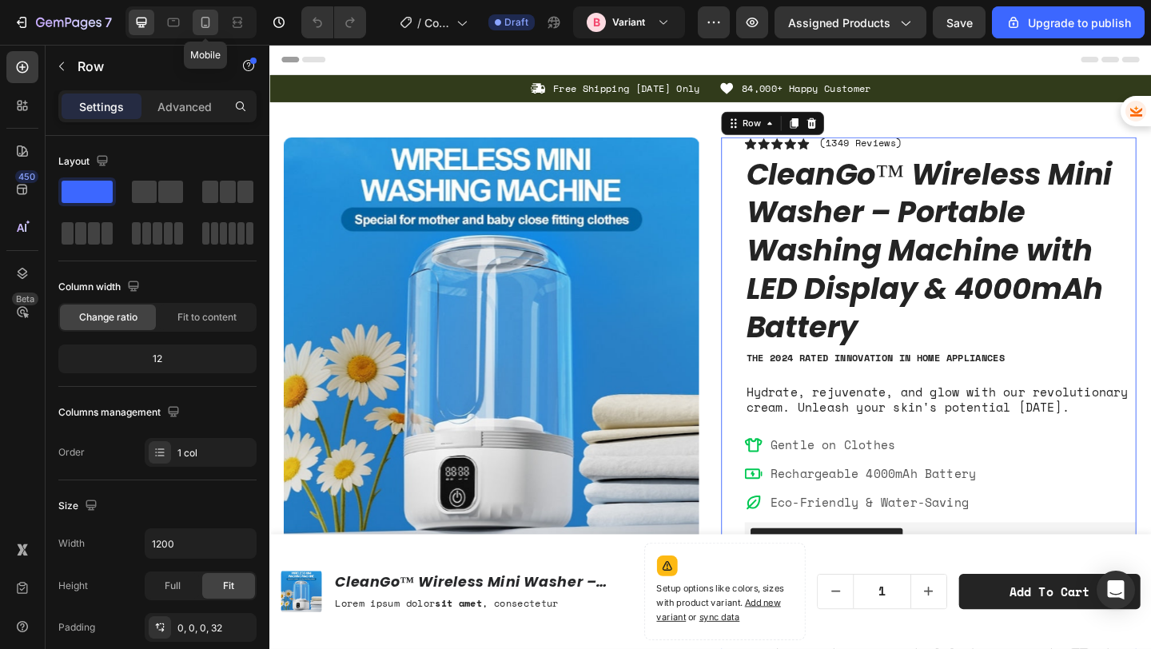
click at [201, 26] on icon at bounding box center [205, 22] width 16 height 16
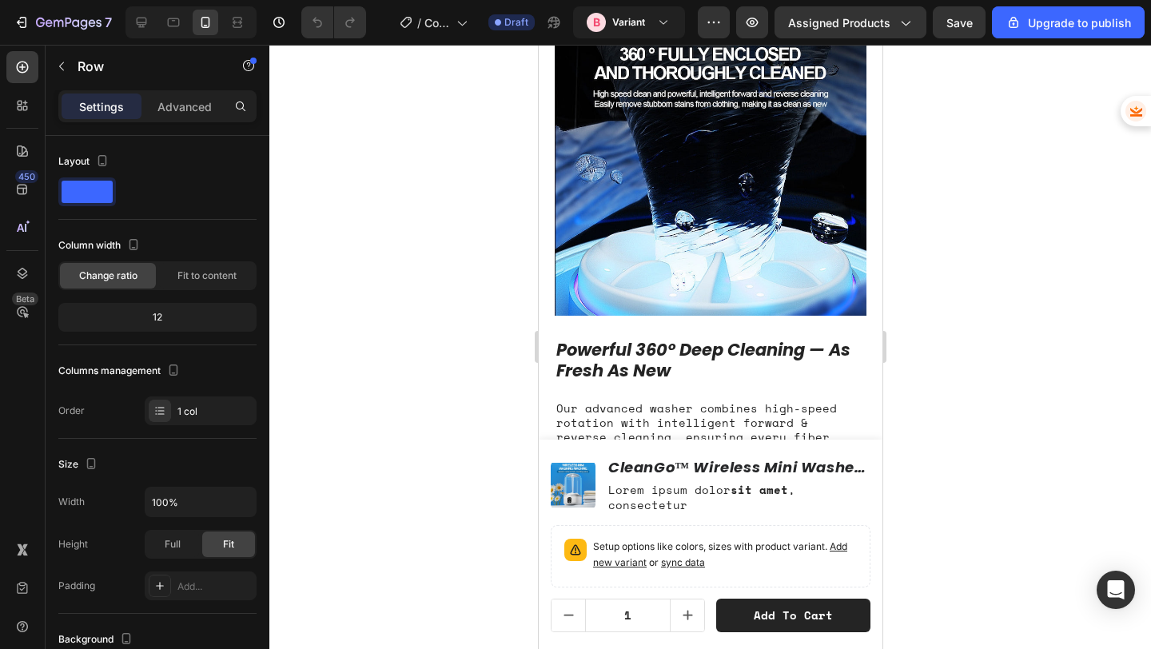
scroll to position [1218, 0]
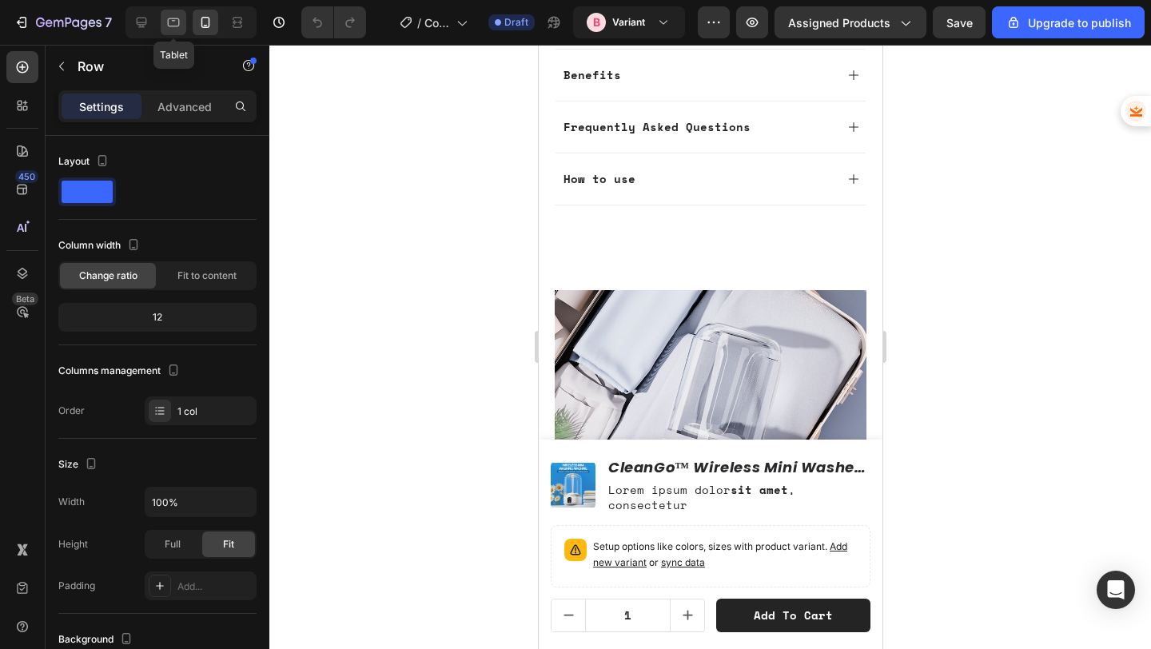
click at [171, 24] on icon at bounding box center [173, 22] width 16 height 16
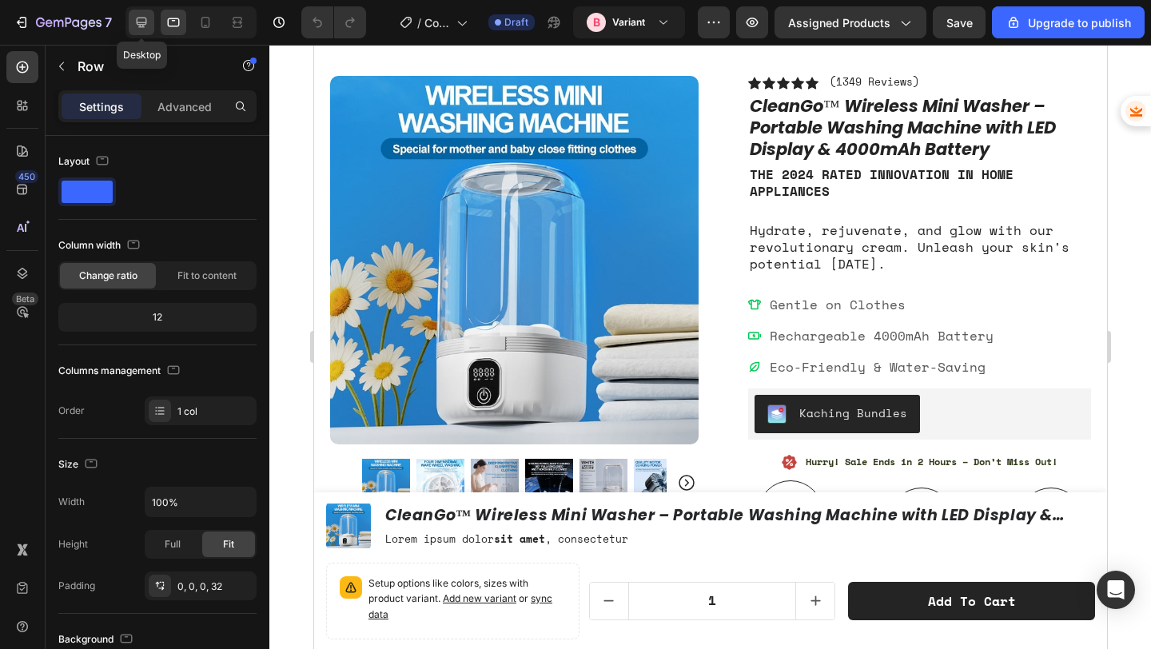
click at [142, 25] on icon at bounding box center [142, 23] width 10 height 10
type input "1200"
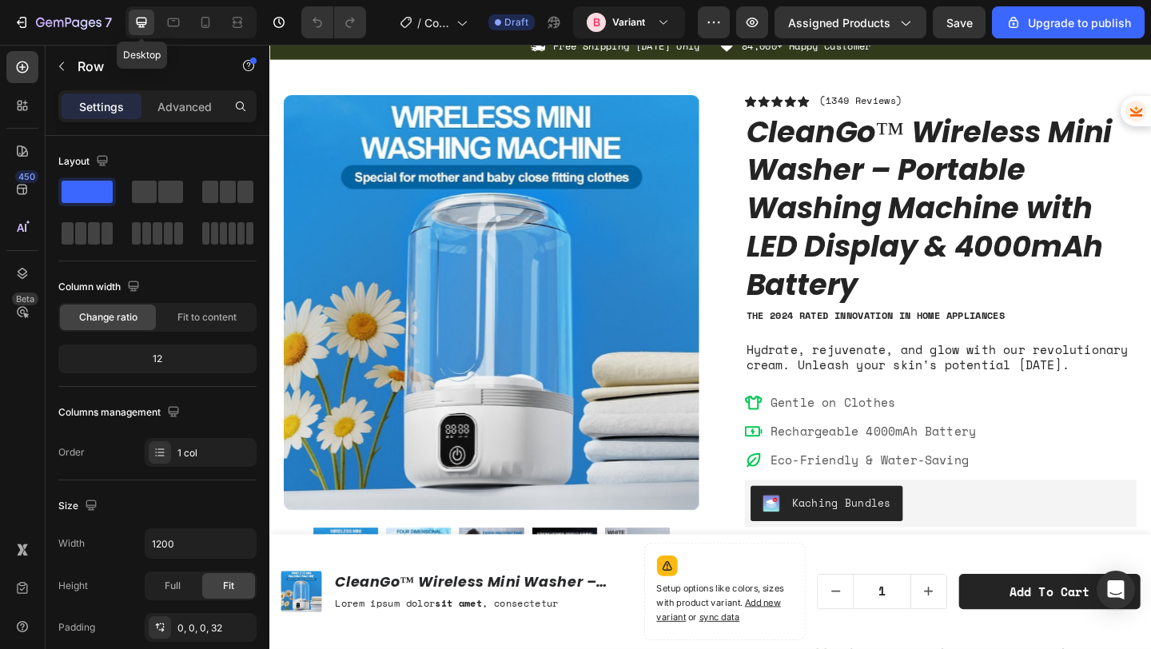
scroll to position [45, 0]
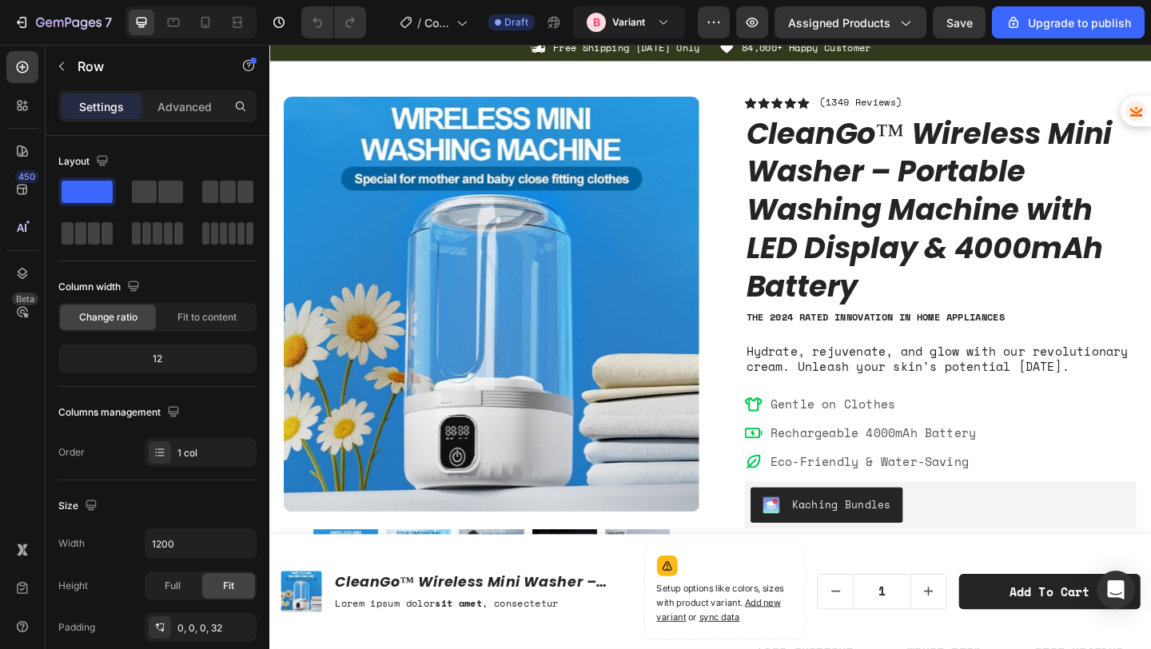
click at [953, 411] on div "Icon Icon Icon Icon Icon Icon List (1349 Reviews) Text Block Row CleanGo™ Wirel…" at bounding box center [999, 519] width 426 height 836
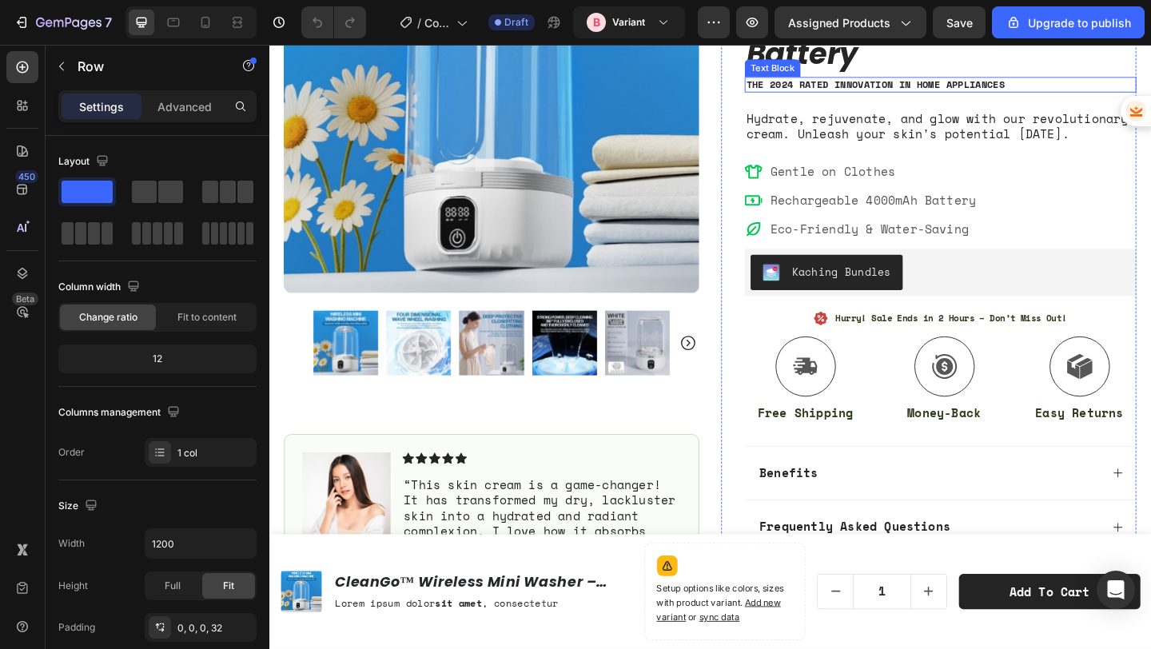
scroll to position [288, 0]
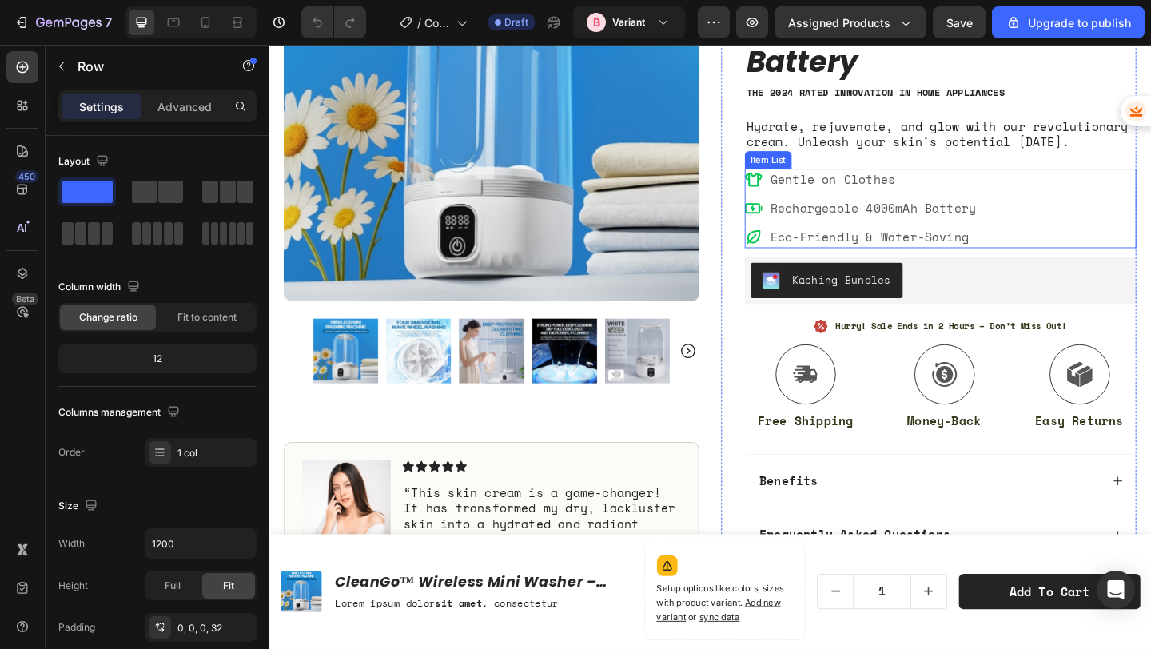
click at [1029, 225] on p "Rechargeable 4000mAh Battery" at bounding box center [926, 222] width 224 height 19
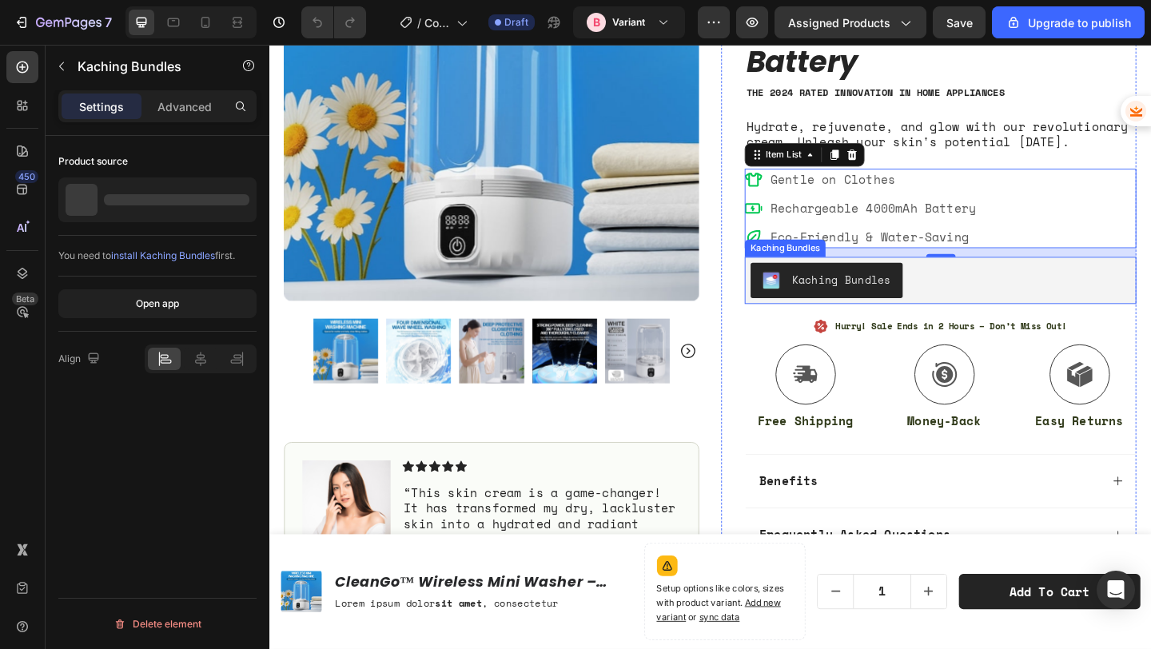
click at [1033, 294] on div "Kaching Bundles" at bounding box center [999, 301] width 413 height 38
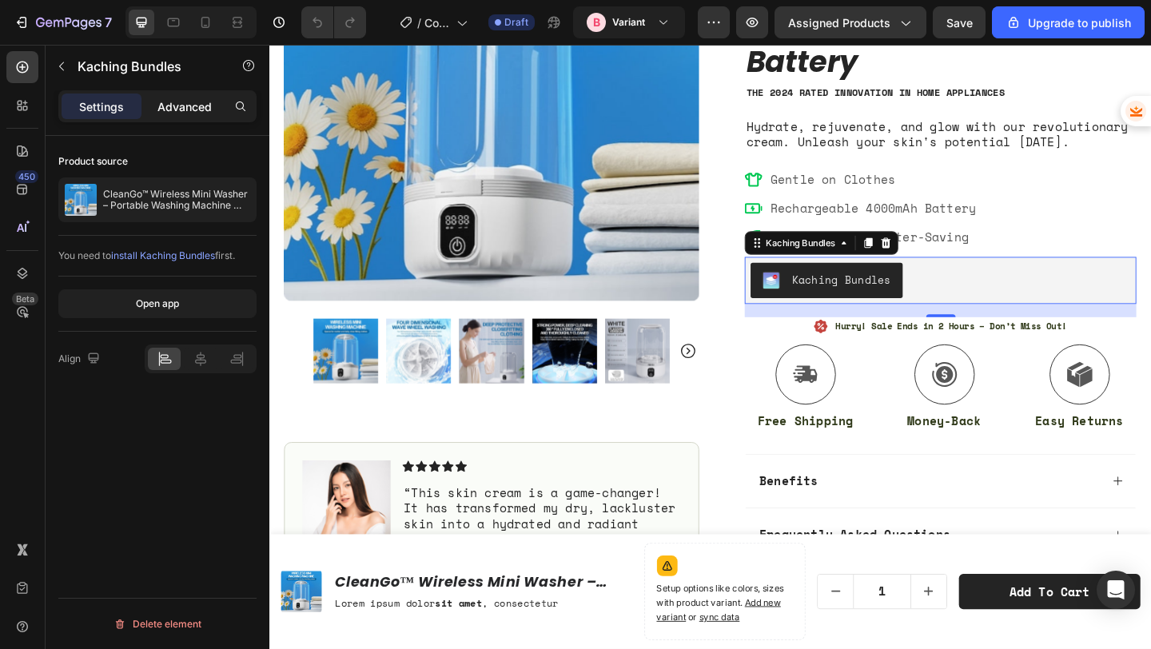
click at [178, 103] on p "Advanced" at bounding box center [184, 106] width 54 height 17
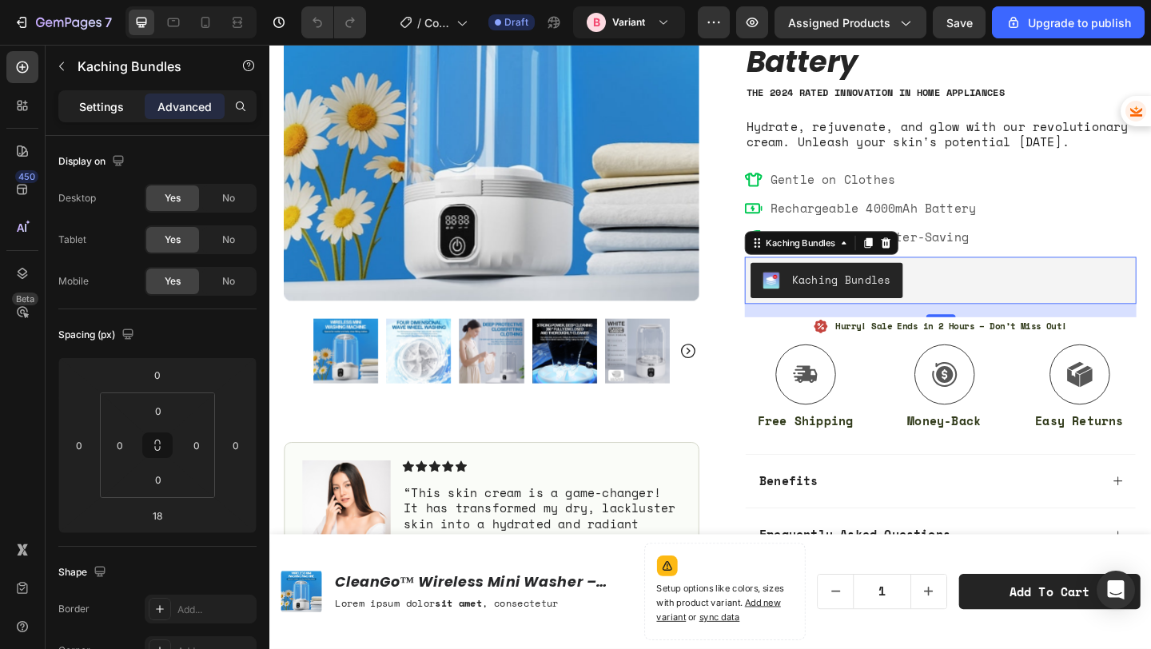
click at [122, 110] on p "Settings" at bounding box center [101, 106] width 45 height 17
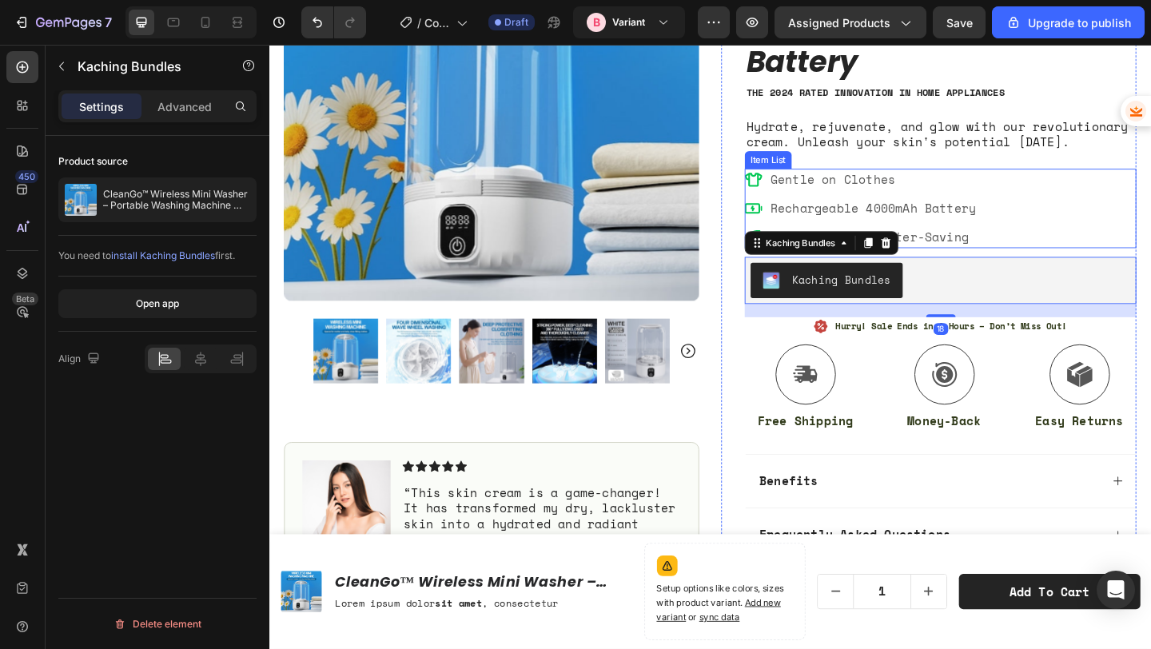
click at [1067, 245] on div "Gentle on Clothes Rechargeable 4000mAh Battery Eco-Friendly & Water-Saving" at bounding box center [999, 223] width 426 height 86
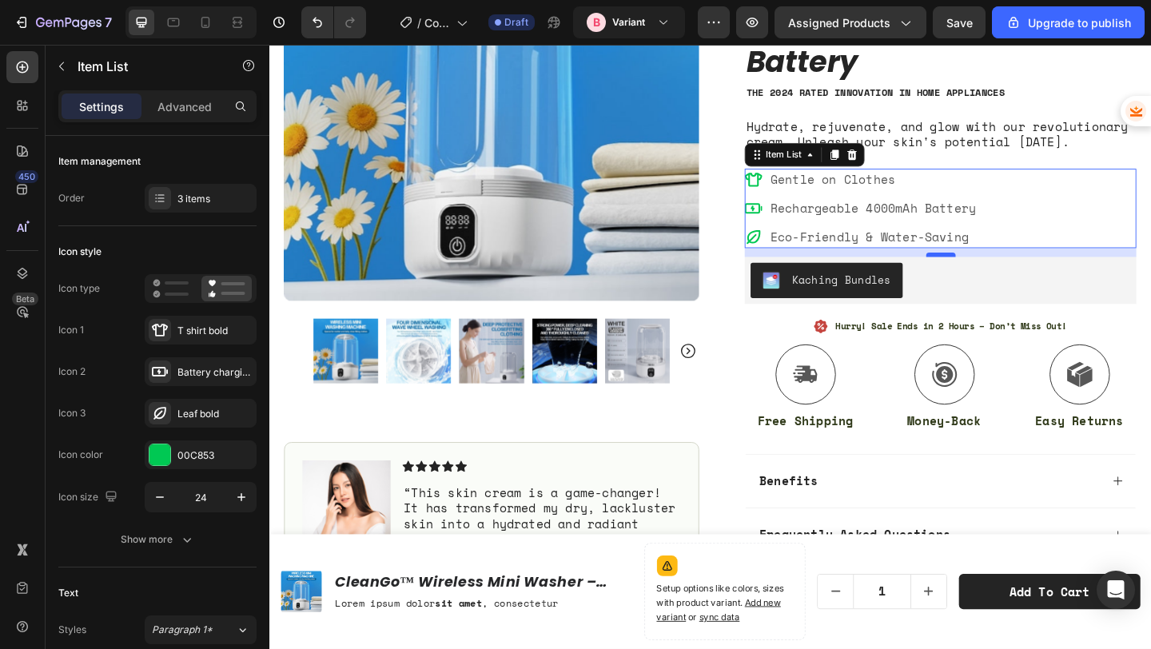
click at [1003, 272] on div at bounding box center [1000, 273] width 32 height 5
type input "100%"
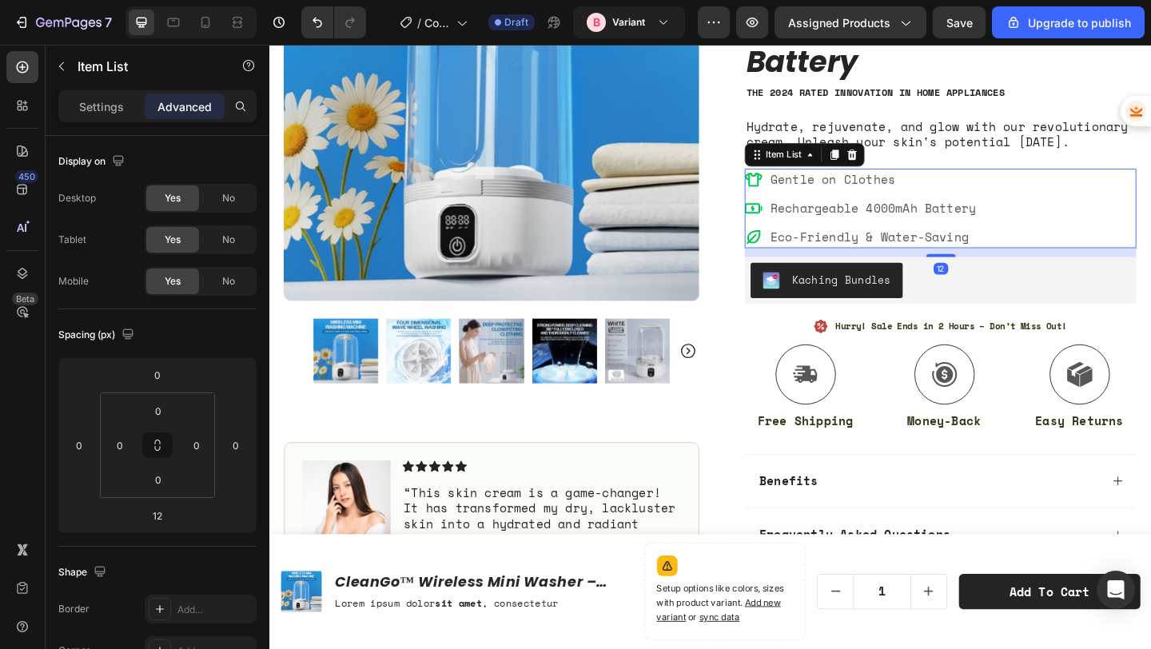
scroll to position [343, 0]
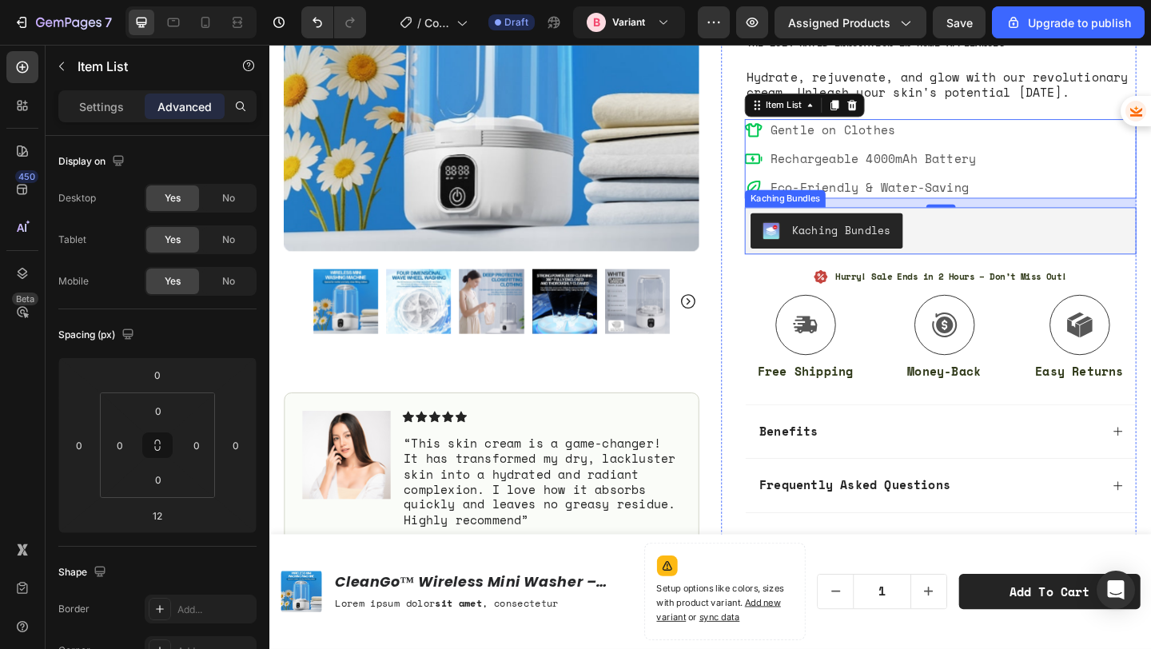
click at [1055, 250] on div "Kaching Bundles" at bounding box center [999, 247] width 413 height 38
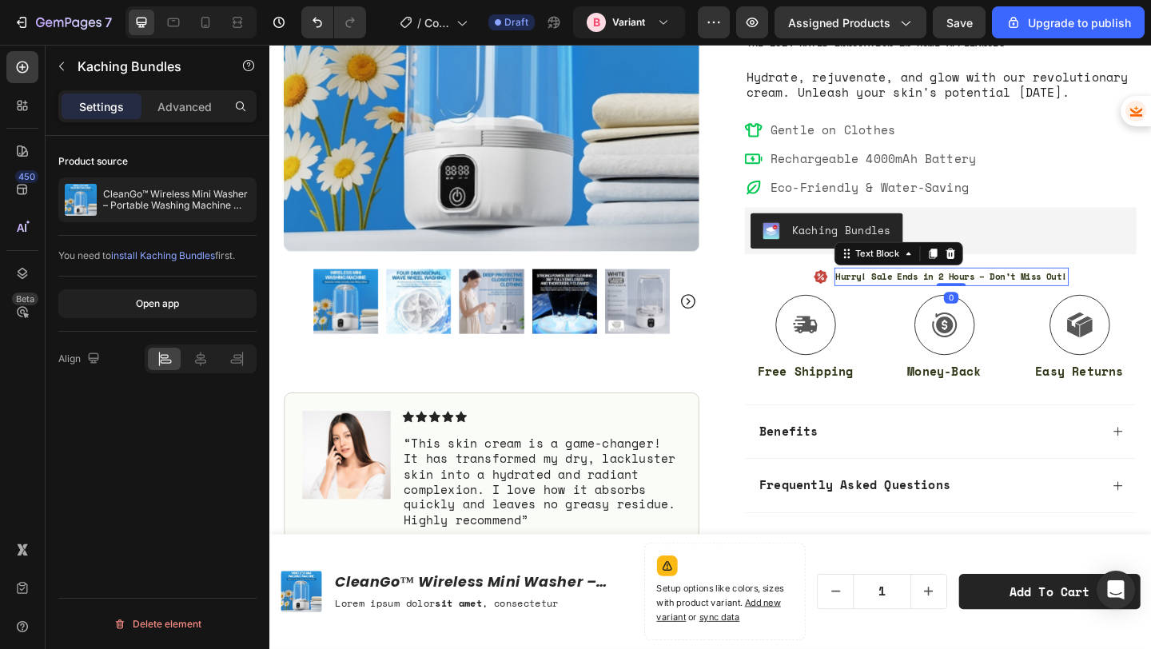
click at [1048, 302] on strong "Hurry! Sale Ends in 2 Hours – Don’t Miss Out!" at bounding box center [1011, 296] width 252 height 14
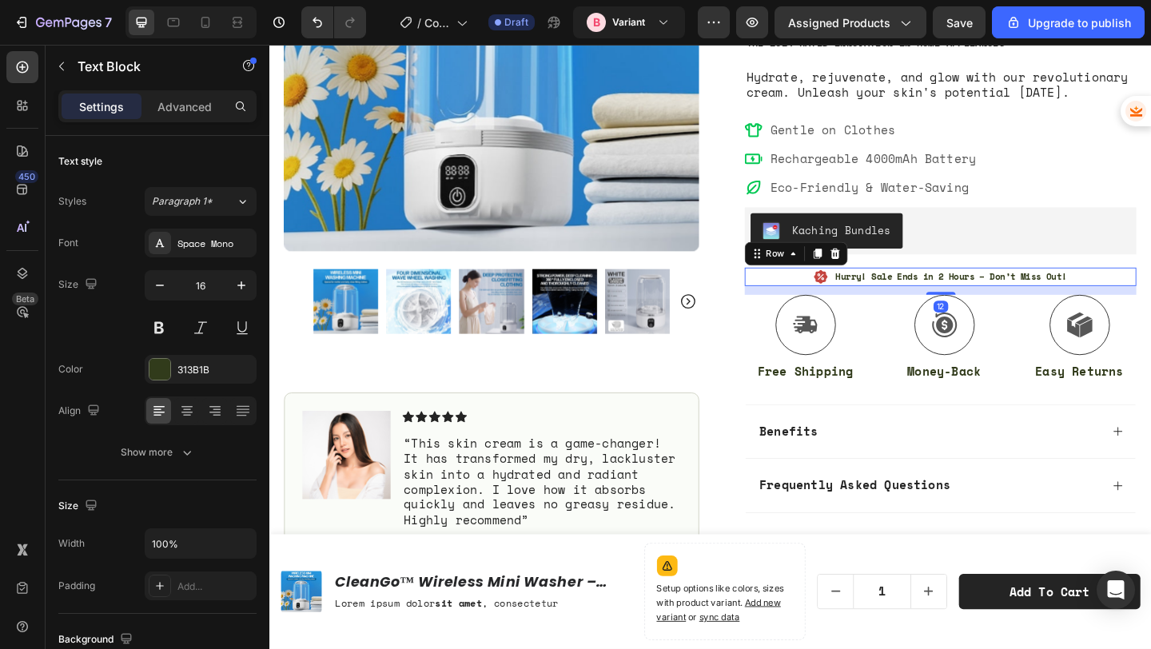
click at [1150, 293] on div "Icon Hurry! Sale Ends in 2 Hours – Don’t Miss Out! Text Block Row 12" at bounding box center [999, 297] width 426 height 20
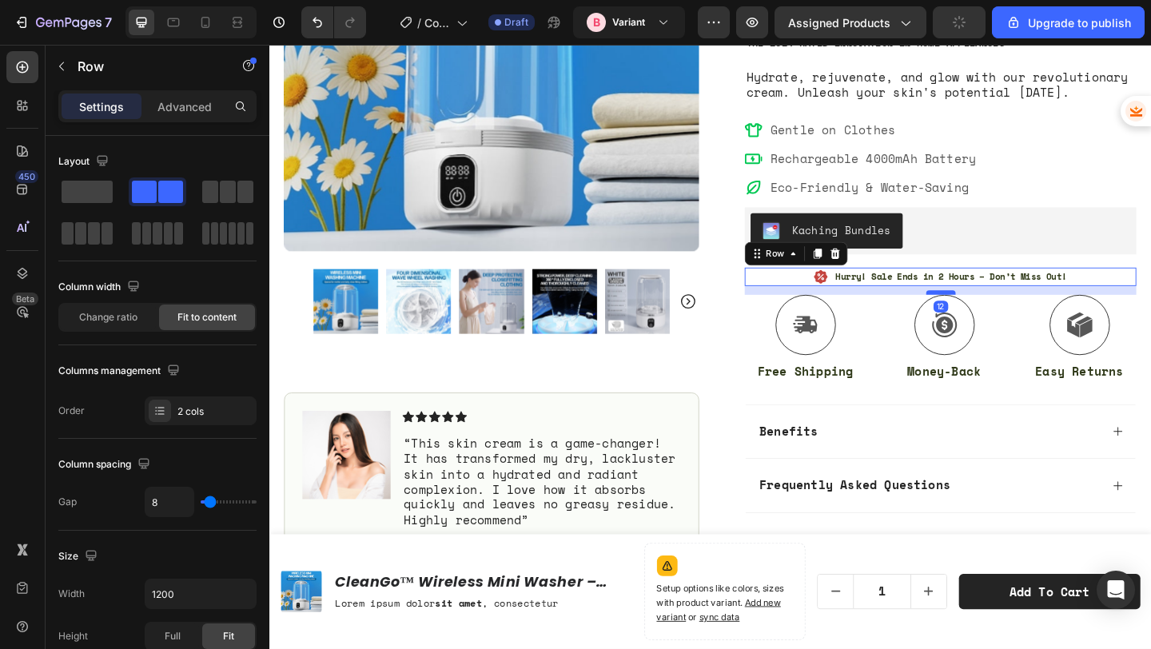
click at [1006, 313] on div at bounding box center [1000, 314] width 32 height 5
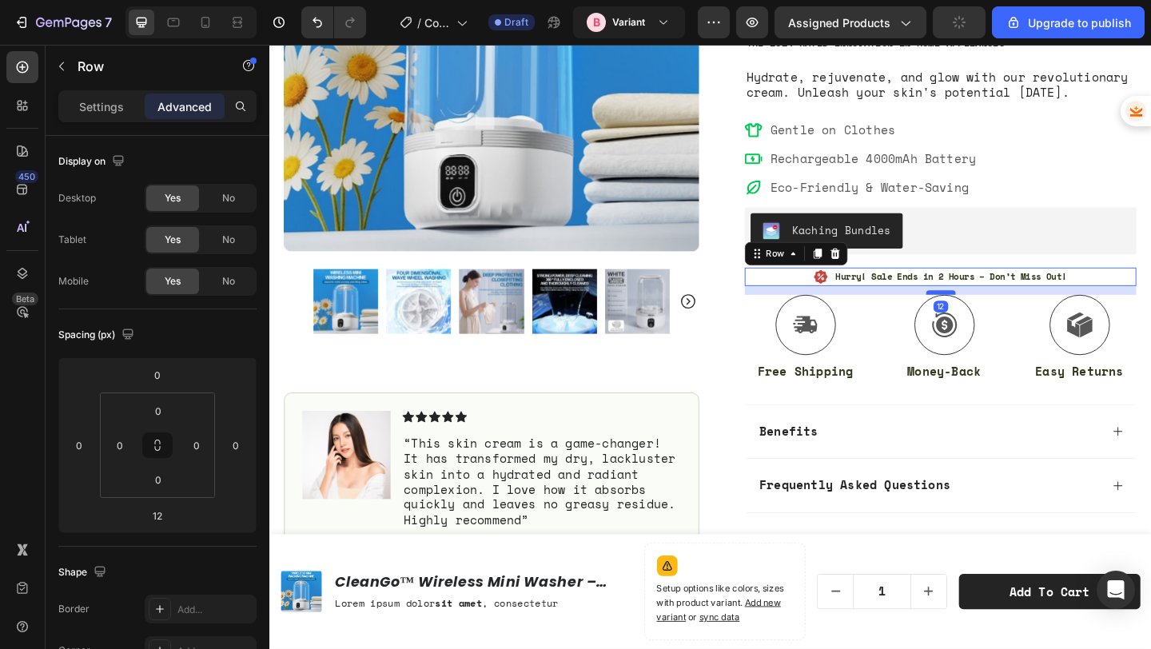
click at [1006, 313] on div at bounding box center [1000, 314] width 32 height 5
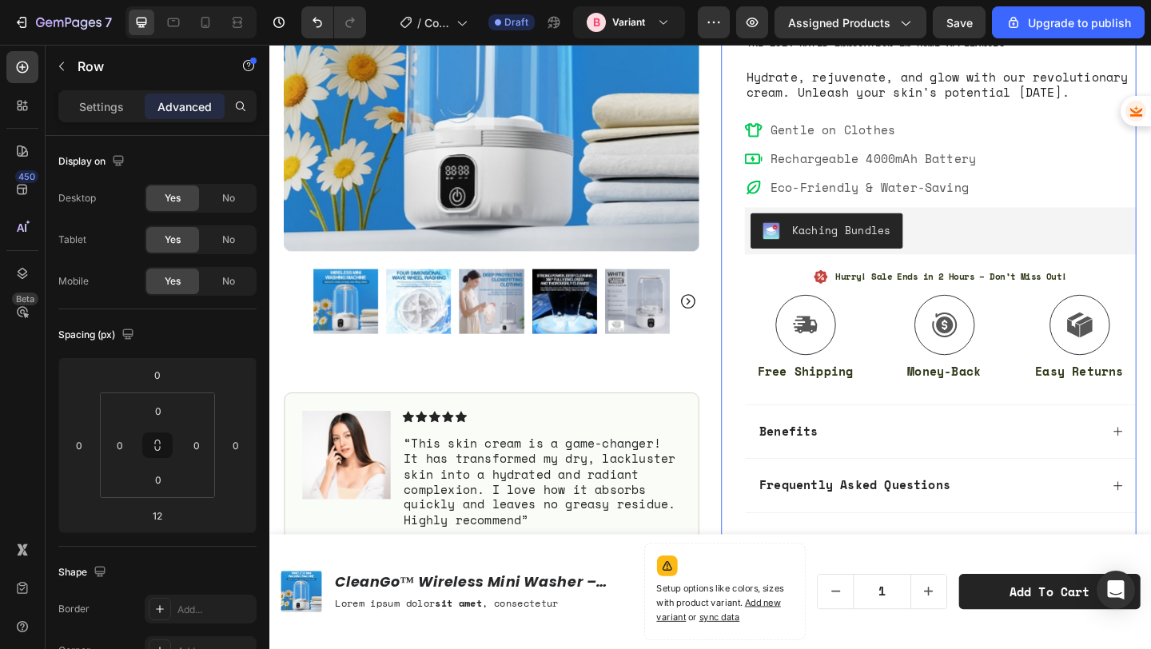
click at [896, 426] on div "Icon Icon Icon Icon Icon Icon List (1349 Reviews) Text Block Row CleanGo™ Wirel…" at bounding box center [999, 221] width 426 height 836
click at [896, 434] on div "Icon Icon Icon Icon Icon Icon List (1349 Reviews) Text Block Row CleanGo™ Wirel…" at bounding box center [999, 221] width 426 height 836
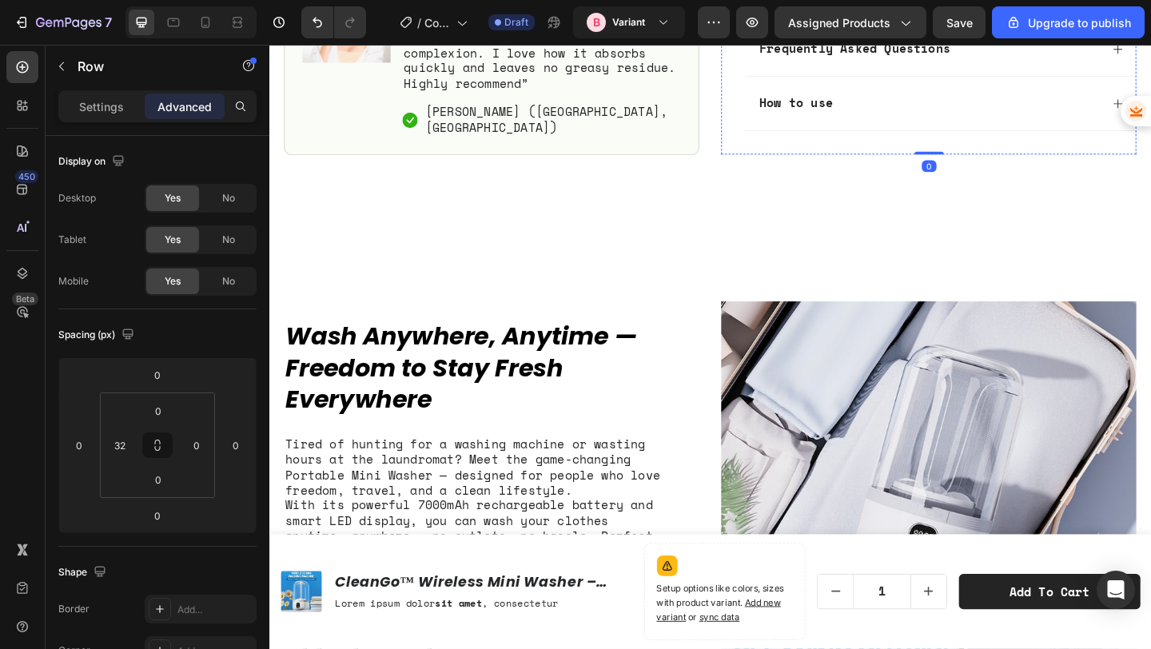
scroll to position [816, 0]
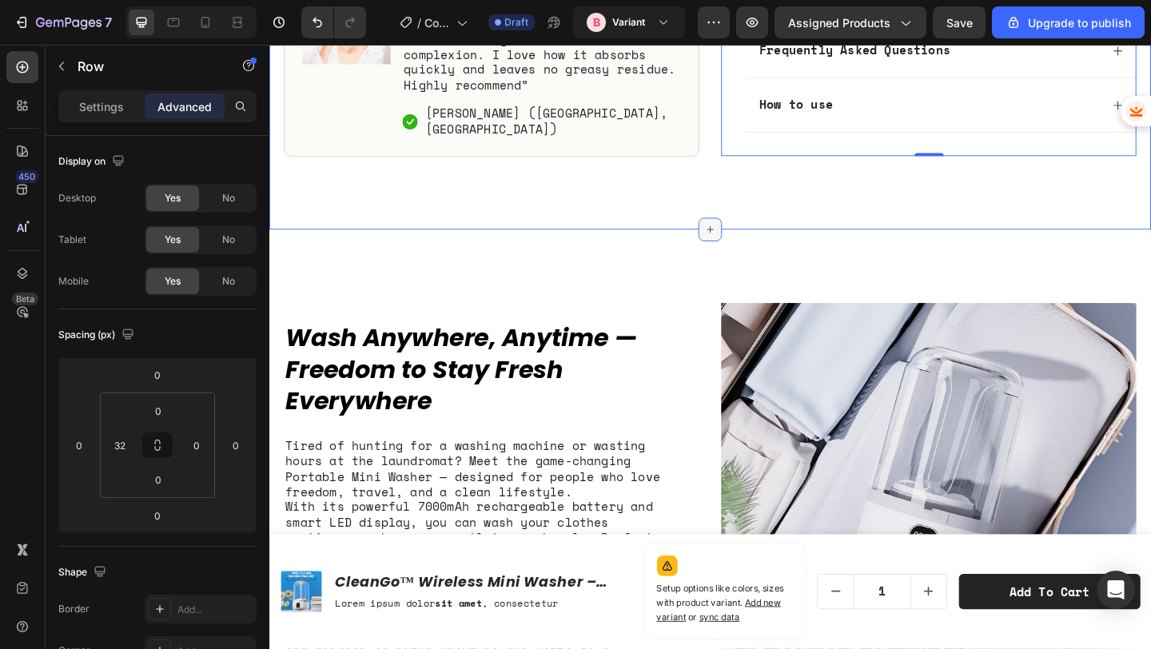
click at [752, 246] on icon at bounding box center [748, 245] width 13 height 13
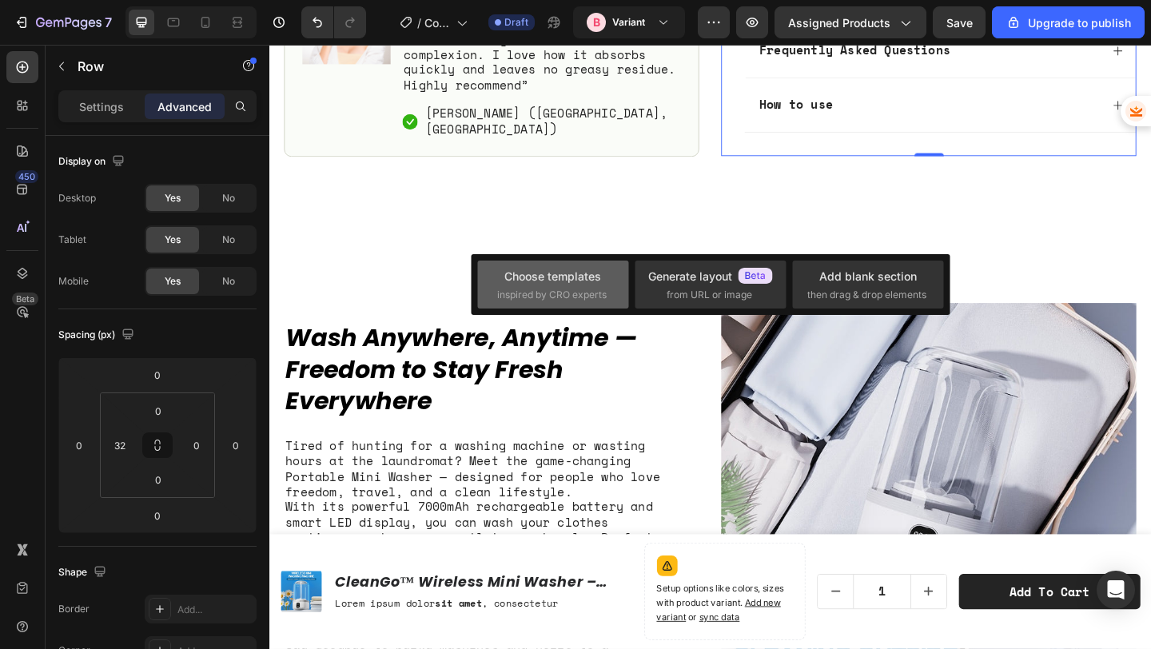
click at [571, 292] on span "inspired by CRO experts" at bounding box center [551, 295] width 109 height 14
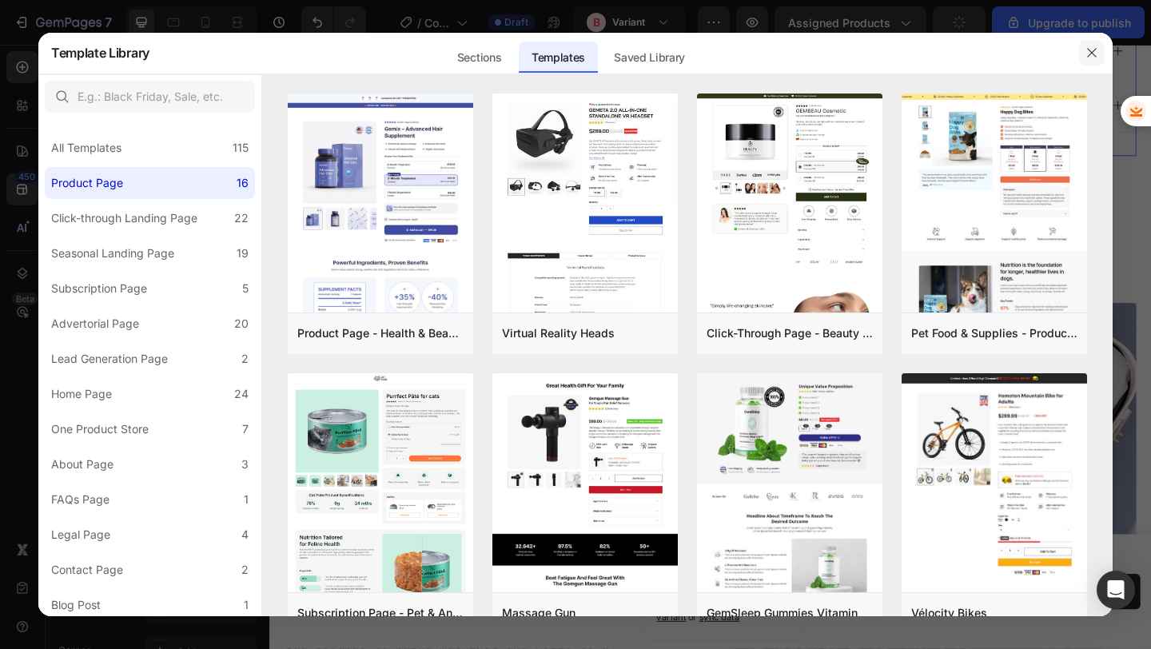
click at [1093, 58] on icon "button" at bounding box center [1091, 52] width 13 height 13
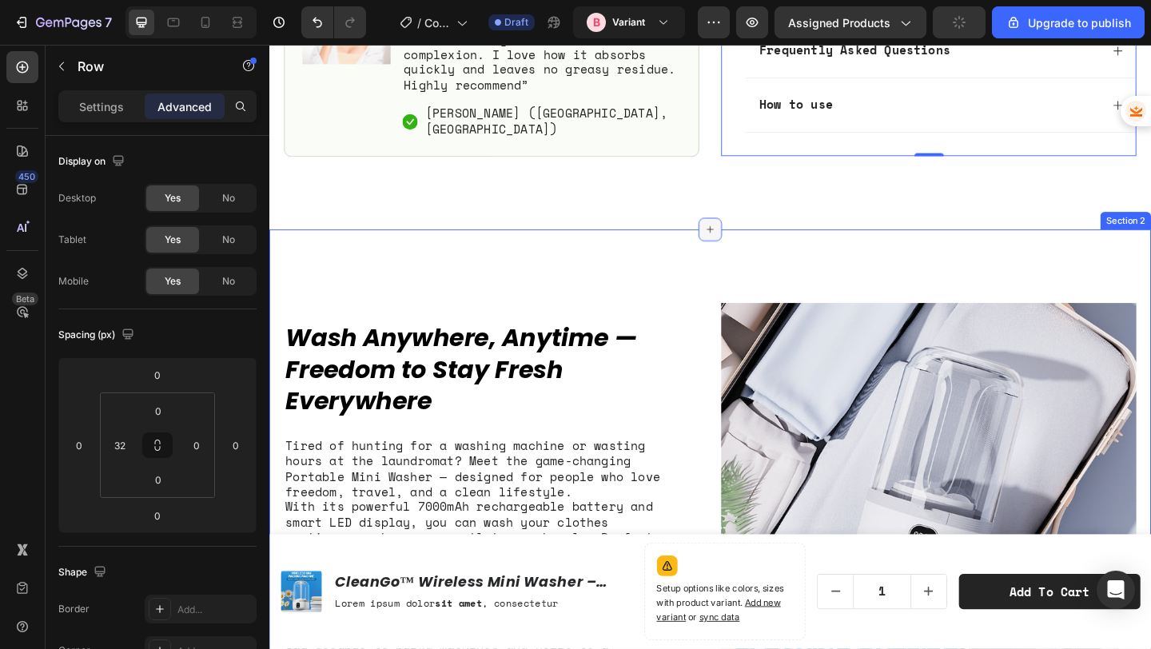
click at [750, 246] on icon at bounding box center [748, 245] width 13 height 13
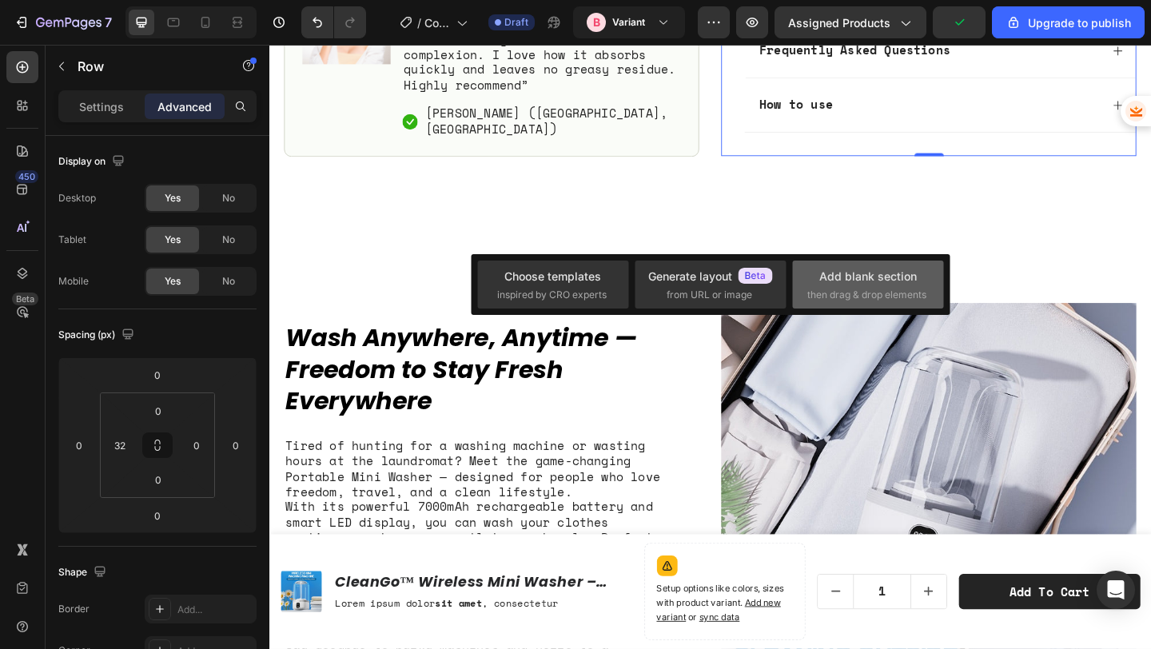
click at [837, 281] on div "Add blank section" at bounding box center [867, 276] width 97 height 17
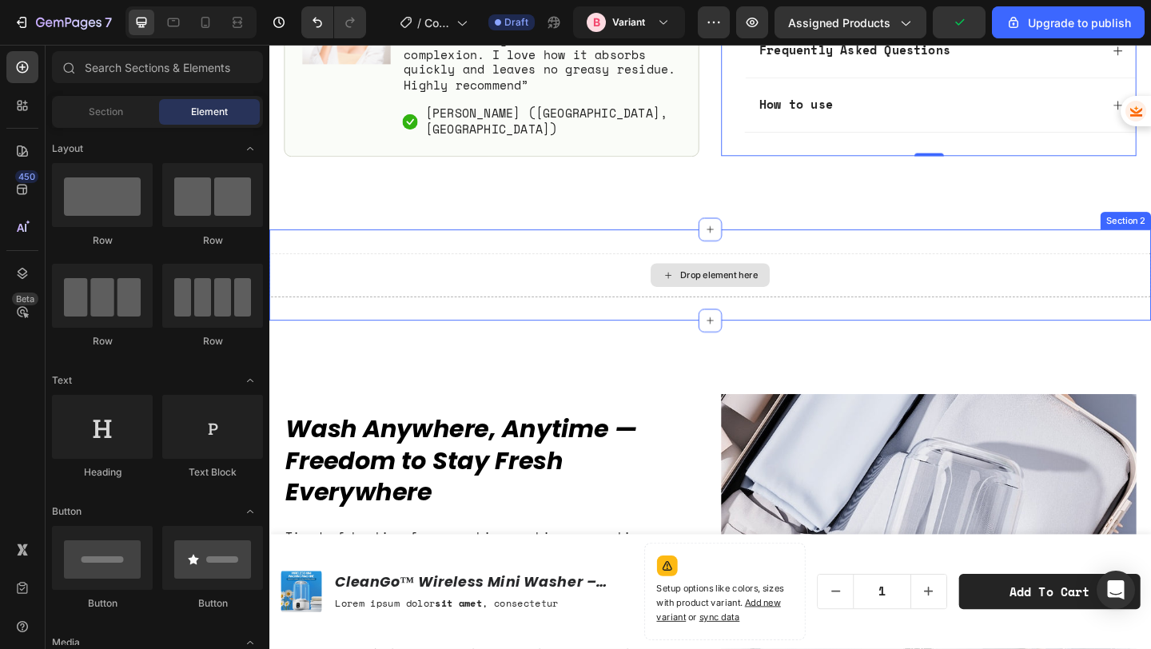
click at [768, 290] on div "Drop element here" at bounding box center [758, 294] width 85 height 13
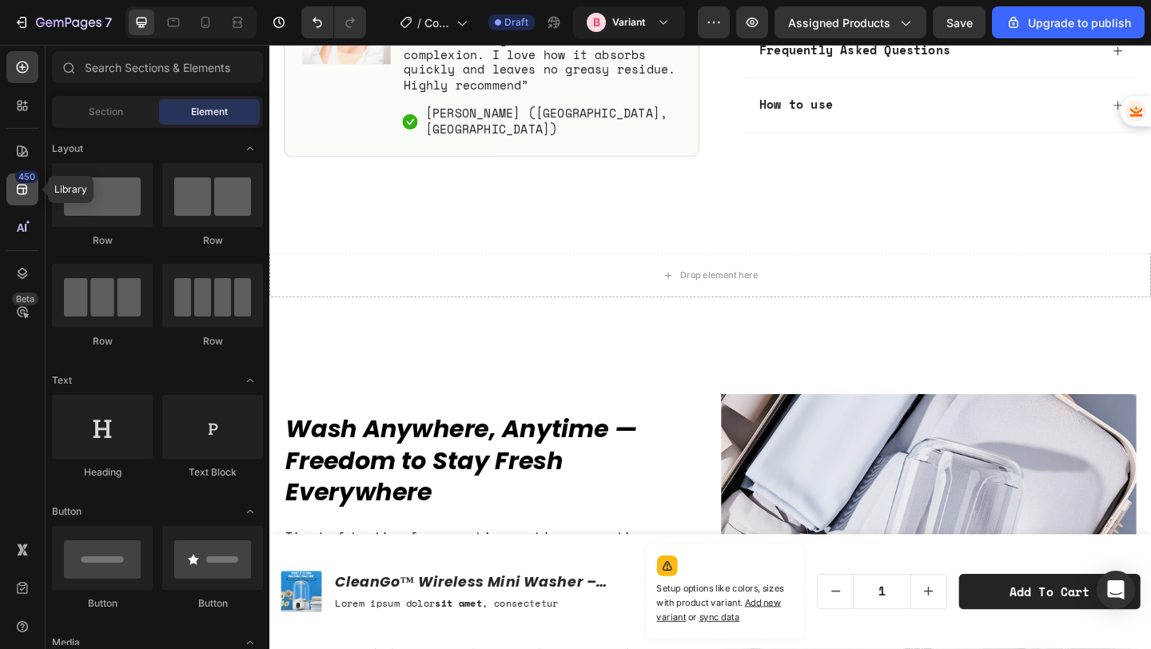
click at [14, 193] on icon at bounding box center [22, 189] width 16 height 16
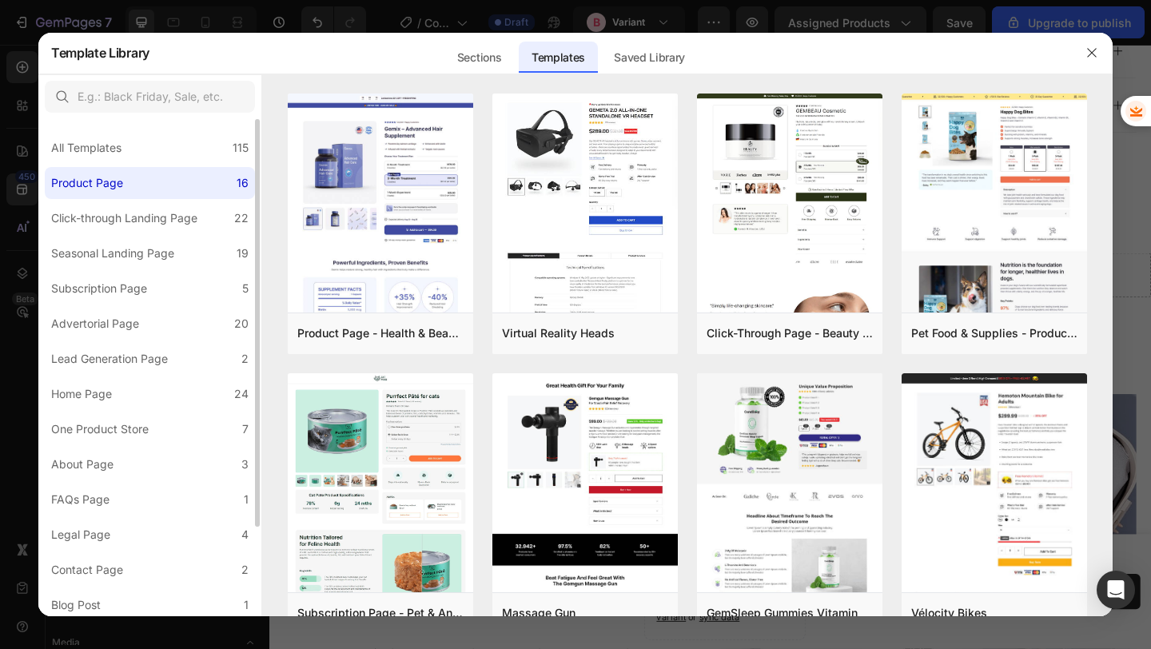
click at [193, 167] on label "Product Page 16" at bounding box center [150, 183] width 210 height 32
click at [194, 159] on div "All Templates 115" at bounding box center [150, 148] width 210 height 32
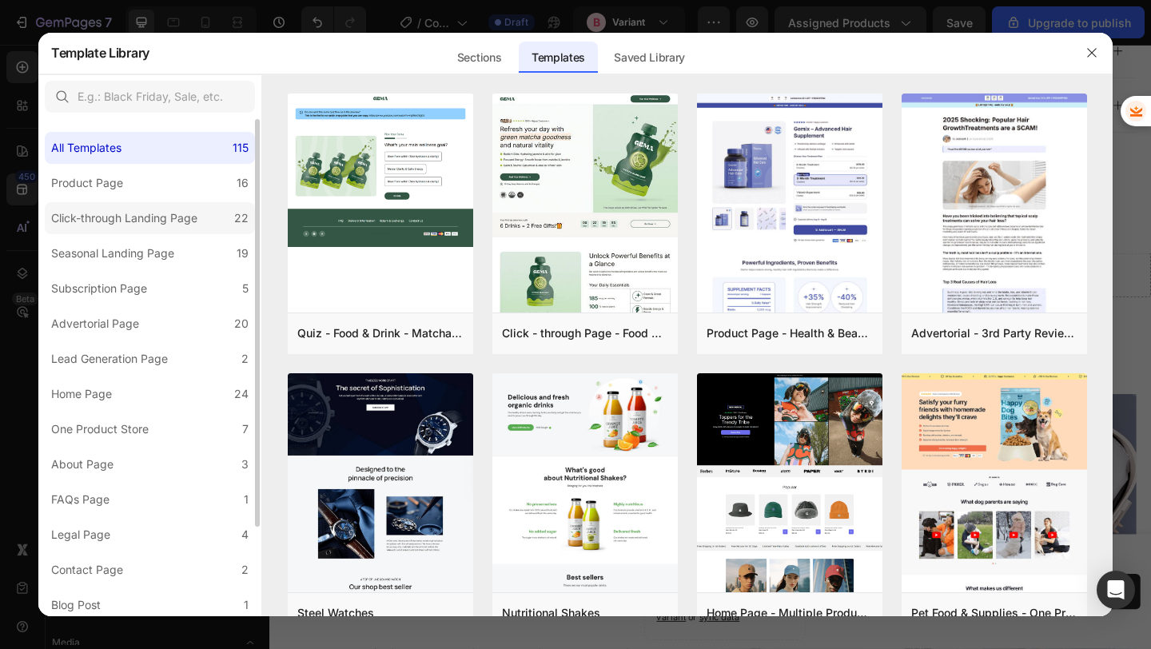
click at [197, 210] on div "Click-through Landing Page" at bounding box center [124, 218] width 146 height 19
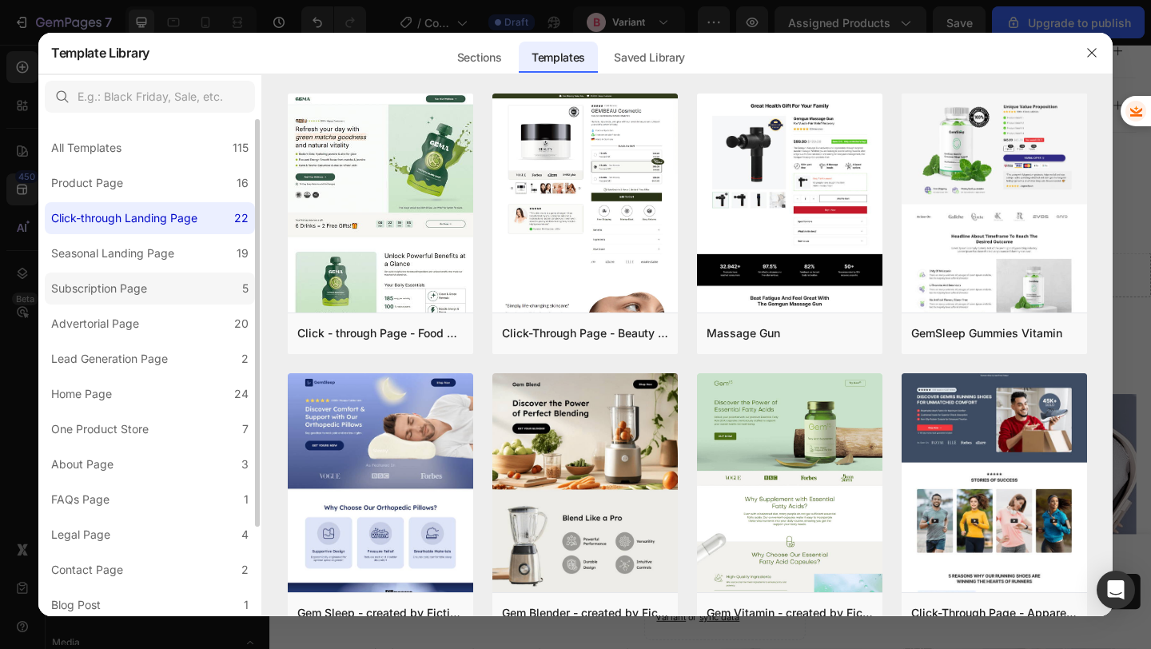
click at [185, 286] on label "Subscription Page 5" at bounding box center [150, 288] width 210 height 32
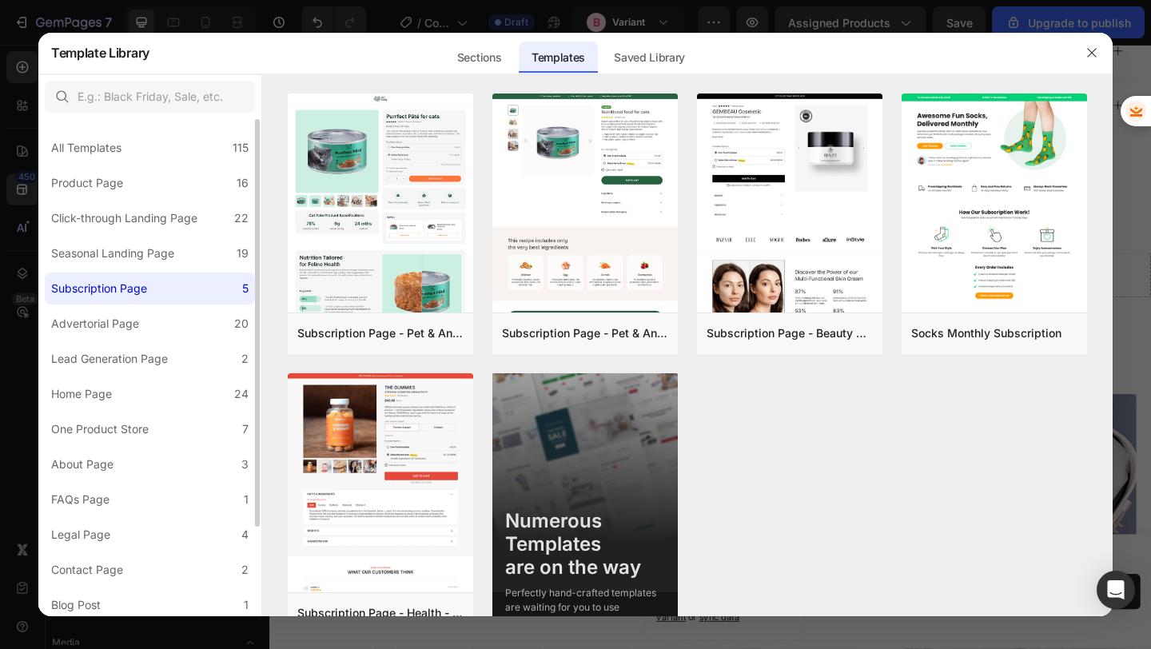
click at [181, 340] on div "All Templates 115 Product Page 16 Click-through Landing Page 22 Seasonal Landin…" at bounding box center [149, 422] width 223 height 607
click at [162, 348] on label "Lead Generation Page 2" at bounding box center [150, 359] width 210 height 32
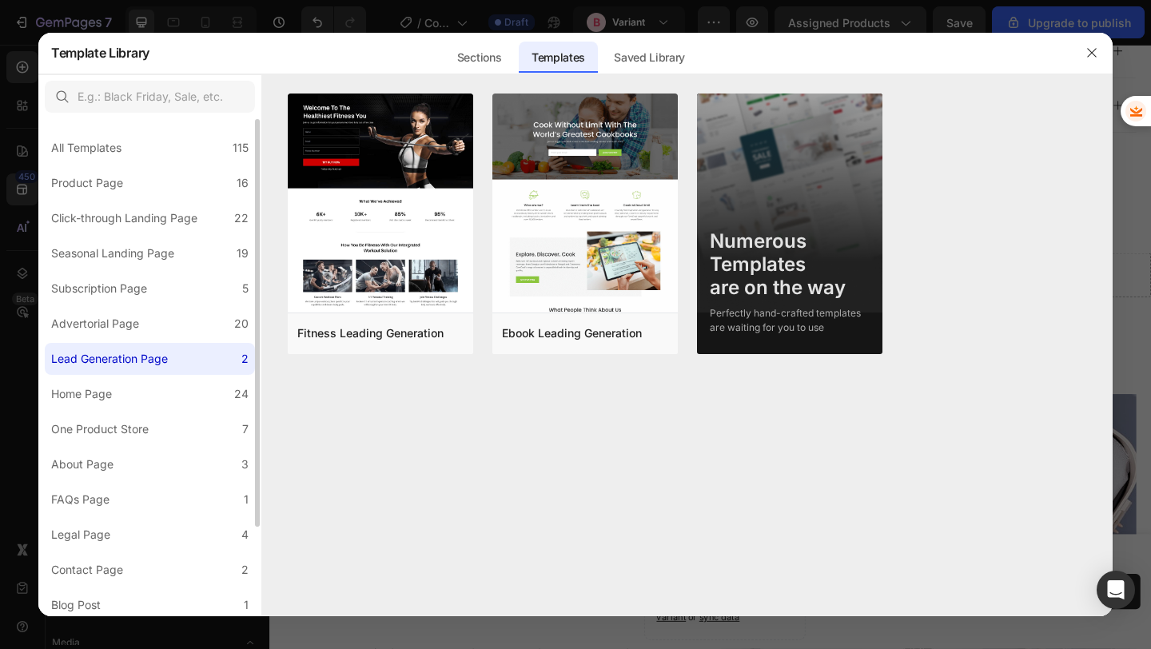
click at [162, 368] on div "Lead Generation Page" at bounding box center [109, 358] width 117 height 19
click at [153, 391] on label "Home Page 24" at bounding box center [150, 394] width 210 height 32
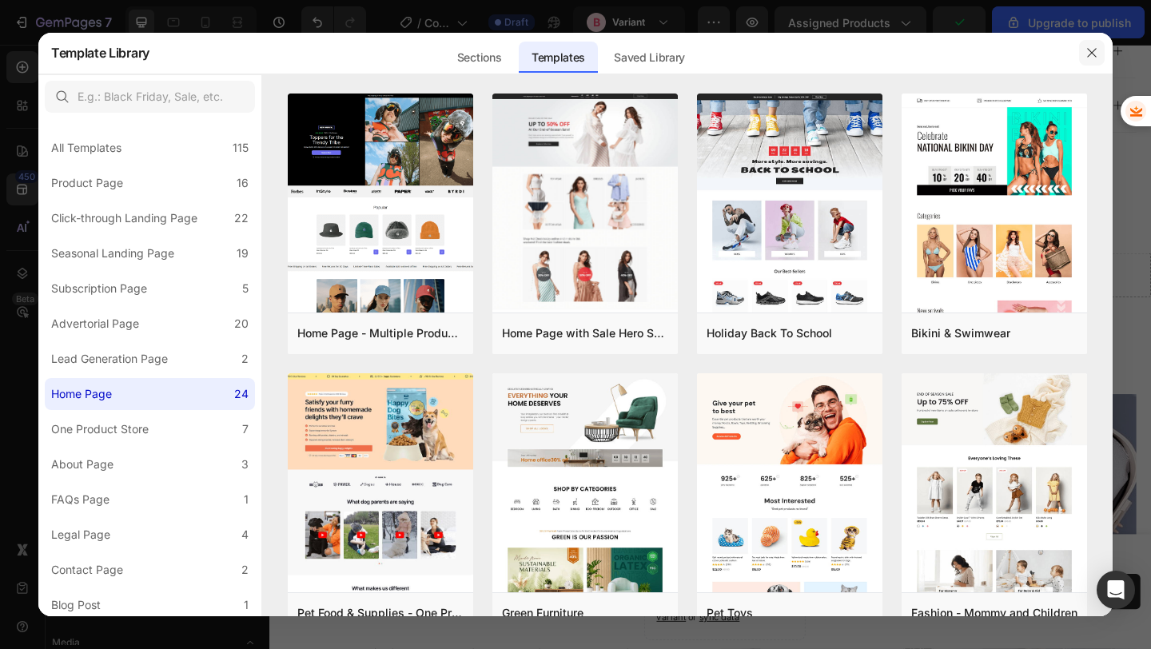
click at [1099, 49] on button "button" at bounding box center [1092, 53] width 26 height 26
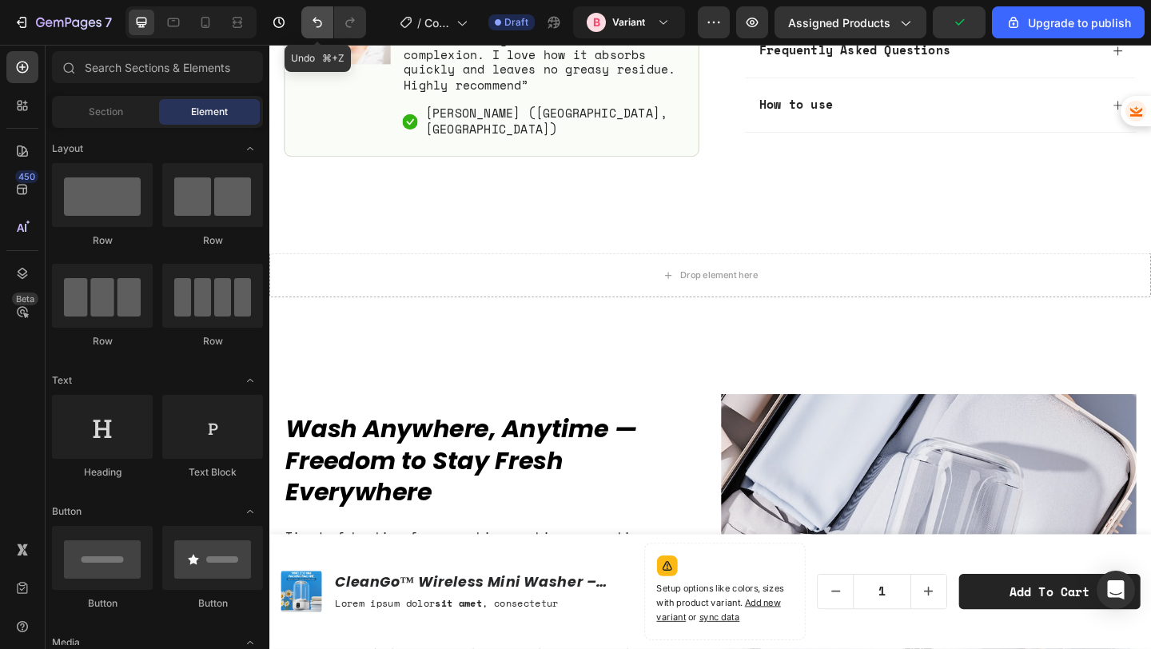
click at [311, 18] on icon "Undo/Redo" at bounding box center [317, 22] width 16 height 16
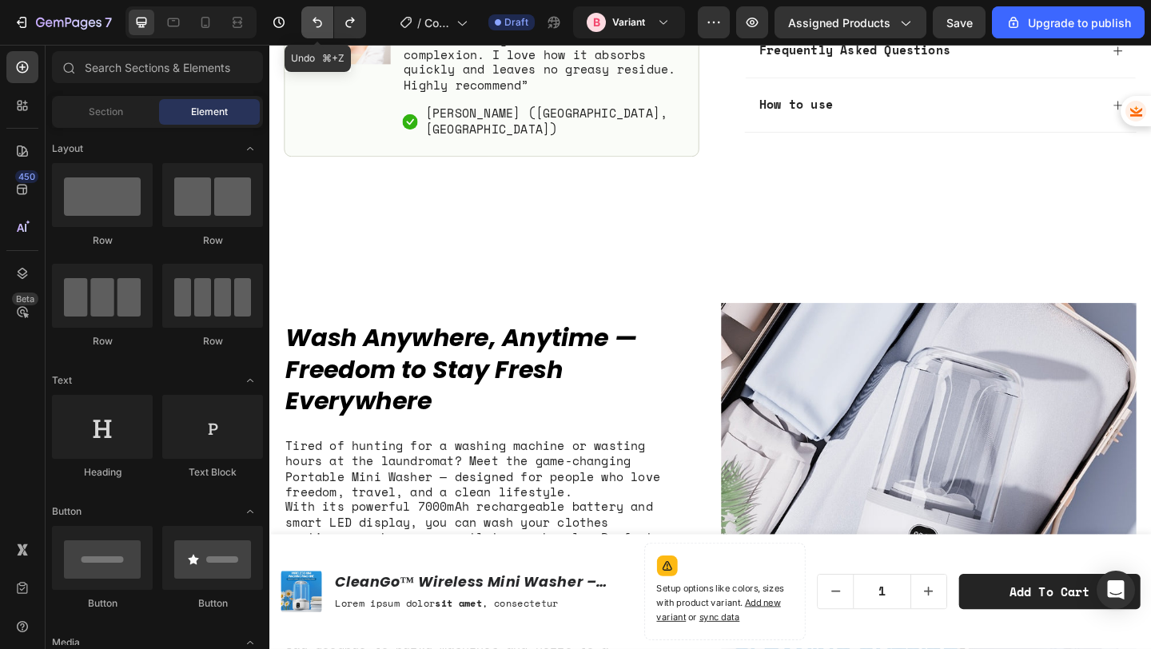
click at [312, 18] on icon "Undo/Redo" at bounding box center [317, 22] width 16 height 16
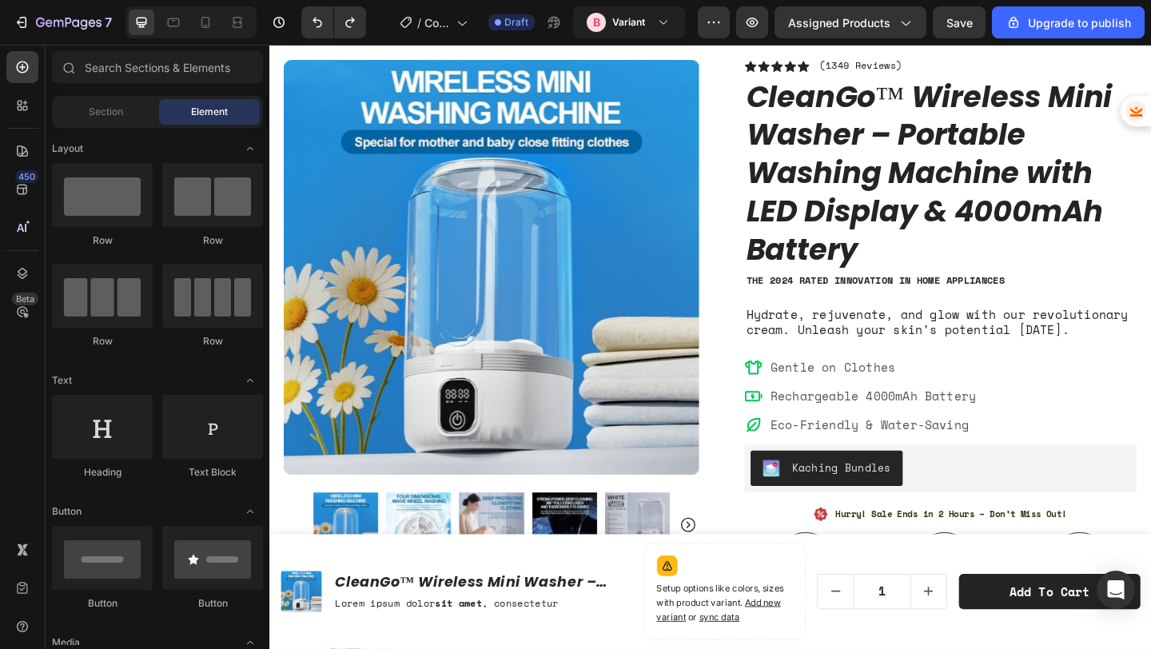
scroll to position [0, 0]
